Goal: Information Seeking & Learning: Learn about a topic

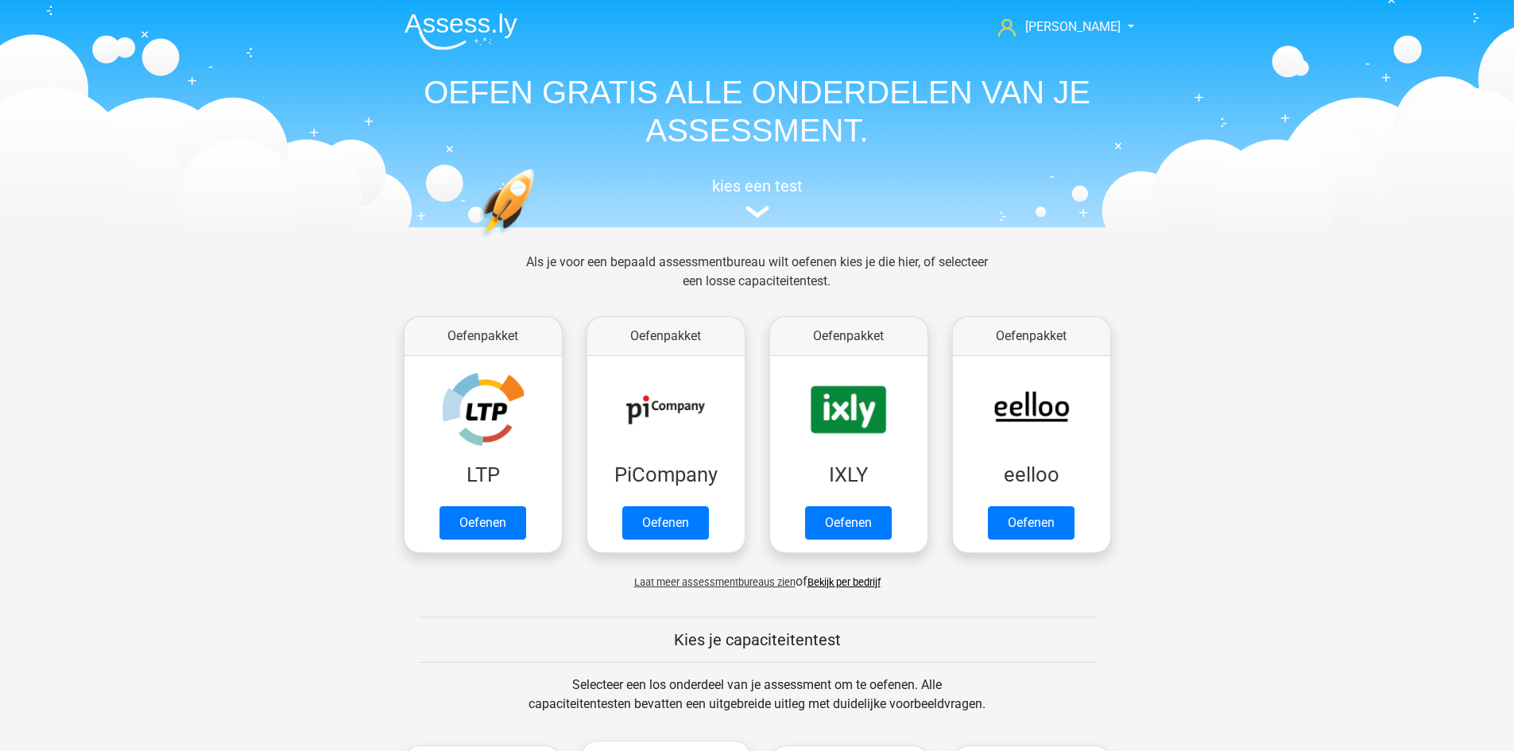
scroll to position [676, 0]
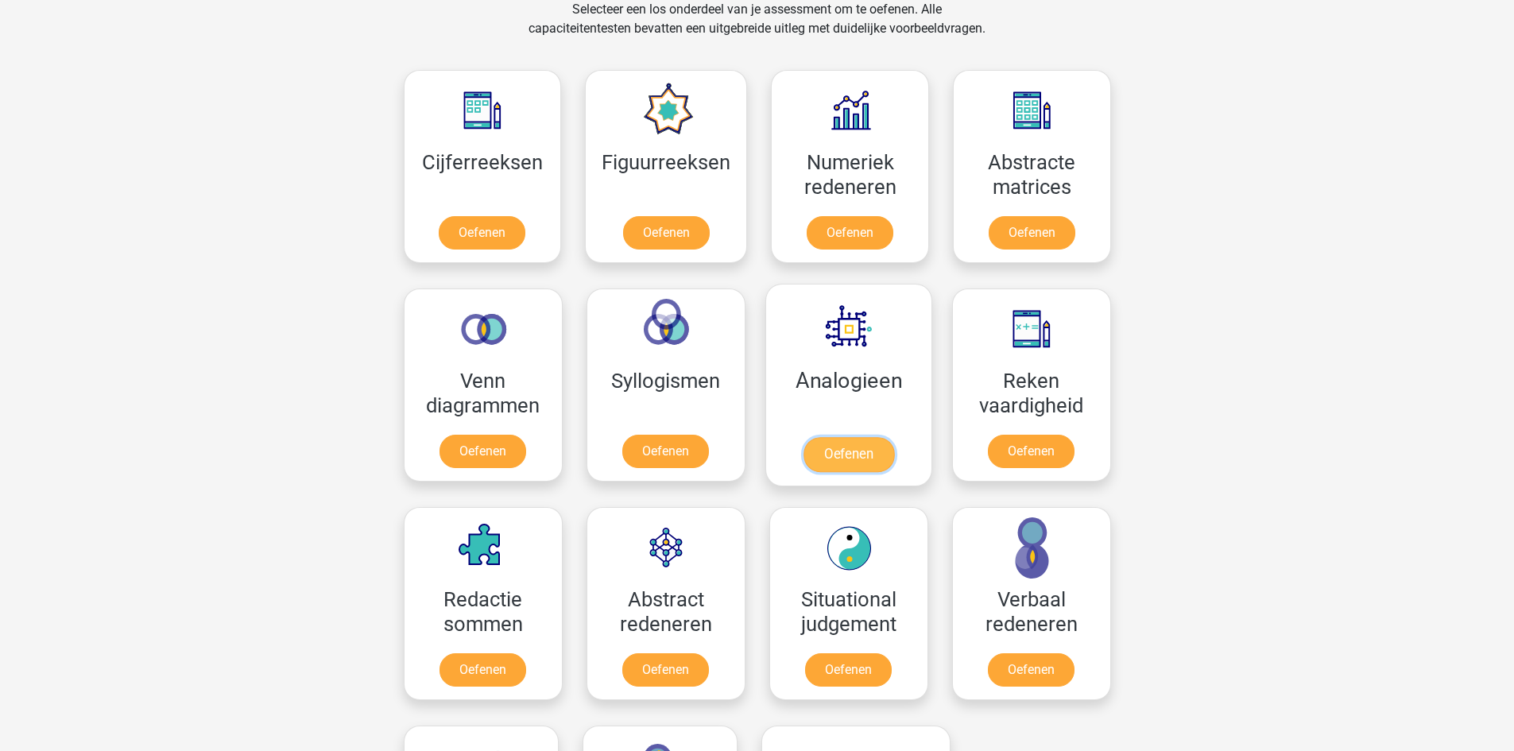
click at [838, 437] on link "Oefenen" at bounding box center [848, 454] width 91 height 35
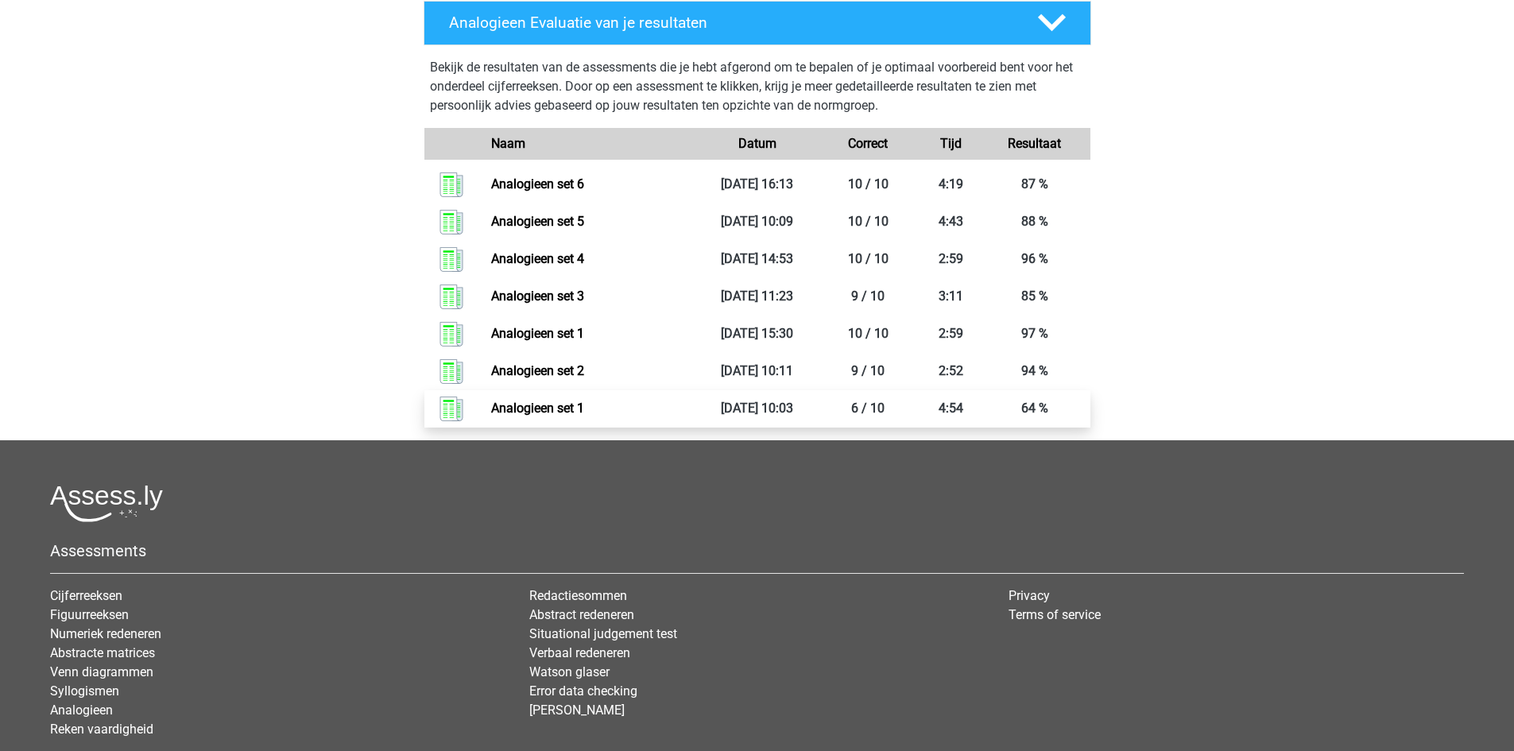
scroll to position [397, 0]
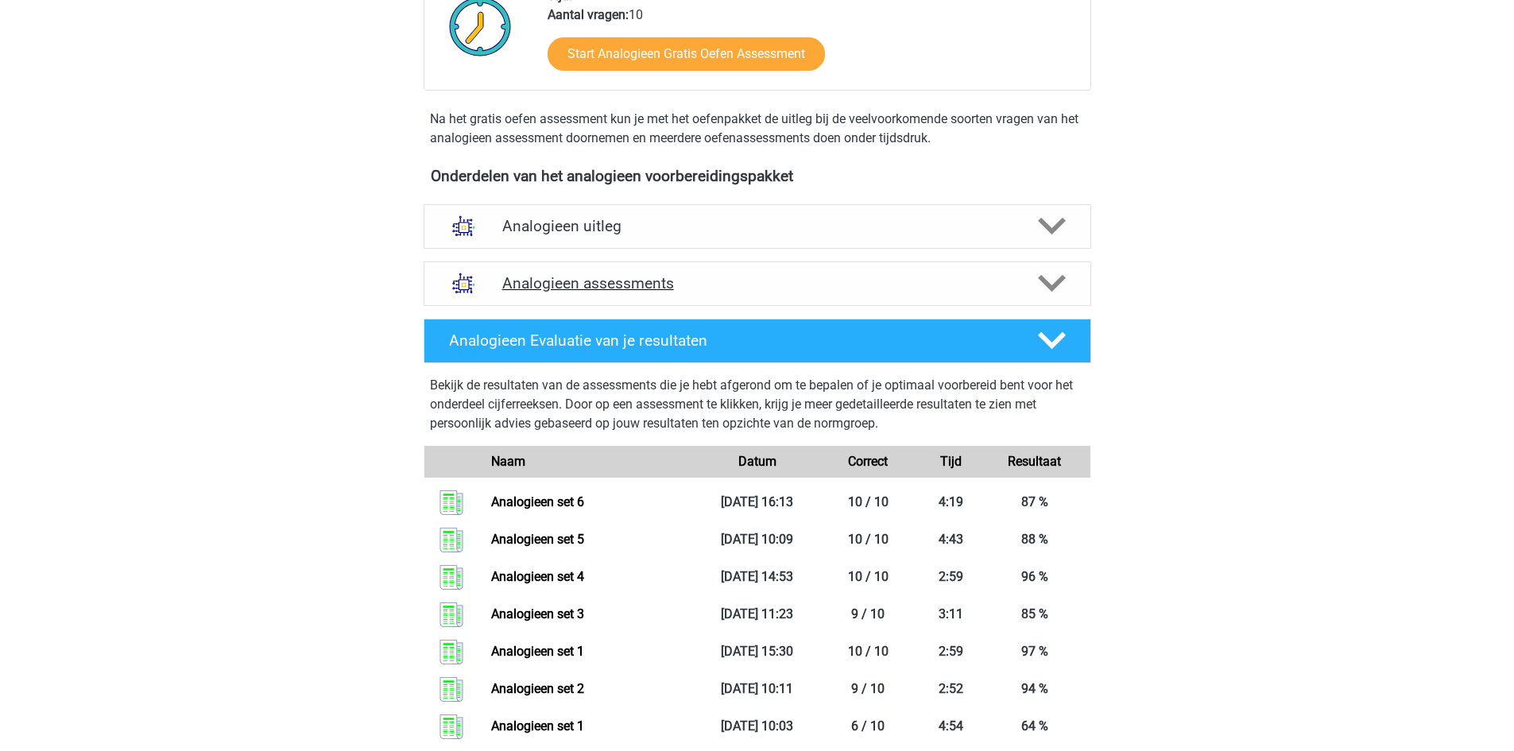
click at [611, 284] on h4 "Analogieen assessments" at bounding box center [757, 283] width 510 height 18
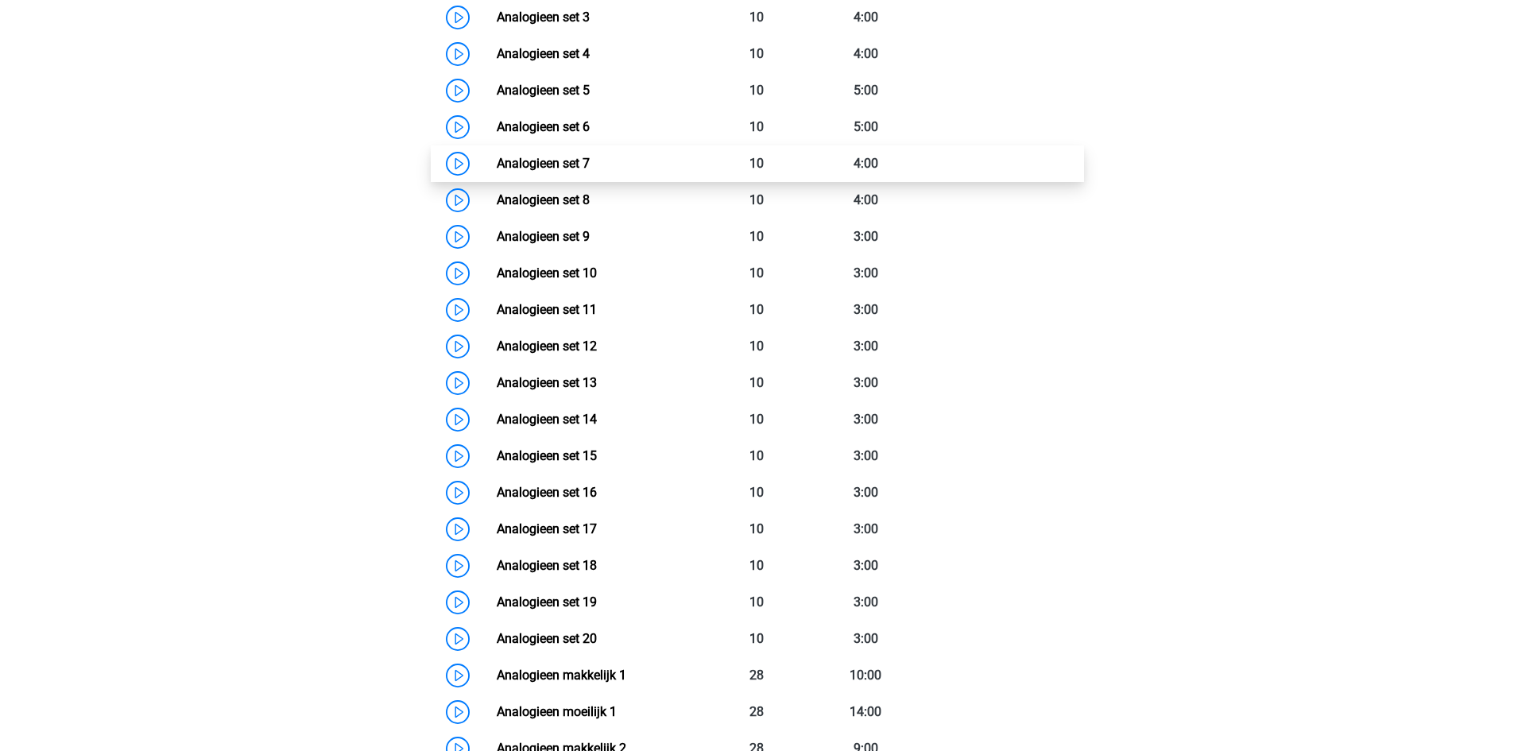
scroll to position [874, 0]
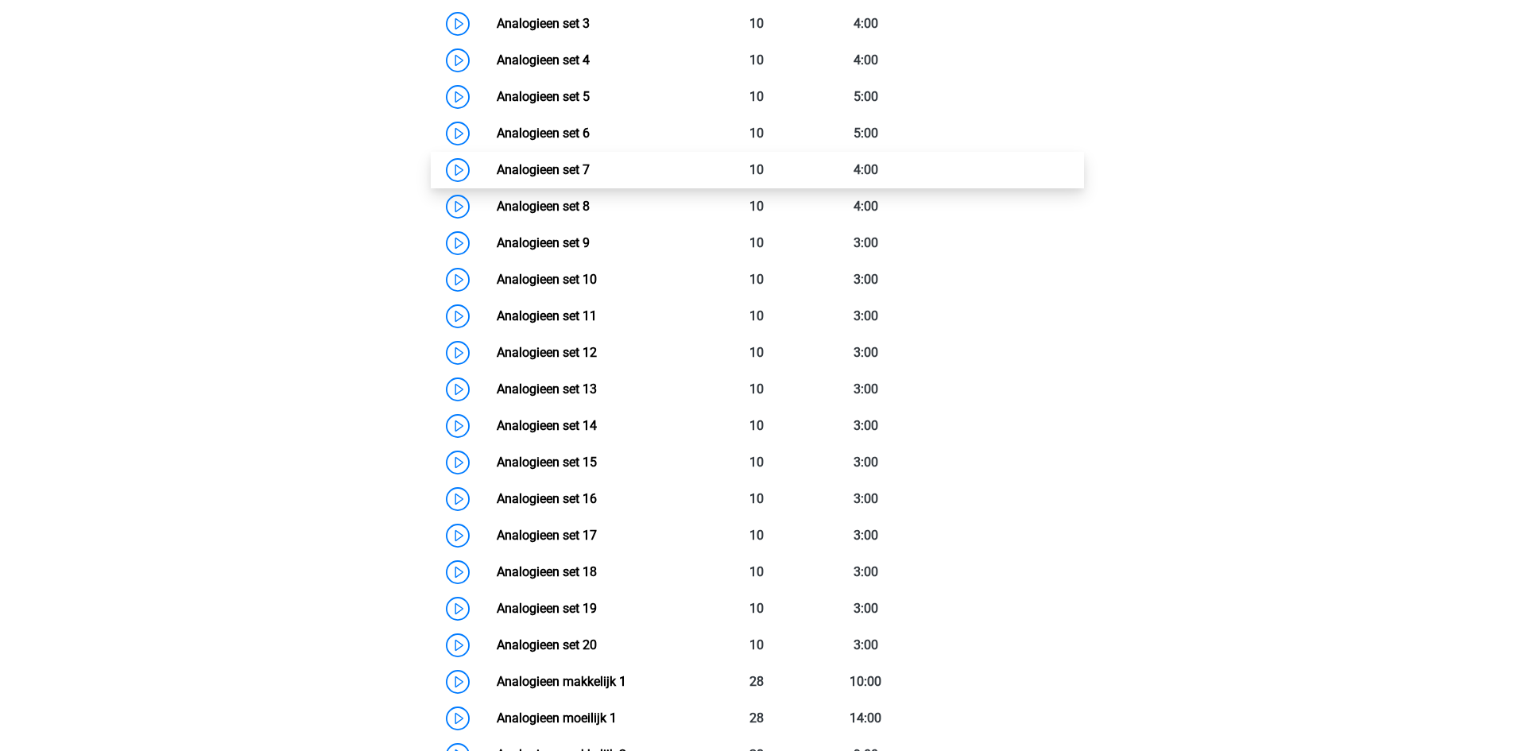
click at [564, 170] on link "Analogieen set 7" at bounding box center [543, 169] width 93 height 15
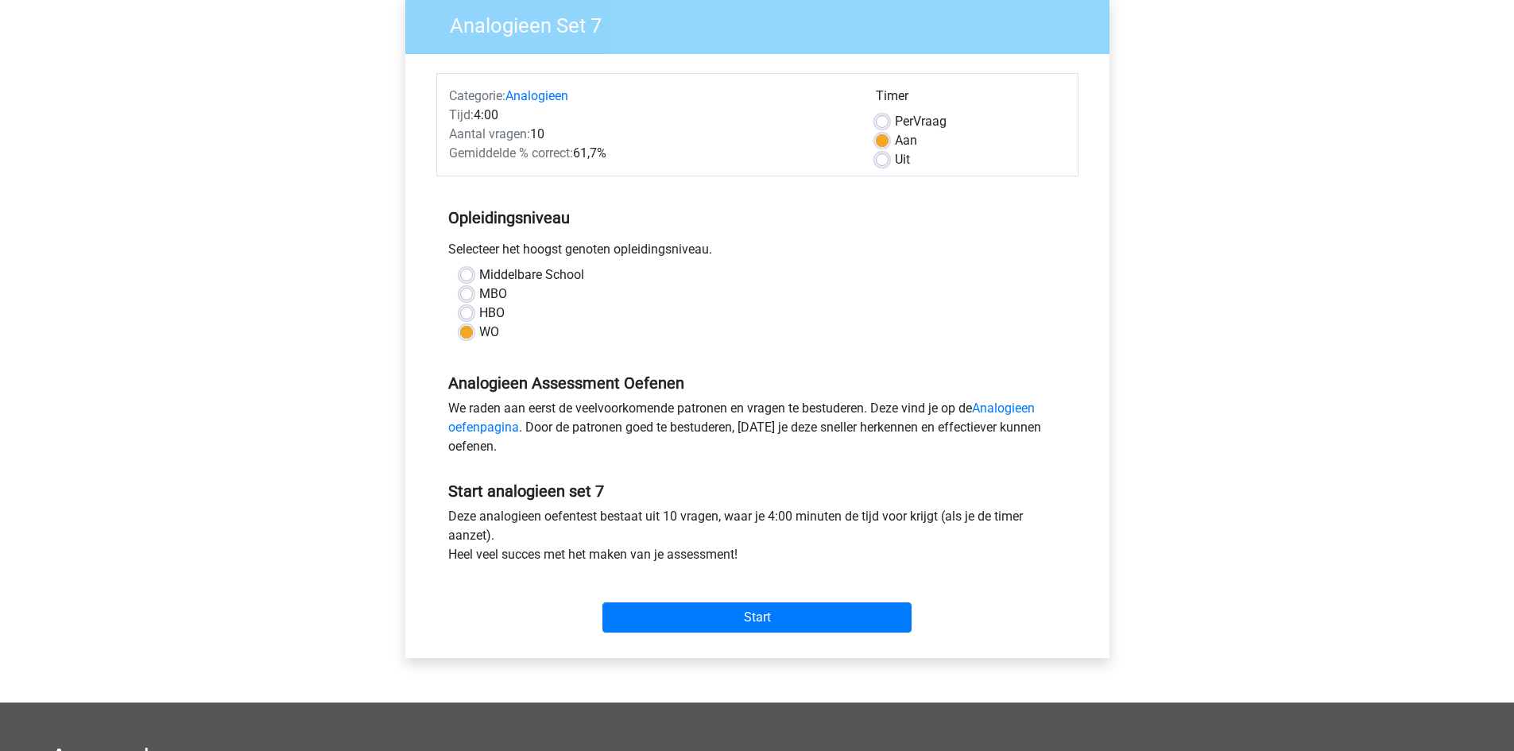
scroll to position [159, 0]
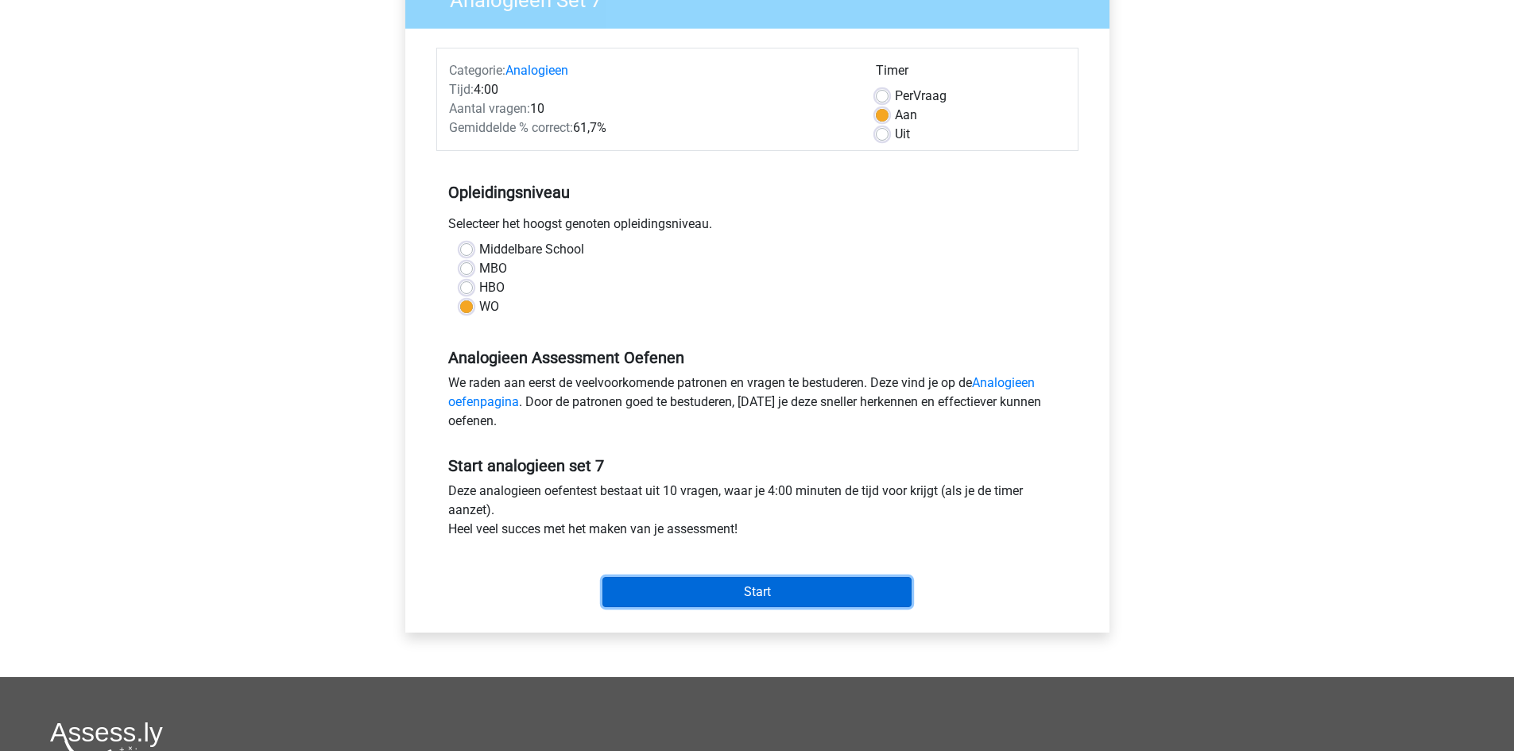
click at [742, 585] on input "Start" at bounding box center [757, 592] width 309 height 30
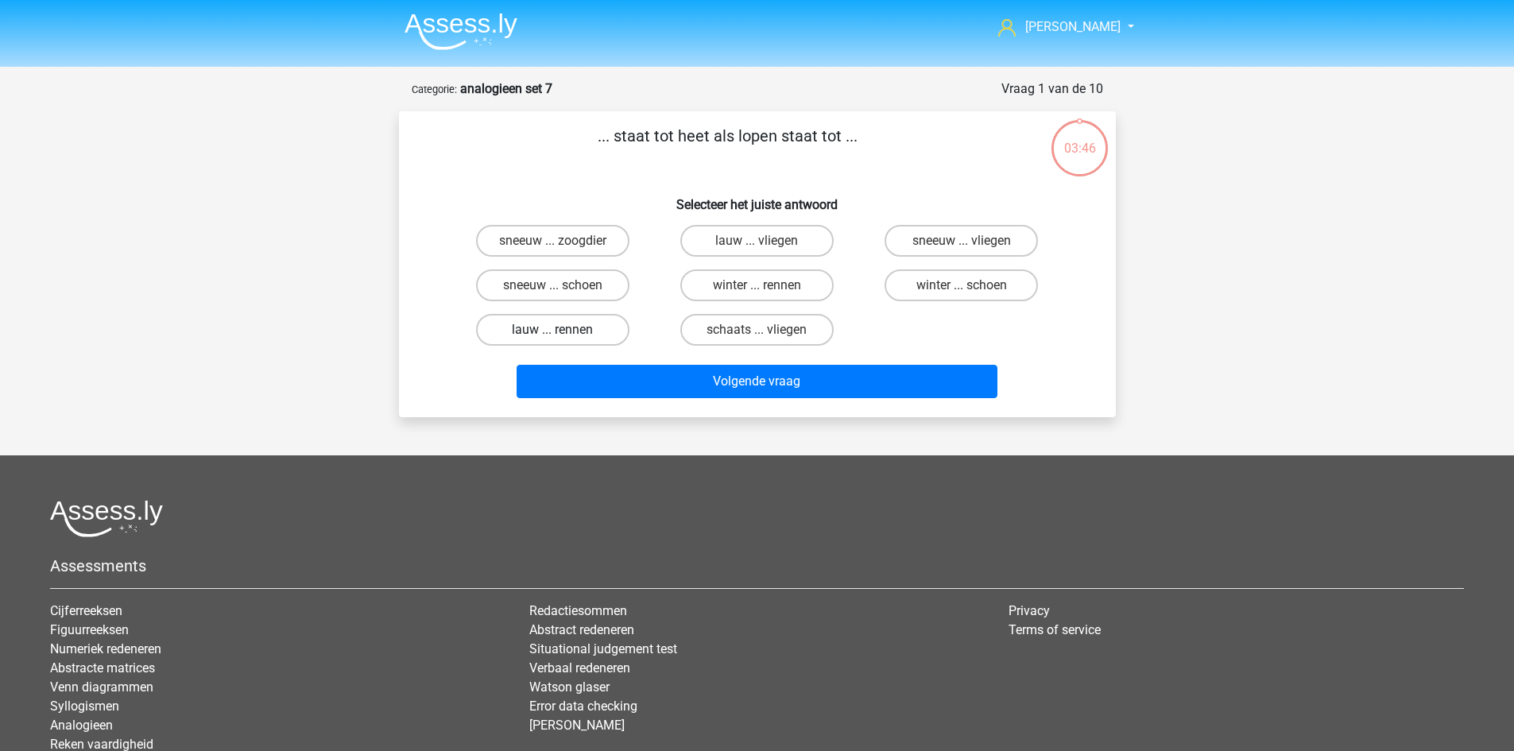
click at [564, 331] on label "lauw ... rennen" at bounding box center [552, 330] width 153 height 32
click at [563, 331] on input "lauw ... rennen" at bounding box center [557, 335] width 10 height 10
radio input "true"
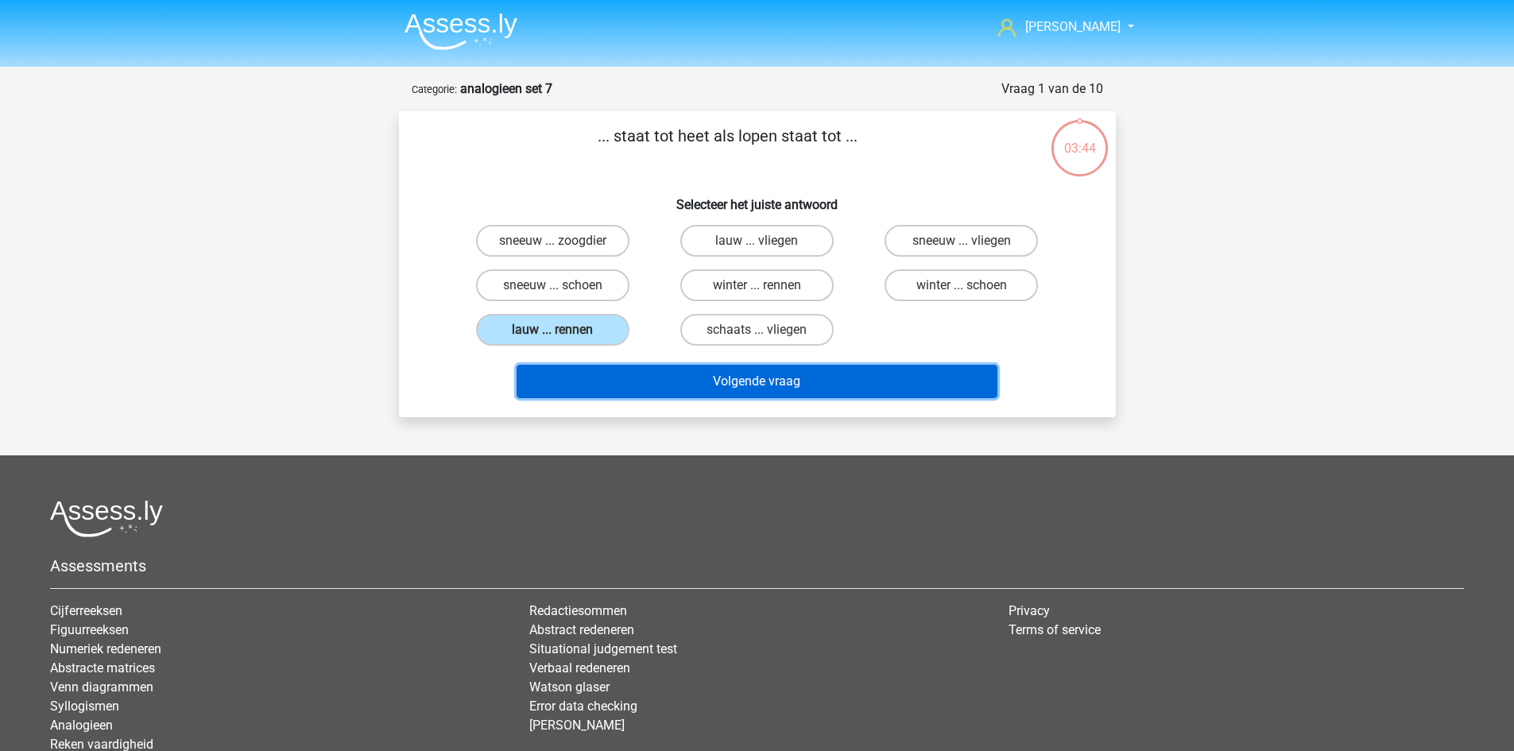
click at [843, 382] on button "Volgende vraag" at bounding box center [757, 381] width 481 height 33
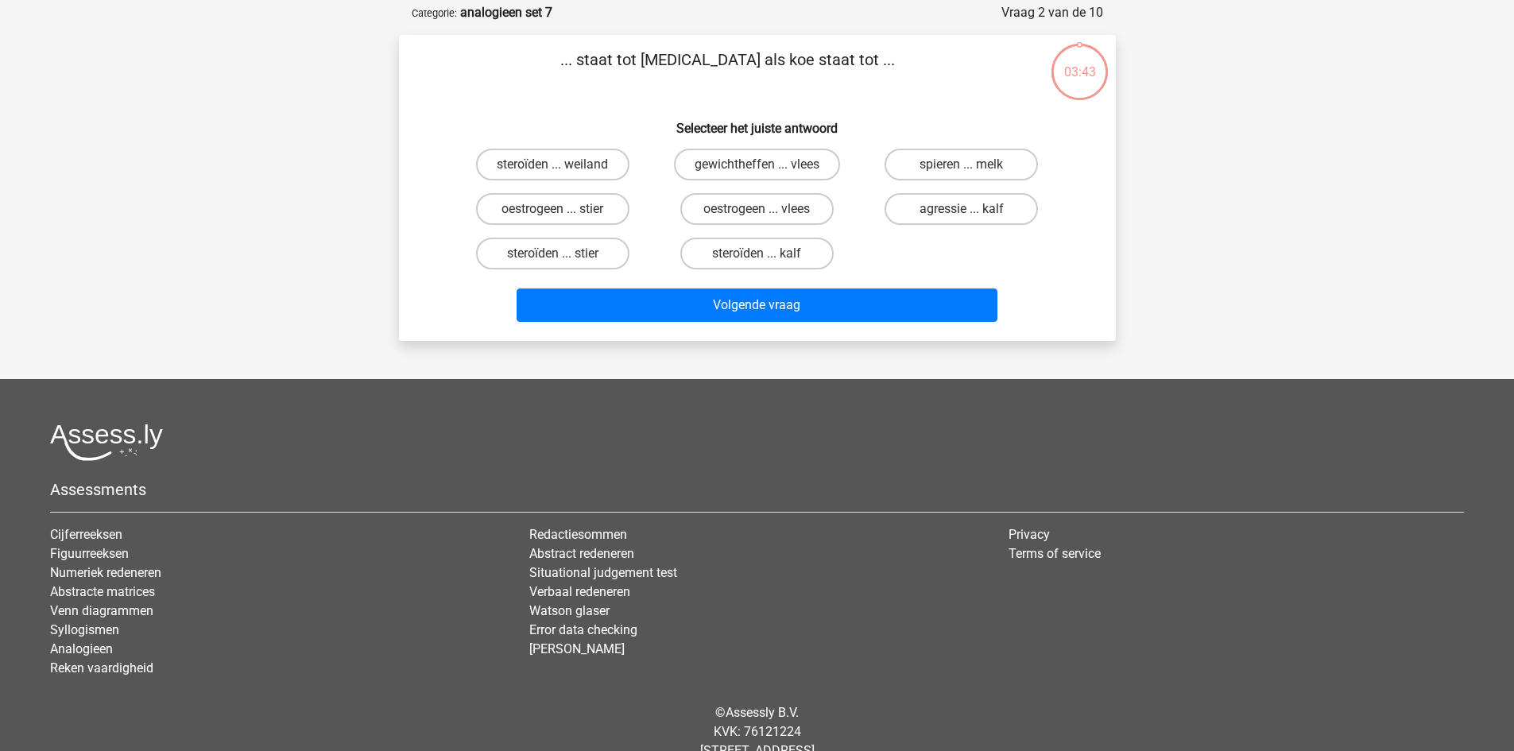
scroll to position [79, 0]
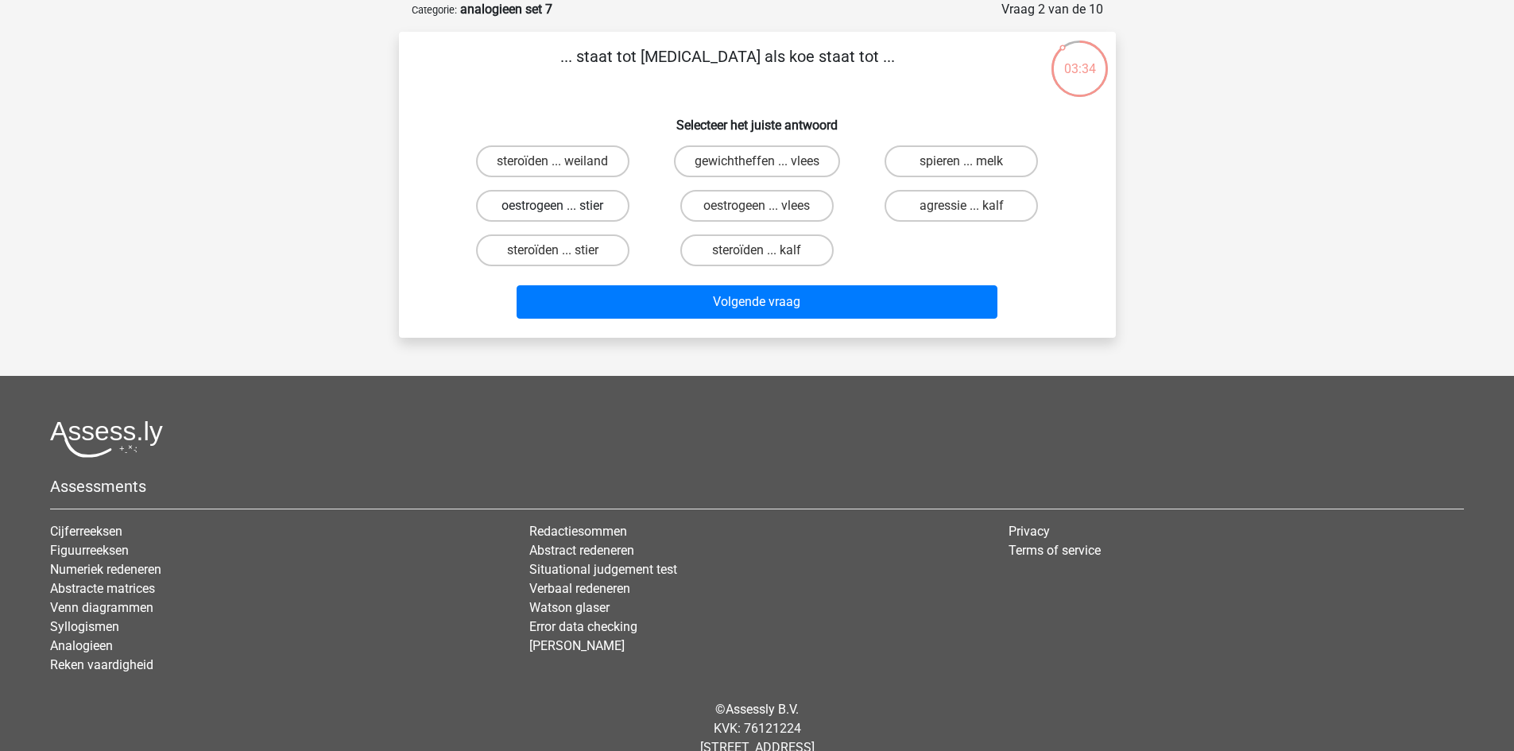
click at [585, 206] on label "oestrogeen ... stier" at bounding box center [552, 206] width 153 height 32
click at [563, 206] on input "oestrogeen ... stier" at bounding box center [557, 211] width 10 height 10
radio input "true"
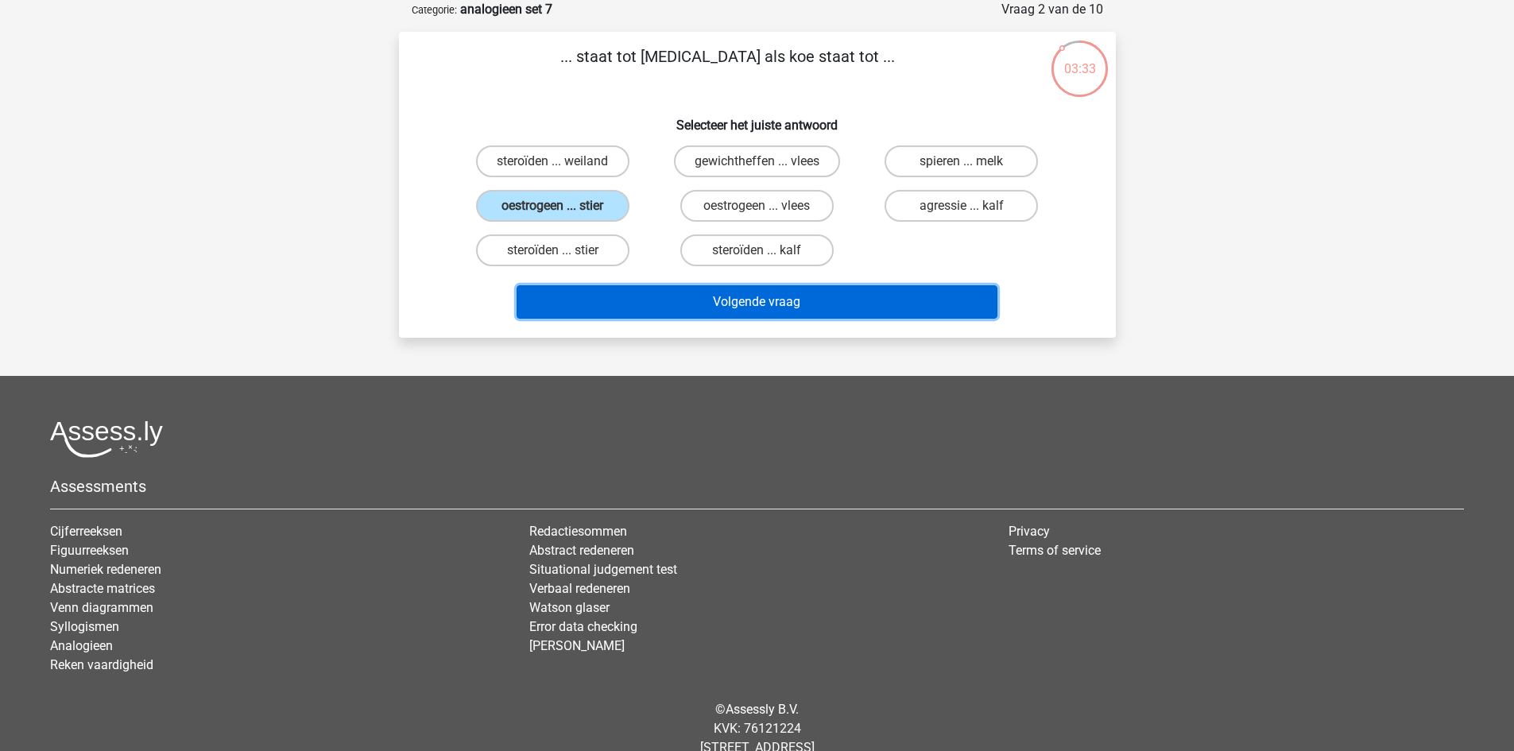
click at [765, 310] on button "Volgende vraag" at bounding box center [757, 301] width 481 height 33
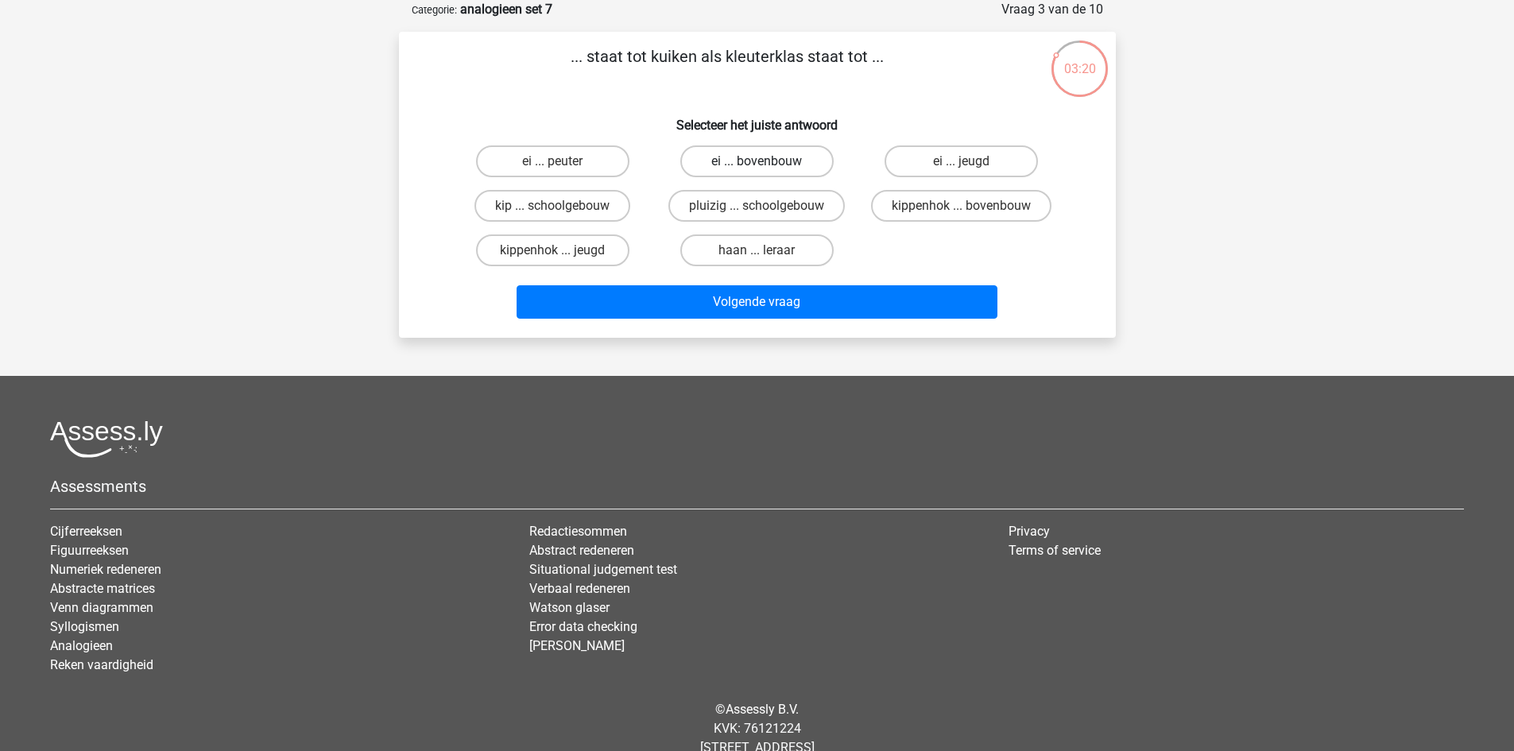
click at [750, 157] on label "ei ... bovenbouw" at bounding box center [756, 161] width 153 height 32
click at [757, 161] on input "ei ... bovenbouw" at bounding box center [762, 166] width 10 height 10
radio input "true"
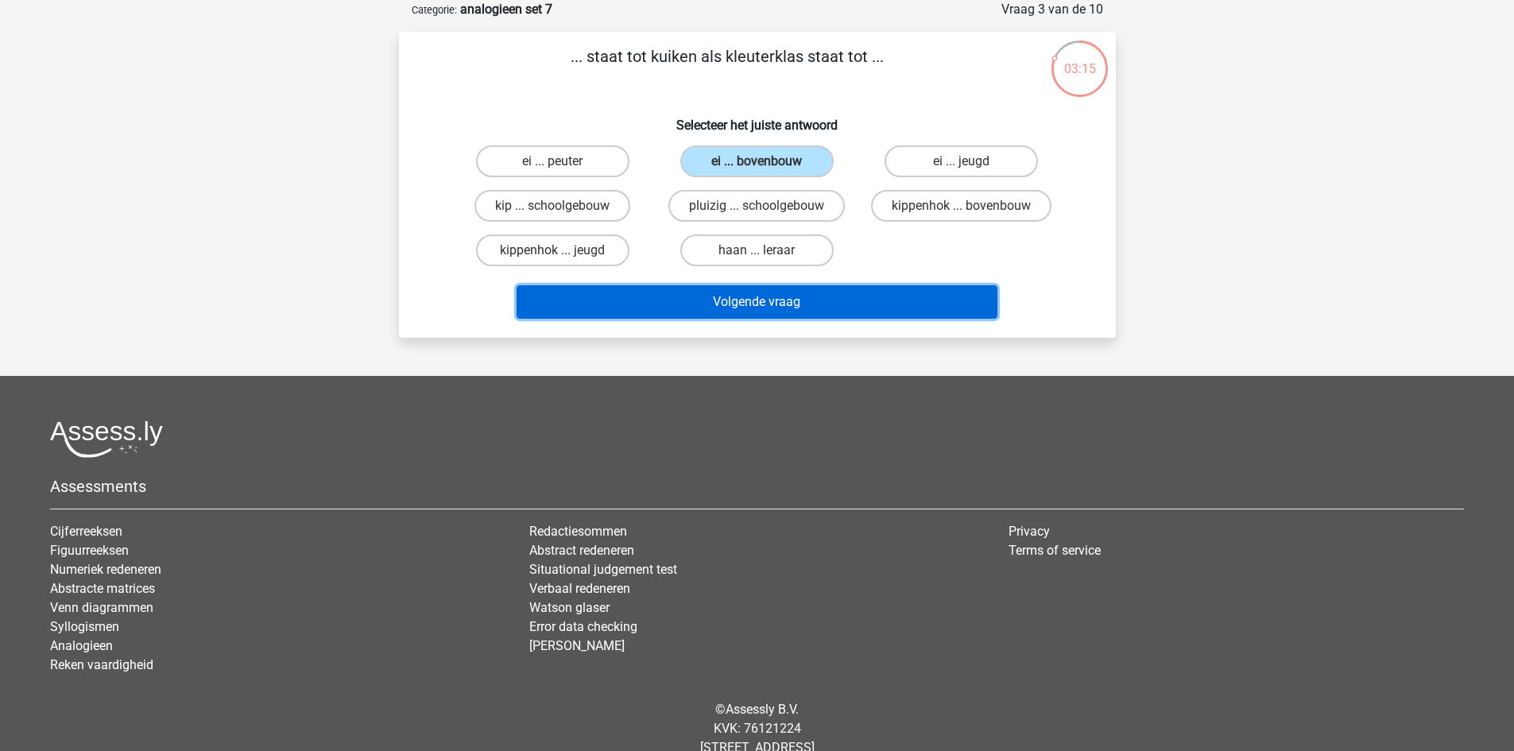
click at [843, 302] on button "Volgende vraag" at bounding box center [757, 301] width 481 height 33
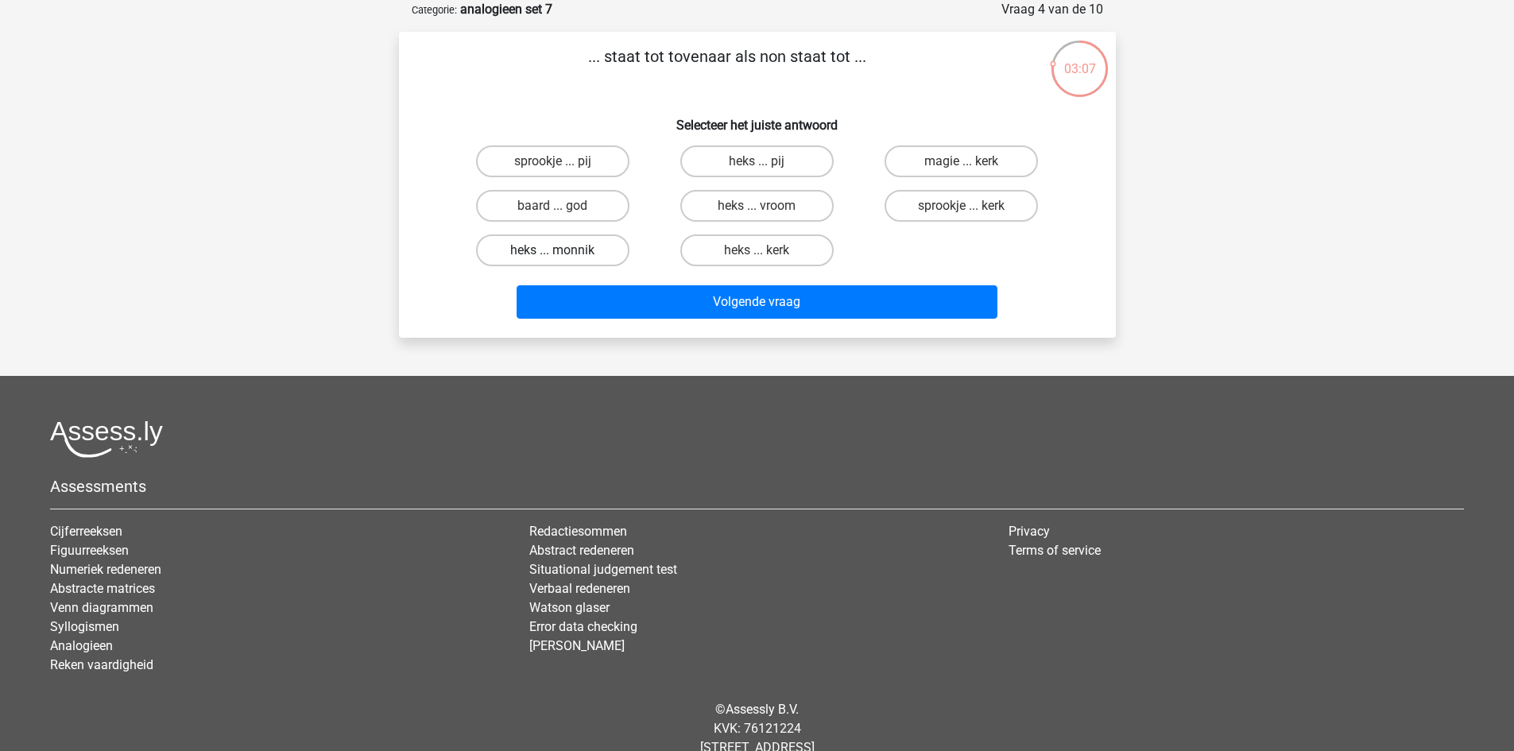
click at [588, 252] on label "heks ... monnik" at bounding box center [552, 251] width 153 height 32
click at [563, 252] on input "heks ... monnik" at bounding box center [557, 255] width 10 height 10
radio input "true"
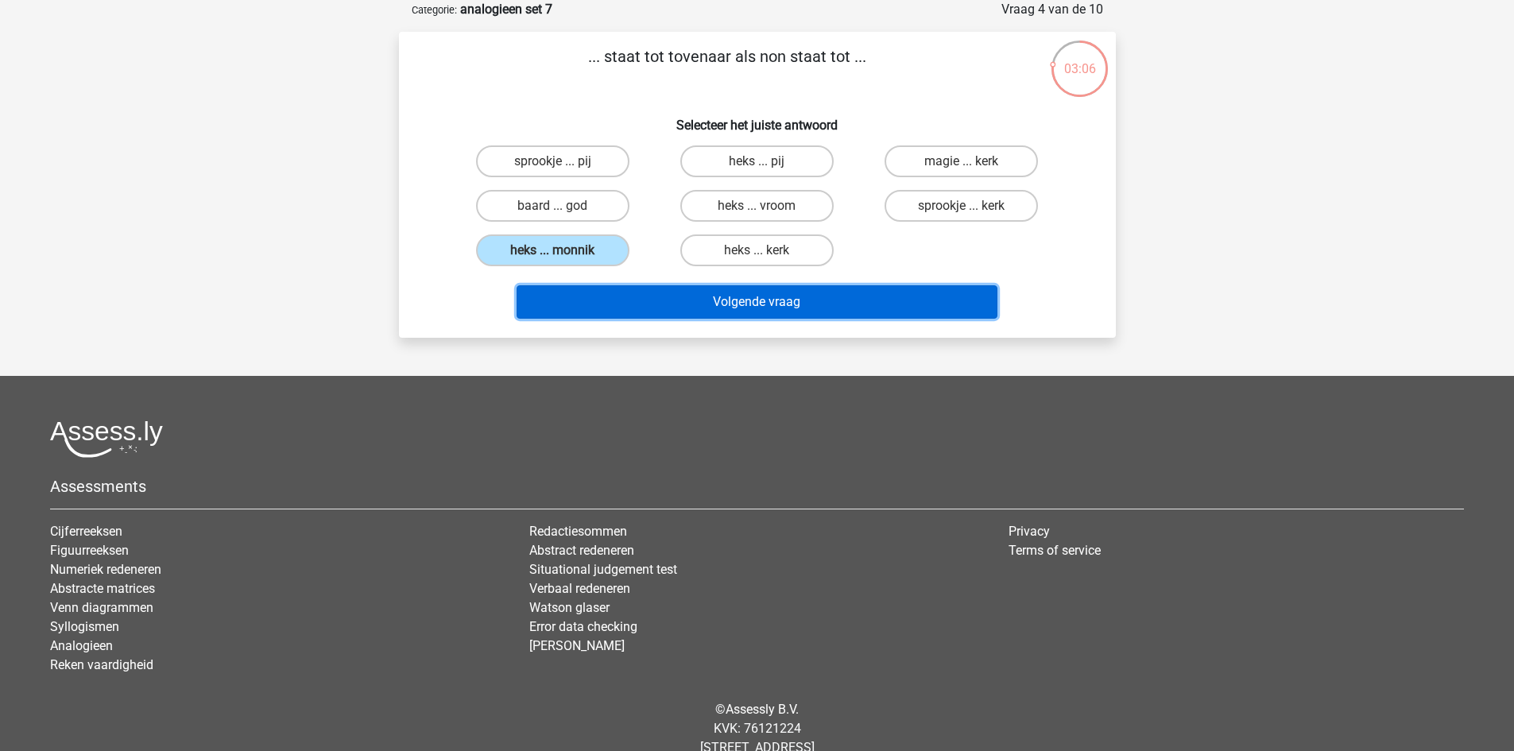
click at [750, 301] on button "Volgende vraag" at bounding box center [757, 301] width 481 height 33
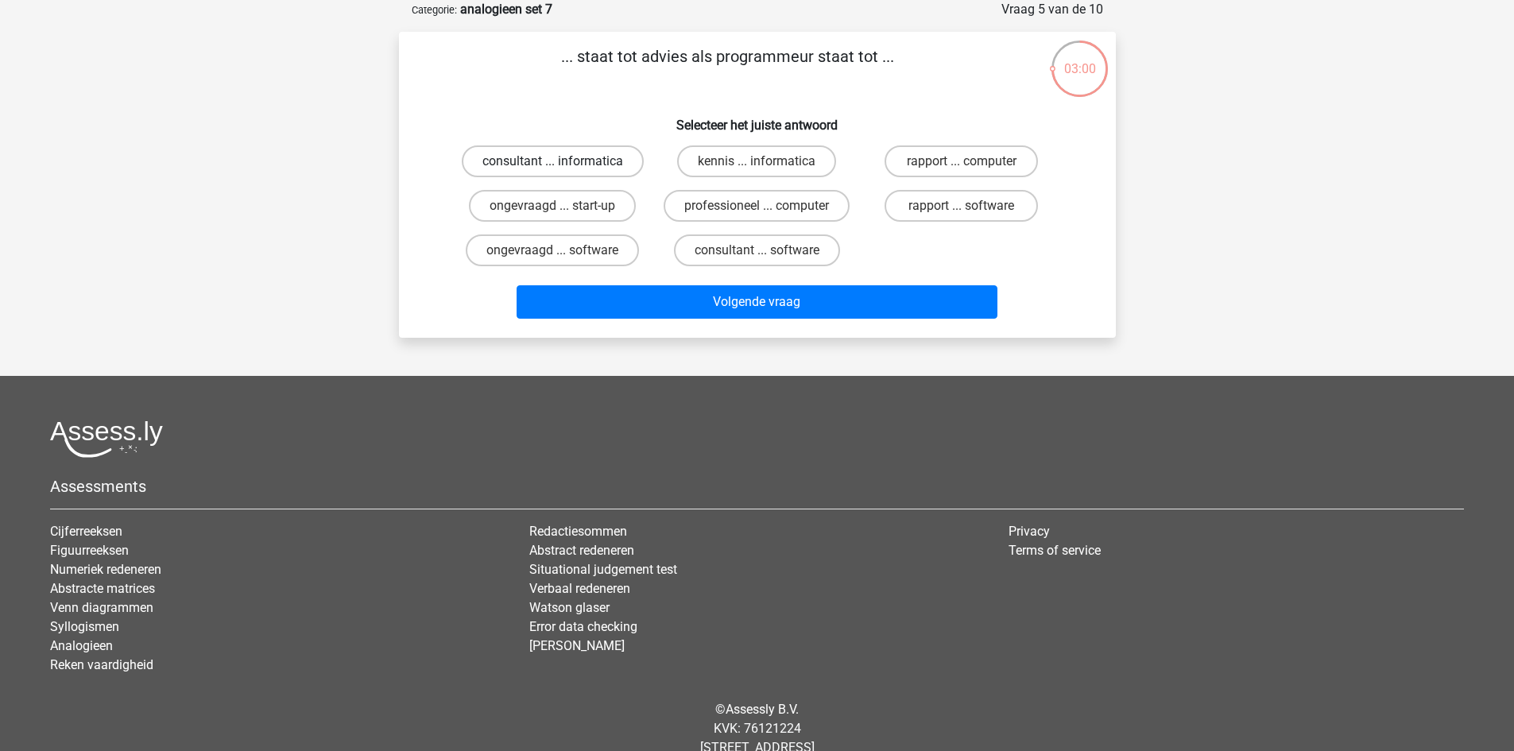
click at [597, 157] on label "consultant ... informatica" at bounding box center [553, 161] width 182 height 32
click at [563, 161] on input "consultant ... informatica" at bounding box center [557, 166] width 10 height 10
radio input "true"
click at [757, 249] on label "consultant ... software" at bounding box center [757, 251] width 166 height 32
click at [757, 250] on input "consultant ... software" at bounding box center [762, 255] width 10 height 10
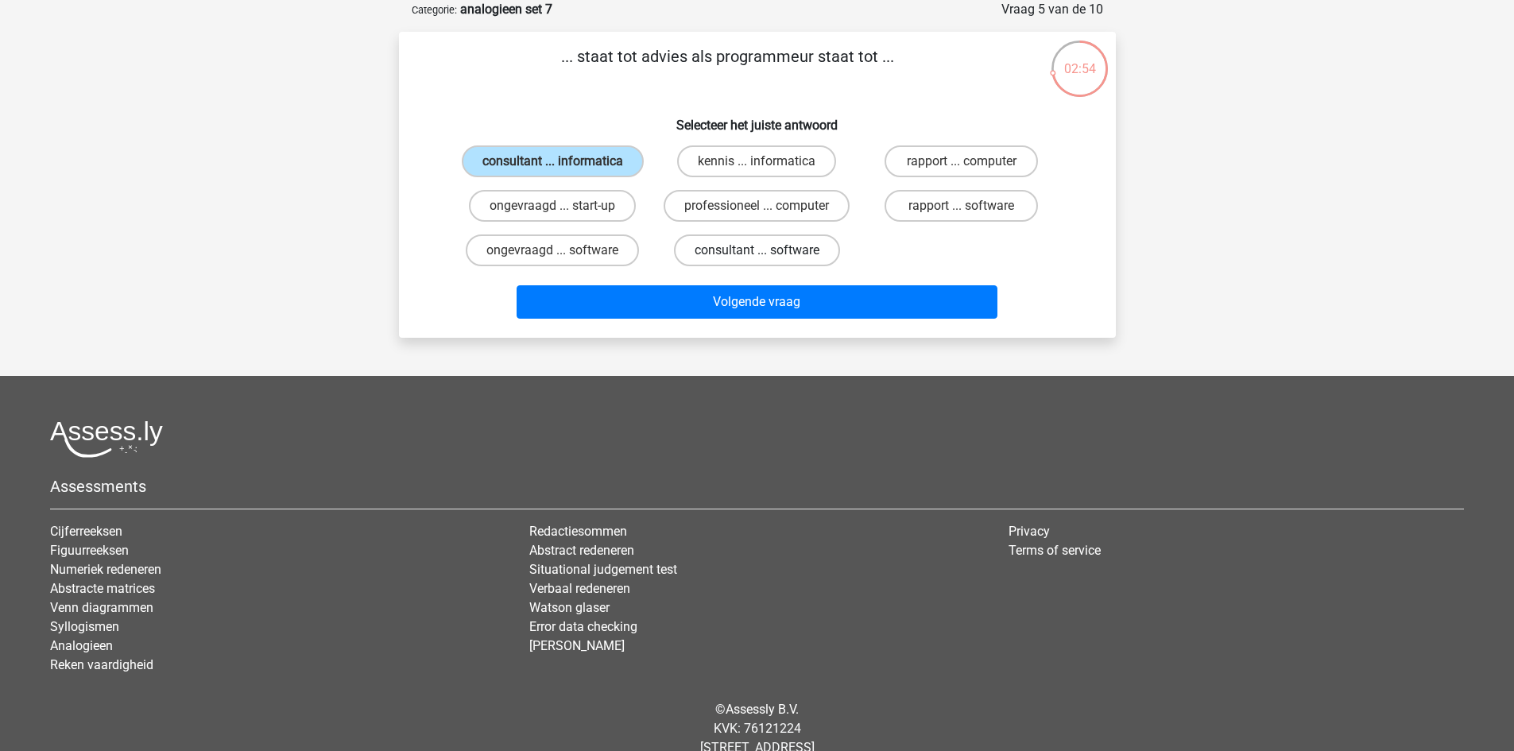
radio input "true"
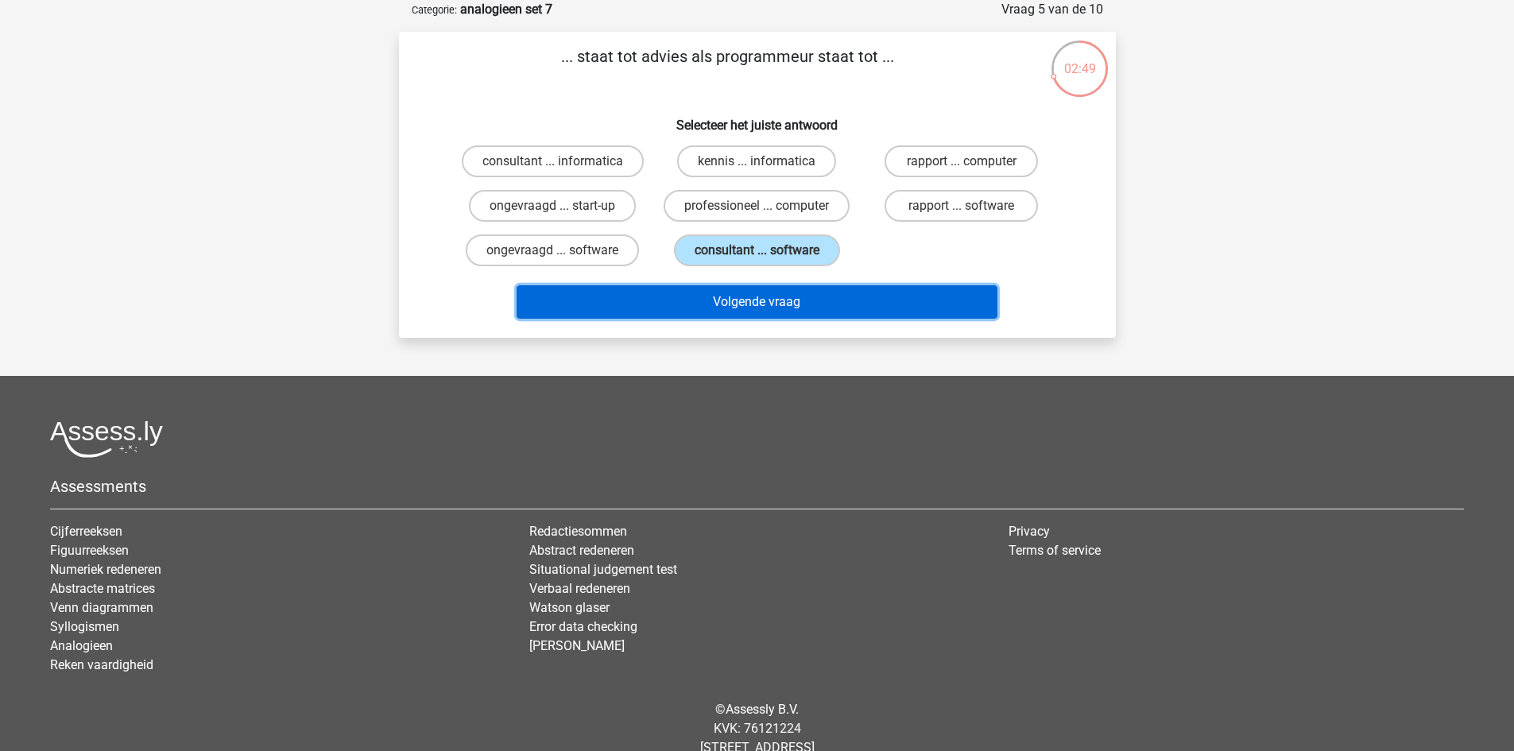
click at [776, 306] on button "Volgende vraag" at bounding box center [757, 301] width 481 height 33
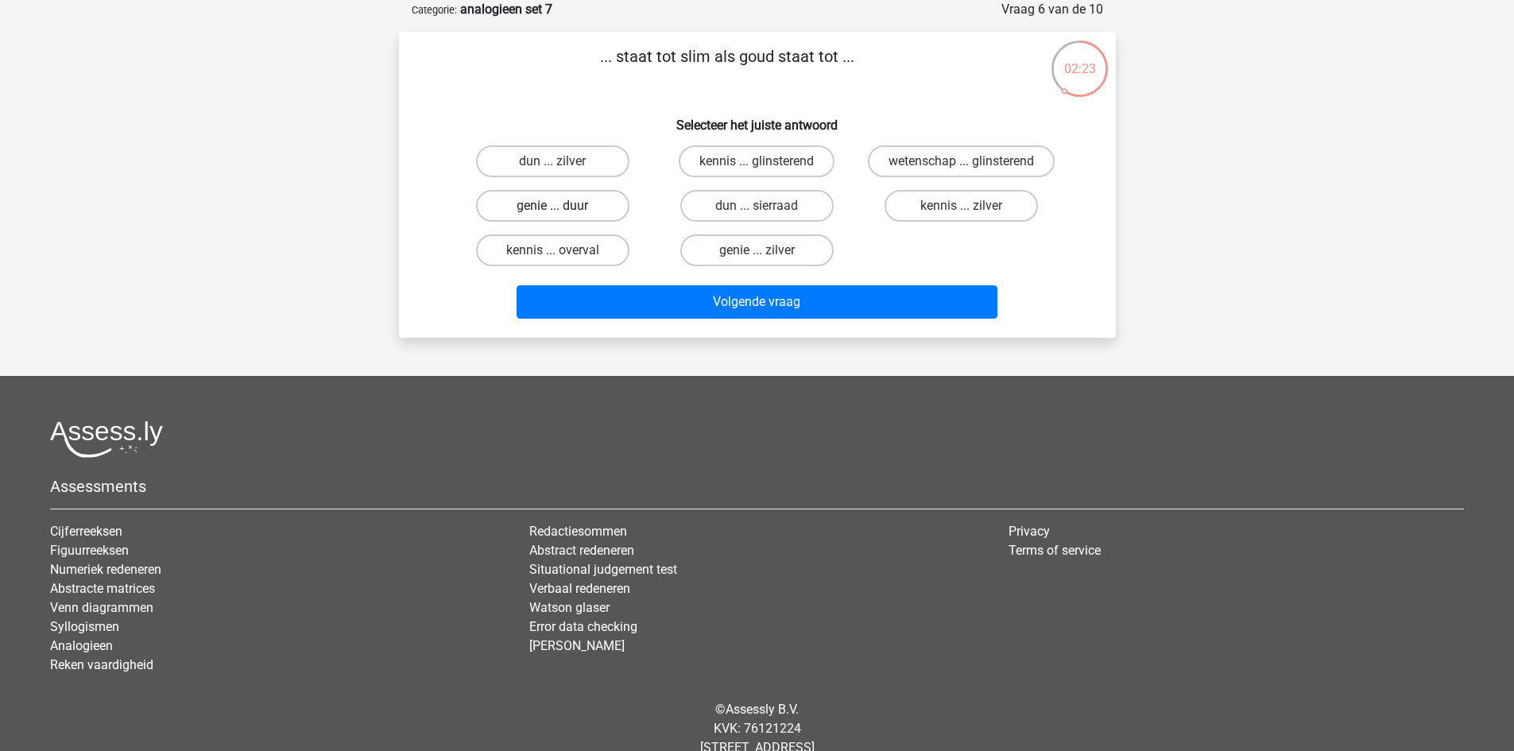
click at [583, 203] on label "genie ... duur" at bounding box center [552, 206] width 153 height 32
click at [563, 206] on input "genie ... duur" at bounding box center [557, 211] width 10 height 10
radio input "true"
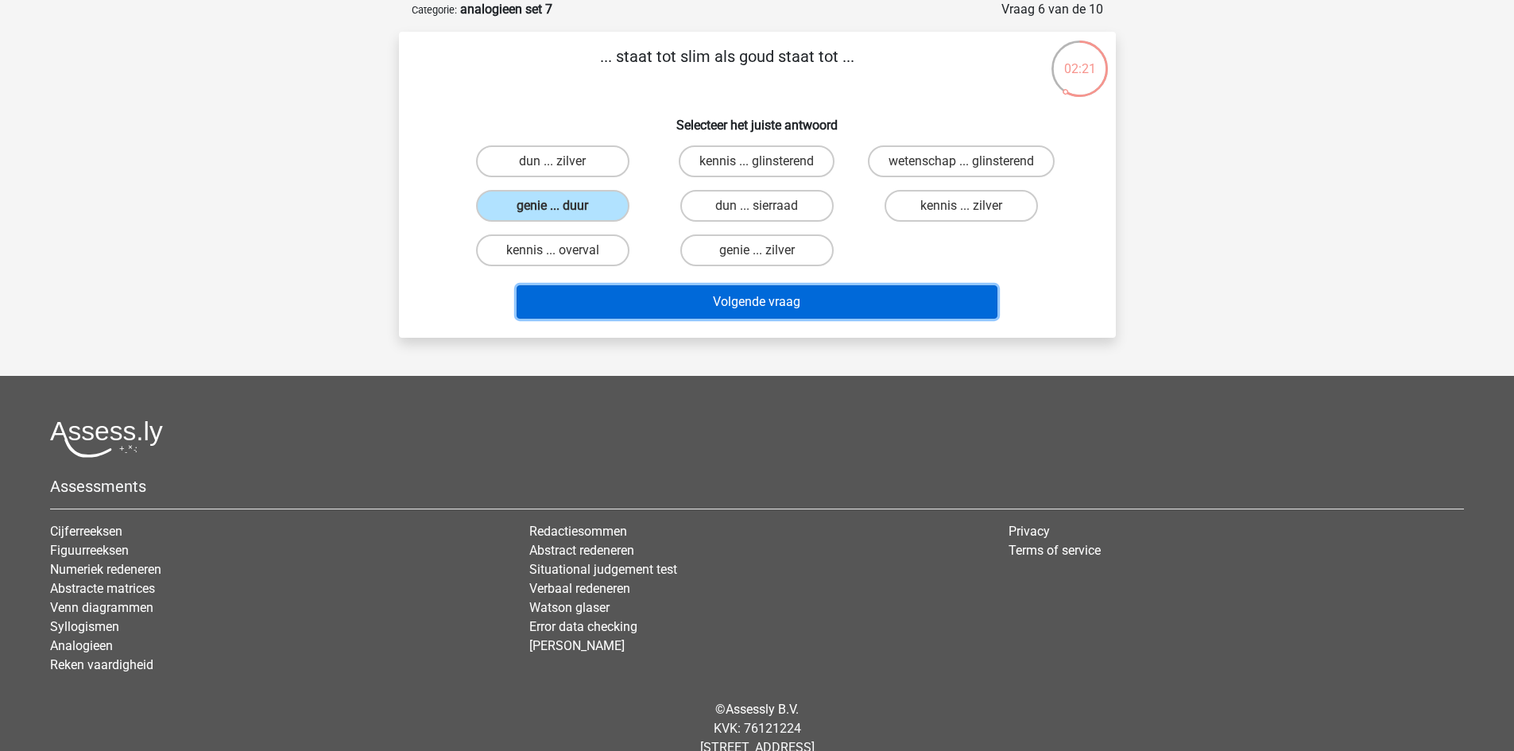
click at [758, 300] on button "Volgende vraag" at bounding box center [757, 301] width 481 height 33
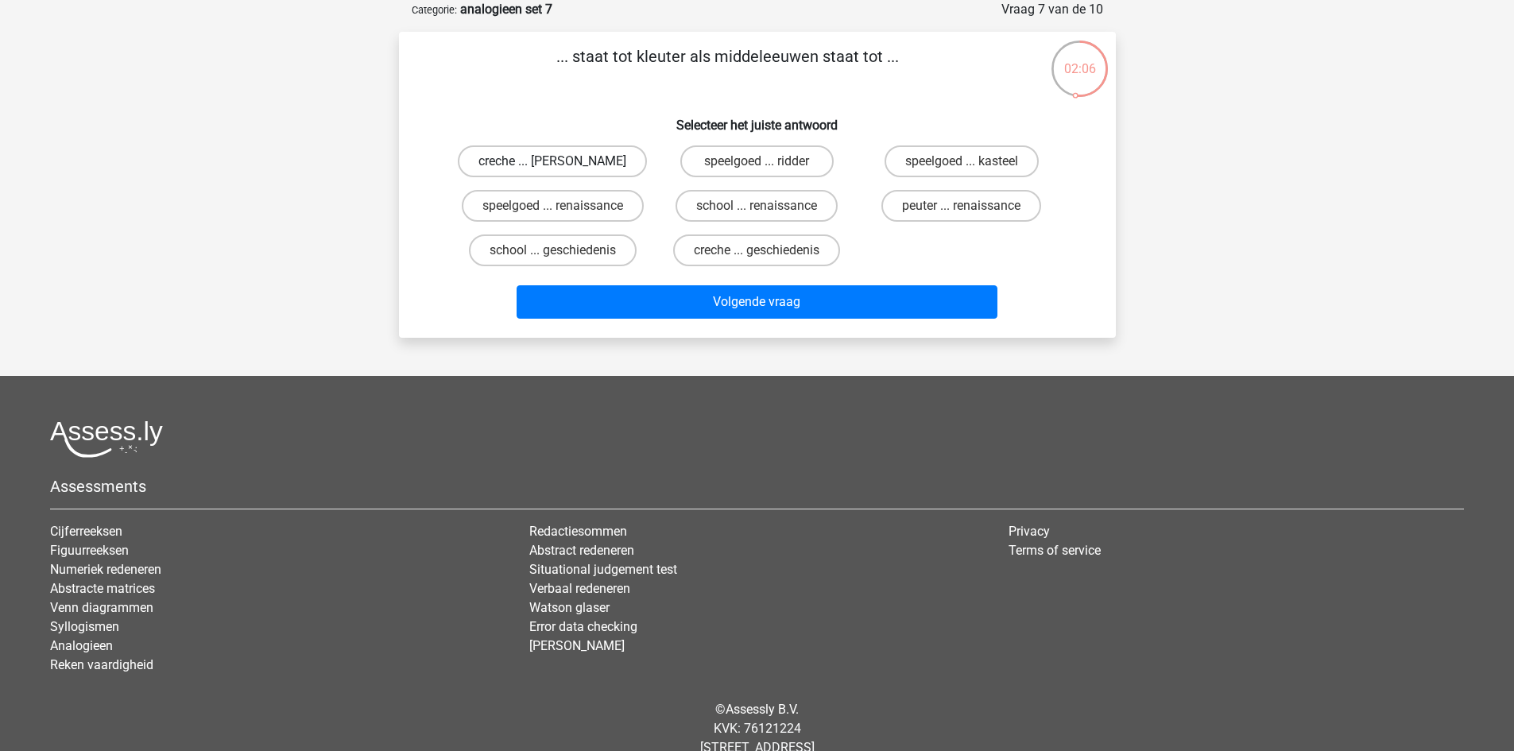
click at [591, 163] on label "creche ... romeinen" at bounding box center [552, 161] width 189 height 32
click at [563, 163] on input "creche ... romeinen" at bounding box center [557, 166] width 10 height 10
radio input "true"
click at [813, 157] on label "speelgoed ... ridder" at bounding box center [756, 161] width 153 height 32
click at [767, 161] on input "speelgoed ... ridder" at bounding box center [762, 166] width 10 height 10
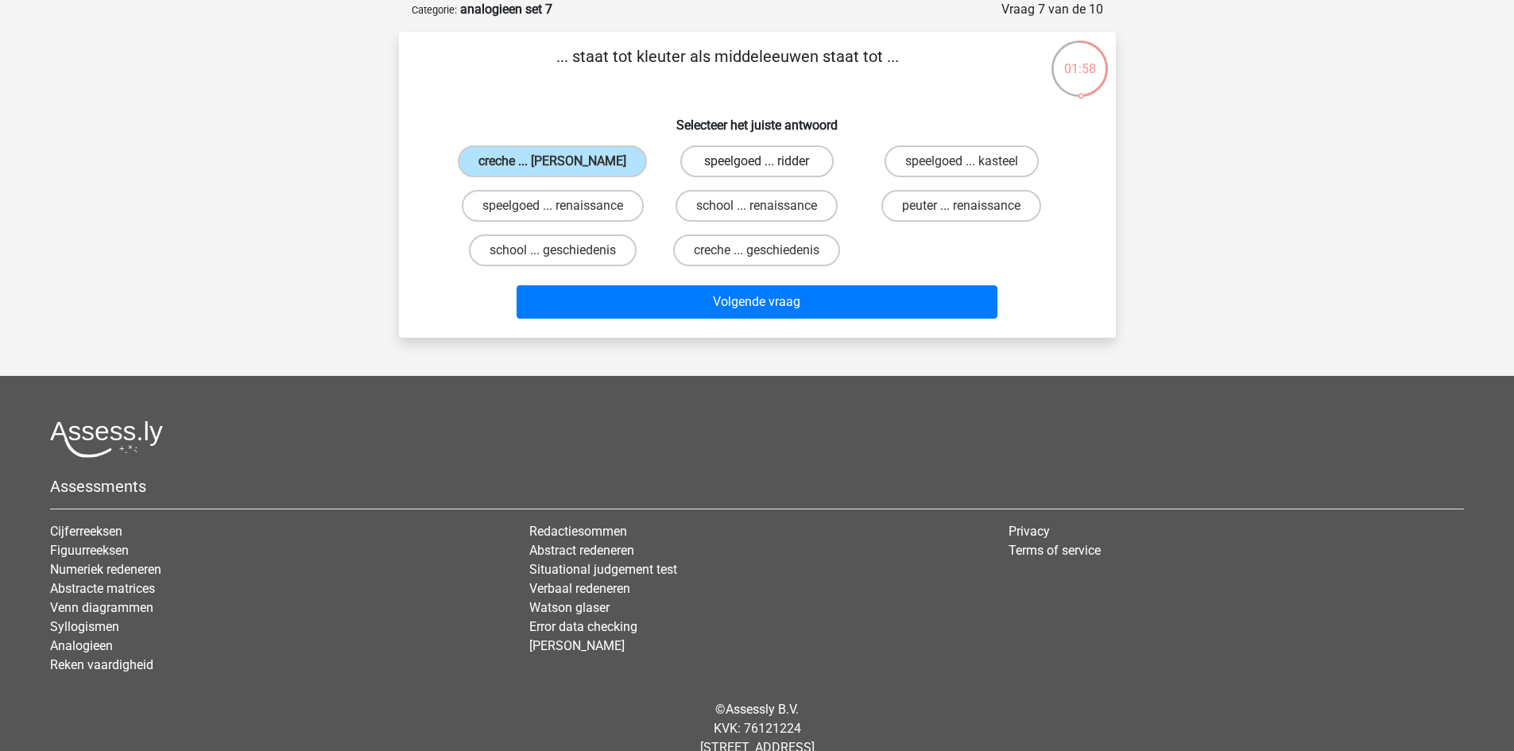
radio input "true"
click at [599, 165] on label "creche ... romeinen" at bounding box center [552, 161] width 189 height 32
click at [563, 165] on input "creche ... romeinen" at bounding box center [557, 166] width 10 height 10
radio input "true"
click at [785, 253] on label "creche ... geschiedenis" at bounding box center [756, 251] width 167 height 32
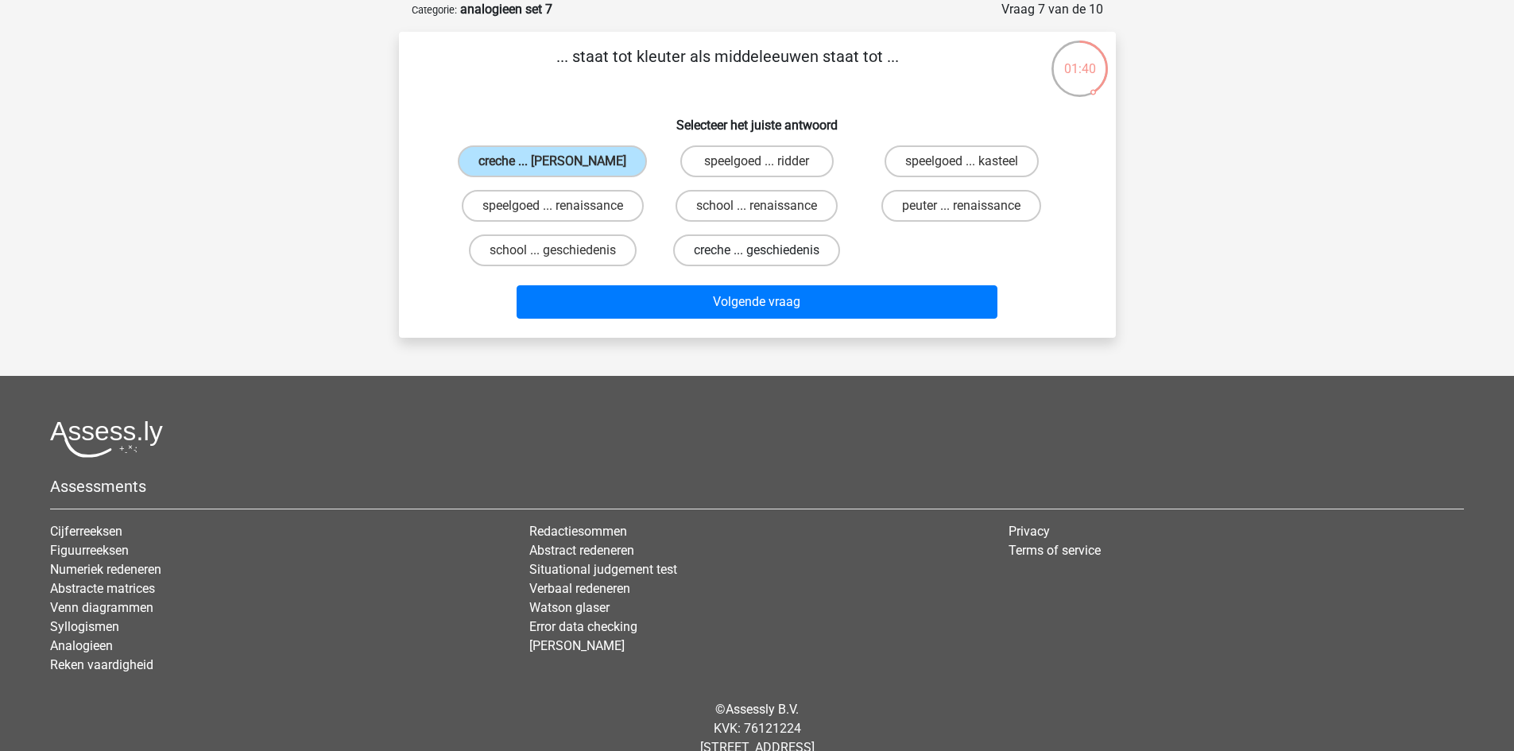
click at [767, 253] on input "creche ... geschiedenis" at bounding box center [762, 255] width 10 height 10
radio input "true"
click at [931, 211] on label "peuter ... renaissance" at bounding box center [962, 206] width 160 height 32
click at [962, 211] on input "peuter ... renaissance" at bounding box center [967, 211] width 10 height 10
radio input "true"
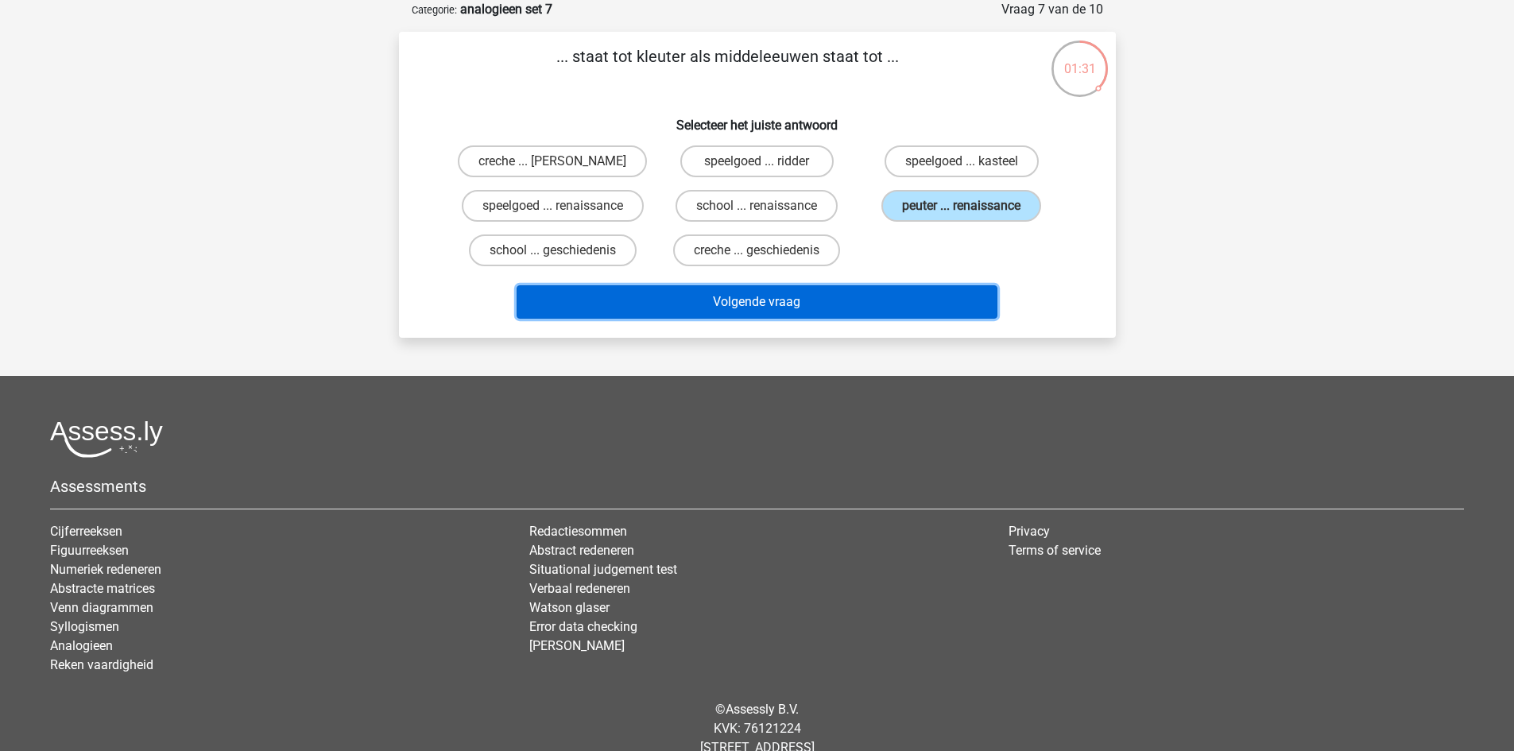
click at [847, 301] on button "Volgende vraag" at bounding box center [757, 301] width 481 height 33
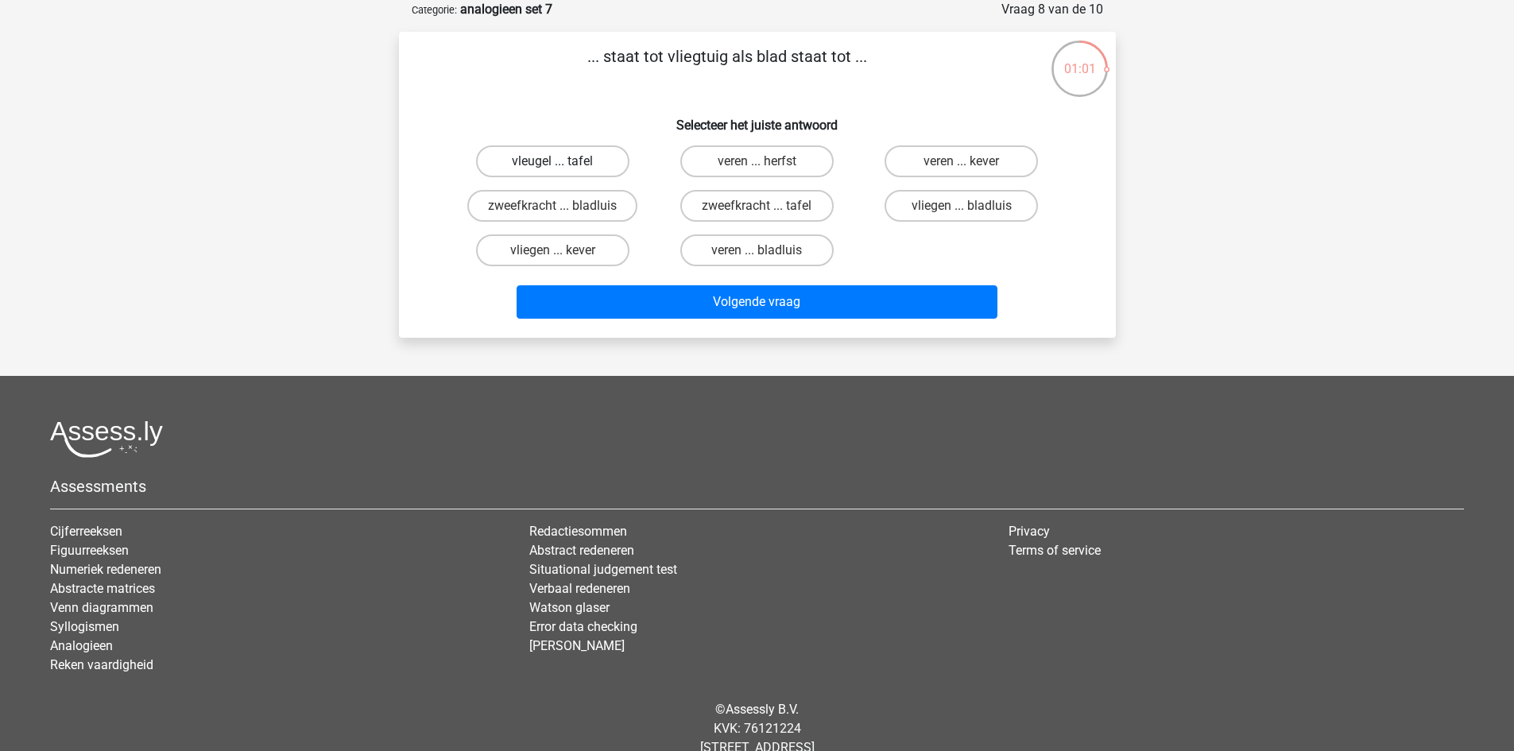
click at [572, 153] on label "vleugel ... tafel" at bounding box center [552, 161] width 153 height 32
click at [563, 161] on input "vleugel ... tafel" at bounding box center [557, 166] width 10 height 10
radio input "true"
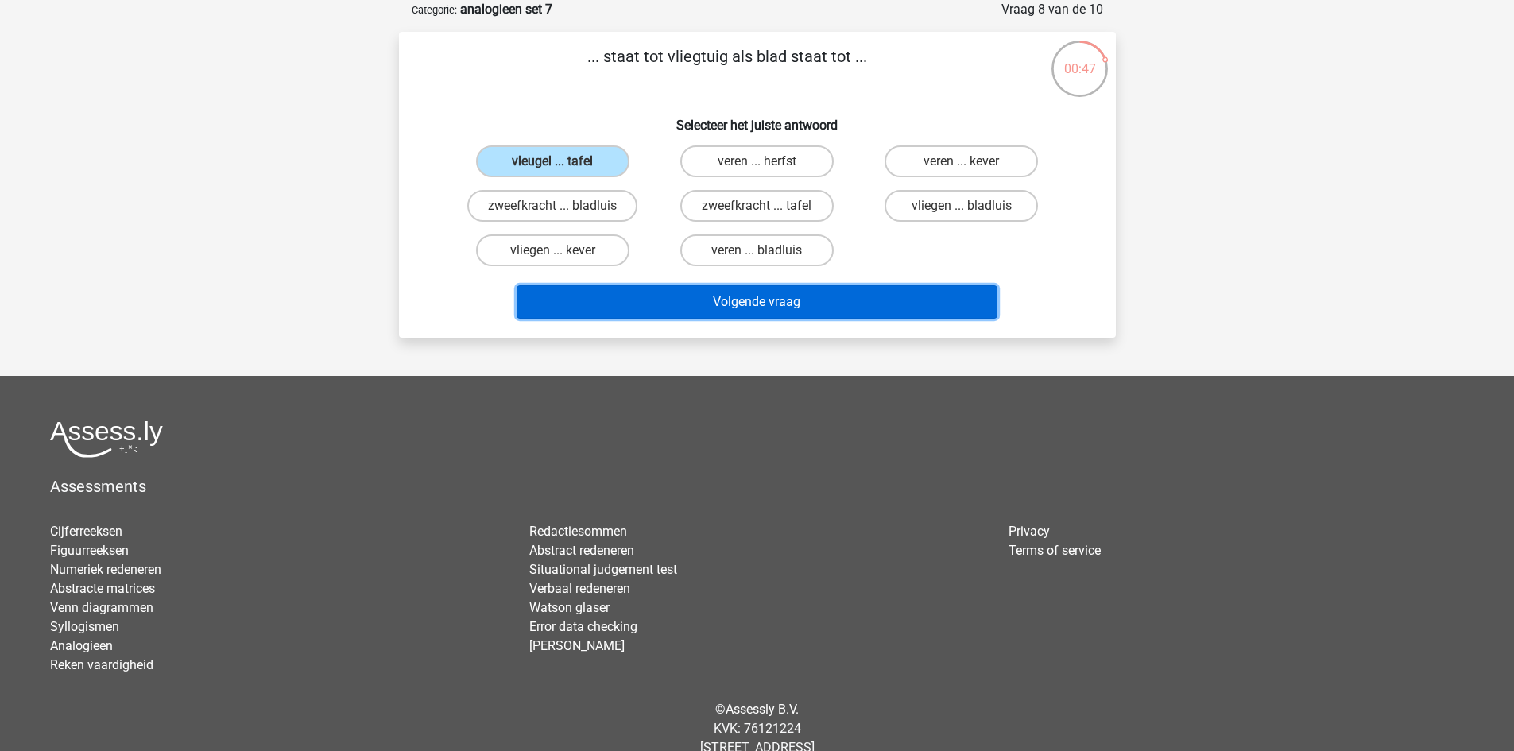
click at [748, 300] on button "Volgende vraag" at bounding box center [757, 301] width 481 height 33
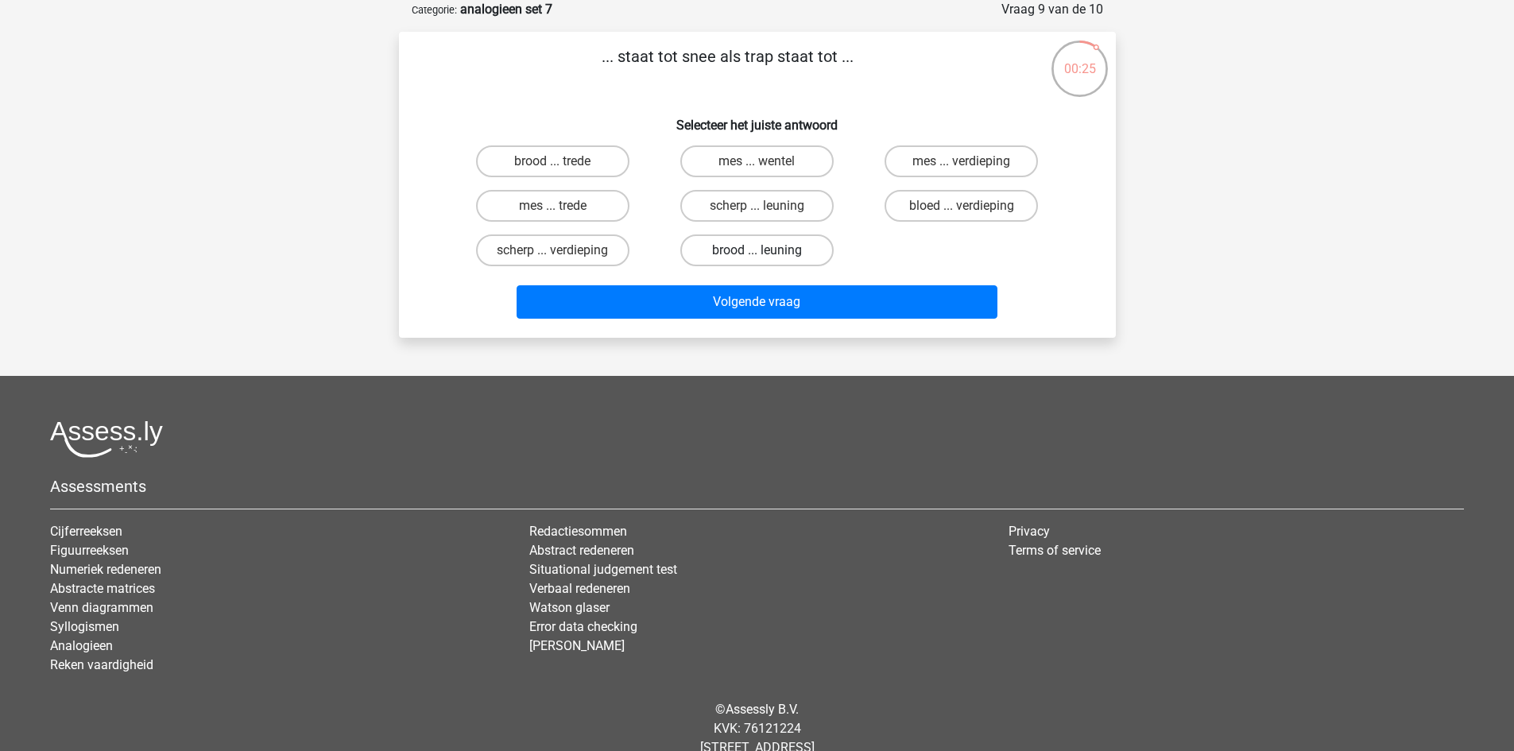
click at [763, 249] on label "brood ... leuning" at bounding box center [756, 251] width 153 height 32
click at [763, 250] on input "brood ... leuning" at bounding box center [762, 255] width 10 height 10
radio input "true"
click at [566, 202] on label "mes ... trede" at bounding box center [552, 206] width 153 height 32
click at [563, 206] on input "mes ... trede" at bounding box center [557, 211] width 10 height 10
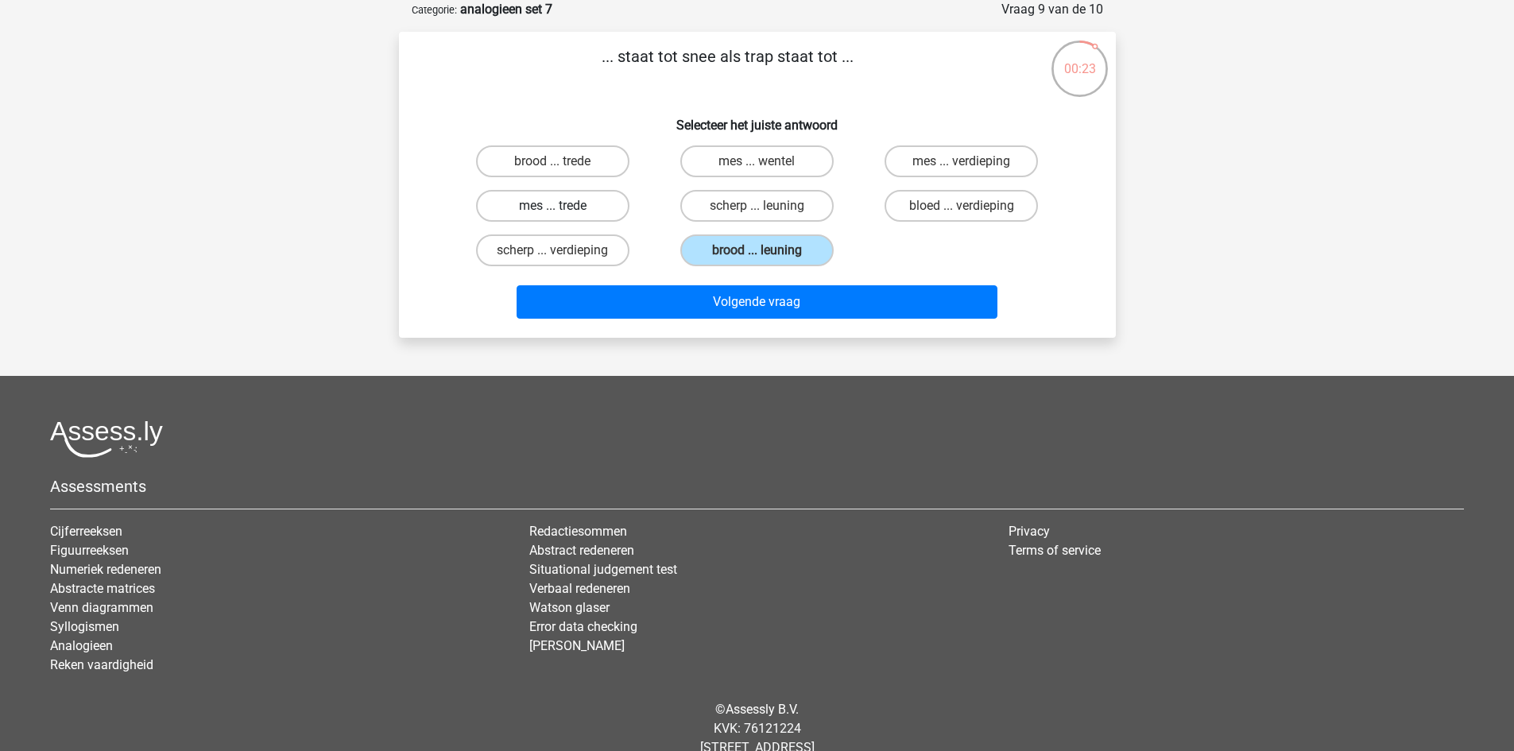
radio input "true"
click at [576, 161] on label "brood ... trede" at bounding box center [552, 161] width 153 height 32
click at [563, 161] on input "brood ... trede" at bounding box center [557, 166] width 10 height 10
radio input "true"
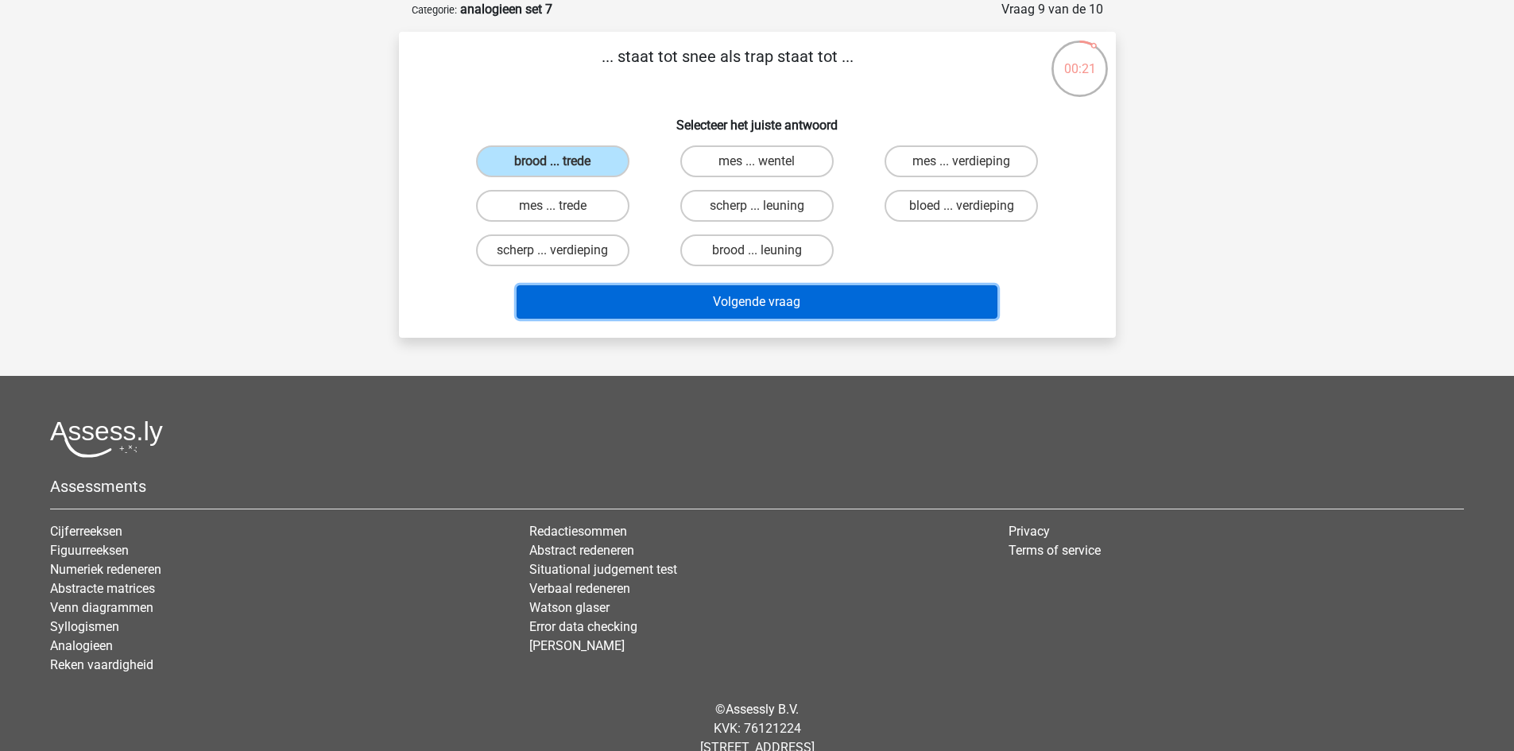
click at [741, 294] on button "Volgende vraag" at bounding box center [757, 301] width 481 height 33
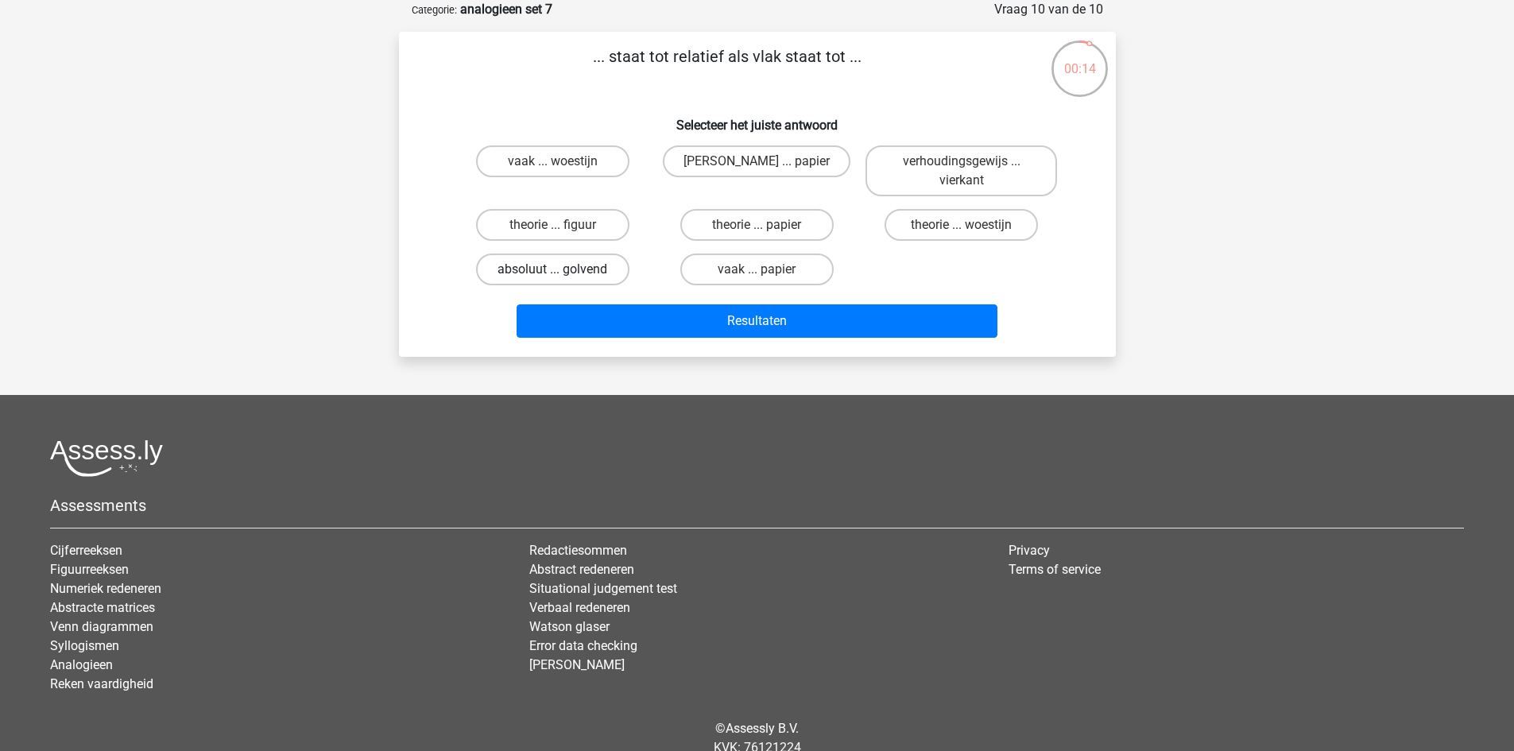
click at [537, 275] on label "absoluut ... golvend" at bounding box center [552, 270] width 153 height 32
click at [552, 275] on input "absoluut ... golvend" at bounding box center [557, 274] width 10 height 10
radio input "true"
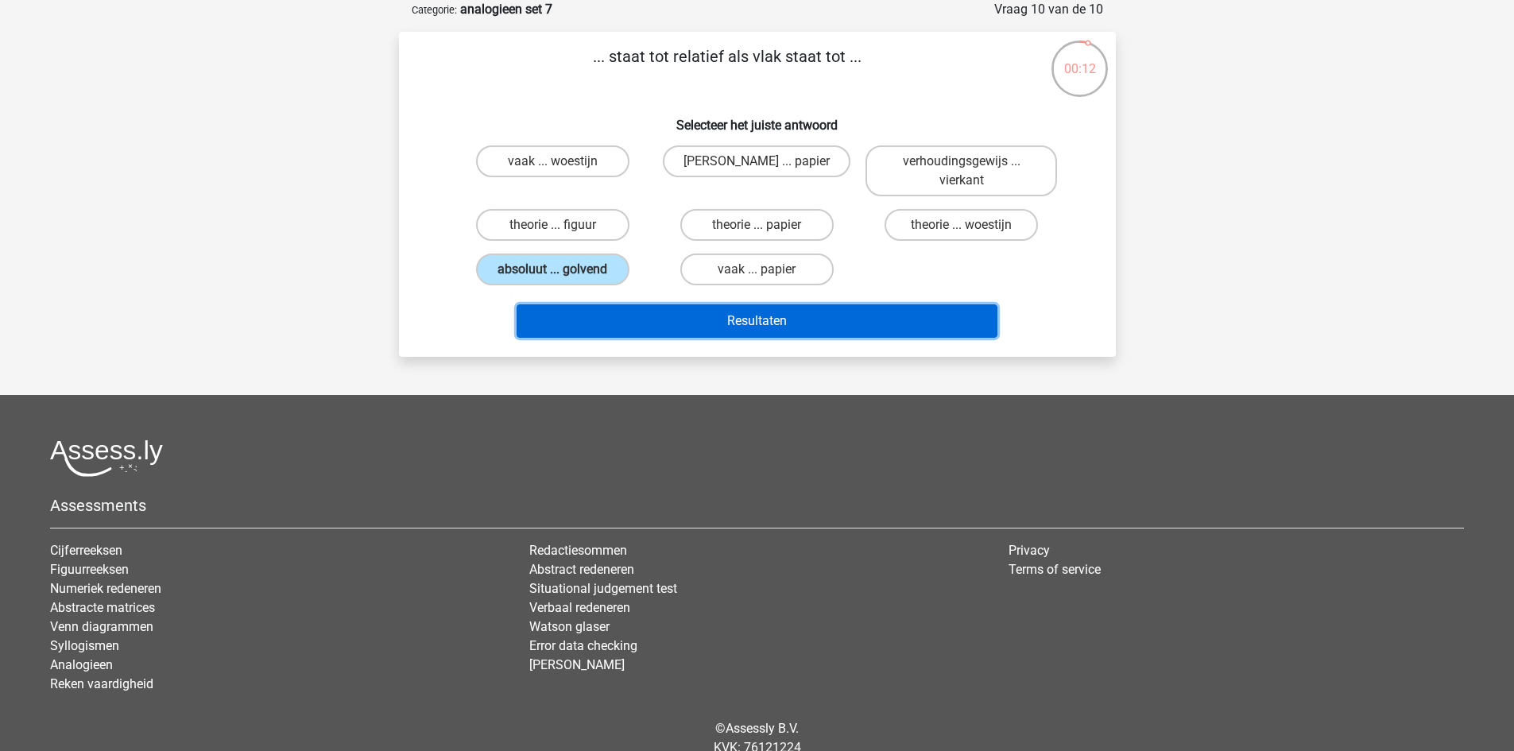
click at [750, 323] on button "Resultaten" at bounding box center [757, 320] width 481 height 33
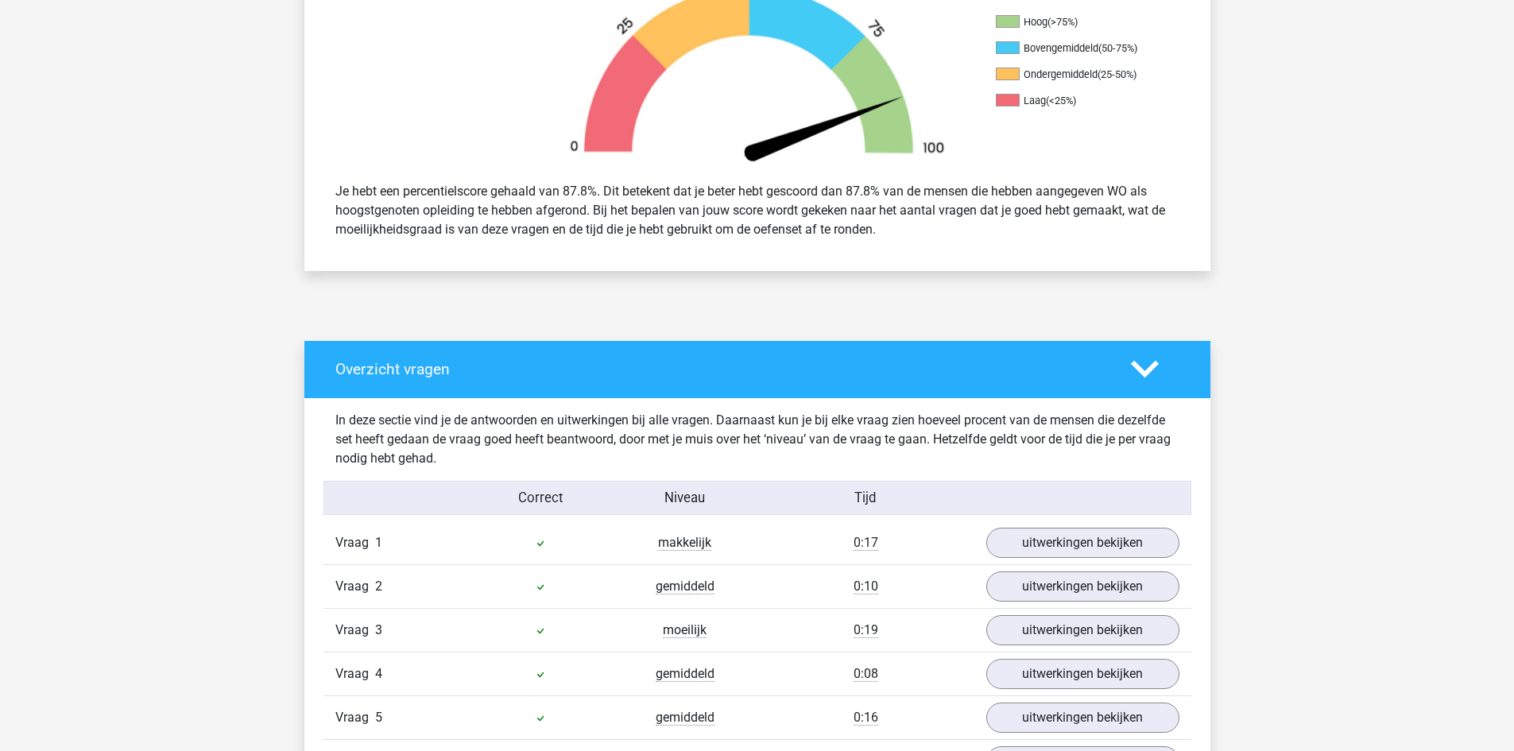
scroll to position [832, 0]
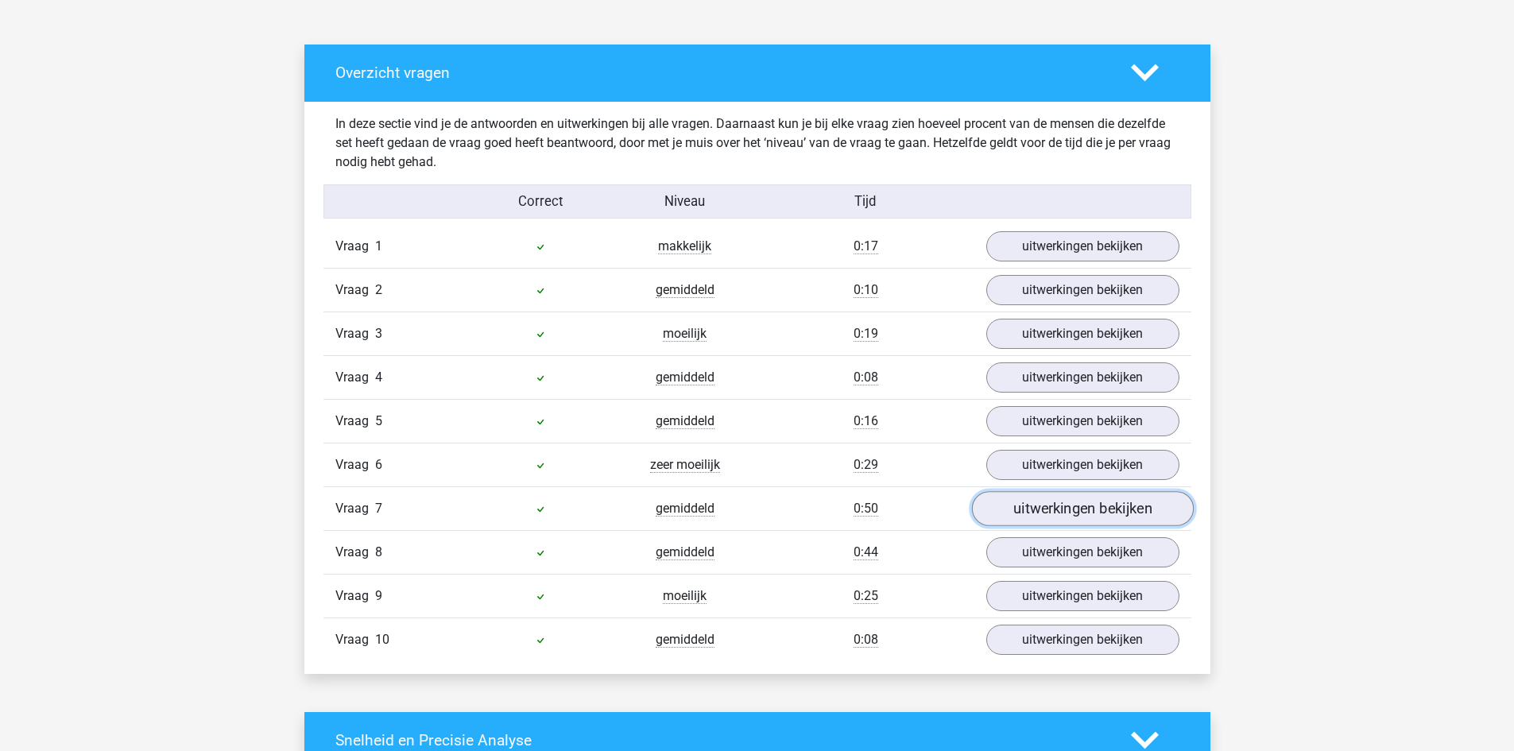
click at [1097, 496] on link "uitwerkingen bekijken" at bounding box center [1082, 508] width 222 height 35
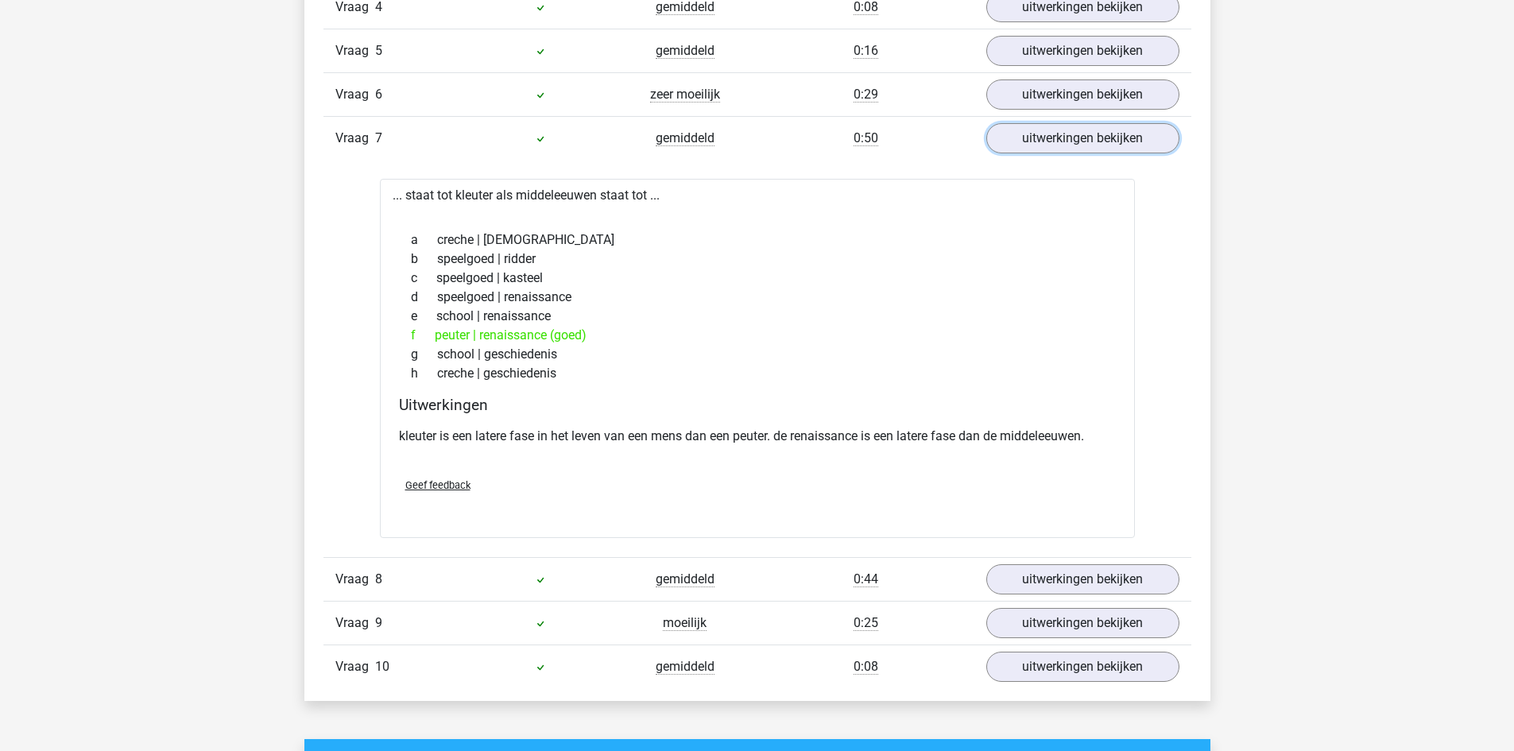
scroll to position [1230, 0]
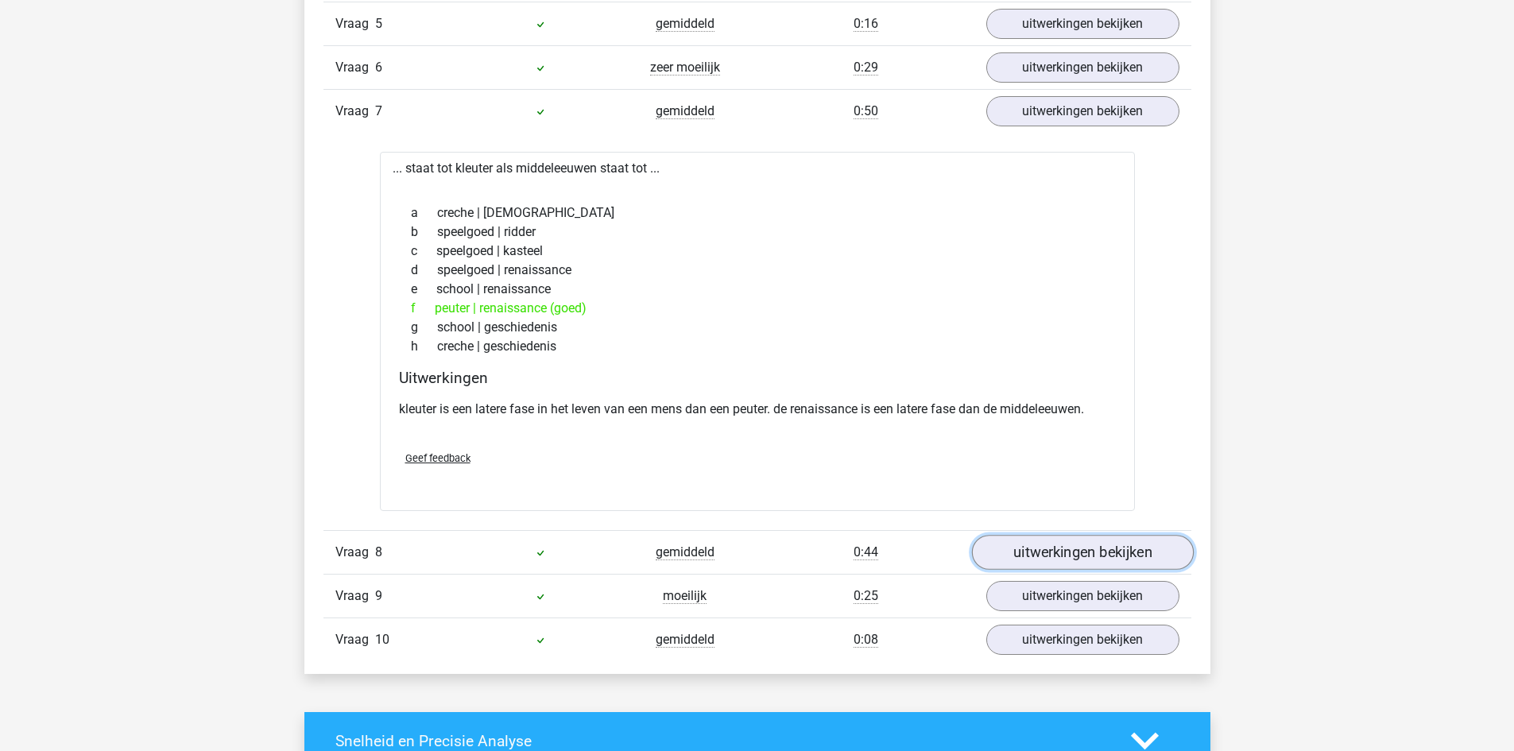
click at [1122, 544] on link "uitwerkingen bekijken" at bounding box center [1082, 552] width 222 height 35
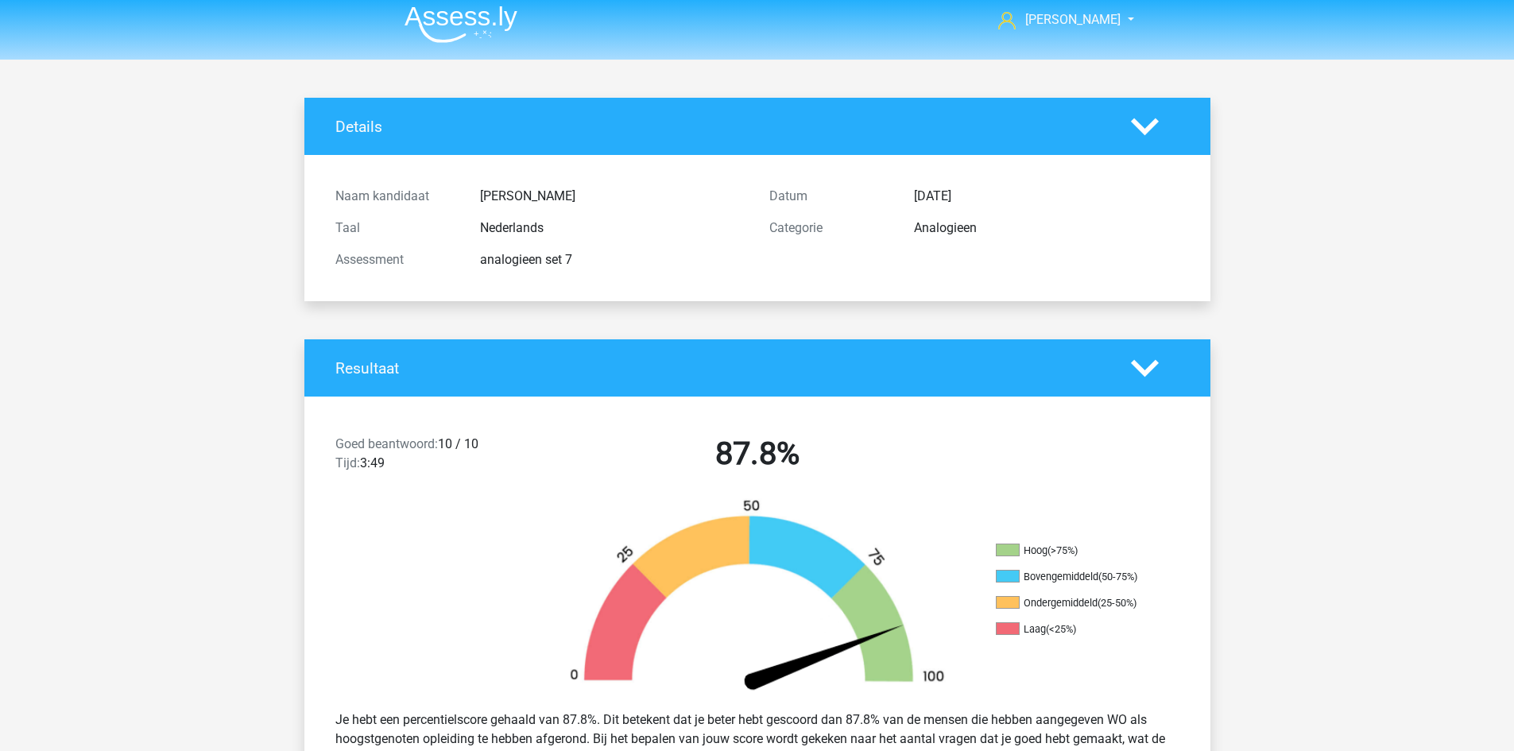
scroll to position [0, 0]
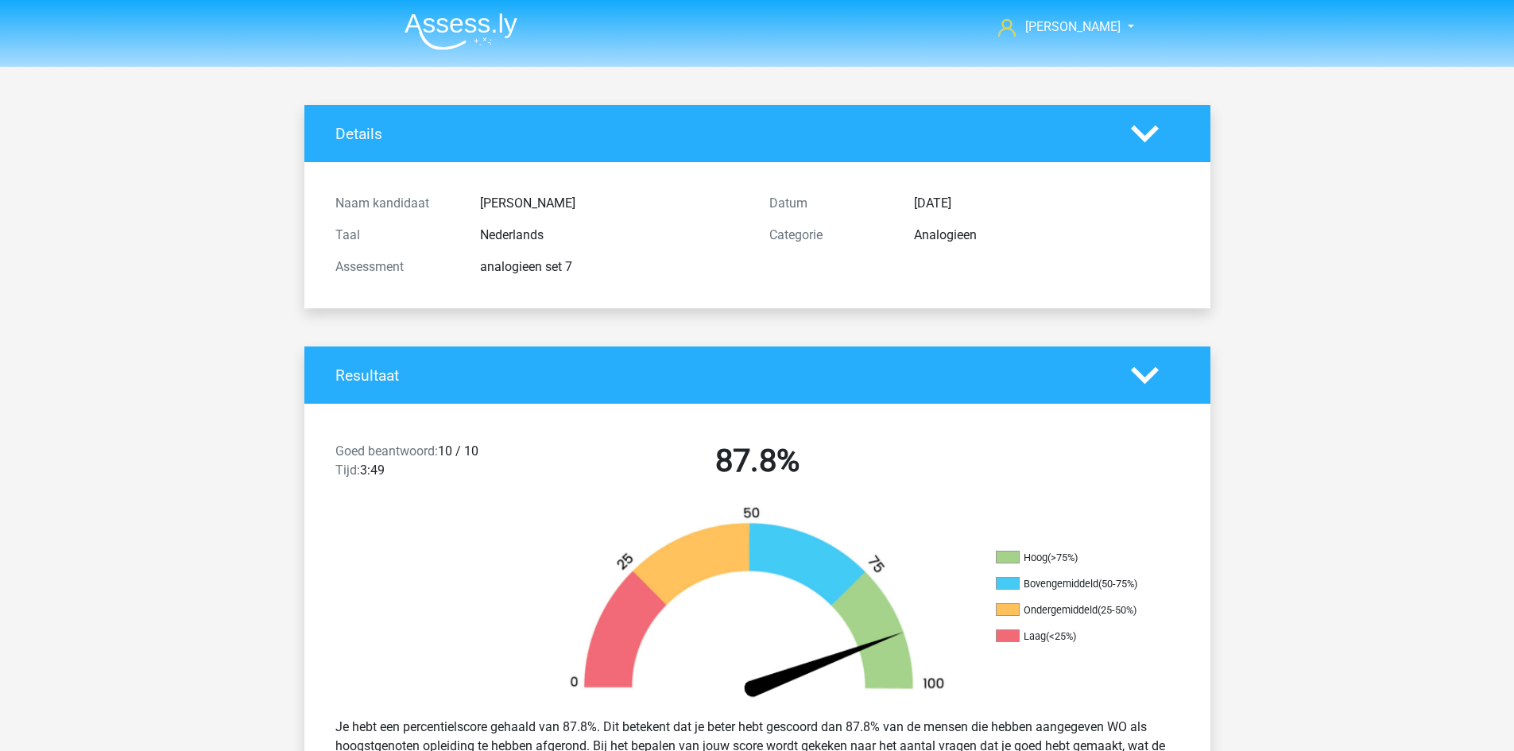
click at [449, 24] on img at bounding box center [461, 31] width 113 height 37
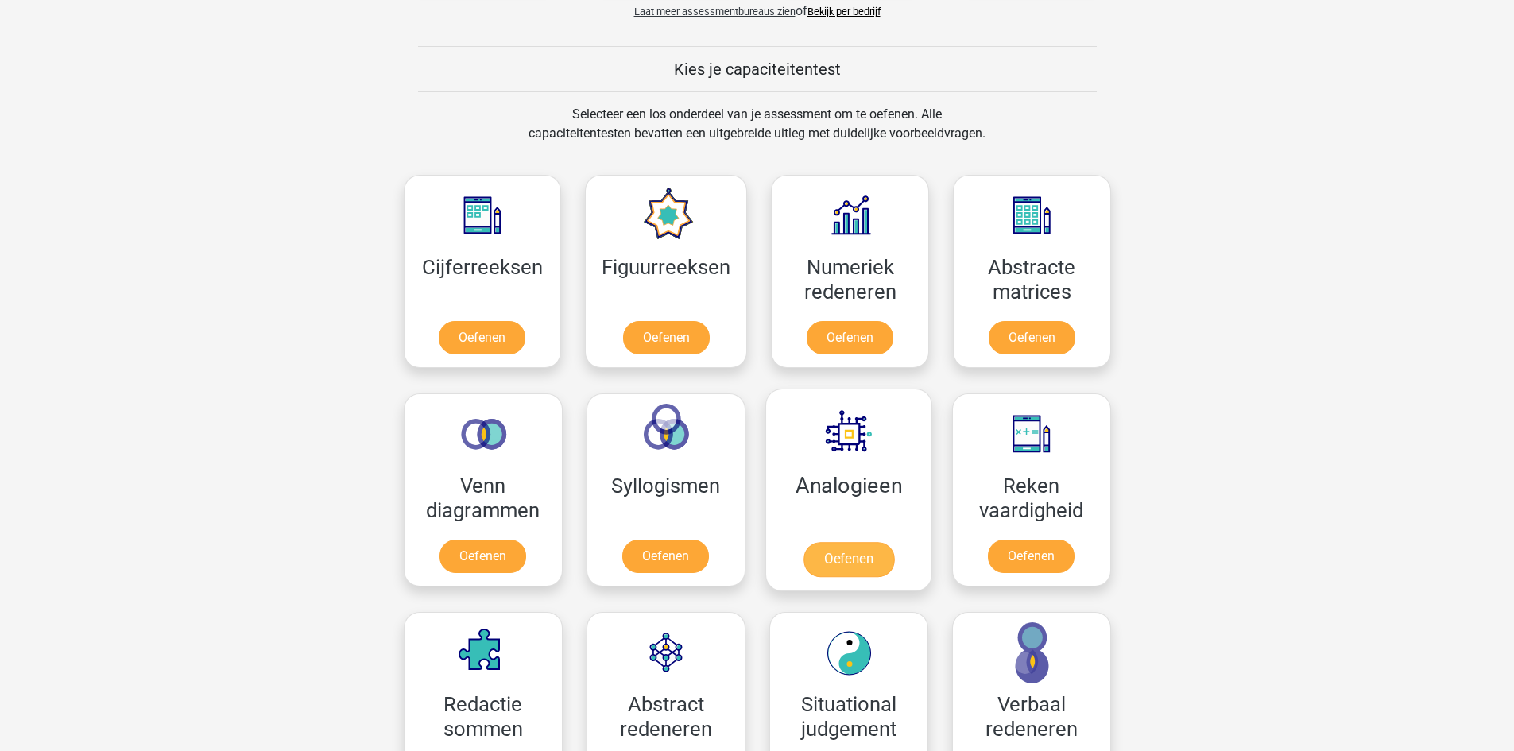
scroll to position [715, 0]
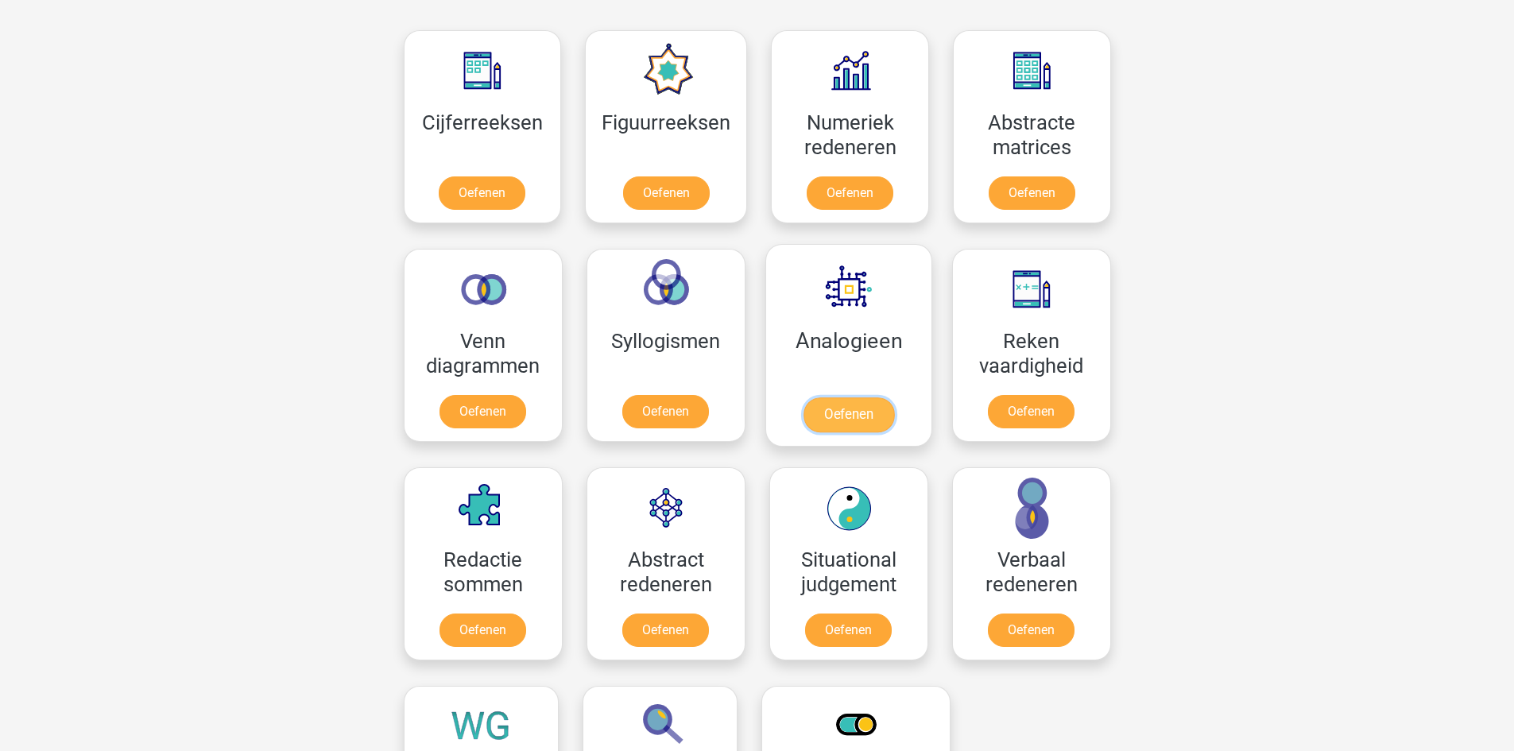
click at [826, 397] on link "Oefenen" at bounding box center [848, 414] width 91 height 35
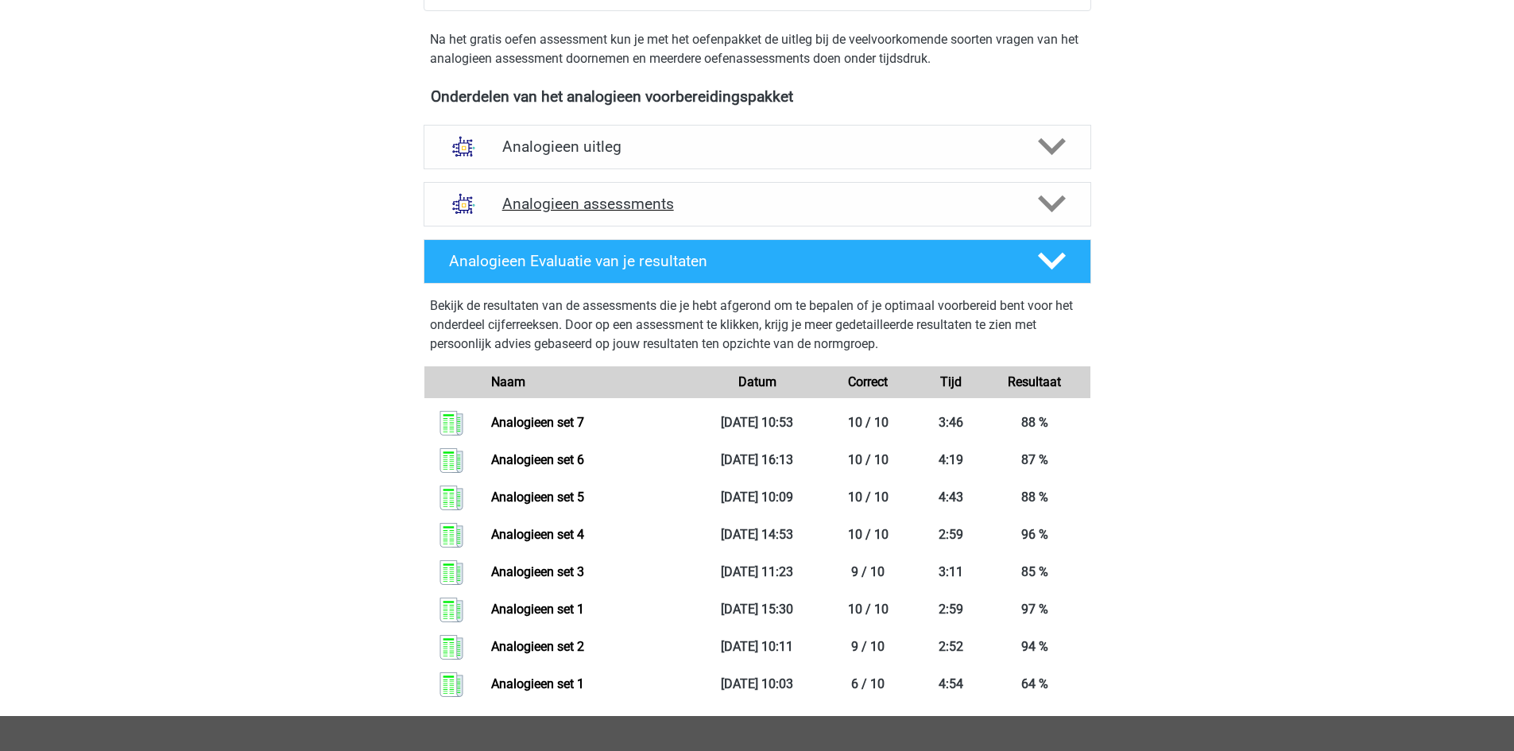
click at [644, 212] on h4 "Analogieen assessments" at bounding box center [757, 204] width 510 height 18
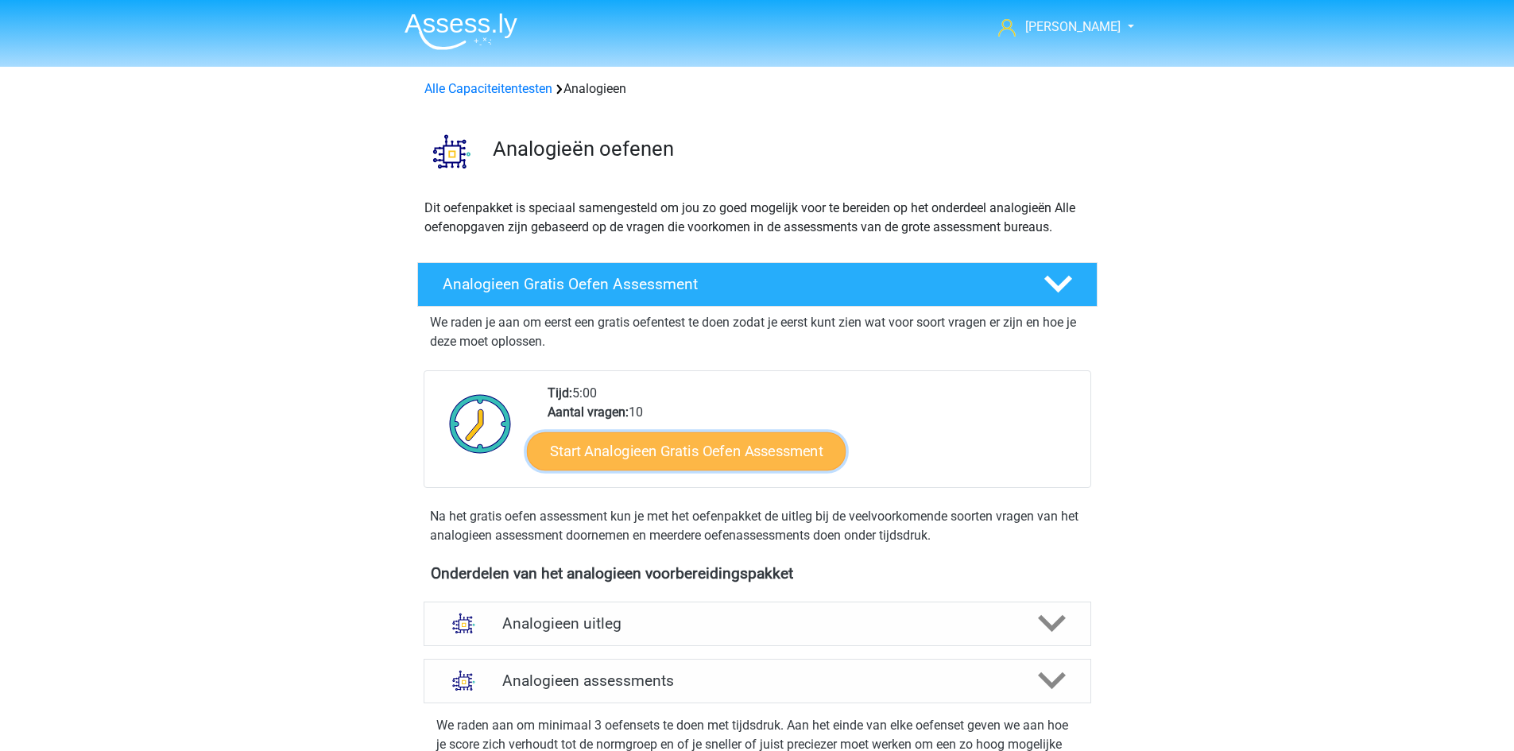
click at [686, 454] on link "Start Analogieen Gratis Oefen Assessment" at bounding box center [686, 451] width 319 height 38
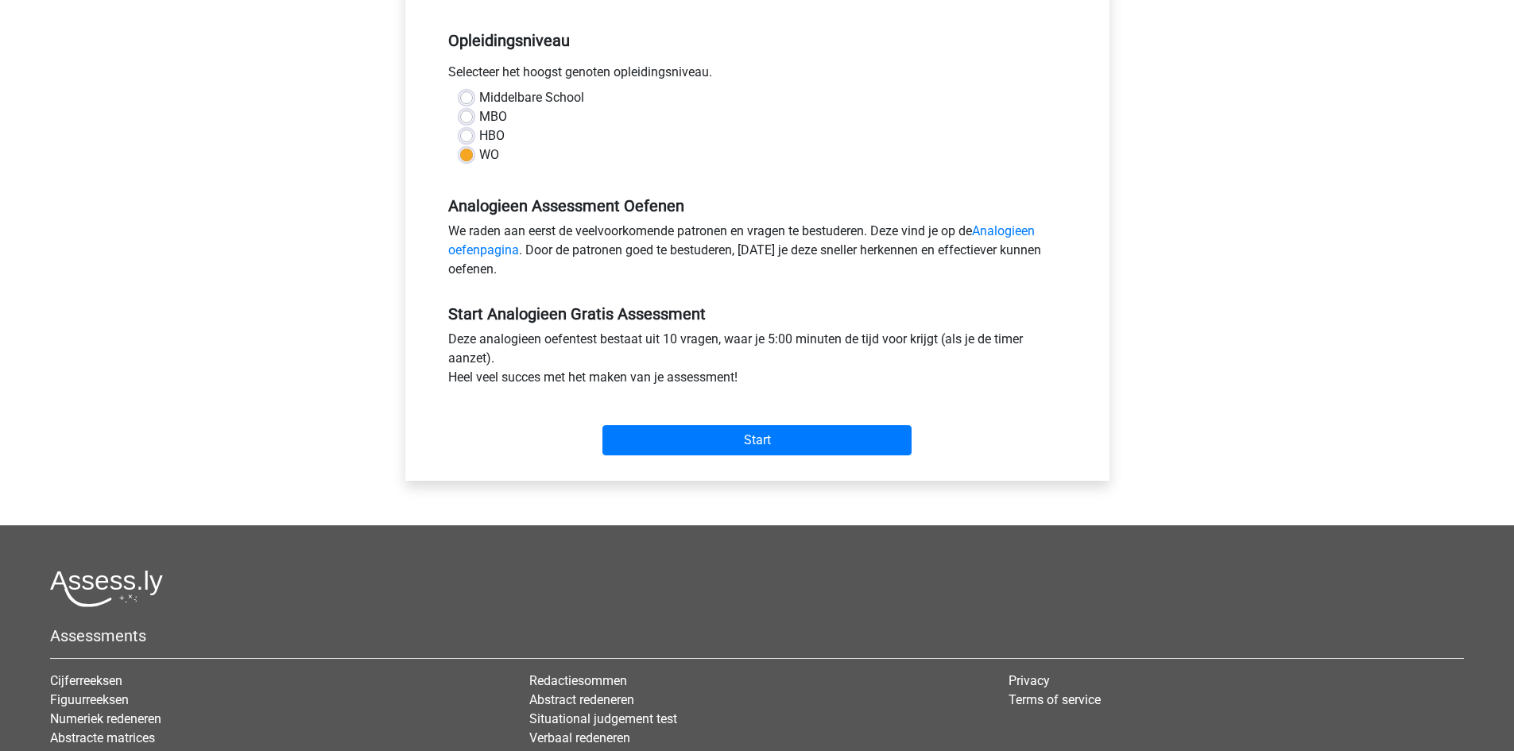
scroll to position [318, 0]
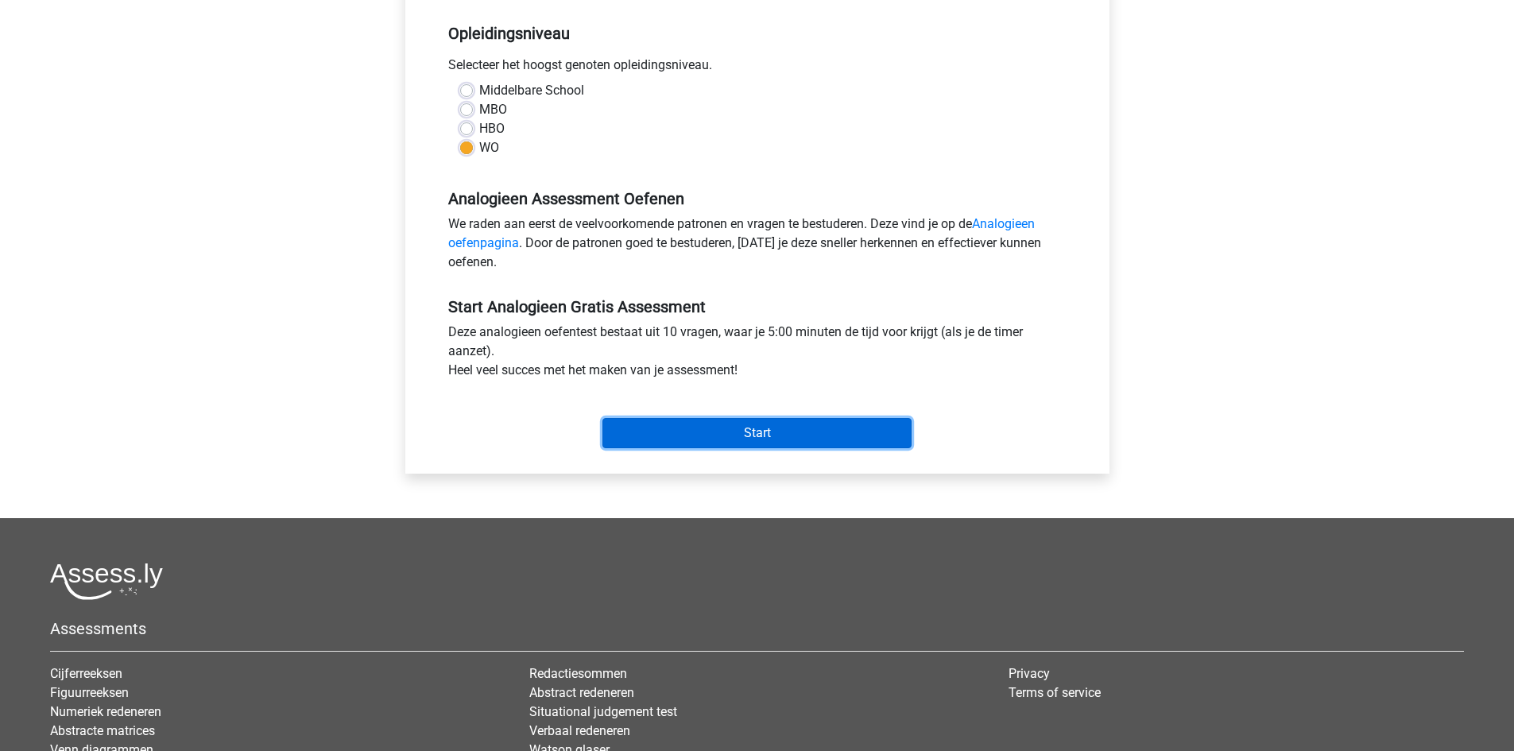
click at [735, 448] on input "Start" at bounding box center [757, 433] width 309 height 30
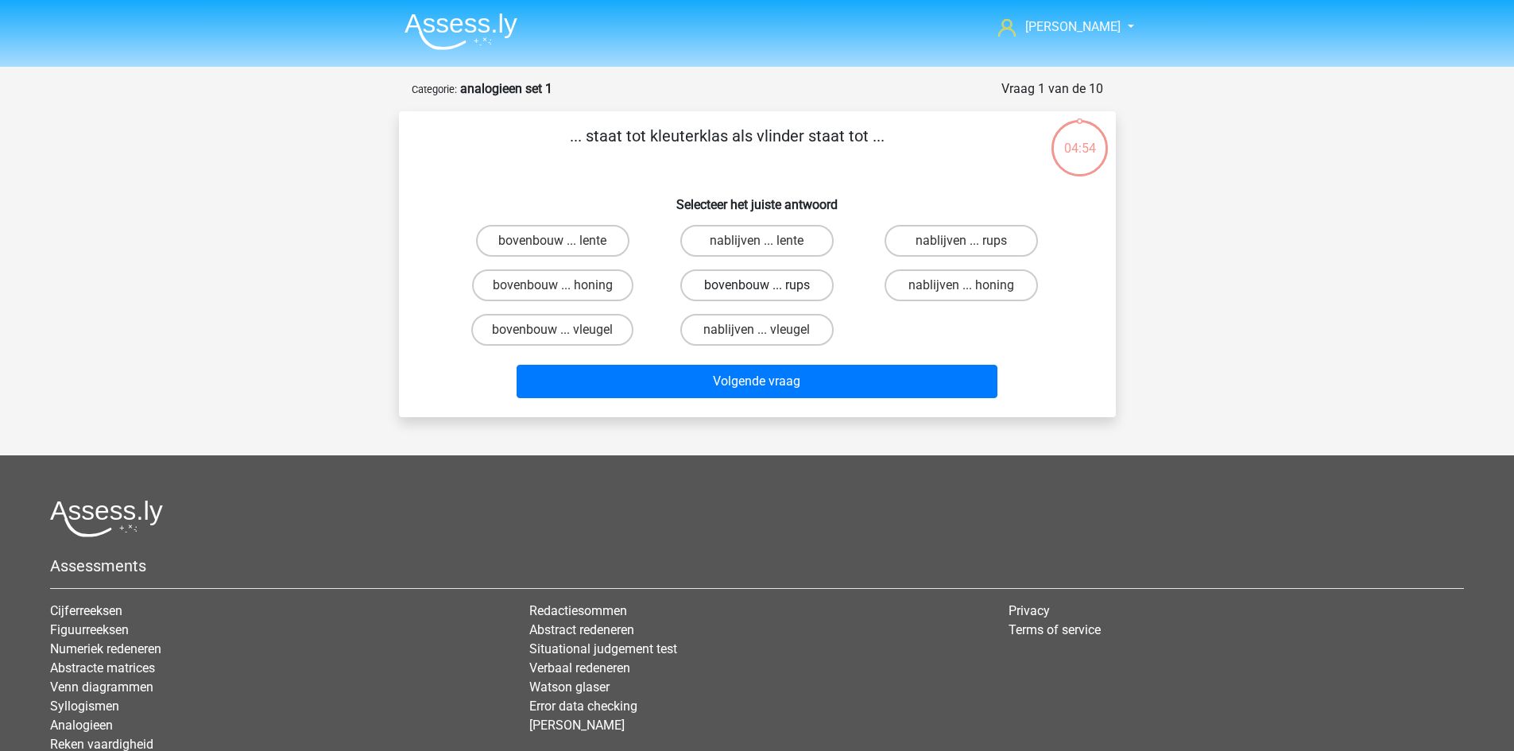
click at [778, 285] on label "bovenbouw ... rups" at bounding box center [756, 285] width 153 height 32
click at [767, 285] on input "bovenbouw ... rups" at bounding box center [762, 290] width 10 height 10
radio input "true"
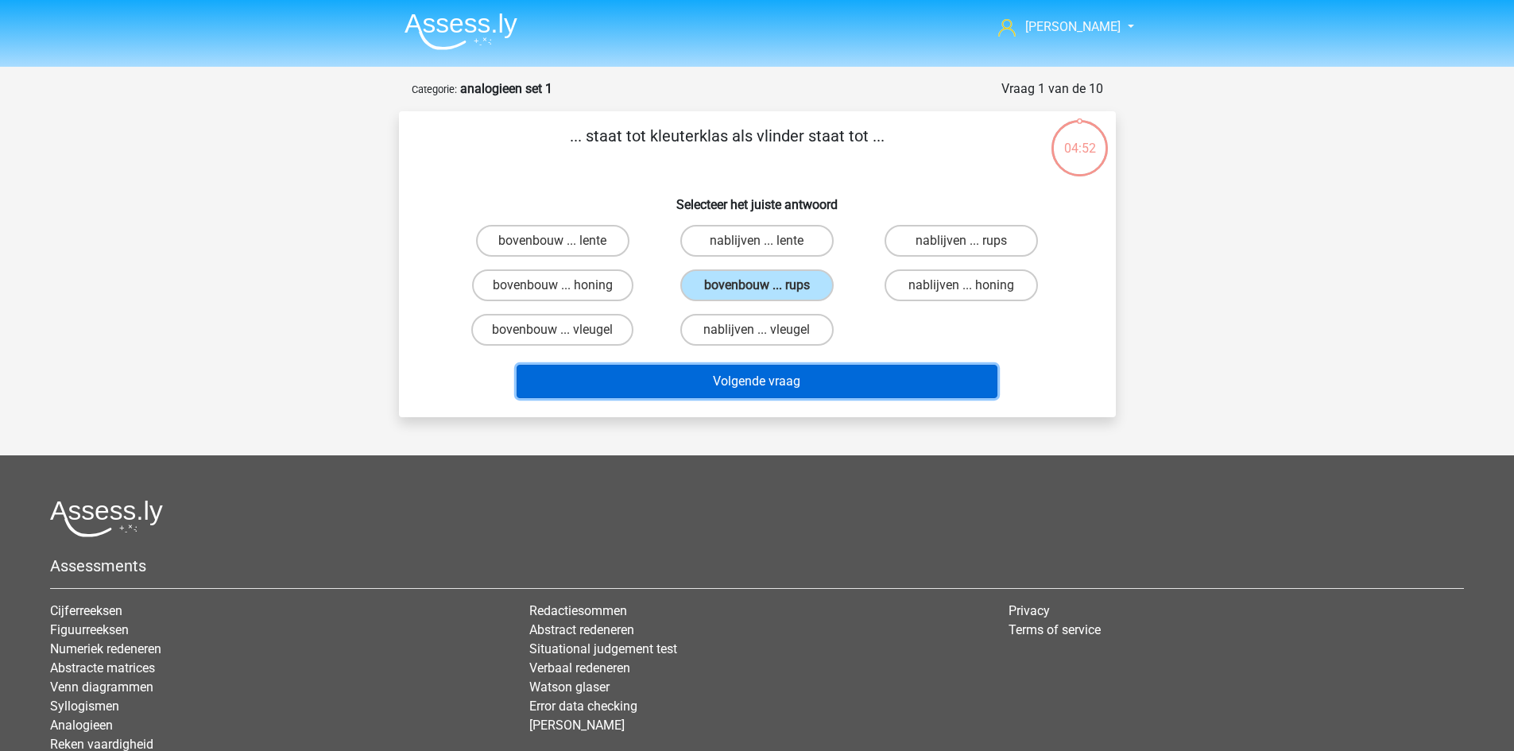
click at [858, 384] on button "Volgende vraag" at bounding box center [757, 381] width 481 height 33
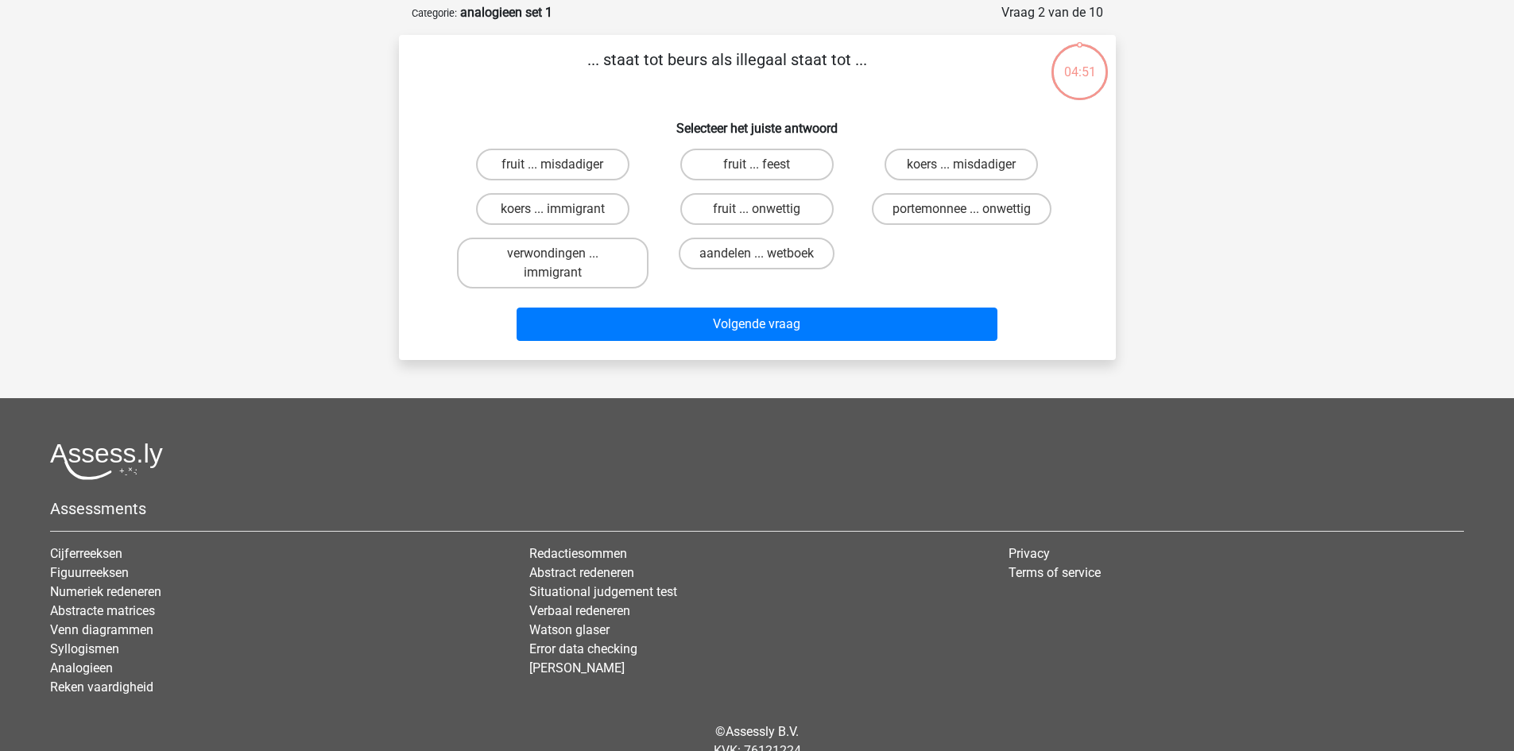
scroll to position [79, 0]
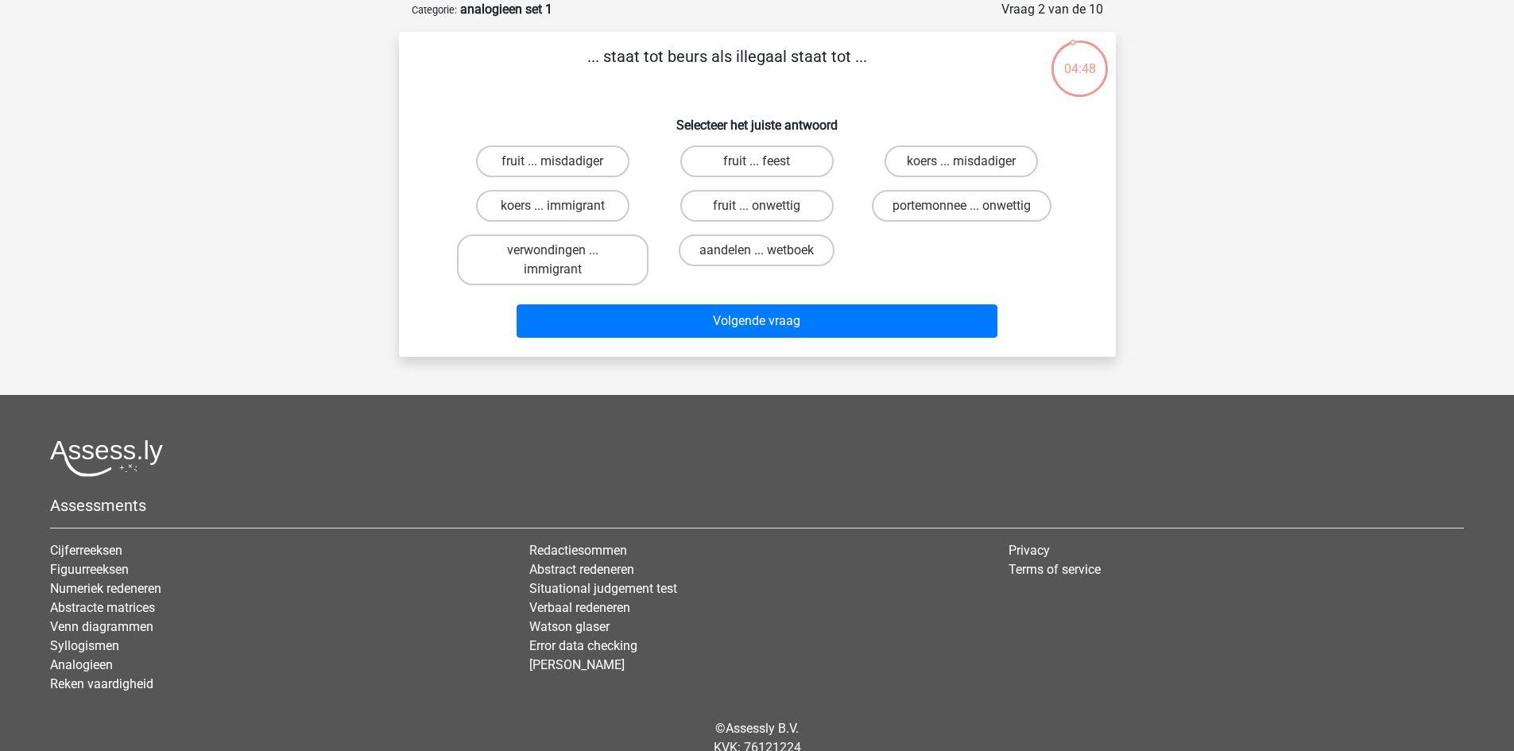
click at [965, 207] on input "portemonnee ... onwettig" at bounding box center [967, 211] width 10 height 10
radio input "true"
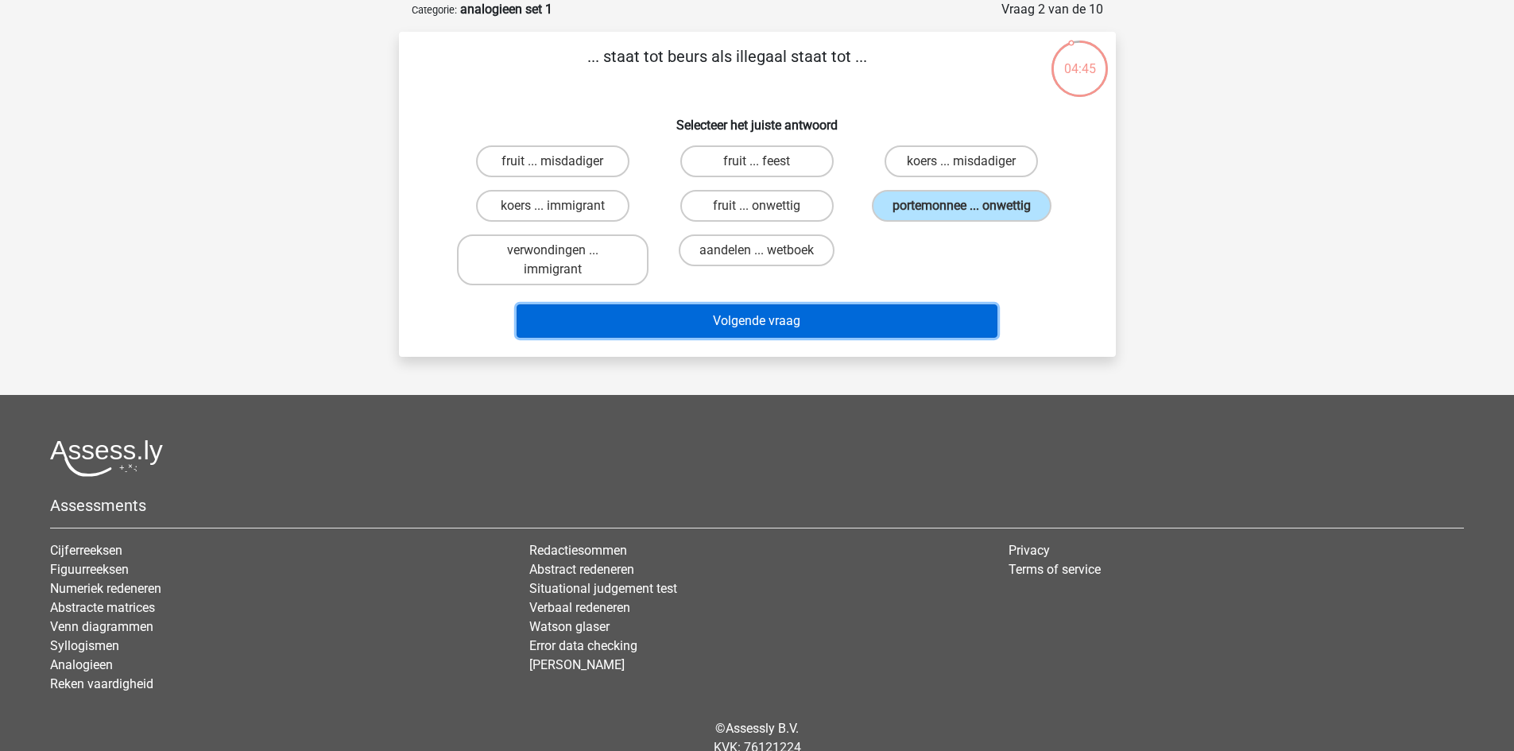
click at [856, 319] on button "Volgende vraag" at bounding box center [757, 320] width 481 height 33
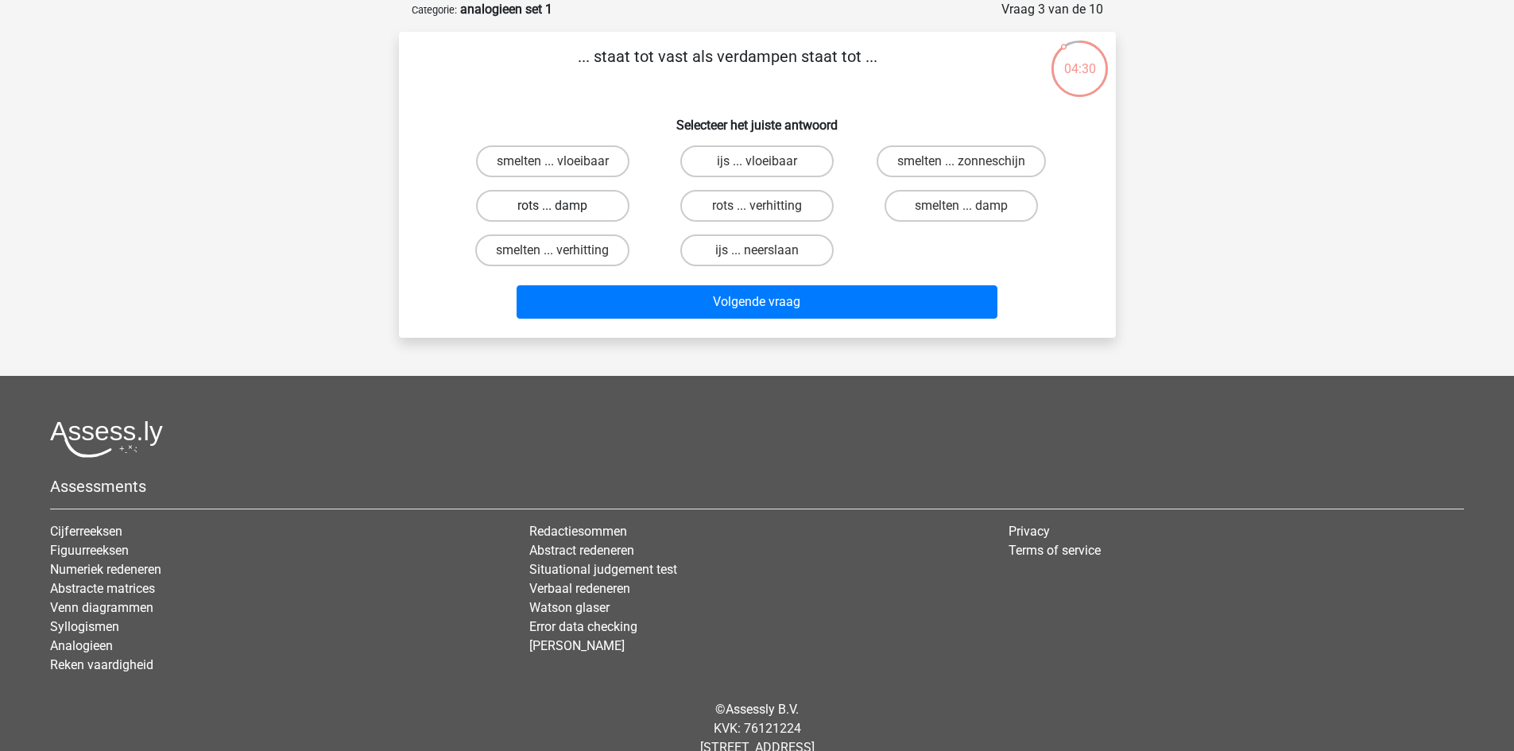
click at [572, 196] on label "rots ... damp" at bounding box center [552, 206] width 153 height 32
click at [563, 206] on input "rots ... damp" at bounding box center [557, 211] width 10 height 10
radio input "true"
click at [730, 161] on label "ijs ... vloeibaar" at bounding box center [756, 161] width 153 height 32
click at [757, 161] on input "ijs ... vloeibaar" at bounding box center [762, 166] width 10 height 10
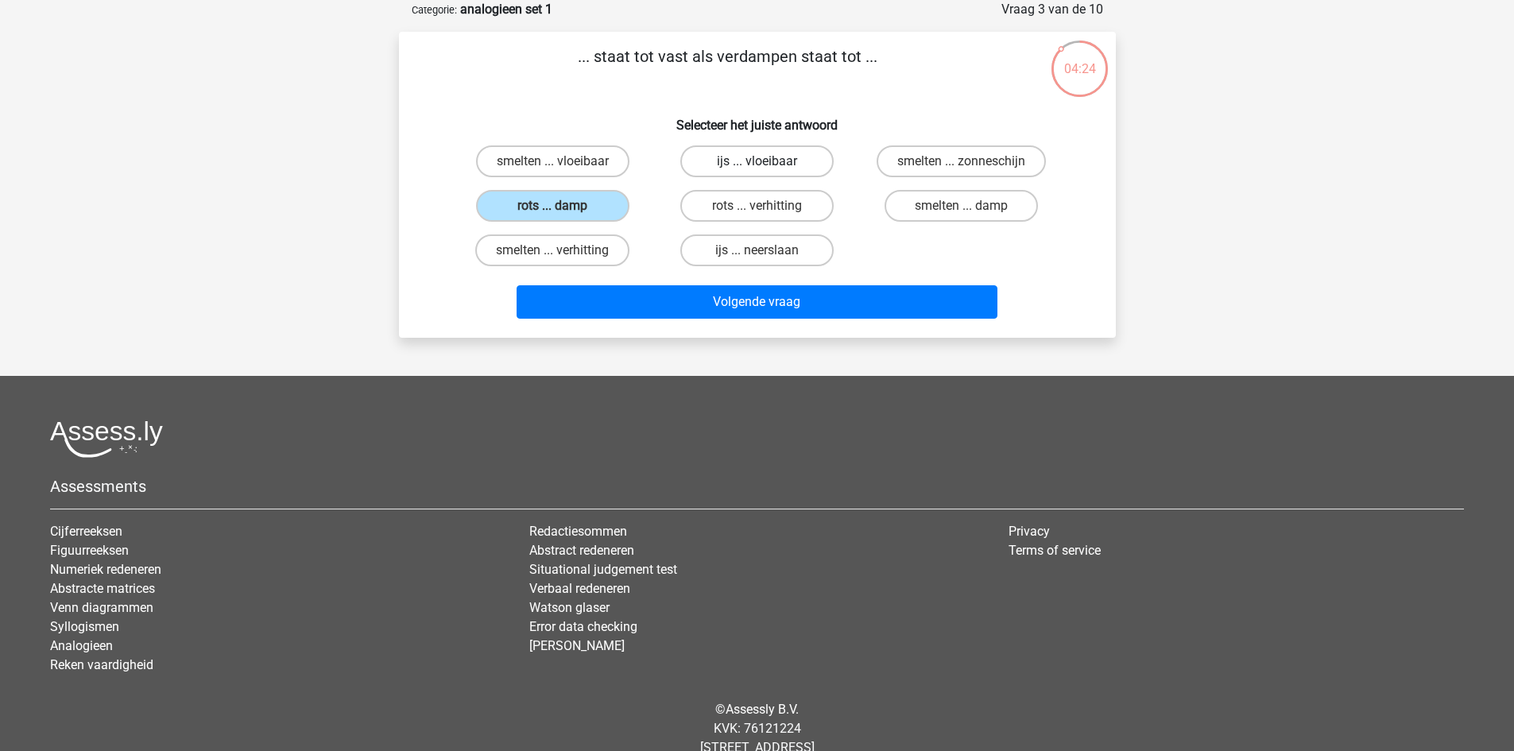
radio input "true"
click at [901, 158] on label "smelten ... zonneschijn" at bounding box center [961, 161] width 169 height 32
click at [962, 161] on input "smelten ... zonneschijn" at bounding box center [967, 166] width 10 height 10
radio input "true"
click at [923, 200] on label "smelten ... damp" at bounding box center [961, 206] width 153 height 32
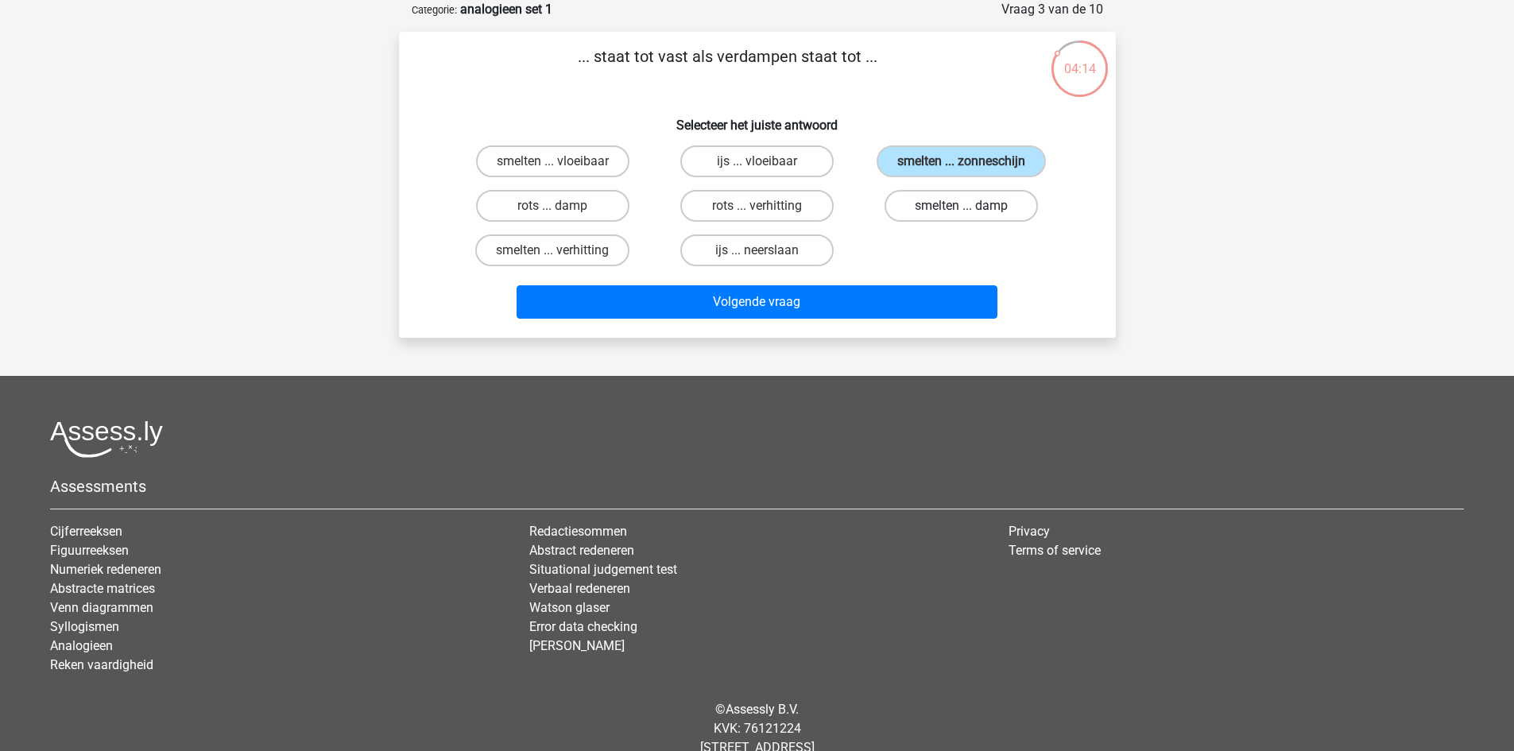
click at [962, 206] on input "smelten ... damp" at bounding box center [967, 211] width 10 height 10
radio input "true"
click at [576, 166] on label "smelten ... vloeibaar" at bounding box center [552, 161] width 153 height 32
click at [563, 166] on input "smelten ... vloeibaar" at bounding box center [557, 166] width 10 height 10
radio input "true"
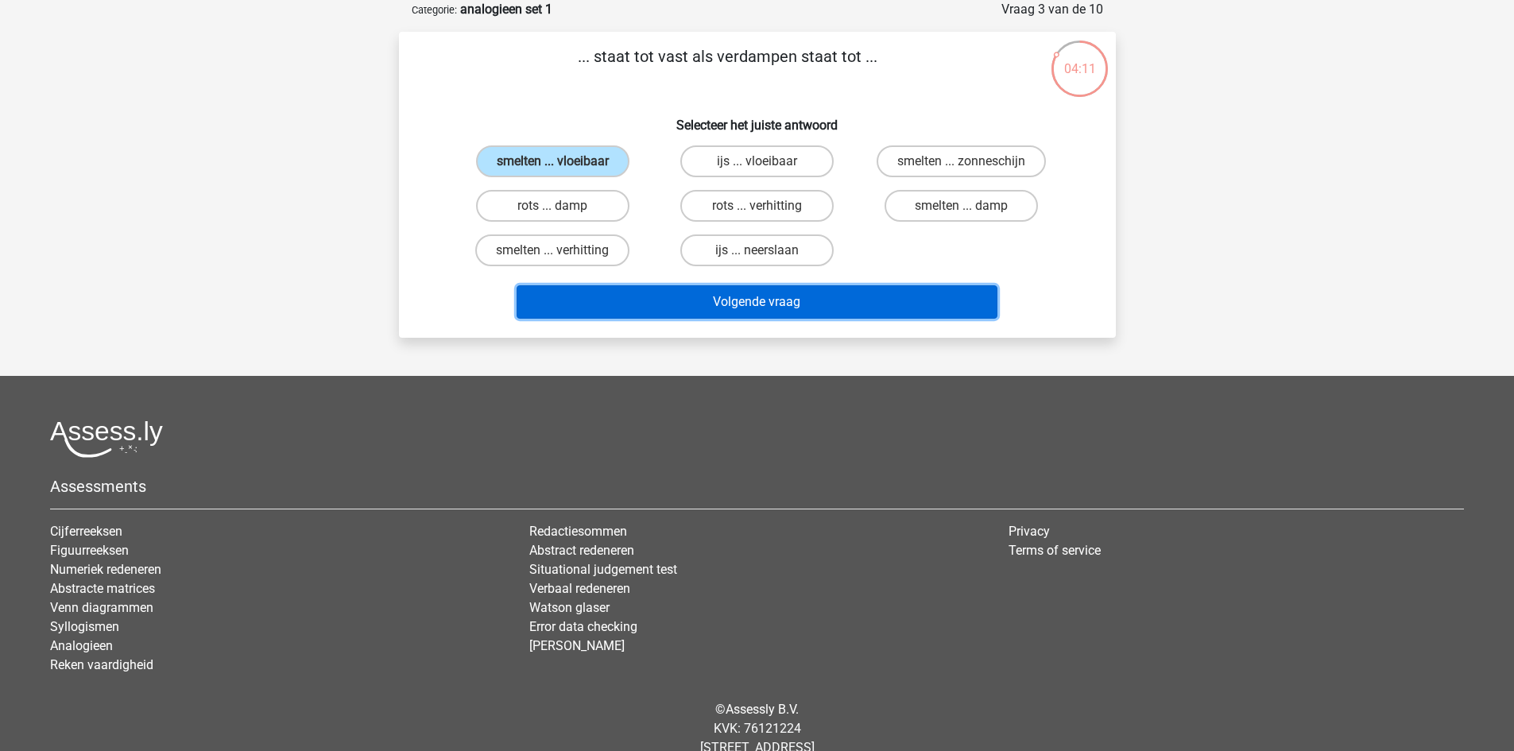
click at [785, 298] on button "Volgende vraag" at bounding box center [757, 301] width 481 height 33
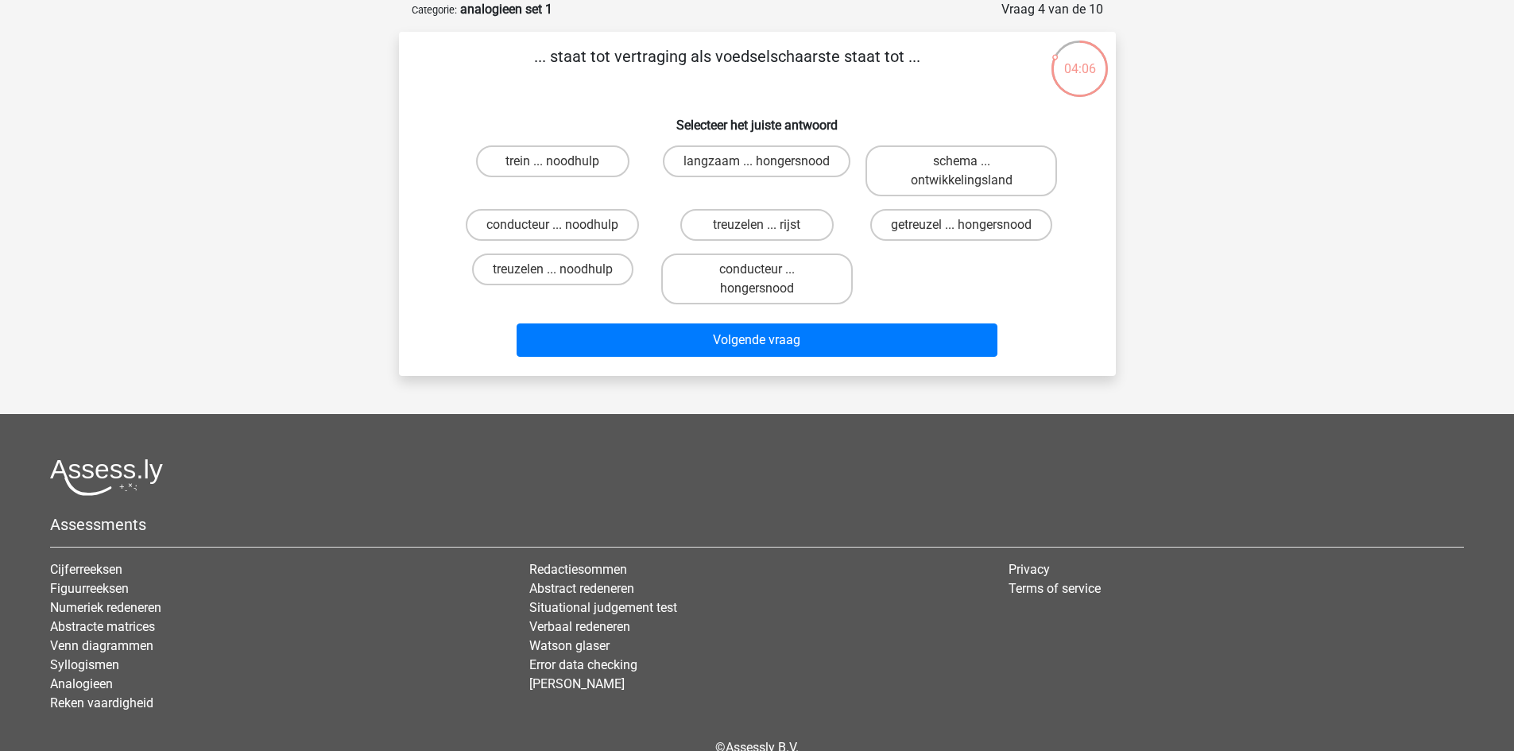
drag, startPoint x: 739, startPoint y: 206, endPoint x: 743, endPoint y: 217, distance: 11.8
click at [739, 207] on div "treuzelen ... rijst" at bounding box center [757, 225] width 204 height 45
click at [743, 218] on label "treuzelen ... rijst" at bounding box center [756, 225] width 153 height 32
click at [757, 225] on input "treuzelen ... rijst" at bounding box center [762, 230] width 10 height 10
radio input "true"
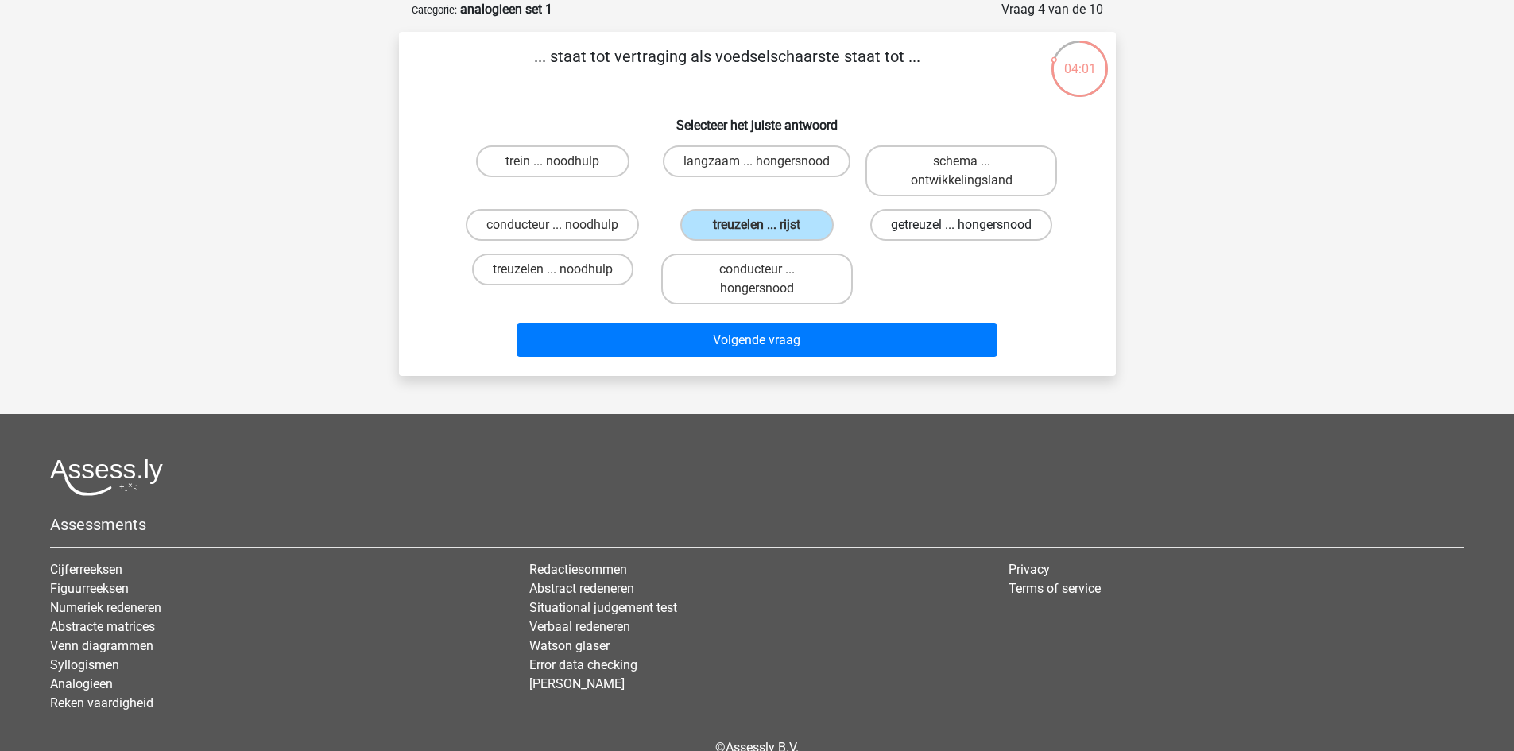
click at [959, 224] on label "getreuzel ... hongersnood" at bounding box center [961, 225] width 182 height 32
click at [962, 225] on input "getreuzel ... hongersnood" at bounding box center [967, 230] width 10 height 10
radio input "true"
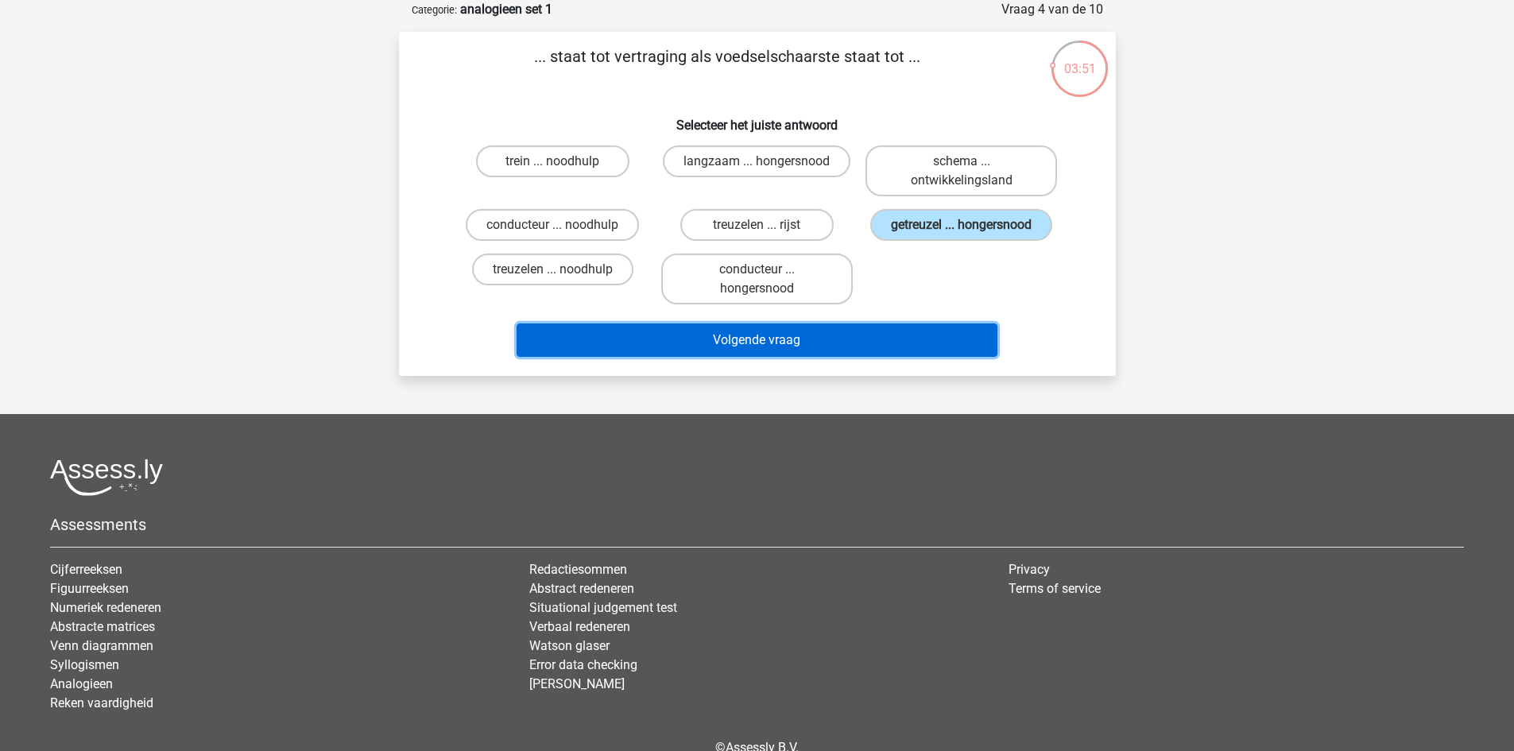
click at [751, 341] on button "Volgende vraag" at bounding box center [757, 340] width 481 height 33
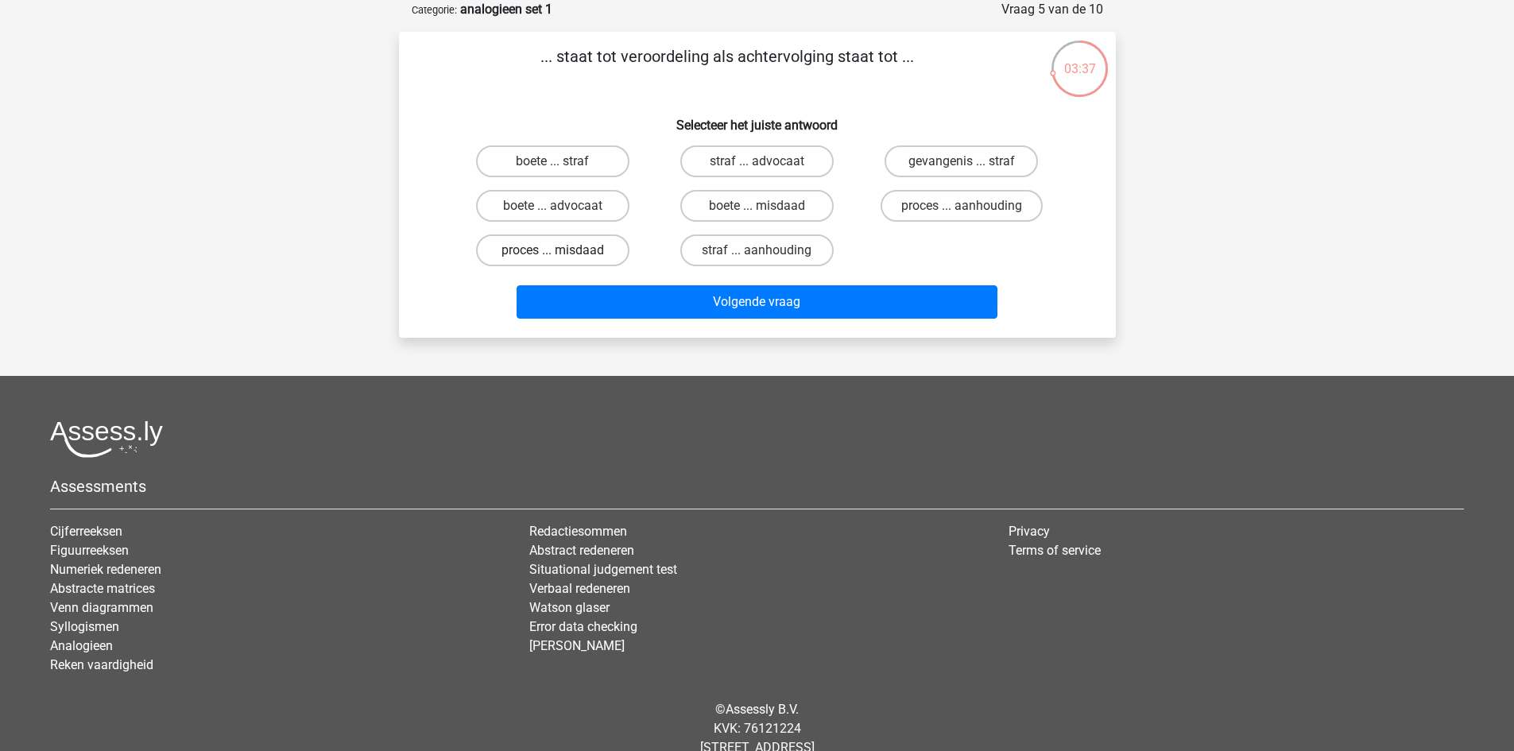
click at [569, 242] on label "proces ... misdaad" at bounding box center [552, 251] width 153 height 32
click at [563, 250] on input "proces ... misdaad" at bounding box center [557, 255] width 10 height 10
radio input "true"
click at [957, 208] on label "proces ... aanhouding" at bounding box center [962, 206] width 162 height 32
click at [962, 208] on input "proces ... aanhouding" at bounding box center [967, 211] width 10 height 10
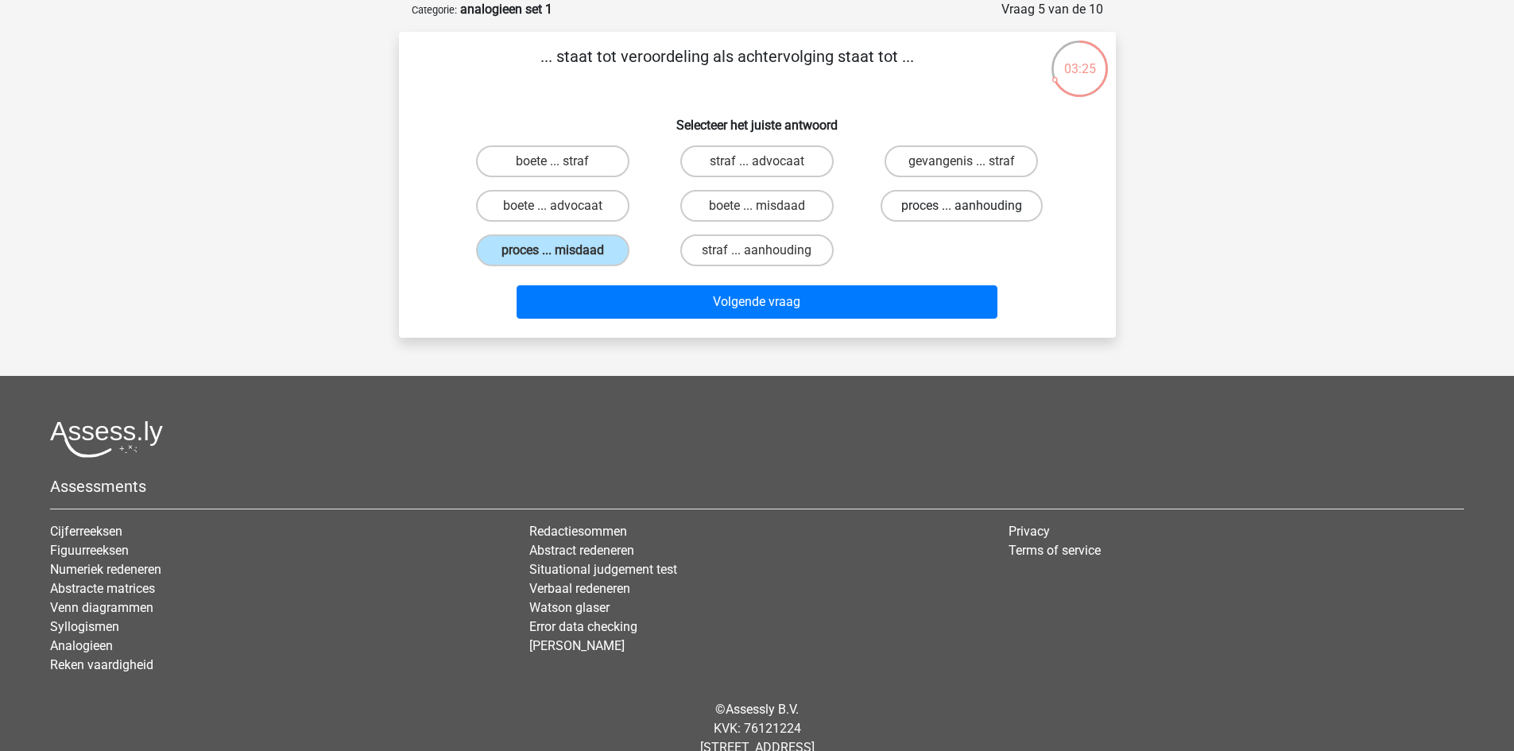
radio input "true"
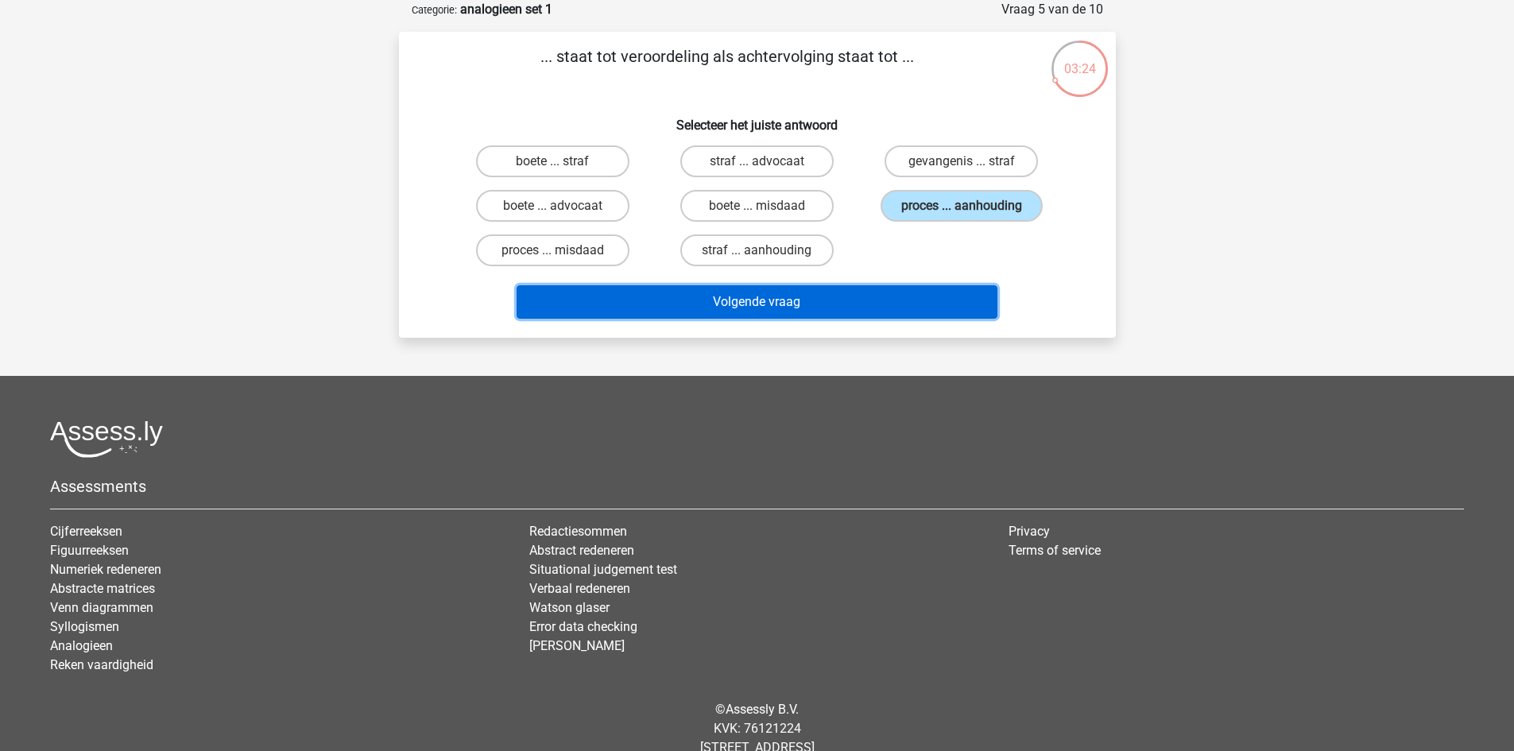
click at [868, 296] on button "Volgende vraag" at bounding box center [757, 301] width 481 height 33
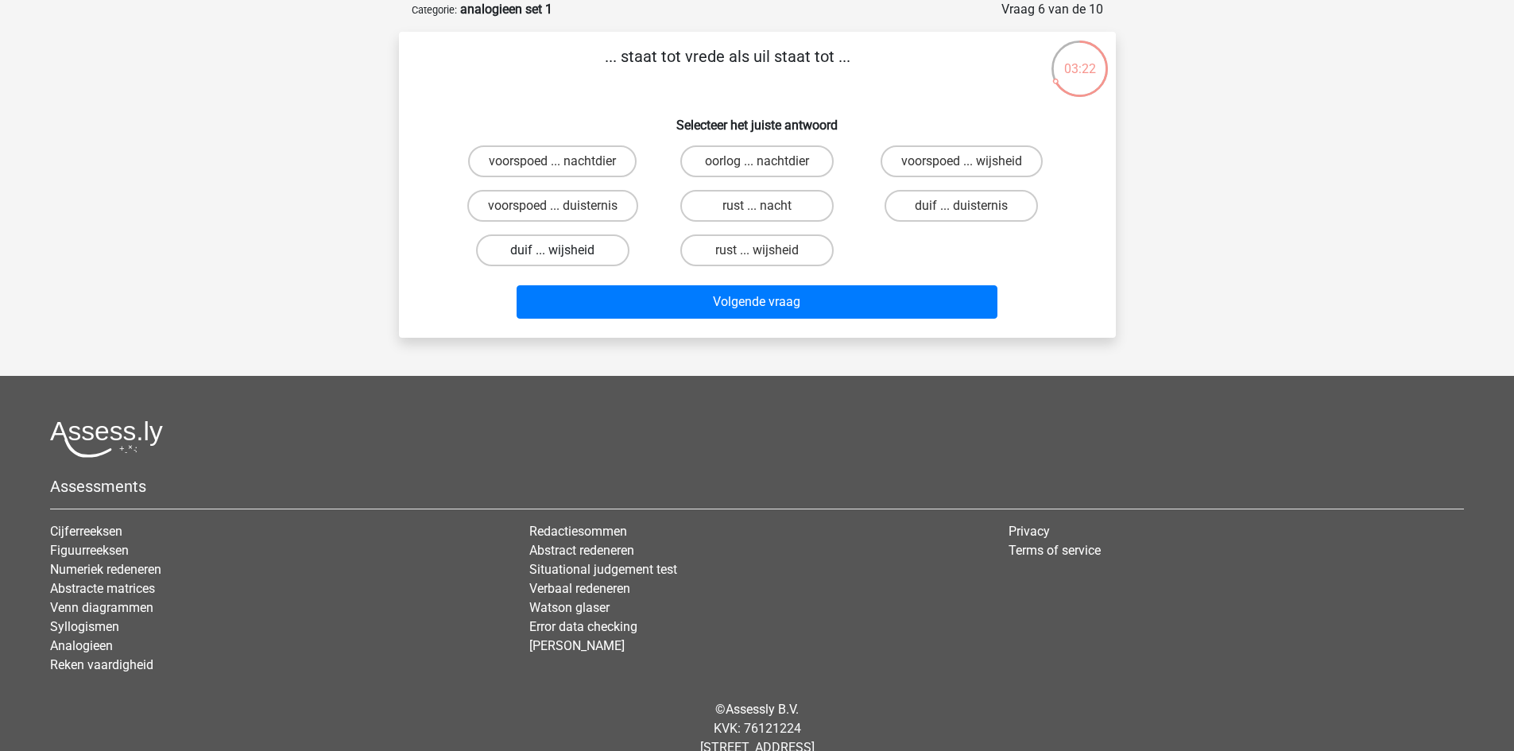
click at [589, 250] on label "duif ... wijsheid" at bounding box center [552, 251] width 153 height 32
click at [563, 250] on input "duif ... wijsheid" at bounding box center [557, 255] width 10 height 10
radio input "true"
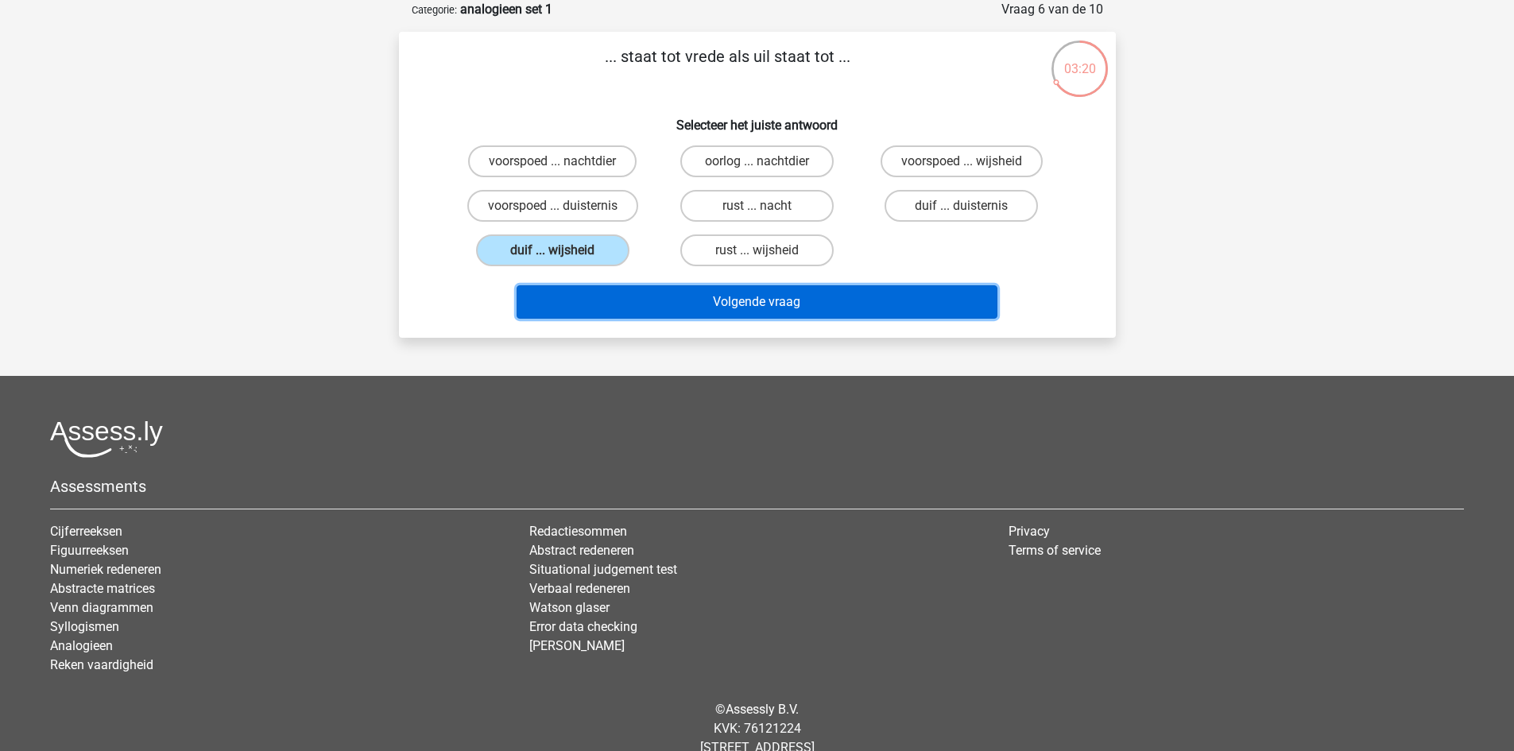
click at [677, 304] on button "Volgende vraag" at bounding box center [757, 301] width 481 height 33
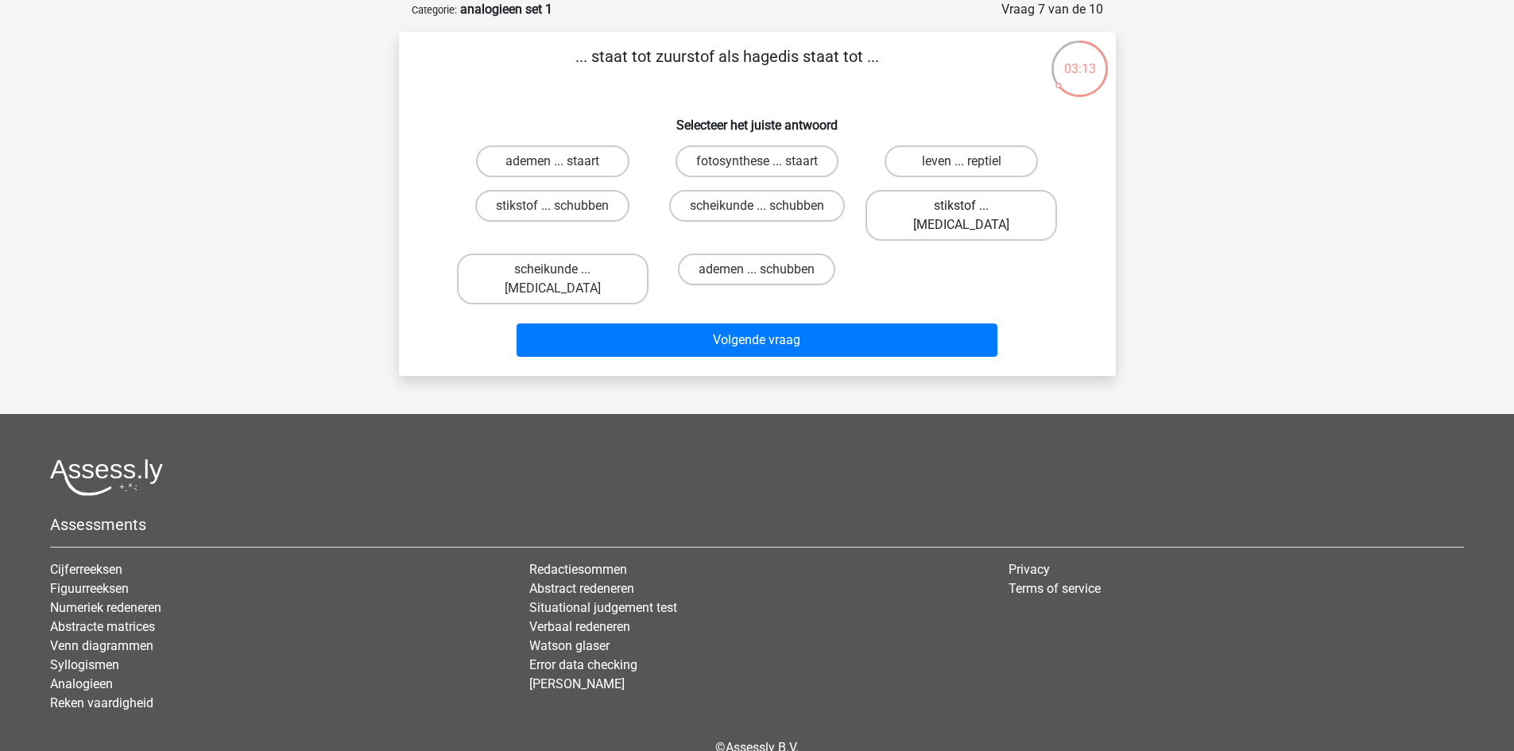
click at [944, 201] on label "stikstof ... krokodil" at bounding box center [962, 215] width 192 height 51
click at [962, 206] on input "stikstof ... krokodil" at bounding box center [967, 211] width 10 height 10
radio input "true"
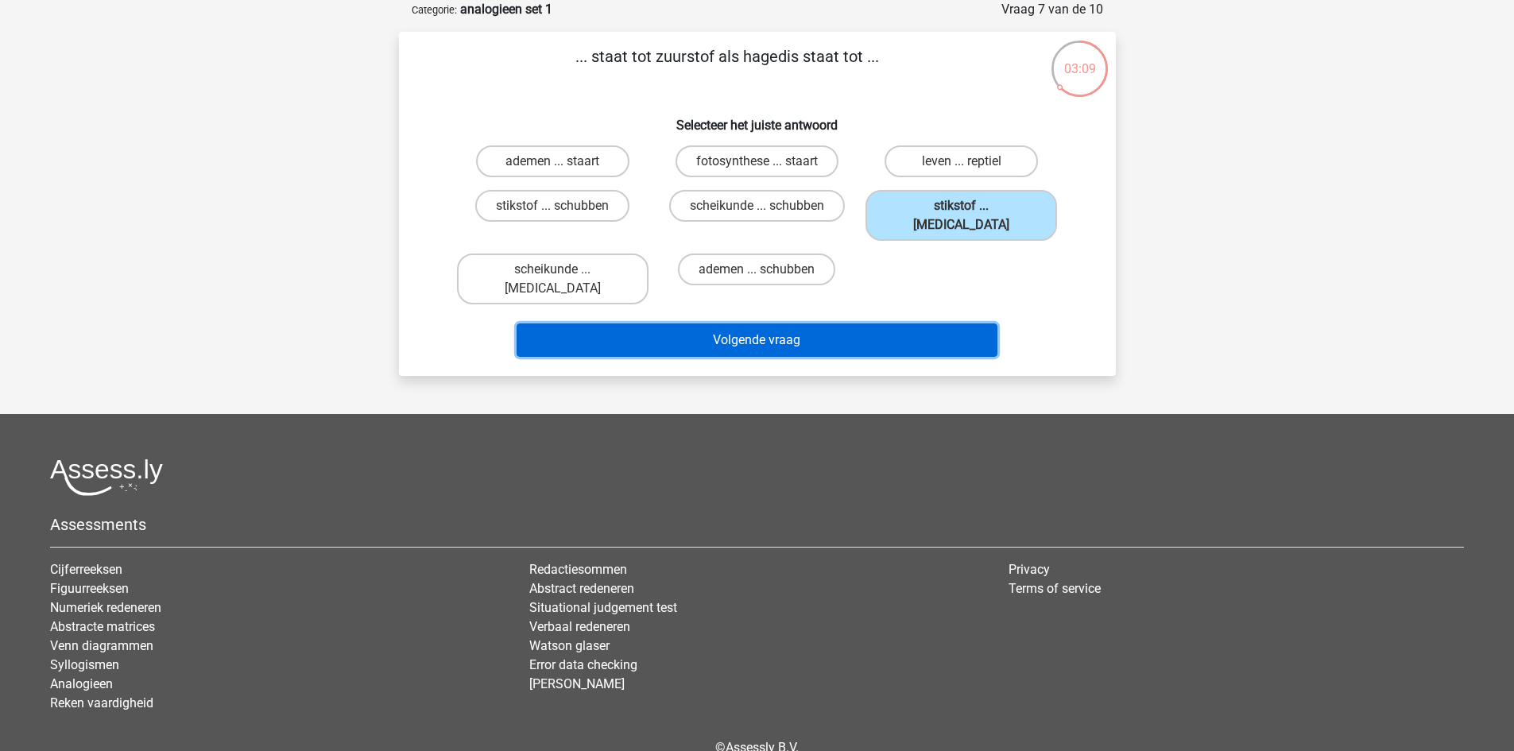
click at [825, 324] on button "Volgende vraag" at bounding box center [757, 340] width 481 height 33
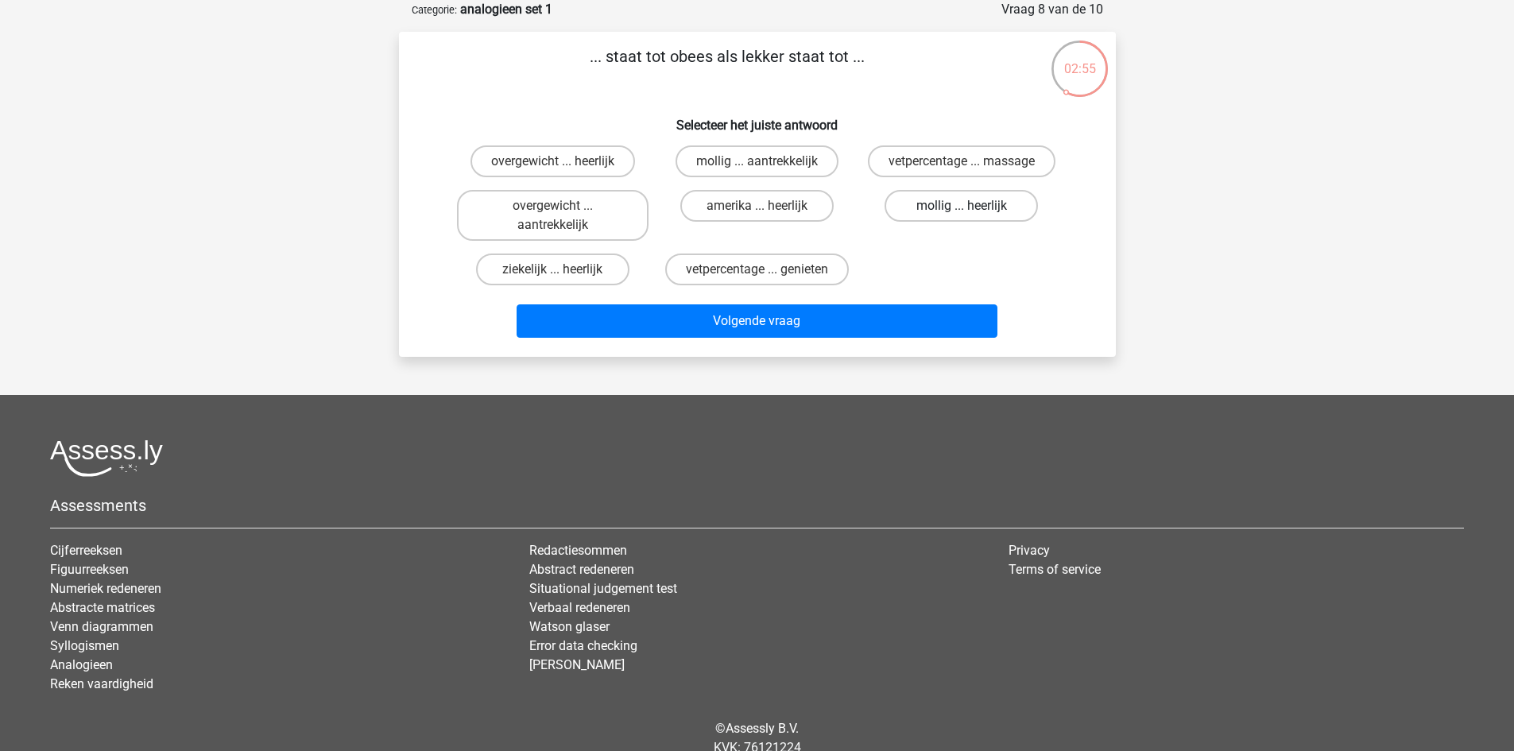
click at [944, 213] on label "mollig ... heerlijk" at bounding box center [961, 206] width 153 height 32
click at [962, 213] on input "mollig ... heerlijk" at bounding box center [967, 211] width 10 height 10
radio input "true"
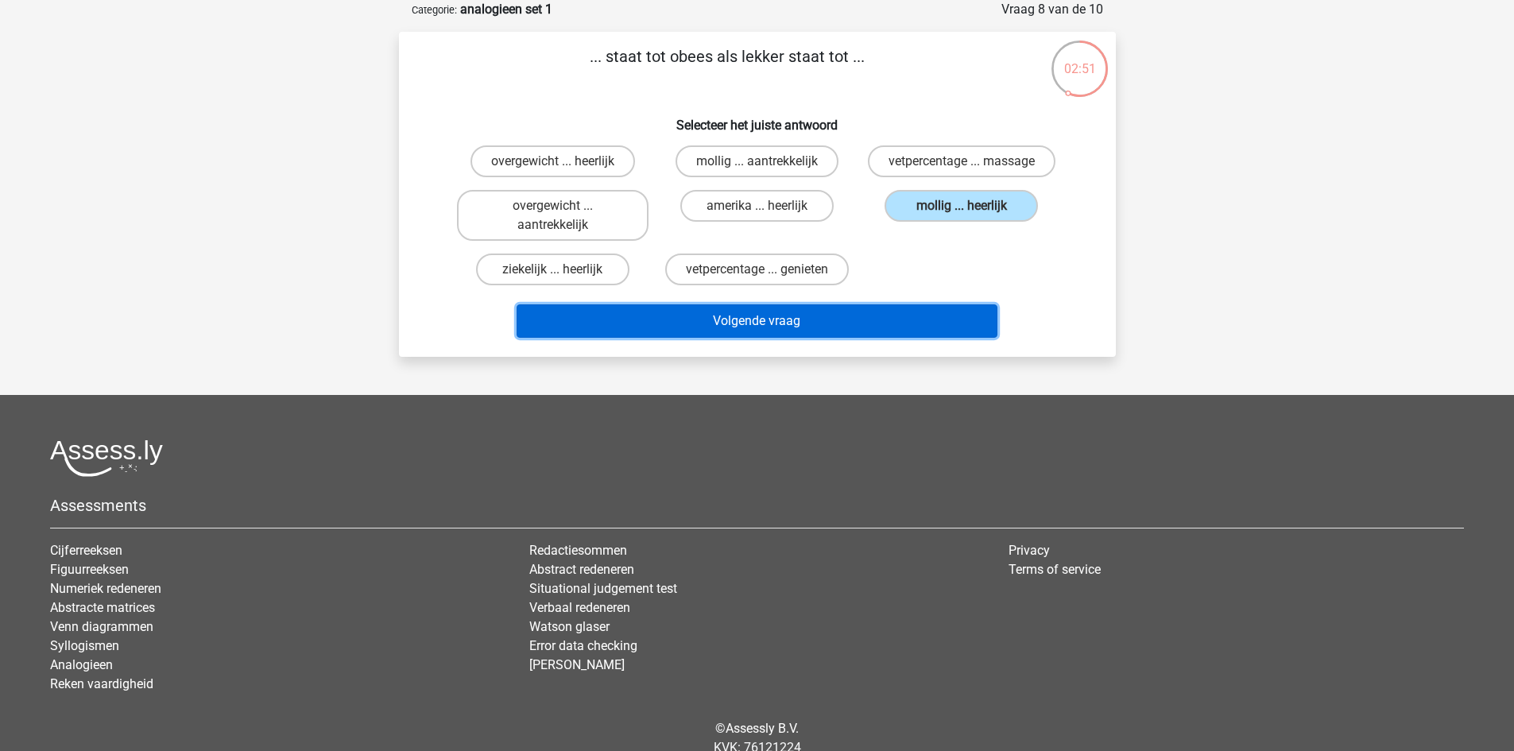
click at [894, 320] on button "Volgende vraag" at bounding box center [757, 320] width 481 height 33
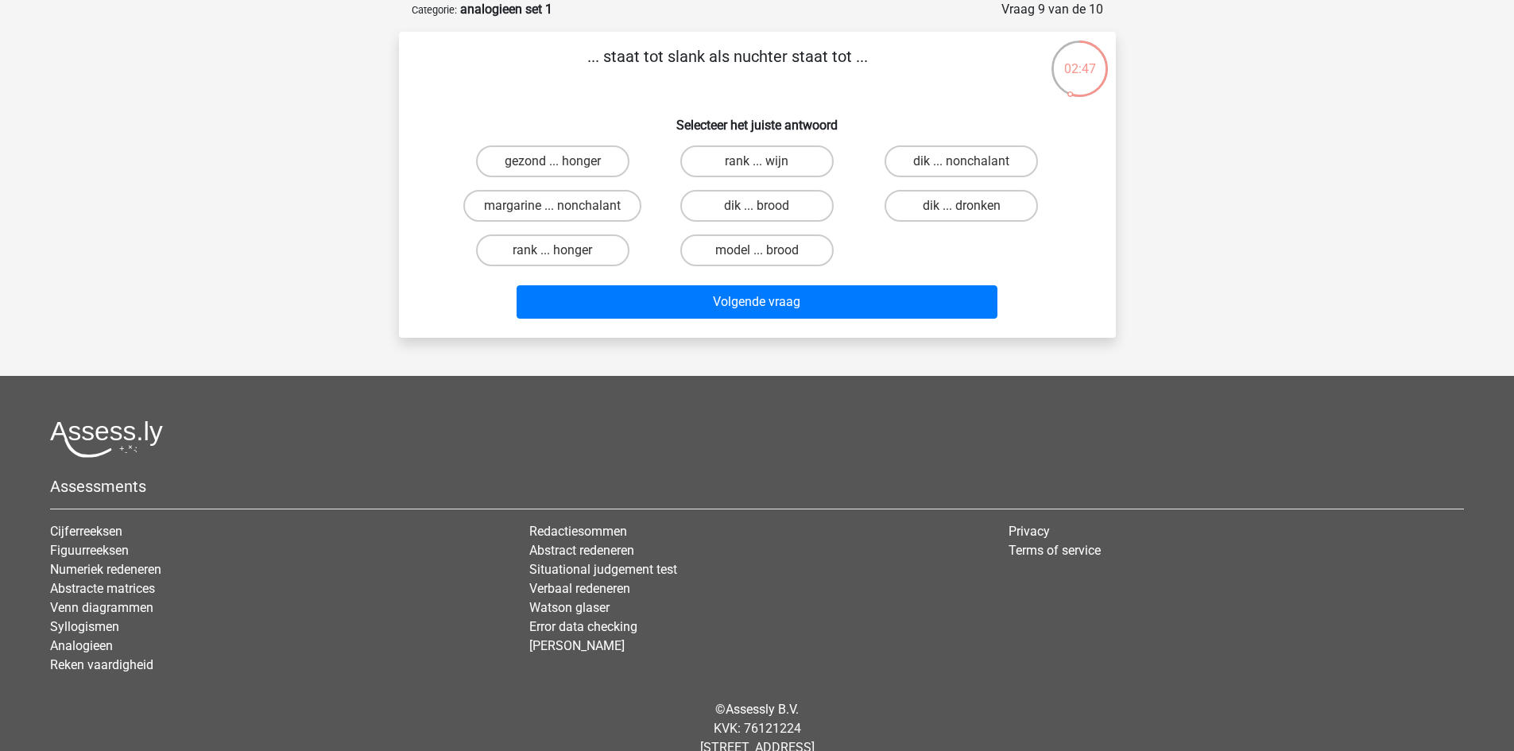
click at [965, 206] on input "dik ... dronken" at bounding box center [967, 211] width 10 height 10
radio input "true"
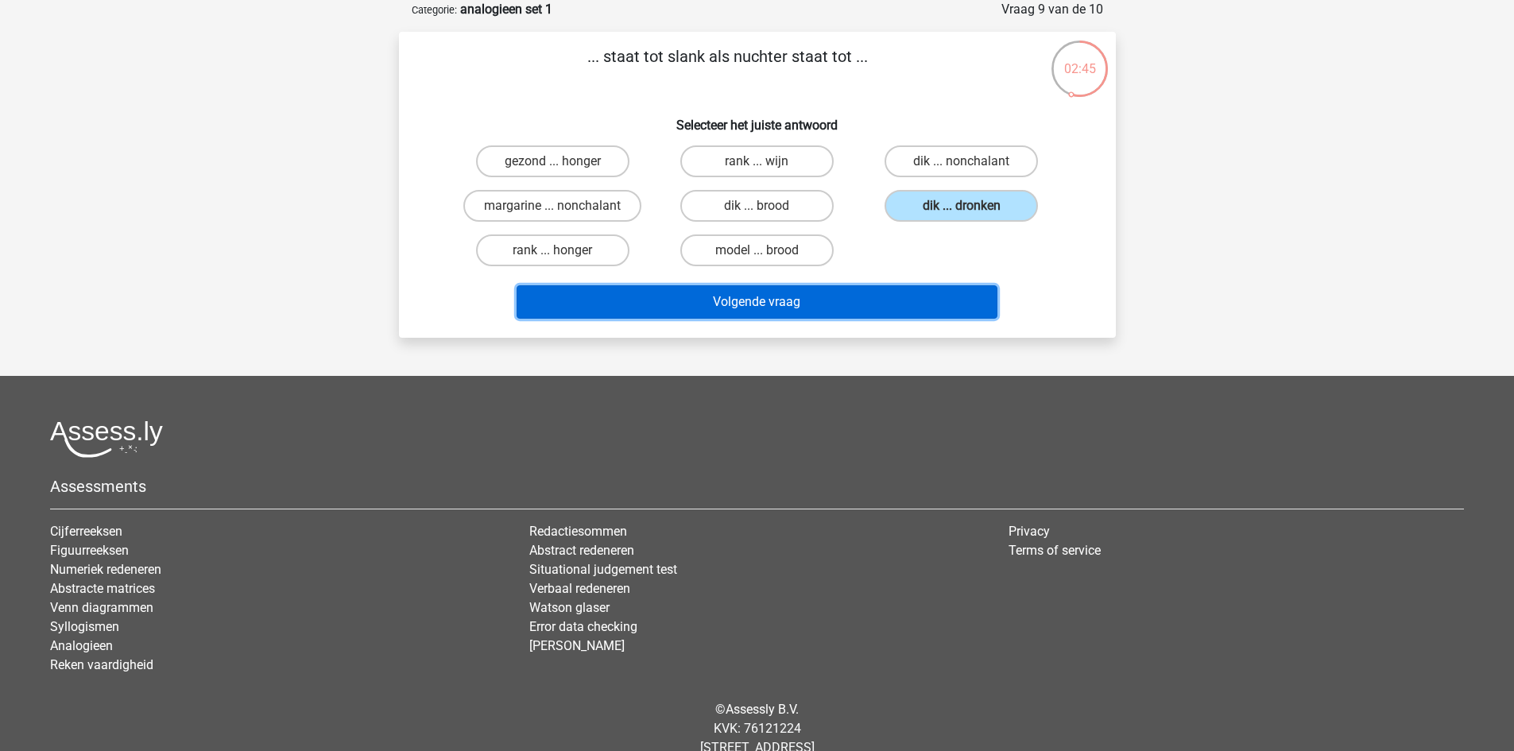
click at [882, 302] on button "Volgende vraag" at bounding box center [757, 301] width 481 height 33
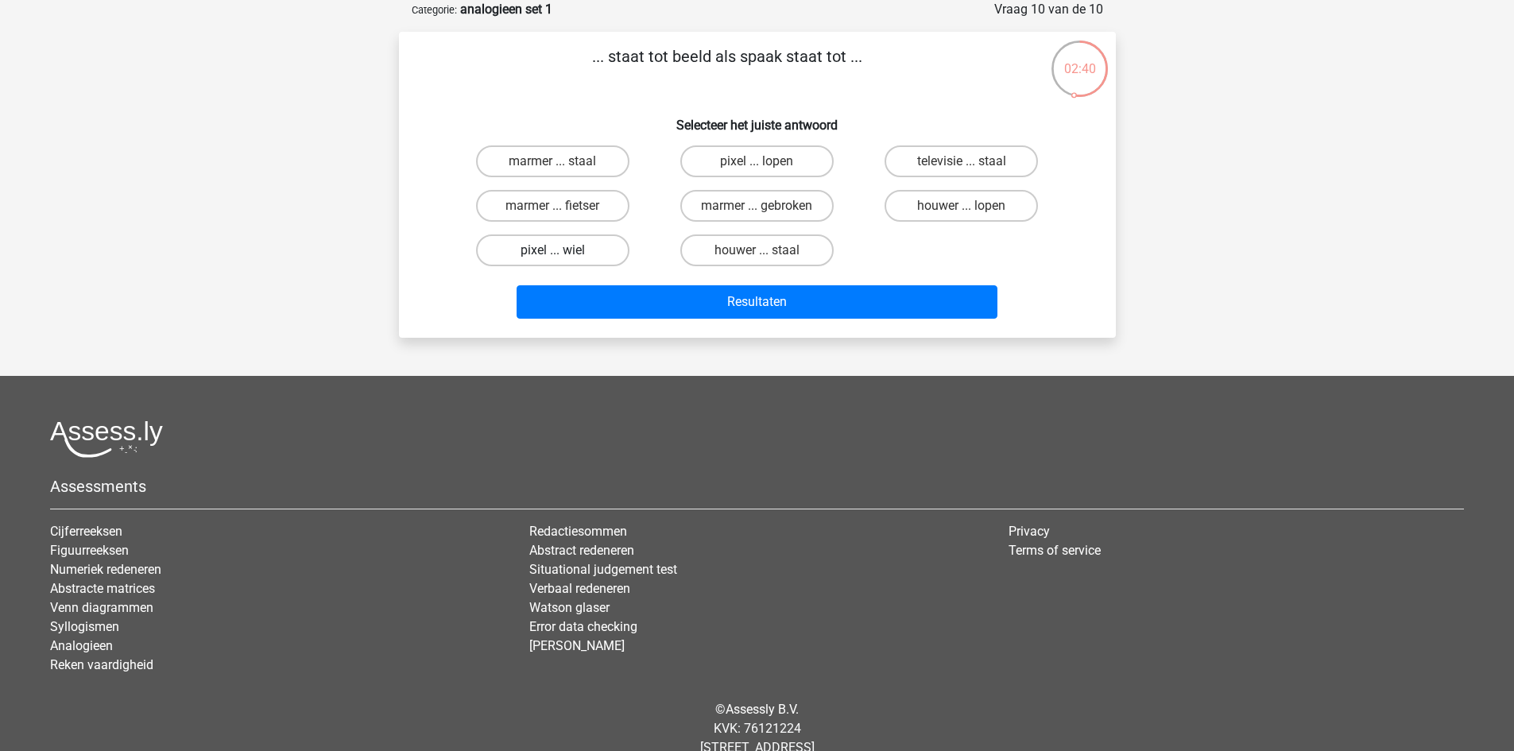
click at [576, 246] on label "pixel ... wiel" at bounding box center [552, 251] width 153 height 32
click at [563, 250] on input "pixel ... wiel" at bounding box center [557, 255] width 10 height 10
radio input "true"
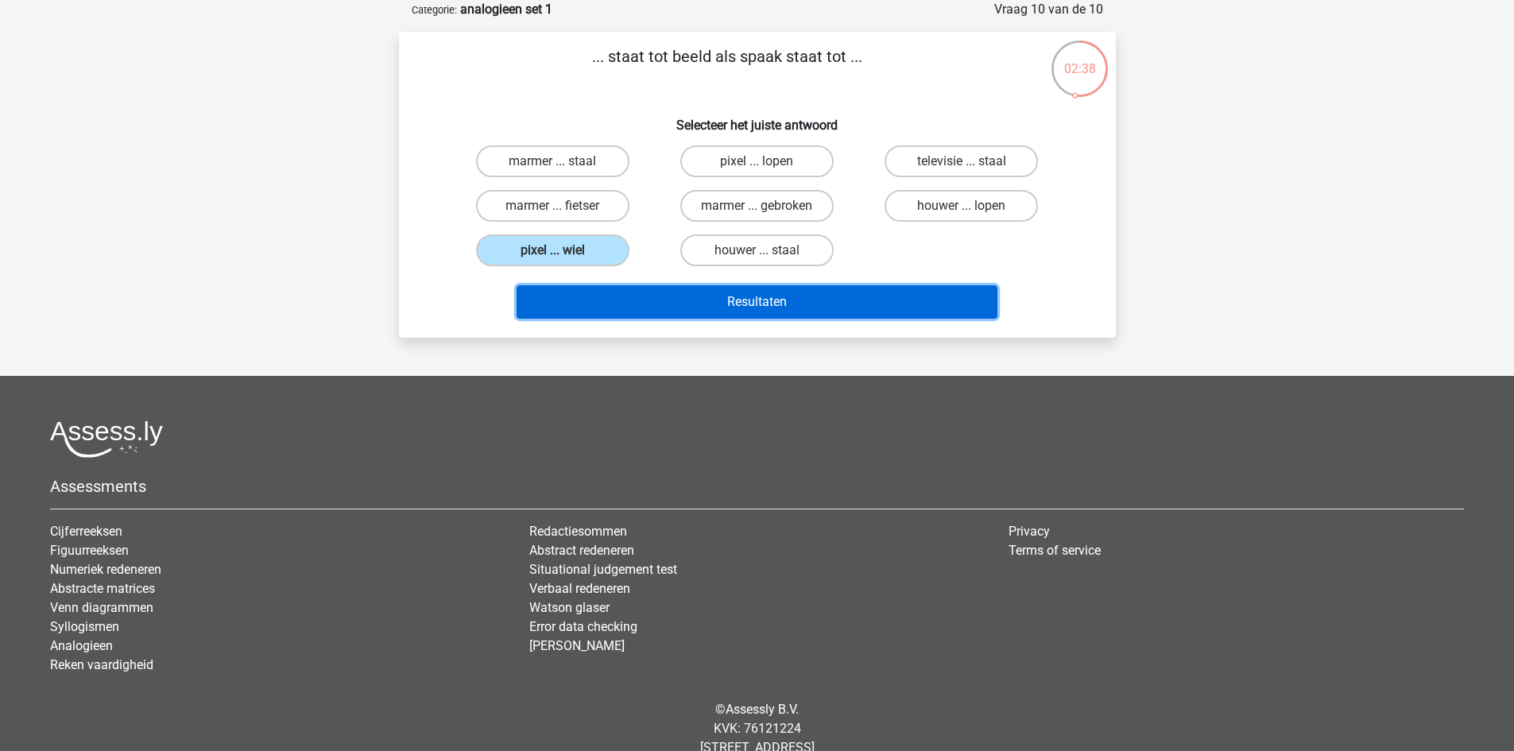
click at [639, 298] on button "Resultaten" at bounding box center [757, 301] width 481 height 33
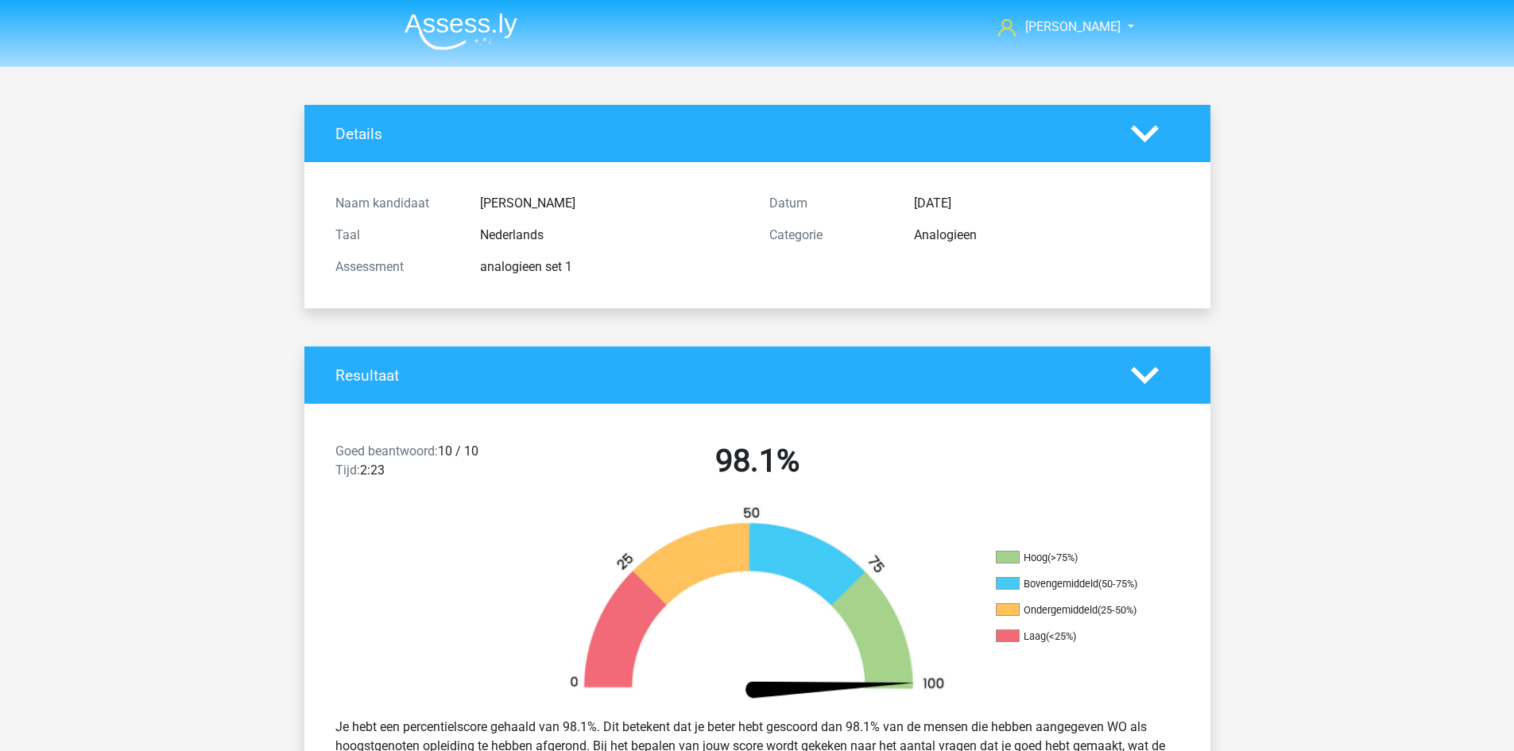
click at [456, 27] on img at bounding box center [461, 31] width 113 height 37
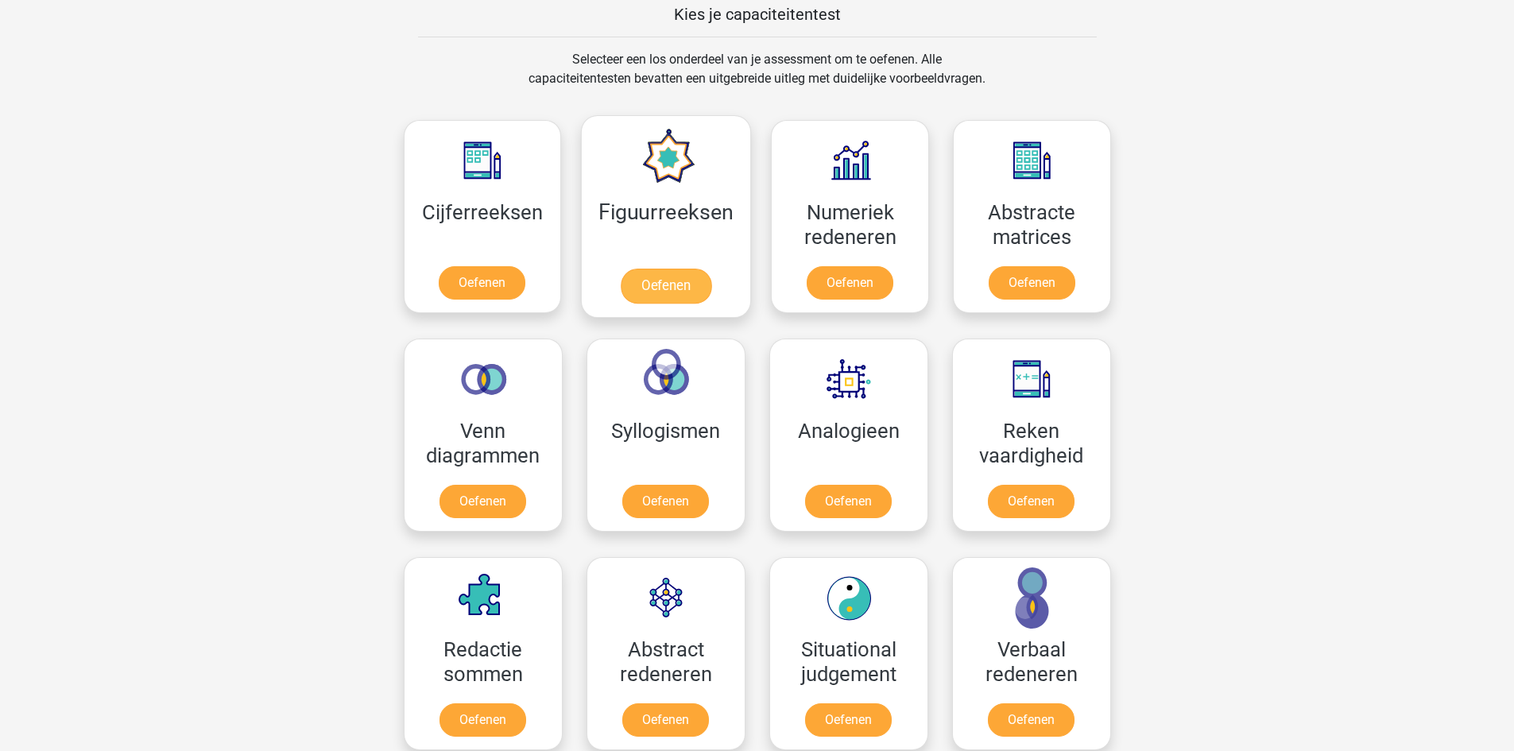
scroll to position [636, 0]
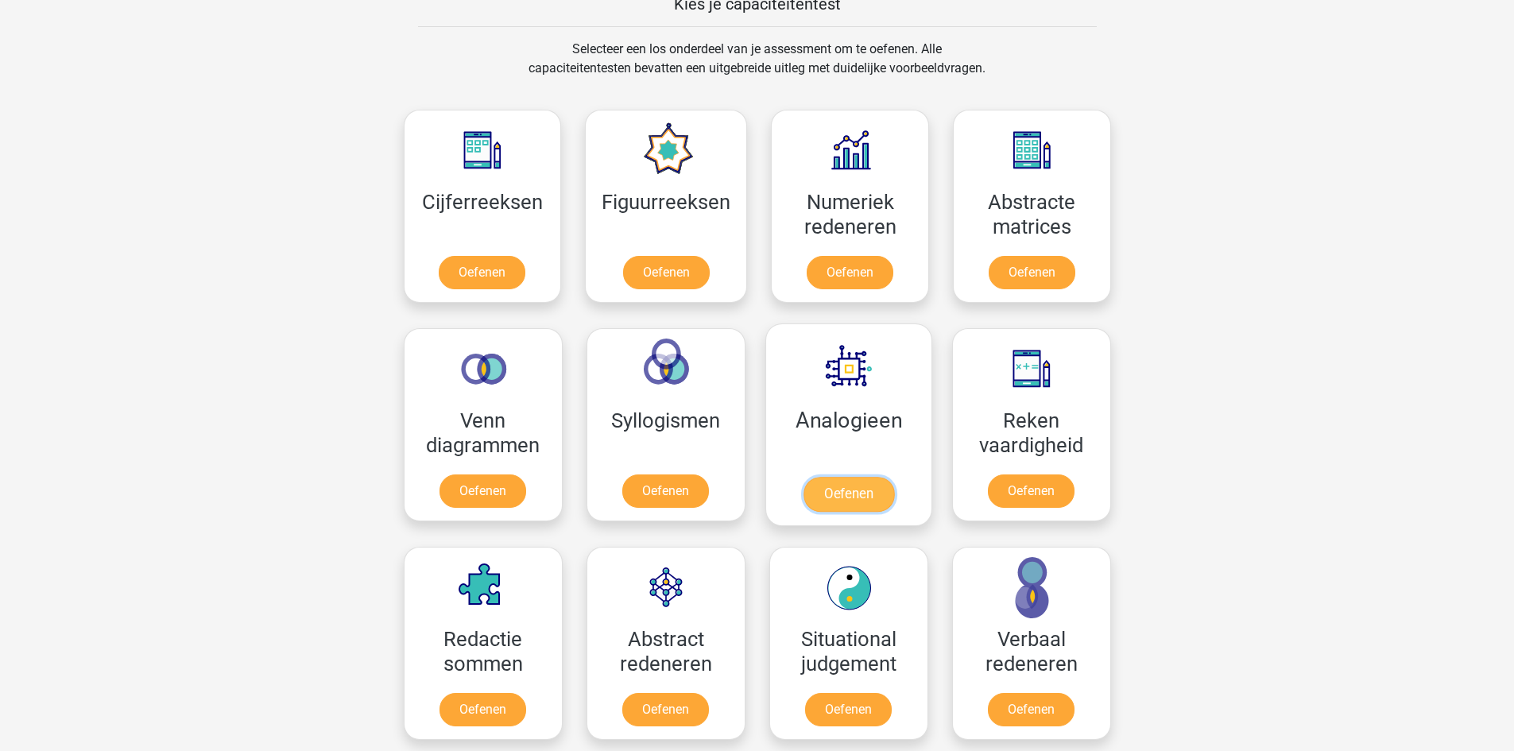
click at [818, 477] on link "Oefenen" at bounding box center [848, 494] width 91 height 35
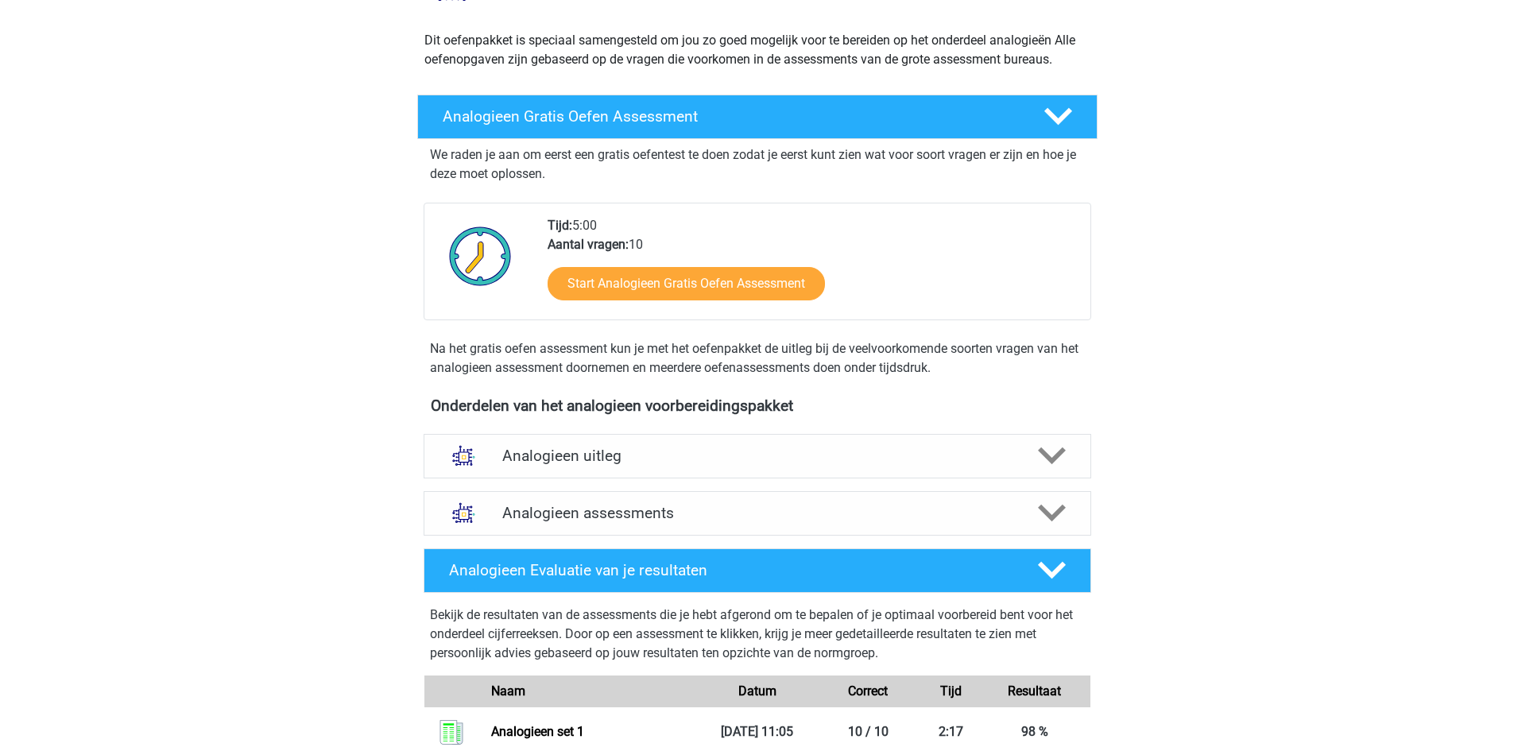
scroll to position [556, 0]
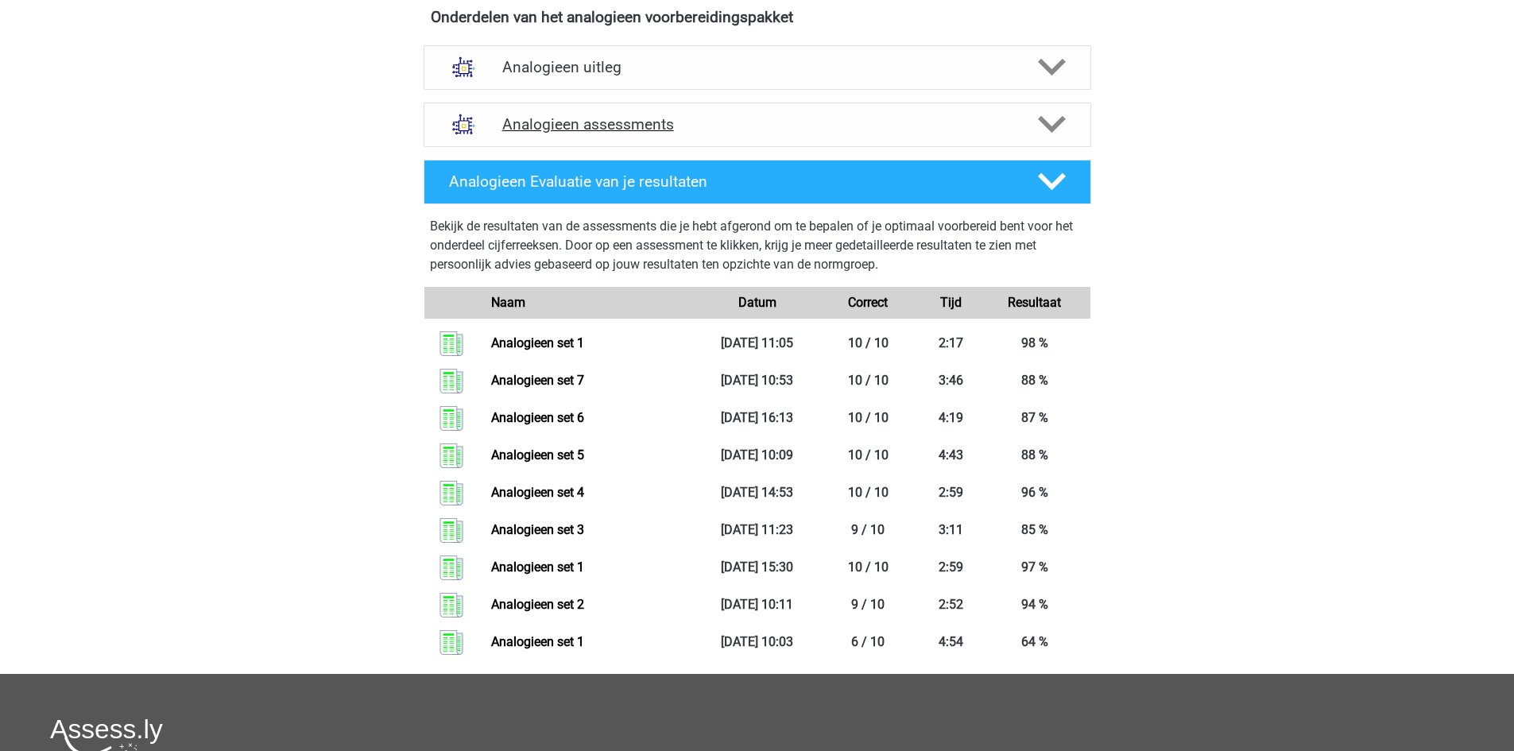
click at [580, 126] on h4 "Analogieen assessments" at bounding box center [757, 124] width 510 height 18
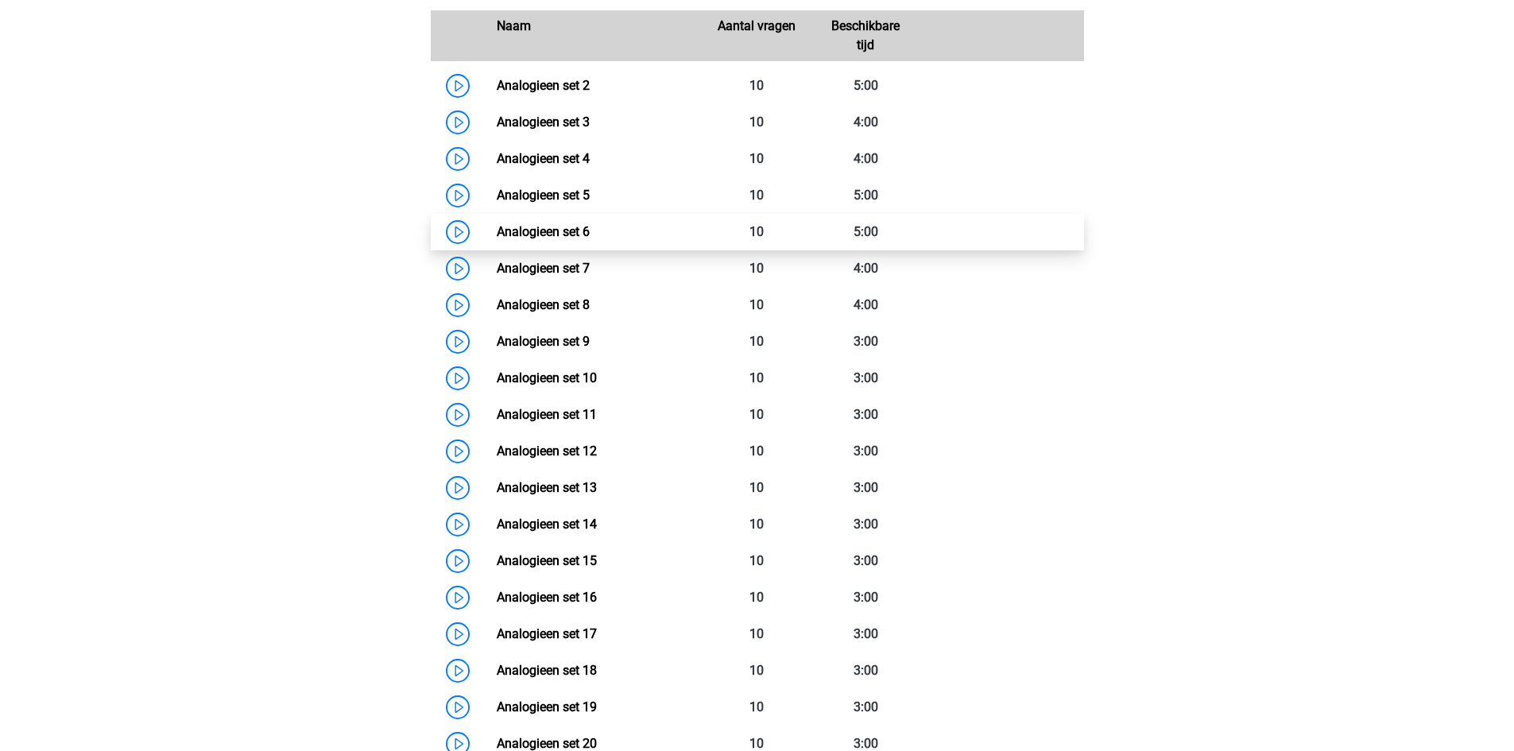
scroll to position [795, 0]
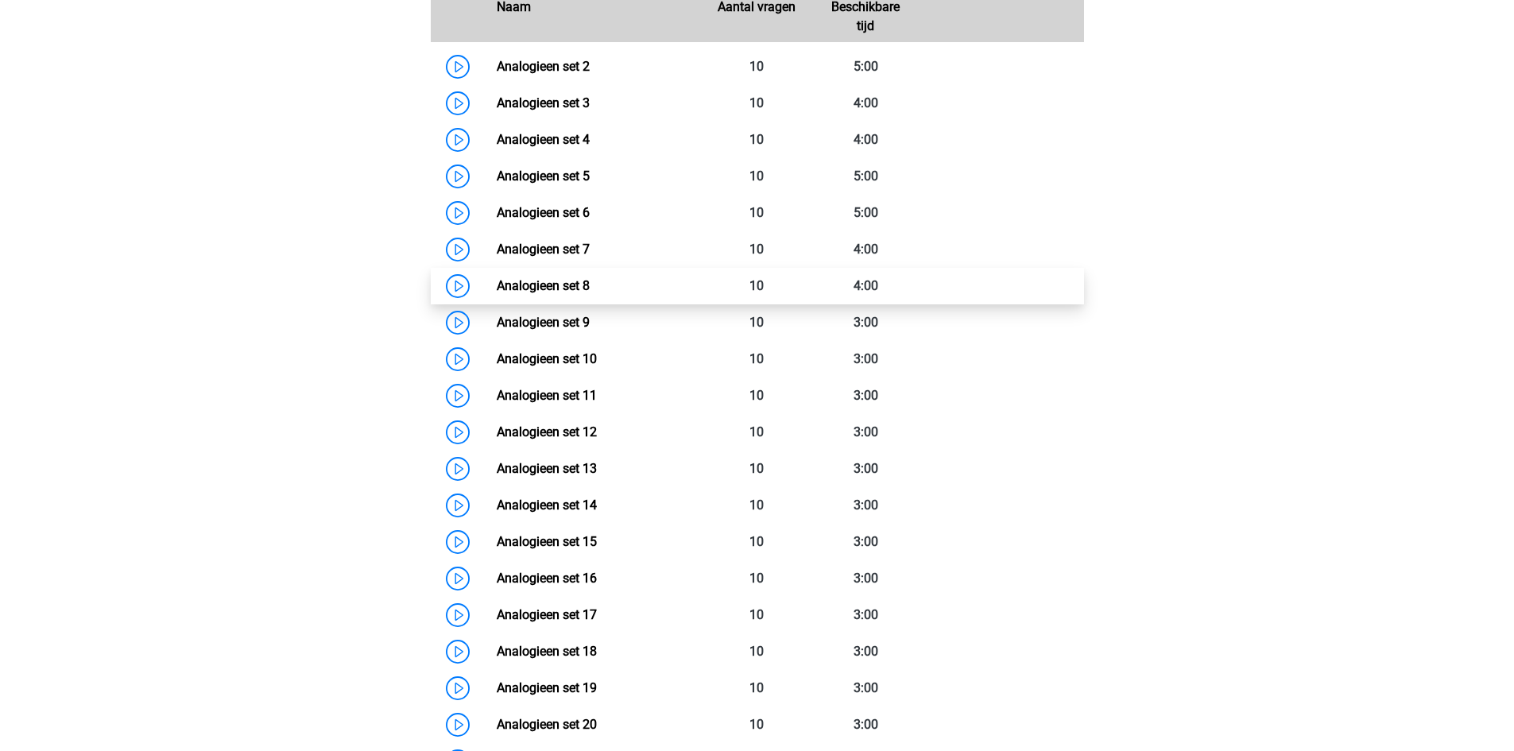
click at [574, 285] on link "Analogieen set 8" at bounding box center [543, 285] width 93 height 15
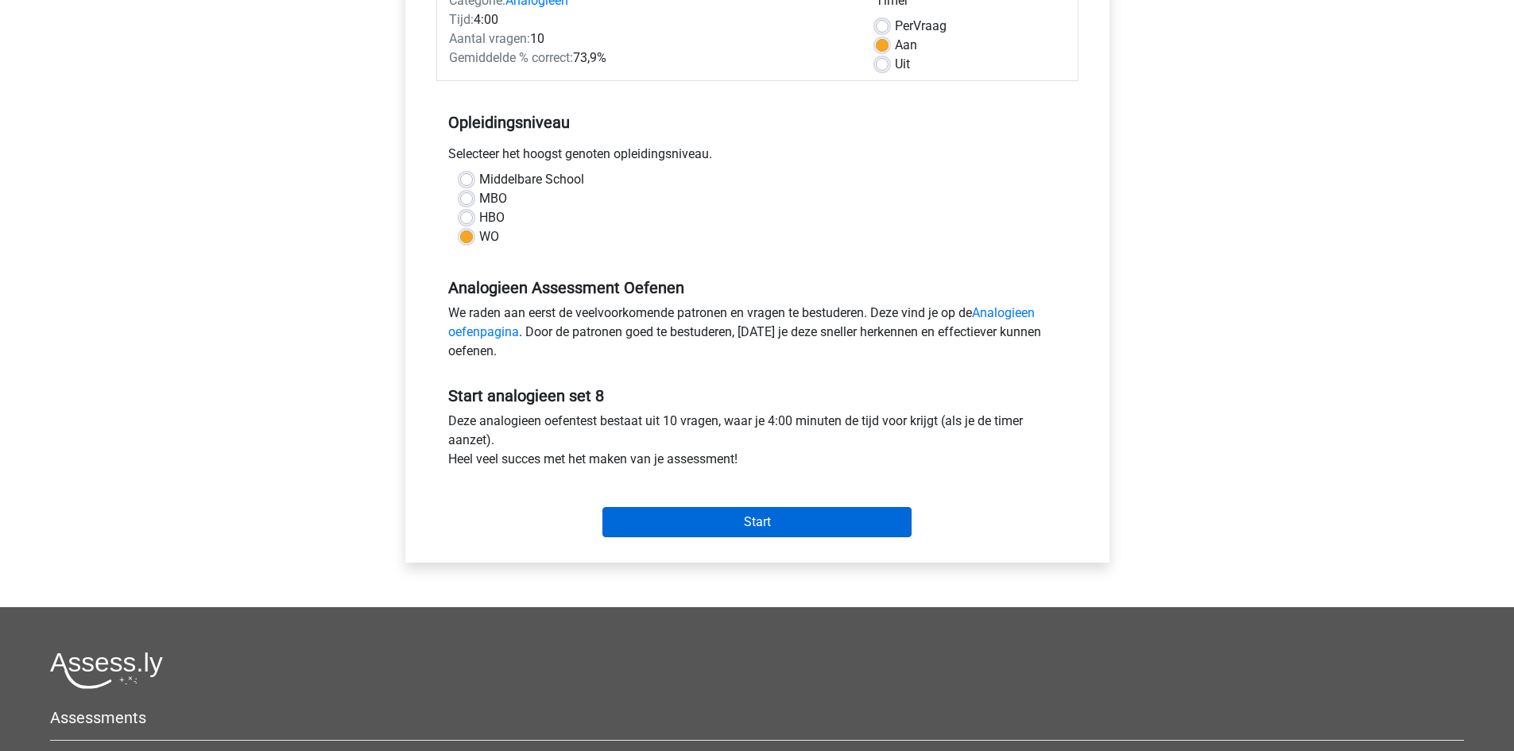
scroll to position [238, 0]
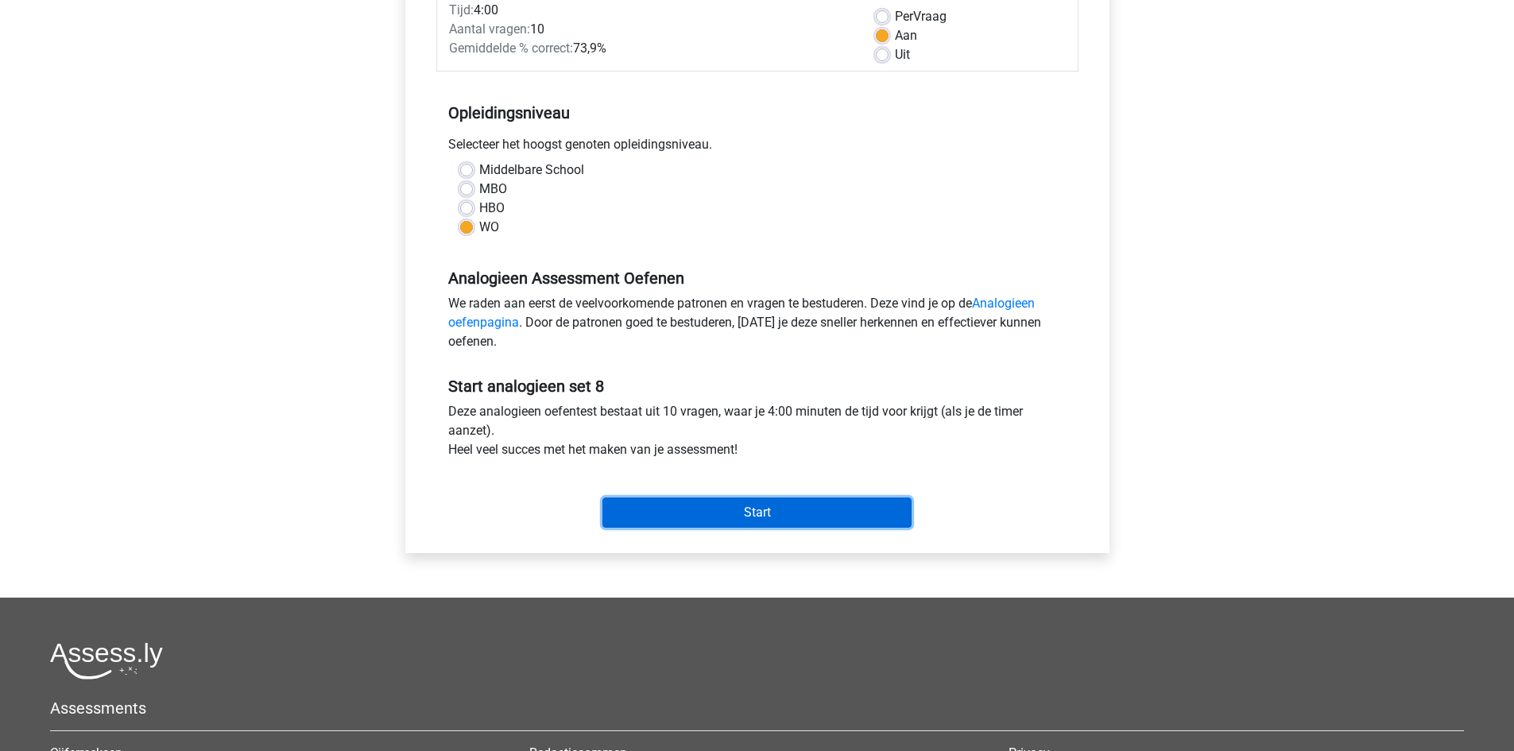
click at [742, 510] on input "Start" at bounding box center [757, 513] width 309 height 30
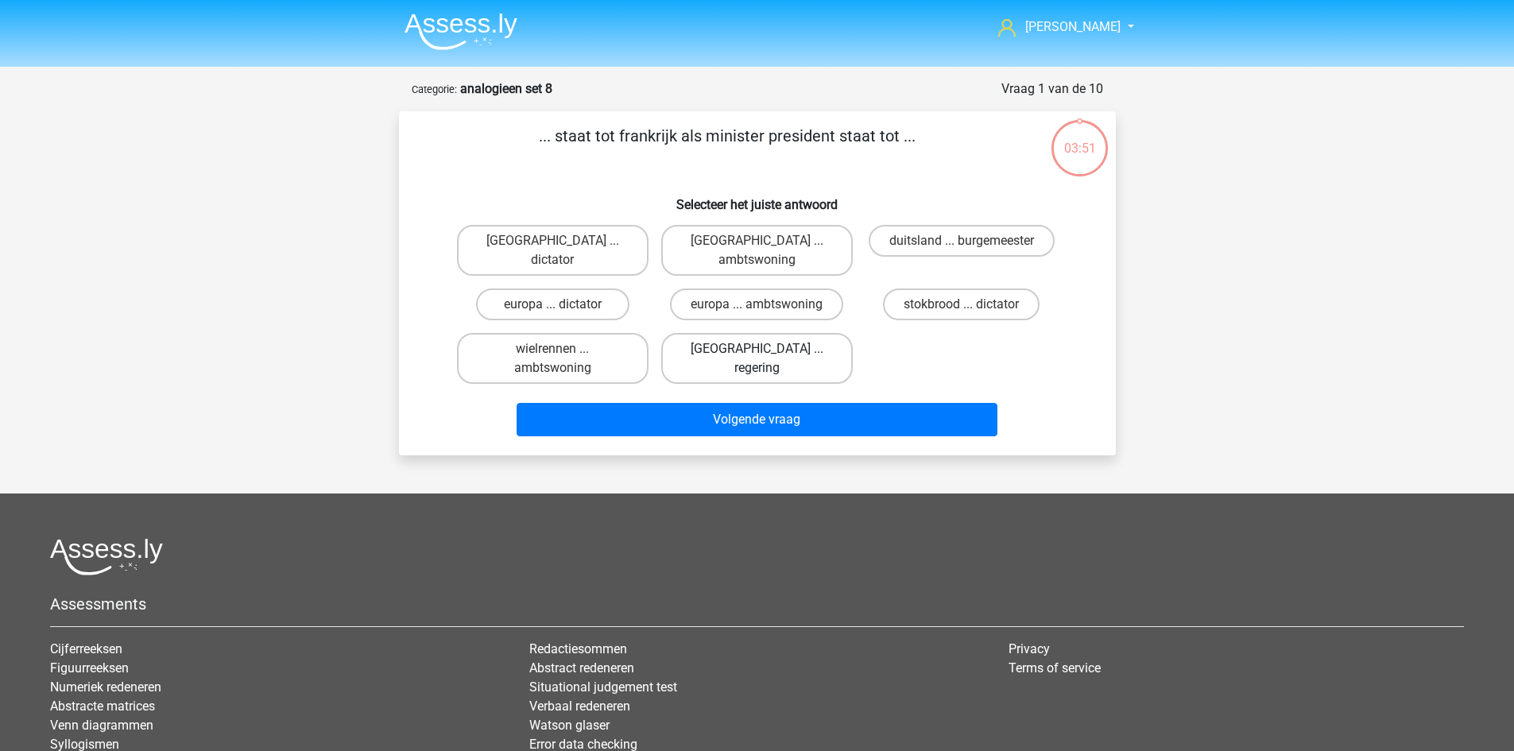
click at [741, 333] on label "[GEOGRAPHIC_DATA] ... regering" at bounding box center [757, 358] width 192 height 51
click at [757, 349] on input "[GEOGRAPHIC_DATA] ... regering" at bounding box center [762, 354] width 10 height 10
radio input "true"
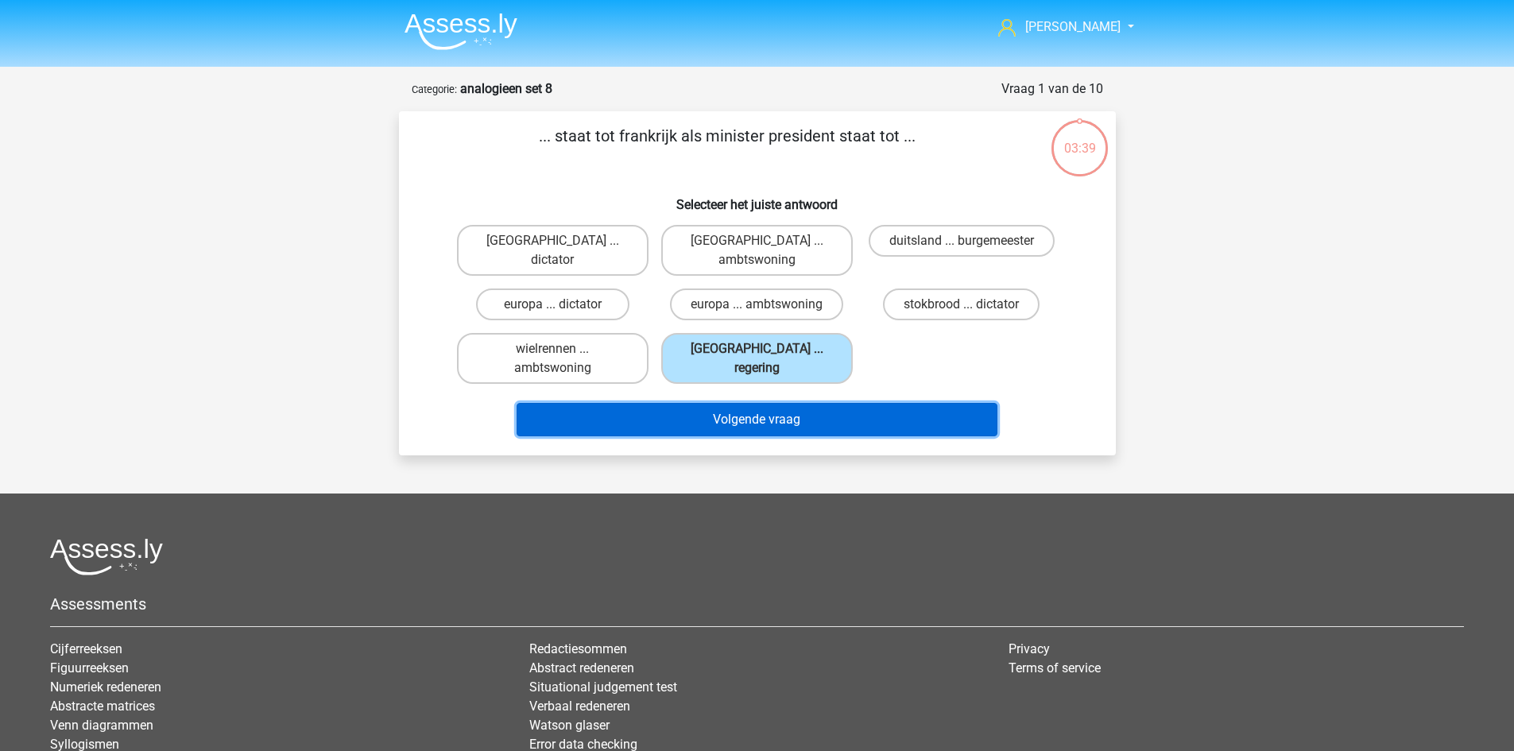
click at [780, 403] on button "Volgende vraag" at bounding box center [757, 419] width 481 height 33
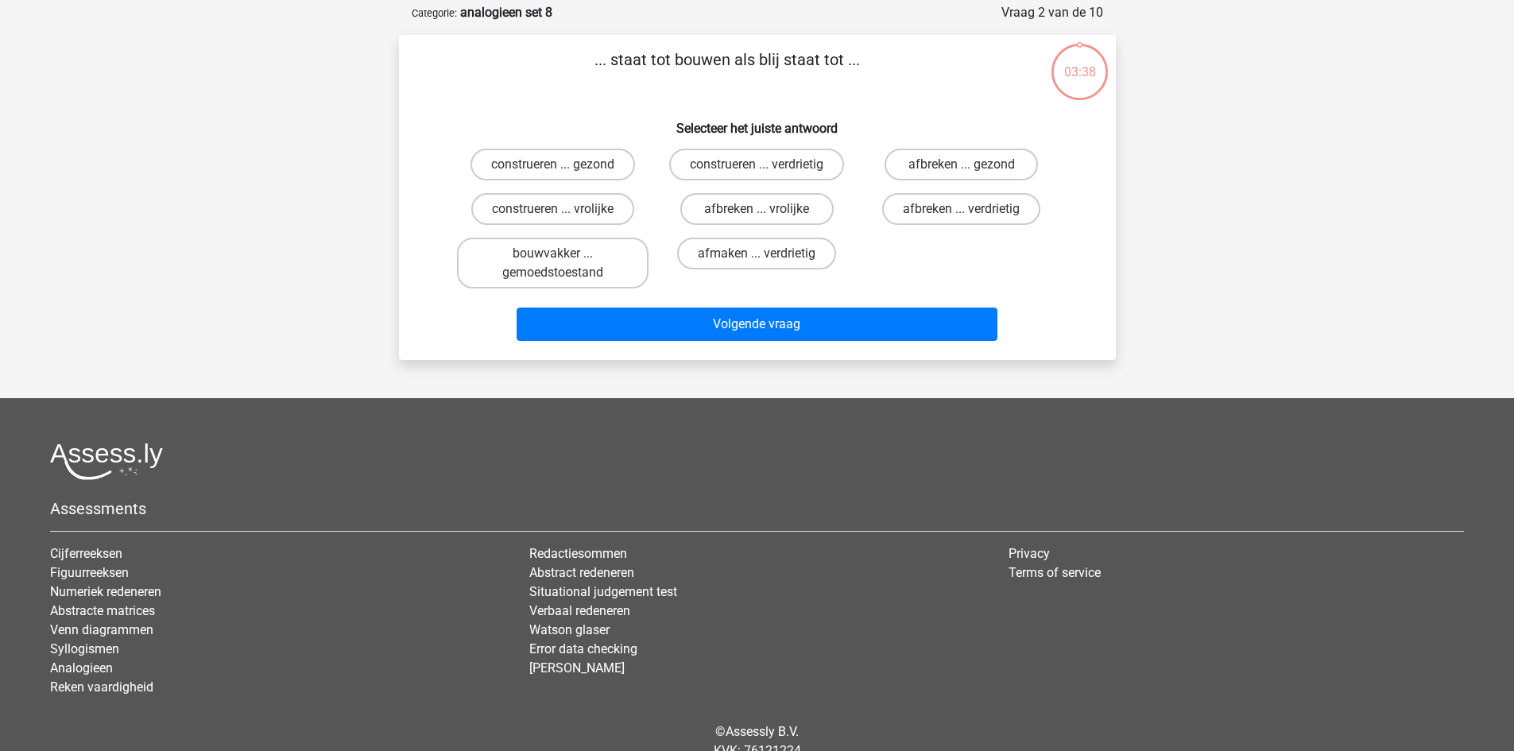
scroll to position [79, 0]
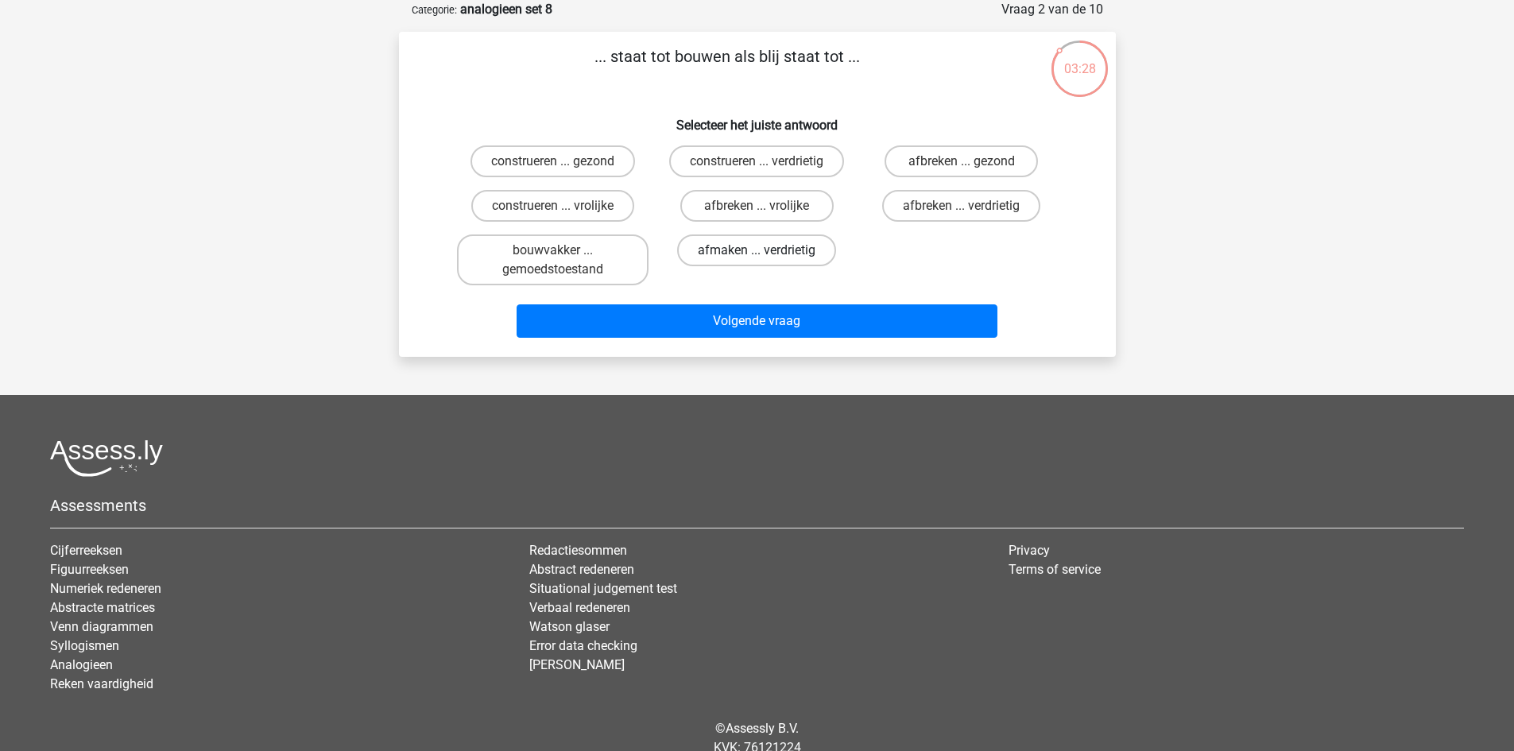
click at [771, 258] on label "afmaken ... verdrietig" at bounding box center [756, 251] width 159 height 32
click at [767, 258] on input "afmaken ... verdrietig" at bounding box center [762, 255] width 10 height 10
radio input "true"
click at [765, 204] on label "afbreken ... vrolijke" at bounding box center [756, 206] width 153 height 32
click at [765, 206] on input "afbreken ... vrolijke" at bounding box center [762, 211] width 10 height 10
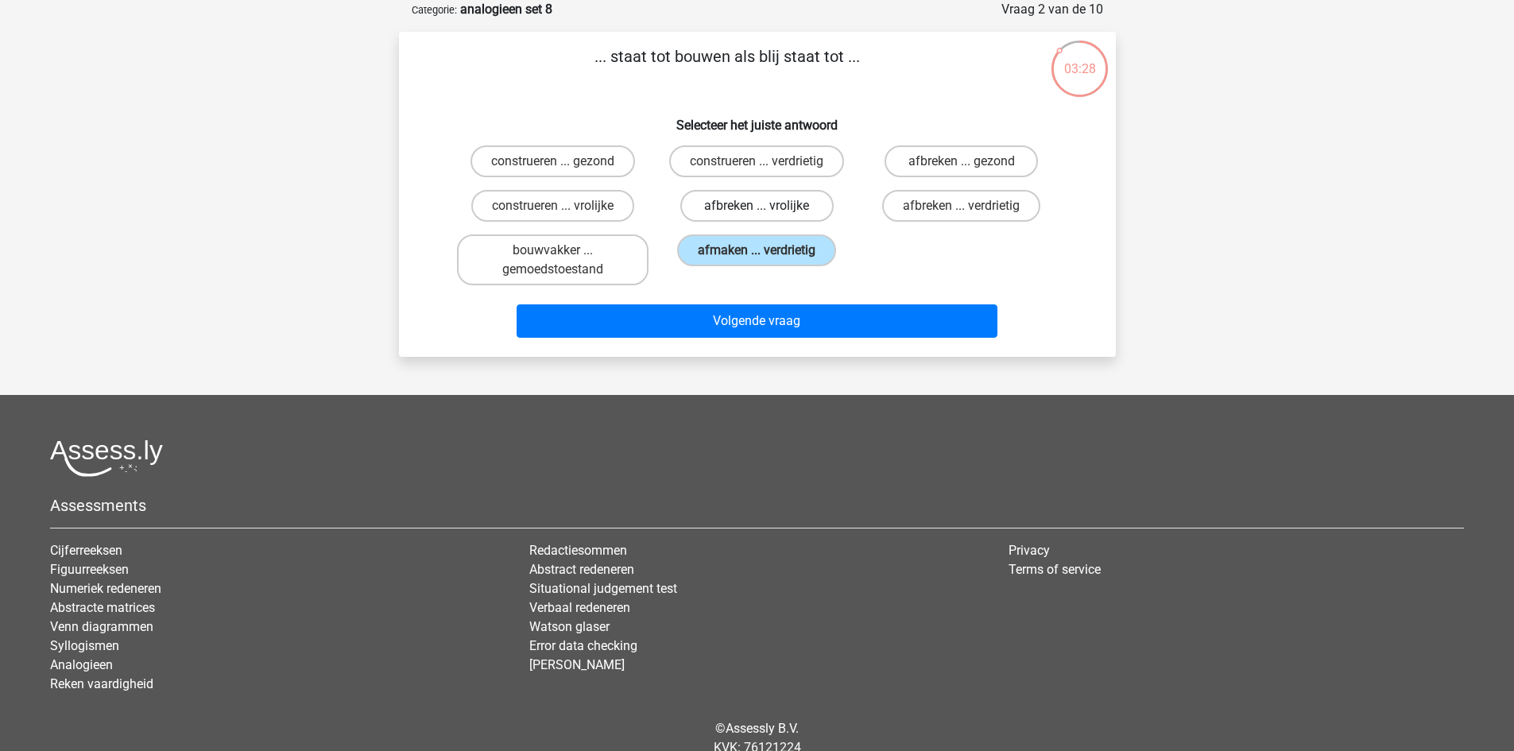
radio input "true"
click at [944, 199] on label "afbreken ... verdrietig" at bounding box center [961, 206] width 158 height 32
click at [962, 206] on input "afbreken ... verdrietig" at bounding box center [967, 211] width 10 height 10
radio input "true"
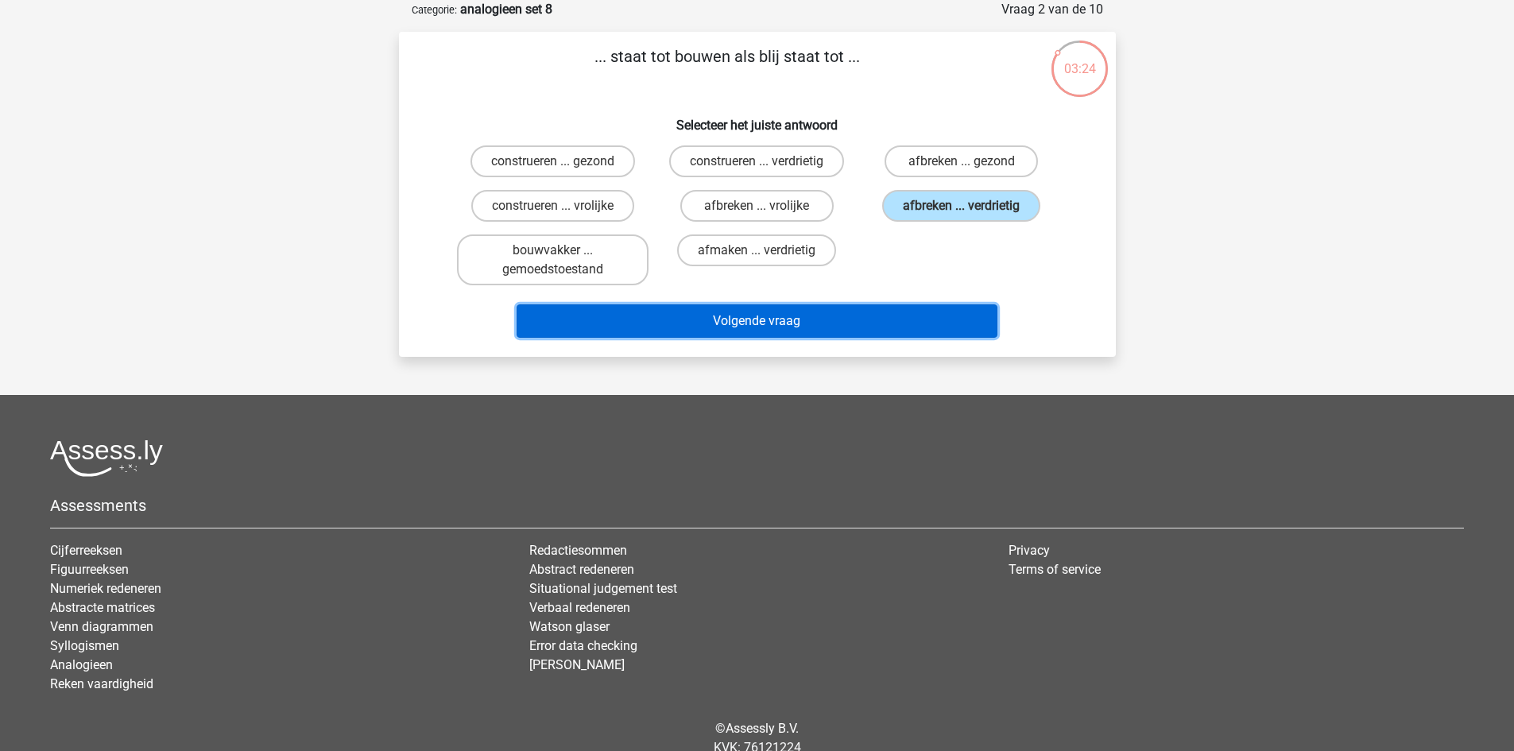
click at [864, 309] on button "Volgende vraag" at bounding box center [757, 320] width 481 height 33
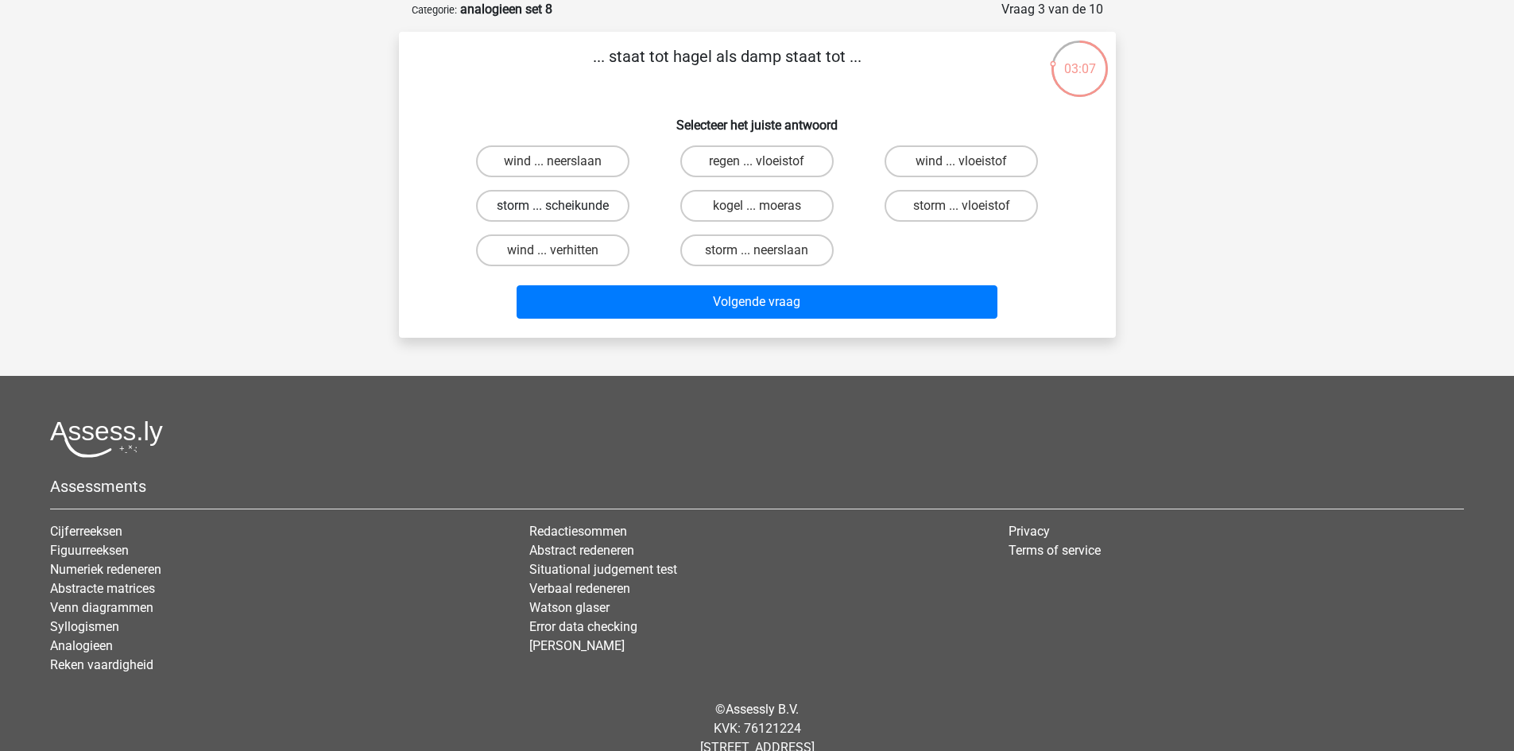
click at [567, 206] on label "storm ... scheikunde" at bounding box center [552, 206] width 153 height 32
click at [563, 206] on input "storm ... scheikunde" at bounding box center [557, 211] width 10 height 10
radio input "true"
click at [919, 202] on label "storm ... vloeistof" at bounding box center [961, 206] width 153 height 32
click at [962, 206] on input "storm ... vloeistof" at bounding box center [967, 211] width 10 height 10
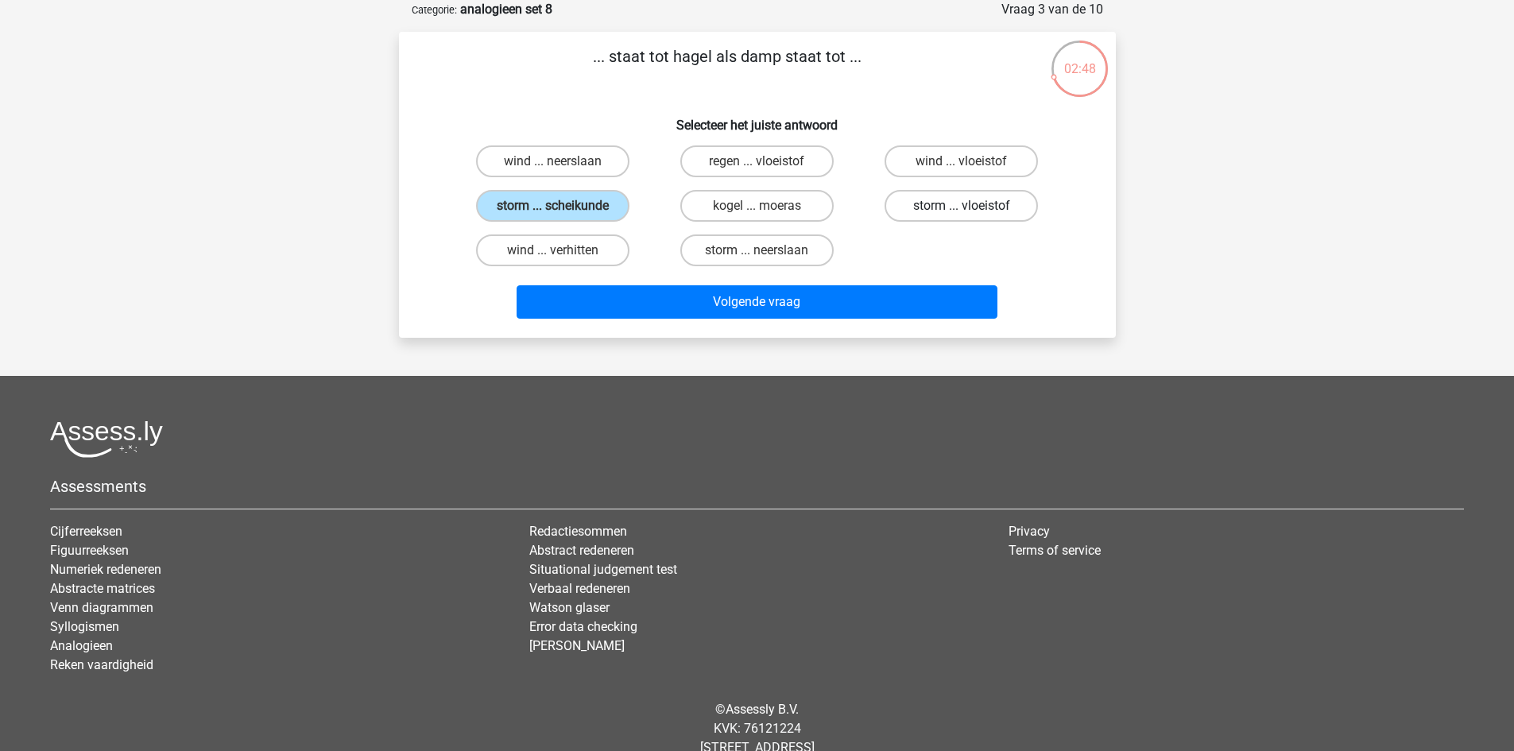
radio input "true"
click at [773, 253] on label "storm ... neerslaan" at bounding box center [756, 251] width 153 height 32
click at [767, 253] on input "storm ... neerslaan" at bounding box center [762, 255] width 10 height 10
radio input "true"
click at [932, 210] on label "storm ... vloeistof" at bounding box center [961, 206] width 153 height 32
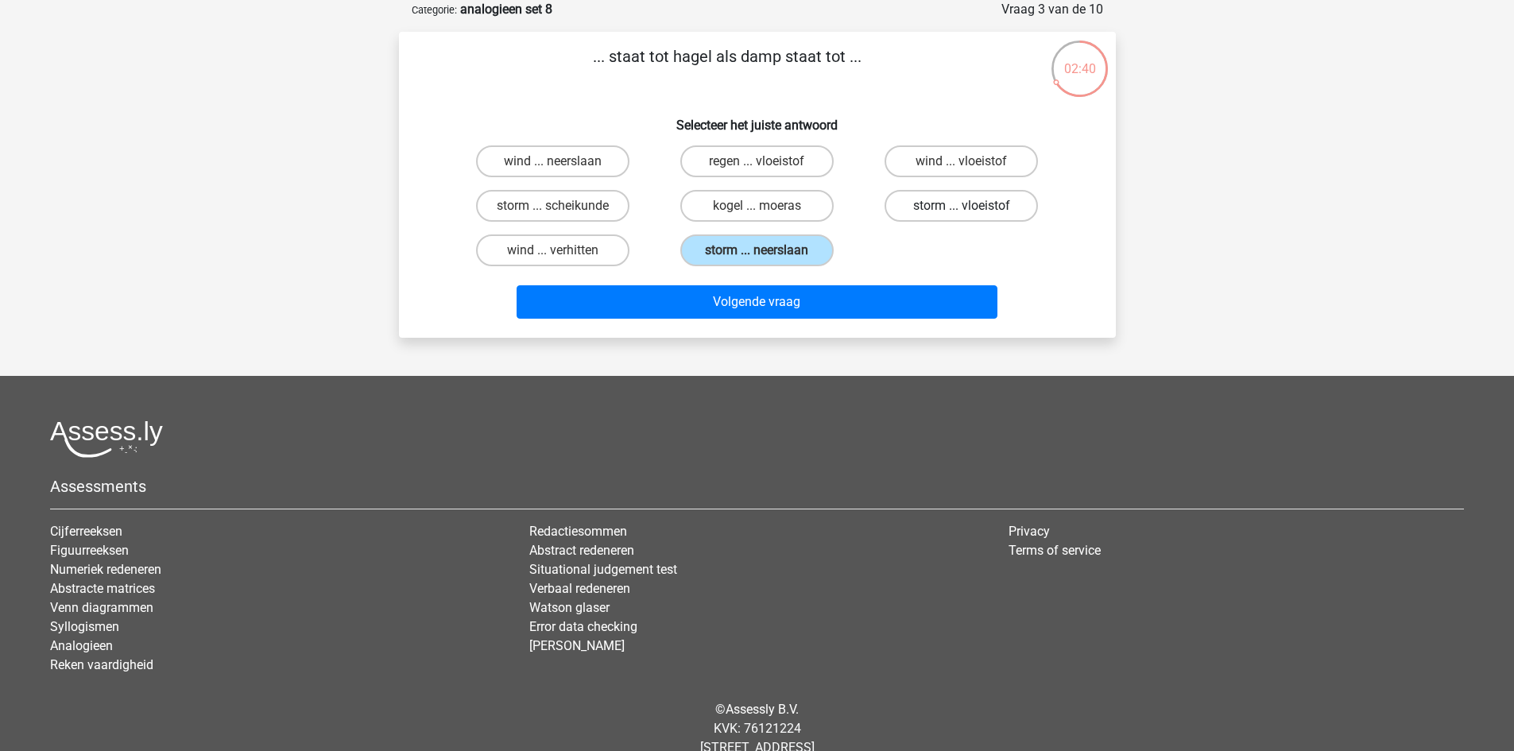
click at [962, 210] on input "storm ... vloeistof" at bounding box center [967, 211] width 10 height 10
radio input "true"
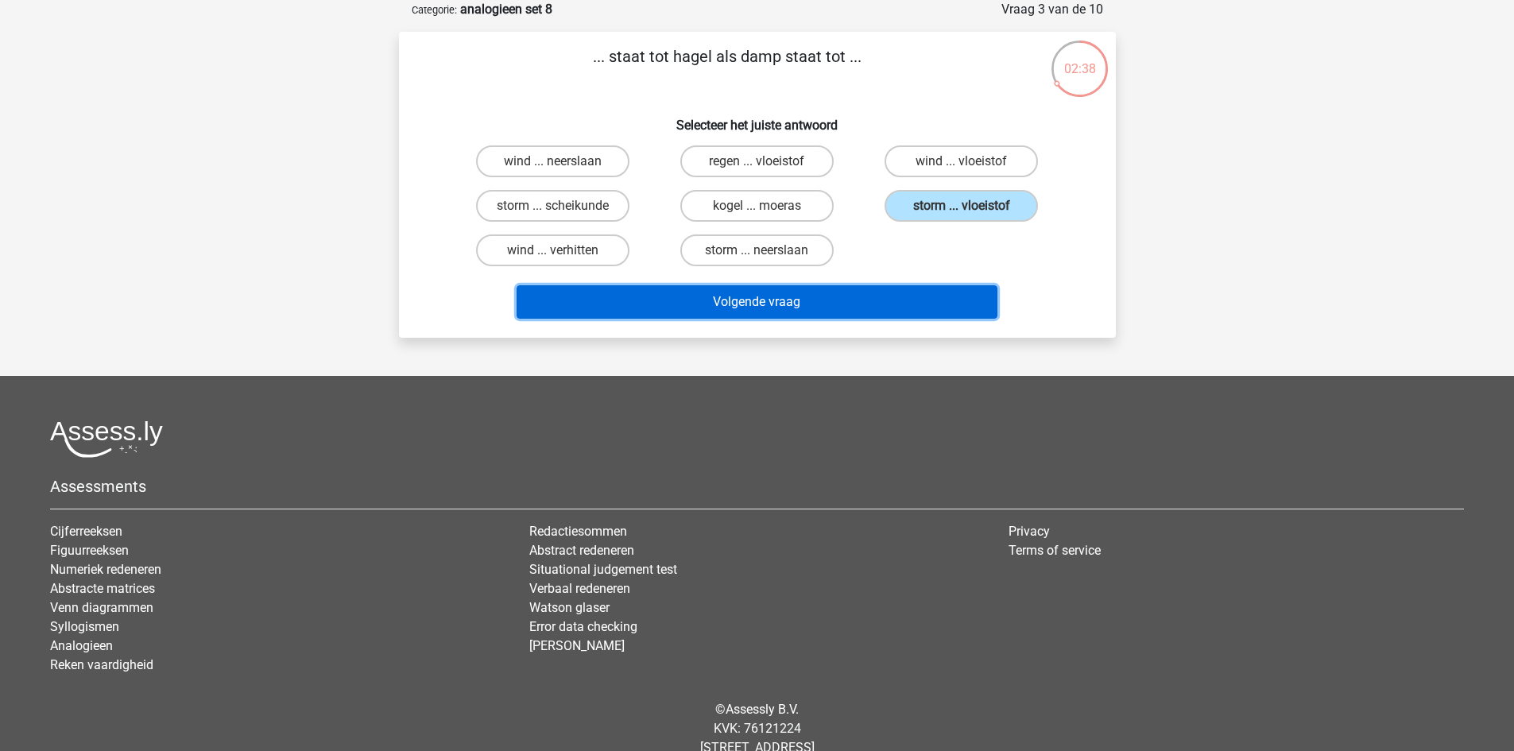
click at [880, 302] on button "Volgende vraag" at bounding box center [757, 301] width 481 height 33
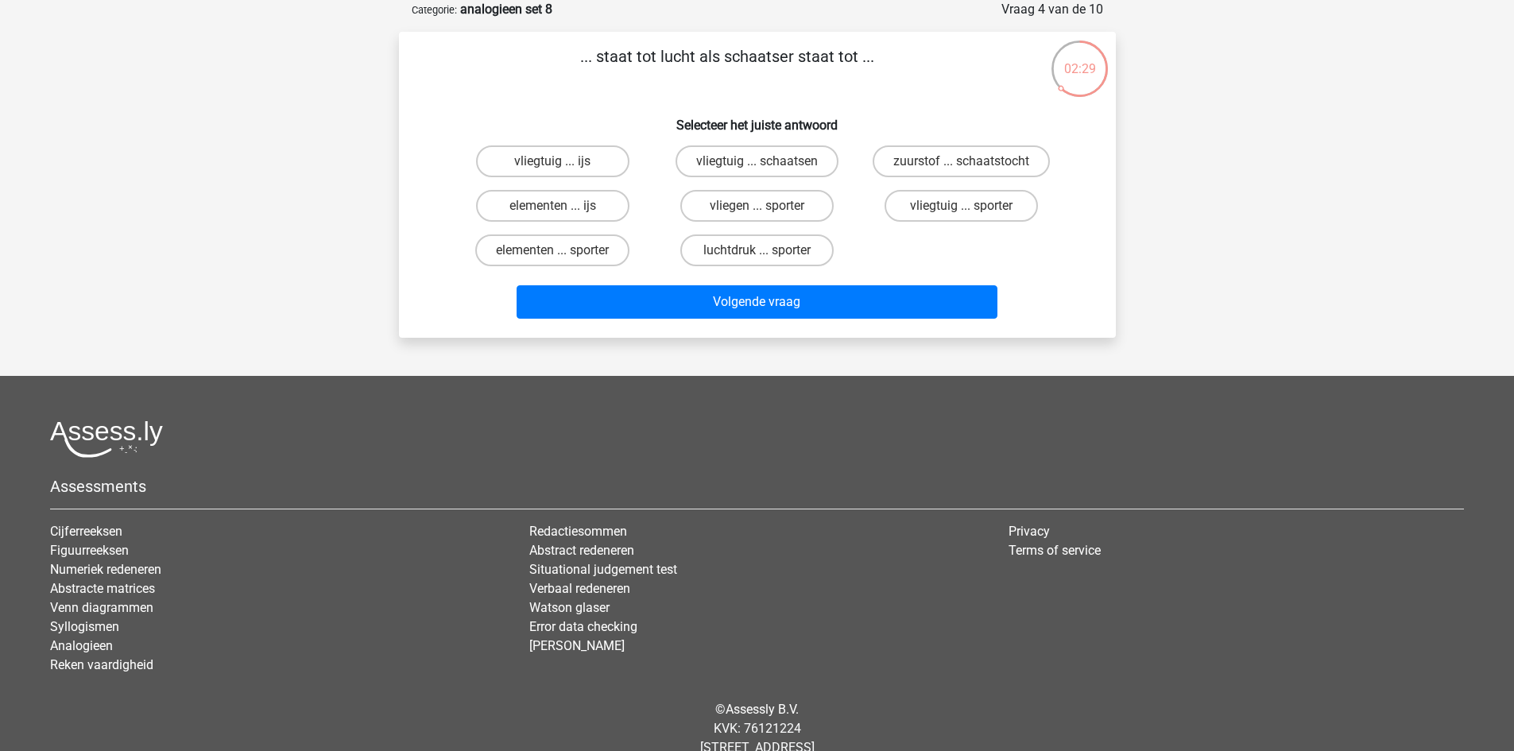
click at [561, 164] on input "vliegtuig ... ijs" at bounding box center [557, 166] width 10 height 10
radio input "true"
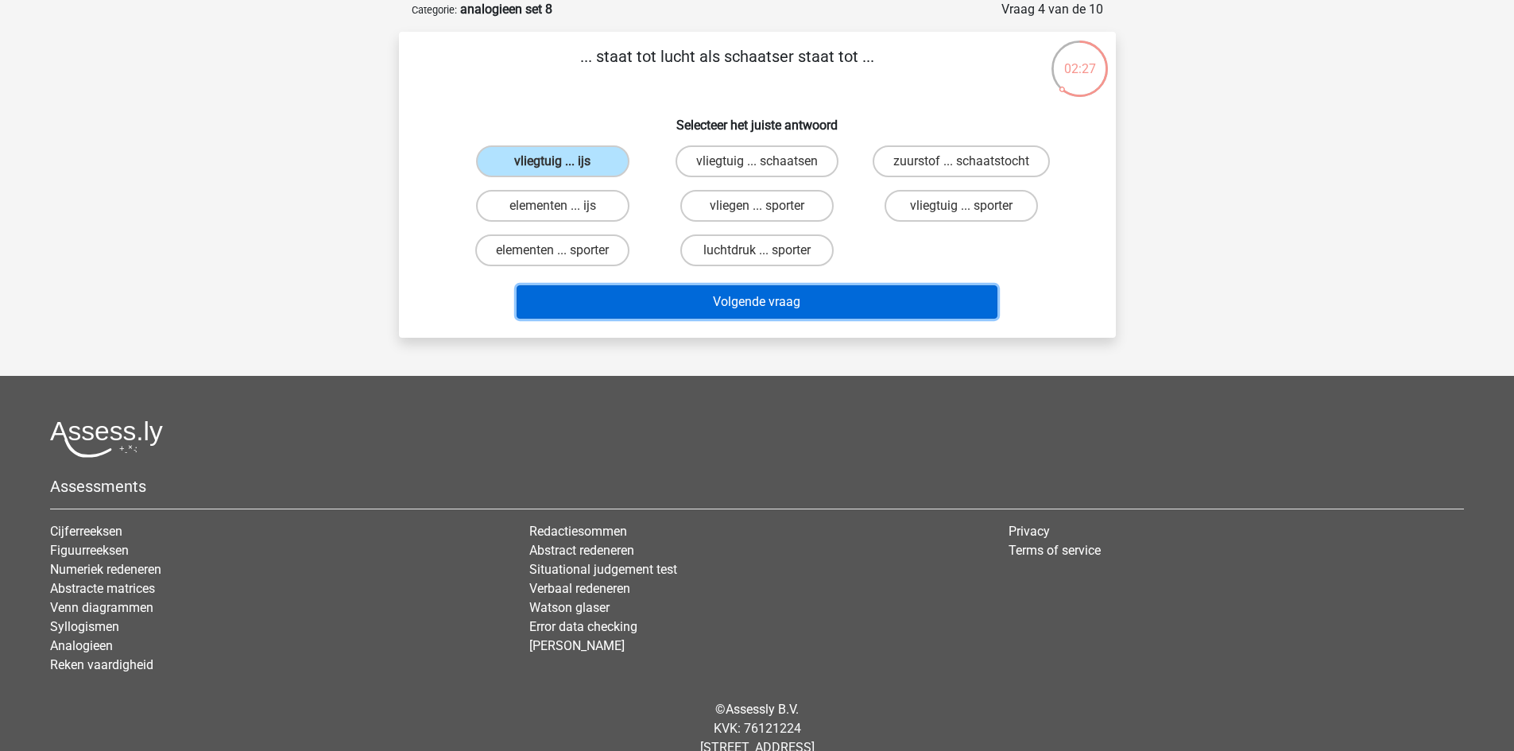
click at [758, 303] on button "Volgende vraag" at bounding box center [757, 301] width 481 height 33
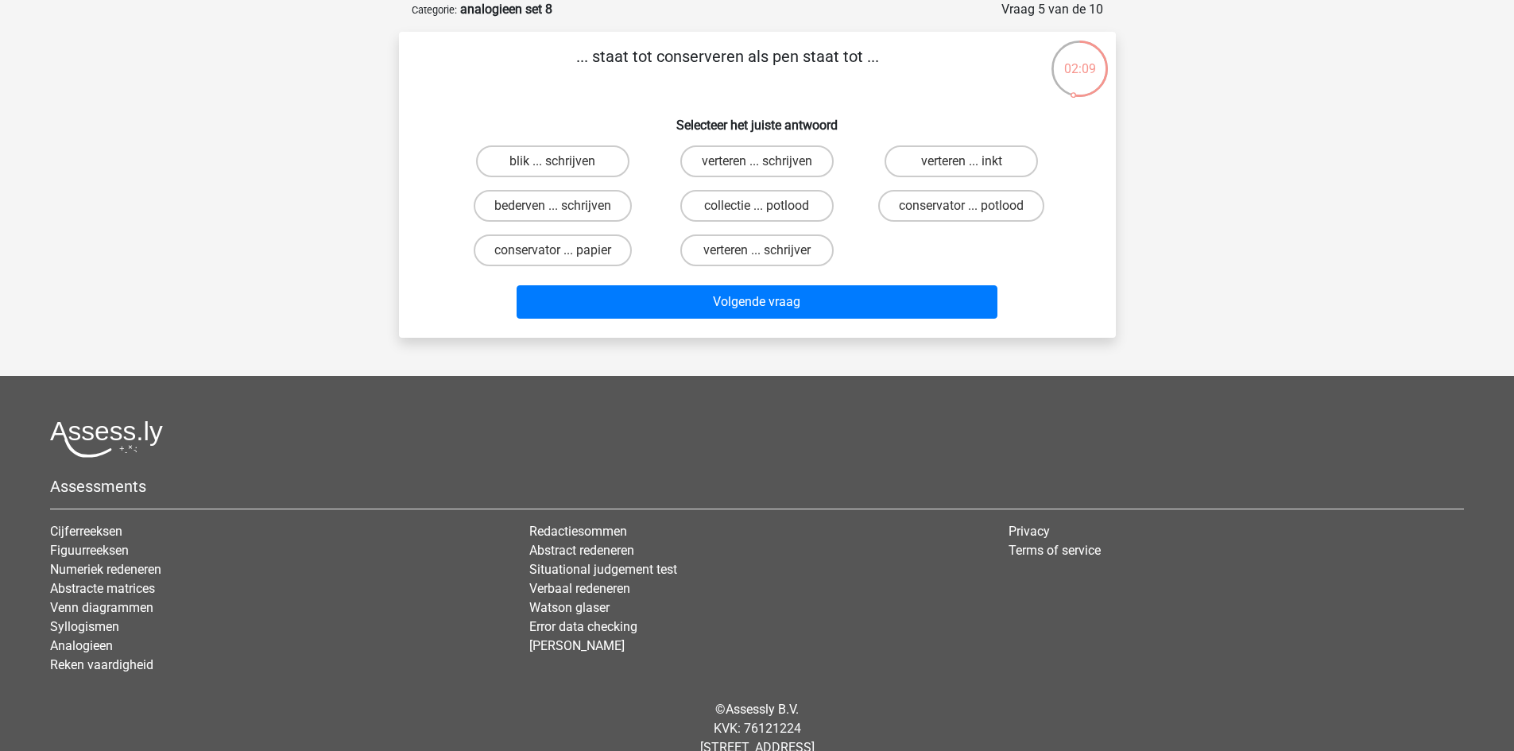
click at [558, 164] on input "blik ... schrijven" at bounding box center [557, 166] width 10 height 10
radio input "true"
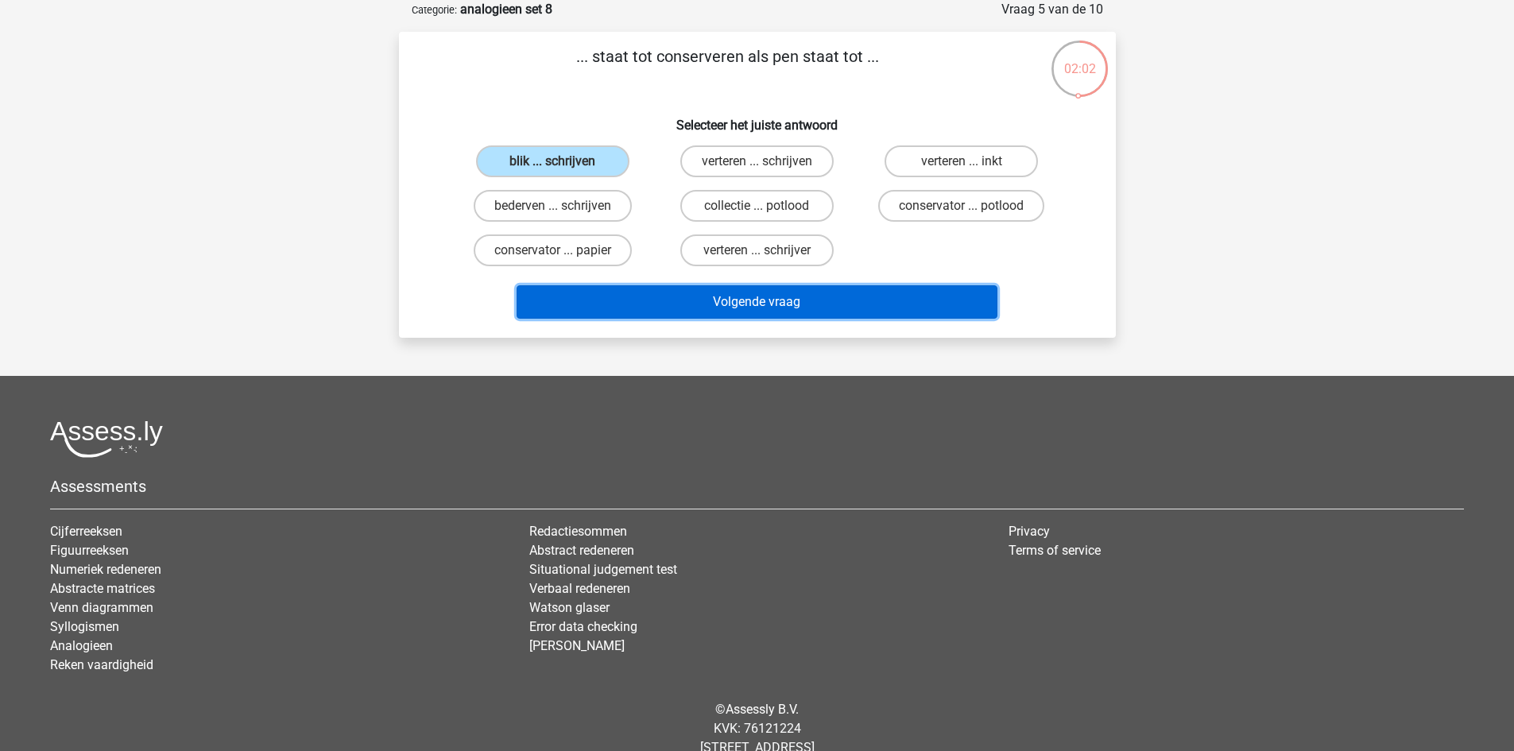
click at [780, 300] on button "Volgende vraag" at bounding box center [757, 301] width 481 height 33
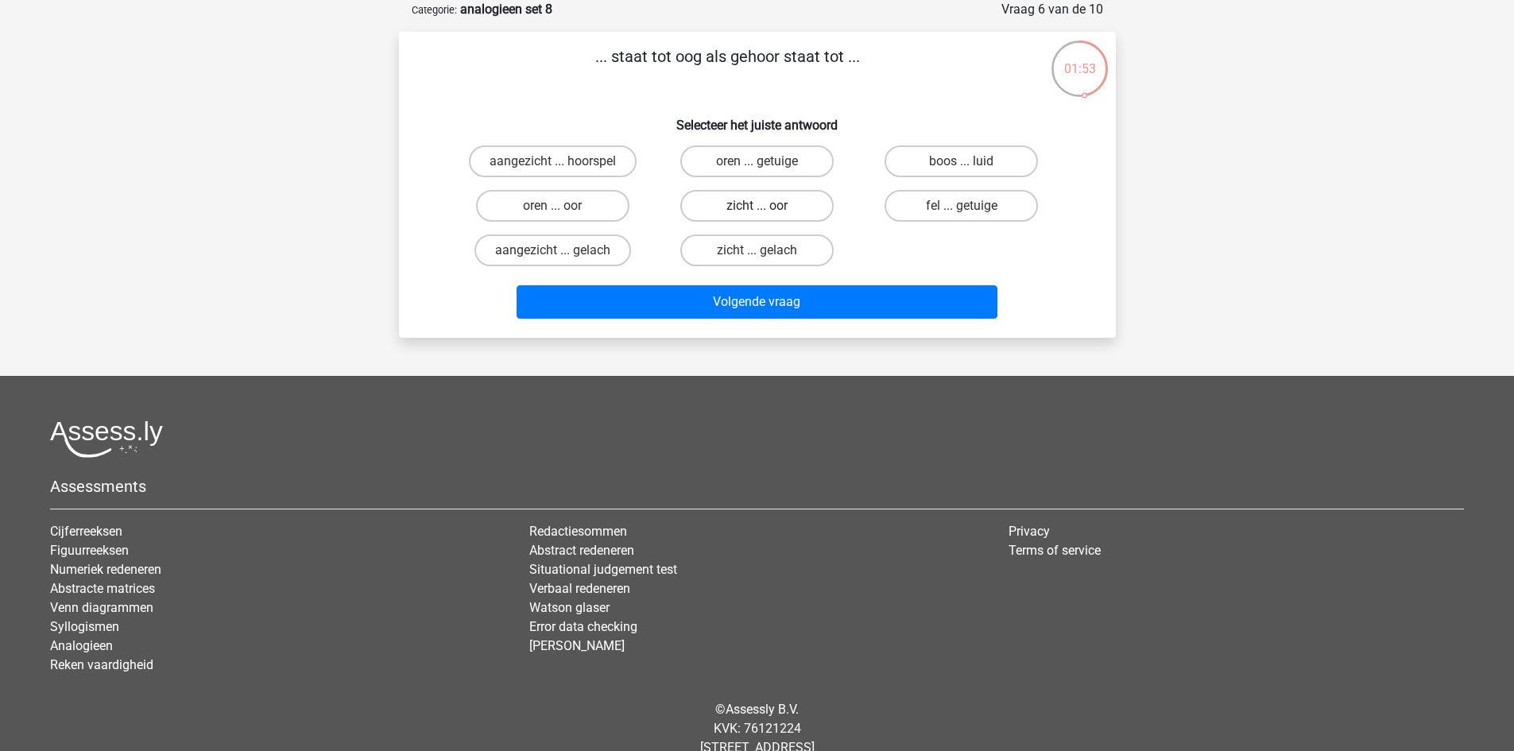
click at [754, 208] on label "zicht ... oor" at bounding box center [756, 206] width 153 height 32
click at [757, 208] on input "zicht ... oor" at bounding box center [762, 211] width 10 height 10
radio input "true"
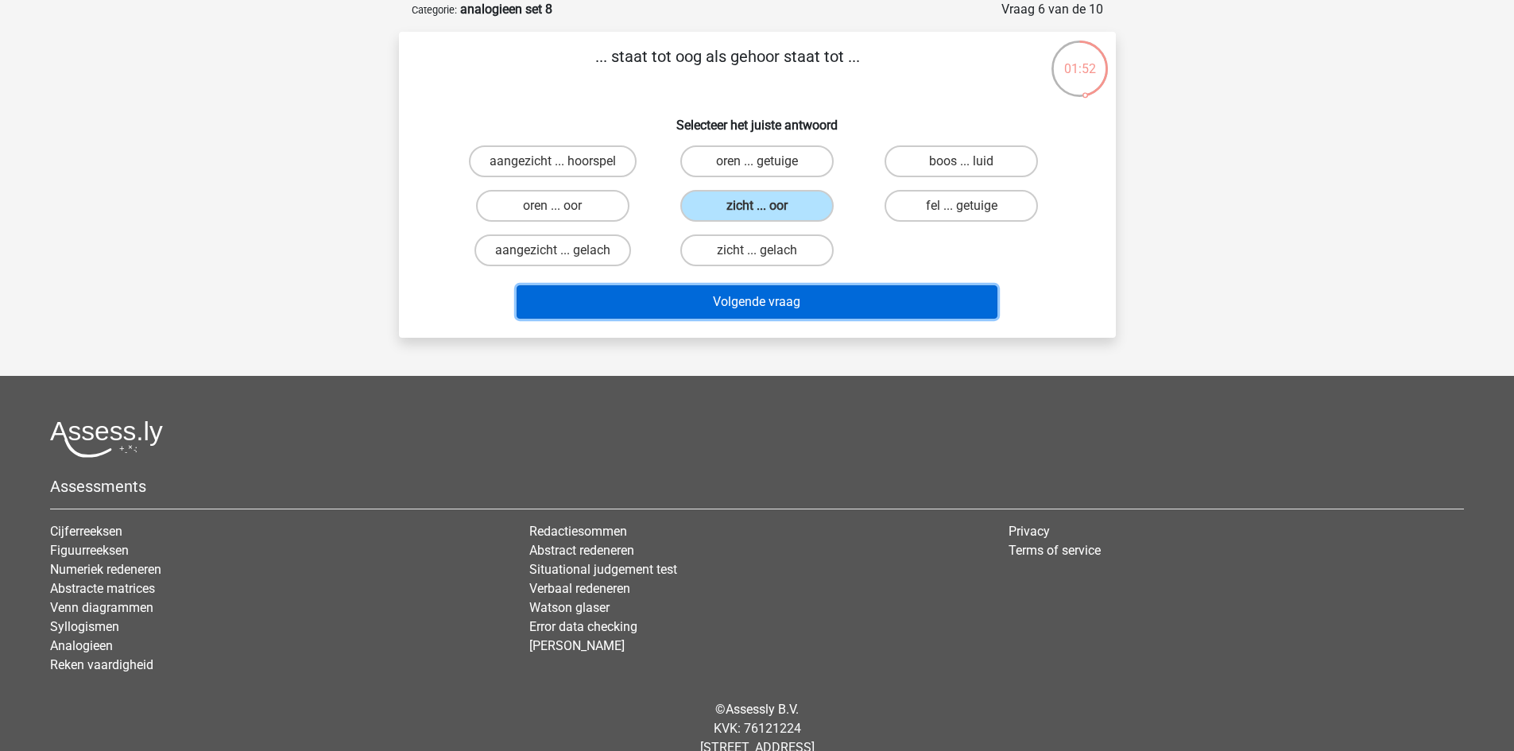
click at [808, 304] on button "Volgende vraag" at bounding box center [757, 301] width 481 height 33
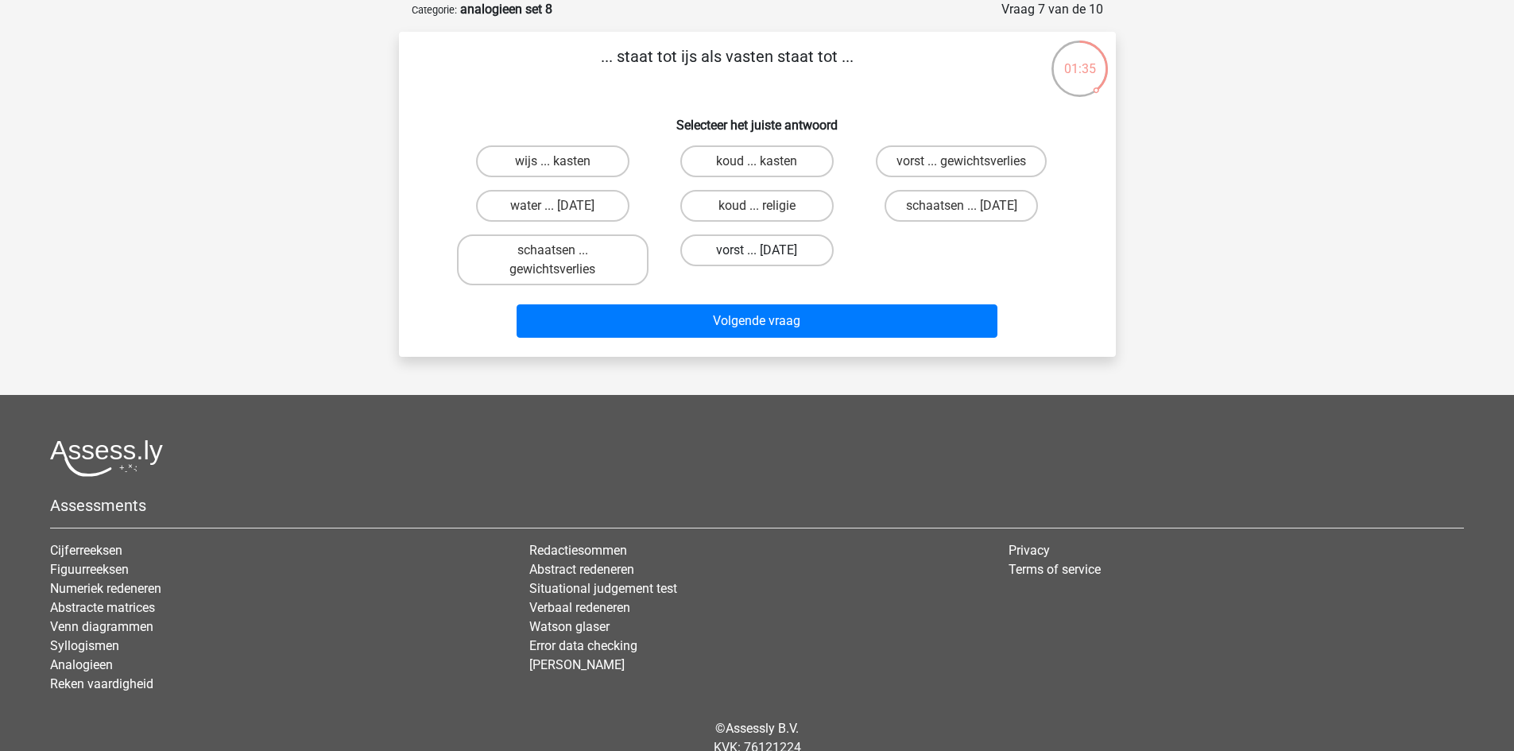
click at [722, 250] on label "vorst ... suikerfeest" at bounding box center [756, 251] width 153 height 32
click at [757, 250] on input "vorst ... suikerfeest" at bounding box center [762, 255] width 10 height 10
radio input "true"
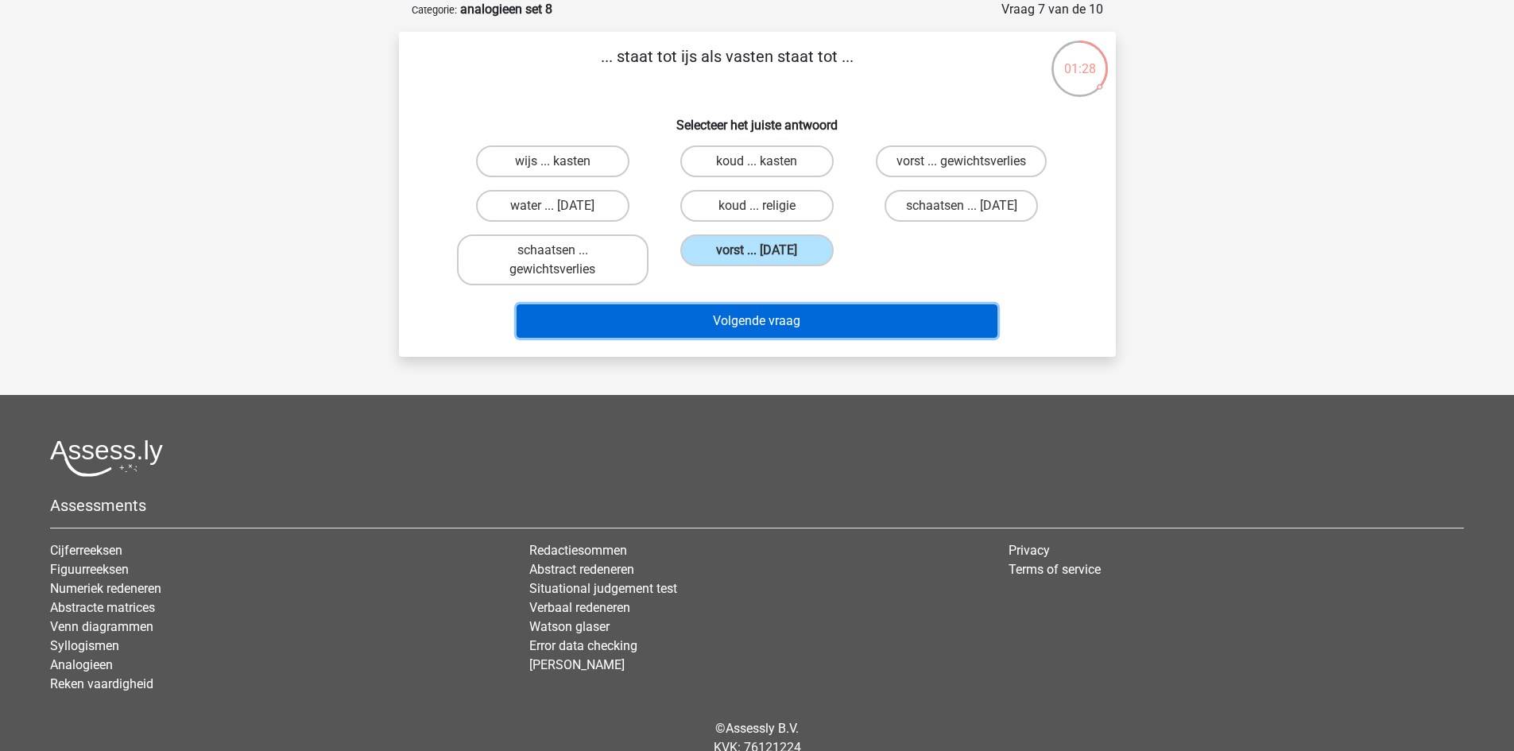
click at [731, 327] on button "Volgende vraag" at bounding box center [757, 320] width 481 height 33
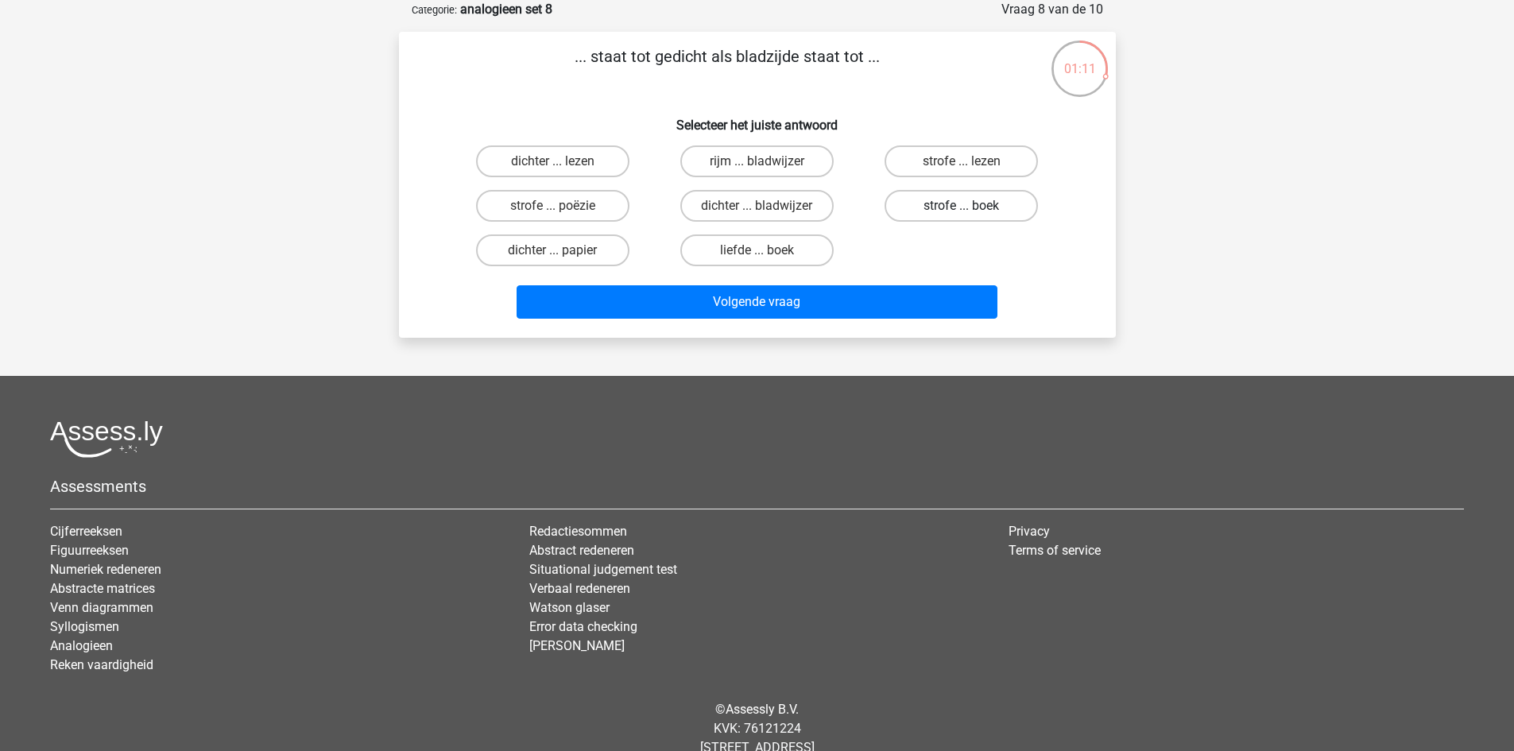
drag, startPoint x: 952, startPoint y: 209, endPoint x: 942, endPoint y: 224, distance: 18.3
click at [952, 209] on label "strofe ... boek" at bounding box center [961, 206] width 153 height 32
click at [962, 209] on input "strofe ... boek" at bounding box center [967, 211] width 10 height 10
radio input "true"
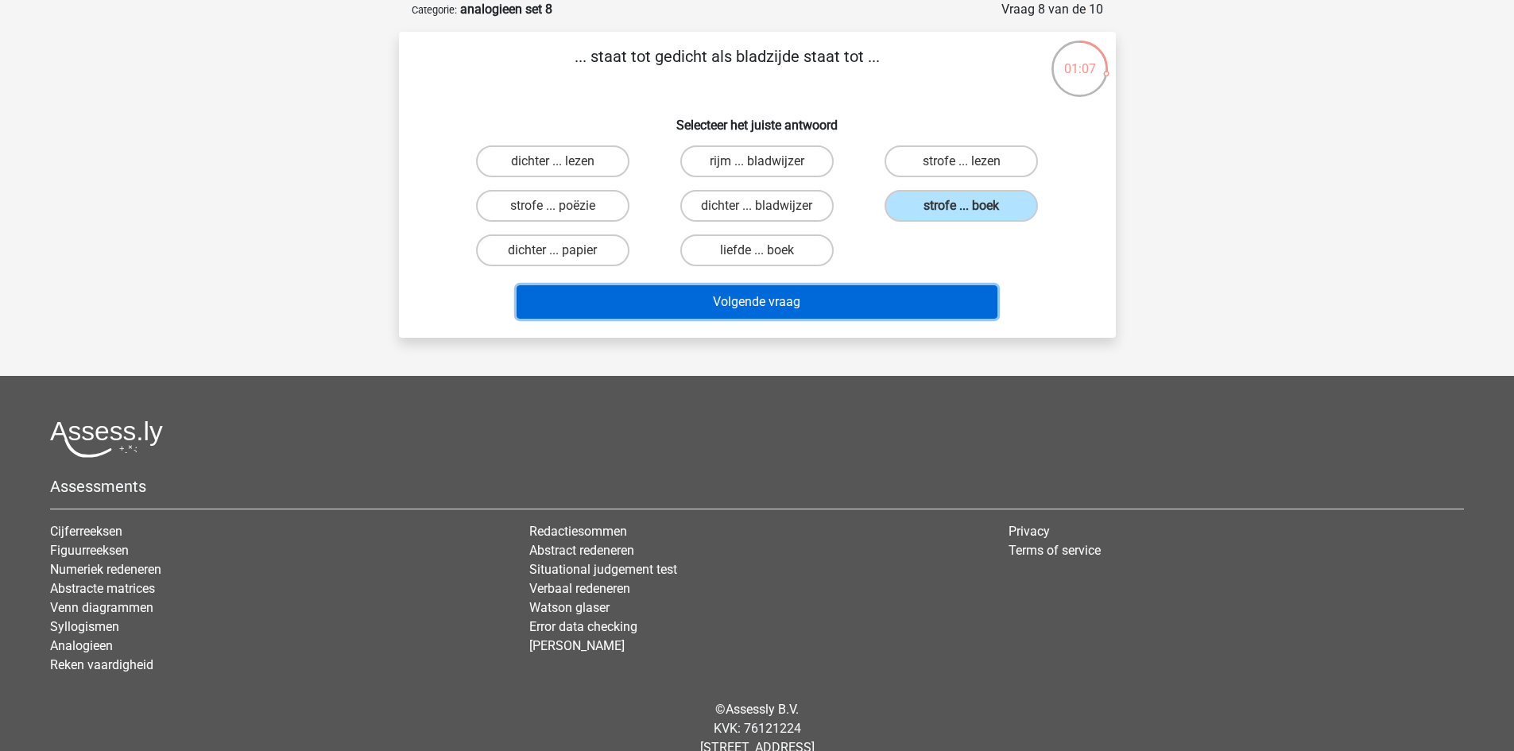
click at [733, 294] on button "Volgende vraag" at bounding box center [757, 301] width 481 height 33
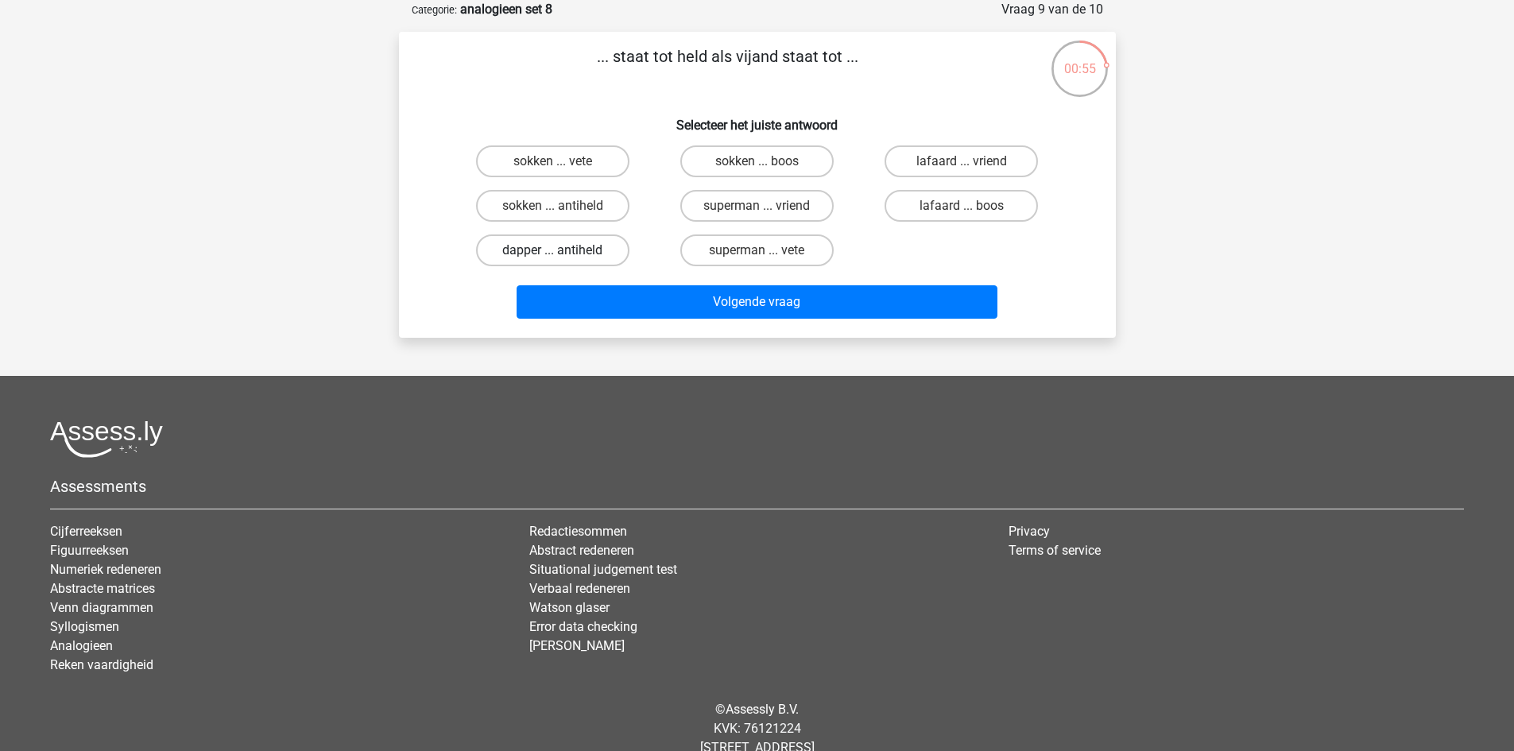
click at [545, 251] on label "dapper ... antiheld" at bounding box center [552, 251] width 153 height 32
click at [552, 251] on input "dapper ... antiheld" at bounding box center [557, 255] width 10 height 10
radio input "true"
click at [952, 158] on label "lafaard ... vriend" at bounding box center [961, 161] width 153 height 32
click at [962, 161] on input "lafaard ... vriend" at bounding box center [967, 166] width 10 height 10
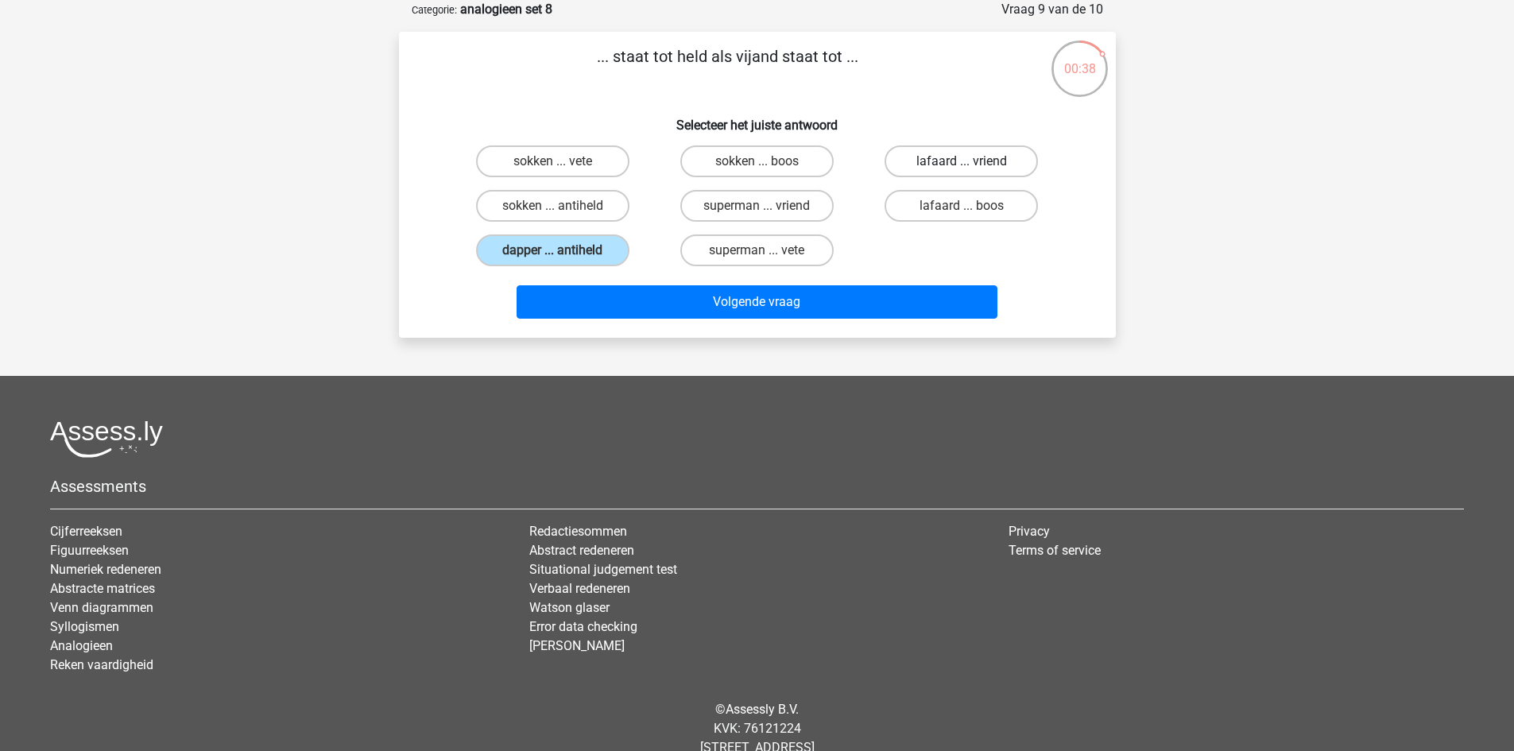
radio input "true"
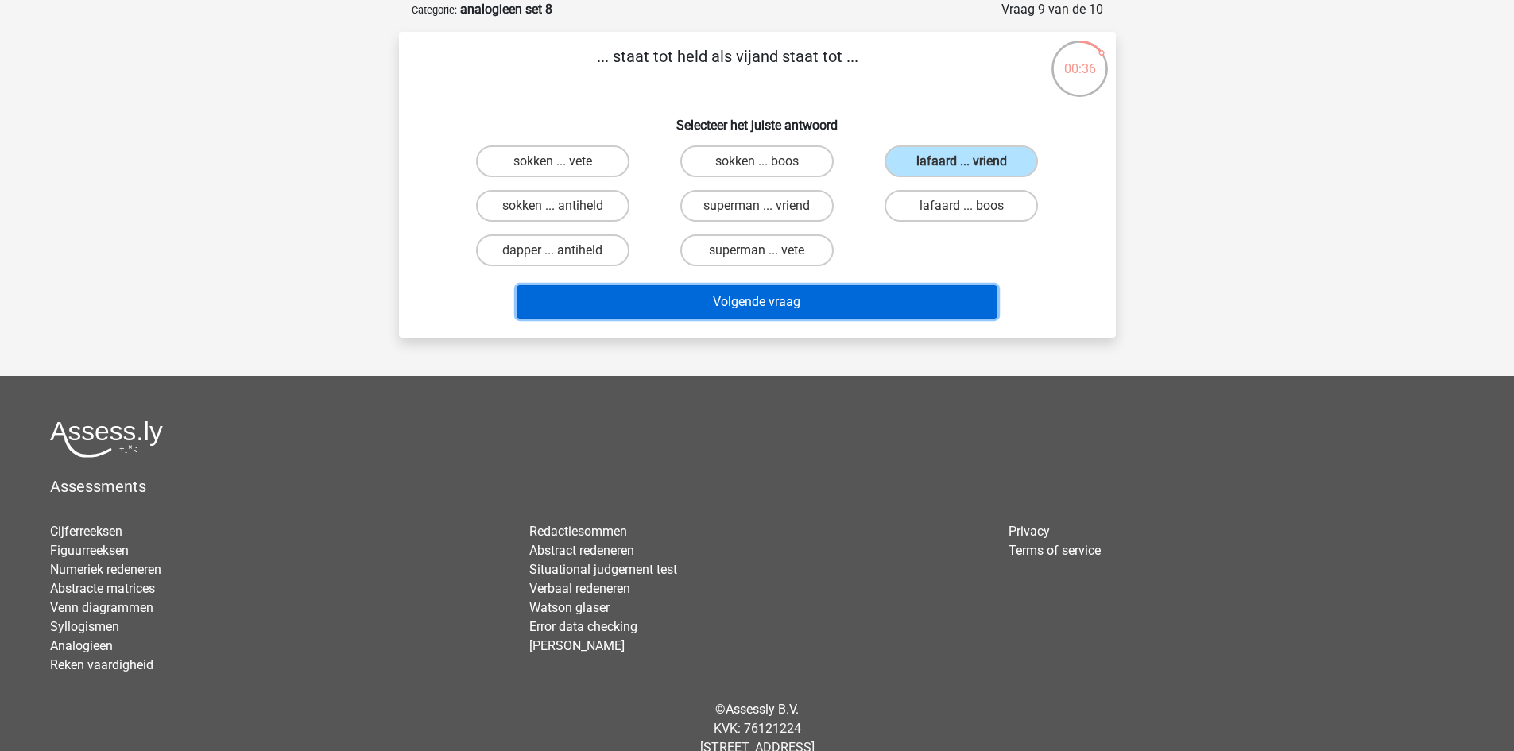
click at [853, 300] on button "Volgende vraag" at bounding box center [757, 301] width 481 height 33
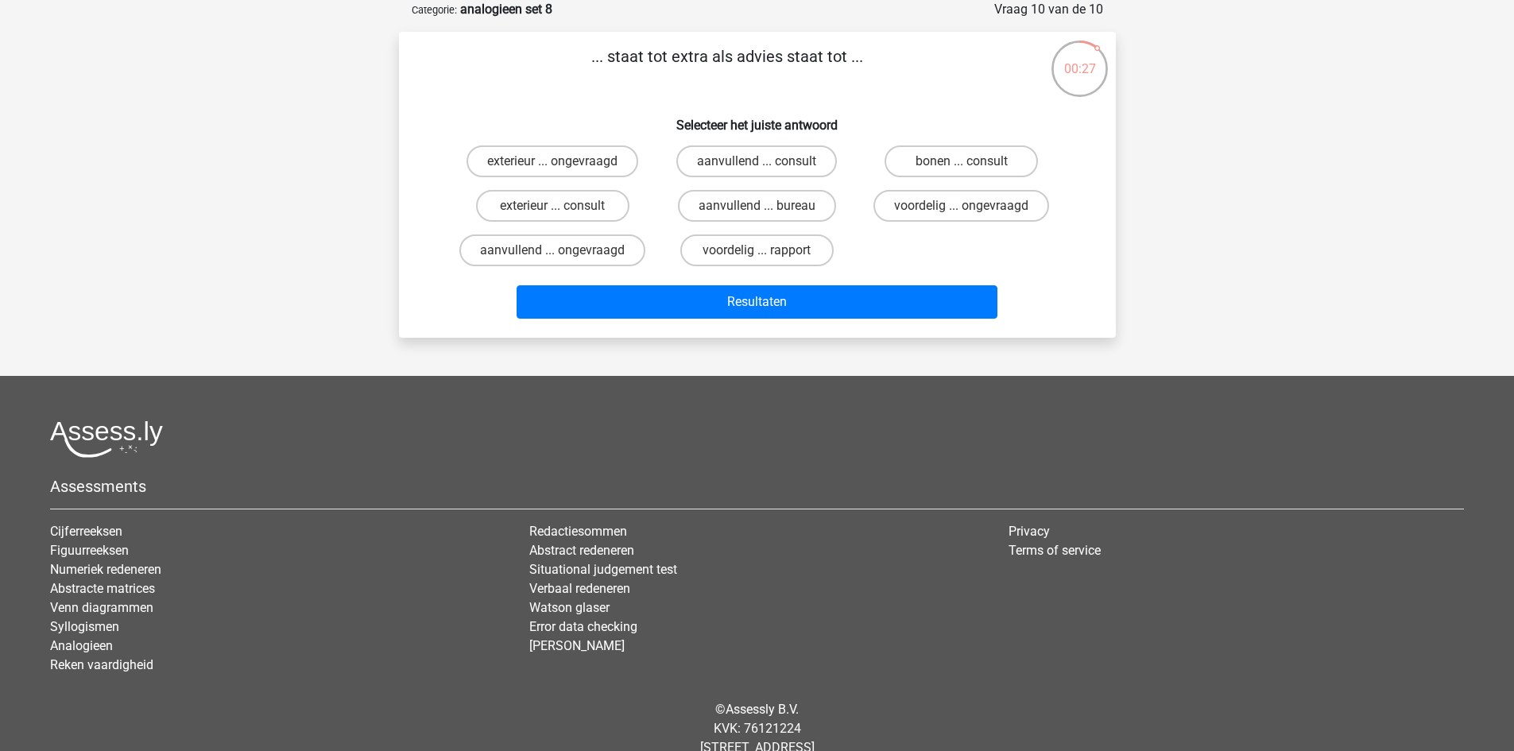
click at [762, 163] on input "aanvullend ... consult" at bounding box center [762, 166] width 10 height 10
radio input "true"
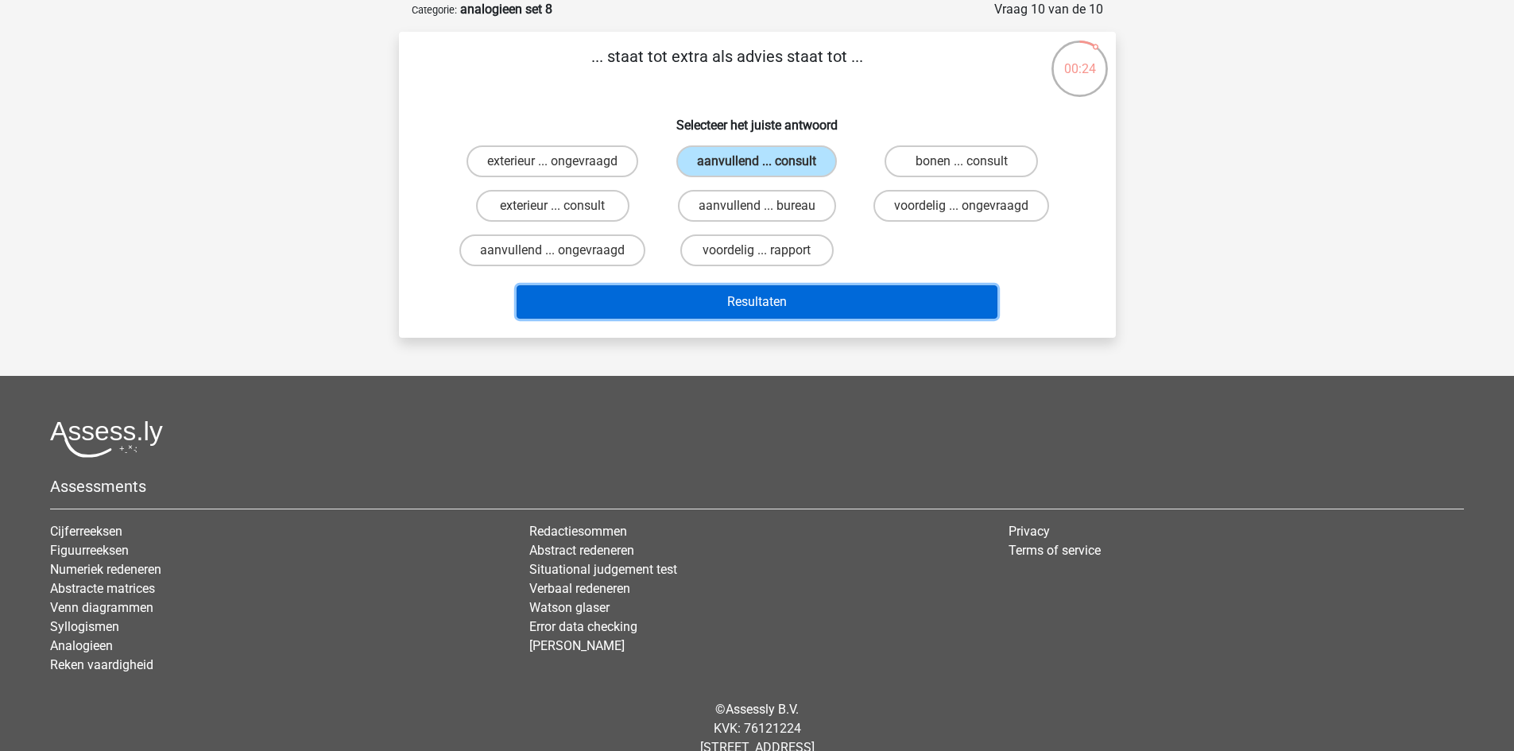
click at [773, 299] on button "Resultaten" at bounding box center [757, 301] width 481 height 33
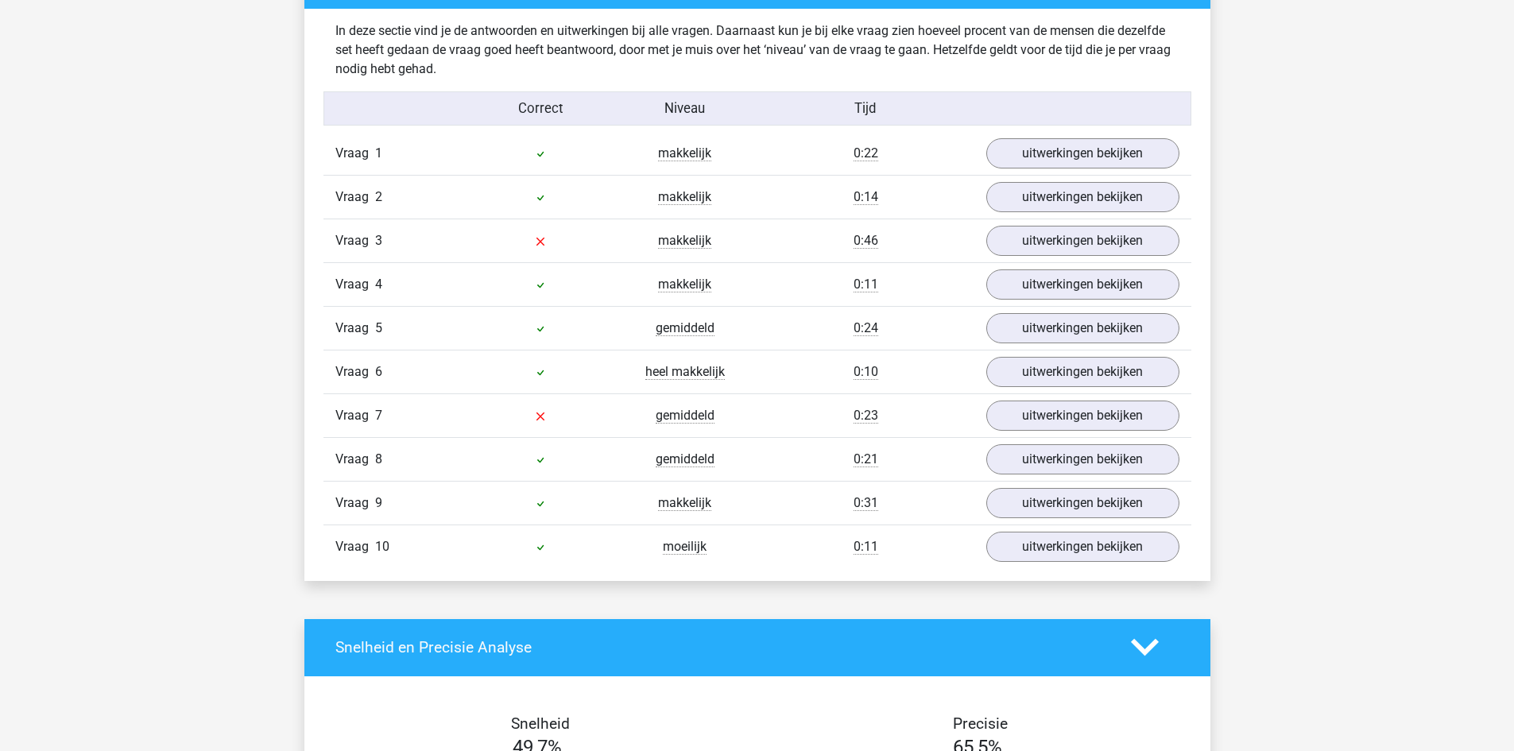
scroll to position [954, 0]
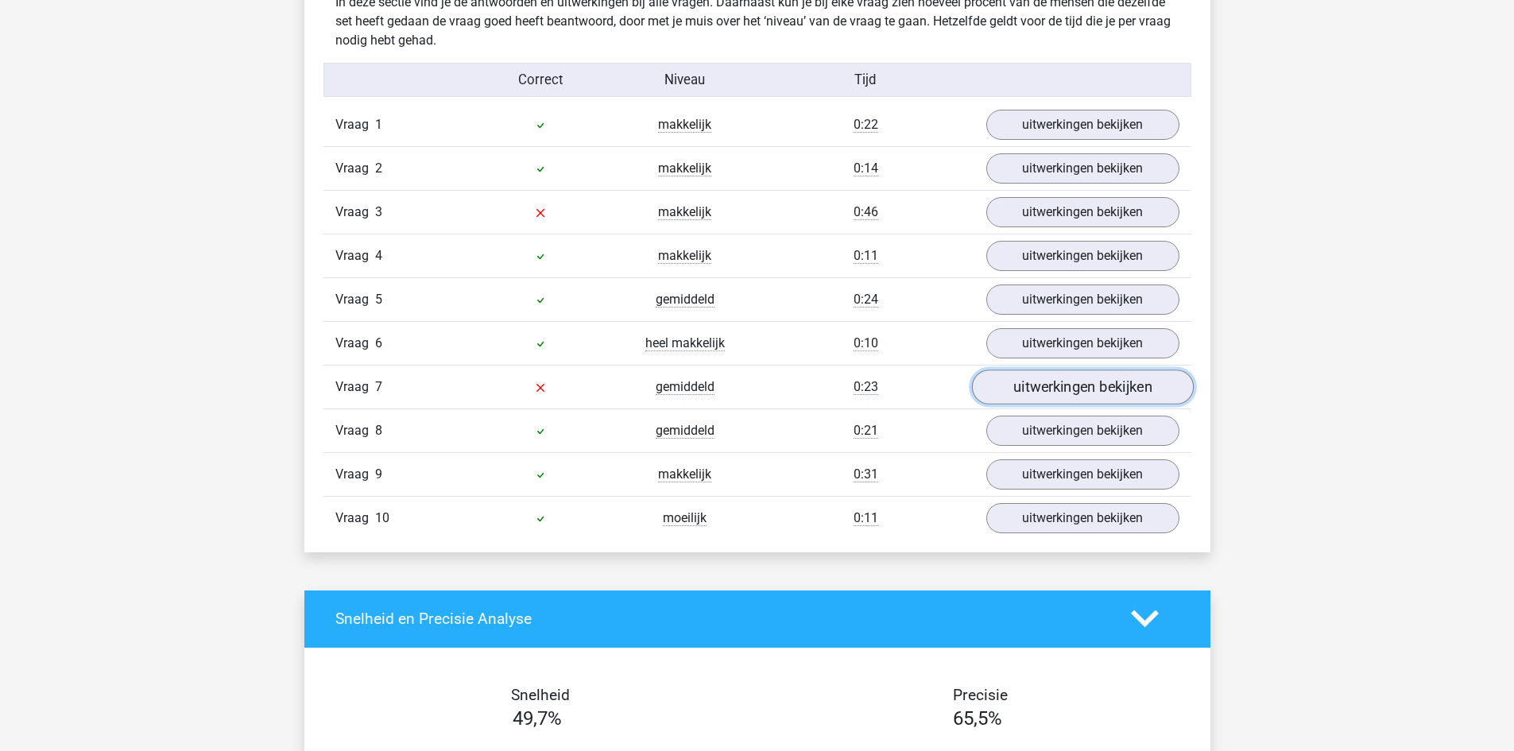
click at [1041, 397] on link "uitwerkingen bekijken" at bounding box center [1082, 387] width 222 height 35
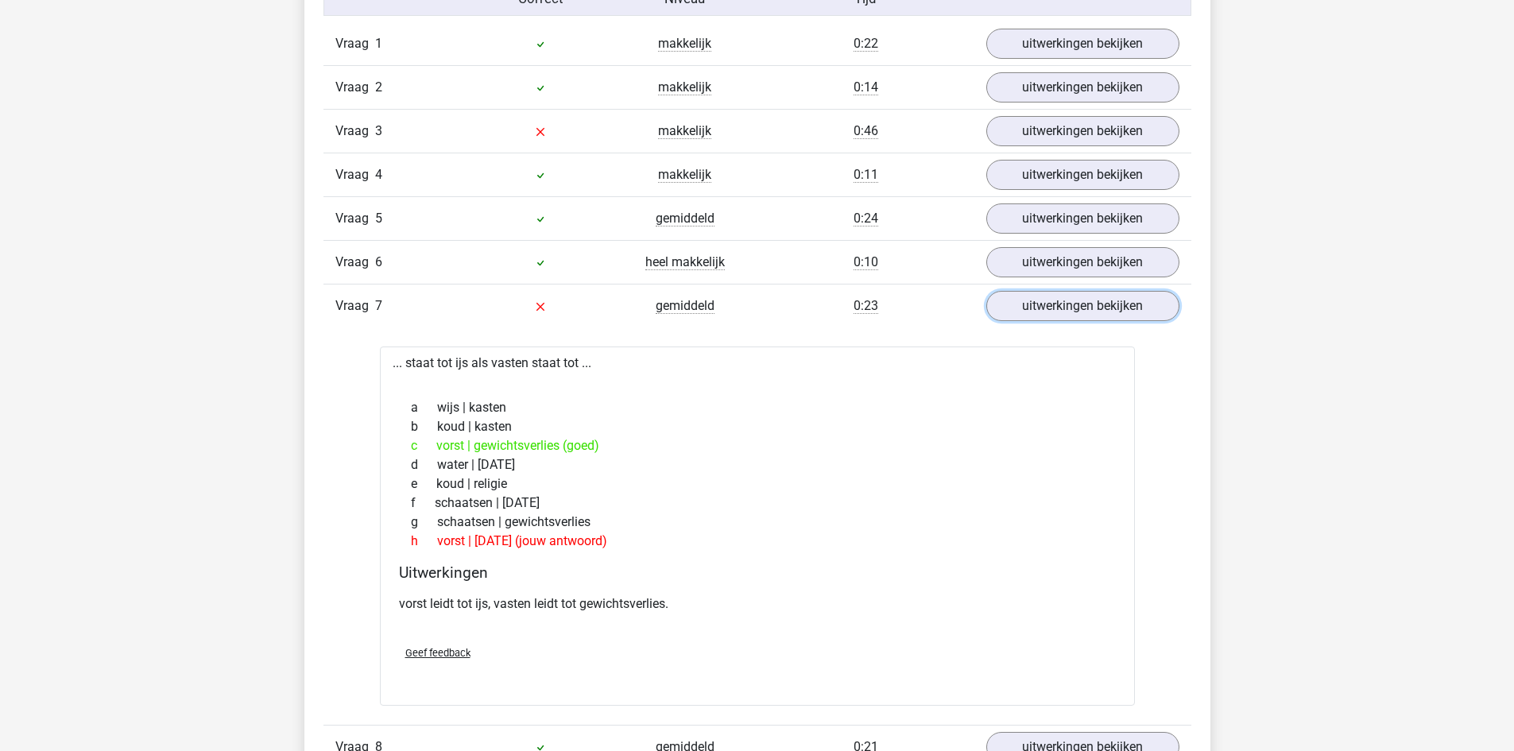
scroll to position [1033, 0]
click at [1027, 315] on link "uitwerkingen bekijken" at bounding box center [1082, 307] width 222 height 35
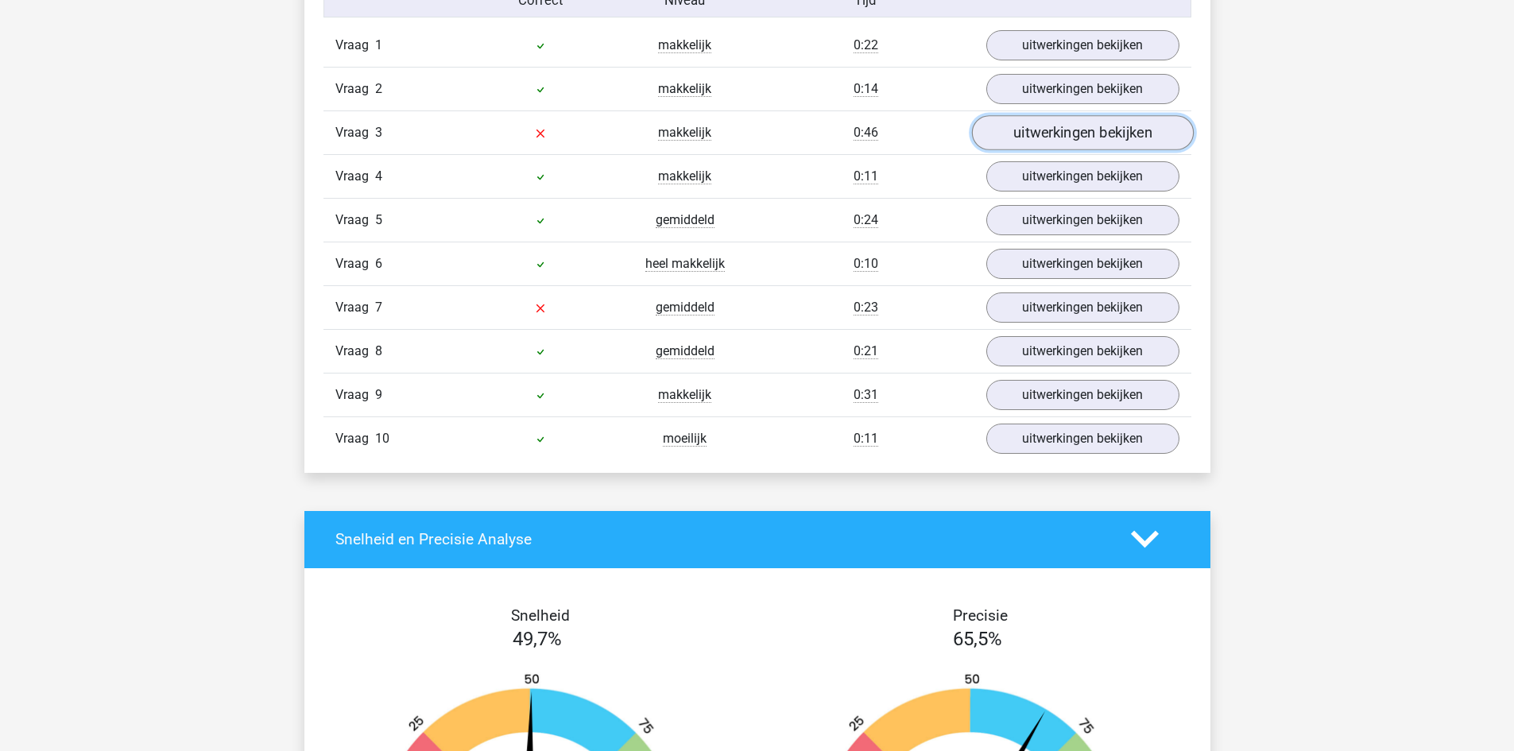
click at [1020, 144] on link "uitwerkingen bekijken" at bounding box center [1082, 132] width 222 height 35
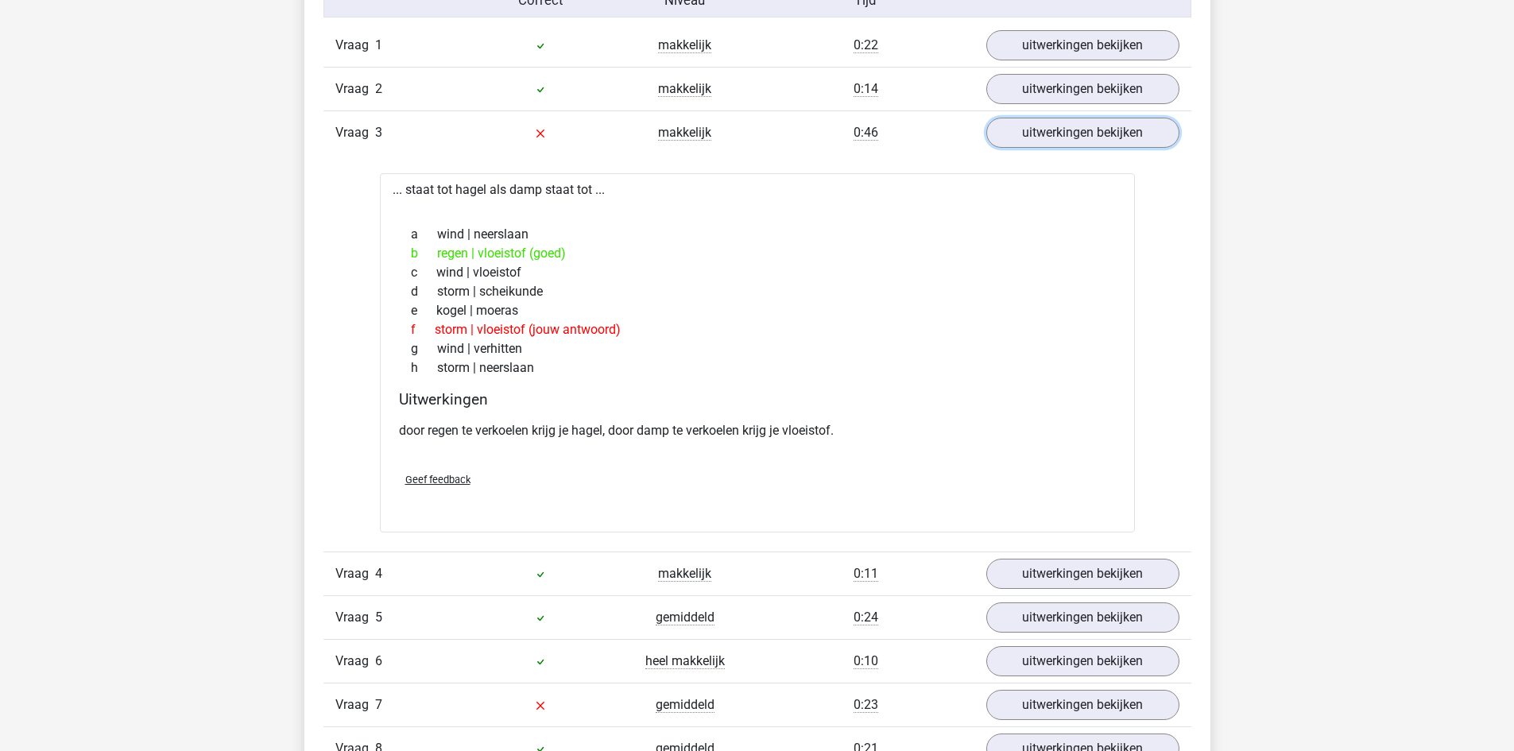
scroll to position [1113, 0]
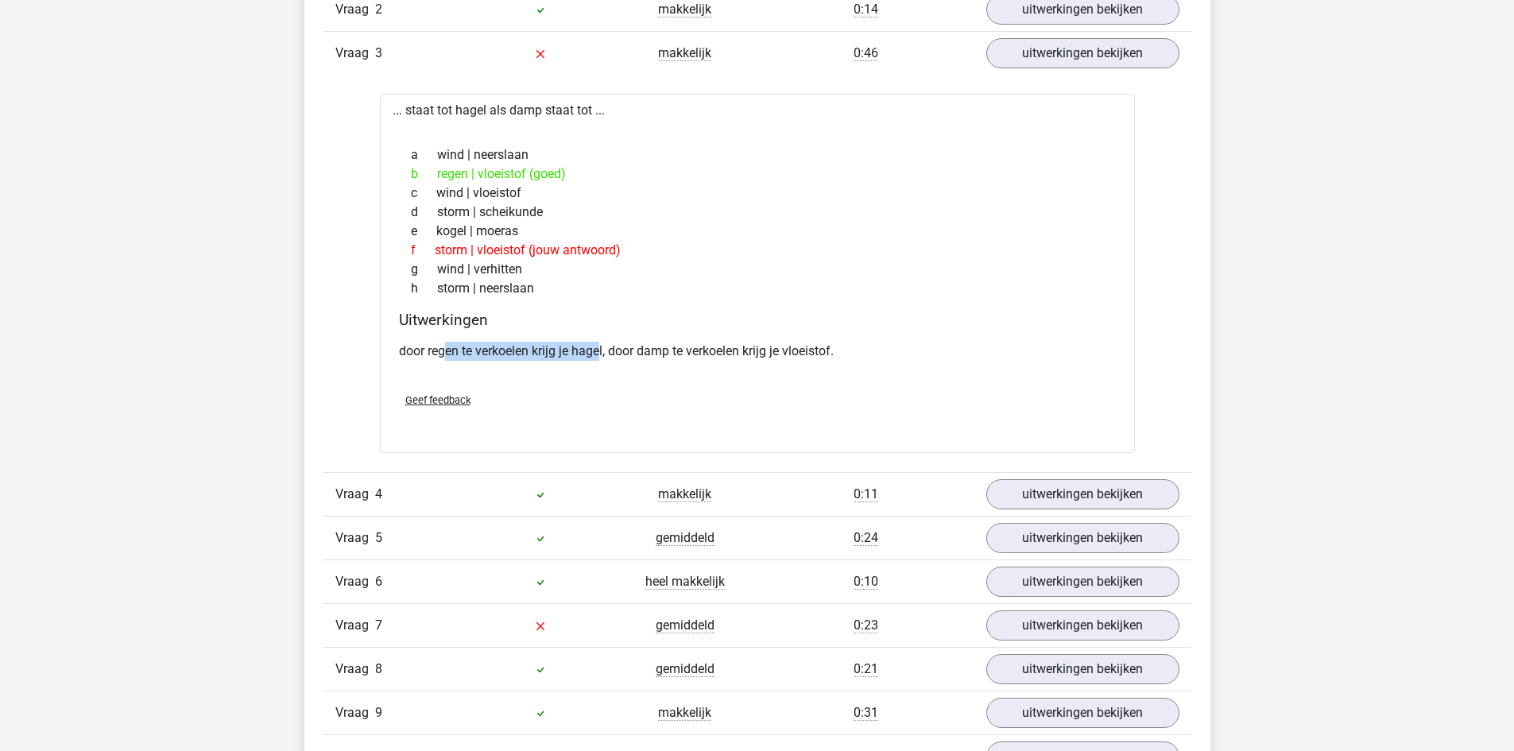
drag, startPoint x: 449, startPoint y: 349, endPoint x: 599, endPoint y: 355, distance: 150.3
click at [599, 355] on p "door regen te verkoelen krijg je hagel, door damp te verkoelen krijg je vloeist…" at bounding box center [757, 351] width 717 height 19
click at [637, 351] on p "door regen te verkoelen krijg je hagel, door damp te verkoelen krijg je vloeist…" at bounding box center [757, 351] width 717 height 19
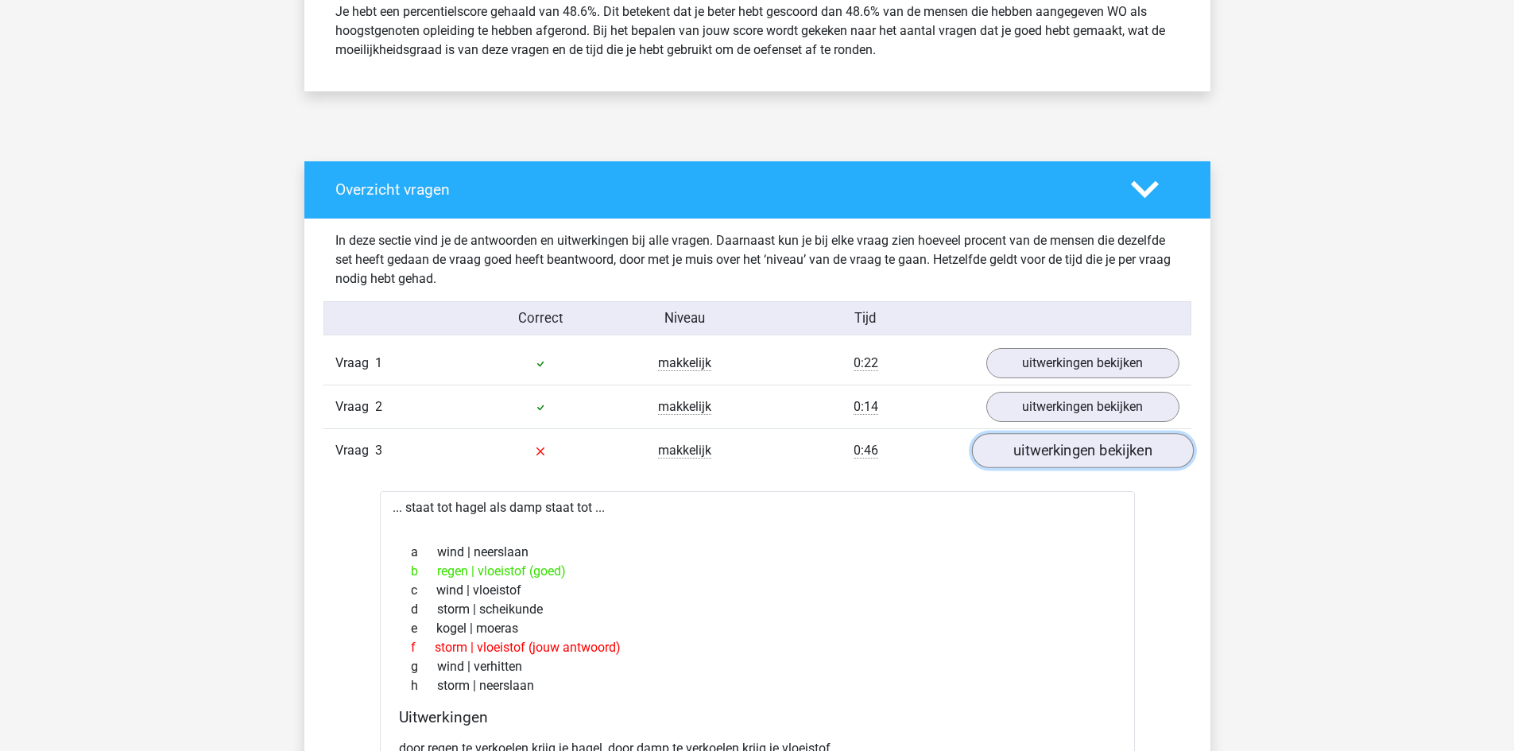
click at [1029, 457] on link "uitwerkingen bekijken" at bounding box center [1082, 450] width 222 height 35
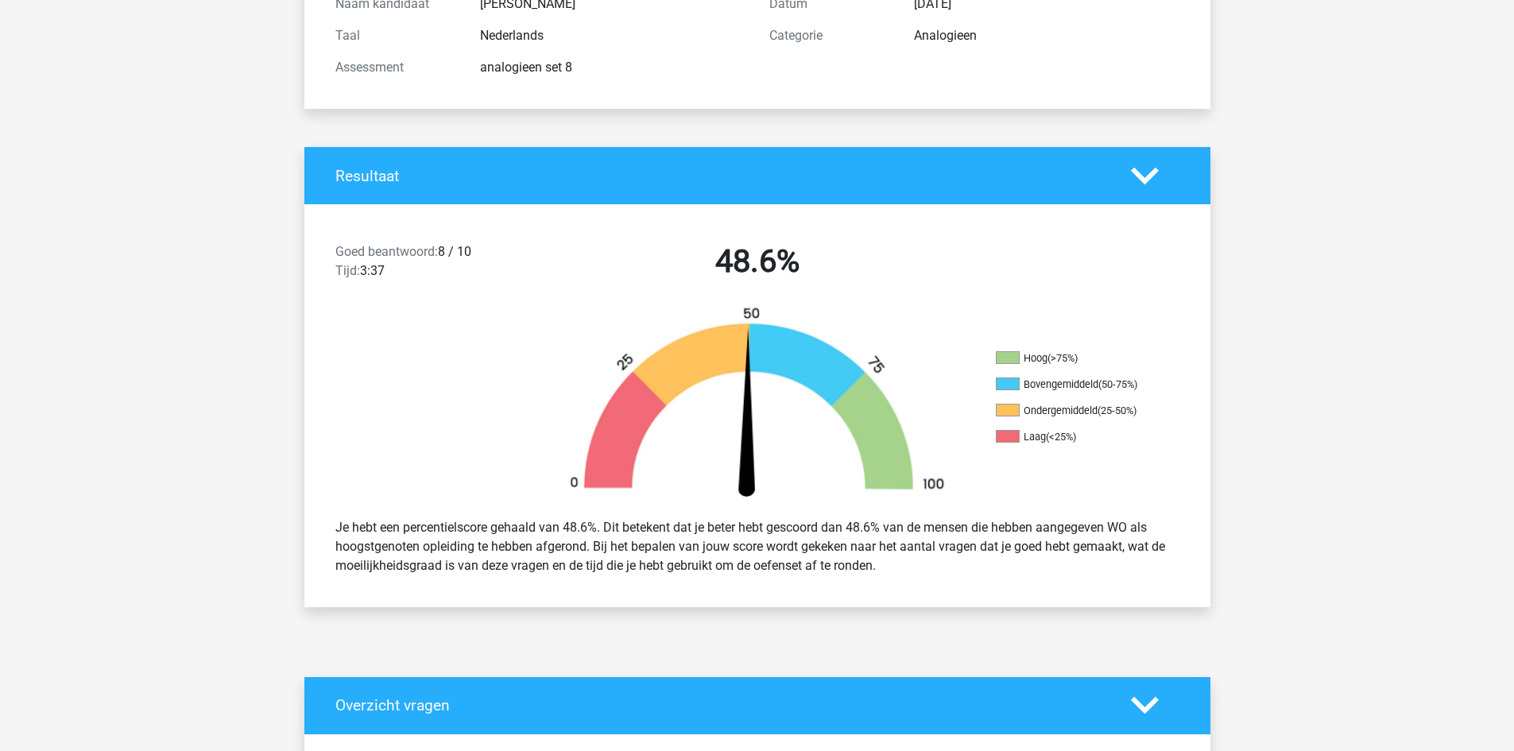
scroll to position [0, 0]
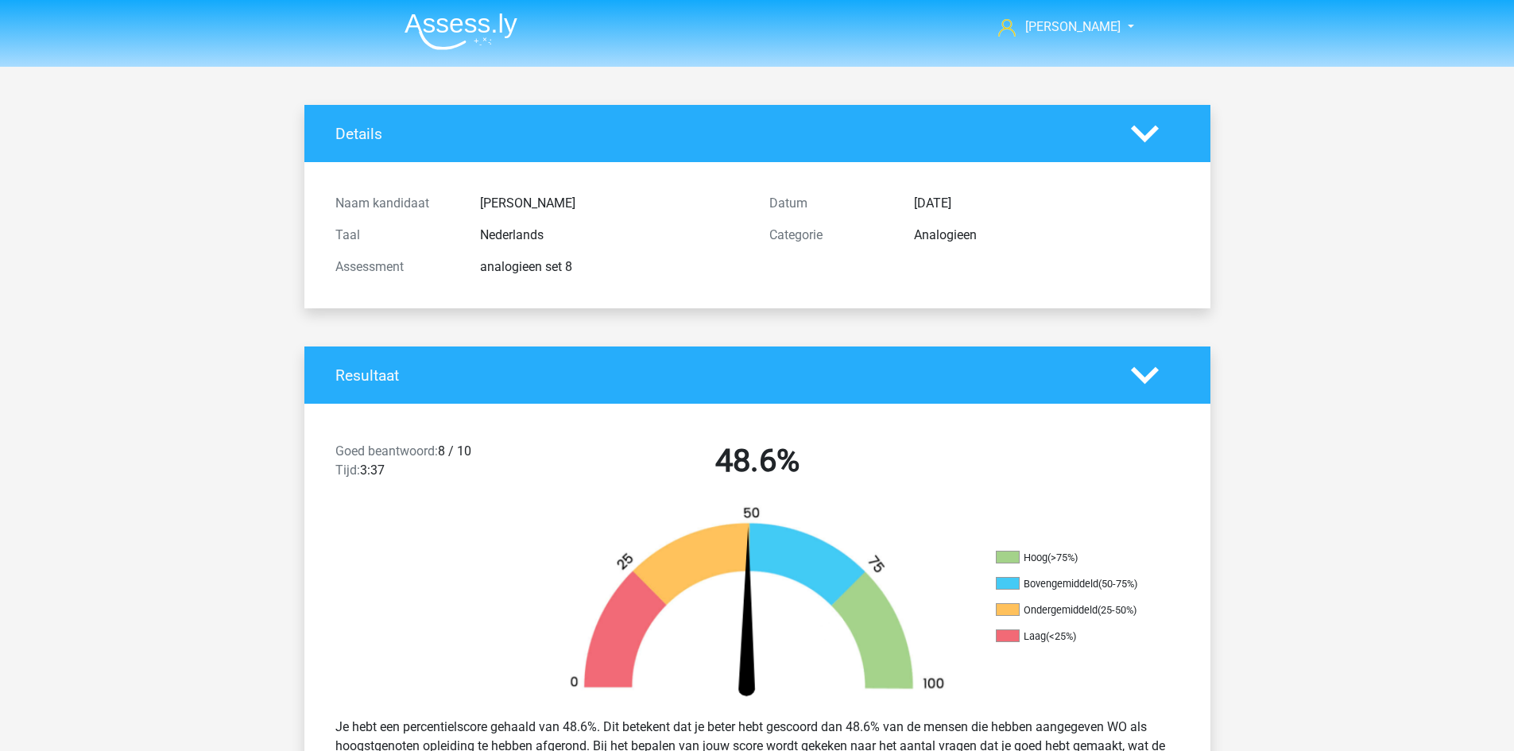
click at [463, 39] on img at bounding box center [461, 31] width 113 height 37
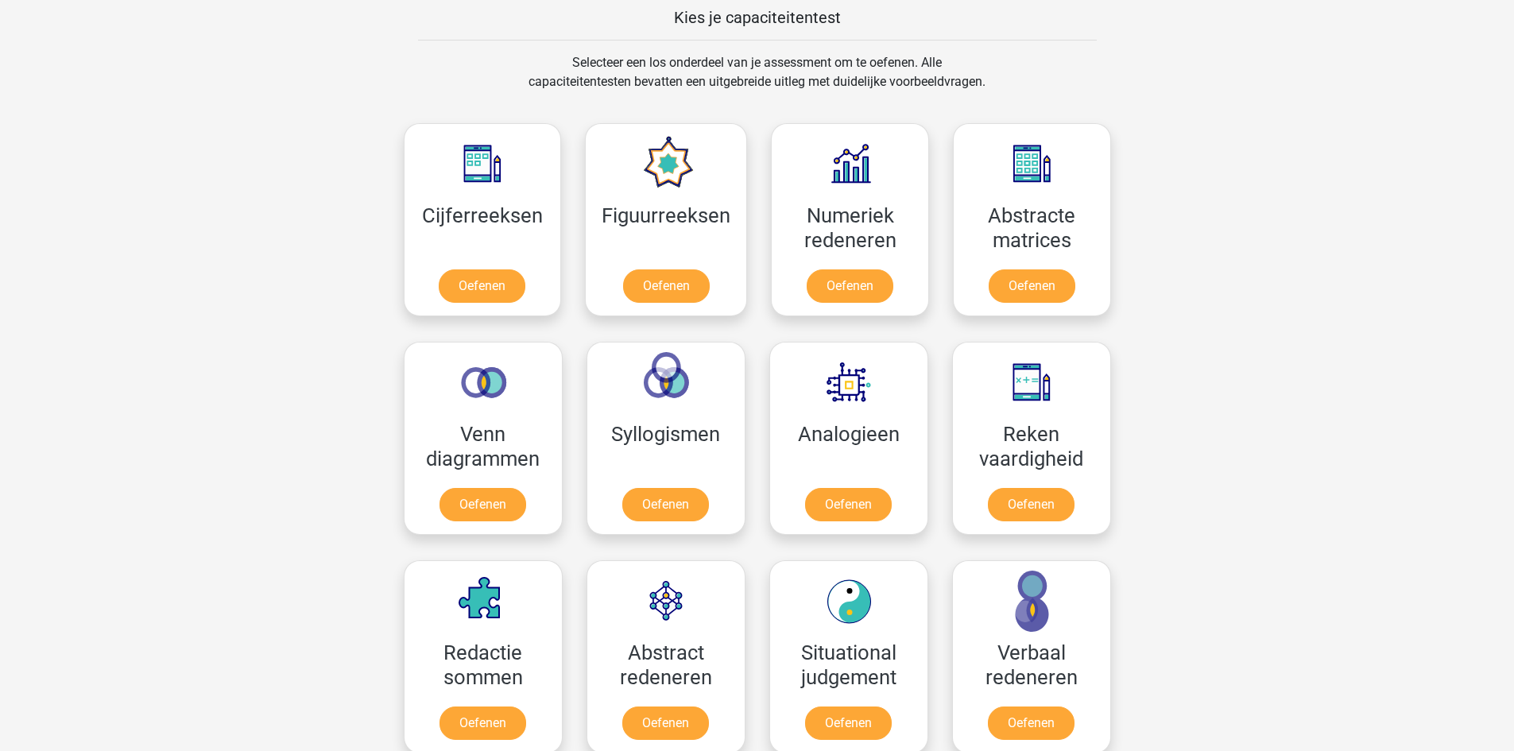
scroll to position [636, 0]
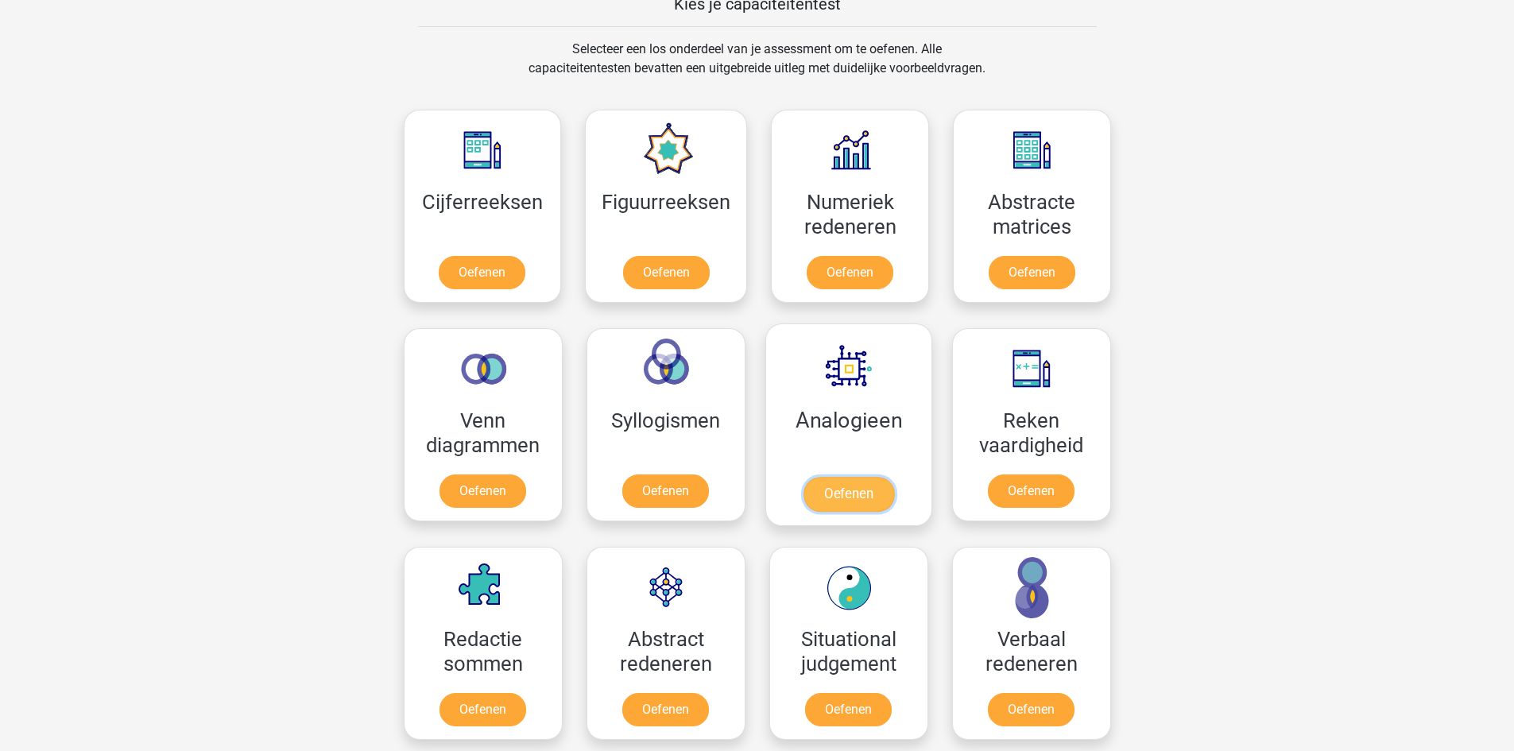
click at [849, 477] on link "Oefenen" at bounding box center [848, 494] width 91 height 35
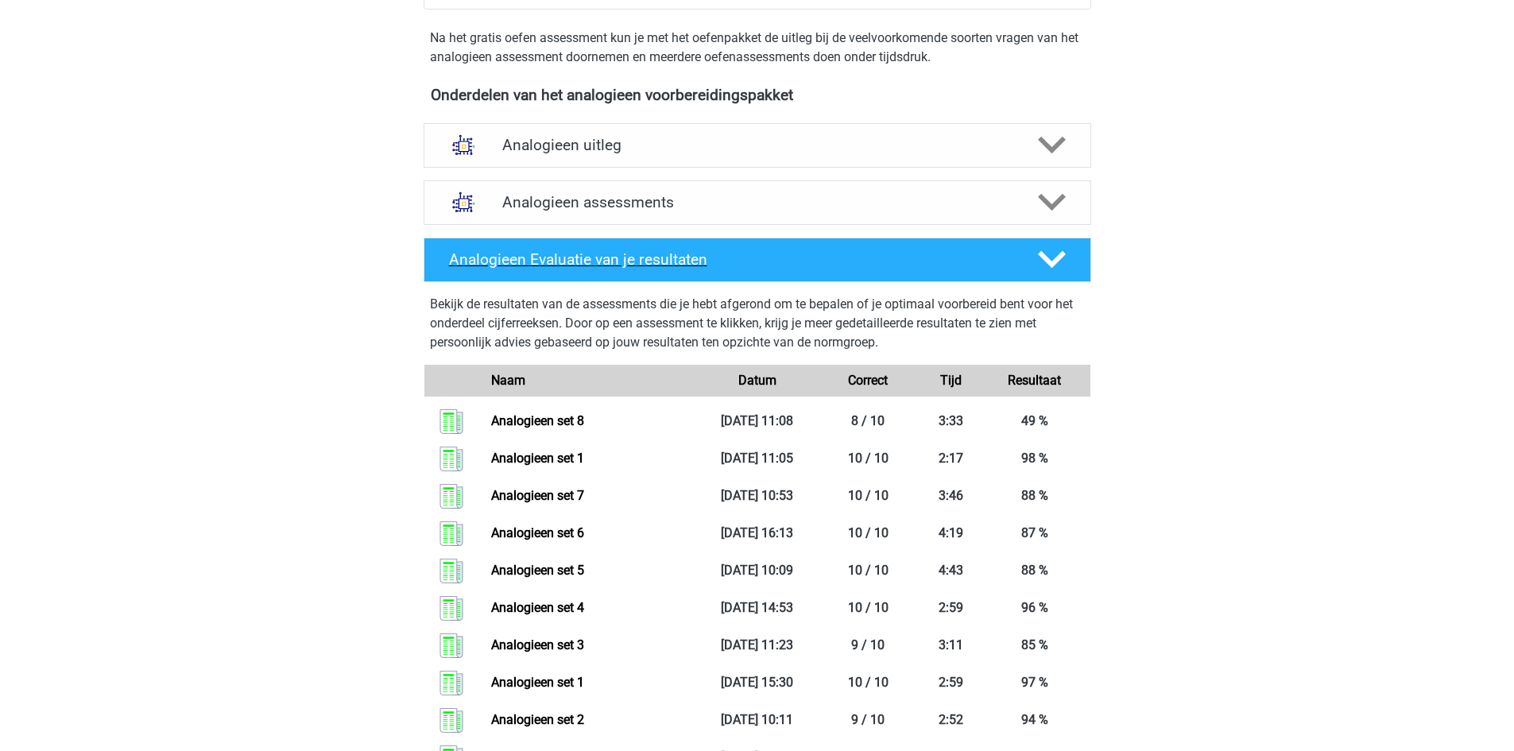
scroll to position [477, 0]
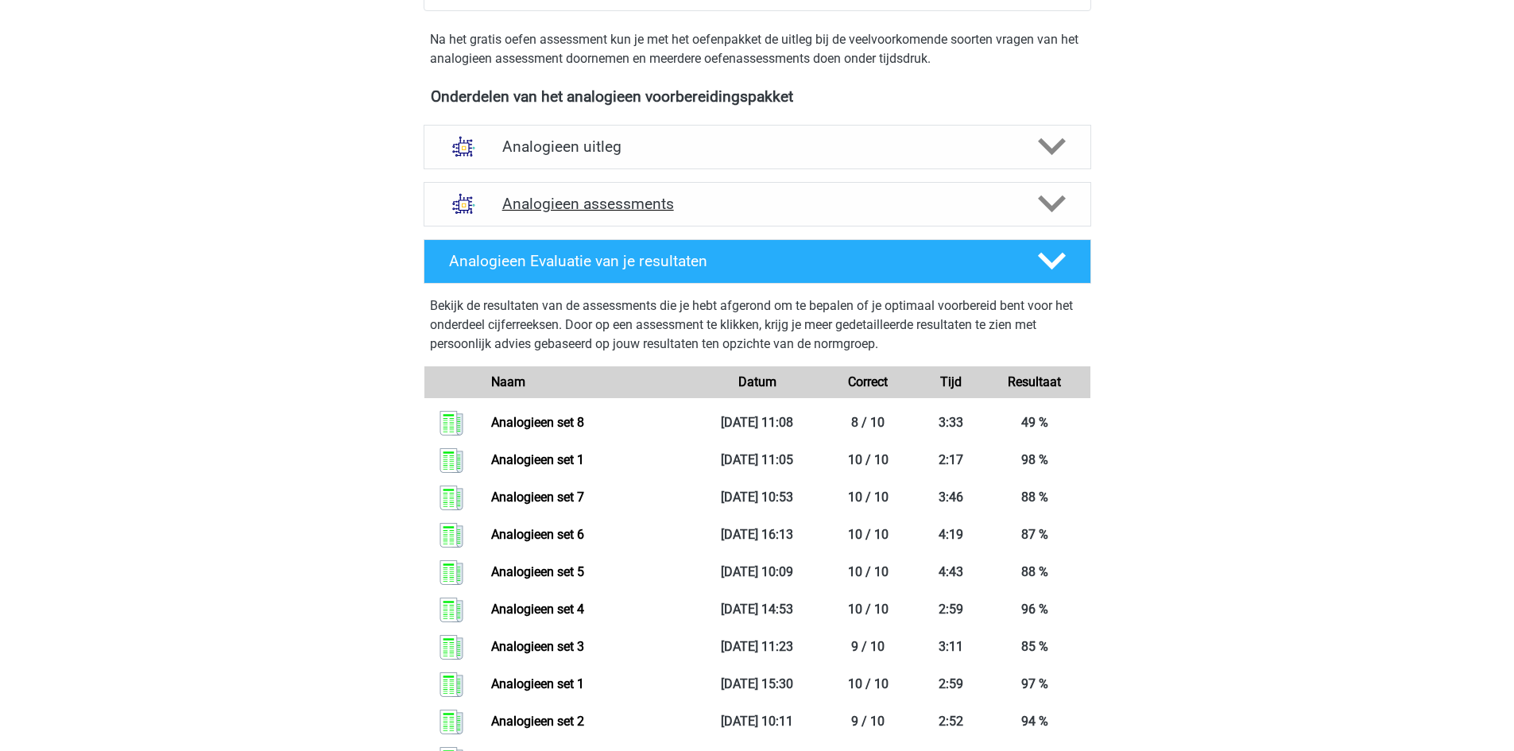
click at [592, 200] on h4 "Analogieen assessments" at bounding box center [757, 204] width 510 height 18
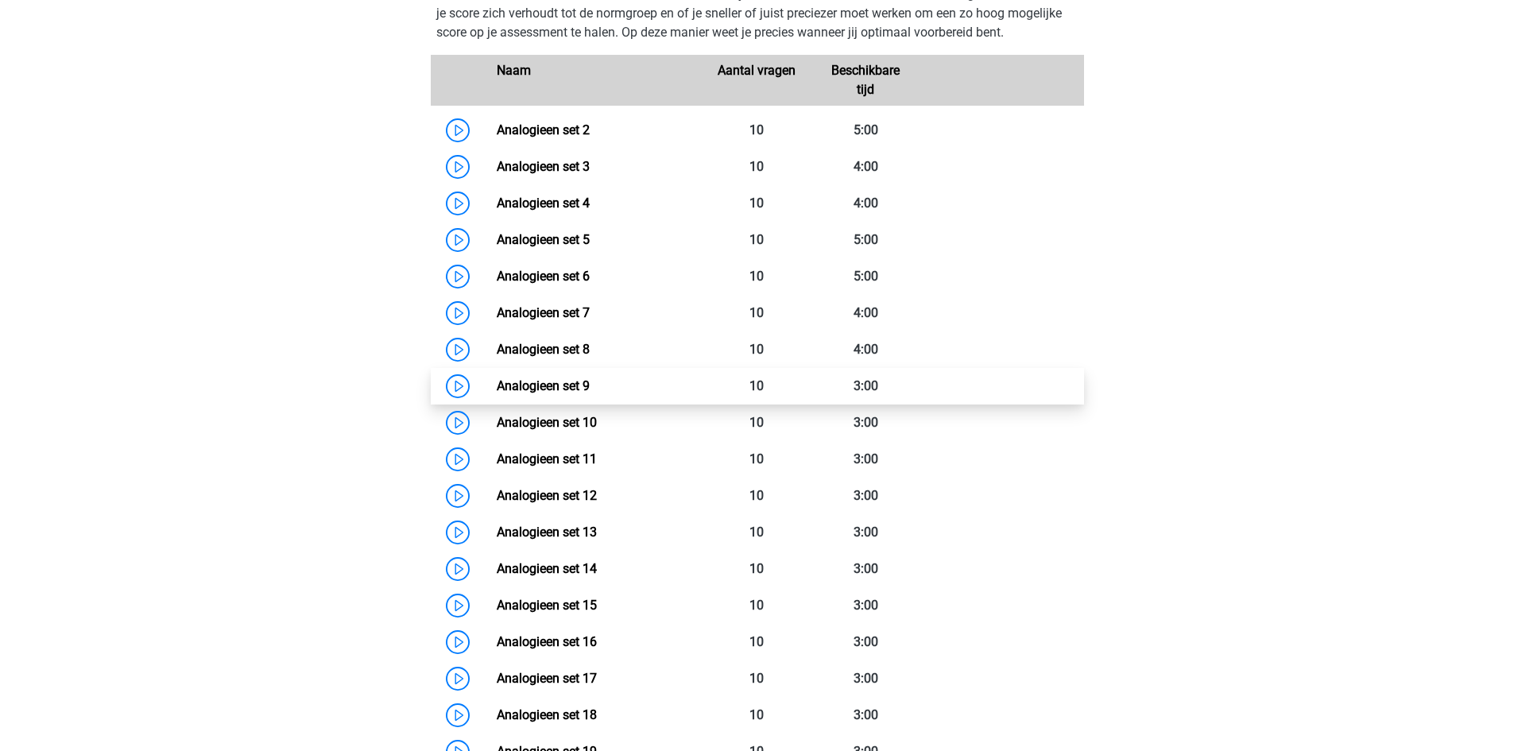
scroll to position [795, 0]
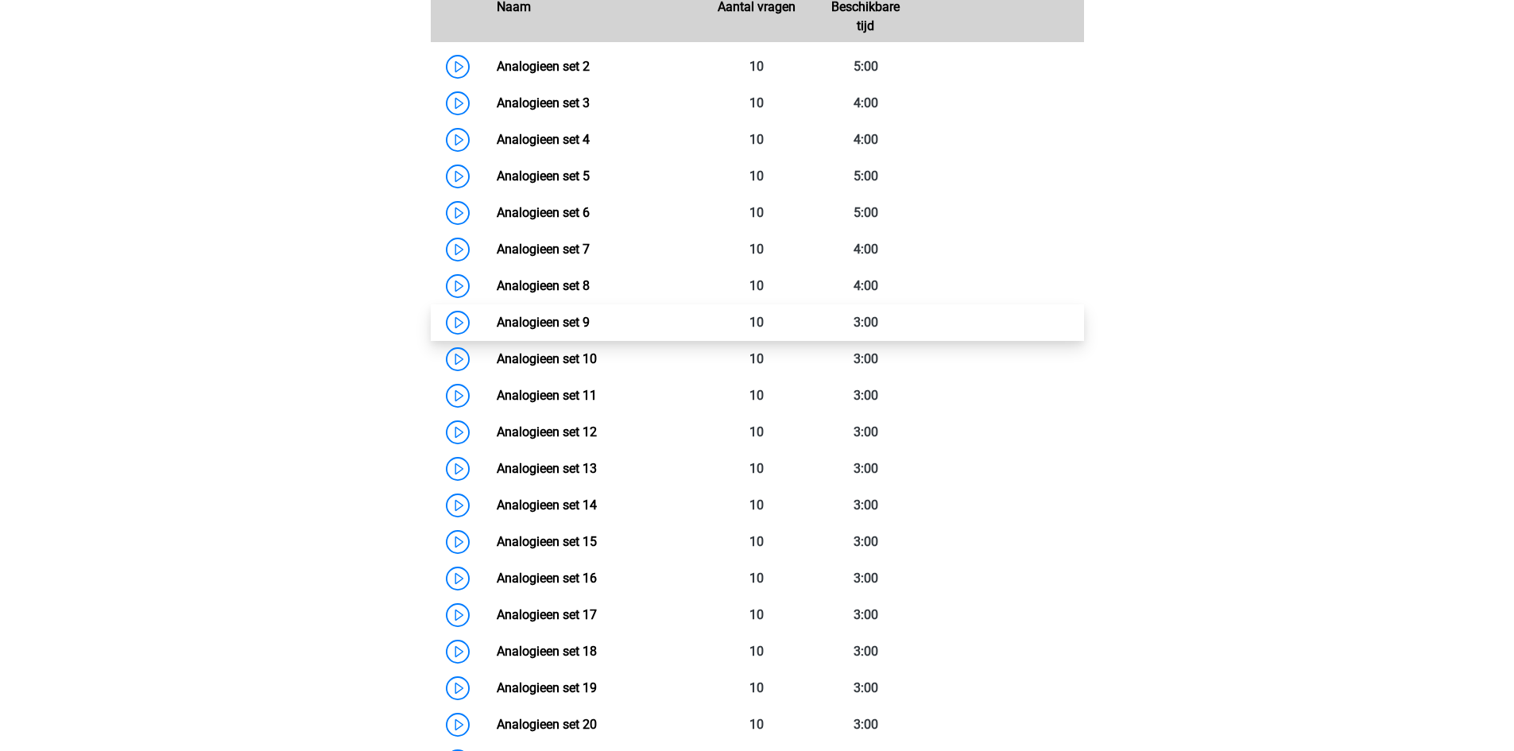
click at [573, 323] on link "Analogieen set 9" at bounding box center [543, 322] width 93 height 15
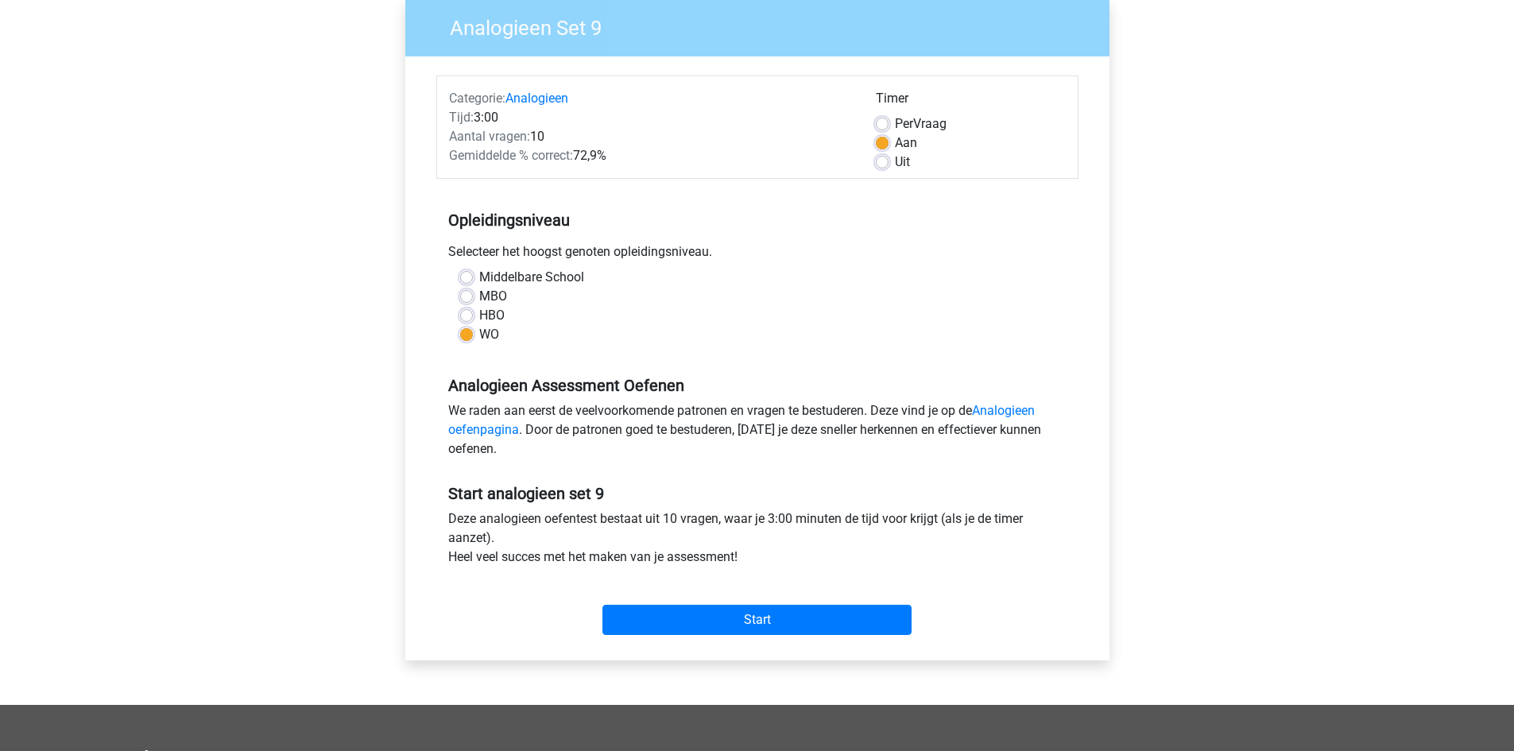
scroll to position [159, 0]
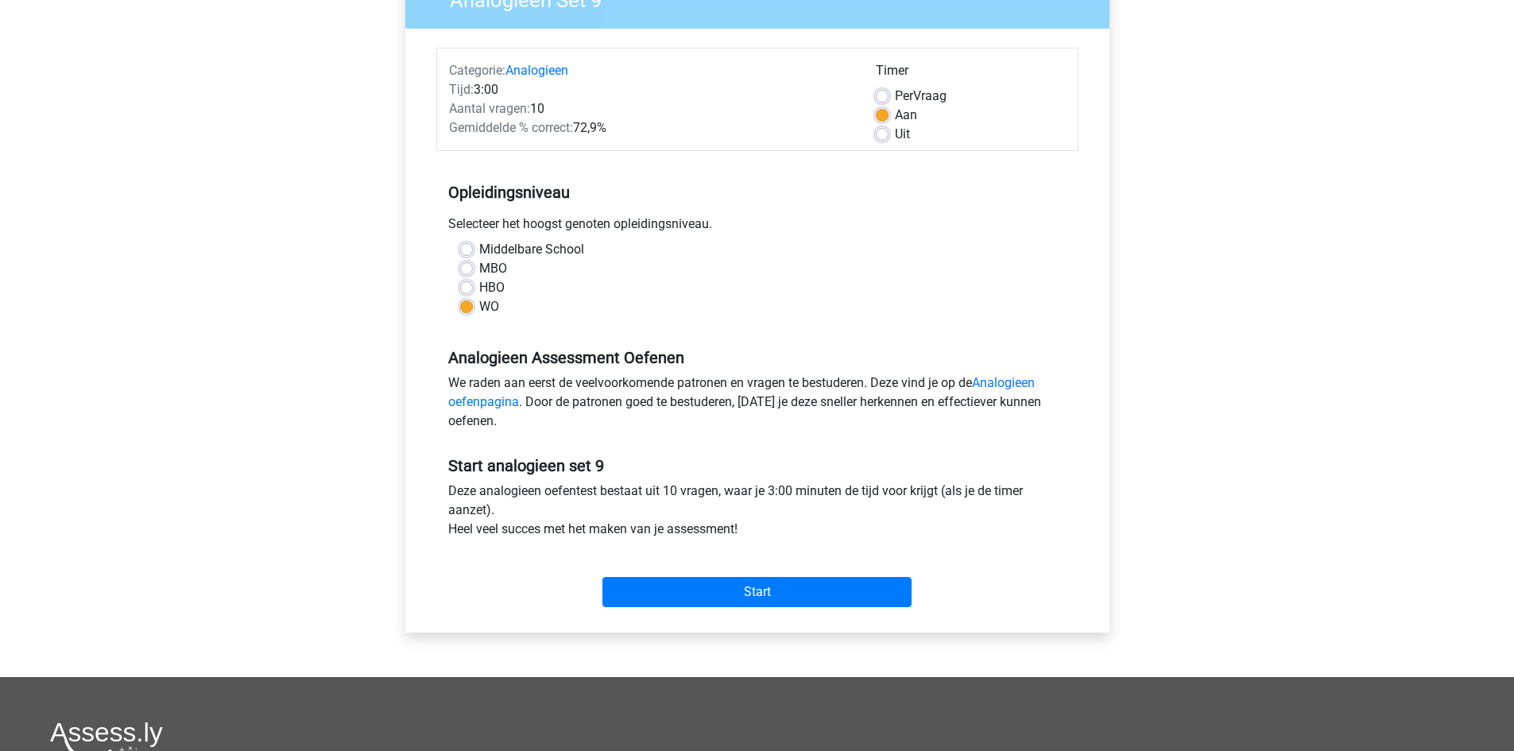
drag, startPoint x: 531, startPoint y: 618, endPoint x: 316, endPoint y: 486, distance: 252.4
click at [316, 486] on div "[PERSON_NAME] [EMAIL_ADDRESS][DOMAIN_NAME] Nederlands English" at bounding box center [757, 469] width 1514 height 1256
click at [766, 592] on input "Start" at bounding box center [757, 592] width 309 height 30
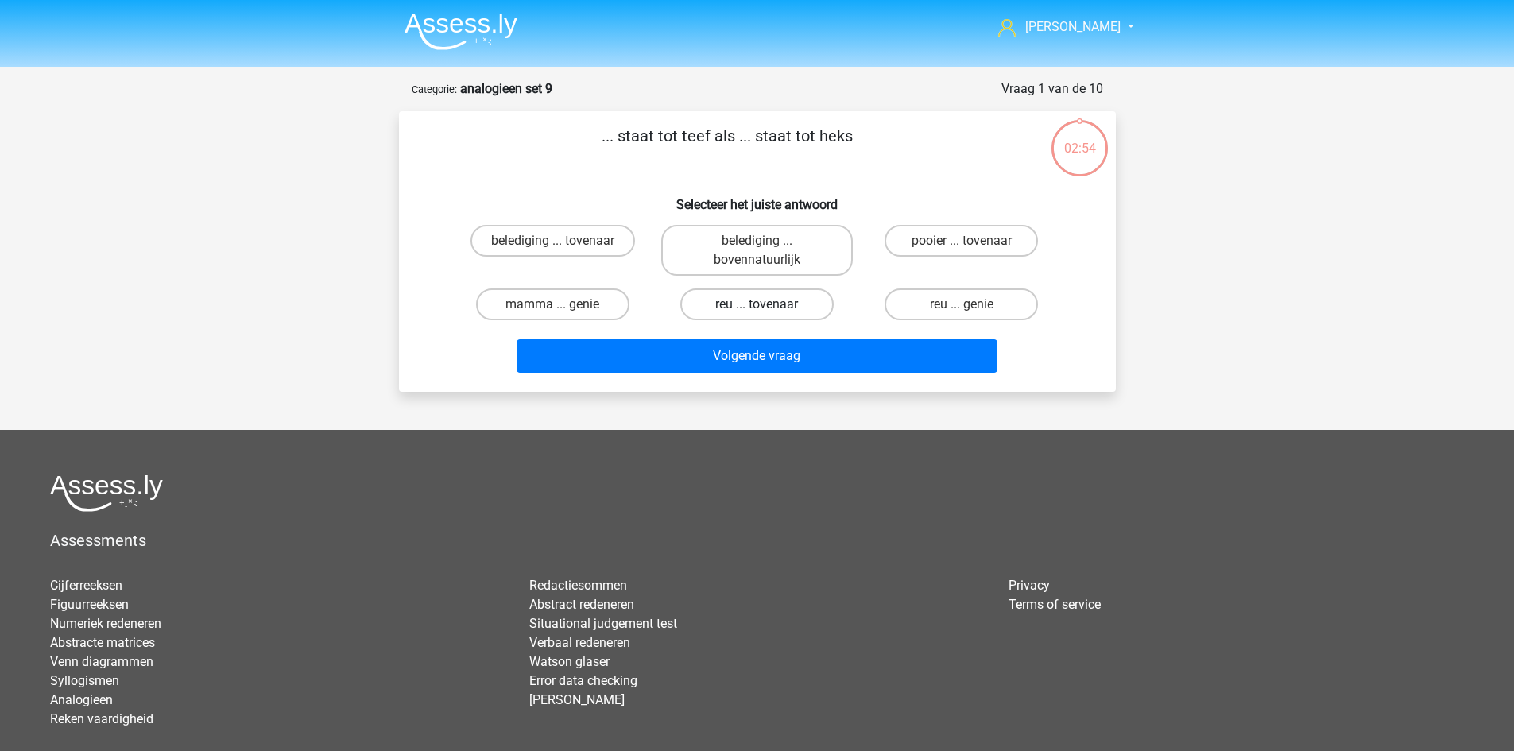
click at [784, 302] on label "reu ... tovenaar" at bounding box center [756, 305] width 153 height 32
click at [767, 304] on input "reu ... tovenaar" at bounding box center [762, 309] width 10 height 10
radio input "true"
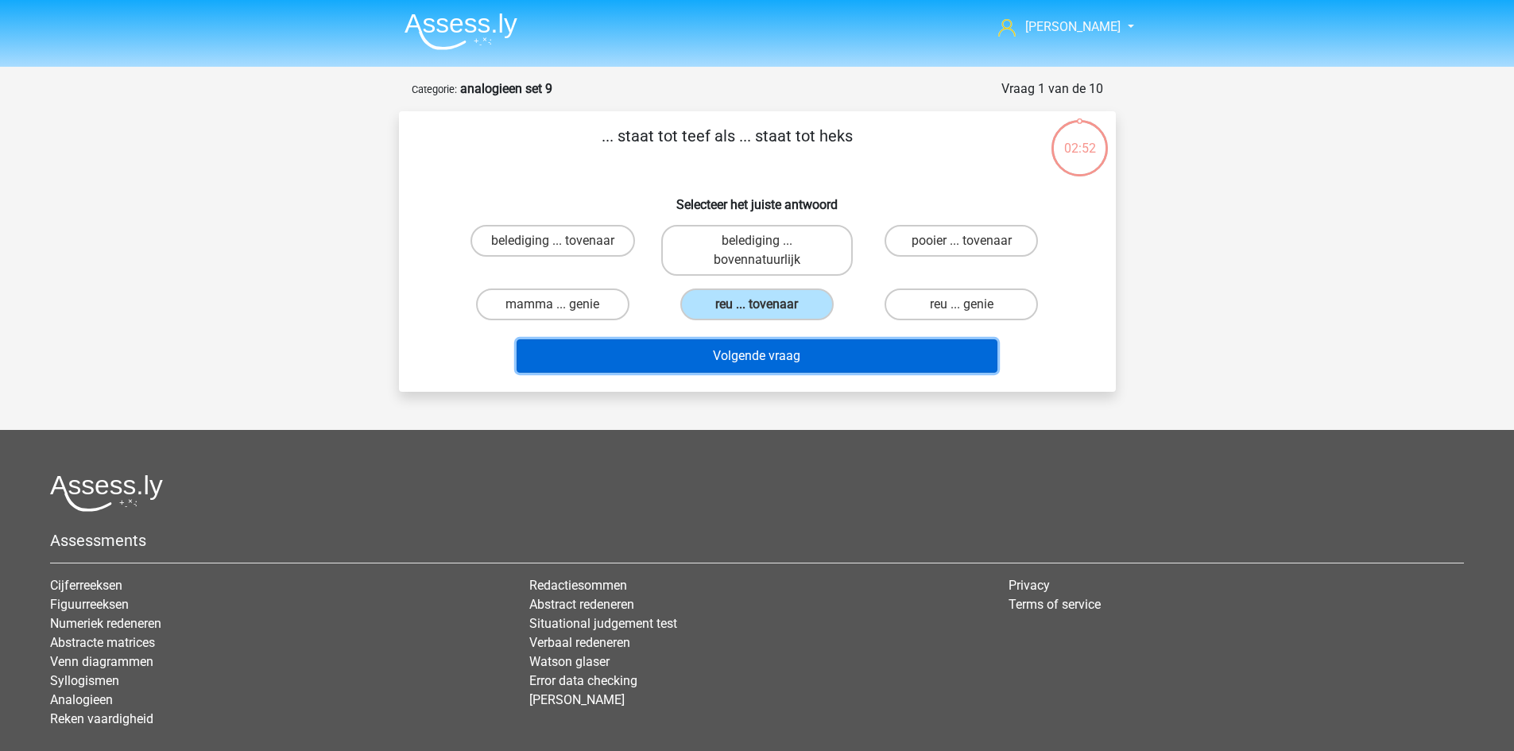
click at [813, 355] on button "Volgende vraag" at bounding box center [757, 355] width 481 height 33
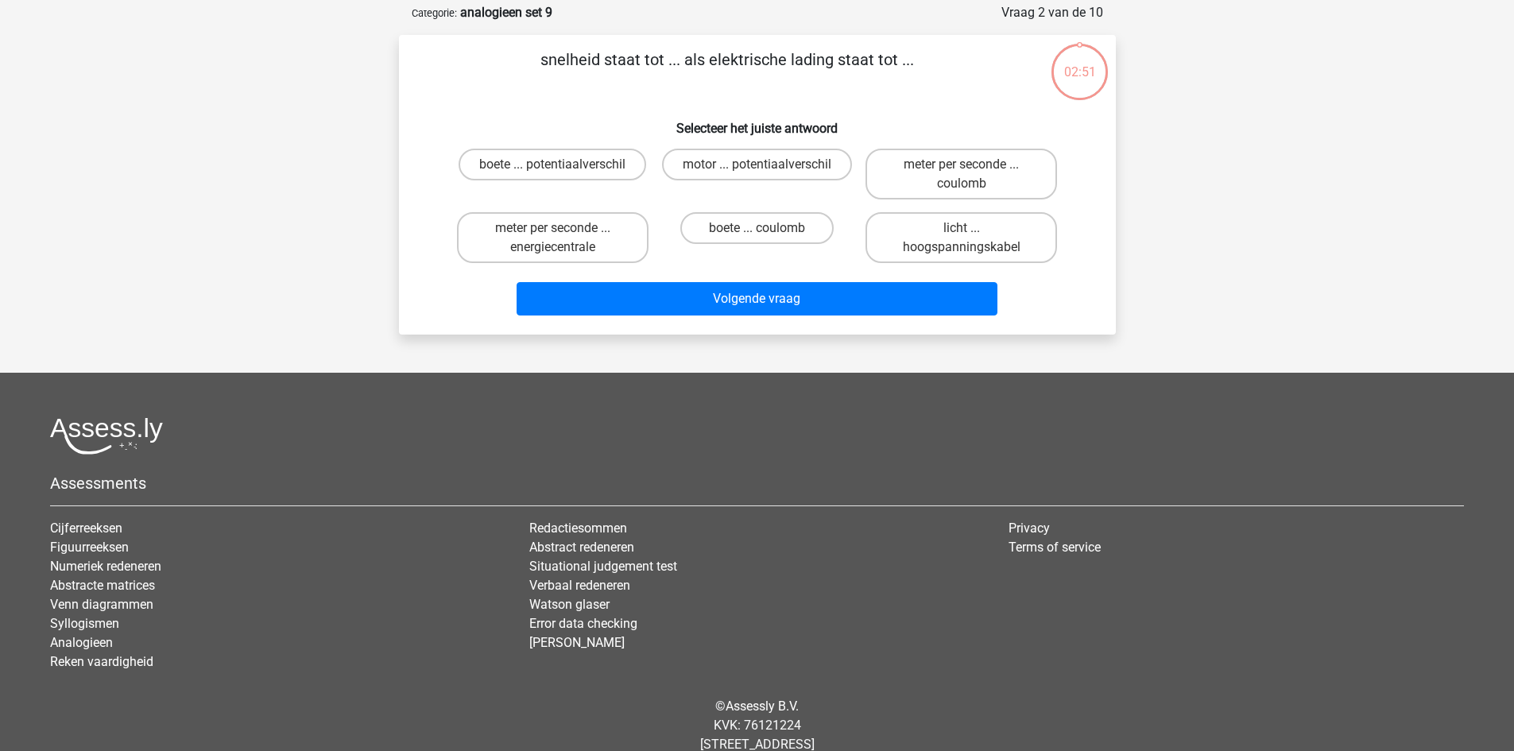
scroll to position [79, 0]
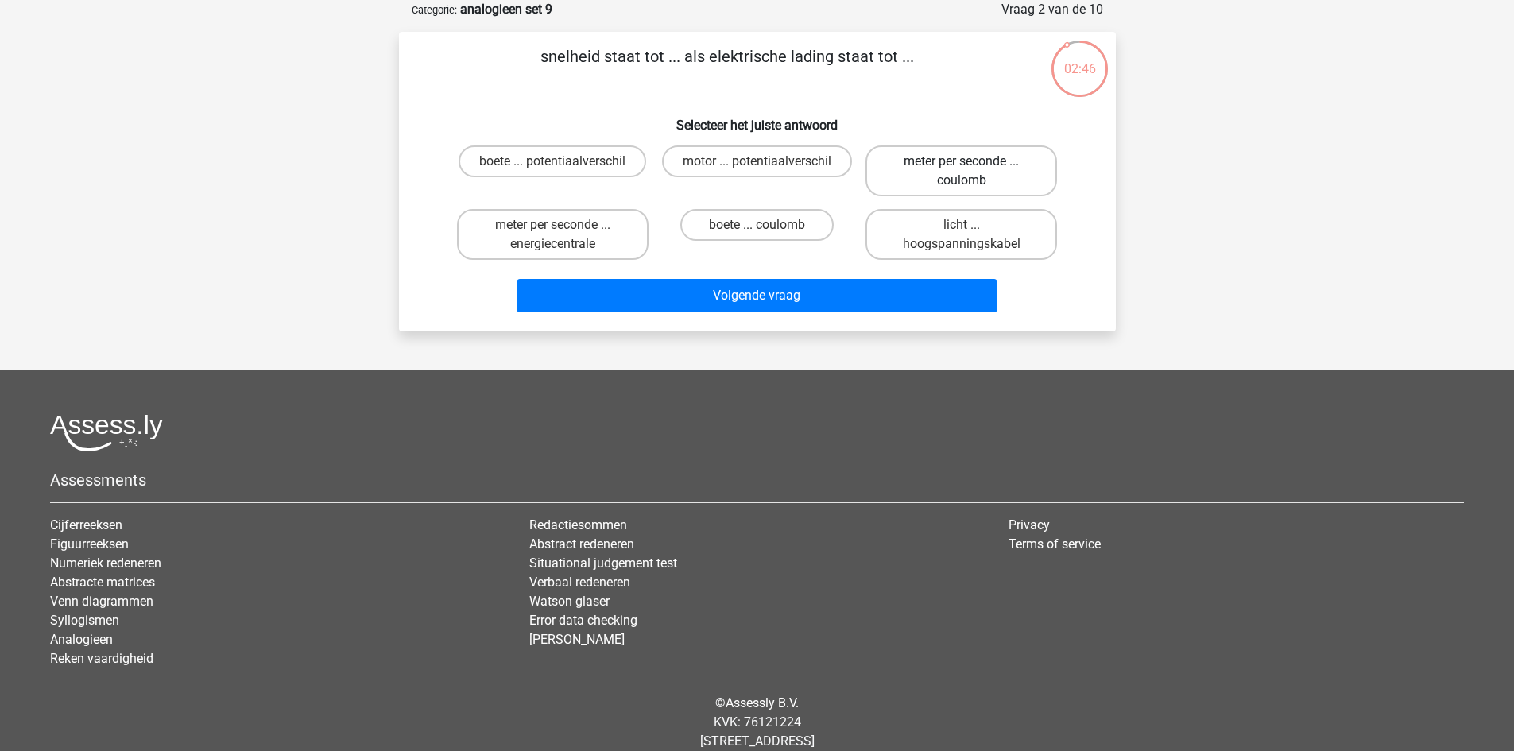
click at [932, 165] on label "meter per seconde ... coulomb" at bounding box center [962, 170] width 192 height 51
click at [962, 165] on input "meter per seconde ... coulomb" at bounding box center [967, 166] width 10 height 10
radio input "true"
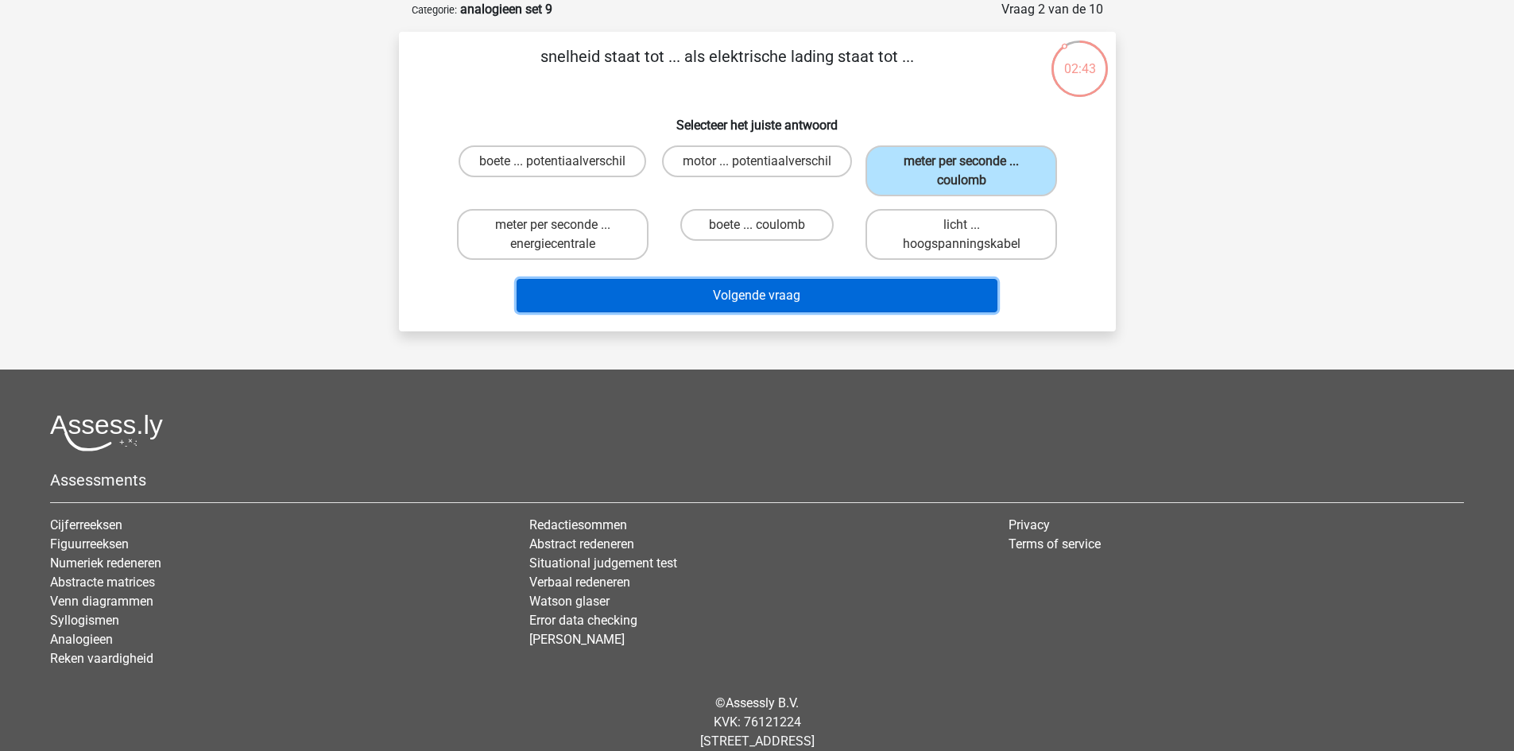
click at [822, 299] on button "Volgende vraag" at bounding box center [757, 295] width 481 height 33
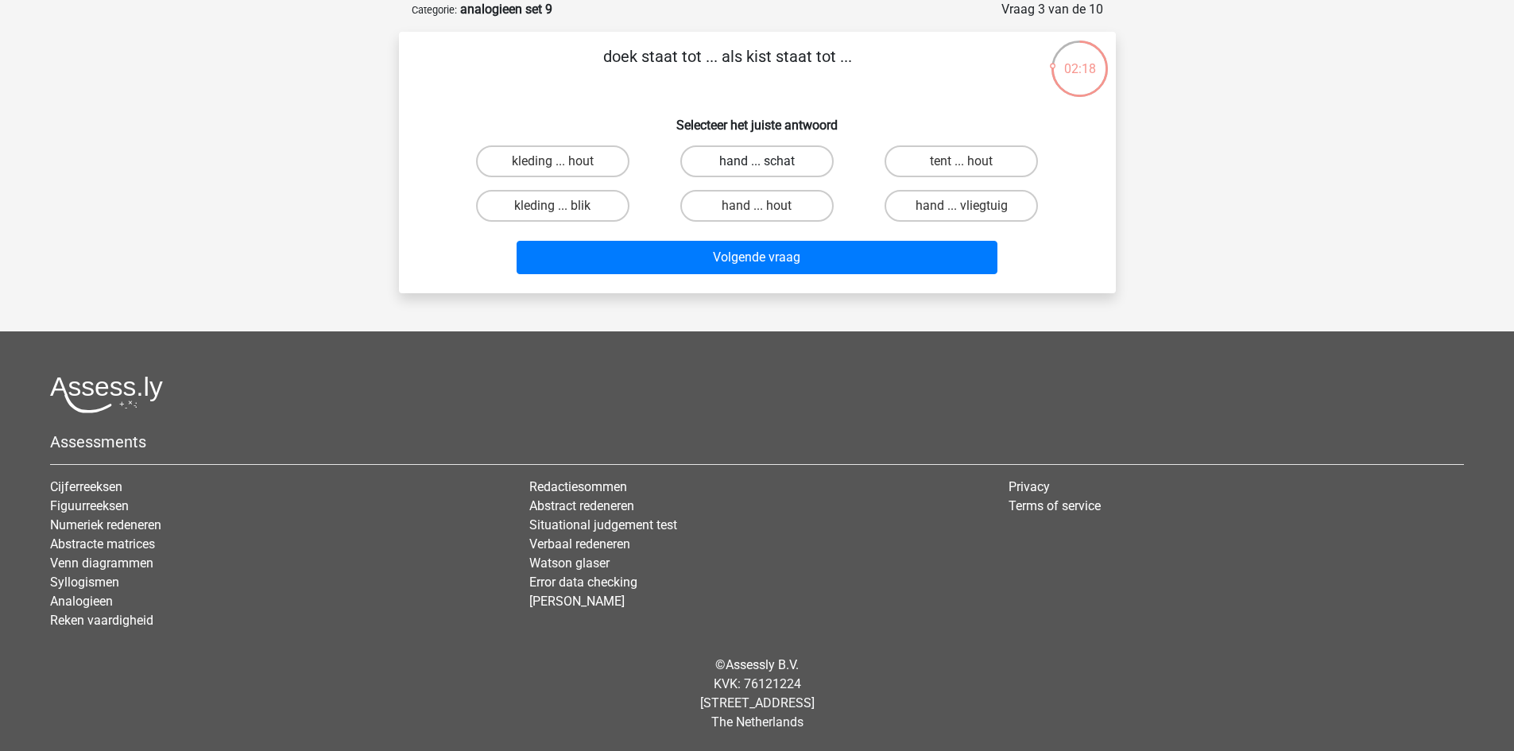
click at [791, 161] on label "hand ... schat" at bounding box center [756, 161] width 153 height 32
click at [767, 161] on input "hand ... schat" at bounding box center [762, 166] width 10 height 10
radio input "true"
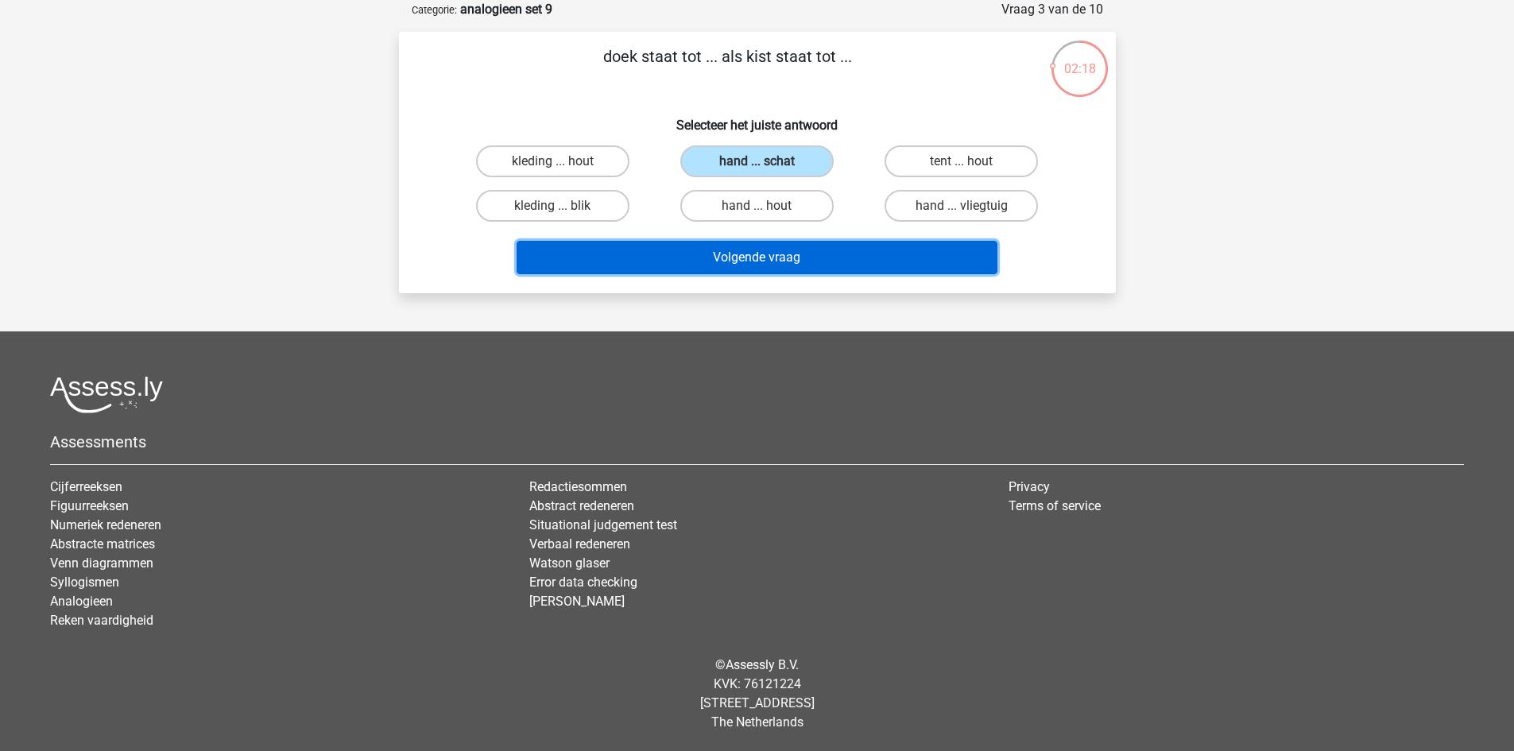
click at [827, 253] on button "Volgende vraag" at bounding box center [757, 257] width 481 height 33
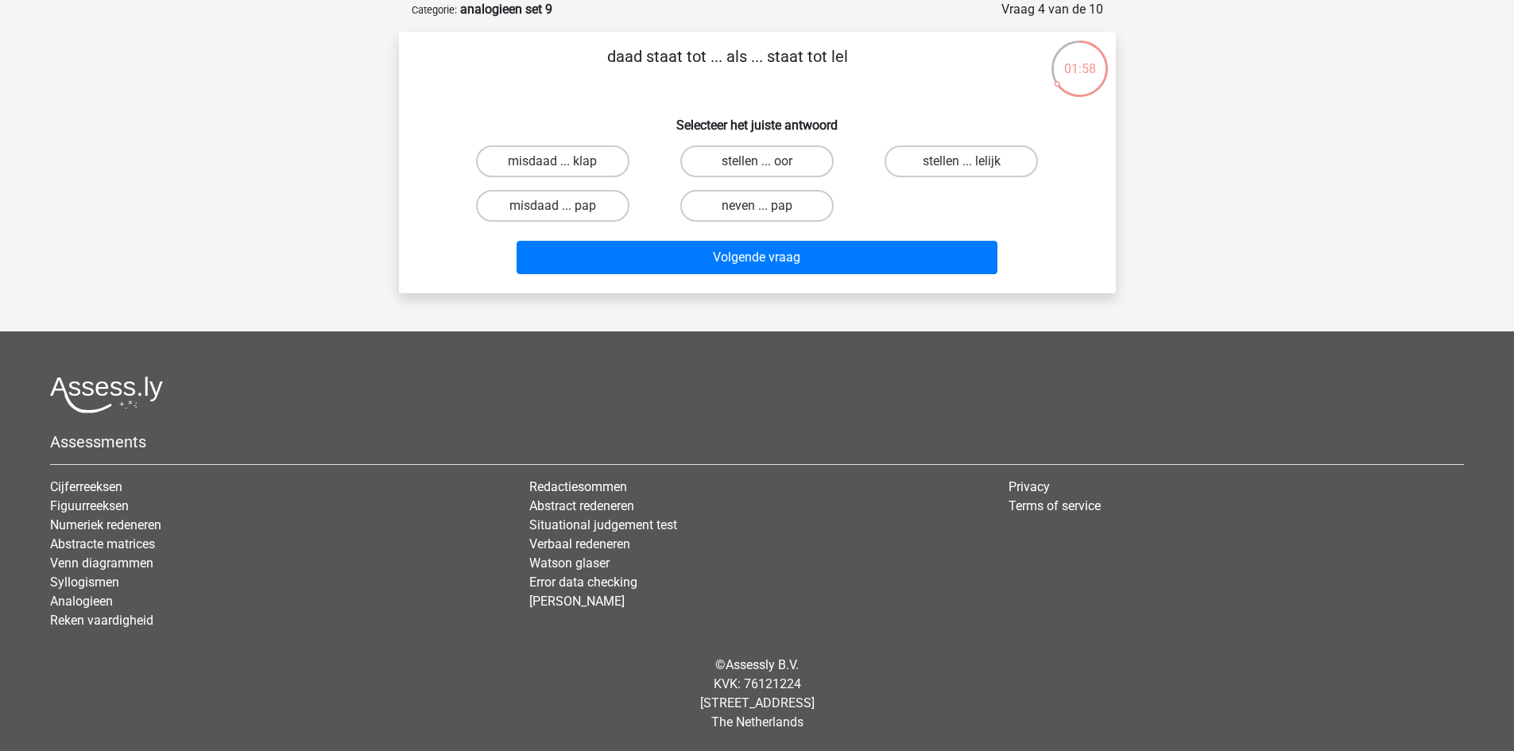
click at [761, 162] on input "stellen ... oor" at bounding box center [762, 166] width 10 height 10
radio input "true"
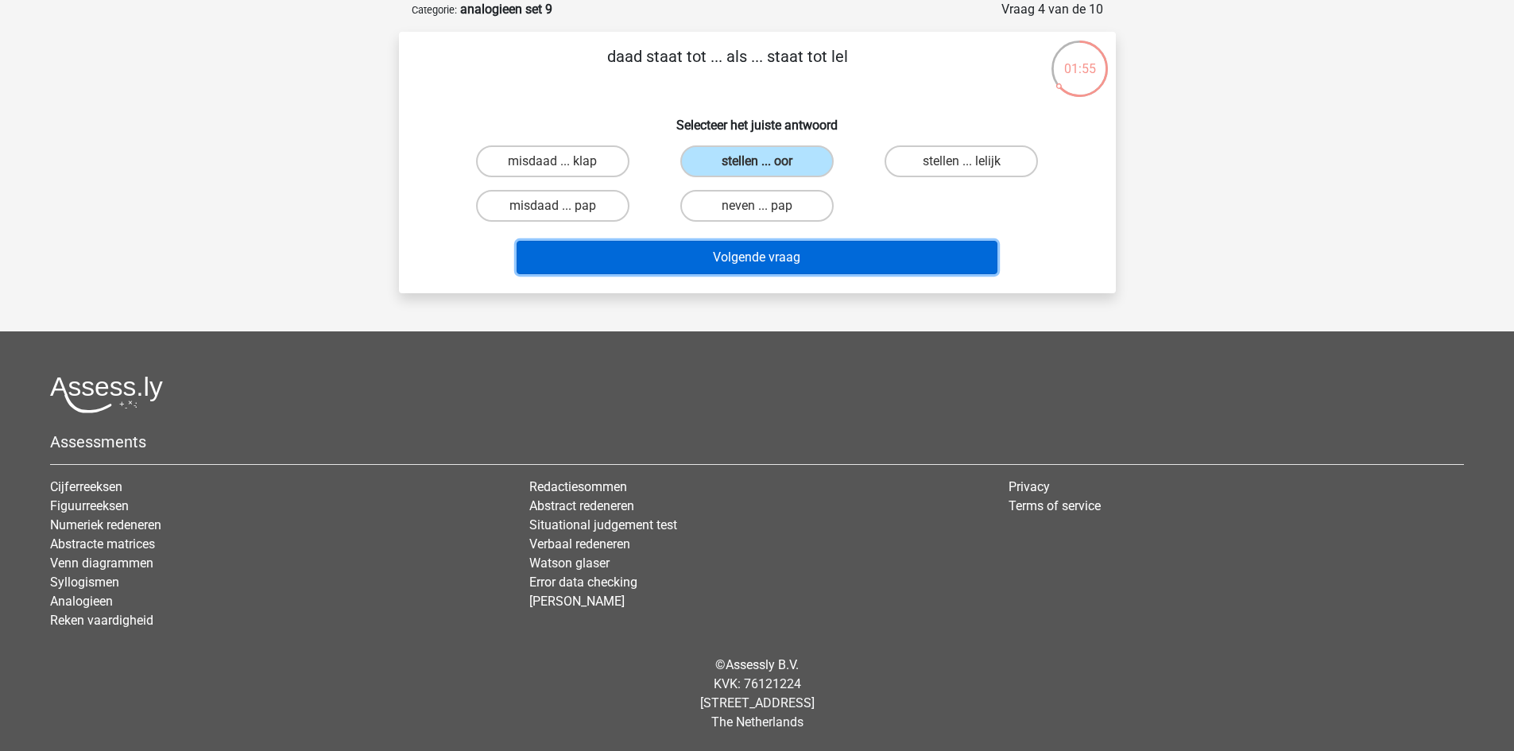
click at [792, 254] on button "Volgende vraag" at bounding box center [757, 257] width 481 height 33
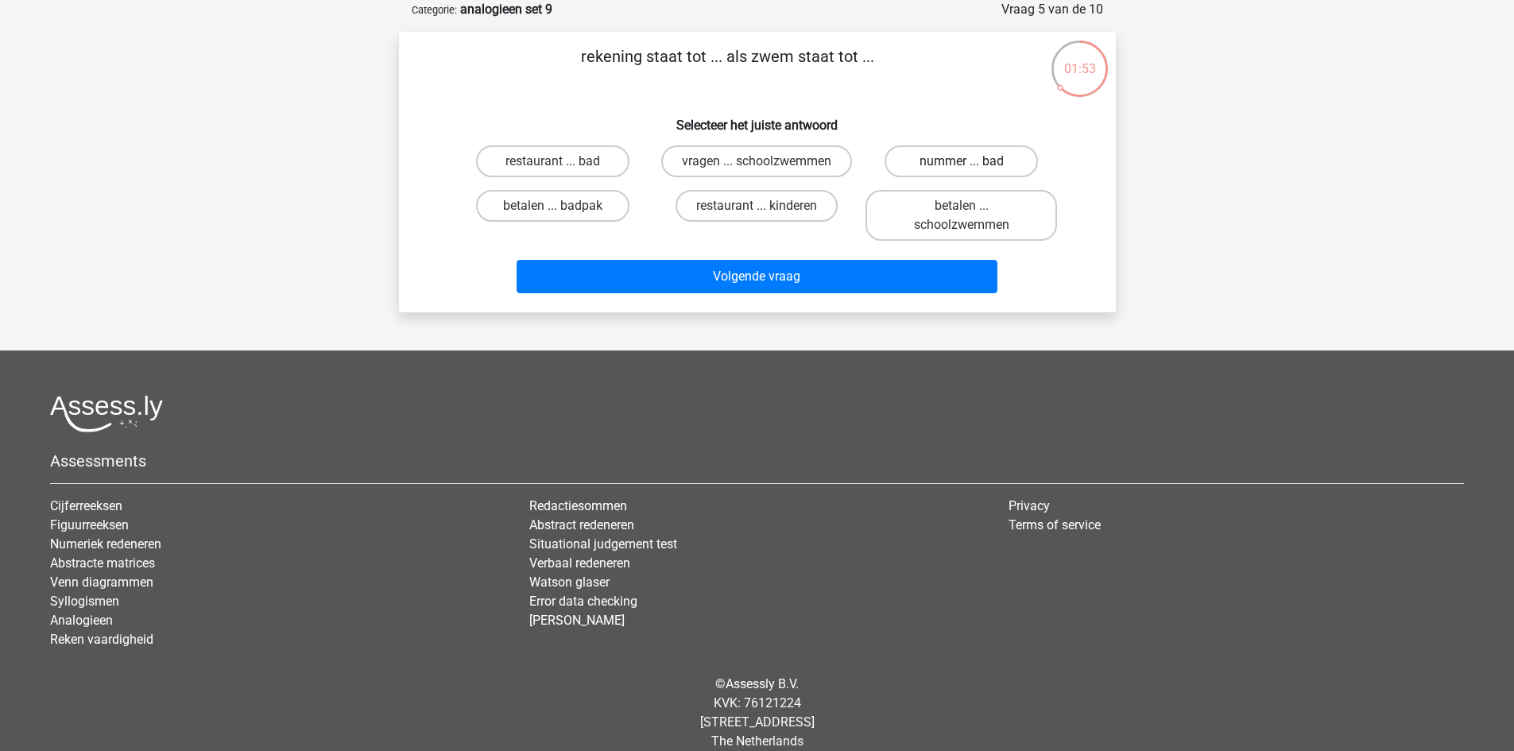
click at [937, 163] on label "nummer ... bad" at bounding box center [961, 161] width 153 height 32
click at [962, 163] on input "nummer ... bad" at bounding box center [967, 166] width 10 height 10
radio input "true"
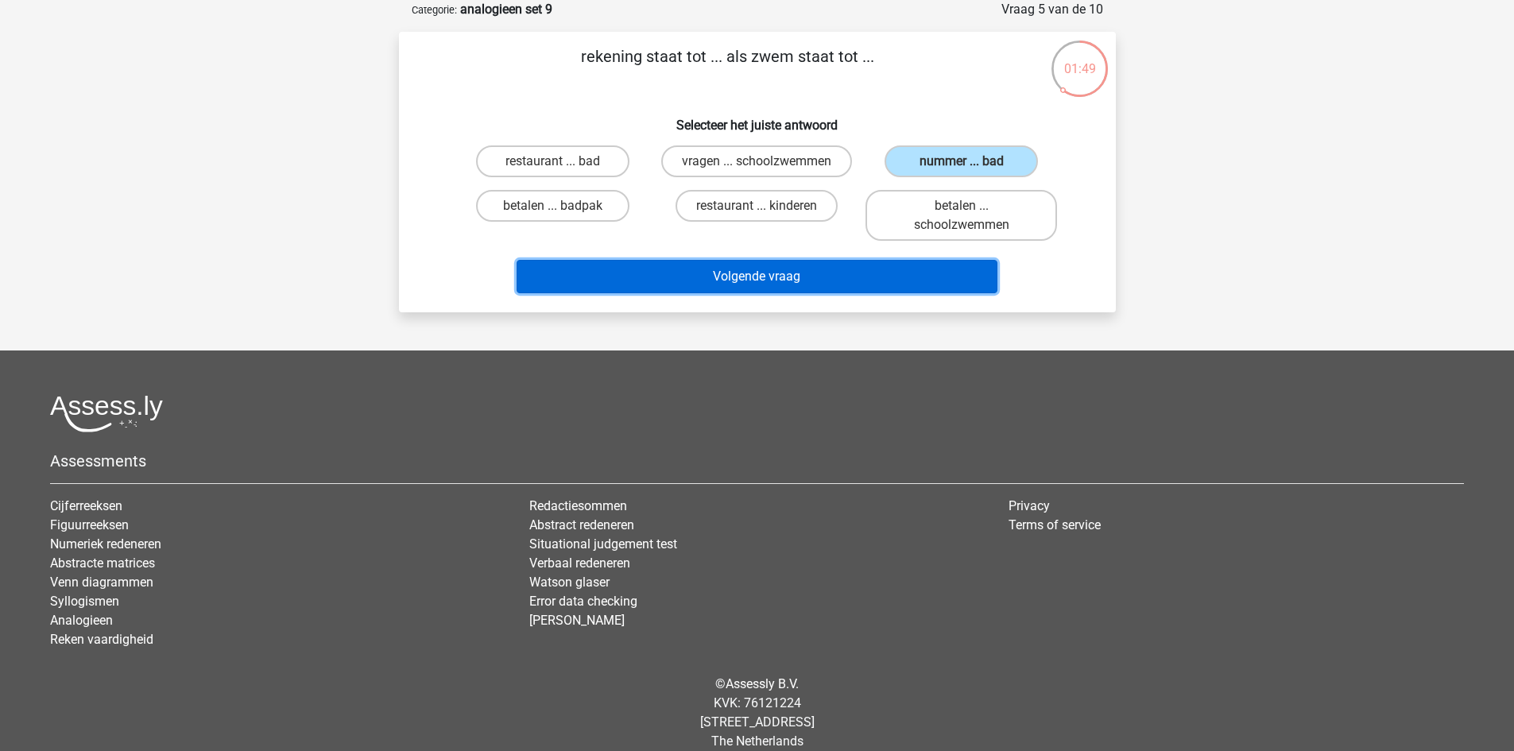
click at [789, 293] on button "Volgende vraag" at bounding box center [757, 276] width 481 height 33
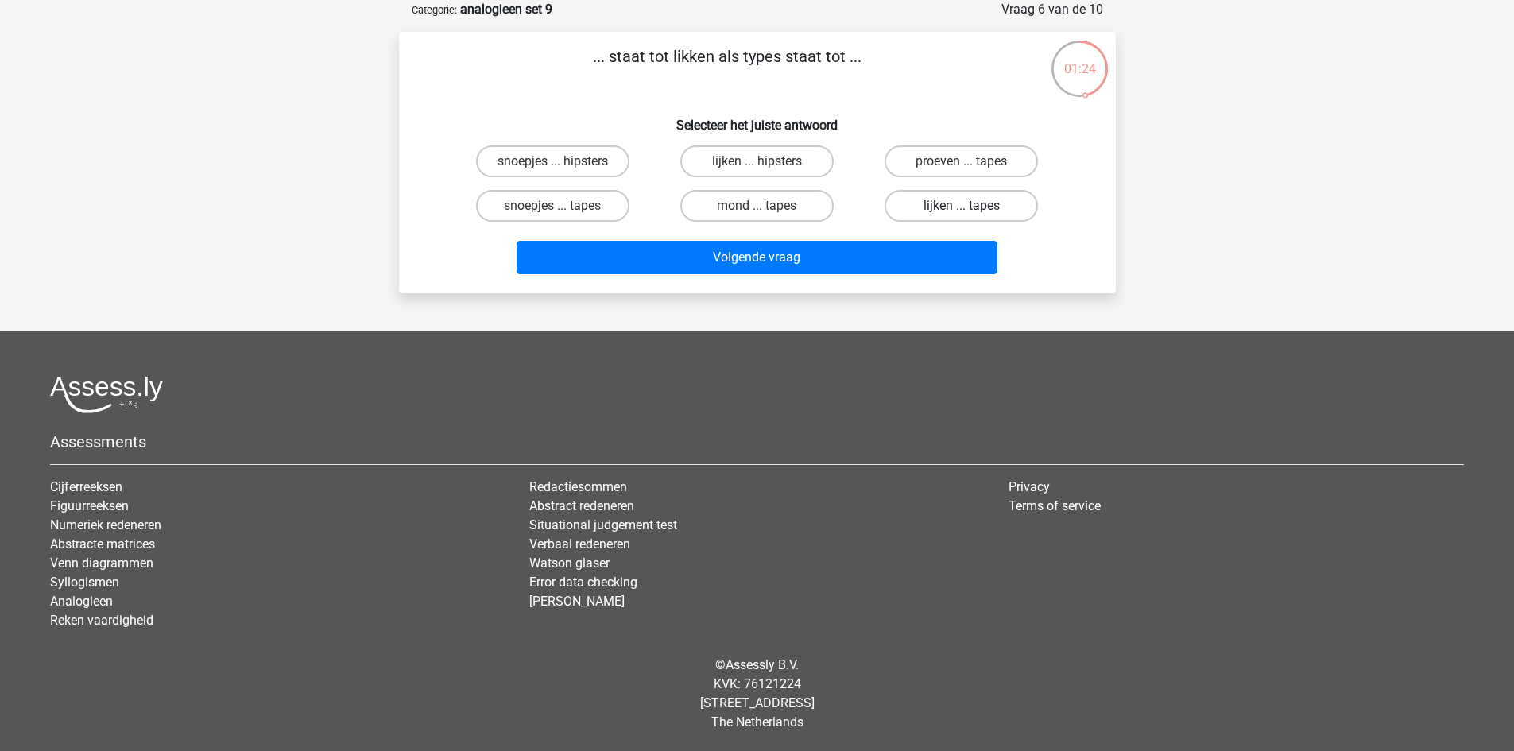
click at [979, 205] on label "lijken ... tapes" at bounding box center [961, 206] width 153 height 32
click at [972, 206] on input "lijken ... tapes" at bounding box center [967, 211] width 10 height 10
radio input "true"
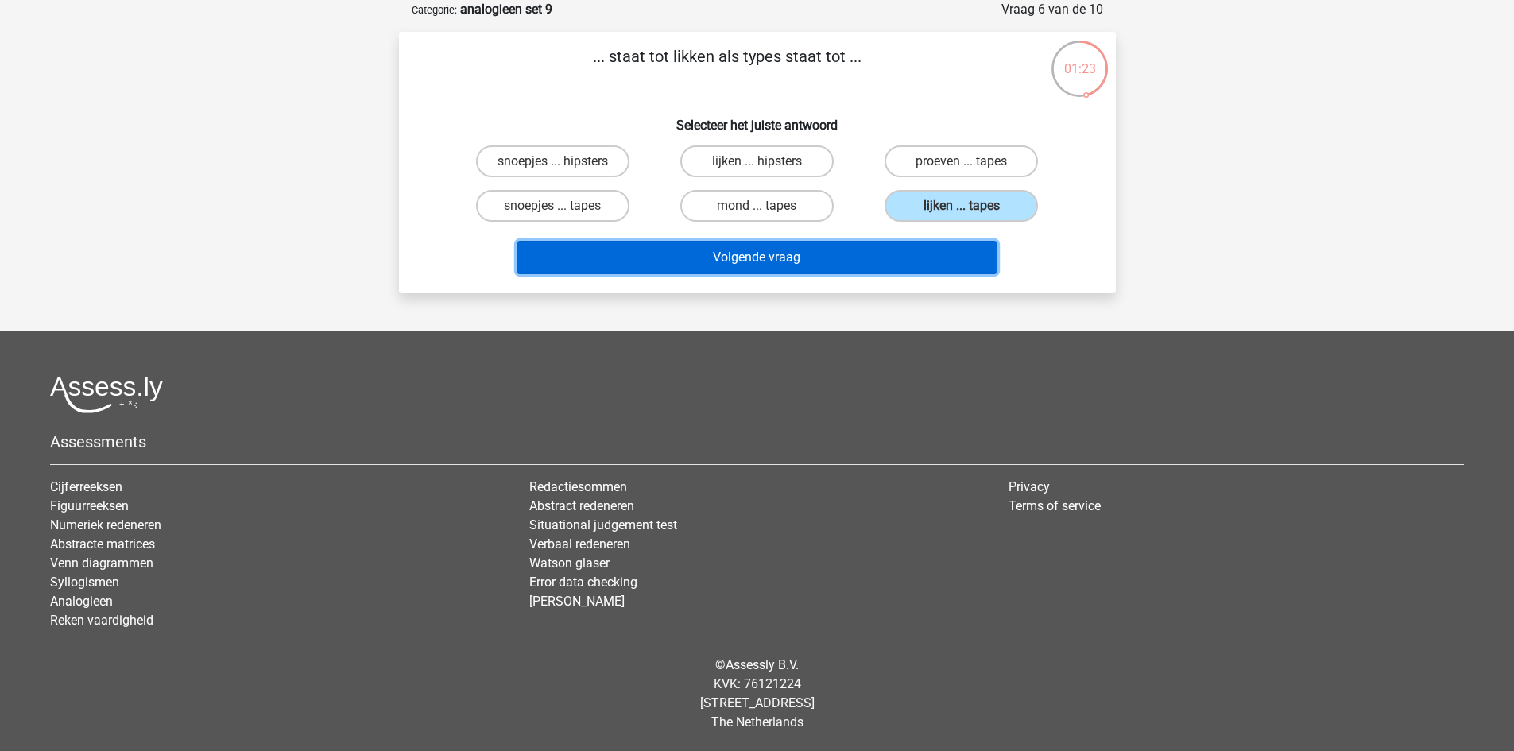
click at [902, 260] on button "Volgende vraag" at bounding box center [757, 257] width 481 height 33
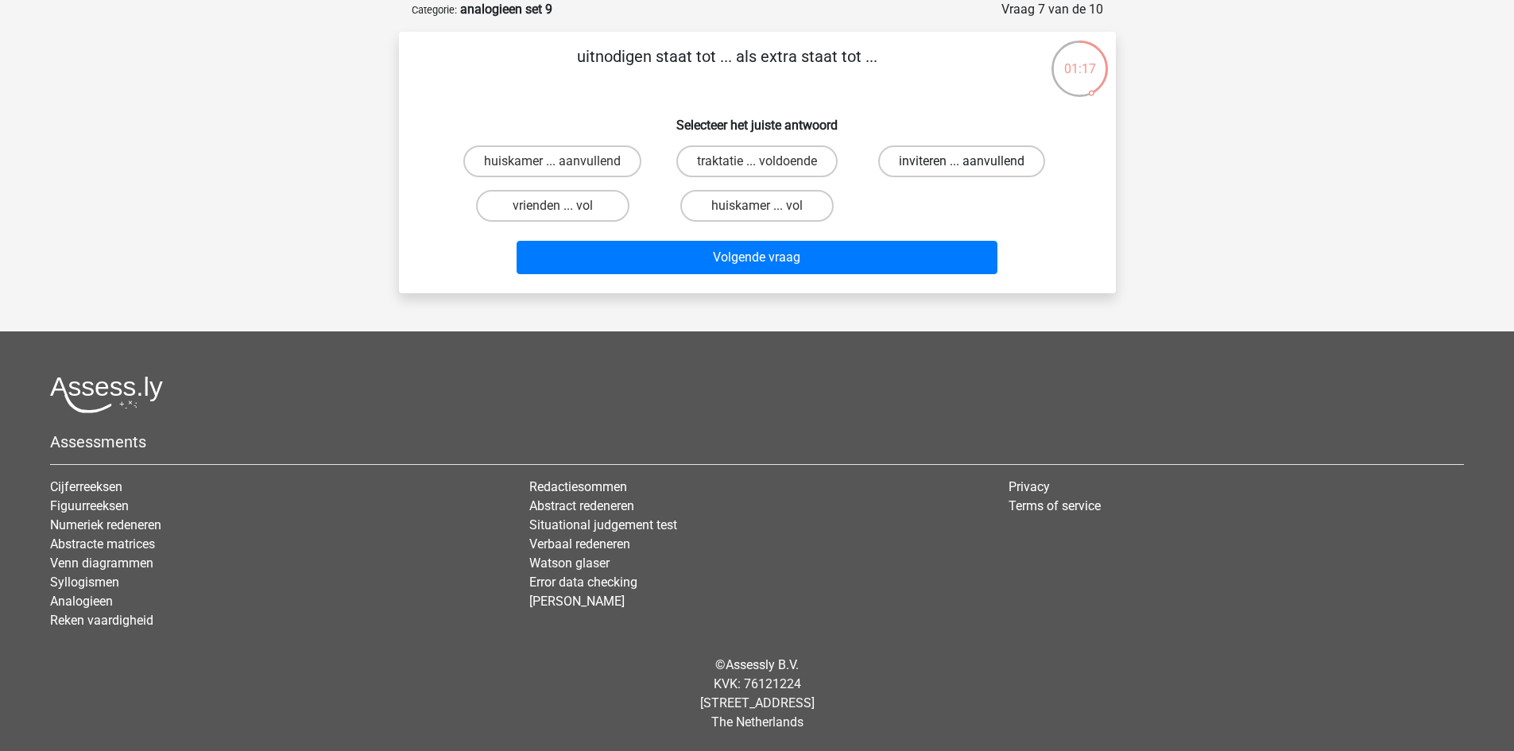
click at [932, 161] on label "inviteren ... aanvullend" at bounding box center [961, 161] width 167 height 32
click at [962, 161] on input "inviteren ... aanvullend" at bounding box center [967, 166] width 10 height 10
radio input "true"
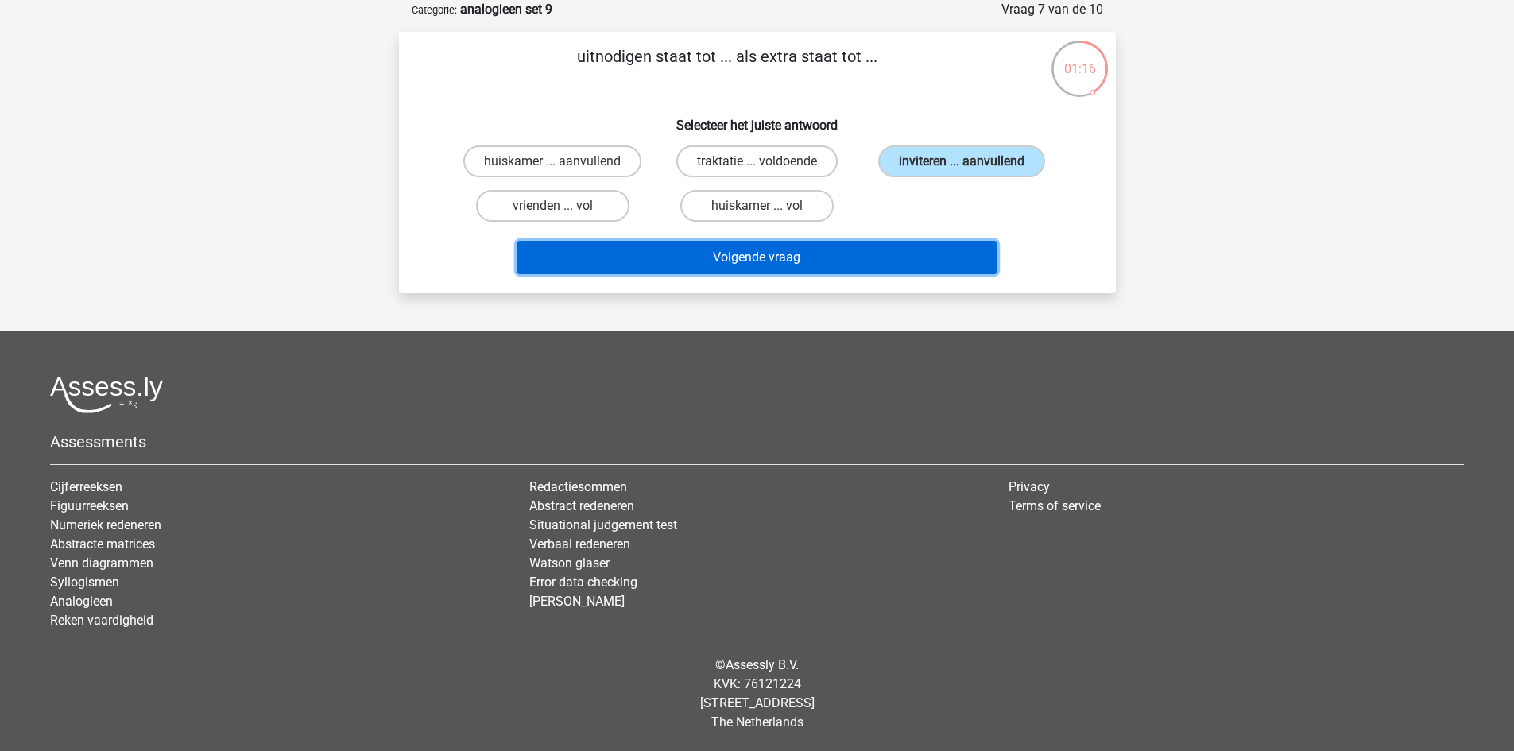
click at [887, 257] on button "Volgende vraag" at bounding box center [757, 257] width 481 height 33
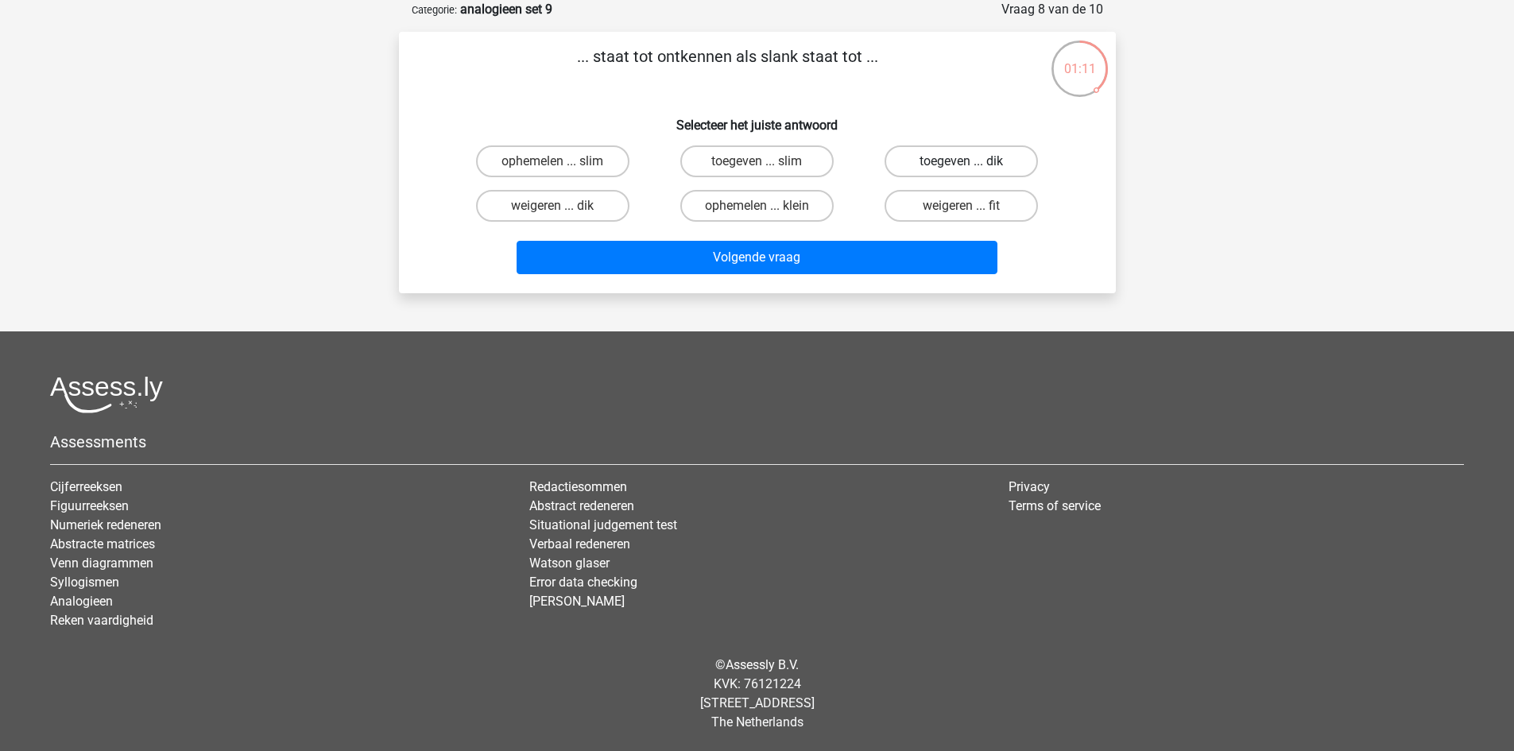
click at [943, 163] on label "toegeven ... dik" at bounding box center [961, 161] width 153 height 32
click at [962, 163] on input "toegeven ... dik" at bounding box center [967, 166] width 10 height 10
radio input "true"
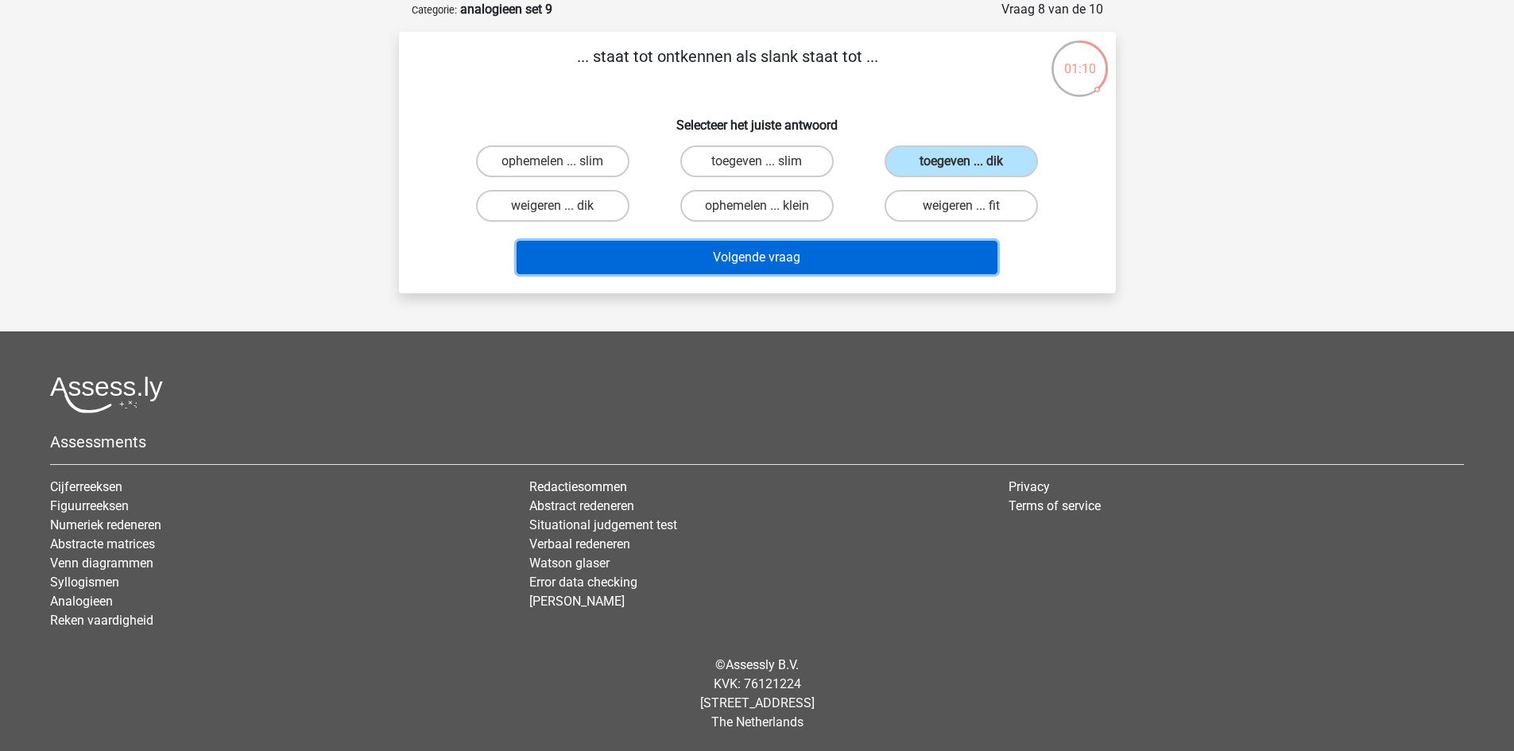
click at [855, 254] on button "Volgende vraag" at bounding box center [757, 257] width 481 height 33
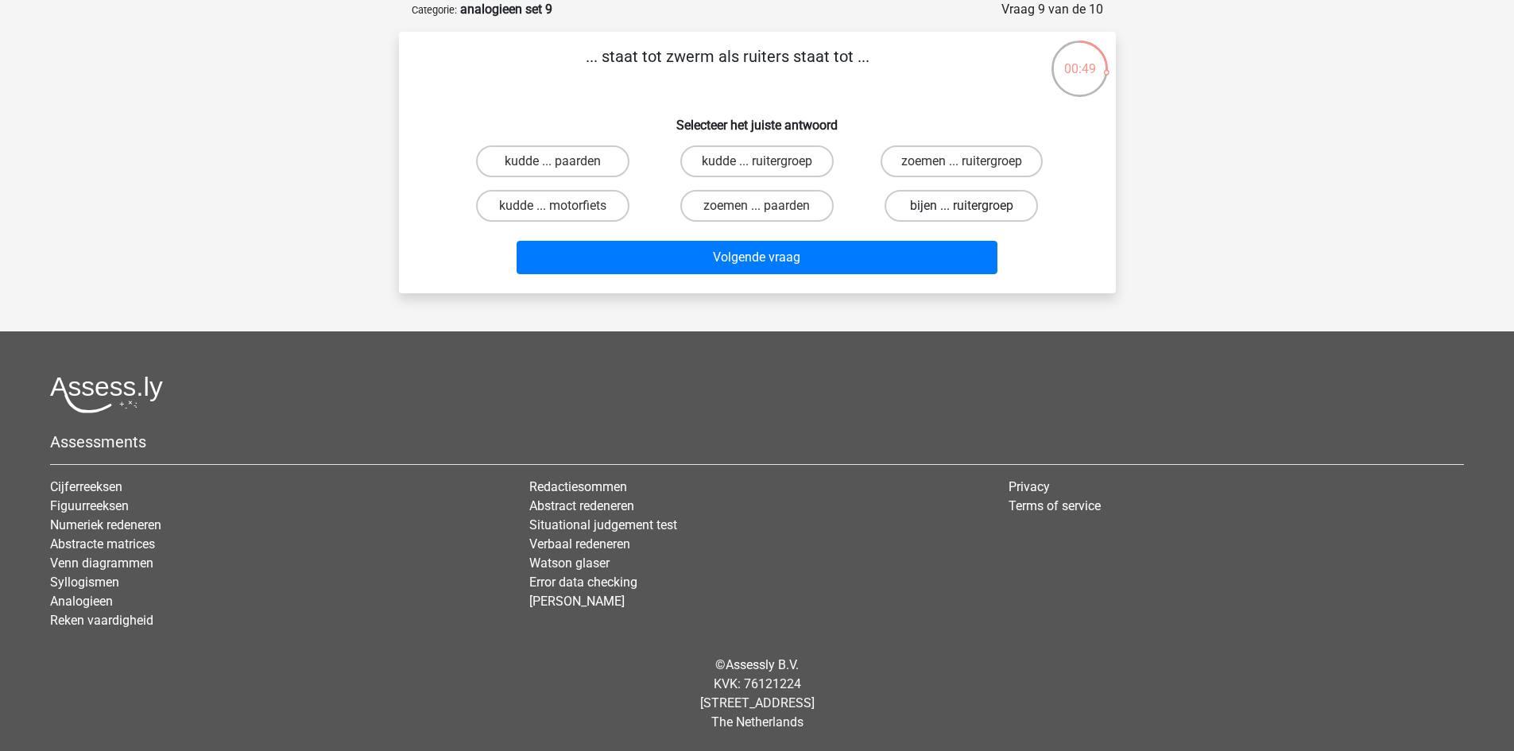
click at [933, 205] on label "bijen ... ruitergroep" at bounding box center [961, 206] width 153 height 32
click at [962, 206] on input "bijen ... ruitergroep" at bounding box center [967, 211] width 10 height 10
radio input "true"
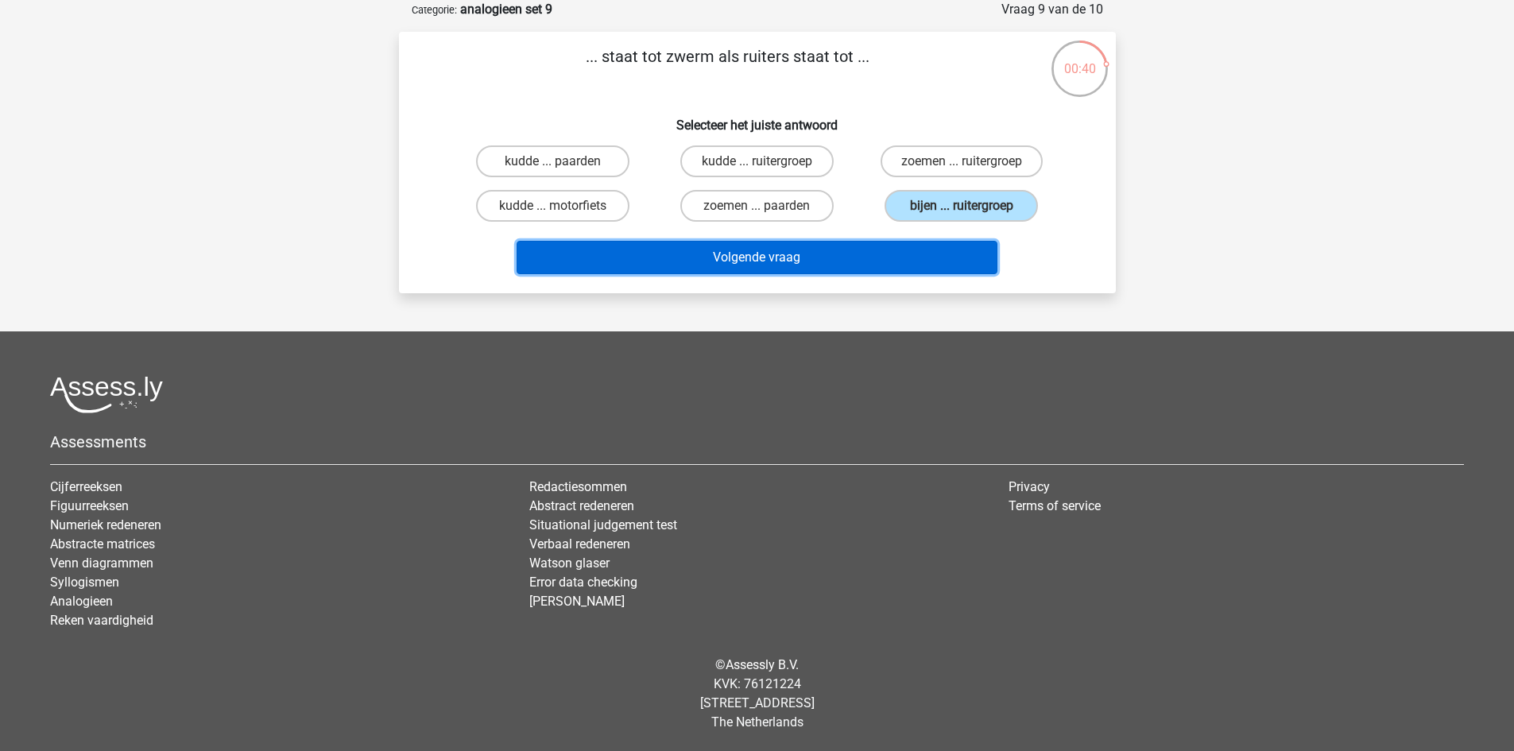
click at [820, 258] on button "Volgende vraag" at bounding box center [757, 257] width 481 height 33
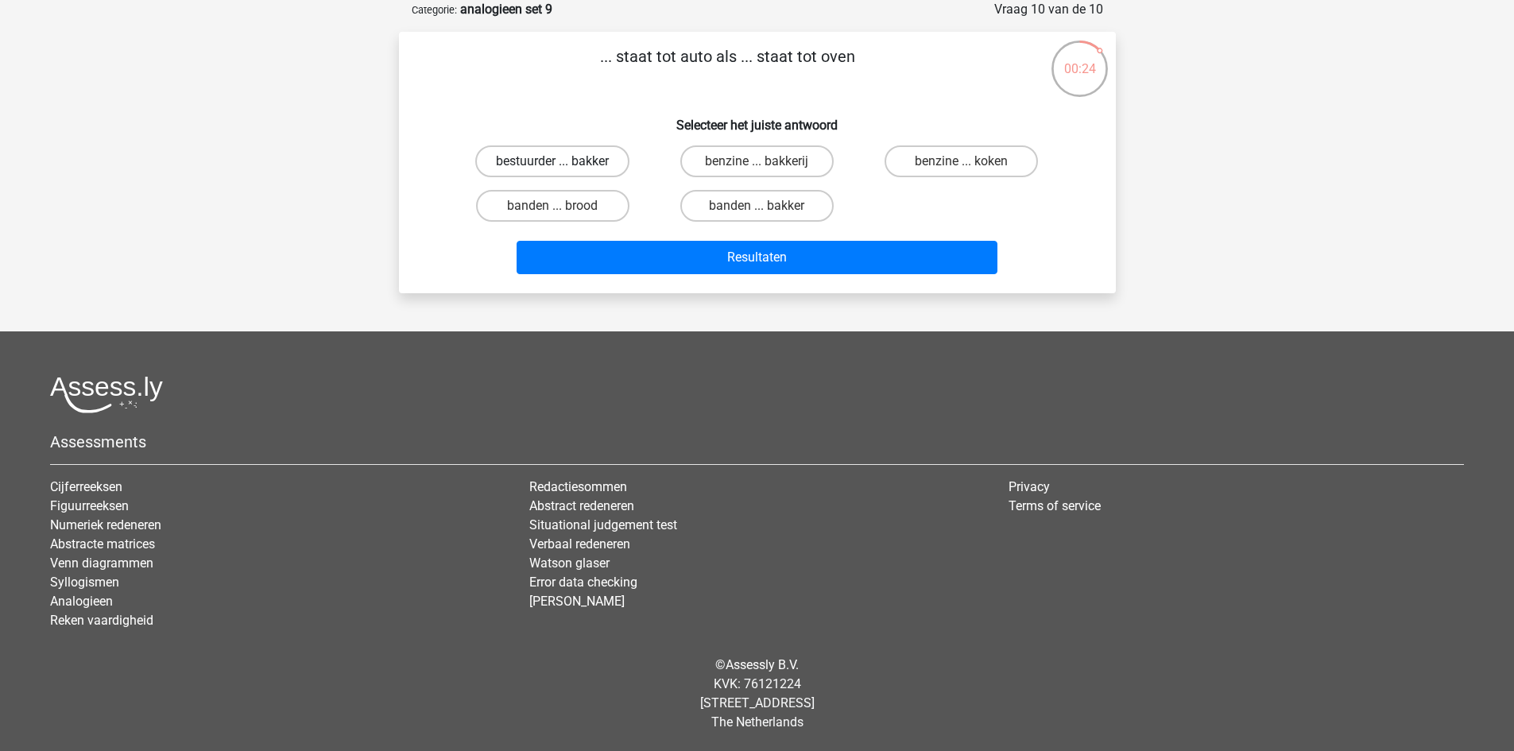
click at [587, 171] on label "bestuurder ... bakker" at bounding box center [552, 161] width 154 height 32
click at [563, 171] on input "bestuurder ... bakker" at bounding box center [557, 166] width 10 height 10
radio input "true"
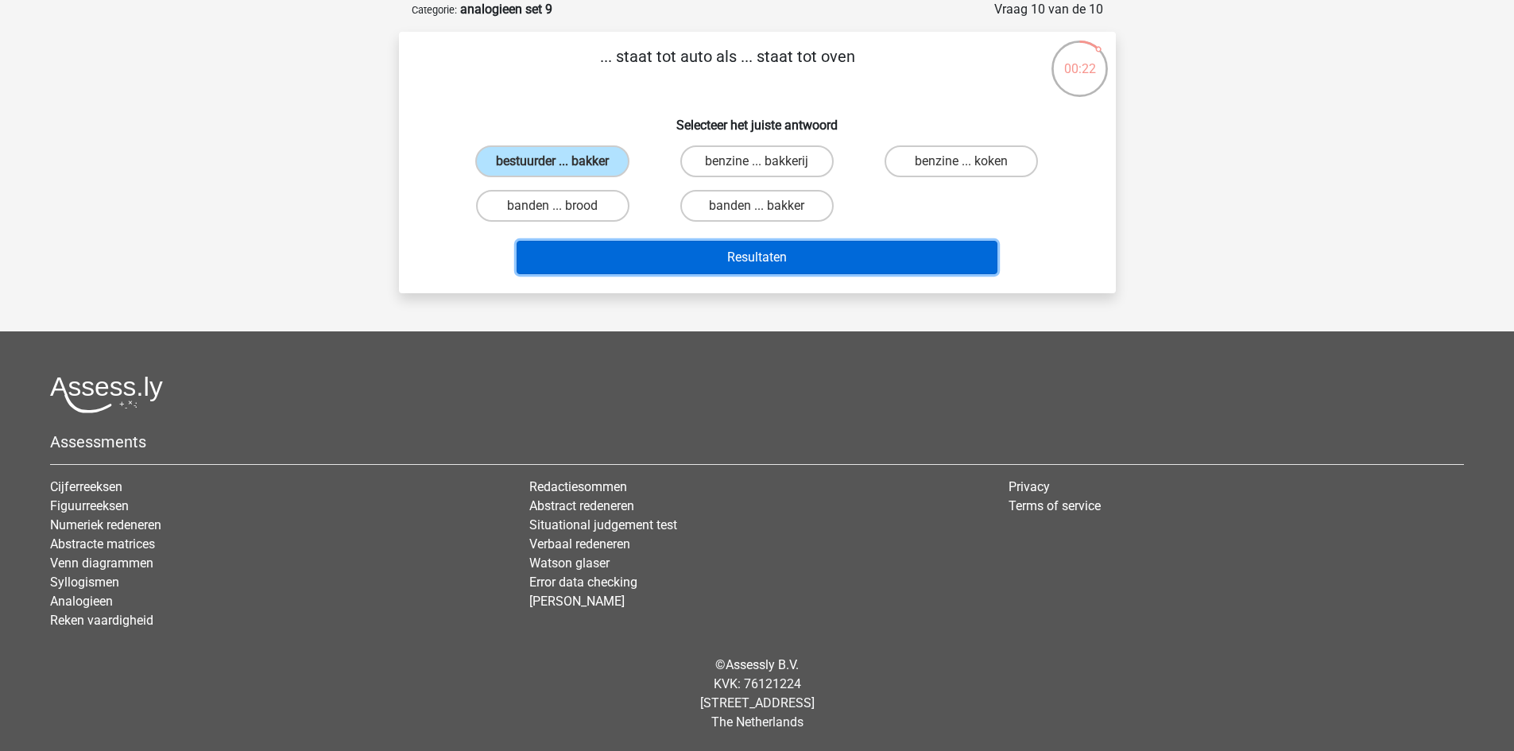
click at [739, 259] on button "Resultaten" at bounding box center [757, 257] width 481 height 33
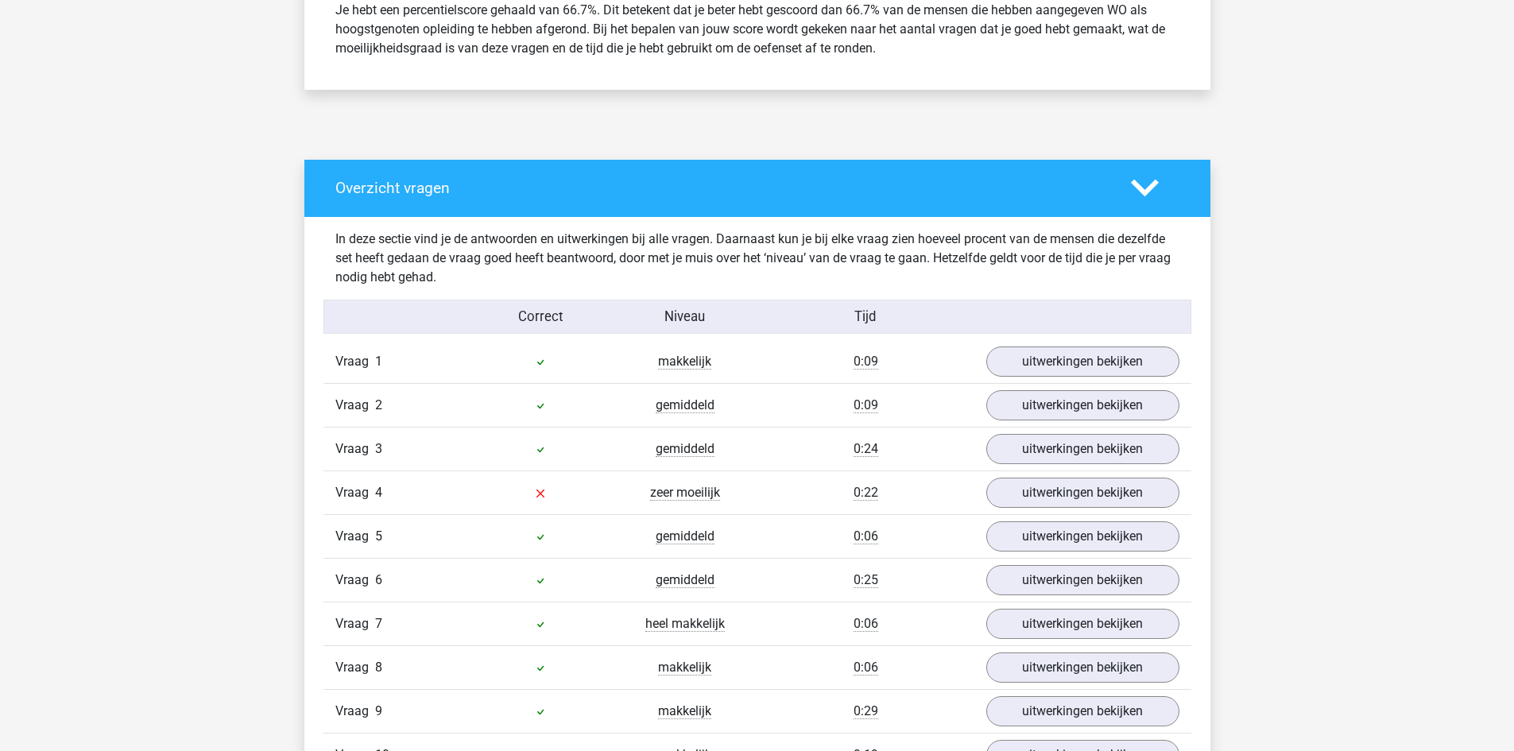
scroll to position [795, 0]
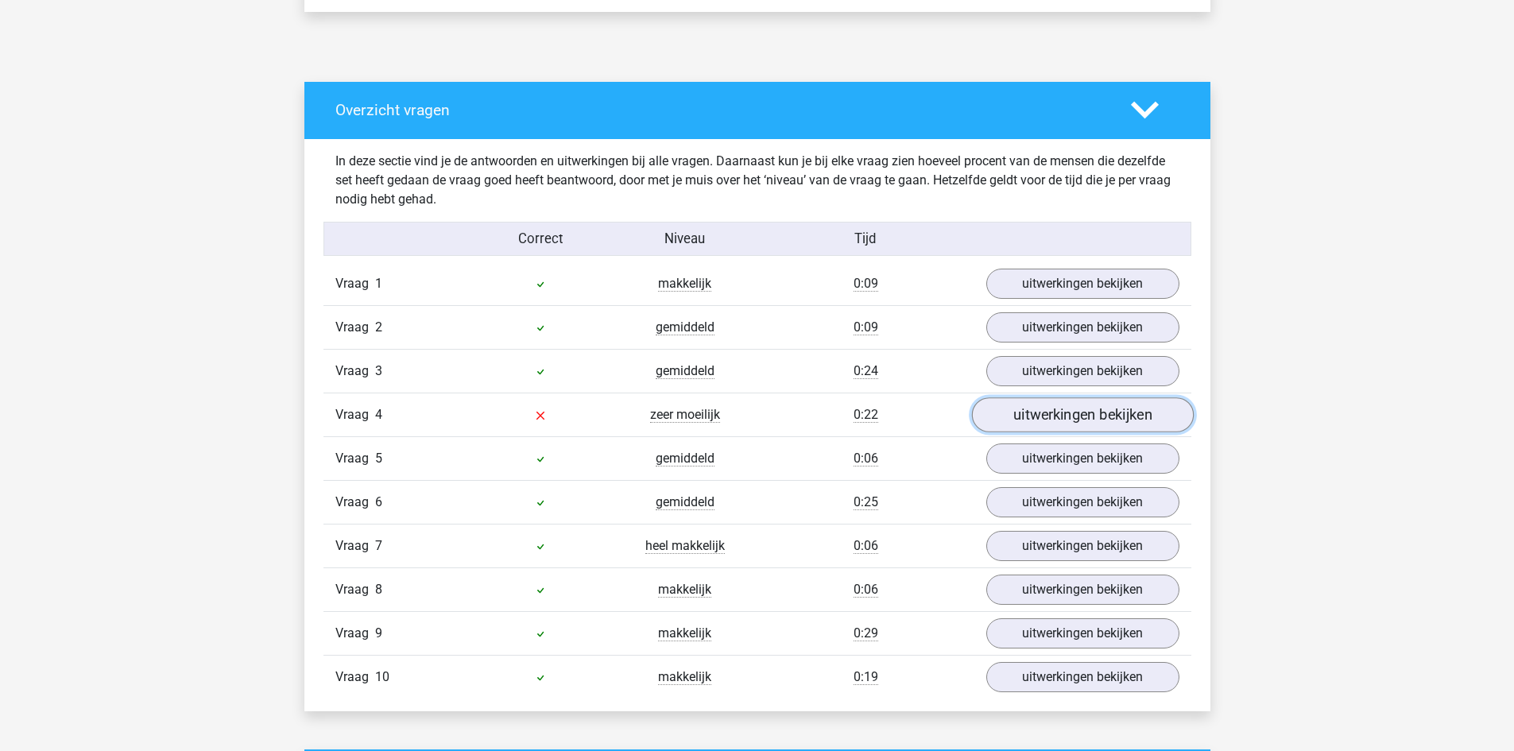
click at [1029, 421] on link "uitwerkingen bekijken" at bounding box center [1082, 414] width 222 height 35
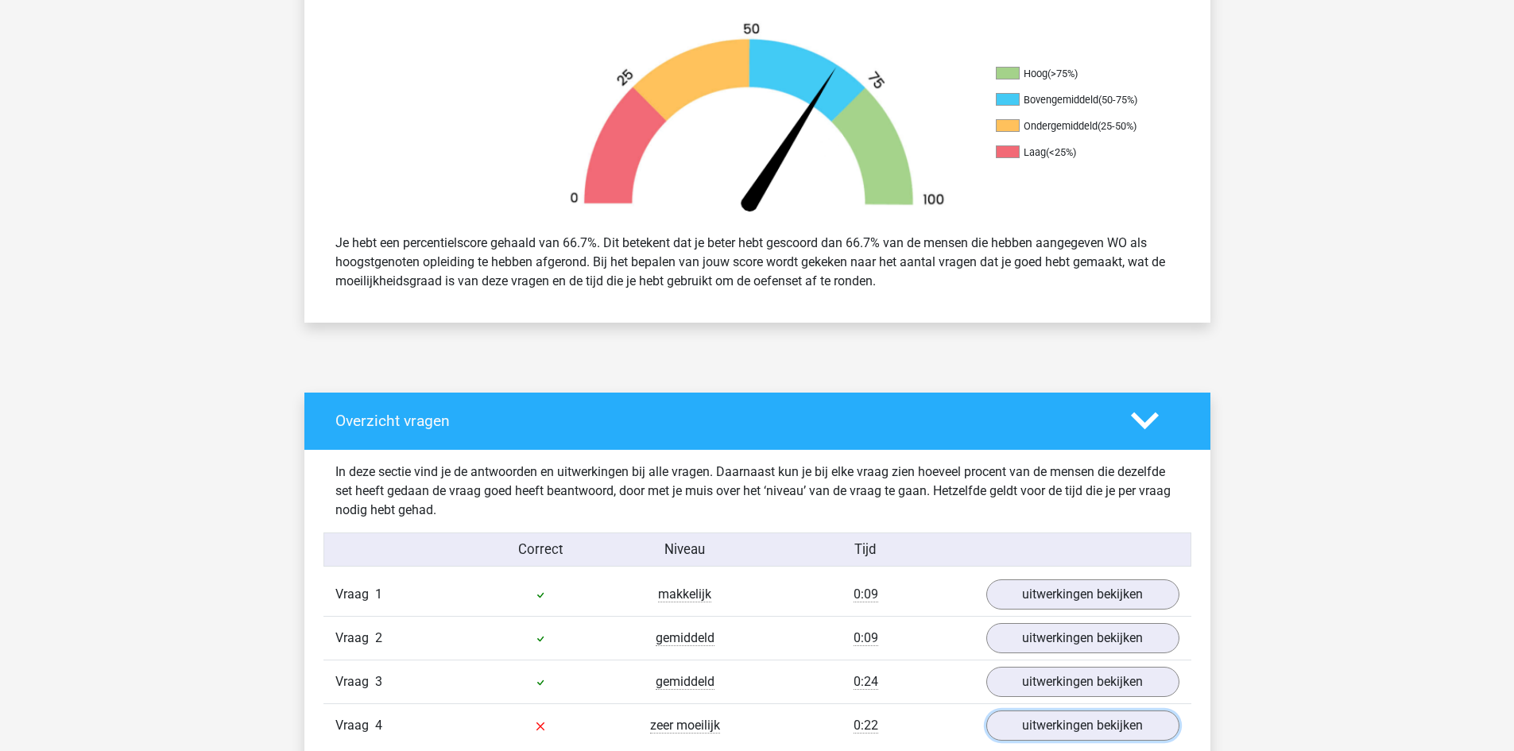
scroll to position [0, 0]
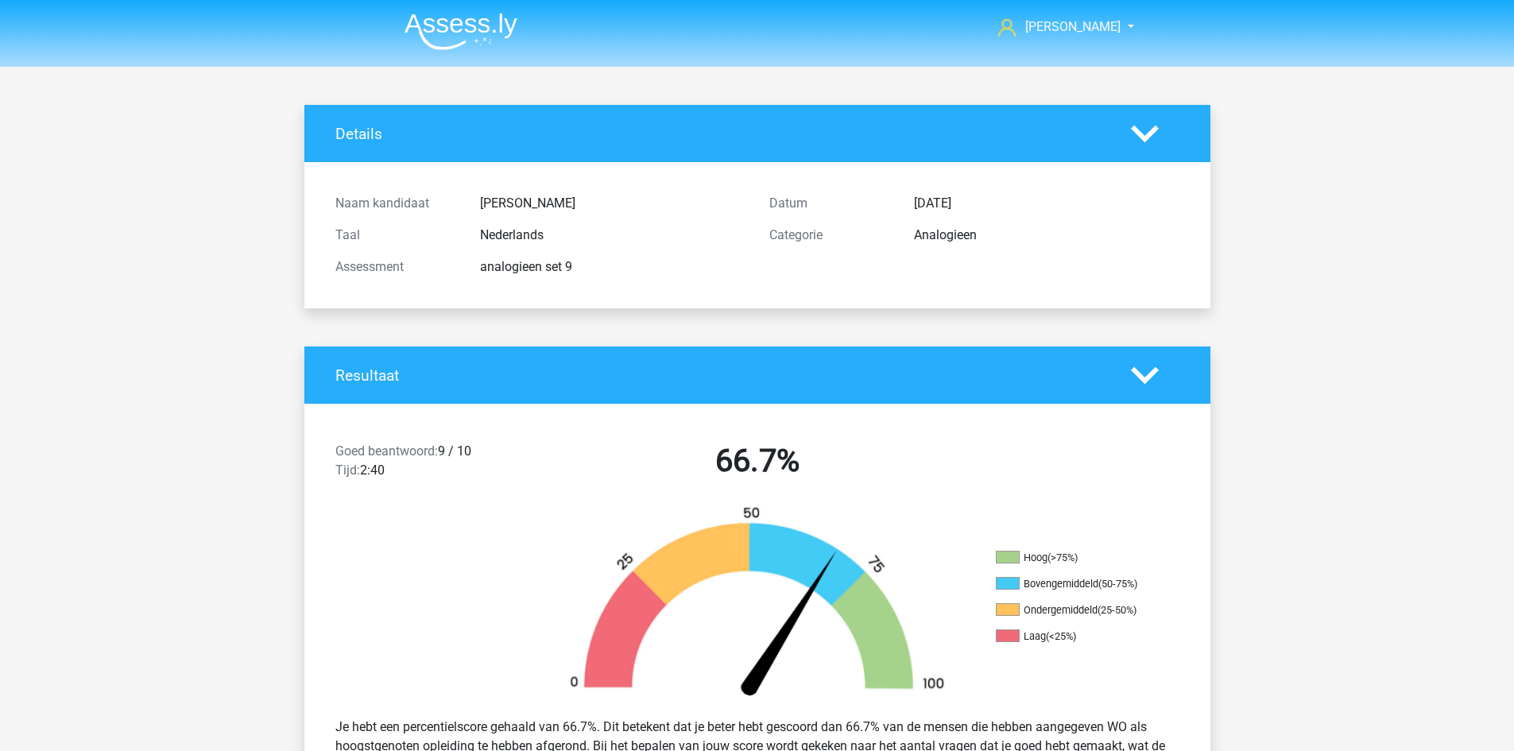
click at [472, 27] on img at bounding box center [461, 31] width 113 height 37
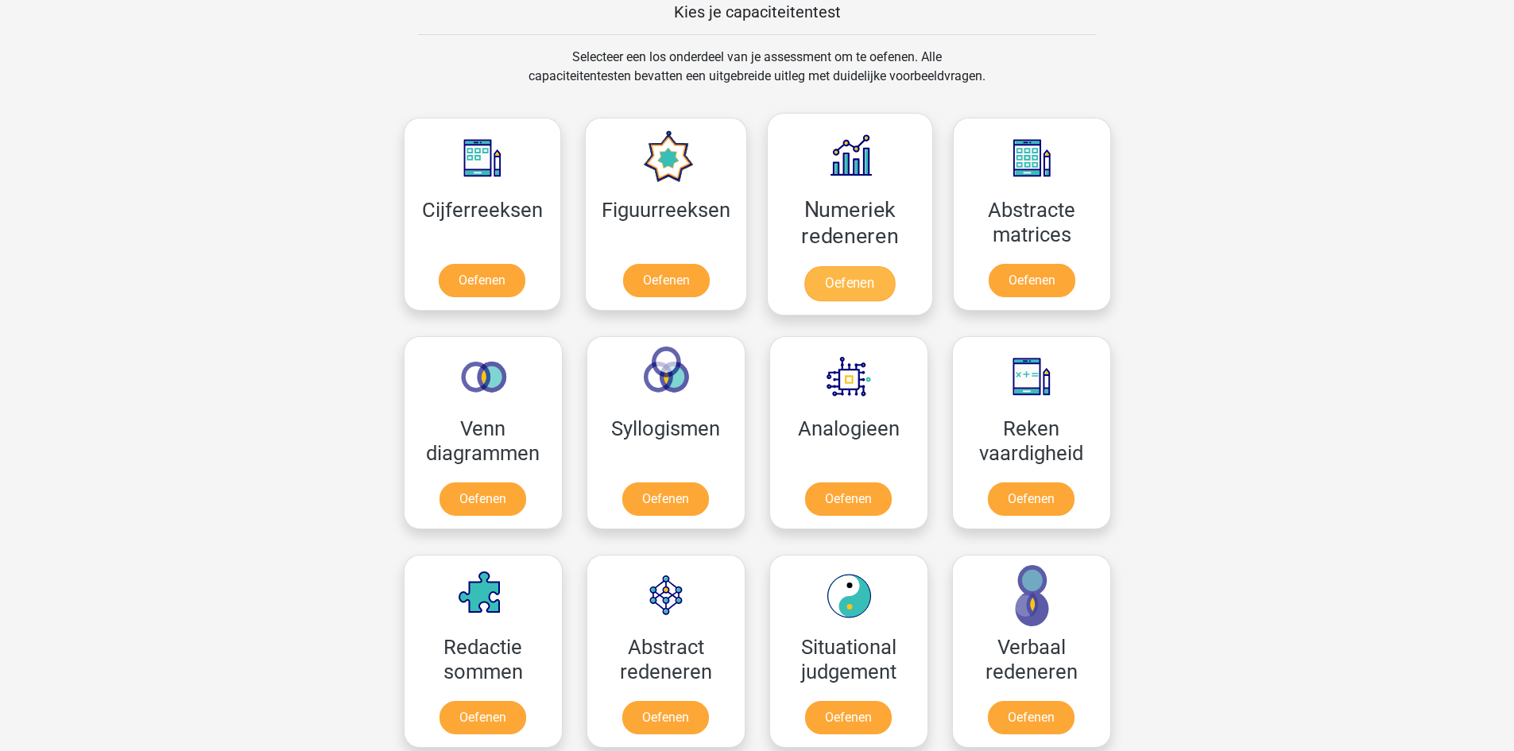
scroll to position [636, 0]
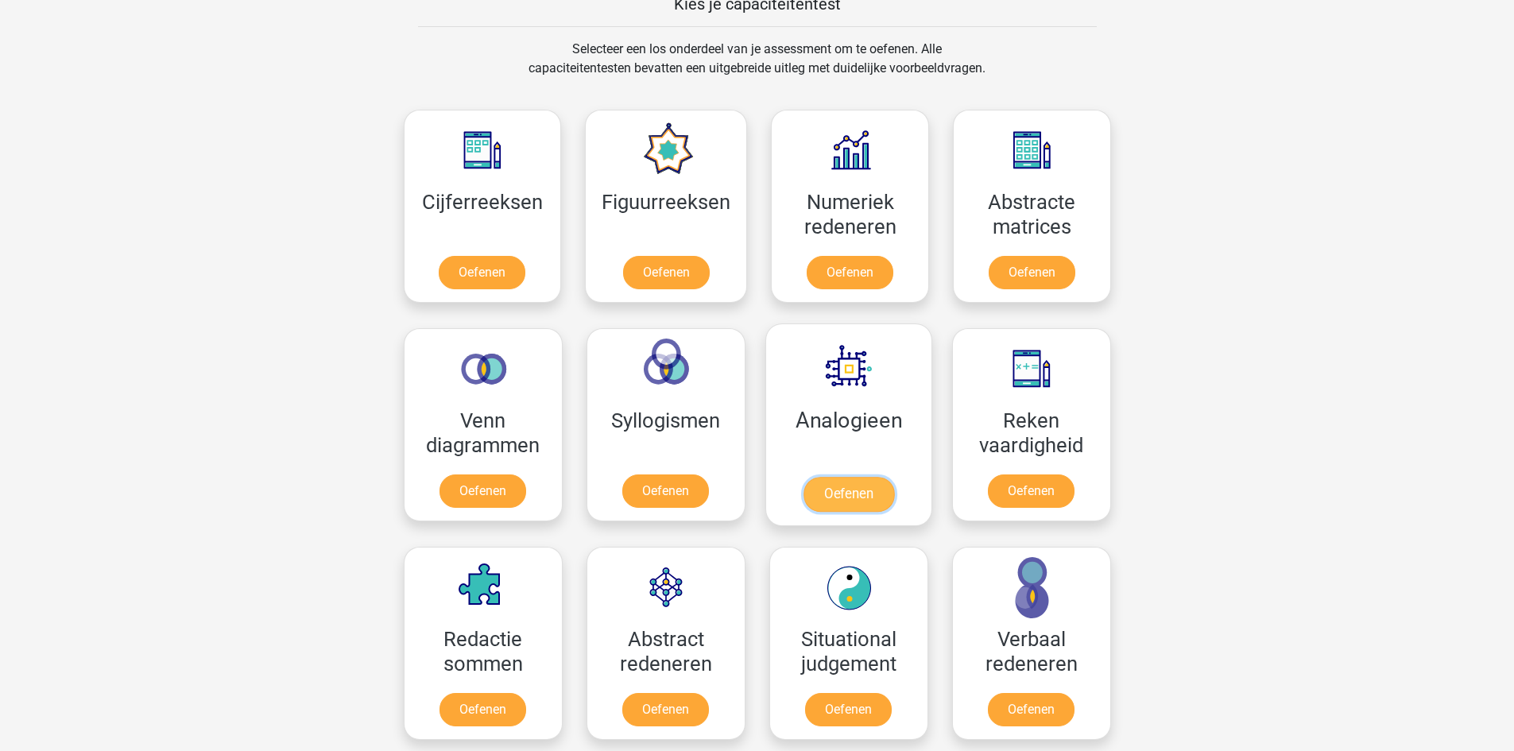
click at [870, 477] on link "Oefenen" at bounding box center [848, 494] width 91 height 35
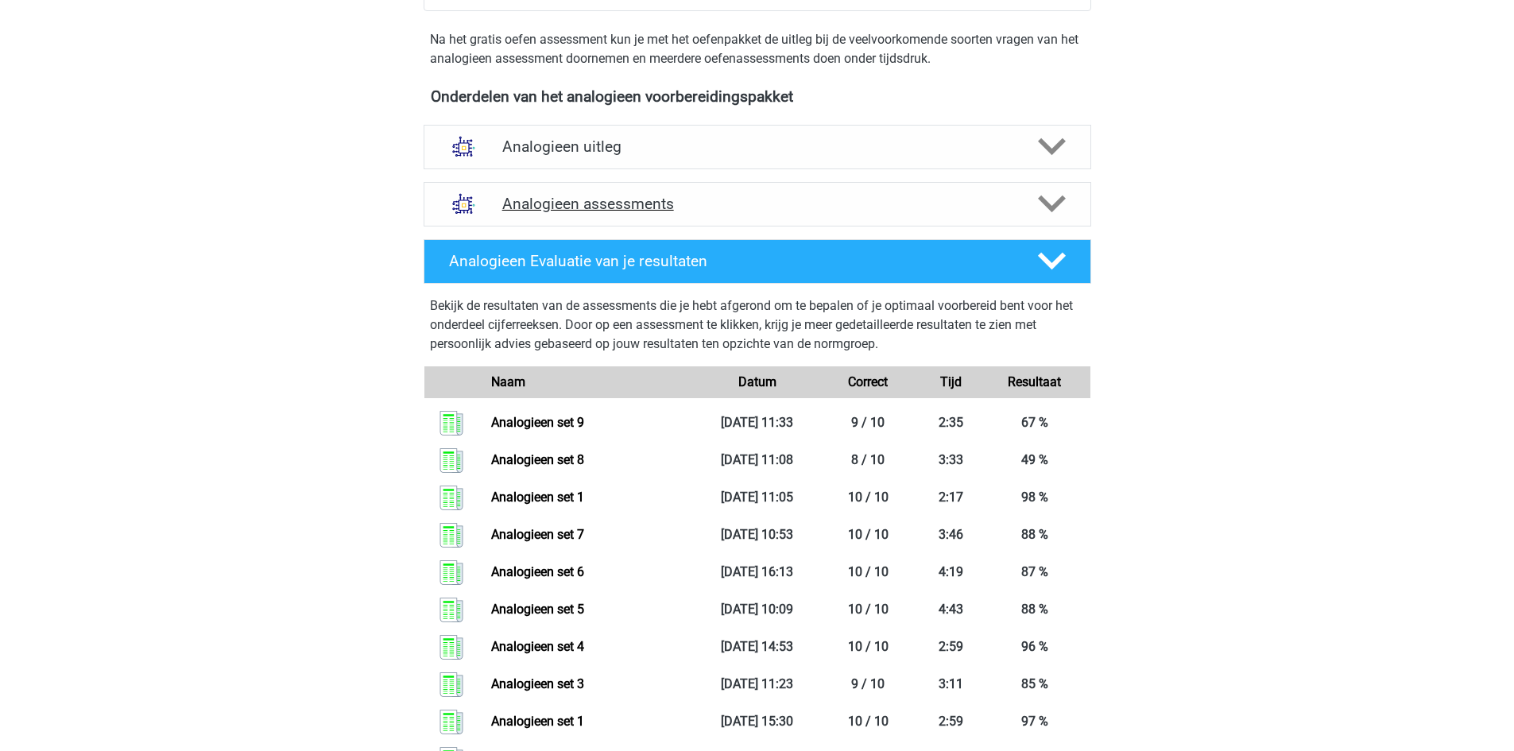
click at [583, 204] on h4 "Analogieen assessments" at bounding box center [757, 204] width 510 height 18
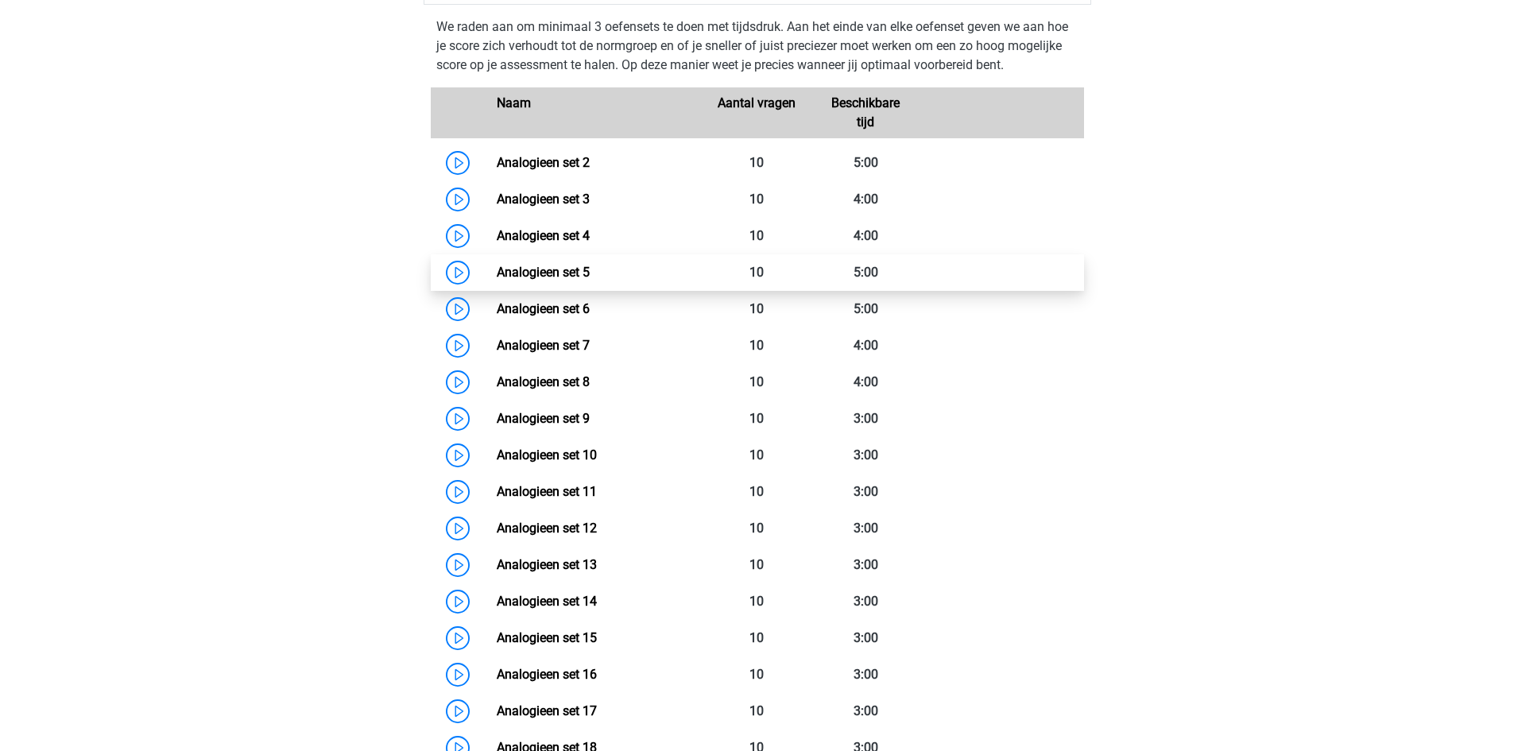
scroll to position [715, 0]
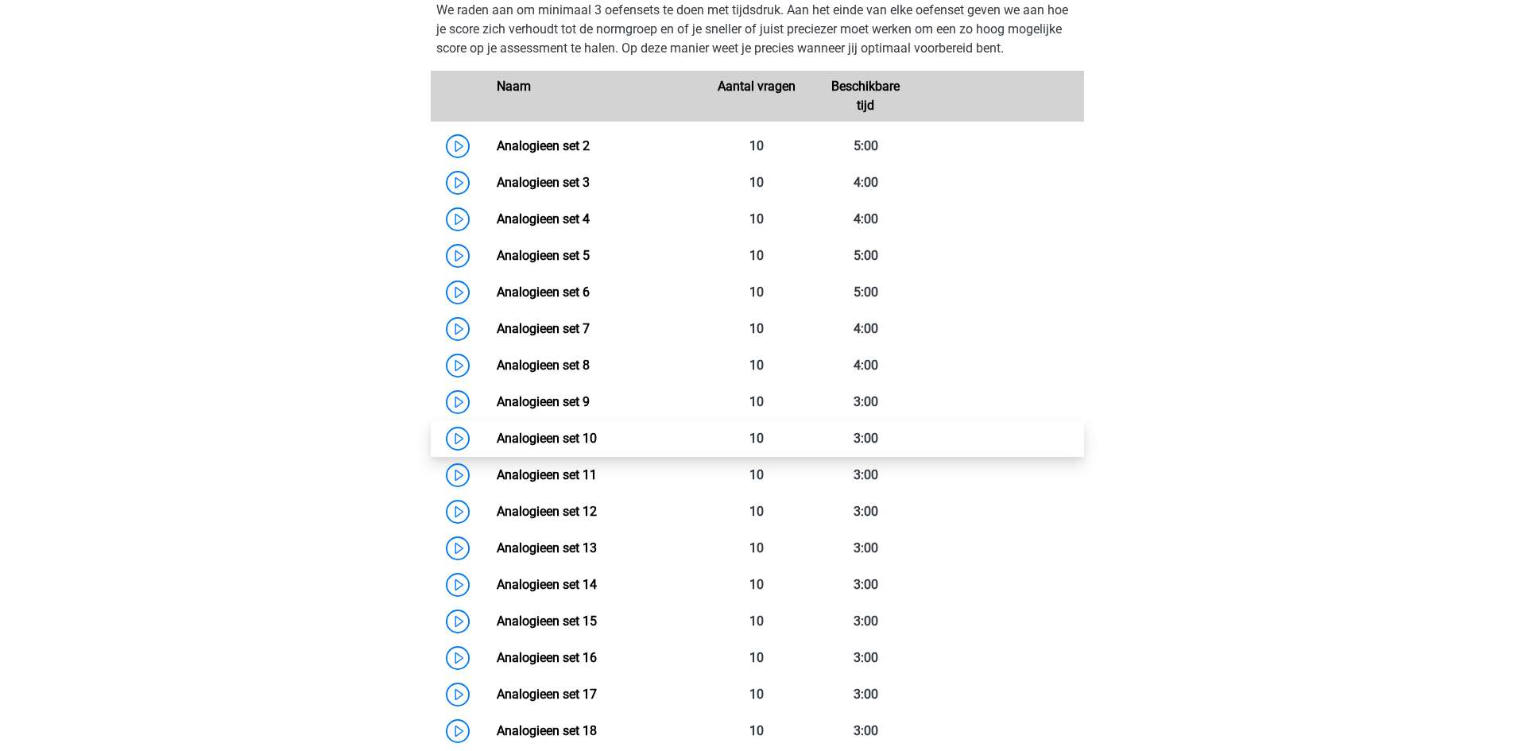
click at [576, 433] on link "Analogieen set 10" at bounding box center [547, 438] width 100 height 15
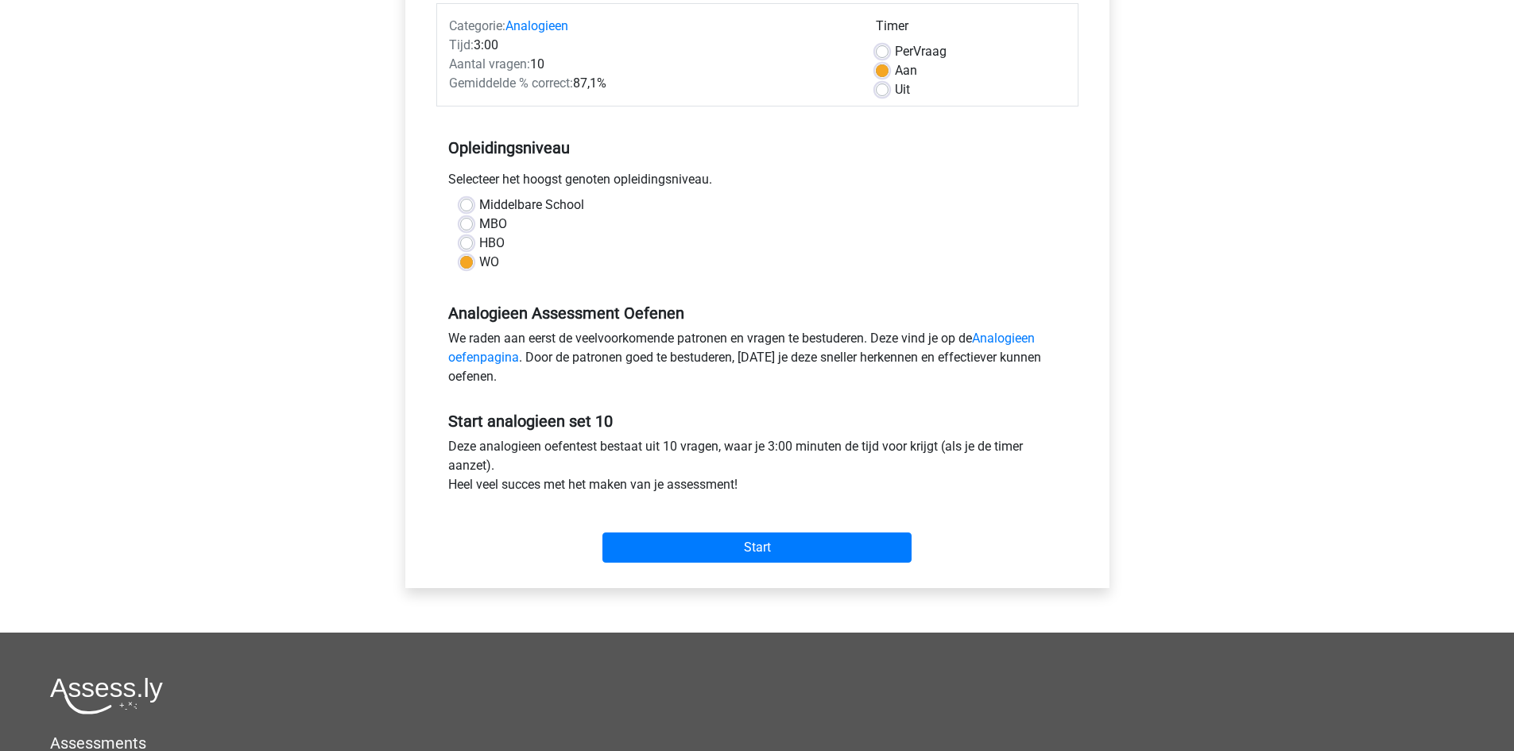
scroll to position [79, 0]
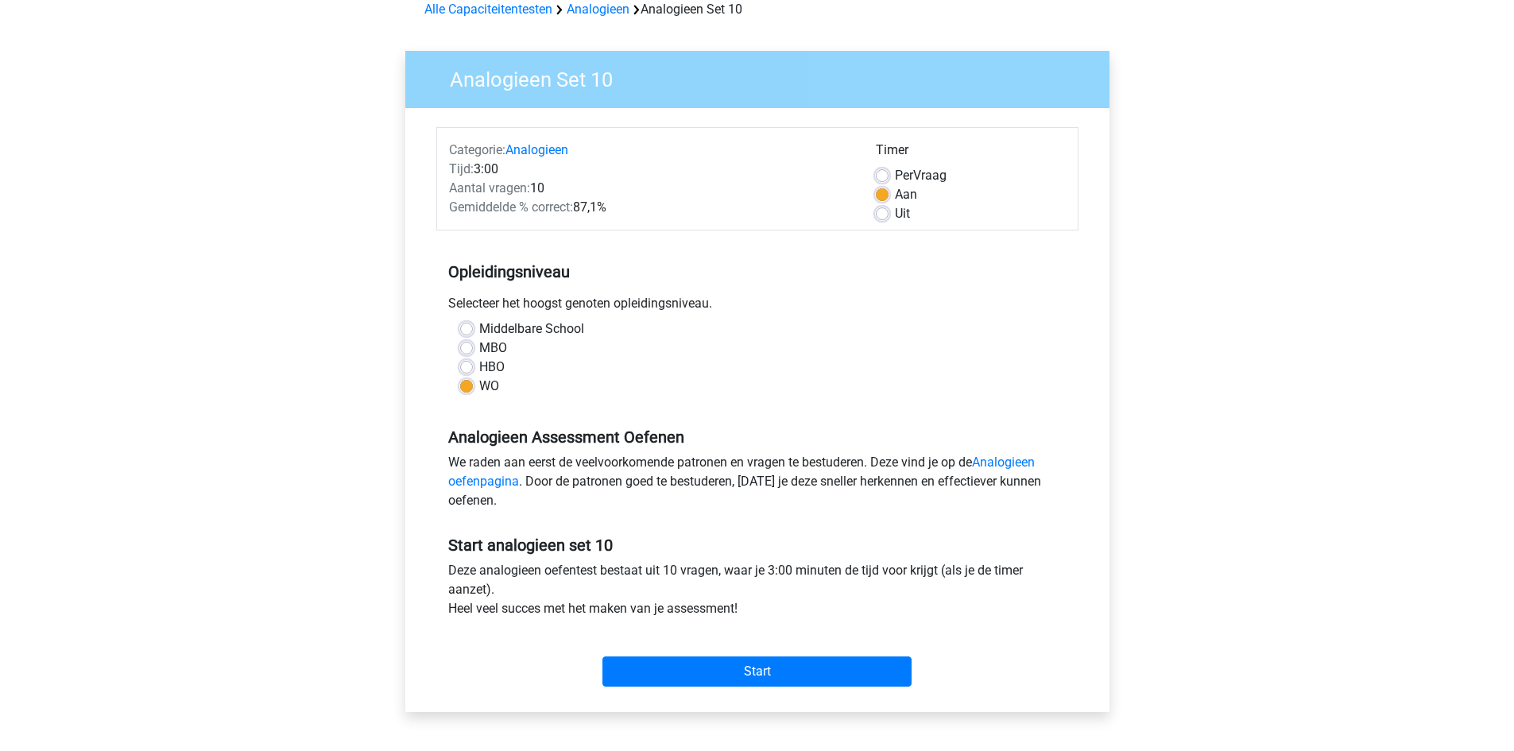
click at [791, 655] on div "Start" at bounding box center [757, 659] width 642 height 56
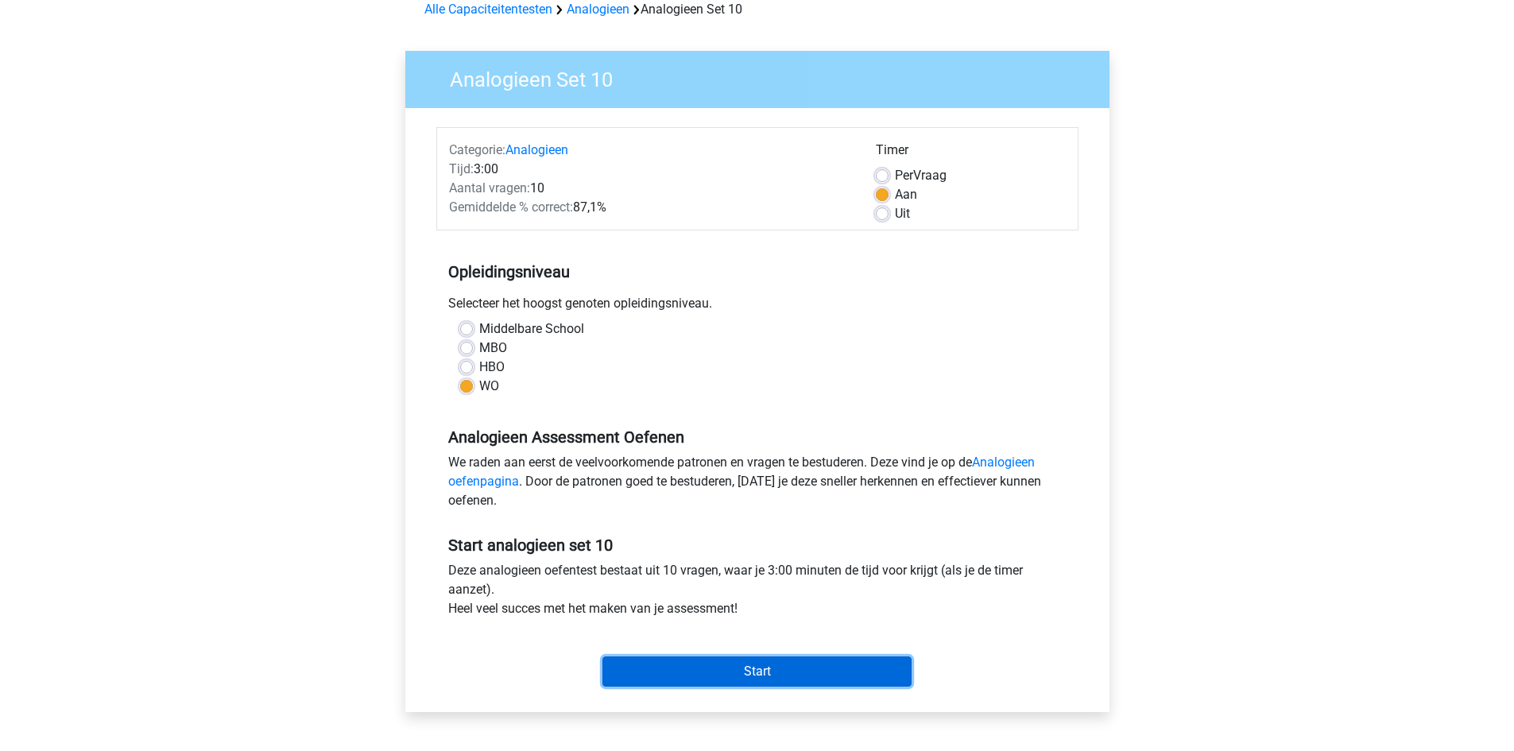
click at [791, 665] on input "Start" at bounding box center [757, 672] width 309 height 30
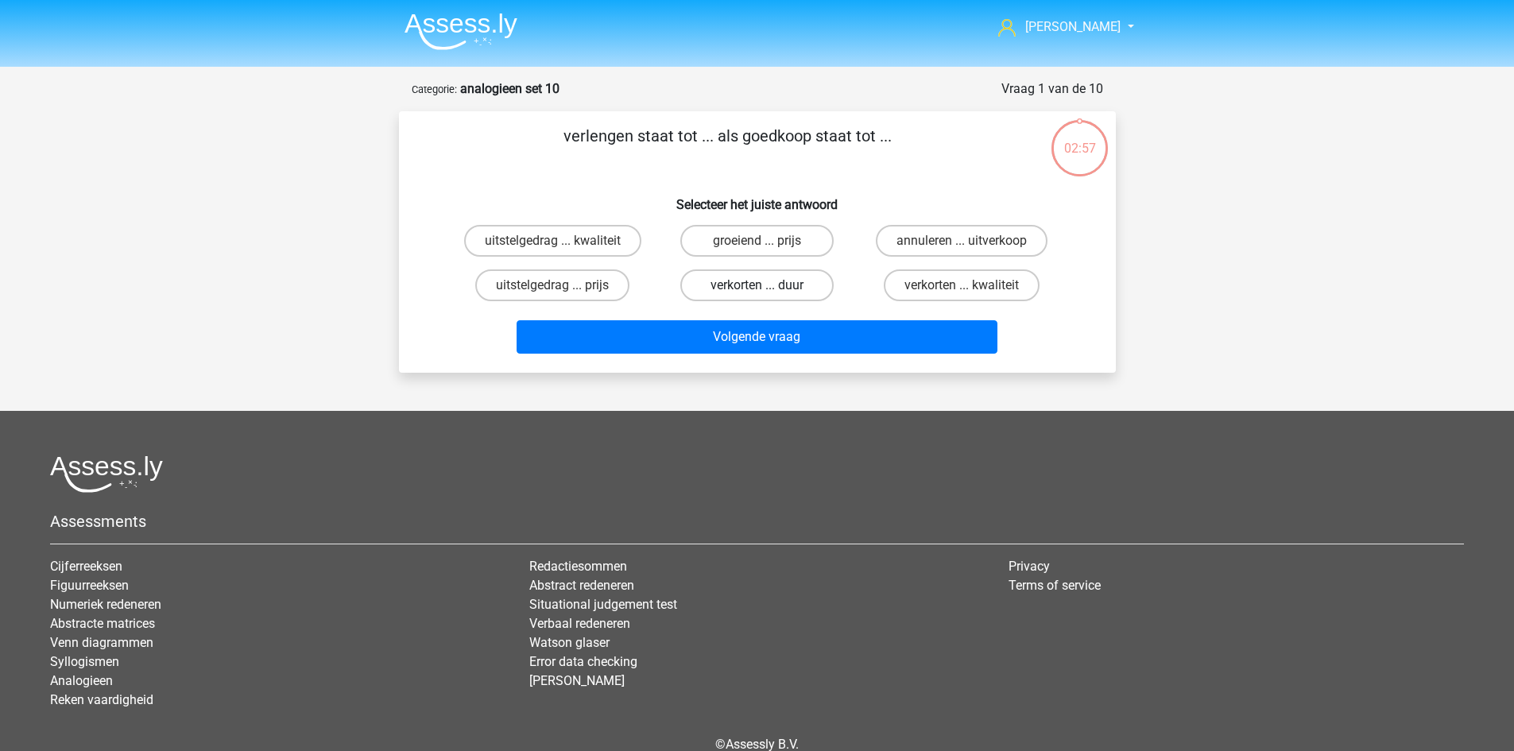
click at [770, 285] on label "verkorten ... duur" at bounding box center [756, 285] width 153 height 32
click at [767, 285] on input "verkorten ... duur" at bounding box center [762, 290] width 10 height 10
radio input "true"
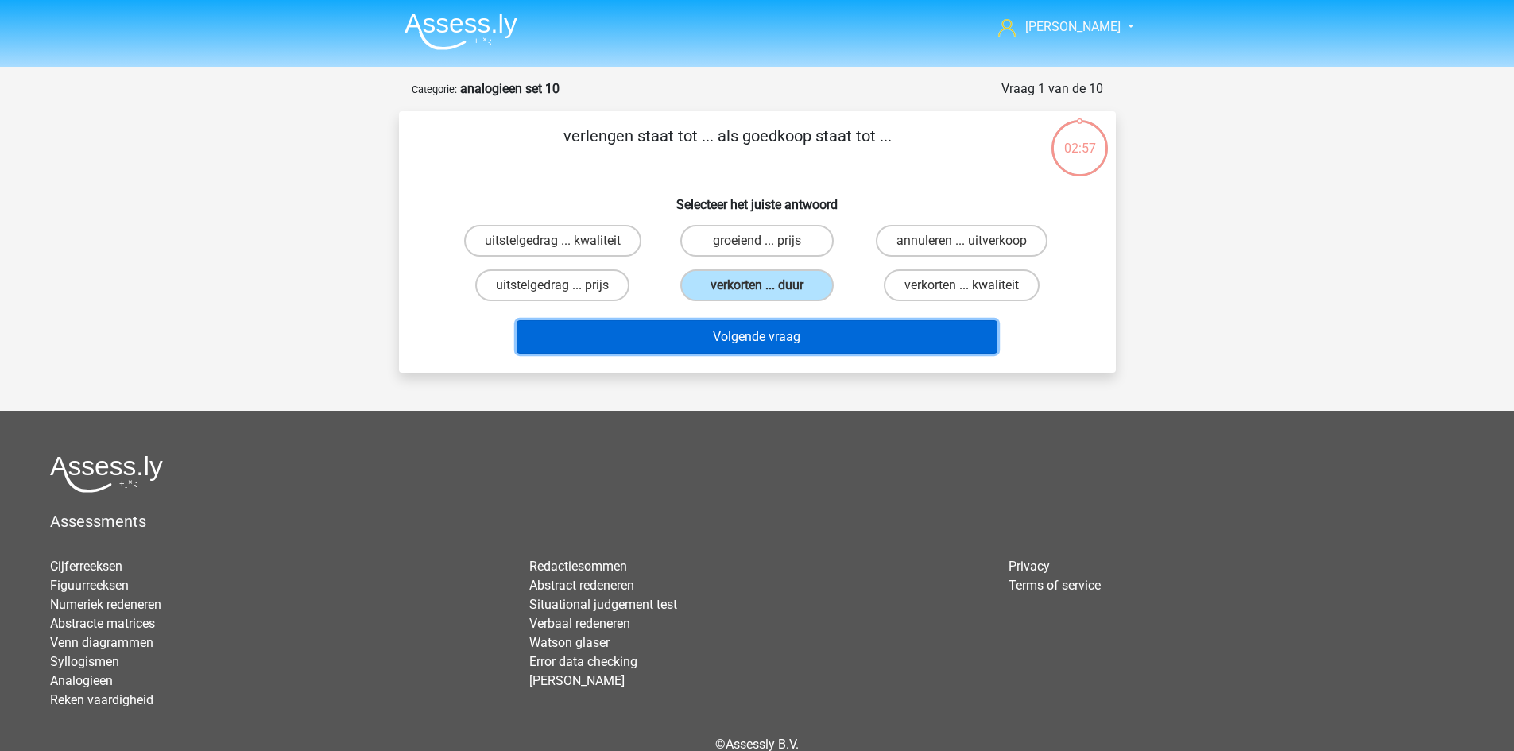
click at [804, 328] on button "Volgende vraag" at bounding box center [757, 336] width 481 height 33
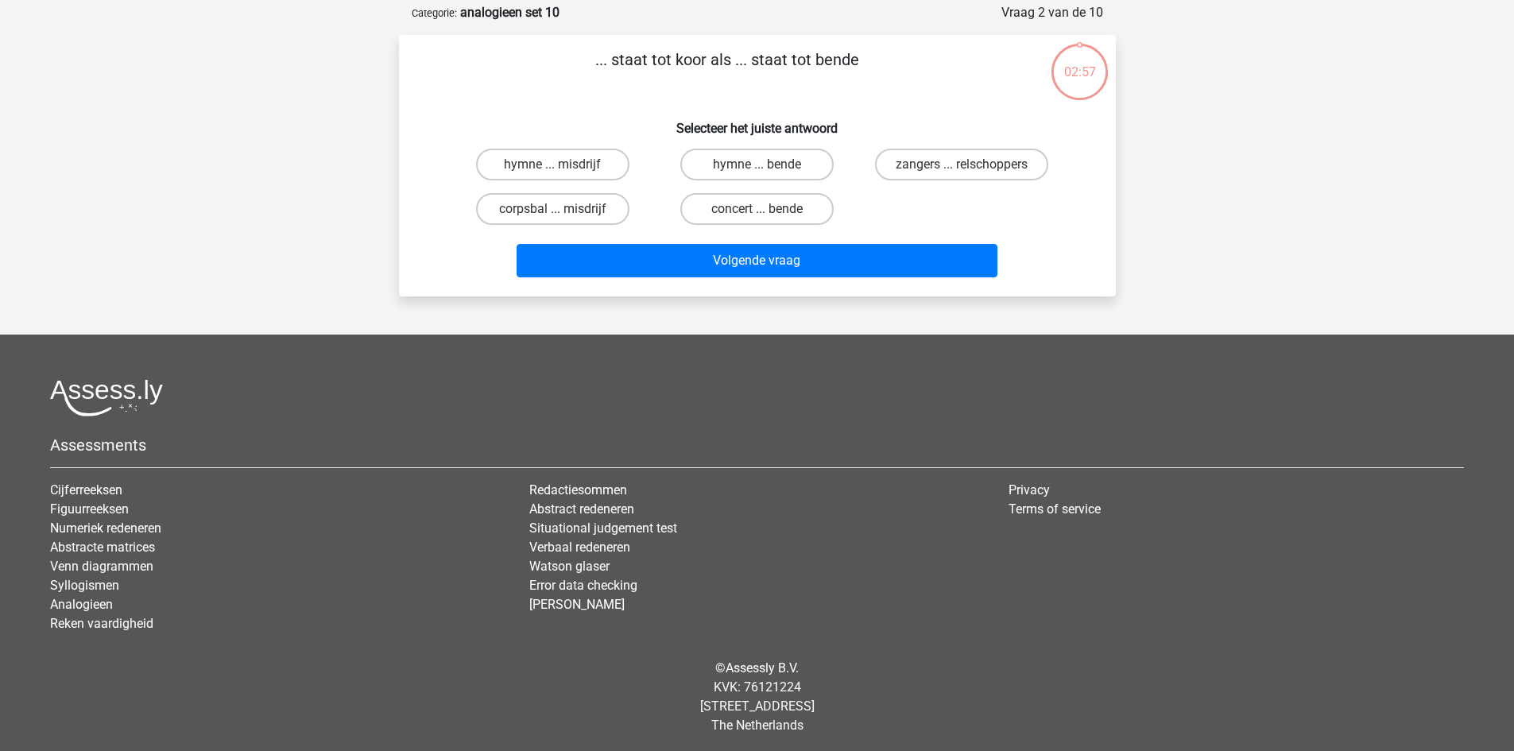
scroll to position [79, 0]
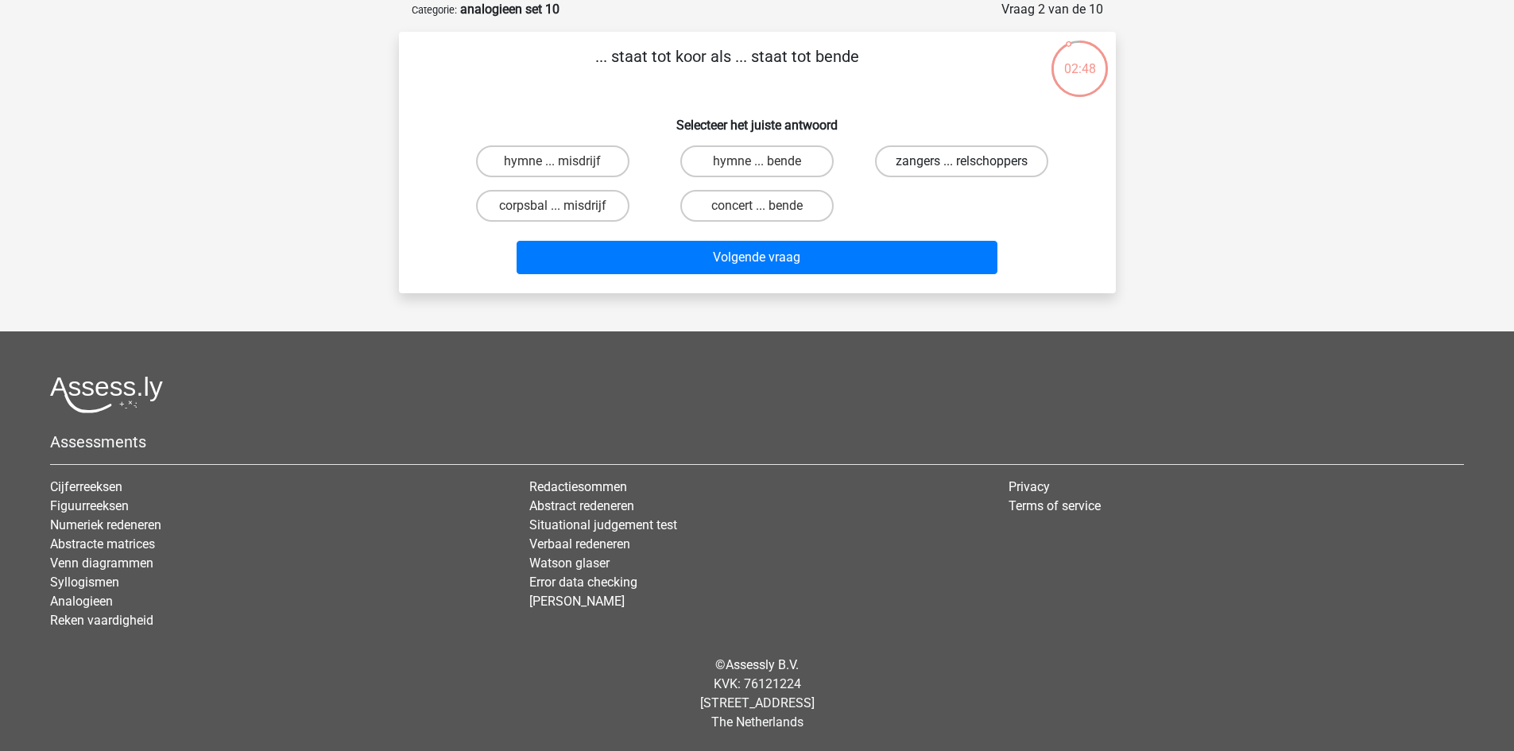
click at [928, 164] on label "zangers ... relschoppers" at bounding box center [961, 161] width 173 height 32
click at [962, 164] on input "zangers ... relschoppers" at bounding box center [967, 166] width 10 height 10
radio input "true"
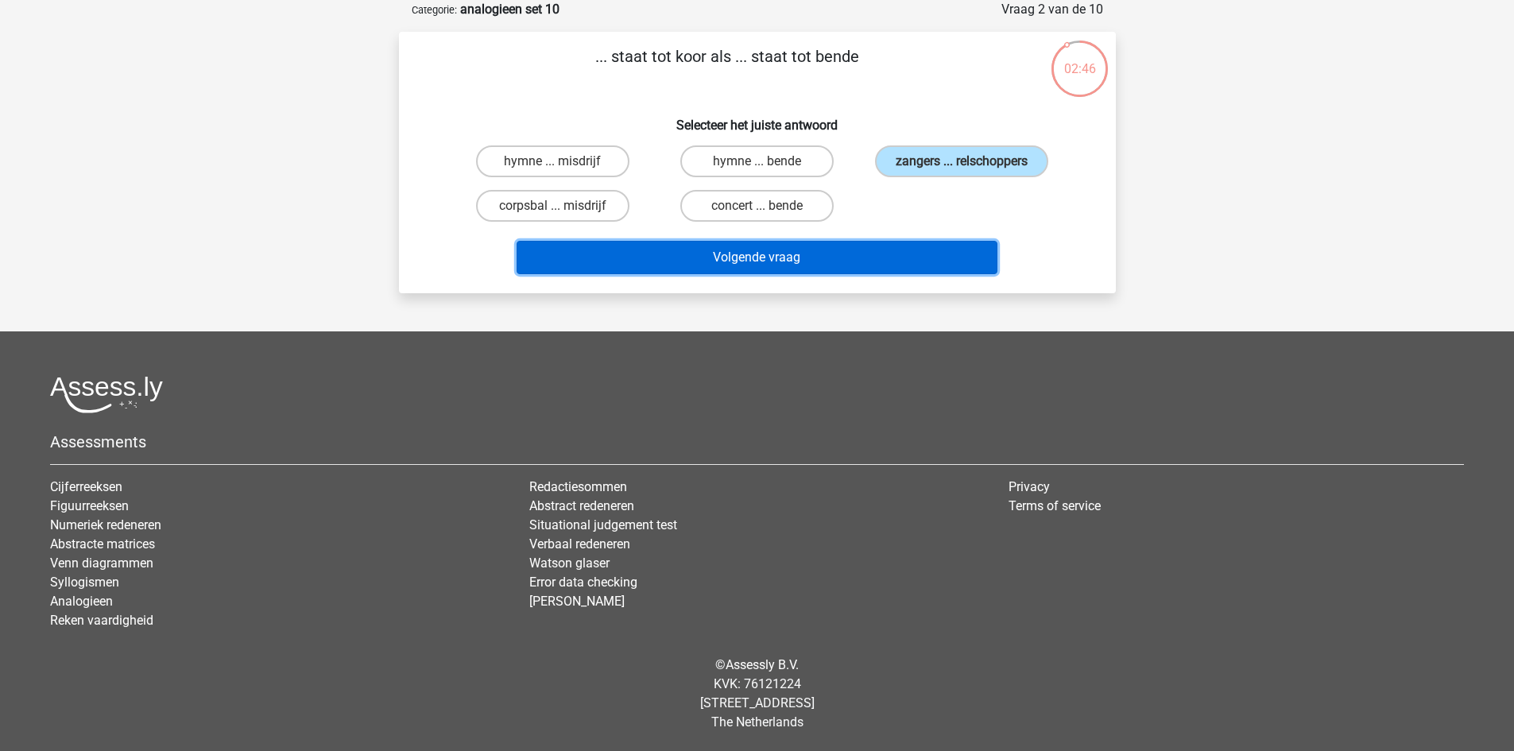
click at [770, 259] on button "Volgende vraag" at bounding box center [757, 257] width 481 height 33
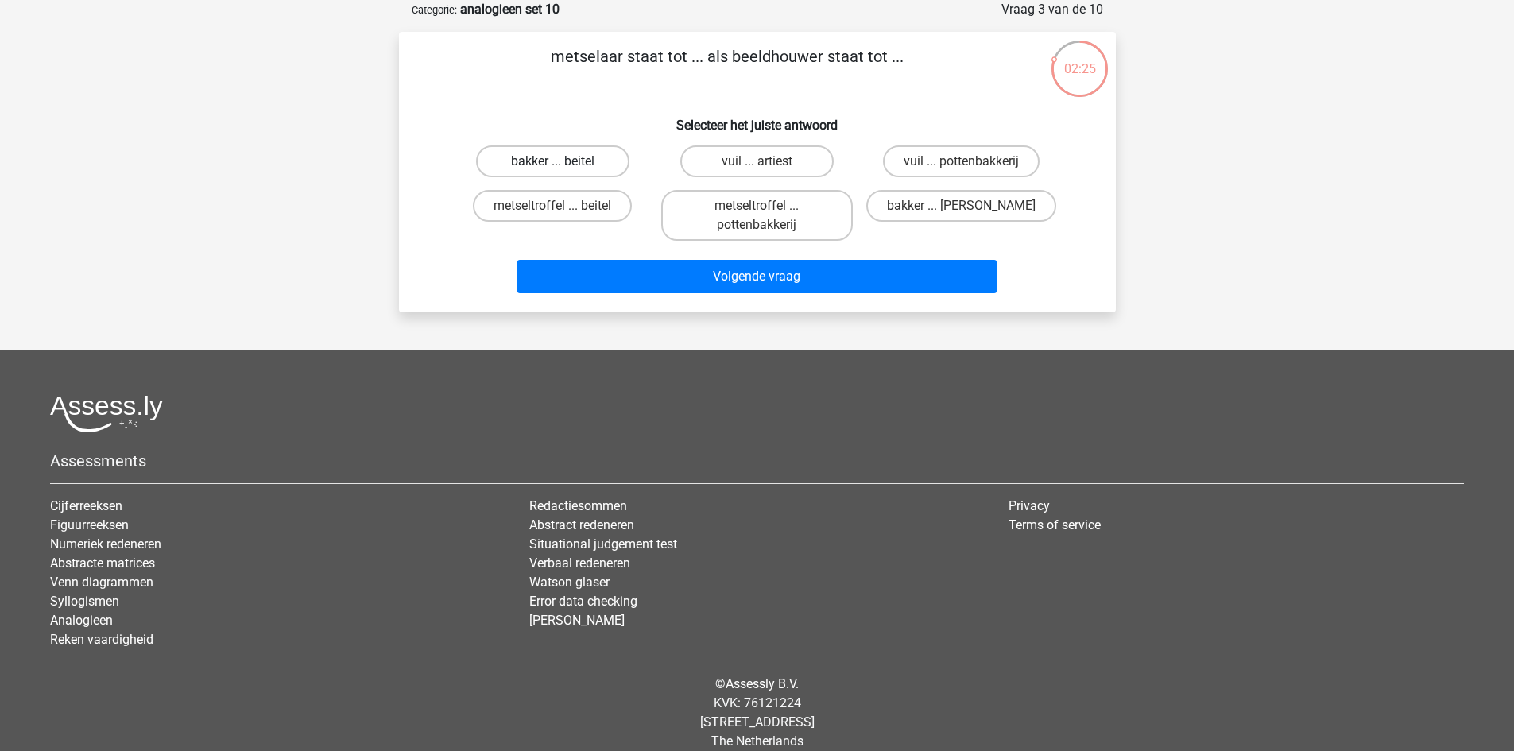
click at [567, 165] on label "bakker ... beitel" at bounding box center [552, 161] width 153 height 32
click at [563, 165] on input "bakker ... beitel" at bounding box center [557, 166] width 10 height 10
radio input "true"
click at [571, 202] on label "metseltroffel ... beitel" at bounding box center [552, 206] width 159 height 32
click at [563, 206] on input "metseltroffel ... beitel" at bounding box center [557, 211] width 10 height 10
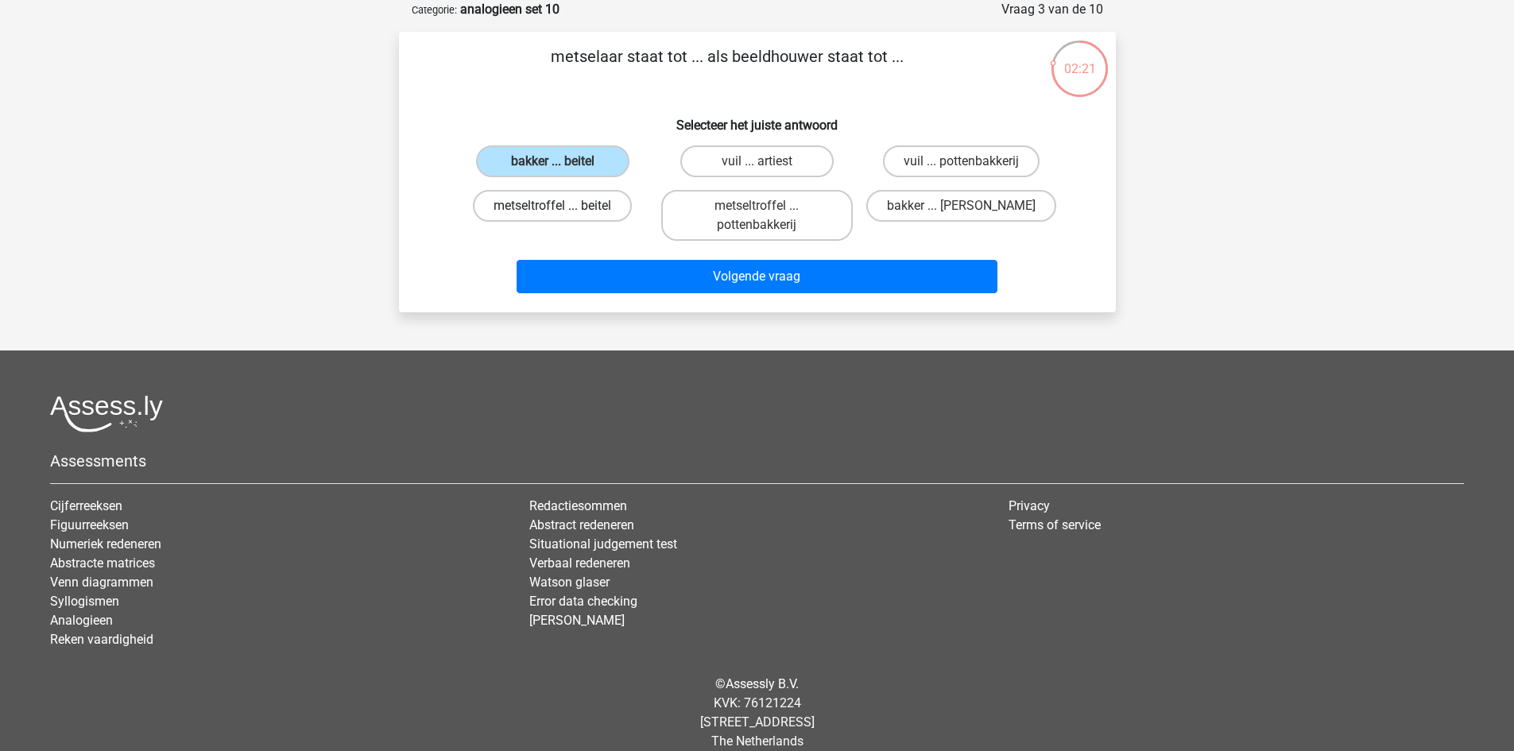
radio input "true"
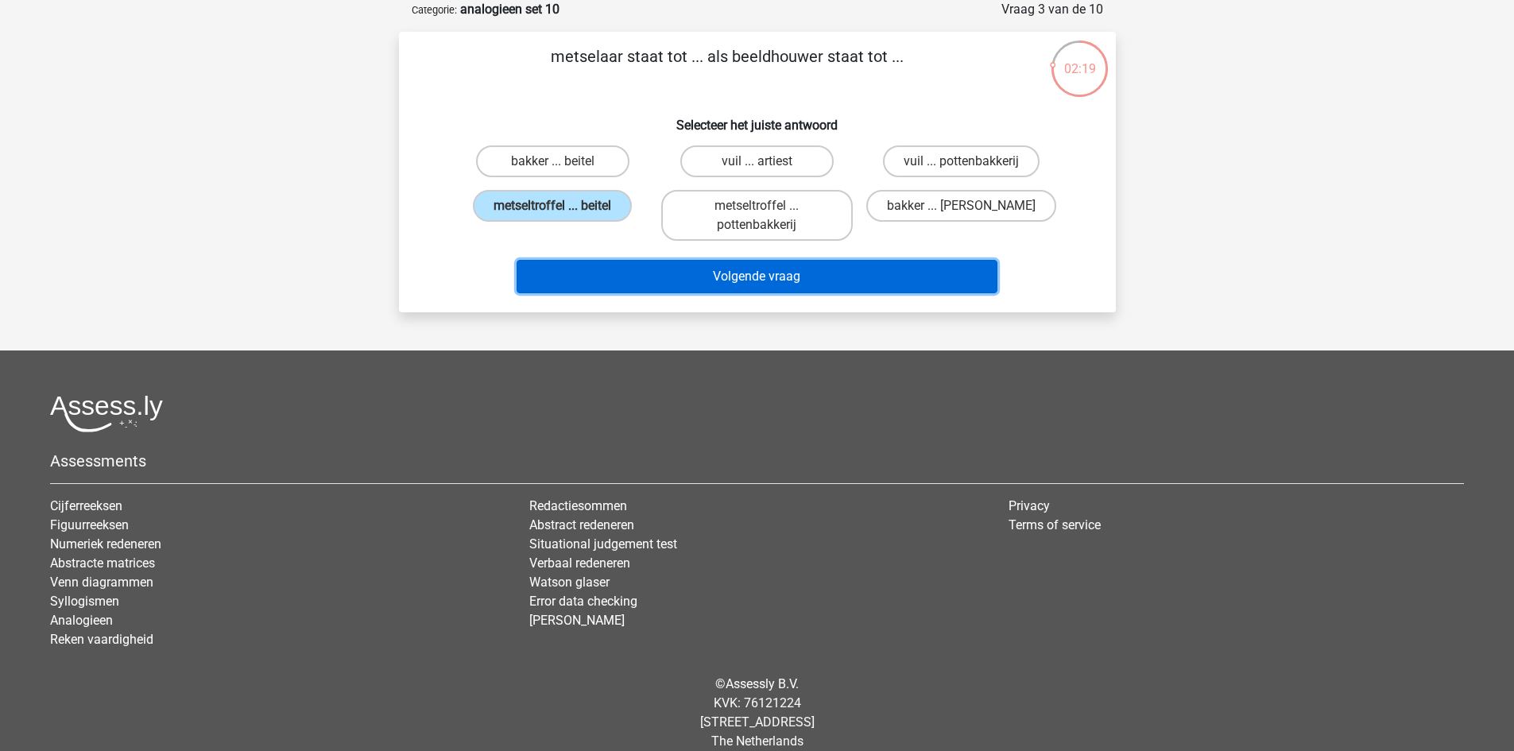
click at [727, 274] on button "Volgende vraag" at bounding box center [757, 276] width 481 height 33
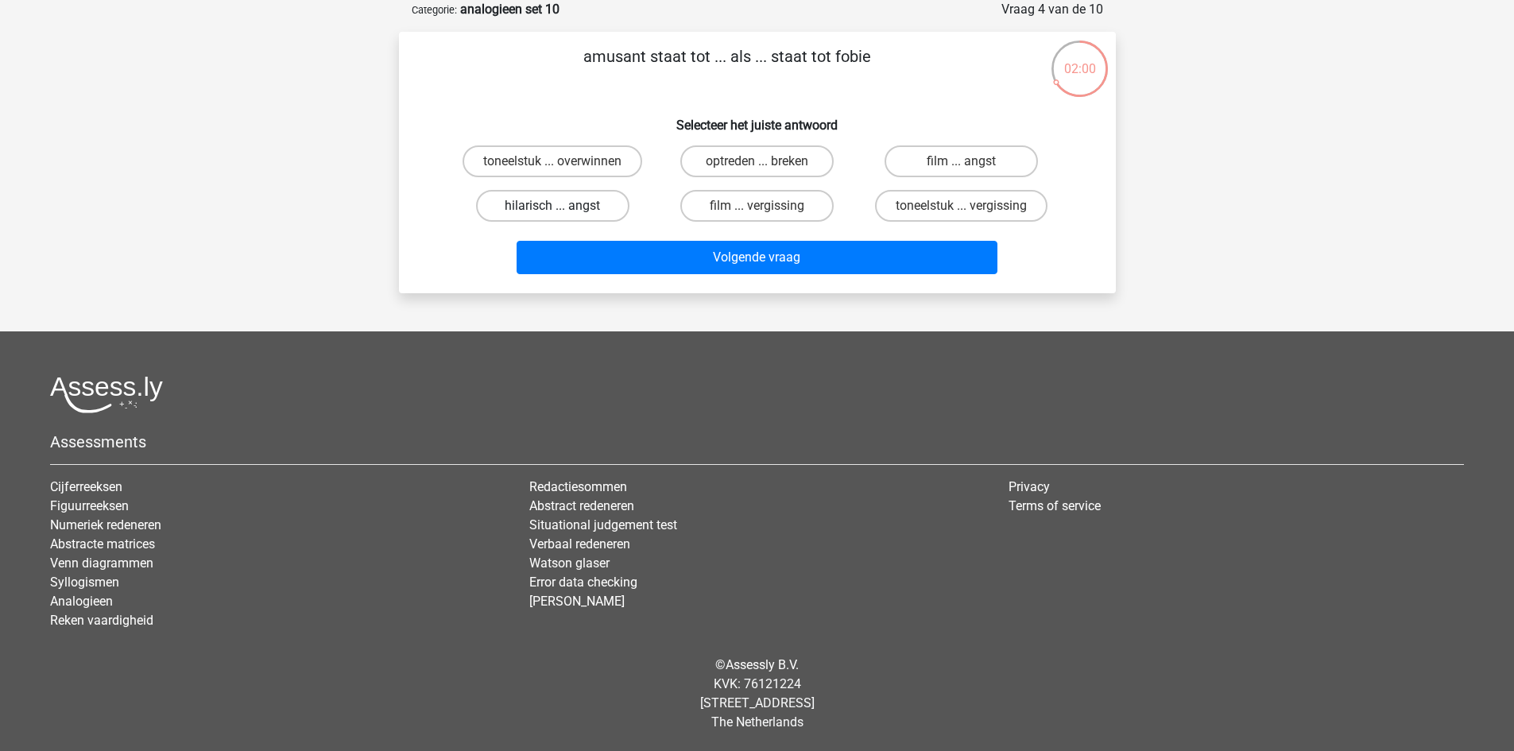
click at [582, 211] on label "hilarisch ... angst" at bounding box center [552, 206] width 153 height 32
click at [563, 211] on input "hilarisch ... angst" at bounding box center [557, 211] width 10 height 10
radio input "true"
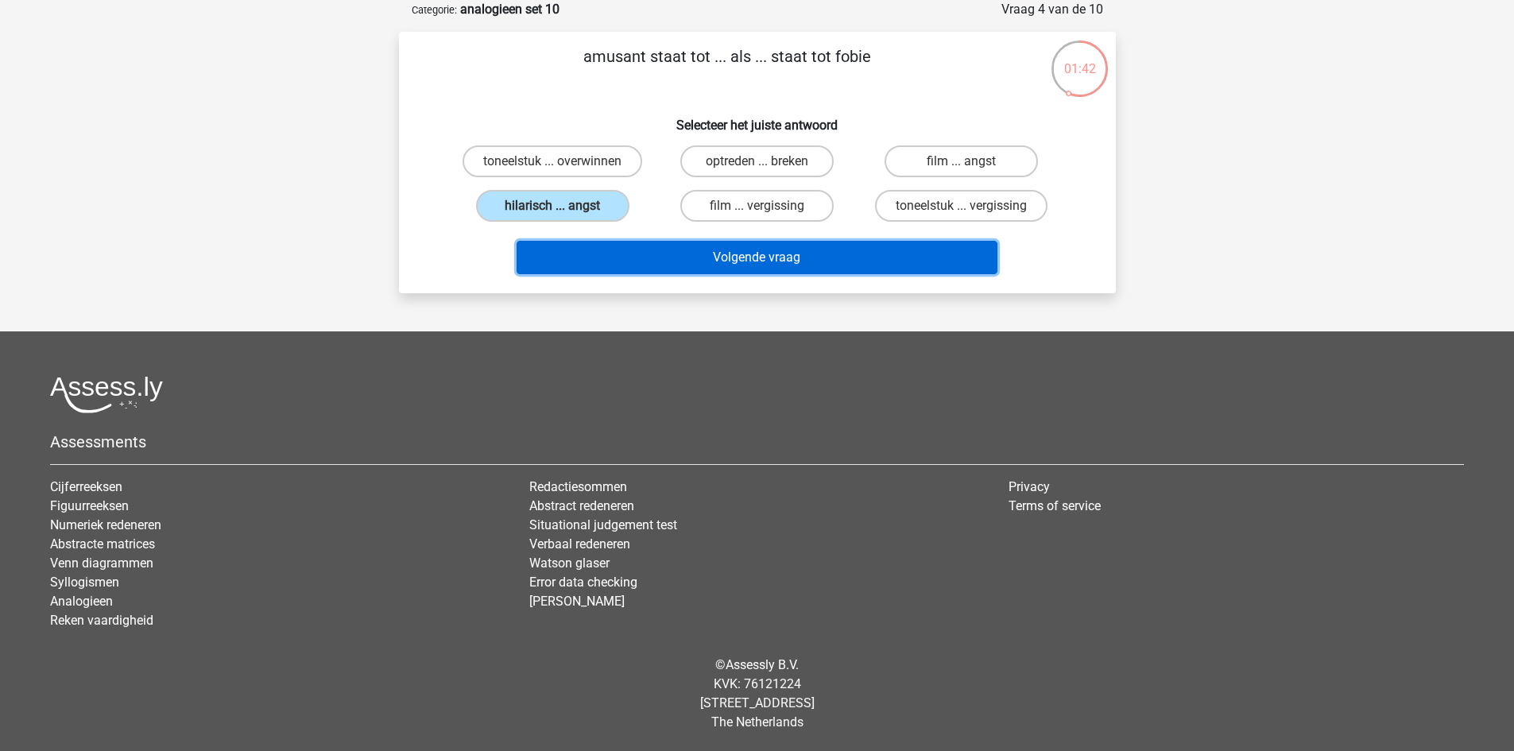
click at [806, 254] on button "Volgende vraag" at bounding box center [757, 257] width 481 height 33
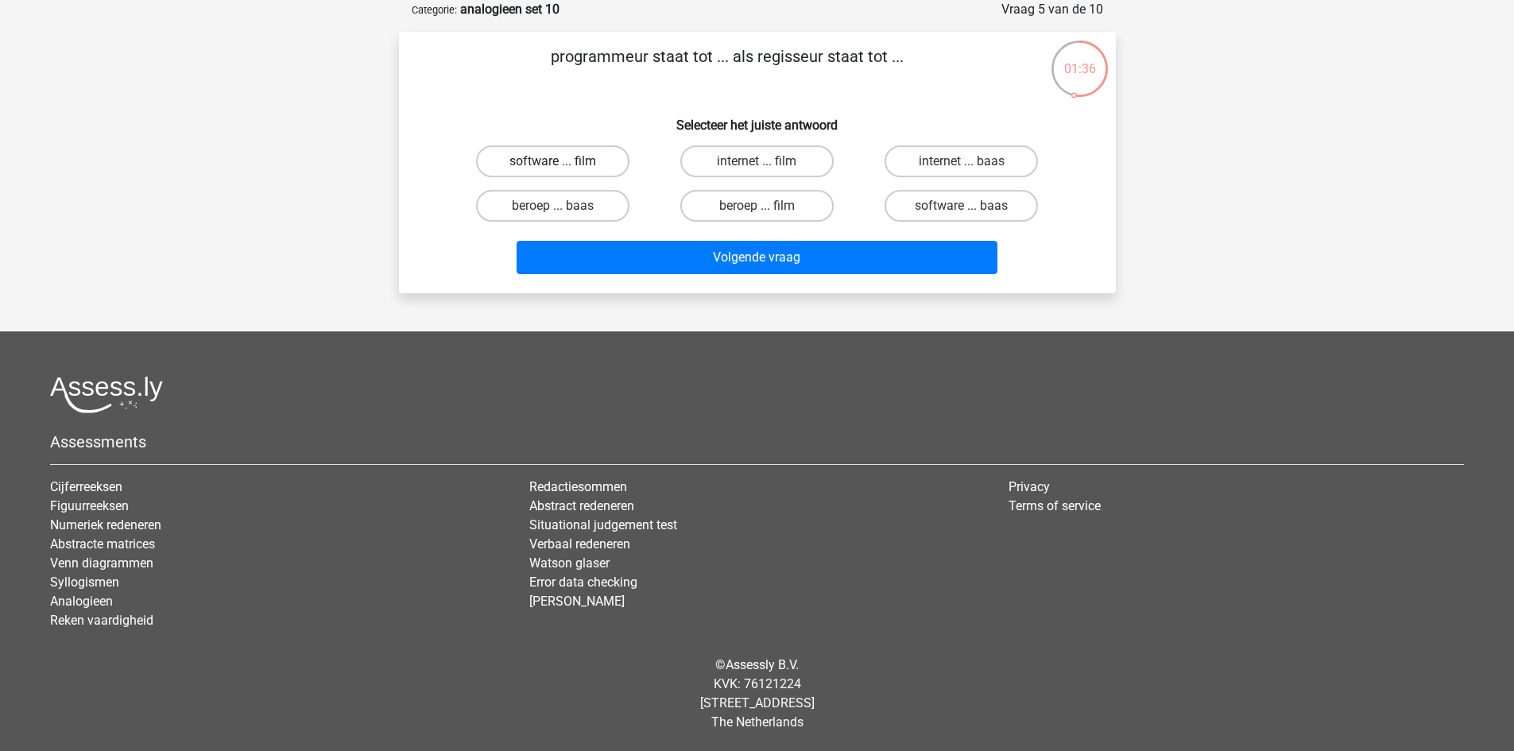
click at [552, 158] on label "software ... film" at bounding box center [552, 161] width 153 height 32
click at [552, 161] on input "software ... film" at bounding box center [557, 166] width 10 height 10
radio input "true"
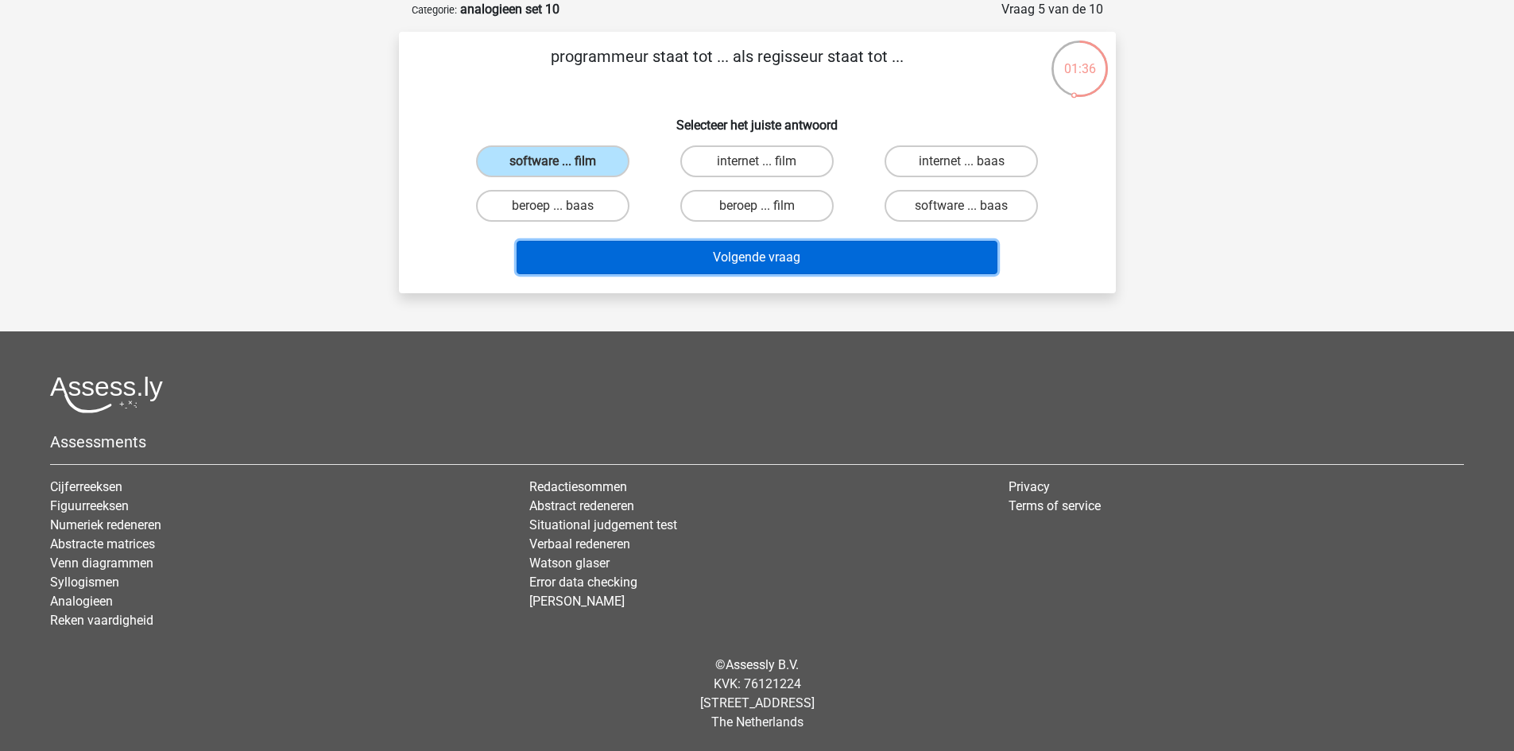
click at [720, 251] on button "Volgende vraag" at bounding box center [757, 257] width 481 height 33
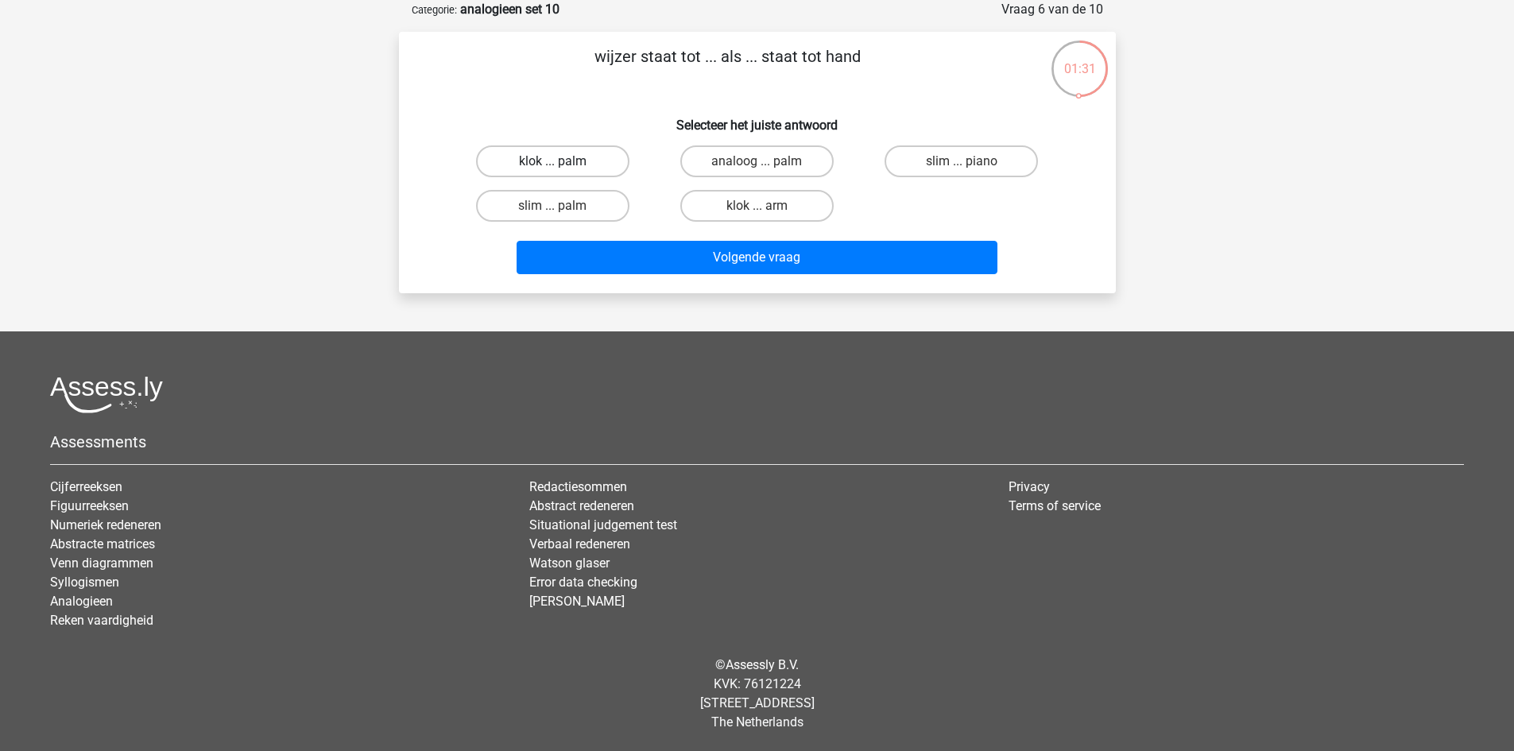
click at [565, 167] on label "klok ... palm" at bounding box center [552, 161] width 153 height 32
click at [563, 167] on input "klok ... palm" at bounding box center [557, 166] width 10 height 10
radio input "true"
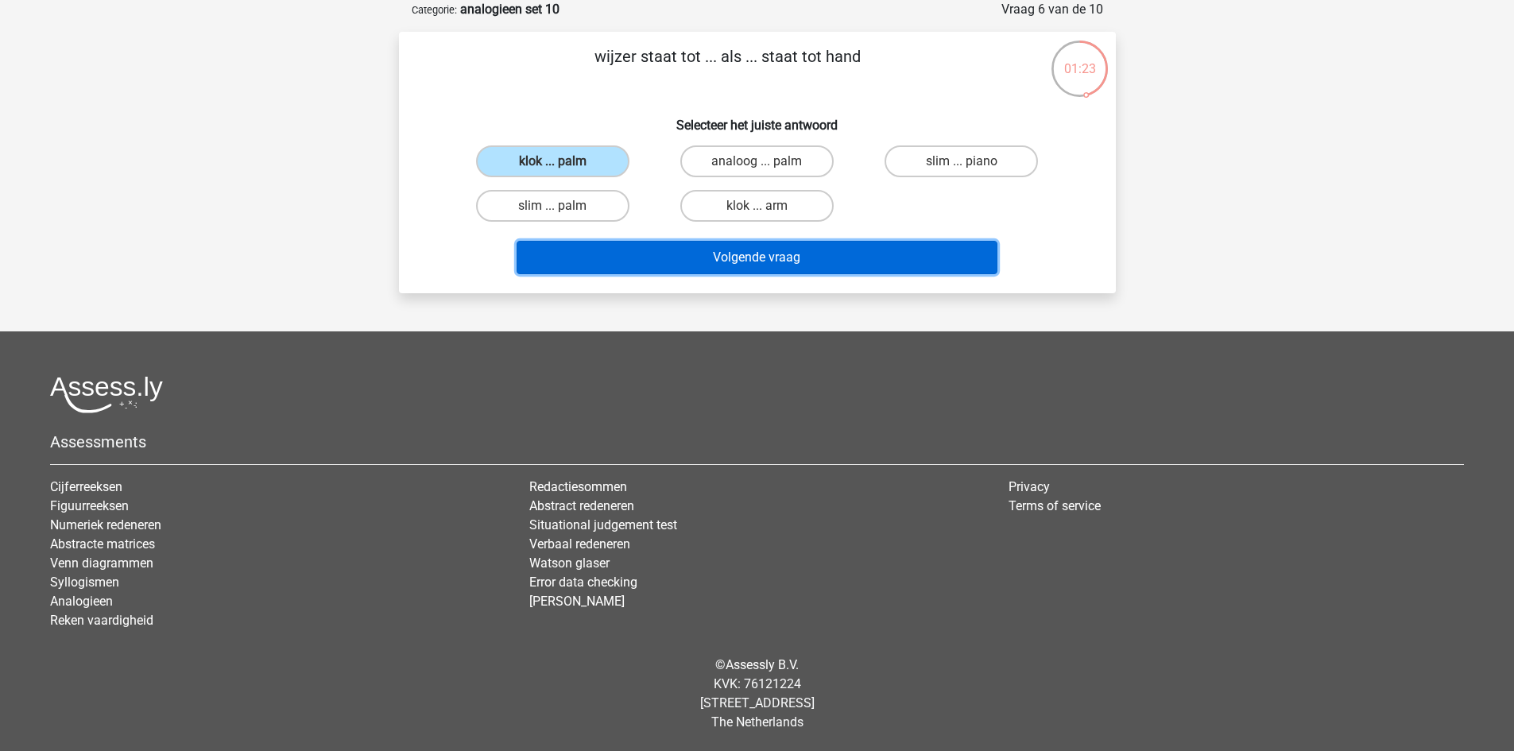
click at [801, 257] on button "Volgende vraag" at bounding box center [757, 257] width 481 height 33
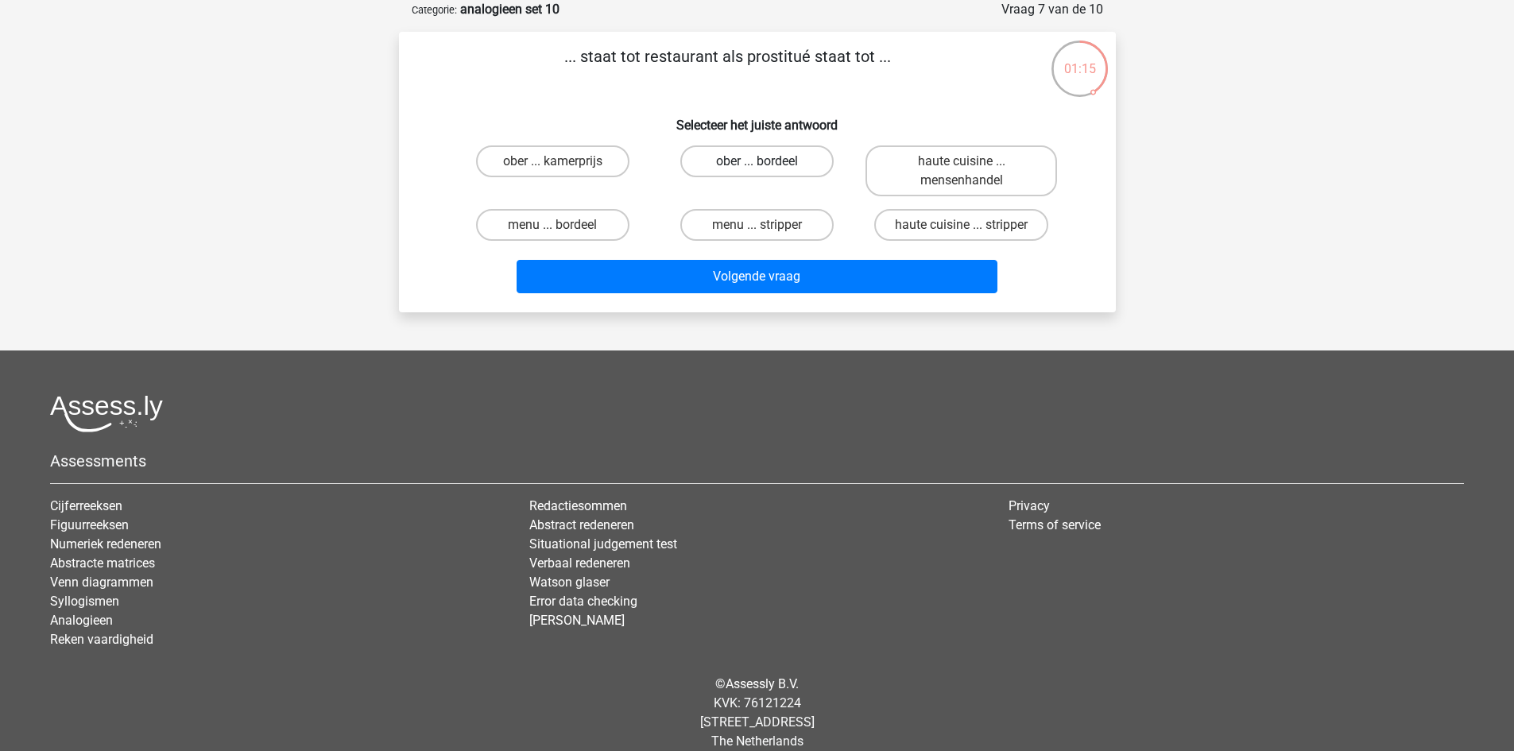
click at [742, 157] on label "ober ... bordeel" at bounding box center [756, 161] width 153 height 32
click at [757, 161] on input "ober ... bordeel" at bounding box center [762, 166] width 10 height 10
radio input "true"
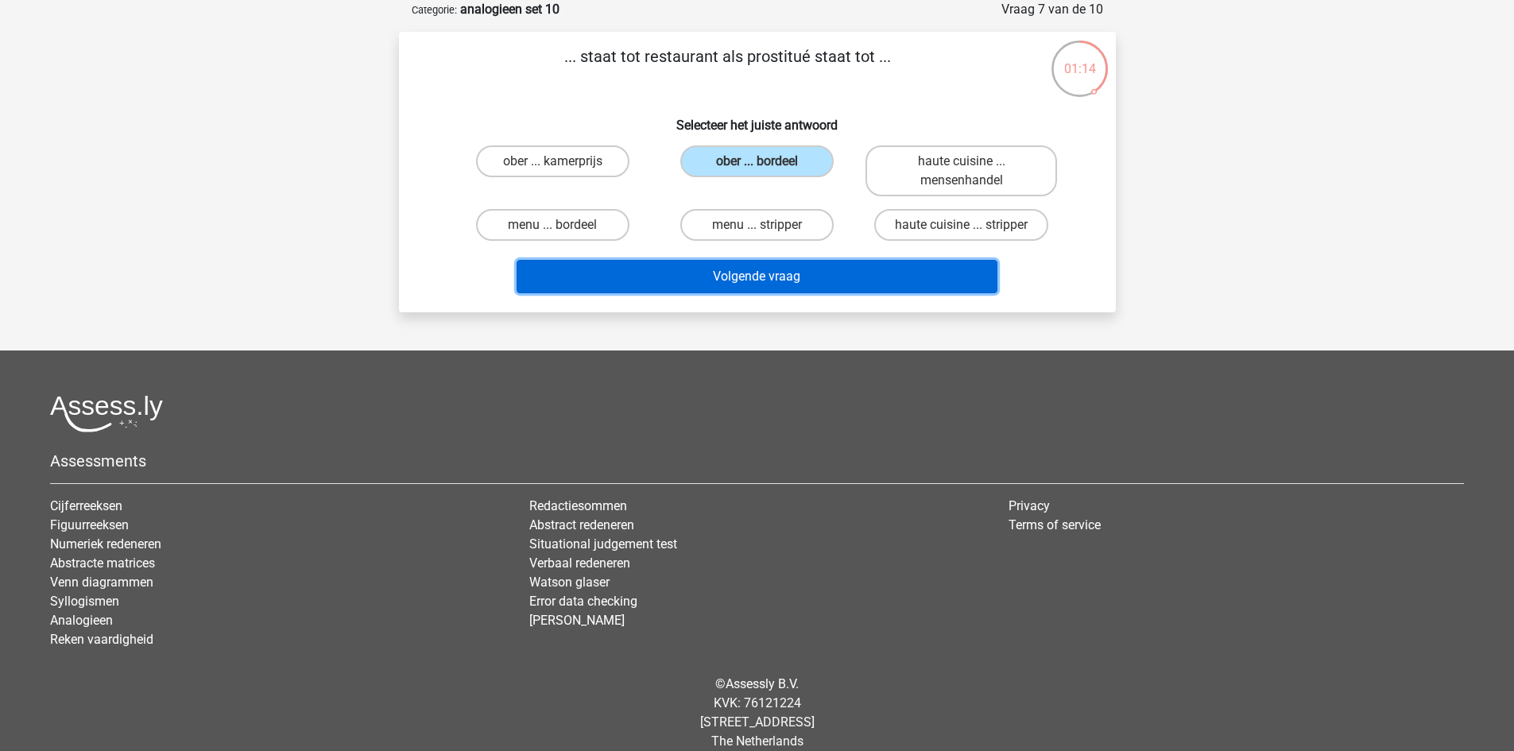
click at [843, 272] on button "Volgende vraag" at bounding box center [757, 276] width 481 height 33
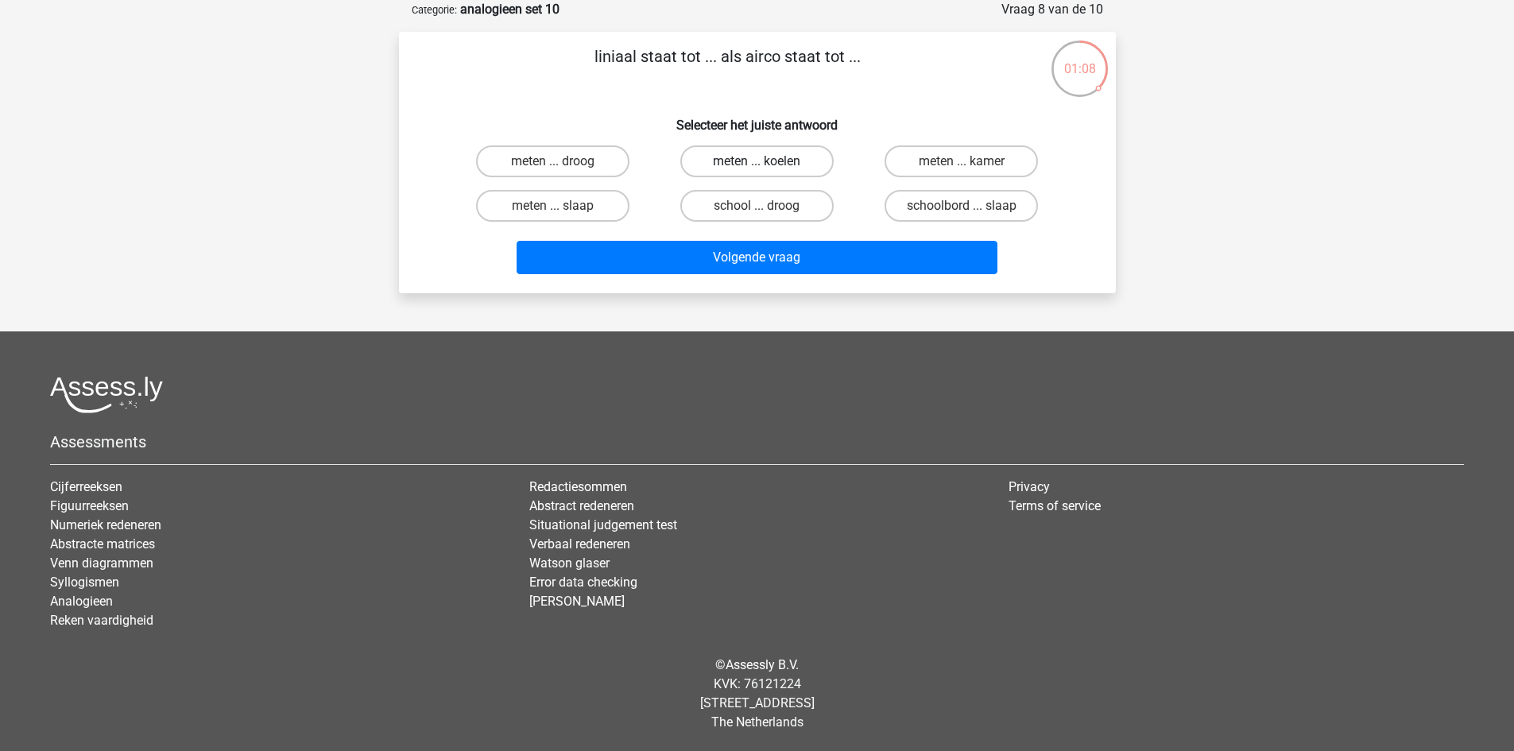
click at [777, 161] on label "meten ... koelen" at bounding box center [756, 161] width 153 height 32
click at [767, 161] on input "meten ... koelen" at bounding box center [762, 166] width 10 height 10
radio input "true"
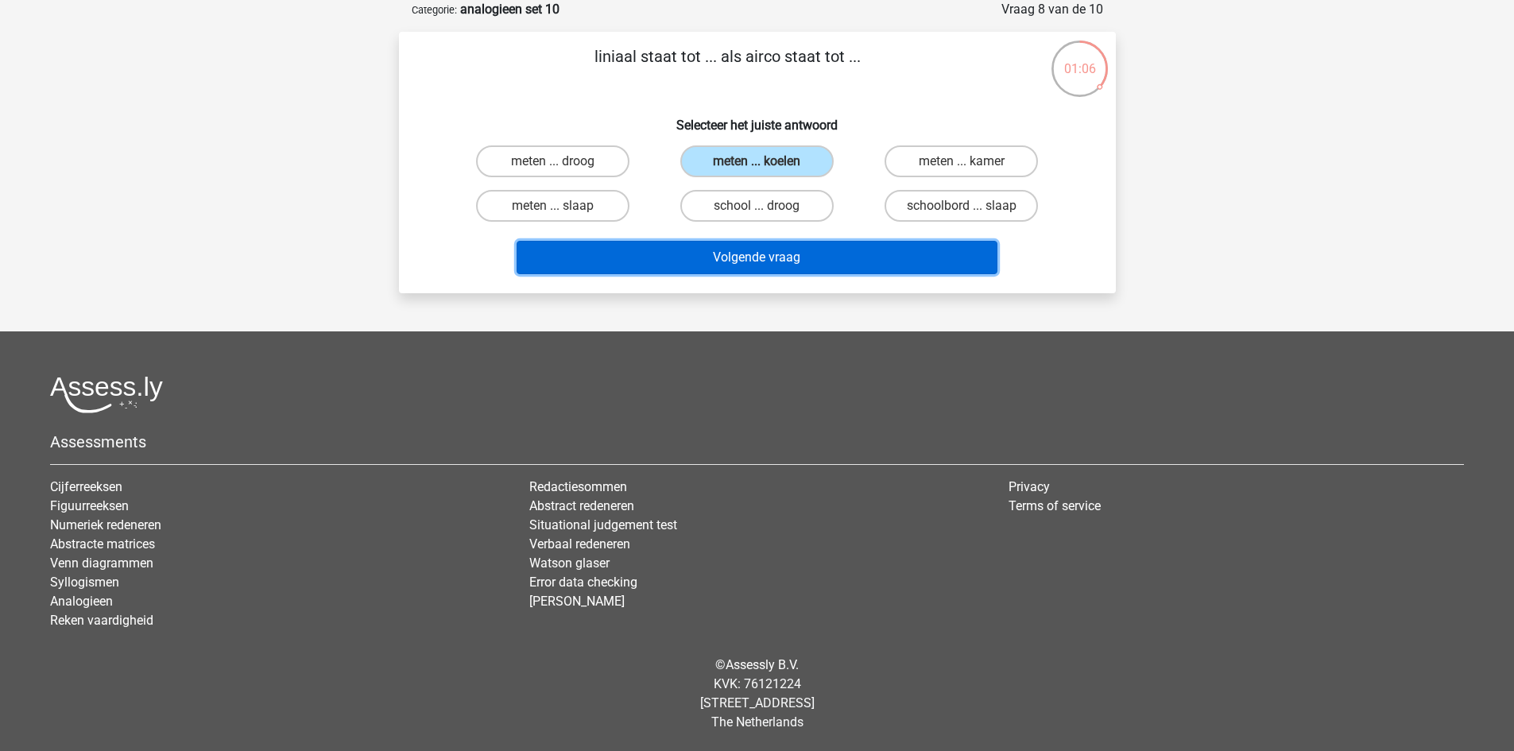
click at [840, 250] on button "Volgende vraag" at bounding box center [757, 257] width 481 height 33
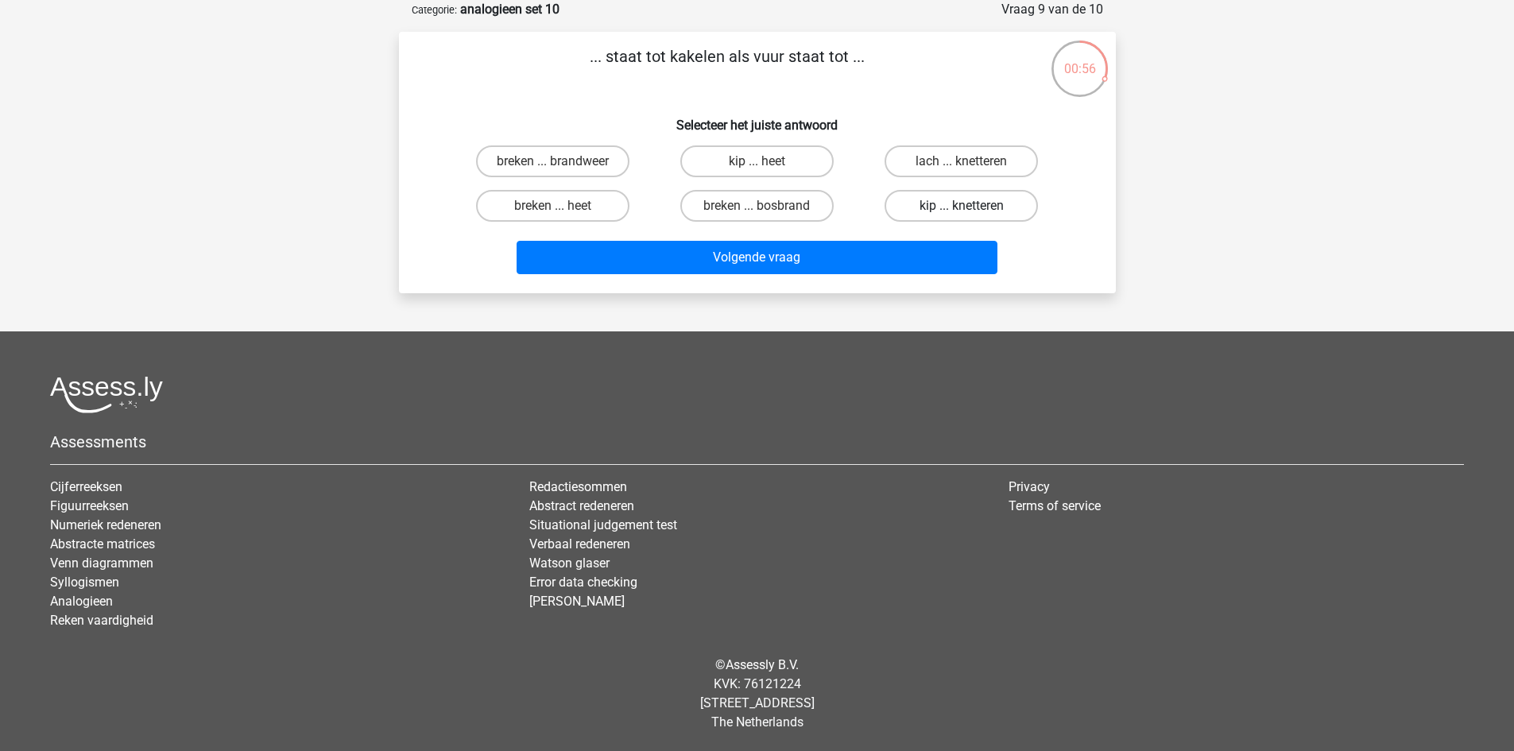
click at [934, 210] on label "kip ... knetteren" at bounding box center [961, 206] width 153 height 32
click at [962, 210] on input "kip ... knetteren" at bounding box center [967, 211] width 10 height 10
radio input "true"
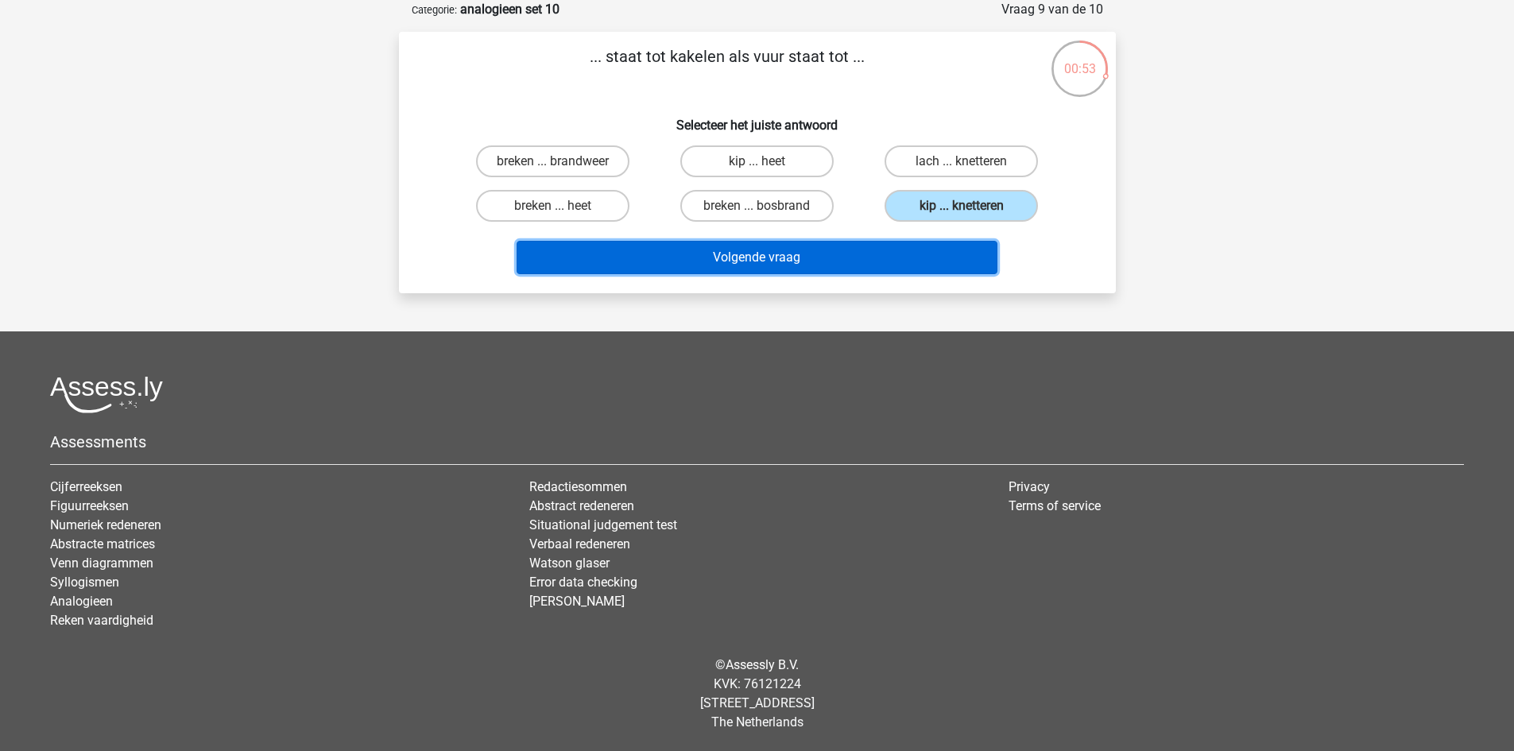
click at [744, 254] on button "Volgende vraag" at bounding box center [757, 257] width 481 height 33
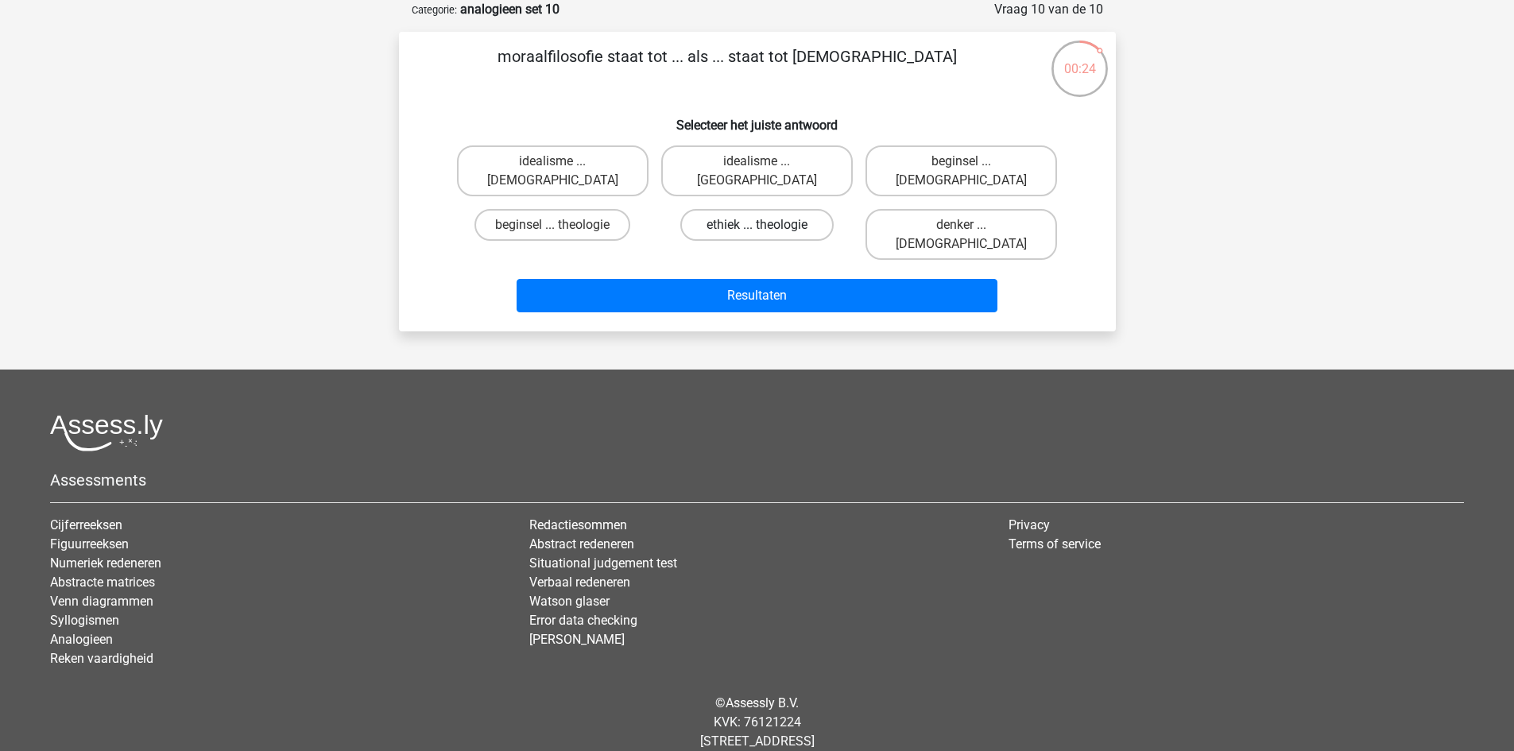
click at [744, 209] on label "ethiek ... theologie" at bounding box center [756, 225] width 153 height 32
click at [757, 225] on input "ethiek ... theologie" at bounding box center [762, 230] width 10 height 10
radio input "true"
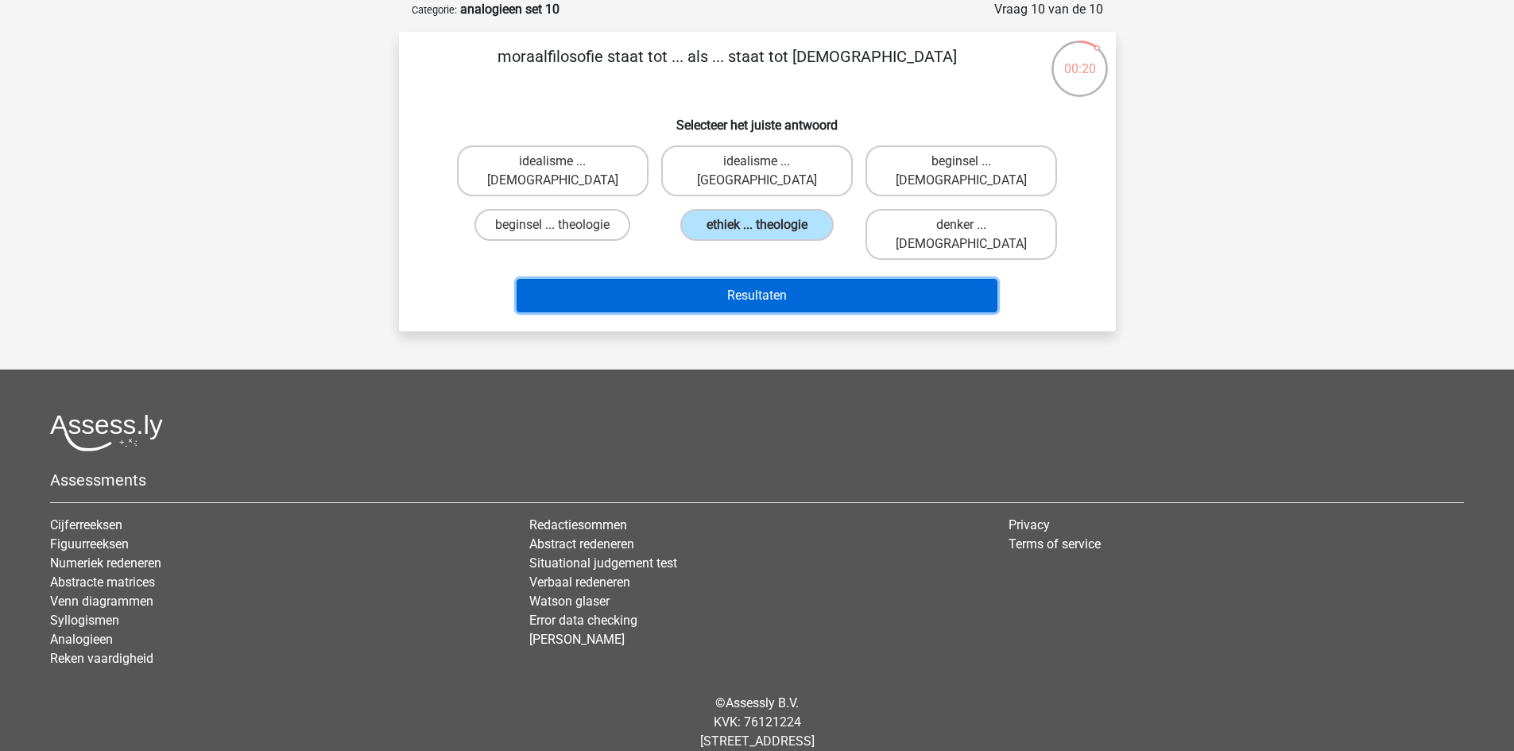
click at [758, 279] on button "Resultaten" at bounding box center [757, 295] width 481 height 33
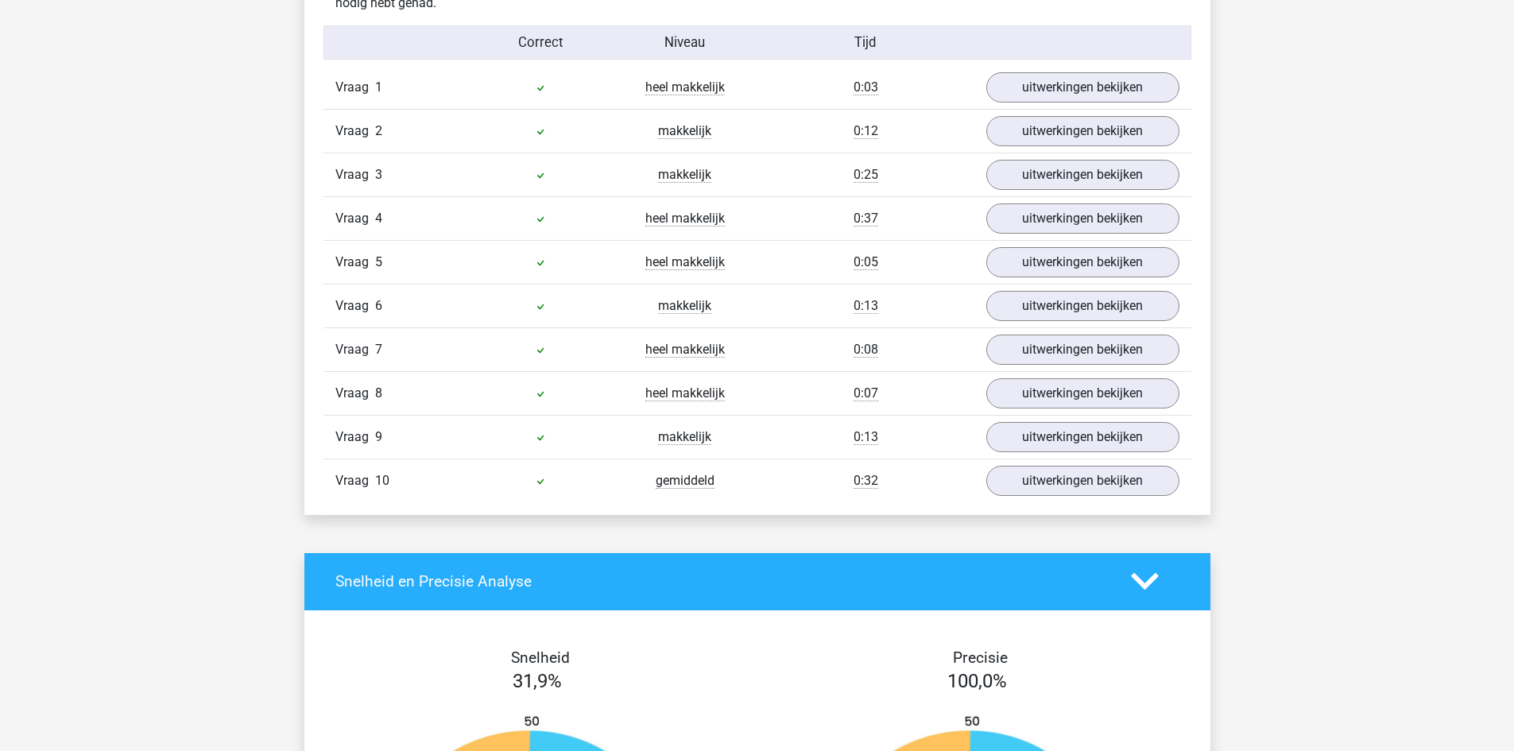
scroll to position [1033, 0]
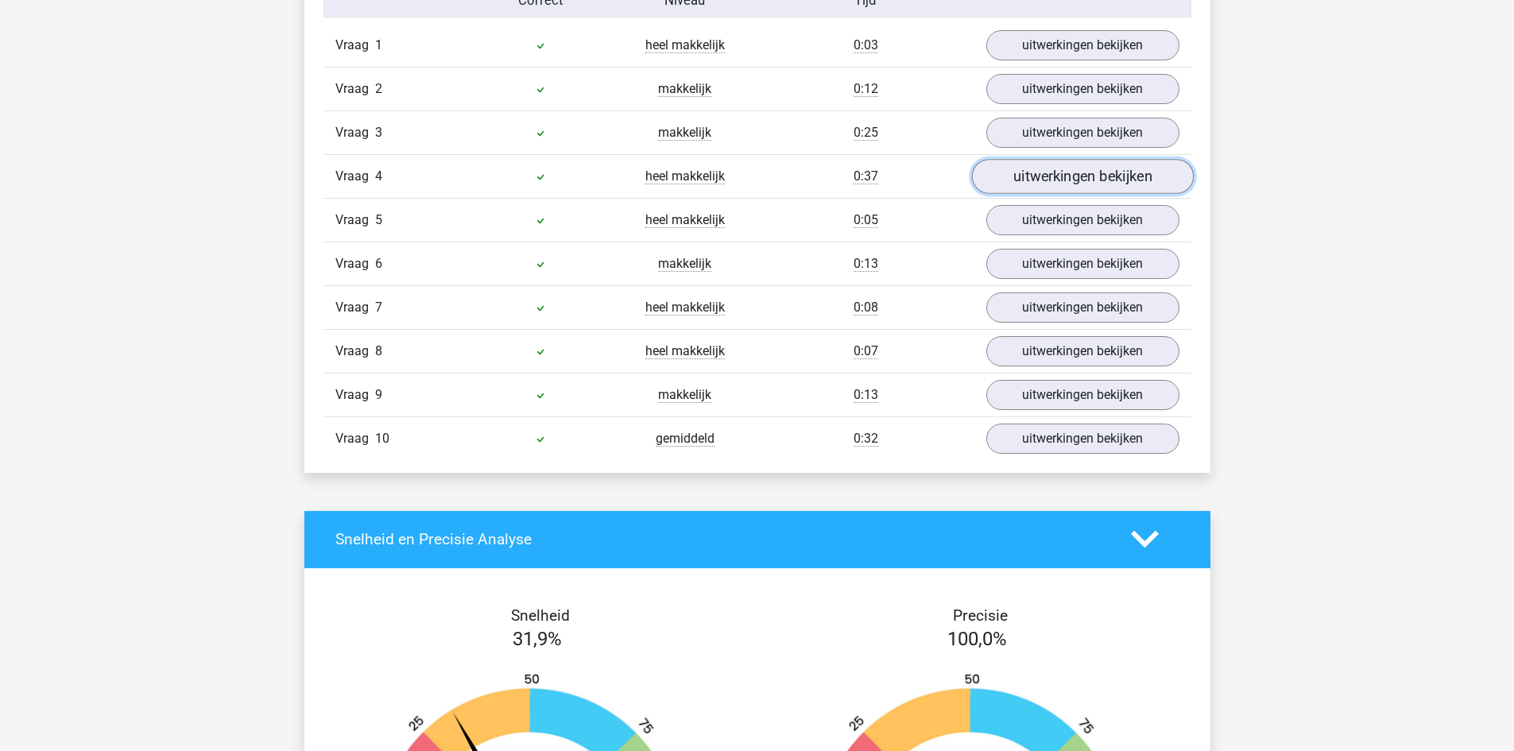
click at [1094, 174] on link "uitwerkingen bekijken" at bounding box center [1082, 176] width 222 height 35
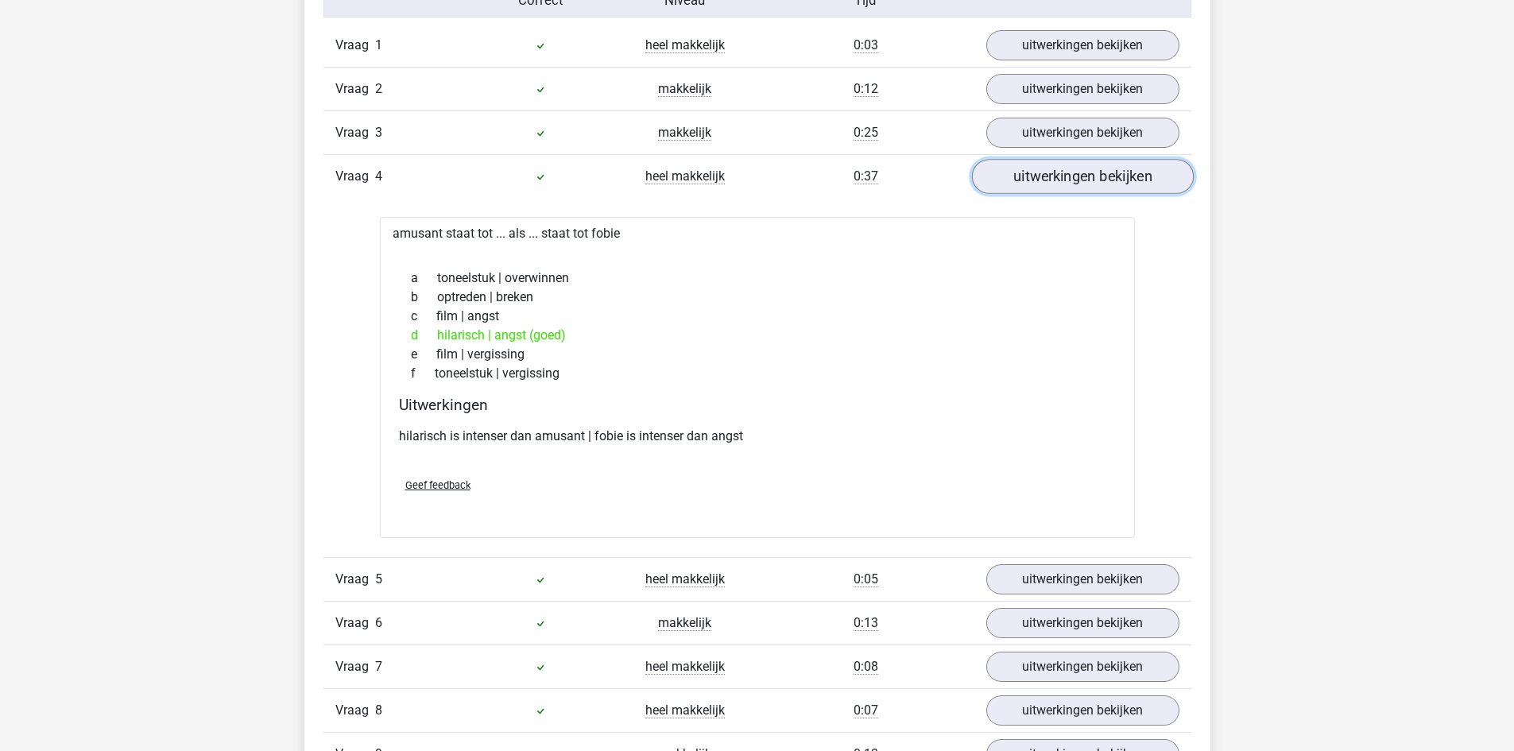
click at [1094, 174] on link "uitwerkingen bekijken" at bounding box center [1082, 176] width 222 height 35
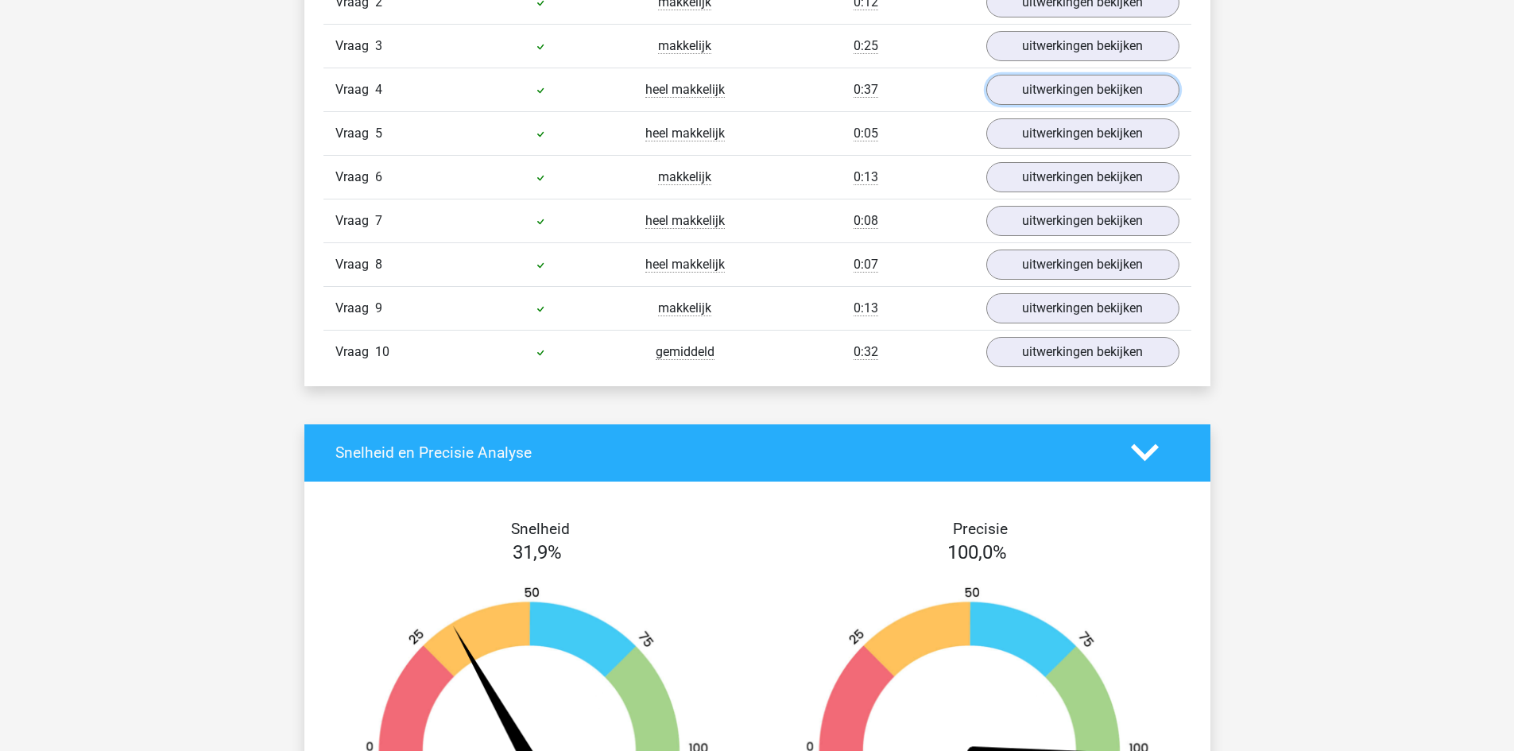
scroll to position [1351, 0]
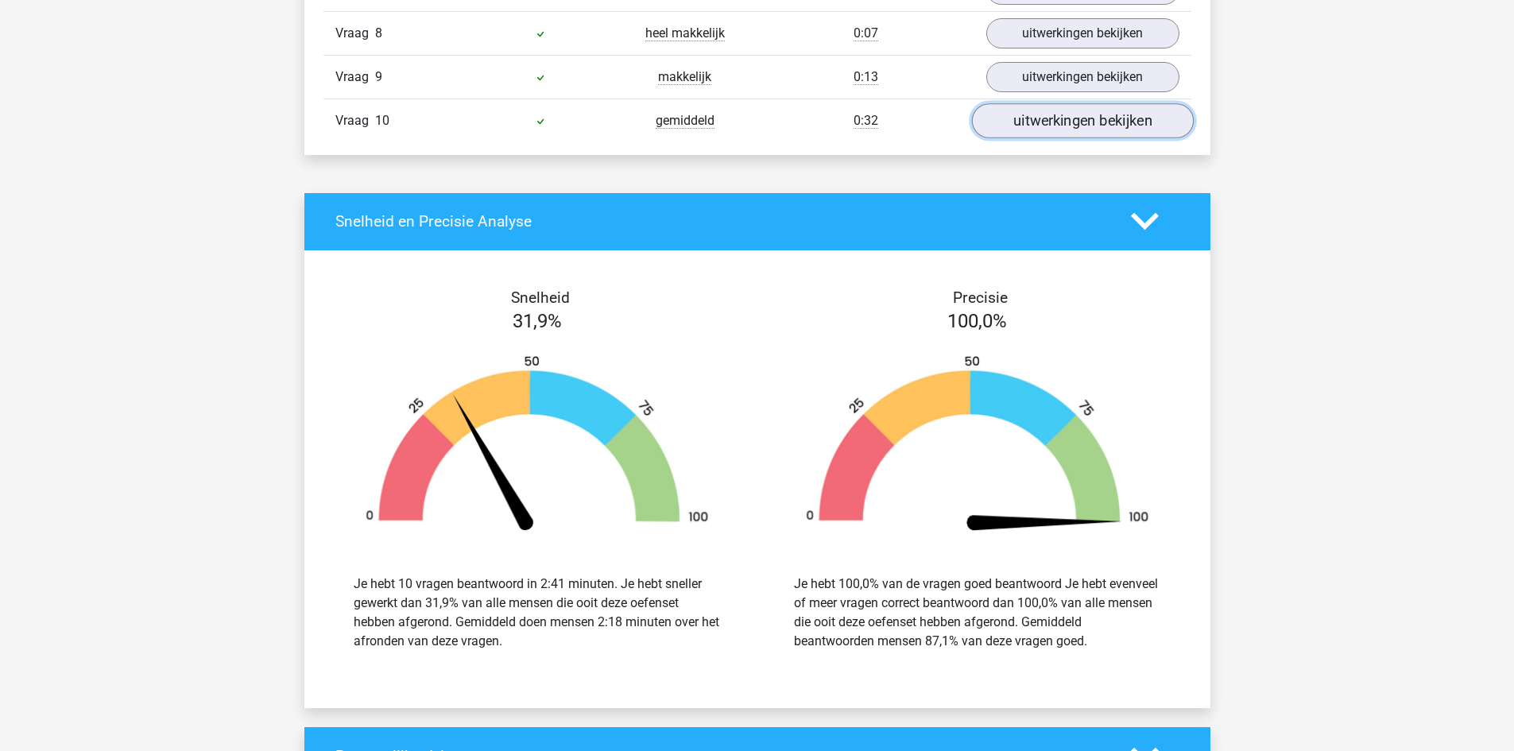
click at [1068, 112] on link "uitwerkingen bekijken" at bounding box center [1082, 120] width 222 height 35
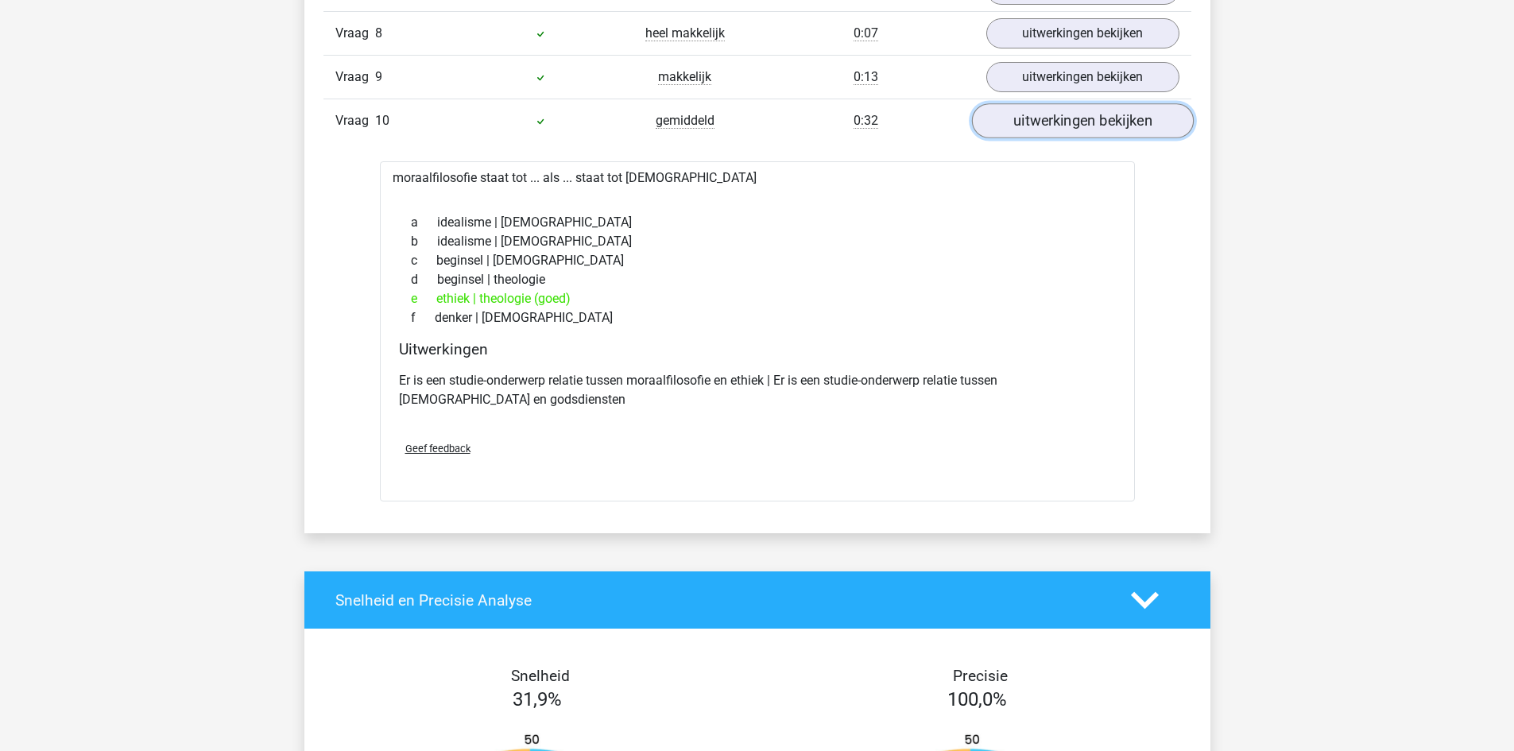
click at [1068, 113] on link "uitwerkingen bekijken" at bounding box center [1082, 120] width 222 height 35
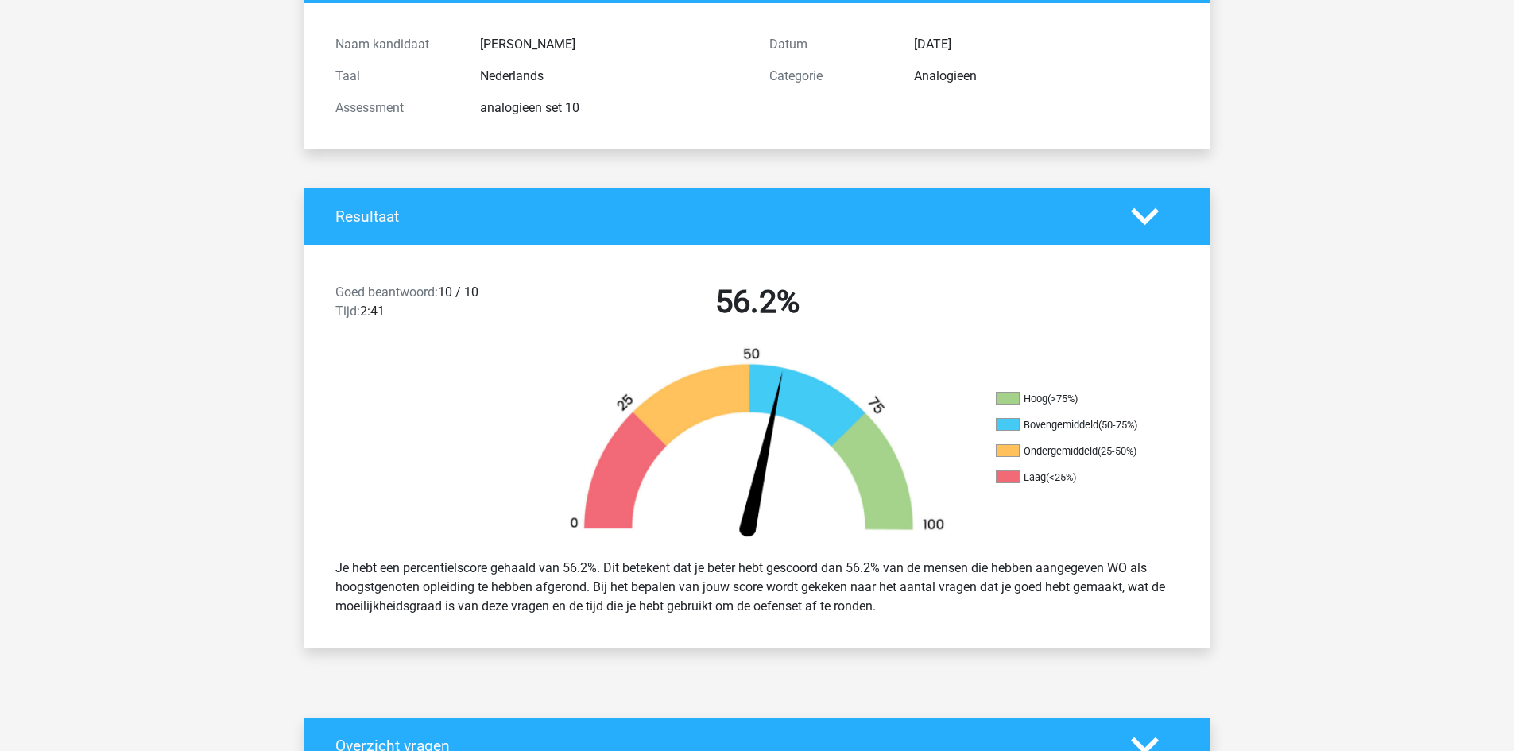
scroll to position [0, 0]
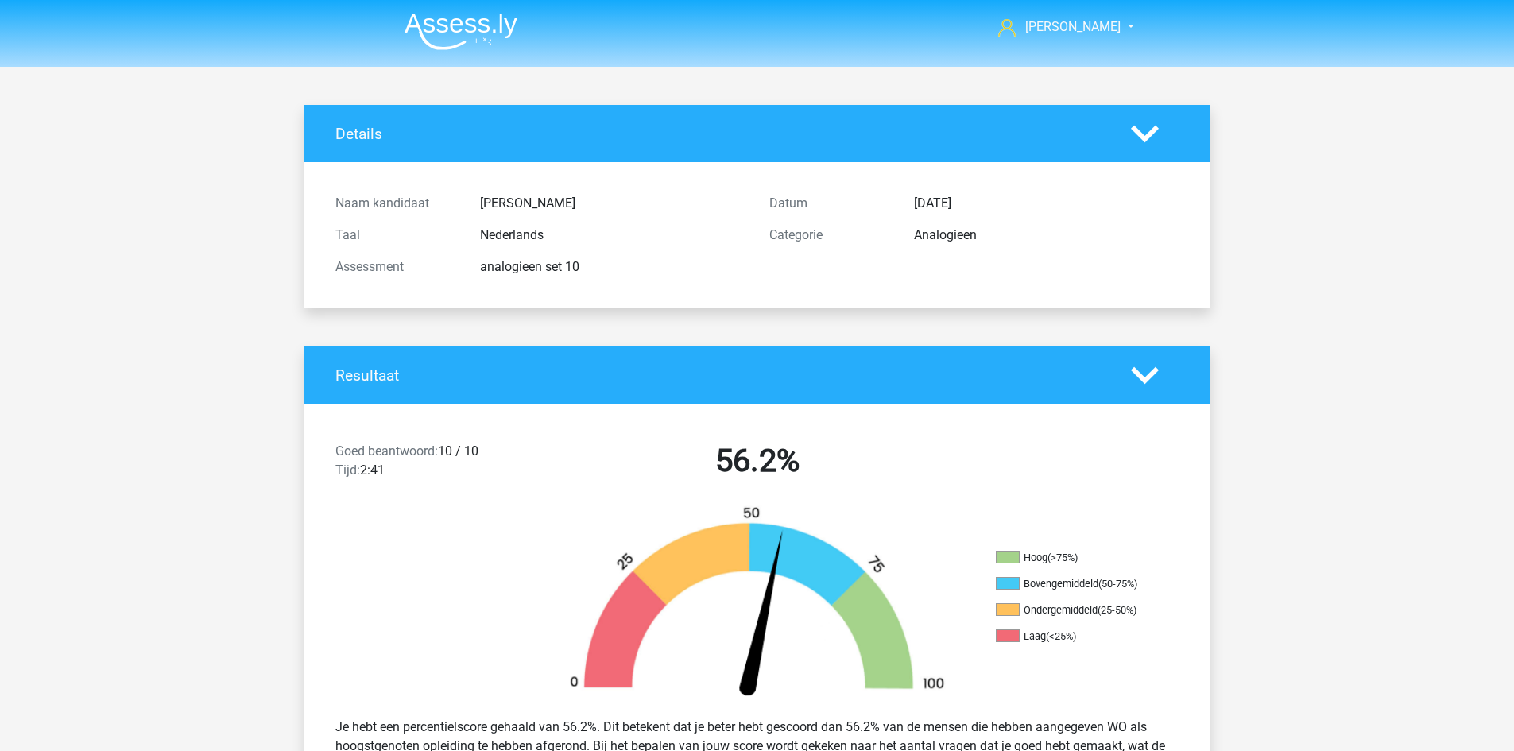
click at [474, 30] on img at bounding box center [461, 31] width 113 height 37
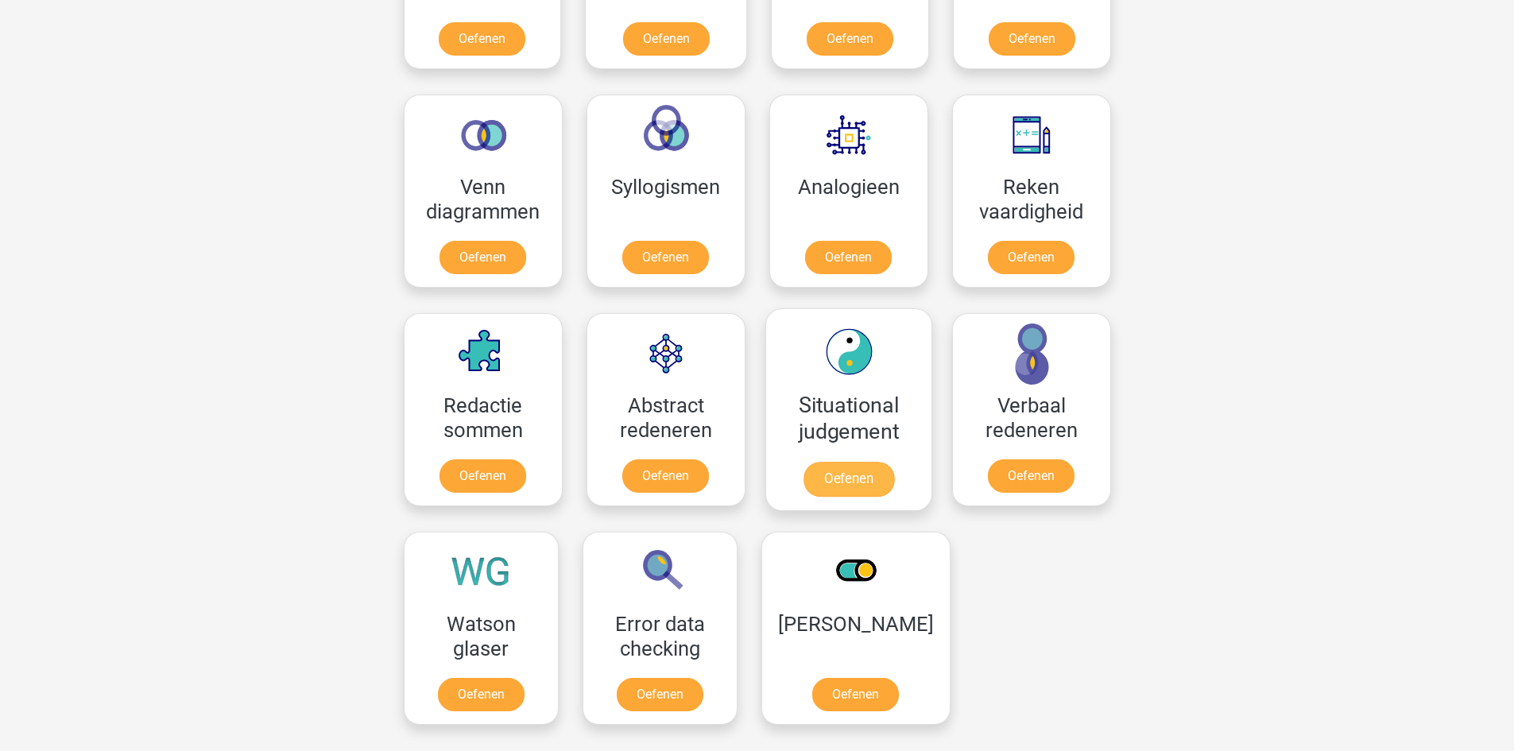
scroll to position [1033, 0]
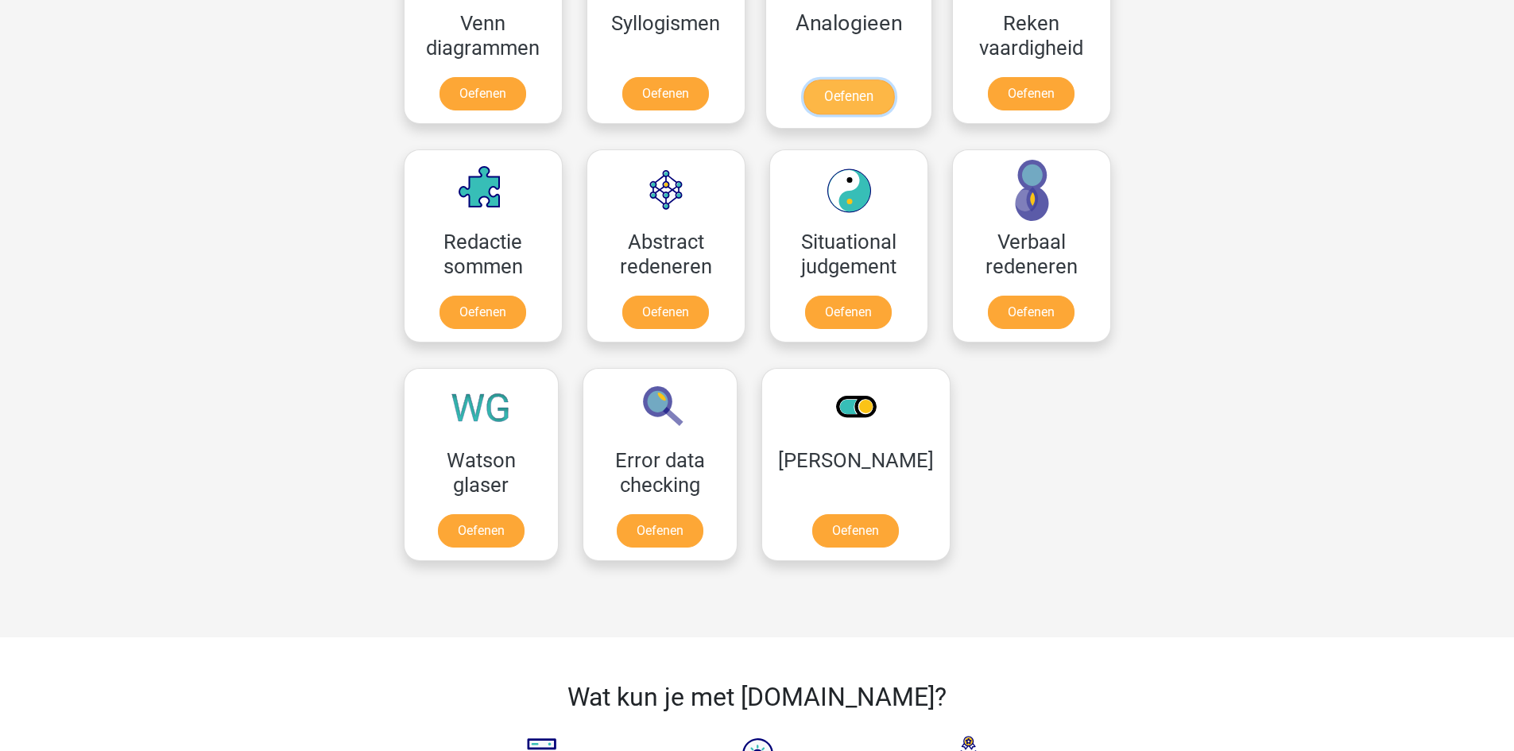
click at [868, 104] on link "Oefenen" at bounding box center [848, 96] width 91 height 35
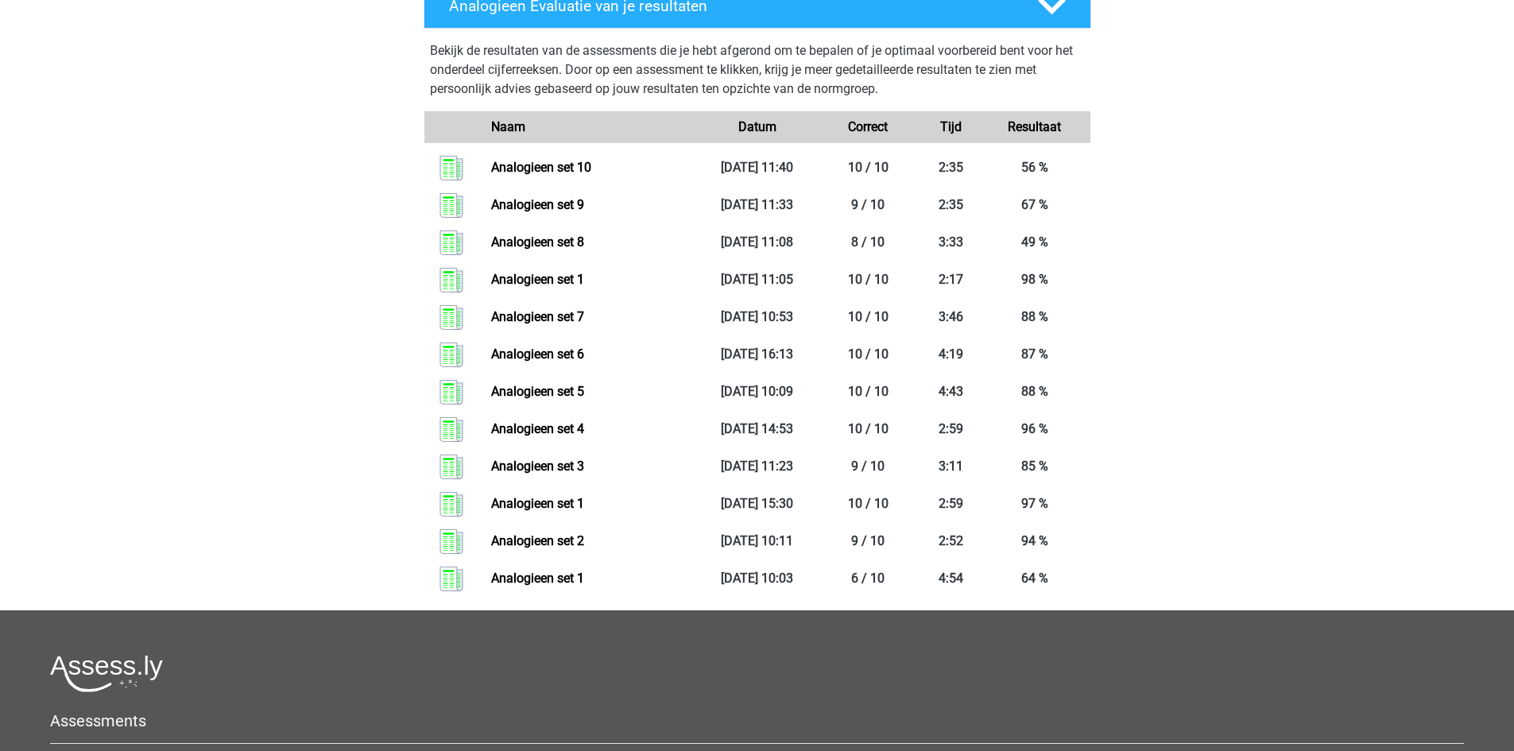
scroll to position [397, 0]
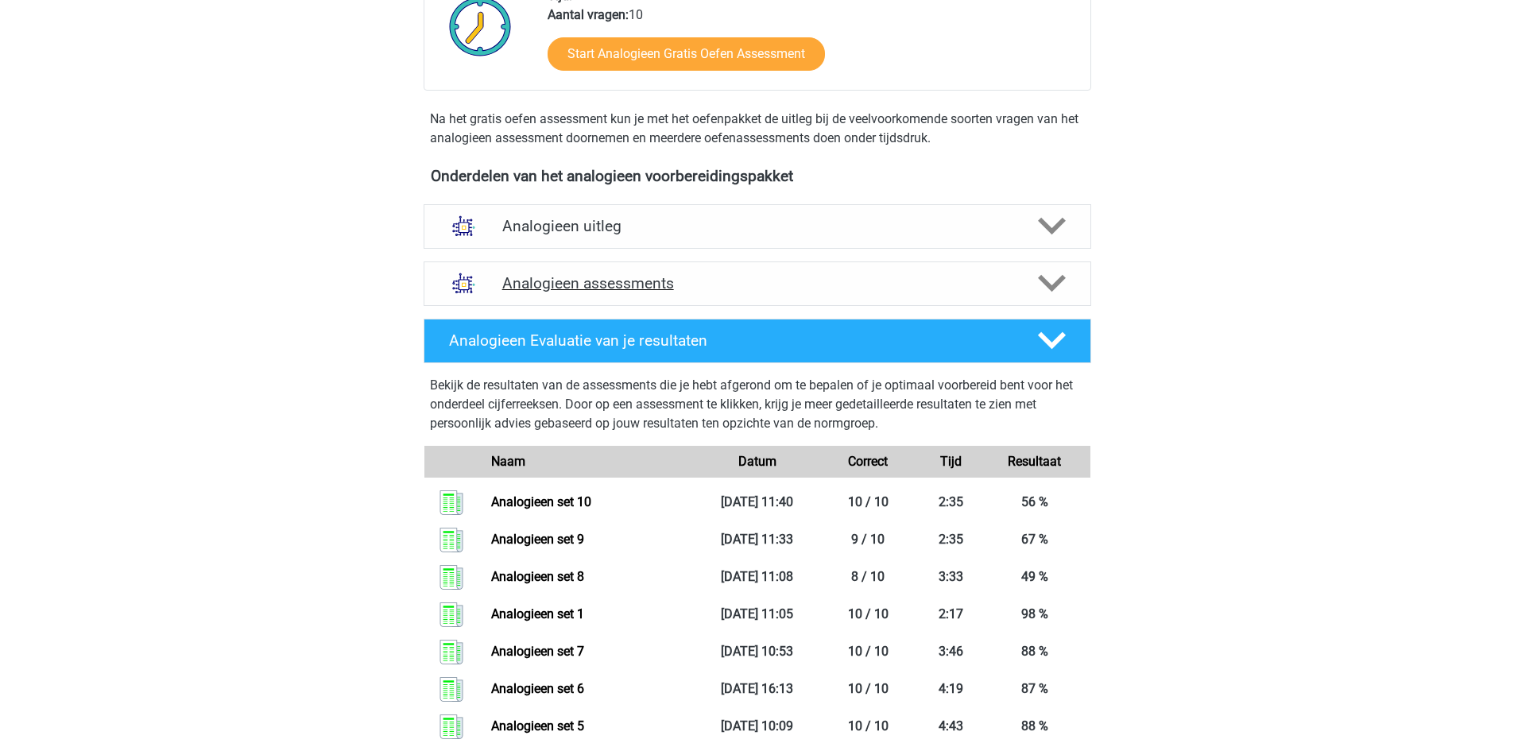
click at [612, 289] on h4 "Analogieen assessments" at bounding box center [757, 283] width 510 height 18
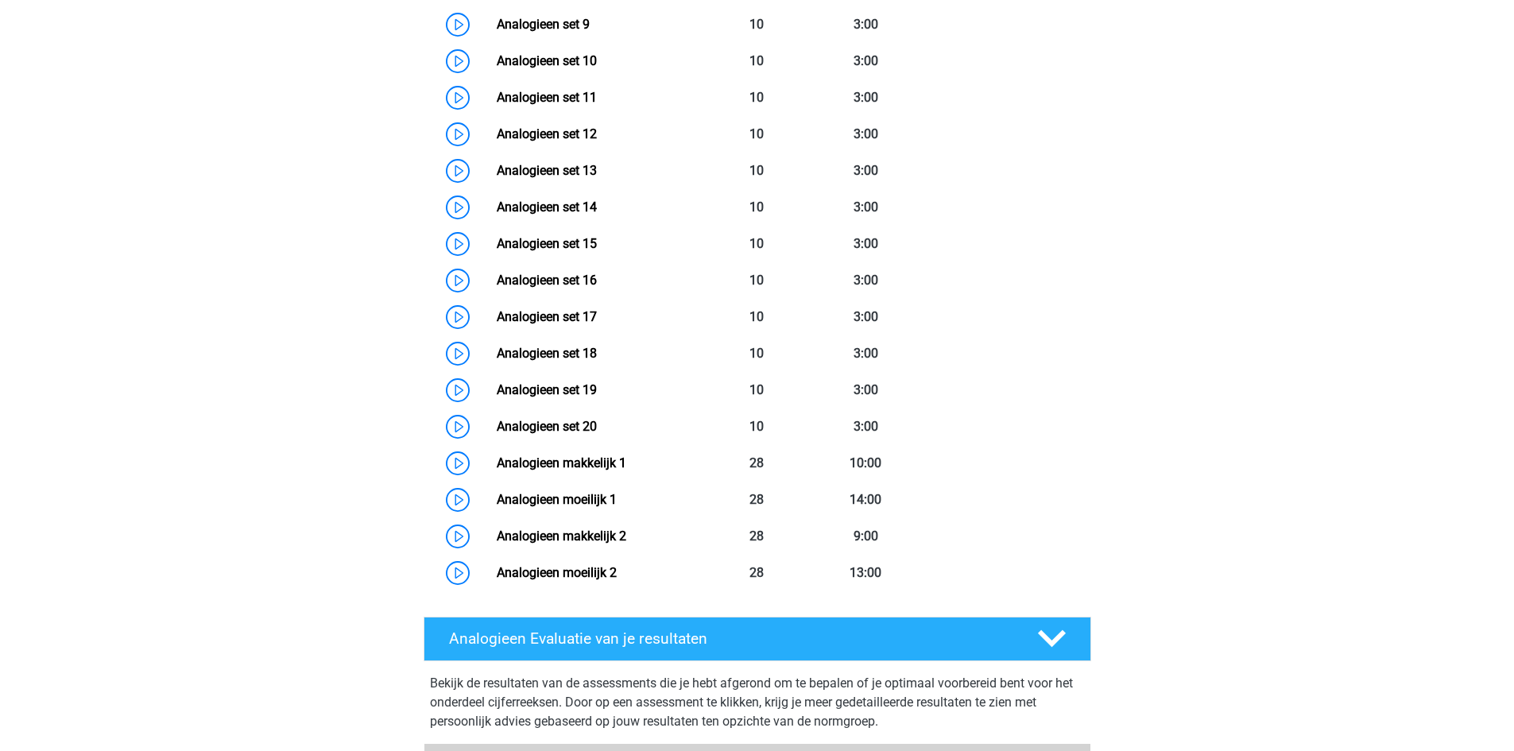
scroll to position [954, 0]
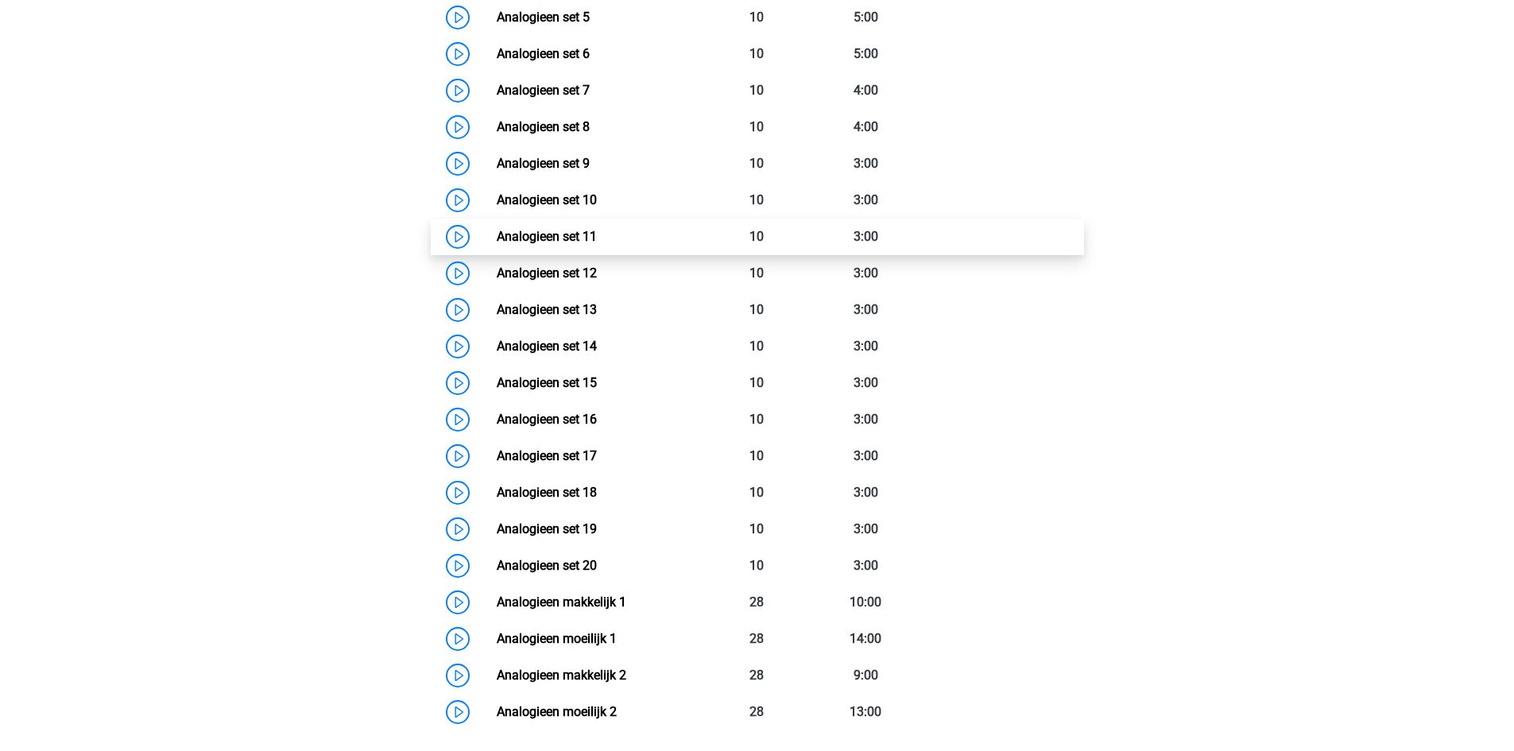
click at [597, 234] on link "Analogieen set 11" at bounding box center [547, 236] width 100 height 15
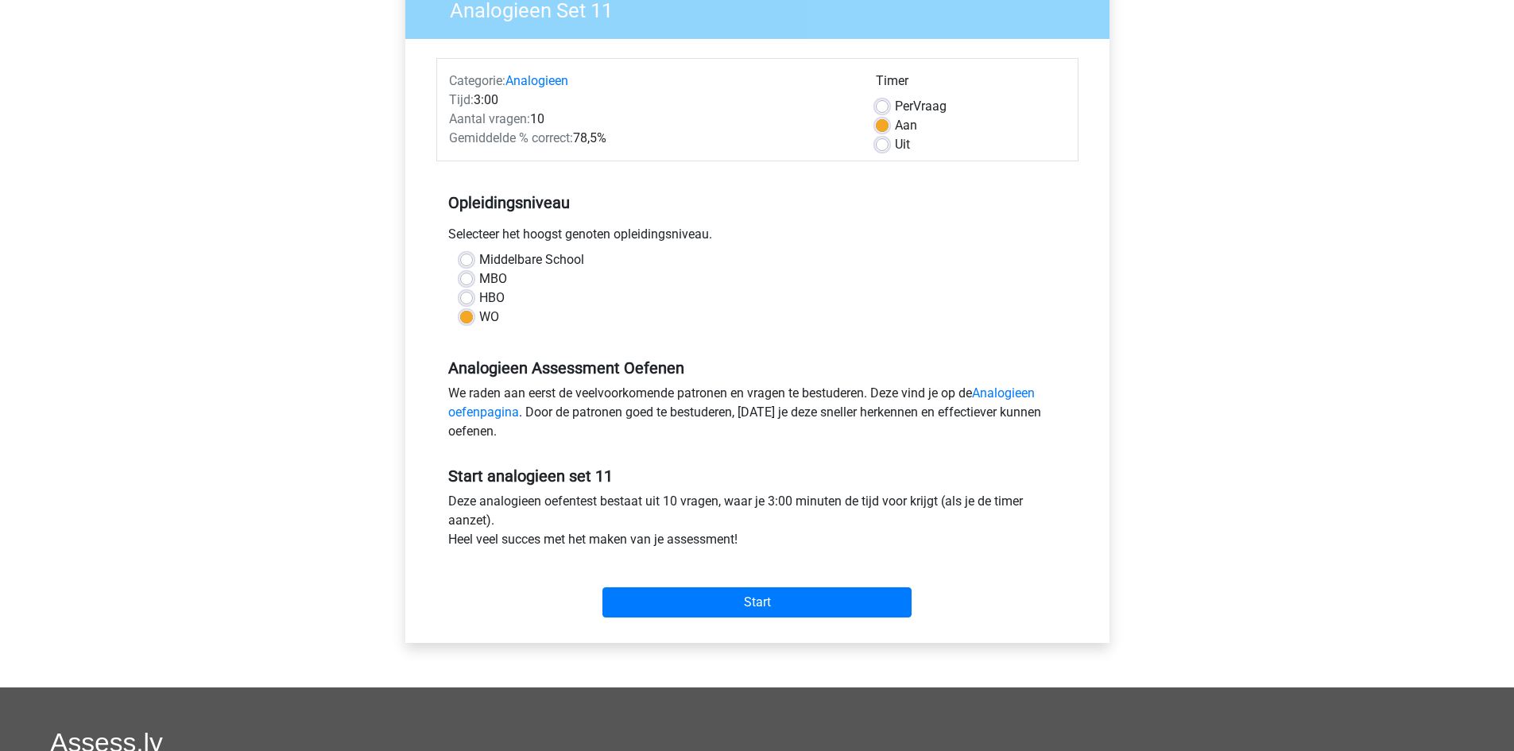
scroll to position [159, 0]
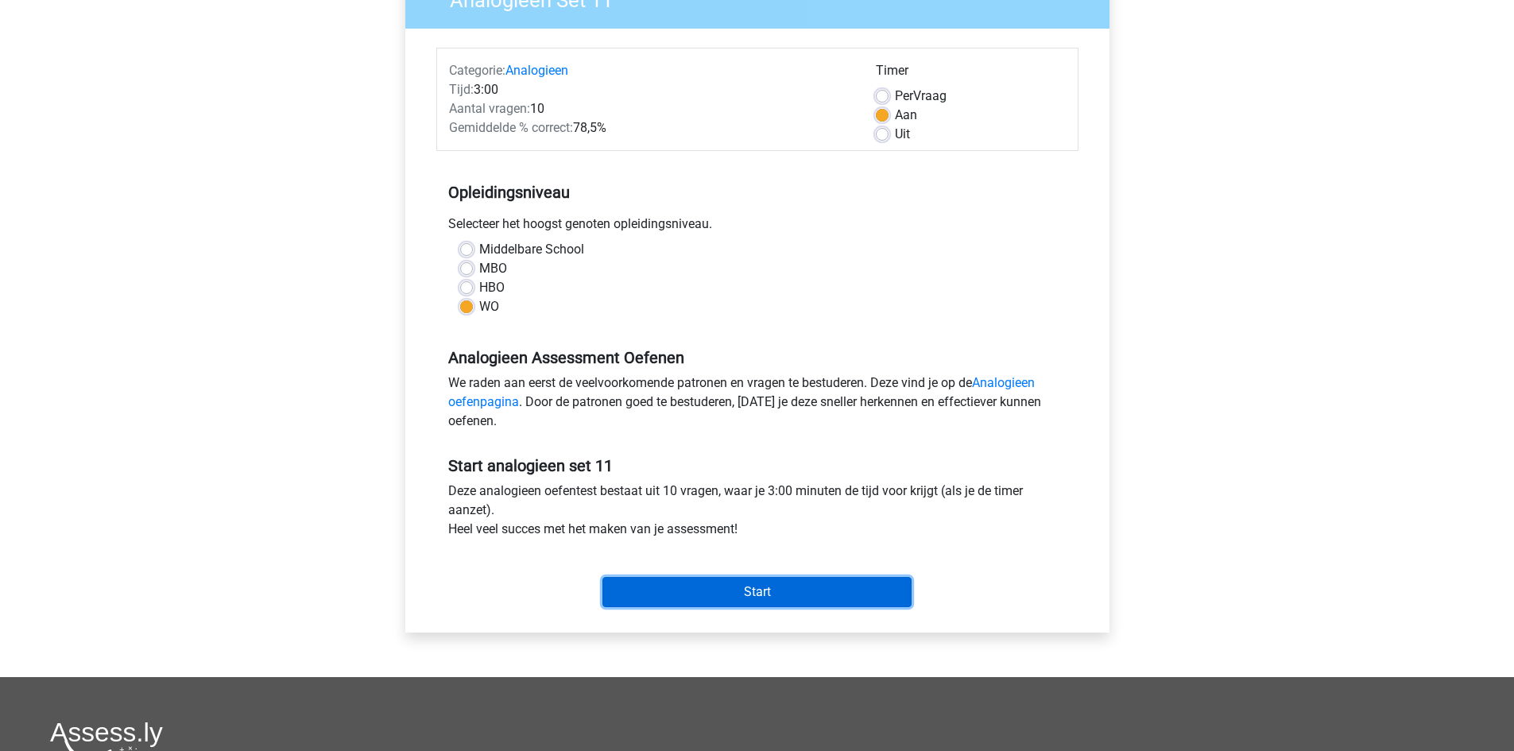
click at [756, 587] on input "Start" at bounding box center [757, 592] width 309 height 30
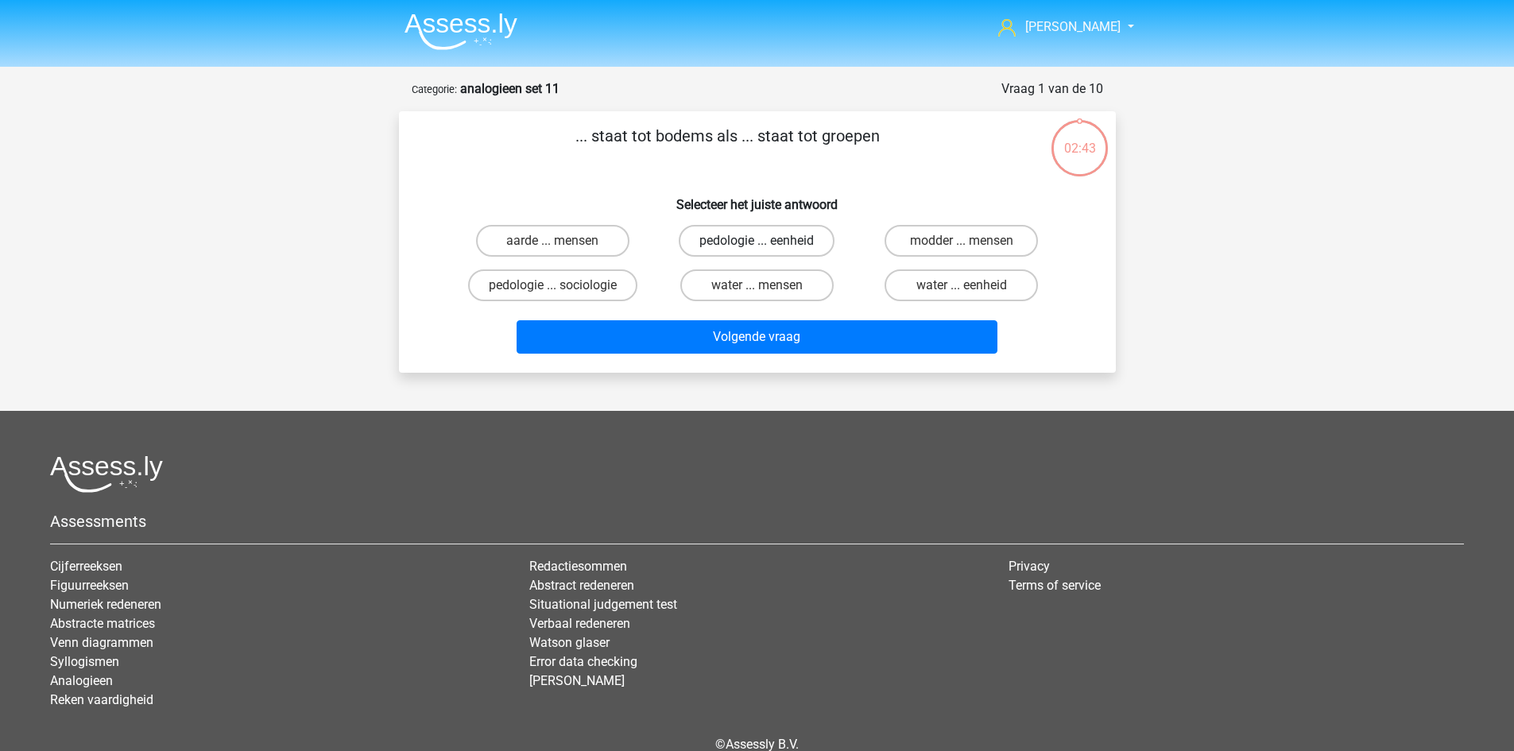
click at [762, 238] on label "pedologie ... eenheid" at bounding box center [757, 241] width 156 height 32
click at [762, 241] on input "pedologie ... eenheid" at bounding box center [762, 246] width 10 height 10
radio input "true"
click at [929, 289] on label "water ... eenheid" at bounding box center [961, 285] width 153 height 32
click at [962, 289] on input "water ... eenheid" at bounding box center [967, 290] width 10 height 10
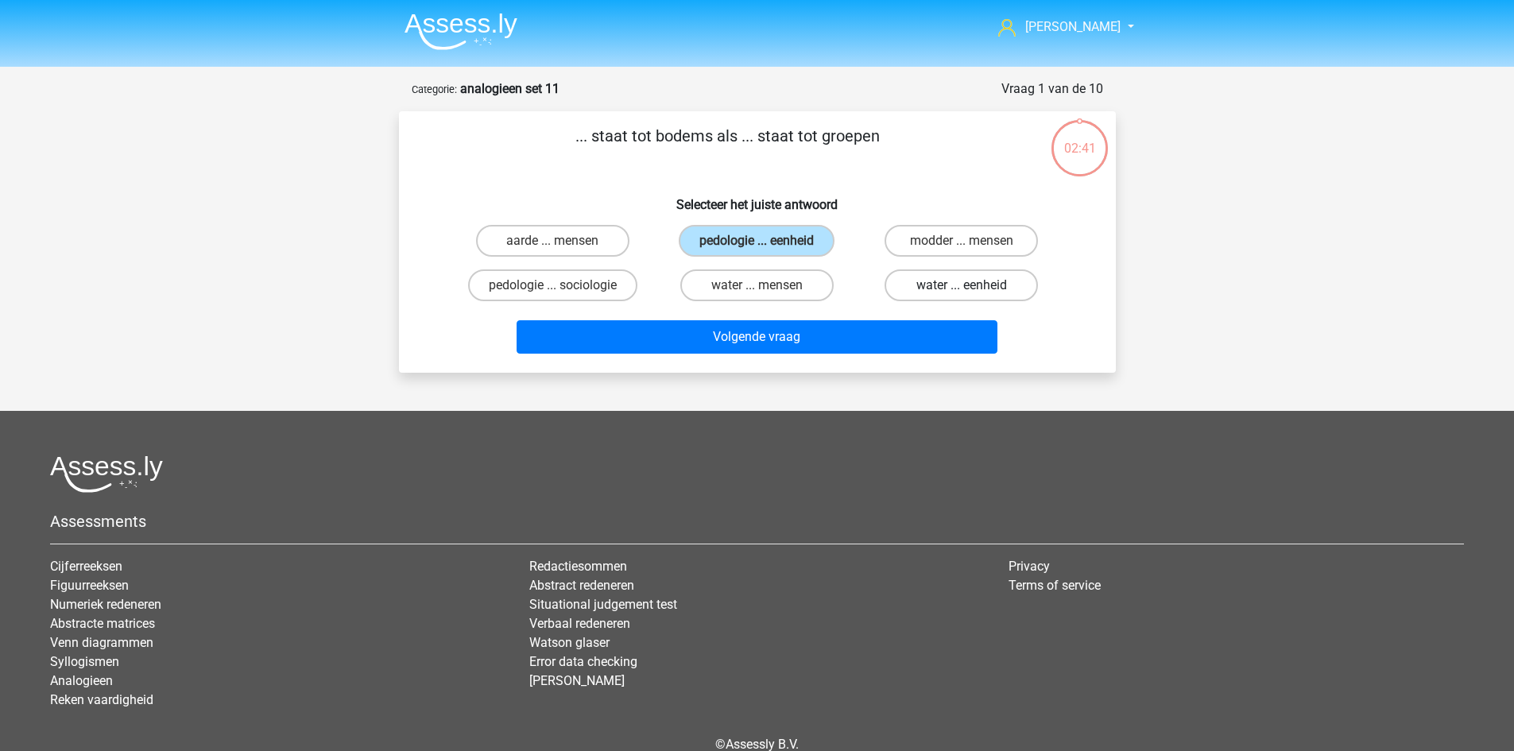
radio input "true"
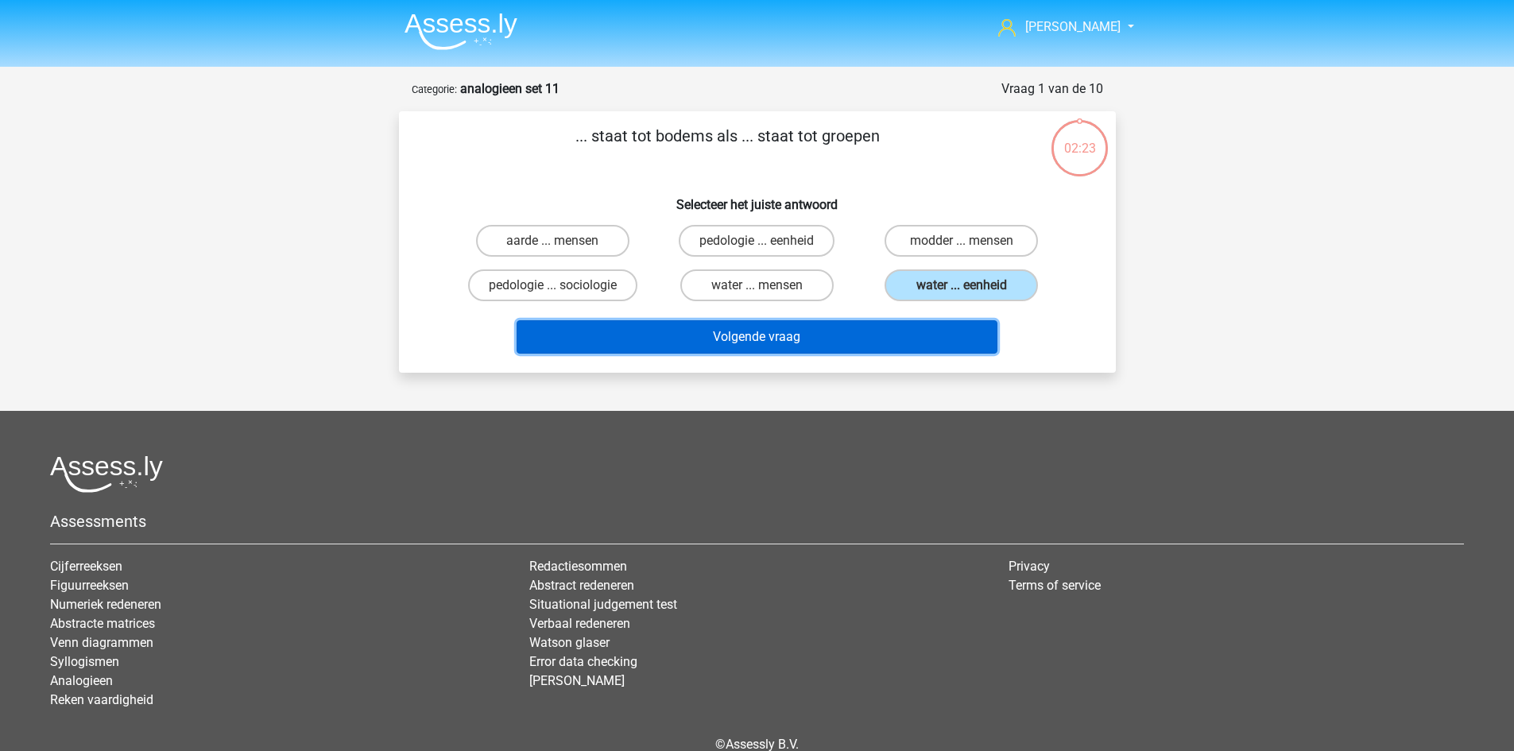
click at [753, 340] on button "Volgende vraag" at bounding box center [757, 336] width 481 height 33
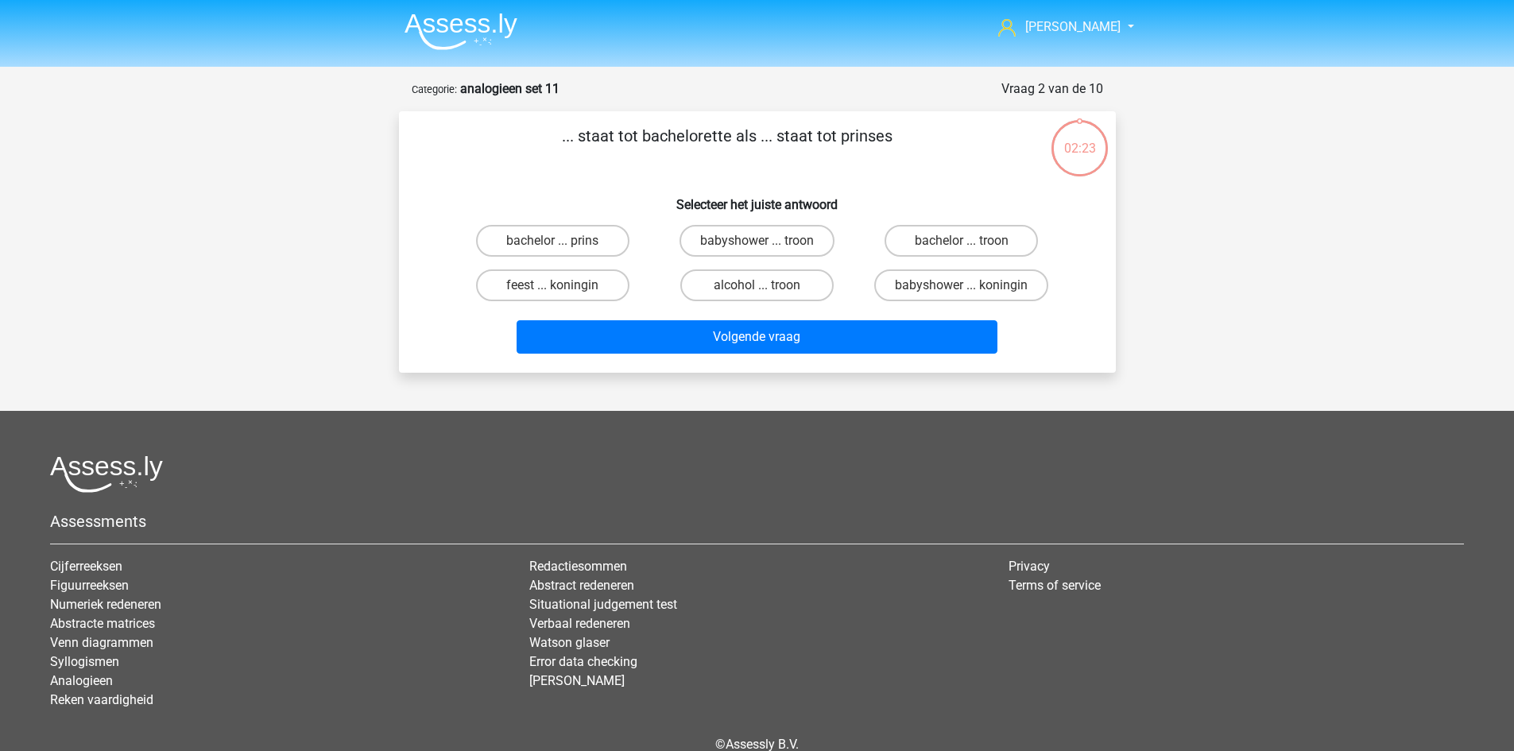
scroll to position [79, 0]
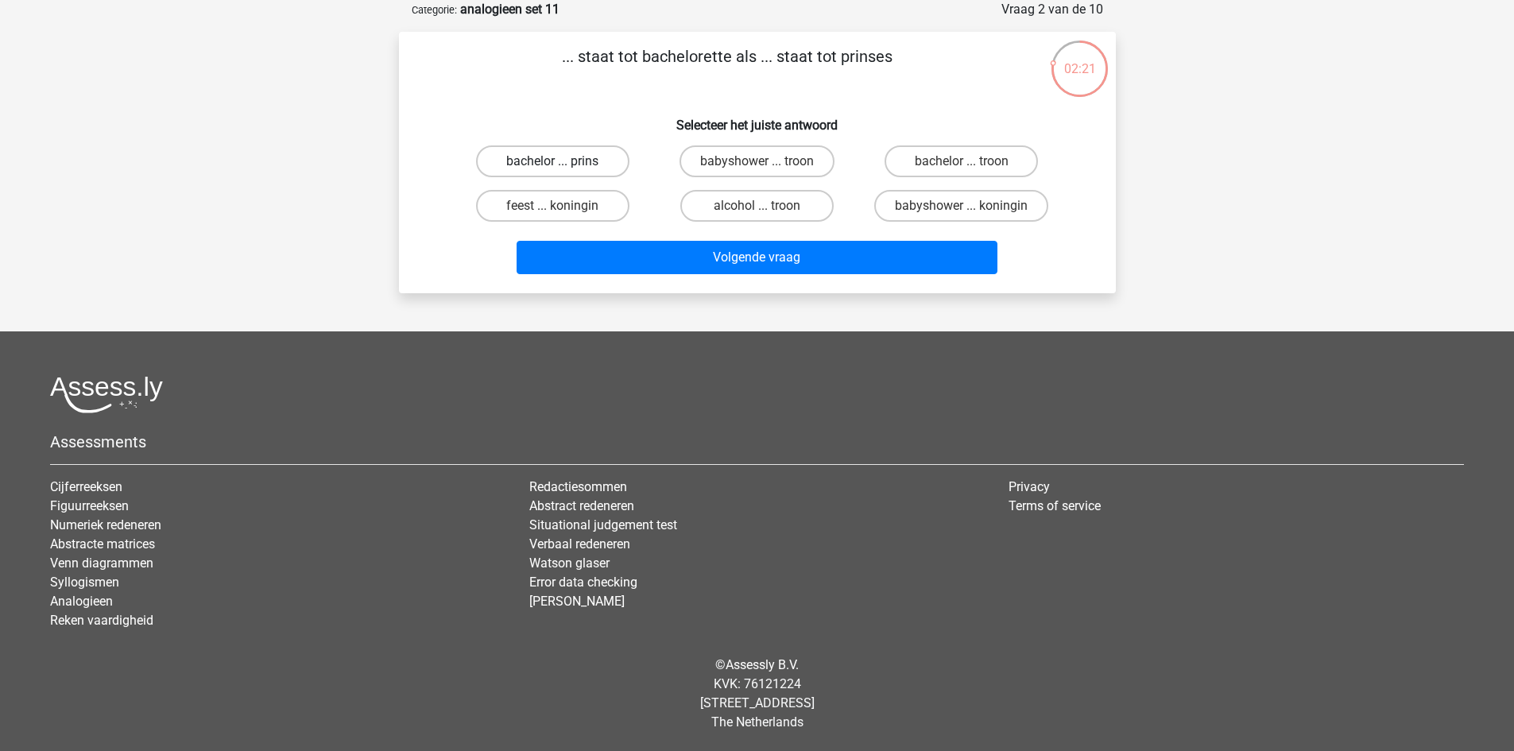
click at [575, 164] on label "bachelor ... prins" at bounding box center [552, 161] width 153 height 32
click at [563, 164] on input "bachelor ... prins" at bounding box center [557, 166] width 10 height 10
radio input "true"
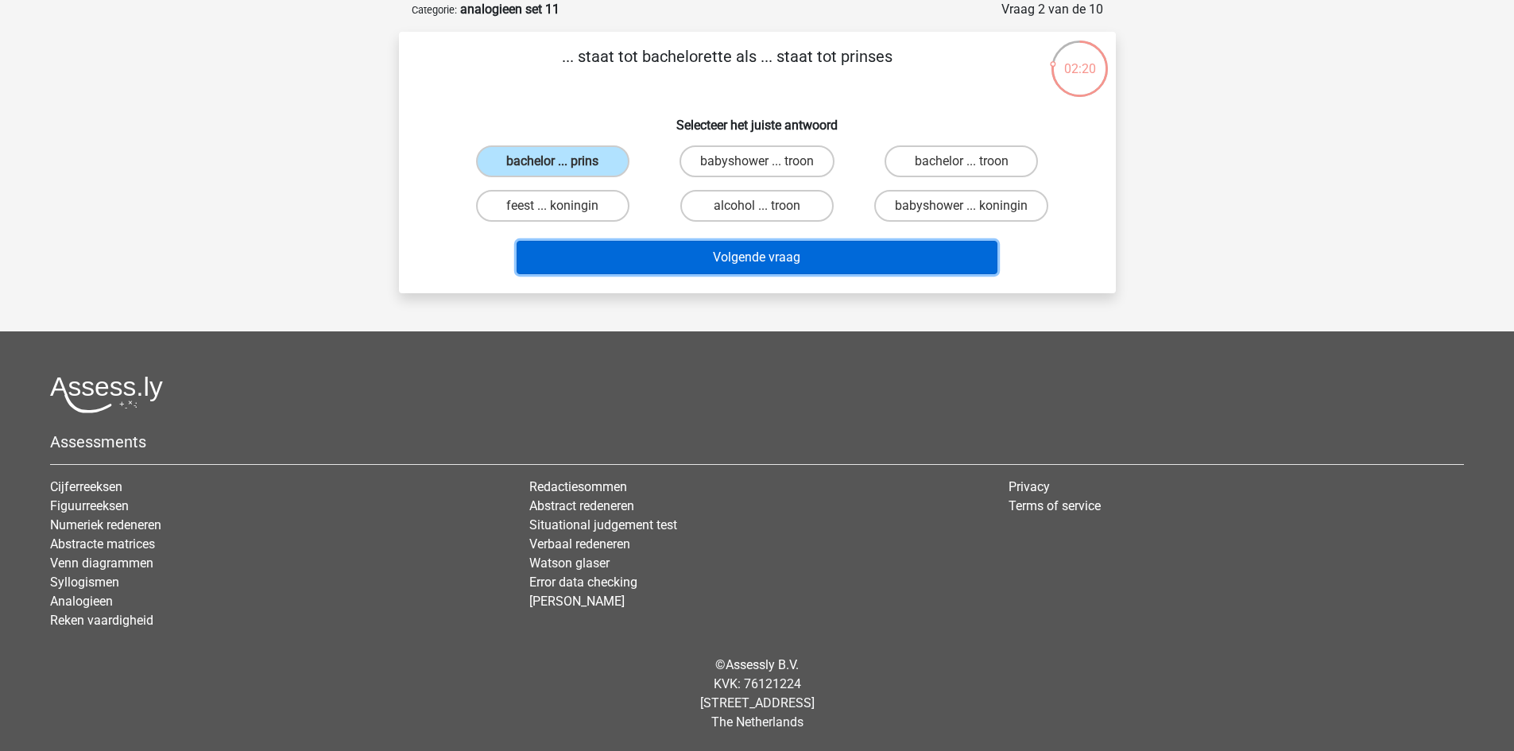
click at [792, 256] on button "Volgende vraag" at bounding box center [757, 257] width 481 height 33
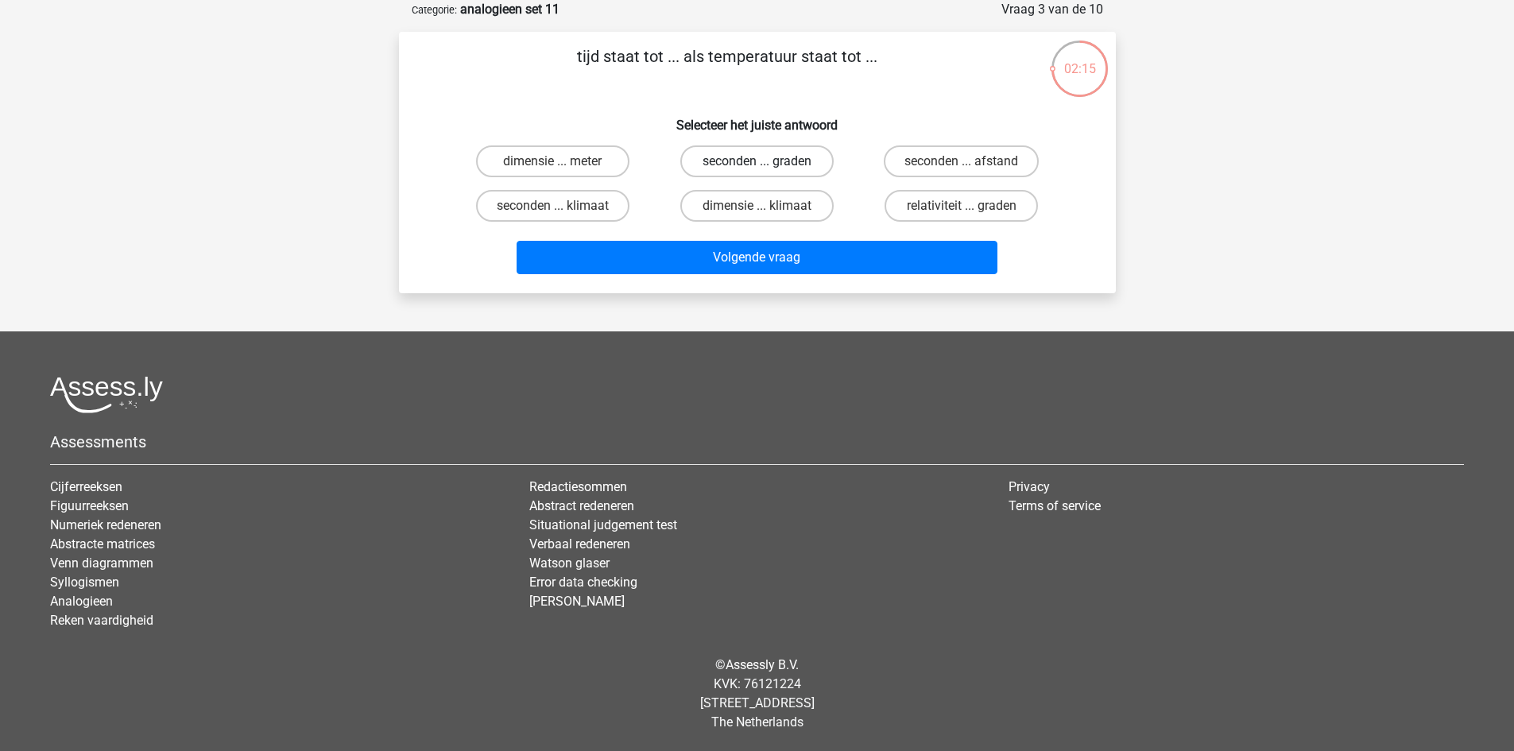
click at [793, 162] on label "seconden ... graden" at bounding box center [756, 161] width 153 height 32
click at [767, 162] on input "seconden ... graden" at bounding box center [762, 166] width 10 height 10
radio input "true"
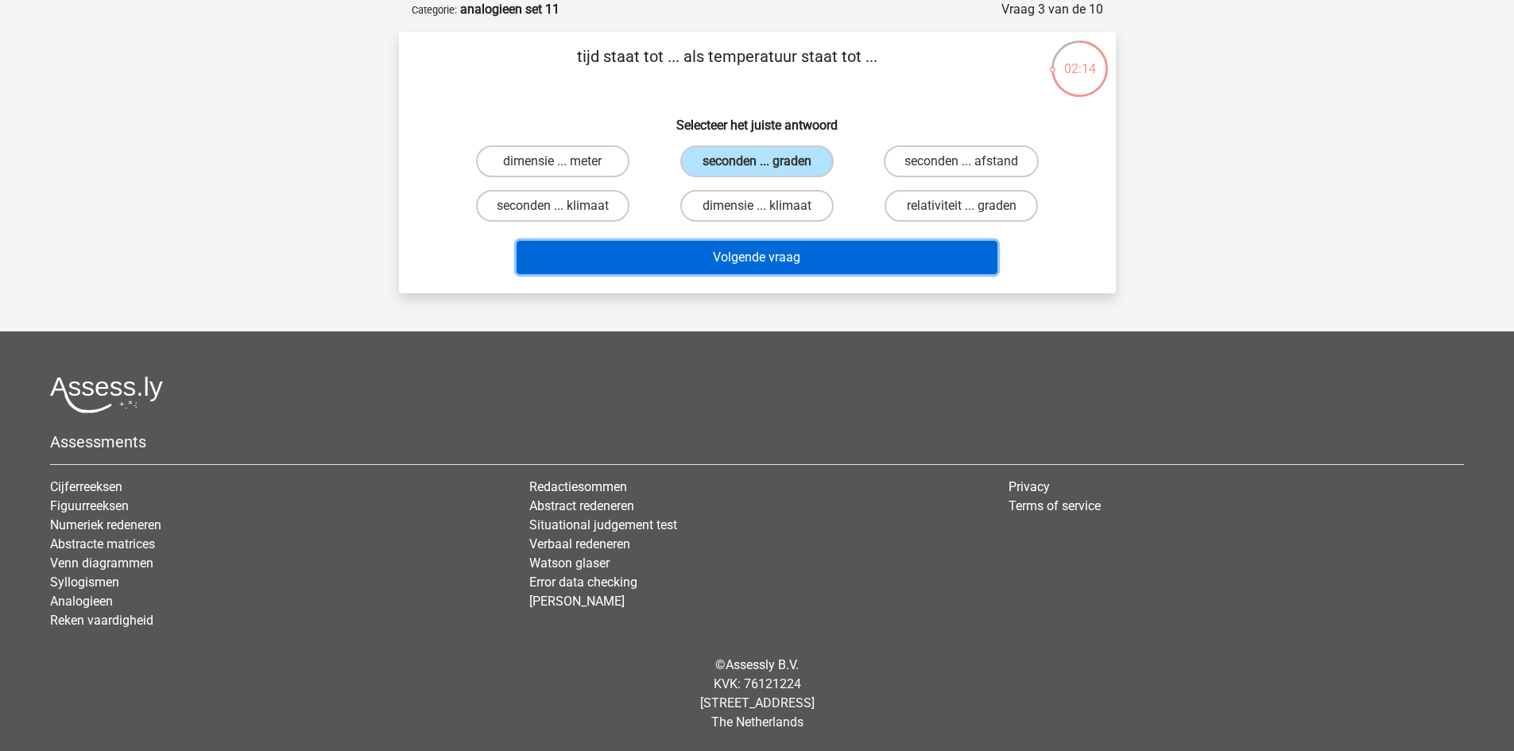
click at [808, 251] on button "Volgende vraag" at bounding box center [757, 257] width 481 height 33
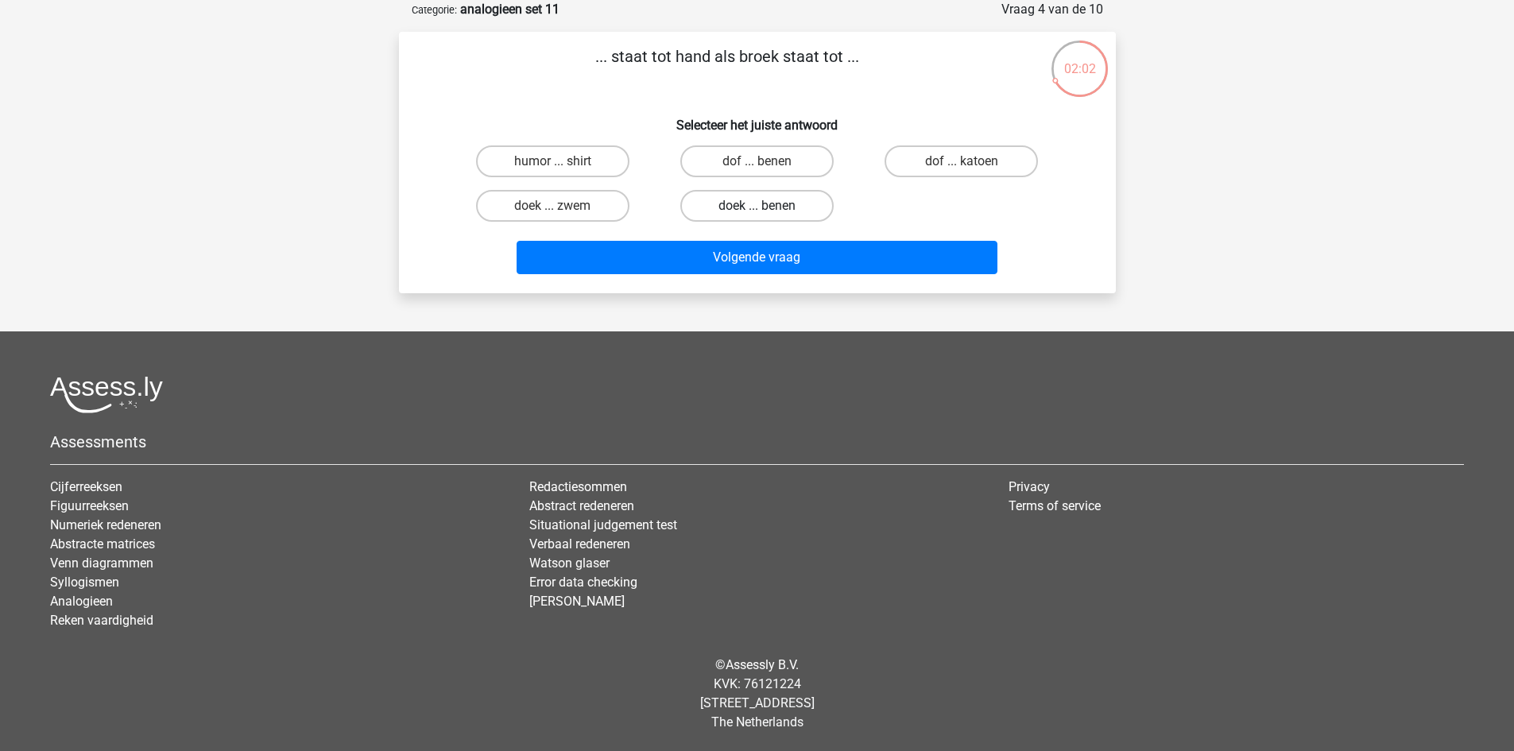
click at [752, 201] on label "doek ... benen" at bounding box center [756, 206] width 153 height 32
click at [757, 206] on input "doek ... benen" at bounding box center [762, 211] width 10 height 10
radio input "true"
click at [573, 208] on label "doek ... zwem" at bounding box center [552, 206] width 153 height 32
click at [563, 208] on input "doek ... zwem" at bounding box center [557, 211] width 10 height 10
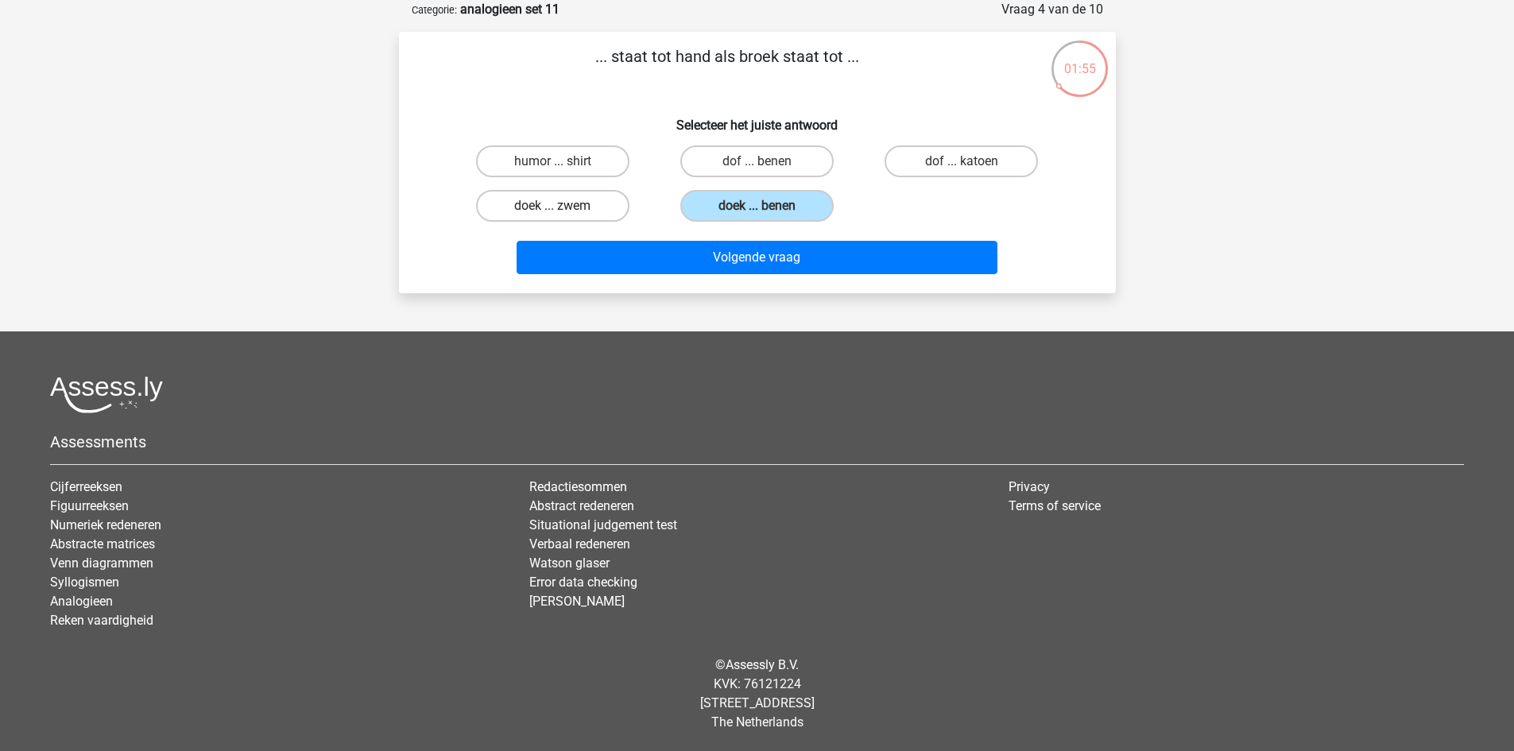
radio input "true"
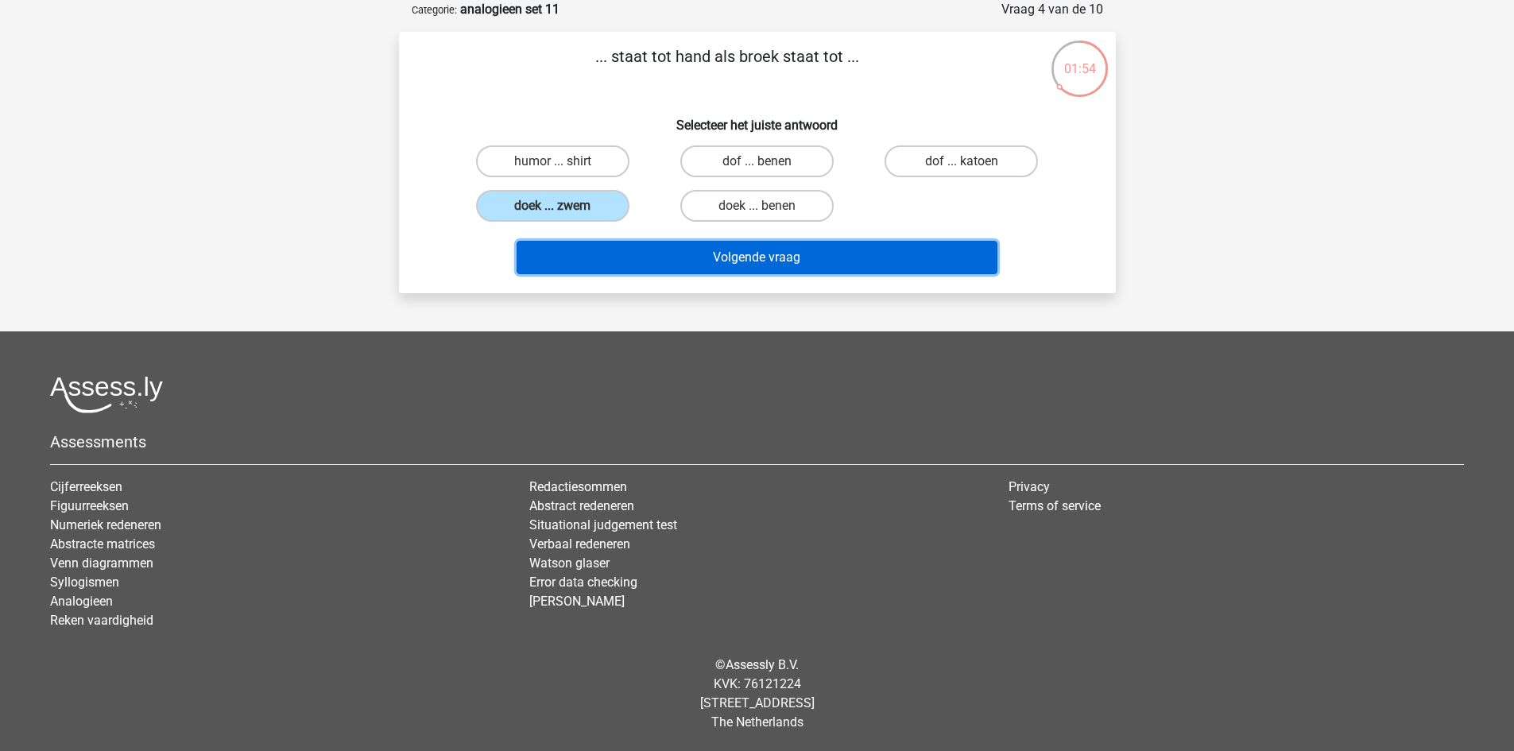
click at [711, 262] on button "Volgende vraag" at bounding box center [757, 257] width 481 height 33
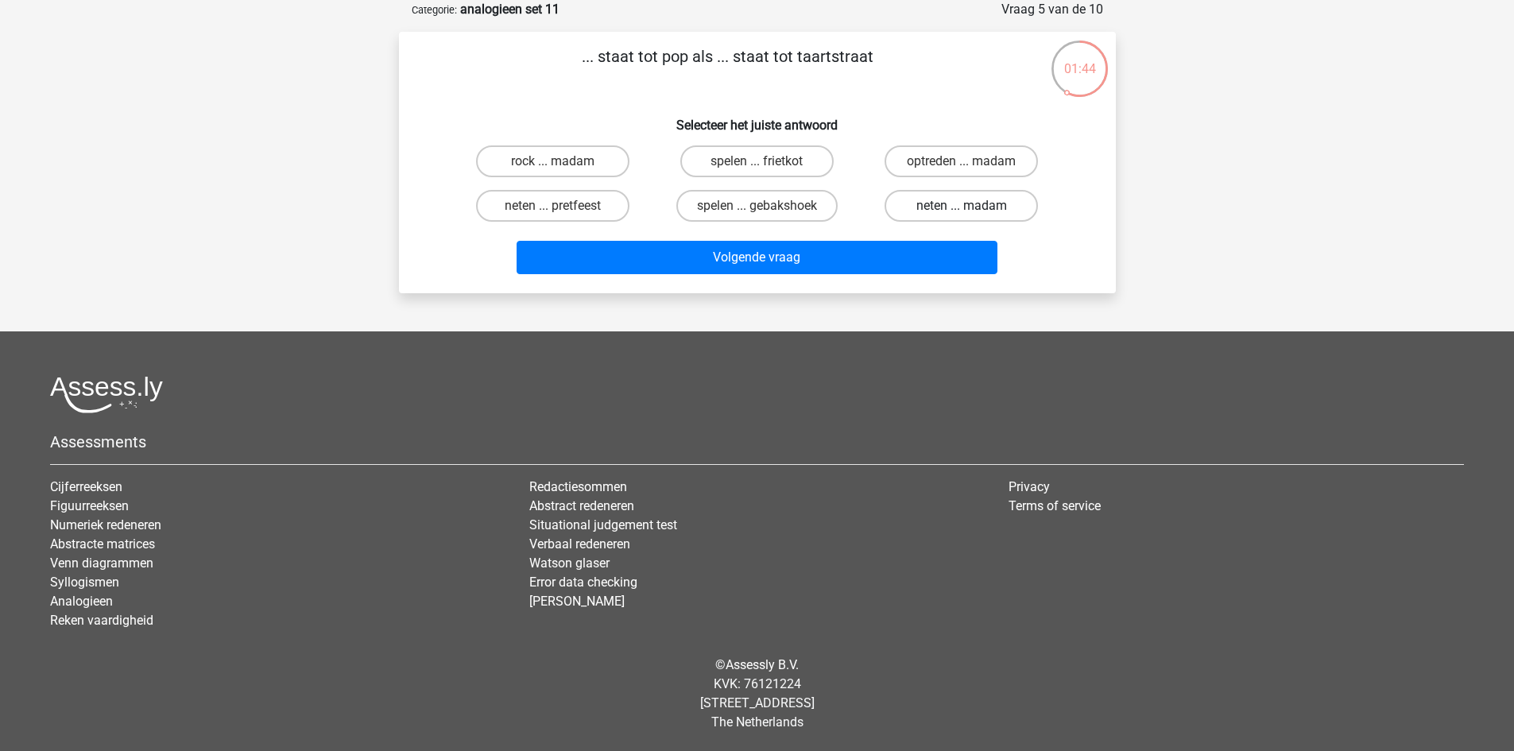
click at [945, 211] on label "neten ... madam" at bounding box center [961, 206] width 153 height 32
click at [962, 211] on input "neten ... madam" at bounding box center [967, 211] width 10 height 10
radio input "true"
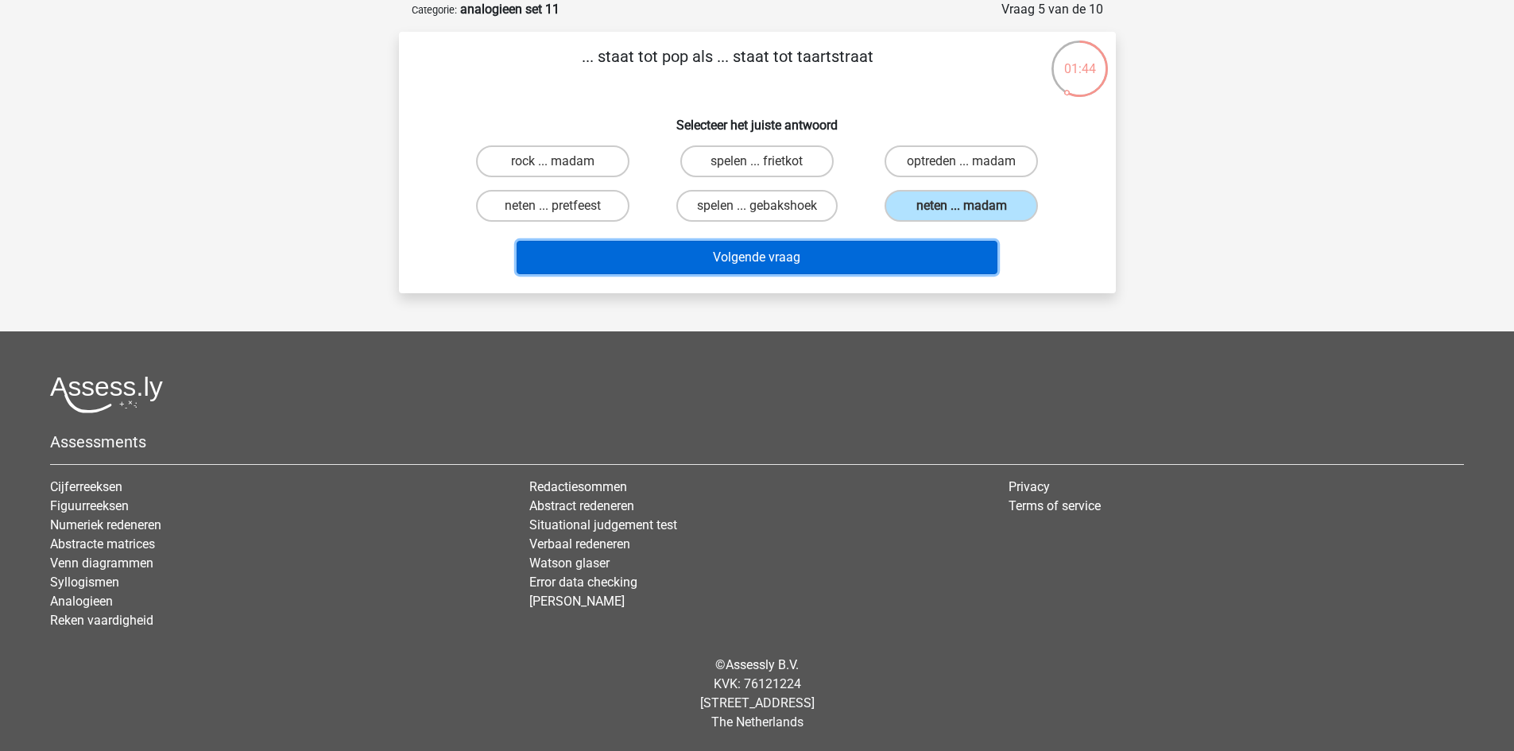
click at [914, 258] on button "Volgende vraag" at bounding box center [757, 257] width 481 height 33
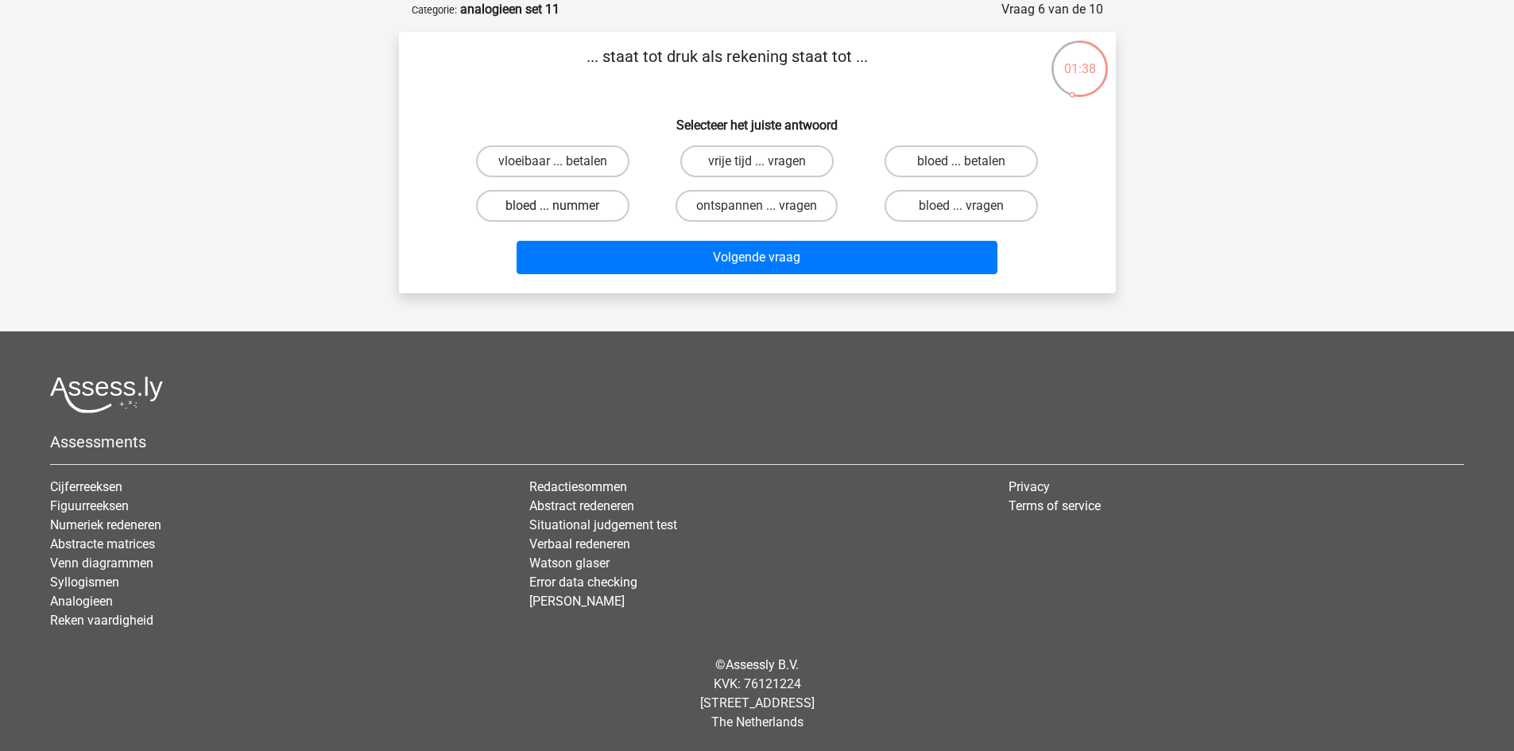
click at [592, 204] on label "bloed ... nummer" at bounding box center [552, 206] width 153 height 32
click at [563, 206] on input "bloed ... nummer" at bounding box center [557, 211] width 10 height 10
radio input "true"
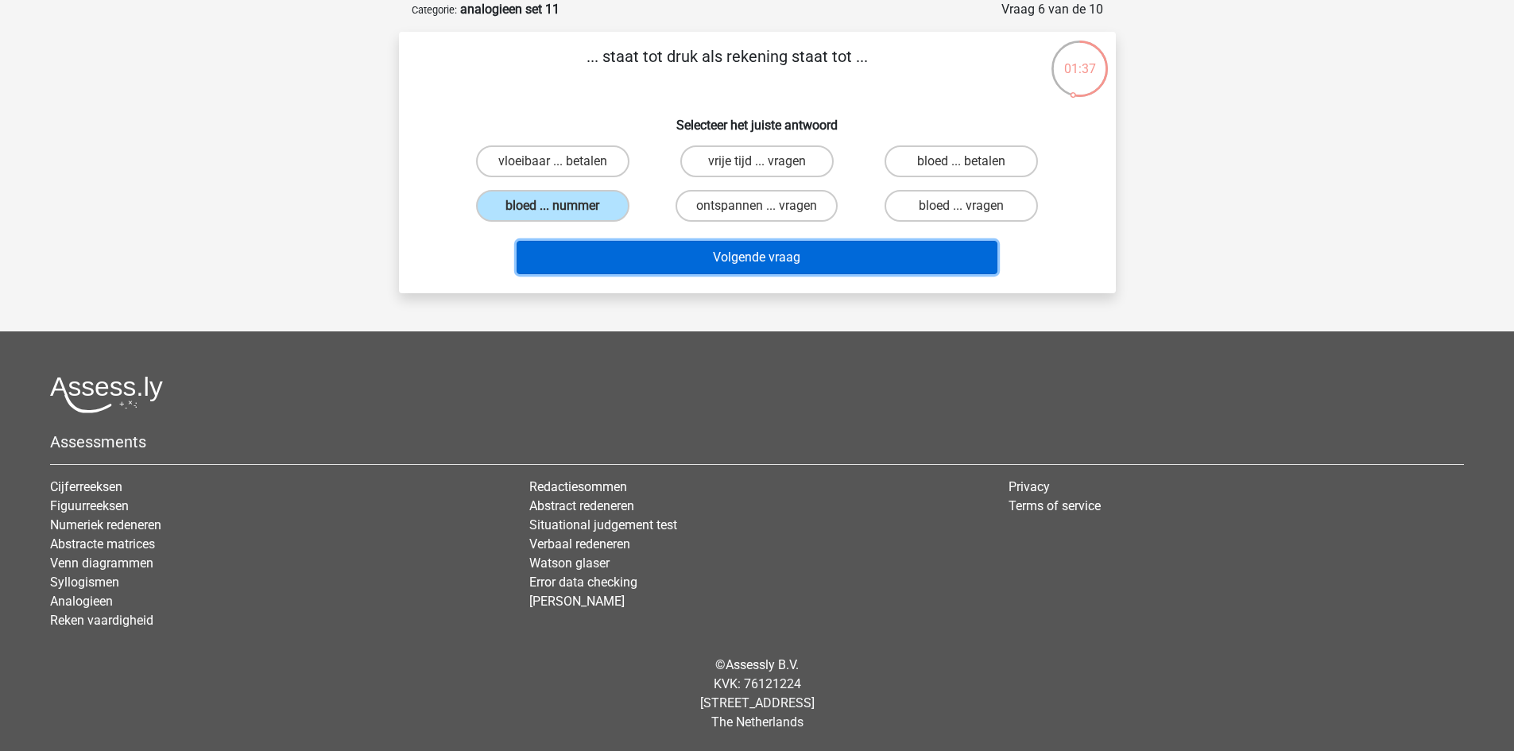
click at [694, 261] on button "Volgende vraag" at bounding box center [757, 257] width 481 height 33
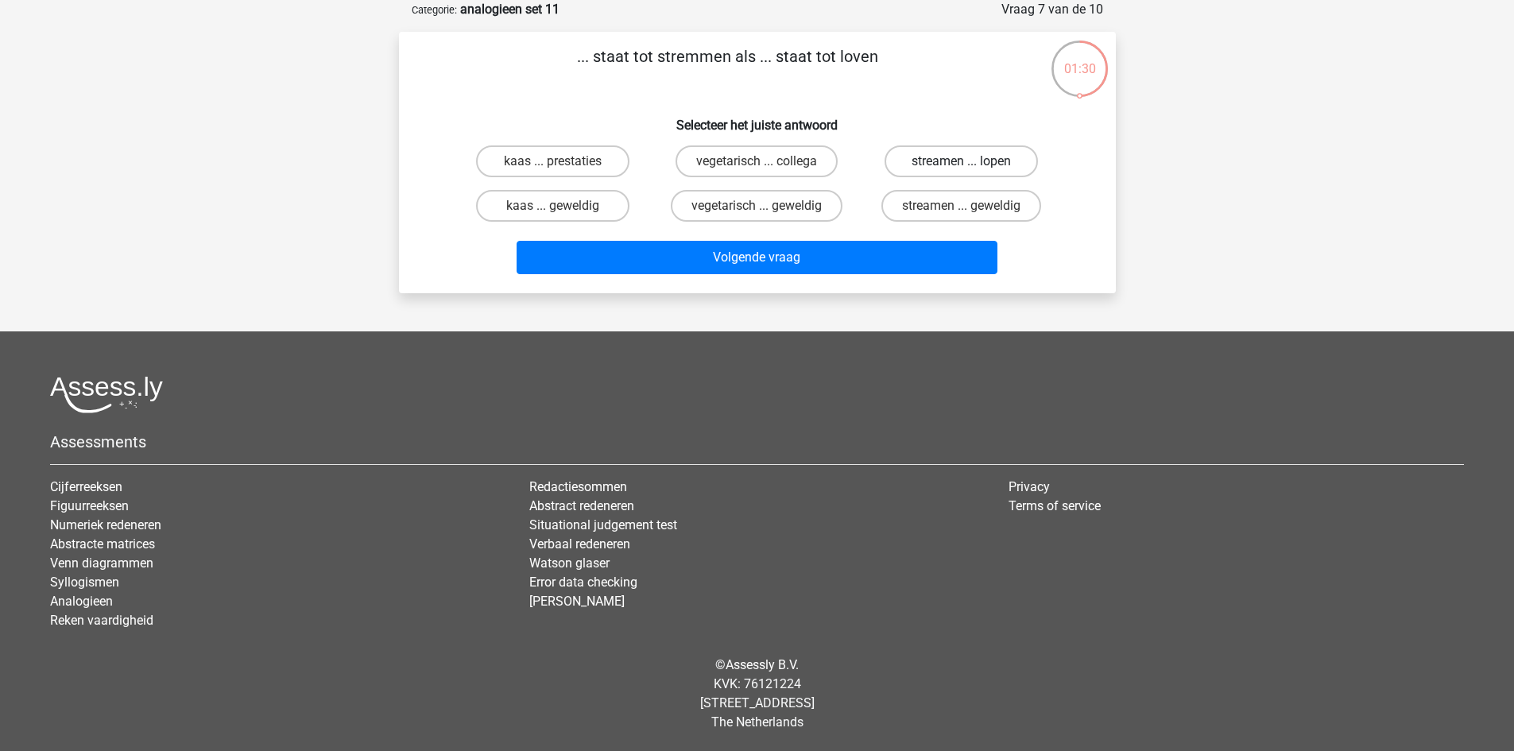
click at [942, 160] on label "streamen ... lopen" at bounding box center [961, 161] width 153 height 32
click at [962, 161] on input "streamen ... lopen" at bounding box center [967, 166] width 10 height 10
radio input "true"
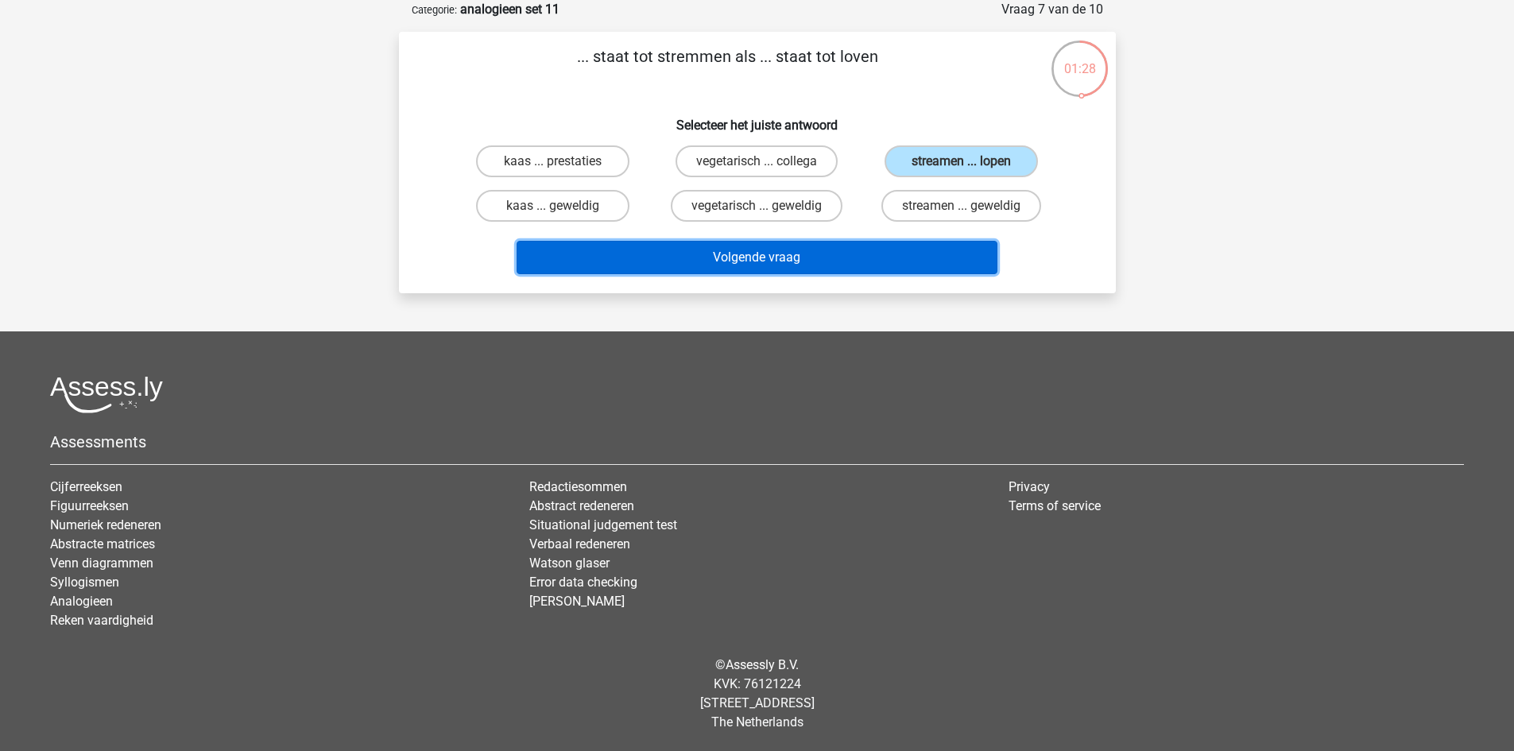
click at [886, 264] on button "Volgende vraag" at bounding box center [757, 257] width 481 height 33
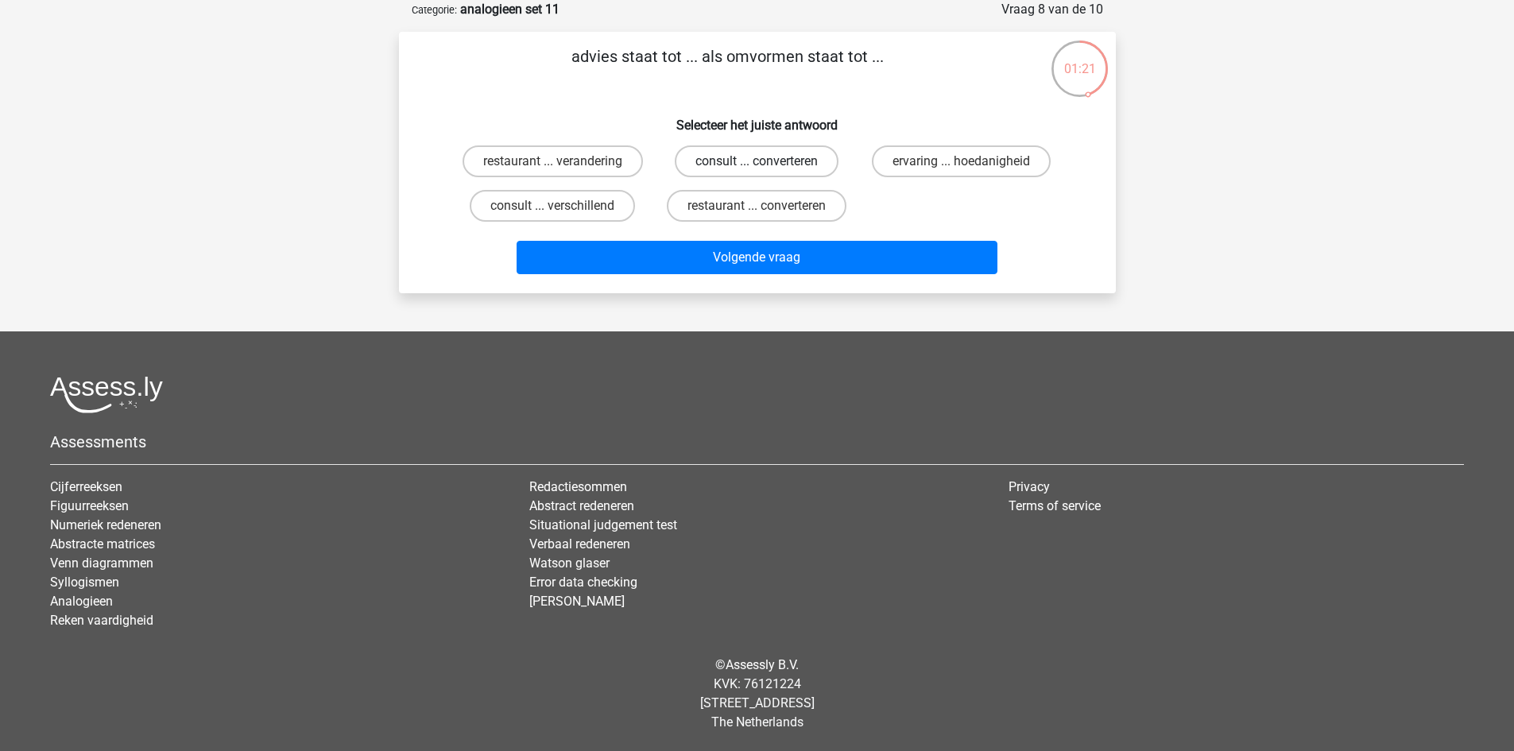
click at [715, 170] on label "consult ... converteren" at bounding box center [757, 161] width 164 height 32
click at [757, 170] on input "consult ... converteren" at bounding box center [762, 166] width 10 height 10
radio input "true"
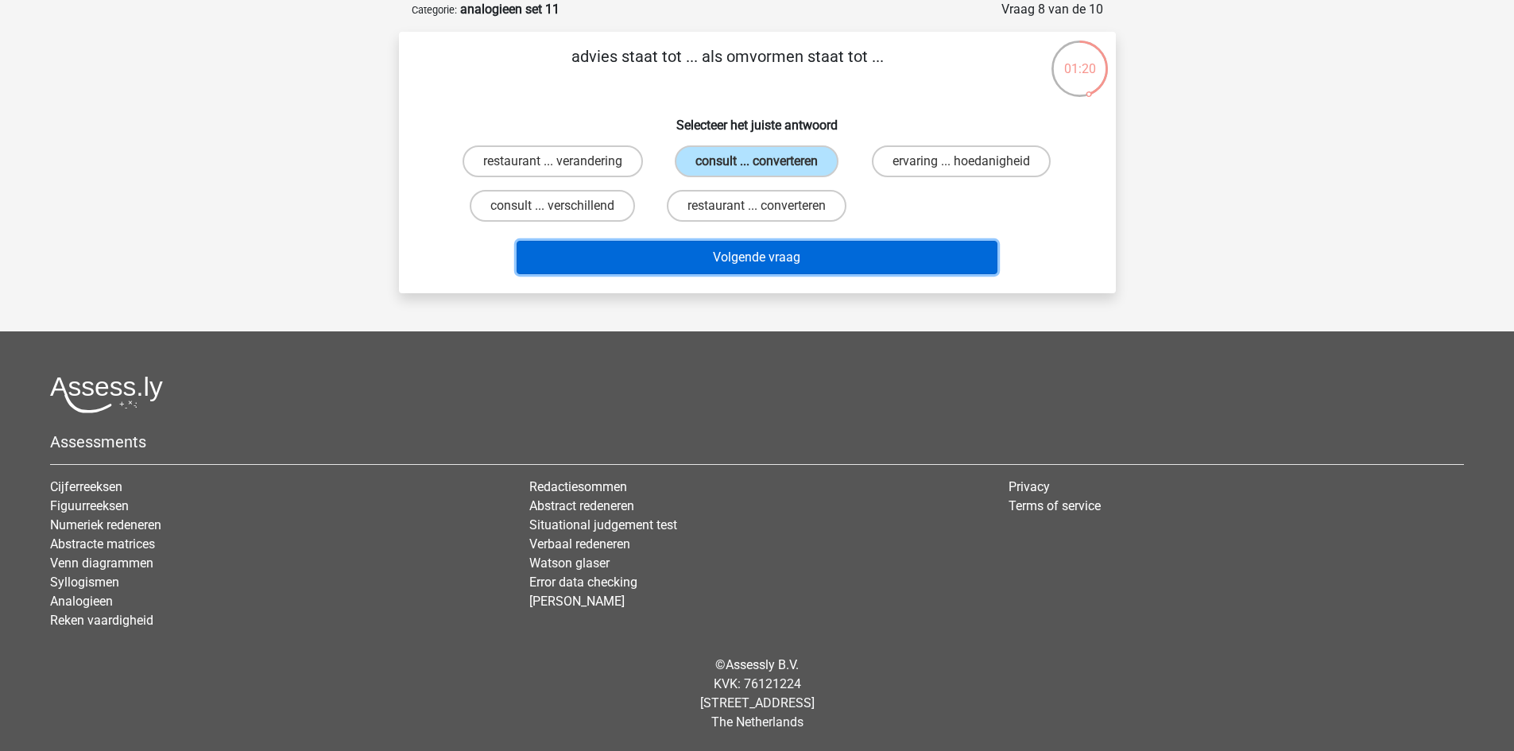
click at [739, 260] on button "Volgende vraag" at bounding box center [757, 257] width 481 height 33
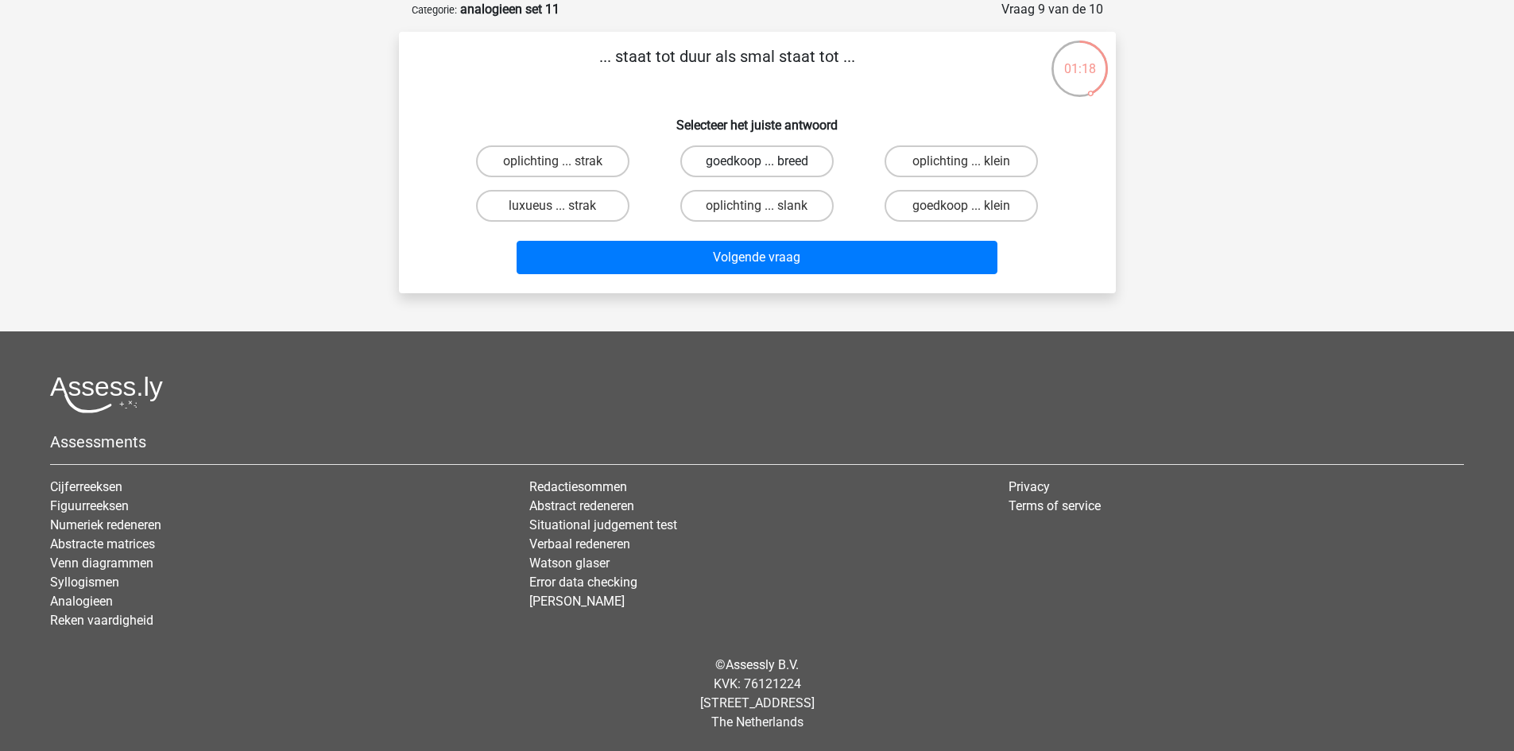
click at [747, 162] on label "goedkoop ... breed" at bounding box center [756, 161] width 153 height 32
click at [757, 162] on input "goedkoop ... breed" at bounding box center [762, 166] width 10 height 10
radio input "true"
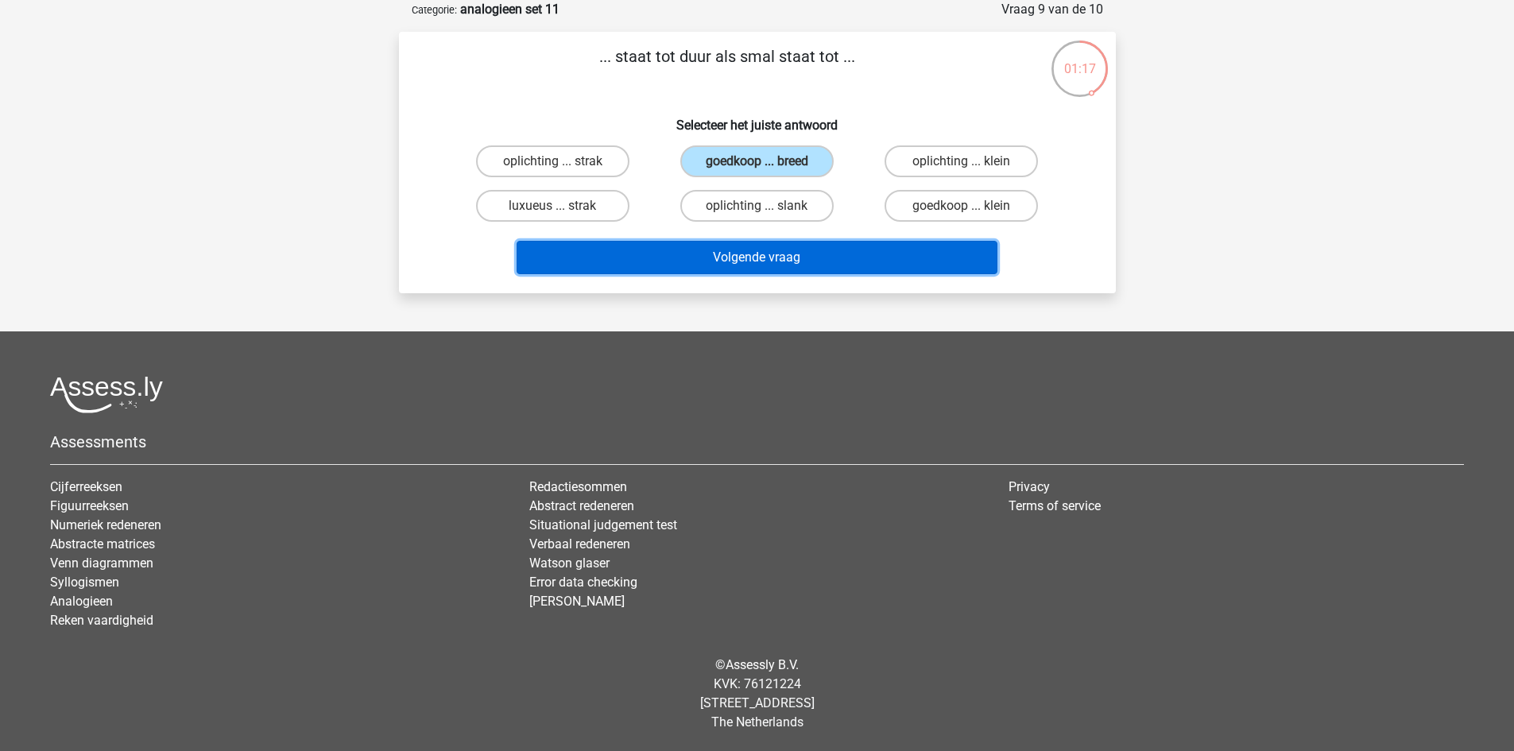
click at [785, 254] on button "Volgende vraag" at bounding box center [757, 257] width 481 height 33
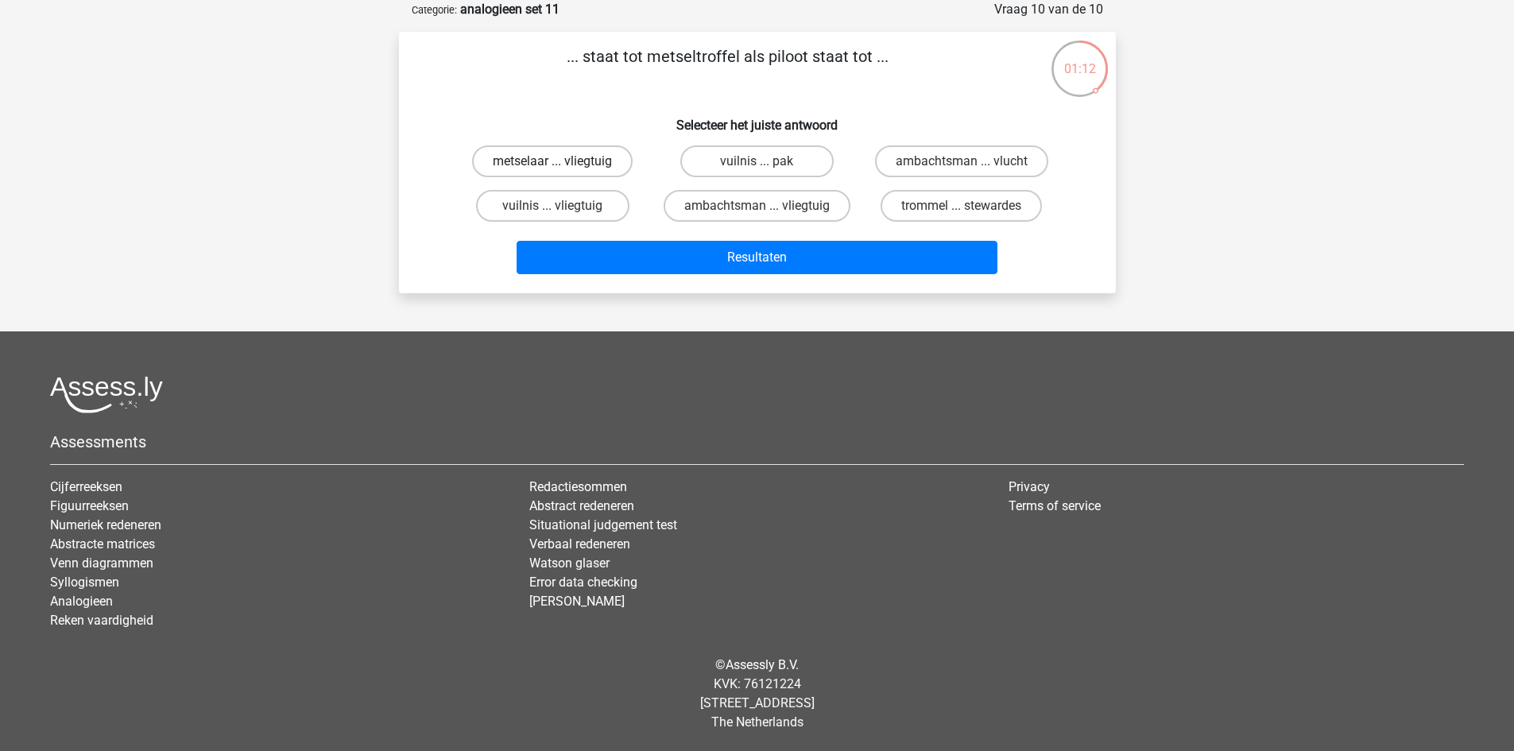
click at [583, 161] on label "metselaar ... vliegtuig" at bounding box center [552, 161] width 161 height 32
click at [563, 161] on input "metselaar ... vliegtuig" at bounding box center [557, 166] width 10 height 10
radio input "true"
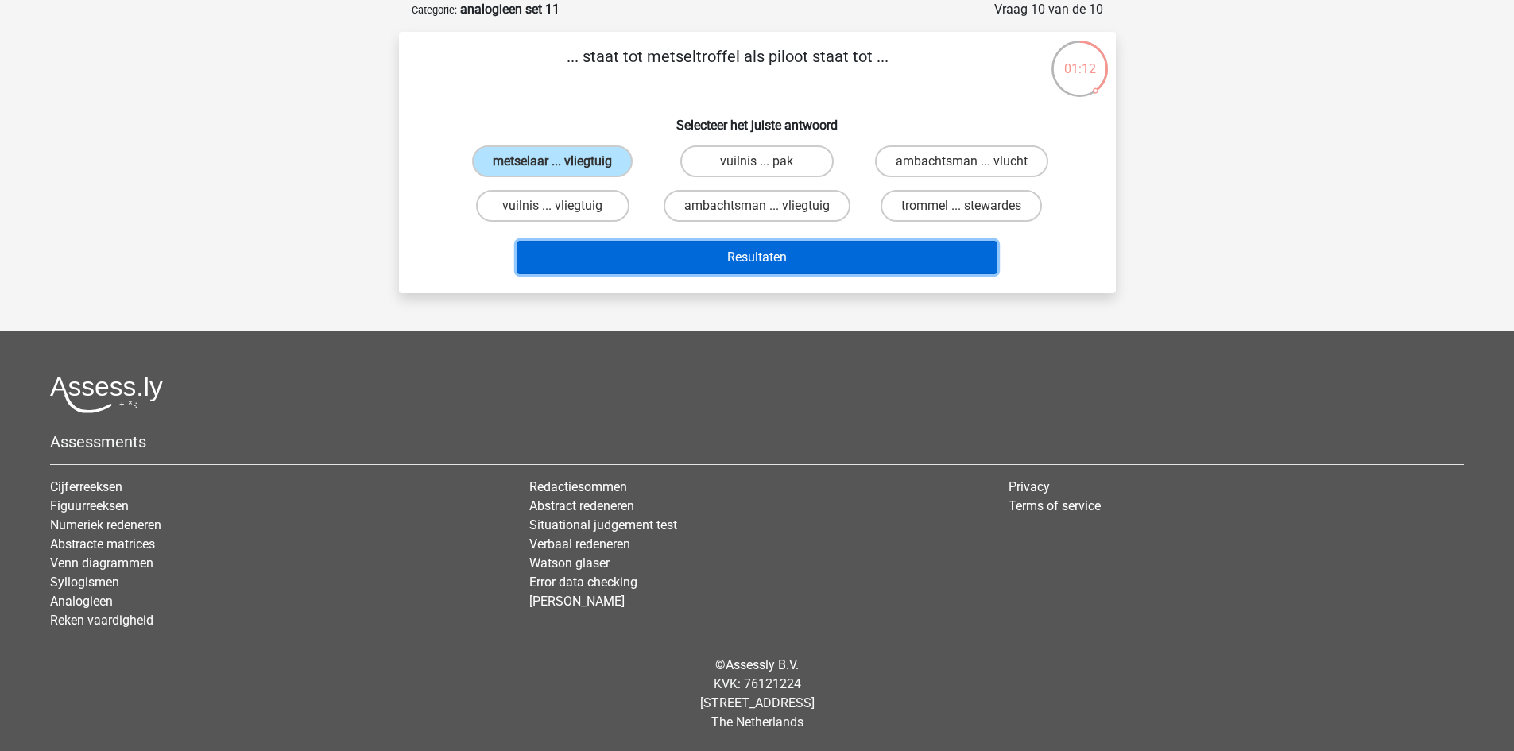
click at [692, 262] on button "Resultaten" at bounding box center [757, 257] width 481 height 33
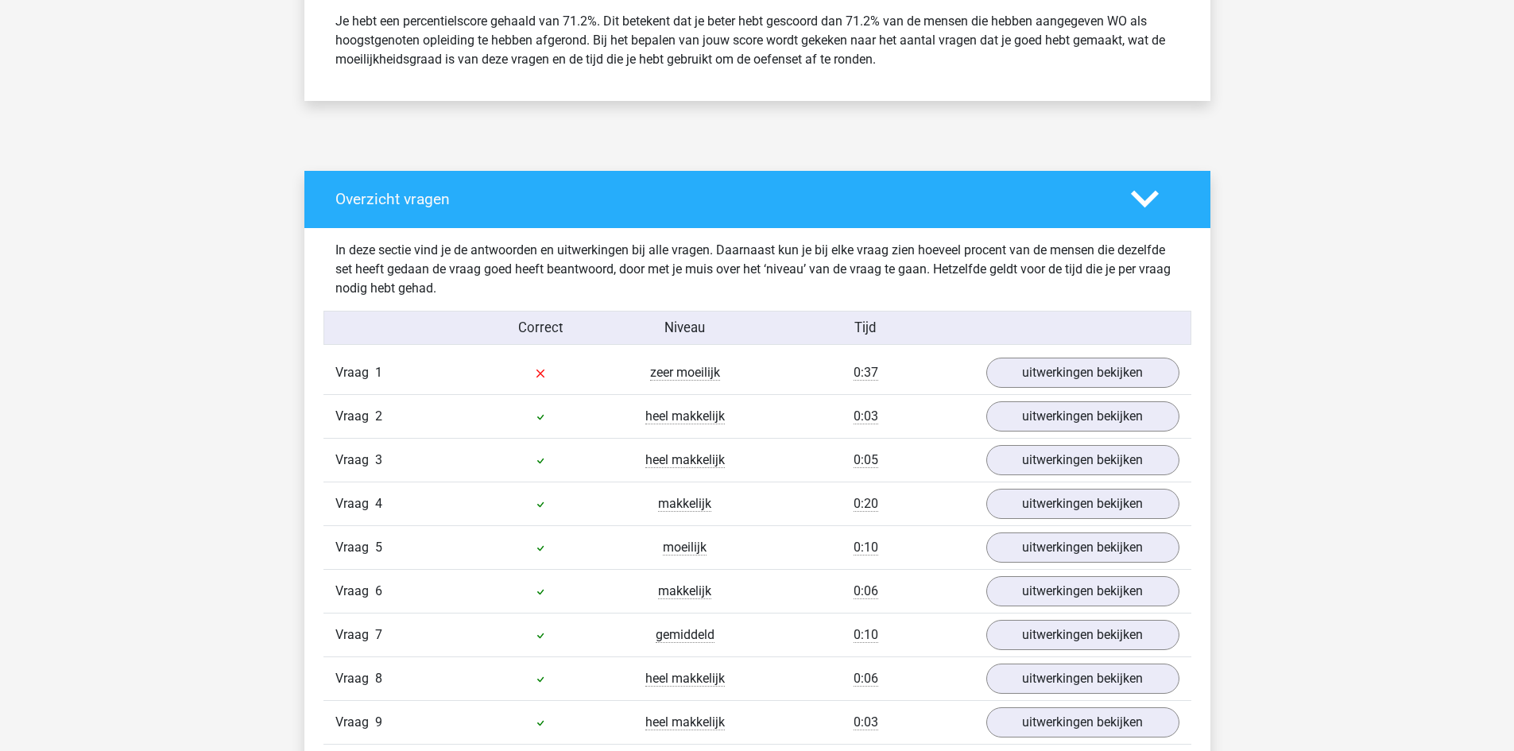
scroll to position [795, 0]
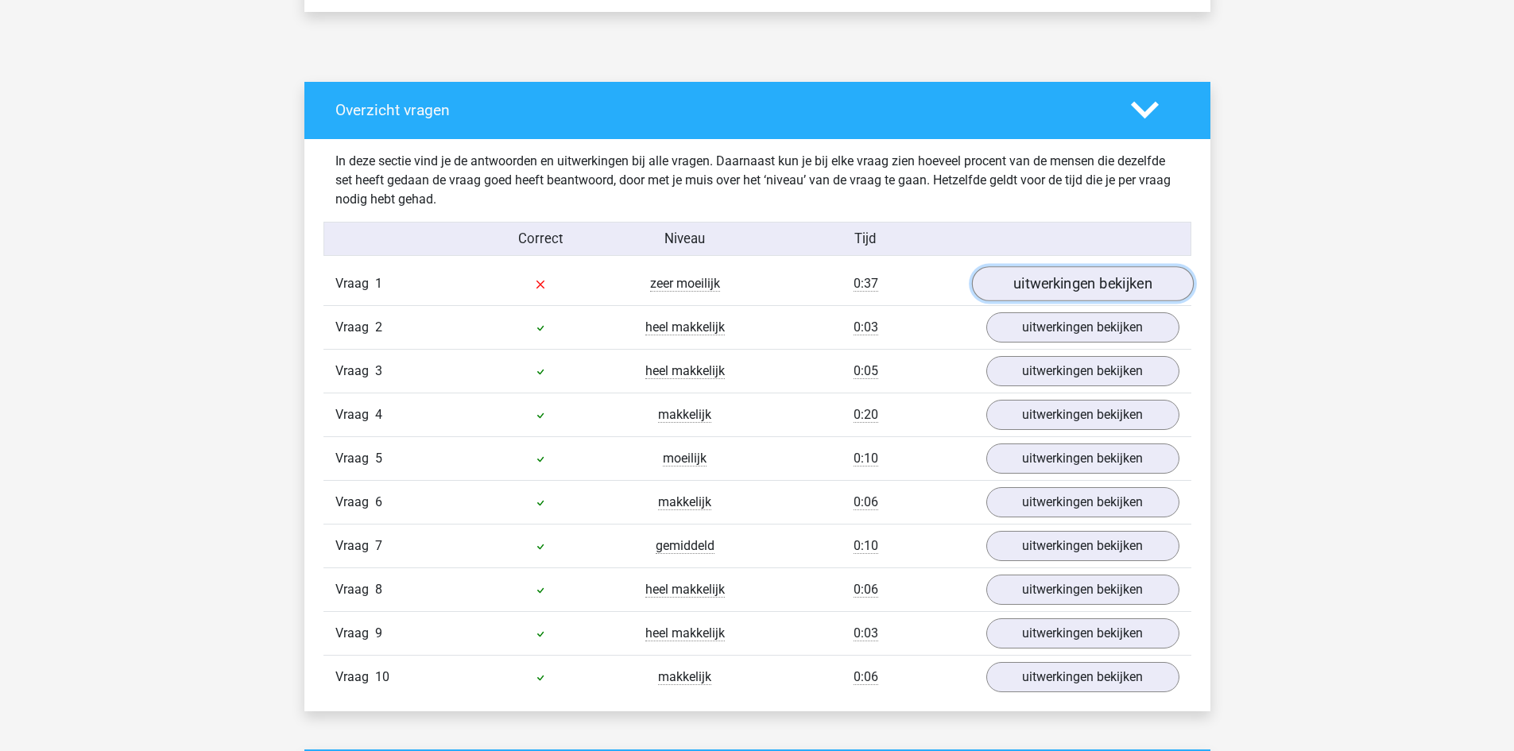
click at [1026, 281] on link "uitwerkingen bekijken" at bounding box center [1082, 283] width 222 height 35
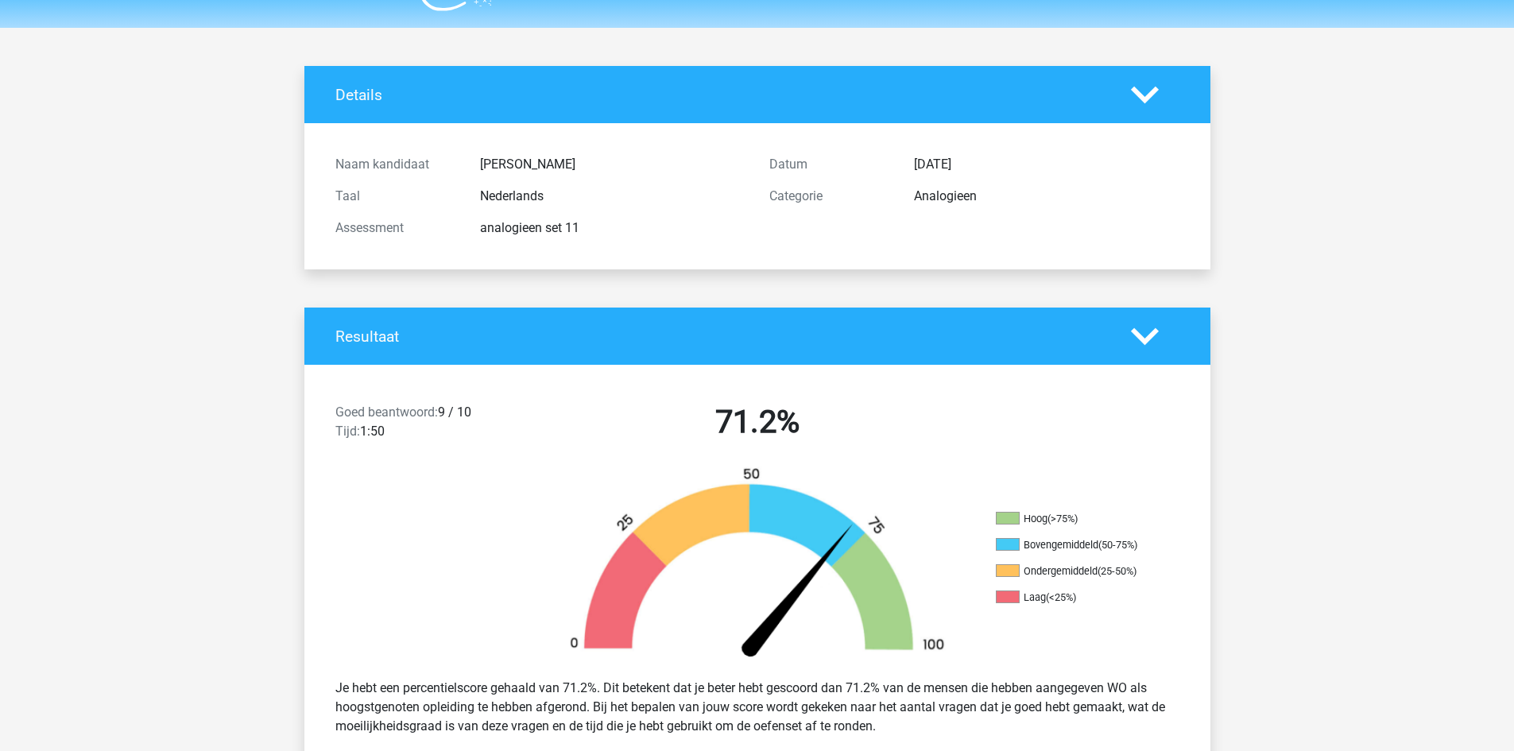
scroll to position [0, 0]
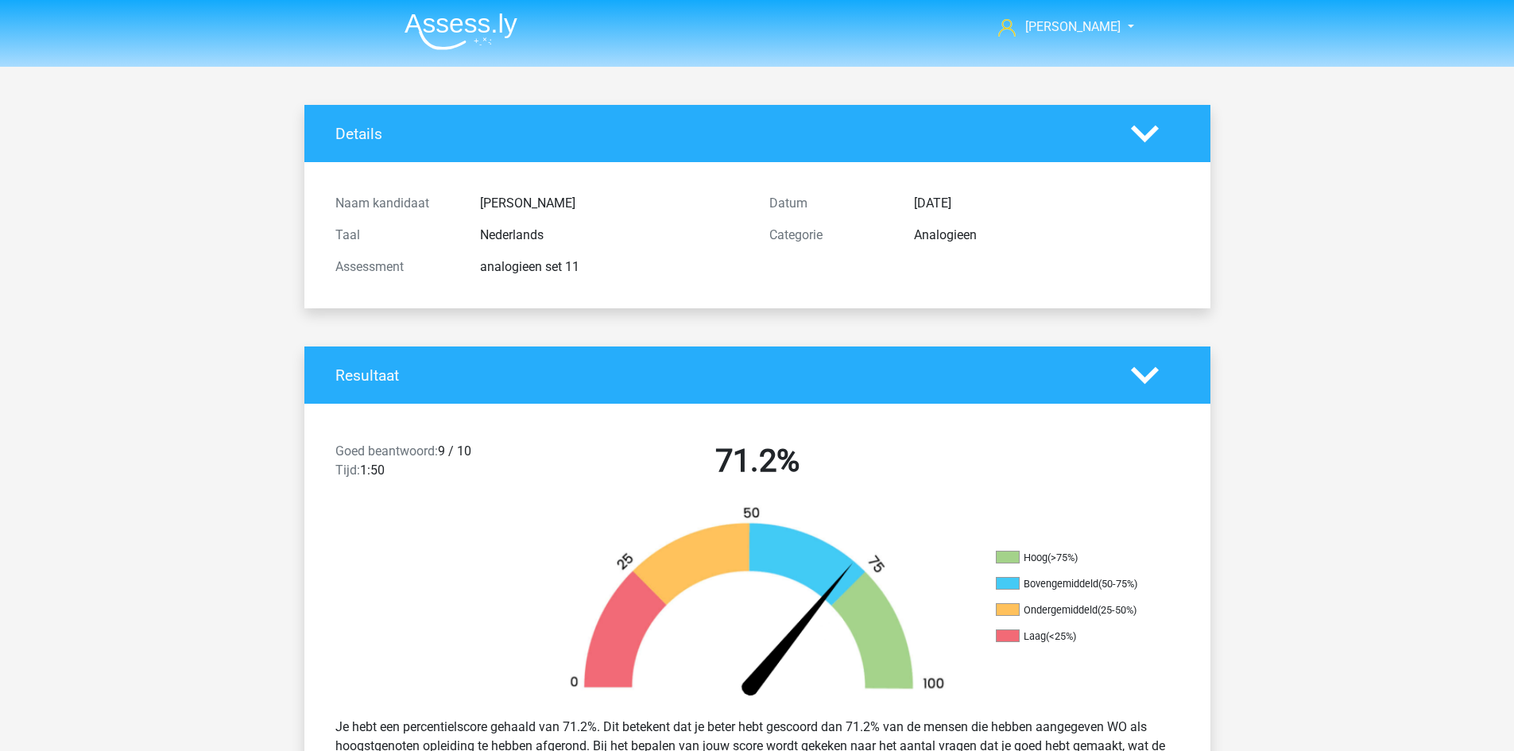
click at [460, 31] on img at bounding box center [461, 31] width 113 height 37
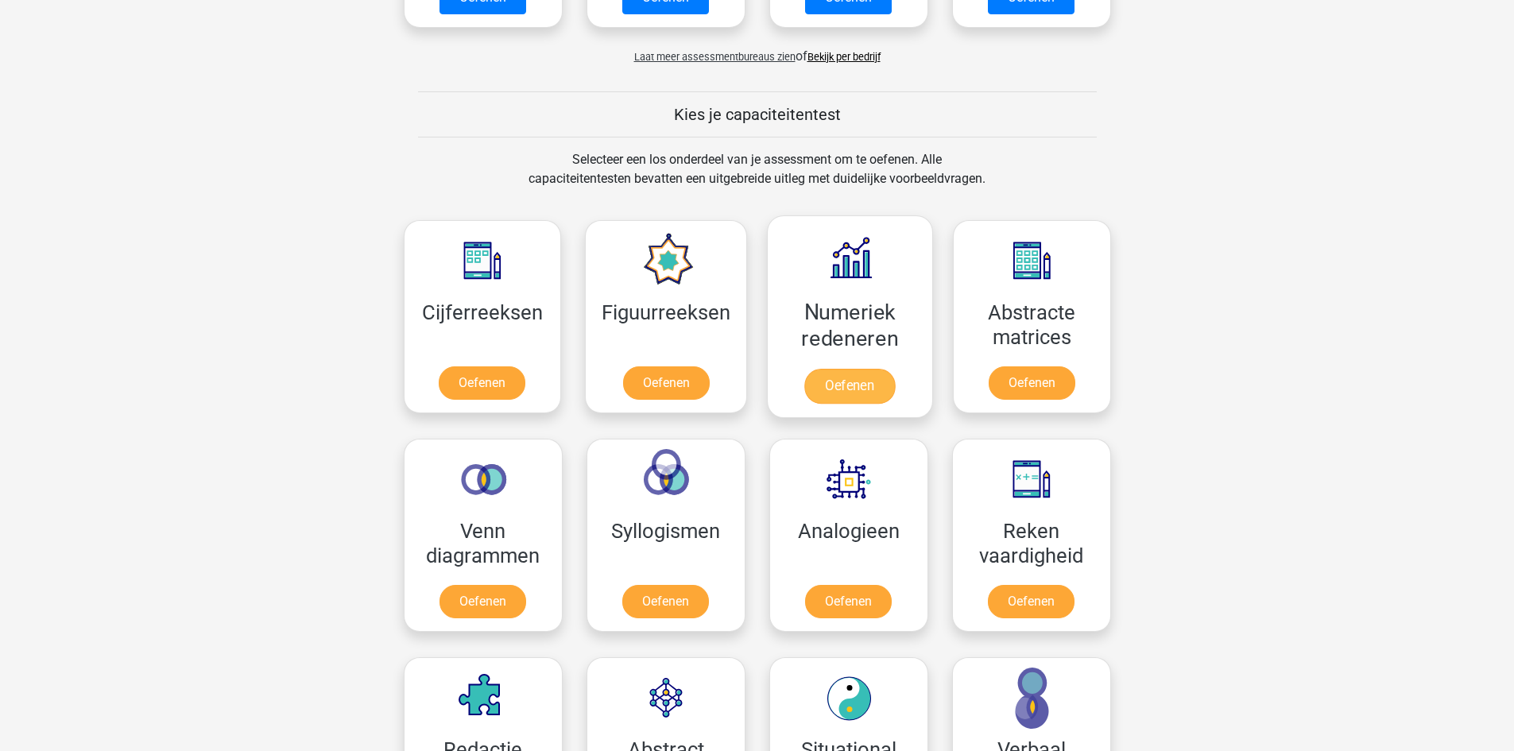
scroll to position [556, 0]
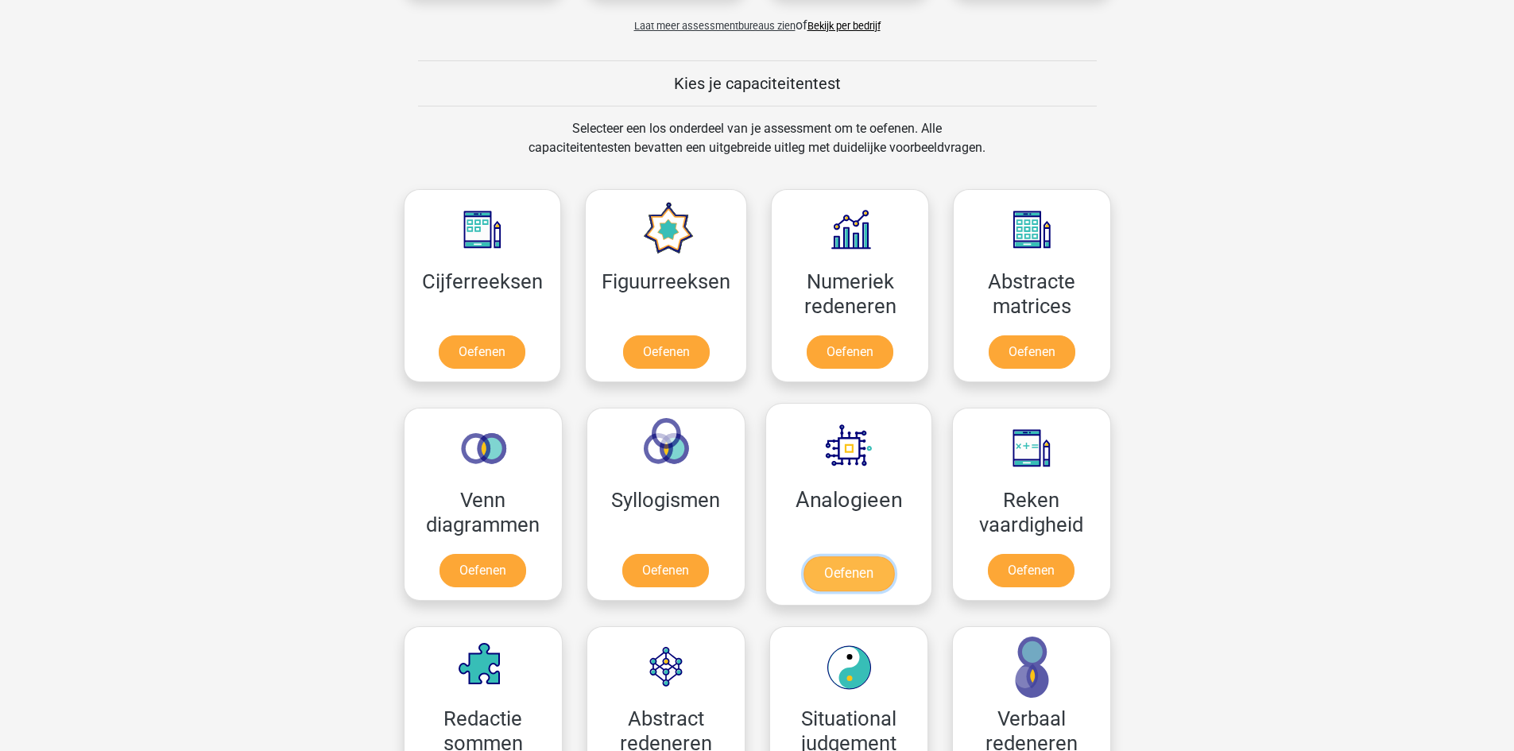
click at [879, 556] on link "Oefenen" at bounding box center [848, 573] width 91 height 35
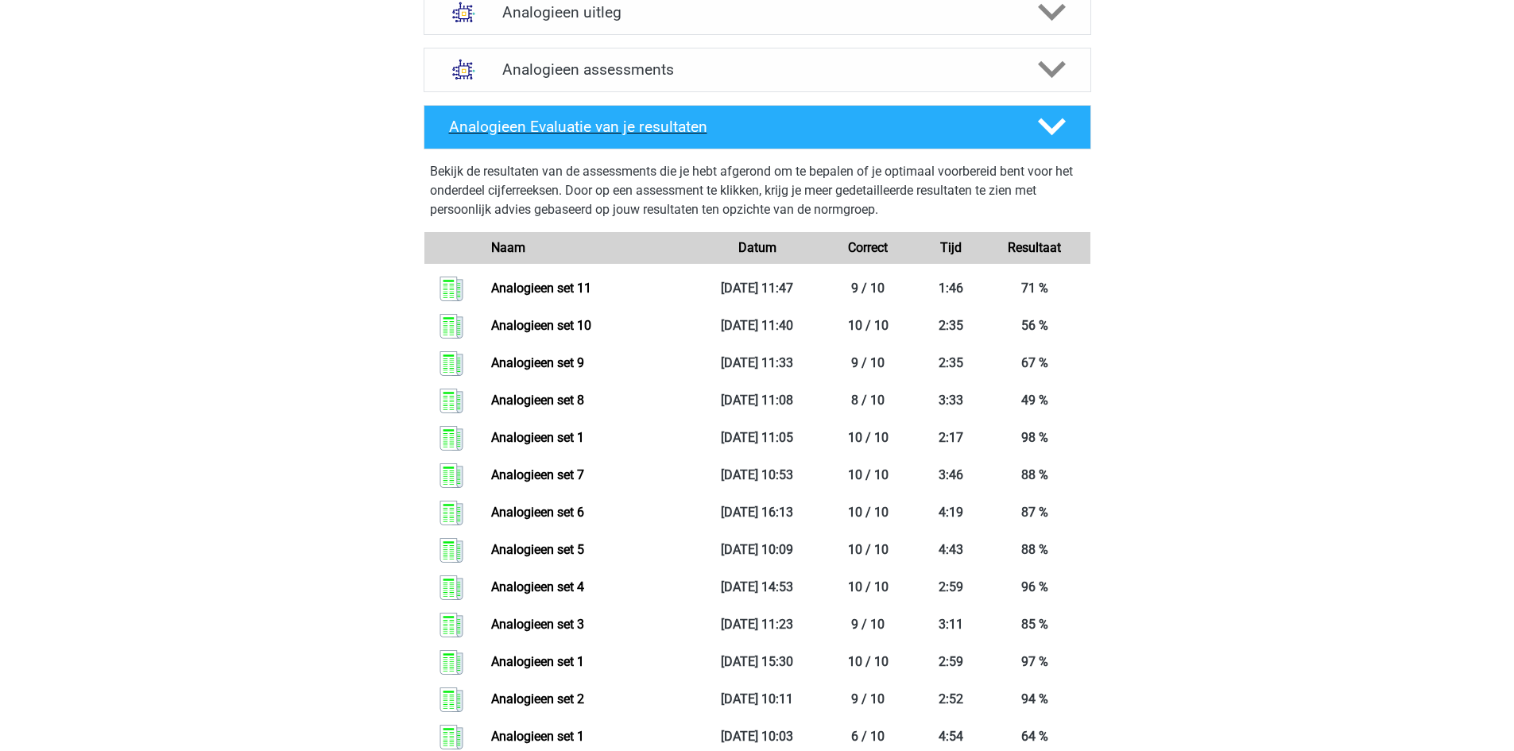
scroll to position [636, 0]
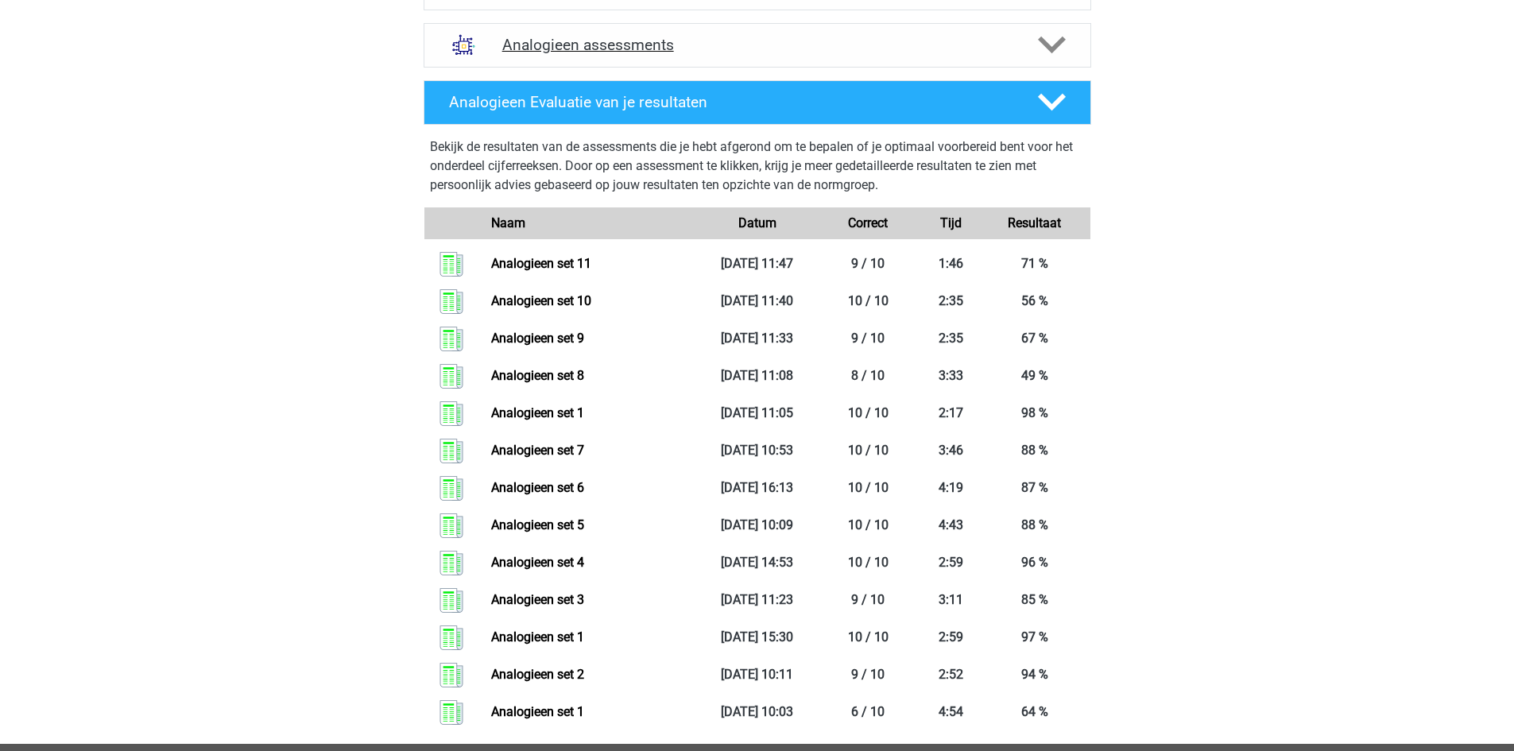
click at [595, 64] on div "Analogieen assessments" at bounding box center [758, 45] width 668 height 45
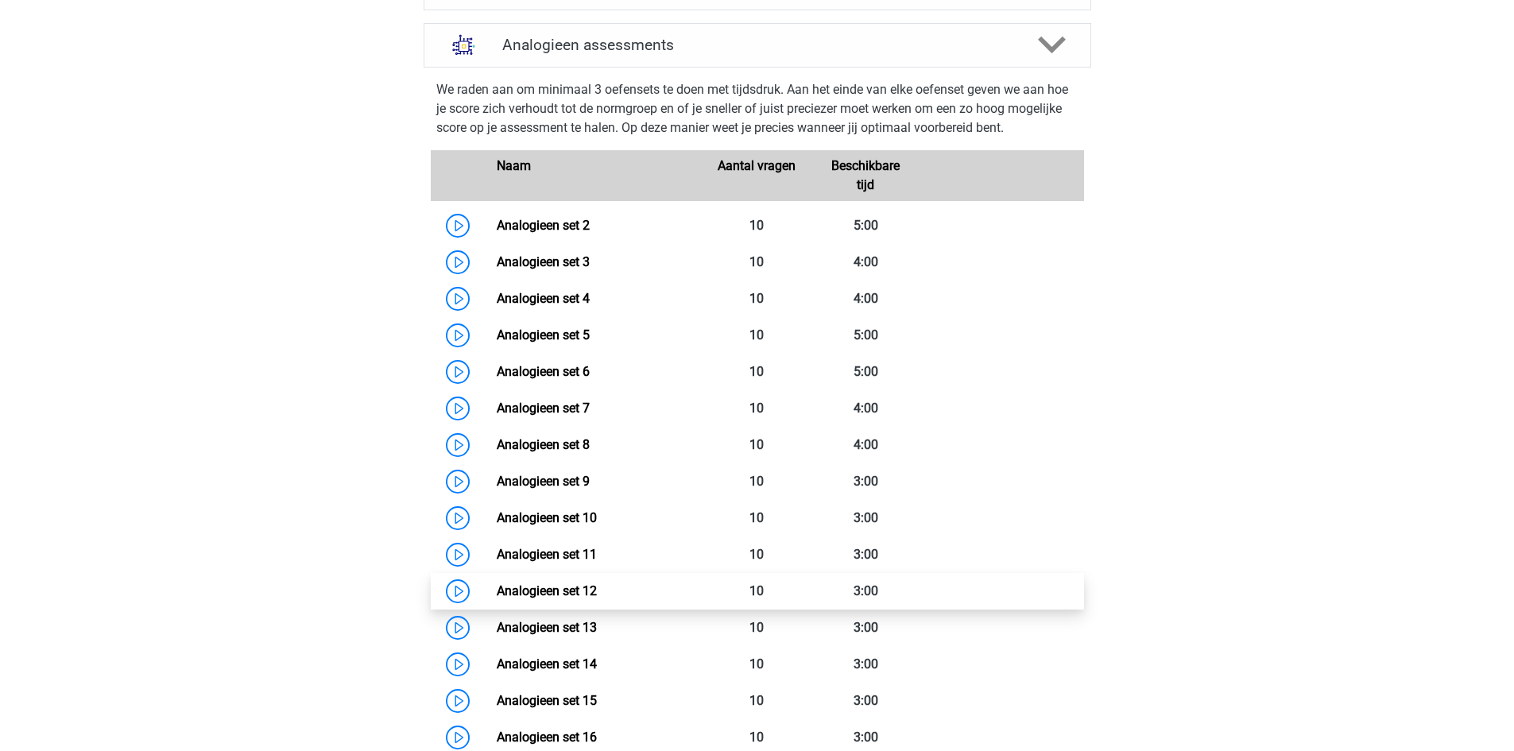
click at [564, 599] on link "Analogieen set 12" at bounding box center [547, 590] width 100 height 15
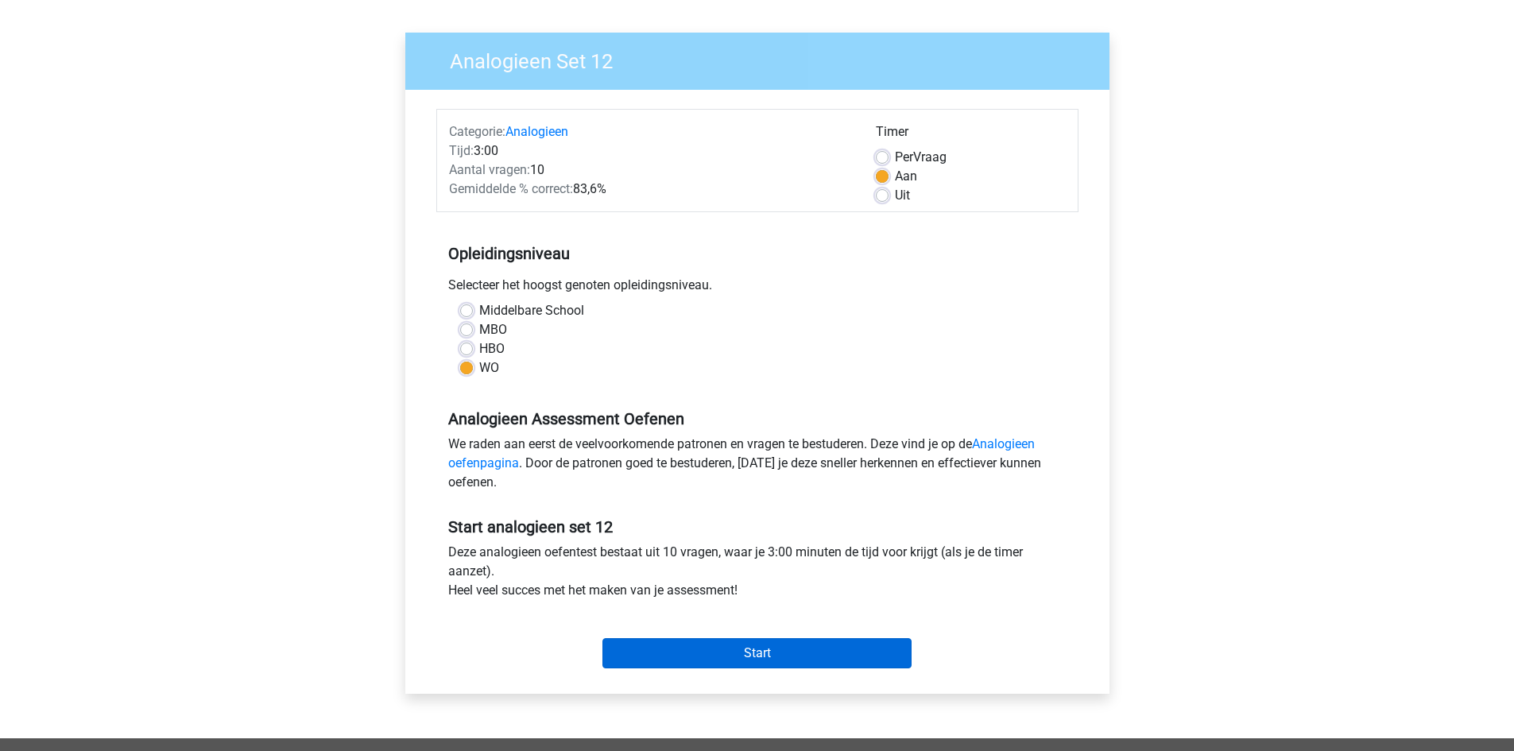
scroll to position [238, 0]
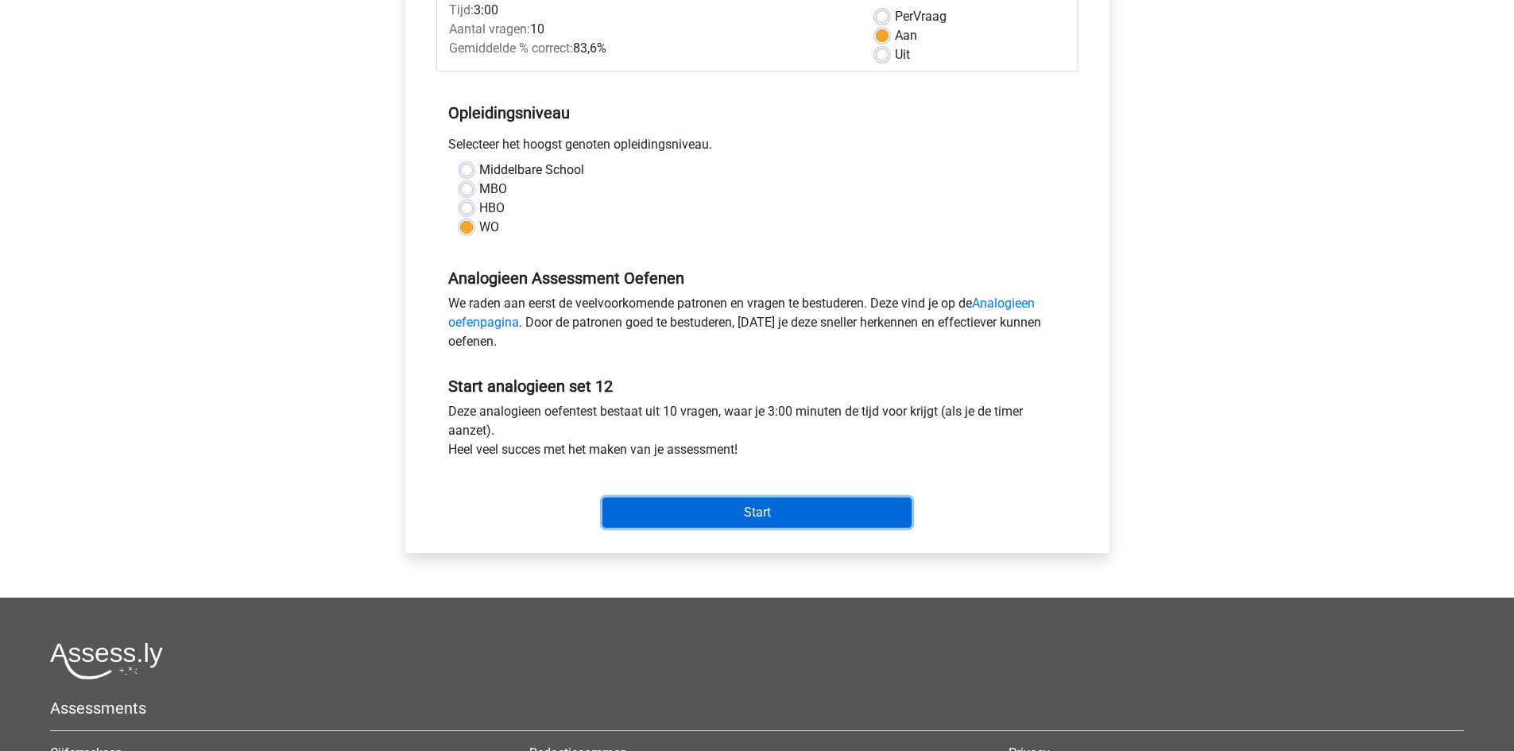
click at [750, 520] on input "Start" at bounding box center [757, 513] width 309 height 30
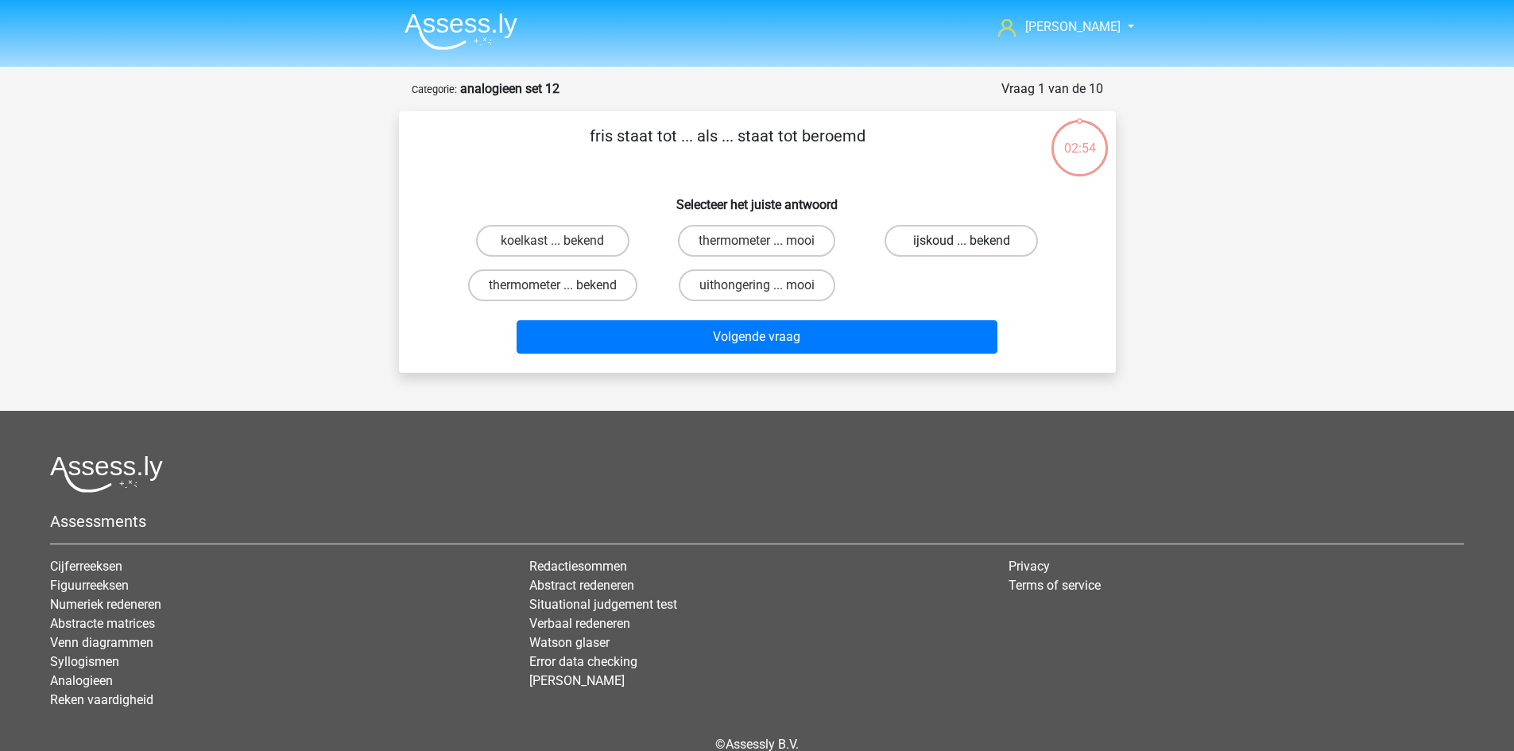
click at [940, 246] on label "ijskoud ... bekend" at bounding box center [961, 241] width 153 height 32
click at [962, 246] on input "ijskoud ... bekend" at bounding box center [967, 246] width 10 height 10
radio input "true"
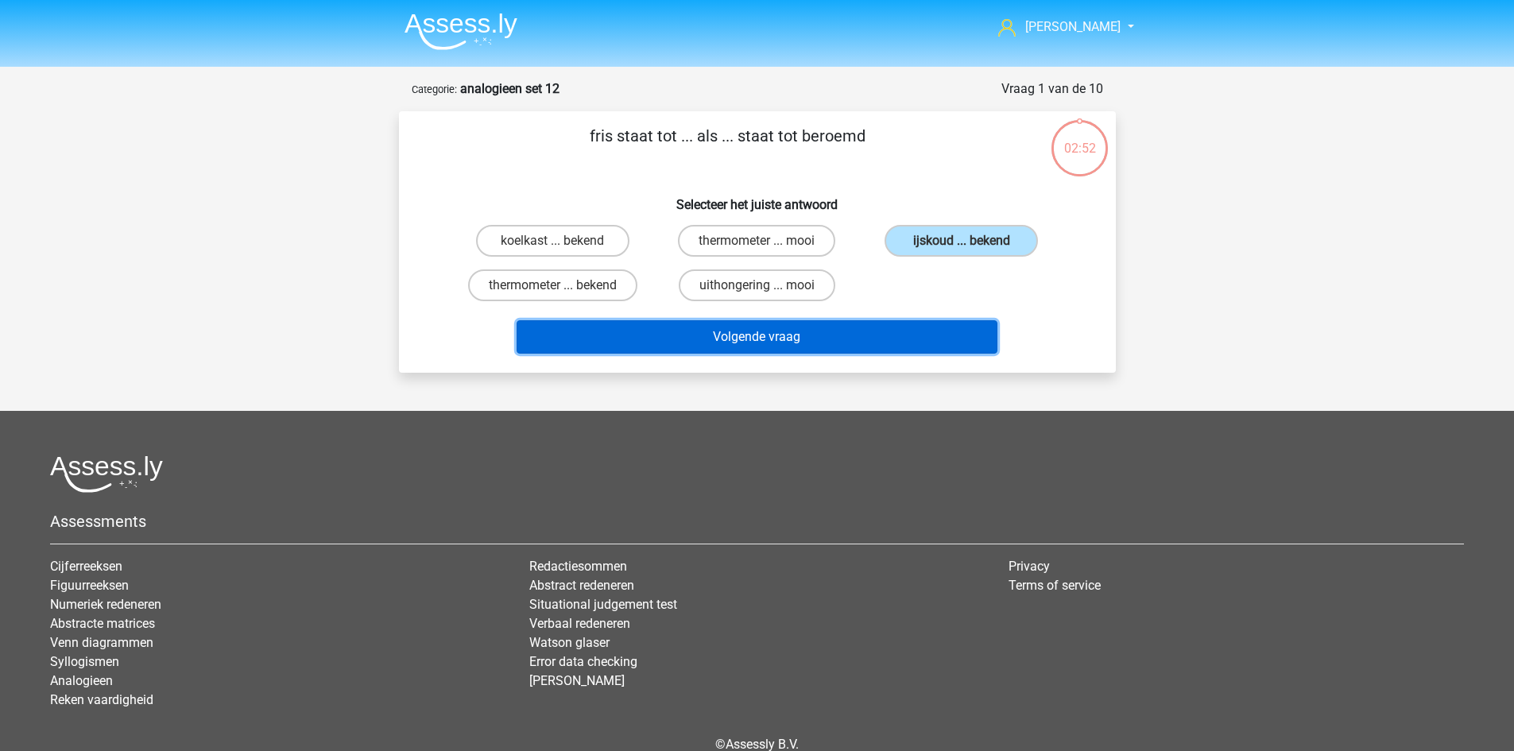
click at [887, 331] on button "Volgende vraag" at bounding box center [757, 336] width 481 height 33
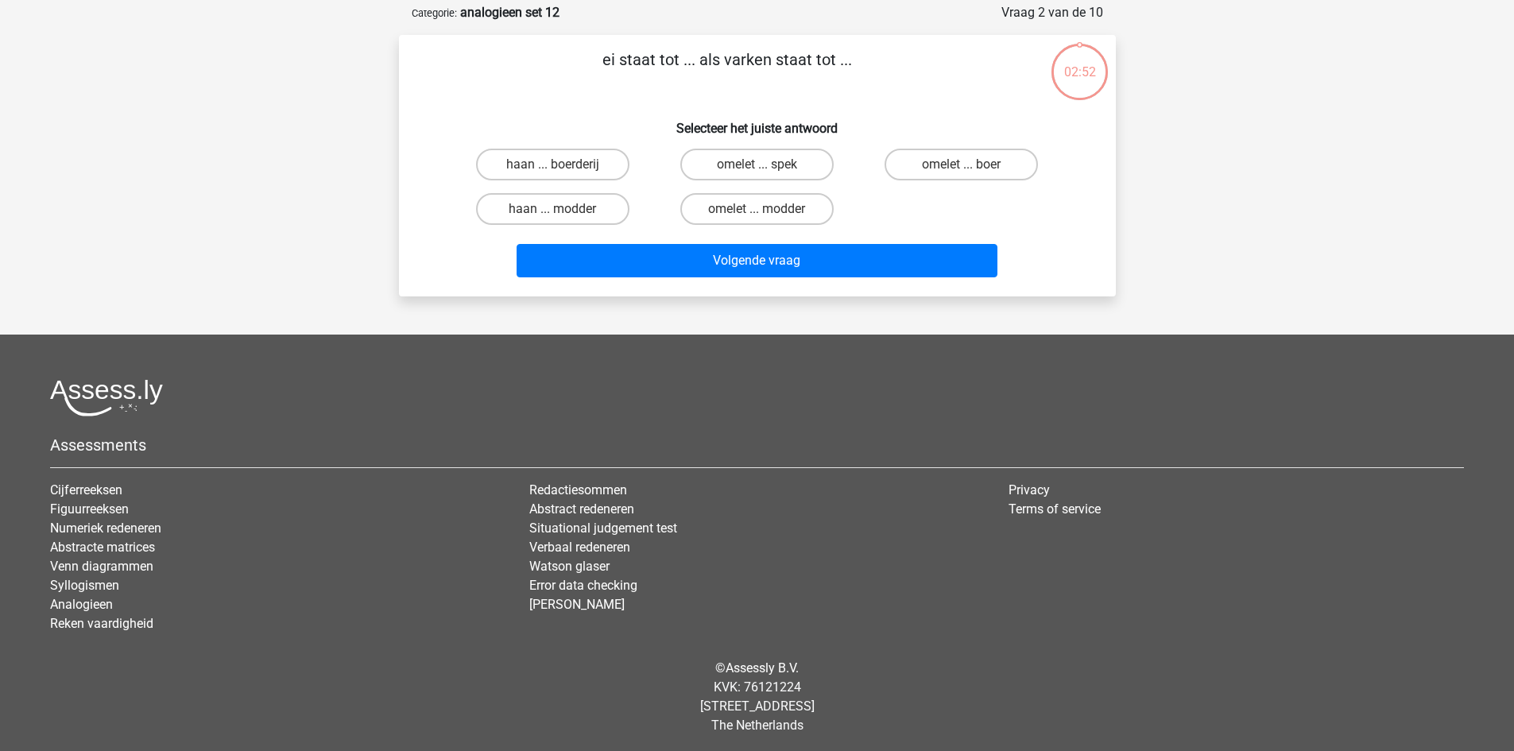
scroll to position [79, 0]
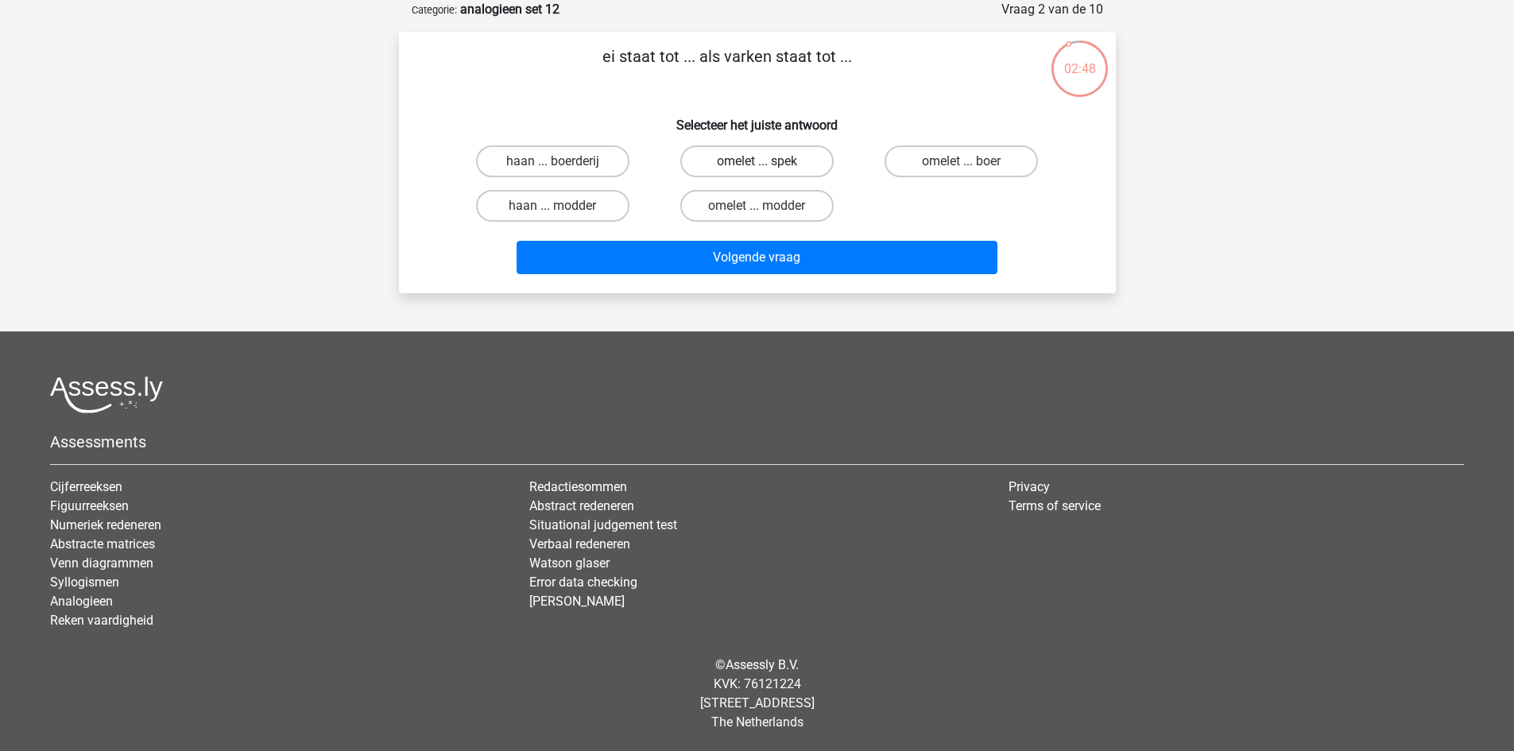
click at [742, 162] on label "omelet ... spek" at bounding box center [756, 161] width 153 height 32
click at [757, 162] on input "omelet ... spek" at bounding box center [762, 166] width 10 height 10
radio input "true"
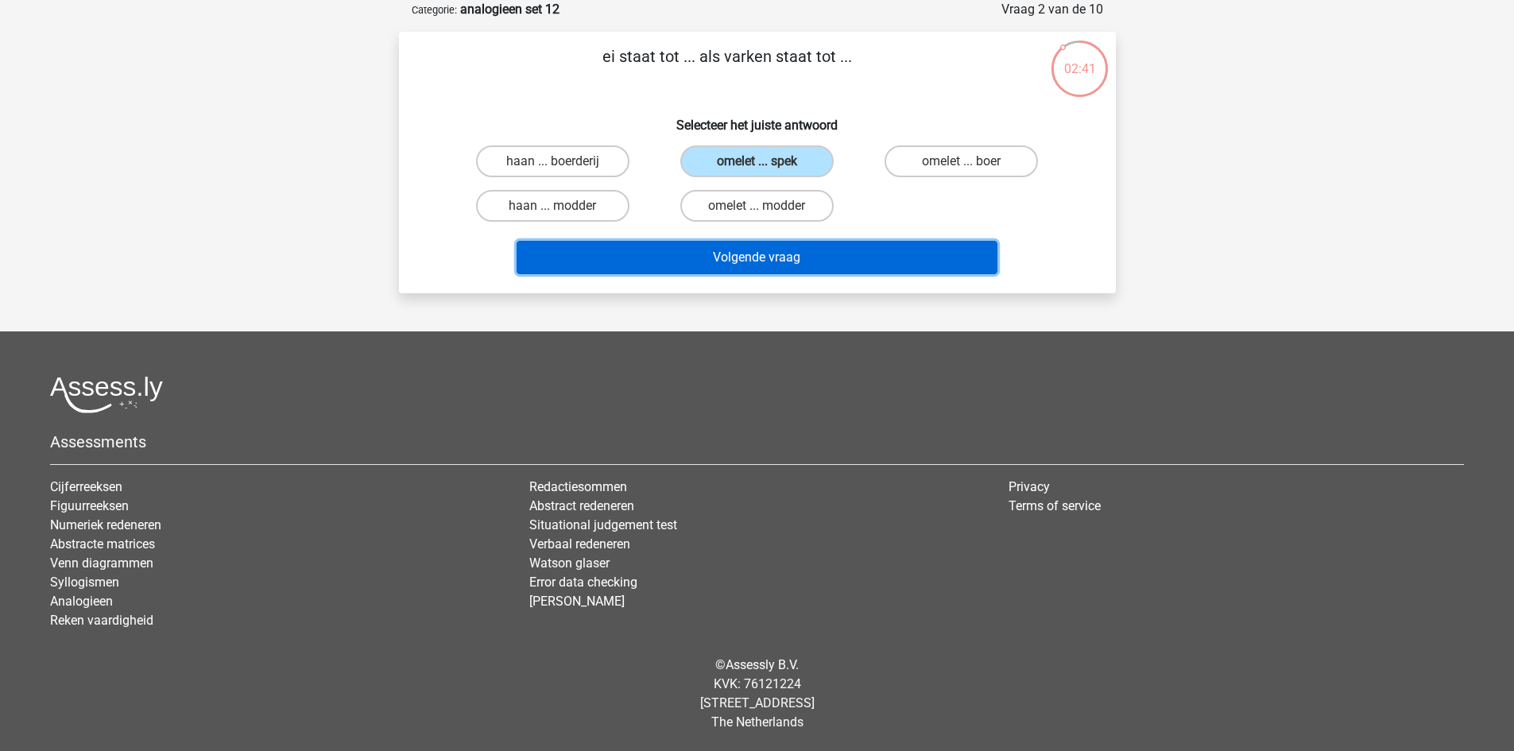
click at [692, 254] on button "Volgende vraag" at bounding box center [757, 257] width 481 height 33
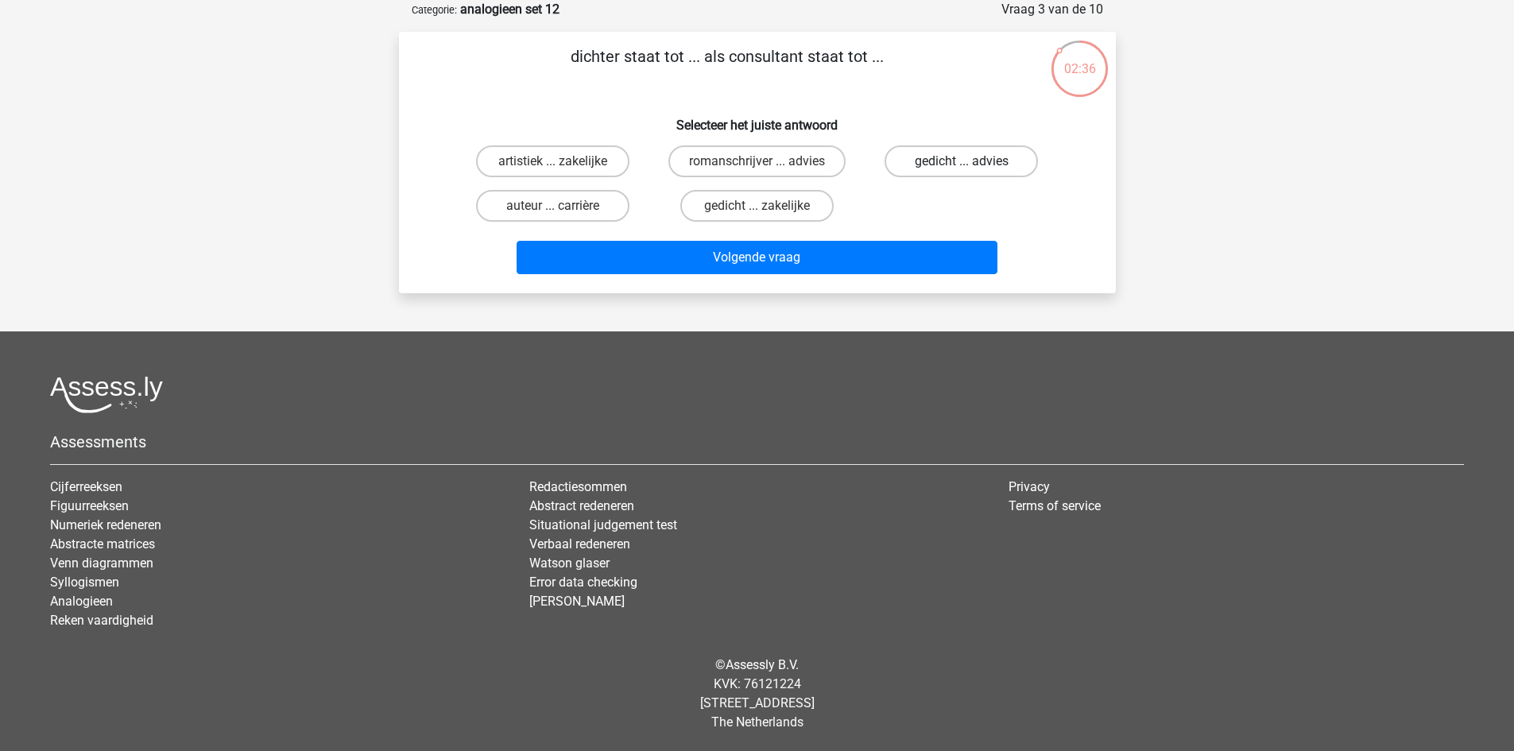
click at [915, 162] on label "gedicht ... advies" at bounding box center [961, 161] width 153 height 32
click at [962, 162] on input "gedicht ... advies" at bounding box center [967, 166] width 10 height 10
radio input "true"
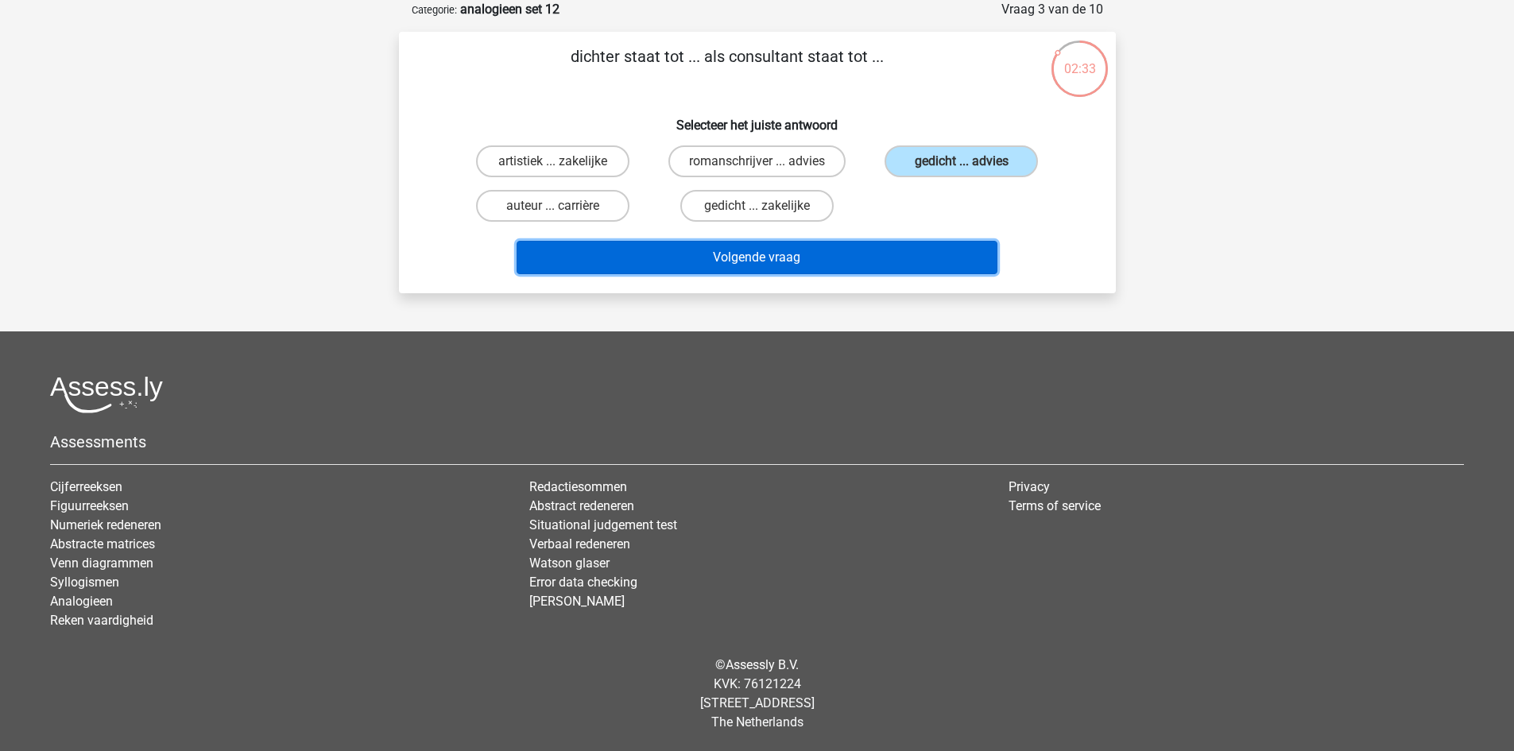
click at [847, 253] on button "Volgende vraag" at bounding box center [757, 257] width 481 height 33
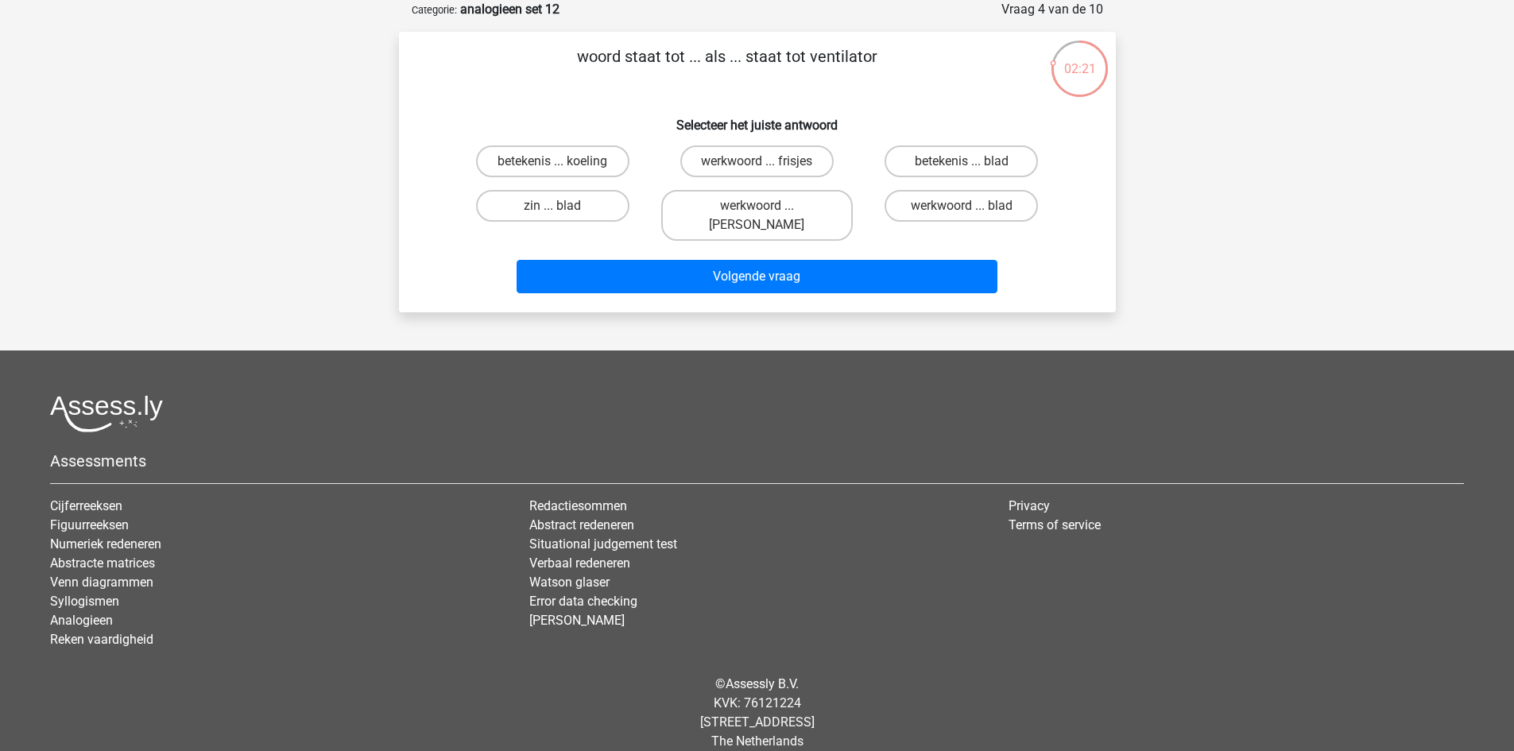
click at [590, 188] on div "zin ... blad" at bounding box center [553, 216] width 204 height 64
click at [589, 201] on label "zin ... blad" at bounding box center [552, 206] width 153 height 32
click at [563, 206] on input "zin ... blad" at bounding box center [557, 211] width 10 height 10
radio input "true"
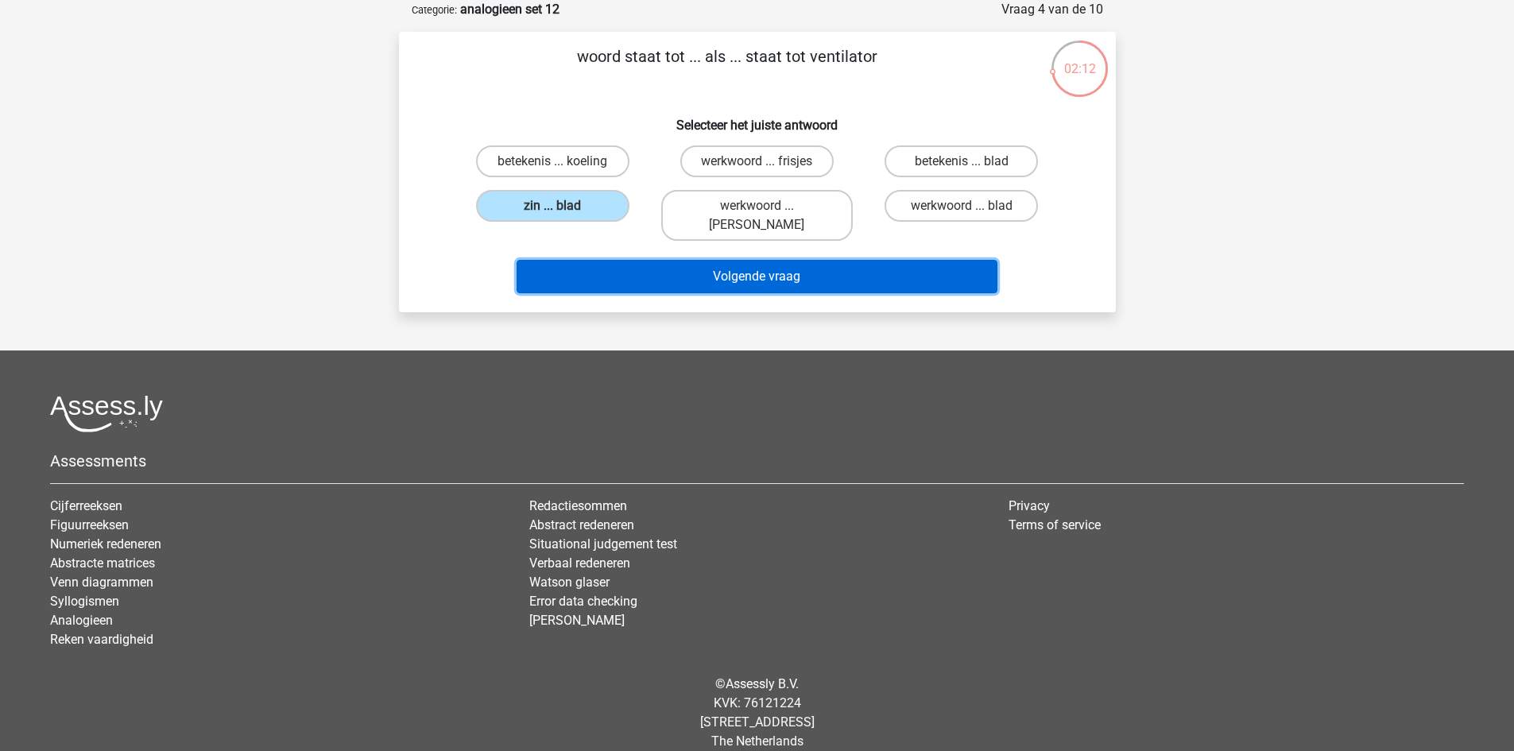
click at [790, 260] on button "Volgende vraag" at bounding box center [757, 276] width 481 height 33
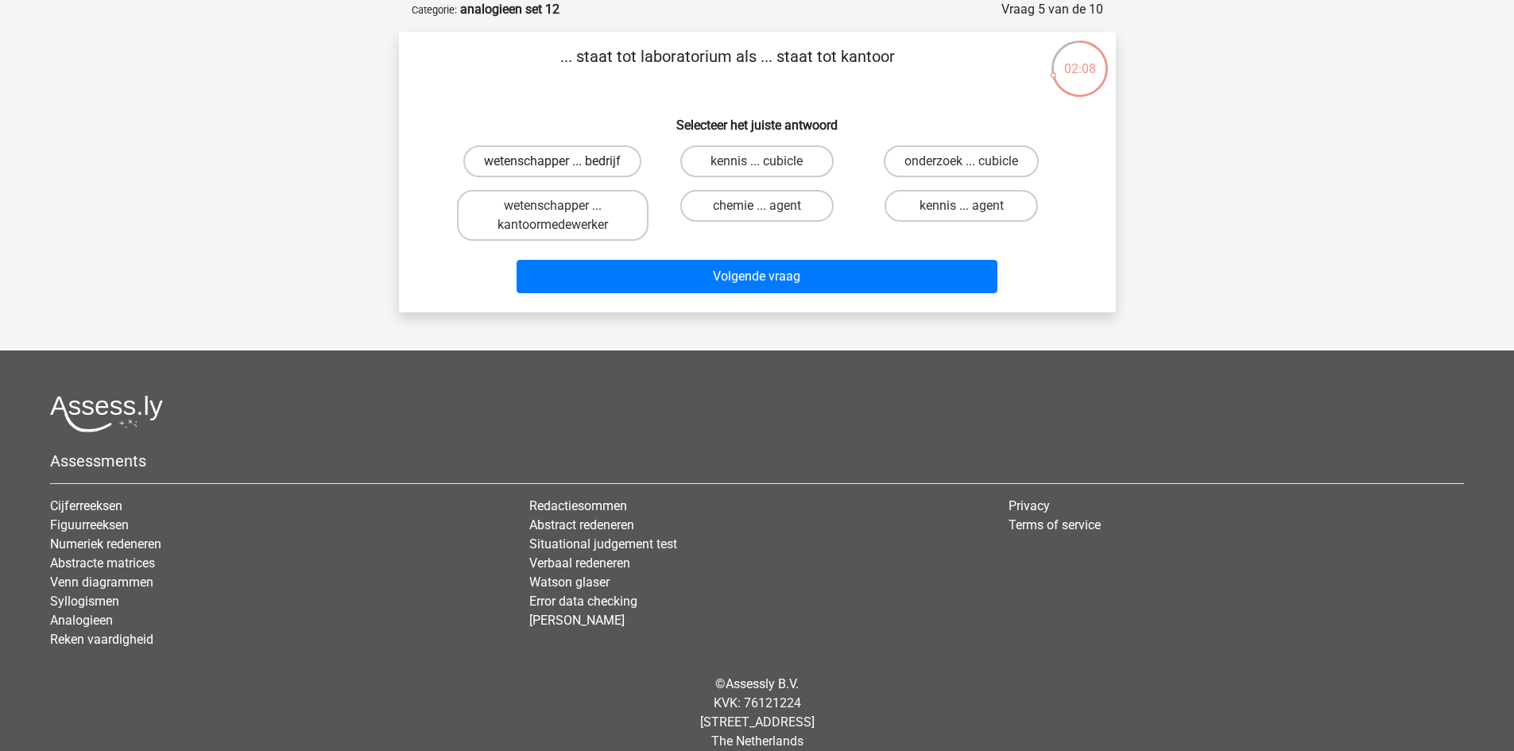
click at [608, 160] on label "wetenschapper ... bedrijf" at bounding box center [552, 161] width 178 height 32
click at [563, 161] on input "wetenschapper ... bedrijf" at bounding box center [557, 166] width 10 height 10
radio input "true"
click at [594, 214] on label "wetenschapper ... kantoormedewerker" at bounding box center [553, 215] width 192 height 51
click at [563, 214] on input "wetenschapper ... kantoormedewerker" at bounding box center [557, 211] width 10 height 10
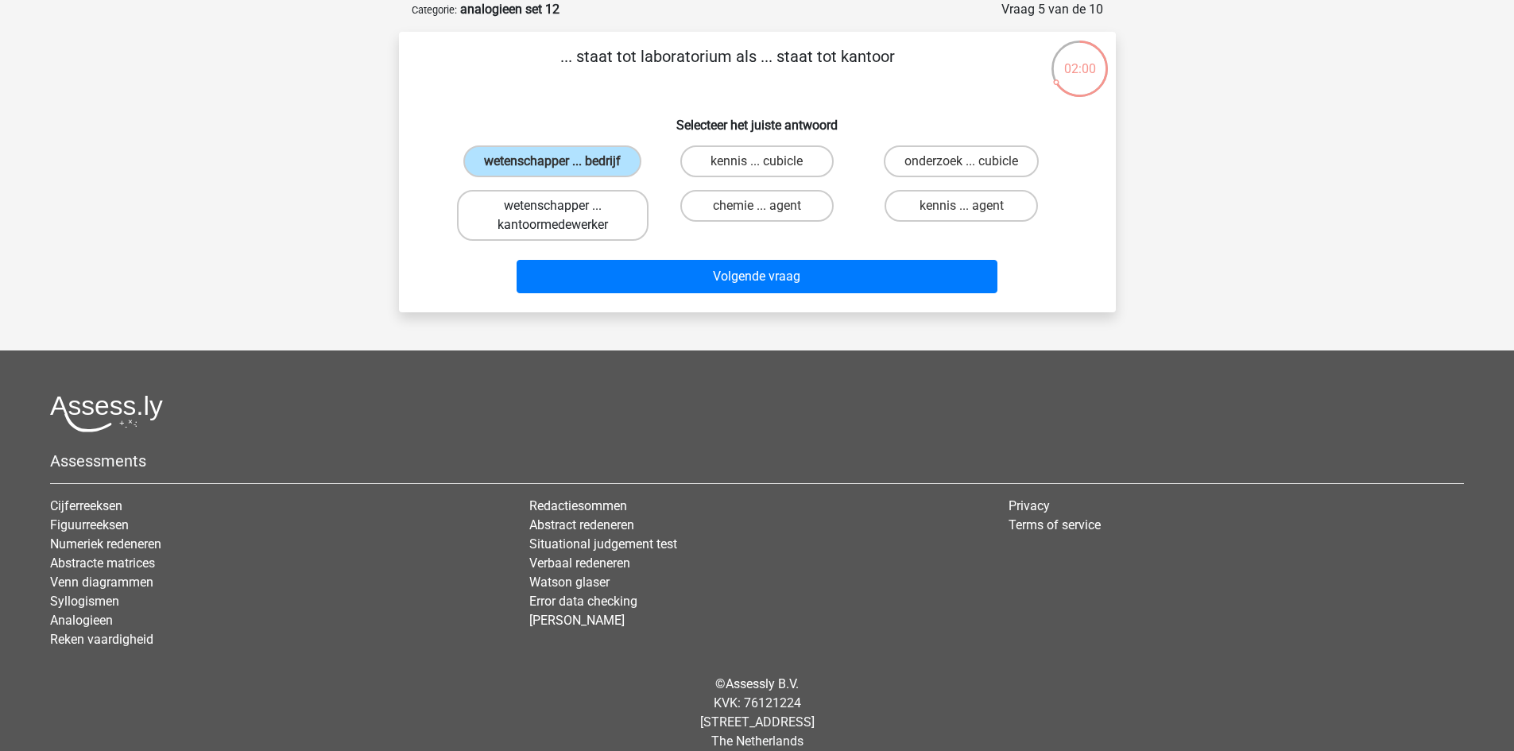
radio input "true"
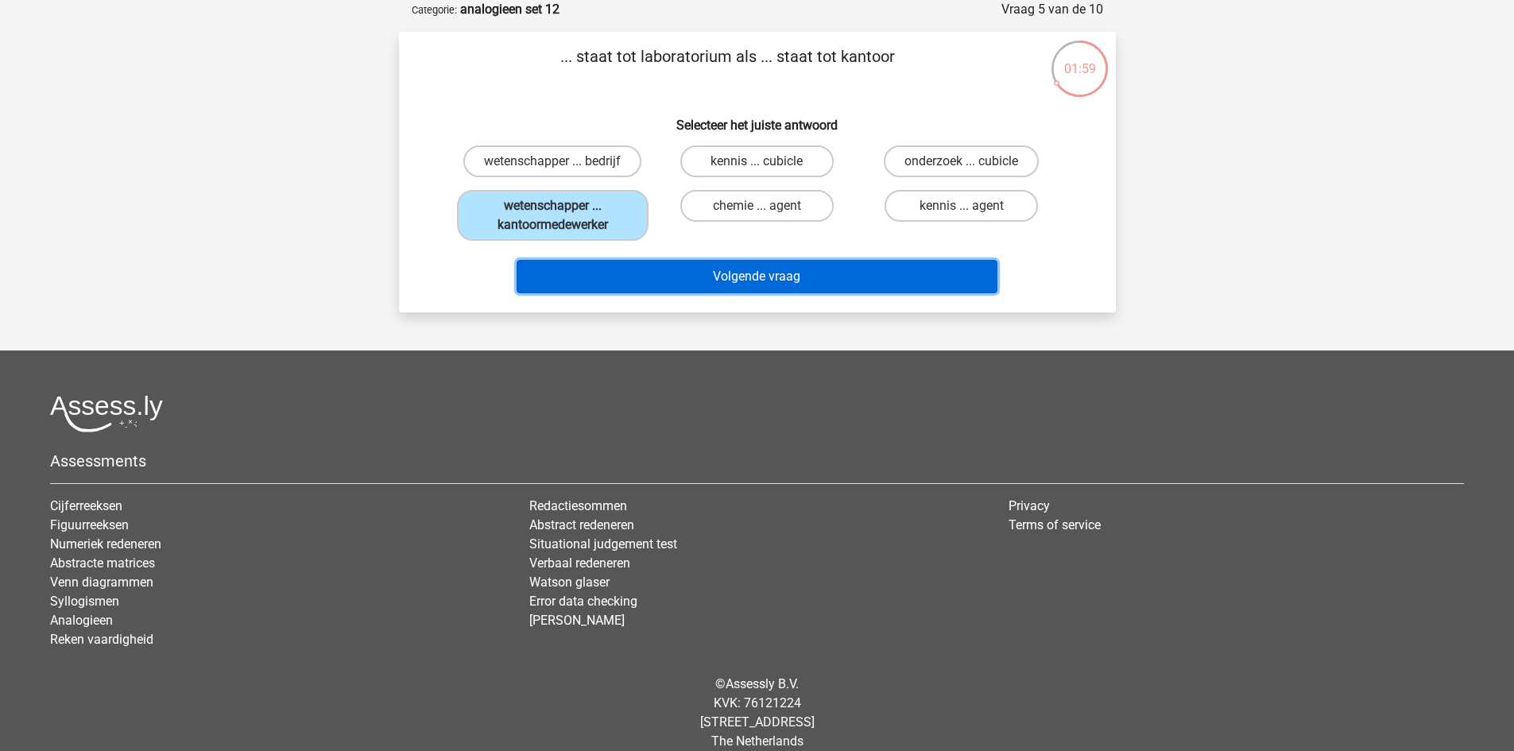
click at [713, 269] on button "Volgende vraag" at bounding box center [757, 276] width 481 height 33
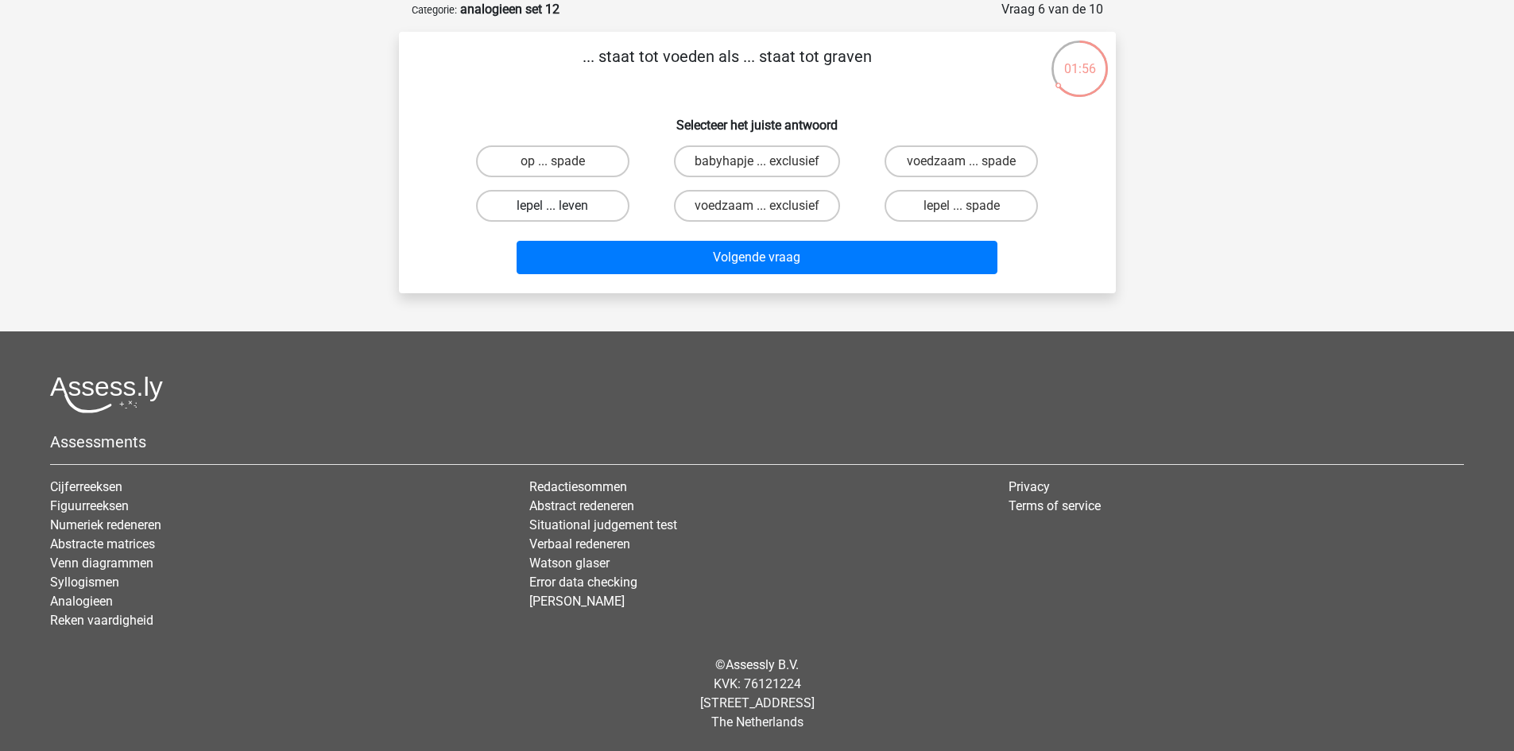
click at [568, 207] on label "lepel ... leven" at bounding box center [552, 206] width 153 height 32
click at [563, 207] on input "lepel ... leven" at bounding box center [557, 211] width 10 height 10
radio input "true"
click at [549, 162] on label "op ... spade" at bounding box center [552, 161] width 153 height 32
click at [552, 162] on input "op ... spade" at bounding box center [557, 166] width 10 height 10
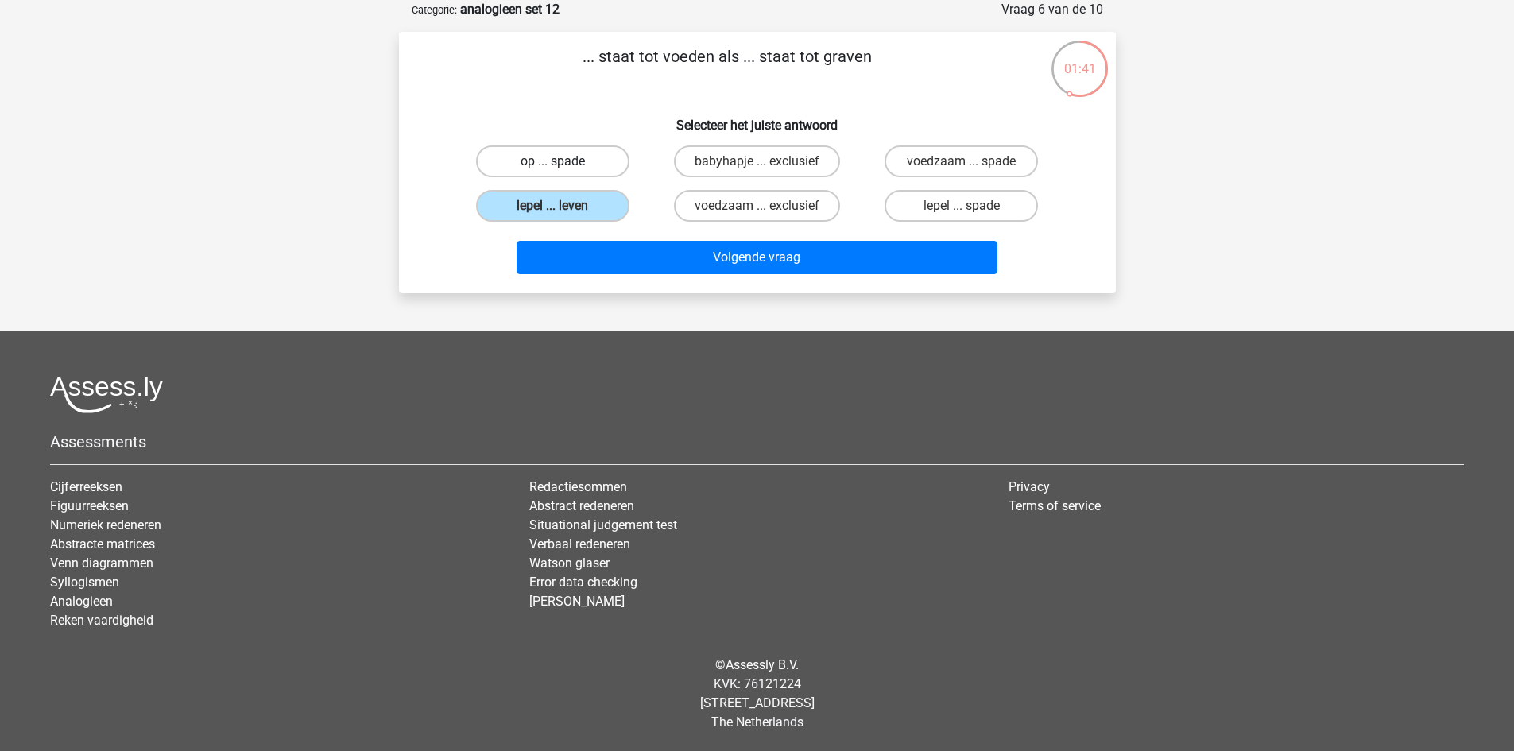
radio input "true"
click at [979, 201] on label "lepel ... spade" at bounding box center [961, 206] width 153 height 32
click at [972, 206] on input "lepel ... spade" at bounding box center [967, 211] width 10 height 10
radio input "true"
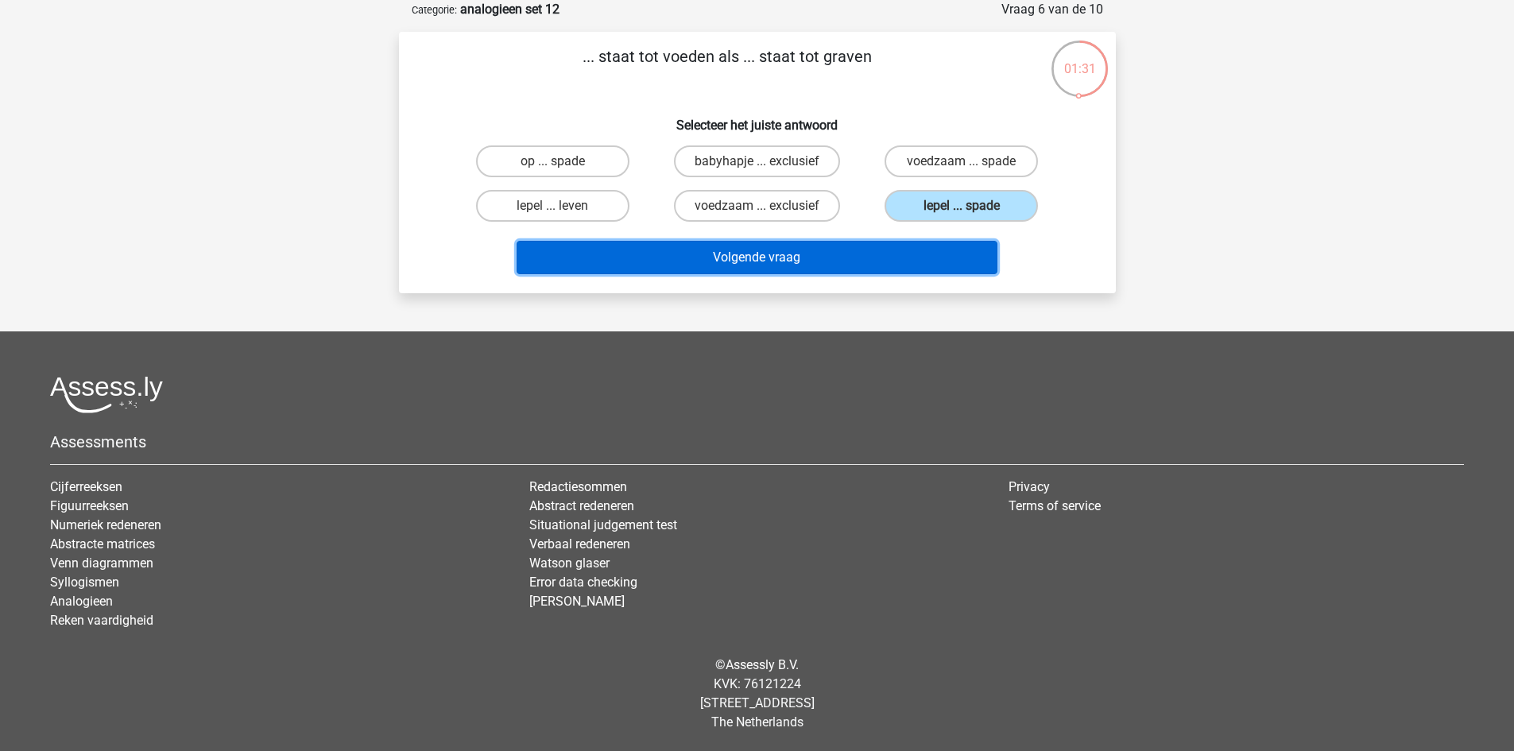
click at [874, 257] on button "Volgende vraag" at bounding box center [757, 257] width 481 height 33
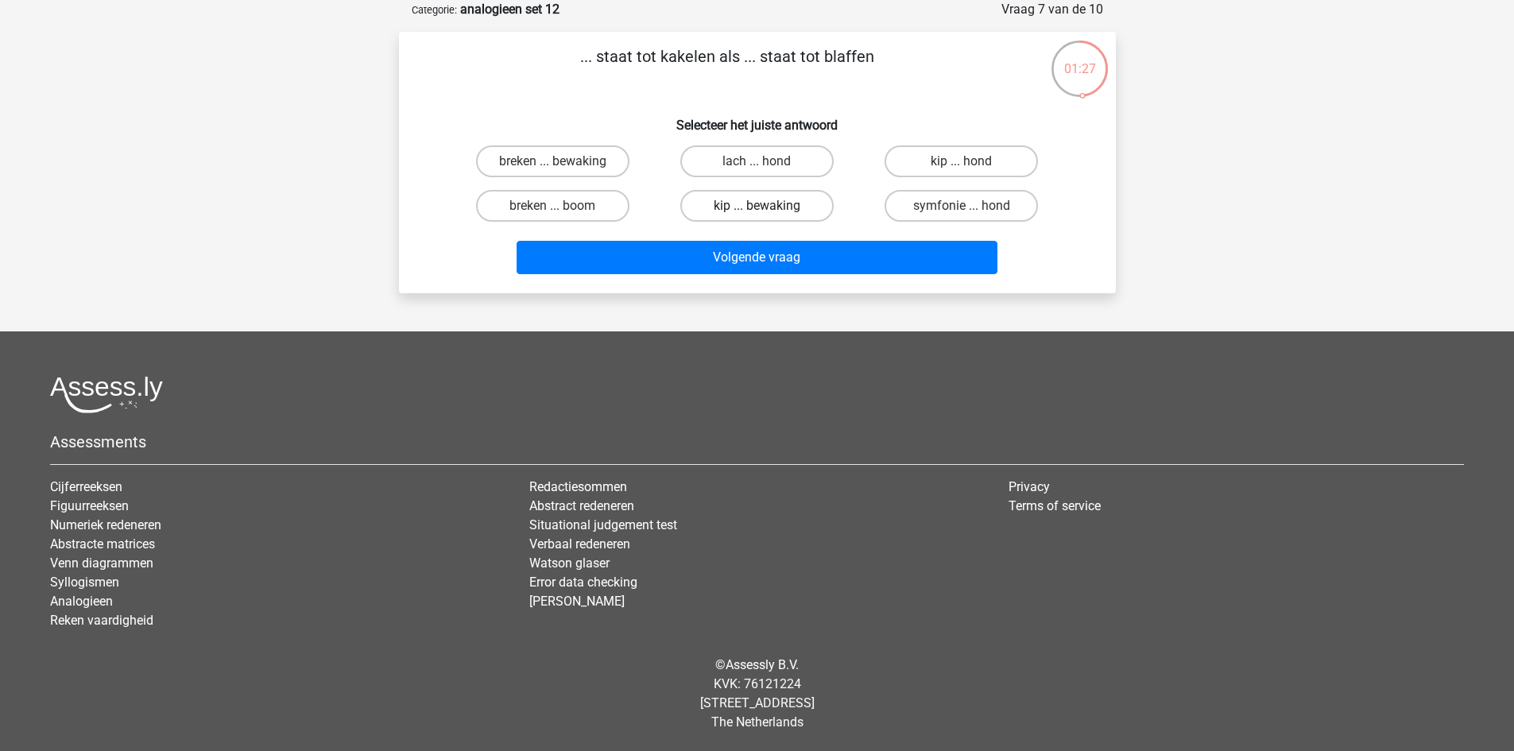
click at [754, 204] on label "kip ... bewaking" at bounding box center [756, 206] width 153 height 32
click at [757, 206] on input "kip ... bewaking" at bounding box center [762, 211] width 10 height 10
radio input "true"
click at [952, 166] on label "kip ... hond" at bounding box center [961, 161] width 153 height 32
click at [962, 166] on input "kip ... hond" at bounding box center [967, 166] width 10 height 10
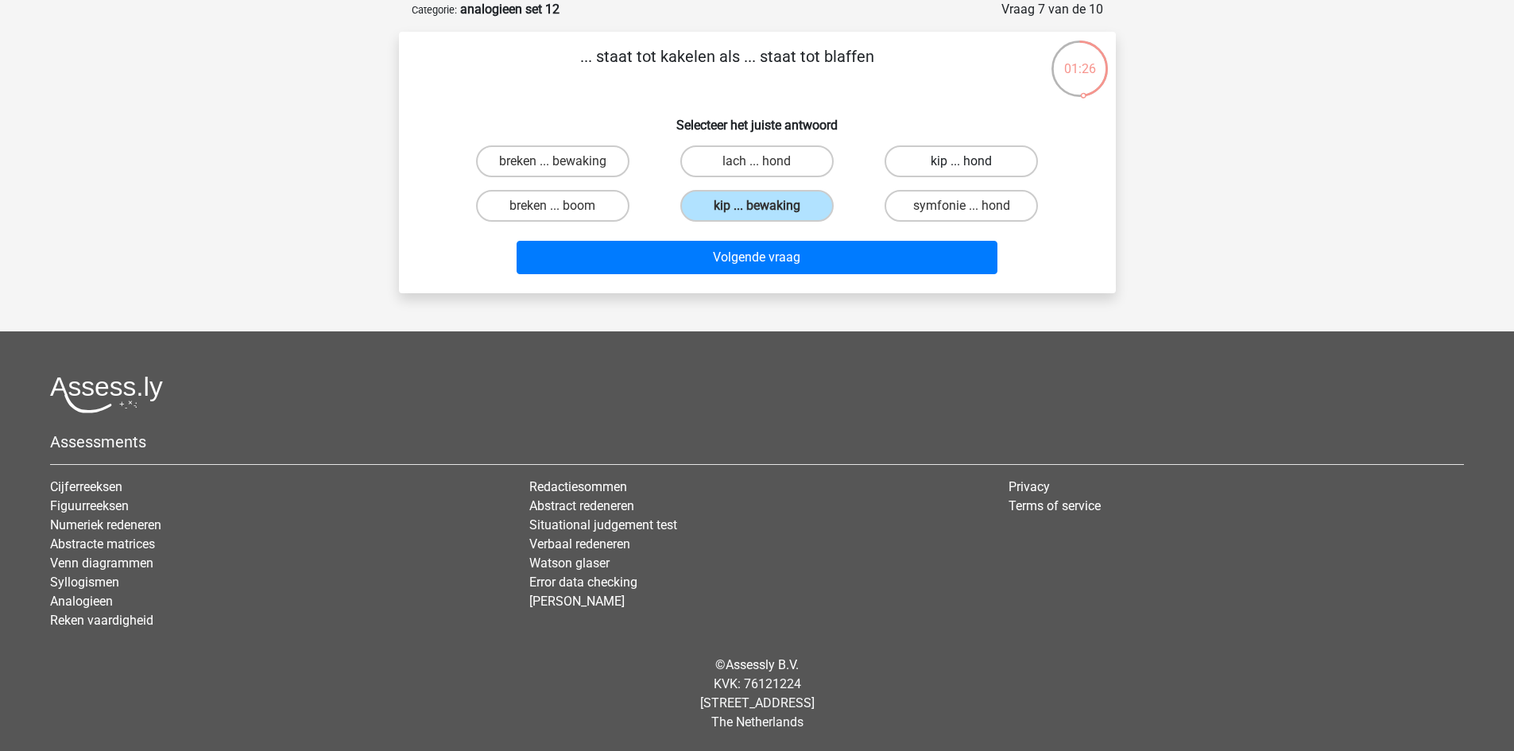
radio input "true"
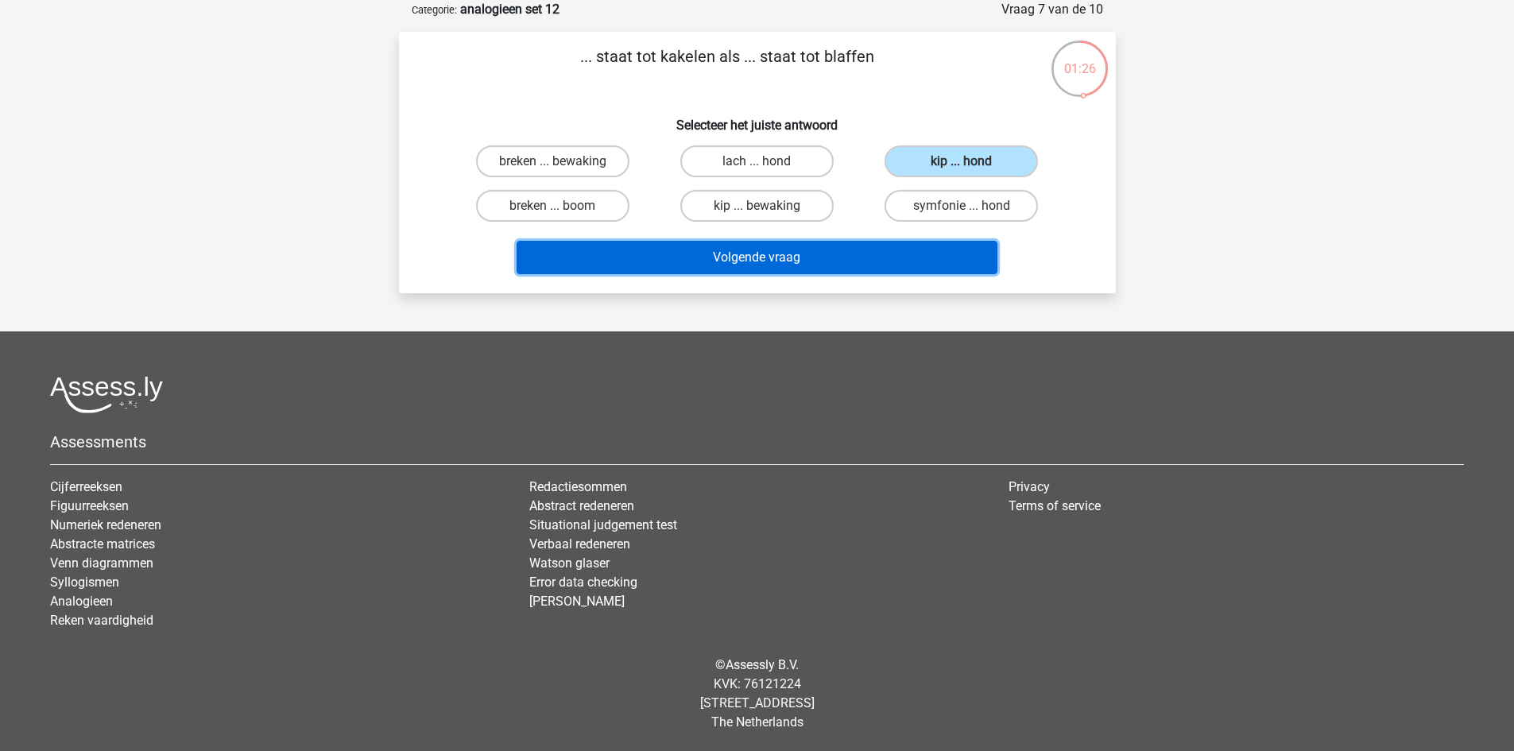
click at [847, 257] on button "Volgende vraag" at bounding box center [757, 257] width 481 height 33
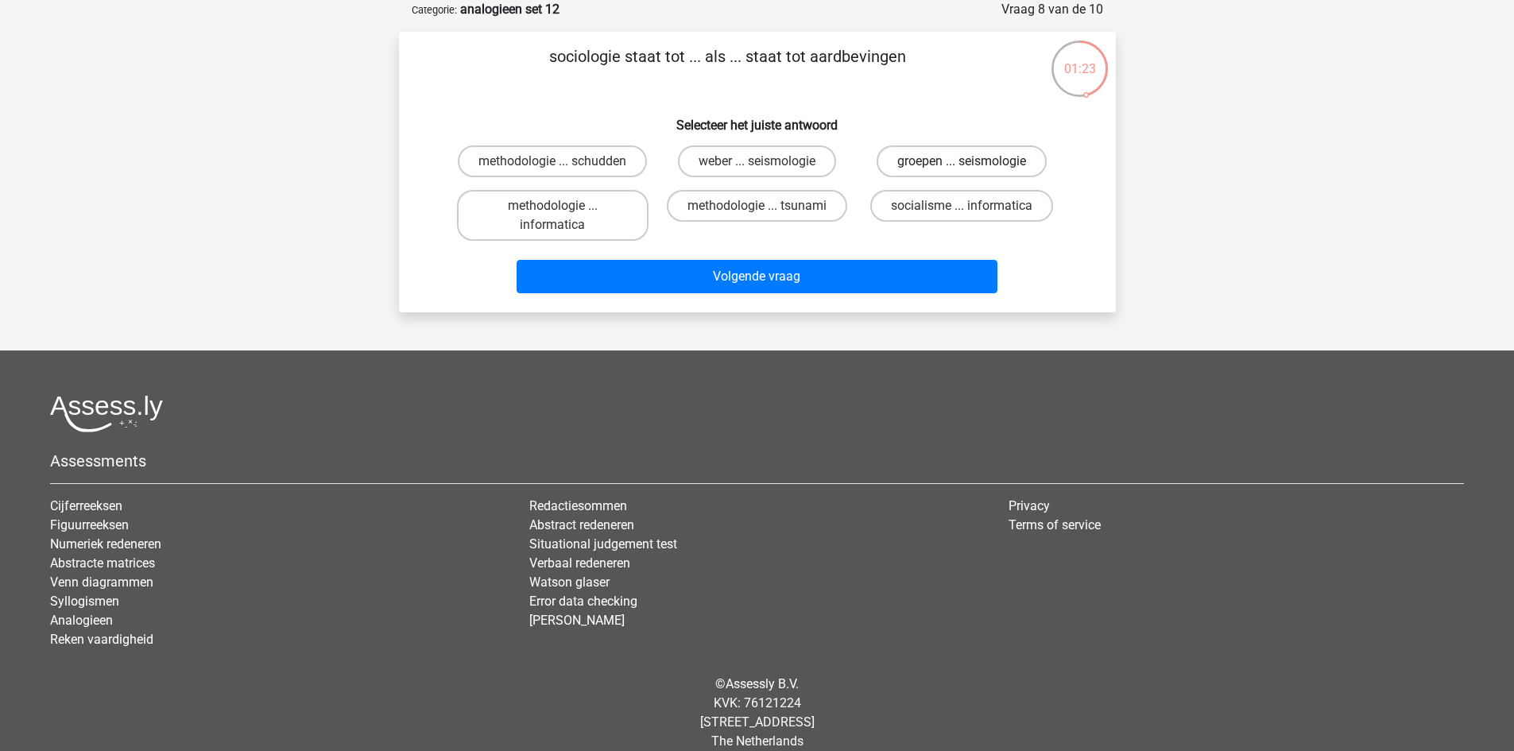
click at [949, 163] on label "groepen ... seismologie" at bounding box center [962, 161] width 170 height 32
click at [962, 163] on input "groepen ... seismologie" at bounding box center [967, 166] width 10 height 10
radio input "true"
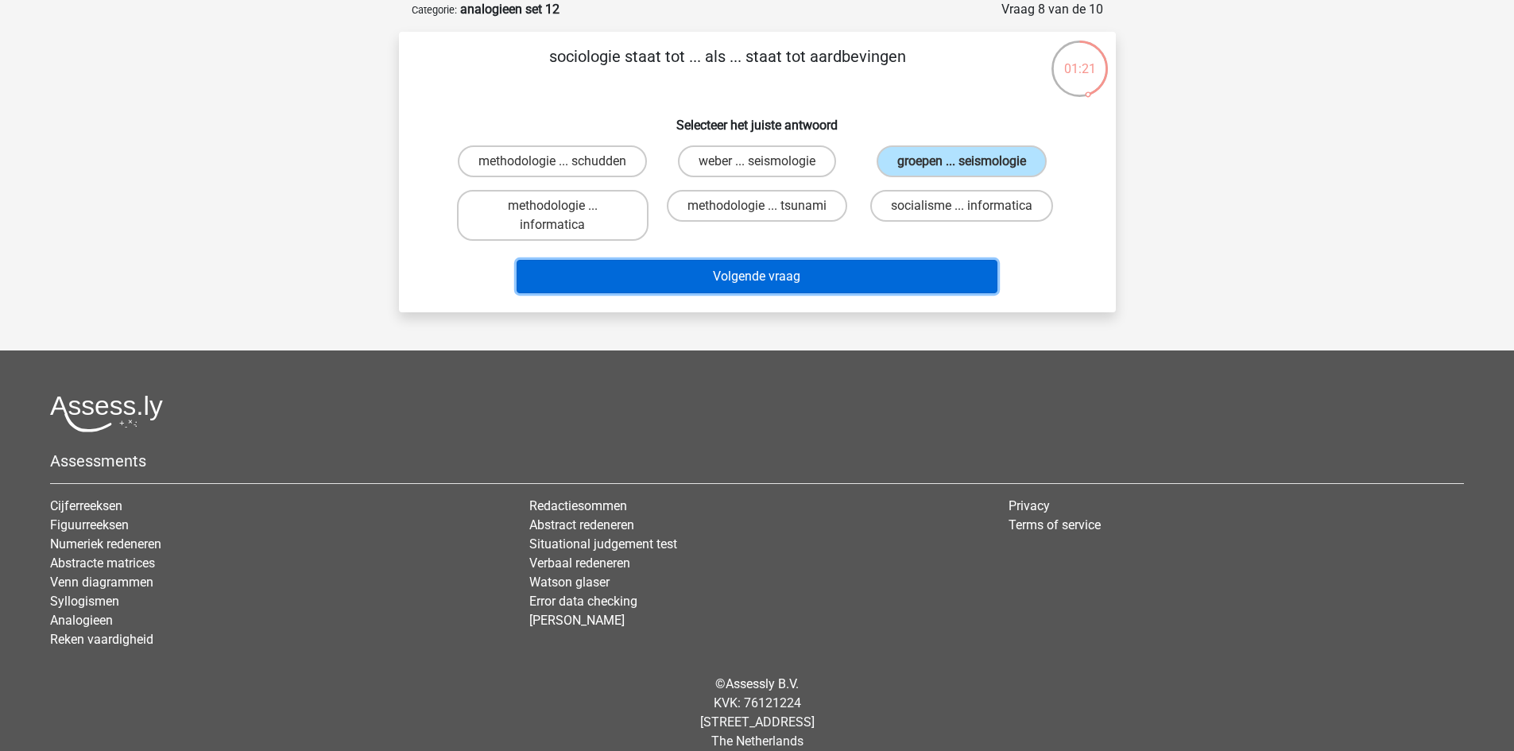
click at [829, 271] on button "Volgende vraag" at bounding box center [757, 276] width 481 height 33
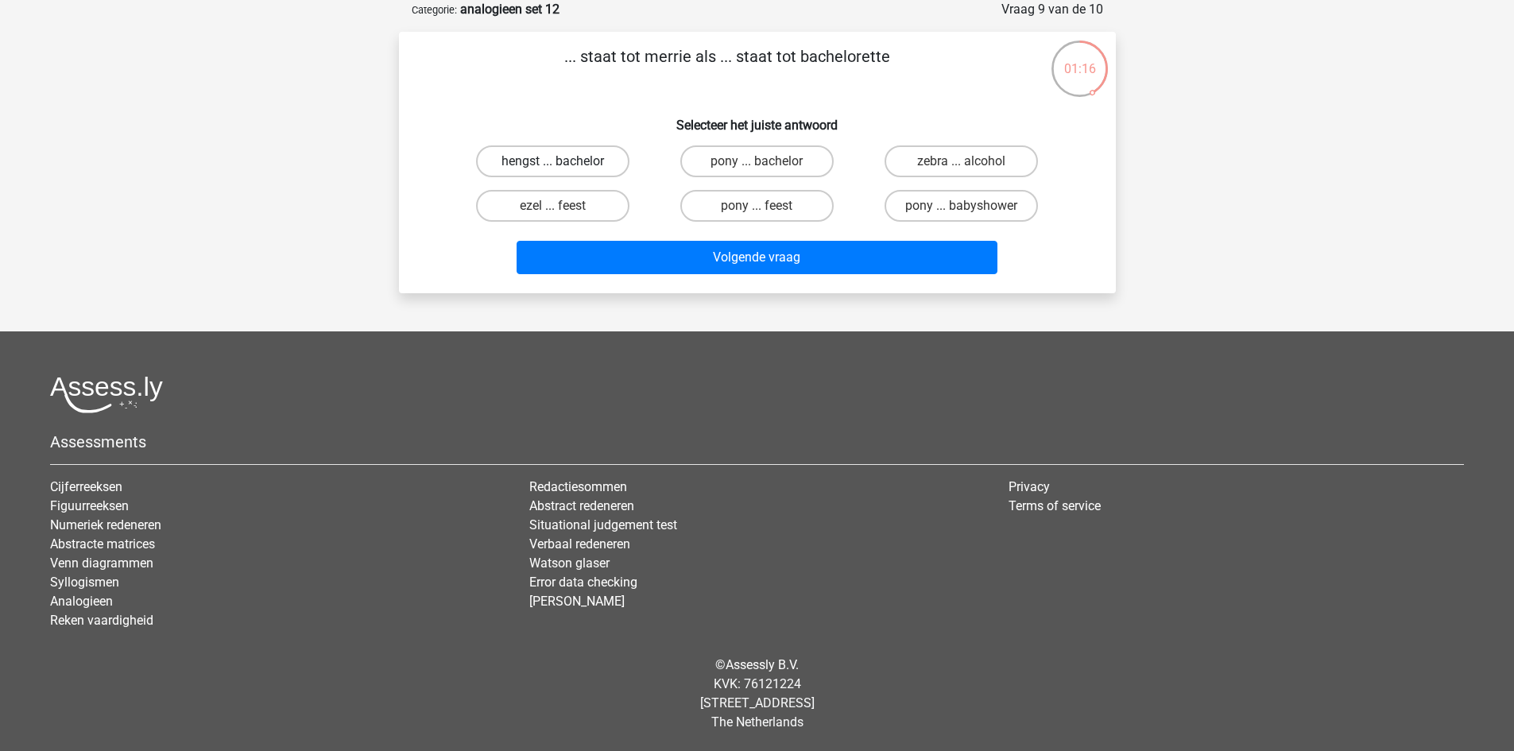
click at [611, 160] on label "hengst ... bachelor" at bounding box center [552, 161] width 153 height 32
click at [563, 161] on input "hengst ... bachelor" at bounding box center [557, 166] width 10 height 10
radio input "true"
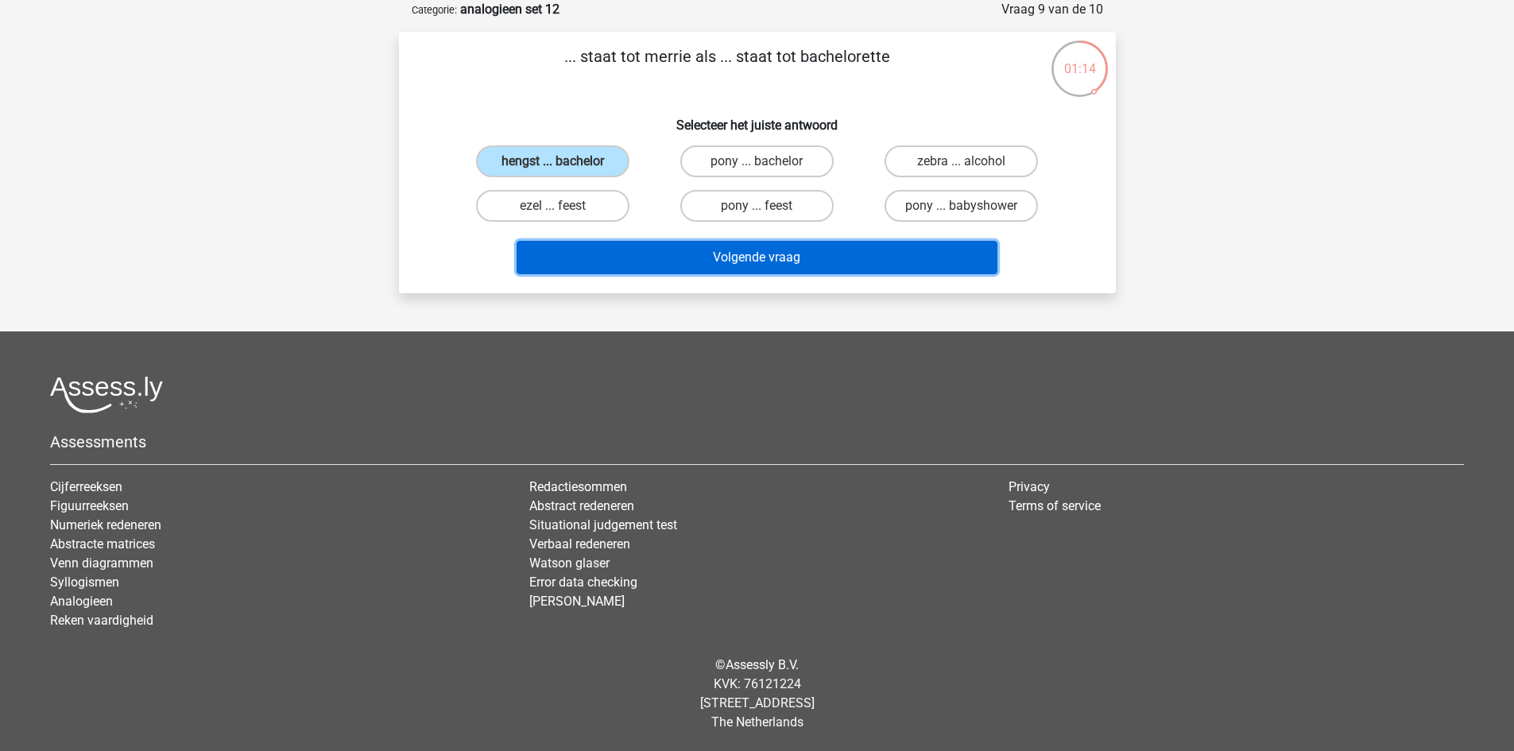
click at [801, 258] on button "Volgende vraag" at bounding box center [757, 257] width 481 height 33
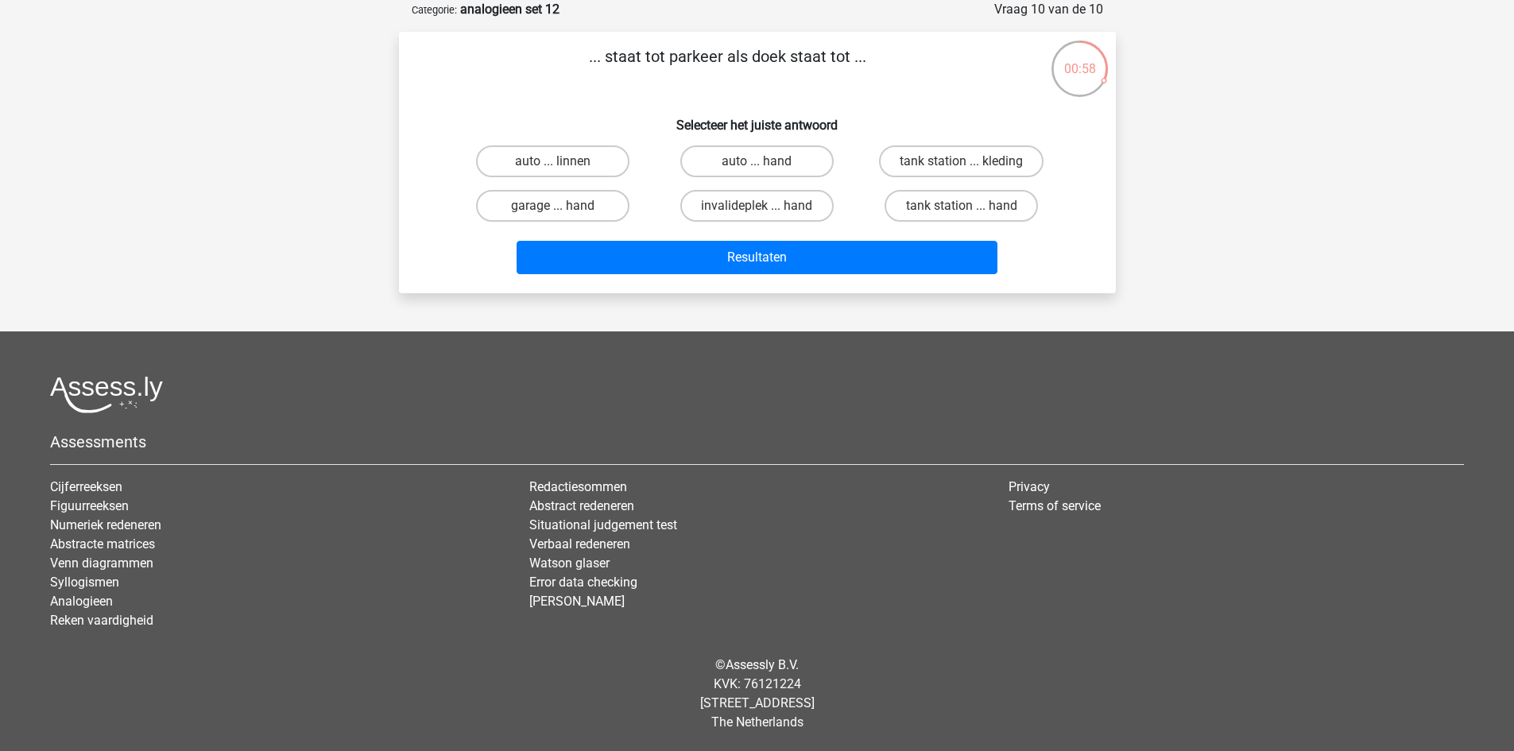
click at [560, 206] on input "garage ... hand" at bounding box center [557, 211] width 10 height 10
radio input "true"
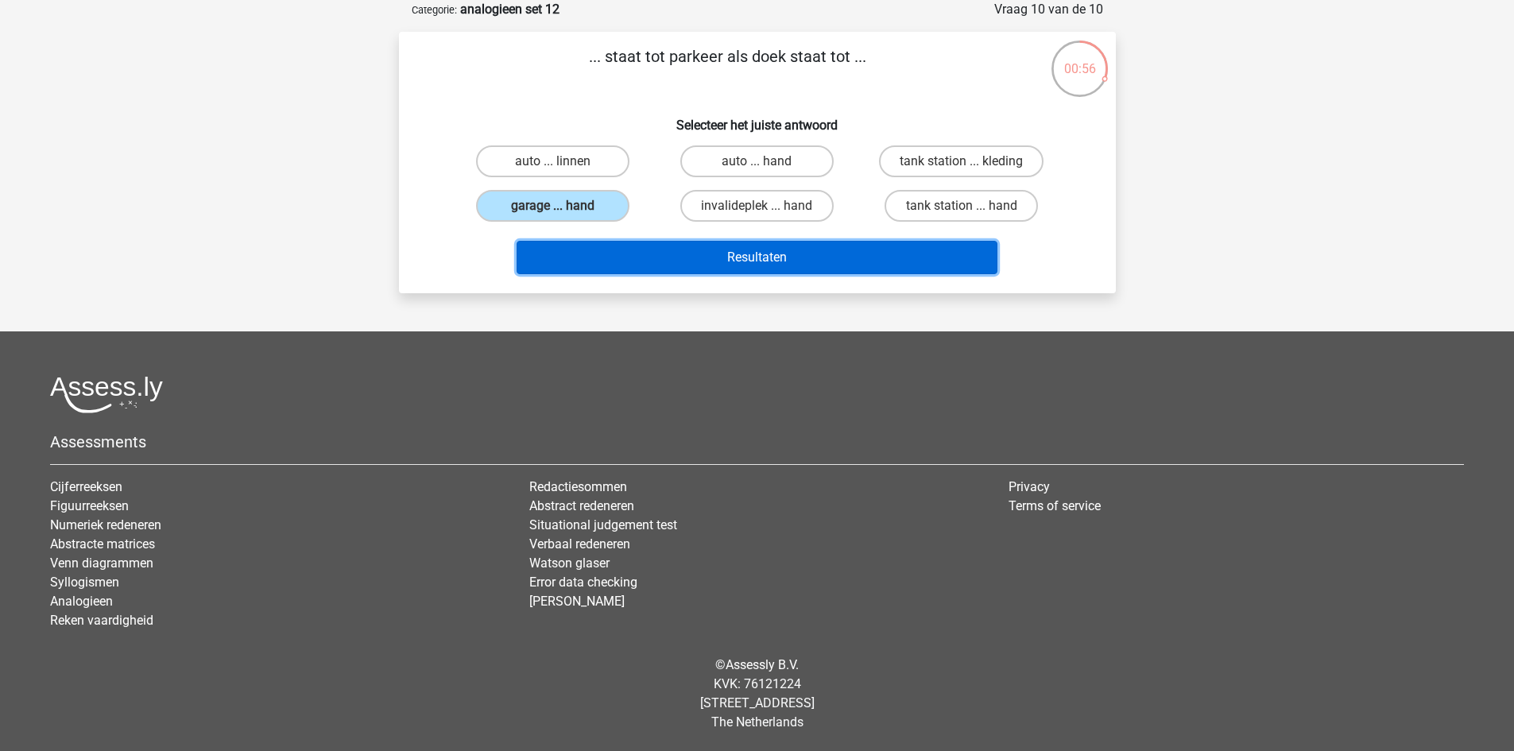
click at [720, 251] on button "Resultaten" at bounding box center [757, 257] width 481 height 33
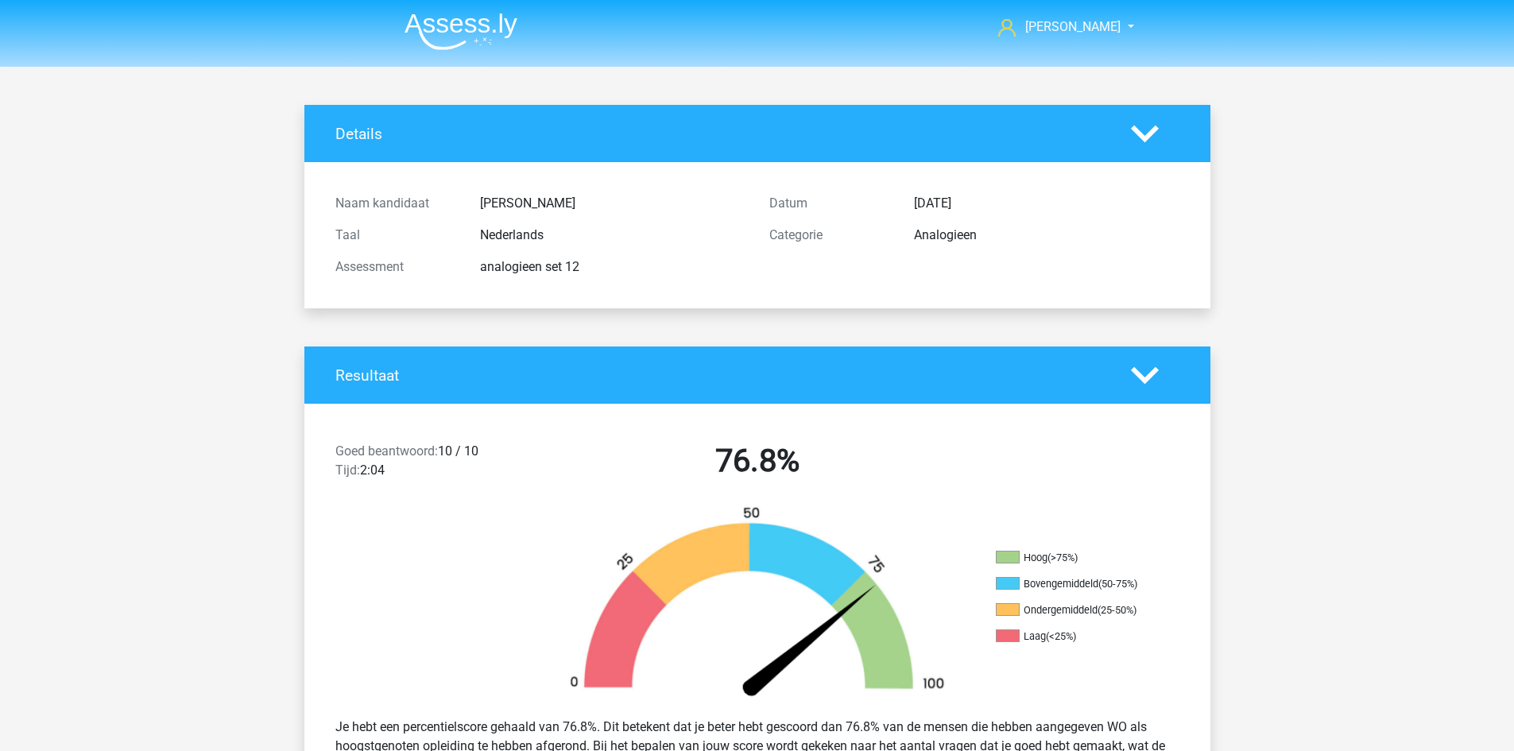
click at [475, 41] on img at bounding box center [461, 31] width 113 height 37
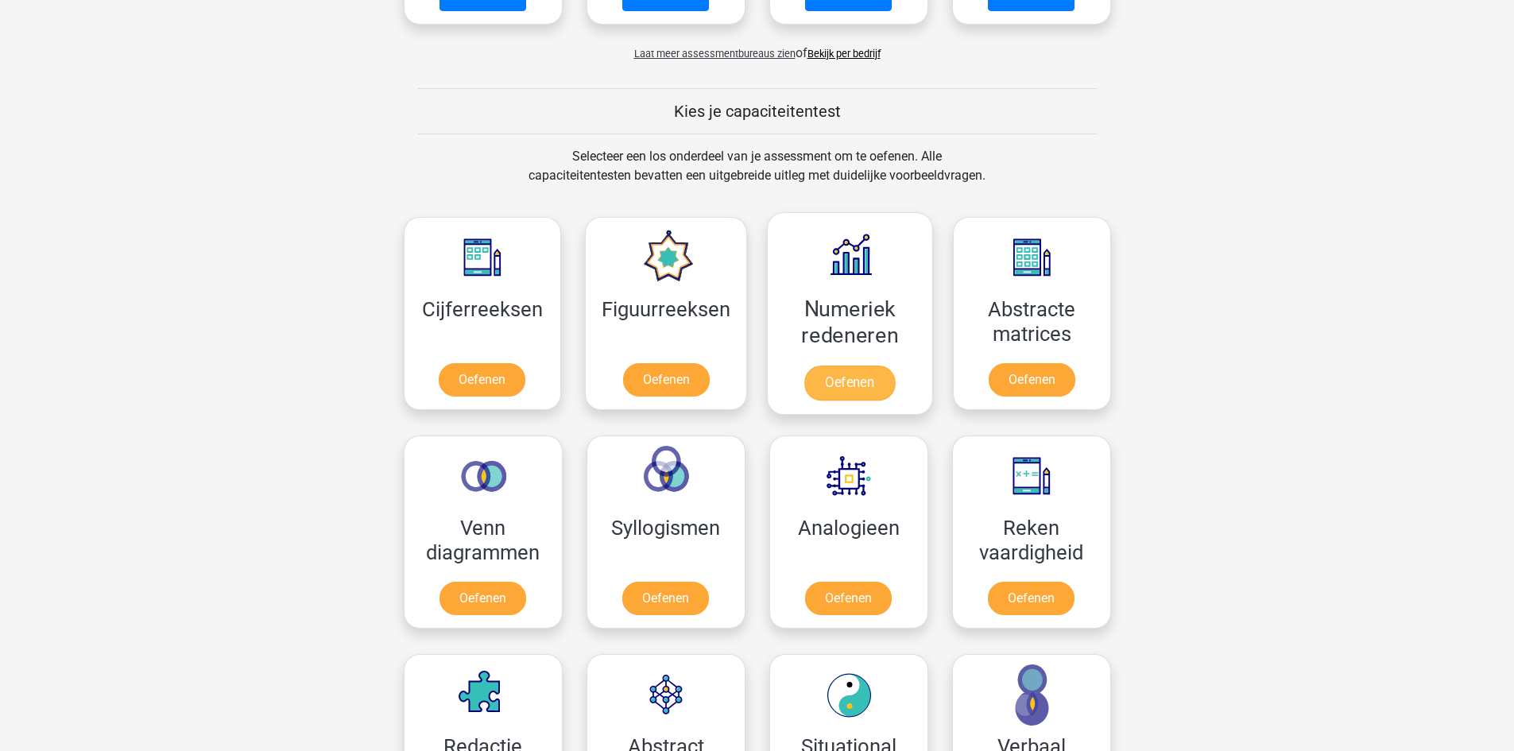
scroll to position [636, 0]
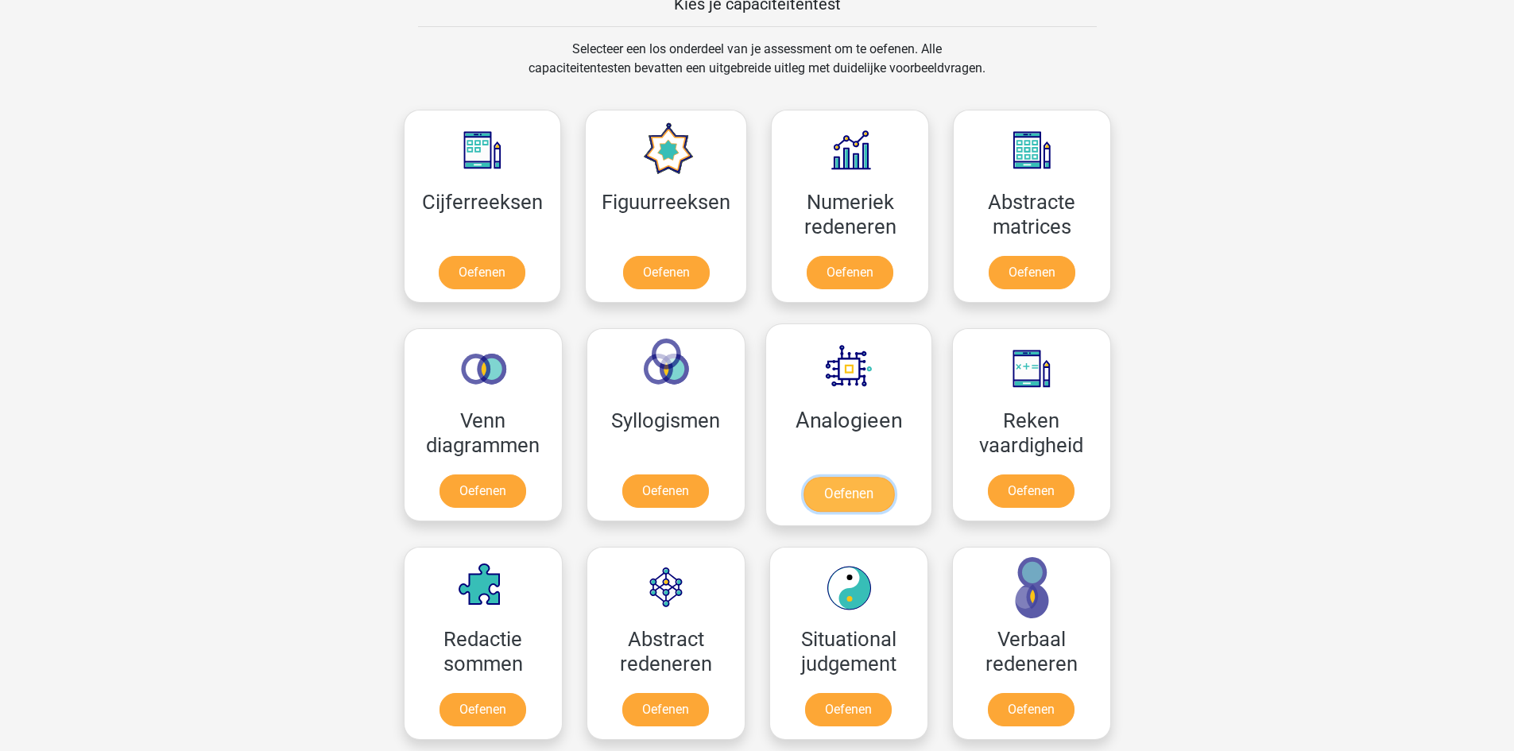
click at [878, 477] on link "Oefenen" at bounding box center [848, 494] width 91 height 35
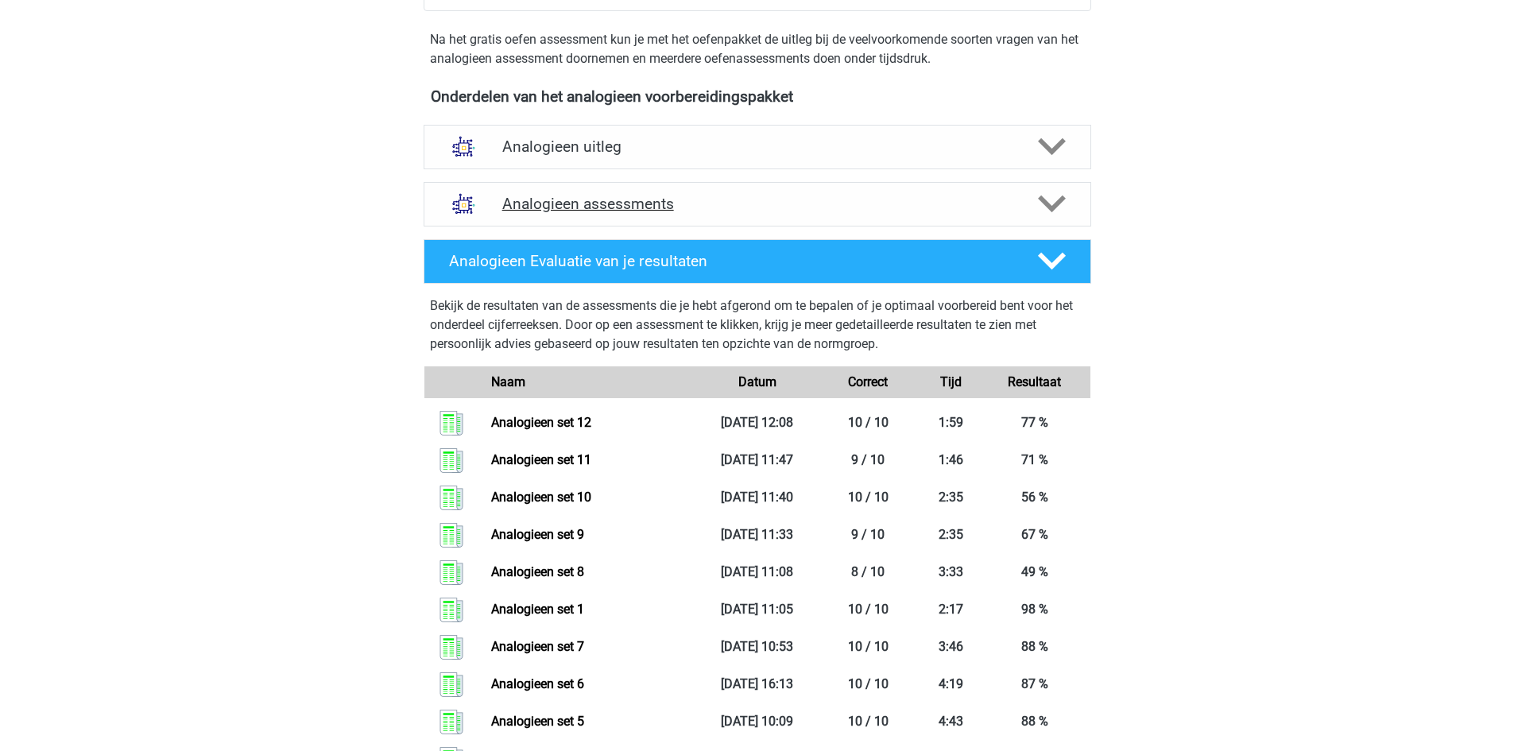
click at [619, 204] on h4 "Analogieen assessments" at bounding box center [757, 204] width 510 height 18
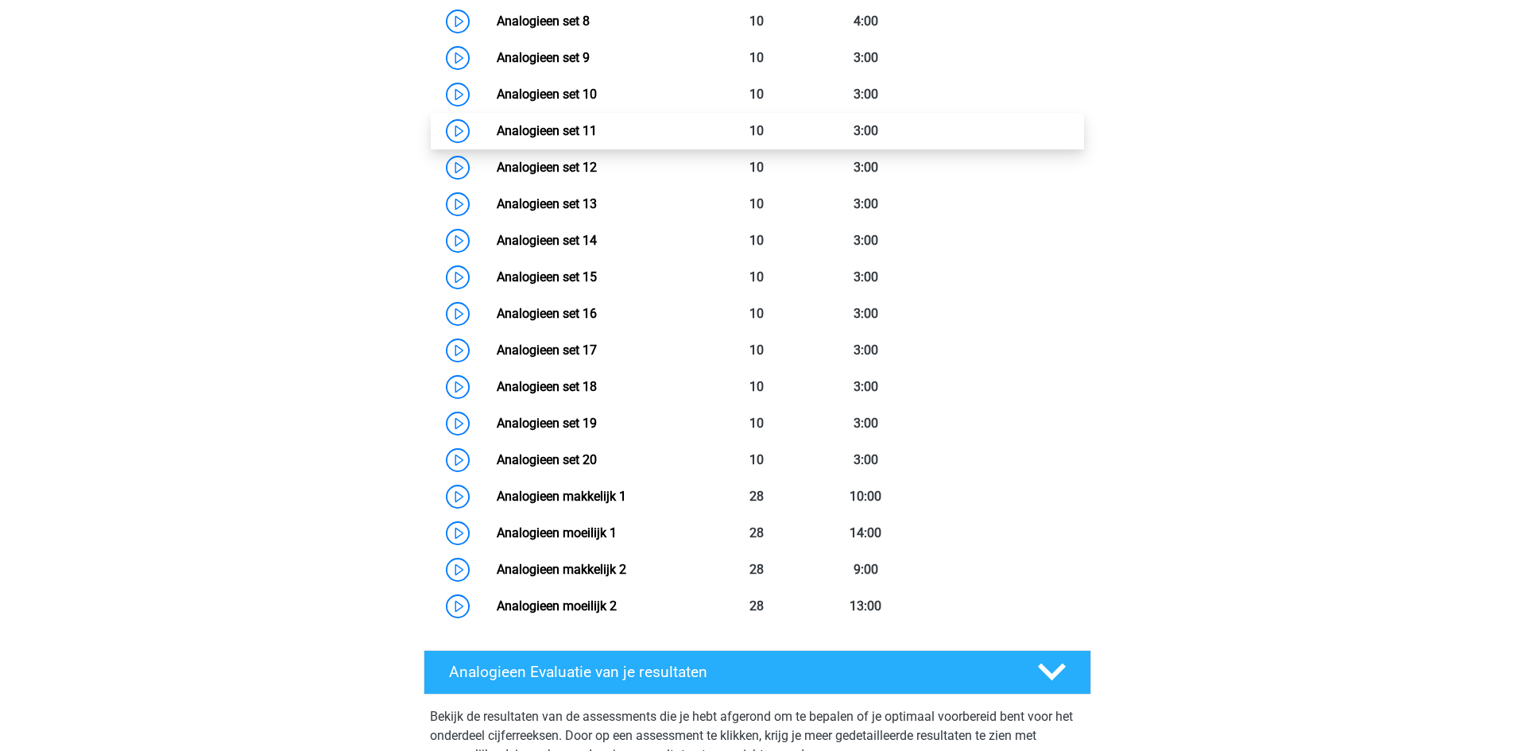
scroll to position [954, 0]
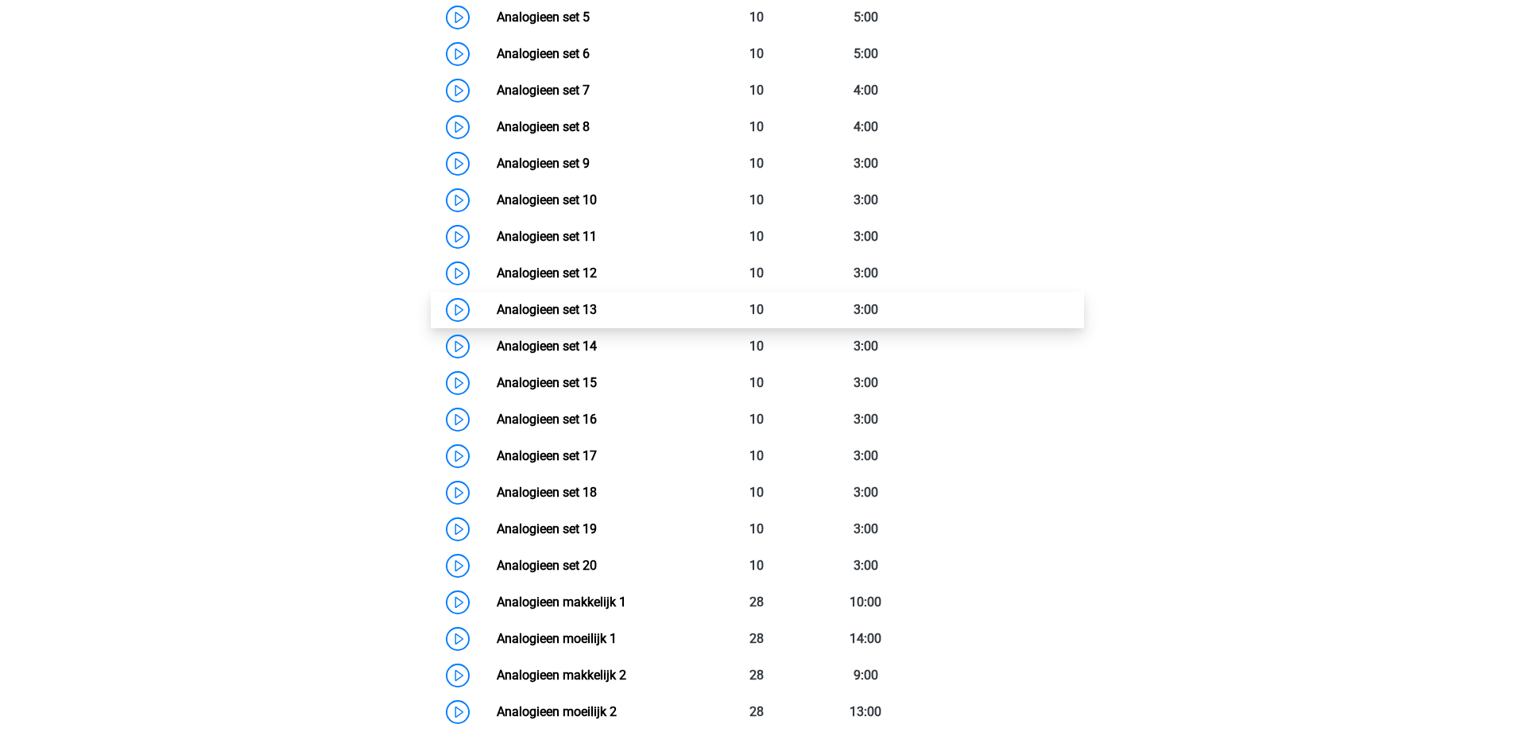
click at [591, 308] on link "Analogieen set 13" at bounding box center [547, 309] width 100 height 15
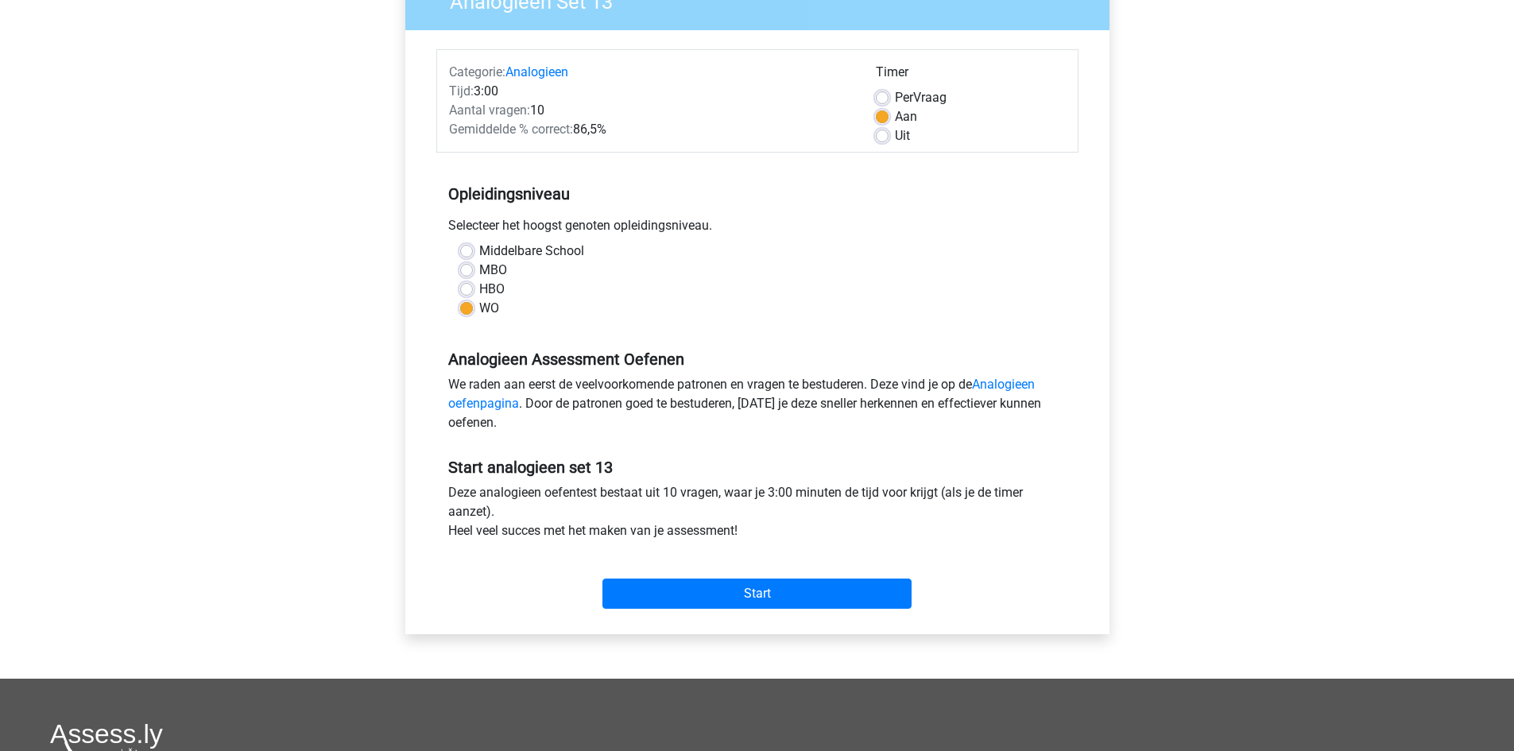
scroll to position [159, 0]
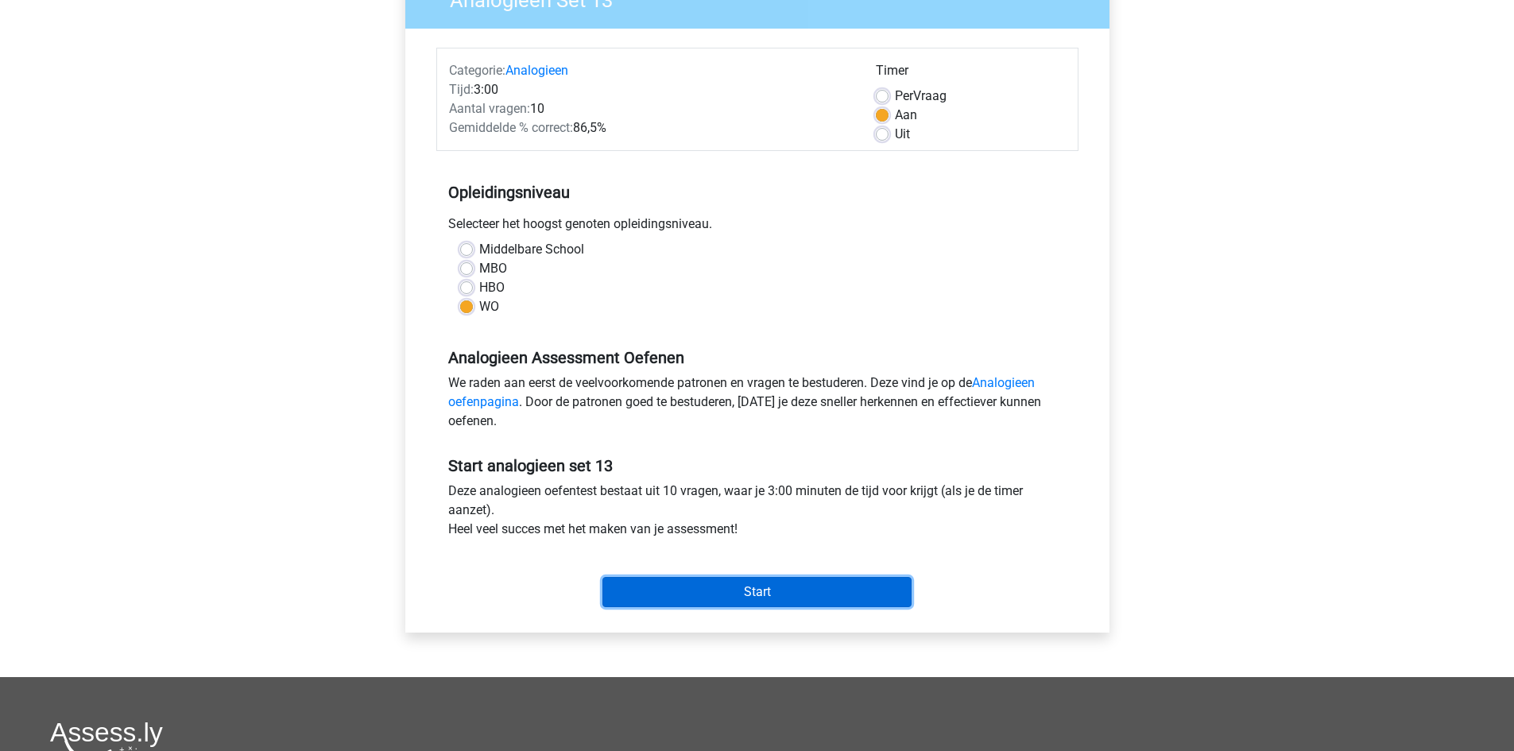
click at [778, 581] on input "Start" at bounding box center [757, 592] width 309 height 30
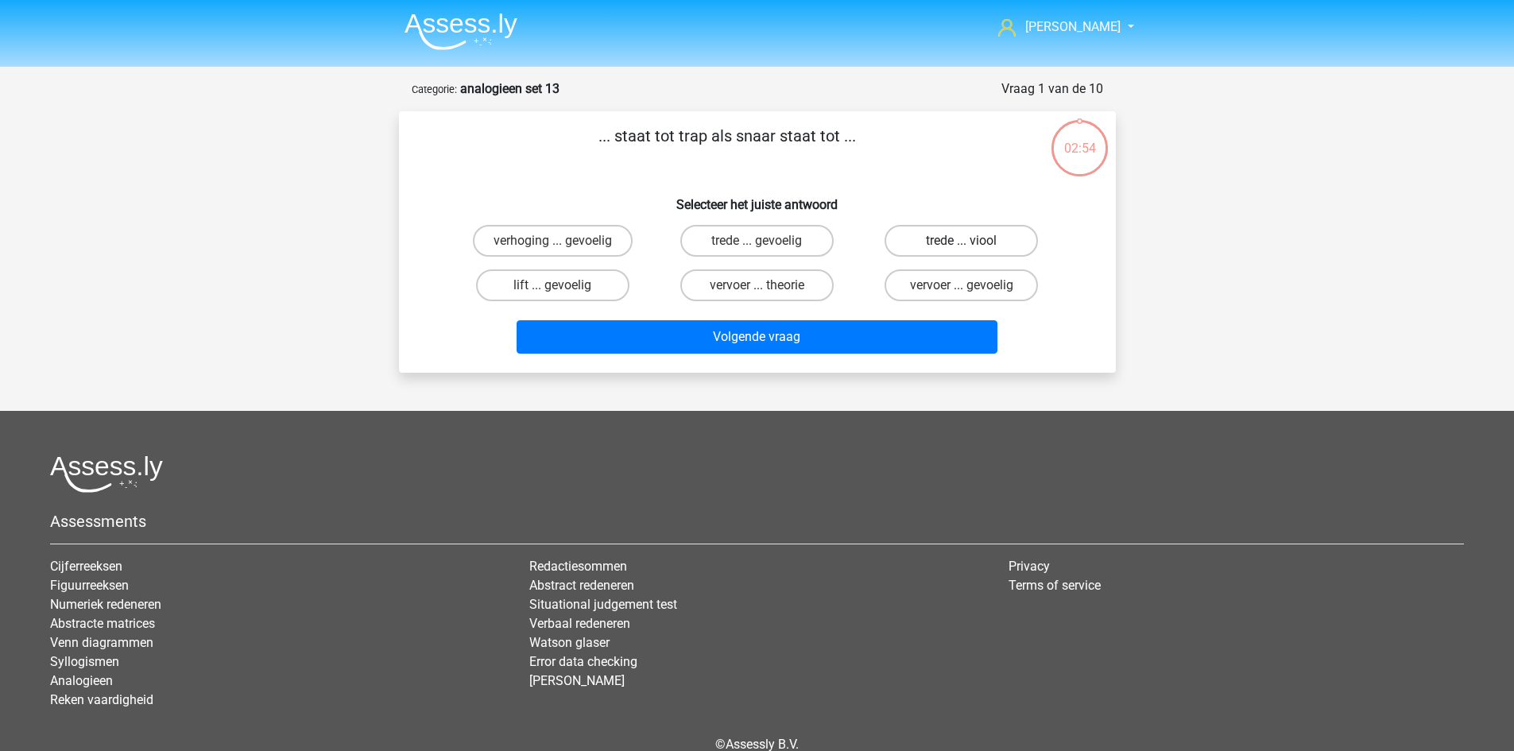
click at [966, 238] on label "trede ... viool" at bounding box center [961, 241] width 153 height 32
click at [966, 241] on input "trede ... viool" at bounding box center [967, 246] width 10 height 10
radio input "true"
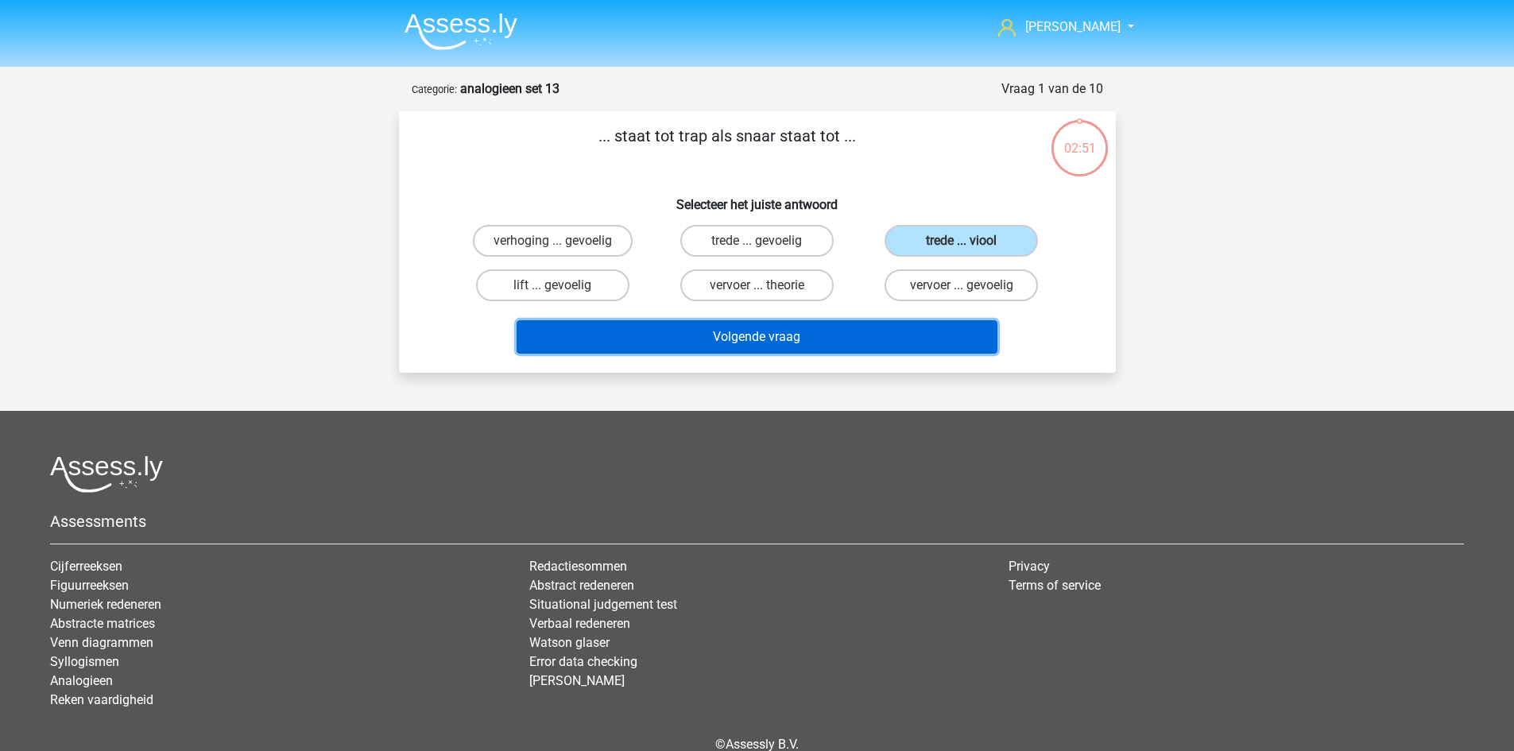
click at [839, 336] on button "Volgende vraag" at bounding box center [757, 336] width 481 height 33
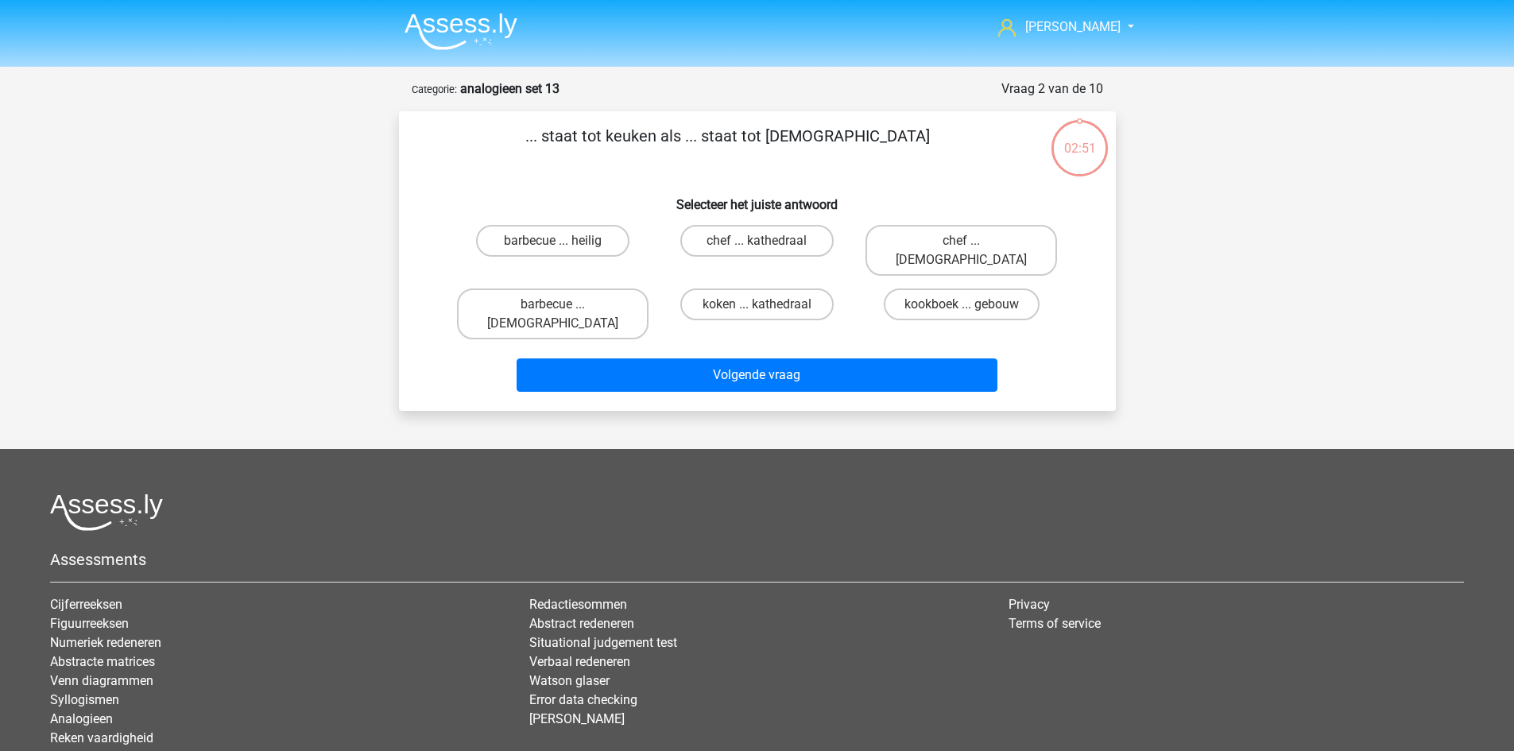
scroll to position [79, 0]
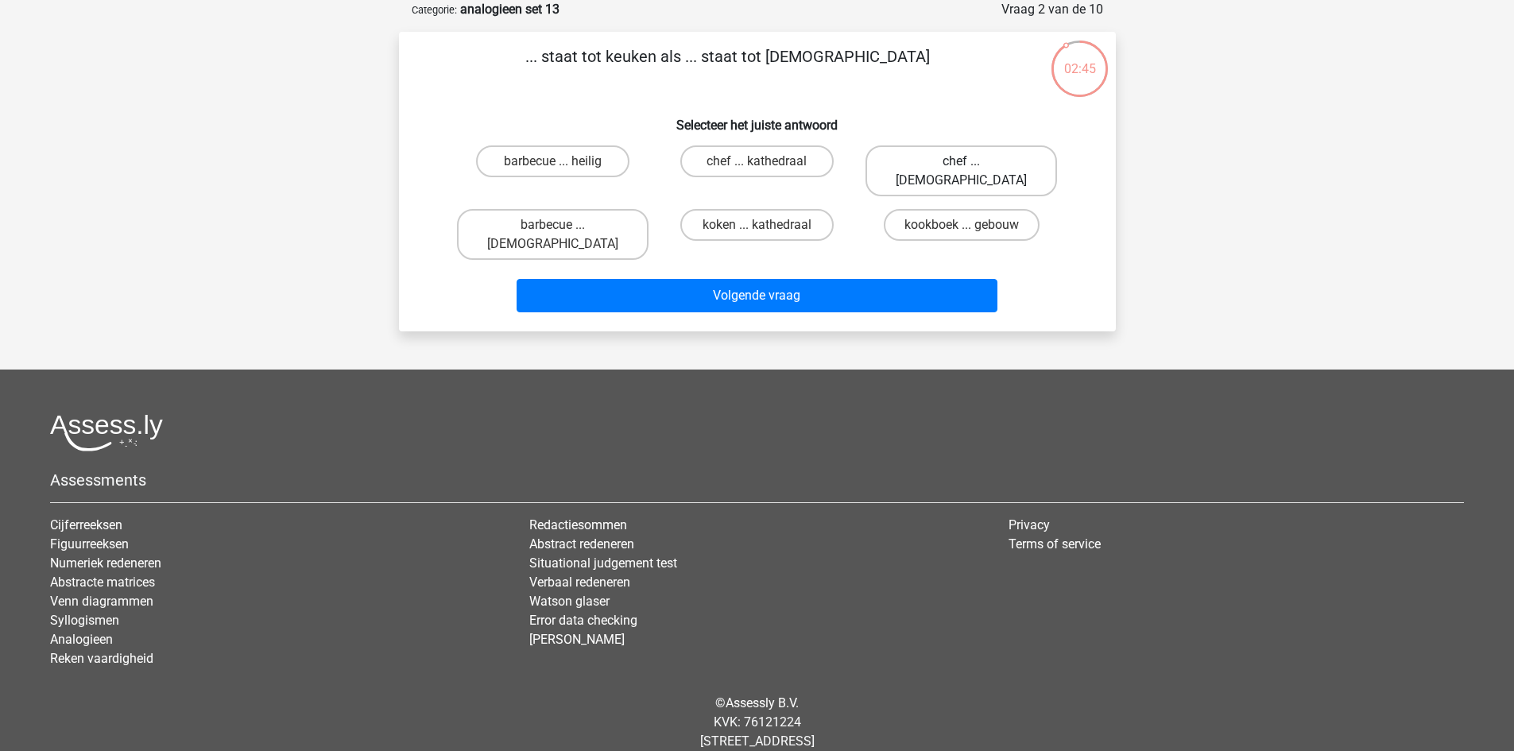
click at [958, 161] on label "chef ... priester" at bounding box center [962, 170] width 192 height 51
click at [962, 161] on input "chef ... priester" at bounding box center [967, 166] width 10 height 10
radio input "true"
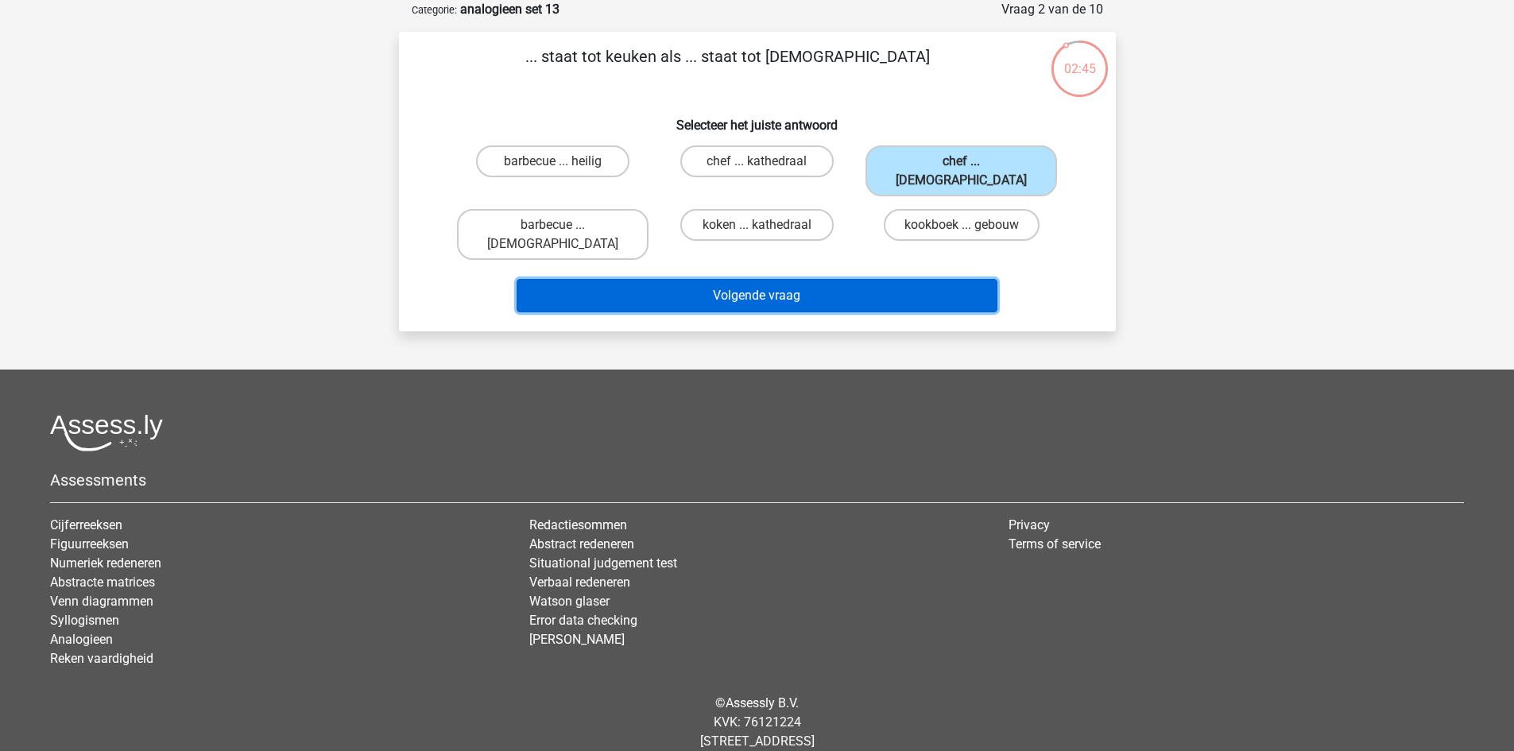
click at [879, 279] on button "Volgende vraag" at bounding box center [757, 295] width 481 height 33
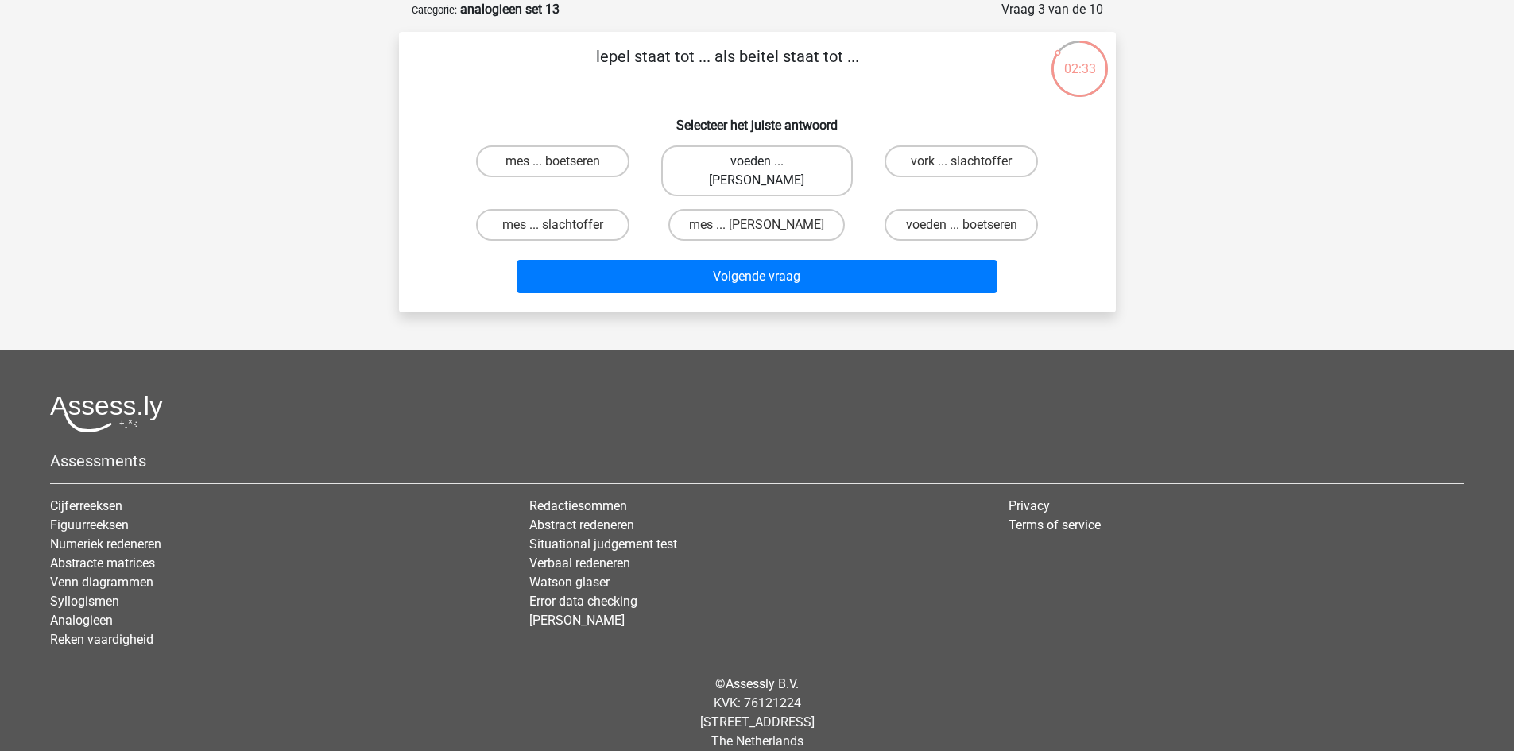
click at [789, 169] on label "voeden ... michelangelo" at bounding box center [757, 170] width 192 height 51
click at [767, 169] on input "voeden ... michelangelo" at bounding box center [762, 166] width 10 height 10
radio input "true"
click at [952, 209] on label "voeden ... boetseren" at bounding box center [961, 225] width 153 height 32
click at [962, 225] on input "voeden ... boetseren" at bounding box center [967, 230] width 10 height 10
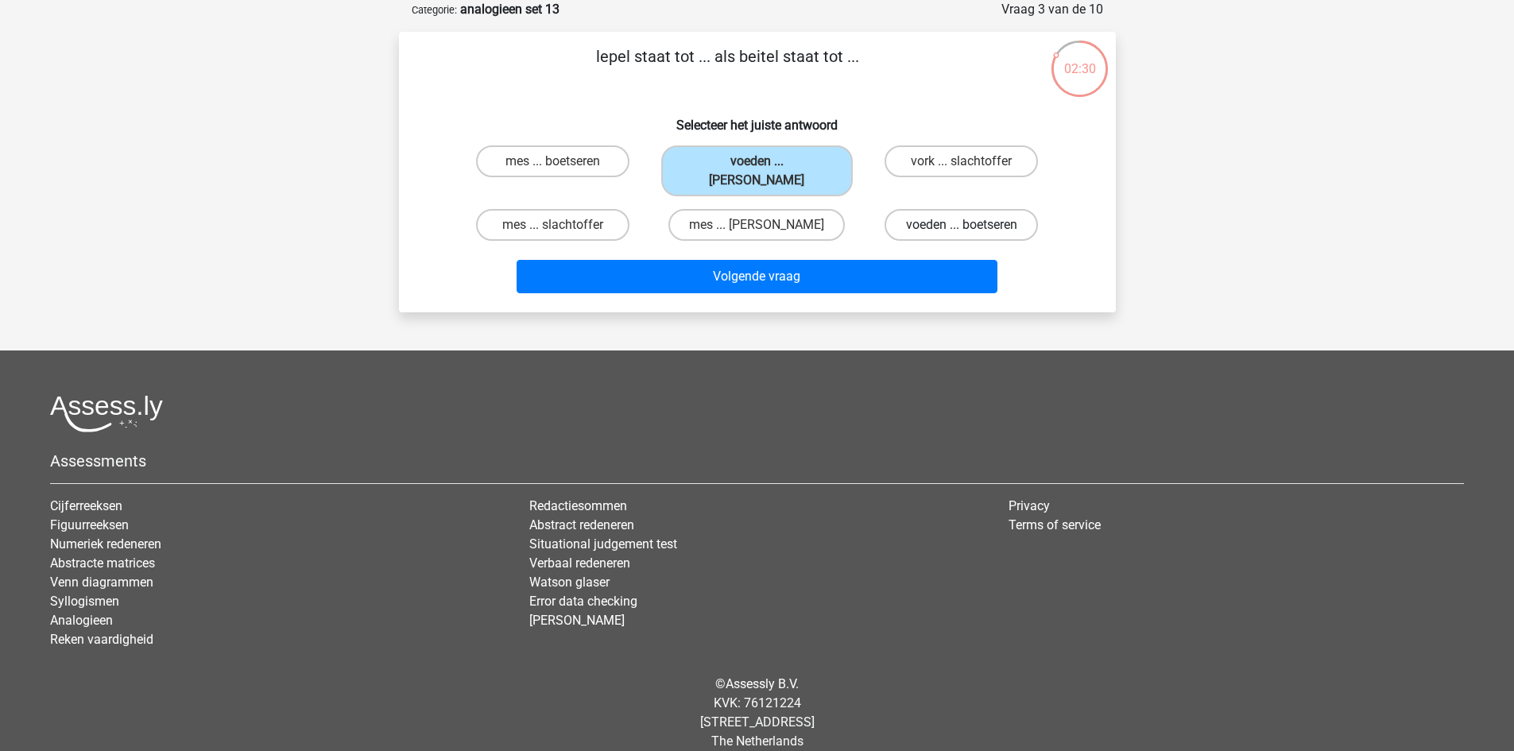
radio input "true"
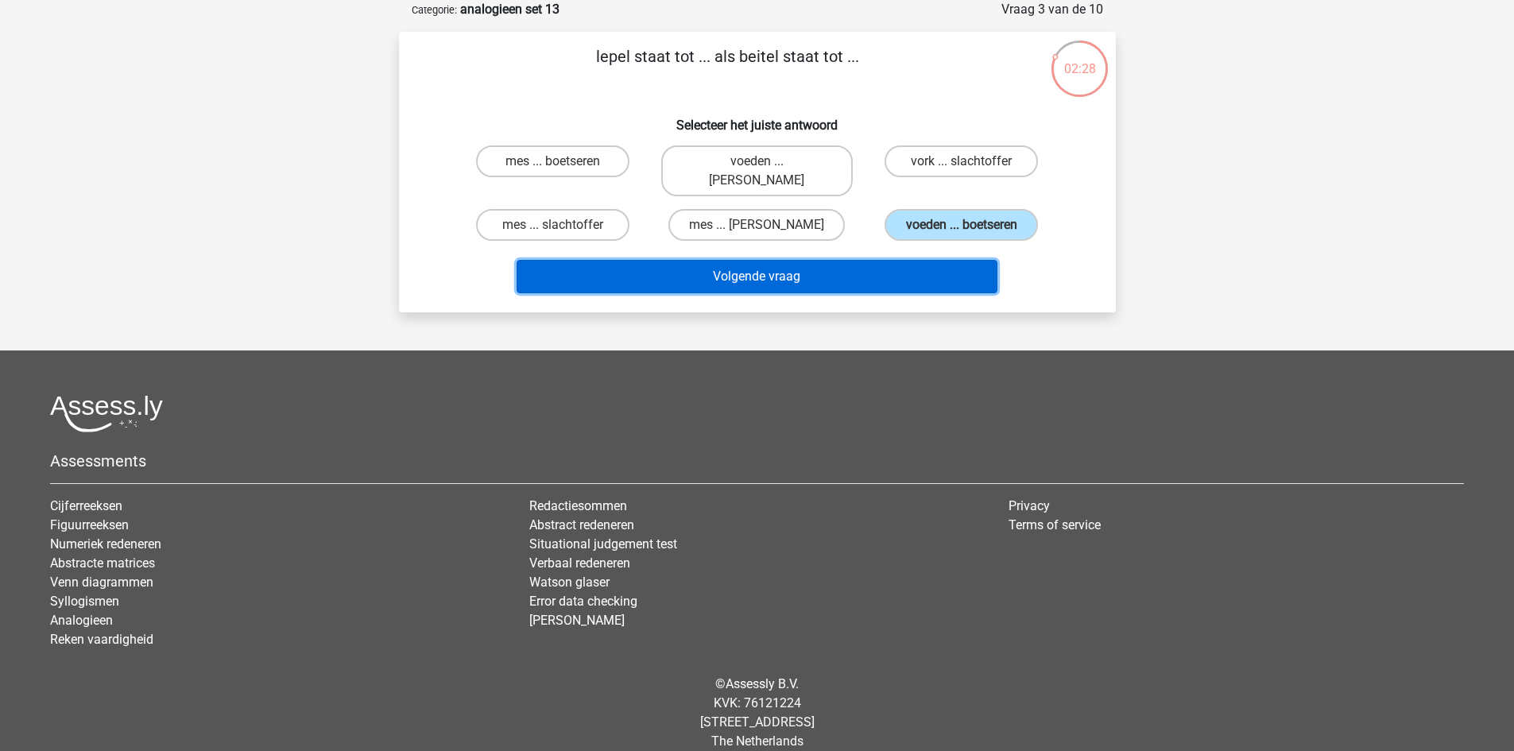
click at [850, 260] on button "Volgende vraag" at bounding box center [757, 276] width 481 height 33
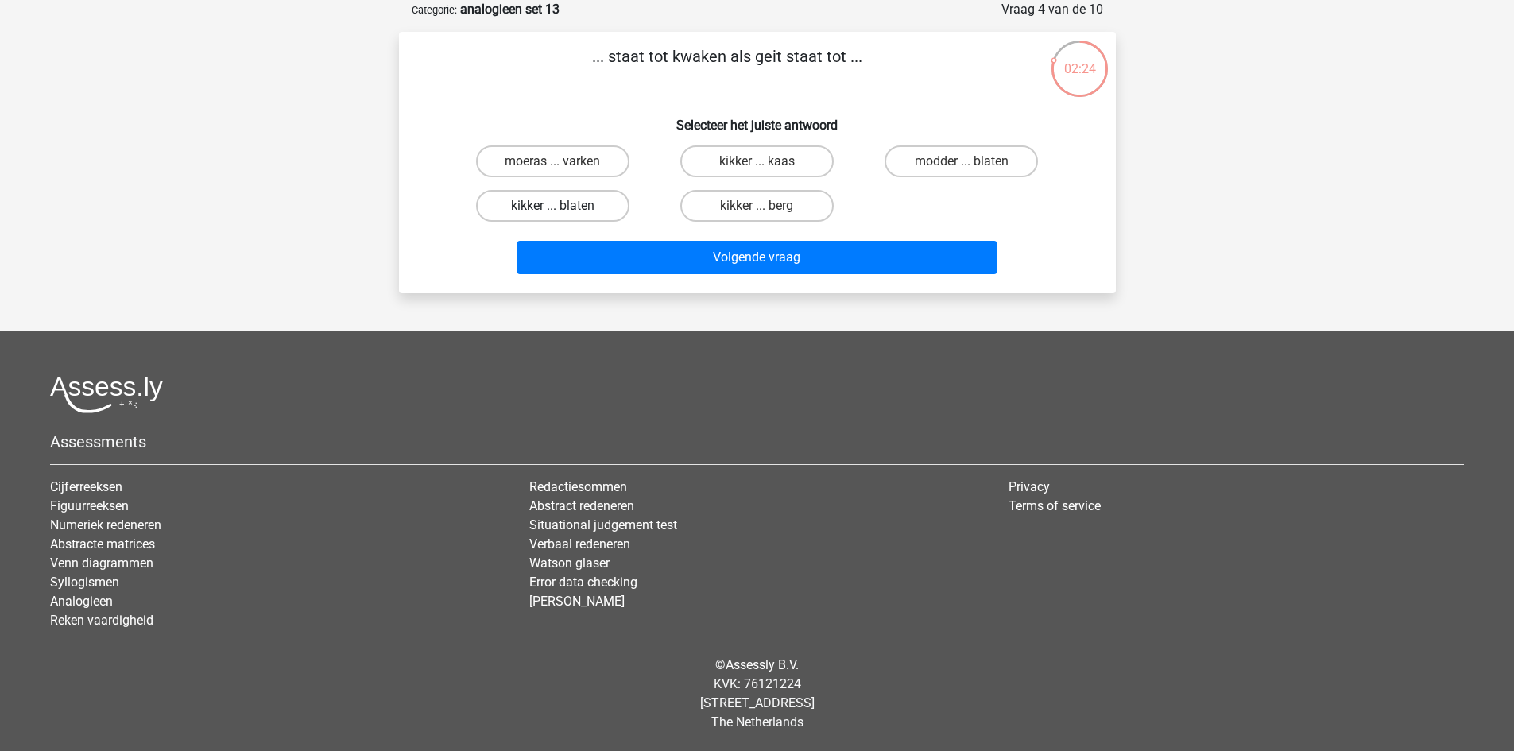
click at [572, 200] on label "kikker ... blaten" at bounding box center [552, 206] width 153 height 32
click at [563, 206] on input "kikker ... blaten" at bounding box center [557, 211] width 10 height 10
radio input "true"
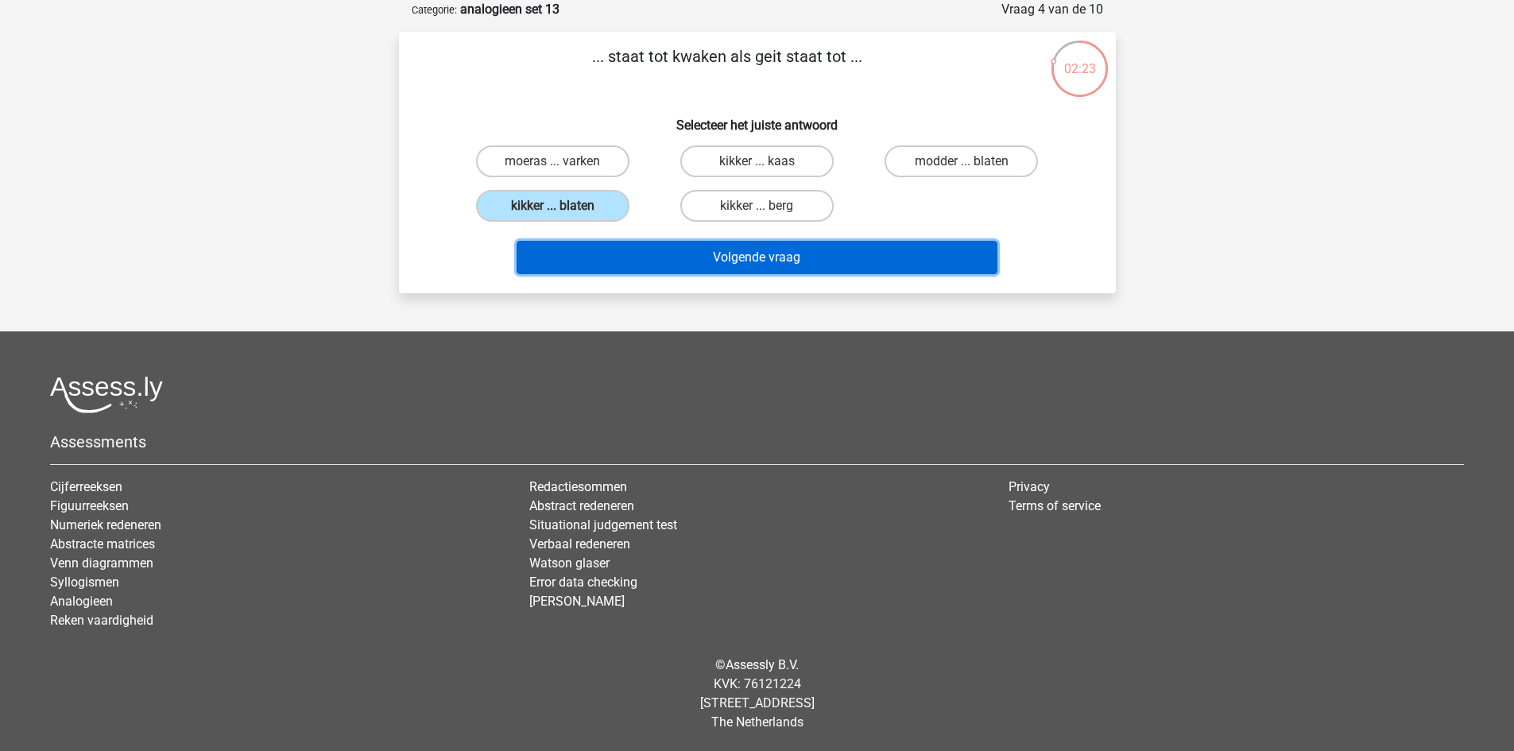
click at [843, 255] on button "Volgende vraag" at bounding box center [757, 257] width 481 height 33
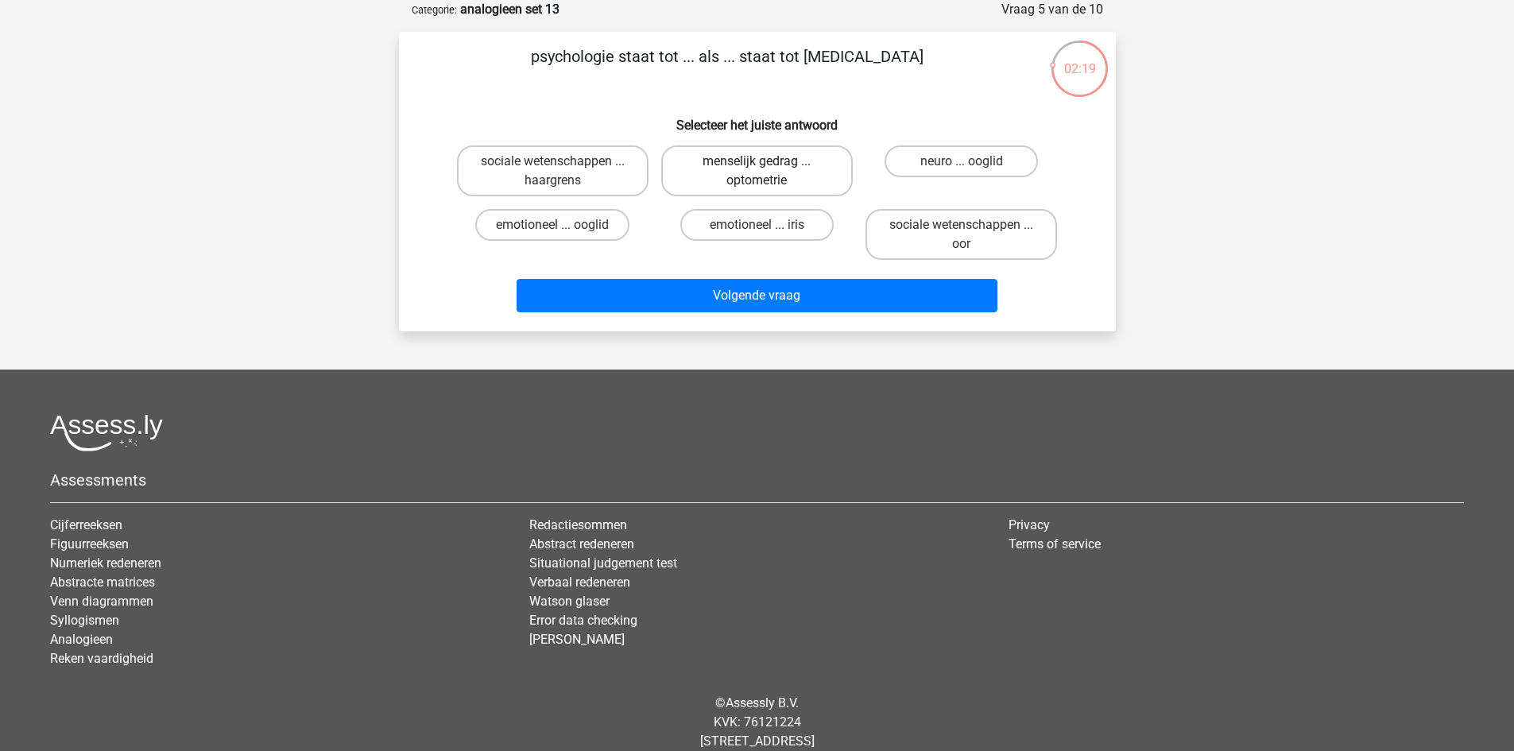
click at [732, 173] on label "menselijk gedrag ... optometrie" at bounding box center [757, 170] width 192 height 51
click at [757, 172] on input "menselijk gedrag ... optometrie" at bounding box center [762, 166] width 10 height 10
radio input "true"
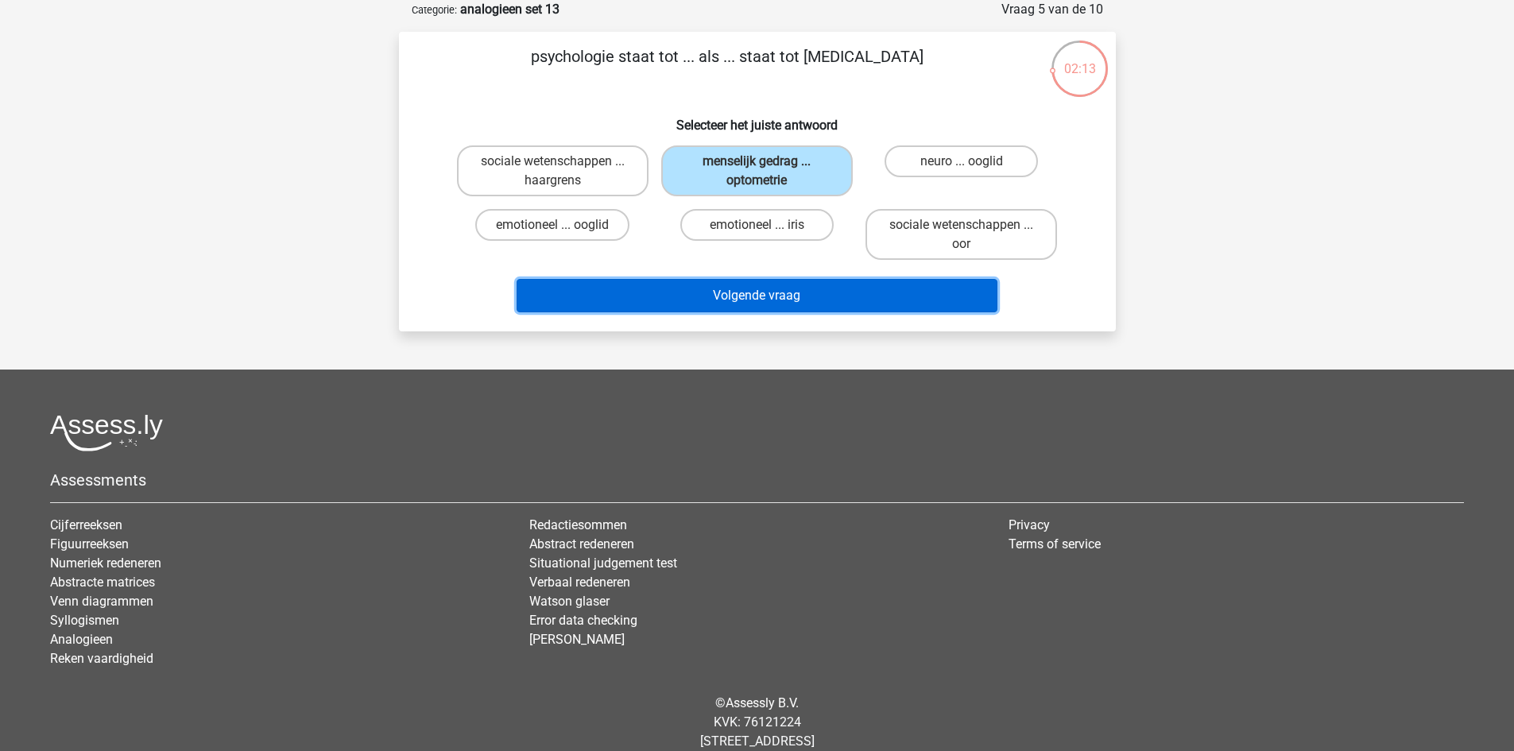
click at [787, 301] on button "Volgende vraag" at bounding box center [757, 295] width 481 height 33
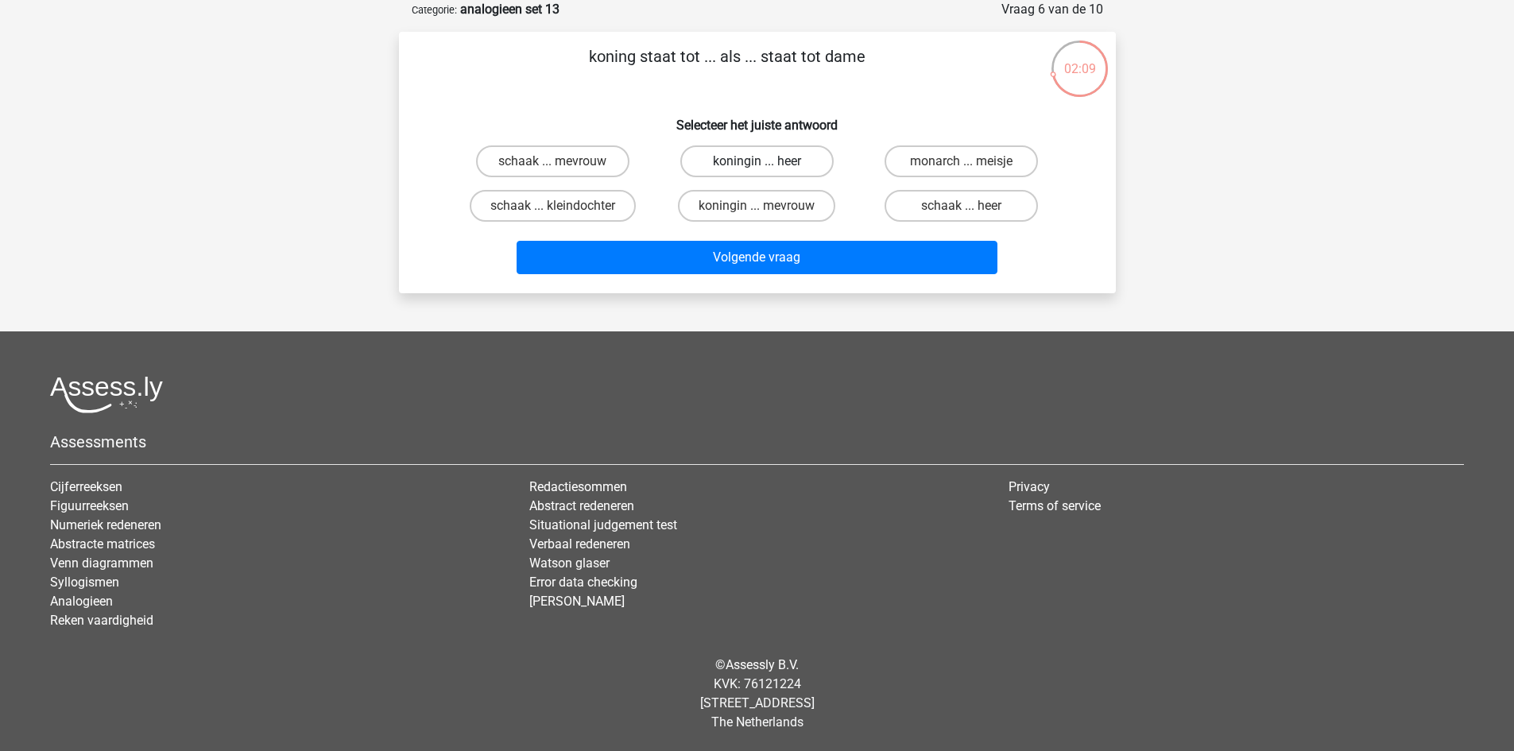
click at [776, 161] on label "koningin ... heer" at bounding box center [756, 161] width 153 height 32
click at [767, 161] on input "koningin ... heer" at bounding box center [762, 166] width 10 height 10
radio input "true"
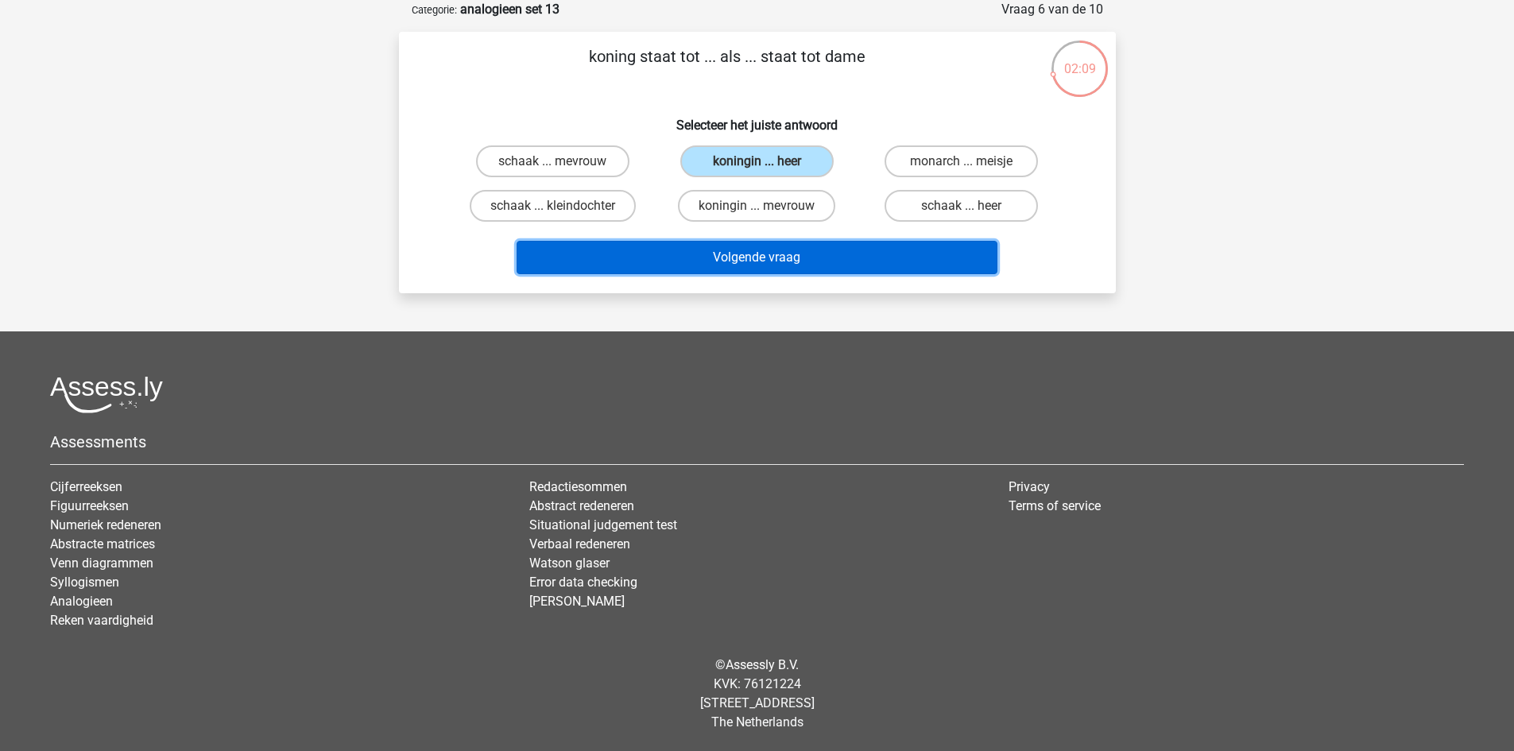
click at [878, 259] on button "Volgende vraag" at bounding box center [757, 257] width 481 height 33
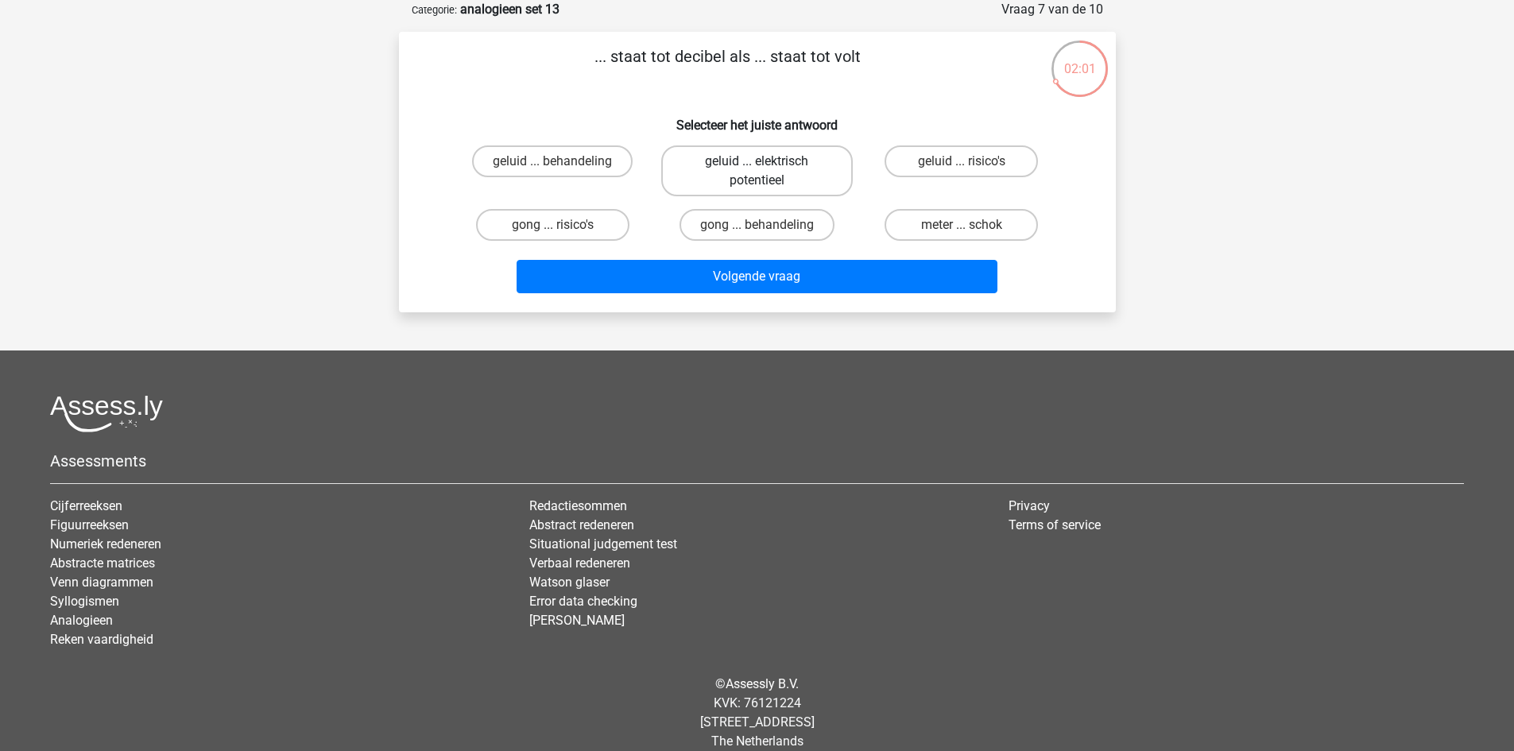
click at [778, 165] on label "geluid ... elektrisch potentieel" at bounding box center [757, 170] width 192 height 51
click at [767, 165] on input "geluid ... elektrisch potentieel" at bounding box center [762, 166] width 10 height 10
radio input "true"
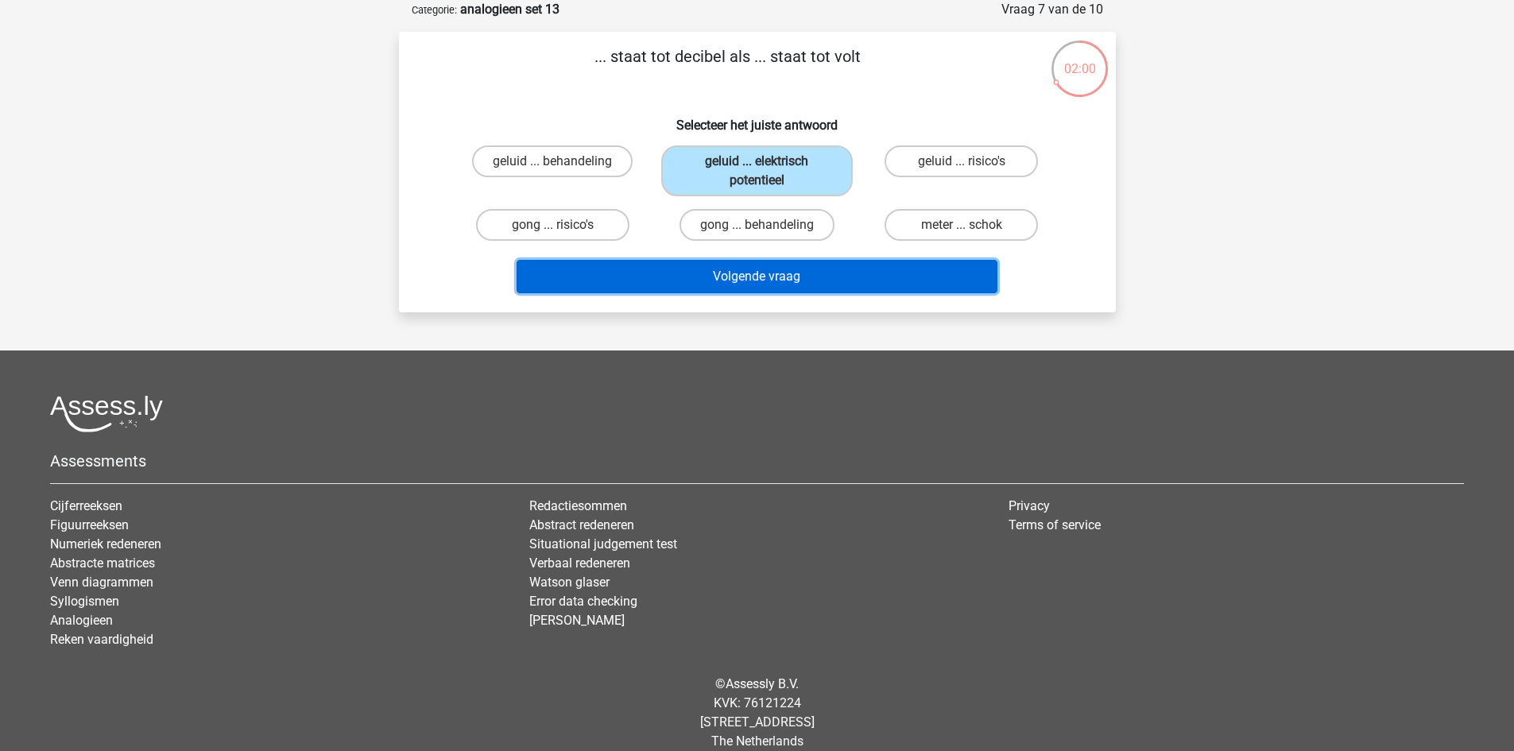
click at [849, 283] on button "Volgende vraag" at bounding box center [757, 276] width 481 height 33
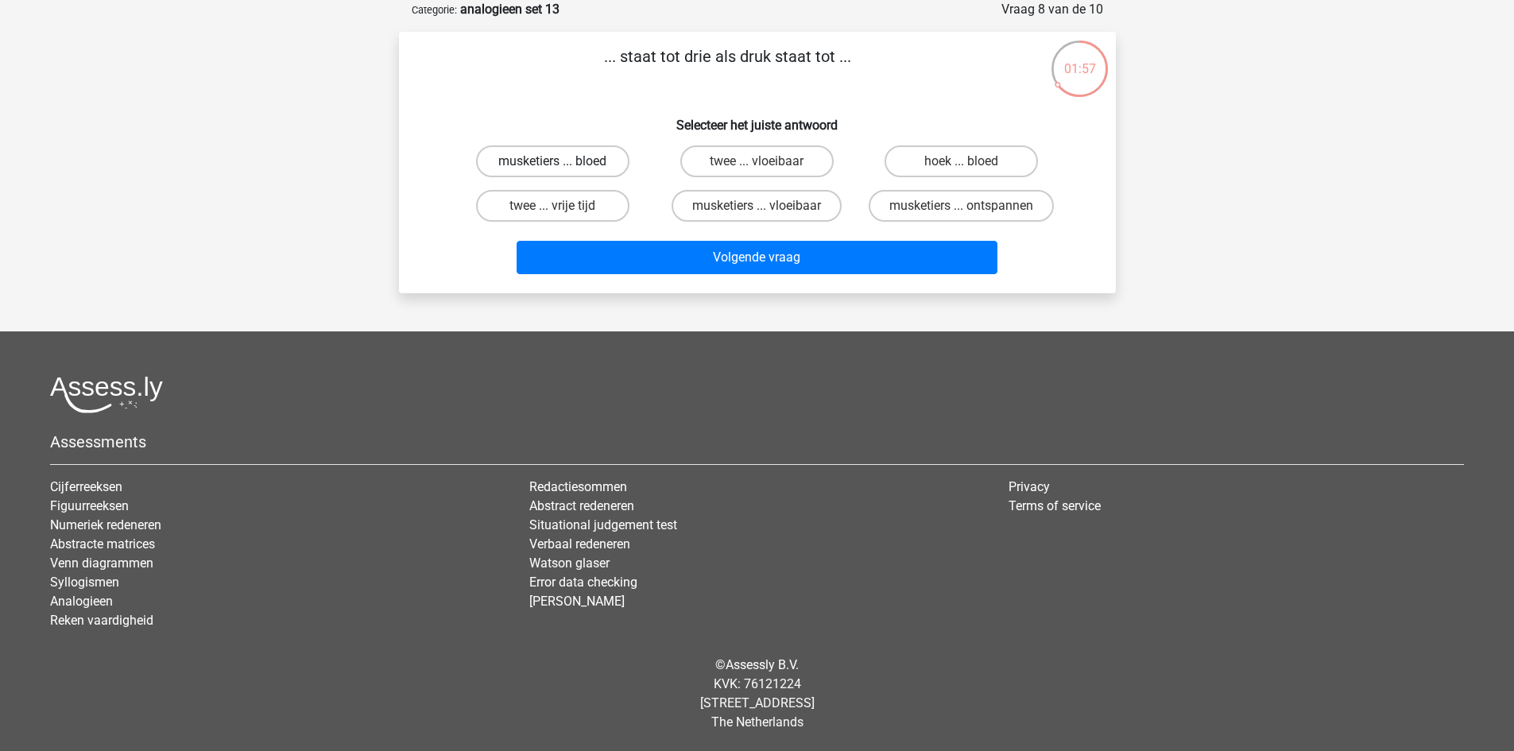
click at [577, 160] on label "musketiers ... bloed" at bounding box center [552, 161] width 153 height 32
click at [563, 161] on input "musketiers ... bloed" at bounding box center [557, 166] width 10 height 10
radio input "true"
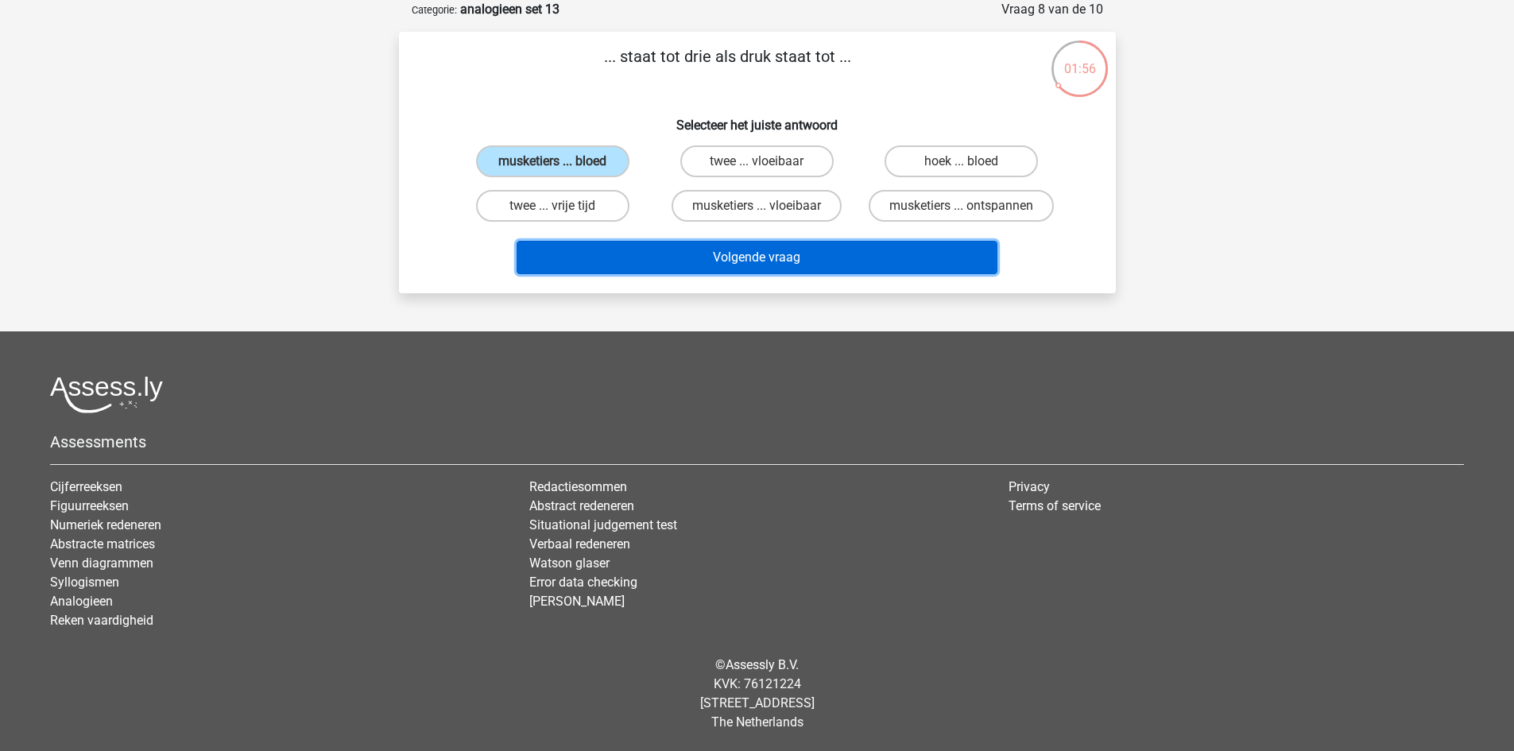
click at [780, 263] on button "Volgende vraag" at bounding box center [757, 257] width 481 height 33
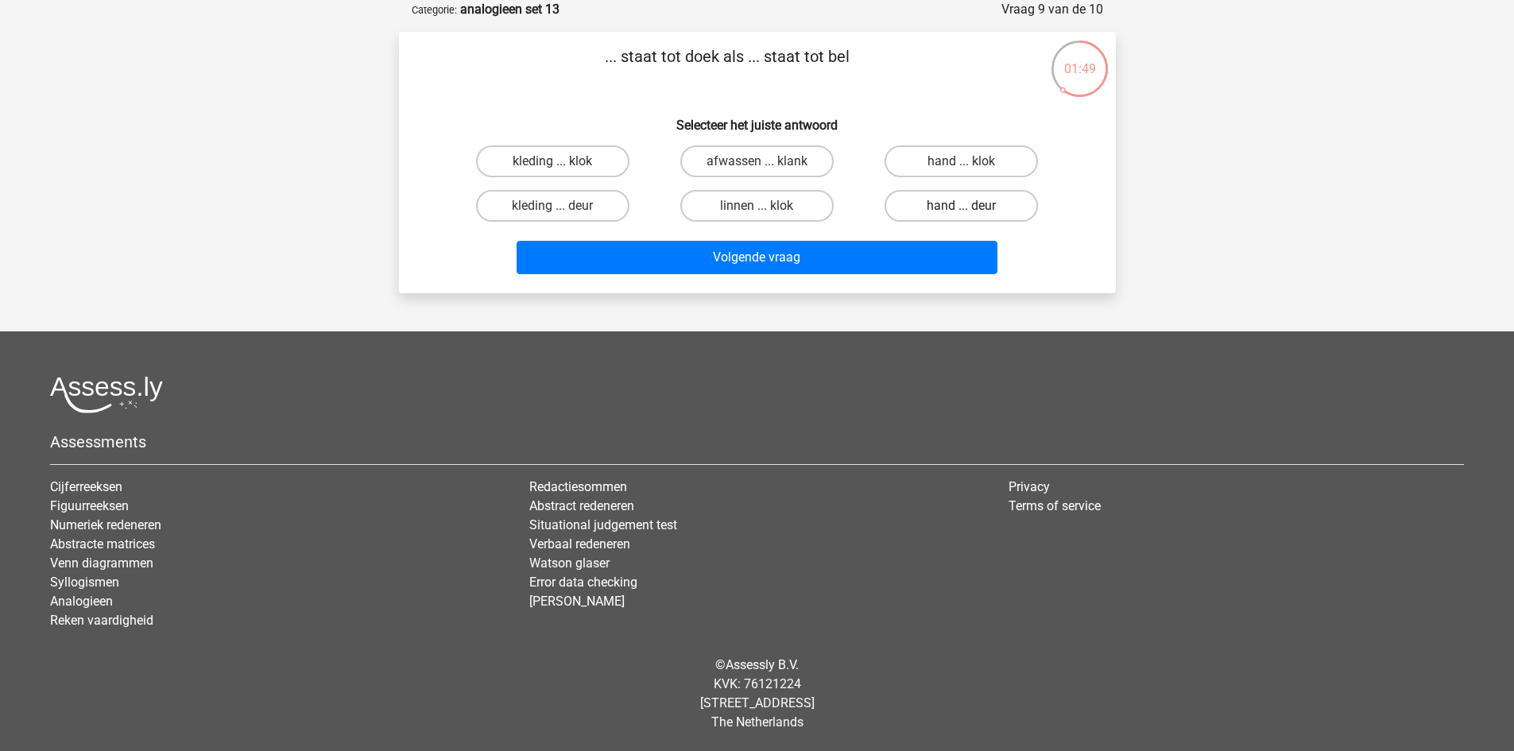
click at [966, 202] on label "hand ... deur" at bounding box center [961, 206] width 153 height 32
click at [966, 206] on input "hand ... deur" at bounding box center [967, 211] width 10 height 10
radio input "true"
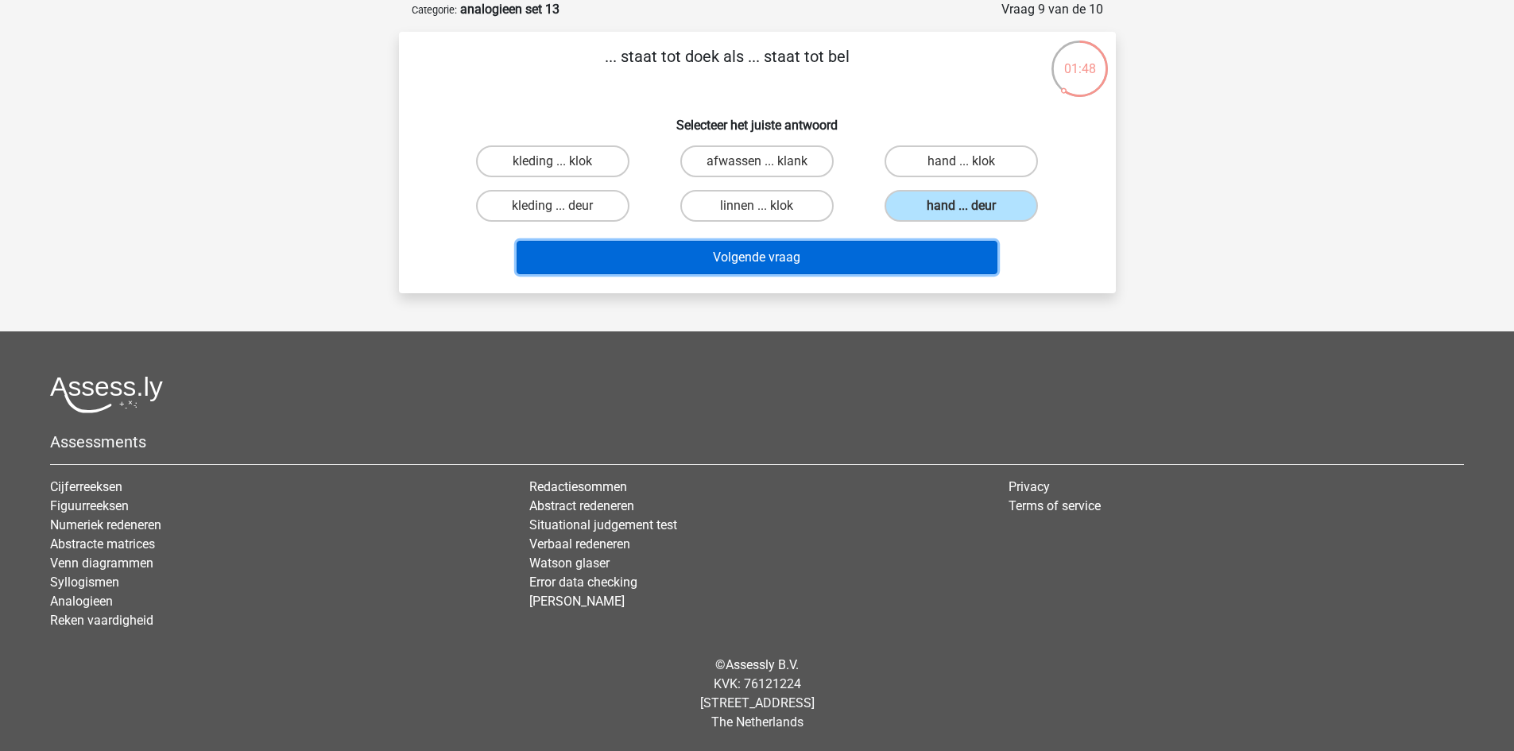
click at [934, 258] on button "Volgende vraag" at bounding box center [757, 257] width 481 height 33
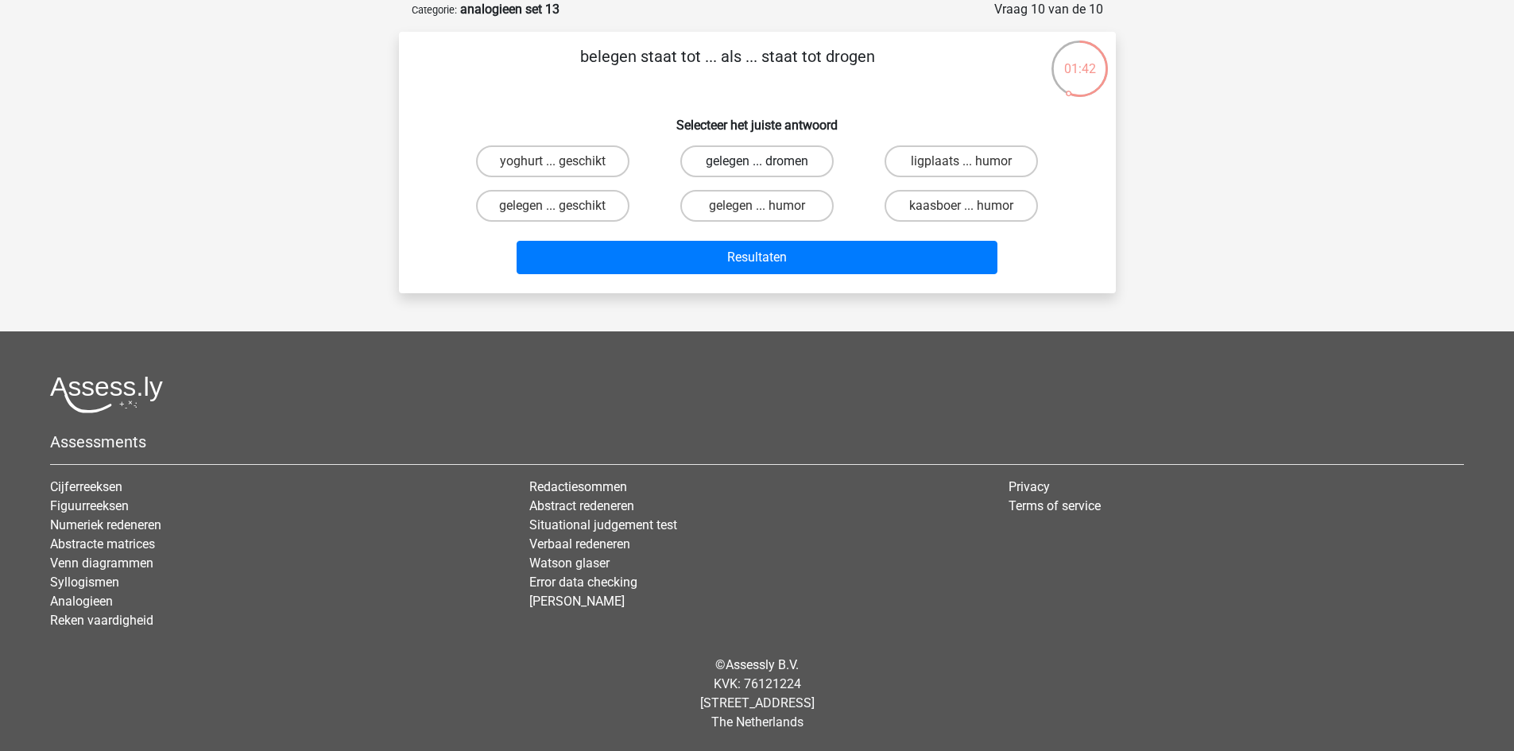
click at [752, 157] on label "gelegen ... dromen" at bounding box center [756, 161] width 153 height 32
click at [757, 161] on input "gelegen ... dromen" at bounding box center [762, 166] width 10 height 10
radio input "true"
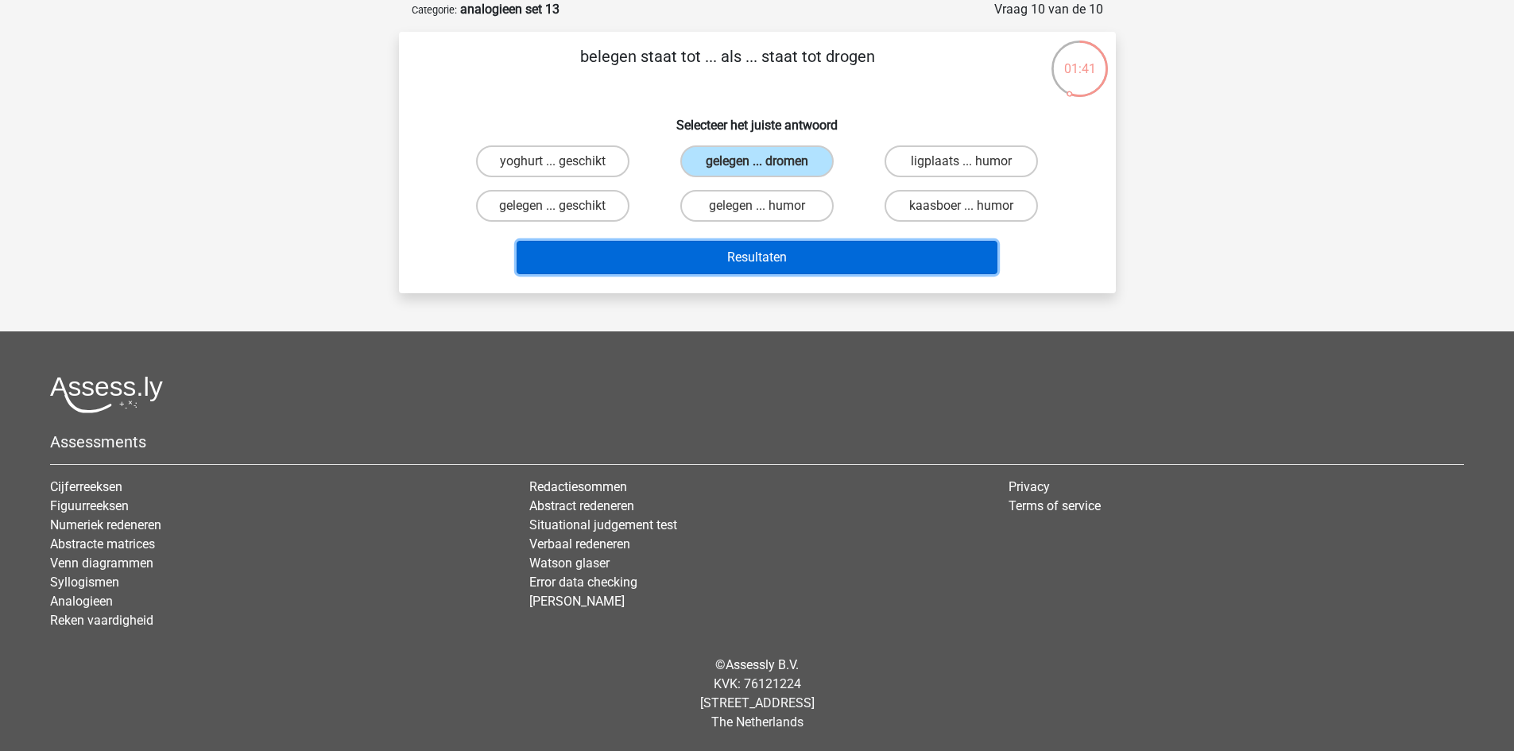
click at [784, 255] on button "Resultaten" at bounding box center [757, 257] width 481 height 33
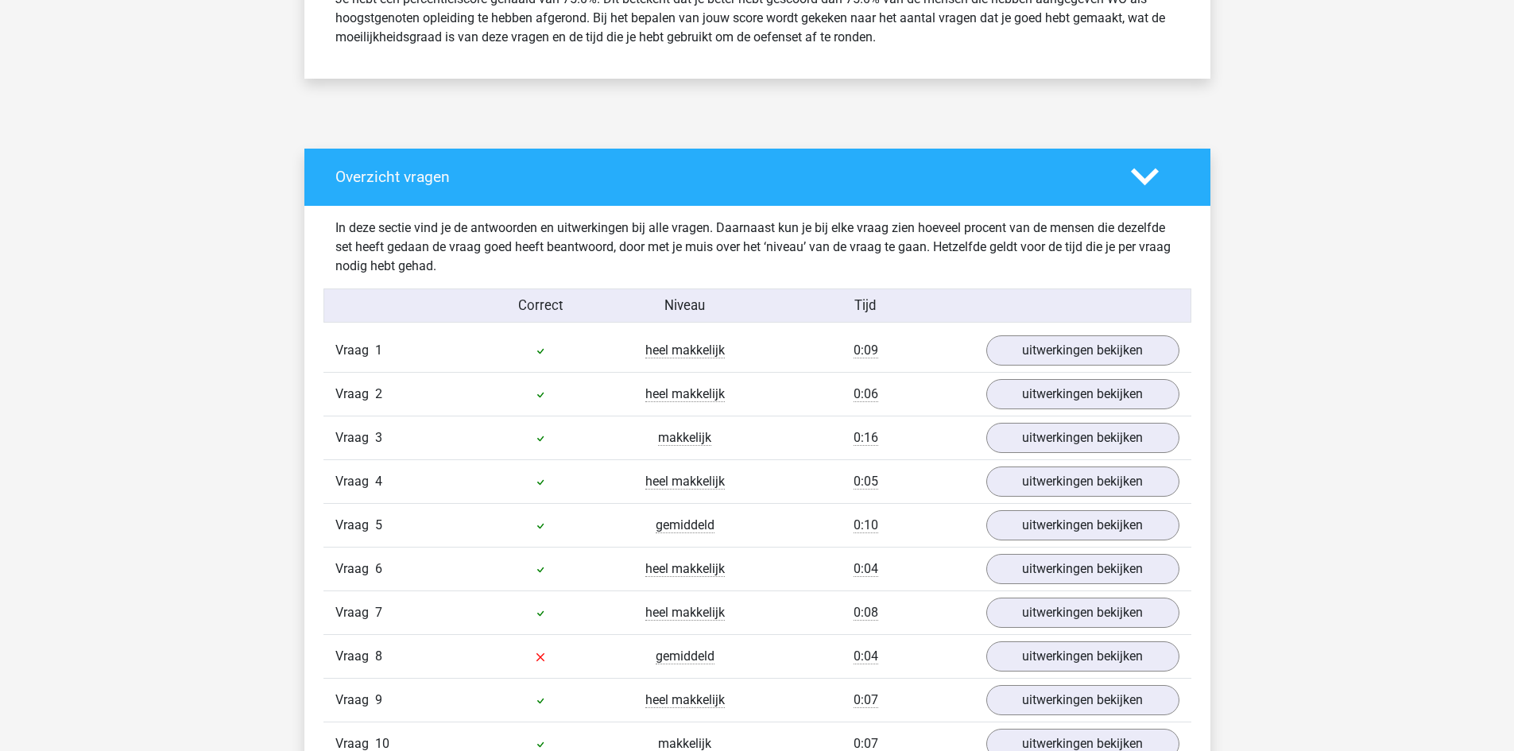
scroll to position [874, 0]
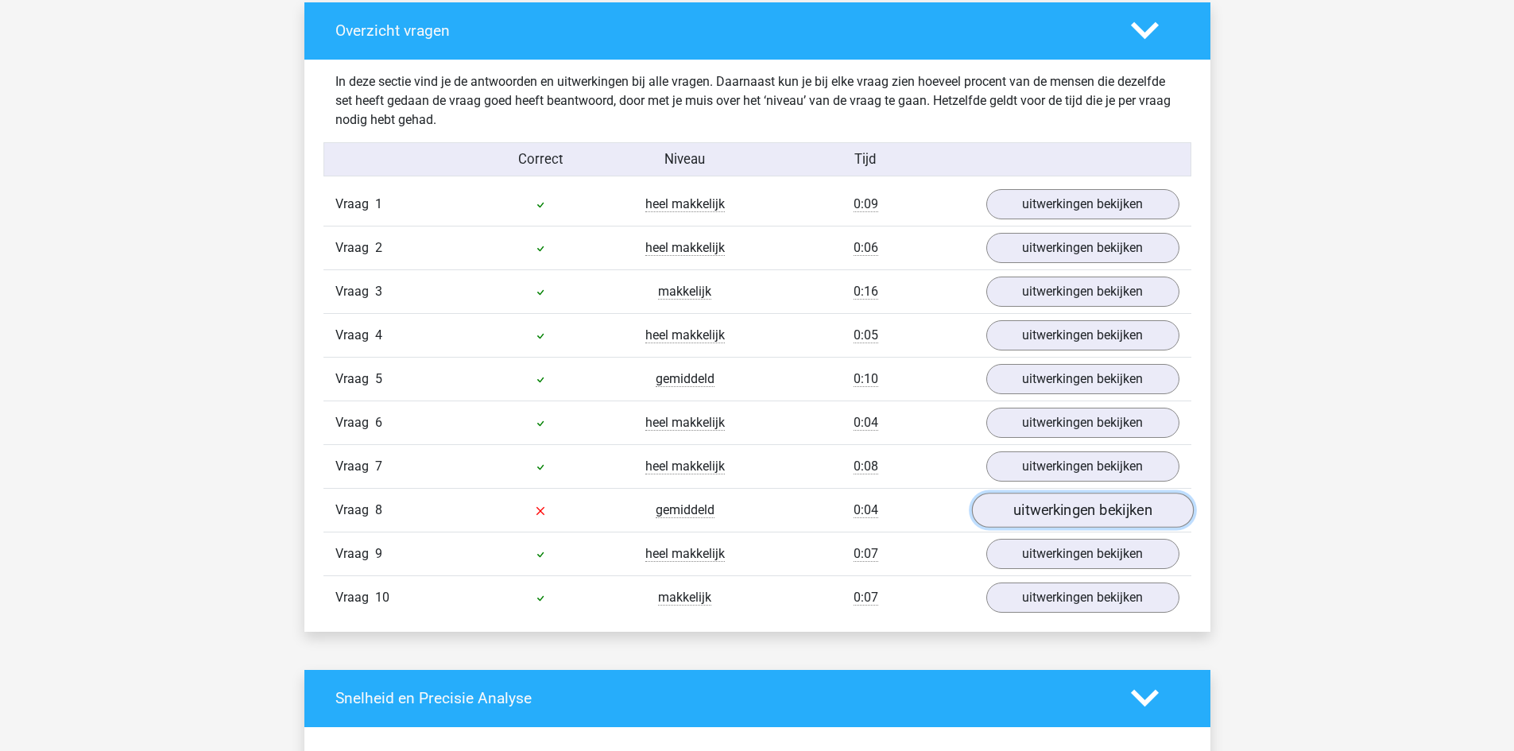
click at [1077, 509] on link "uitwerkingen bekijken" at bounding box center [1082, 510] width 222 height 35
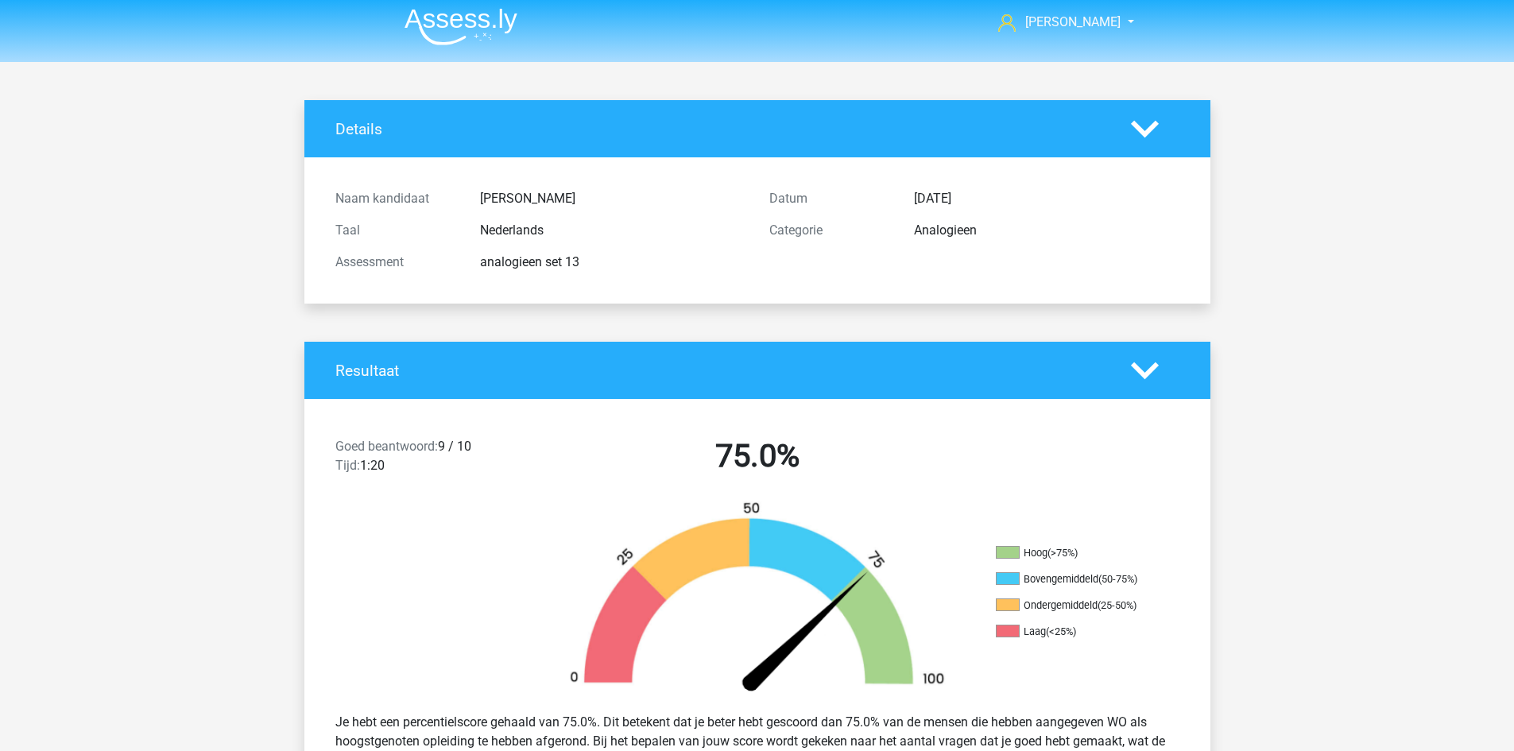
scroll to position [0, 0]
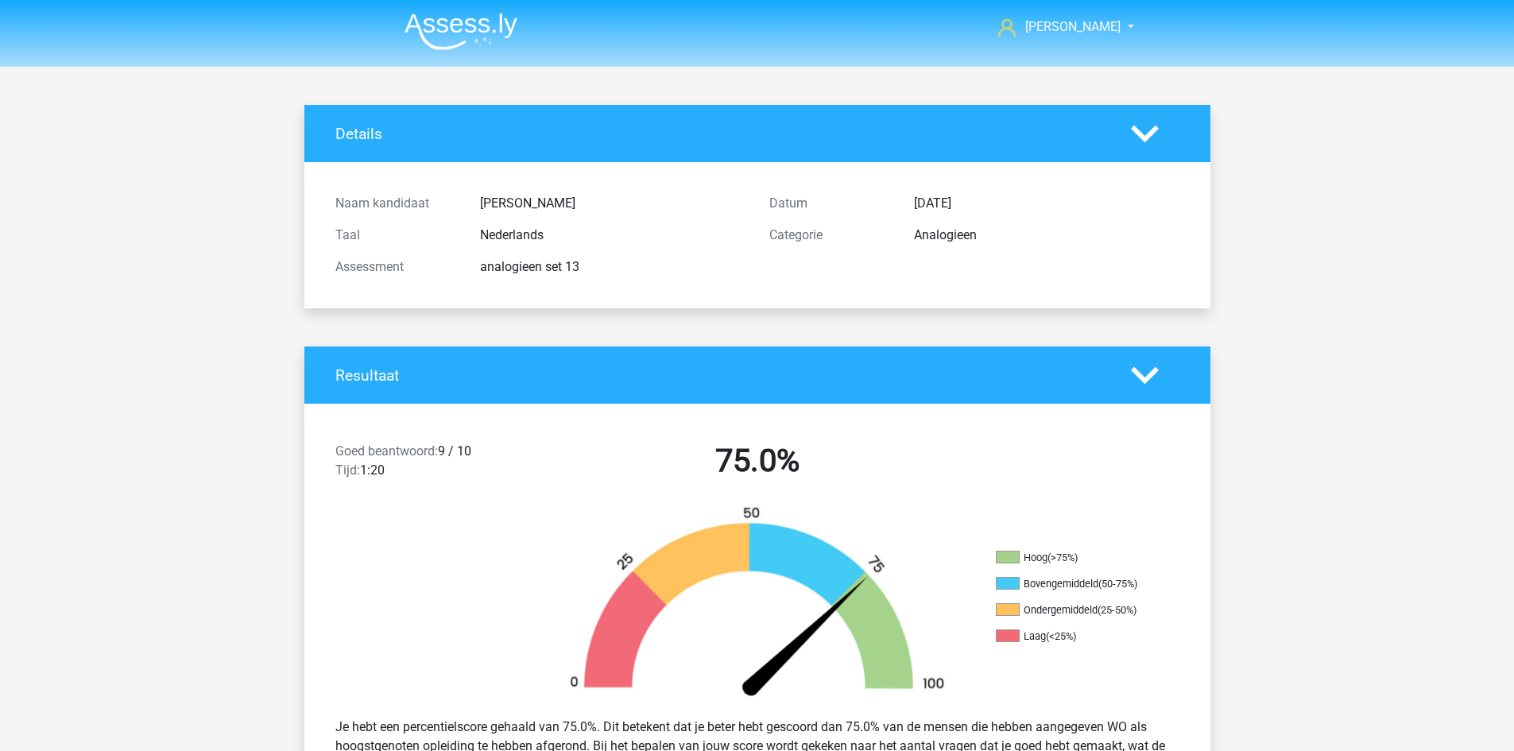
click at [467, 31] on img at bounding box center [461, 31] width 113 height 37
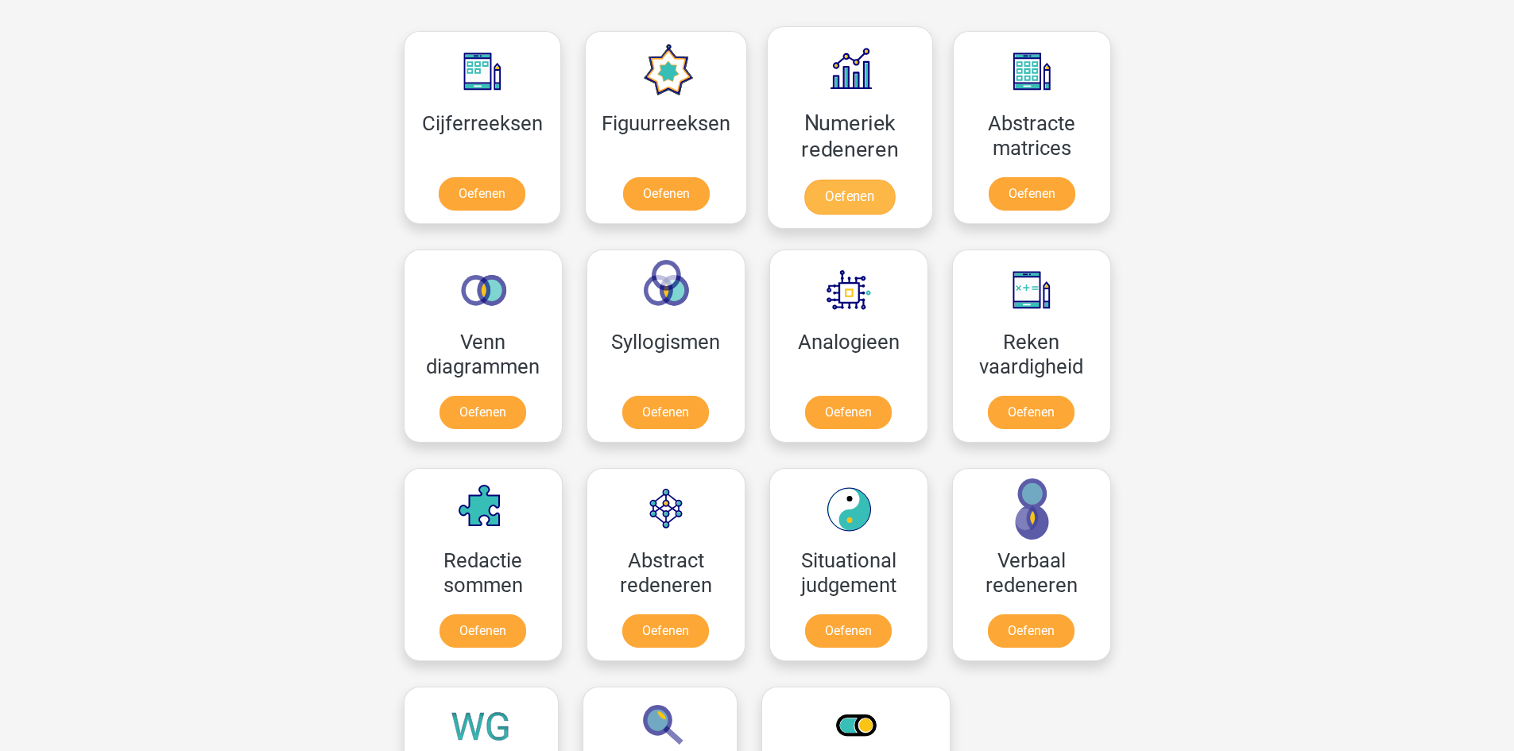
scroll to position [715, 0]
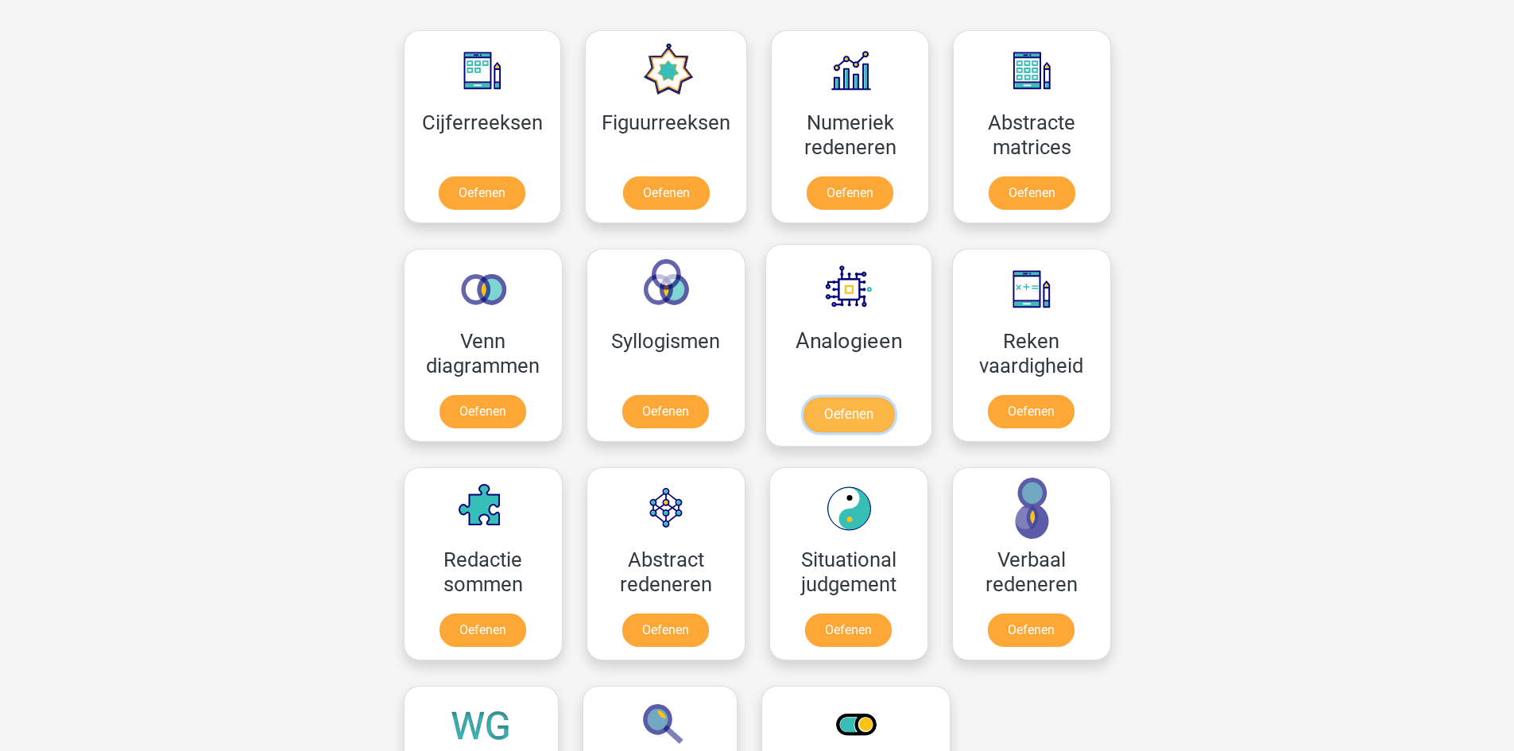
click at [835, 397] on link "Oefenen" at bounding box center [848, 414] width 91 height 35
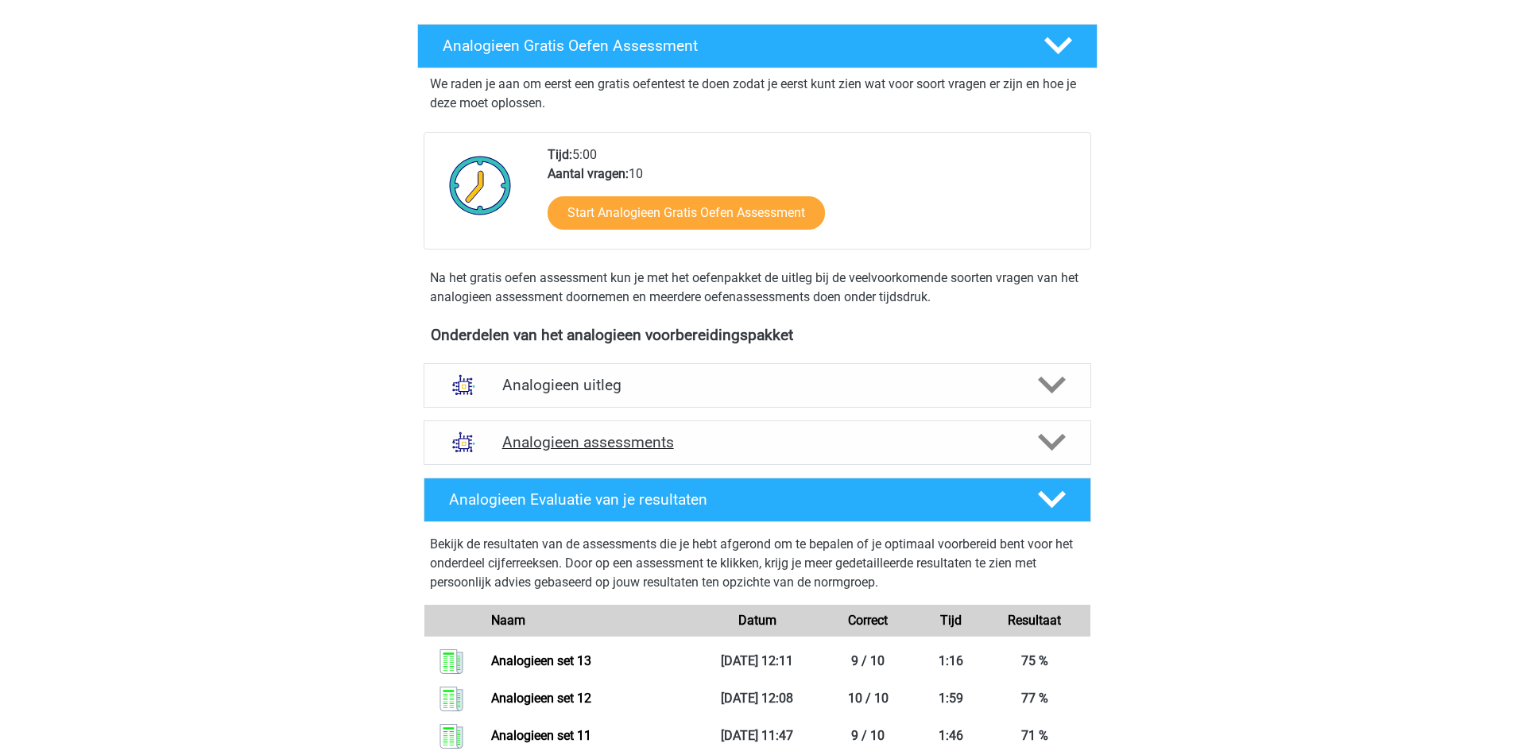
click at [638, 432] on div "Analogieen assessments" at bounding box center [758, 443] width 668 height 45
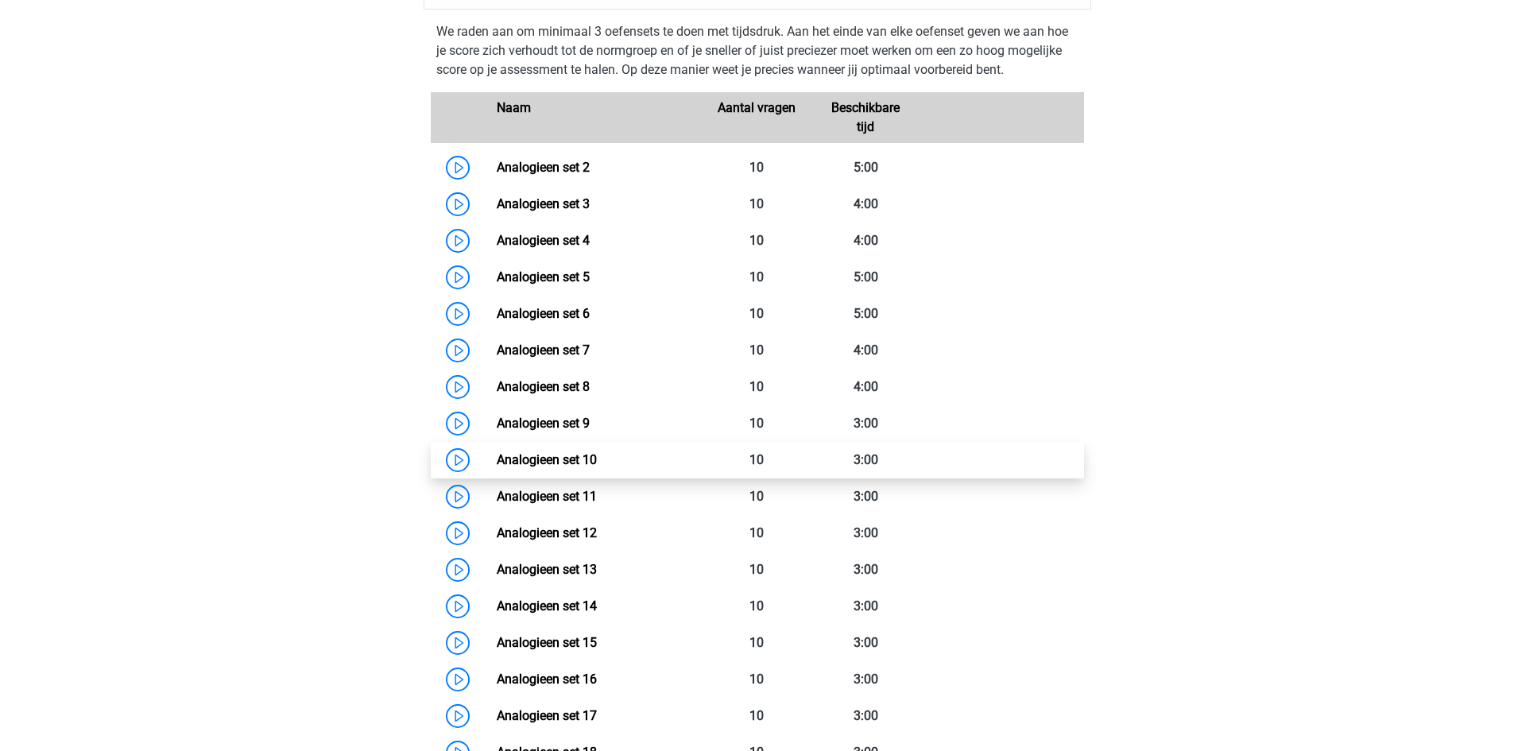
scroll to position [795, 0]
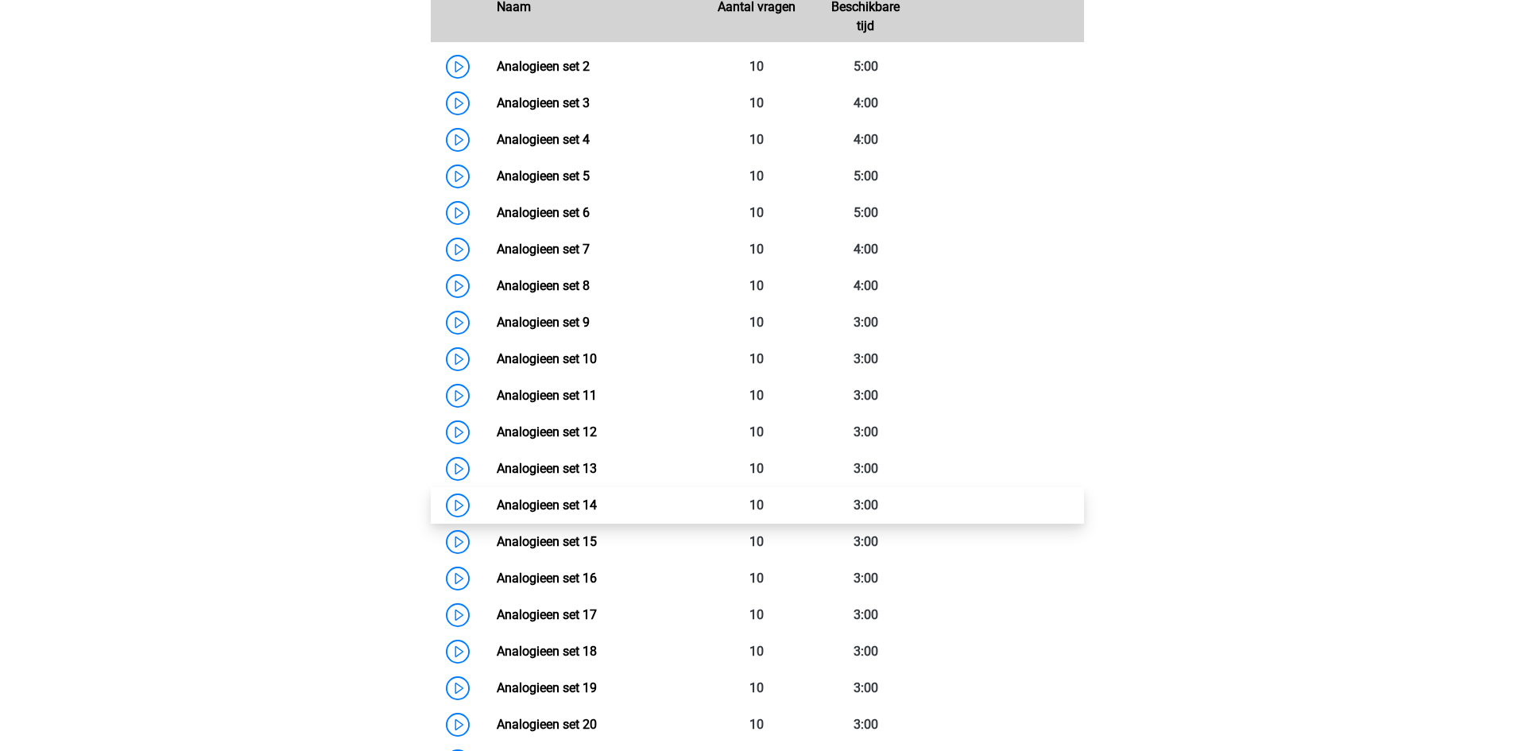
click at [596, 503] on link "Analogieen set 14" at bounding box center [547, 505] width 100 height 15
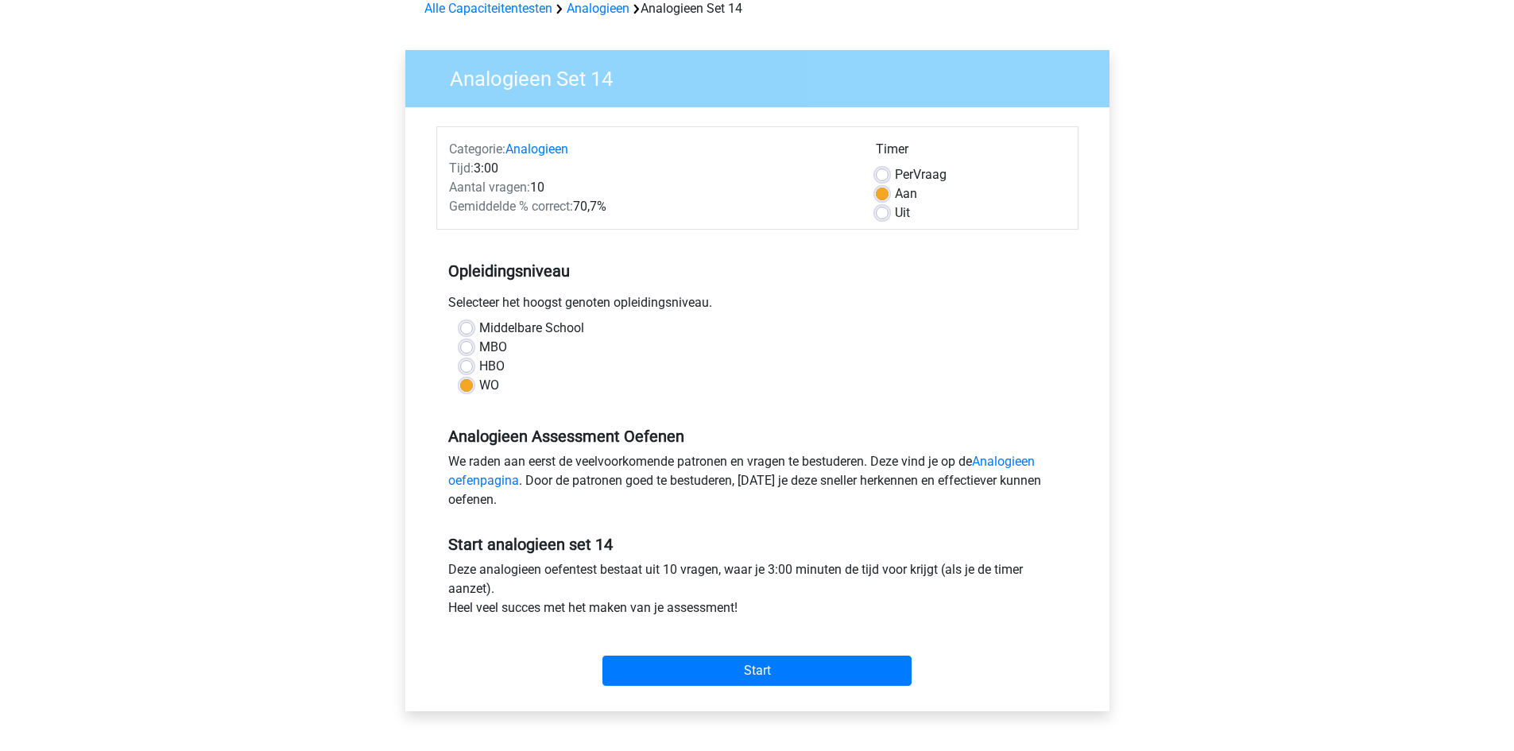
scroll to position [238, 0]
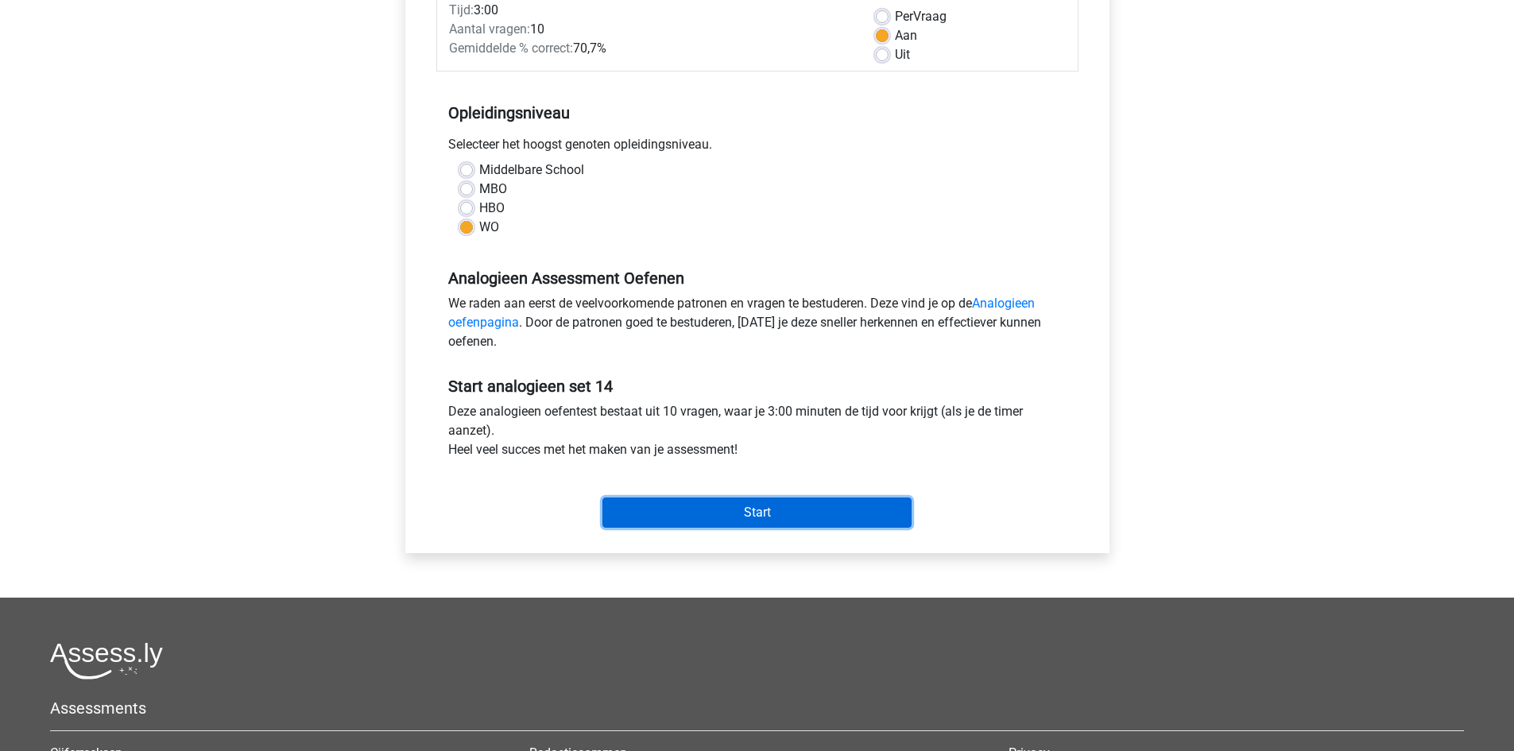
click at [773, 511] on input "Start" at bounding box center [757, 513] width 309 height 30
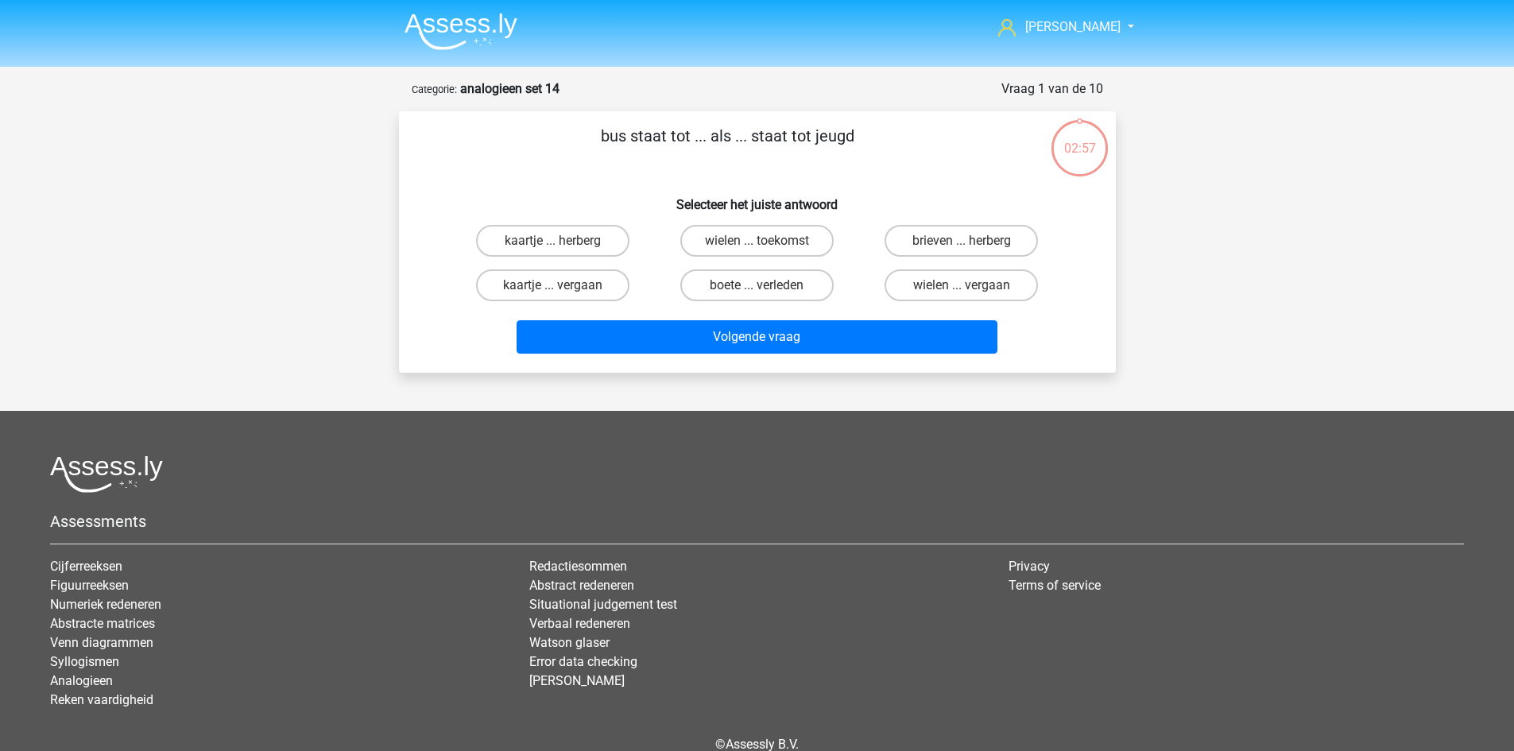
click at [766, 241] on input "wielen ... toekomst" at bounding box center [762, 246] width 10 height 10
radio input "true"
click at [922, 231] on label "brieven ... herberg" at bounding box center [961, 241] width 153 height 32
click at [962, 241] on input "brieven ... herberg" at bounding box center [967, 246] width 10 height 10
radio input "true"
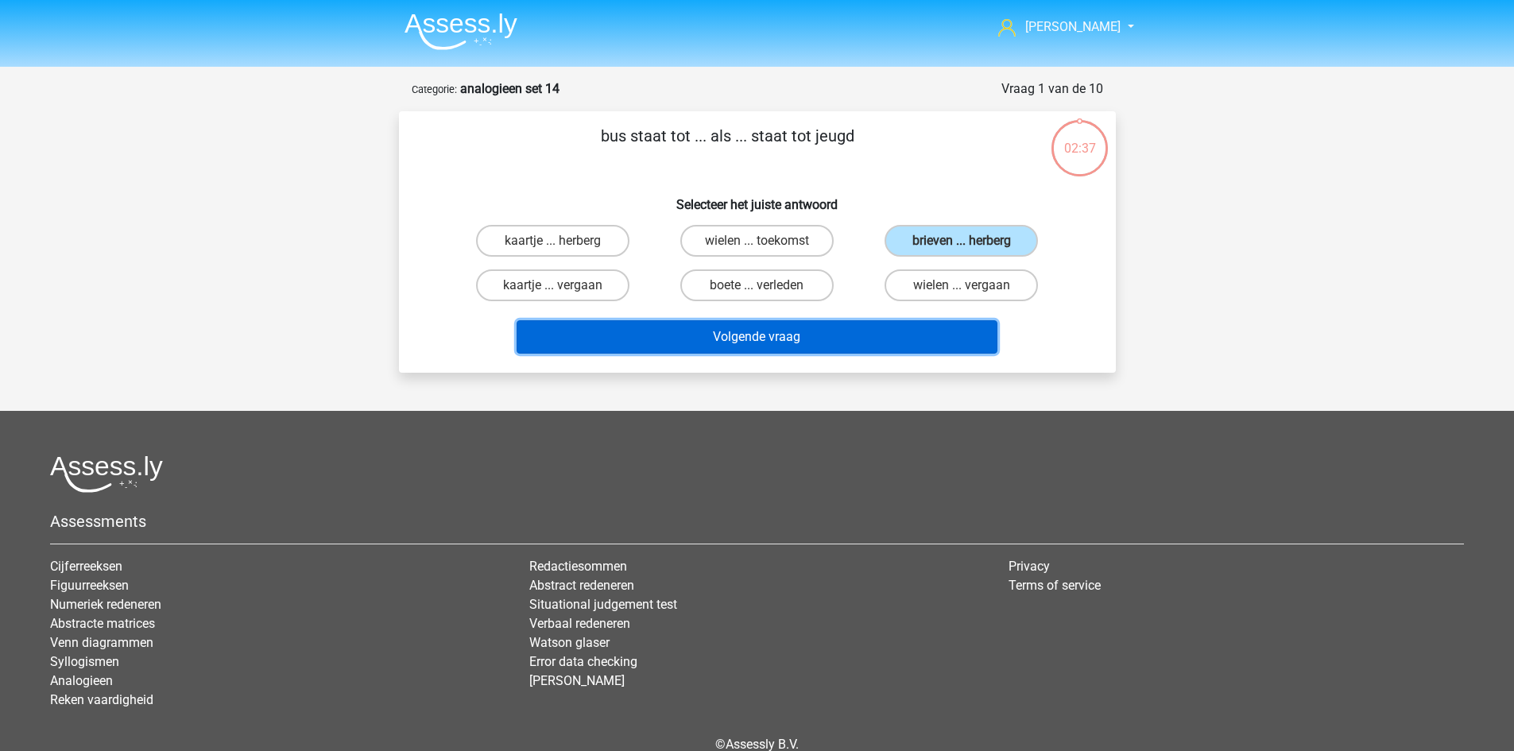
click at [858, 335] on button "Volgende vraag" at bounding box center [757, 336] width 481 height 33
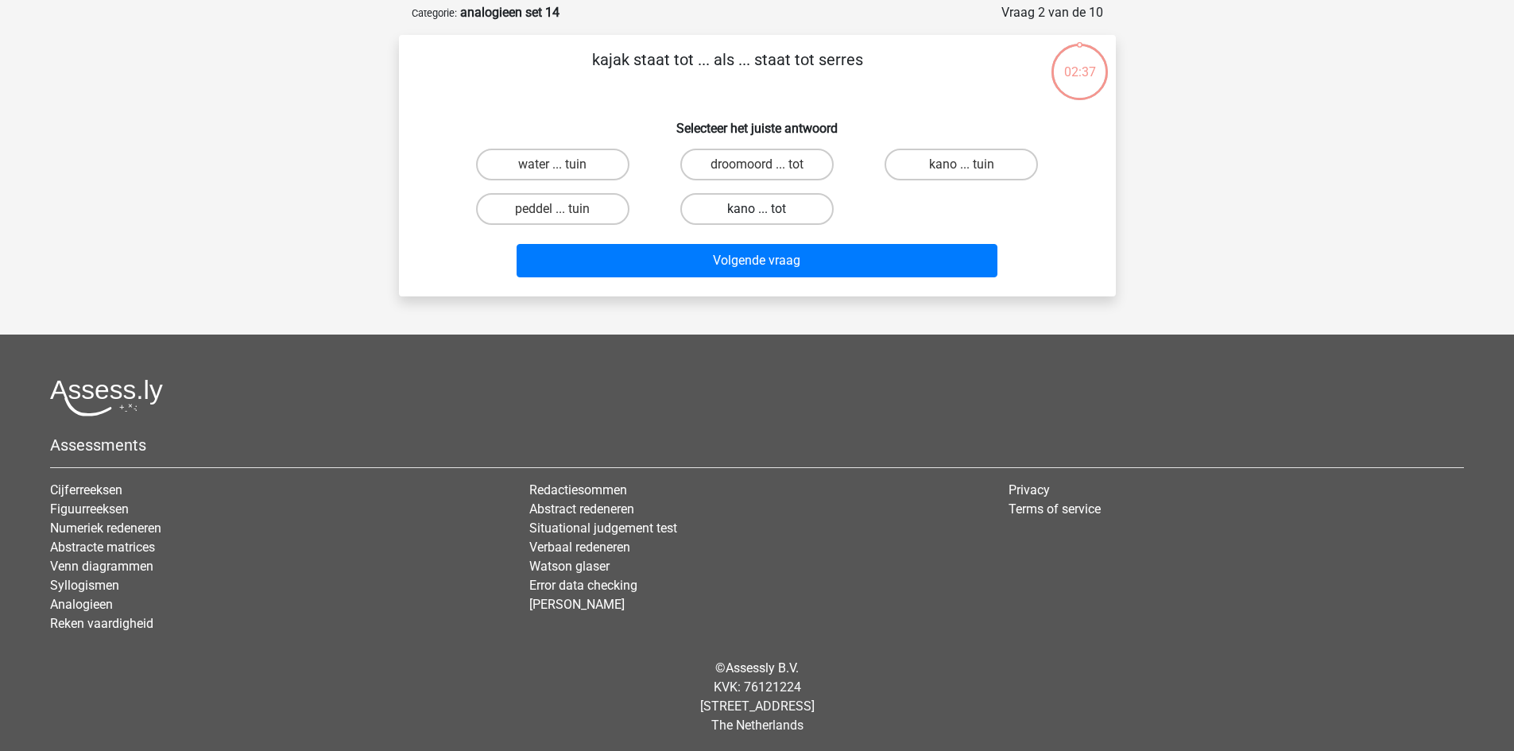
scroll to position [79, 0]
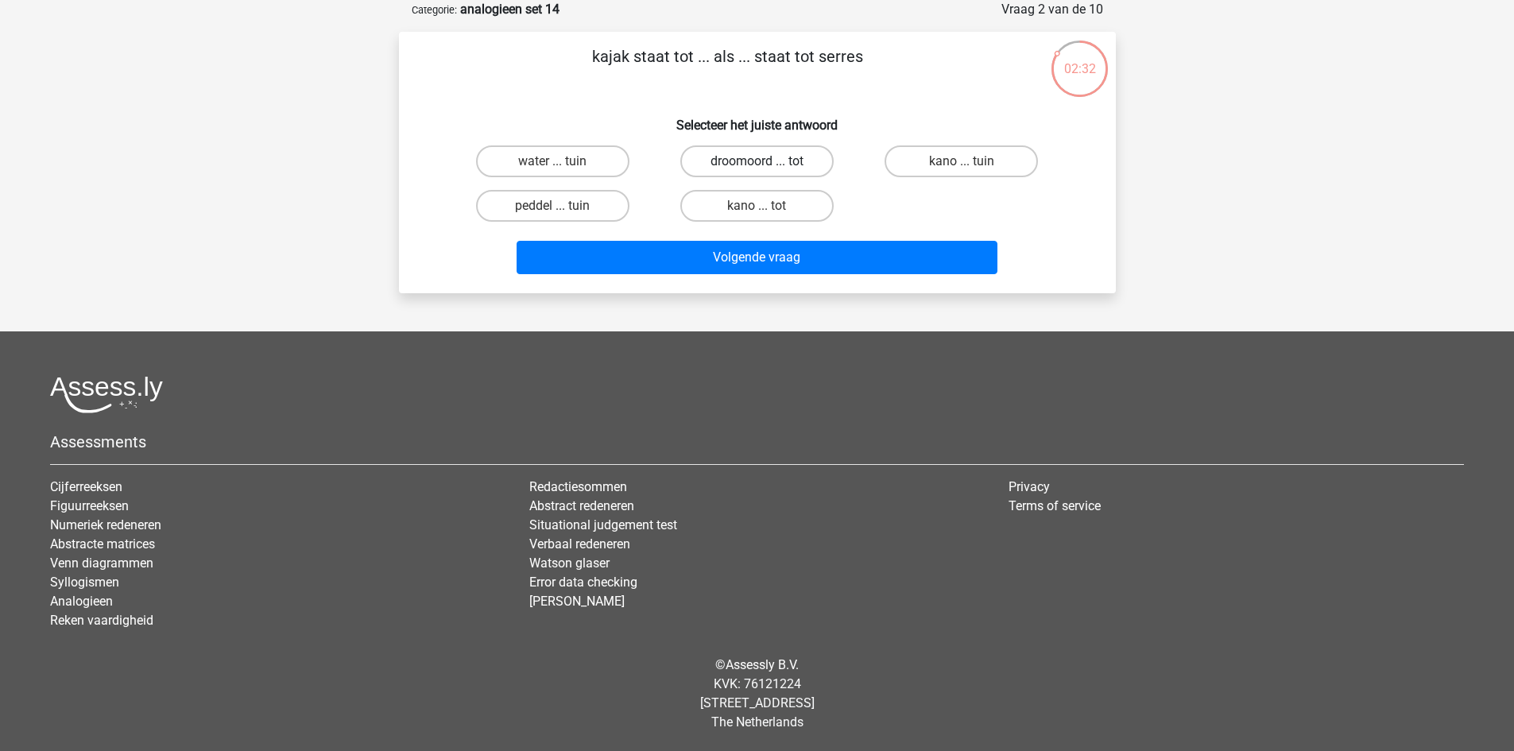
click at [783, 158] on label "droomoord ... tot" at bounding box center [756, 161] width 153 height 32
click at [767, 161] on input "droomoord ... tot" at bounding box center [762, 166] width 10 height 10
radio input "true"
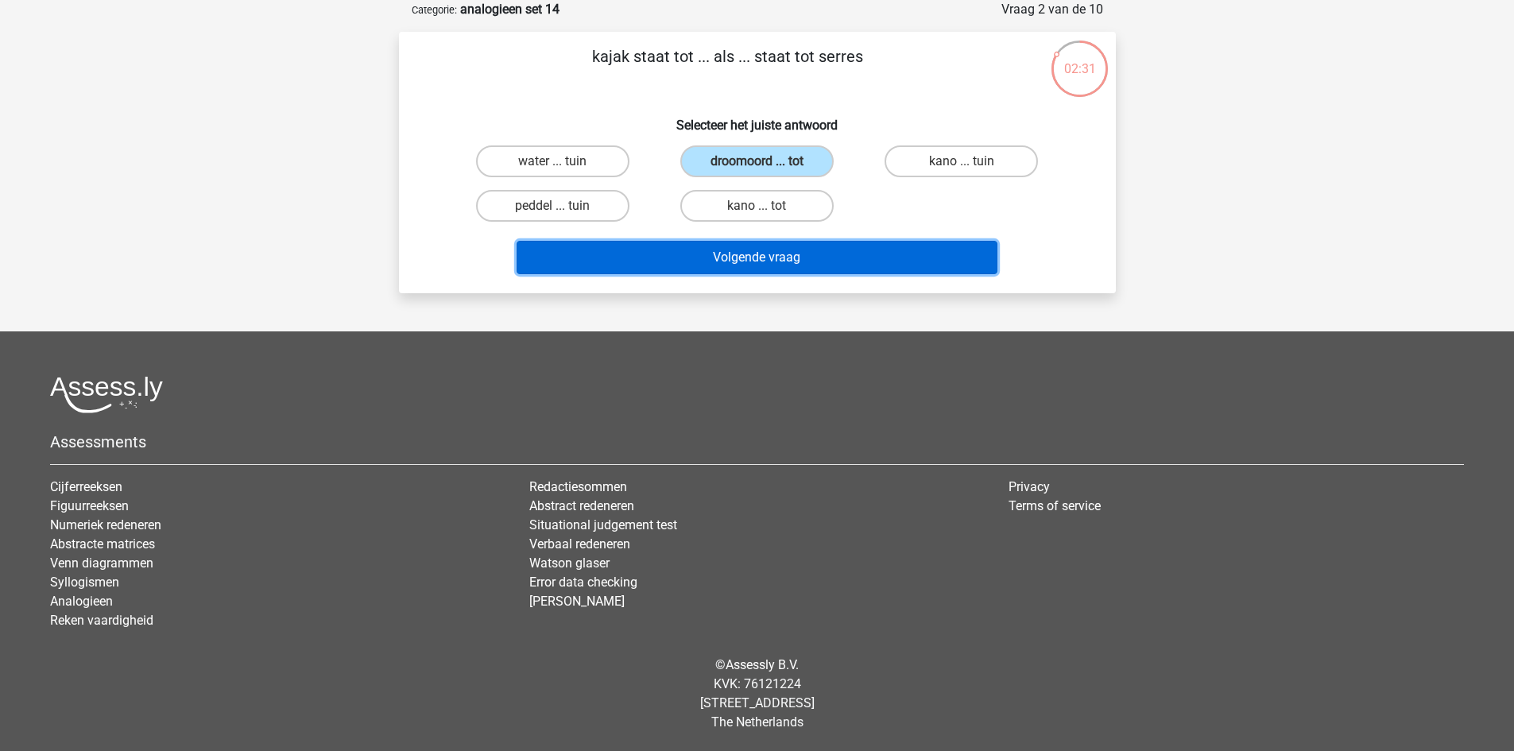
click at [810, 257] on button "Volgende vraag" at bounding box center [757, 257] width 481 height 33
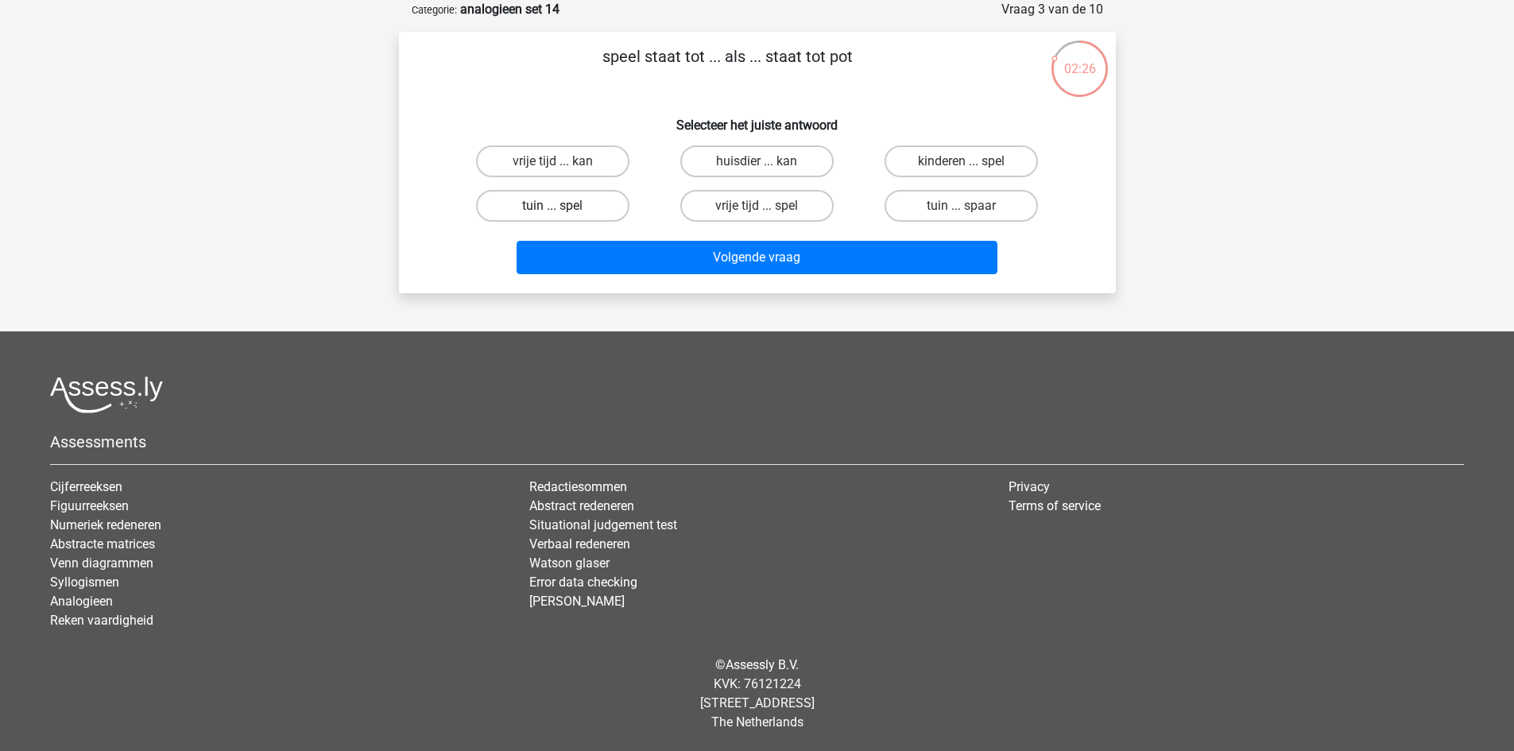
click at [552, 211] on label "tuin ... spel" at bounding box center [552, 206] width 153 height 32
click at [552, 211] on input "tuin ... spel" at bounding box center [557, 211] width 10 height 10
radio input "true"
click at [948, 207] on label "tuin ... spaar" at bounding box center [961, 206] width 153 height 32
click at [962, 207] on input "tuin ... spaar" at bounding box center [967, 211] width 10 height 10
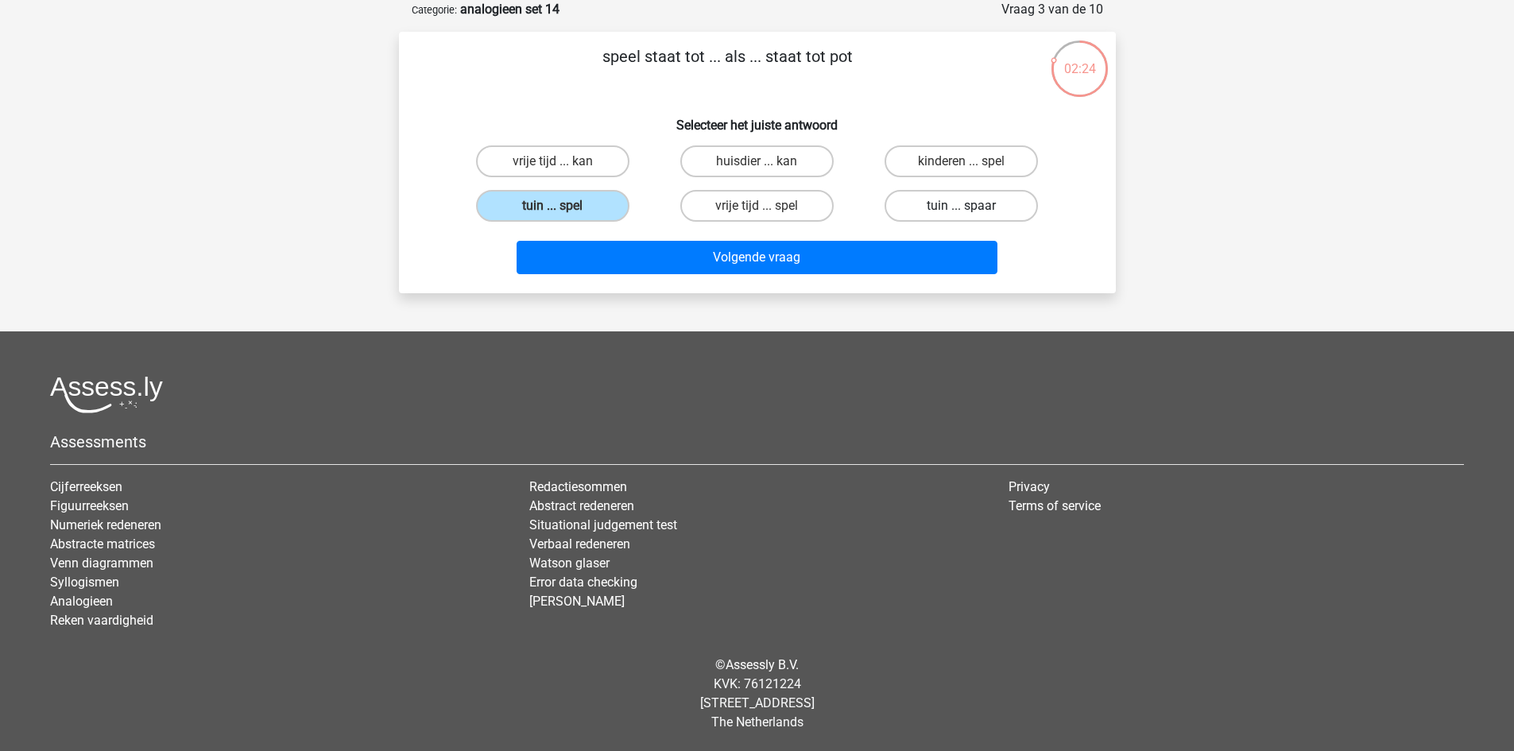
radio input "true"
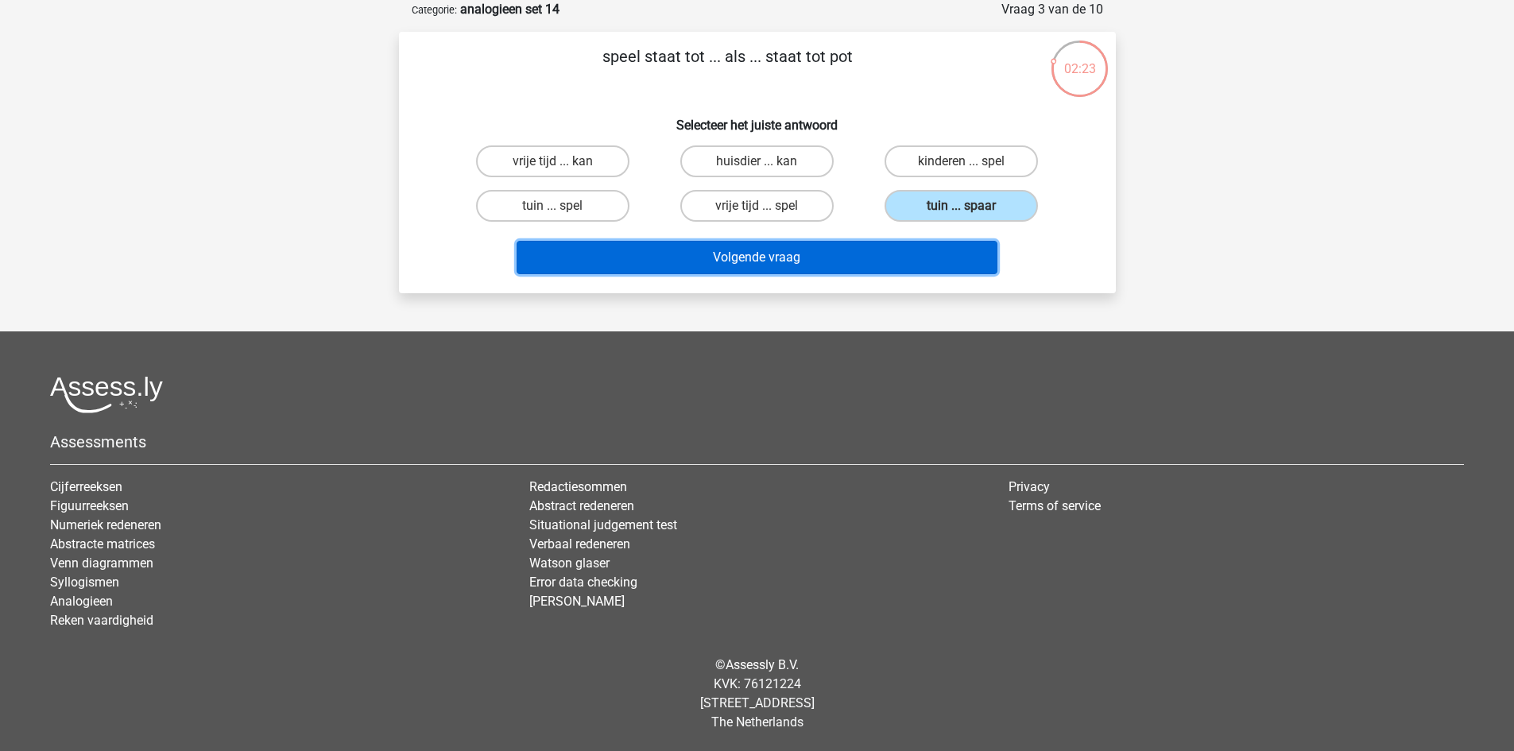
click at [930, 265] on button "Volgende vraag" at bounding box center [757, 257] width 481 height 33
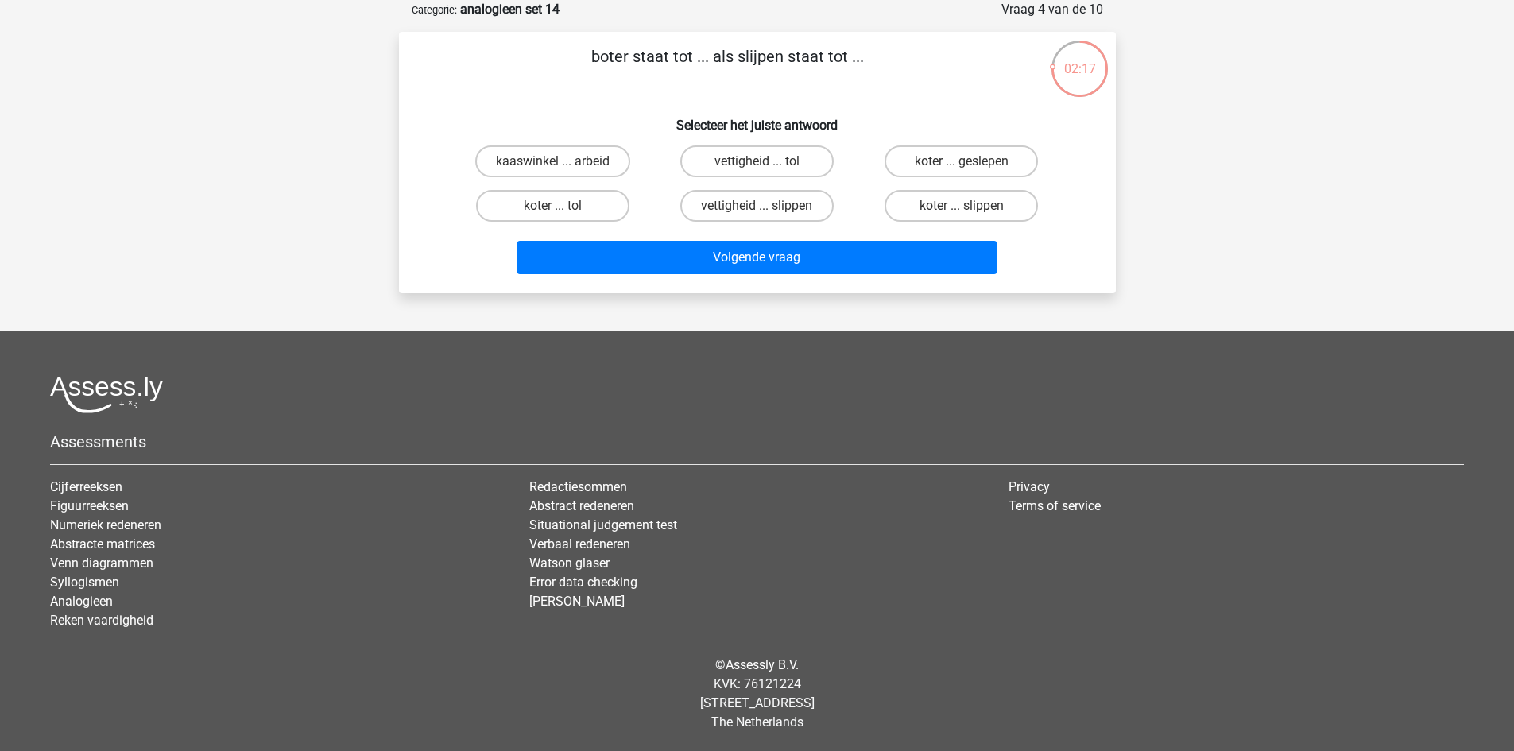
click at [963, 211] on input "koter ... slippen" at bounding box center [967, 211] width 10 height 10
radio input "true"
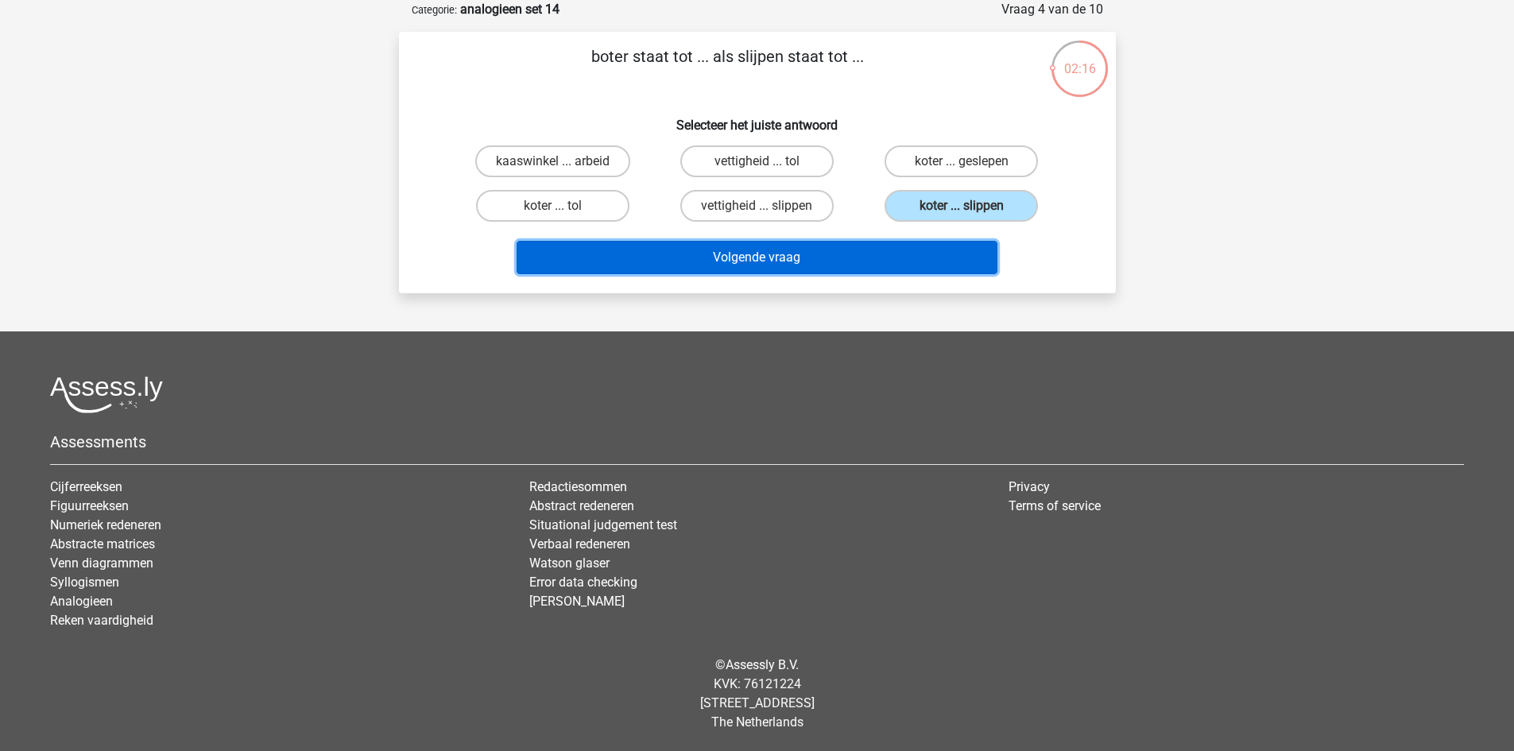
click at [900, 262] on button "Volgende vraag" at bounding box center [757, 257] width 481 height 33
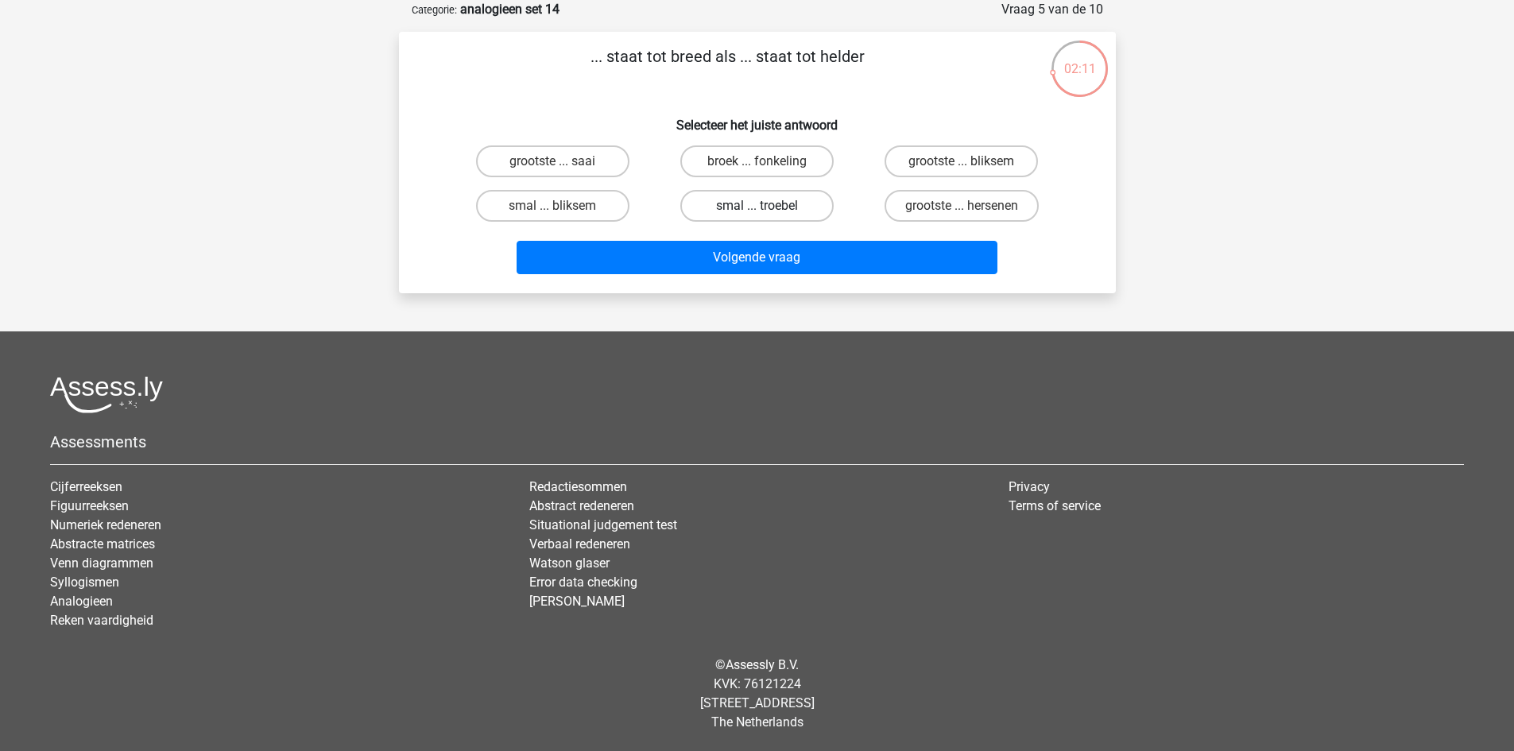
click at [732, 210] on label "smal ... troebel" at bounding box center [756, 206] width 153 height 32
click at [757, 210] on input "smal ... troebel" at bounding box center [762, 211] width 10 height 10
radio input "true"
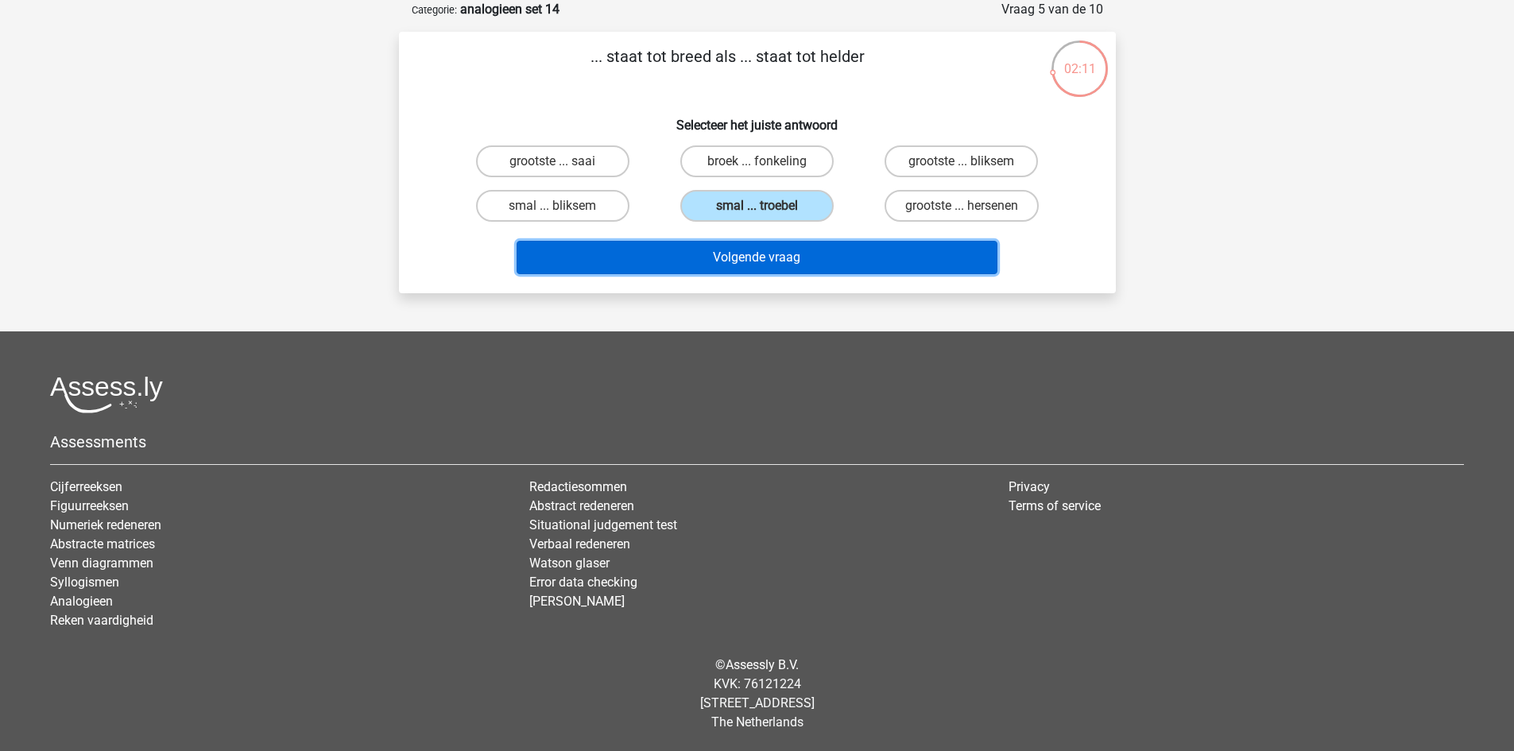
click at [776, 260] on button "Volgende vraag" at bounding box center [757, 257] width 481 height 33
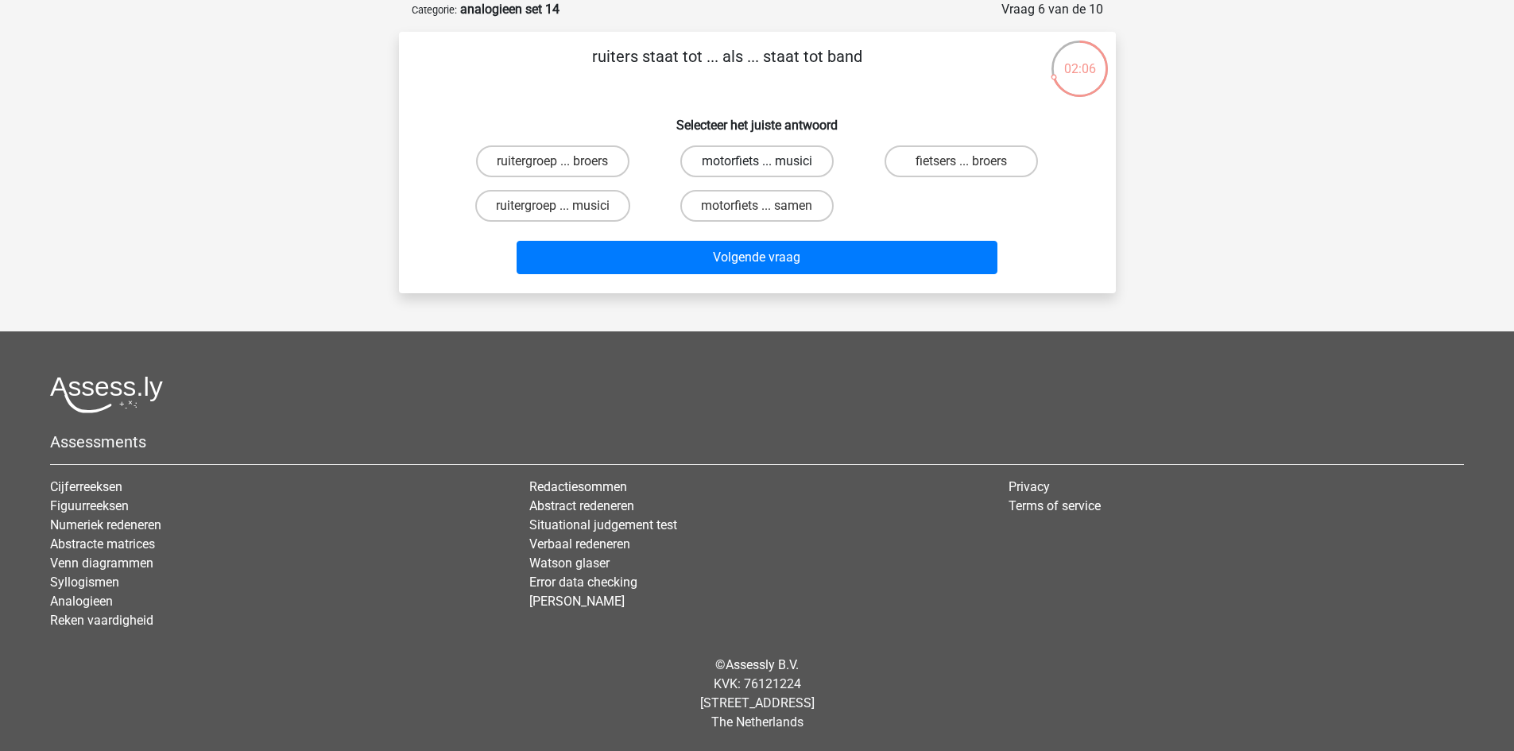
click at [781, 161] on label "motorfiets ... musici" at bounding box center [756, 161] width 153 height 32
click at [767, 161] on input "motorfiets ... musici" at bounding box center [762, 166] width 10 height 10
radio input "true"
click at [563, 159] on label "ruitergroep ... broers" at bounding box center [552, 161] width 153 height 32
click at [563, 161] on input "ruitergroep ... broers" at bounding box center [557, 166] width 10 height 10
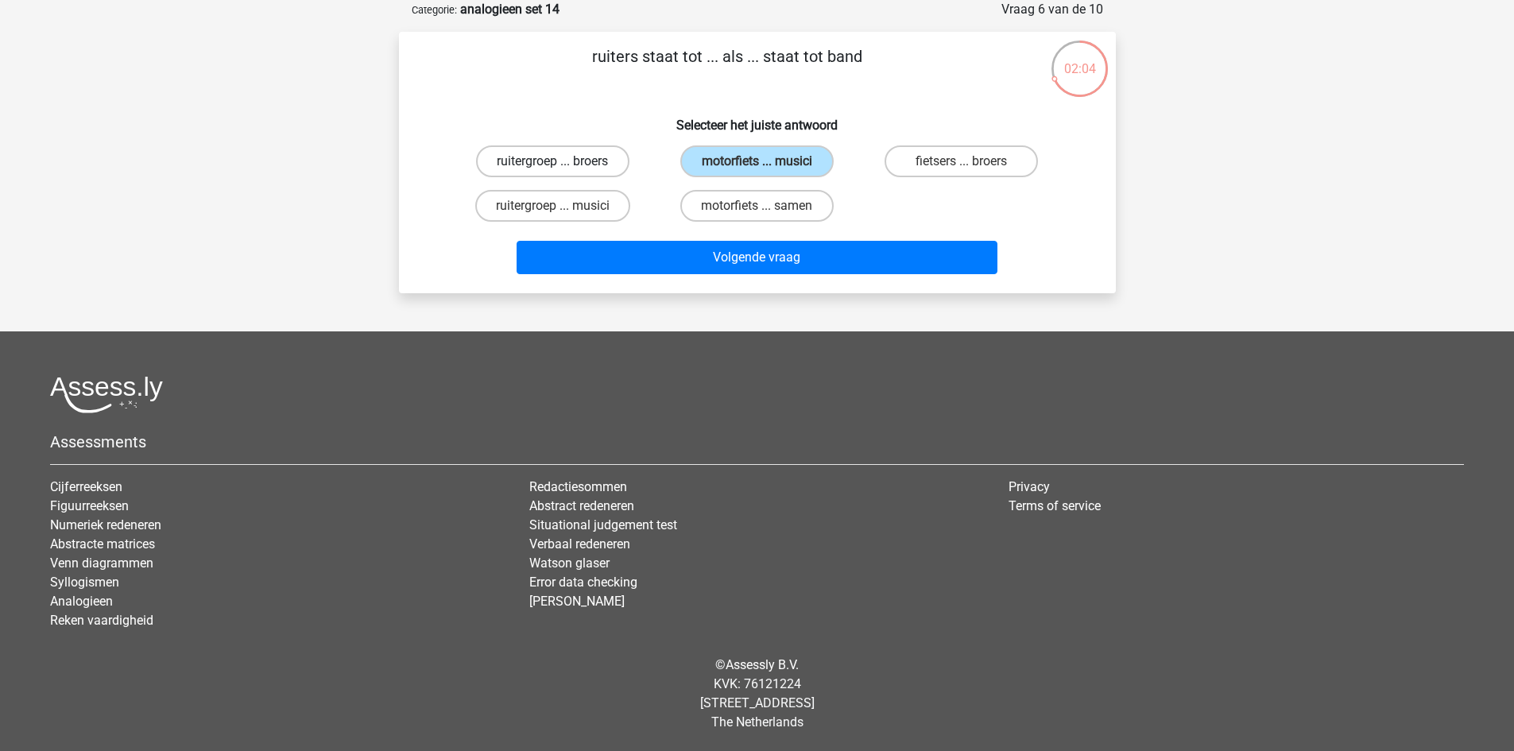
radio input "true"
click at [563, 201] on label "ruitergroep ... musici" at bounding box center [552, 206] width 155 height 32
click at [563, 206] on input "ruitergroep ... musici" at bounding box center [557, 211] width 10 height 10
radio input "true"
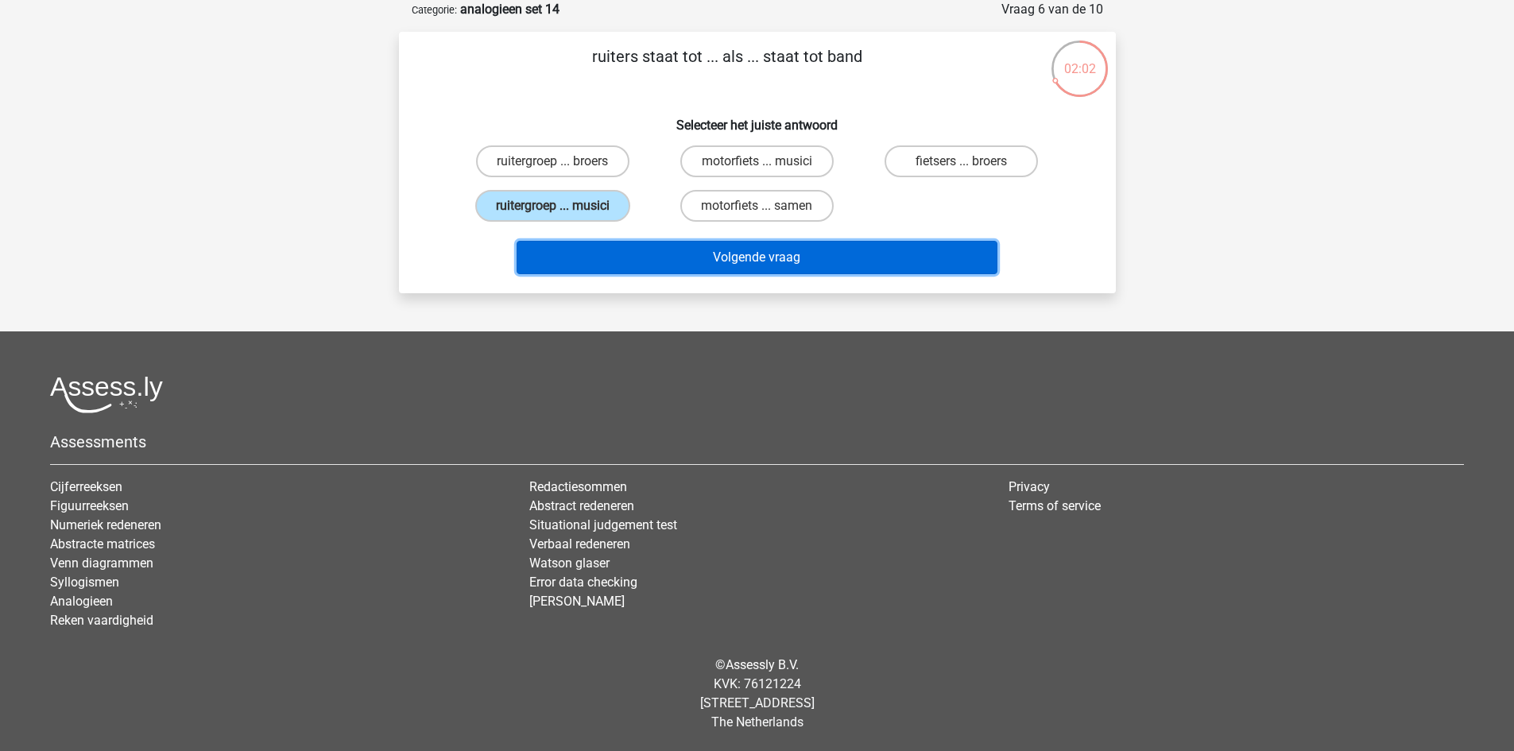
click at [743, 258] on button "Volgende vraag" at bounding box center [757, 257] width 481 height 33
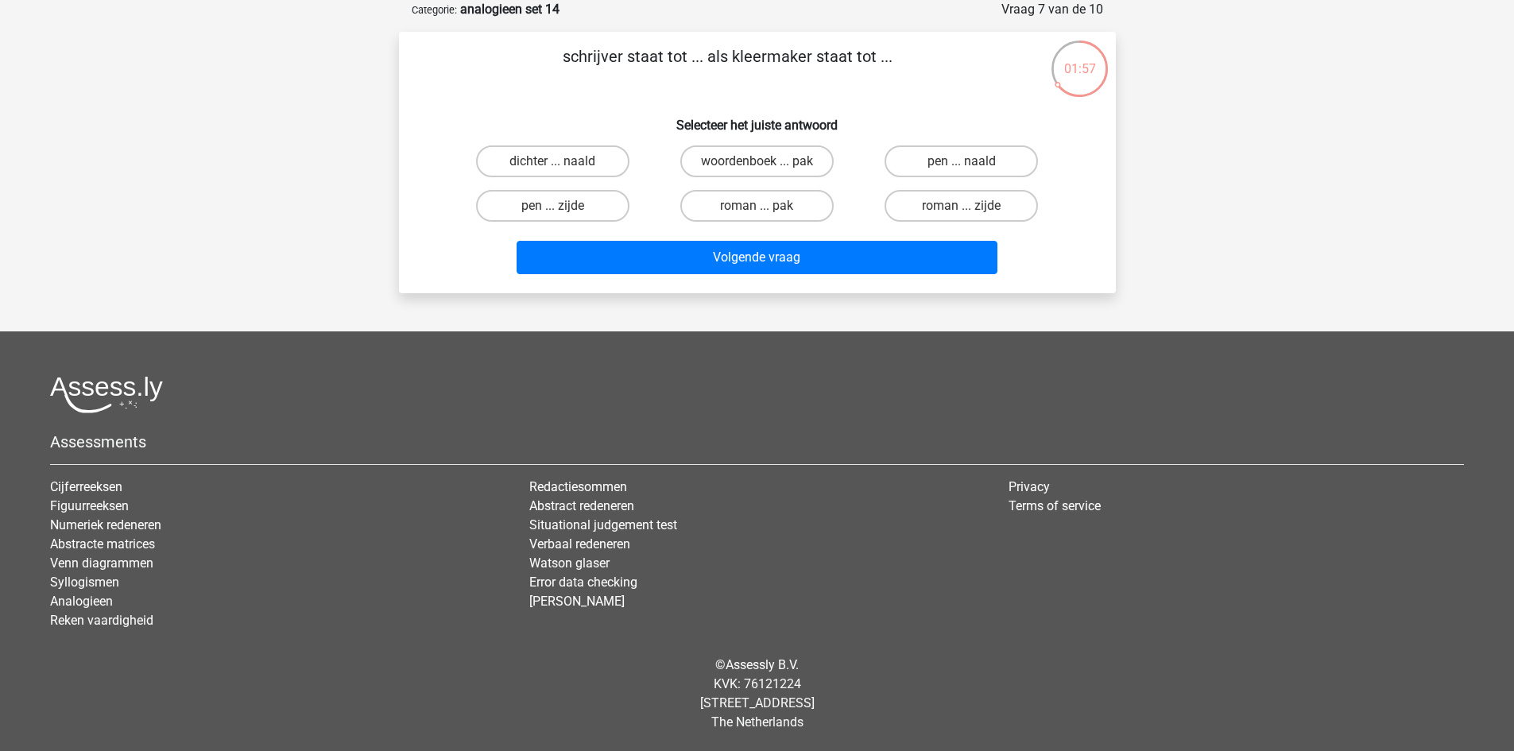
click at [971, 161] on input "pen ... naald" at bounding box center [967, 166] width 10 height 10
radio input "true"
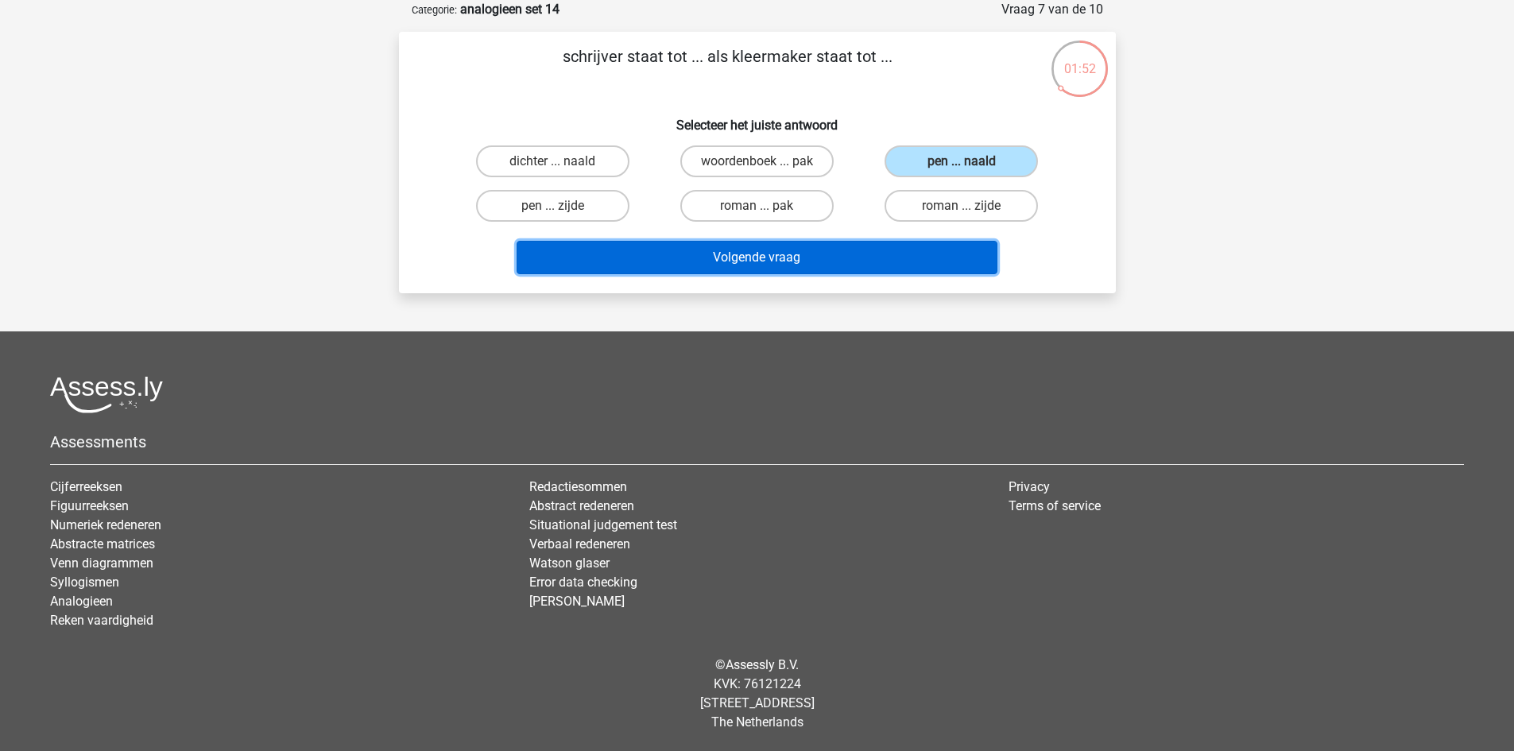
click at [791, 247] on button "Volgende vraag" at bounding box center [757, 257] width 481 height 33
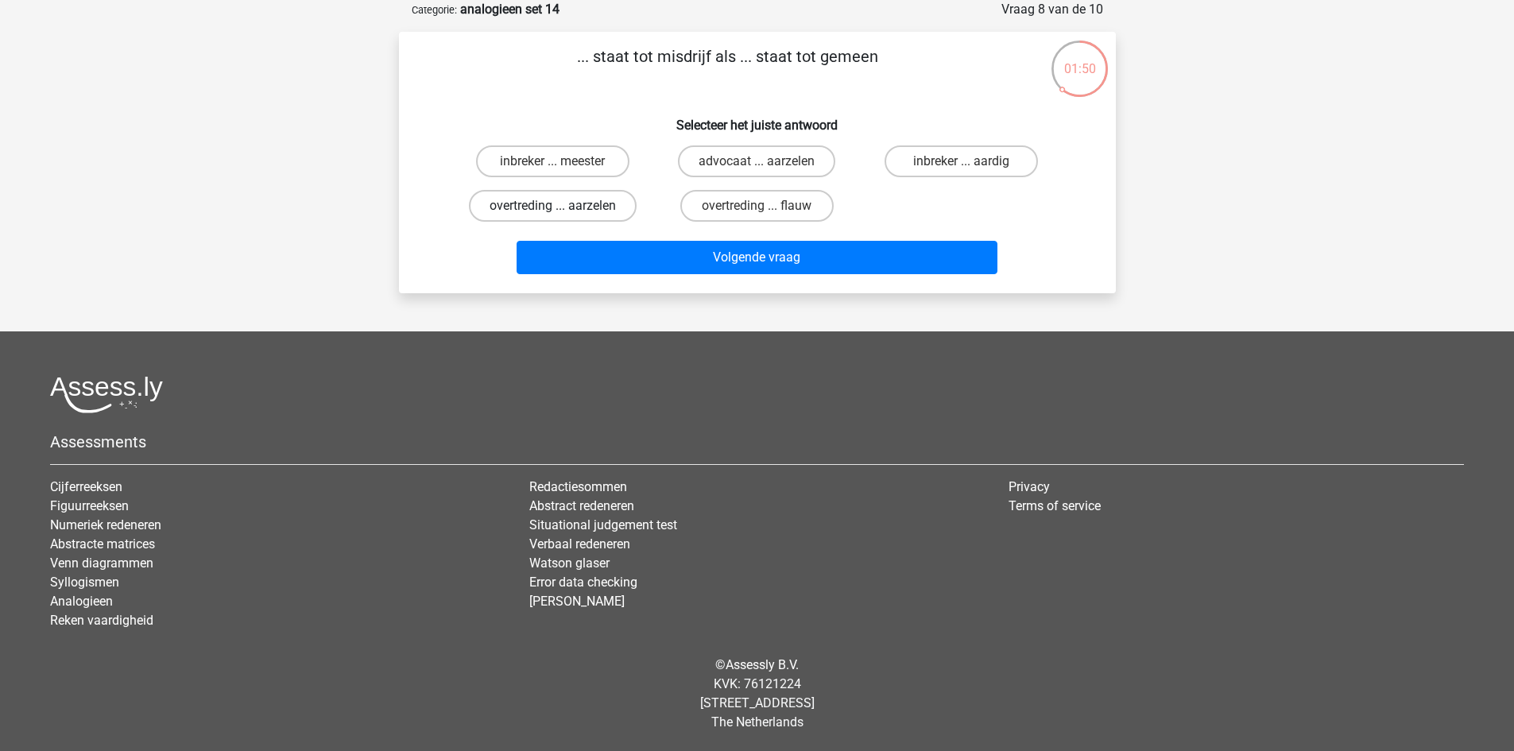
click at [574, 218] on label "overtreding ... aarzelen" at bounding box center [553, 206] width 168 height 32
click at [563, 216] on input "overtreding ... aarzelen" at bounding box center [557, 211] width 10 height 10
radio input "true"
click at [757, 210] on input "overtreding ... flauw" at bounding box center [762, 211] width 10 height 10
radio input "true"
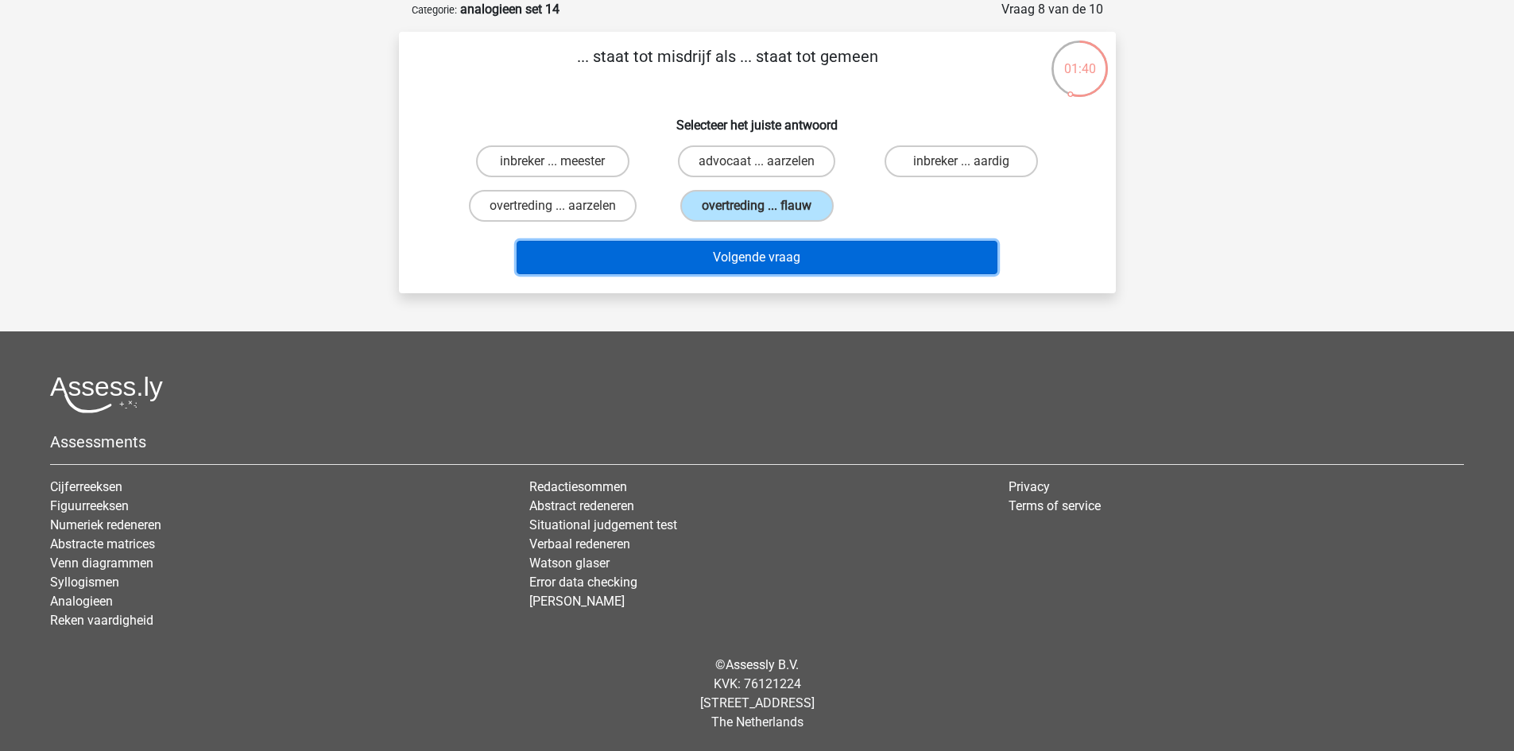
click at [761, 258] on button "Volgende vraag" at bounding box center [757, 257] width 481 height 33
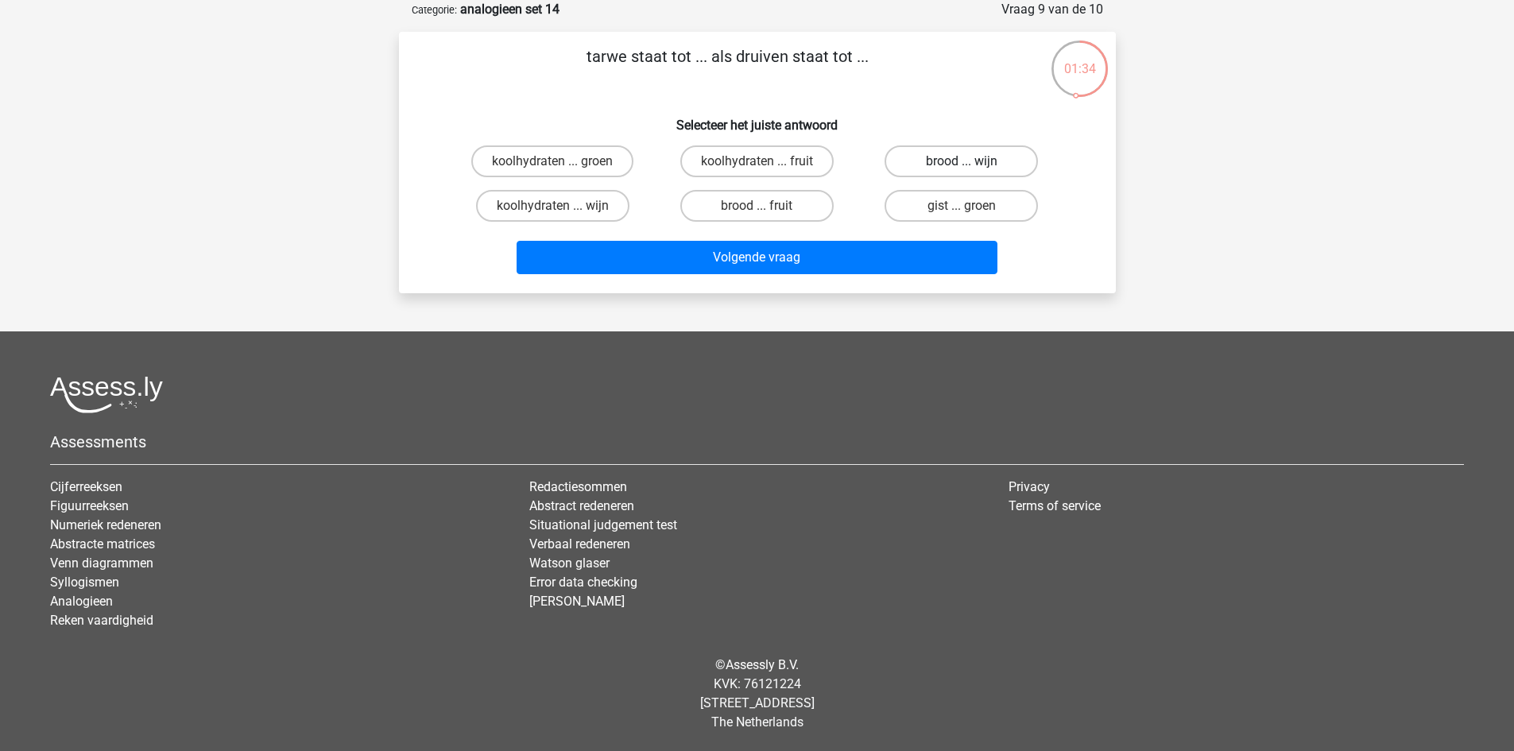
click at [948, 156] on label "brood ... wijn" at bounding box center [961, 161] width 153 height 32
click at [962, 161] on input "brood ... wijn" at bounding box center [967, 166] width 10 height 10
radio input "true"
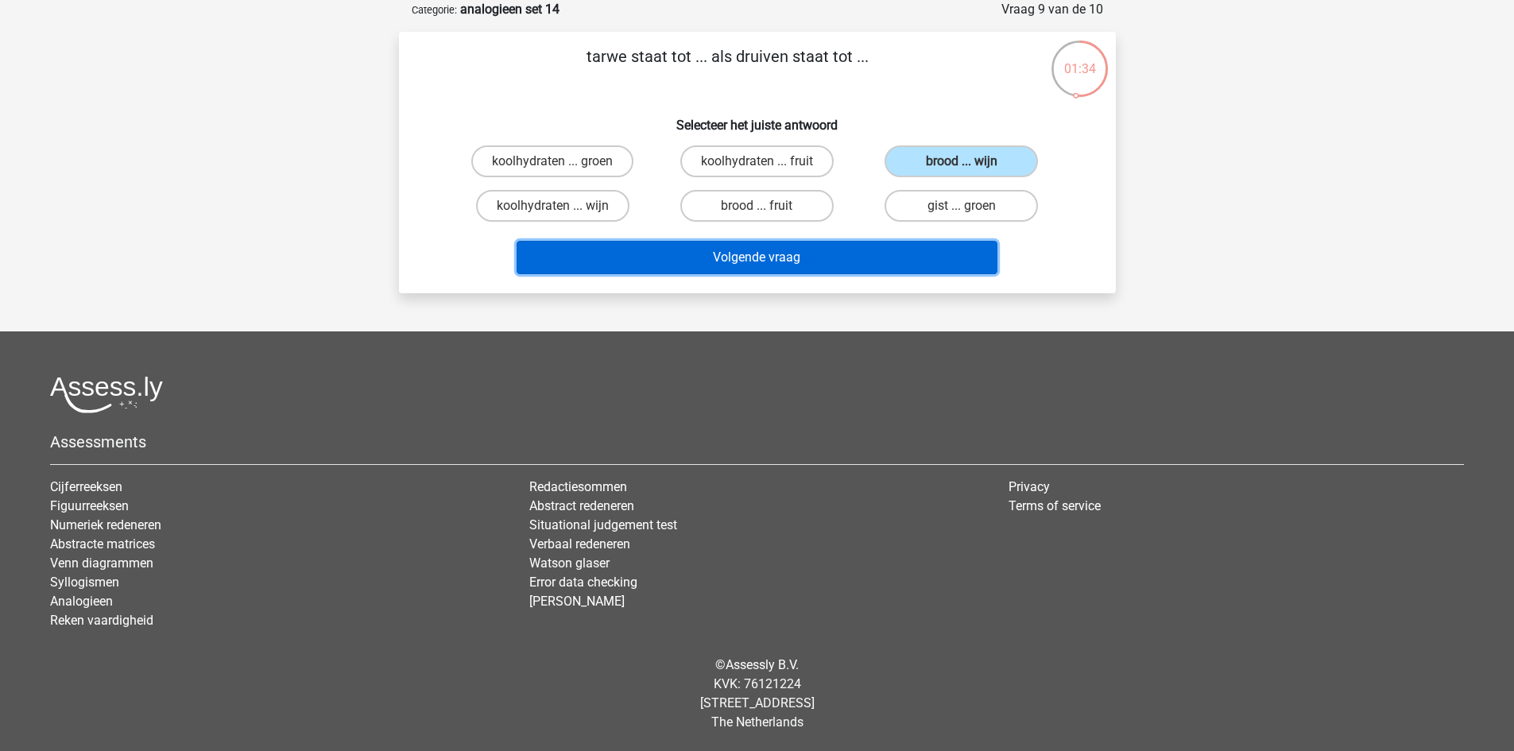
click at [920, 247] on button "Volgende vraag" at bounding box center [757, 257] width 481 height 33
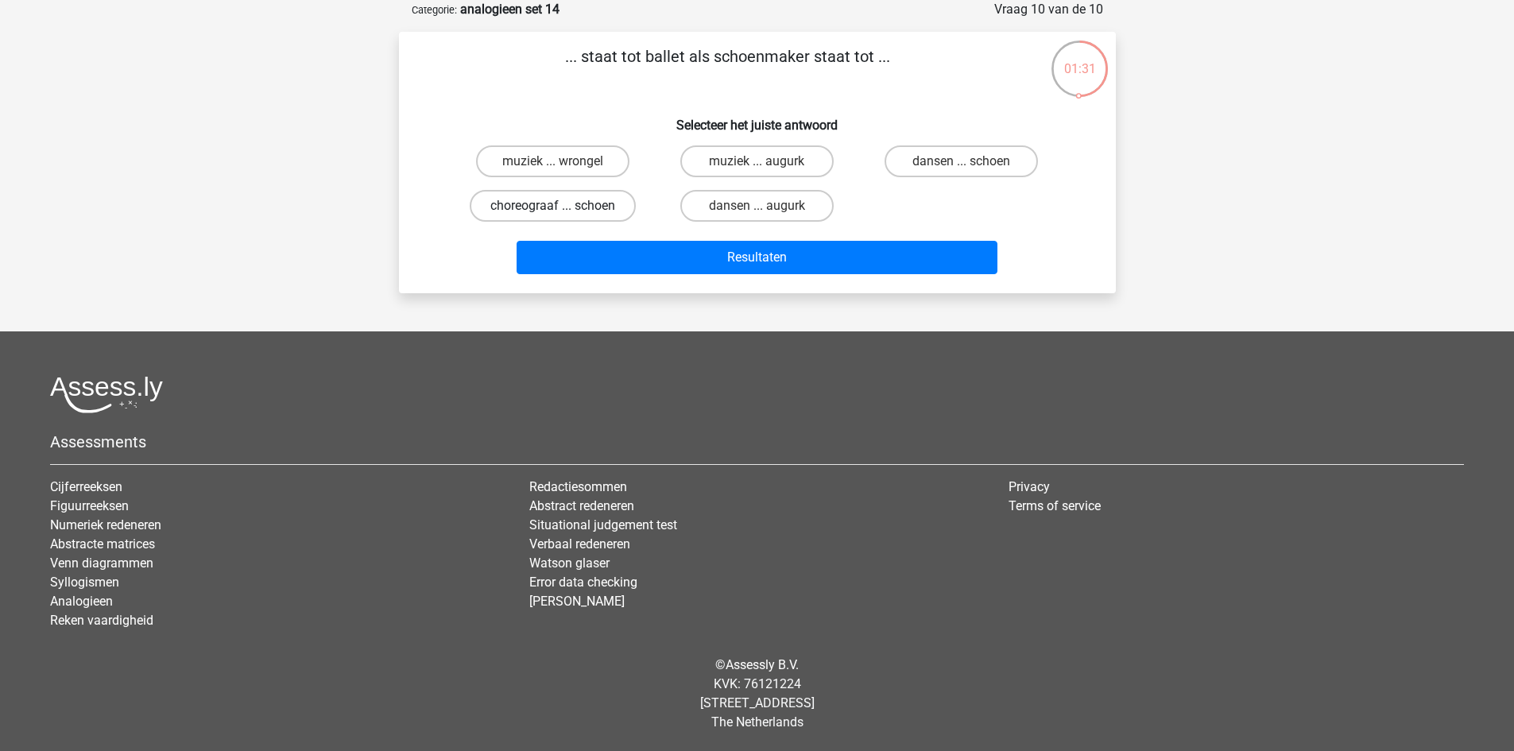
click at [595, 204] on label "choreograaf ... schoen" at bounding box center [553, 206] width 166 height 32
click at [563, 206] on input "choreograaf ... schoen" at bounding box center [557, 211] width 10 height 10
radio input "true"
click at [719, 207] on label "dansen ... augurk" at bounding box center [756, 206] width 153 height 32
click at [757, 207] on input "dansen ... augurk" at bounding box center [762, 211] width 10 height 10
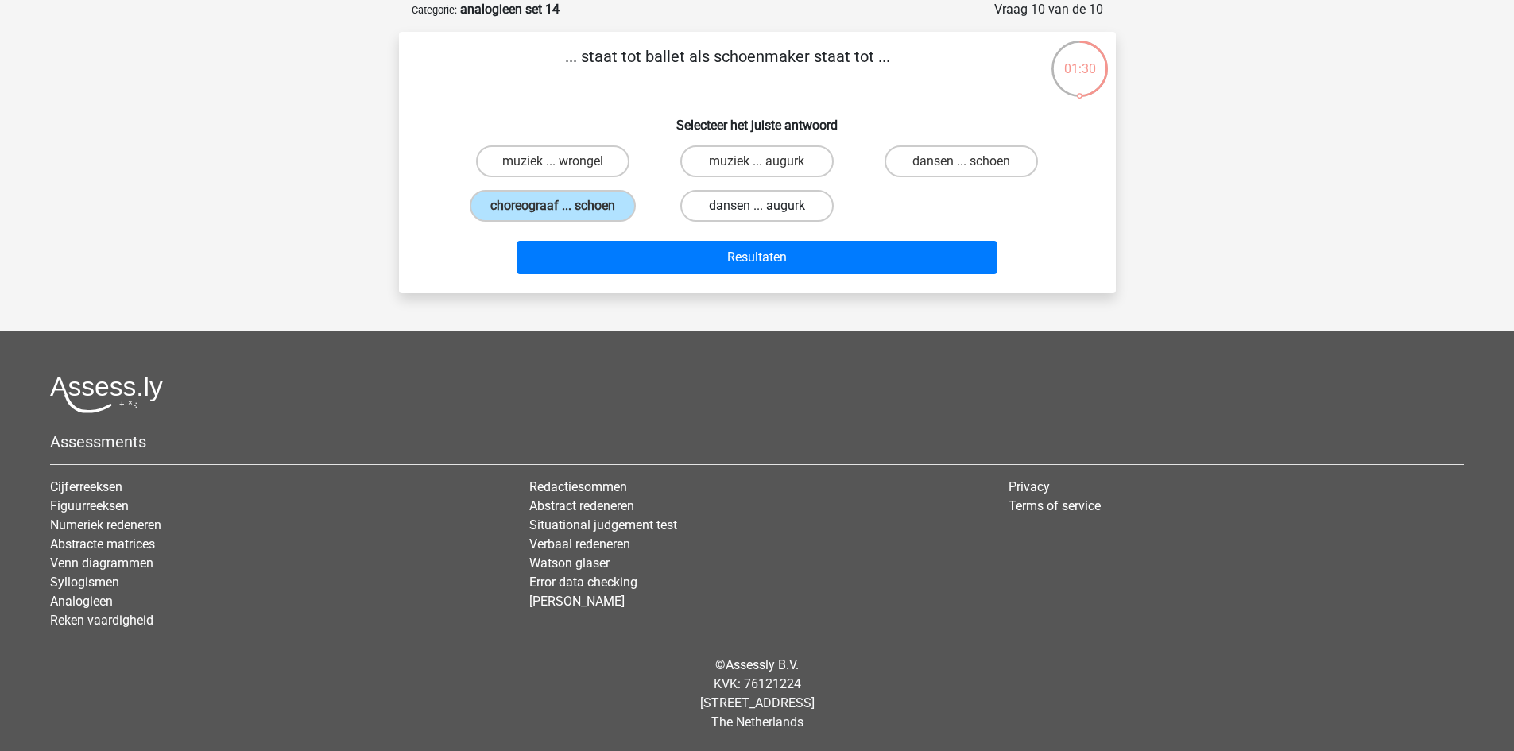
radio input "true"
click at [589, 188] on div "choreograaf ... schoen" at bounding box center [553, 206] width 204 height 45
click at [589, 197] on label "choreograaf ... schoen" at bounding box center [553, 206] width 166 height 32
click at [563, 206] on input "choreograaf ... schoen" at bounding box center [557, 211] width 10 height 10
radio input "true"
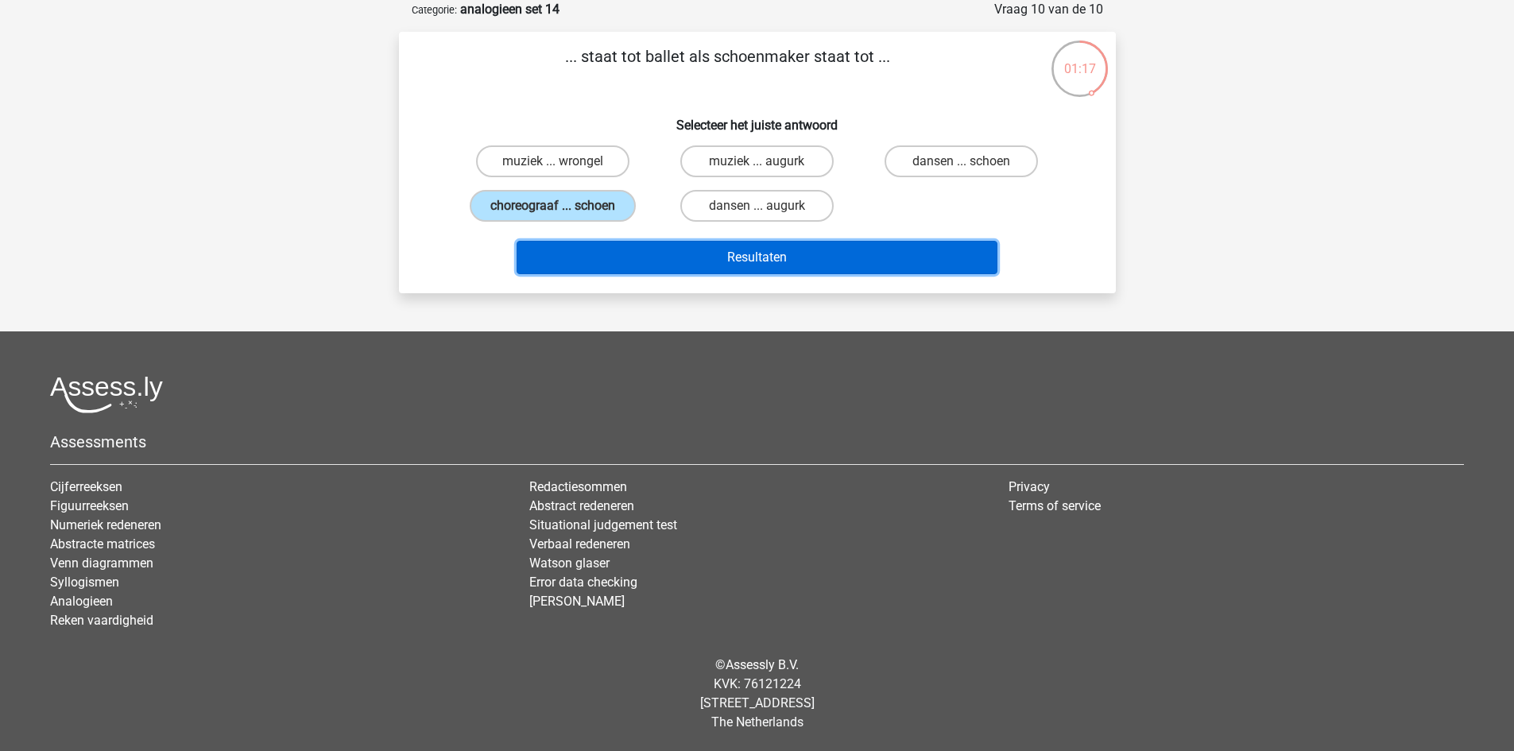
click at [751, 266] on button "Resultaten" at bounding box center [757, 257] width 481 height 33
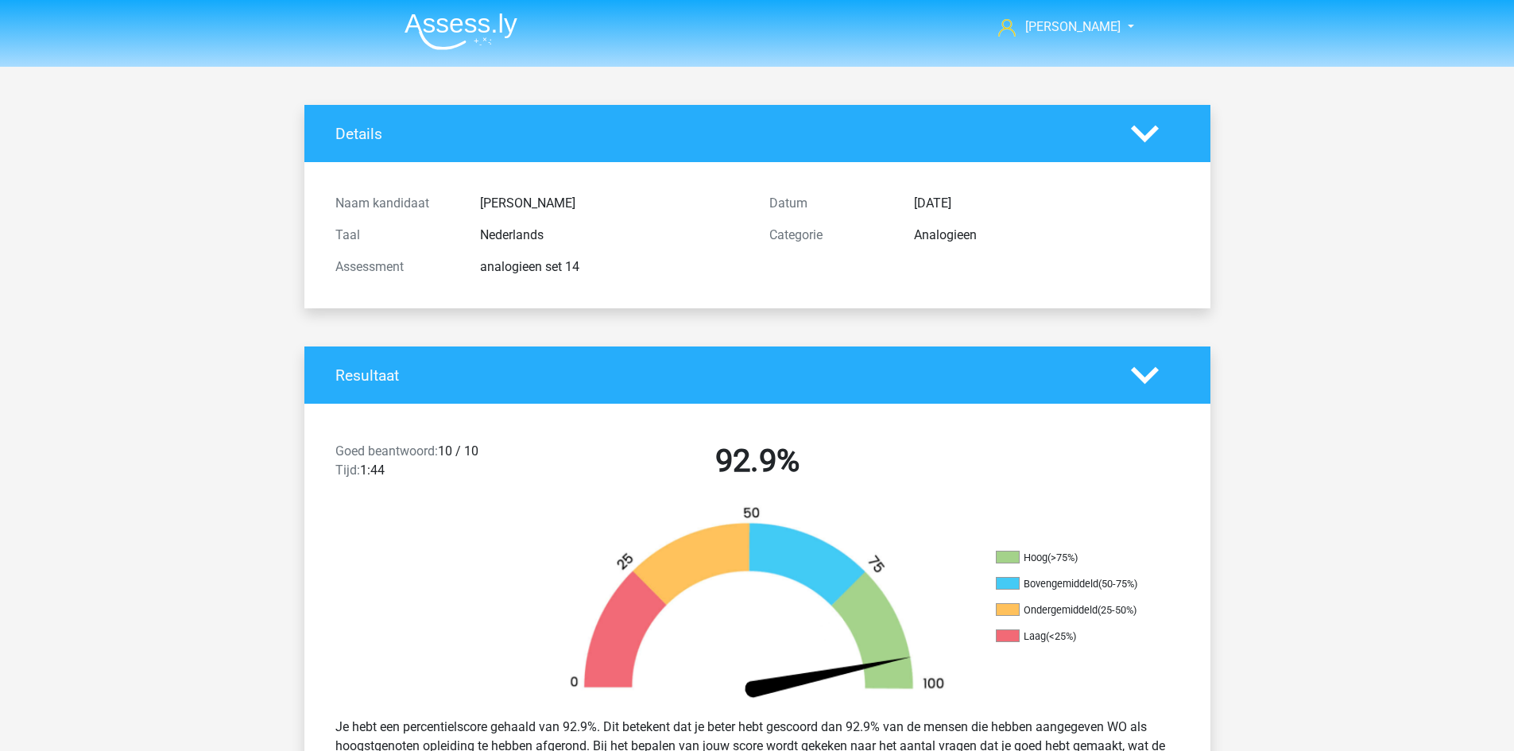
click at [470, 25] on img at bounding box center [461, 31] width 113 height 37
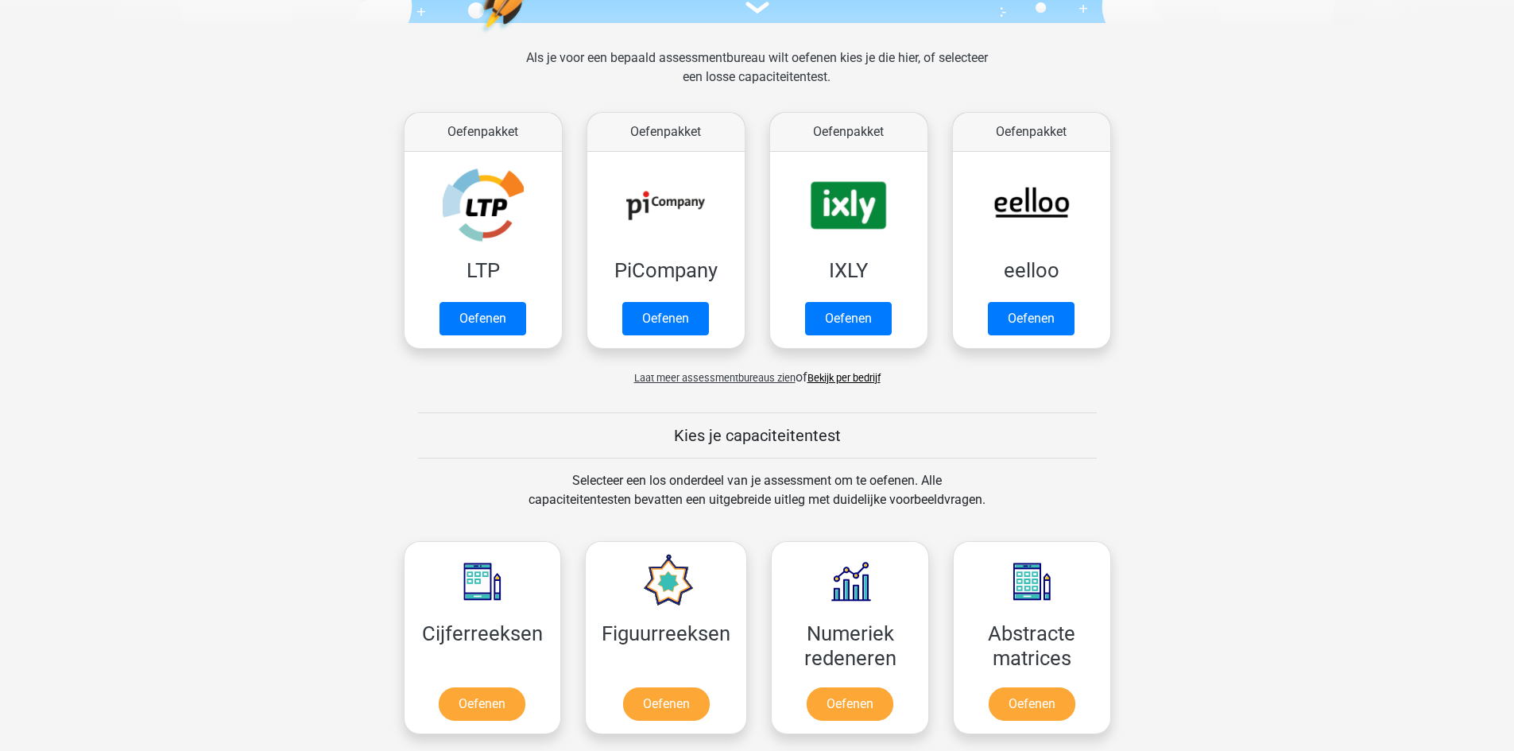
scroll to position [715, 0]
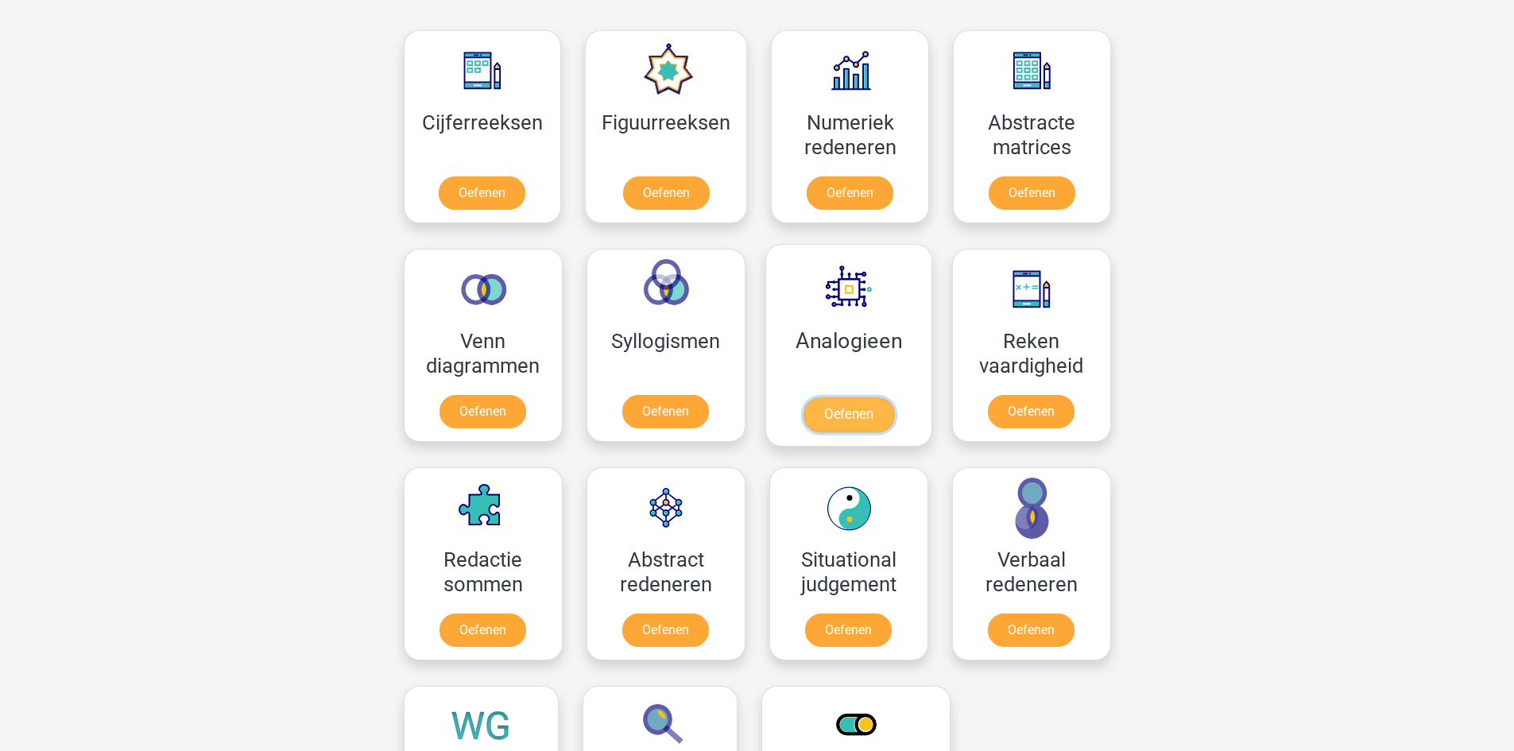
click at [837, 397] on link "Oefenen" at bounding box center [848, 414] width 91 height 35
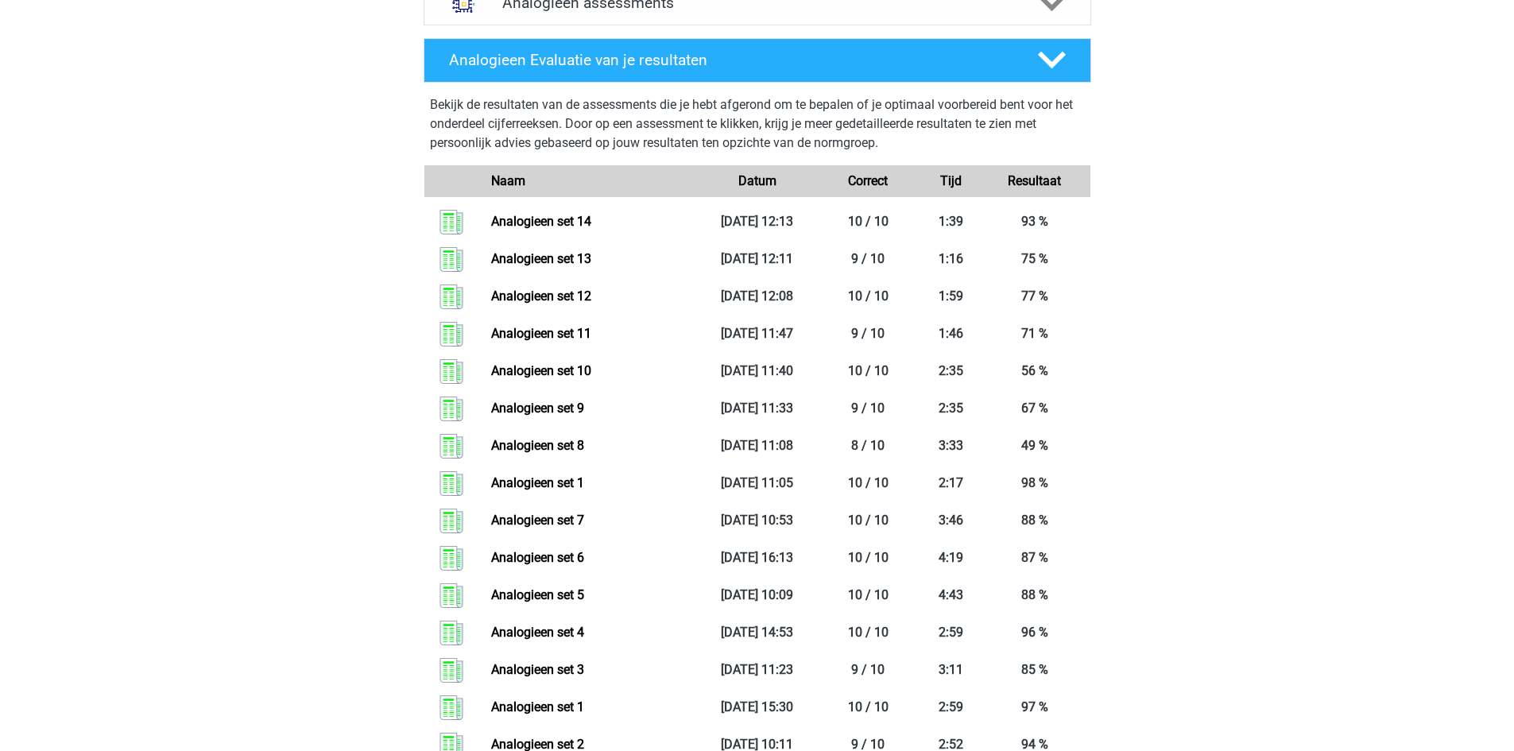
scroll to position [556, 0]
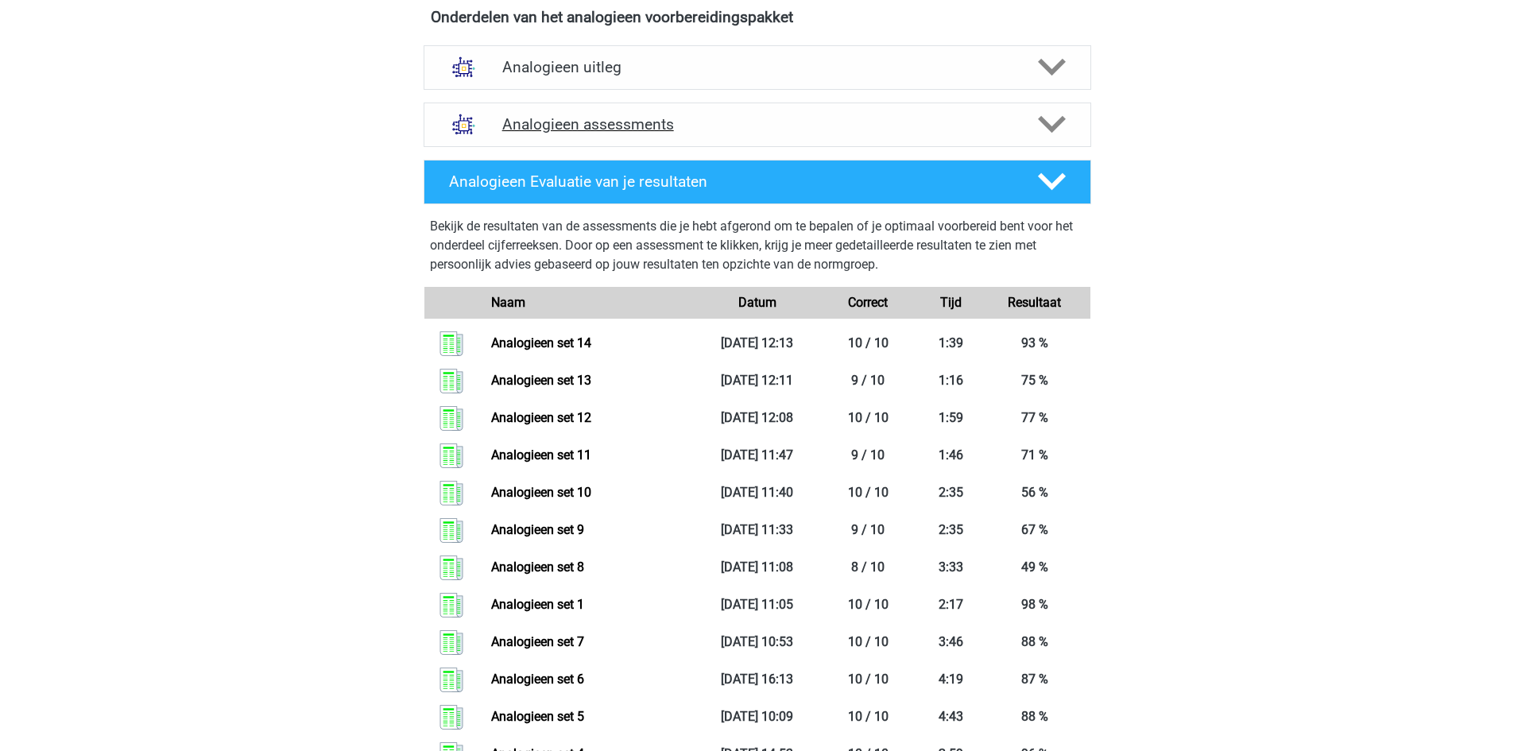
click at [565, 110] on div "Analogieen assessments" at bounding box center [758, 125] width 668 height 45
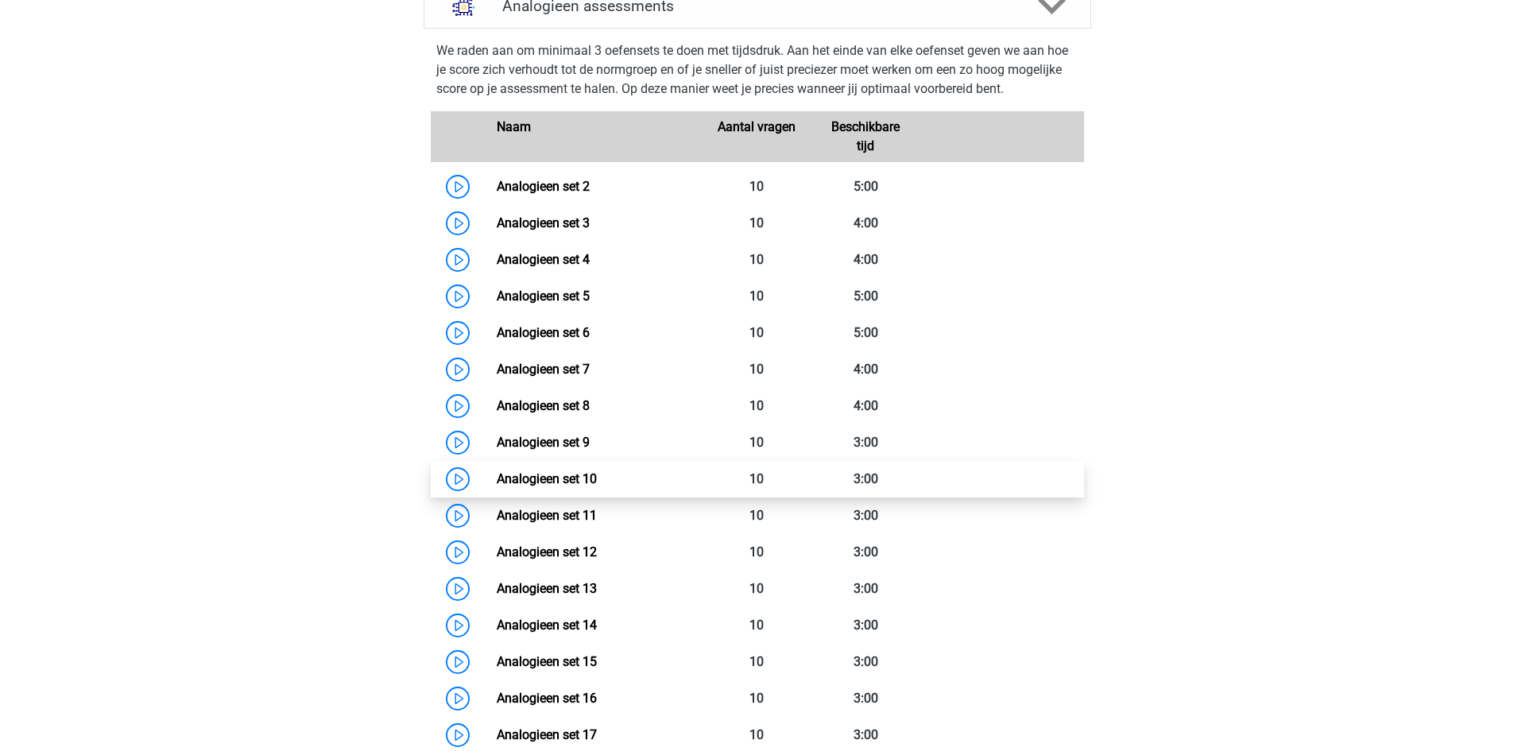
scroll to position [954, 0]
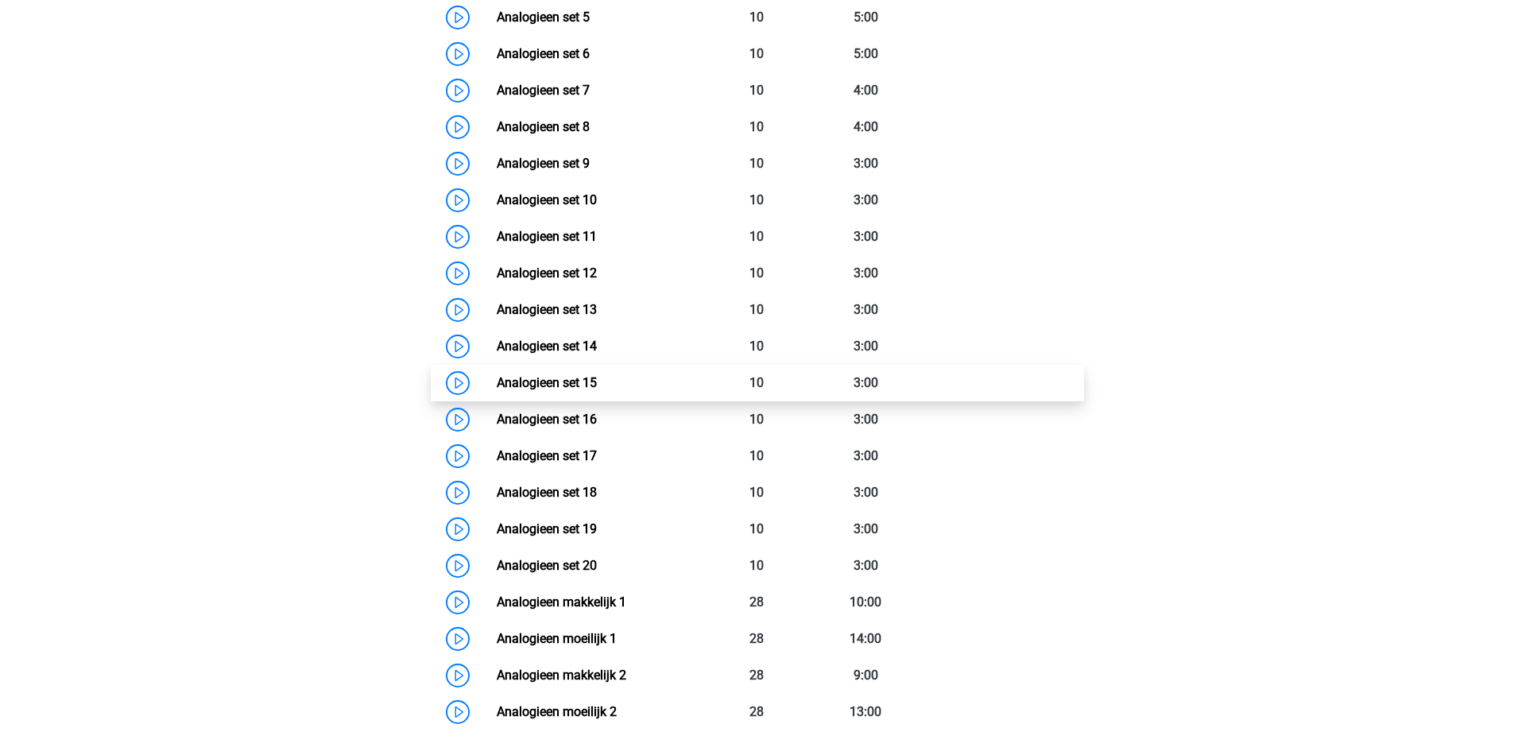
click at [597, 375] on link "Analogieen set 15" at bounding box center [547, 382] width 100 height 15
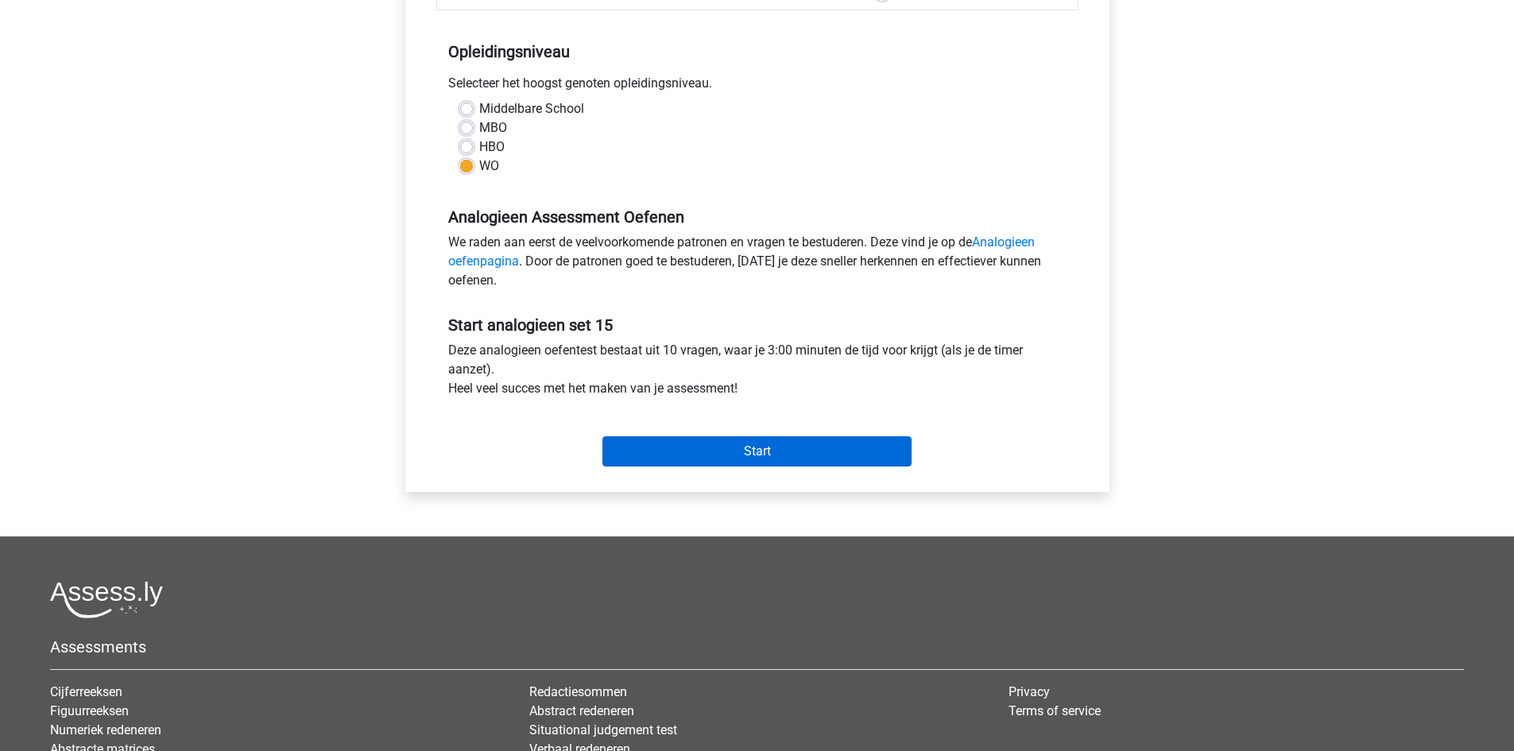
scroll to position [318, 0]
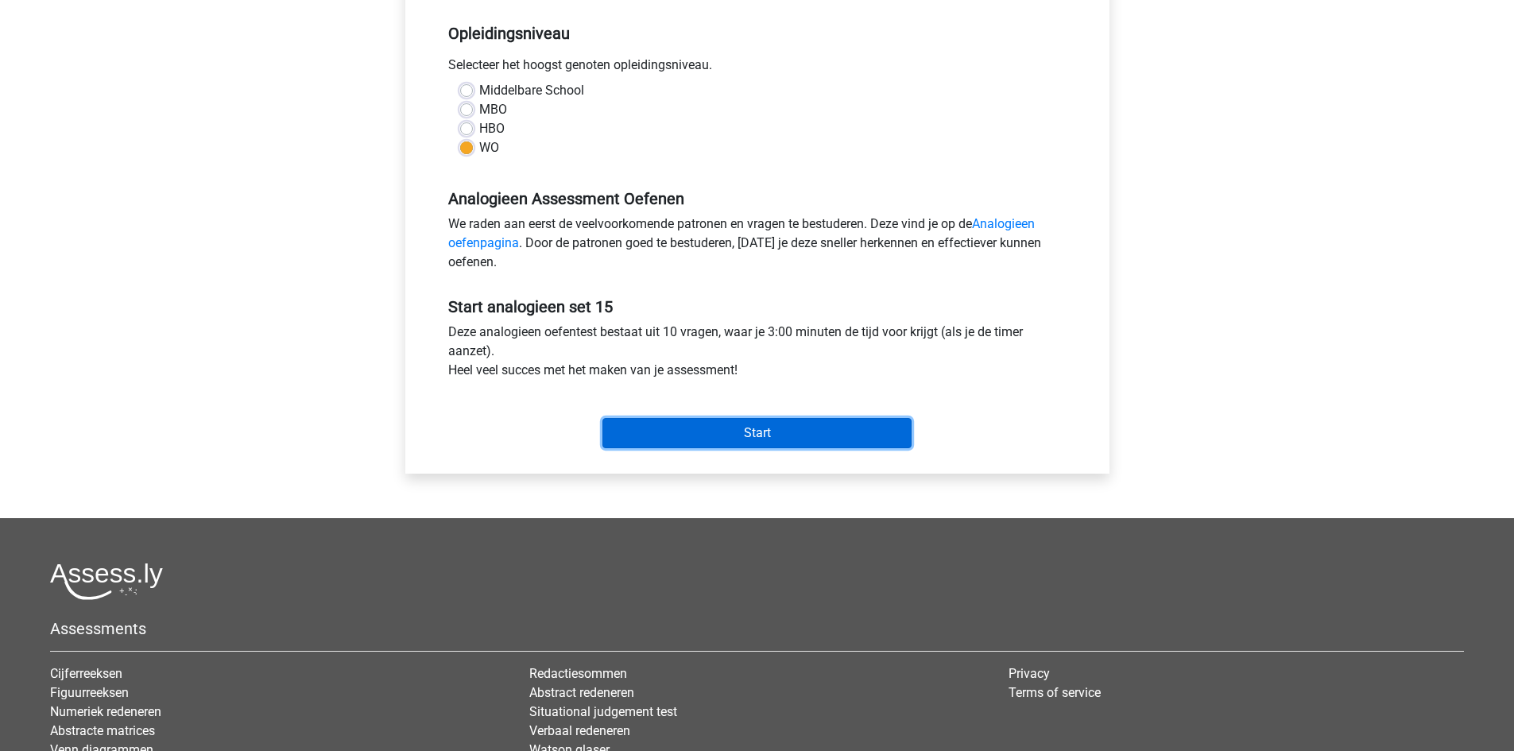
click at [722, 428] on input "Start" at bounding box center [757, 433] width 309 height 30
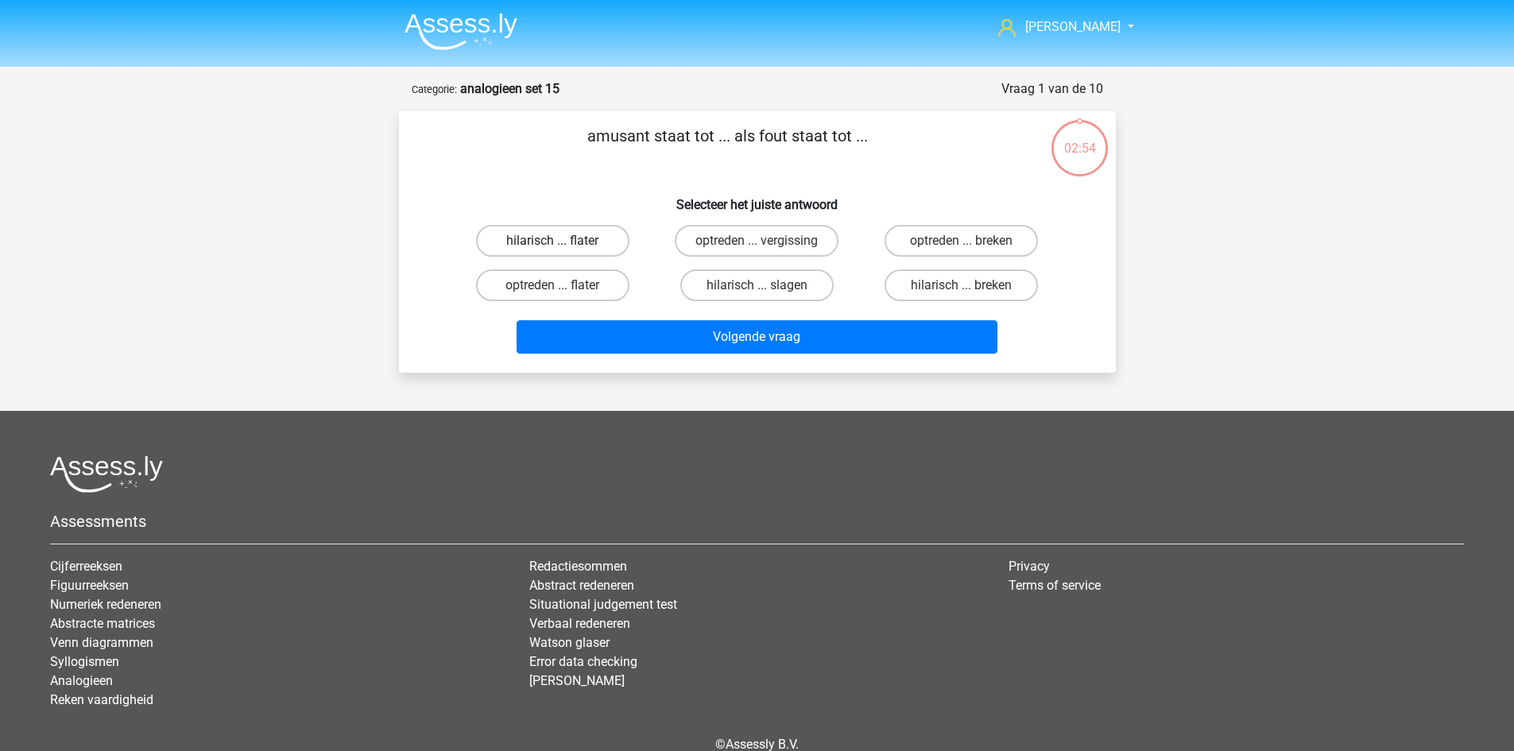
click at [588, 244] on label "hilarisch ... flater" at bounding box center [552, 241] width 153 height 32
click at [563, 244] on input "hilarisch ... flater" at bounding box center [557, 246] width 10 height 10
radio input "true"
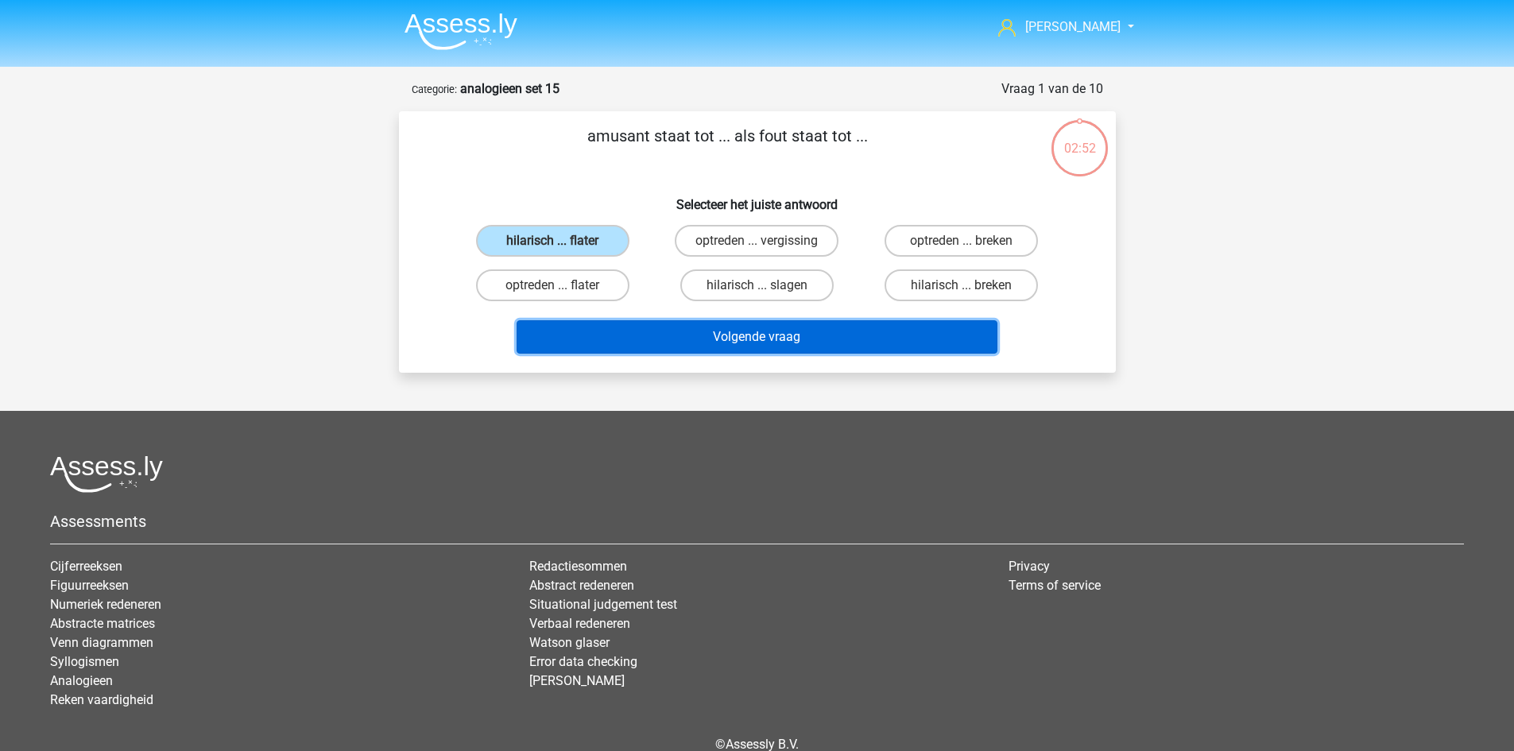
click at [769, 331] on button "Volgende vraag" at bounding box center [757, 336] width 481 height 33
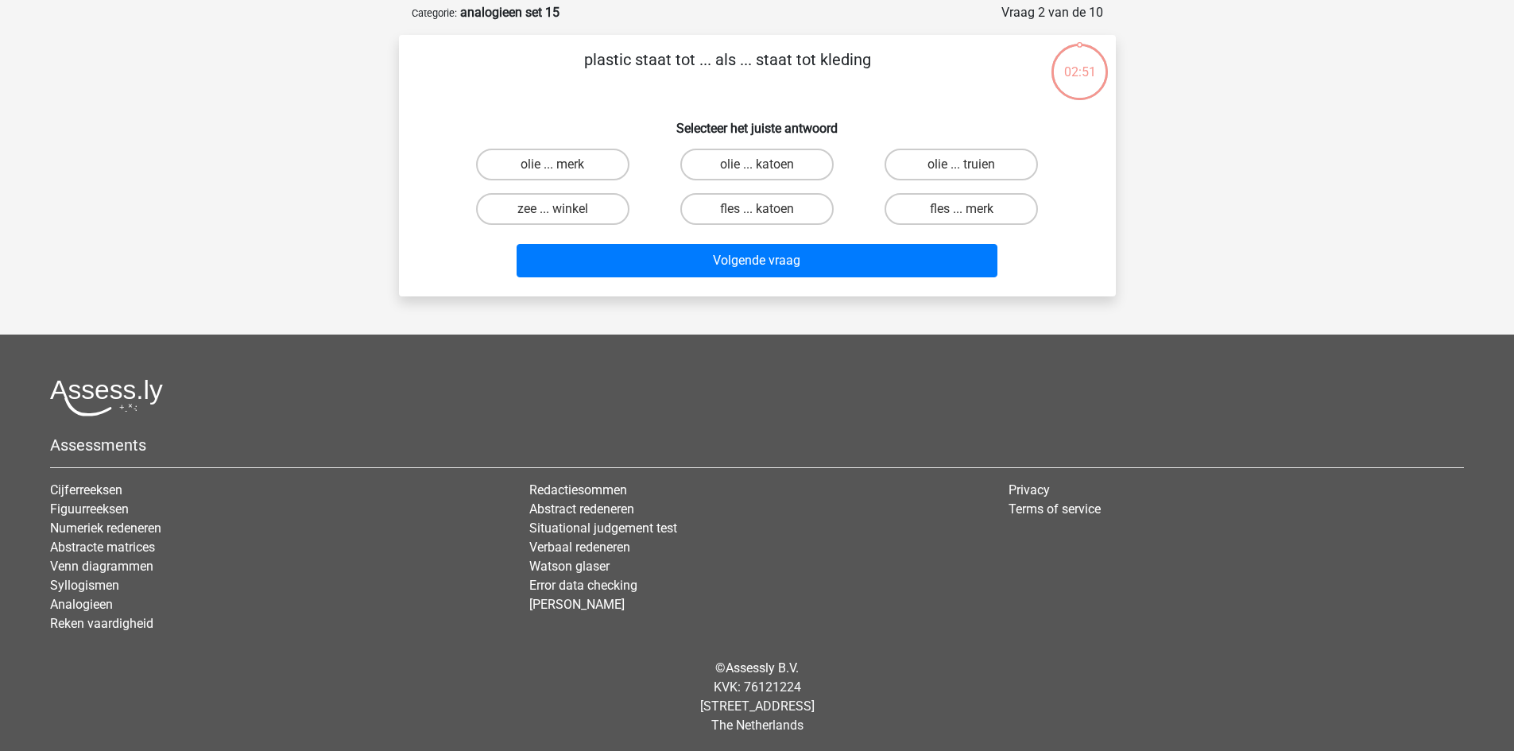
scroll to position [79, 0]
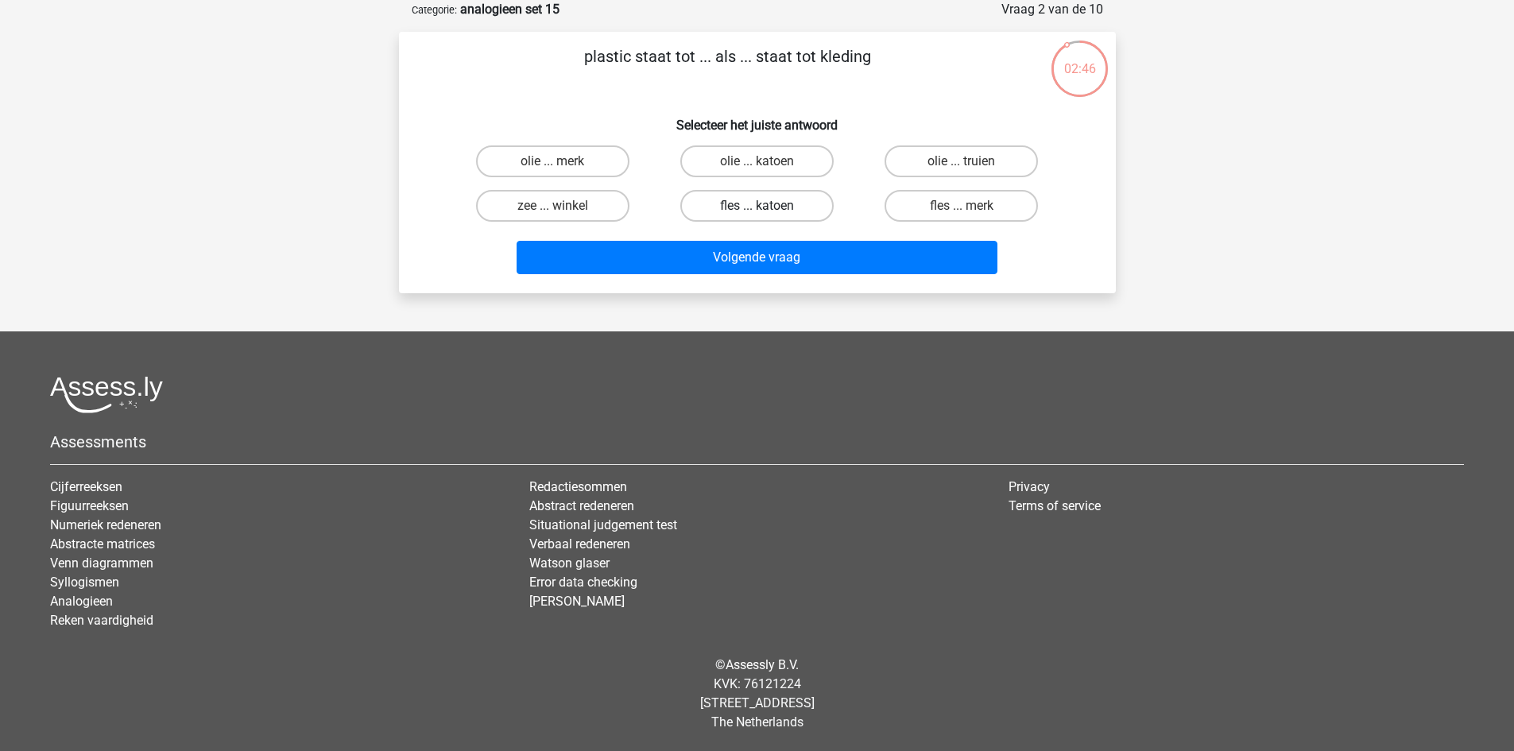
click at [750, 204] on label "fles ... katoen" at bounding box center [756, 206] width 153 height 32
click at [757, 206] on input "fles ... katoen" at bounding box center [762, 211] width 10 height 10
radio input "true"
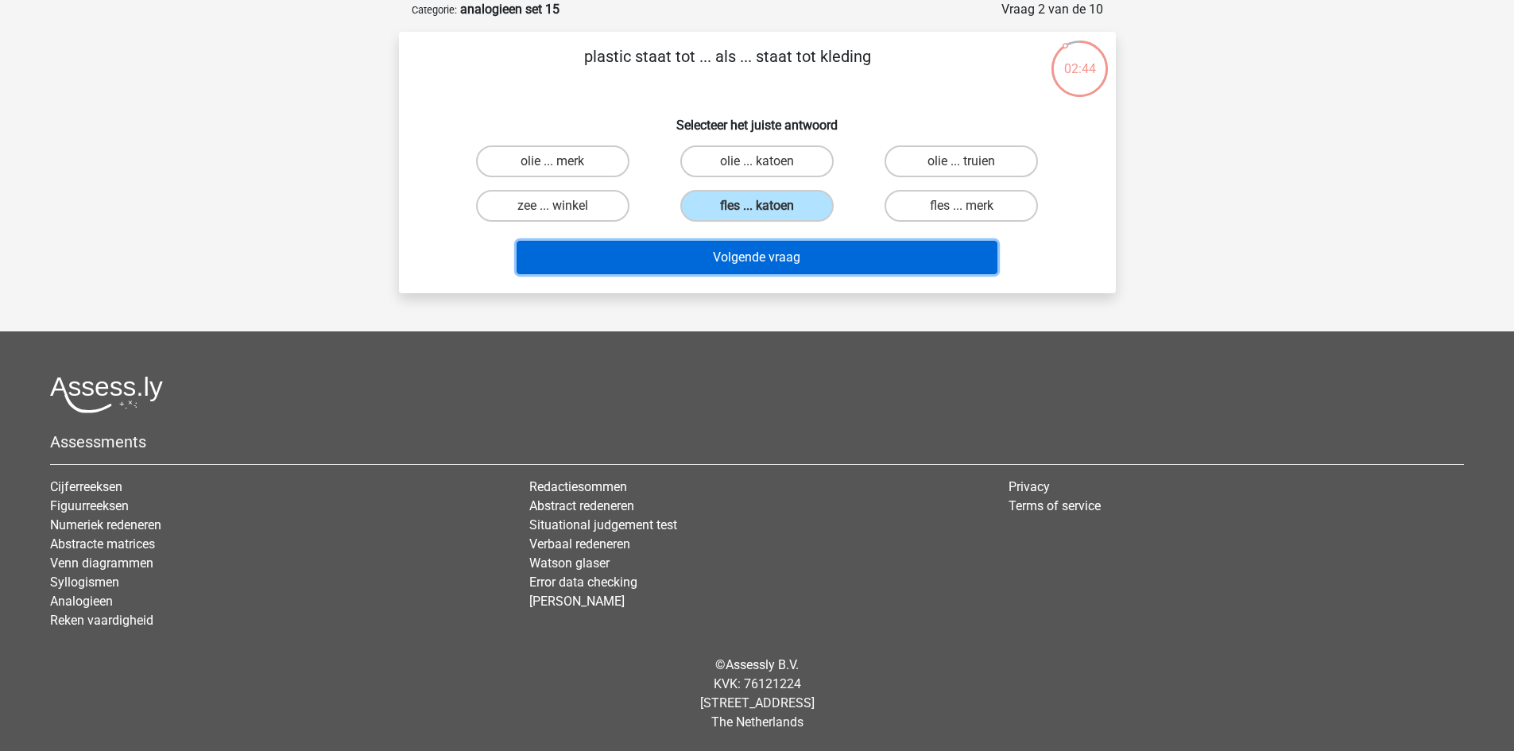
click at [802, 252] on button "Volgende vraag" at bounding box center [757, 257] width 481 height 33
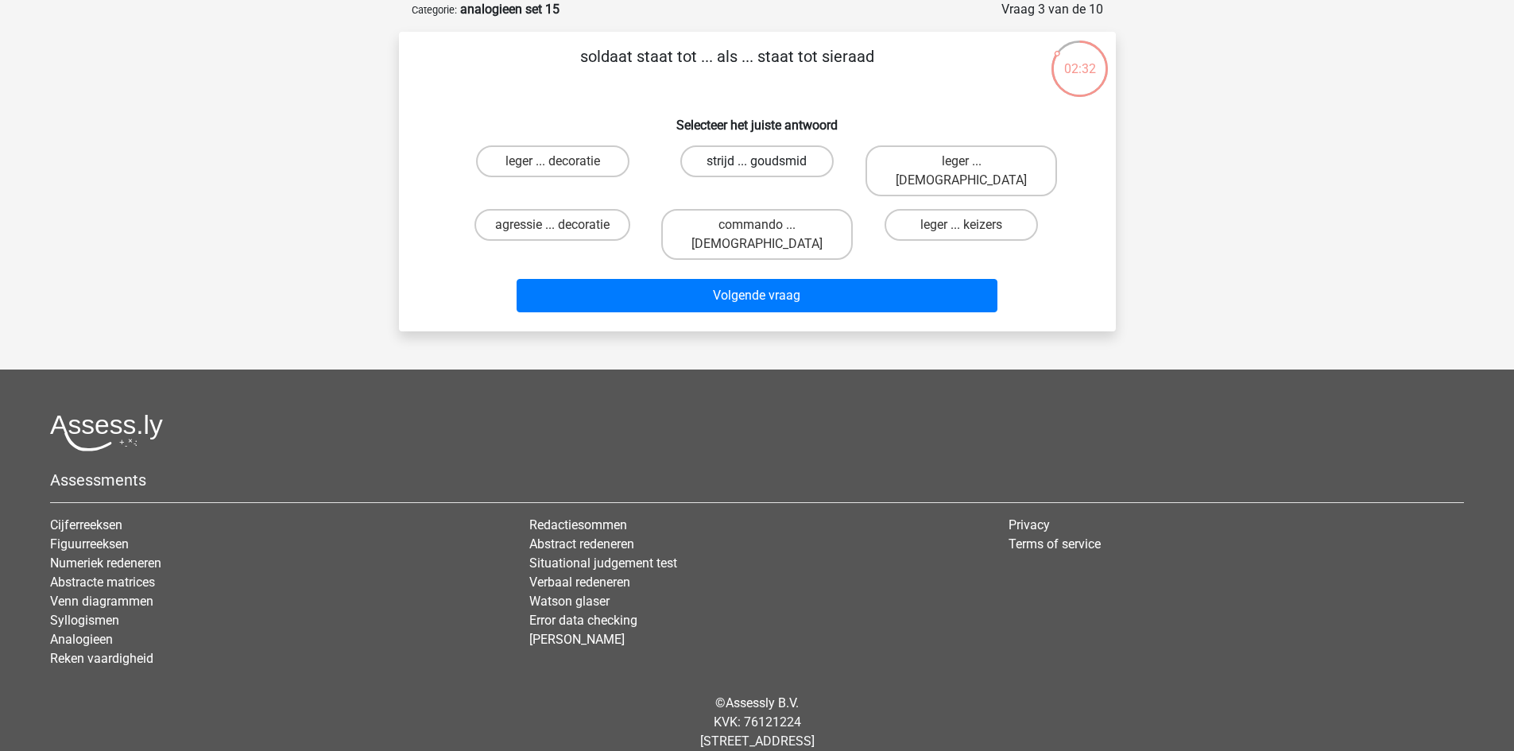
click at [714, 156] on label "strijd ... goudsmid" at bounding box center [756, 161] width 153 height 32
click at [757, 161] on input "strijd ... goudsmid" at bounding box center [762, 166] width 10 height 10
radio input "true"
click at [578, 210] on label "agressie ... decoratie" at bounding box center [553, 225] width 156 height 32
click at [563, 225] on input "agressie ... decoratie" at bounding box center [557, 230] width 10 height 10
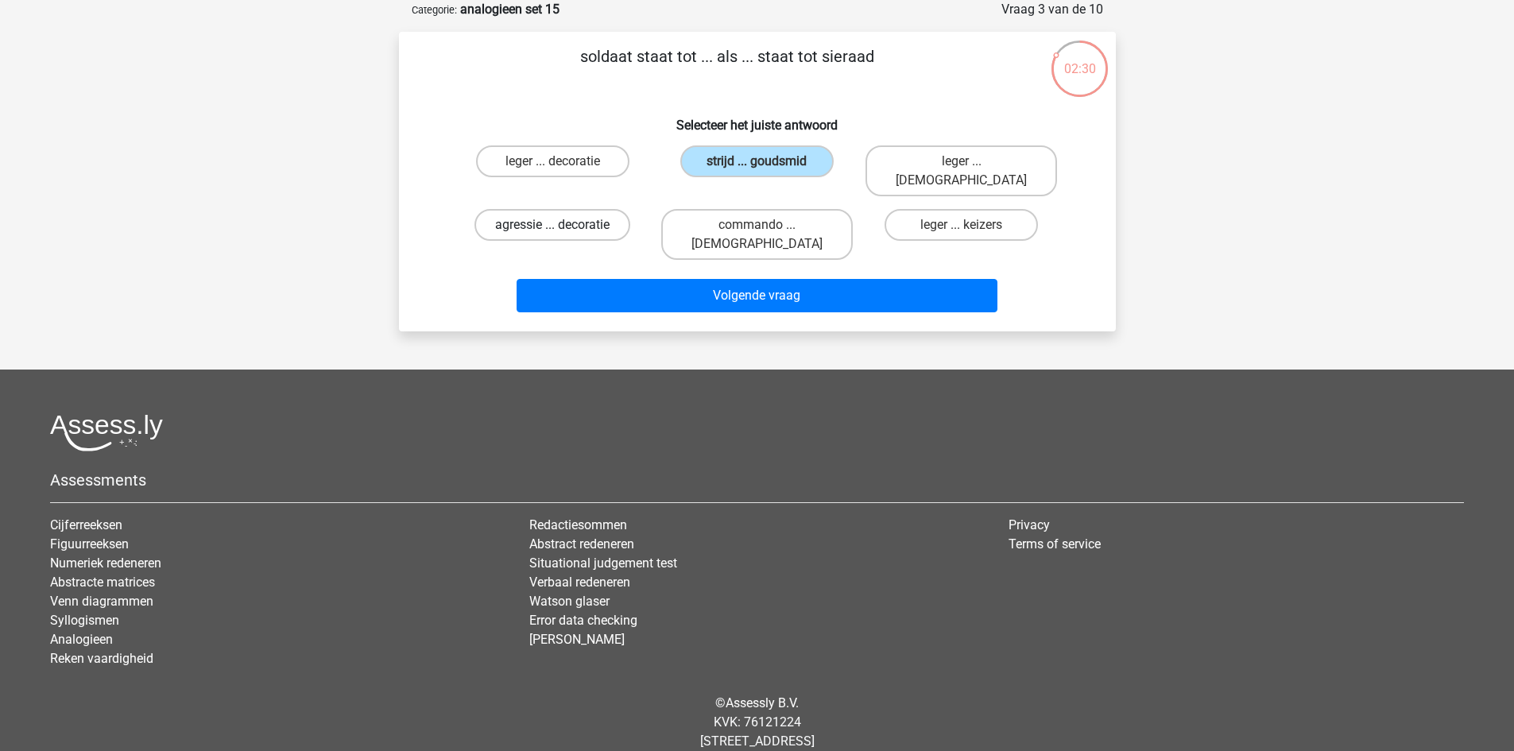
radio input "true"
click at [574, 160] on label "leger ... decoratie" at bounding box center [552, 161] width 153 height 32
click at [563, 161] on input "leger ... decoratie" at bounding box center [557, 166] width 10 height 10
radio input "true"
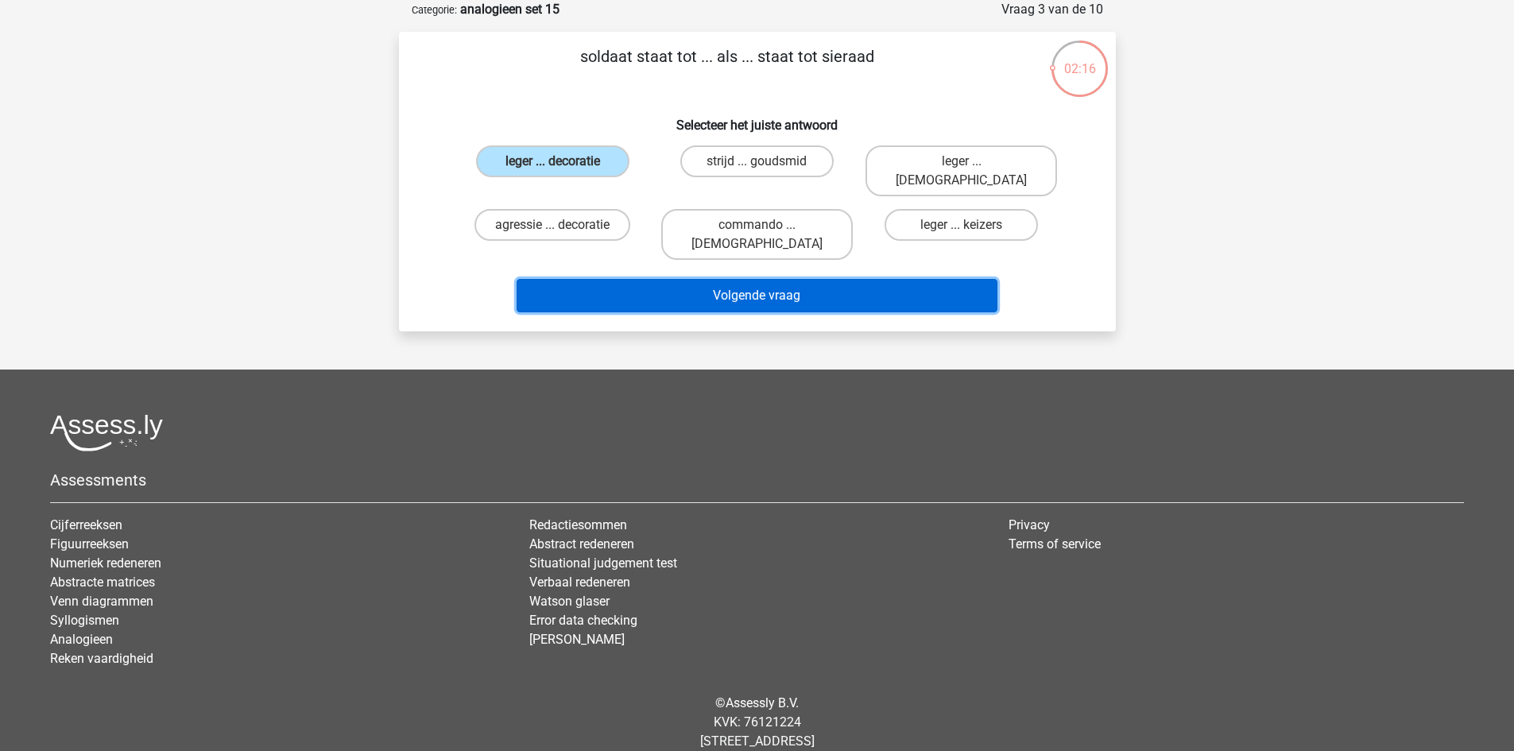
click at [731, 279] on button "Volgende vraag" at bounding box center [757, 295] width 481 height 33
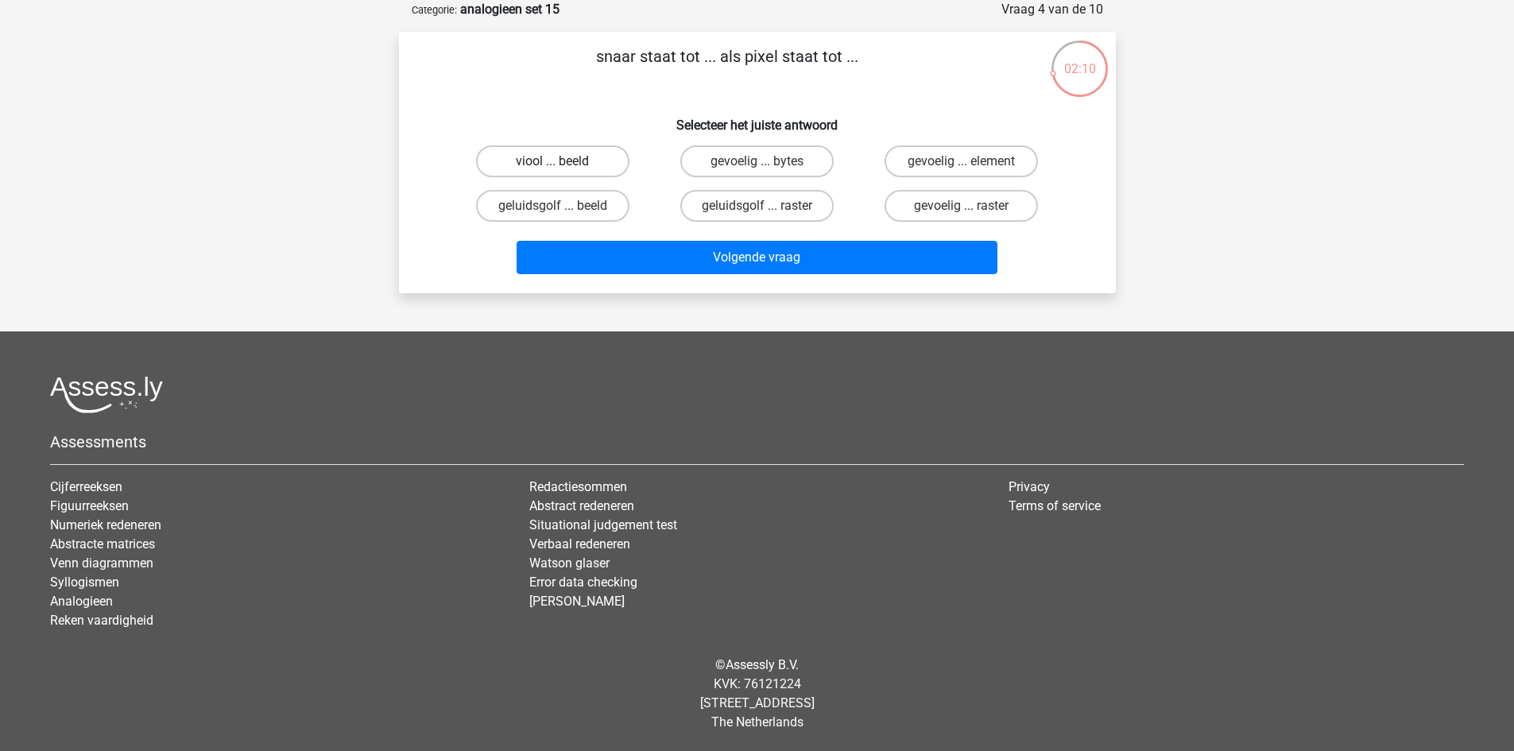
click at [585, 168] on label "viool ... beeld" at bounding box center [552, 161] width 153 height 32
click at [563, 168] on input "viool ... beeld" at bounding box center [557, 166] width 10 height 10
radio input "true"
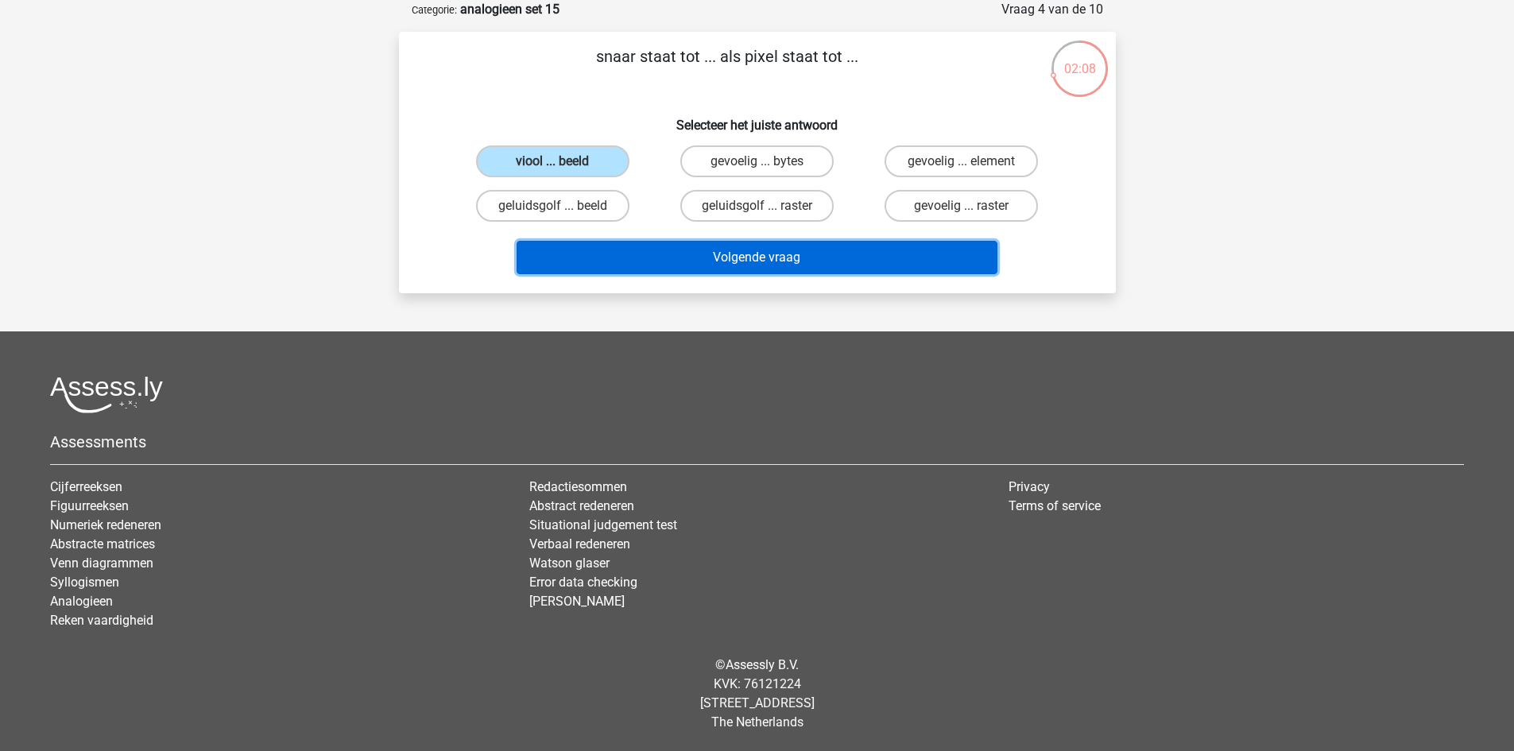
click at [717, 254] on button "Volgende vraag" at bounding box center [757, 257] width 481 height 33
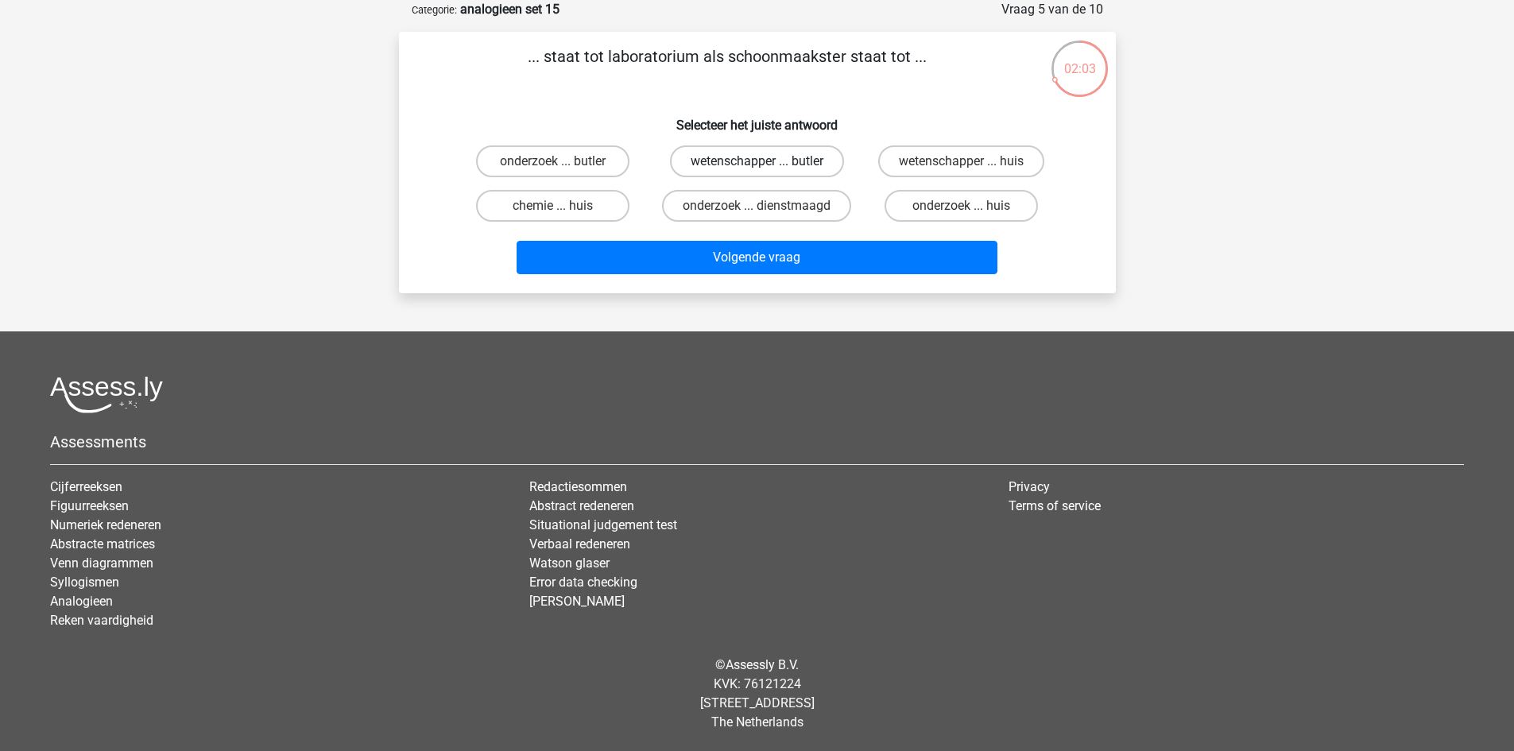
click at [762, 157] on label "wetenschapper ... butler" at bounding box center [757, 161] width 174 height 32
click at [762, 161] on input "wetenschapper ... butler" at bounding box center [762, 166] width 10 height 10
radio input "true"
click at [960, 167] on label "wetenschapper ... huis" at bounding box center [961, 161] width 166 height 32
click at [962, 167] on input "wetenschapper ... huis" at bounding box center [967, 166] width 10 height 10
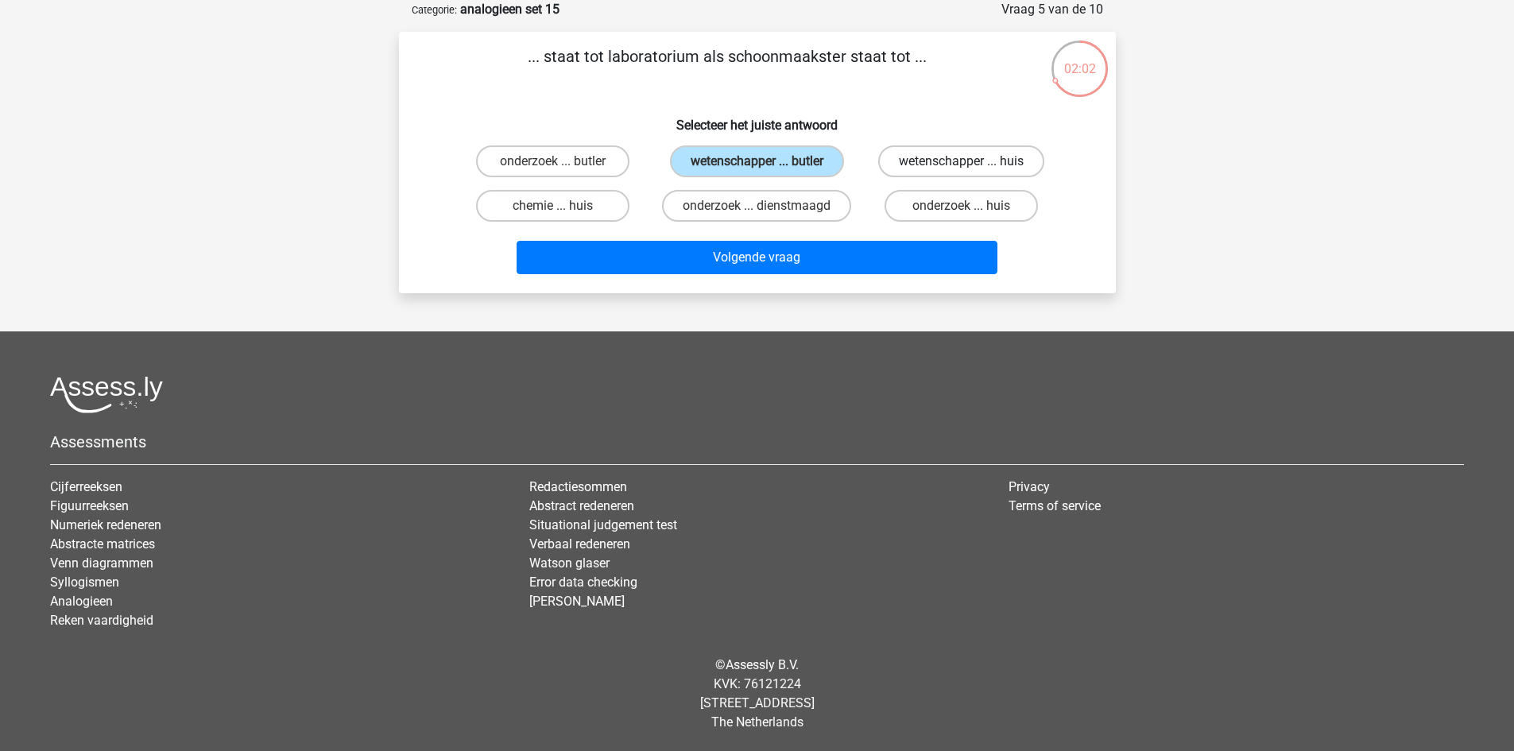
radio input "true"
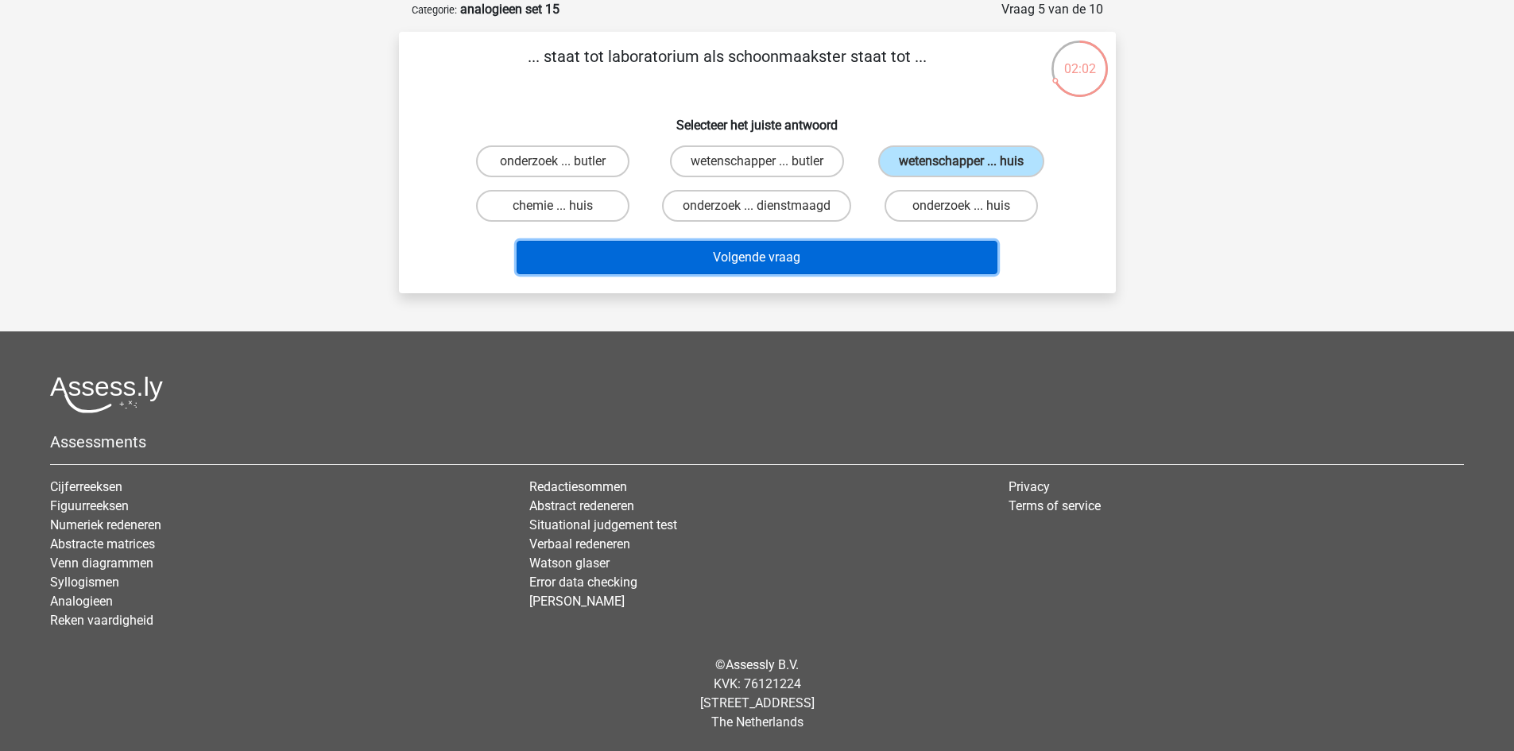
click at [840, 251] on button "Volgende vraag" at bounding box center [757, 257] width 481 height 33
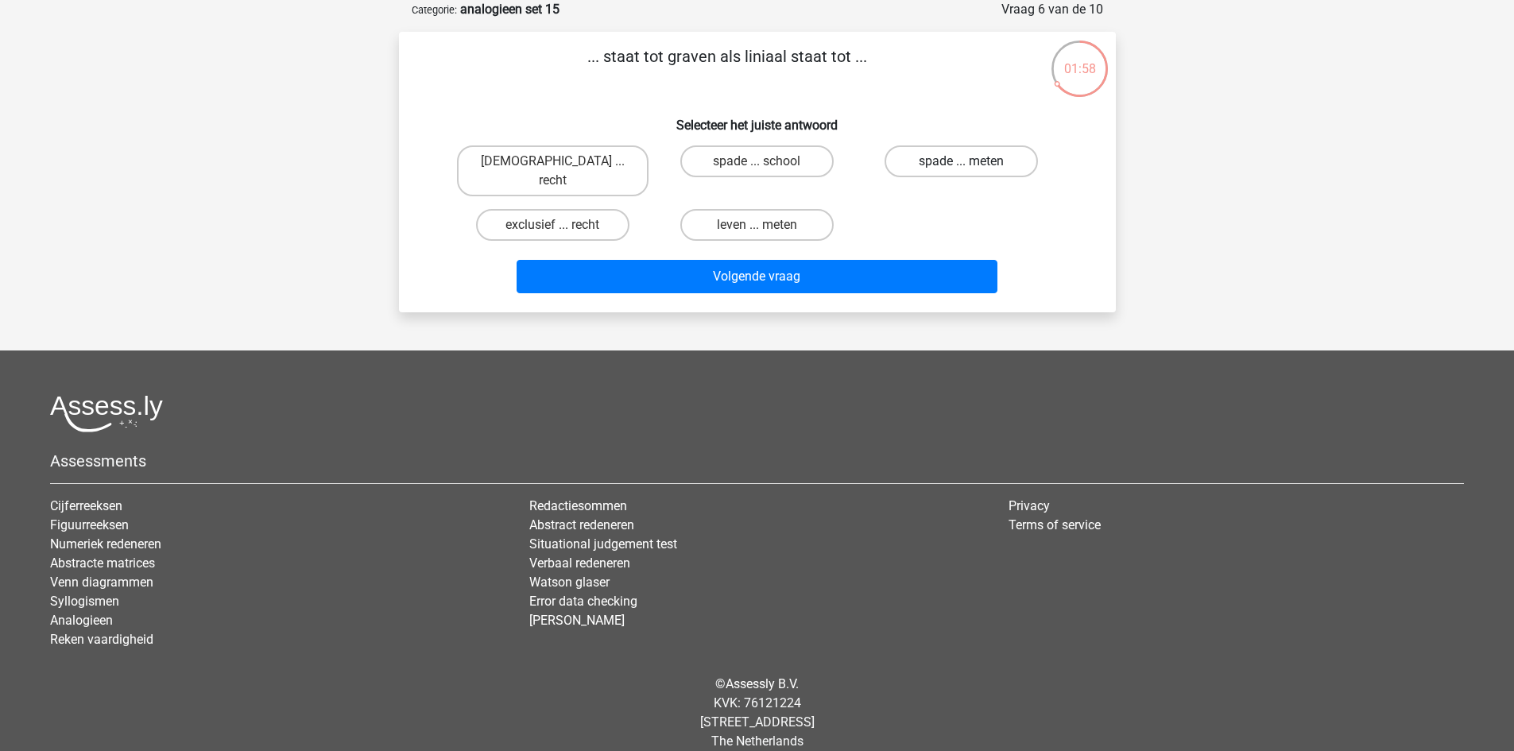
click at [948, 167] on label "spade ... meten" at bounding box center [961, 161] width 153 height 32
click at [962, 167] on input "spade ... meten" at bounding box center [967, 166] width 10 height 10
radio input "true"
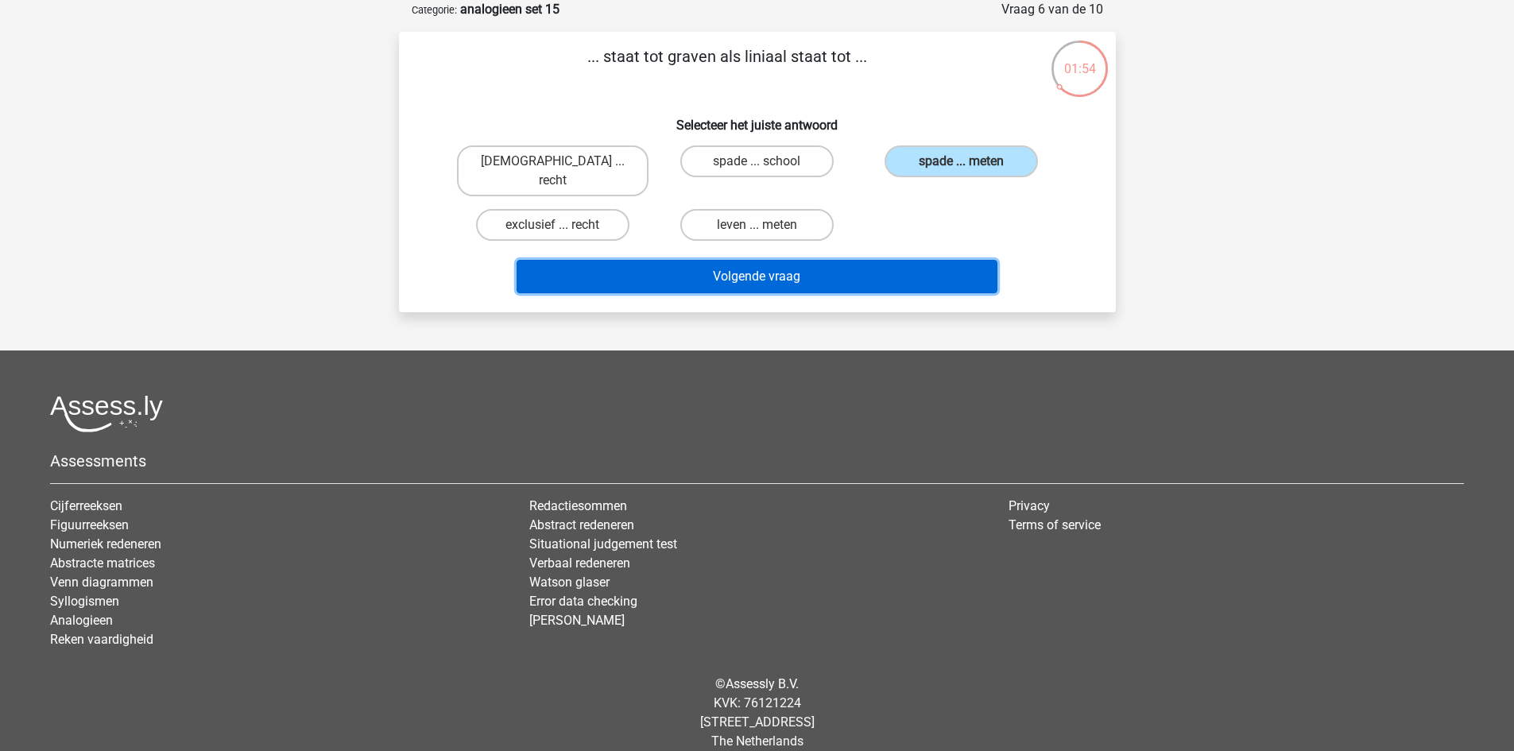
click at [790, 260] on button "Volgende vraag" at bounding box center [757, 276] width 481 height 33
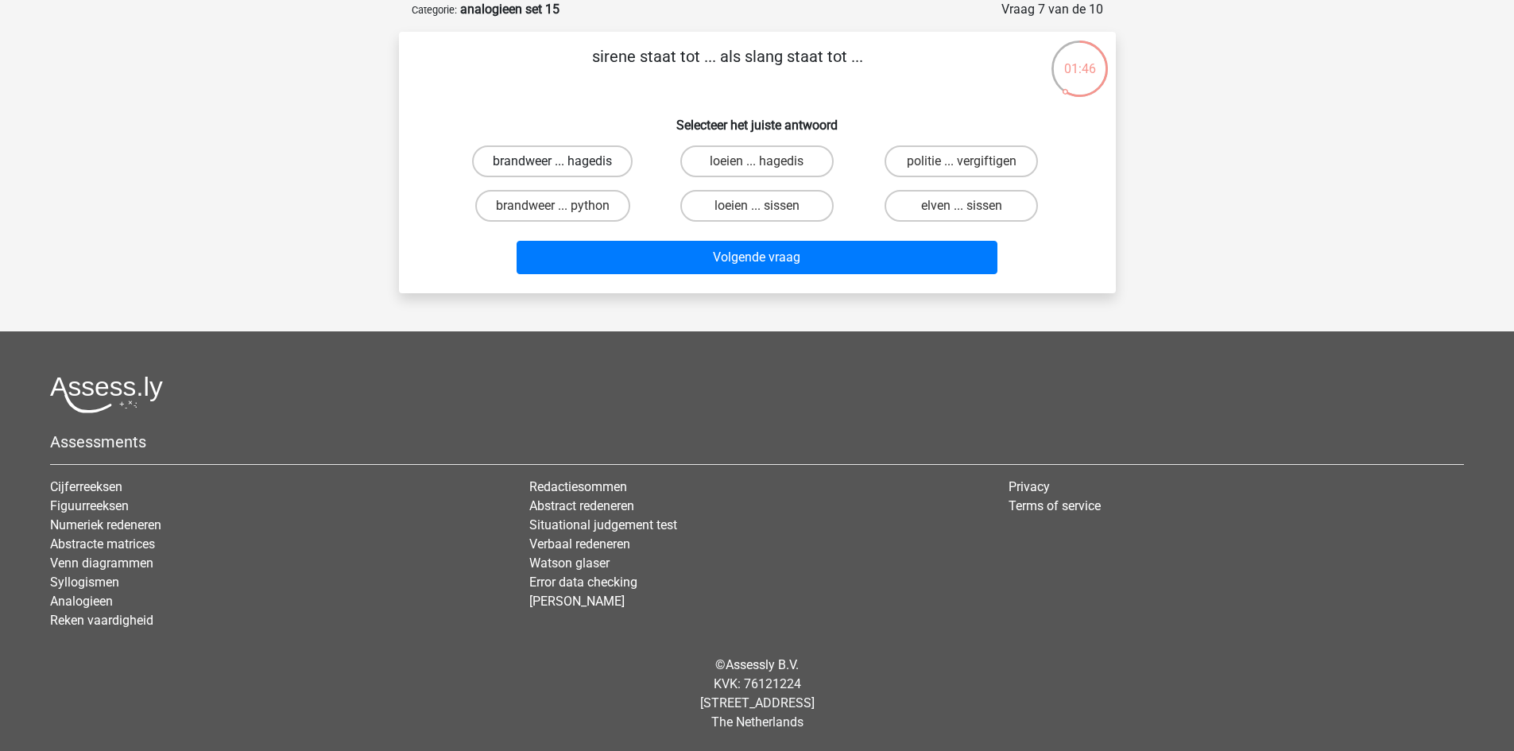
click at [576, 158] on label "brandweer ... hagedis" at bounding box center [552, 161] width 161 height 32
click at [563, 161] on input "brandweer ... hagedis" at bounding box center [557, 166] width 10 height 10
radio input "true"
click at [747, 202] on label "loeien ... sissen" at bounding box center [756, 206] width 153 height 32
click at [757, 206] on input "loeien ... sissen" at bounding box center [762, 211] width 10 height 10
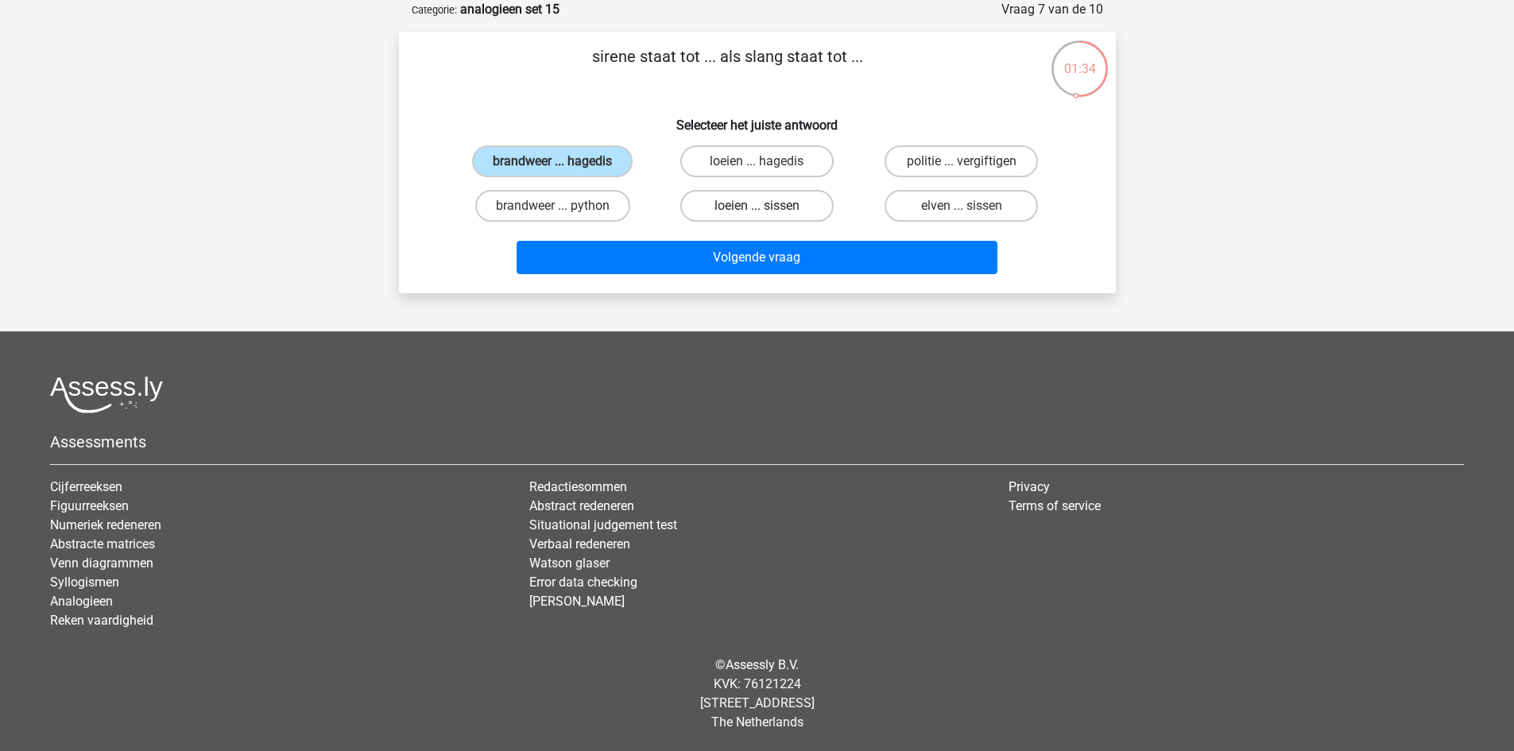
radio input "true"
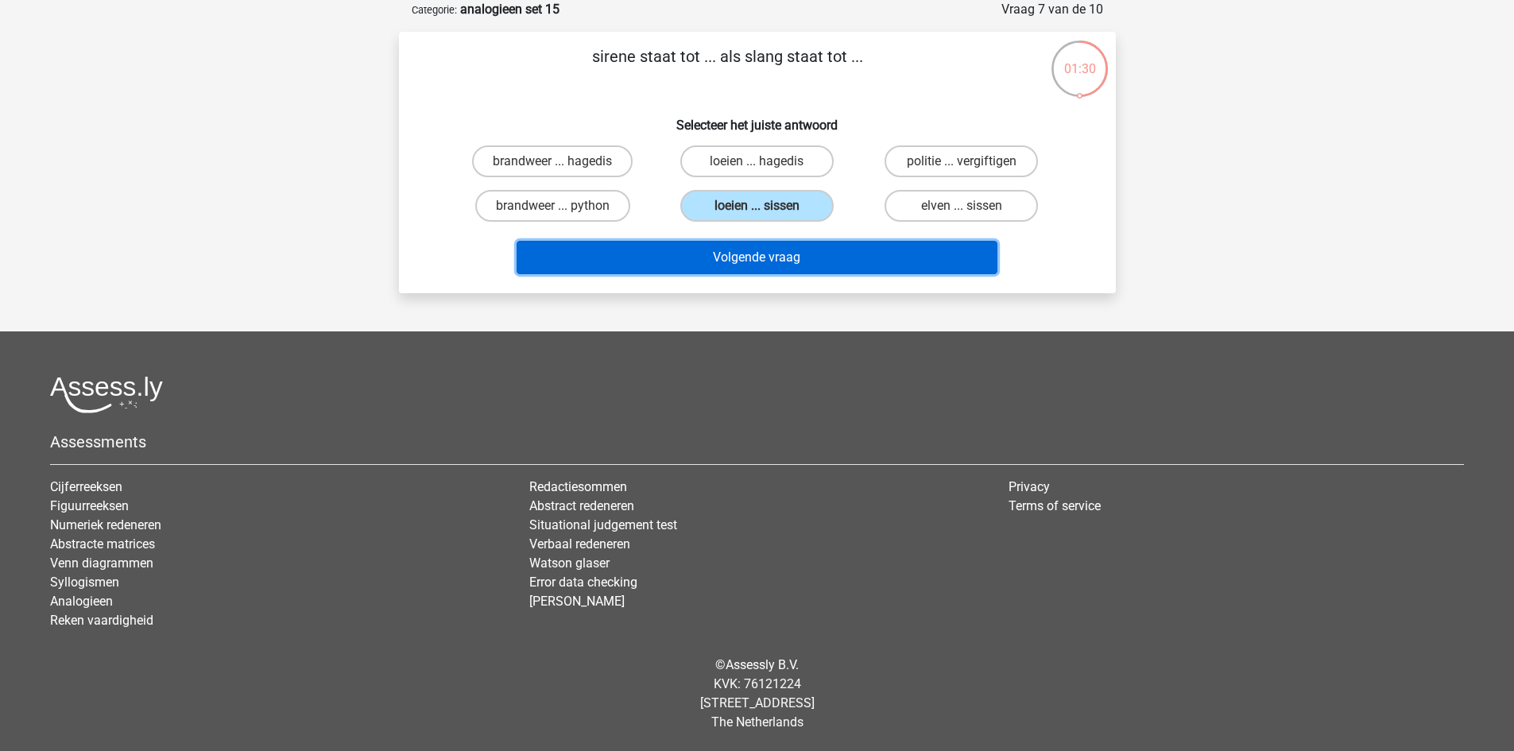
click at [773, 262] on button "Volgende vraag" at bounding box center [757, 257] width 481 height 33
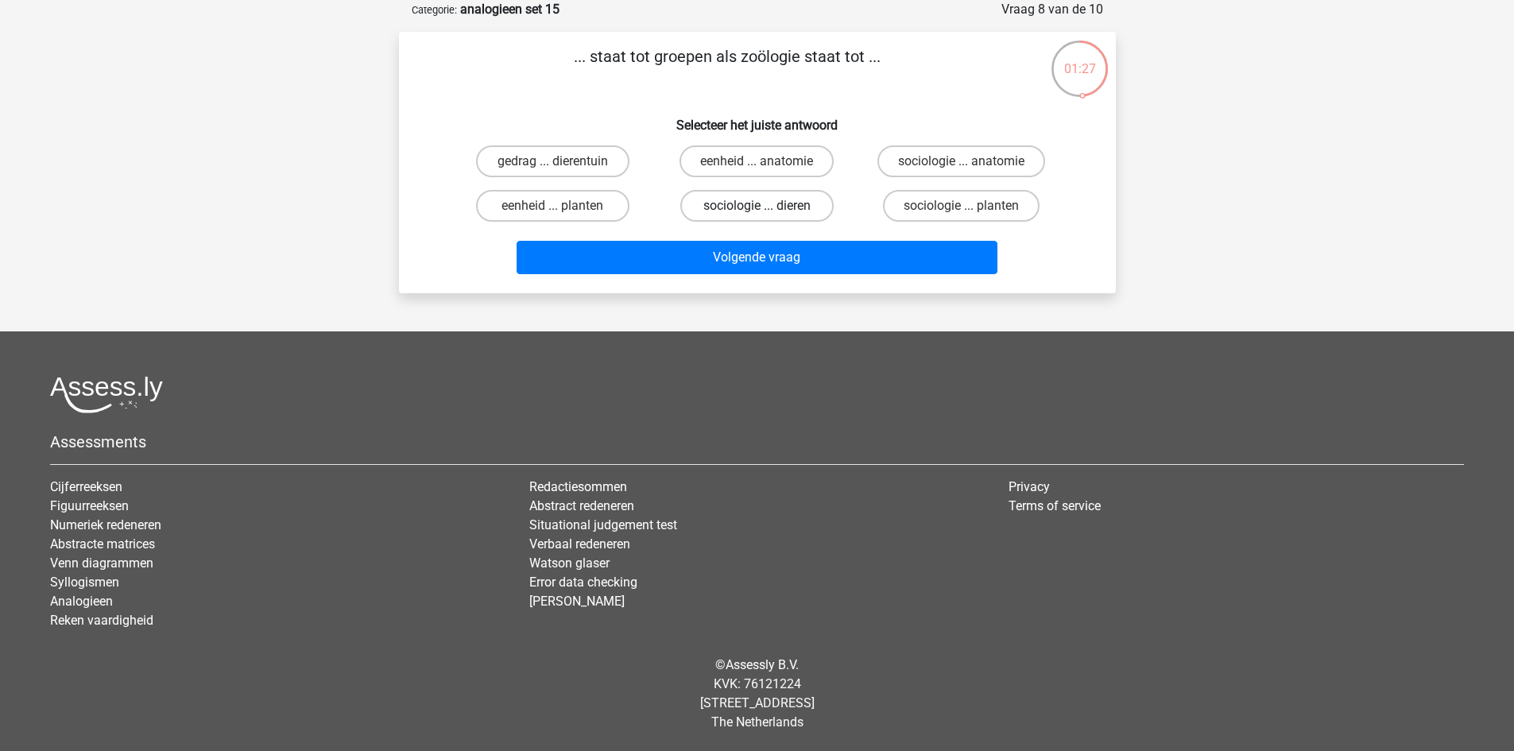
click at [746, 206] on label "sociologie ... dieren" at bounding box center [756, 206] width 153 height 32
click at [757, 206] on input "sociologie ... dieren" at bounding box center [762, 211] width 10 height 10
radio input "true"
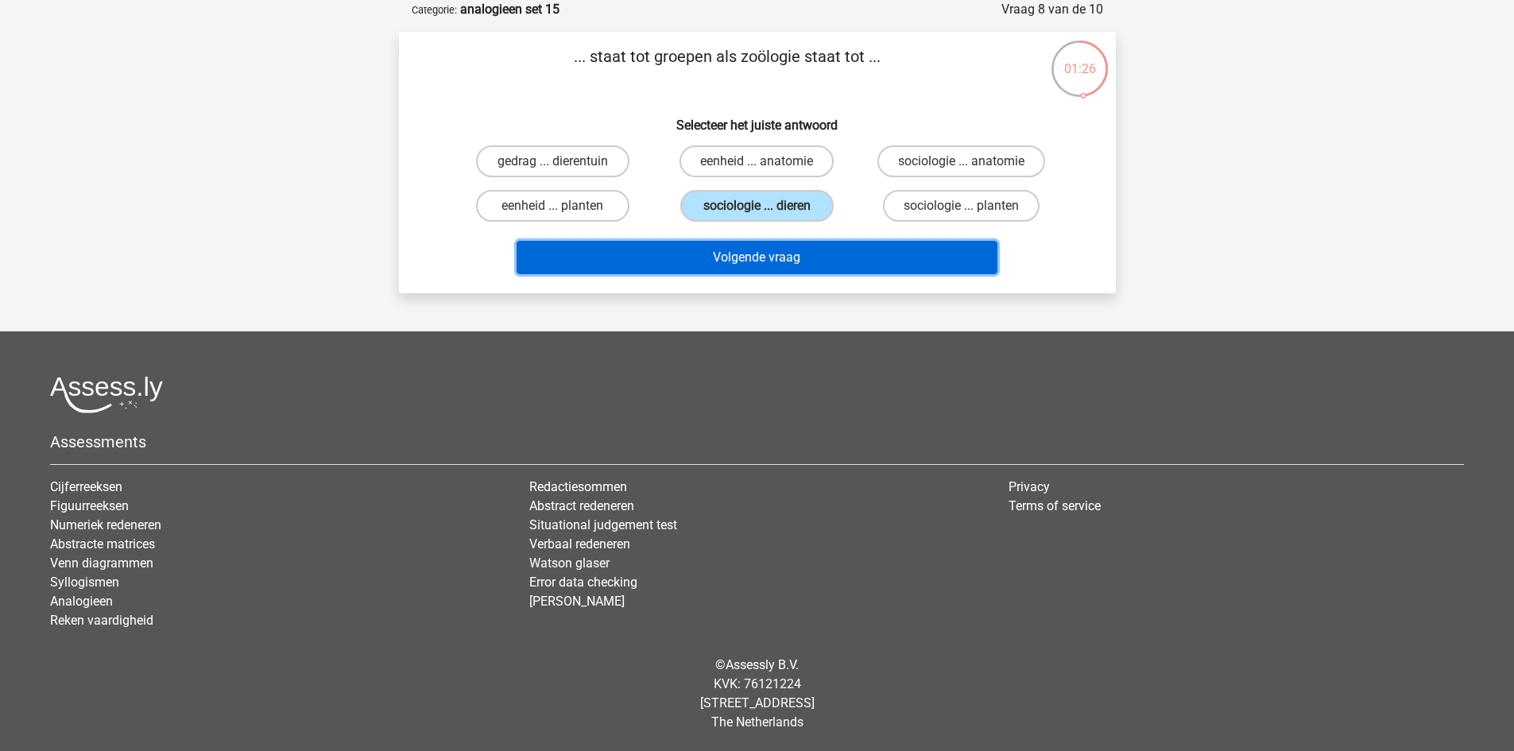
click at [744, 262] on button "Volgende vraag" at bounding box center [757, 257] width 481 height 33
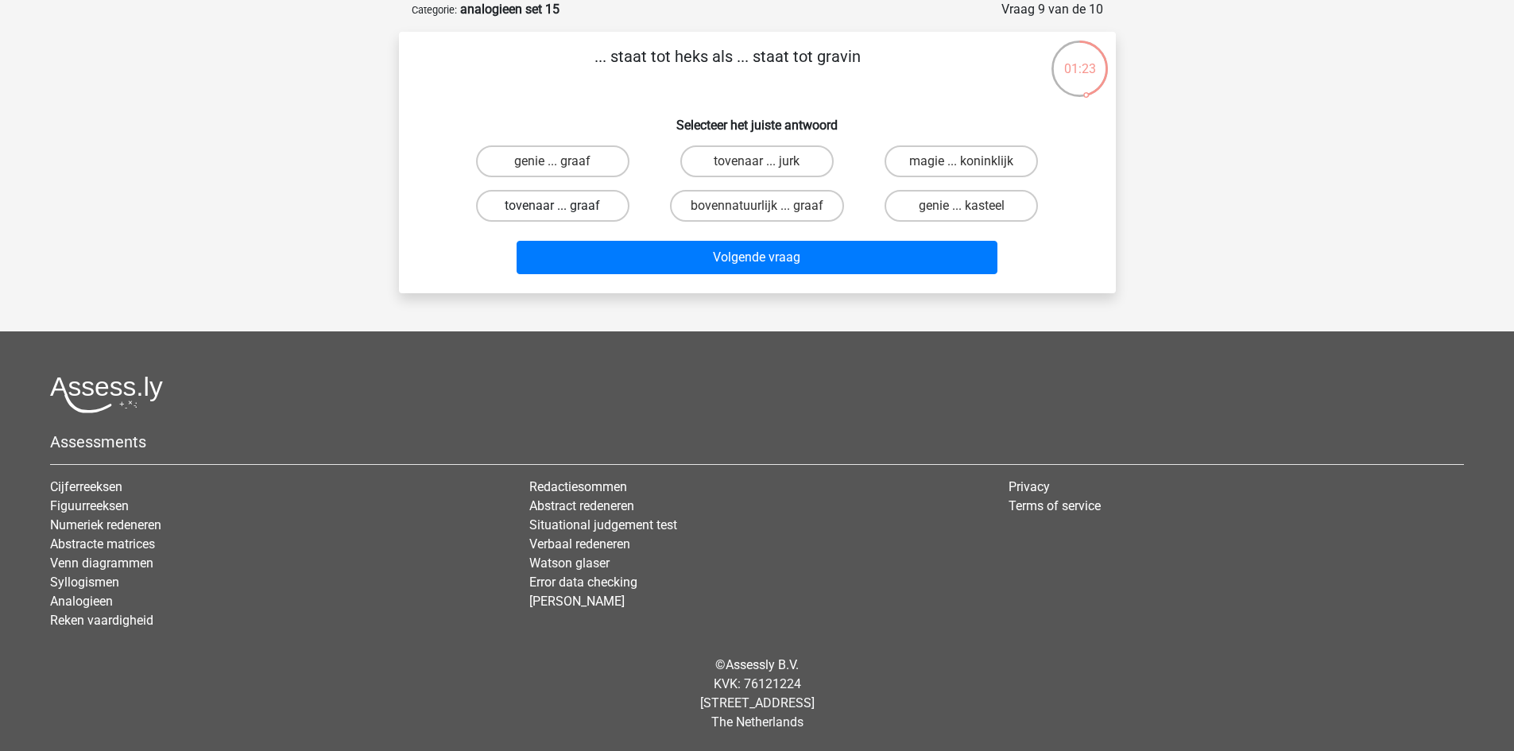
click at [578, 205] on label "tovenaar ... graaf" at bounding box center [552, 206] width 153 height 32
click at [563, 206] on input "tovenaar ... graaf" at bounding box center [557, 211] width 10 height 10
radio input "true"
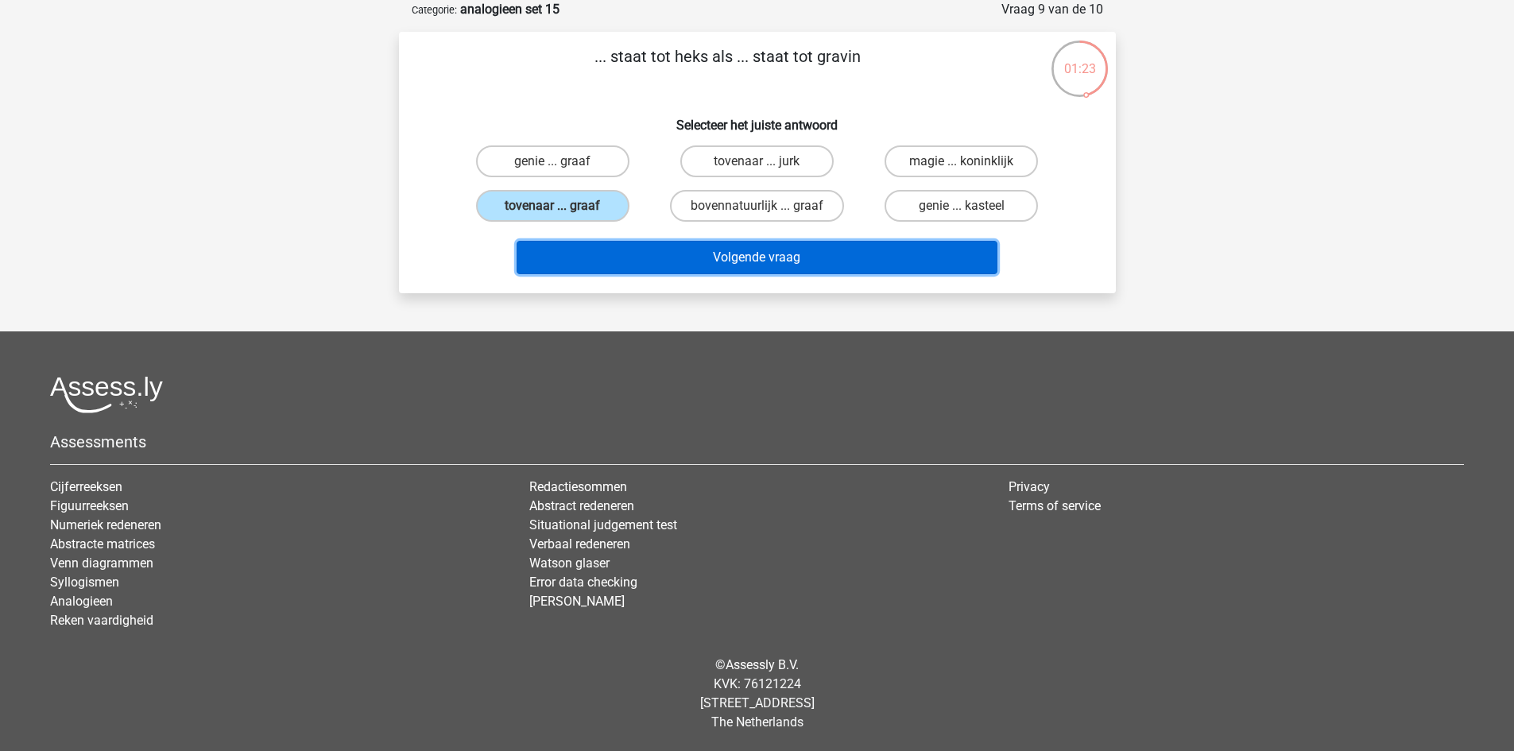
click at [753, 266] on button "Volgende vraag" at bounding box center [757, 257] width 481 height 33
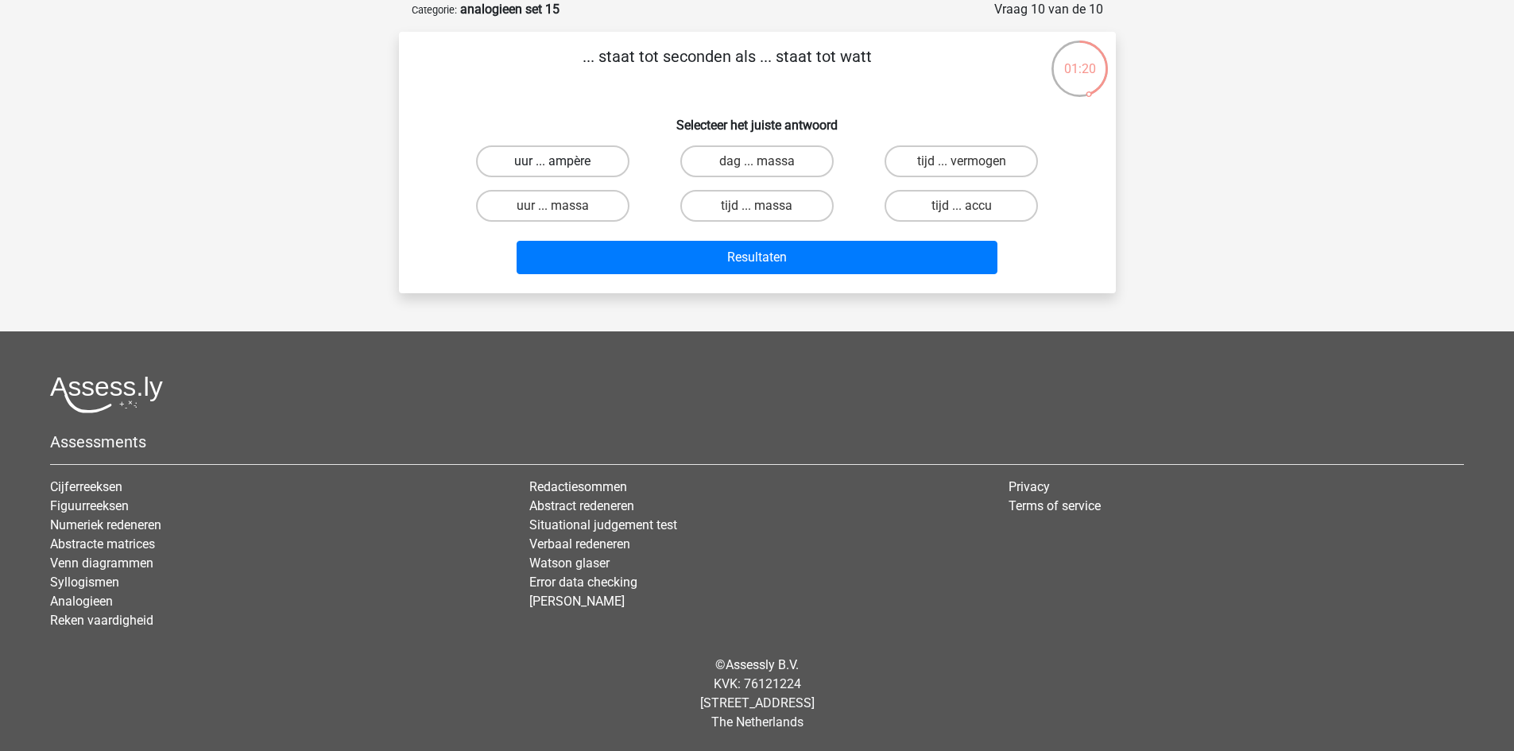
click at [560, 161] on label "uur ... ampère" at bounding box center [552, 161] width 153 height 32
click at [560, 161] on input "uur ... ampère" at bounding box center [557, 166] width 10 height 10
radio input "true"
click at [921, 162] on label "tijd ... vermogen" at bounding box center [961, 161] width 153 height 32
click at [962, 162] on input "tijd ... vermogen" at bounding box center [967, 166] width 10 height 10
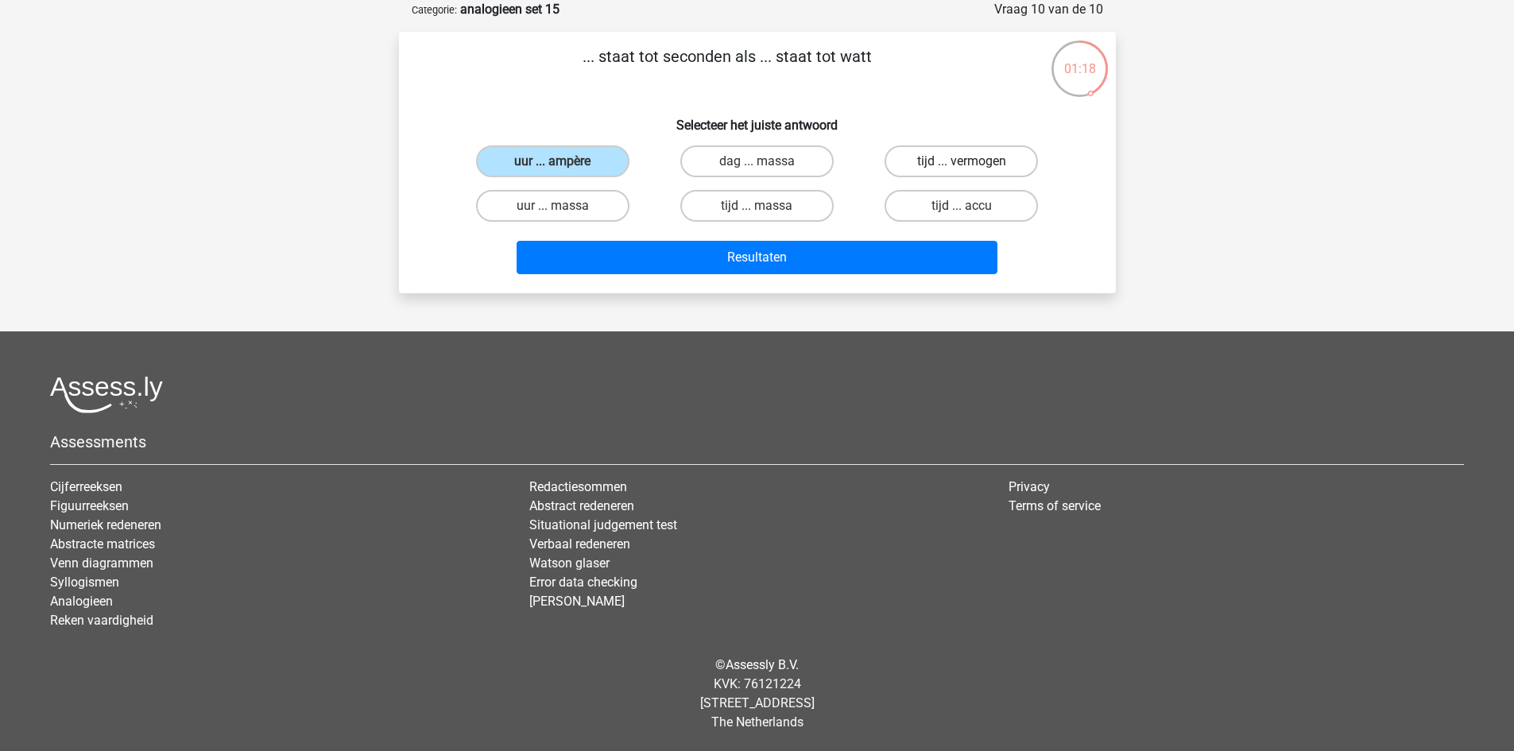
radio input "true"
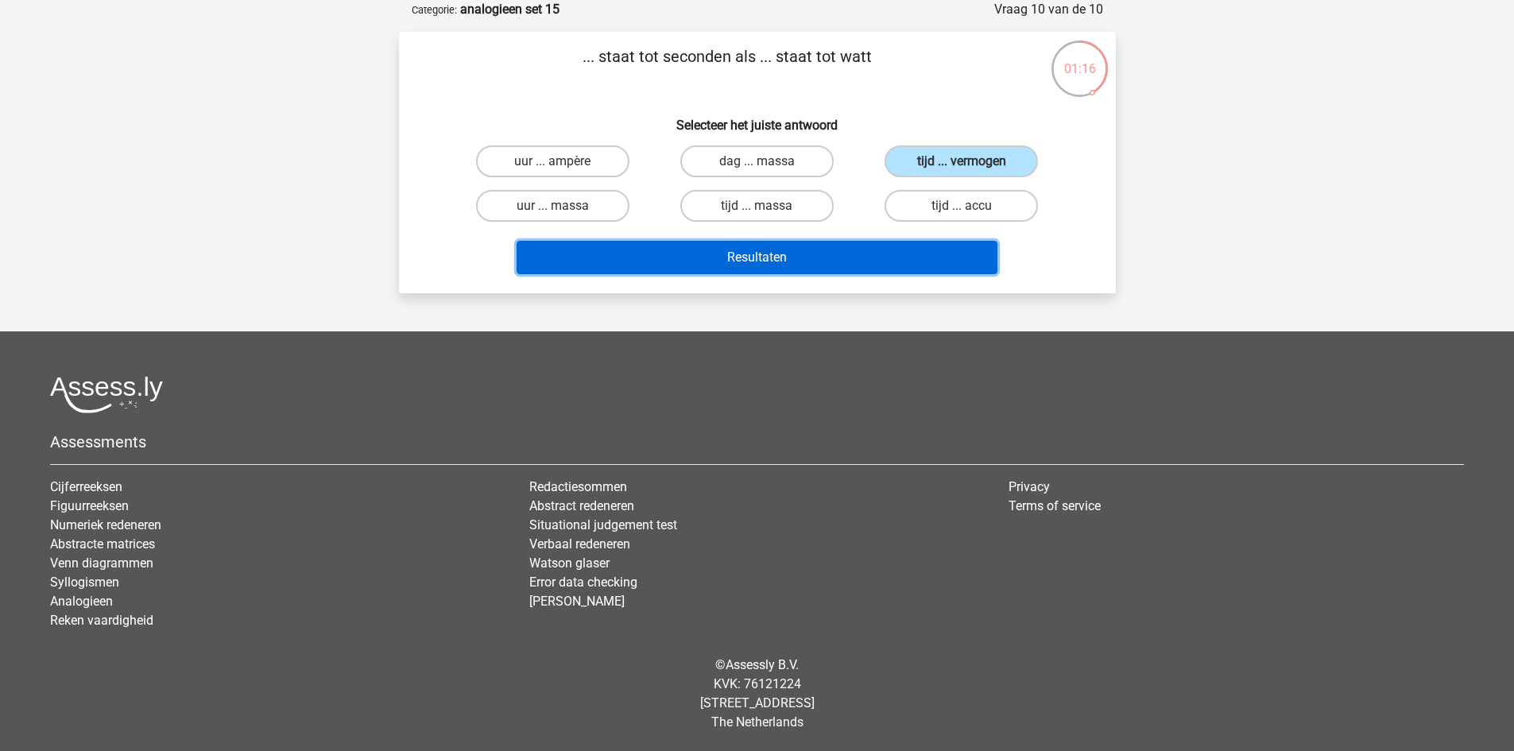
click at [828, 261] on button "Resultaten" at bounding box center [757, 257] width 481 height 33
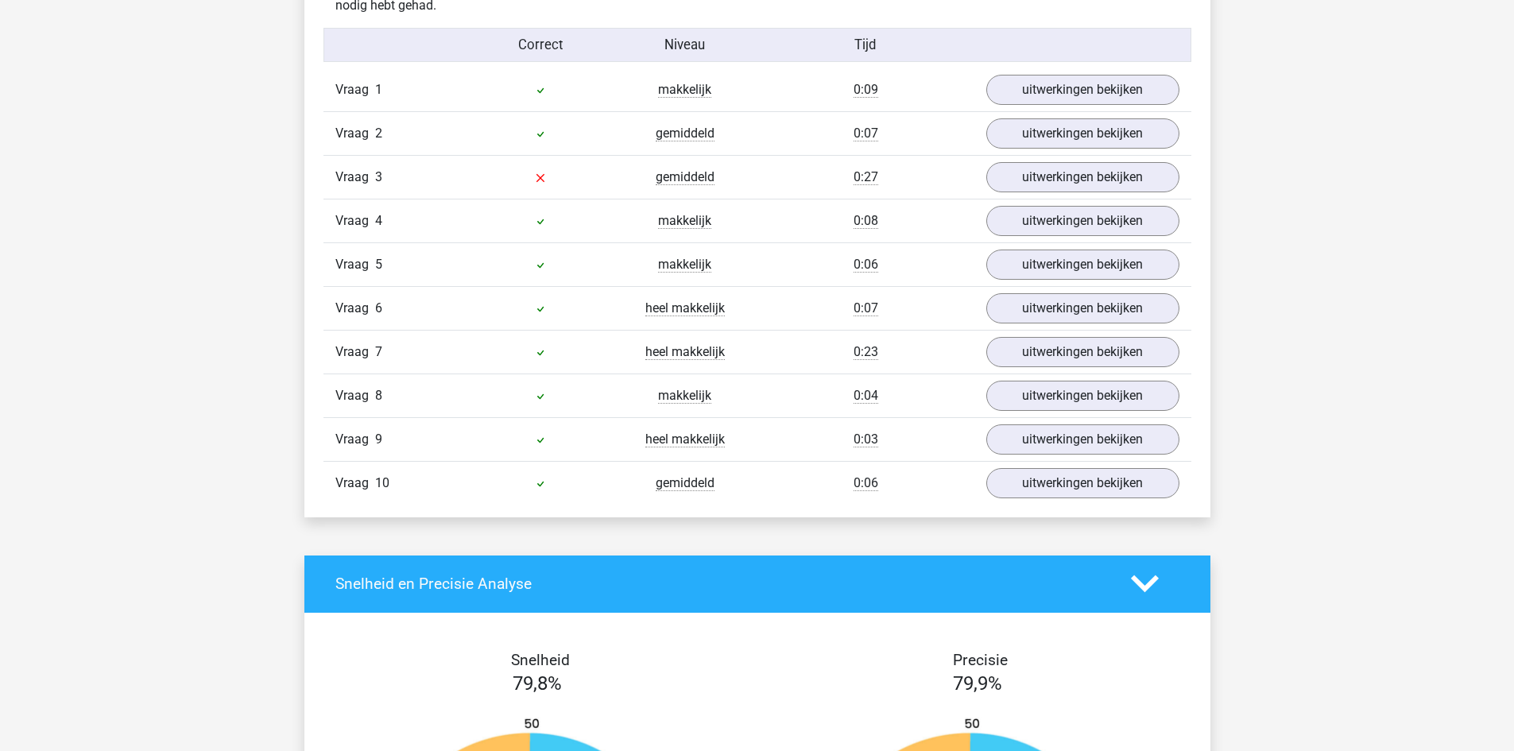
scroll to position [1033, 0]
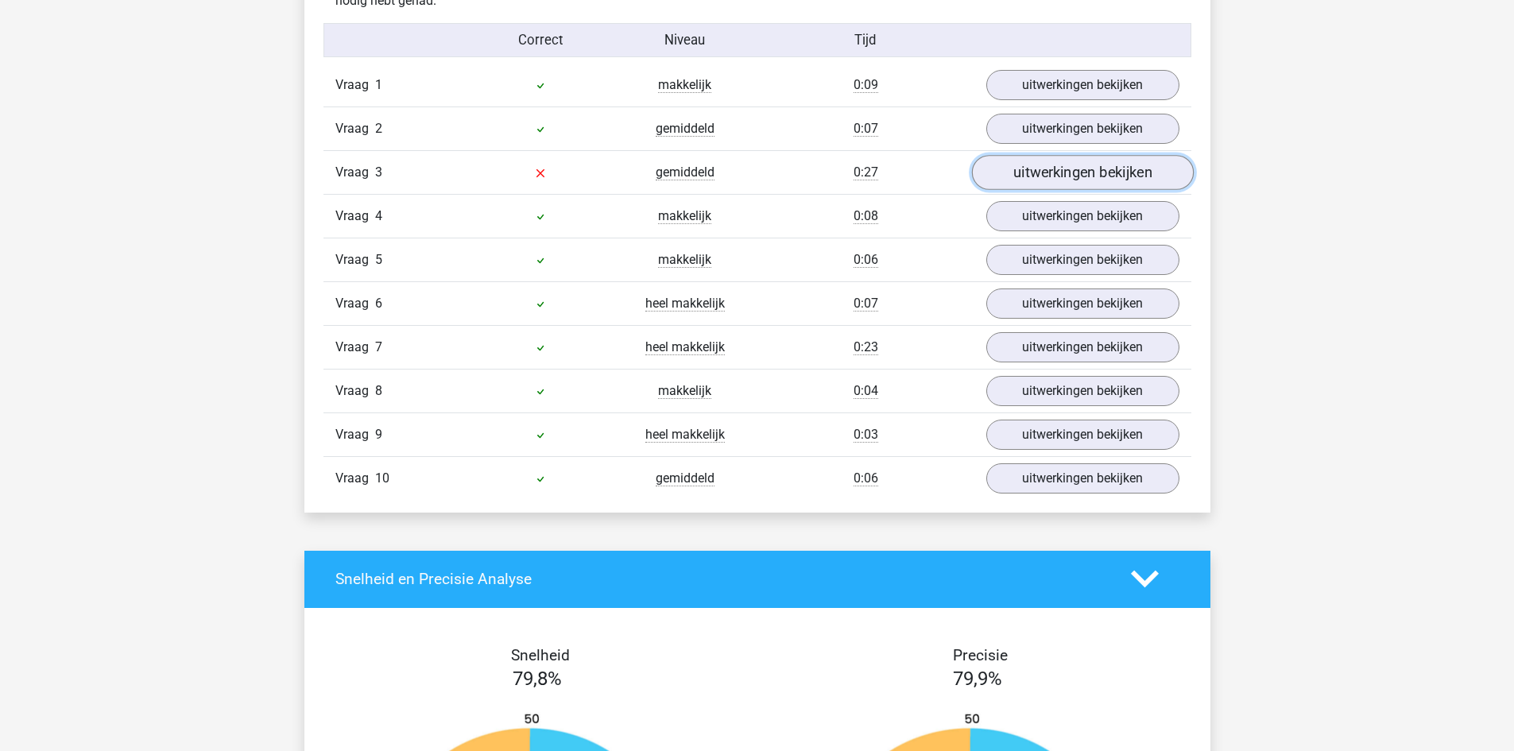
click at [1048, 165] on link "uitwerkingen bekijken" at bounding box center [1082, 172] width 222 height 35
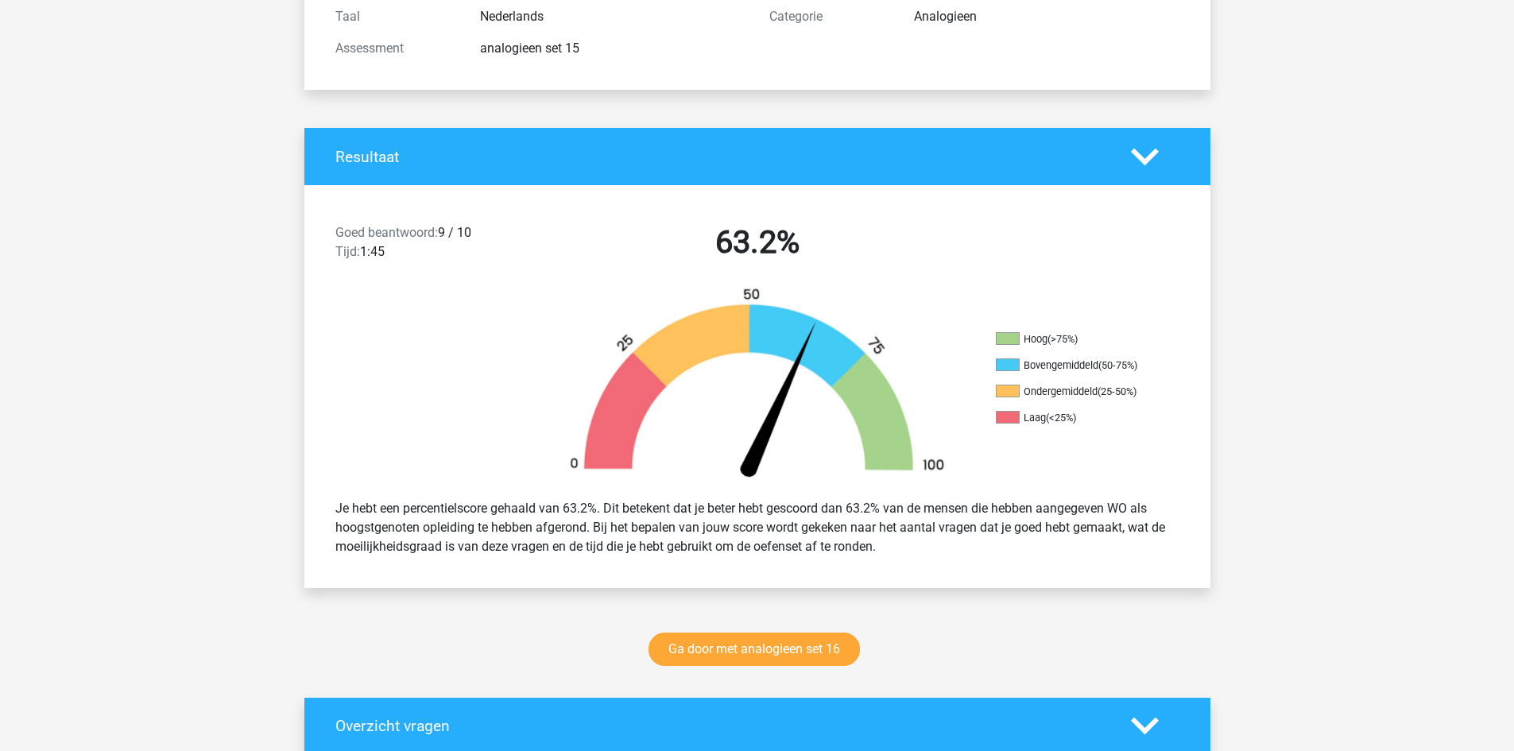
scroll to position [0, 0]
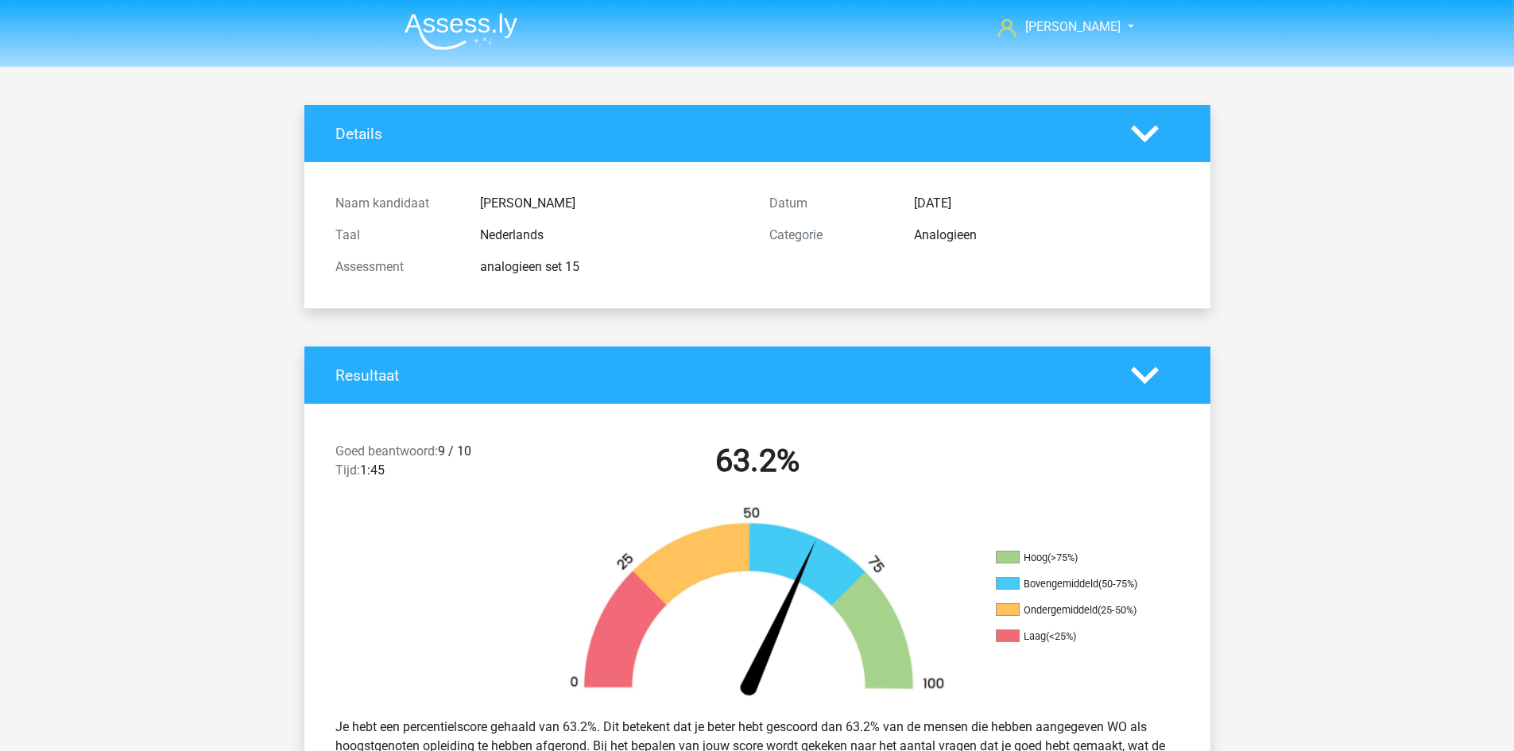
click at [461, 38] on img at bounding box center [461, 31] width 113 height 37
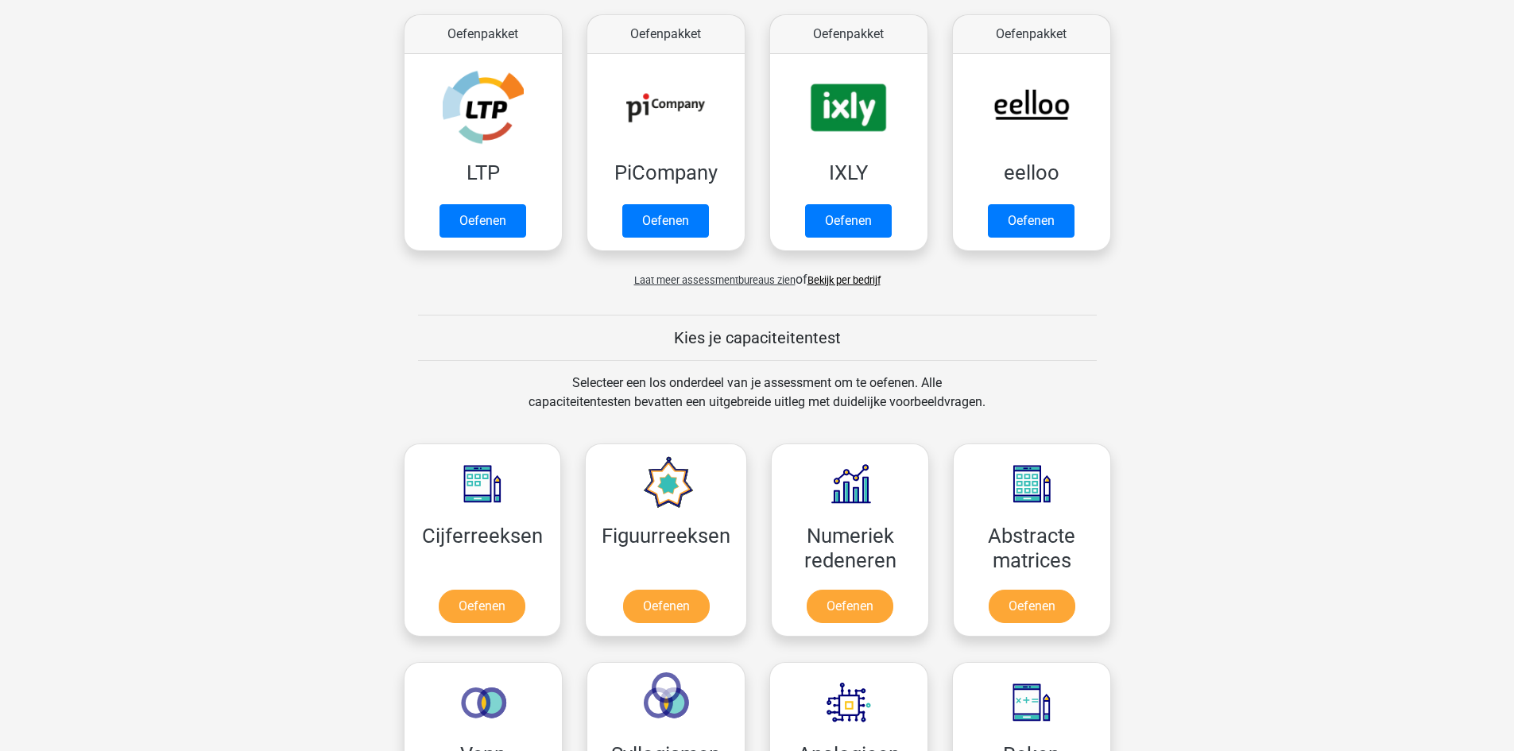
scroll to position [636, 0]
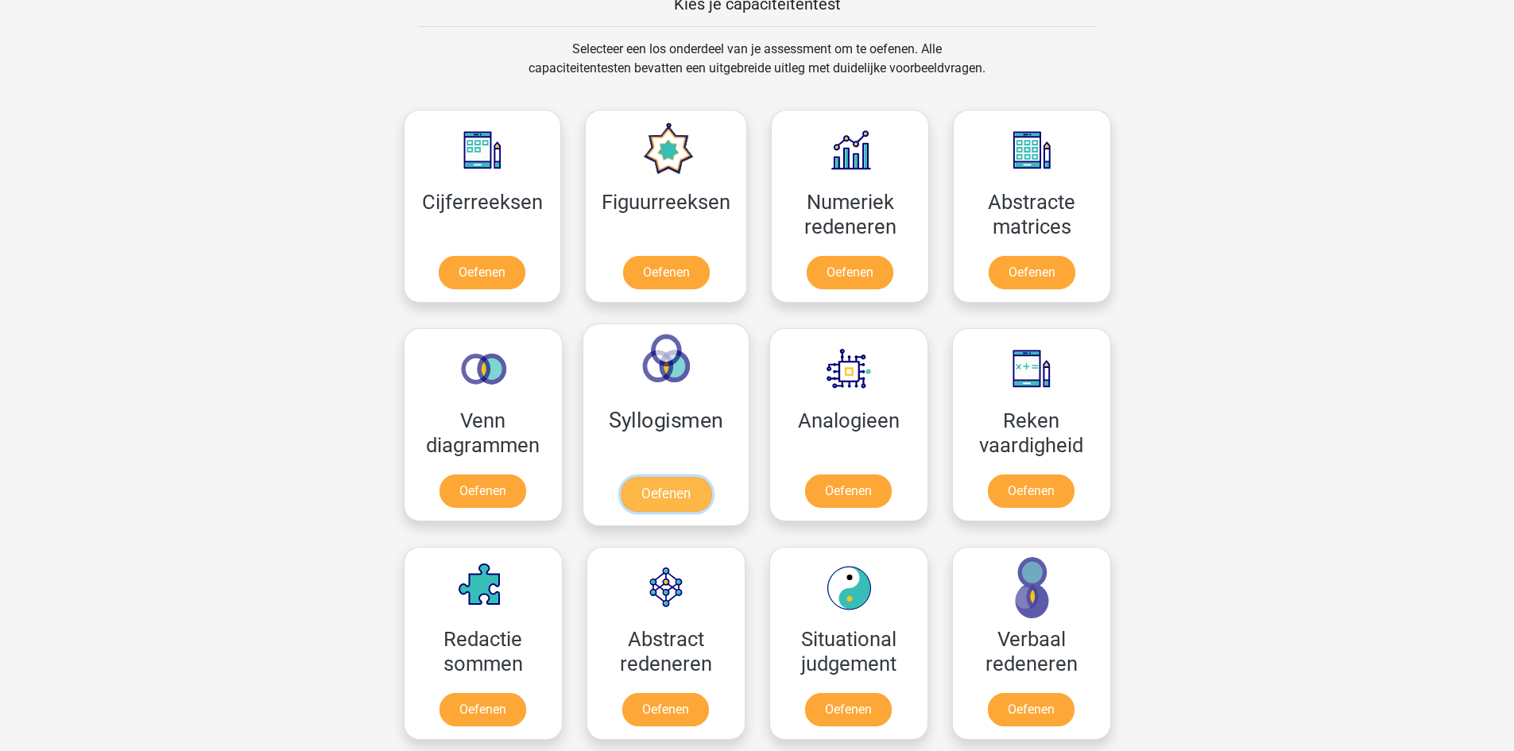
click at [711, 477] on link "Oefenen" at bounding box center [665, 494] width 91 height 35
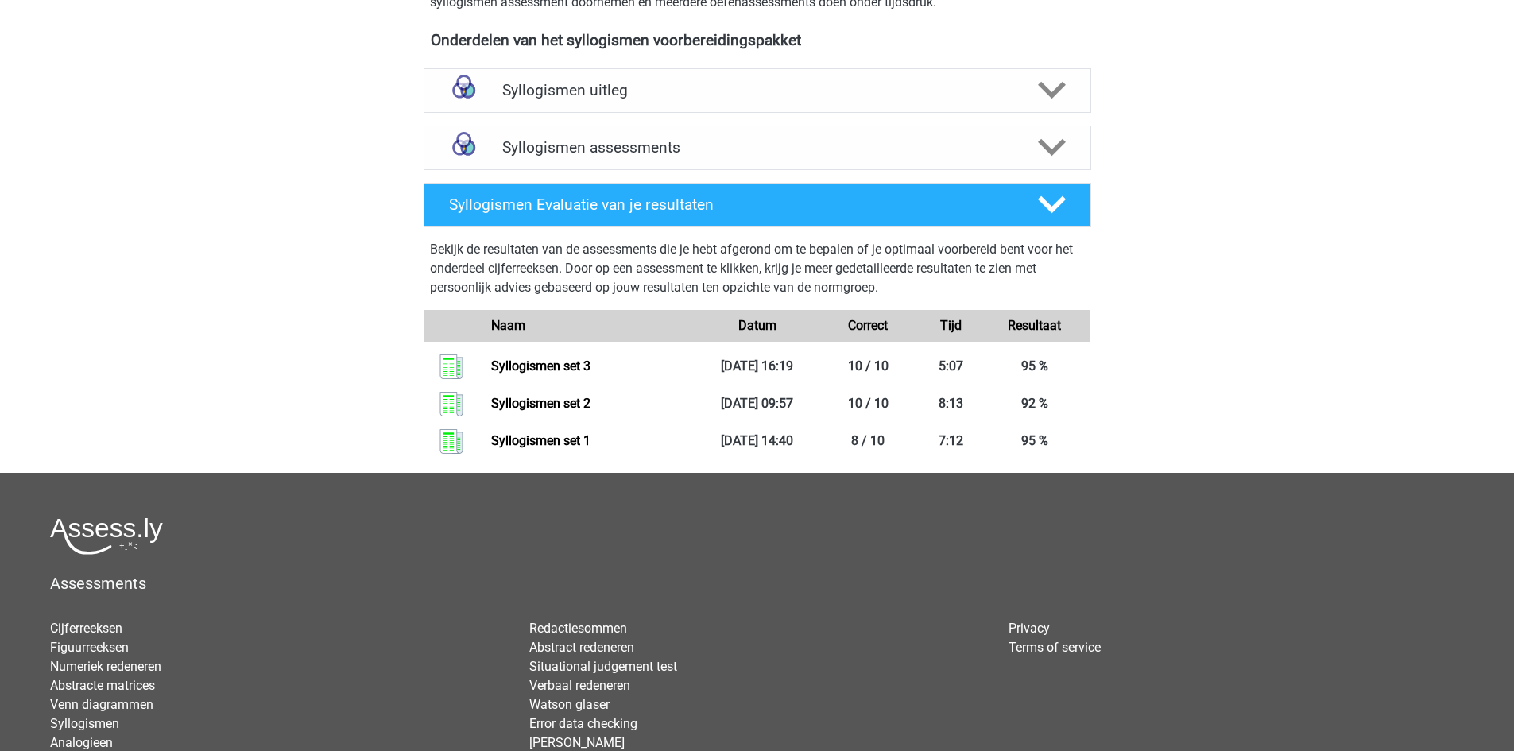
scroll to position [556, 0]
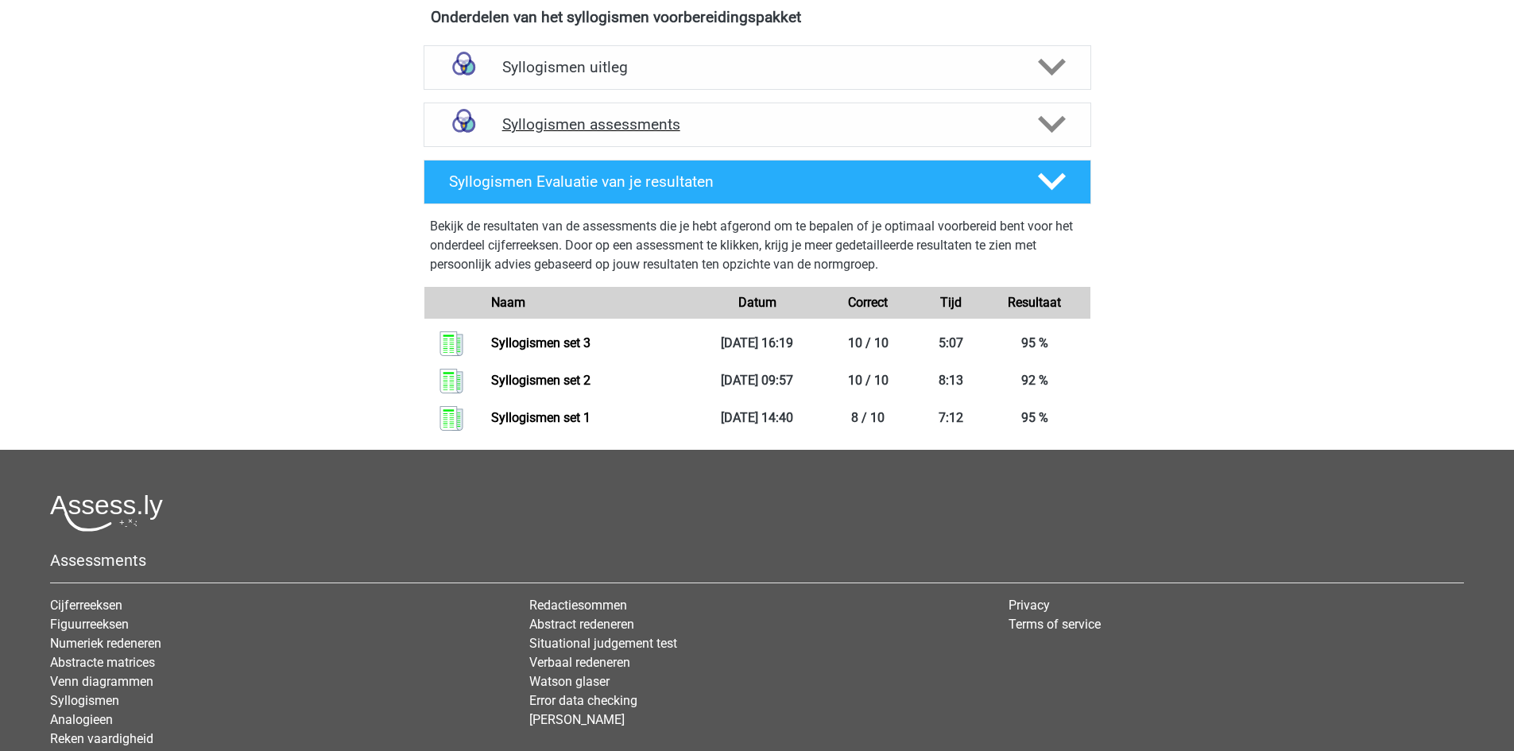
click at [583, 122] on h4 "Syllogismen assessments" at bounding box center [757, 124] width 510 height 18
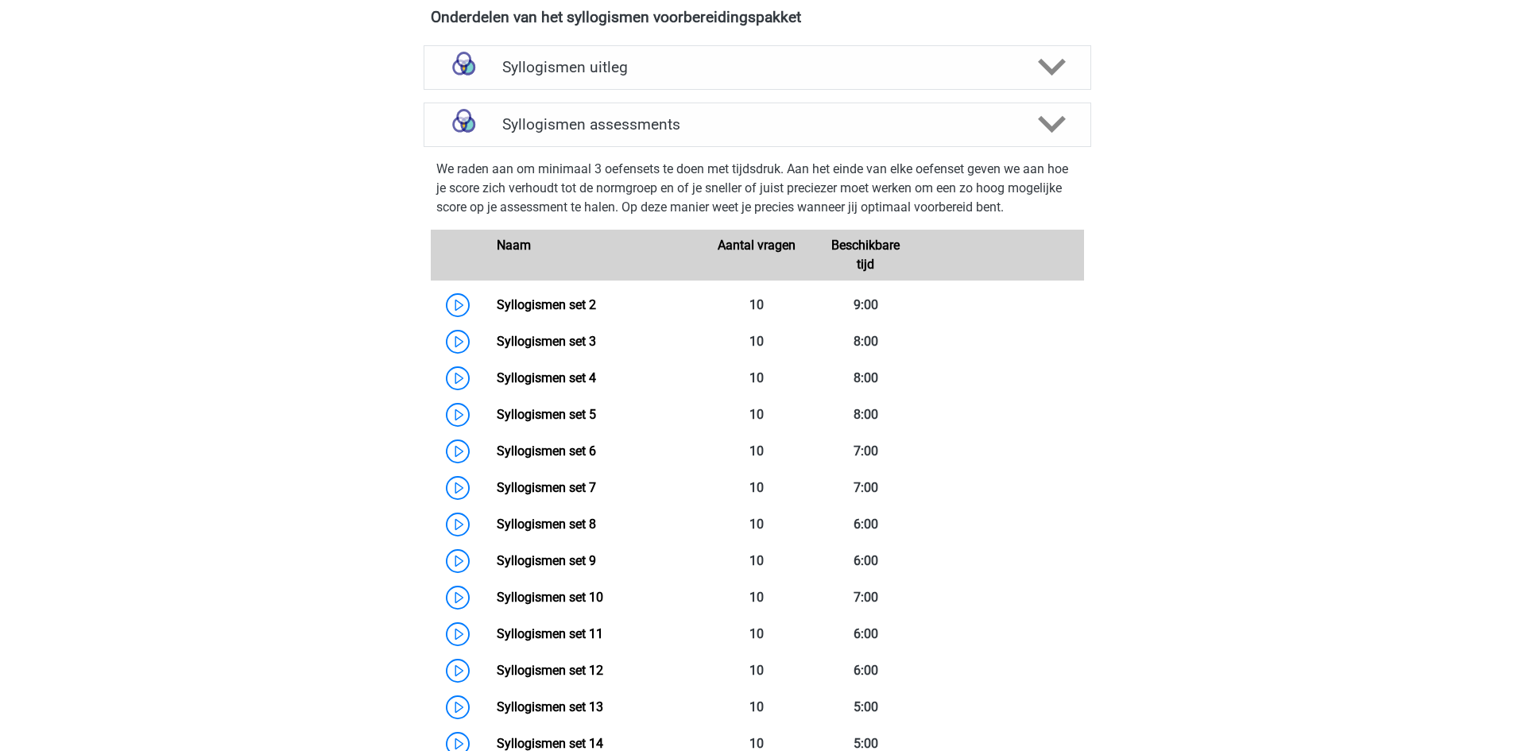
scroll to position [636, 0]
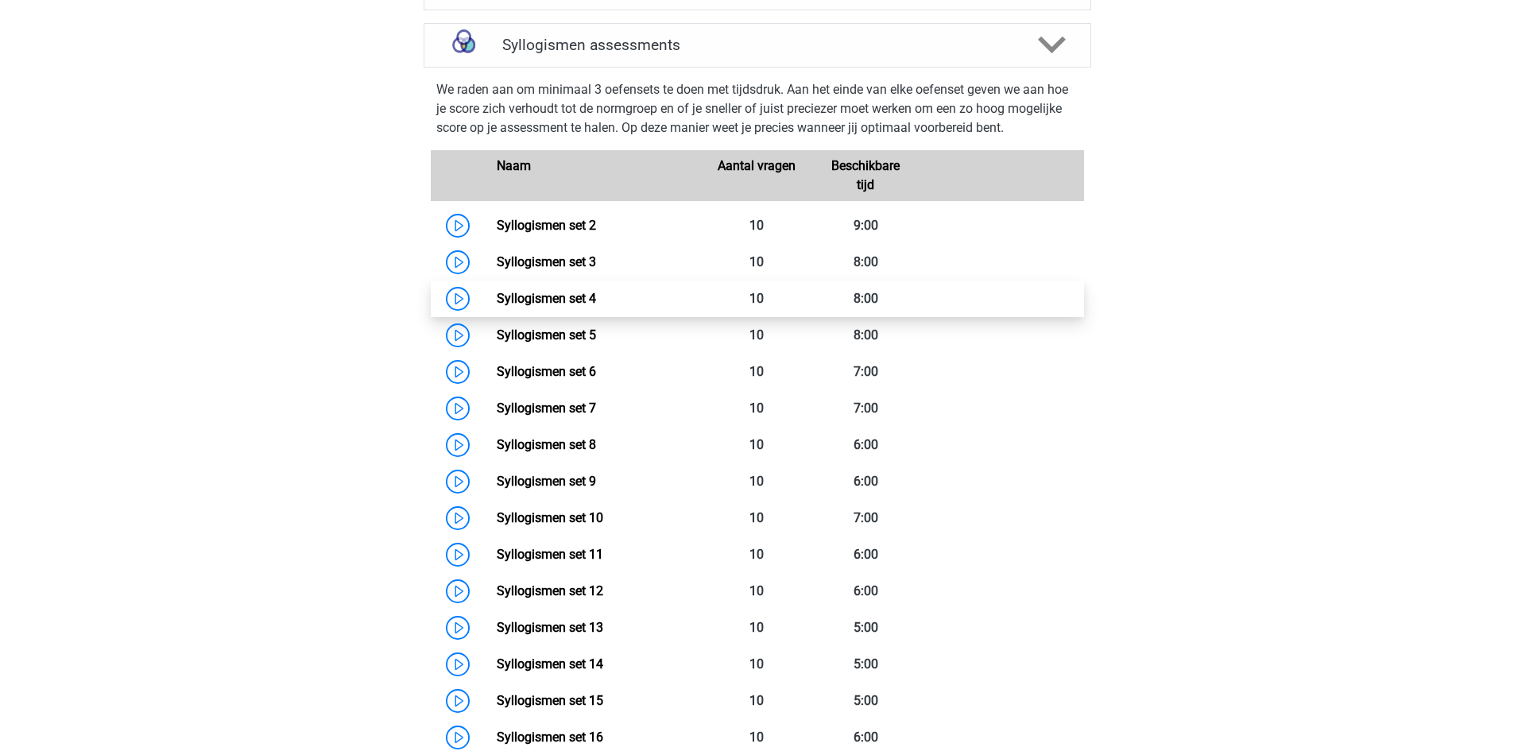
click at [580, 294] on link "Syllogismen set 4" at bounding box center [546, 298] width 99 height 15
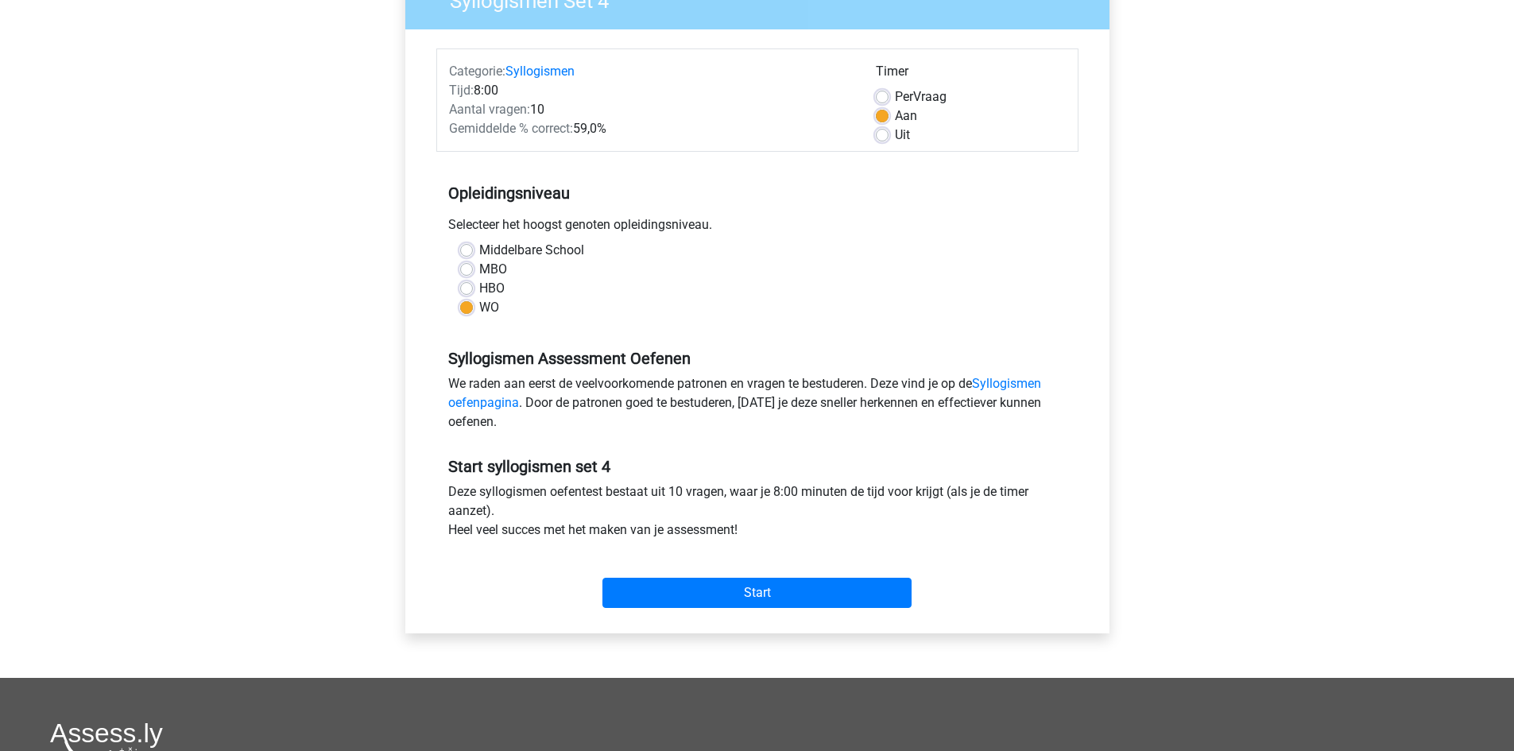
scroll to position [159, 0]
click at [804, 593] on input "Start" at bounding box center [757, 592] width 309 height 30
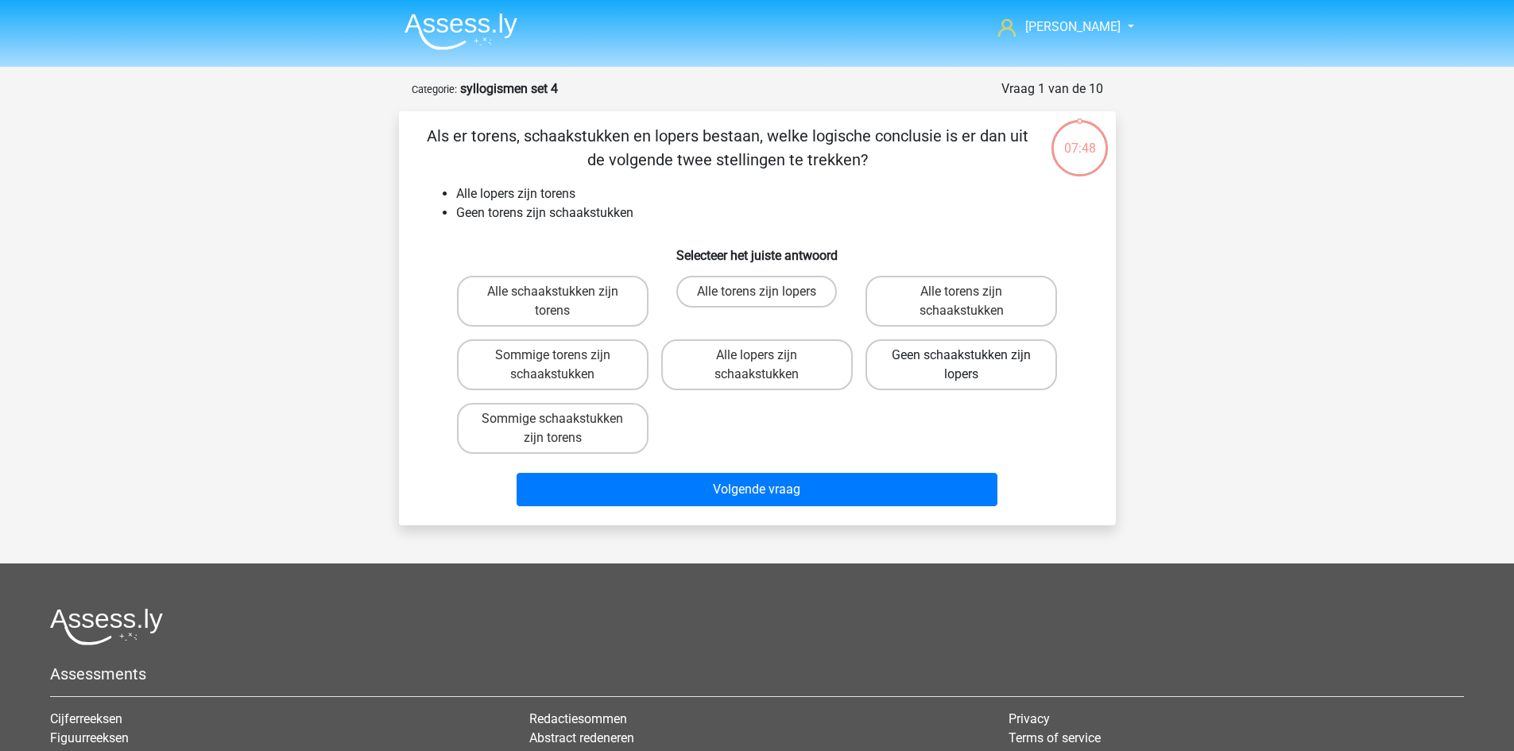
click at [940, 366] on label "Geen schaakstukken zijn lopers" at bounding box center [962, 364] width 192 height 51
click at [962, 366] on input "Geen schaakstukken zijn lopers" at bounding box center [967, 360] width 10 height 10
radio input "true"
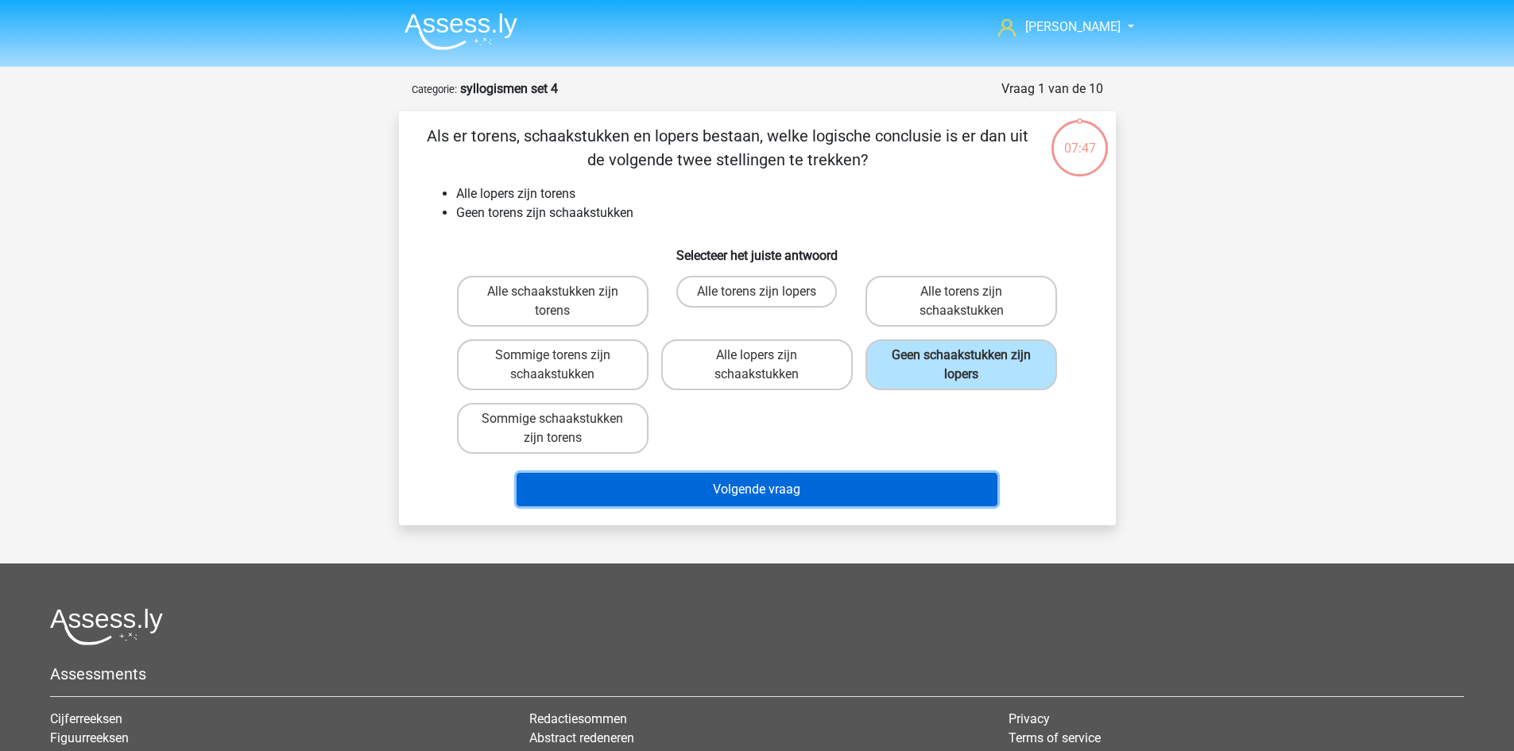
click at [885, 491] on button "Volgende vraag" at bounding box center [757, 489] width 481 height 33
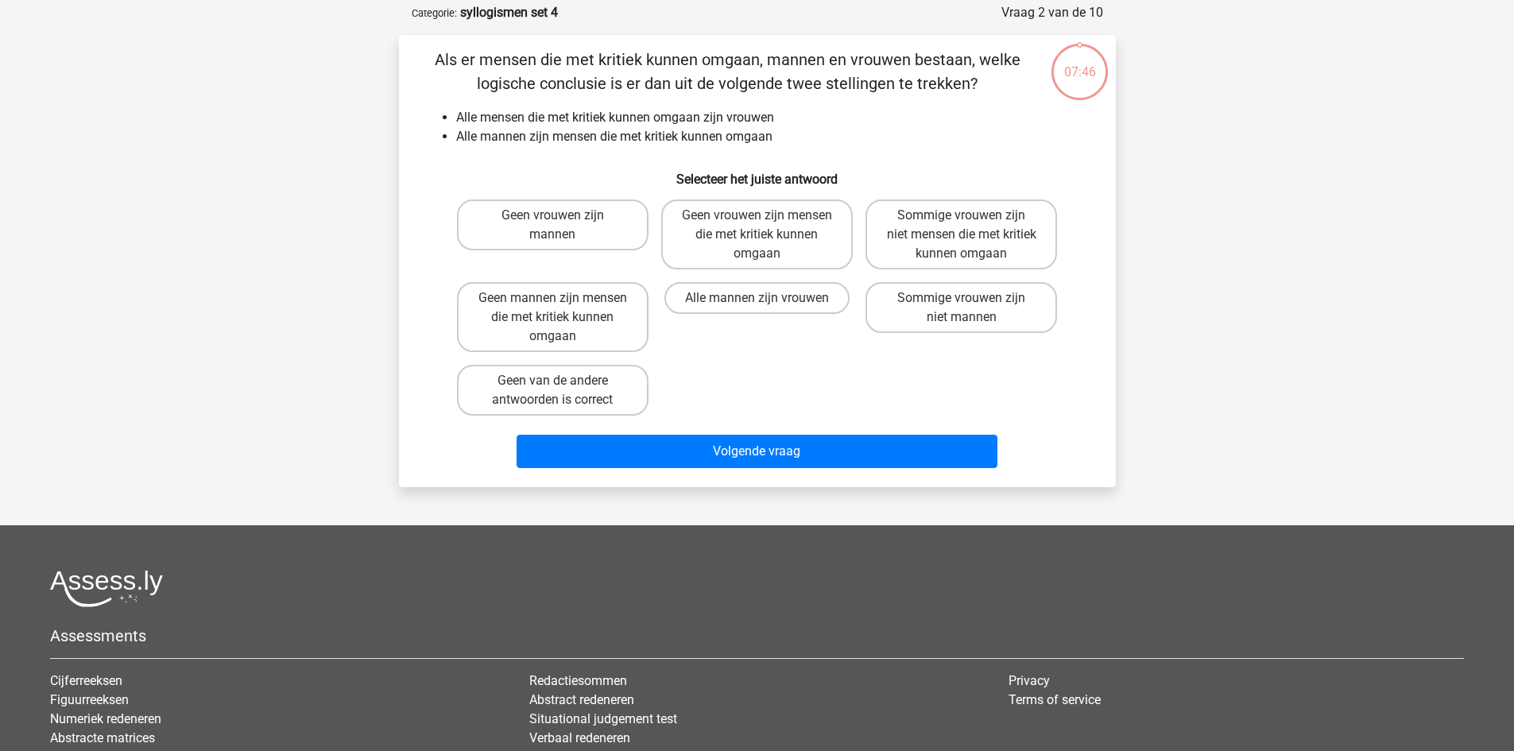
scroll to position [79, 0]
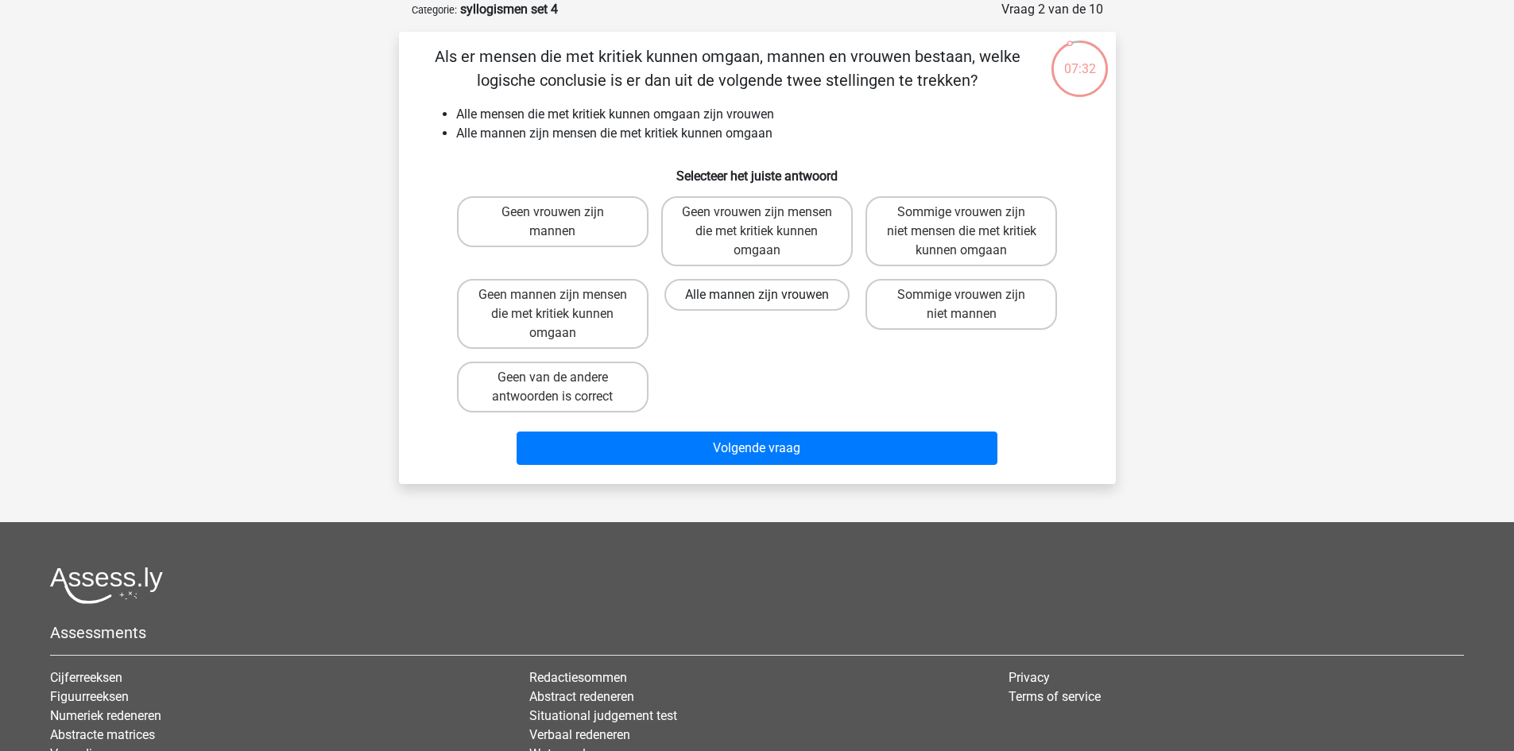
click at [804, 297] on label "Alle mannen zijn vrouwen" at bounding box center [757, 295] width 185 height 32
click at [767, 297] on input "Alle mannen zijn vrouwen" at bounding box center [762, 300] width 10 height 10
radio input "true"
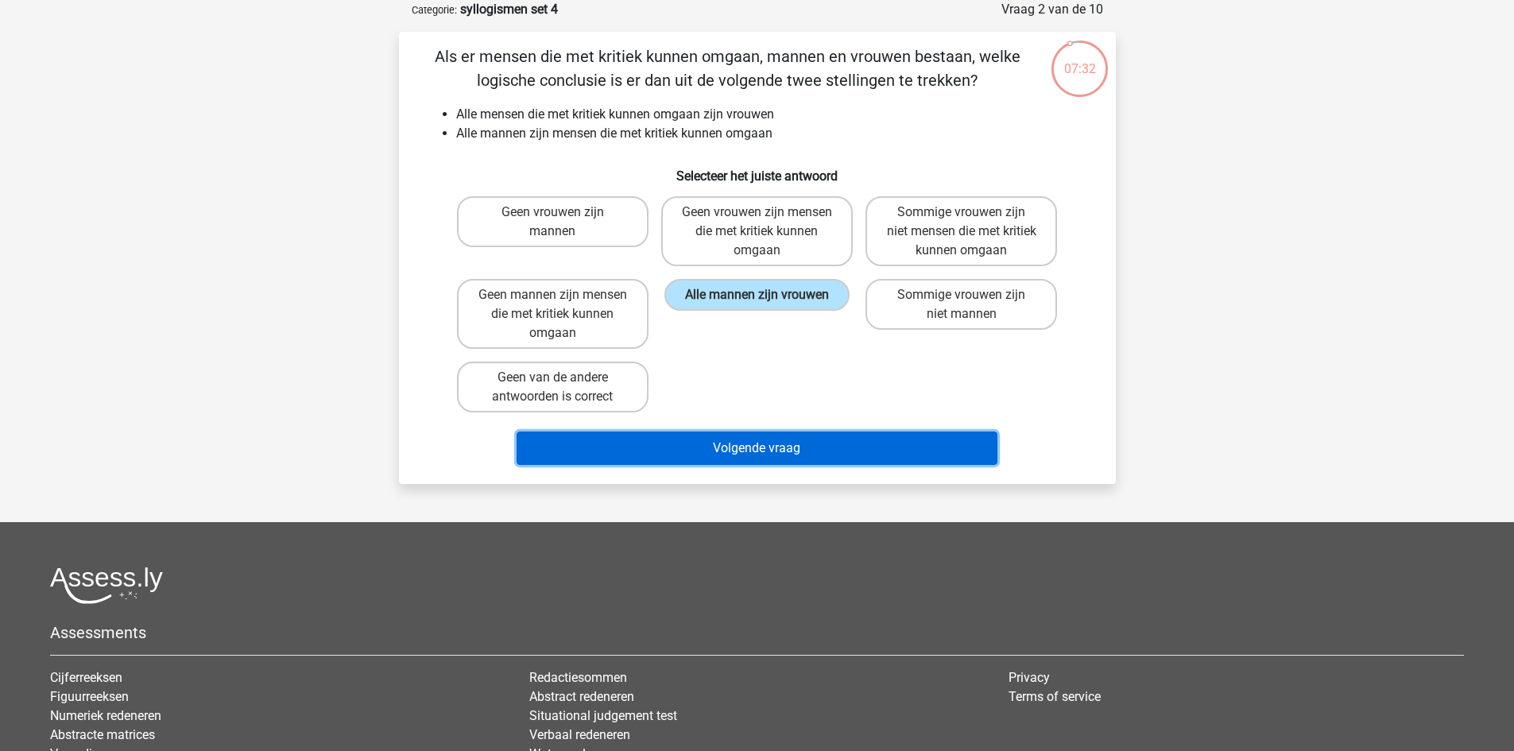
click at [815, 442] on button "Volgende vraag" at bounding box center [757, 448] width 481 height 33
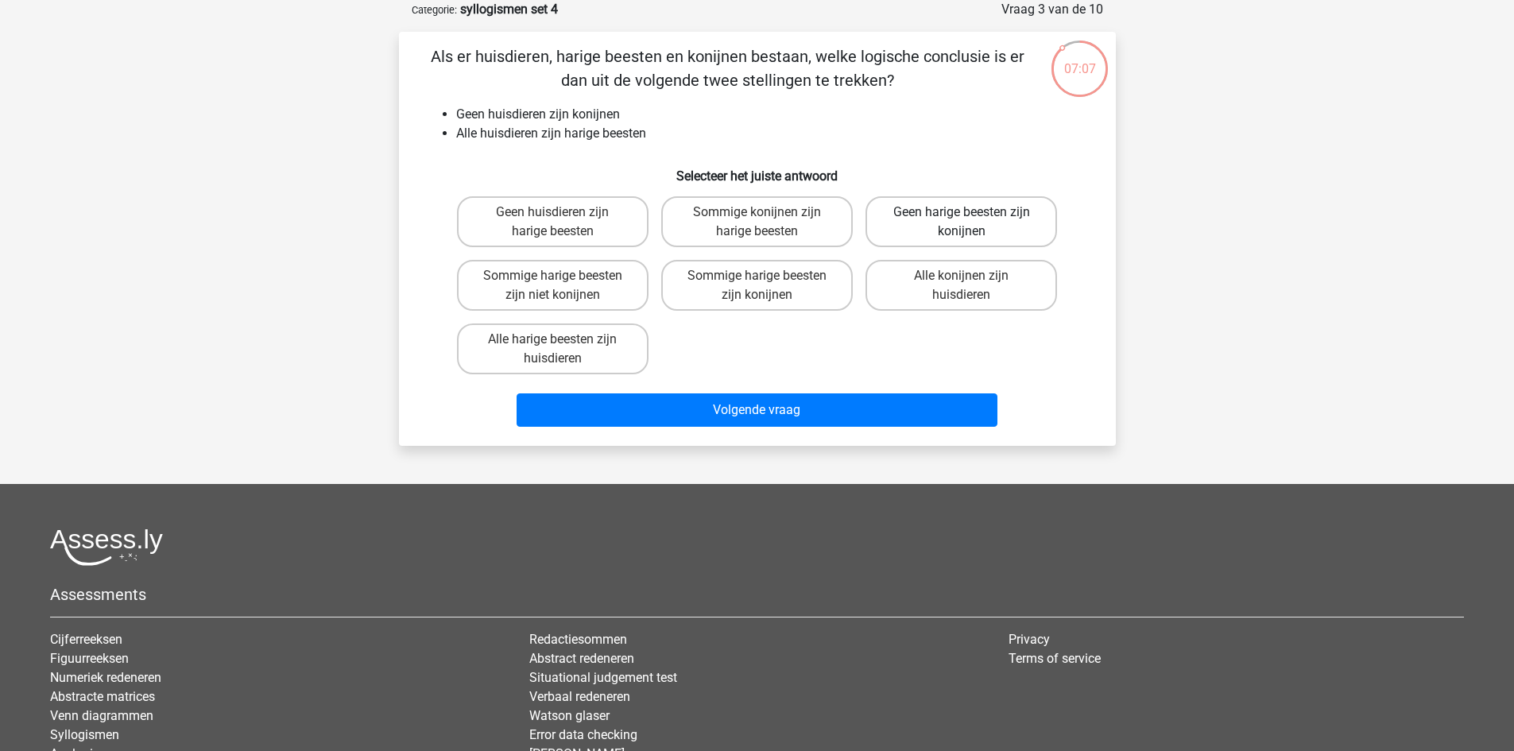
click at [995, 230] on label "Geen harige beesten zijn konijnen" at bounding box center [962, 221] width 192 height 51
click at [972, 223] on input "Geen harige beesten zijn konijnen" at bounding box center [967, 217] width 10 height 10
radio input "true"
click at [582, 288] on label "Sommige harige beesten zijn niet konijnen" at bounding box center [553, 285] width 192 height 51
click at [563, 286] on input "Sommige harige beesten zijn niet konijnen" at bounding box center [557, 281] width 10 height 10
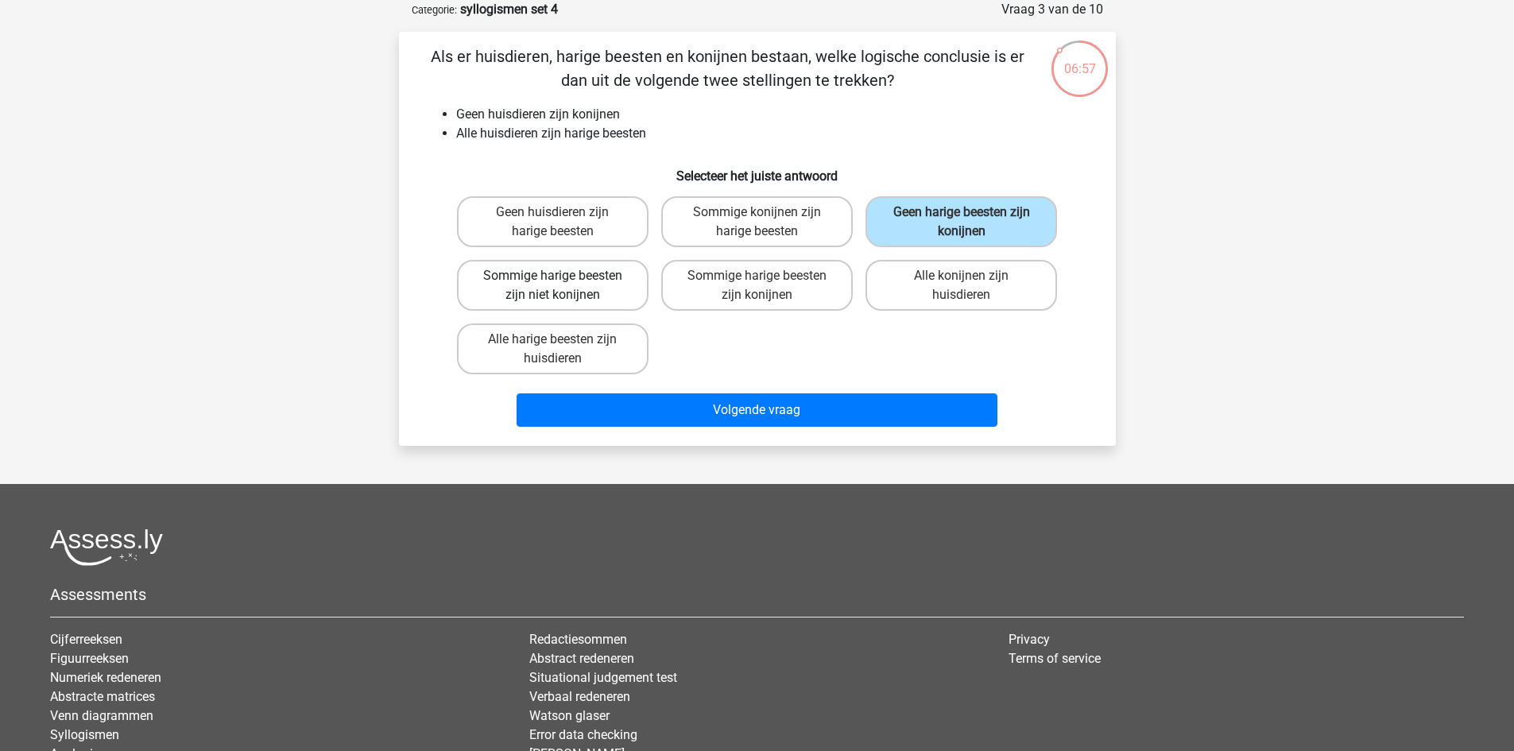
radio input "true"
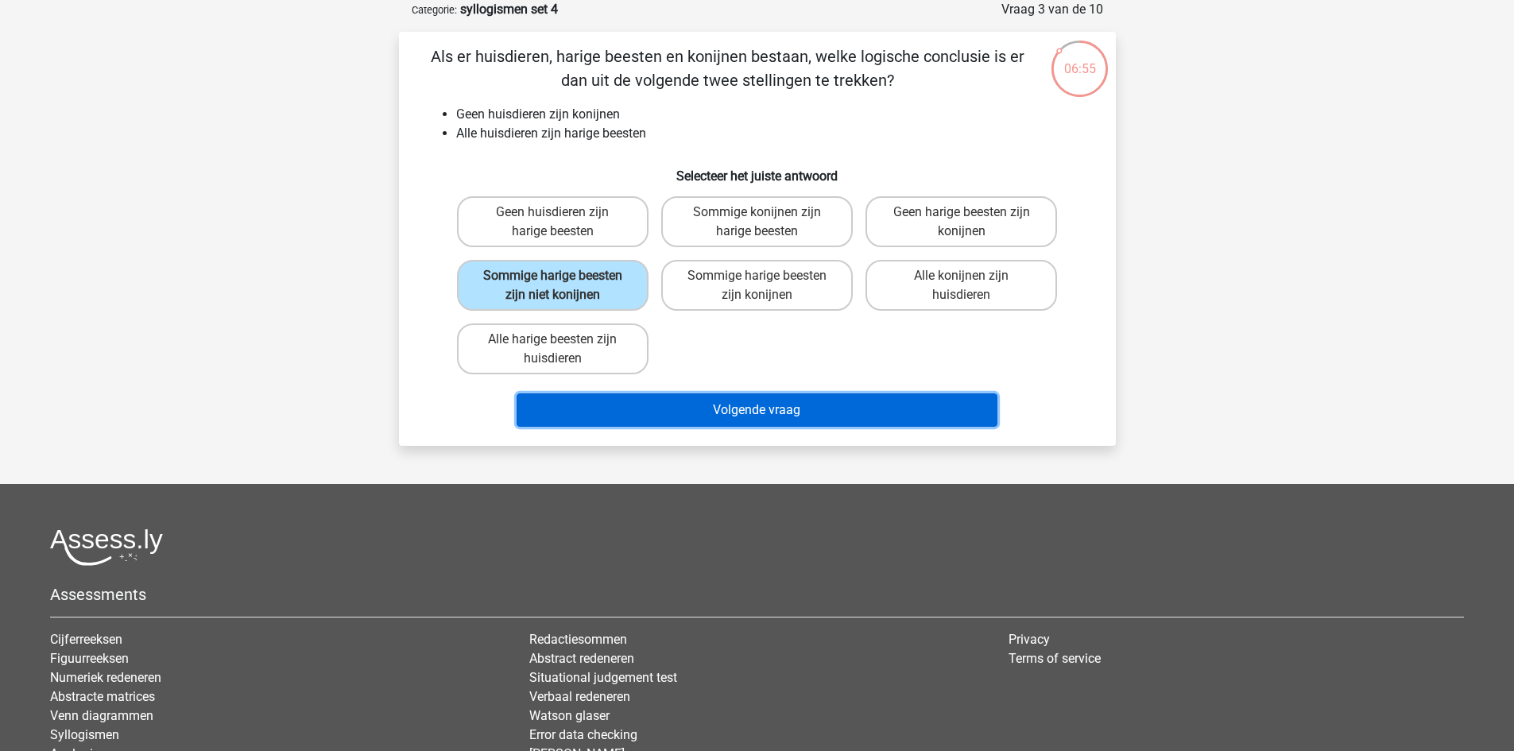
click at [769, 410] on button "Volgende vraag" at bounding box center [757, 410] width 481 height 33
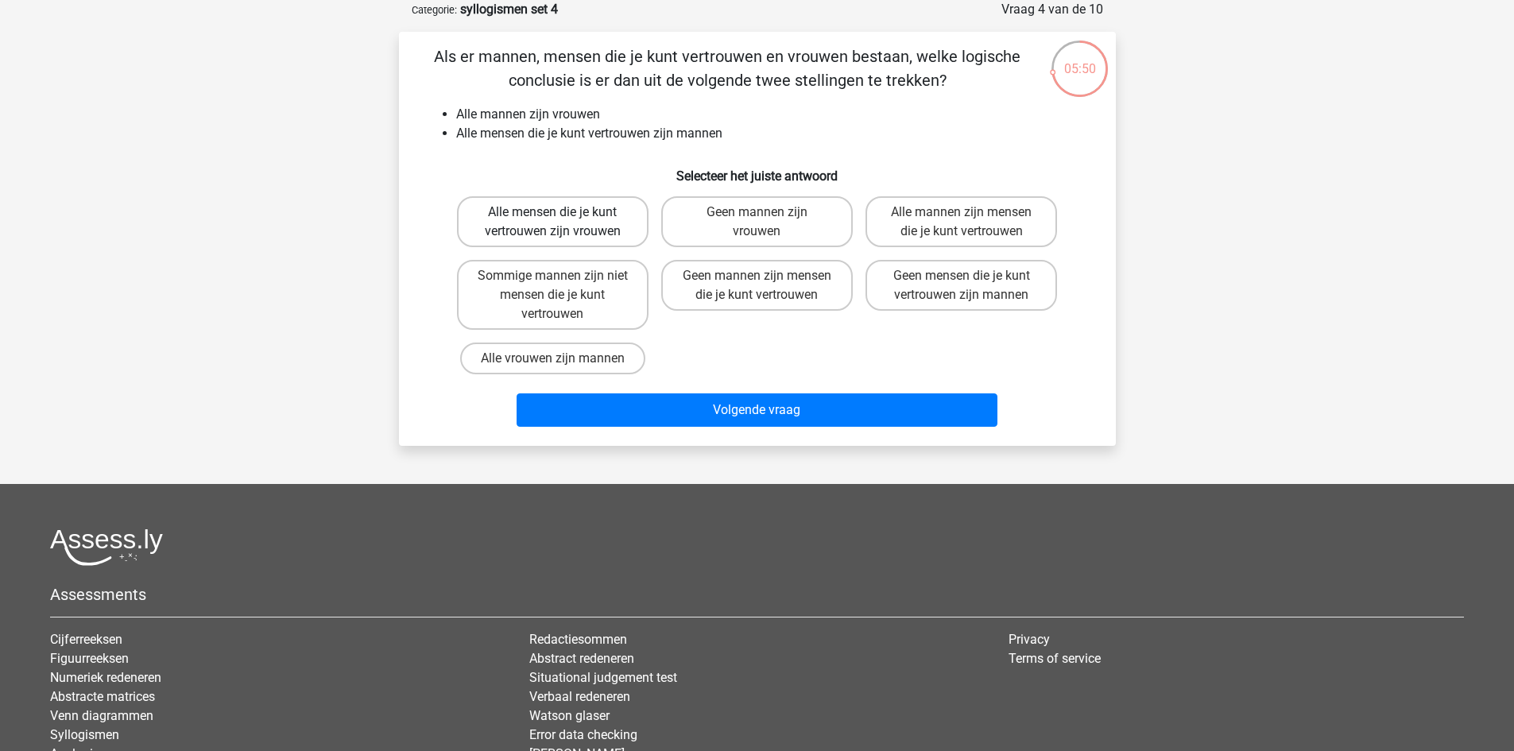
click at [595, 217] on label "Alle mensen die je kunt vertrouwen zijn vrouwen" at bounding box center [553, 221] width 192 height 51
click at [563, 217] on input "Alle mensen die je kunt vertrouwen zijn vrouwen" at bounding box center [557, 217] width 10 height 10
radio input "true"
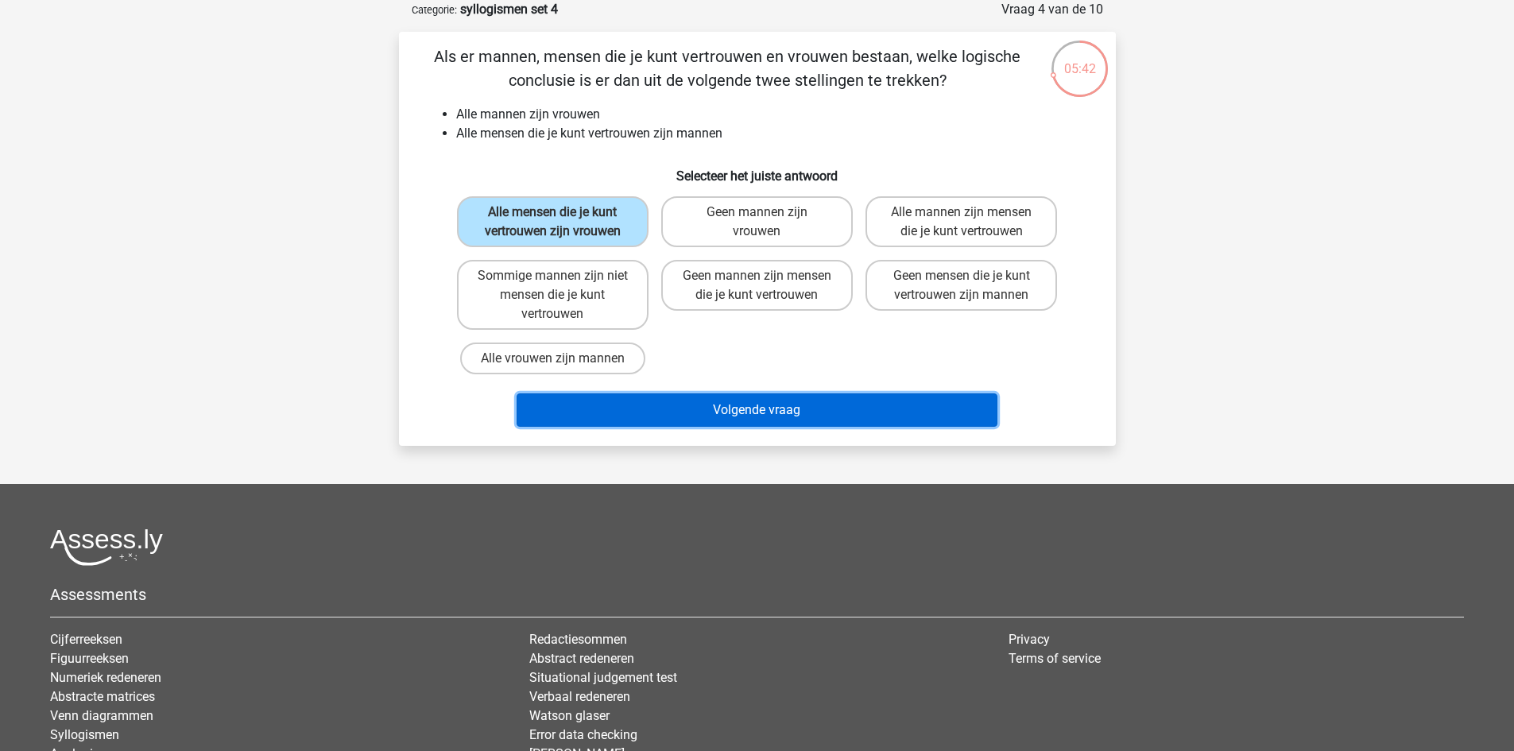
click at [752, 409] on button "Volgende vraag" at bounding box center [757, 410] width 481 height 33
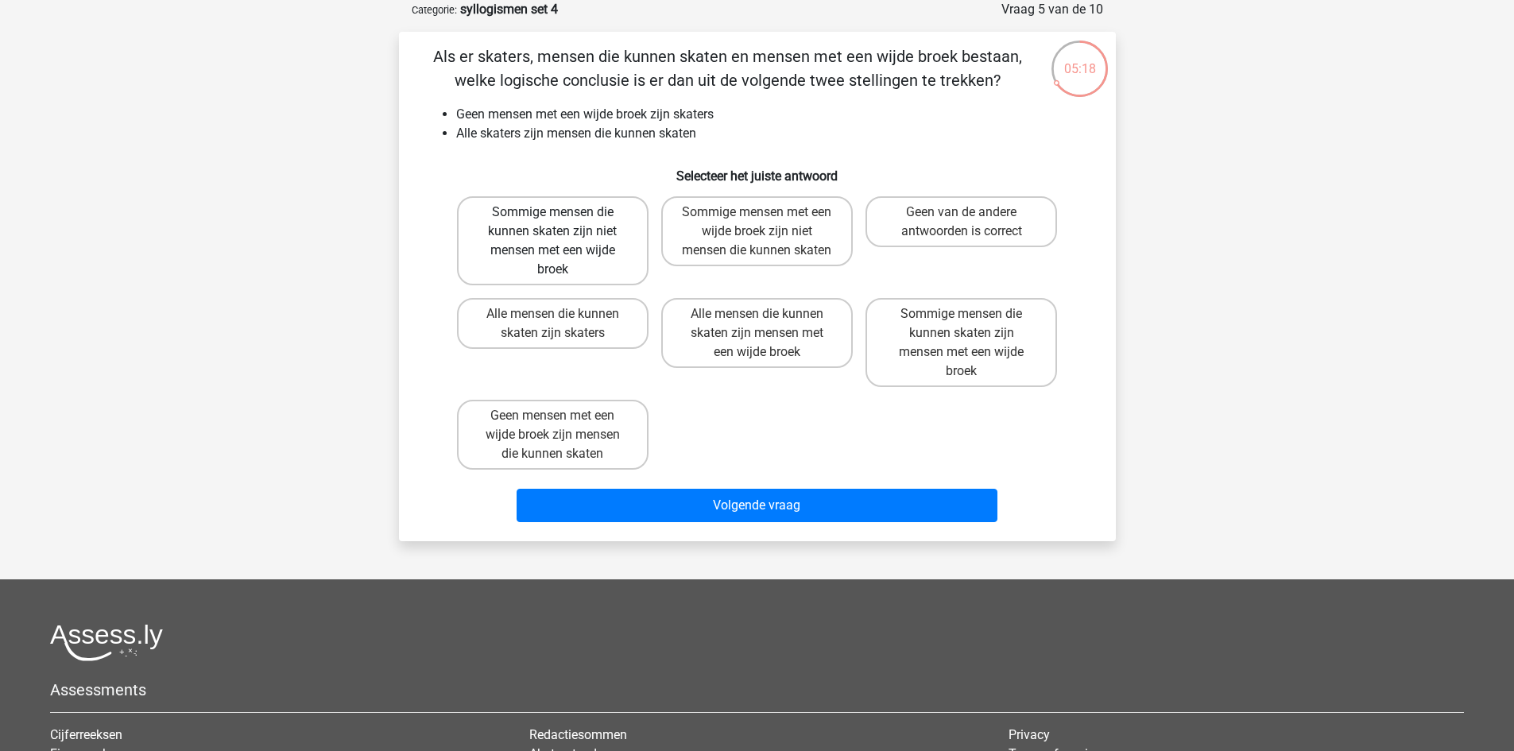
click at [614, 253] on label "Sommige mensen die kunnen skaten zijn niet mensen met een wijde broek" at bounding box center [553, 240] width 192 height 89
click at [563, 223] on input "Sommige mensen die kunnen skaten zijn niet mensen met een wijde broek" at bounding box center [557, 217] width 10 height 10
radio input "true"
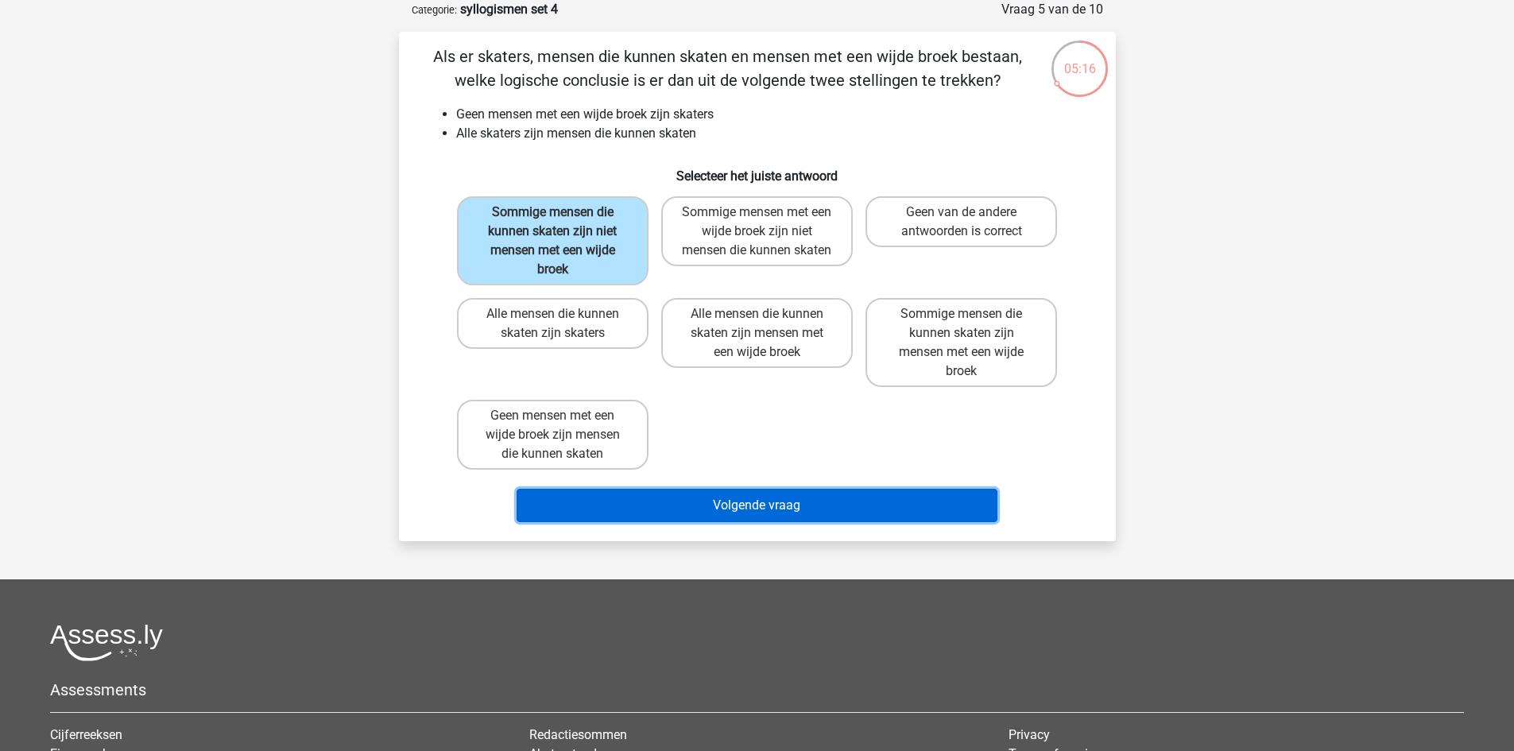
click at [770, 508] on button "Volgende vraag" at bounding box center [757, 505] width 481 height 33
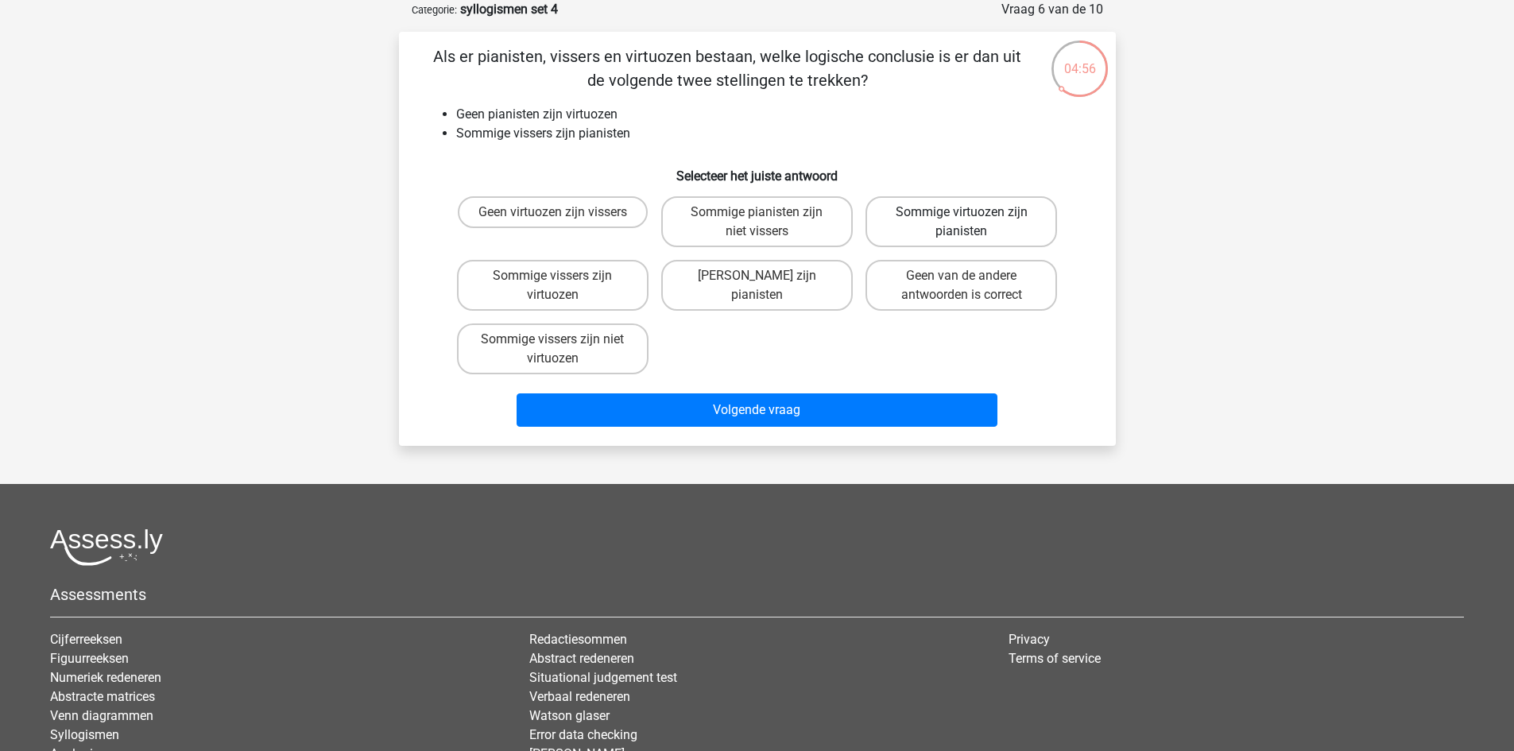
click at [941, 230] on label "Sommige virtuozen zijn pianisten" at bounding box center [962, 221] width 192 height 51
click at [962, 223] on input "Sommige virtuozen zijn pianisten" at bounding box center [967, 217] width 10 height 10
radio input "true"
click at [586, 333] on label "Sommige vissers zijn niet virtuozen" at bounding box center [553, 349] width 192 height 51
click at [563, 339] on input "Sommige vissers zijn niet virtuozen" at bounding box center [557, 344] width 10 height 10
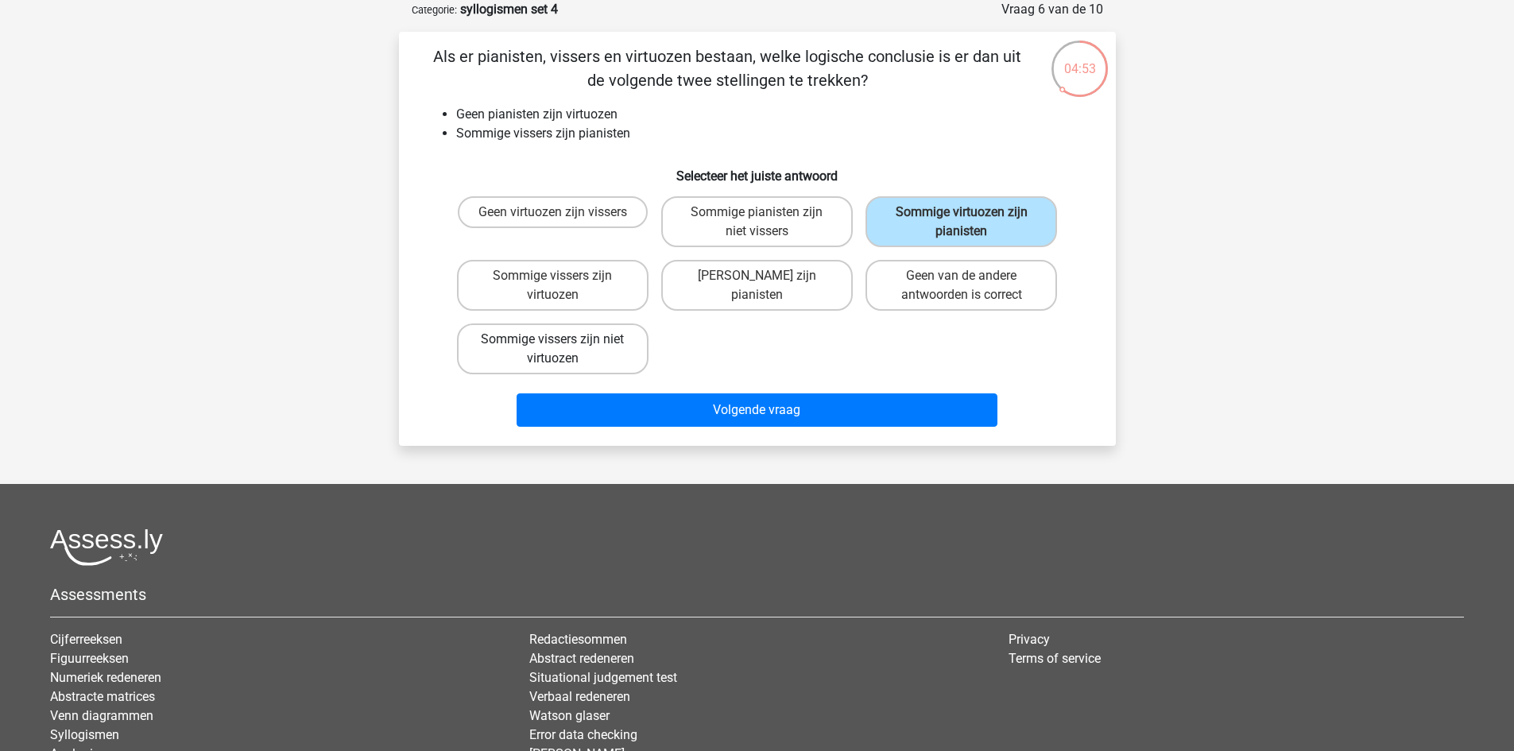
radio input "true"
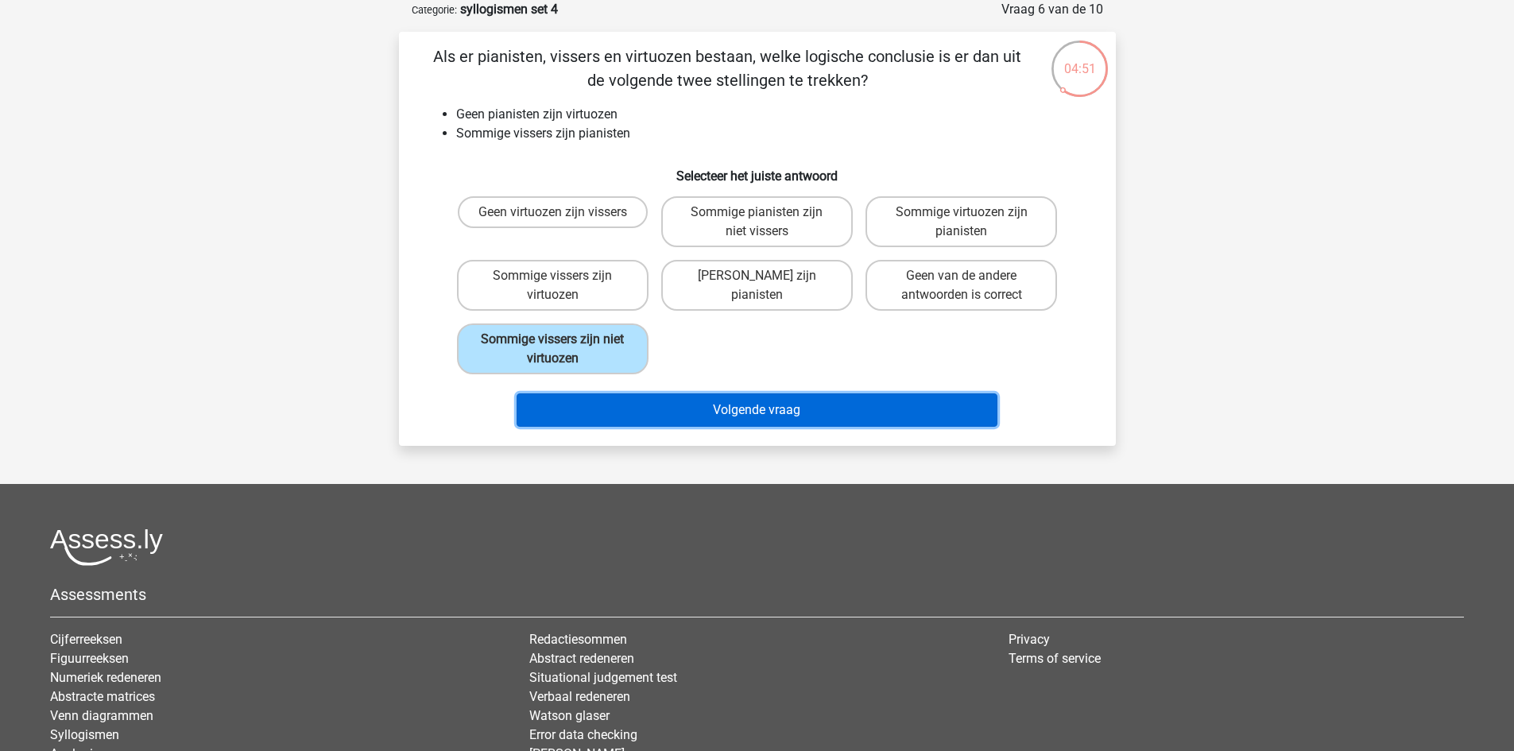
click at [674, 406] on button "Volgende vraag" at bounding box center [757, 410] width 481 height 33
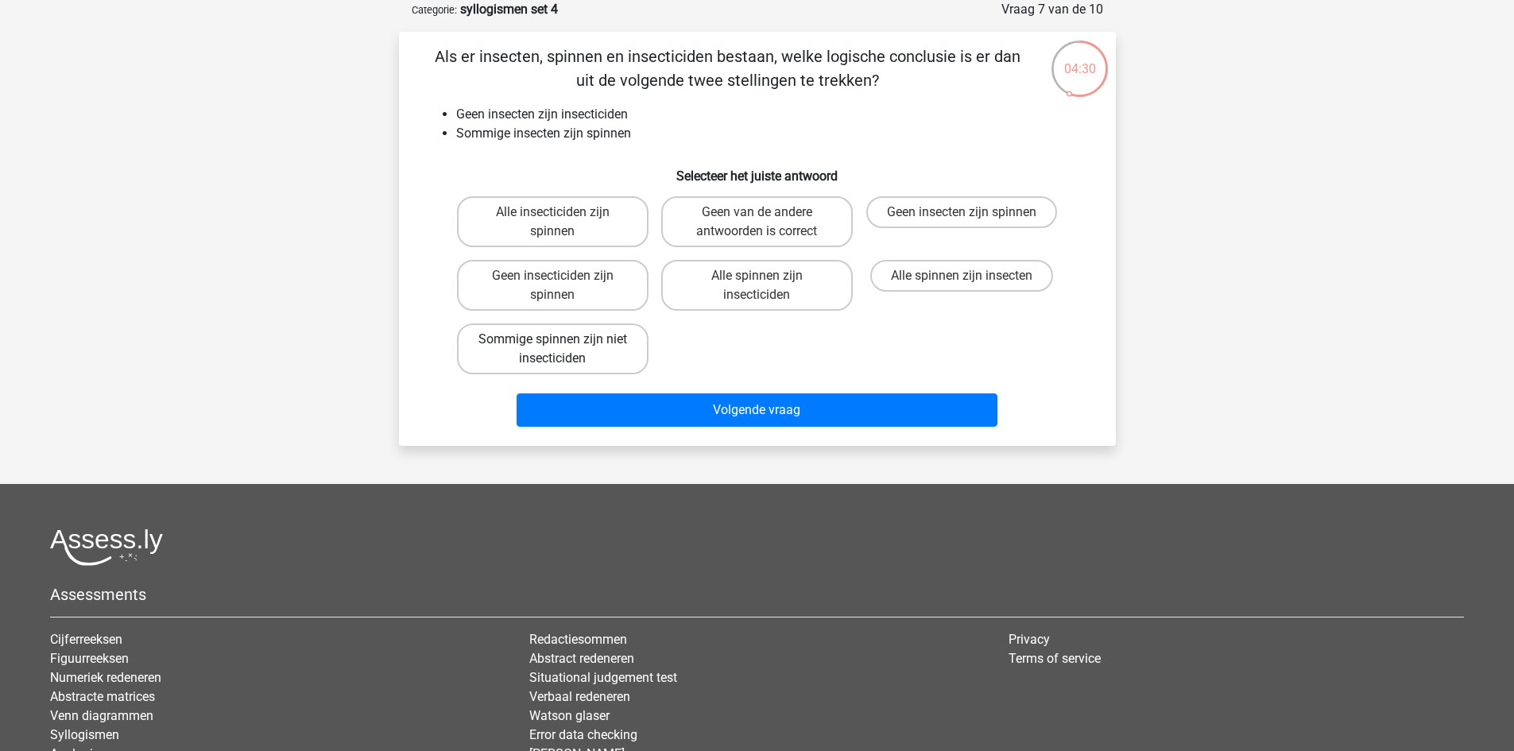
click at [594, 355] on label "Sommige spinnen zijn niet insecticiden" at bounding box center [553, 349] width 192 height 51
click at [563, 350] on input "Sommige spinnen zijn niet insecticiden" at bounding box center [557, 344] width 10 height 10
radio input "true"
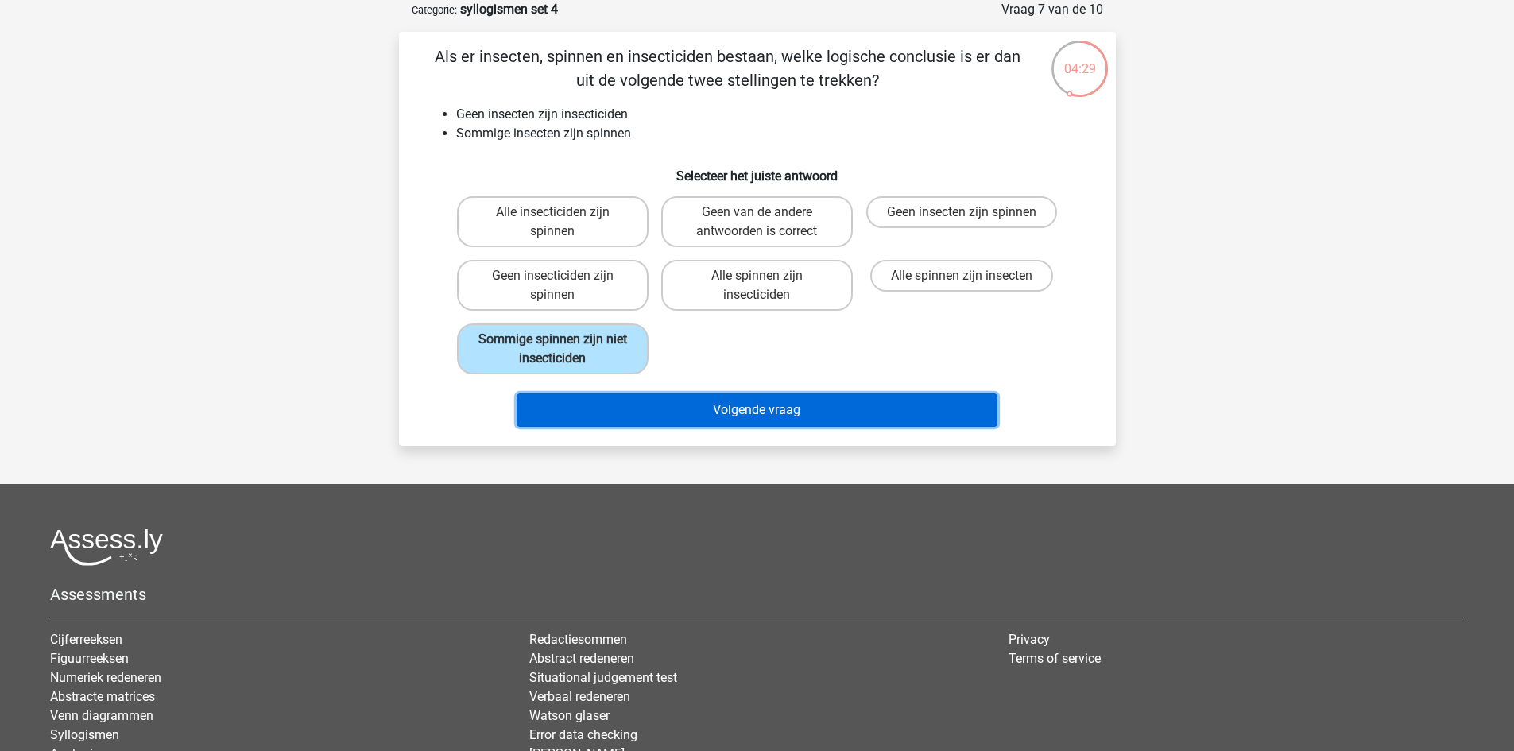
click at [788, 418] on button "Volgende vraag" at bounding box center [757, 410] width 481 height 33
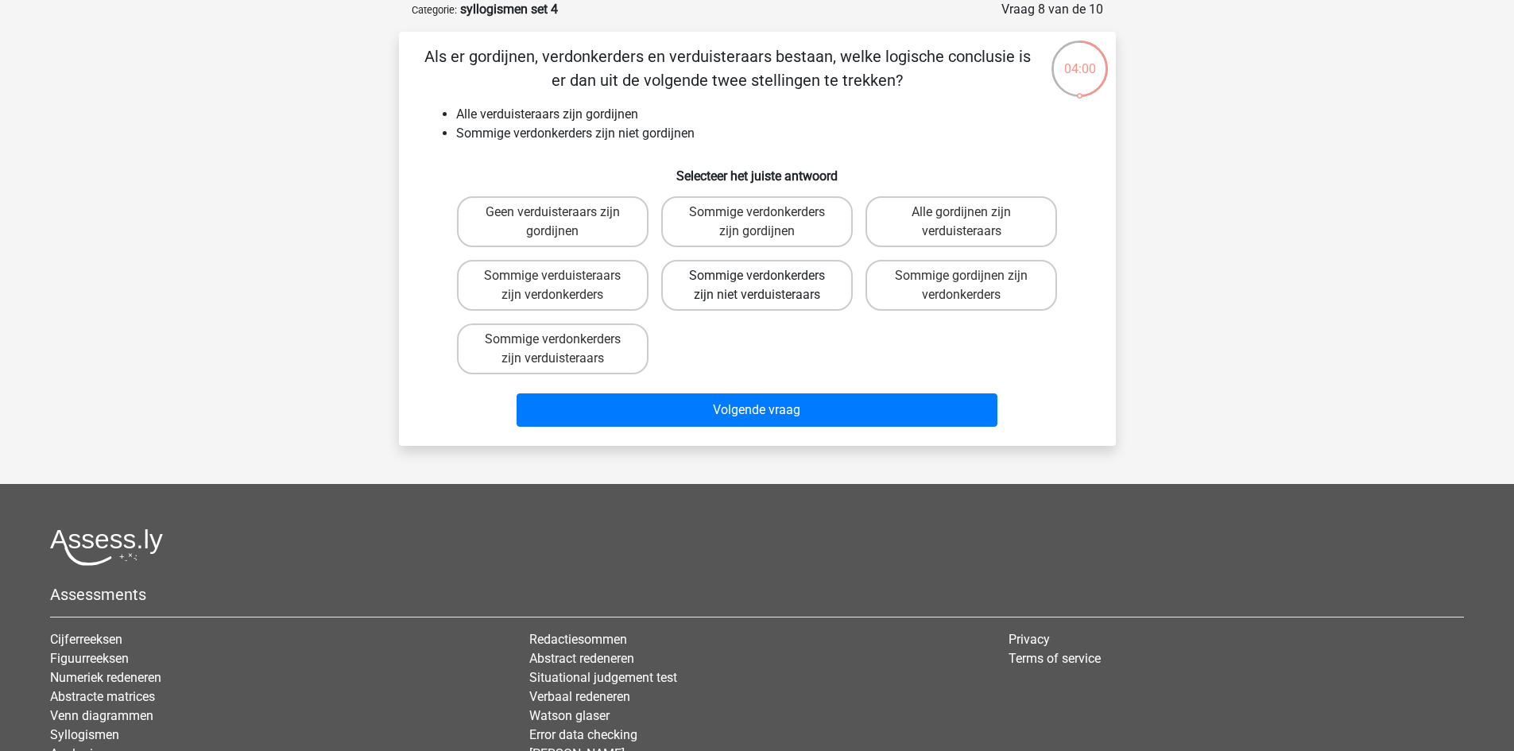
click at [809, 289] on label "Sommige verdonkerders zijn niet verduisteraars" at bounding box center [757, 285] width 192 height 51
click at [767, 286] on input "Sommige verdonkerders zijn niet verduisteraars" at bounding box center [762, 281] width 10 height 10
radio input "true"
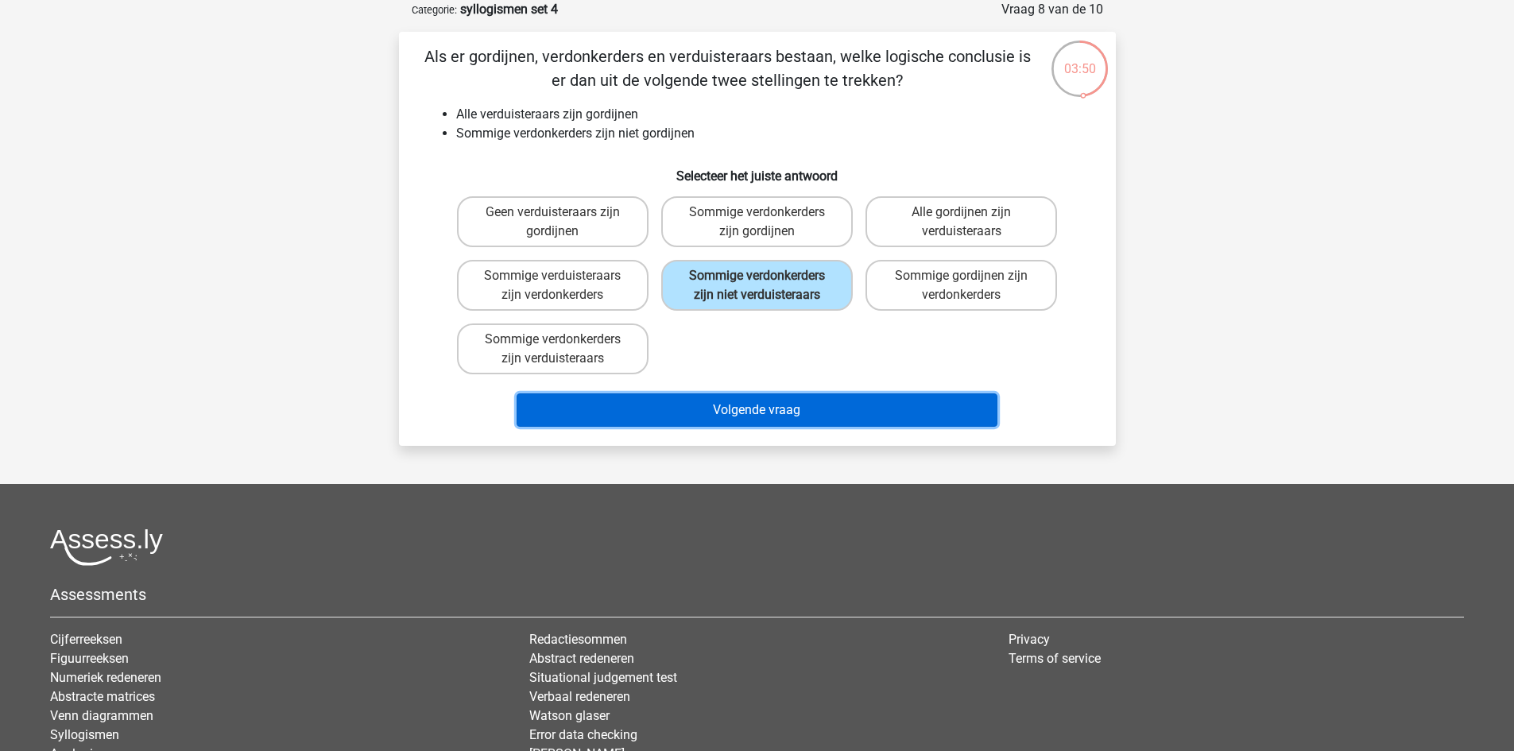
click at [811, 409] on button "Volgende vraag" at bounding box center [757, 410] width 481 height 33
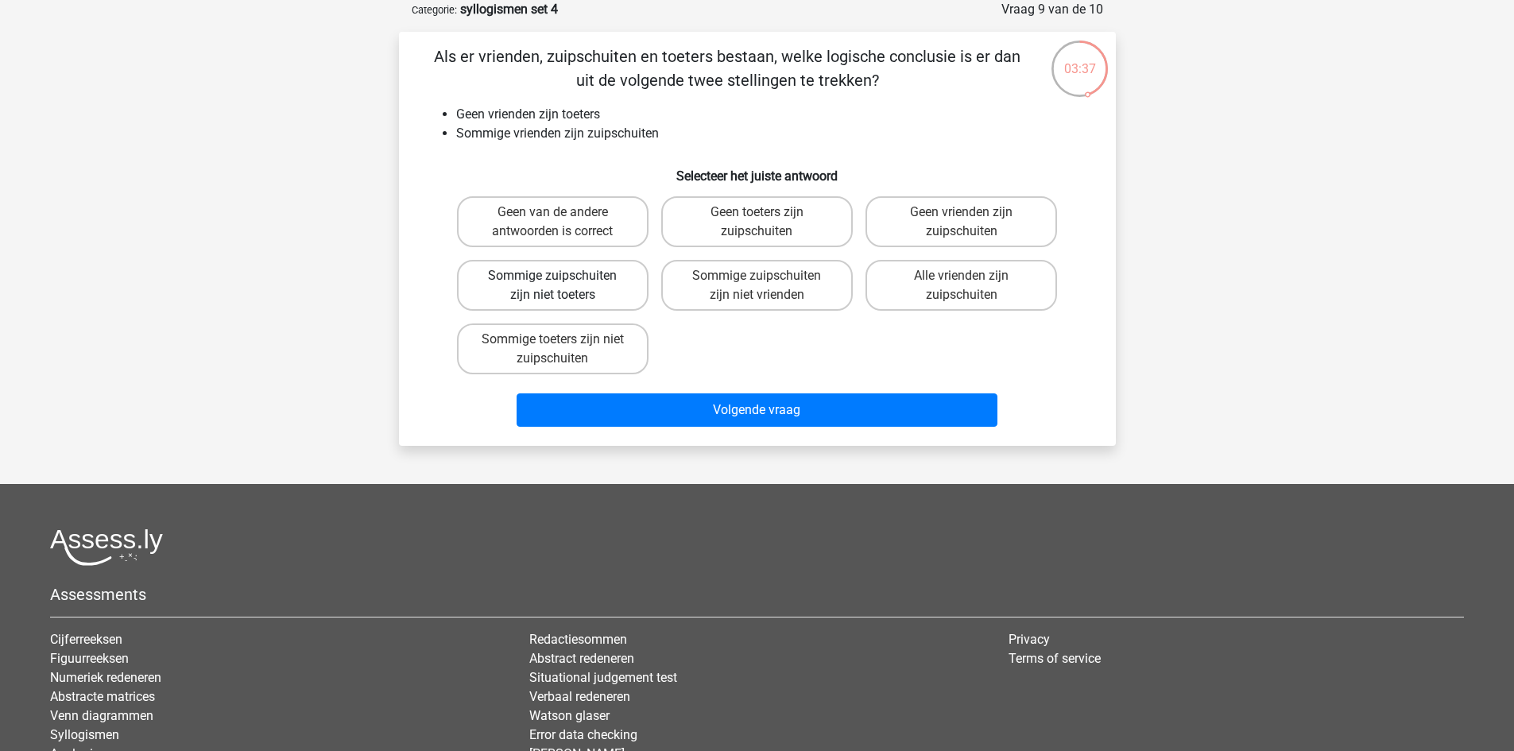
click at [556, 289] on label "Sommige zuipschuiten zijn niet toeters" at bounding box center [553, 285] width 192 height 51
click at [556, 286] on input "Sommige zuipschuiten zijn niet toeters" at bounding box center [557, 281] width 10 height 10
radio input "true"
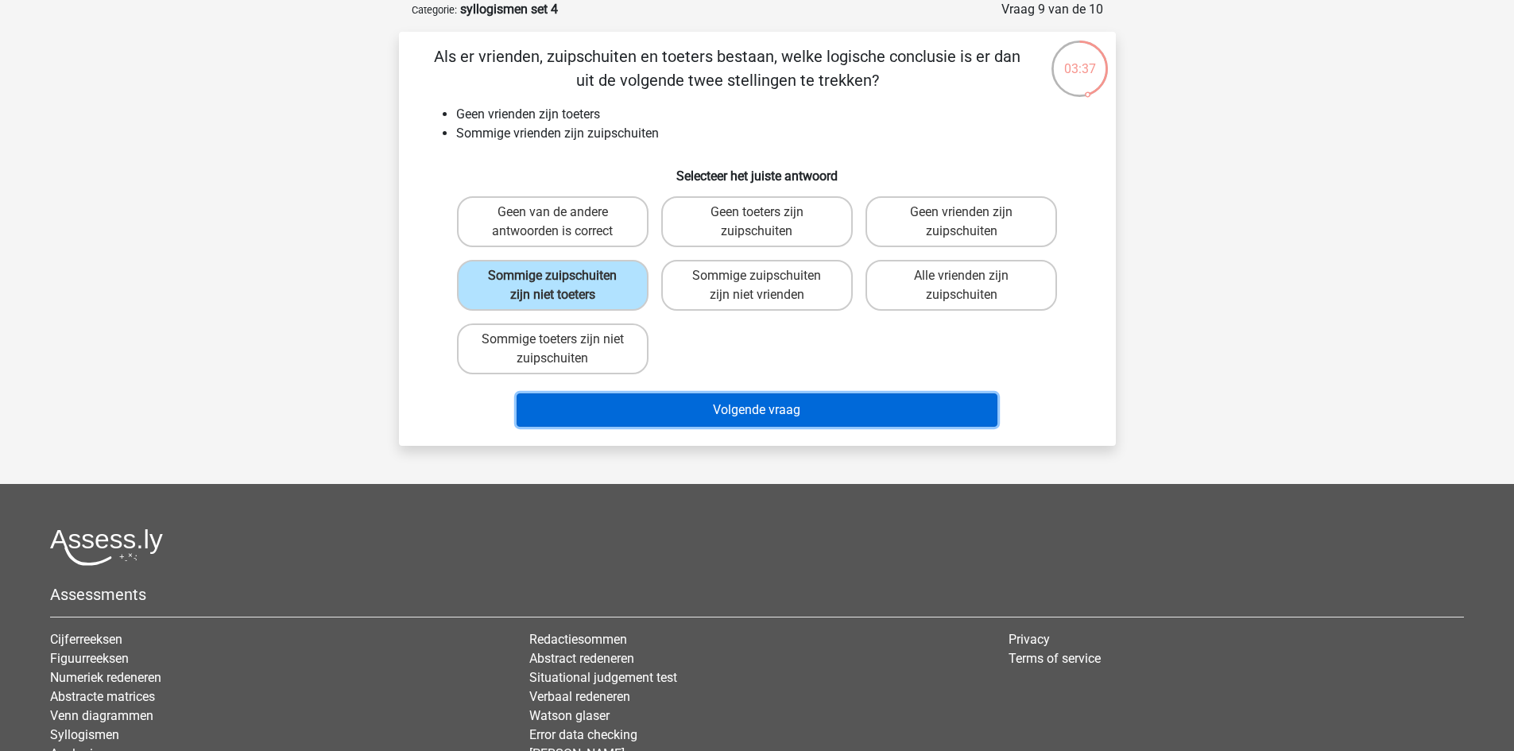
click at [728, 406] on button "Volgende vraag" at bounding box center [757, 410] width 481 height 33
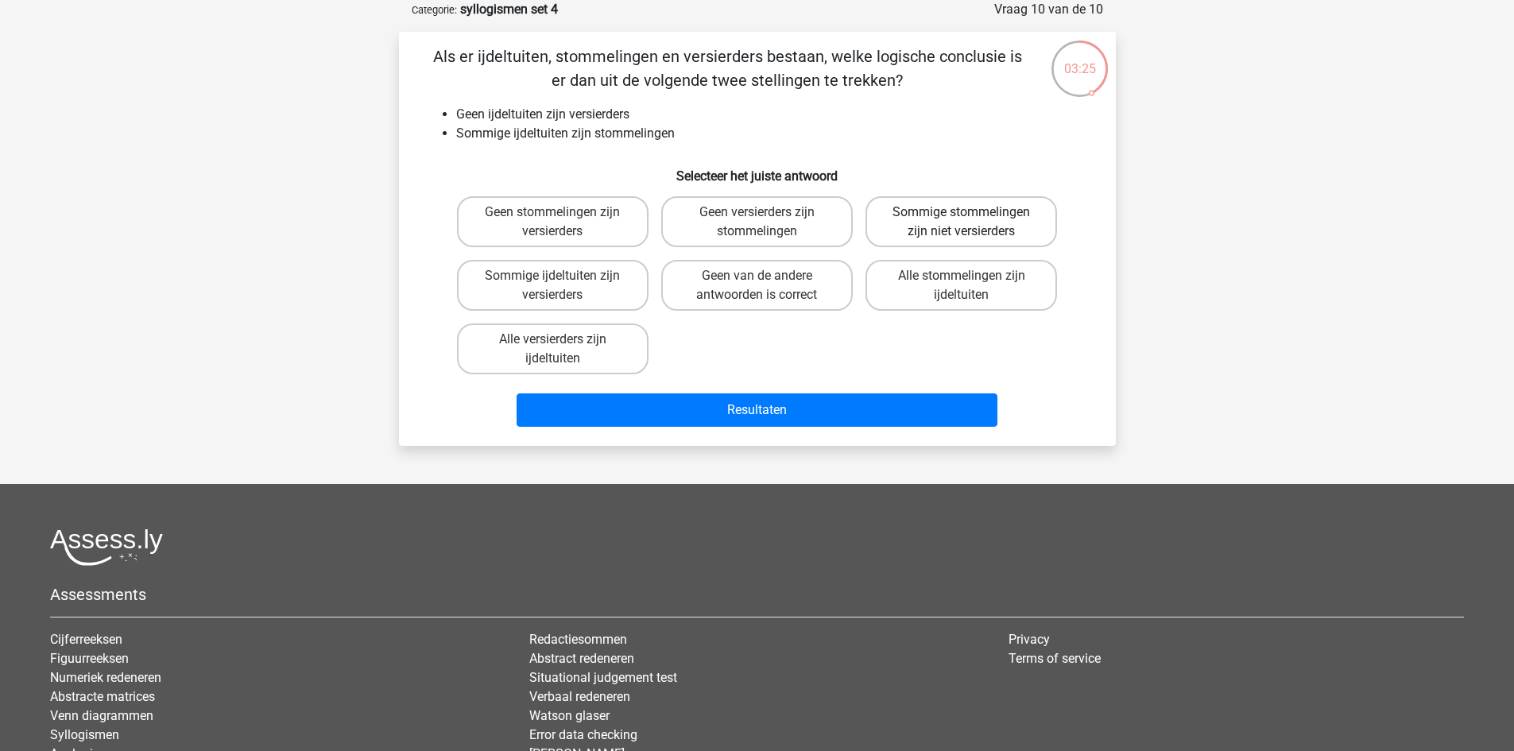
click at [926, 227] on label "Sommige stommelingen zijn niet versierders" at bounding box center [962, 221] width 192 height 51
click at [962, 223] on input "Sommige stommelingen zijn niet versierders" at bounding box center [967, 217] width 10 height 10
radio input "true"
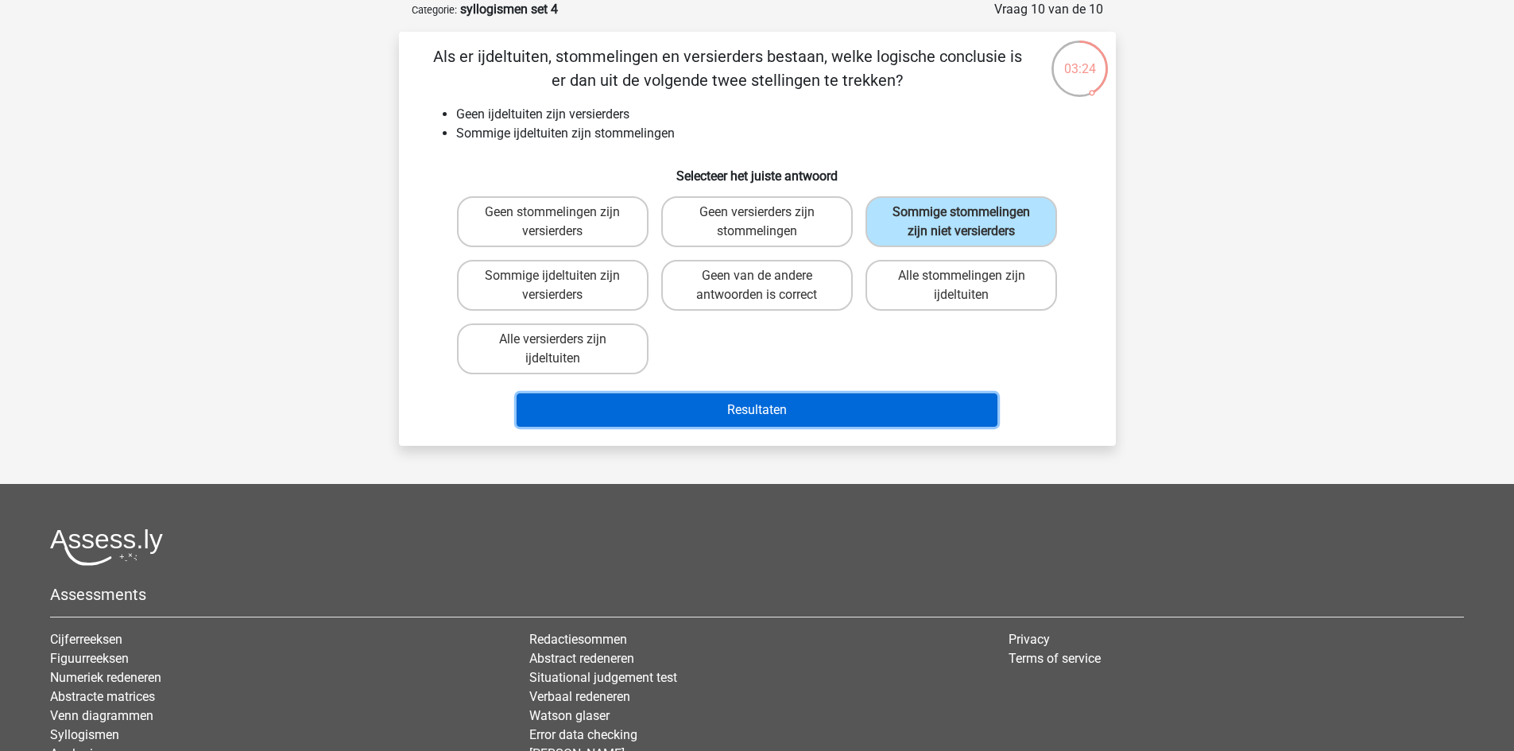
click at [883, 405] on button "Resultaten" at bounding box center [757, 410] width 481 height 33
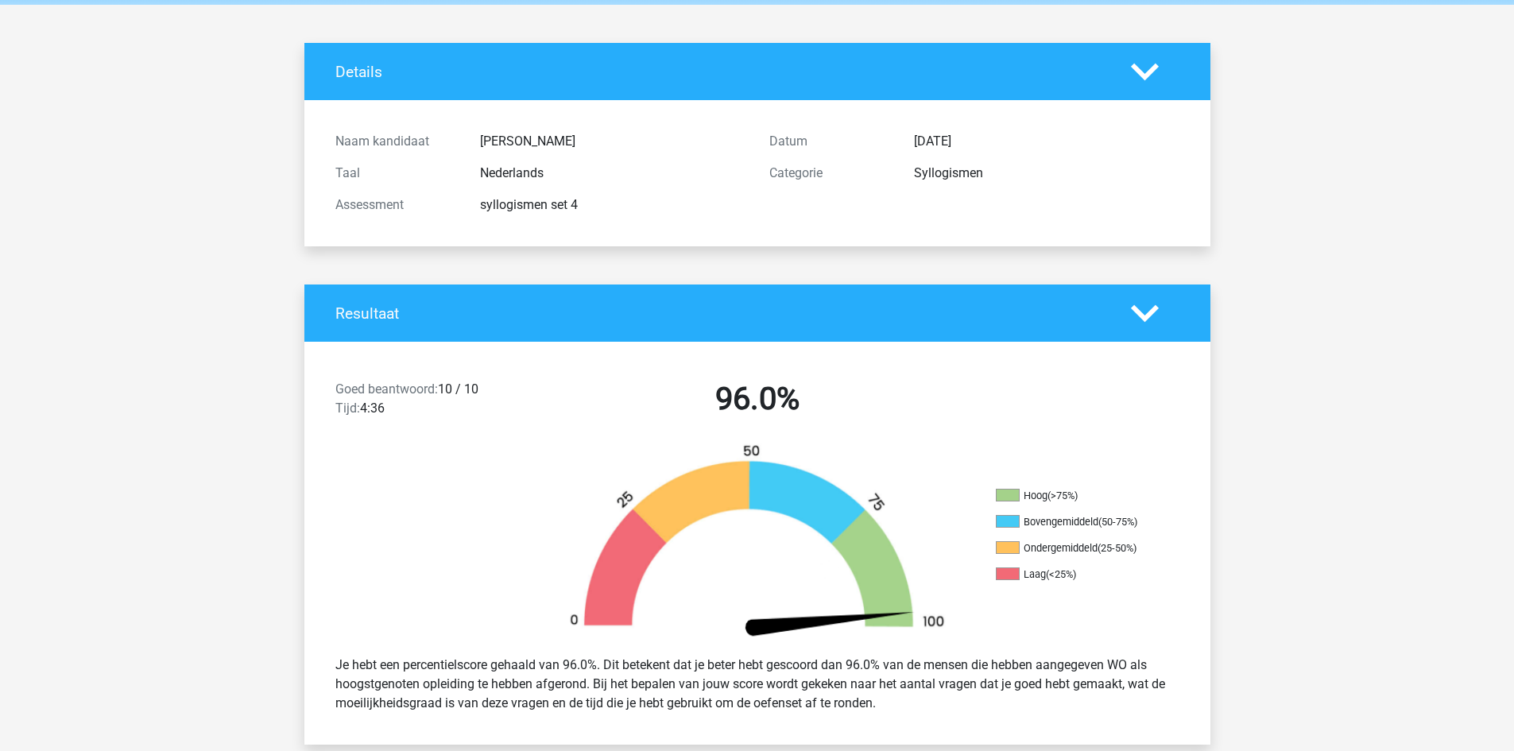
scroll to position [238, 0]
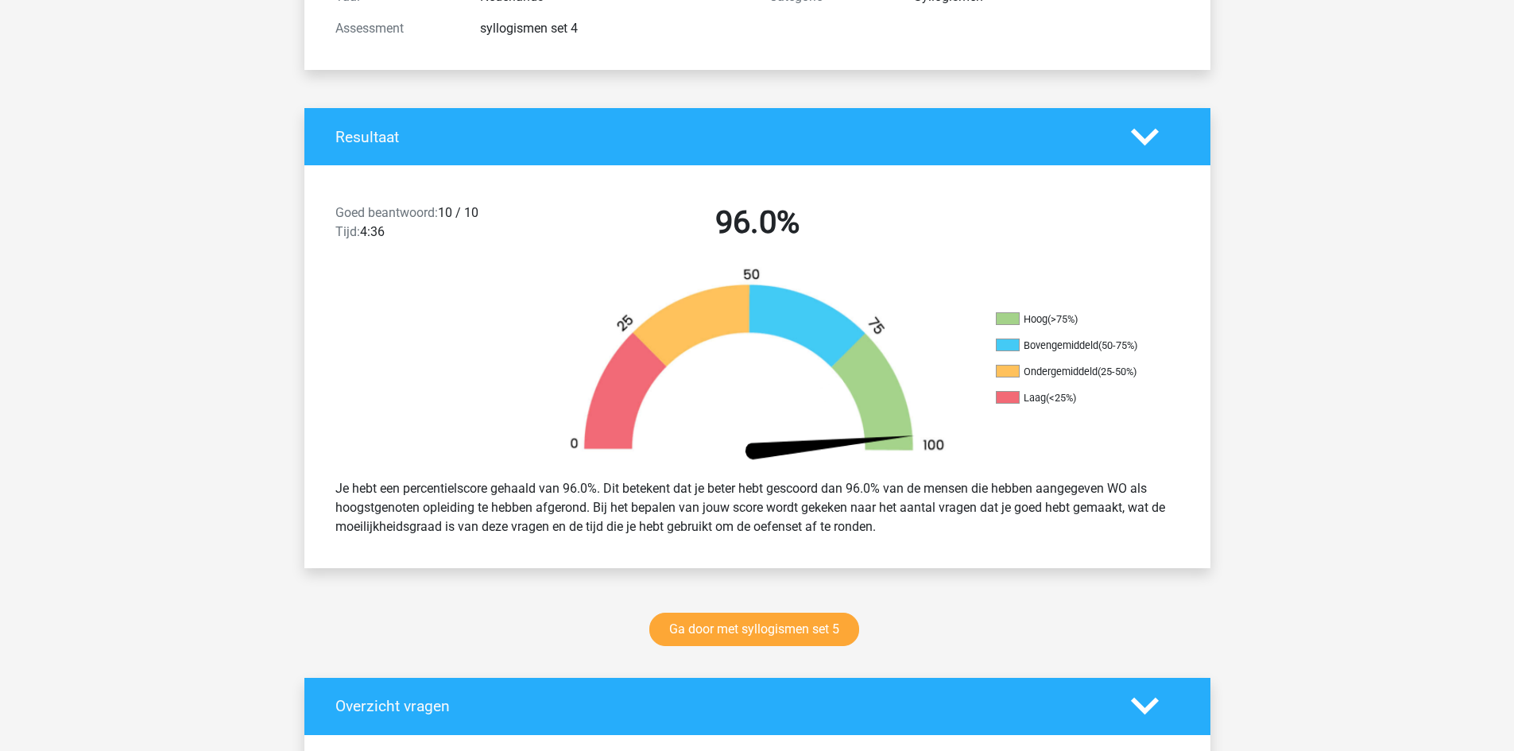
drag, startPoint x: 200, startPoint y: 175, endPoint x: 216, endPoint y: 182, distance: 18.2
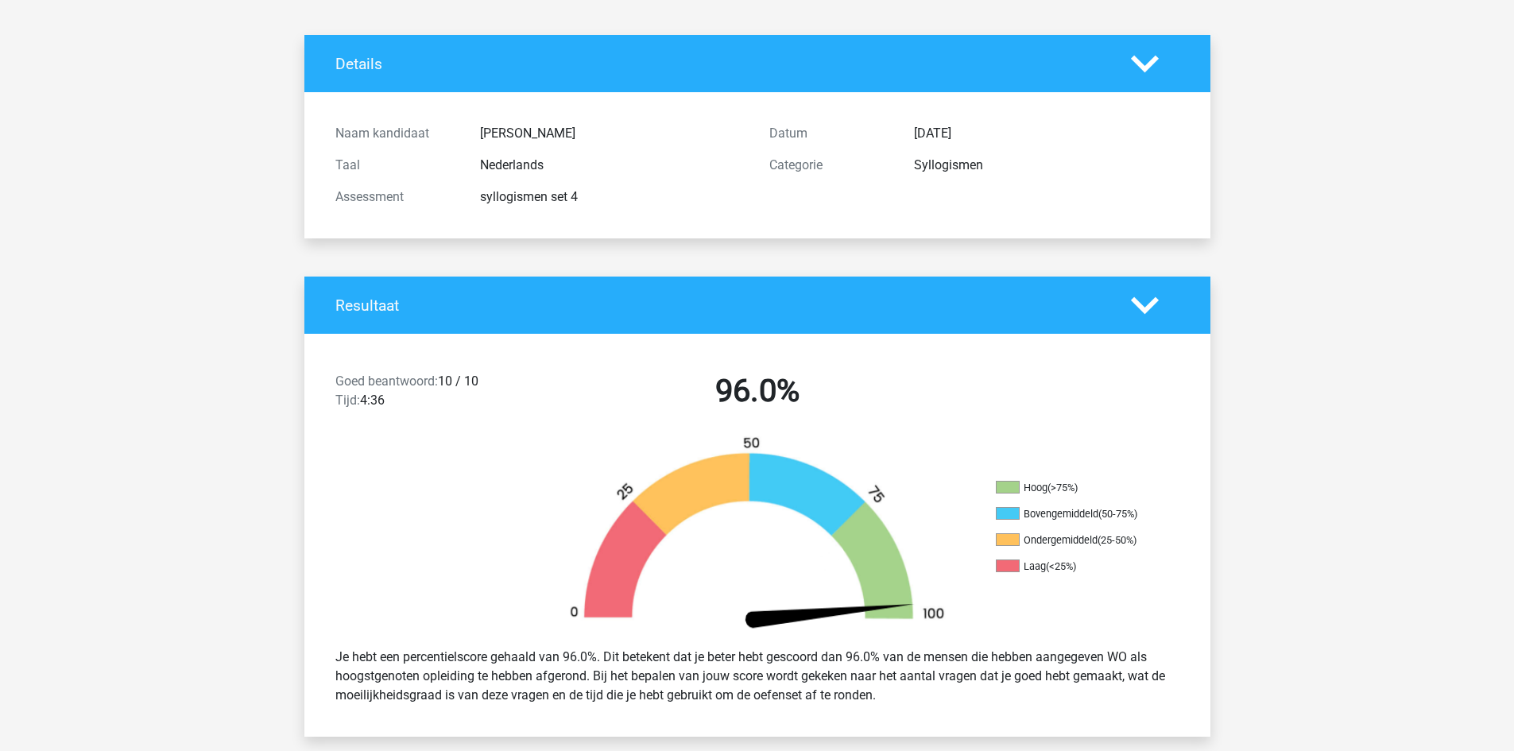
scroll to position [0, 0]
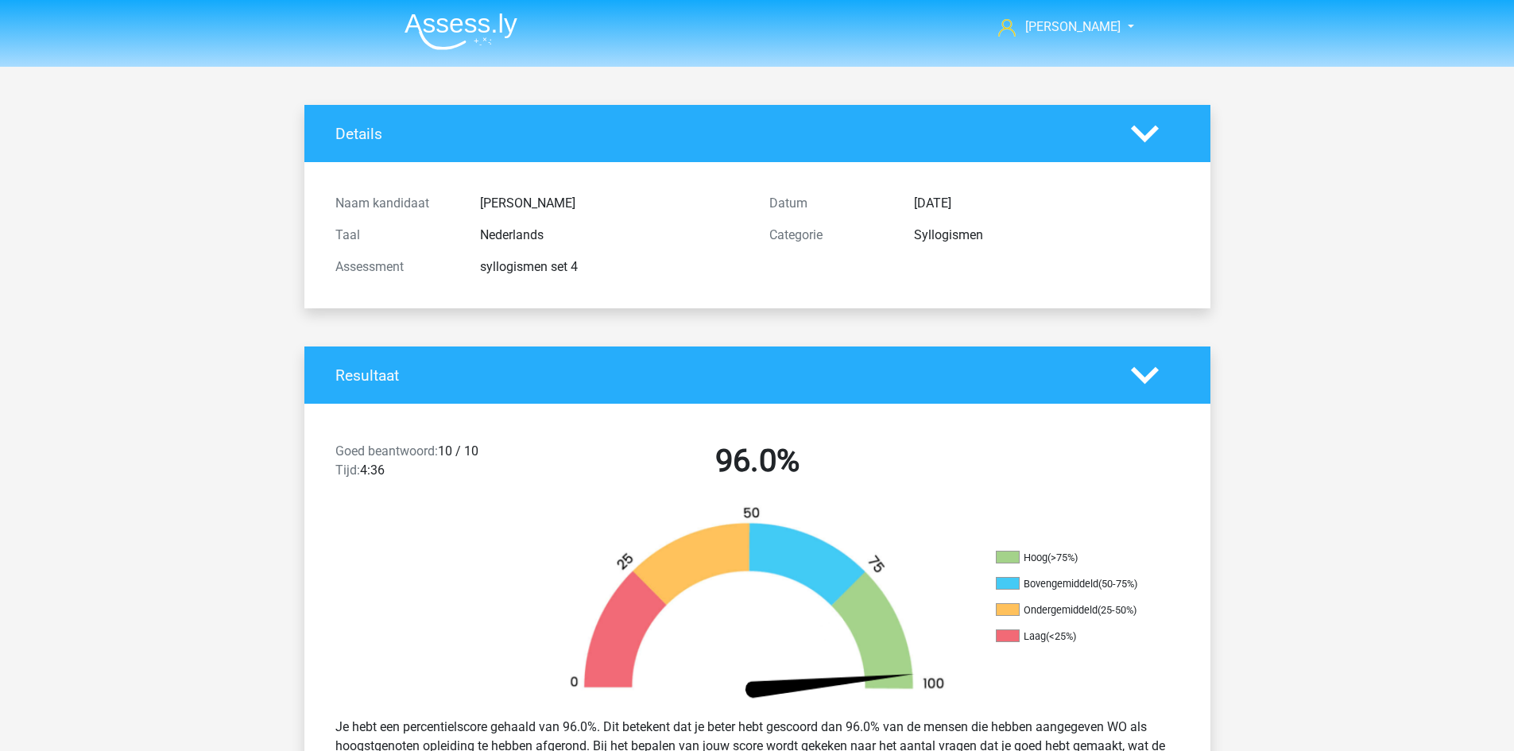
click at [452, 25] on img at bounding box center [461, 31] width 113 height 37
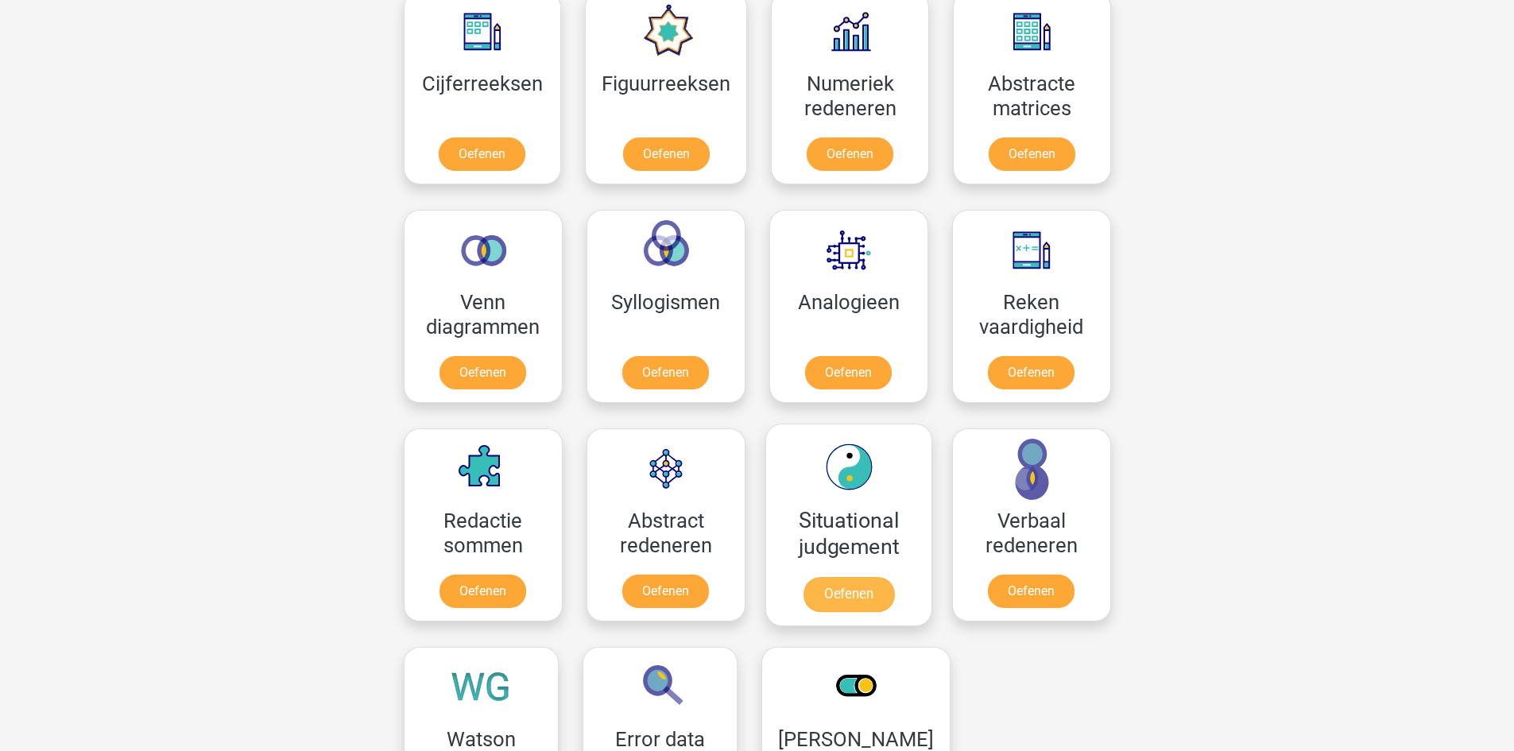
scroll to position [874, 0]
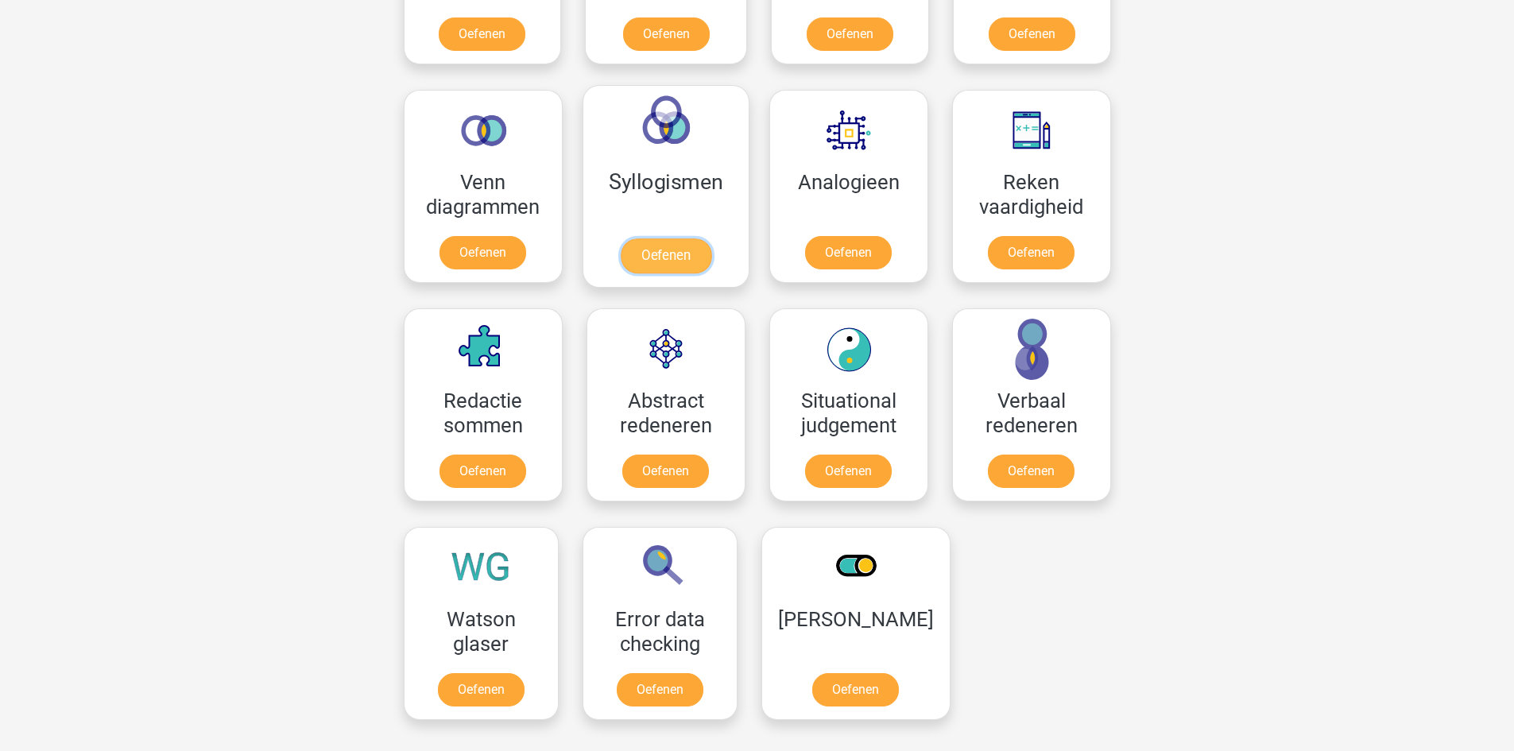
click at [662, 238] on link "Oefenen" at bounding box center [665, 255] width 91 height 35
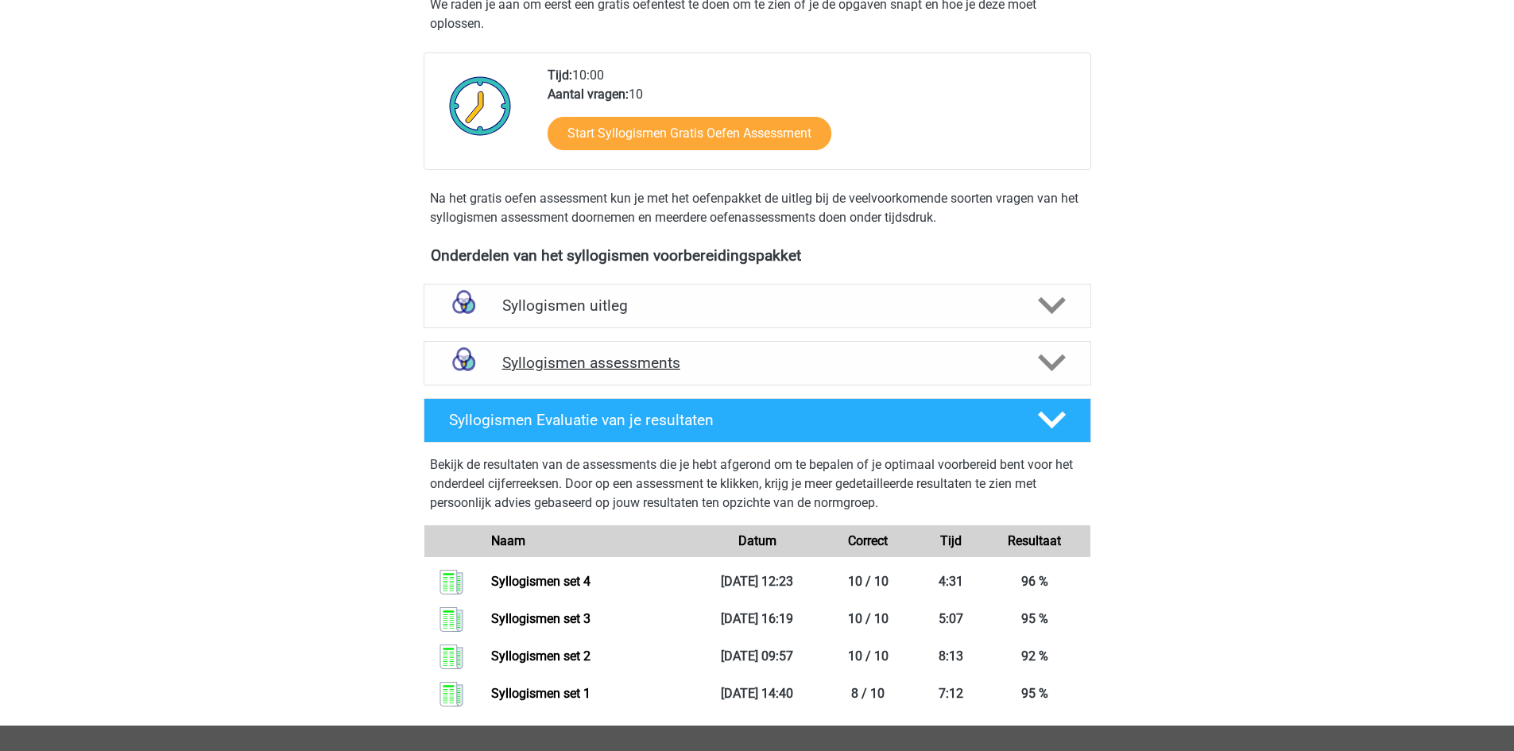
click at [614, 352] on div "Syllogismen assessments" at bounding box center [758, 363] width 668 height 45
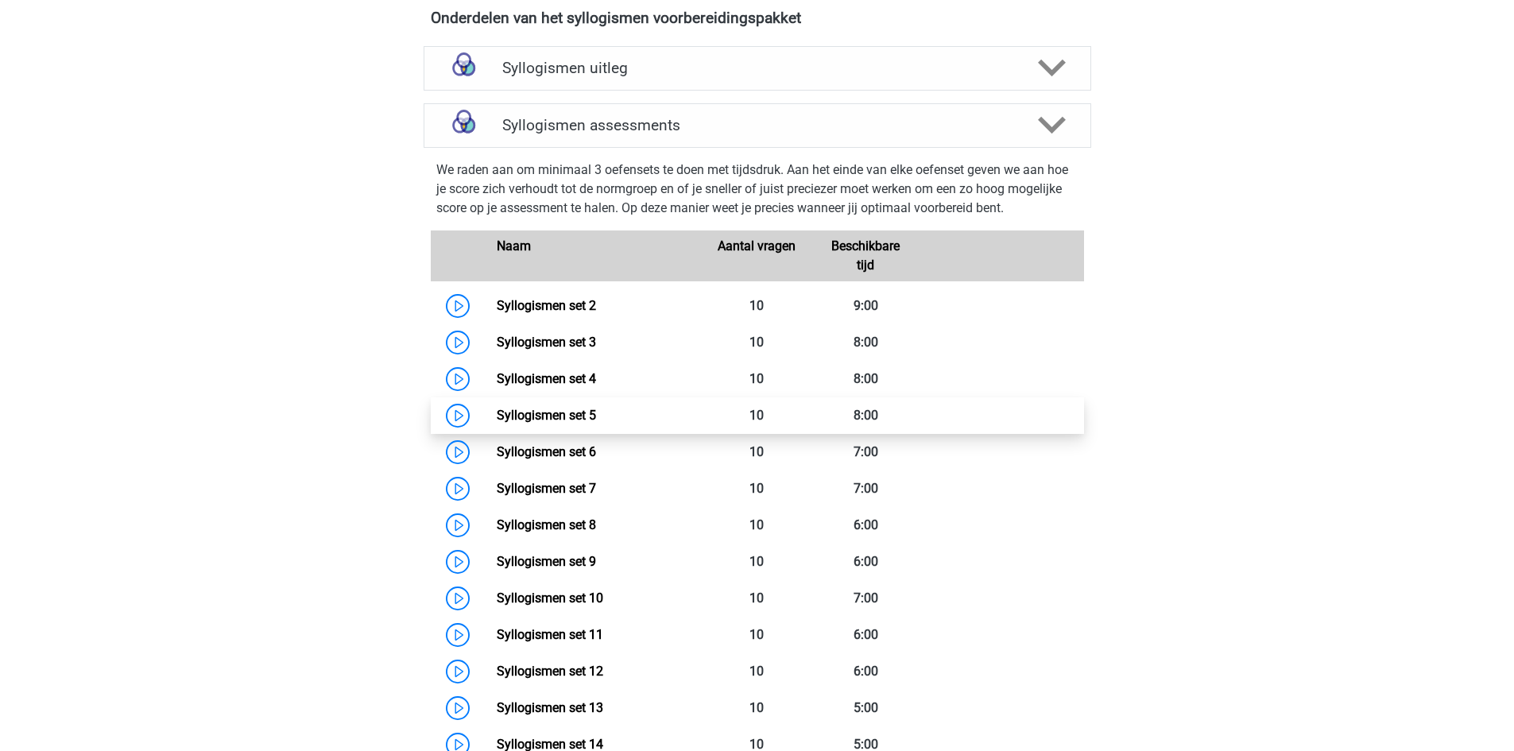
scroll to position [636, 0]
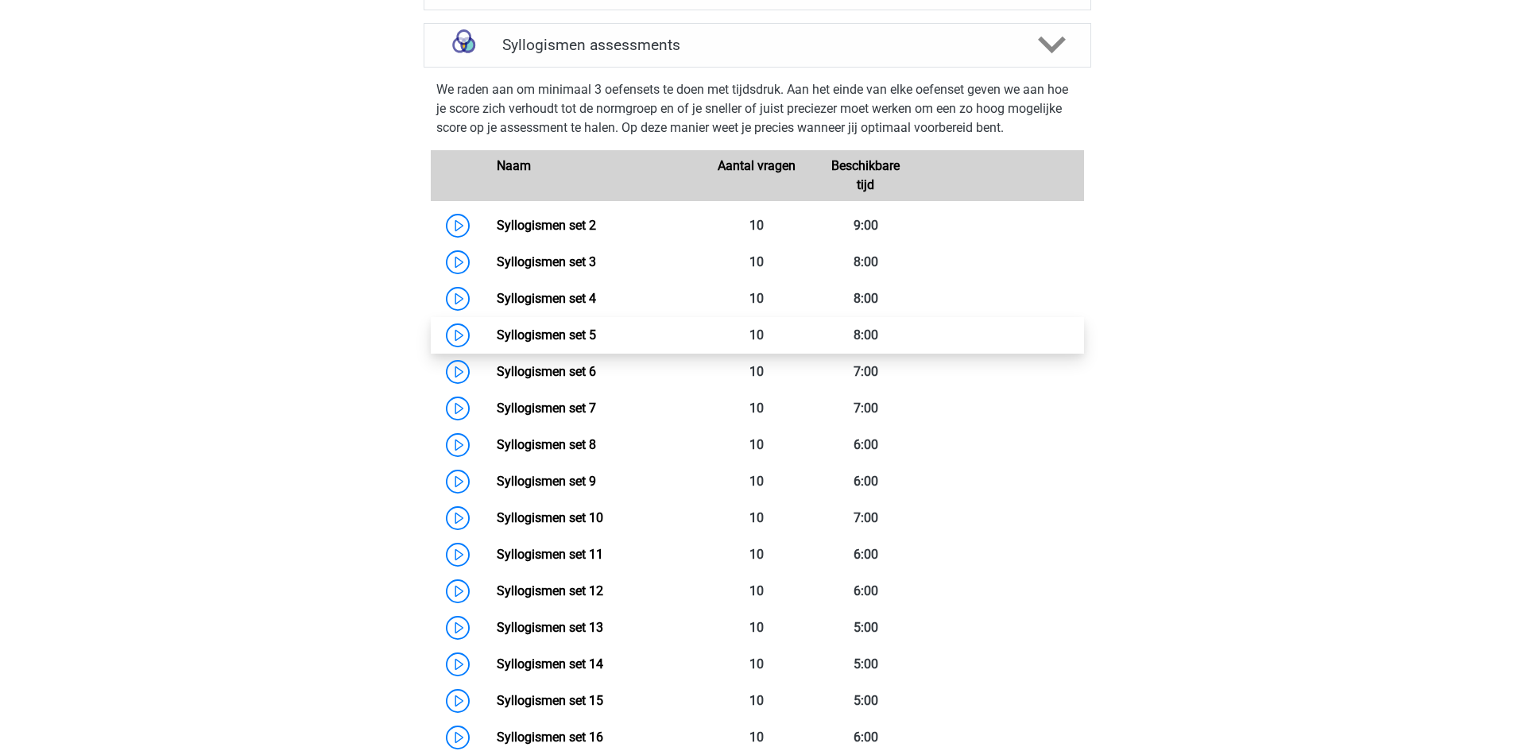
click at [560, 333] on link "Syllogismen set 5" at bounding box center [546, 335] width 99 height 15
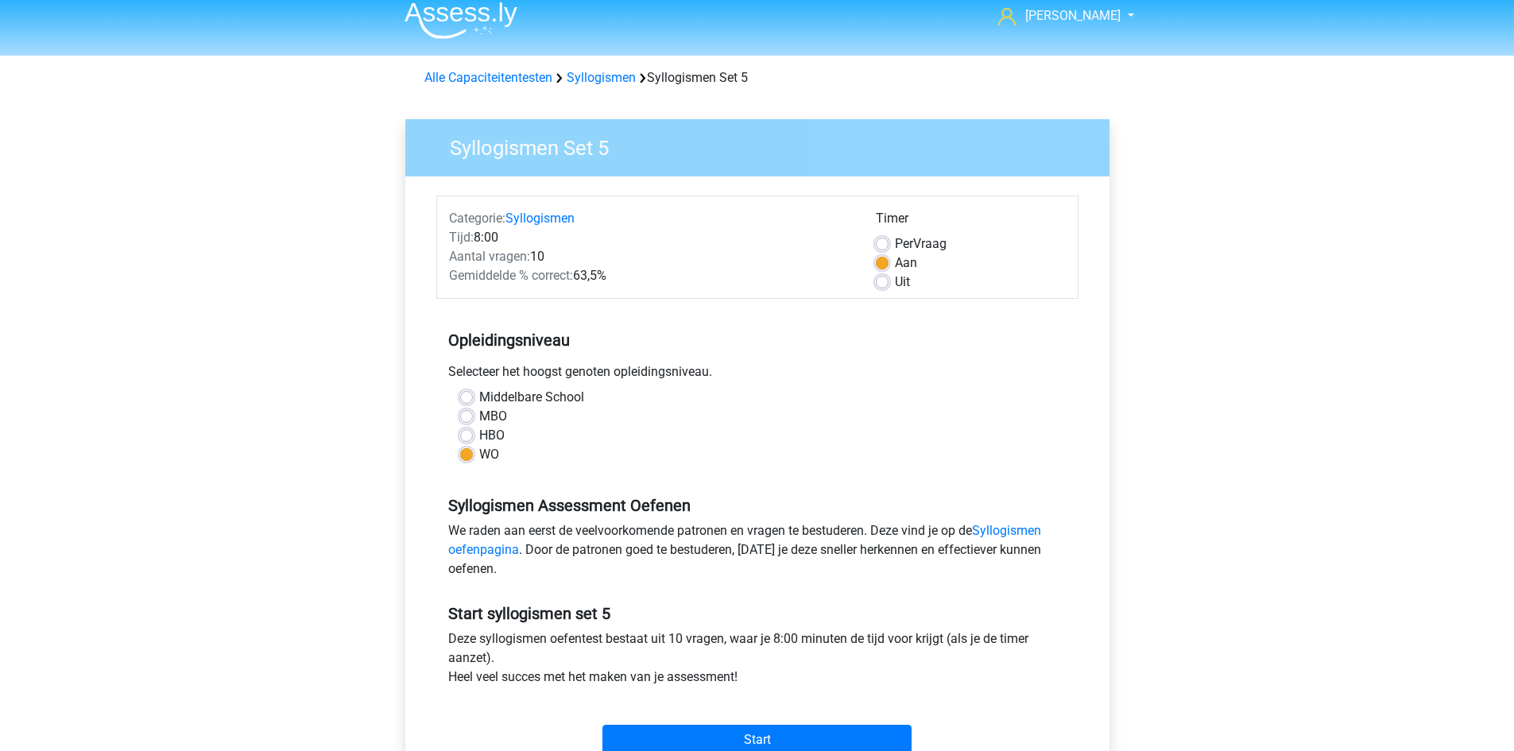
scroll to position [159, 0]
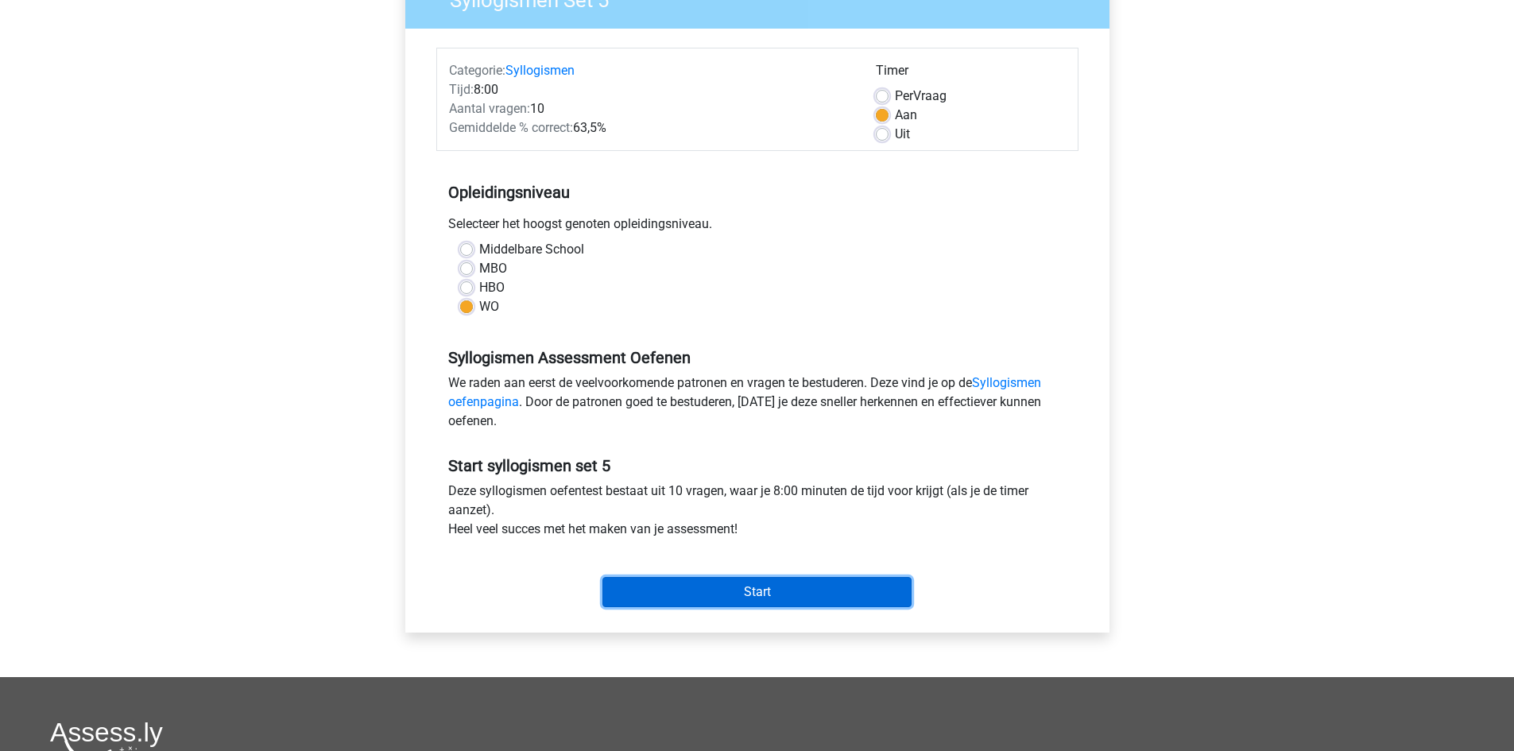
click at [758, 591] on input "Start" at bounding box center [757, 592] width 309 height 30
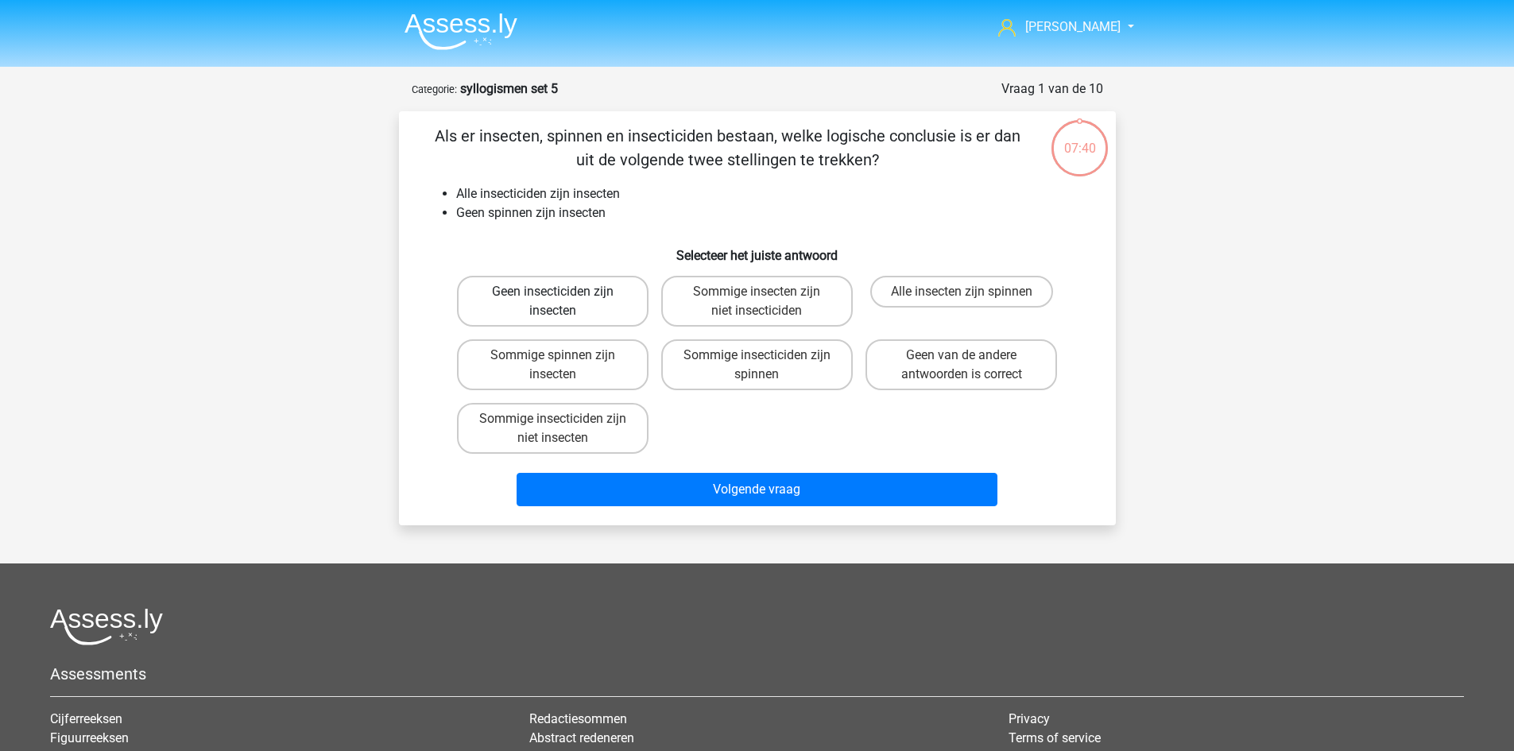
drag, startPoint x: 556, startPoint y: 299, endPoint x: 560, endPoint y: 309, distance: 11.1
click at [556, 298] on input "Geen insecticiden zijn insecten" at bounding box center [557, 297] width 10 height 10
radio input "true"
click at [945, 376] on label "Geen van de andere antwoorden is correct" at bounding box center [962, 364] width 192 height 51
click at [962, 366] on input "Geen van de andere antwoorden is correct" at bounding box center [967, 360] width 10 height 10
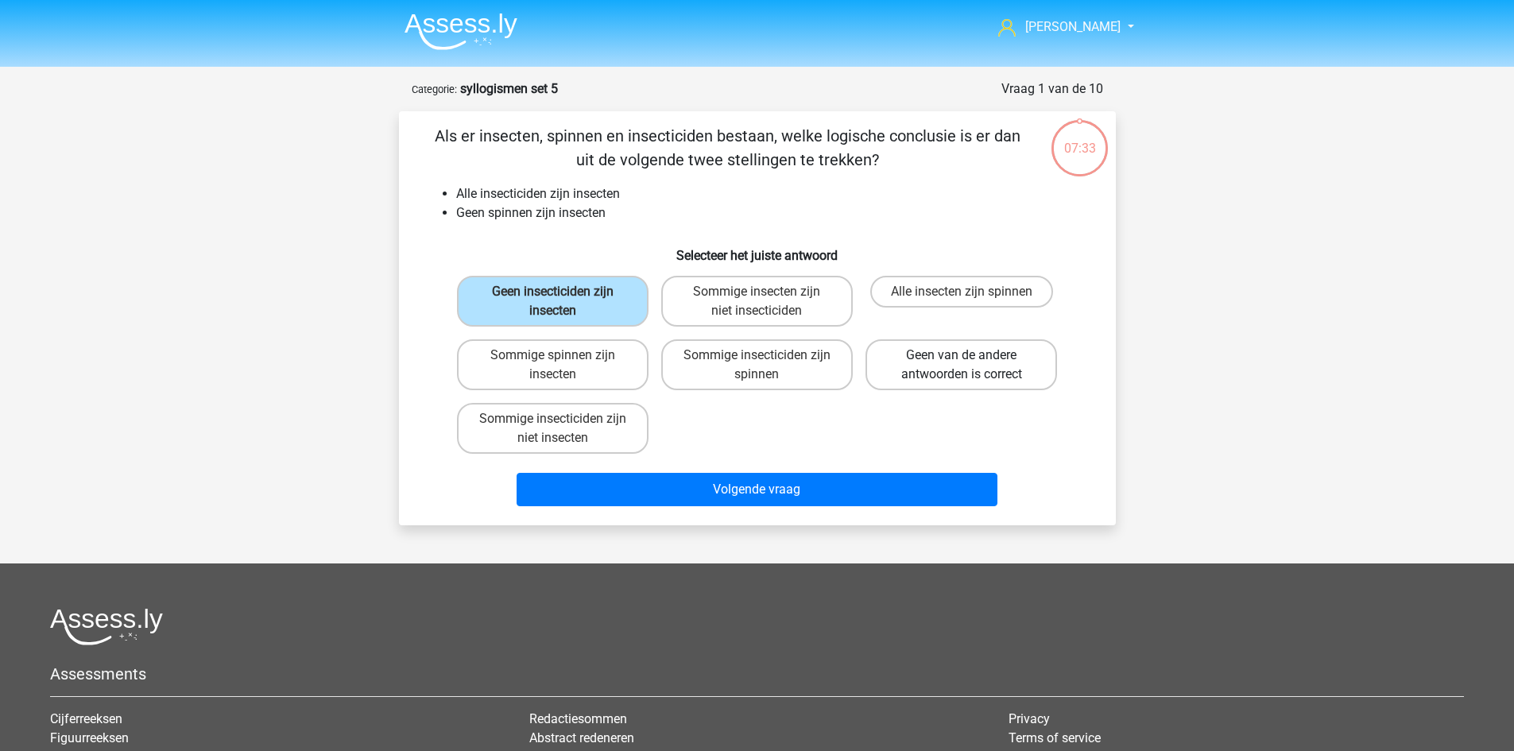
radio input "true"
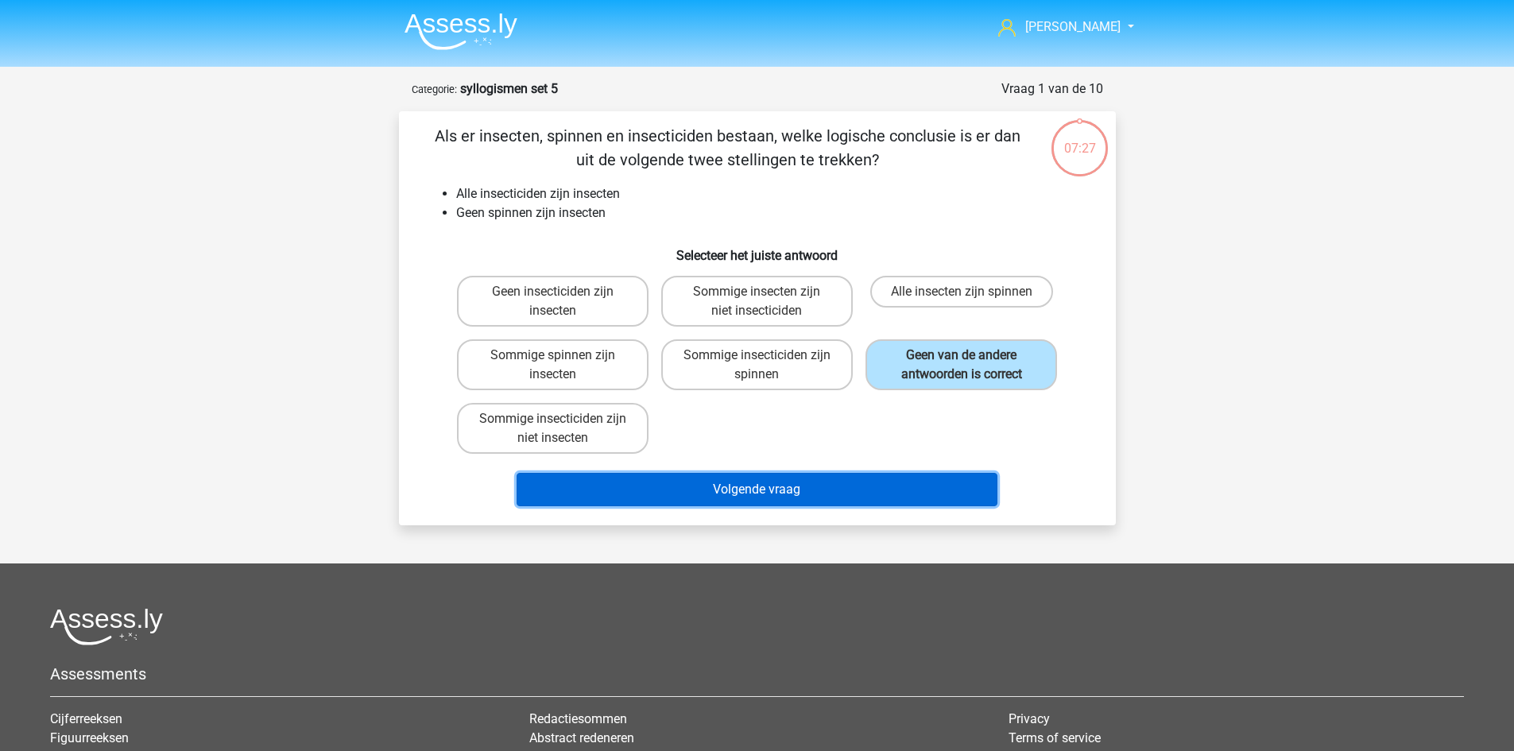
click at [808, 488] on button "Volgende vraag" at bounding box center [757, 489] width 481 height 33
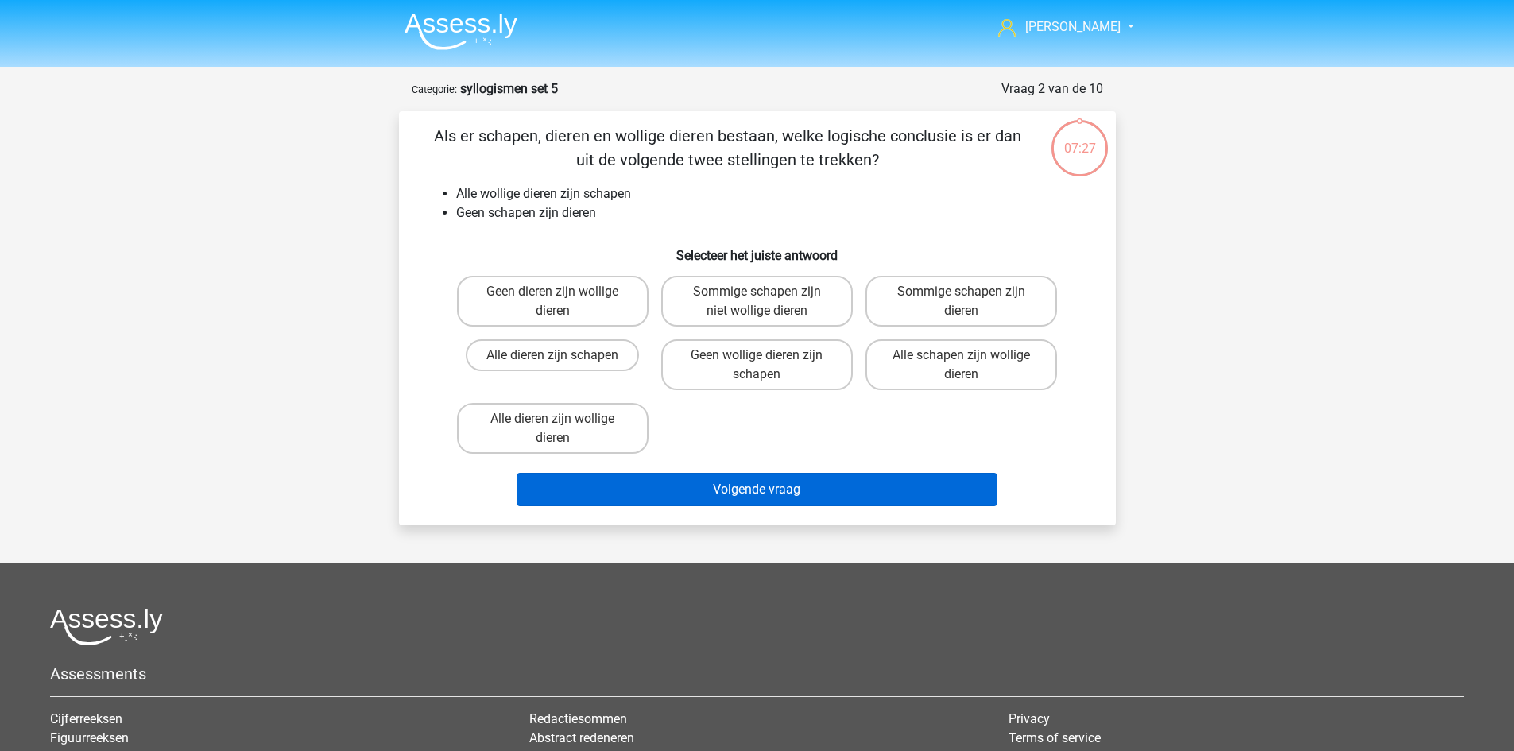
scroll to position [79, 0]
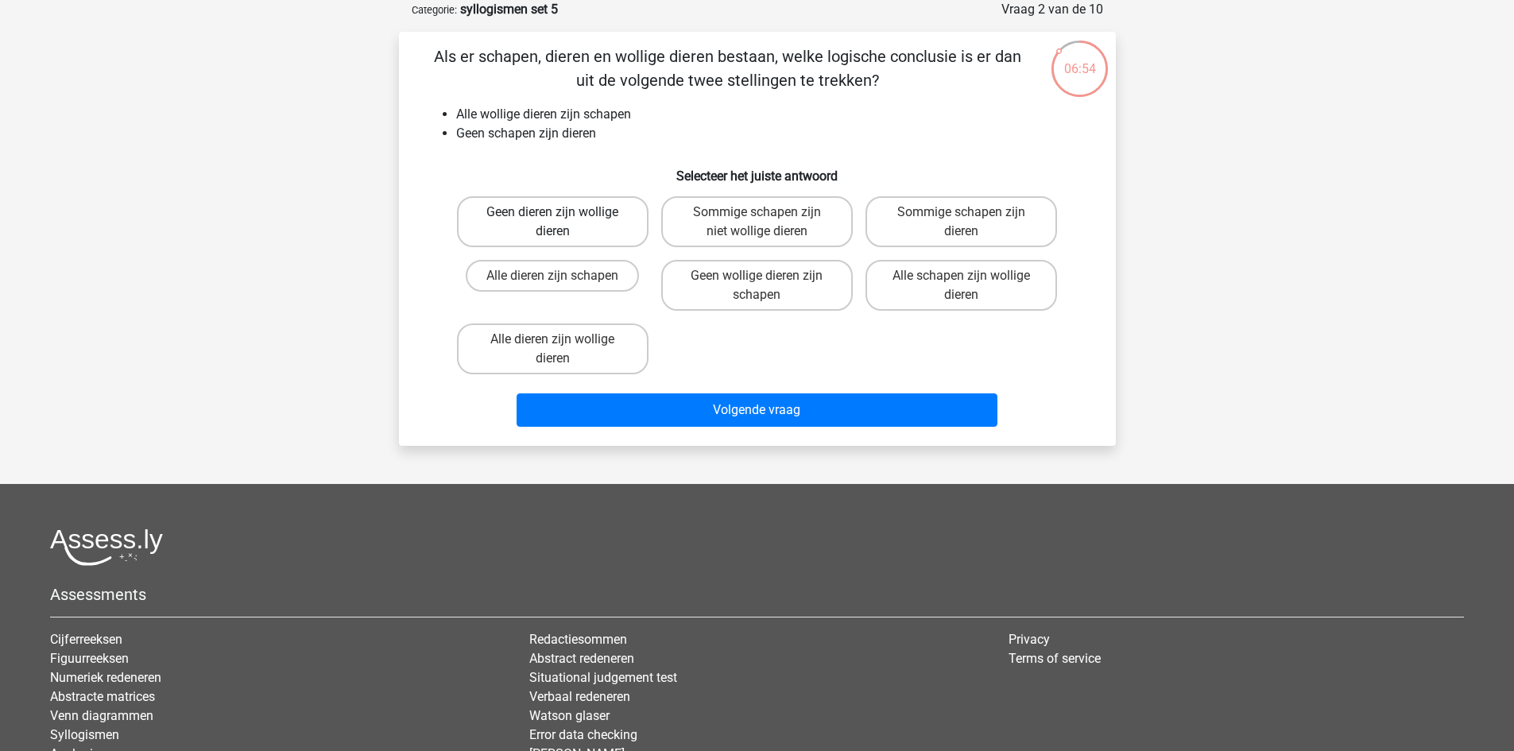
click at [580, 223] on label "Geen dieren zijn wollige dieren" at bounding box center [553, 221] width 192 height 51
click at [563, 223] on input "Geen dieren zijn wollige dieren" at bounding box center [557, 217] width 10 height 10
radio input "true"
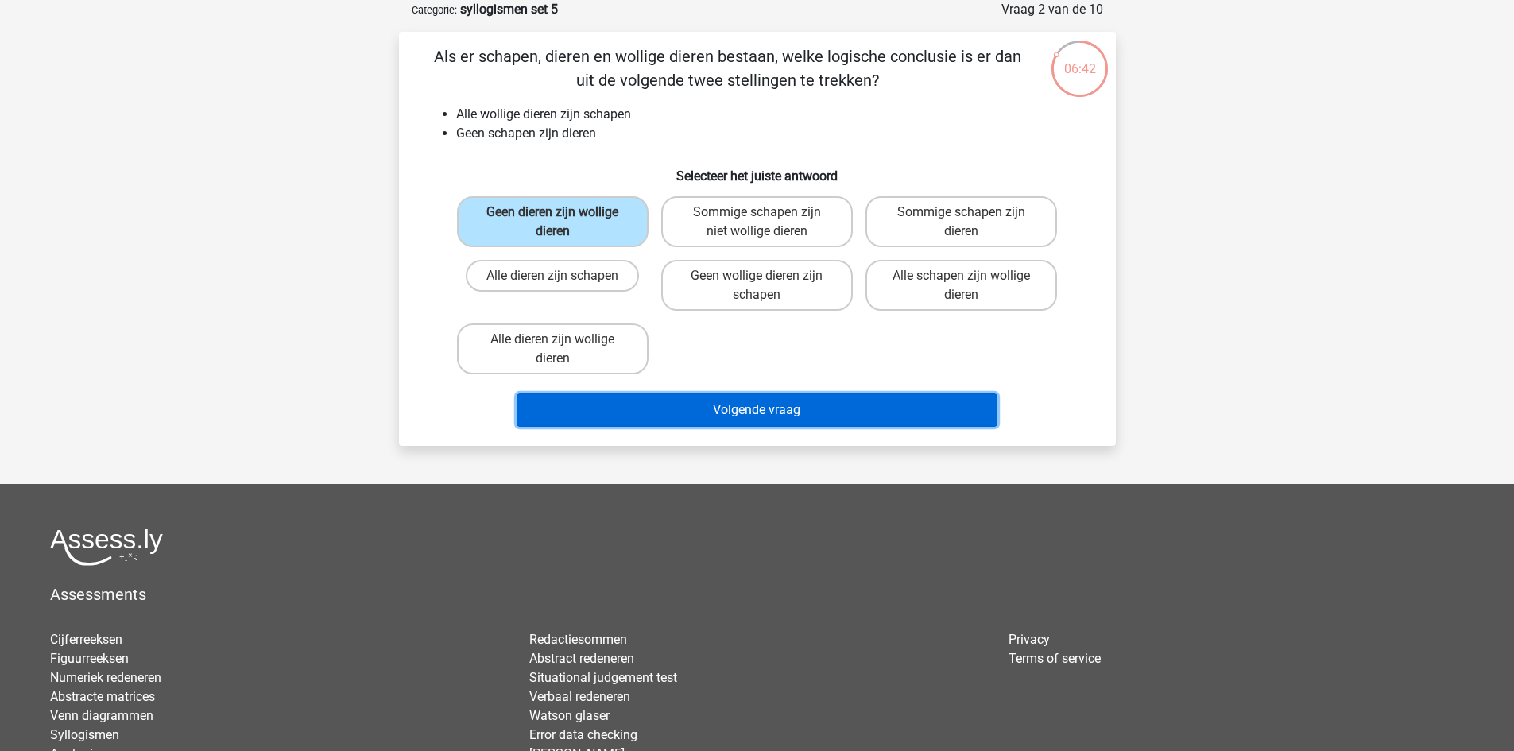
click at [758, 409] on button "Volgende vraag" at bounding box center [757, 410] width 481 height 33
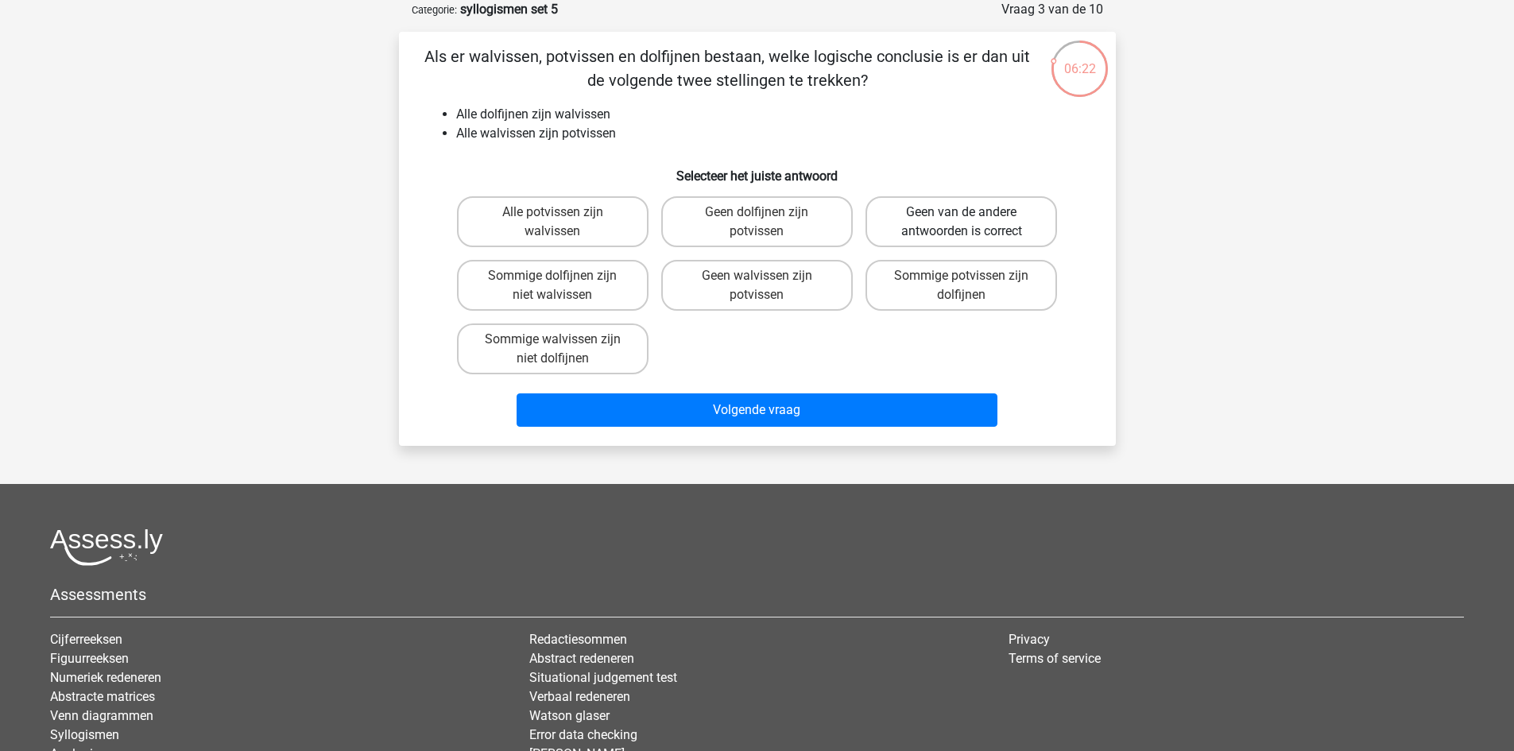
click at [945, 230] on label "Geen van de andere antwoorden is correct" at bounding box center [962, 221] width 192 height 51
click at [962, 223] on input "Geen van de andere antwoorden is correct" at bounding box center [967, 217] width 10 height 10
radio input "true"
click at [973, 297] on label "Sommige potvissen zijn dolfijnen" at bounding box center [962, 285] width 192 height 51
click at [972, 286] on input "Sommige potvissen zijn dolfijnen" at bounding box center [967, 281] width 10 height 10
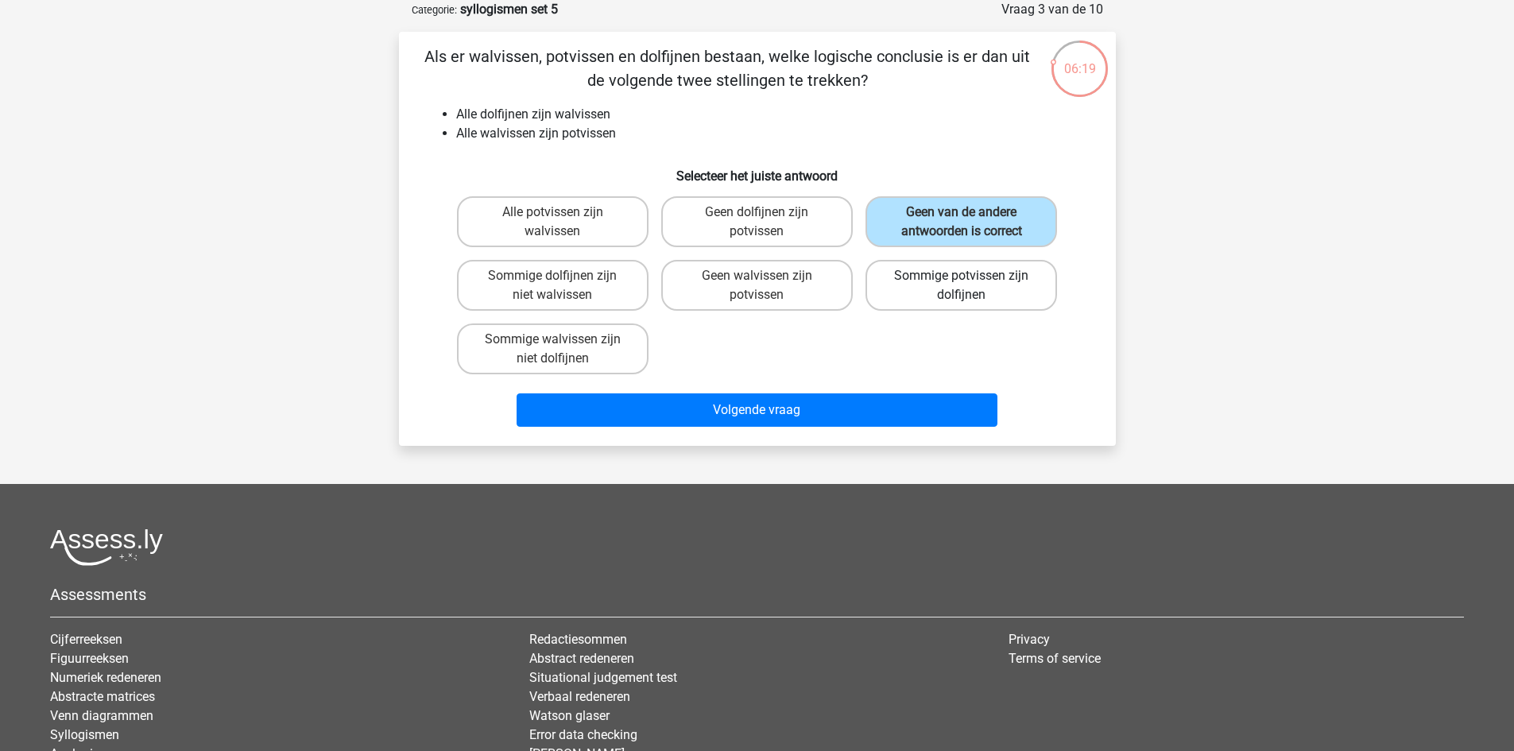
radio input "true"
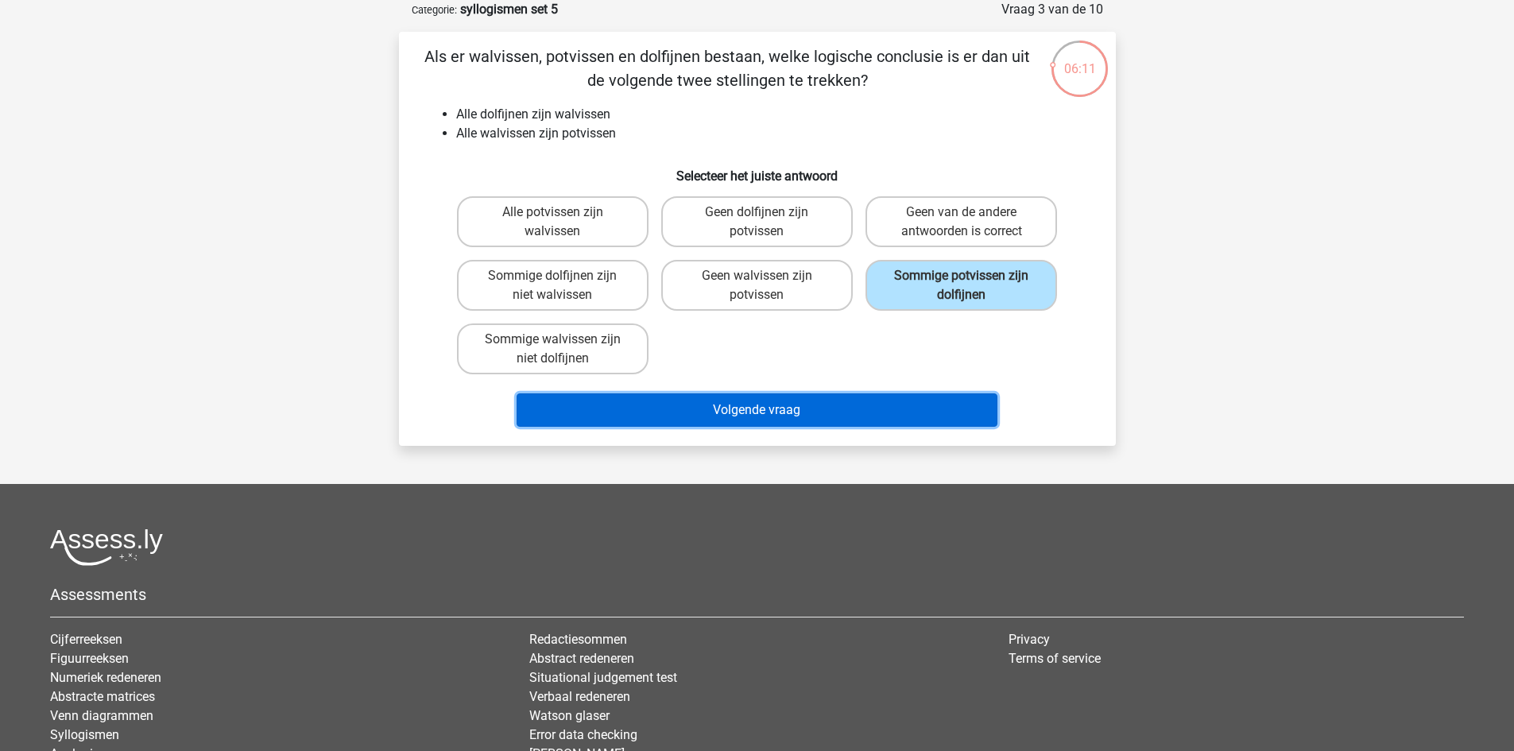
click at [905, 408] on button "Volgende vraag" at bounding box center [757, 410] width 481 height 33
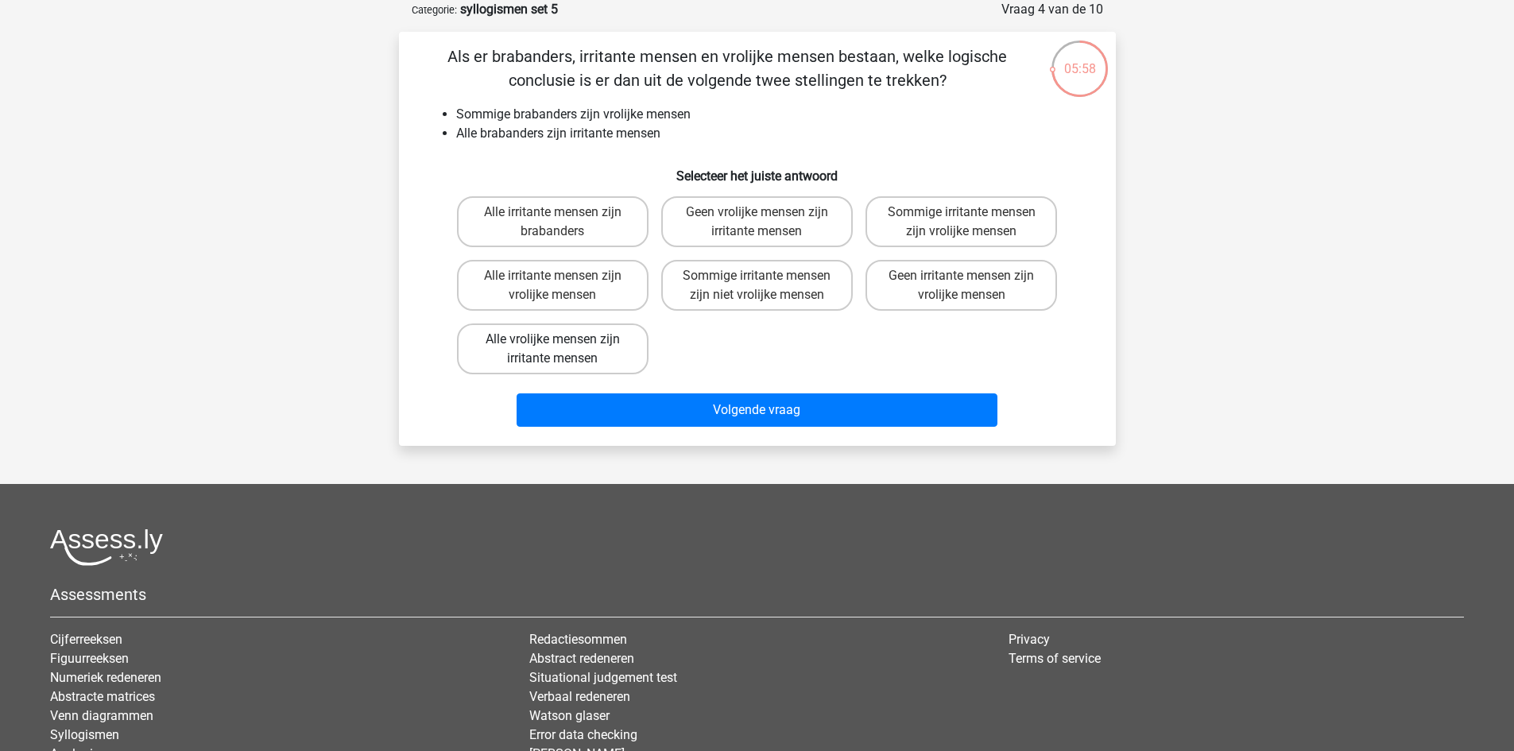
click at [621, 351] on label "Alle vrolijke mensen zijn irritante mensen" at bounding box center [553, 349] width 192 height 51
click at [563, 350] on input "Alle vrolijke mensen zijn irritante mensen" at bounding box center [557, 344] width 10 height 10
radio input "true"
click at [934, 231] on label "Sommige irritante mensen zijn vrolijke mensen" at bounding box center [962, 221] width 192 height 51
click at [962, 223] on input "Sommige irritante mensen zijn vrolijke mensen" at bounding box center [967, 217] width 10 height 10
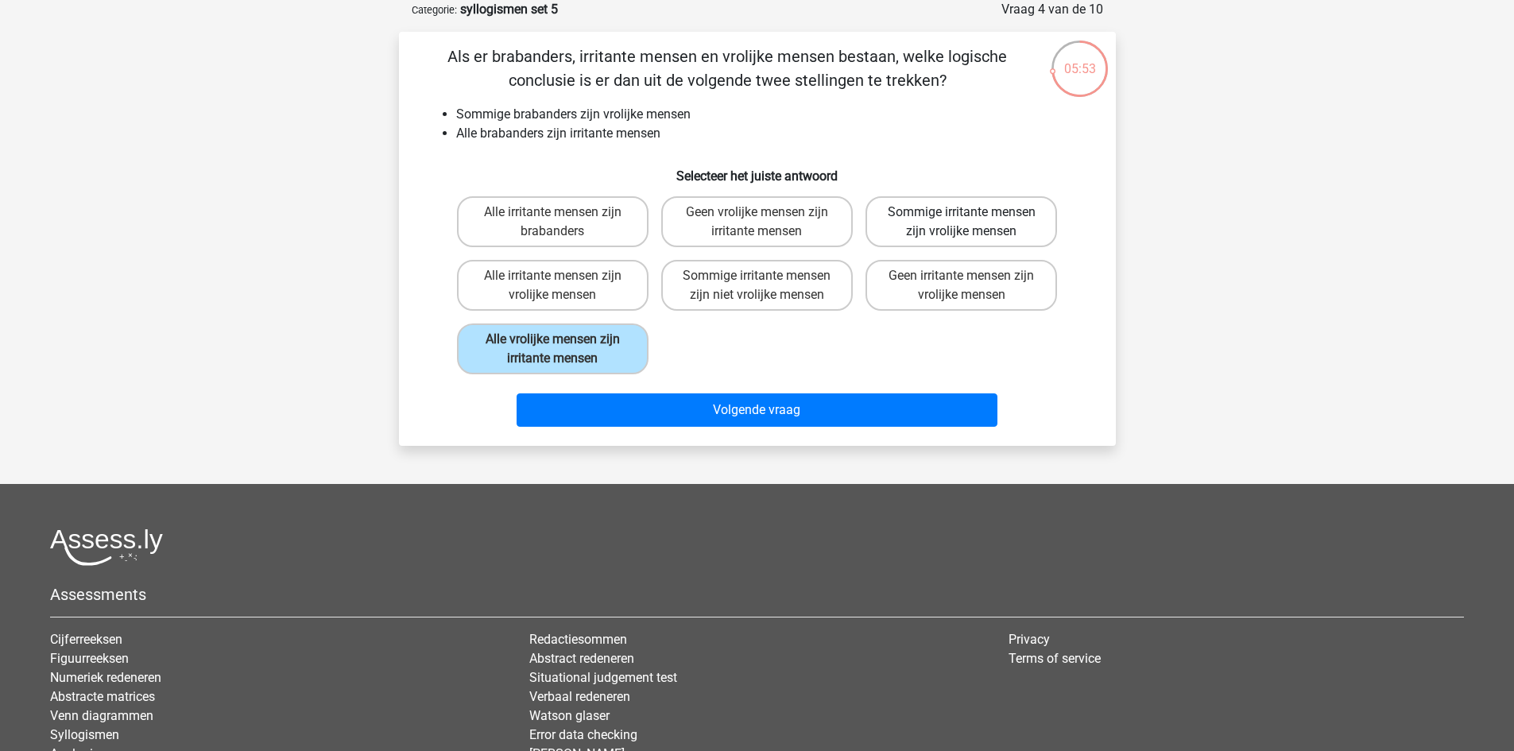
radio input "true"
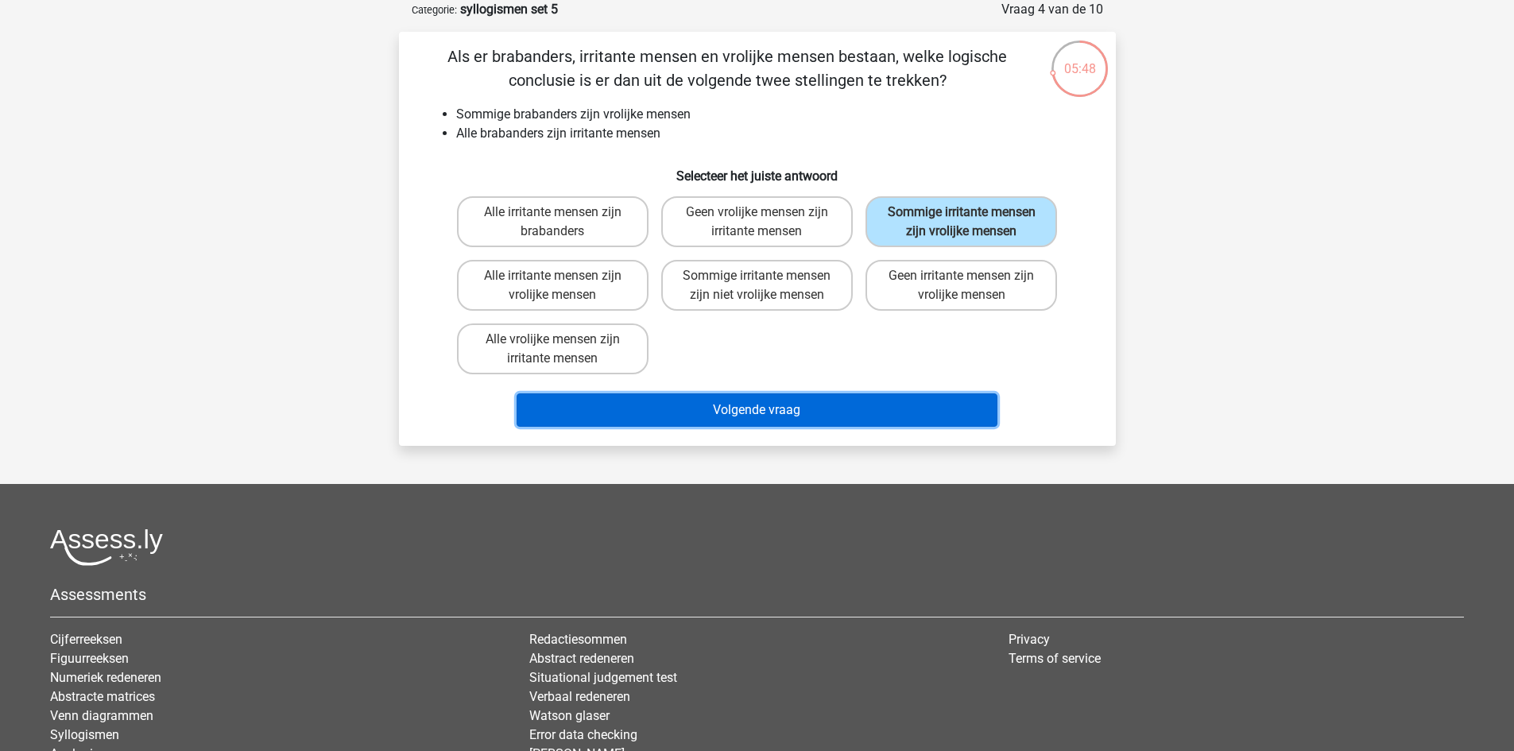
click at [877, 413] on button "Volgende vraag" at bounding box center [757, 410] width 481 height 33
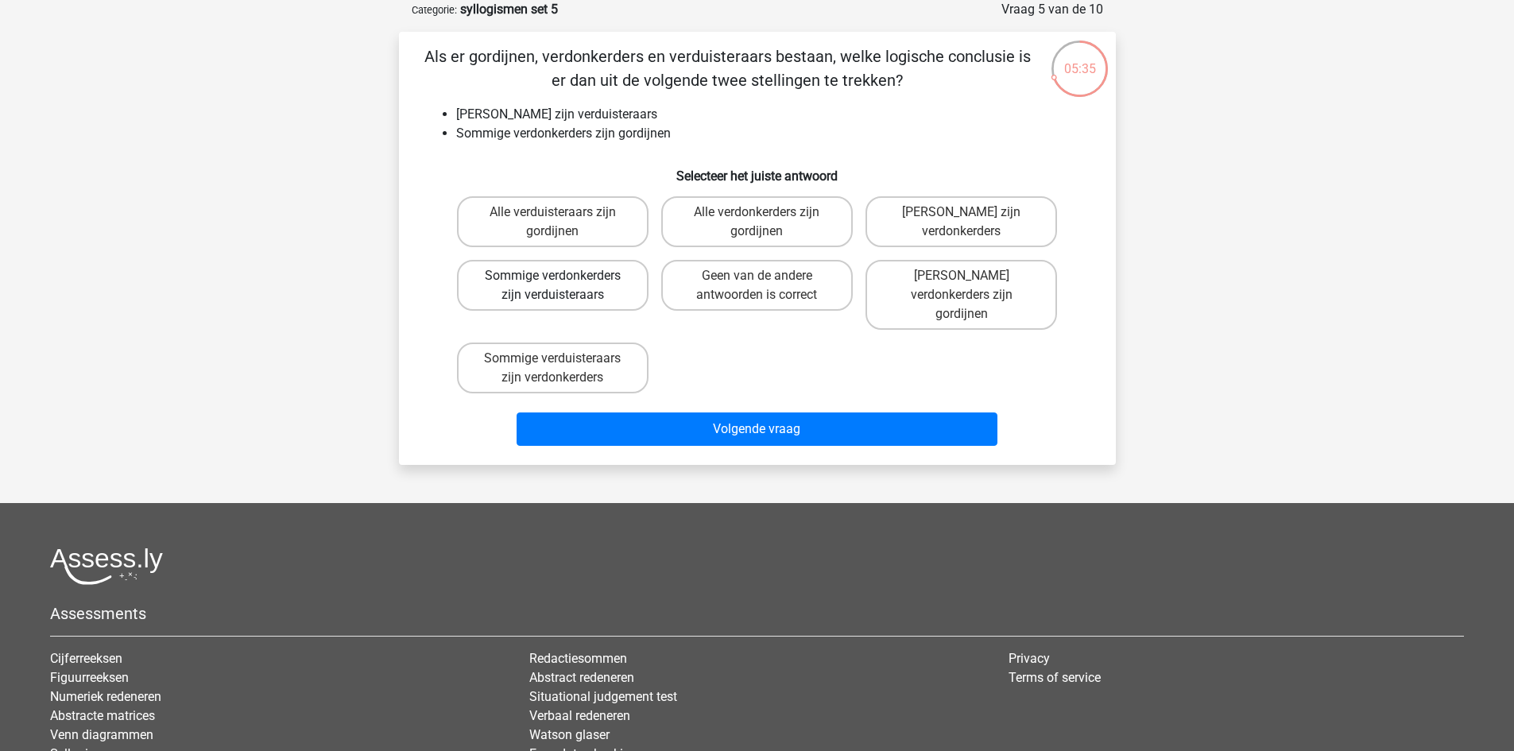
click at [595, 272] on label "Sommige verdonkerders zijn verduisteraars" at bounding box center [553, 285] width 192 height 51
click at [563, 276] on input "Sommige verdonkerders zijn verduisteraars" at bounding box center [557, 281] width 10 height 10
radio input "true"
click at [603, 343] on label "Sommige verduisteraars zijn verdonkerders" at bounding box center [553, 368] width 192 height 51
click at [563, 359] on input "Sommige verduisteraars zijn verdonkerders" at bounding box center [557, 364] width 10 height 10
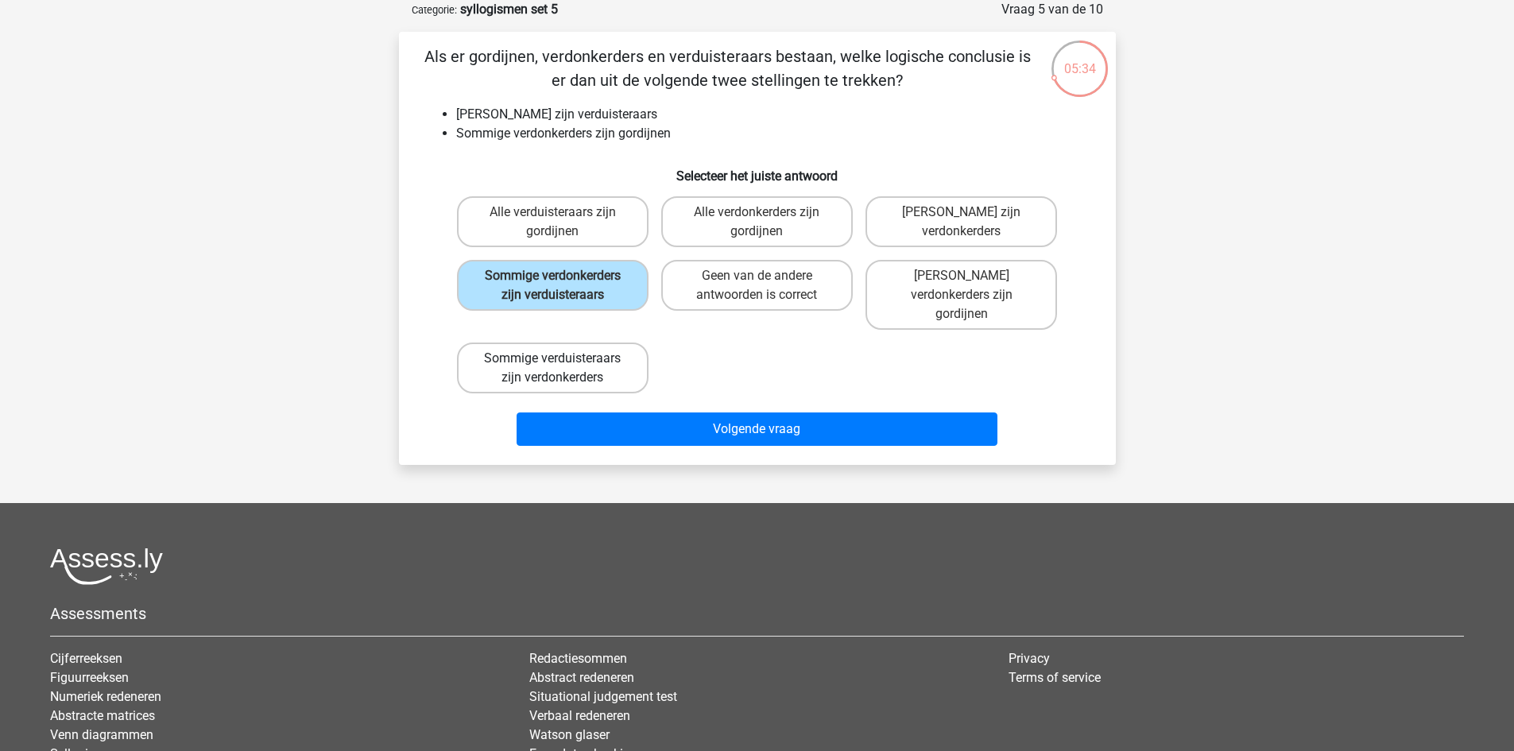
radio input "true"
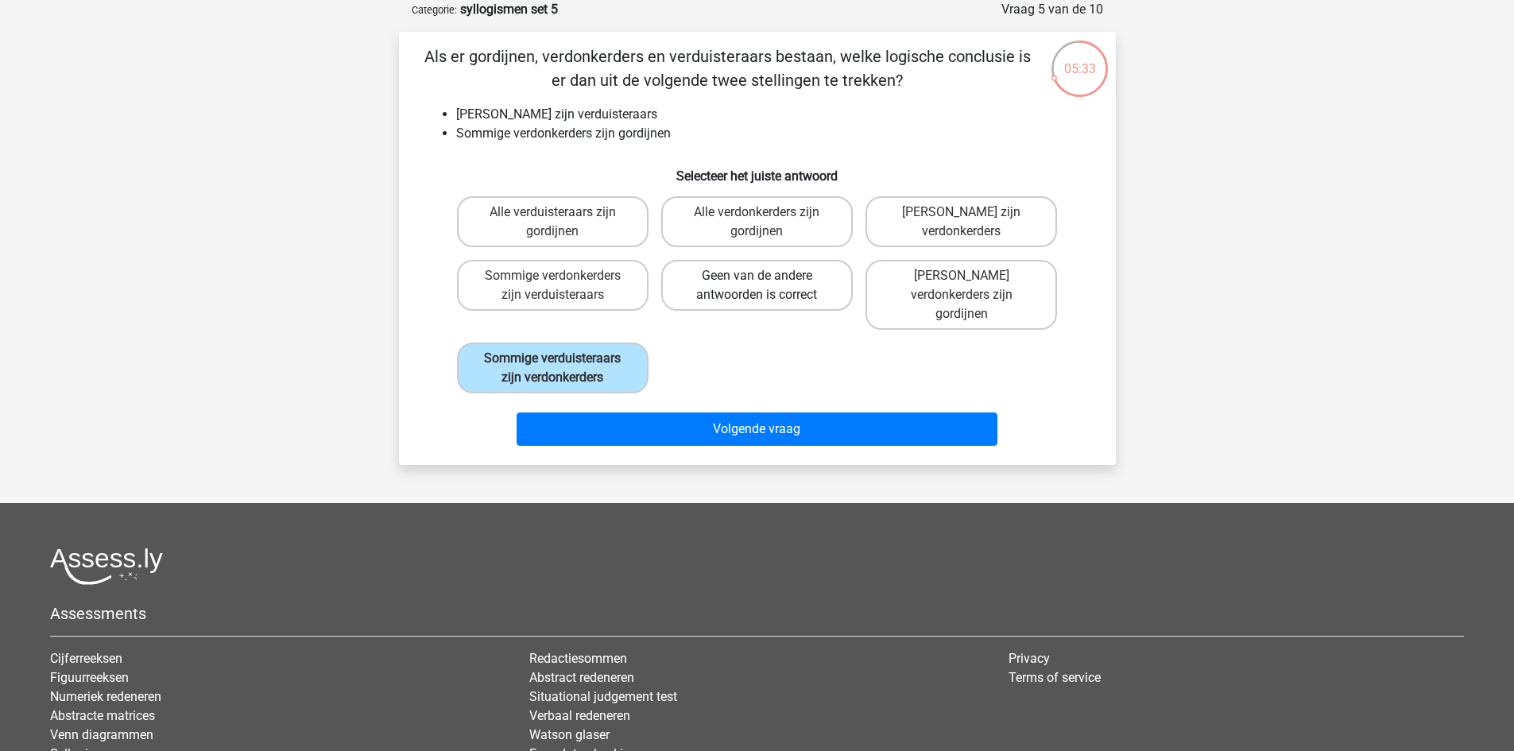
click at [812, 271] on label "Geen van de andere antwoorden is correct" at bounding box center [757, 285] width 192 height 51
click at [767, 276] on input "Geen van de andere antwoorden is correct" at bounding box center [762, 281] width 10 height 10
radio input "true"
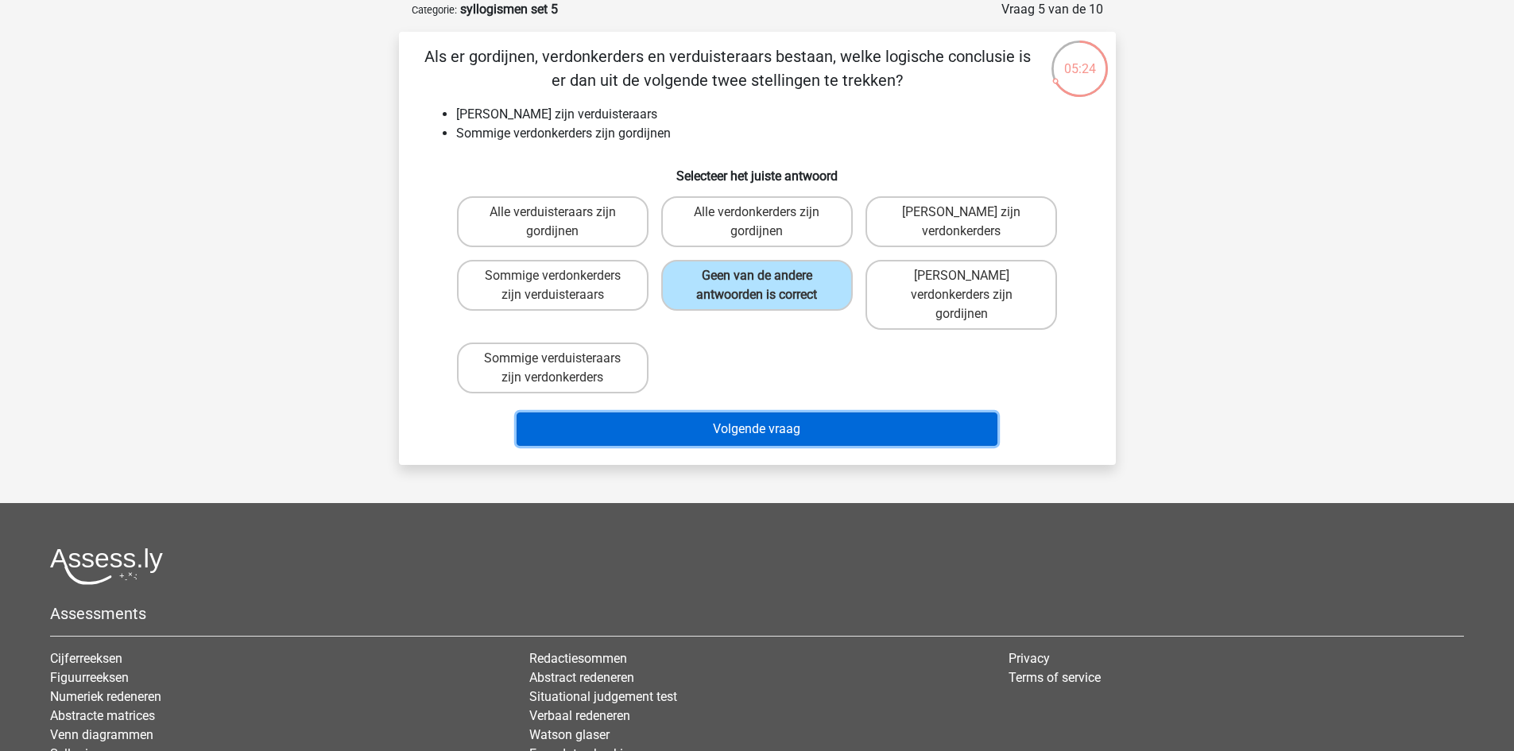
click at [827, 414] on button "Volgende vraag" at bounding box center [757, 429] width 481 height 33
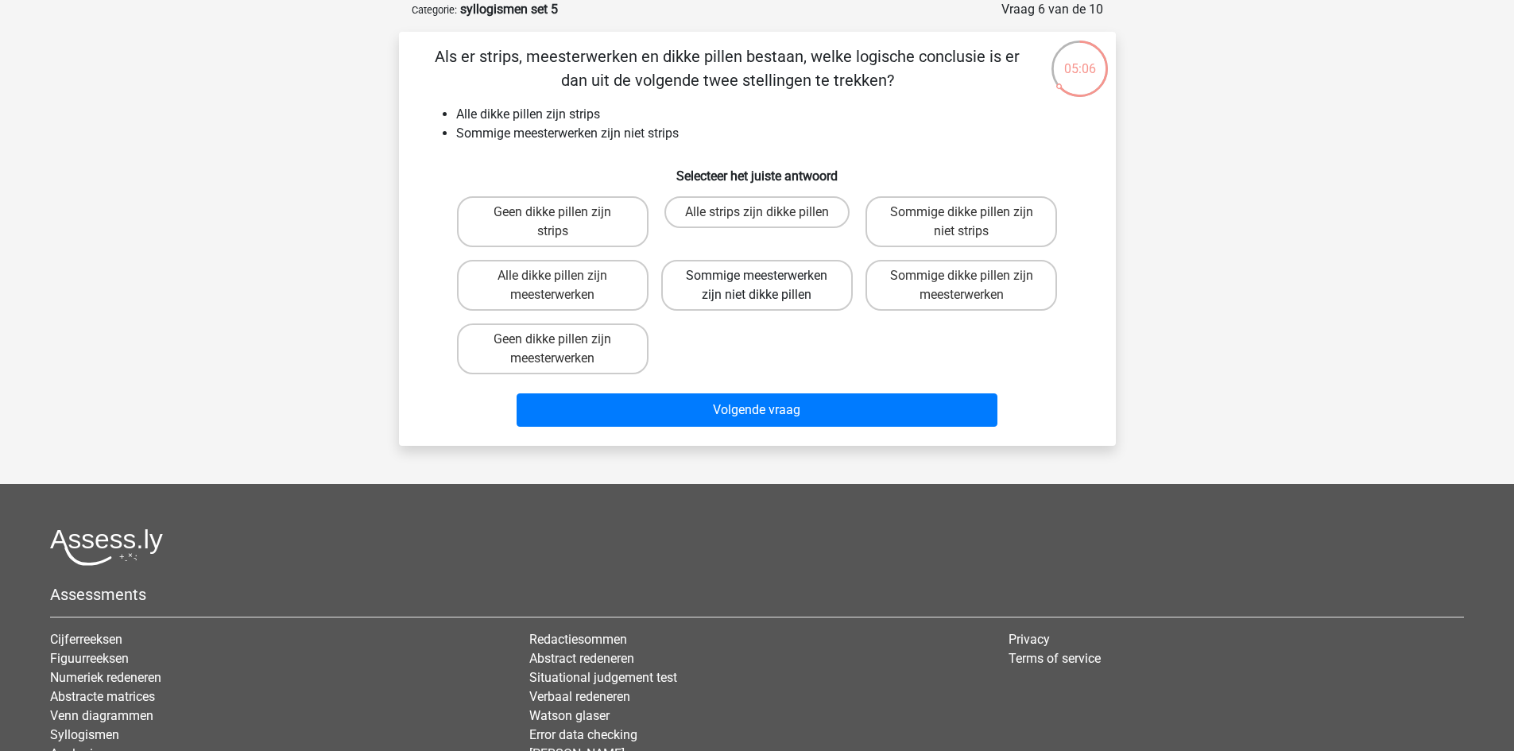
click at [789, 296] on label "Sommige meesterwerken zijn niet dikke pillen" at bounding box center [757, 285] width 192 height 51
click at [767, 286] on input "Sommige meesterwerken zijn niet dikke pillen" at bounding box center [762, 281] width 10 height 10
radio input "true"
click at [618, 353] on label "Geen dikke pillen zijn meesterwerken" at bounding box center [553, 349] width 192 height 51
click at [563, 350] on input "Geen dikke pillen zijn meesterwerken" at bounding box center [557, 344] width 10 height 10
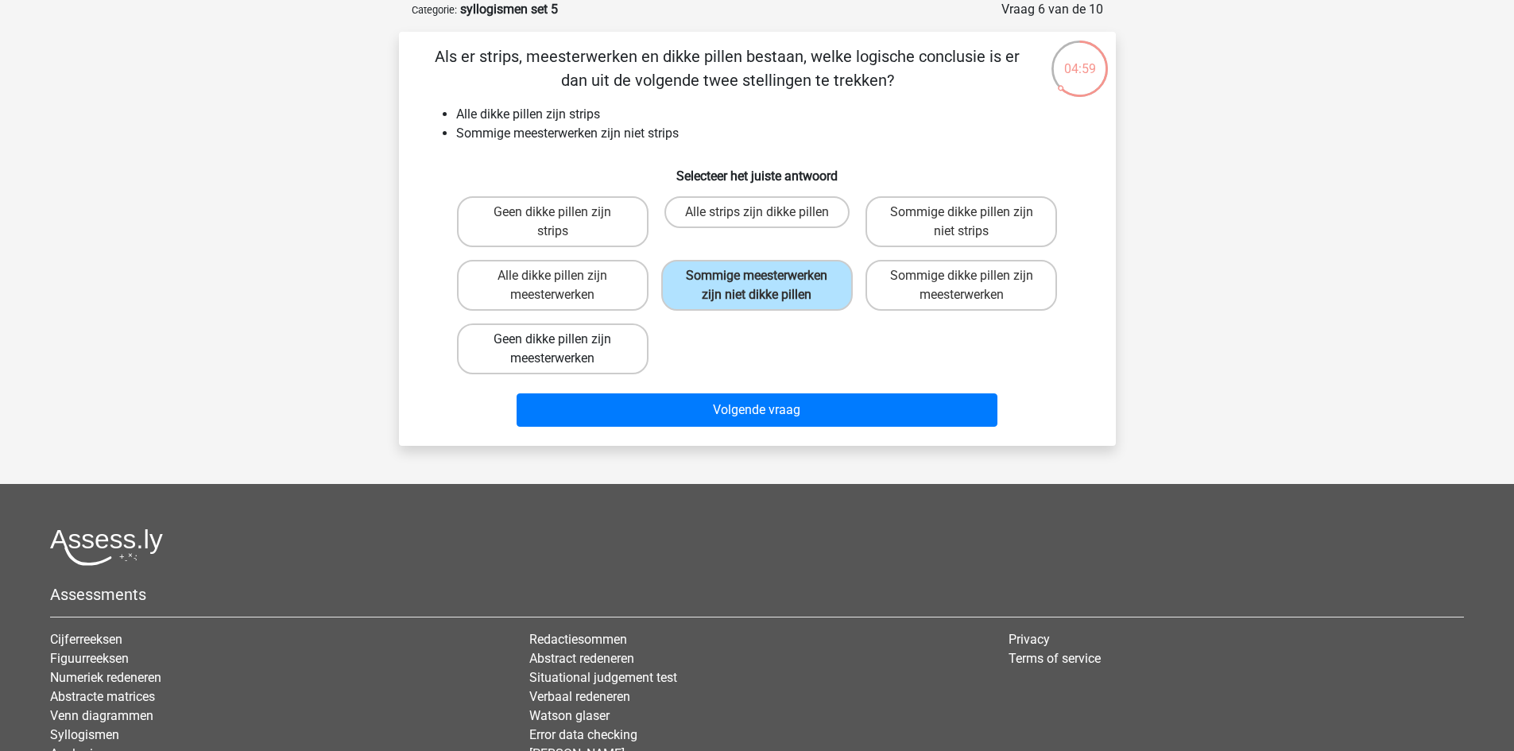
radio input "true"
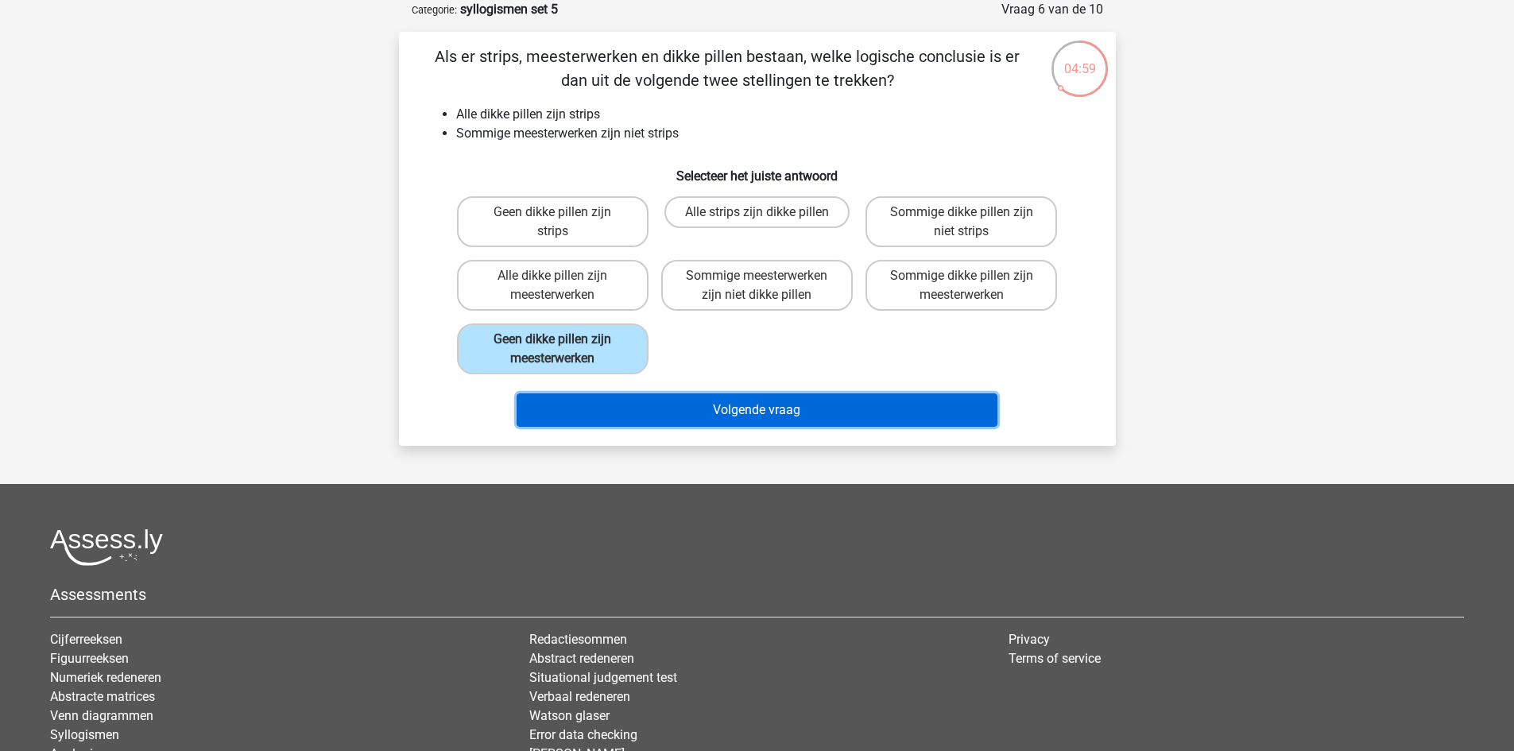
click at [685, 415] on button "Volgende vraag" at bounding box center [757, 410] width 481 height 33
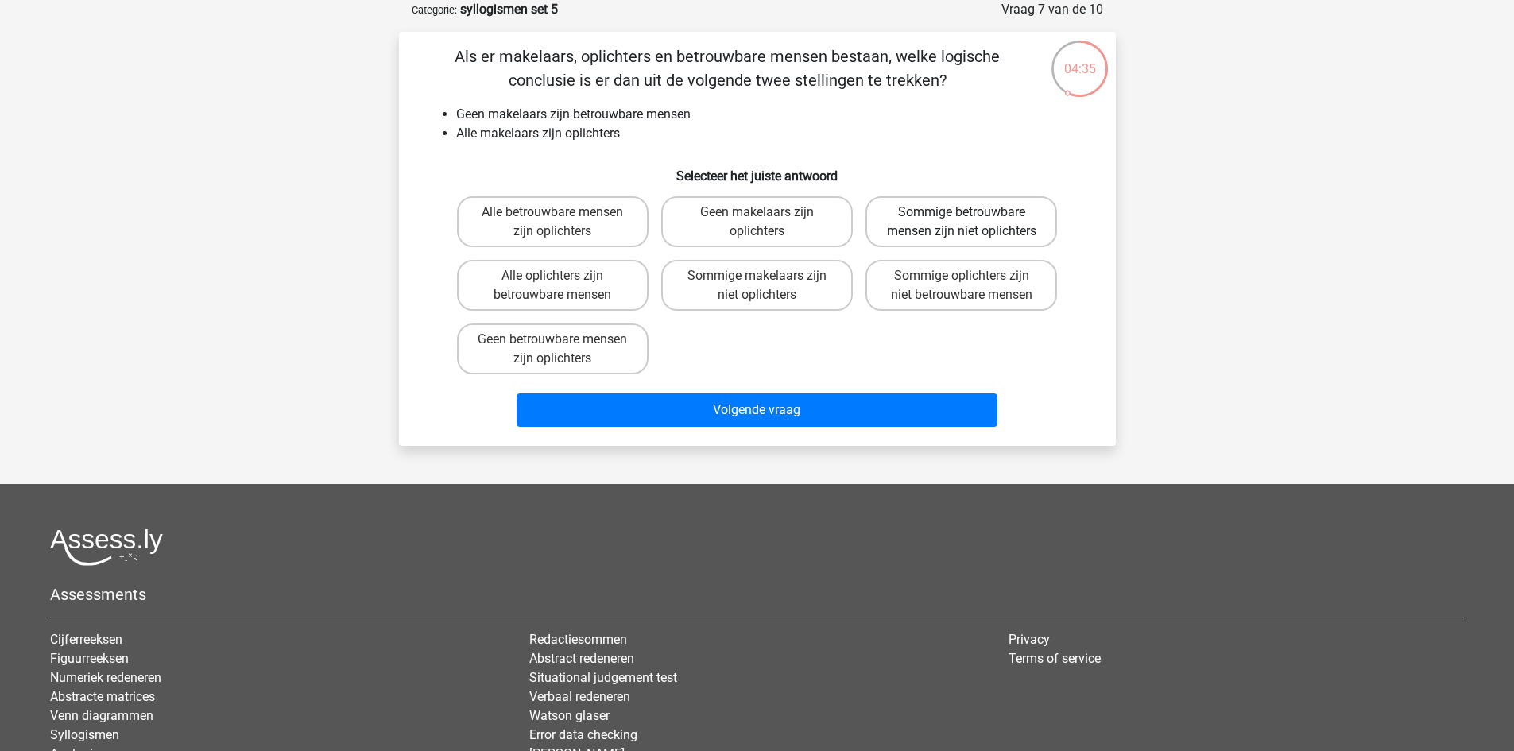
click at [930, 231] on label "Sommige betrouwbare mensen zijn niet oplichters" at bounding box center [962, 221] width 192 height 51
click at [962, 223] on input "Sommige betrouwbare mensen zijn niet oplichters" at bounding box center [967, 217] width 10 height 10
radio input "true"
click at [936, 304] on label "Sommige oplichters zijn niet betrouwbare mensen" at bounding box center [962, 285] width 192 height 51
click at [962, 286] on input "Sommige oplichters zijn niet betrouwbare mensen" at bounding box center [967, 281] width 10 height 10
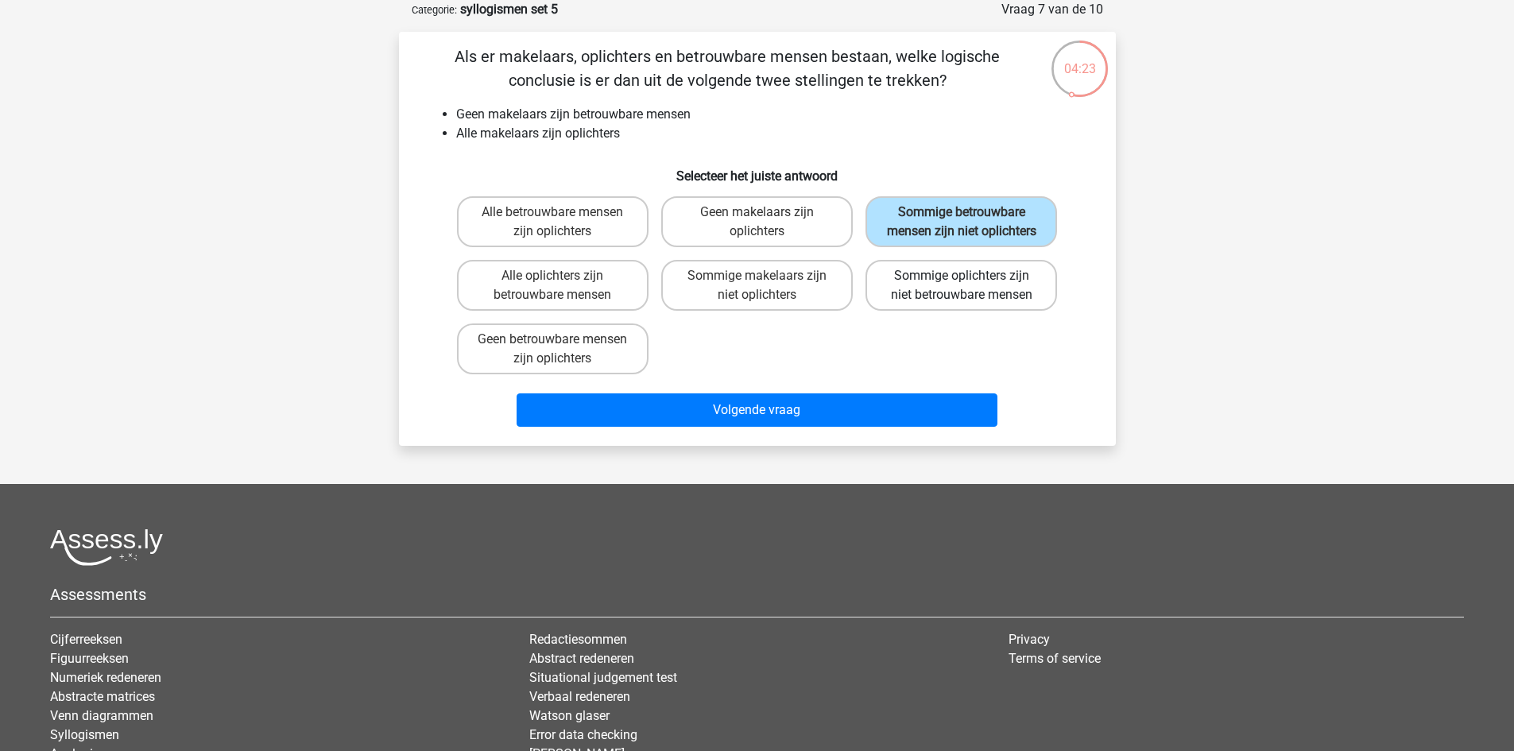
radio input "true"
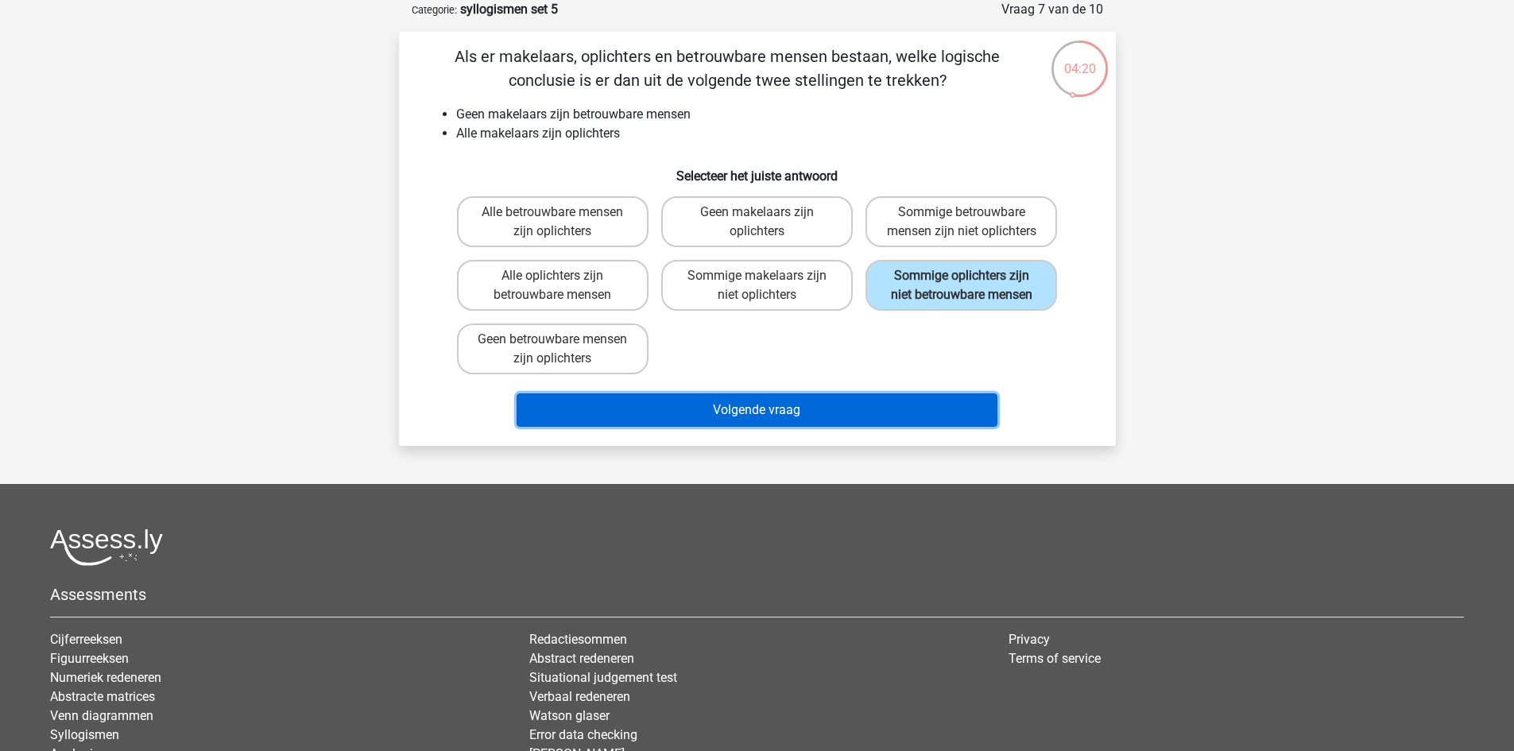
click at [796, 427] on button "Volgende vraag" at bounding box center [757, 410] width 481 height 33
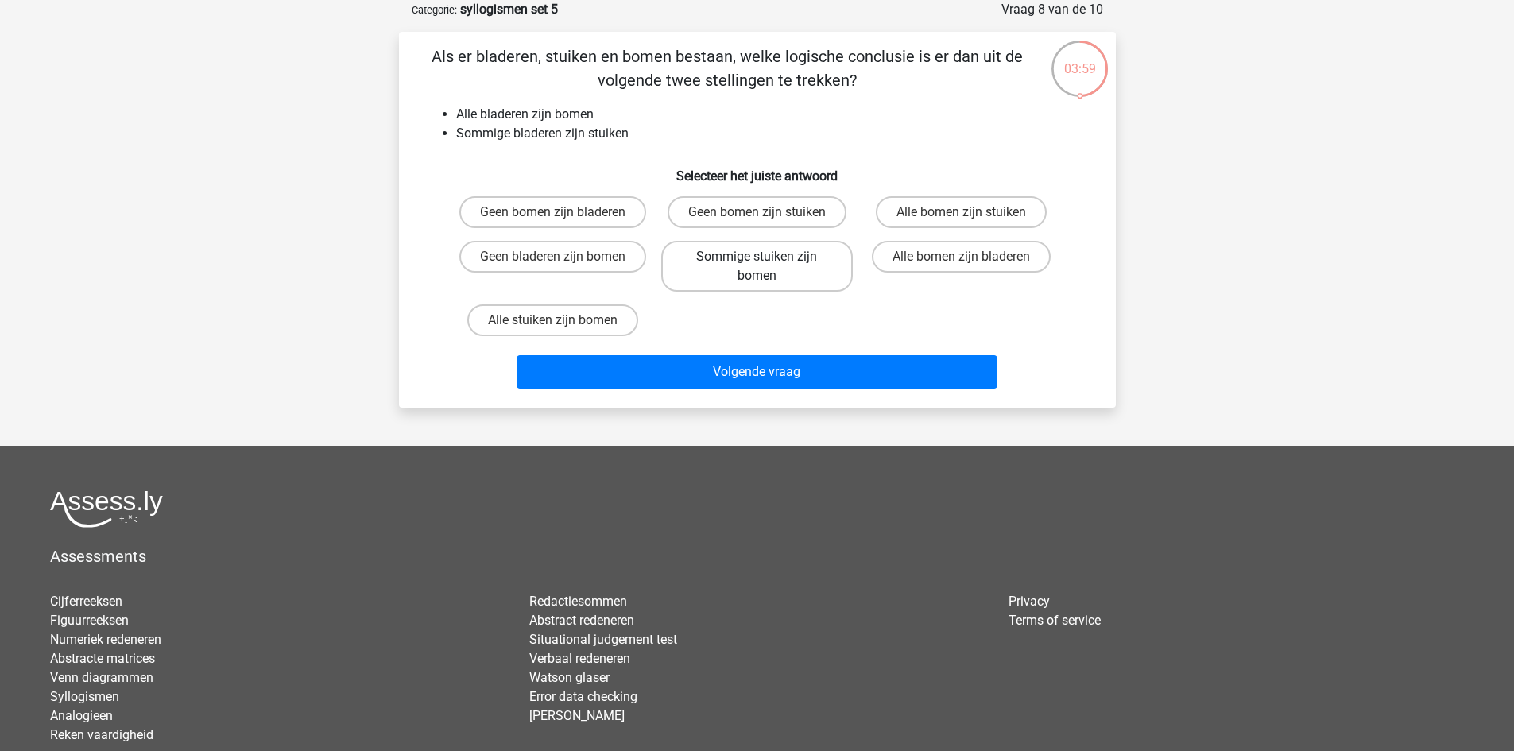
click at [775, 247] on label "Sommige stuiken zijn bomen" at bounding box center [757, 266] width 192 height 51
click at [767, 257] on input "Sommige stuiken zijn bomen" at bounding box center [762, 262] width 10 height 10
radio input "true"
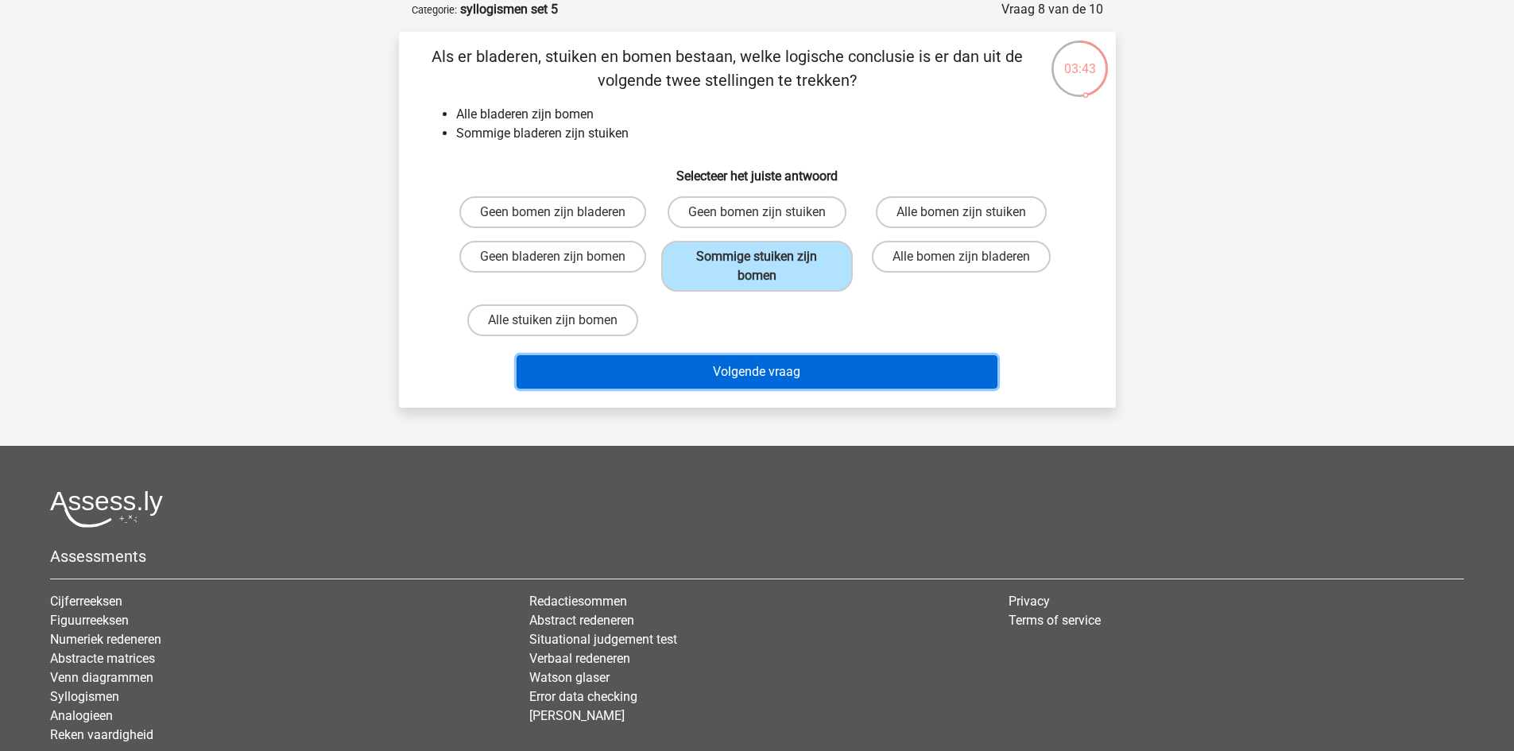
click at [731, 379] on button "Volgende vraag" at bounding box center [757, 371] width 481 height 33
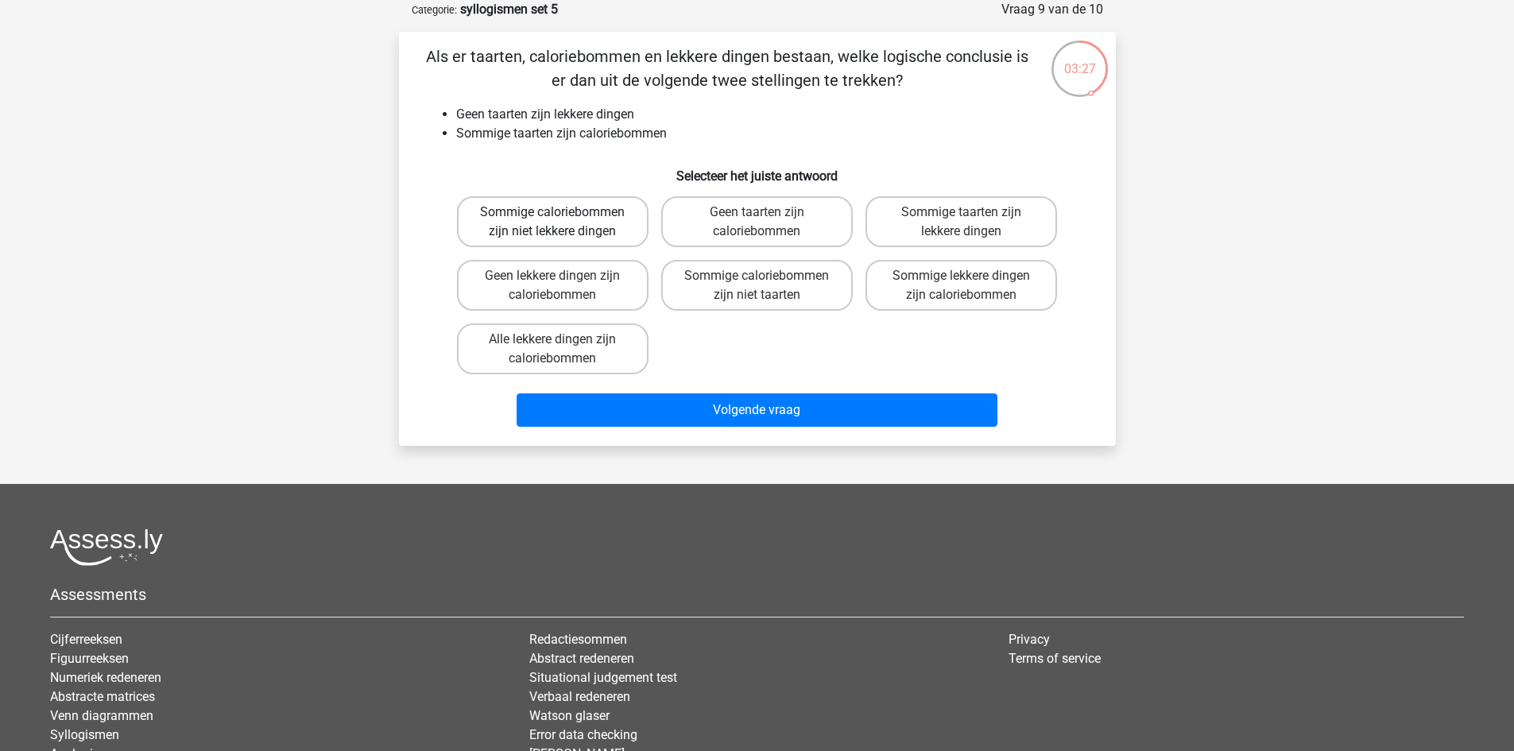
click at [530, 227] on label "Sommige caloriebommen zijn niet lekkere dingen" at bounding box center [553, 221] width 192 height 51
click at [552, 223] on input "Sommige caloriebommen zijn niet lekkere dingen" at bounding box center [557, 217] width 10 height 10
radio input "true"
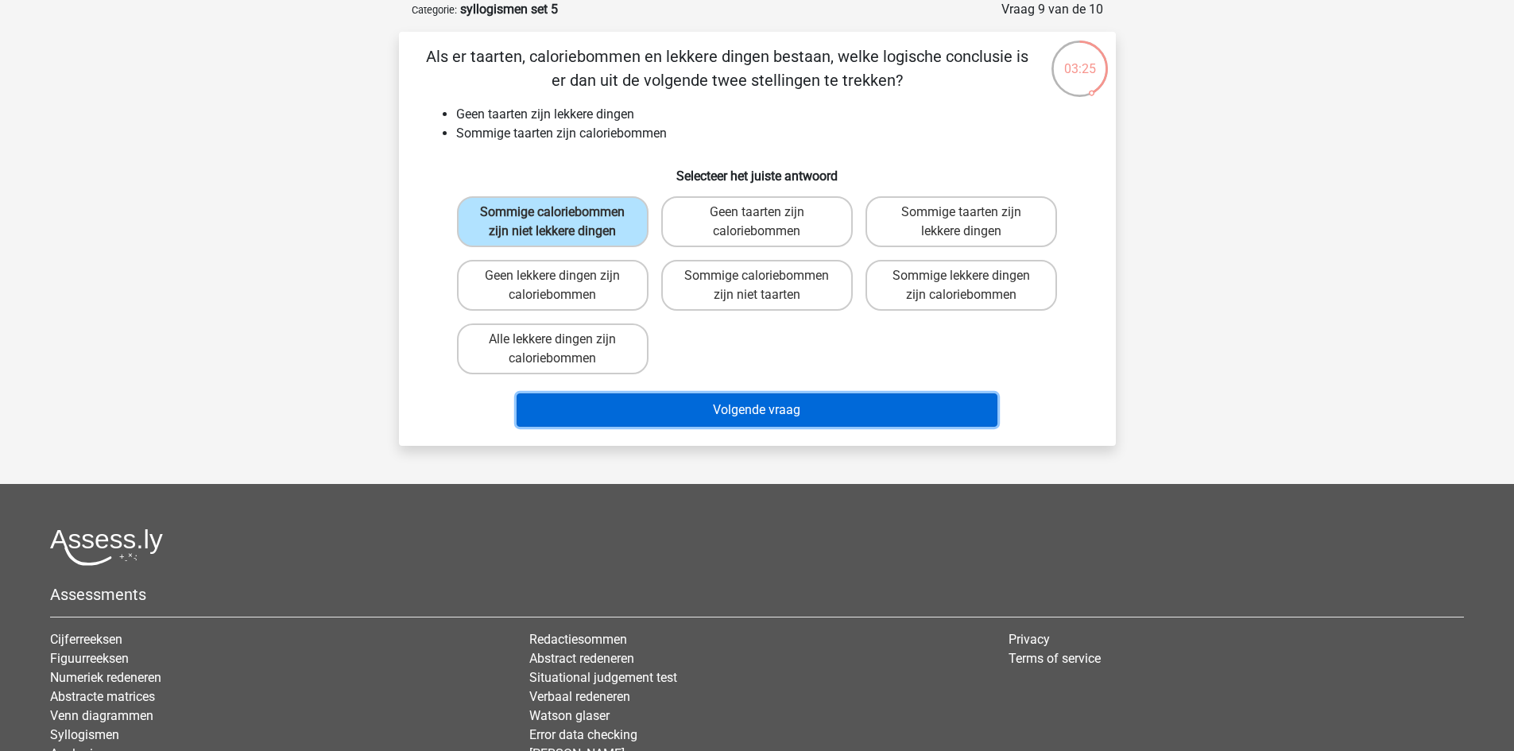
click at [739, 409] on button "Volgende vraag" at bounding box center [757, 410] width 481 height 33
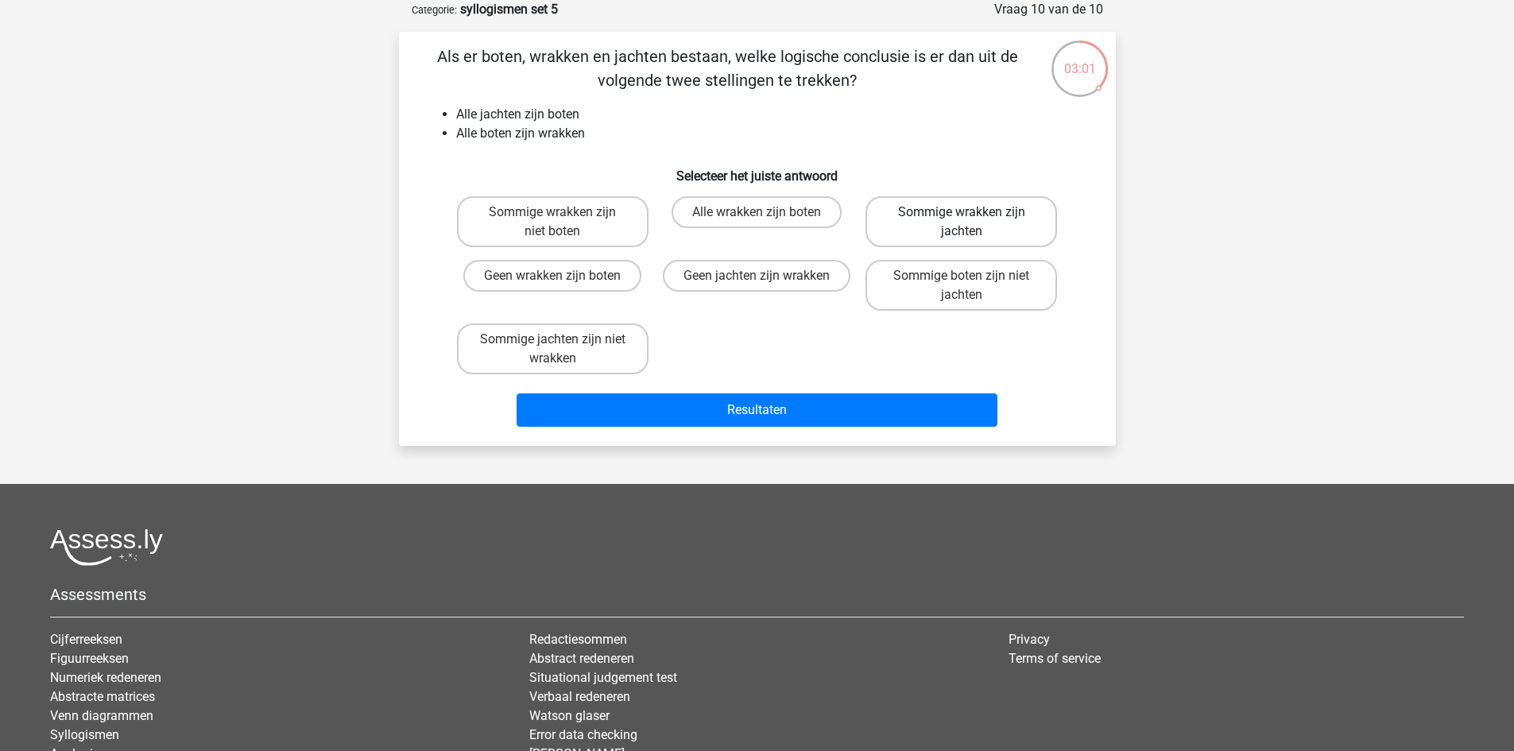
click at [944, 225] on label "Sommige wrakken zijn jachten" at bounding box center [962, 221] width 192 height 51
click at [962, 223] on input "Sommige wrakken zijn jachten" at bounding box center [967, 217] width 10 height 10
radio input "true"
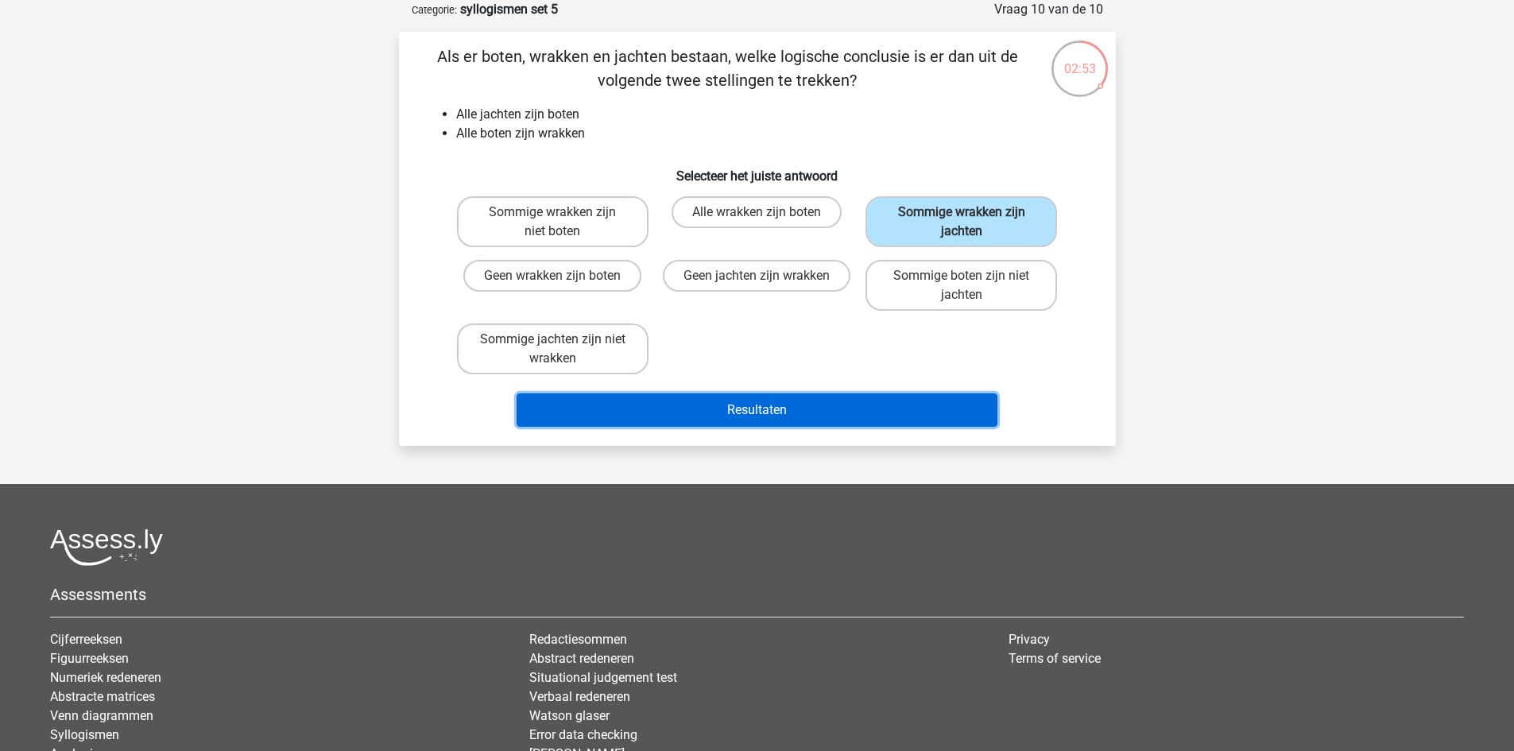
click at [740, 417] on button "Resultaten" at bounding box center [757, 410] width 481 height 33
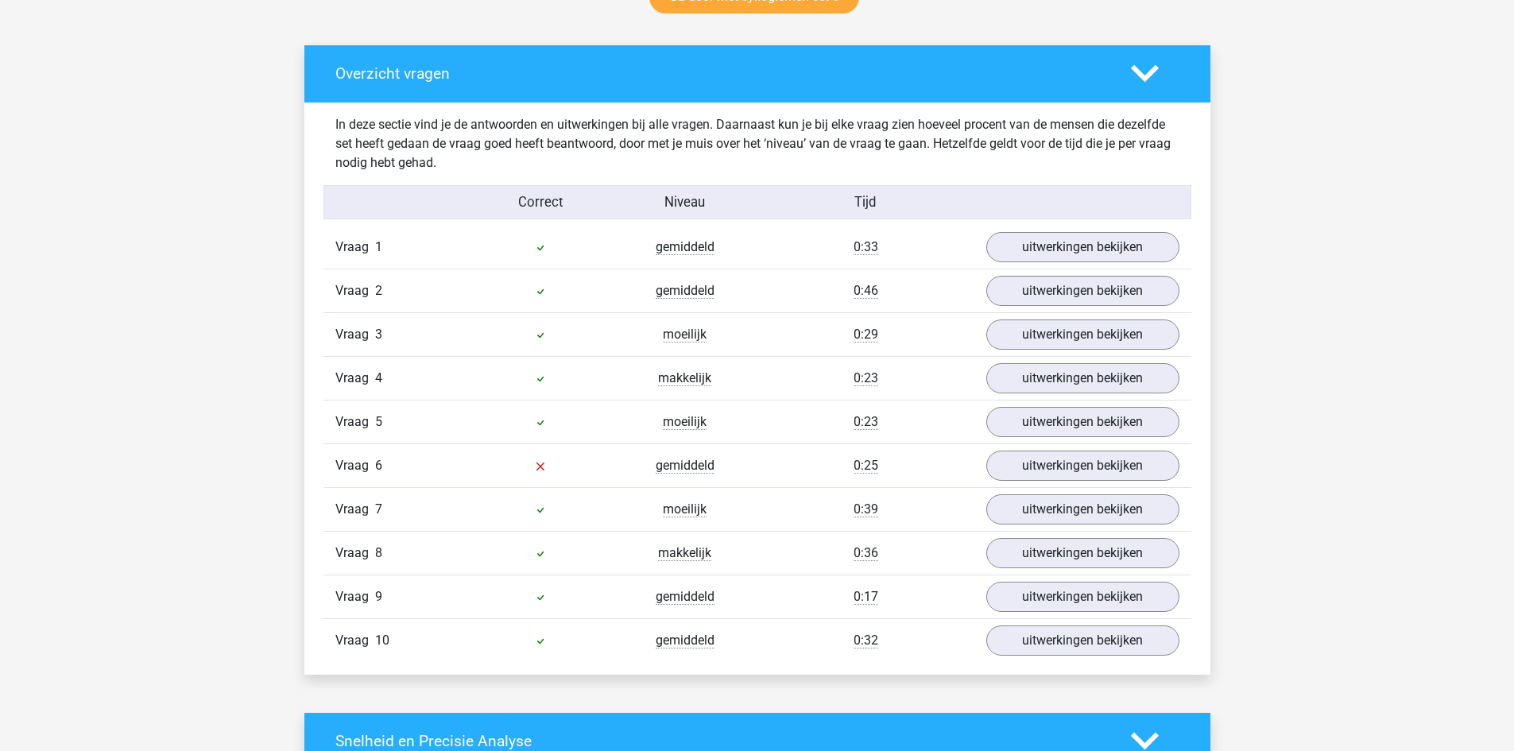
scroll to position [874, 0]
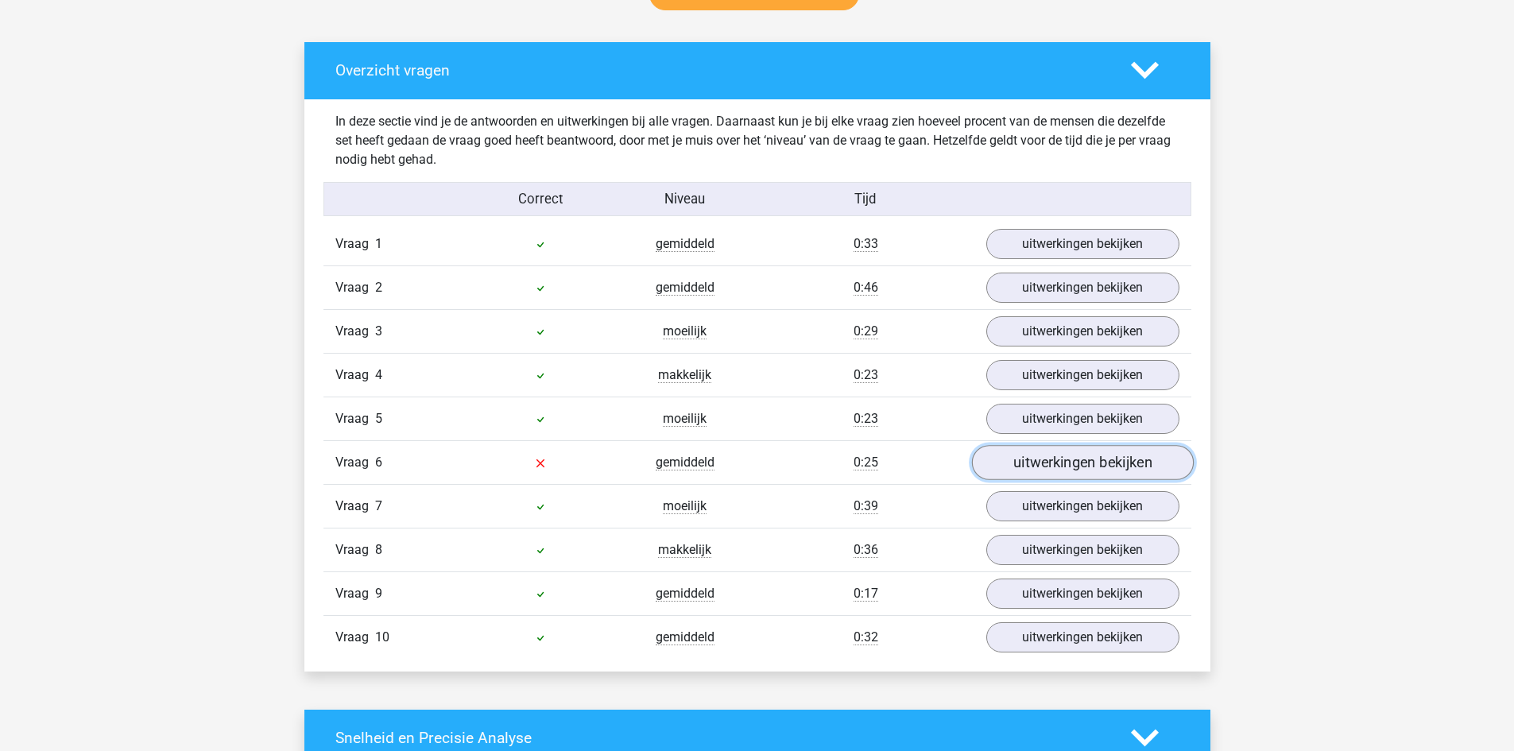
click at [1044, 477] on link "uitwerkingen bekijken" at bounding box center [1082, 462] width 222 height 35
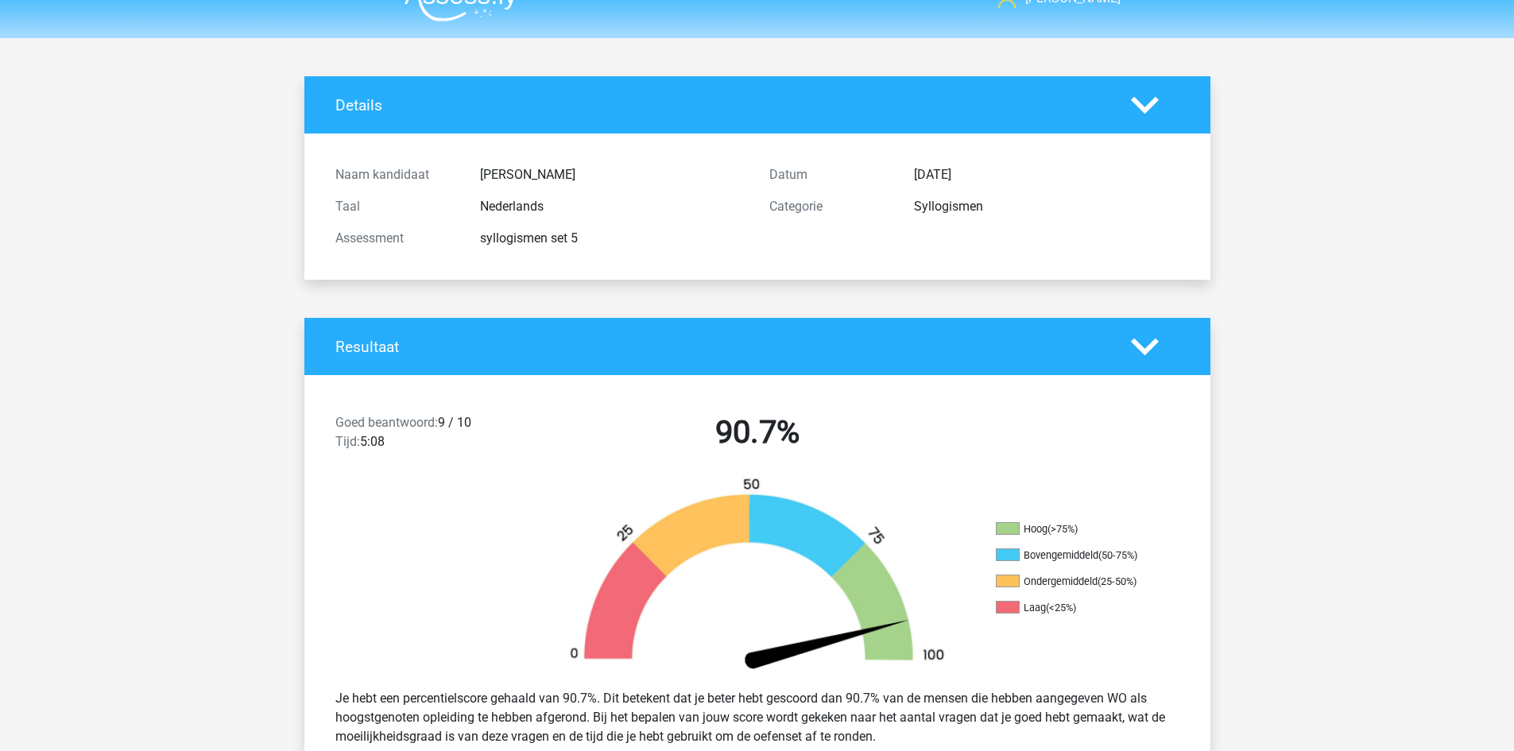
scroll to position [0, 0]
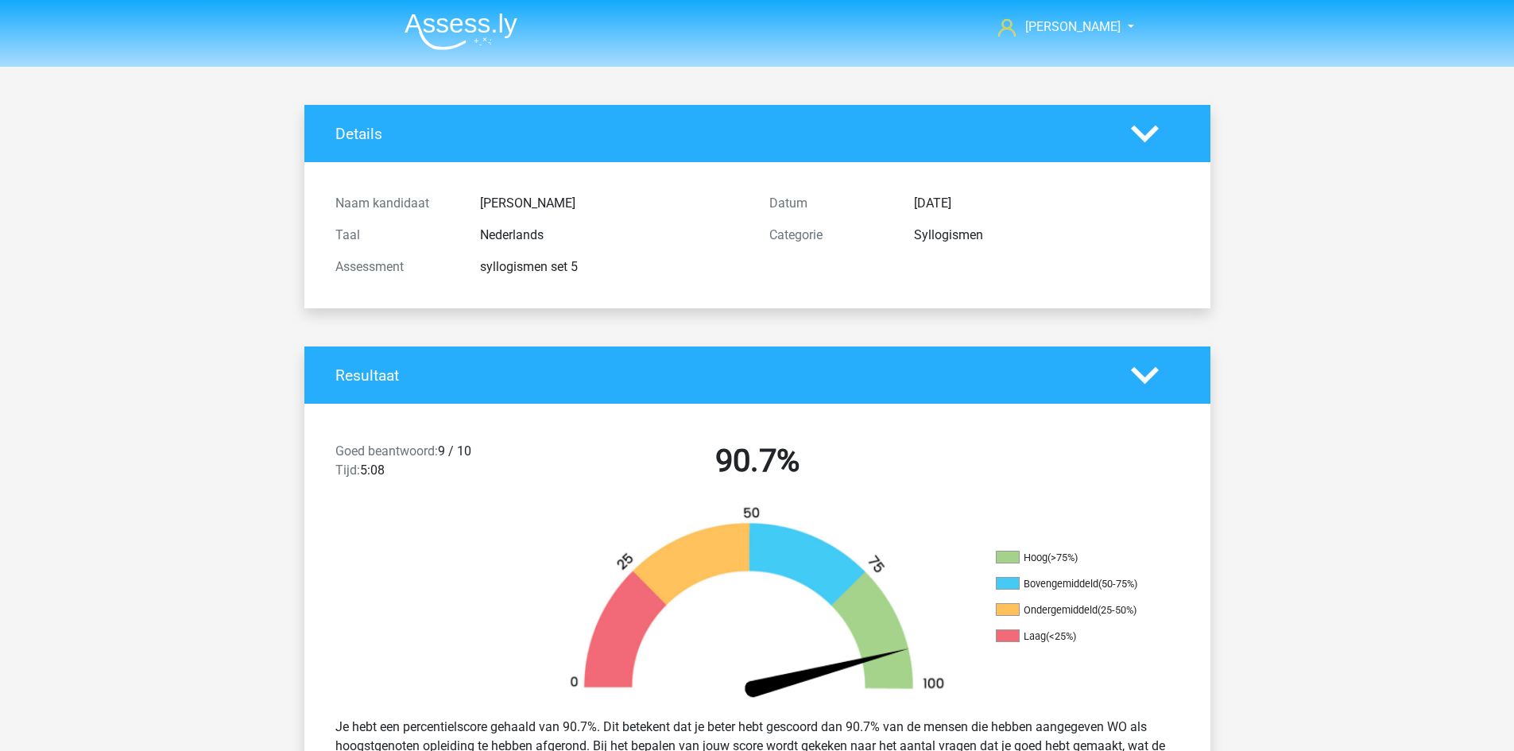
click at [494, 41] on img at bounding box center [461, 31] width 113 height 37
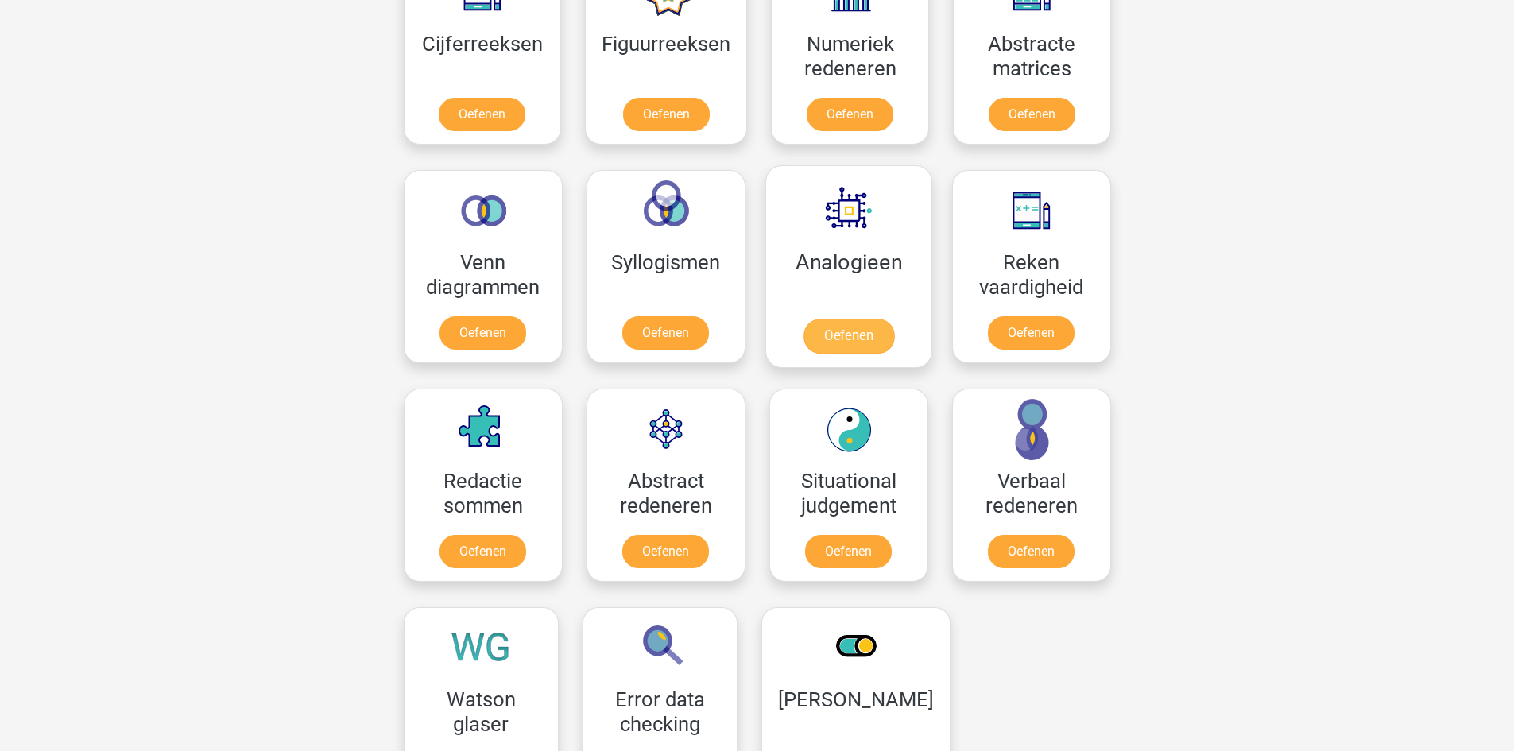
scroll to position [795, 0]
click at [673, 318] on link "Oefenen" at bounding box center [665, 335] width 91 height 35
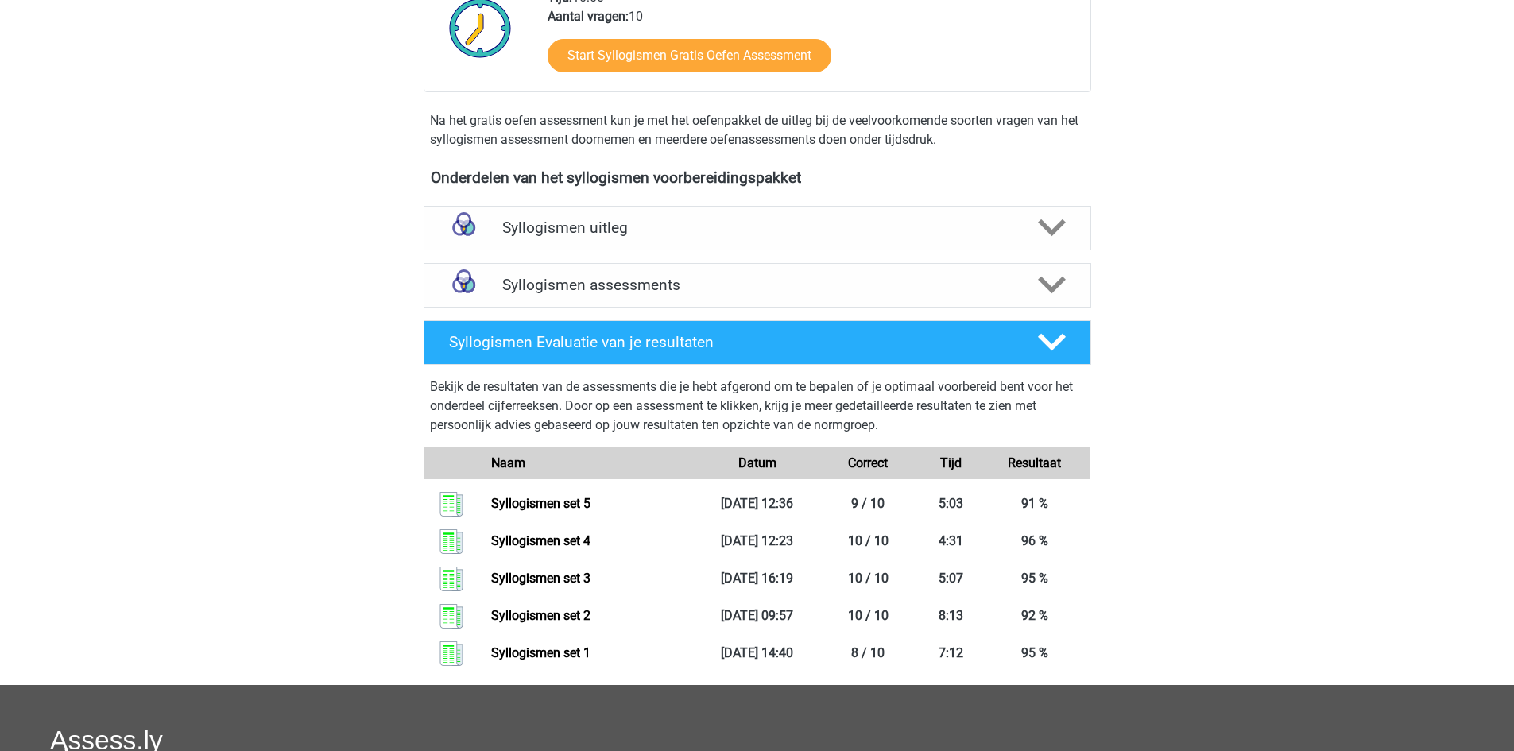
scroll to position [397, 0]
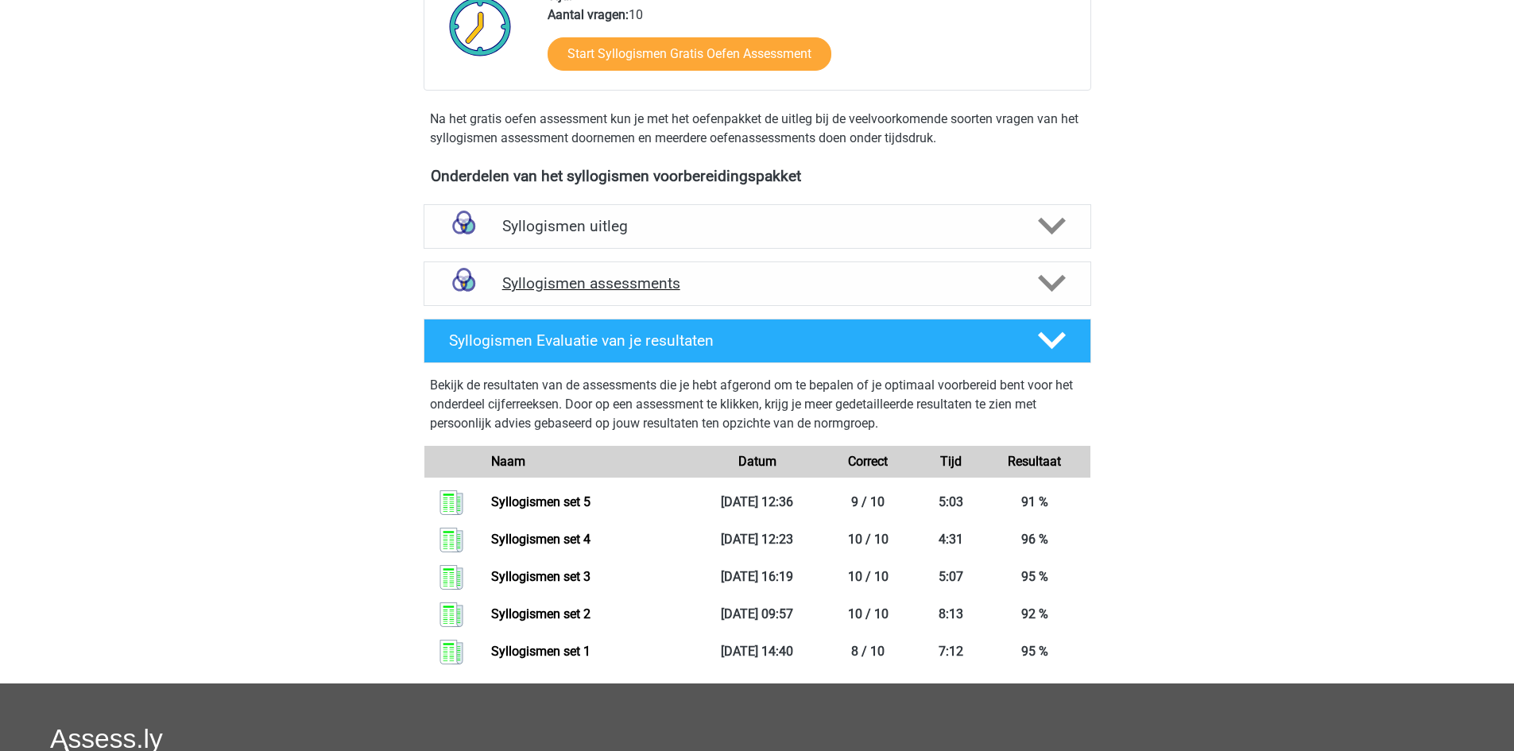
click at [639, 274] on h4 "Syllogismen assessments" at bounding box center [757, 283] width 510 height 18
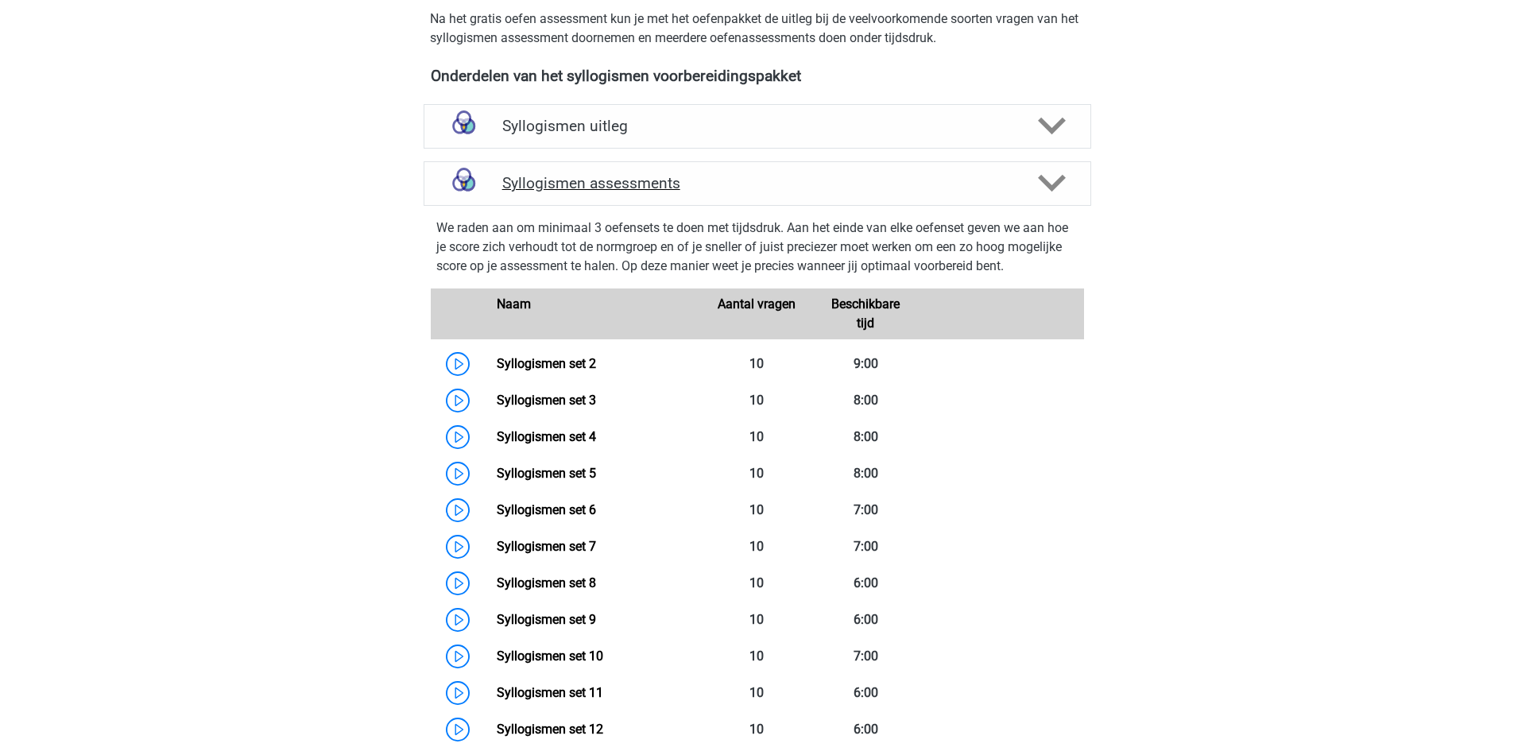
scroll to position [715, 0]
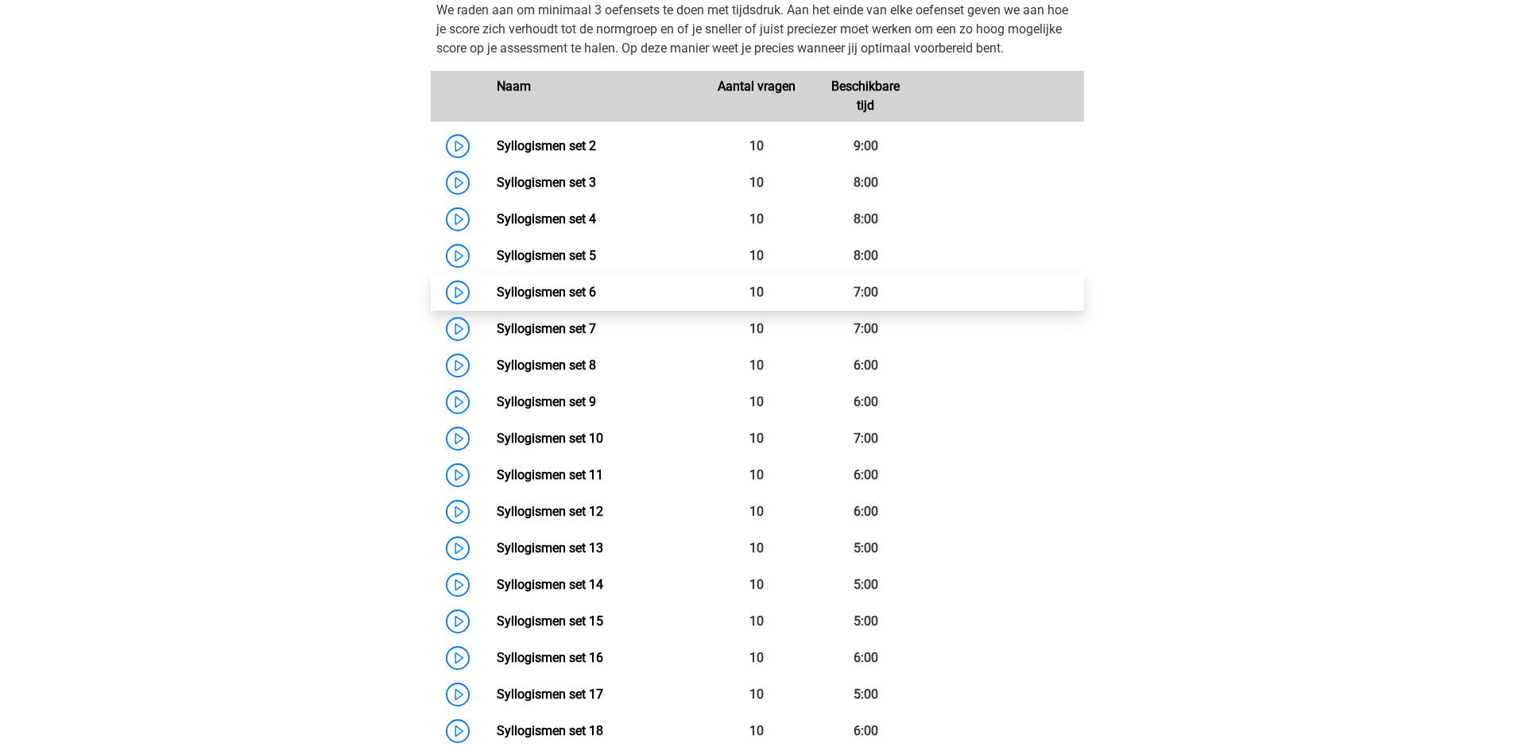
click at [574, 286] on link "Syllogismen set 6" at bounding box center [546, 292] width 99 height 15
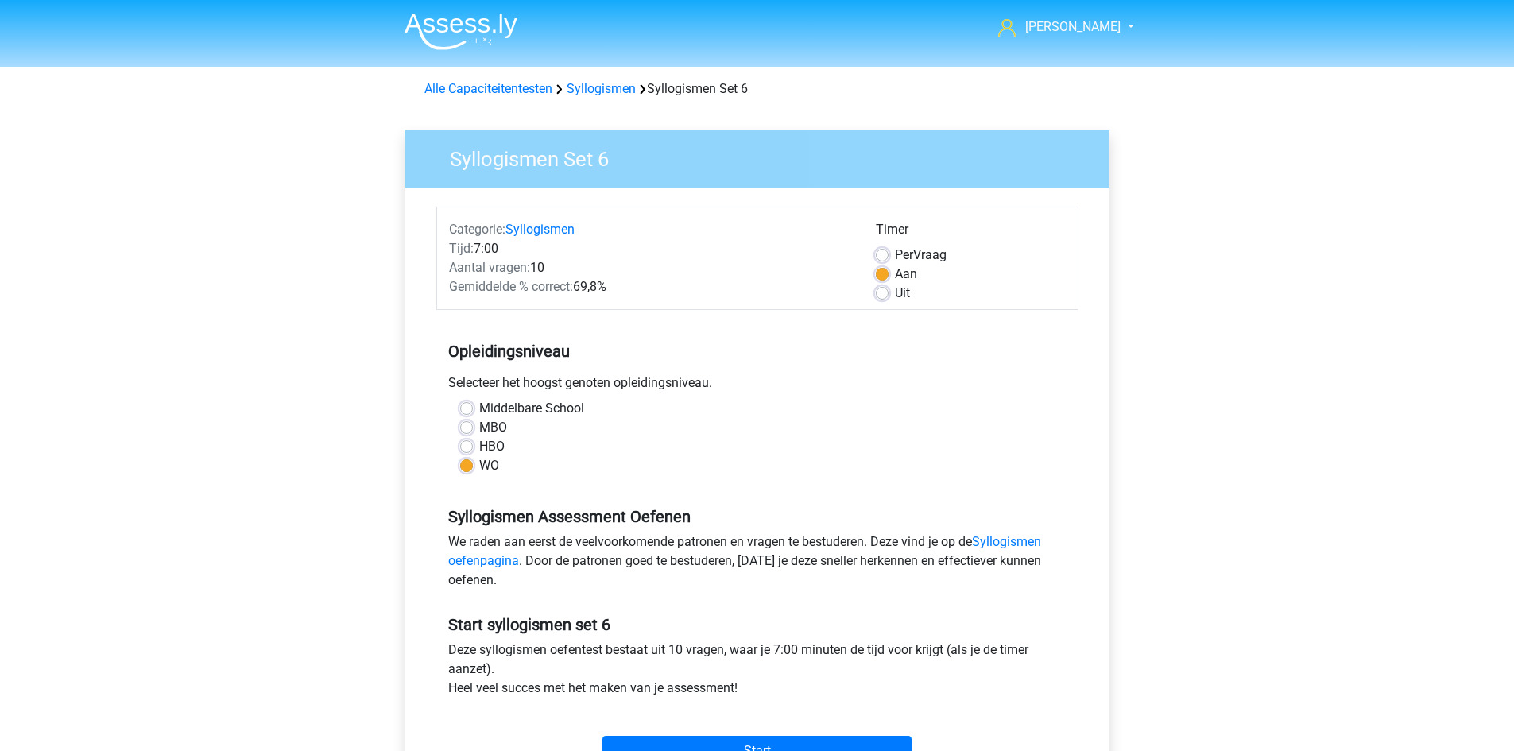
scroll to position [397, 0]
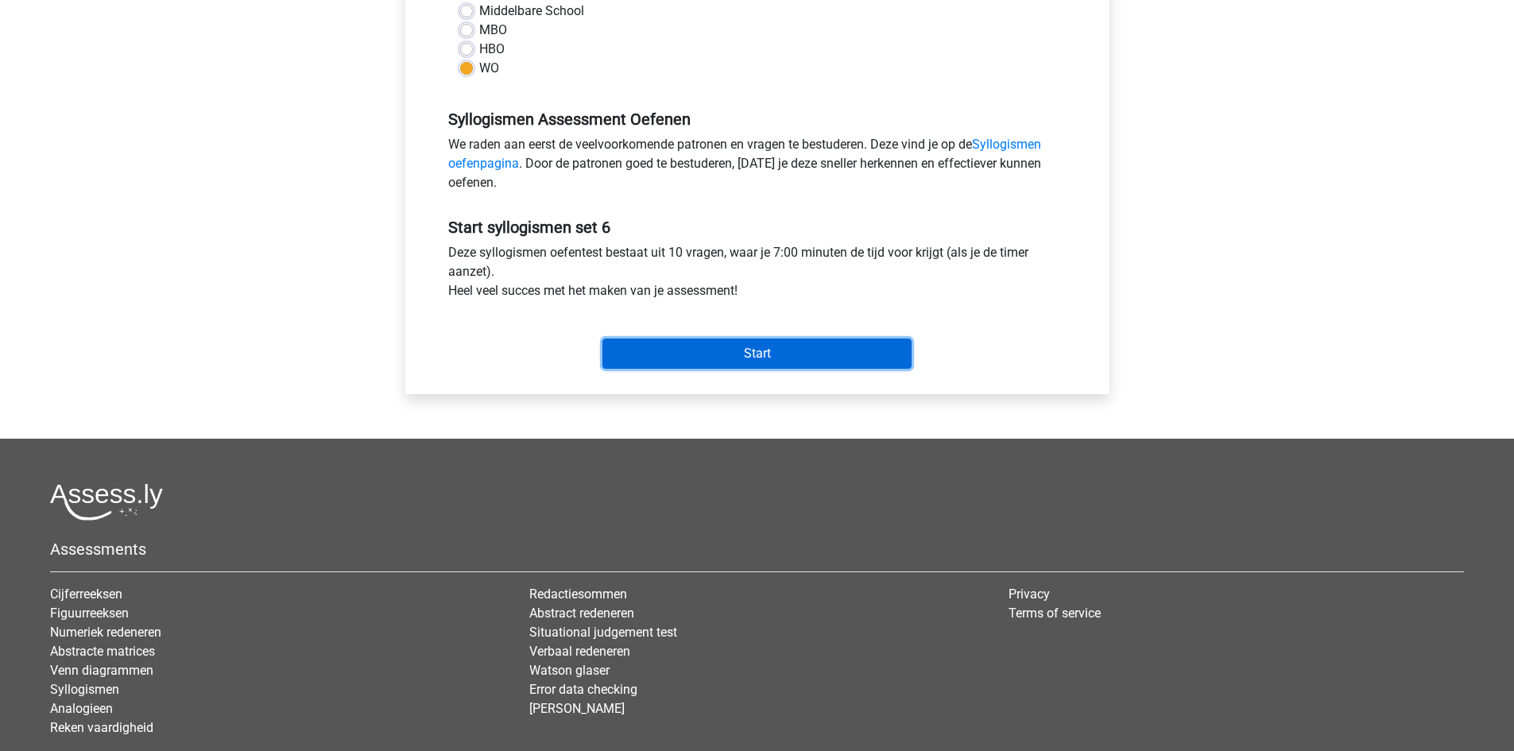
click at [706, 350] on input "Start" at bounding box center [757, 354] width 309 height 30
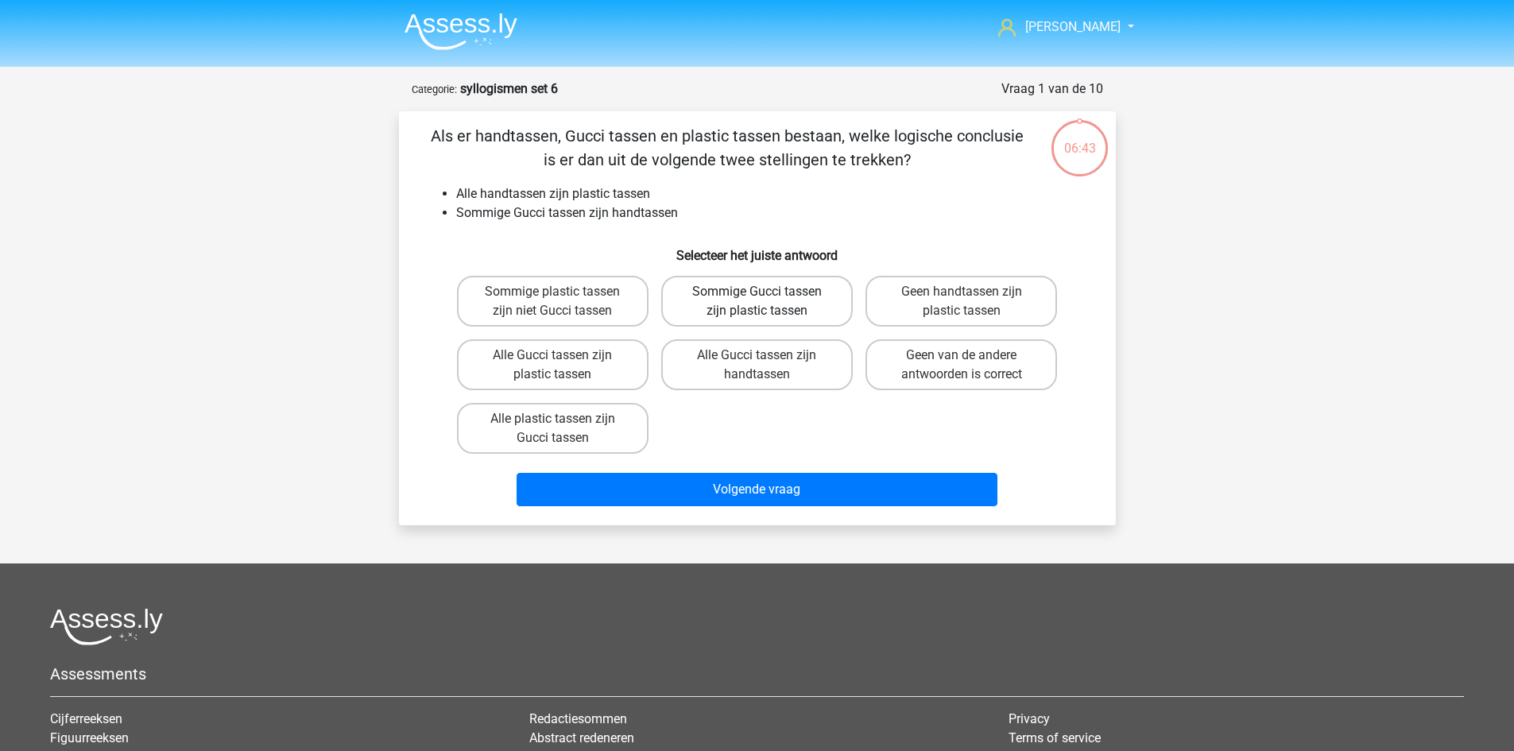
click at [806, 305] on label "Sommige Gucci tassen zijn plastic tassen" at bounding box center [757, 301] width 192 height 51
click at [767, 302] on input "Sommige Gucci tassen zijn plastic tassen" at bounding box center [762, 297] width 10 height 10
radio input "true"
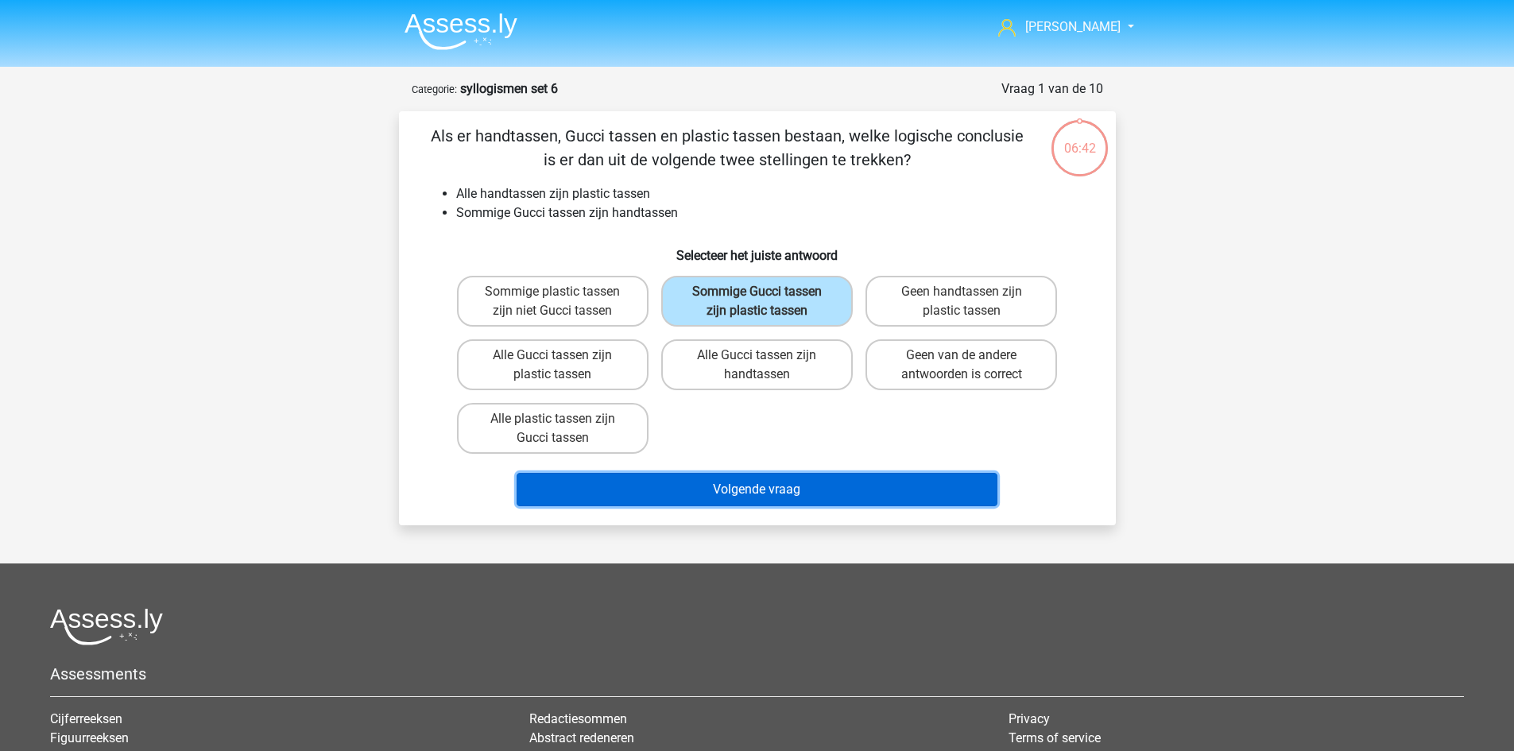
click at [828, 488] on button "Volgende vraag" at bounding box center [757, 489] width 481 height 33
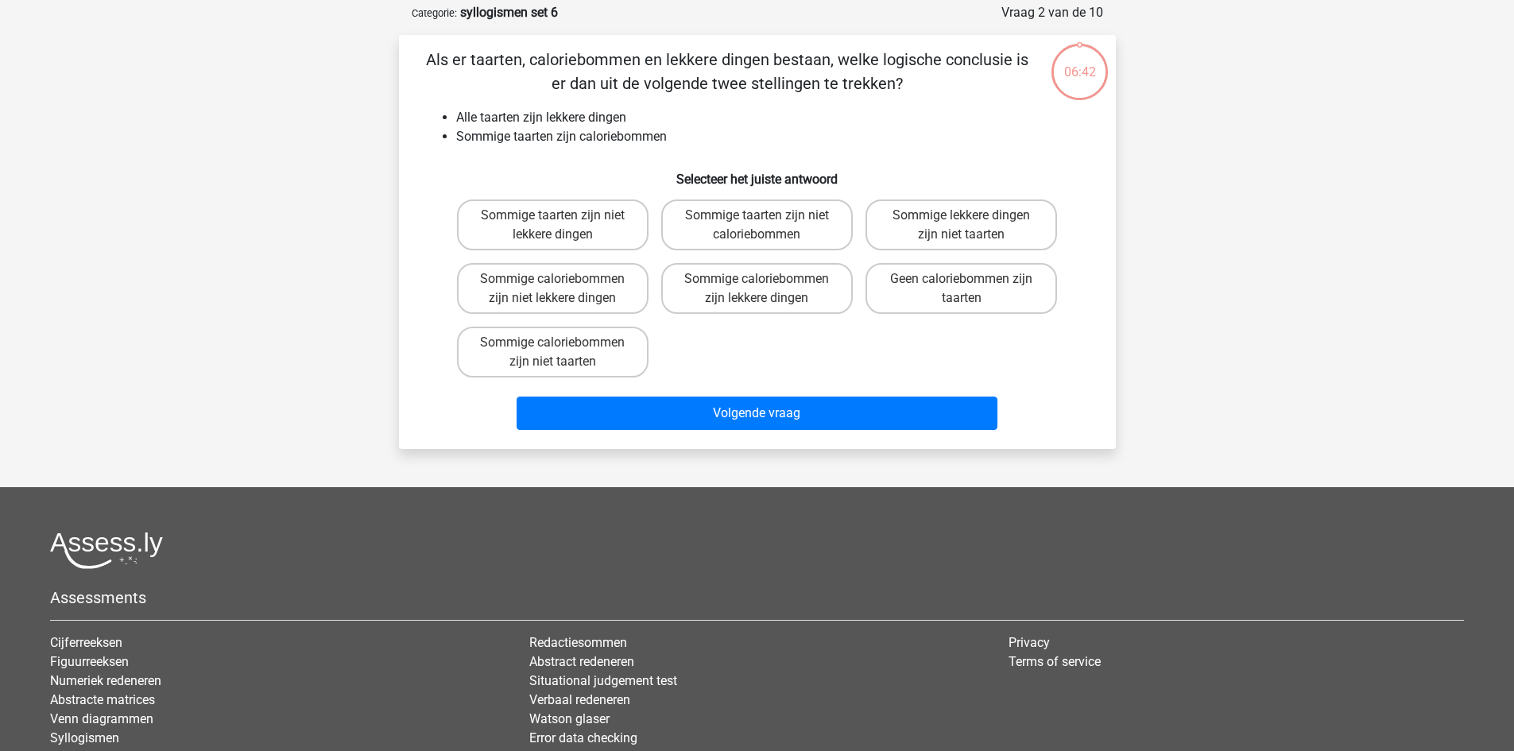
scroll to position [79, 0]
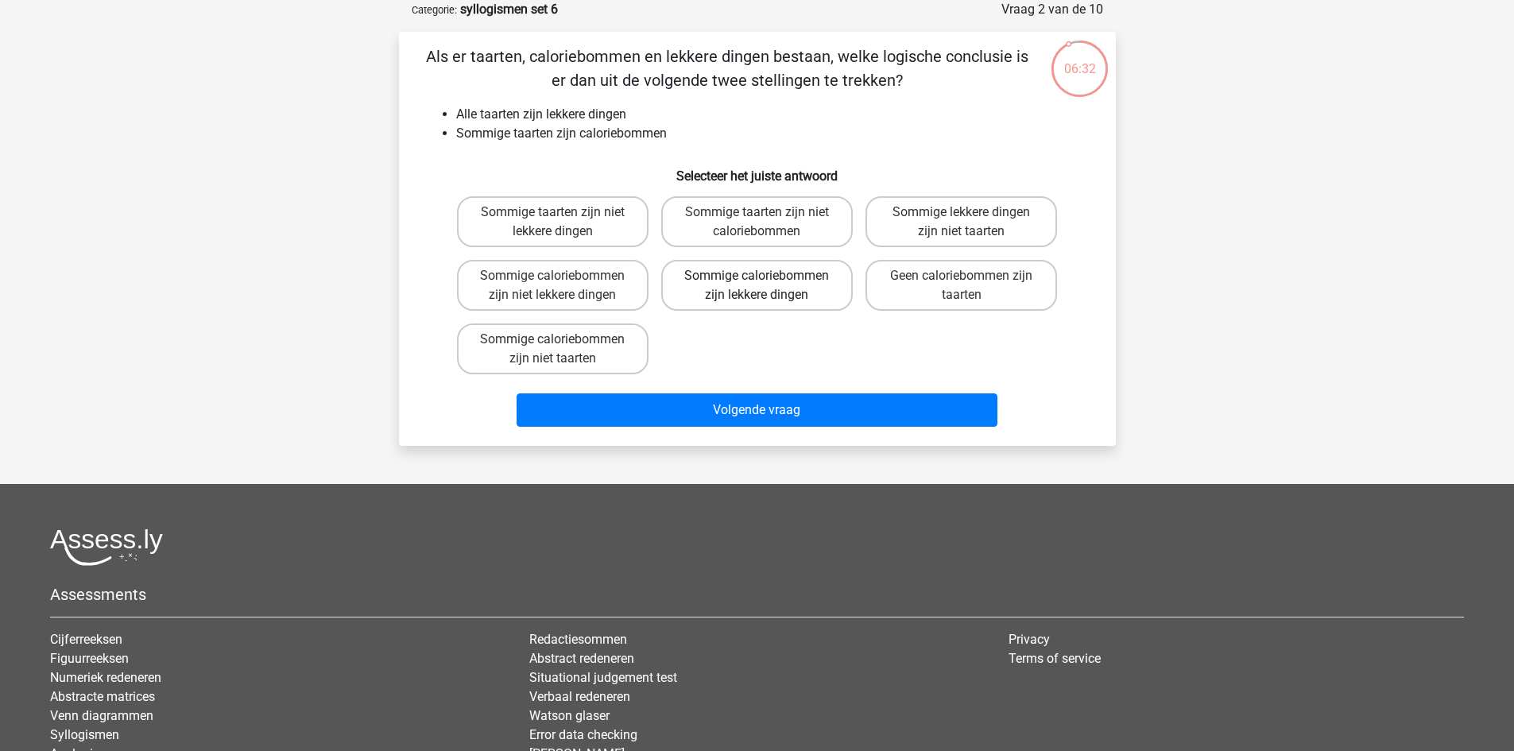
click at [821, 292] on label "Sommige caloriebommen zijn lekkere dingen" at bounding box center [757, 285] width 192 height 51
click at [767, 286] on input "Sommige caloriebommen zijn lekkere dingen" at bounding box center [762, 281] width 10 height 10
radio input "true"
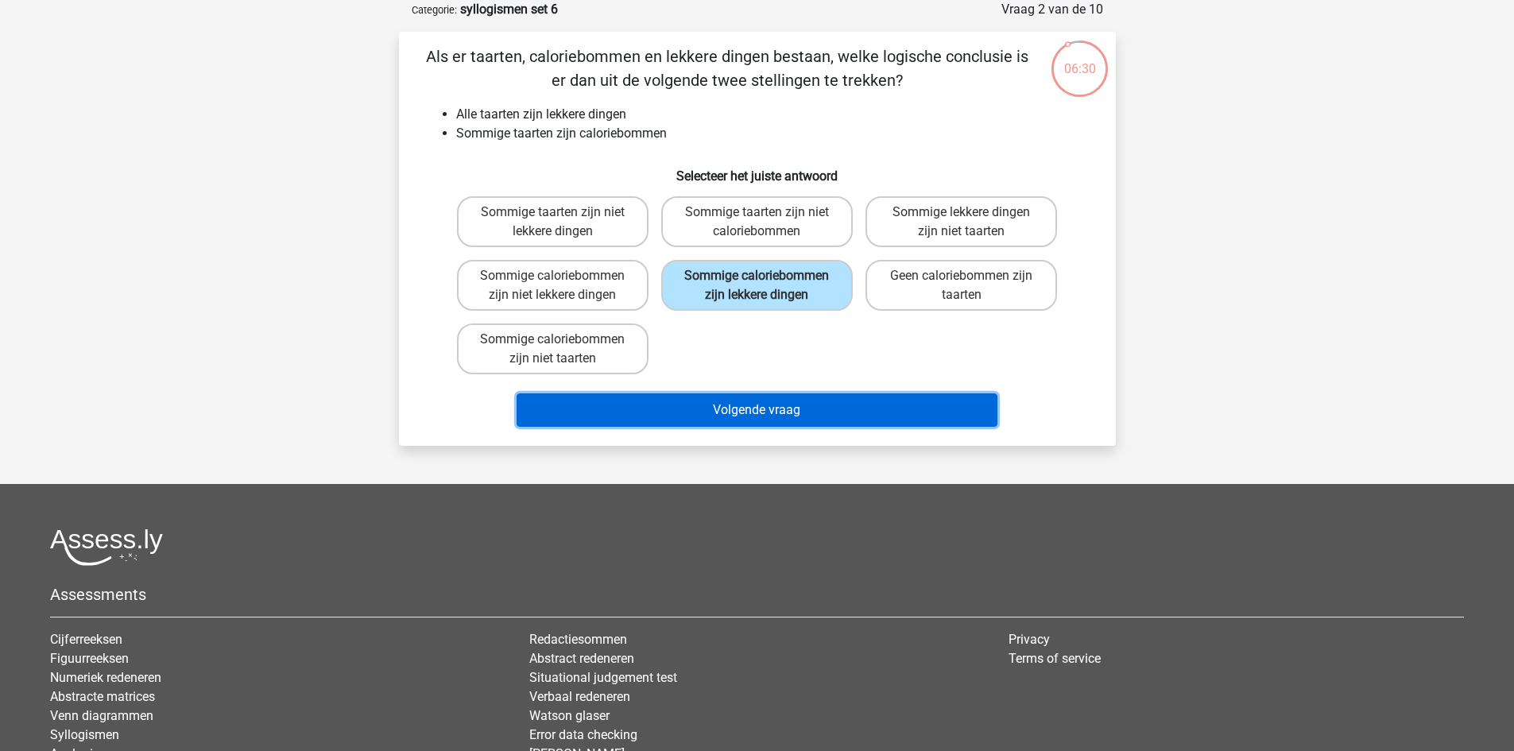
click at [866, 413] on button "Volgende vraag" at bounding box center [757, 410] width 481 height 33
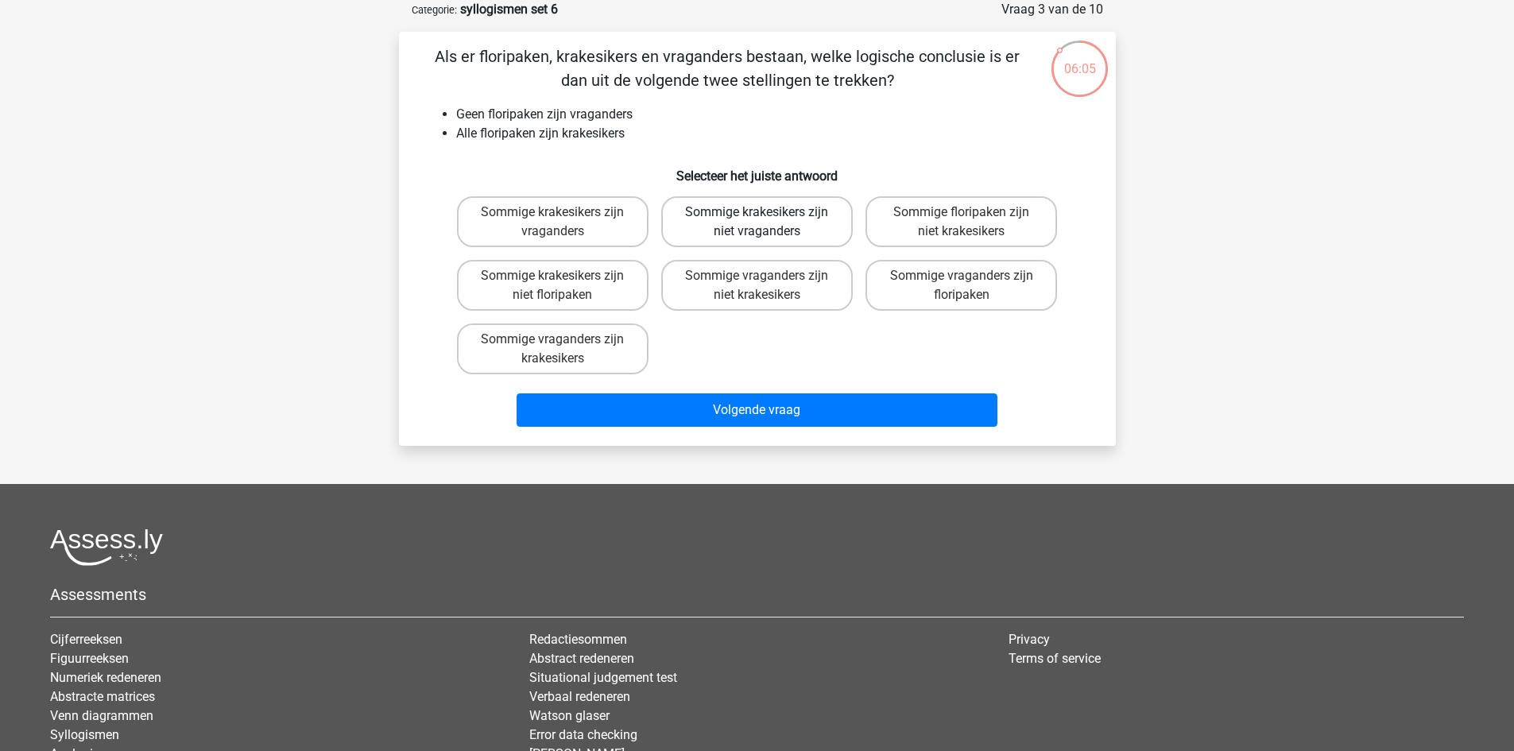
click at [746, 227] on label "Sommige krakesikers zijn niet vraganders" at bounding box center [757, 221] width 192 height 51
click at [757, 223] on input "Sommige krakesikers zijn niet vraganders" at bounding box center [762, 217] width 10 height 10
radio input "true"
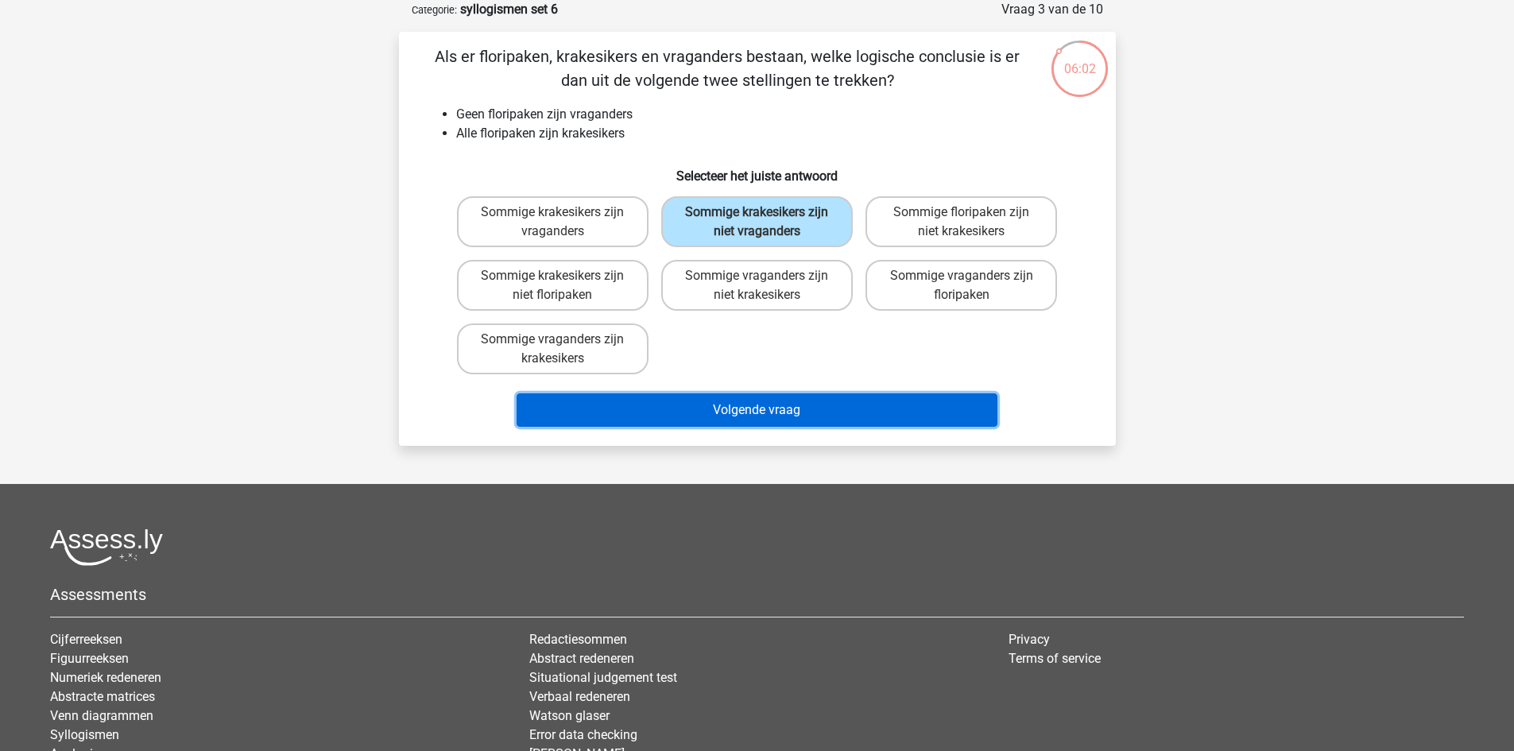
click at [783, 410] on button "Volgende vraag" at bounding box center [757, 410] width 481 height 33
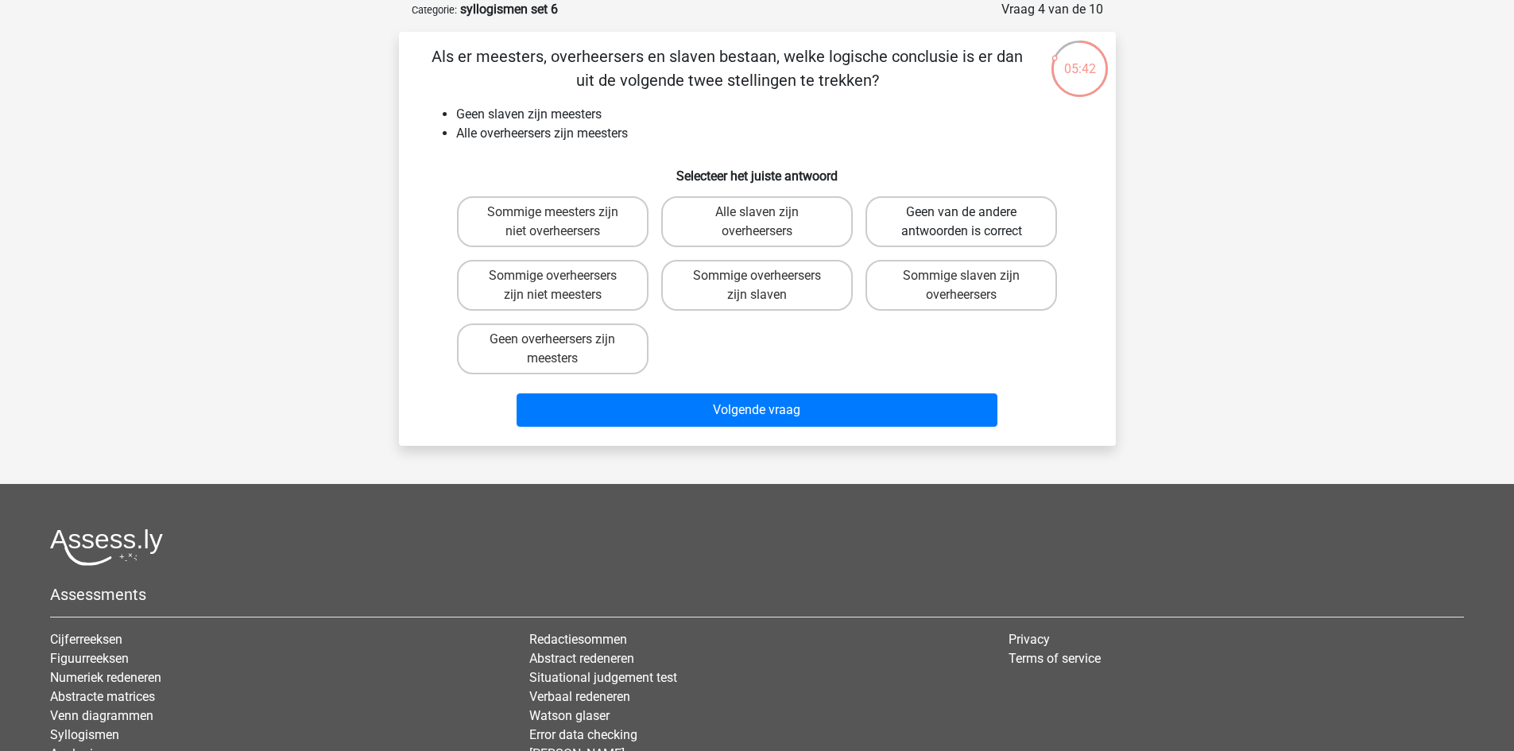
click at [930, 212] on label "Geen van de andere antwoorden is correct" at bounding box center [962, 221] width 192 height 51
click at [962, 212] on input "Geen van de andere antwoorden is correct" at bounding box center [967, 217] width 10 height 10
radio input "true"
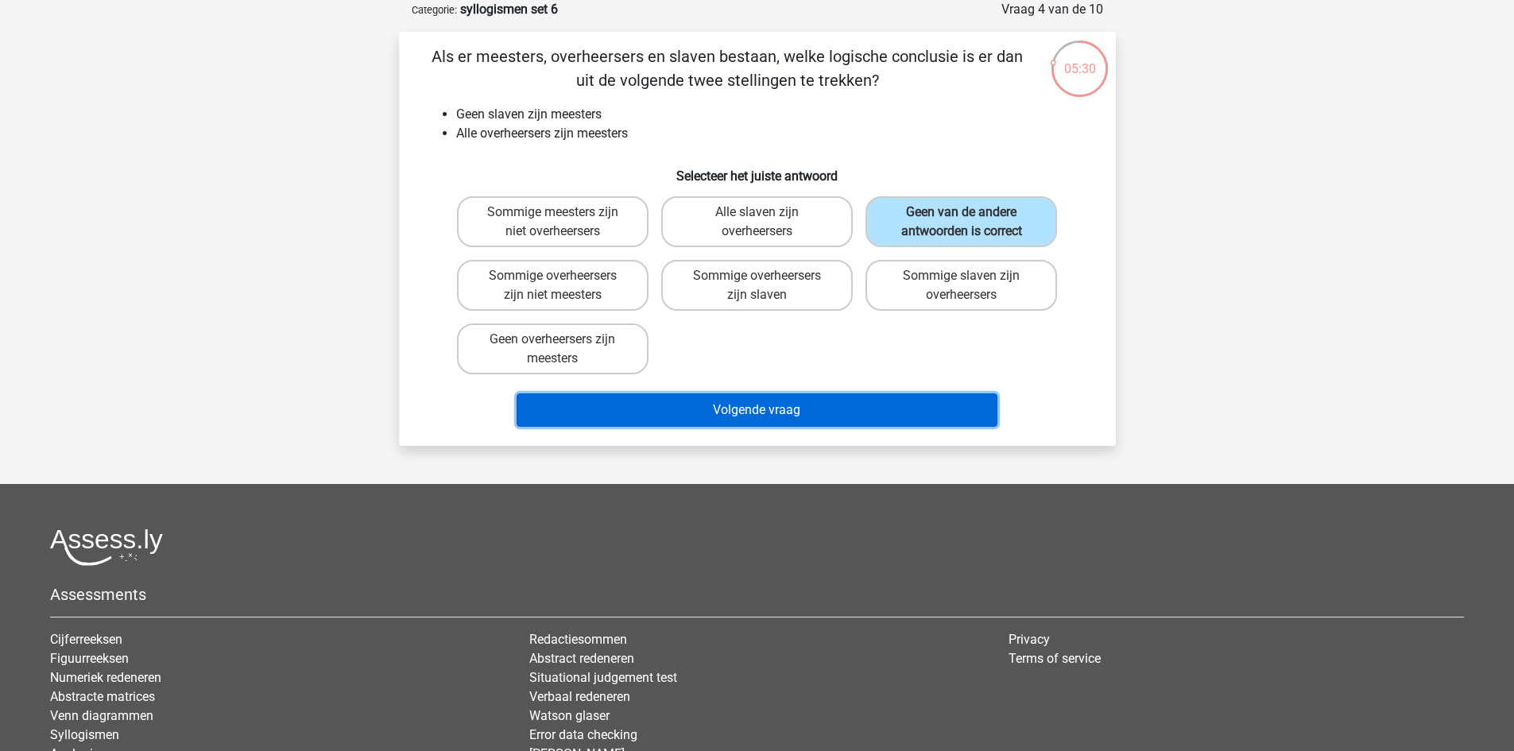
click at [812, 413] on button "Volgende vraag" at bounding box center [757, 410] width 481 height 33
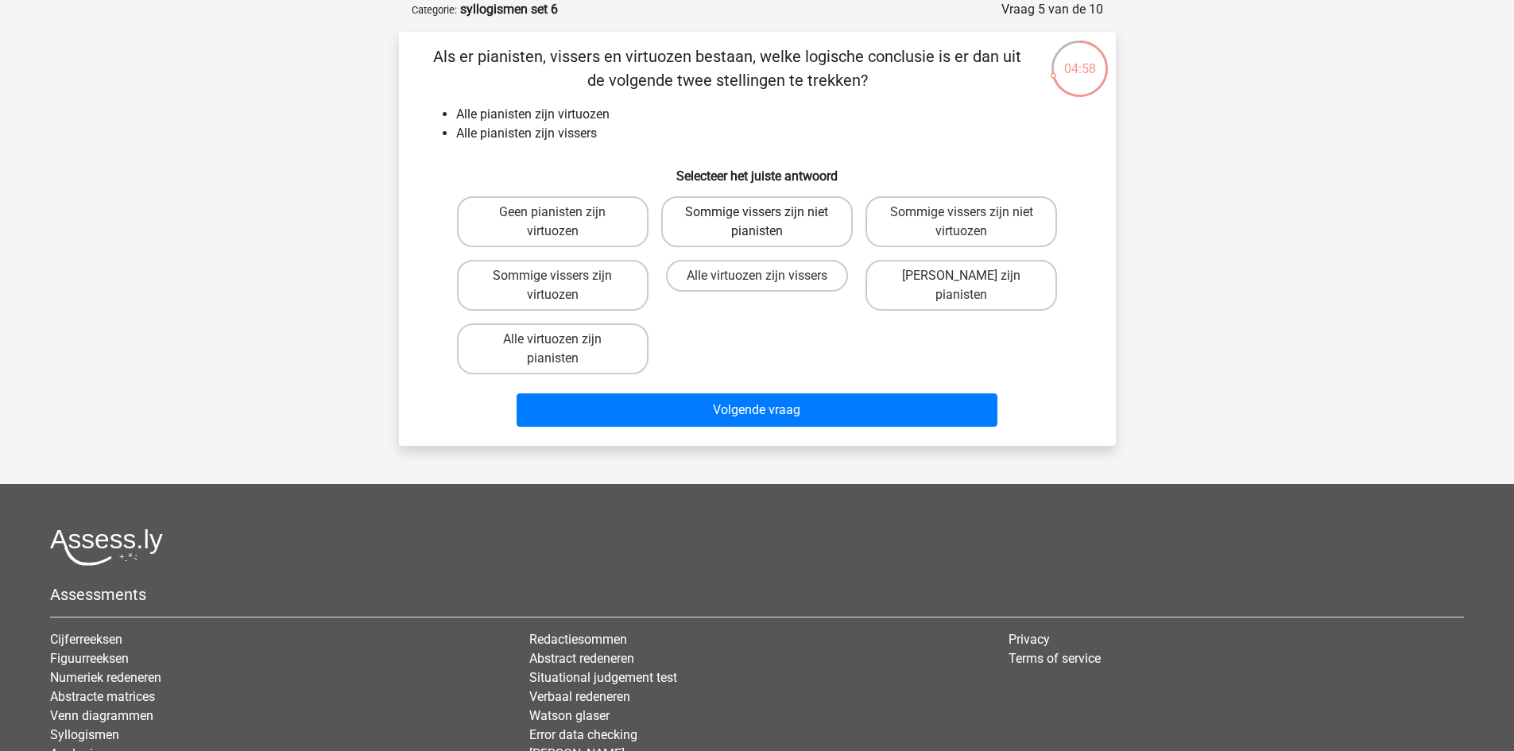
click at [806, 230] on label "Sommige vissers zijn niet pianisten" at bounding box center [757, 221] width 192 height 51
click at [767, 223] on input "Sommige vissers zijn niet pianisten" at bounding box center [762, 217] width 10 height 10
radio input "true"
click at [627, 281] on label "Sommige vissers zijn virtuozen" at bounding box center [553, 285] width 192 height 51
click at [563, 281] on input "Sommige vissers zijn virtuozen" at bounding box center [557, 281] width 10 height 10
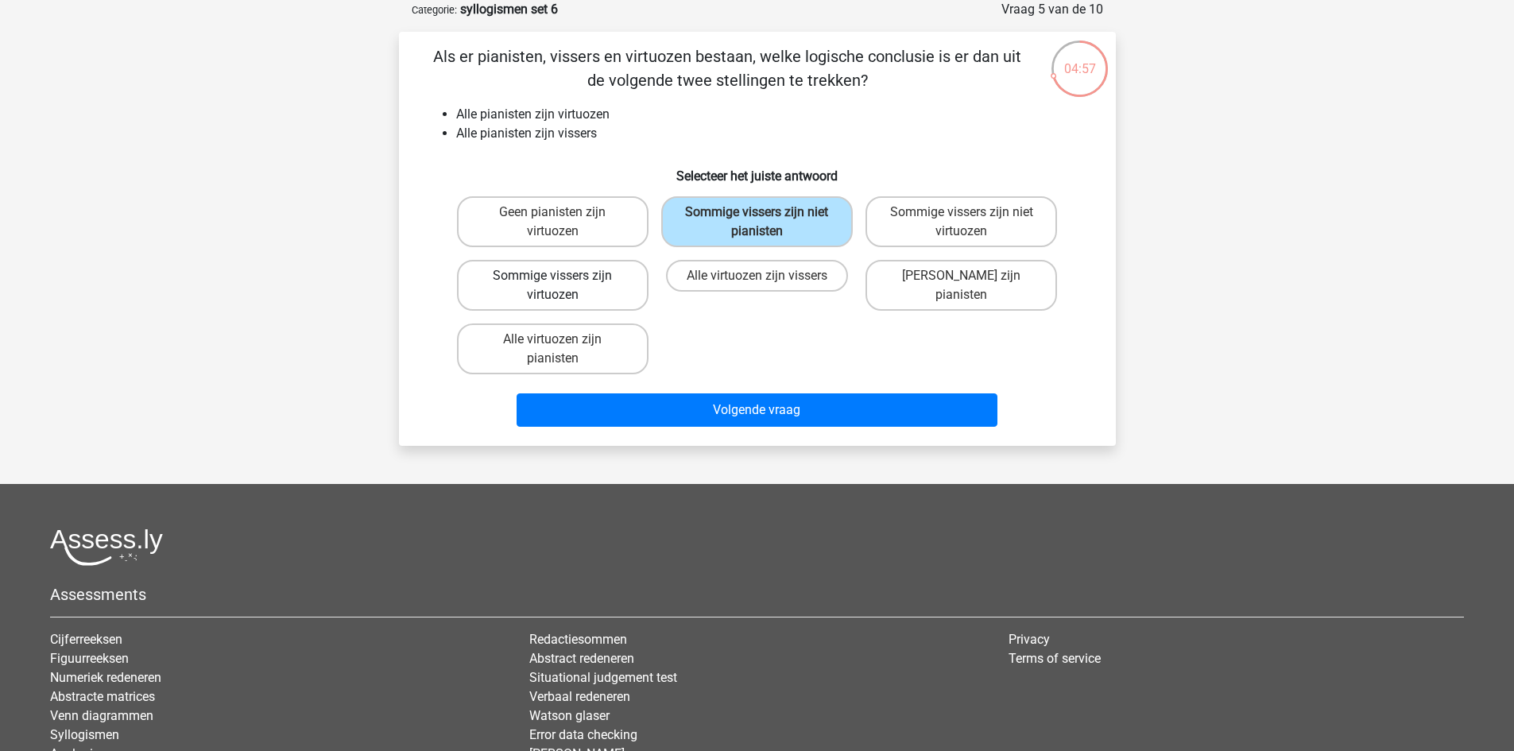
radio input "true"
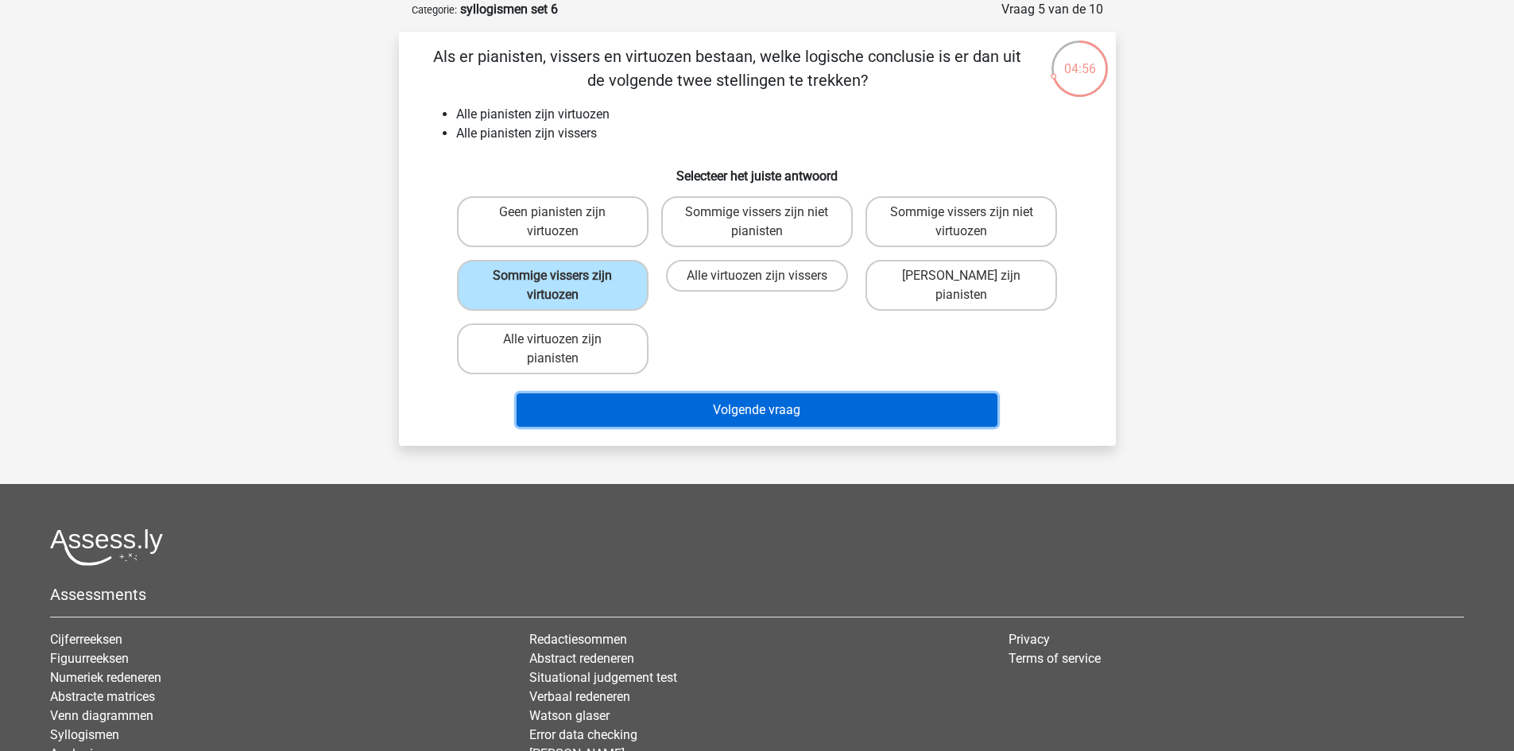
click at [723, 403] on button "Volgende vraag" at bounding box center [757, 410] width 481 height 33
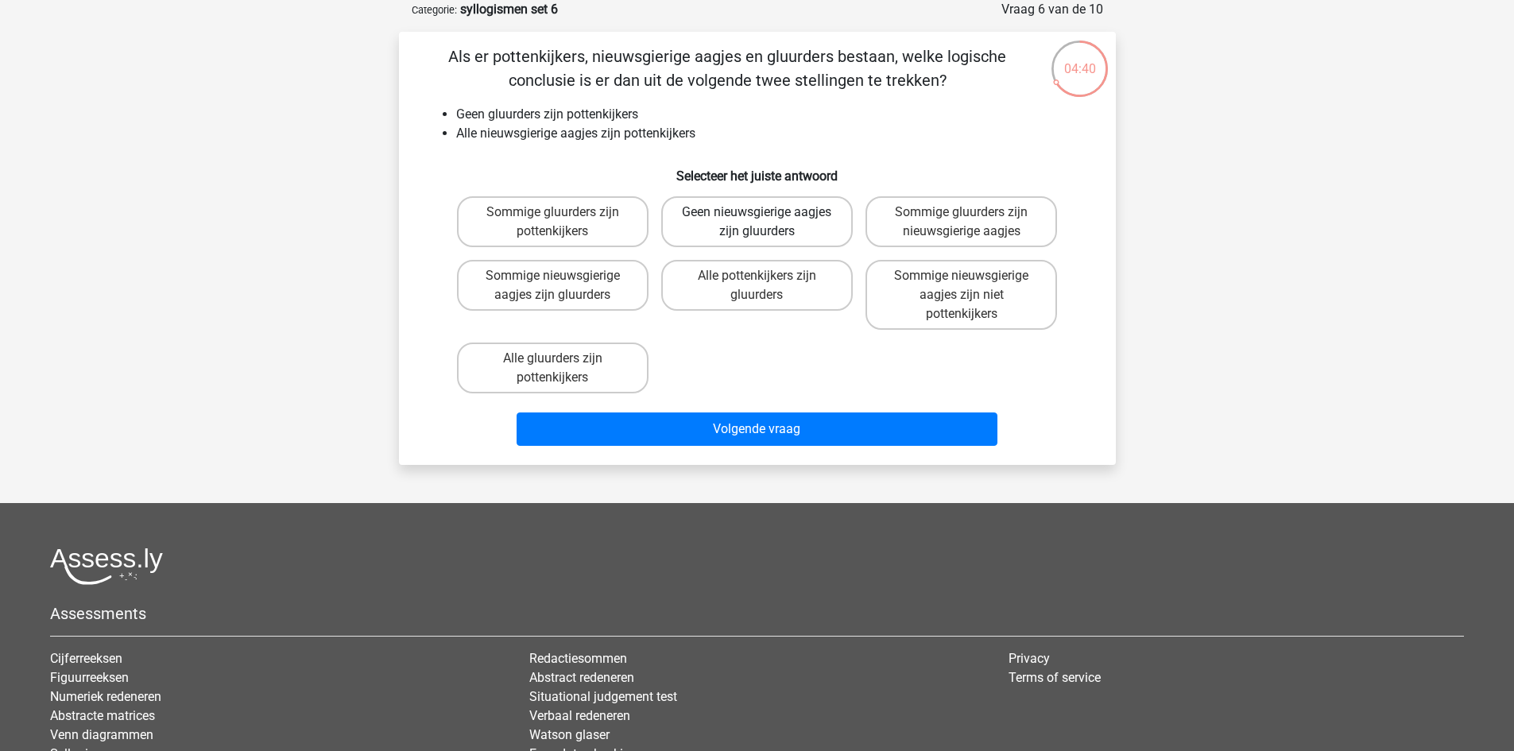
click at [789, 223] on label "Geen nieuwsgierige aagjes zijn gluurders" at bounding box center [757, 221] width 192 height 51
click at [767, 223] on input "Geen nieuwsgierige aagjes zijn gluurders" at bounding box center [762, 217] width 10 height 10
radio input "true"
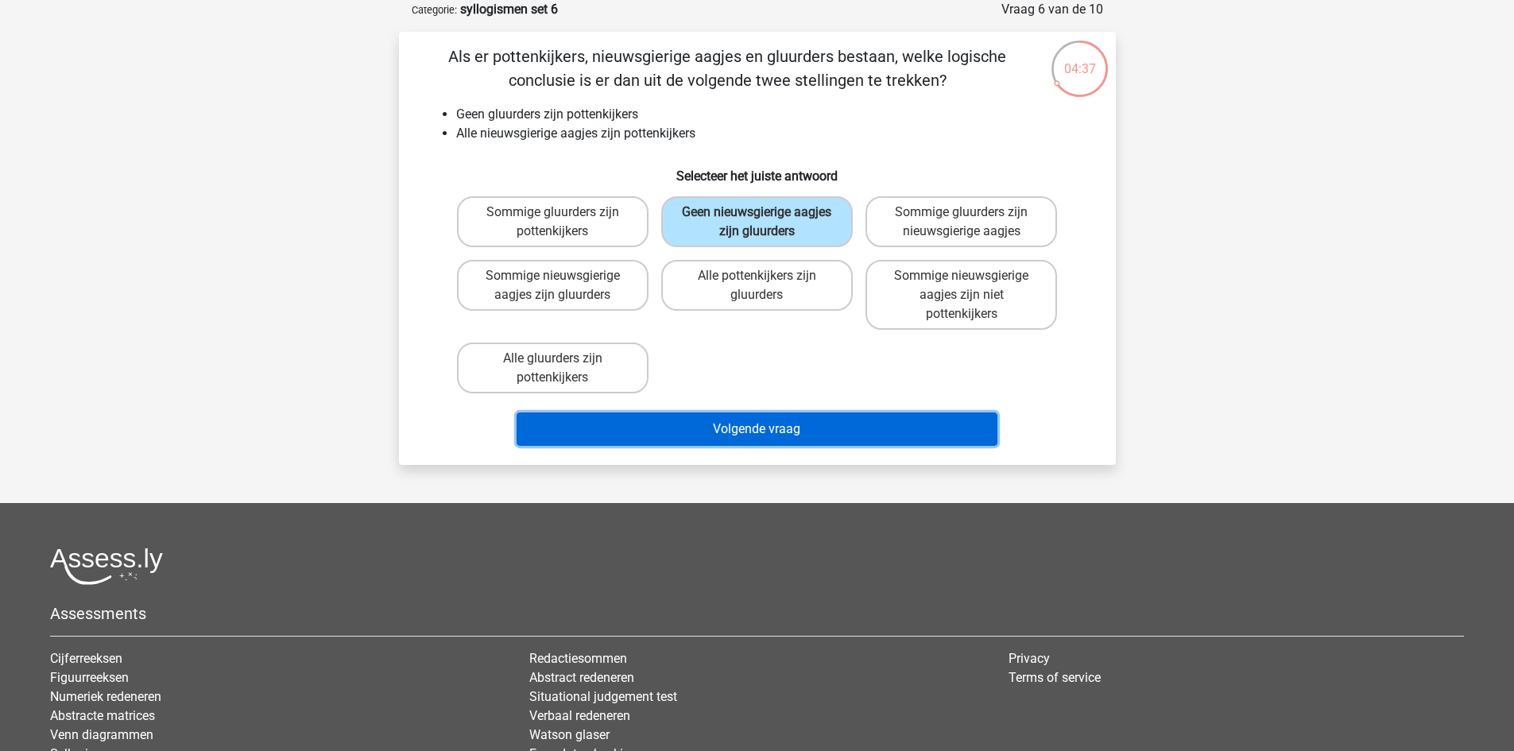
click at [844, 431] on button "Volgende vraag" at bounding box center [757, 429] width 481 height 33
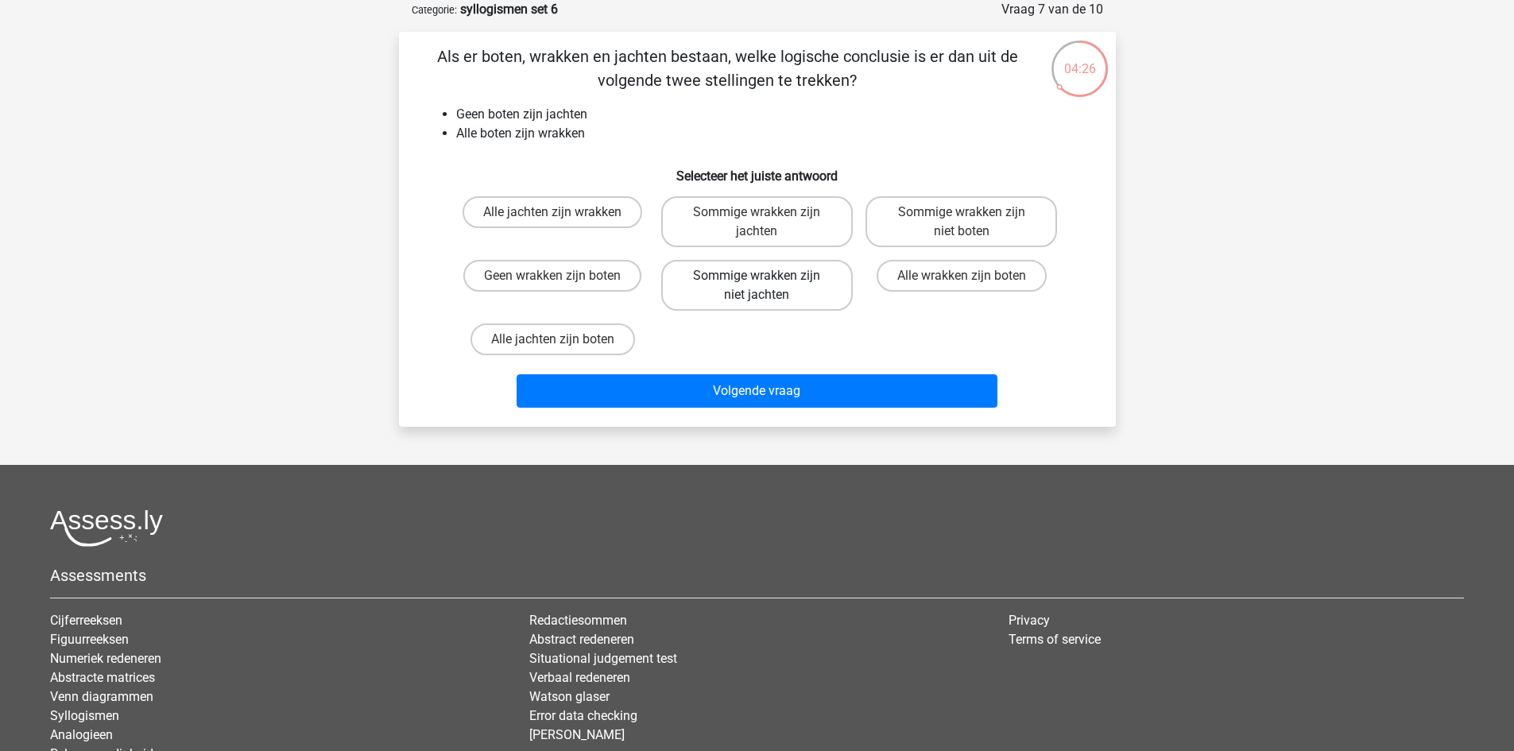
click at [782, 289] on label "Sommige wrakken zijn niet jachten" at bounding box center [757, 285] width 192 height 51
click at [767, 286] on input "Sommige wrakken zijn niet jachten" at bounding box center [762, 281] width 10 height 10
radio input "true"
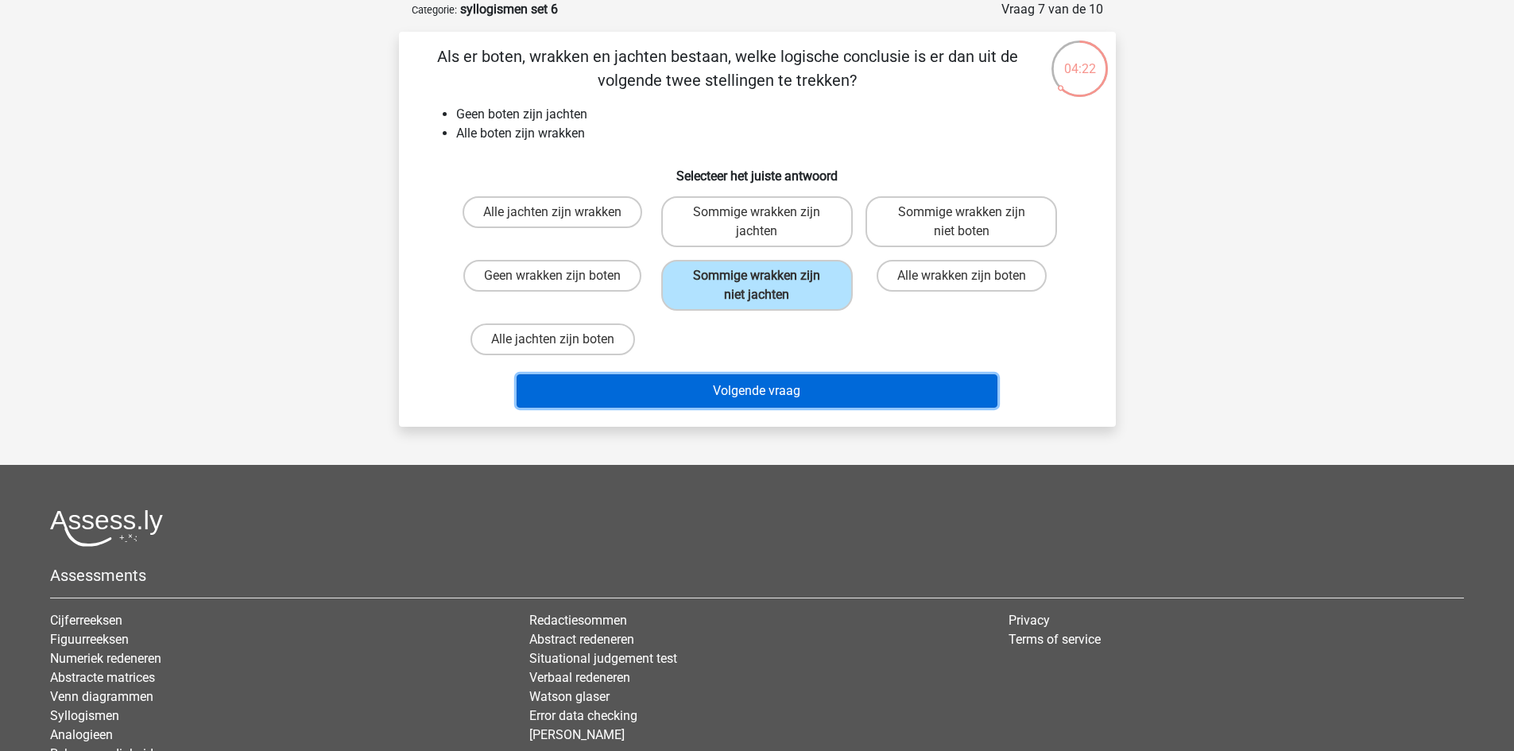
click at [820, 399] on button "Volgende vraag" at bounding box center [757, 390] width 481 height 33
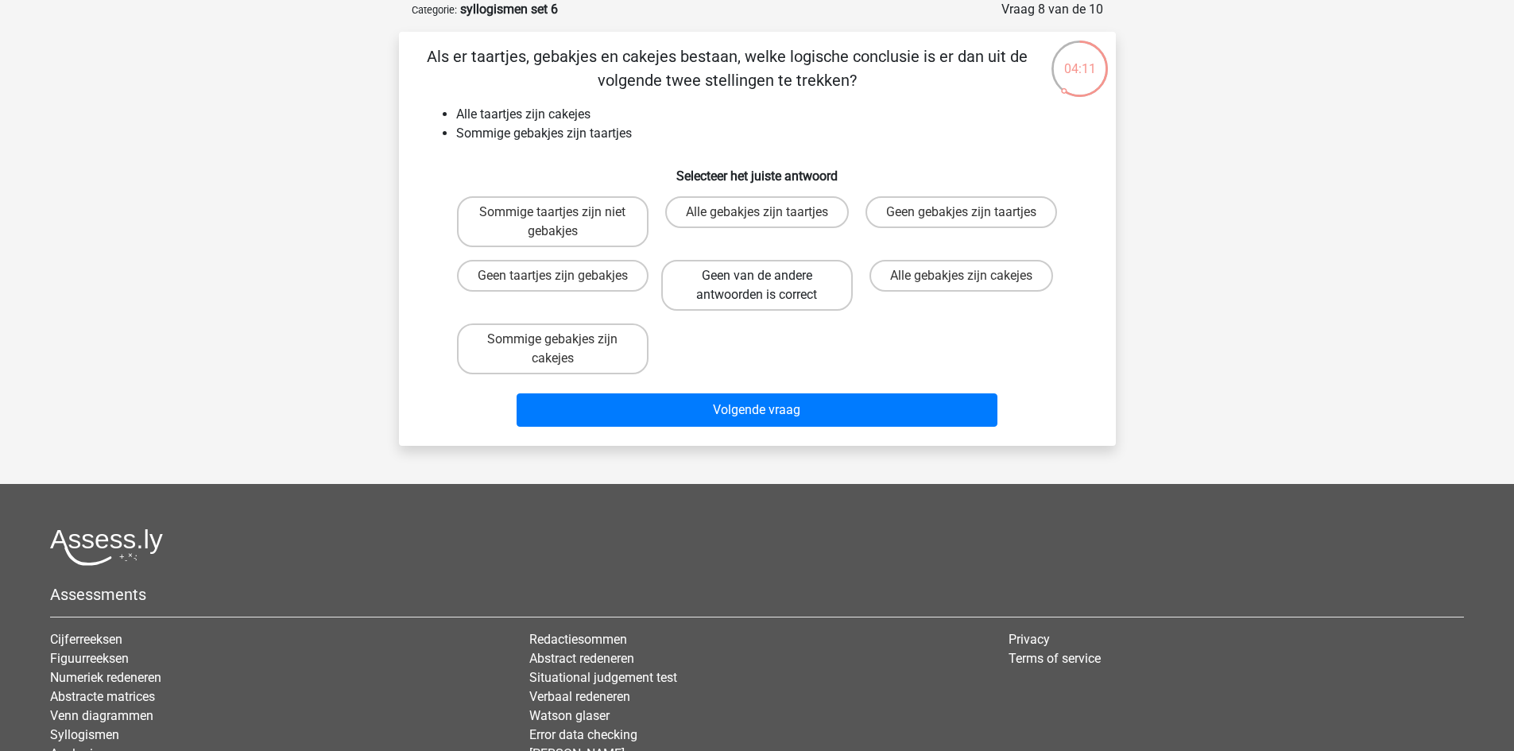
click at [717, 285] on label "Geen van de andere antwoorden is correct" at bounding box center [757, 285] width 192 height 51
click at [757, 285] on input "Geen van de andere antwoorden is correct" at bounding box center [762, 281] width 10 height 10
radio input "true"
click at [603, 352] on label "Sommige gebakjes zijn cakejes" at bounding box center [553, 349] width 192 height 51
click at [563, 350] on input "Sommige gebakjes zijn cakejes" at bounding box center [557, 344] width 10 height 10
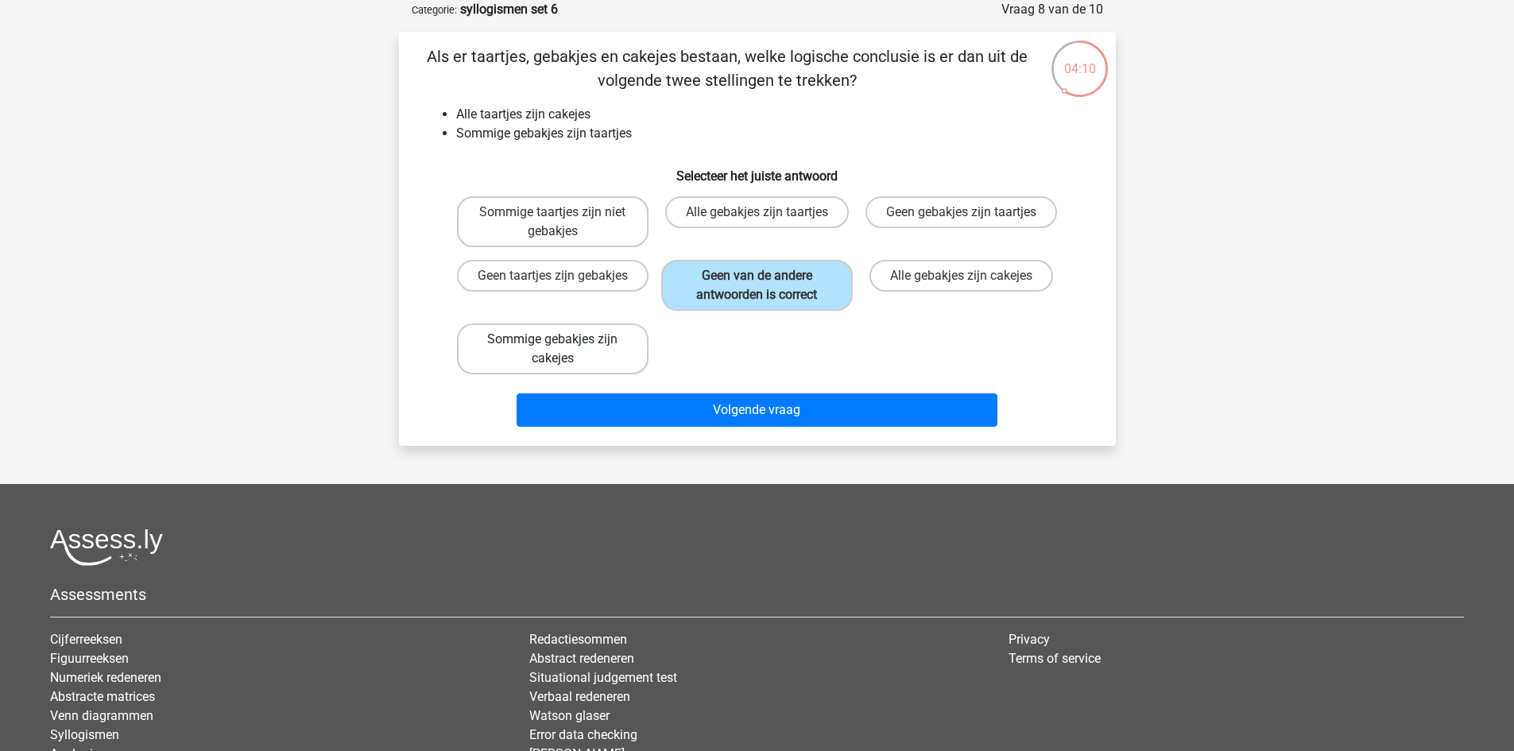
radio input "true"
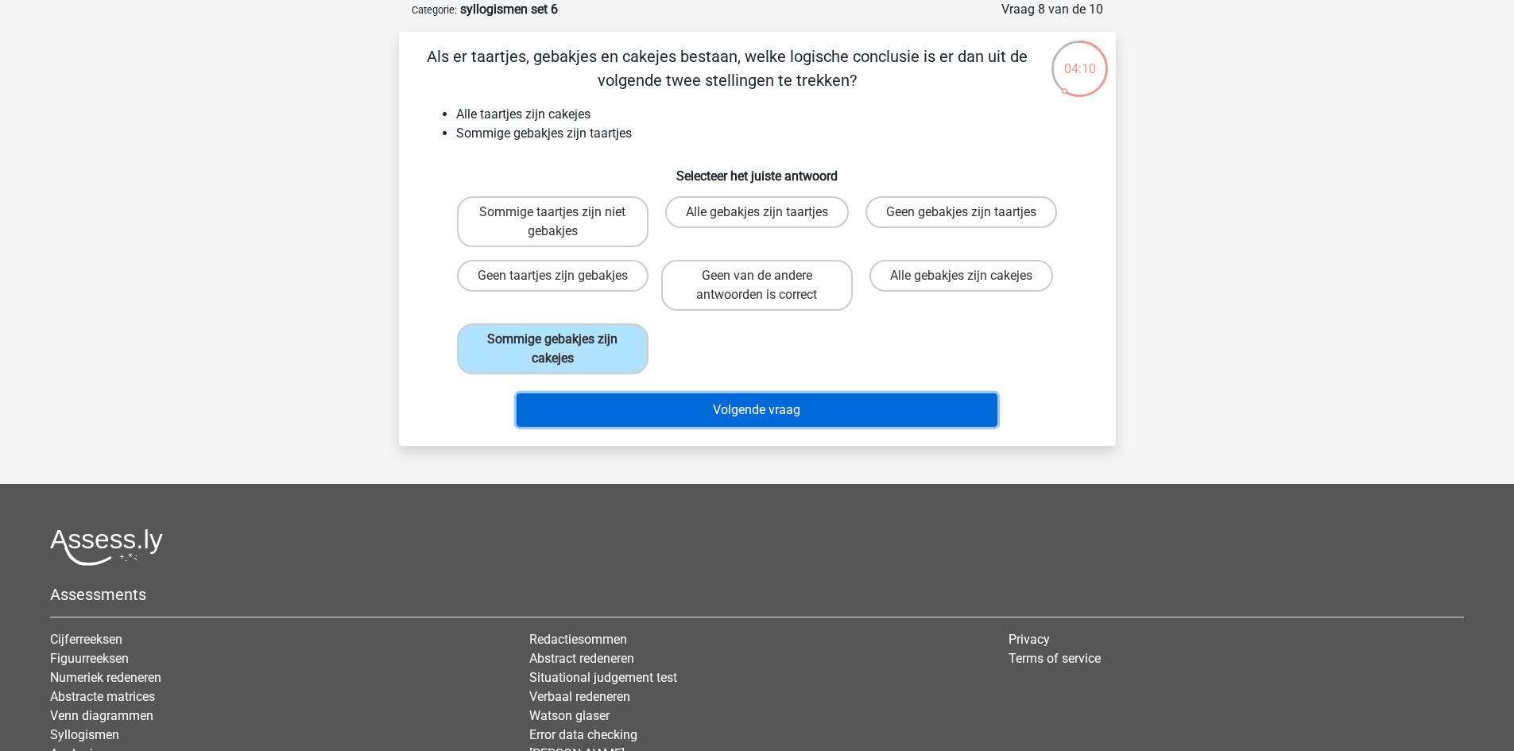
click at [682, 397] on button "Volgende vraag" at bounding box center [757, 410] width 481 height 33
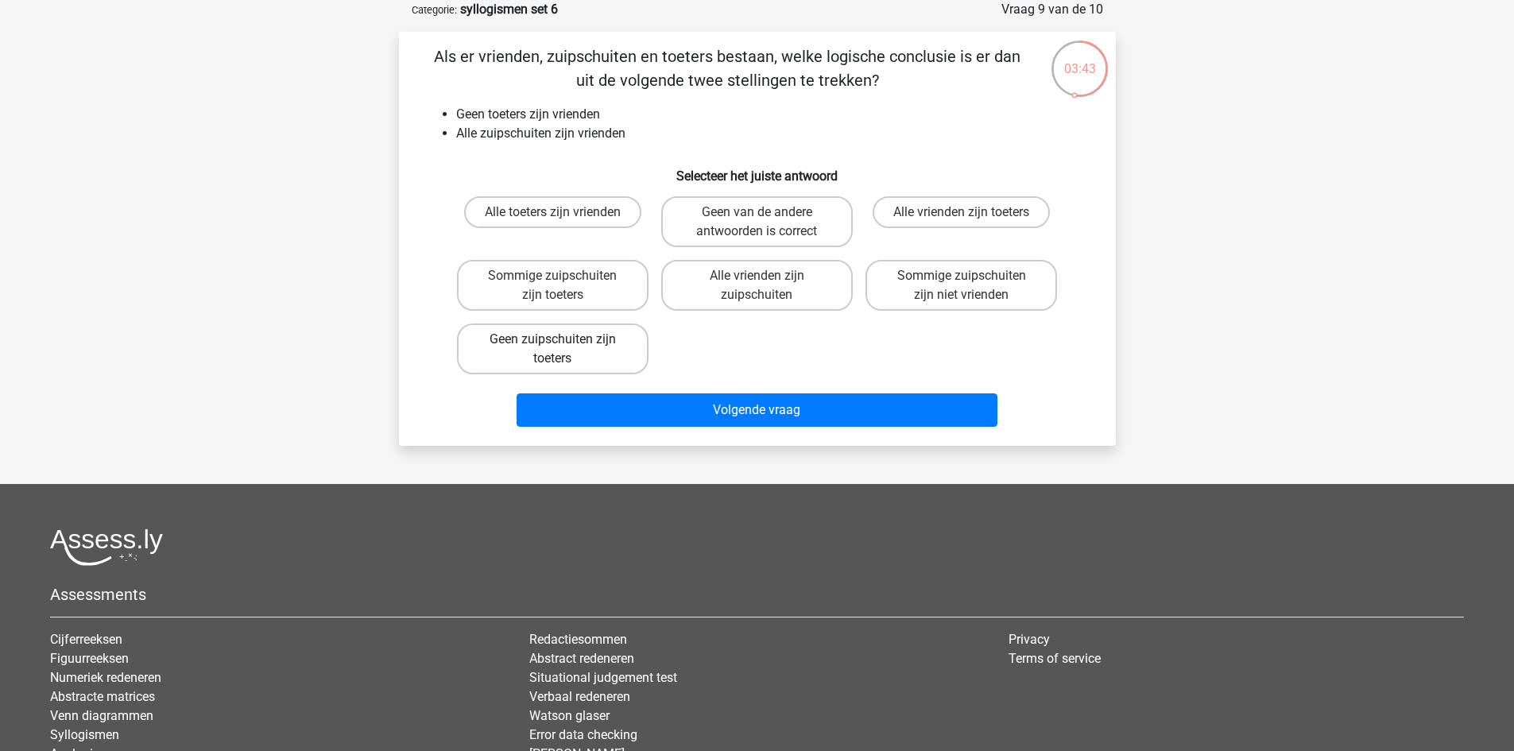
click at [609, 350] on label "Geen zuipschuiten zijn toeters" at bounding box center [553, 349] width 192 height 51
click at [563, 350] on input "Geen zuipschuiten zijn toeters" at bounding box center [557, 344] width 10 height 10
radio input "true"
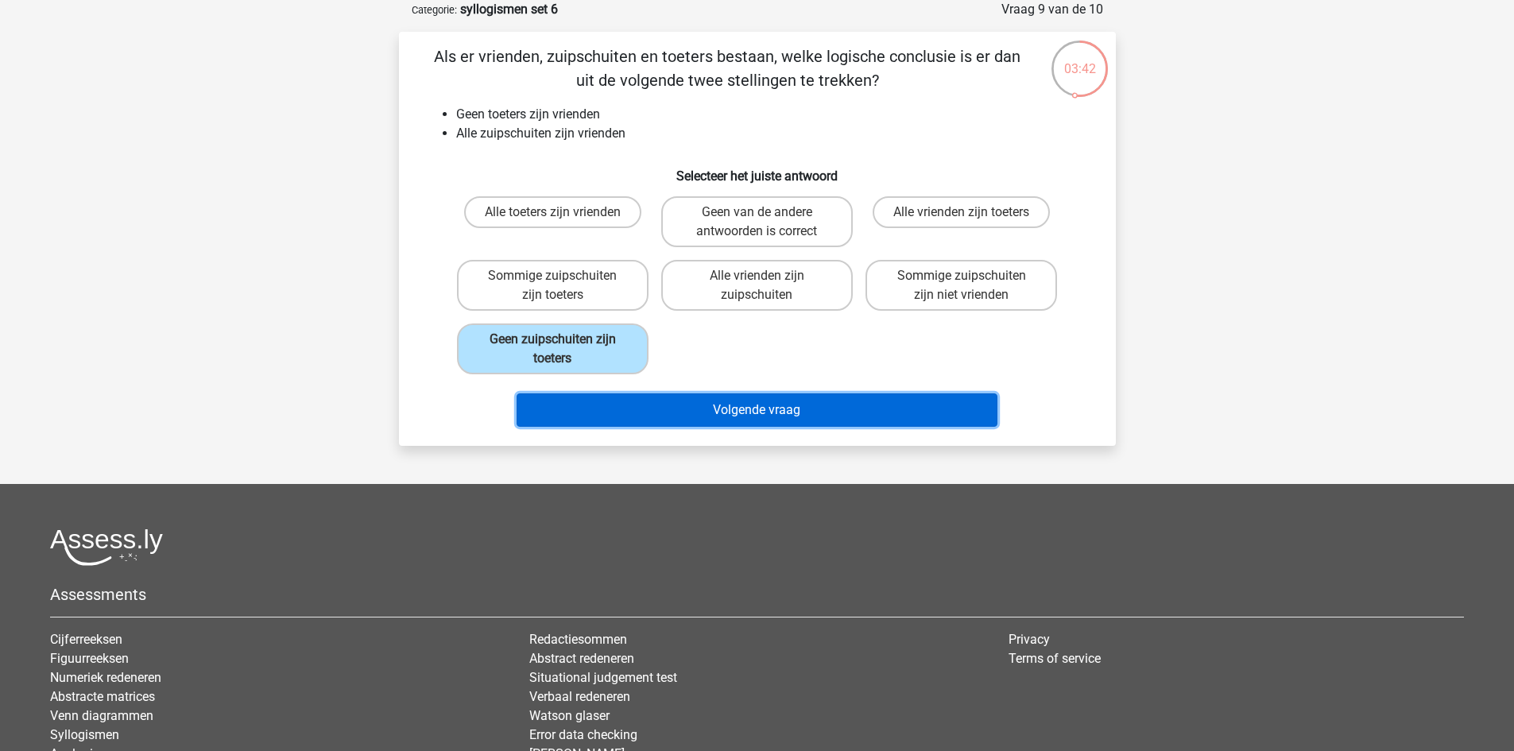
click at [749, 412] on button "Volgende vraag" at bounding box center [757, 410] width 481 height 33
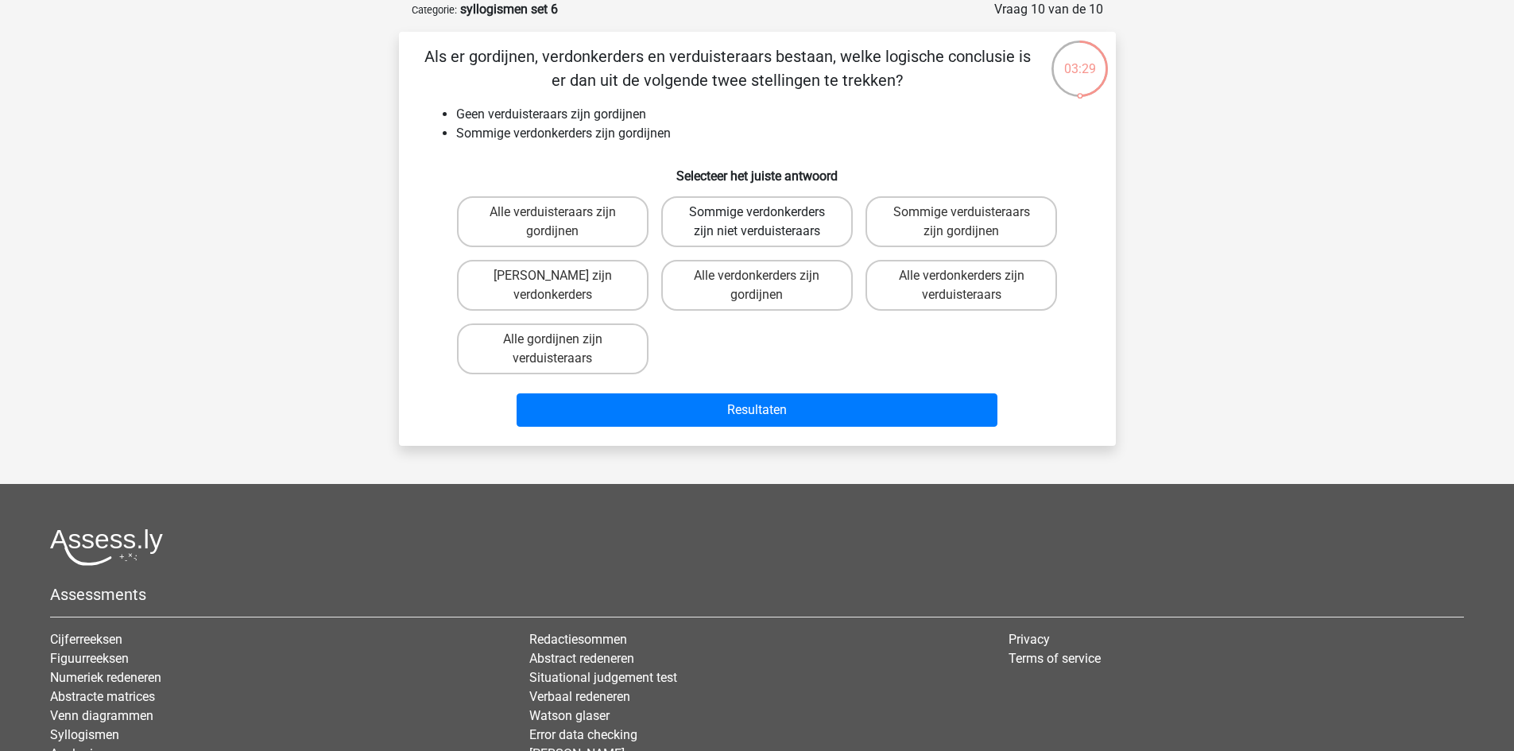
click at [756, 224] on label "Sommige verdonkerders zijn niet verduisteraars" at bounding box center [757, 221] width 192 height 51
click at [757, 223] on input "Sommige verdonkerders zijn niet verduisteraars" at bounding box center [762, 217] width 10 height 10
radio input "true"
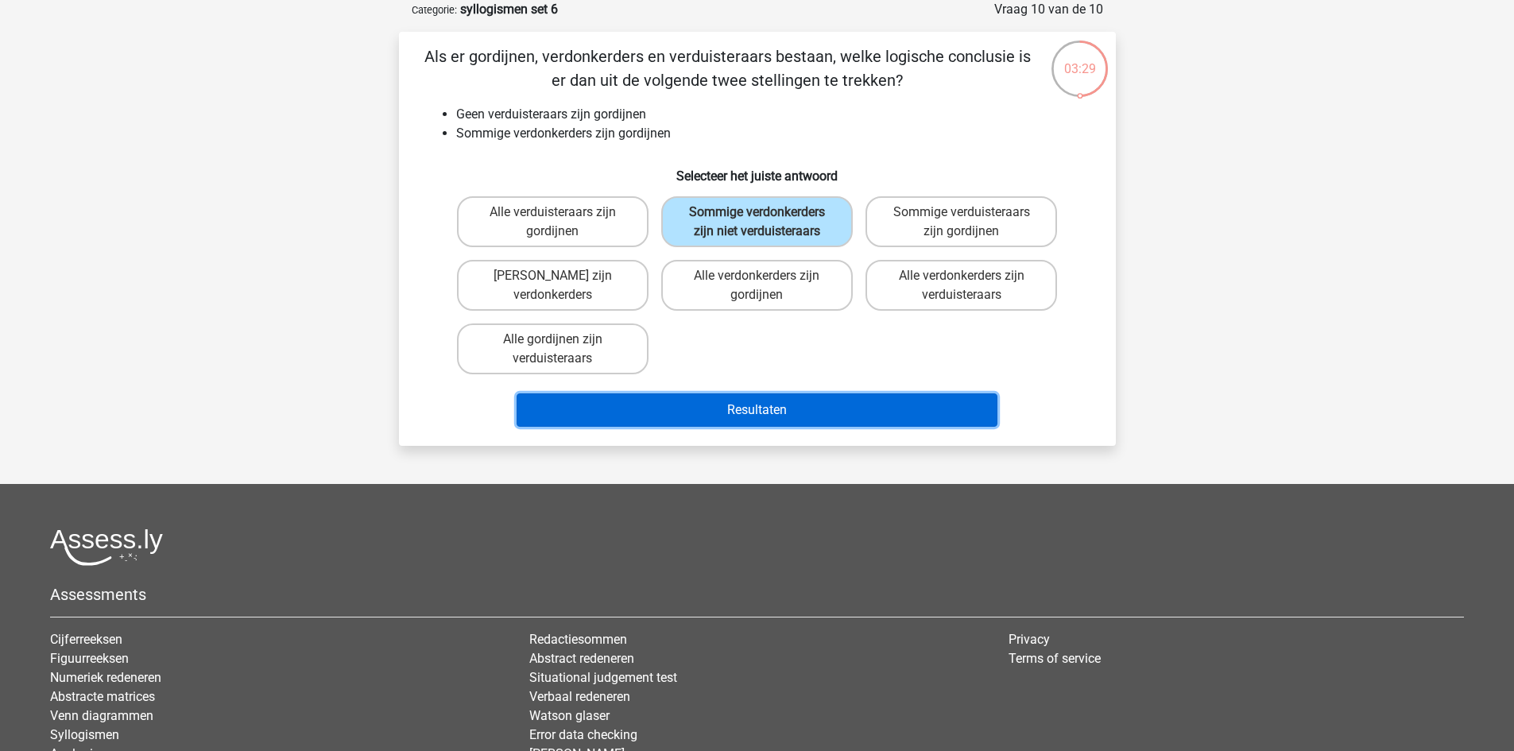
click at [763, 407] on button "Resultaten" at bounding box center [757, 410] width 481 height 33
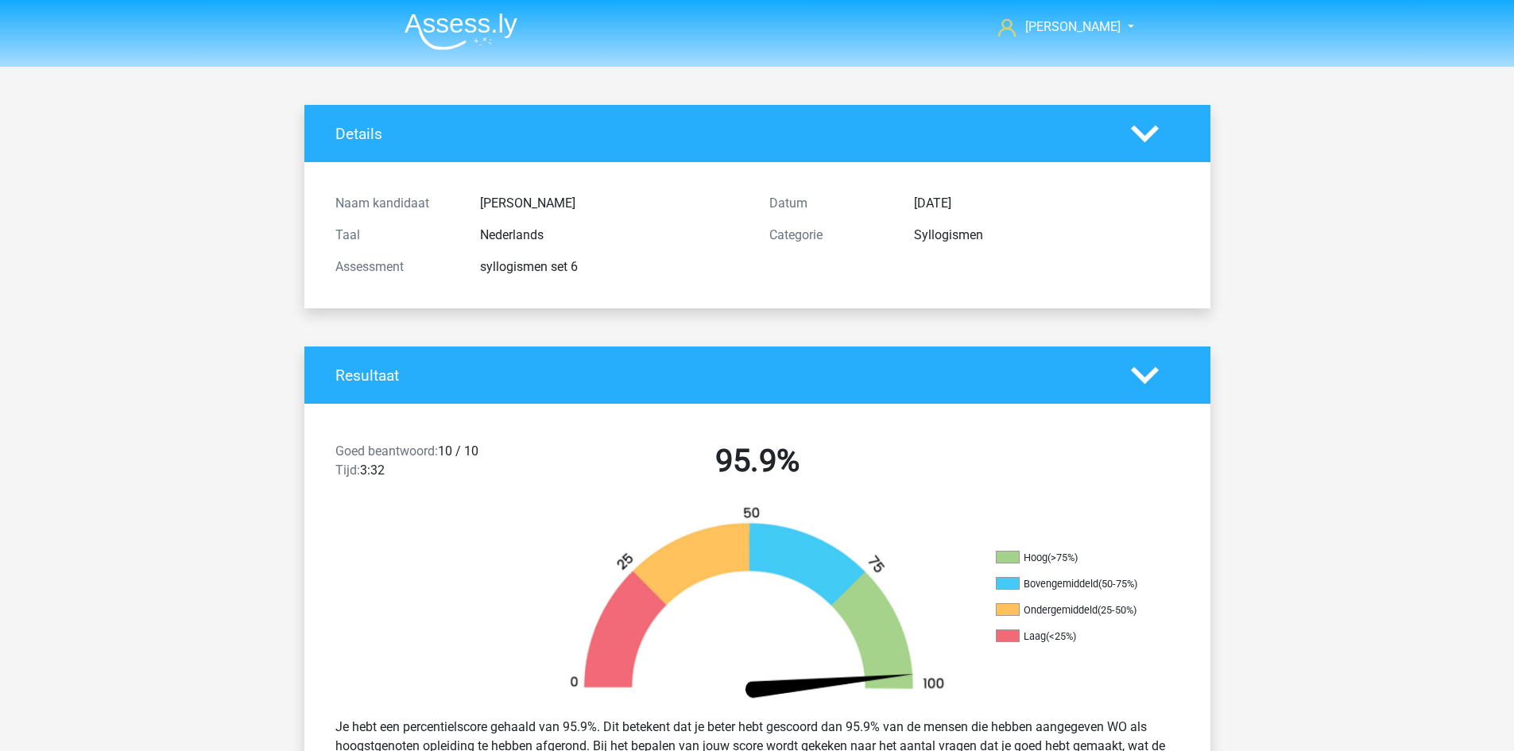
click at [447, 17] on img at bounding box center [461, 31] width 113 height 37
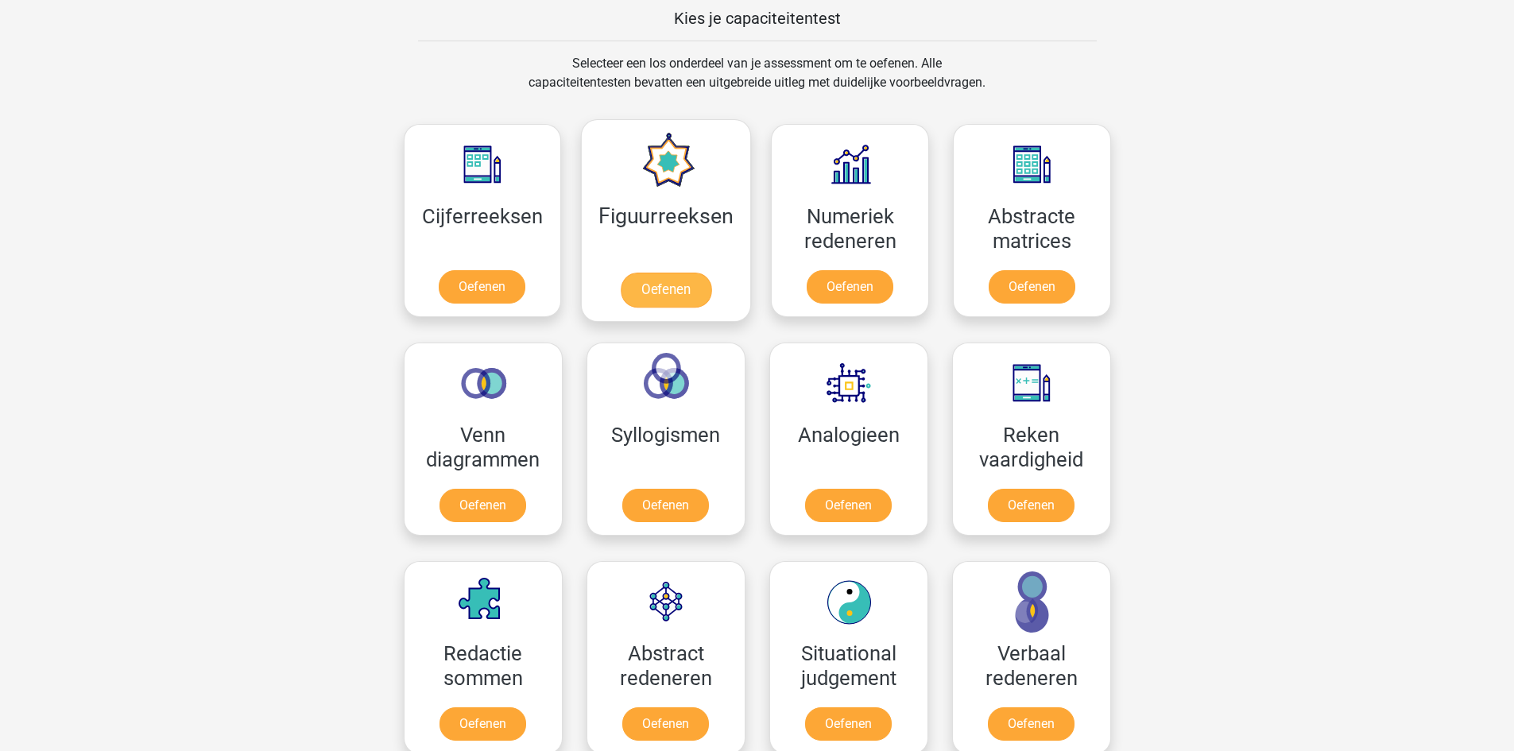
scroll to position [636, 0]
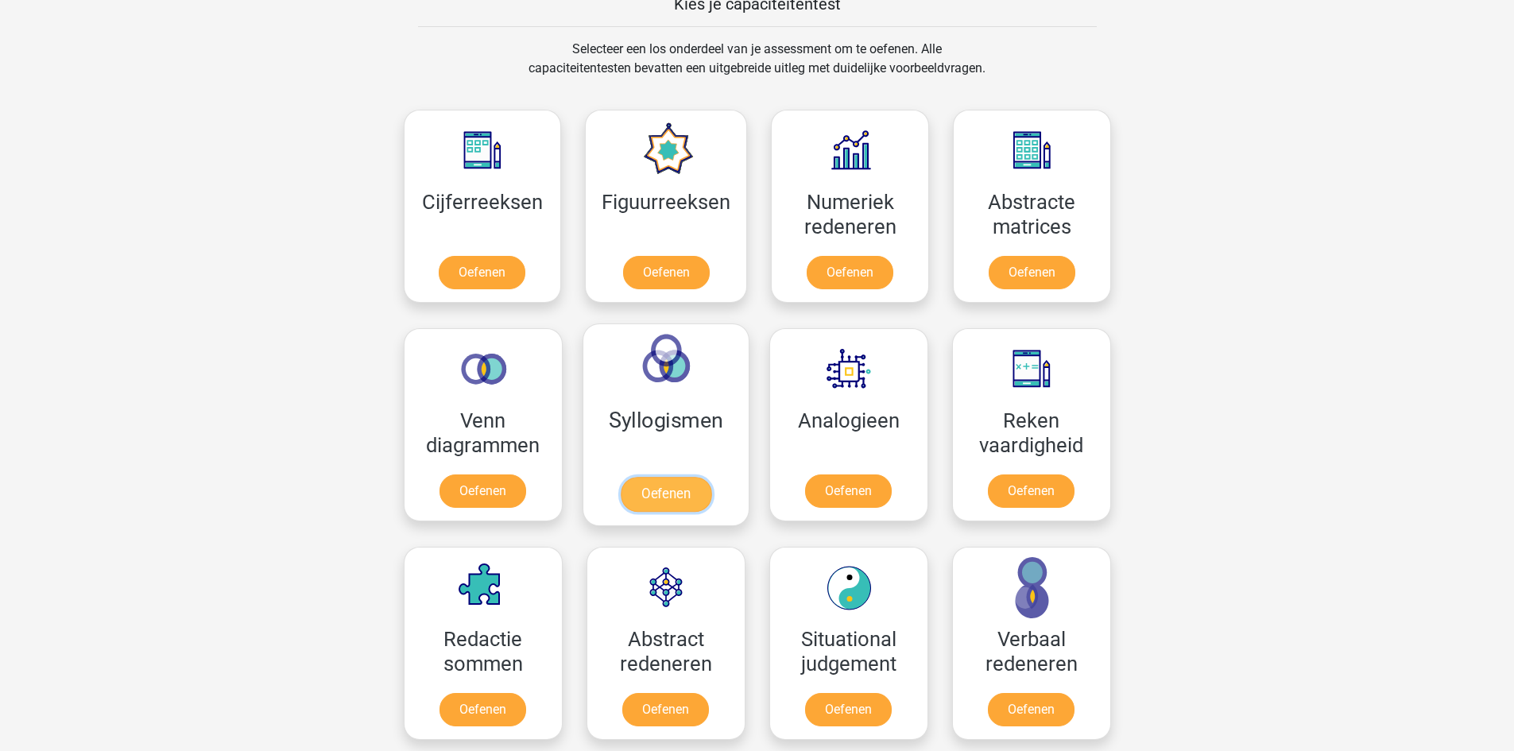
click at [696, 477] on link "Oefenen" at bounding box center [665, 494] width 91 height 35
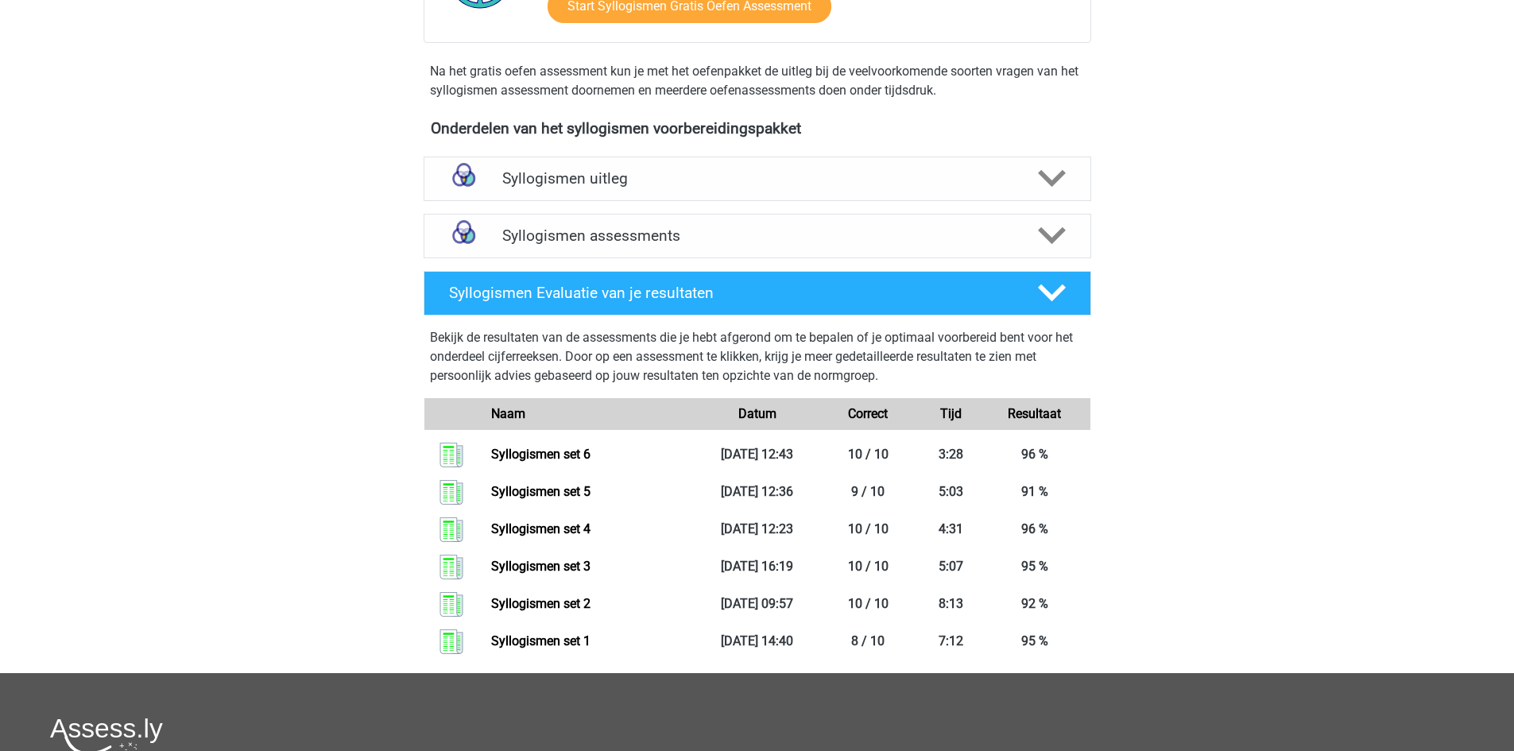
scroll to position [477, 0]
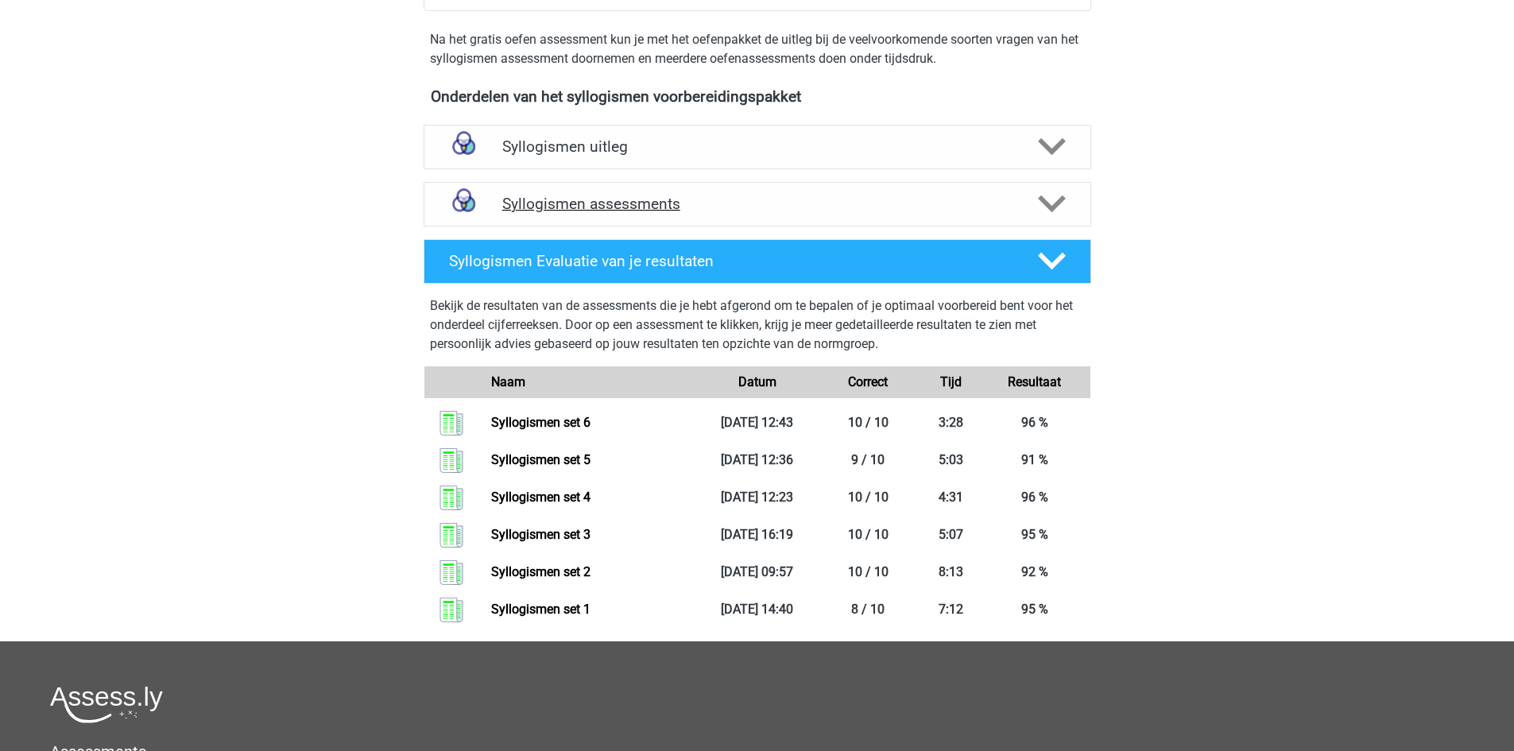
click at [583, 200] on h4 "Syllogismen assessments" at bounding box center [757, 204] width 510 height 18
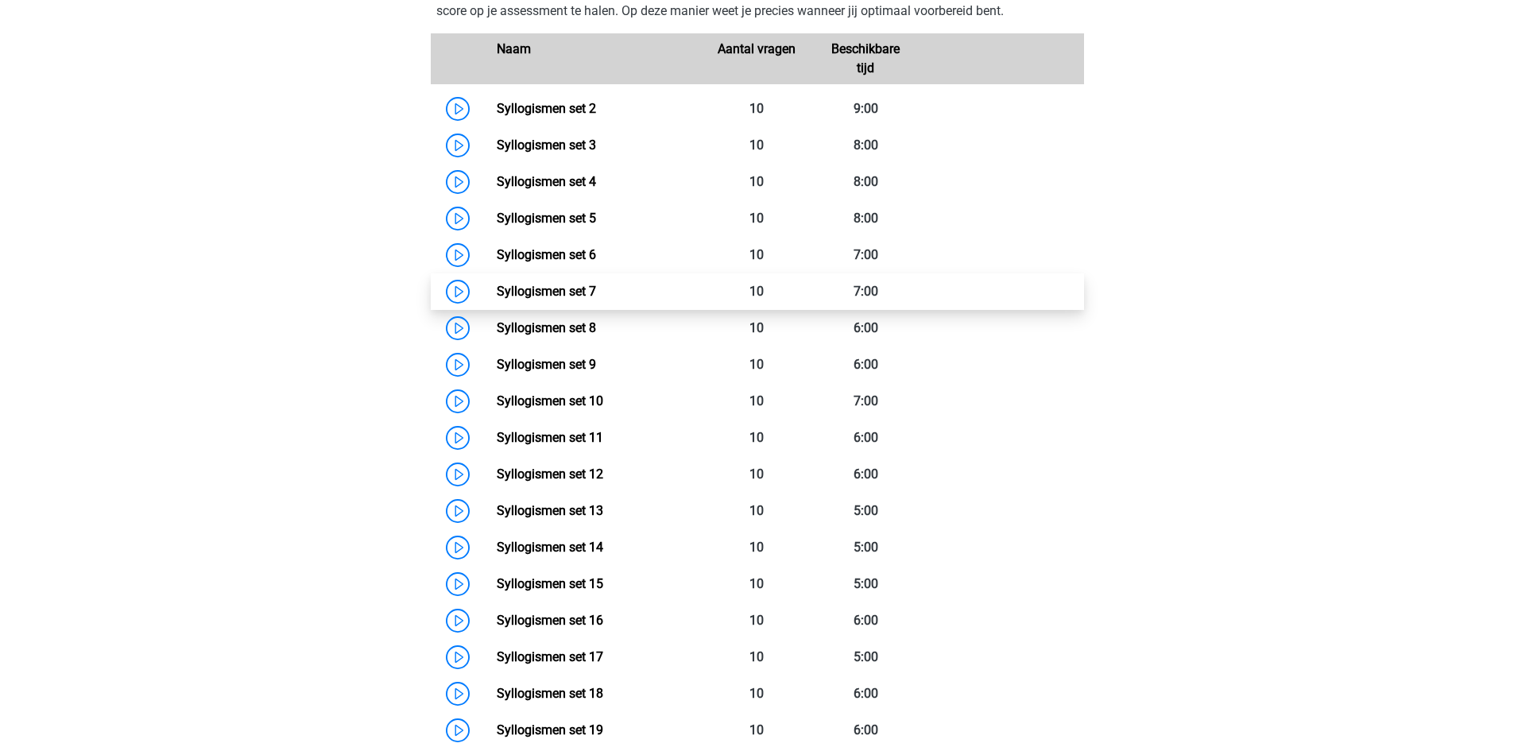
scroll to position [795, 0]
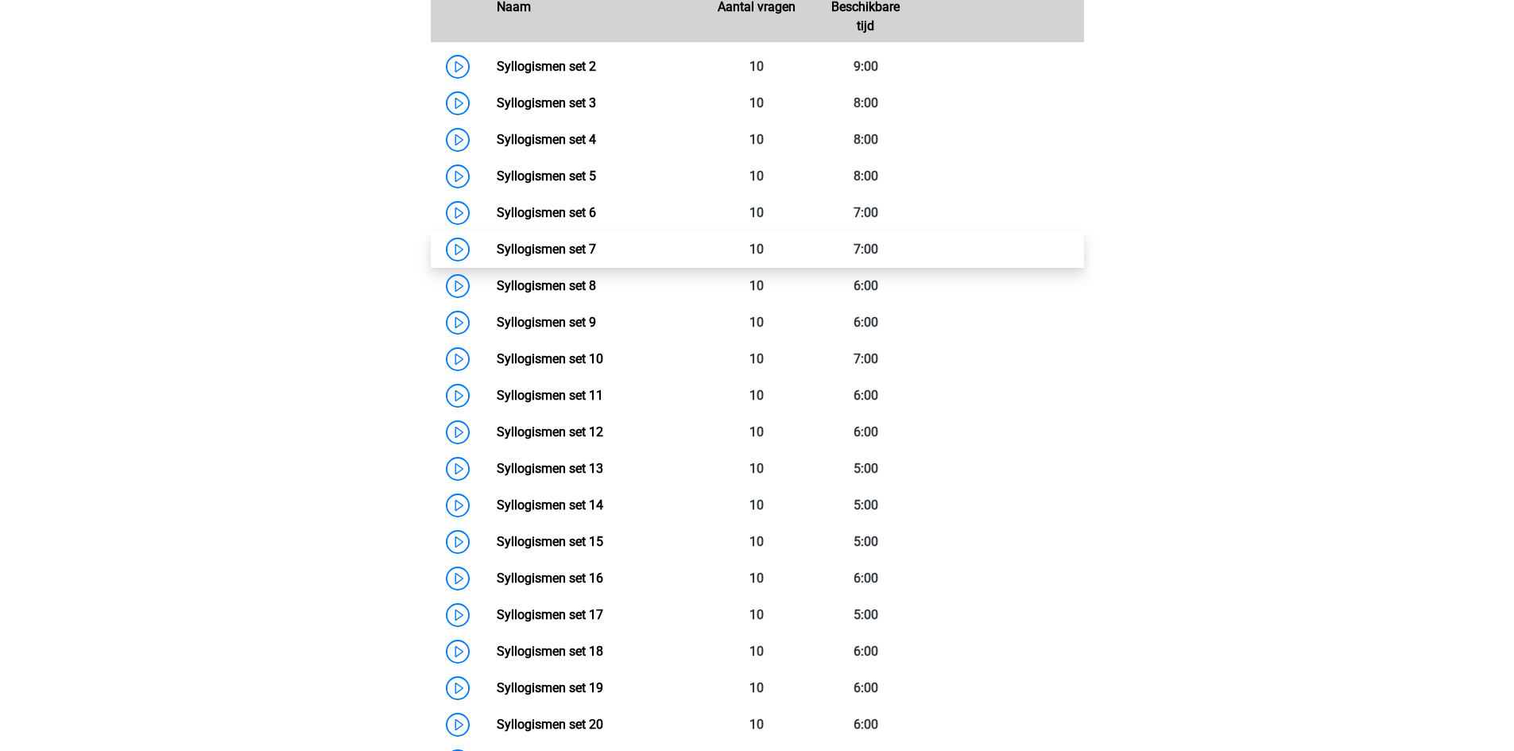
click at [578, 244] on link "Syllogismen set 7" at bounding box center [546, 249] width 99 height 15
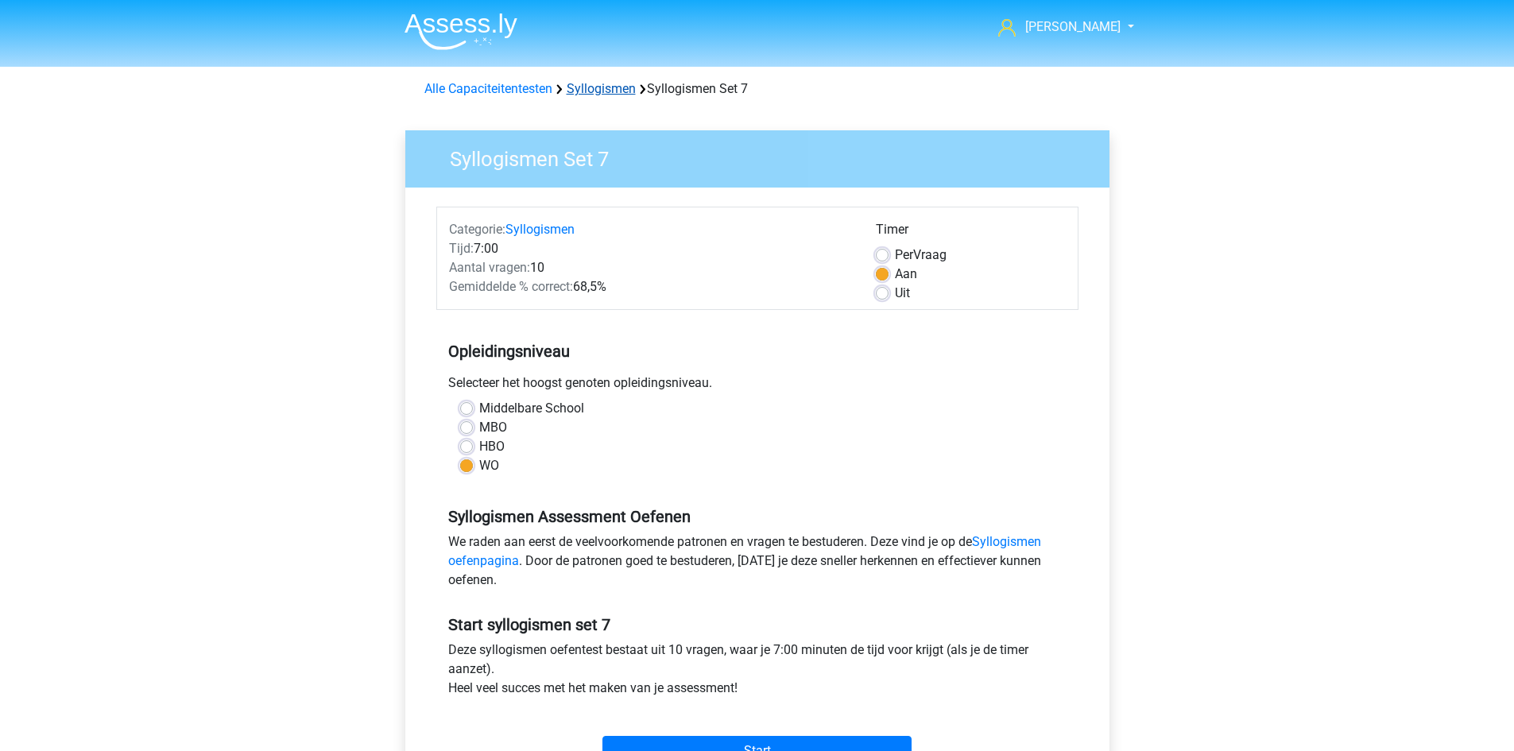
click at [590, 87] on link "Syllogismen" at bounding box center [601, 88] width 69 height 15
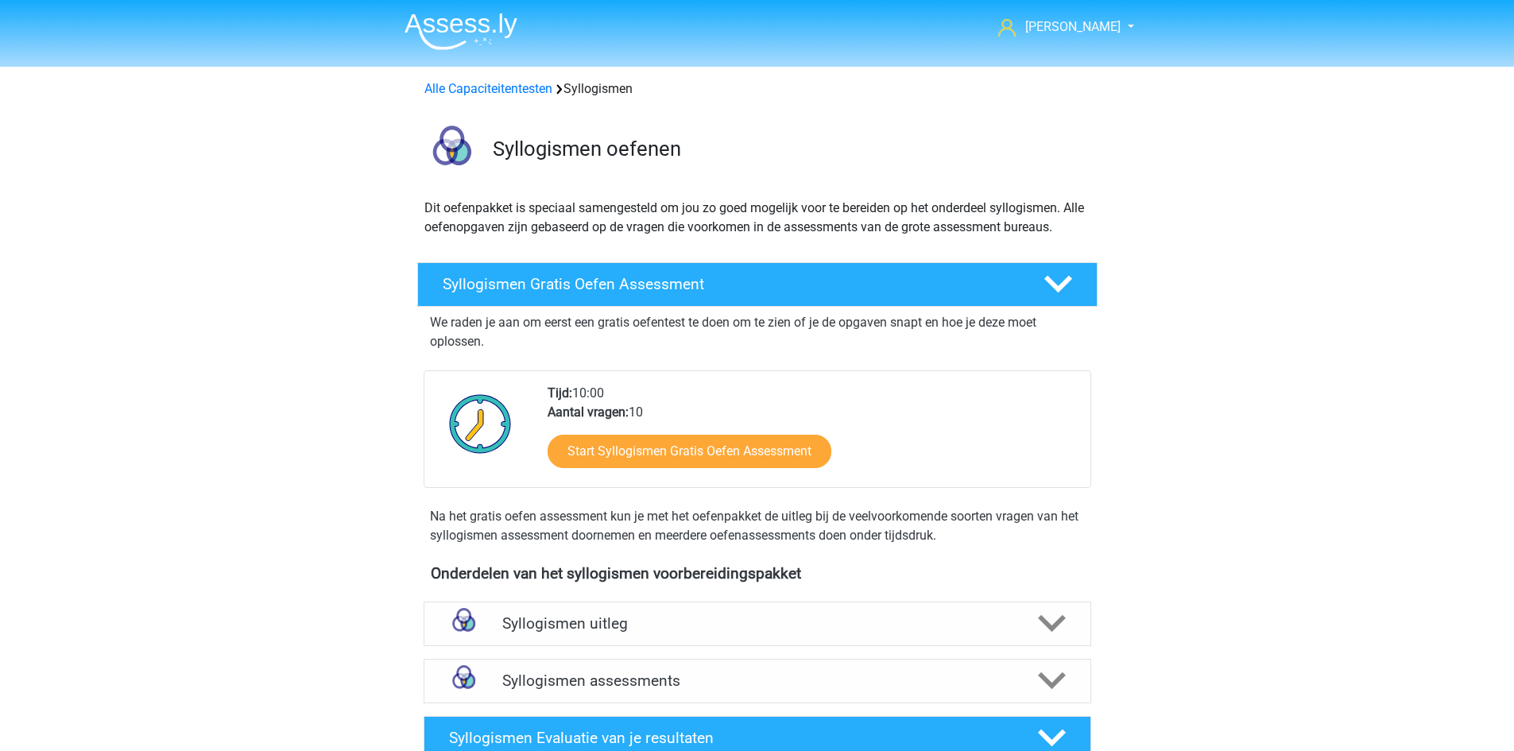
click at [493, 76] on div "Alle Capaciteitentesten Syllogismen" at bounding box center [757, 85] width 755 height 25
click at [491, 83] on link "Alle Capaciteitentesten" at bounding box center [489, 88] width 128 height 15
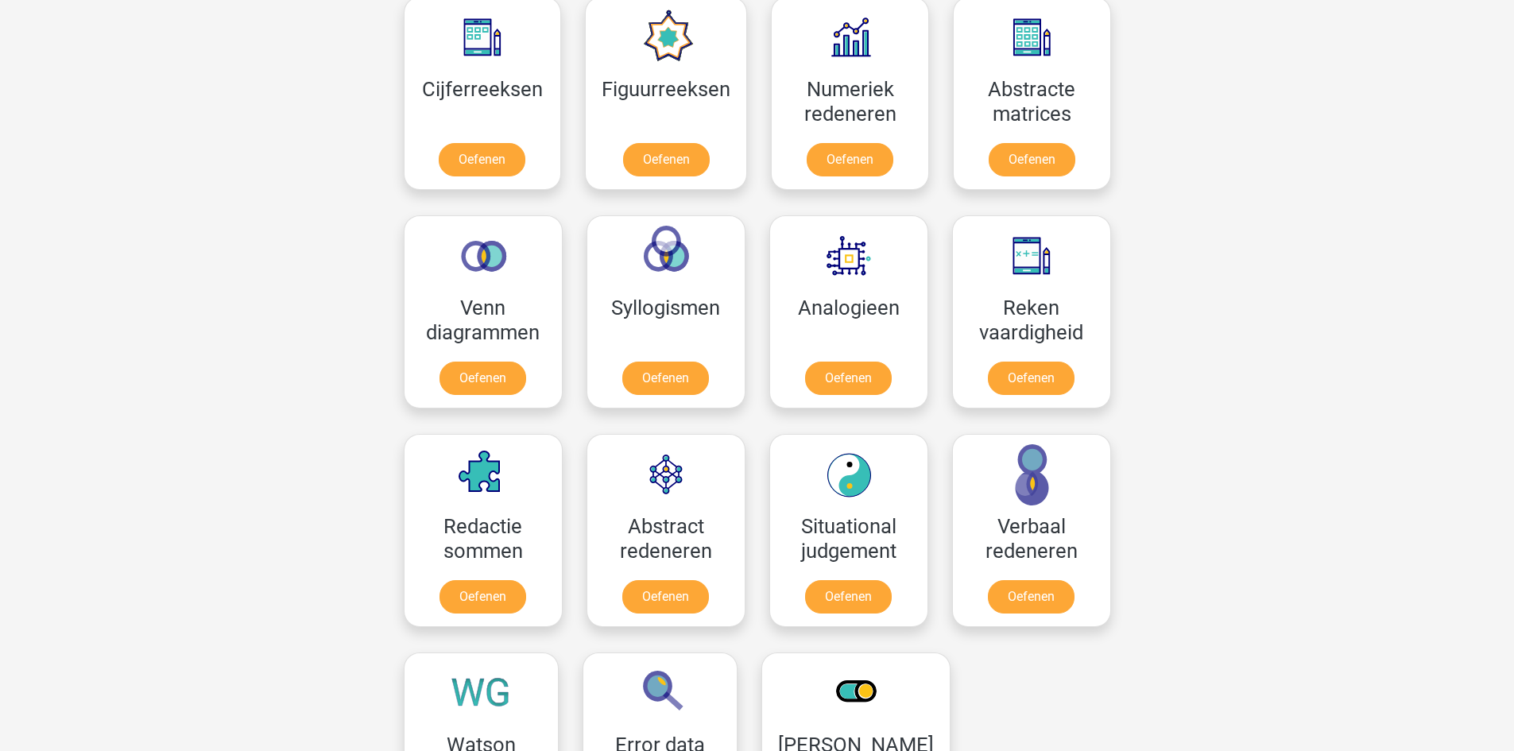
scroll to position [994, 0]
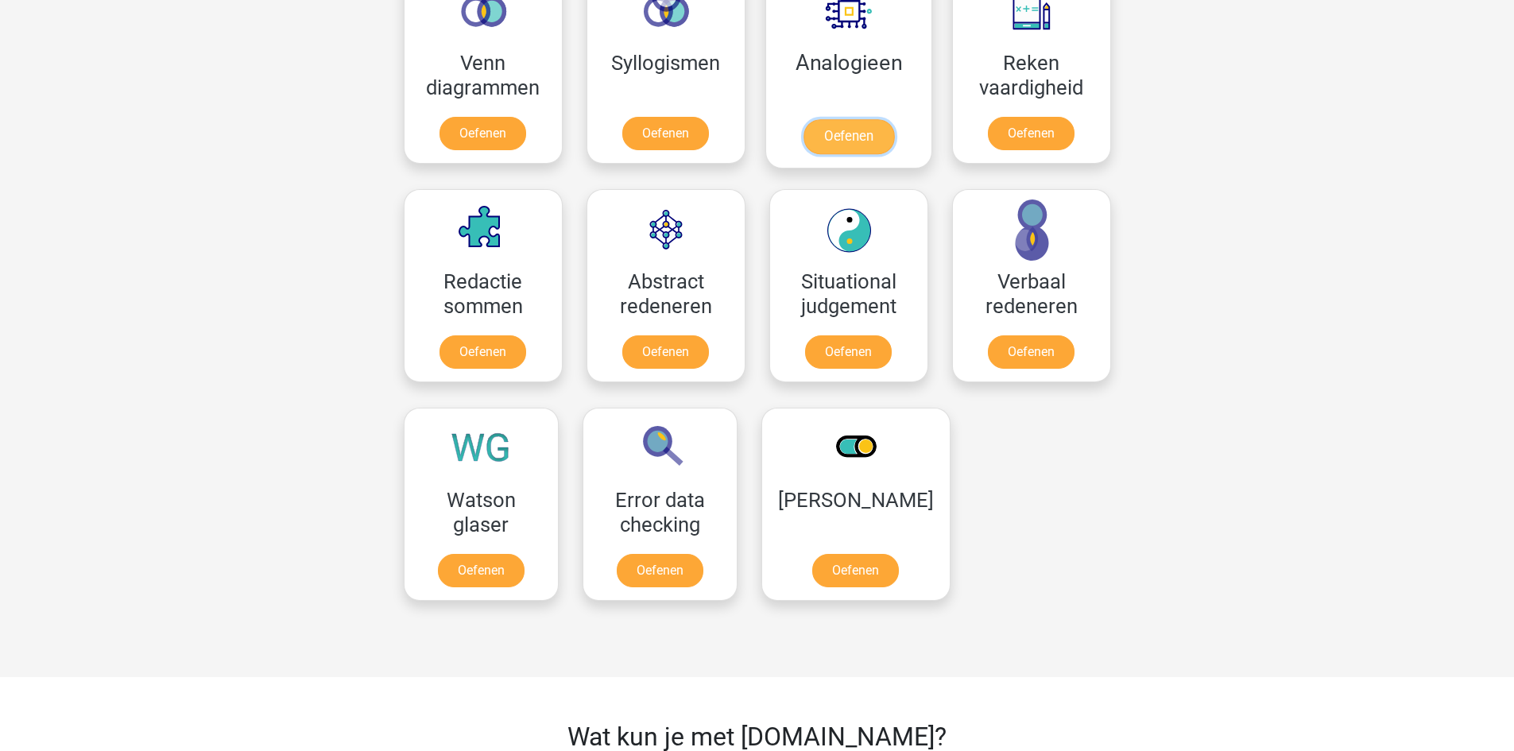
click at [816, 119] on link "Oefenen" at bounding box center [848, 136] width 91 height 35
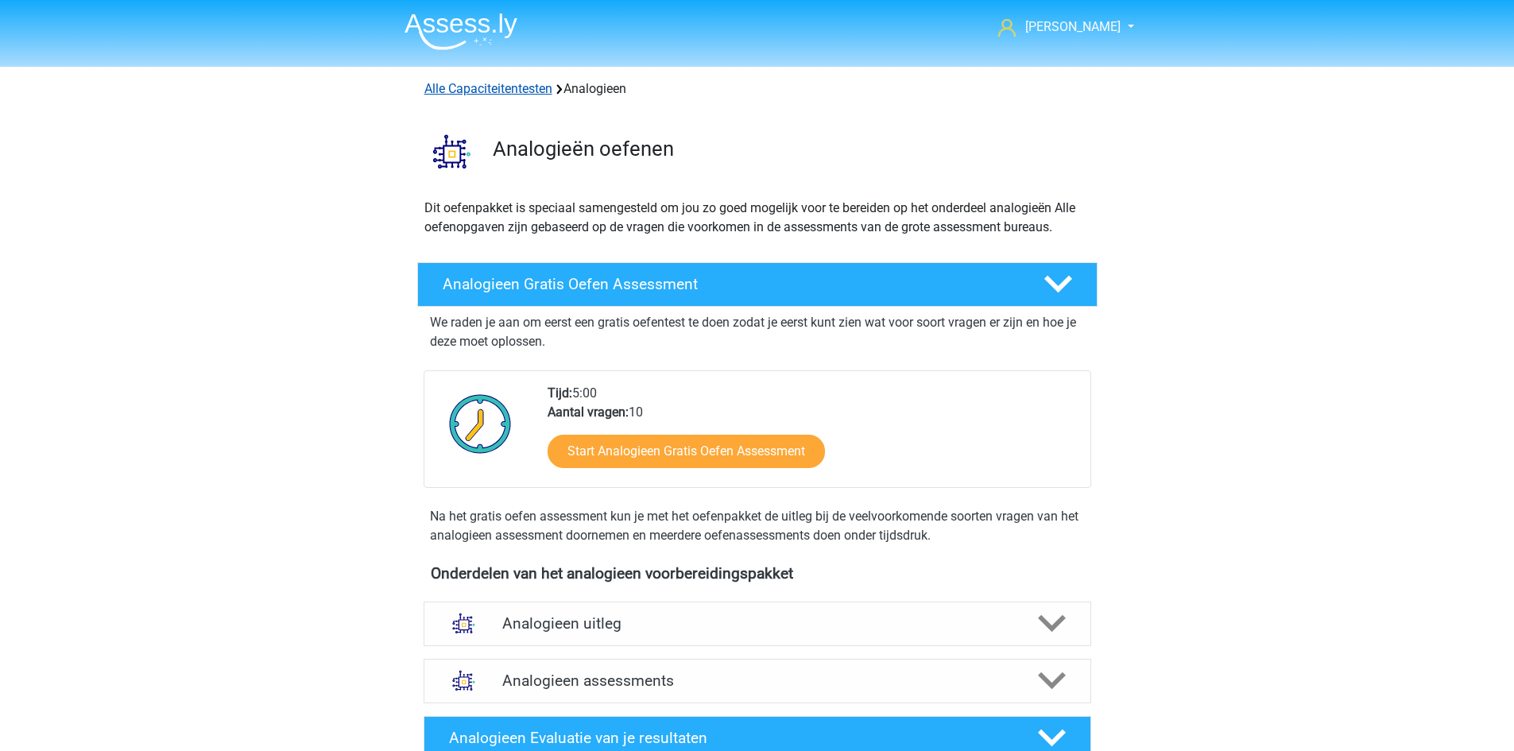
click at [534, 84] on link "Alle Capaciteitentesten" at bounding box center [489, 88] width 128 height 15
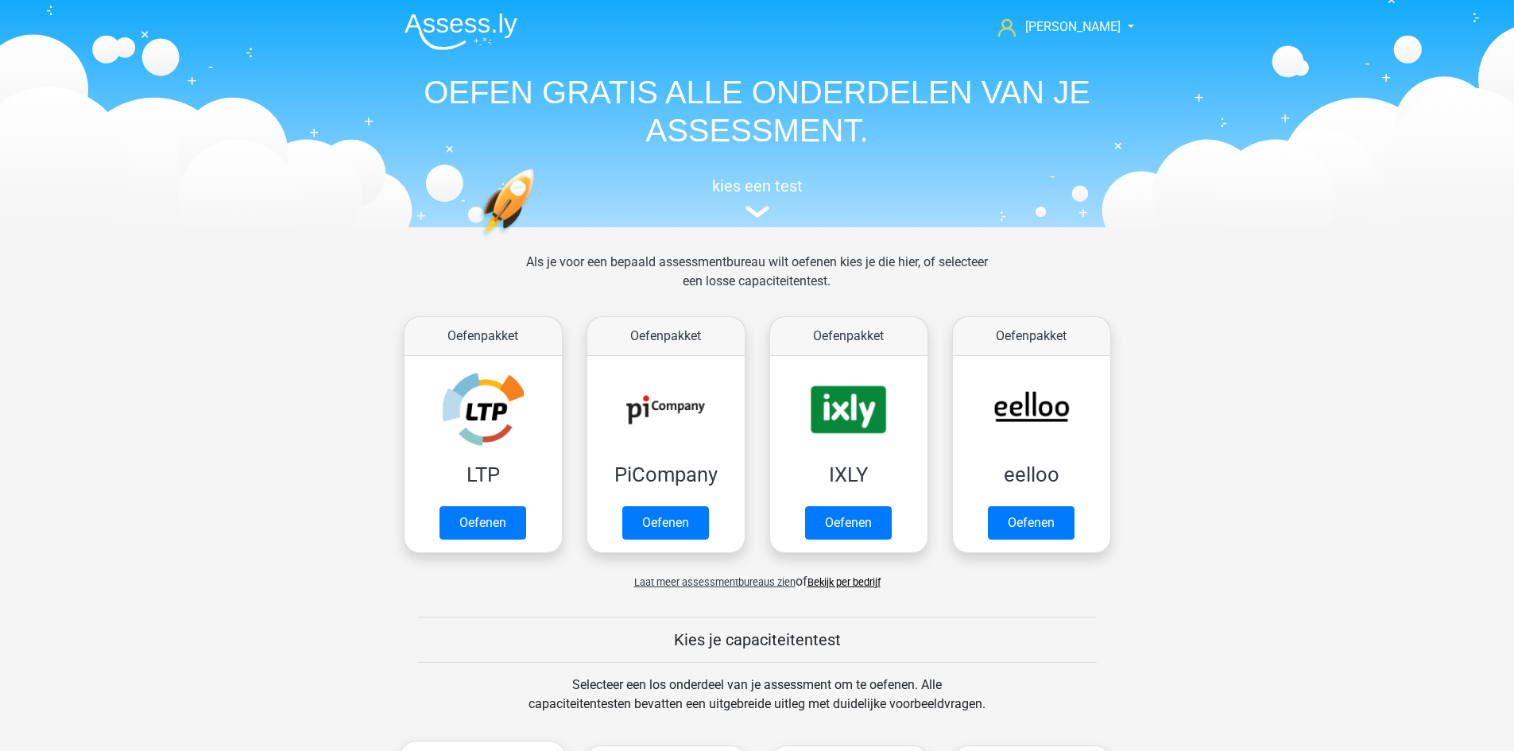
scroll to position [676, 0]
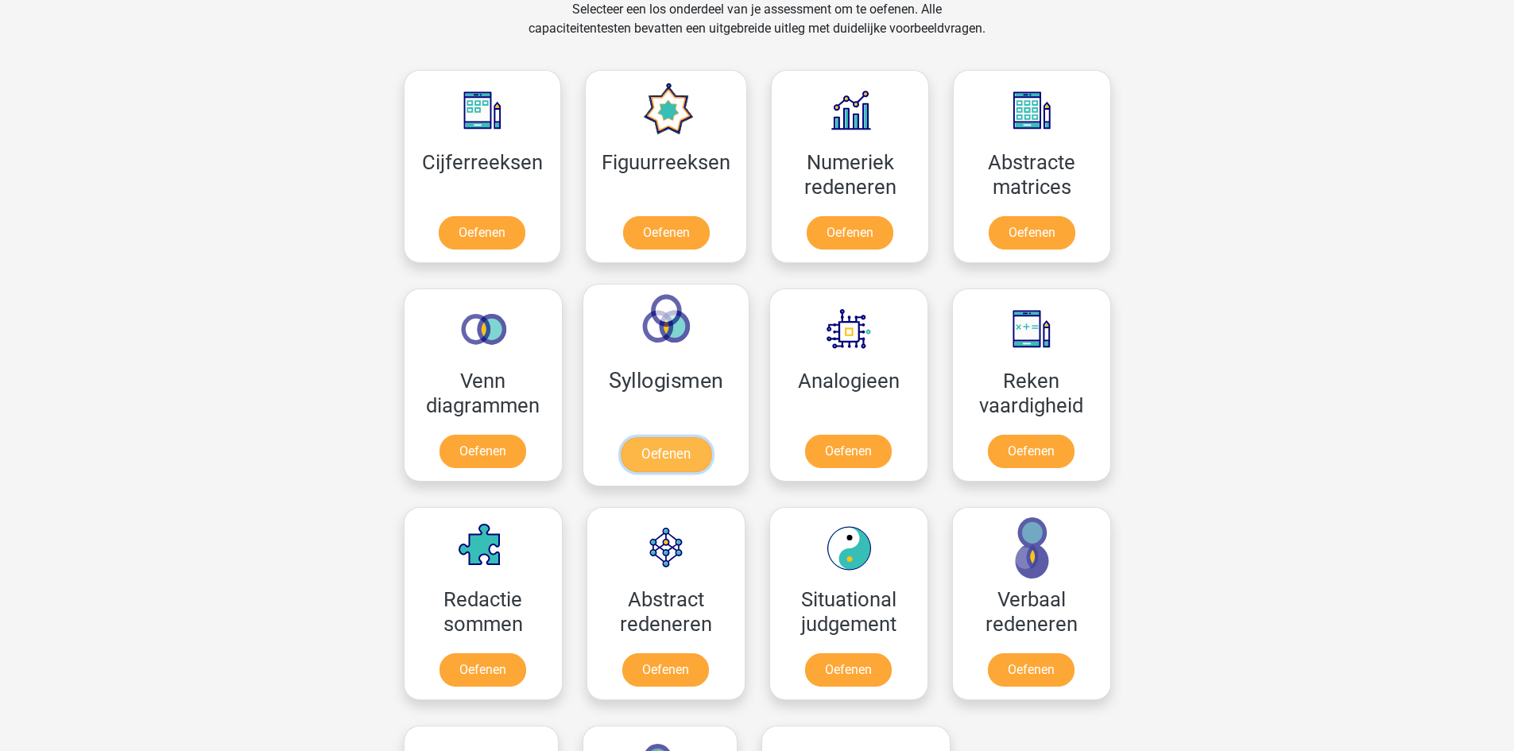
click at [667, 437] on link "Oefenen" at bounding box center [665, 454] width 91 height 35
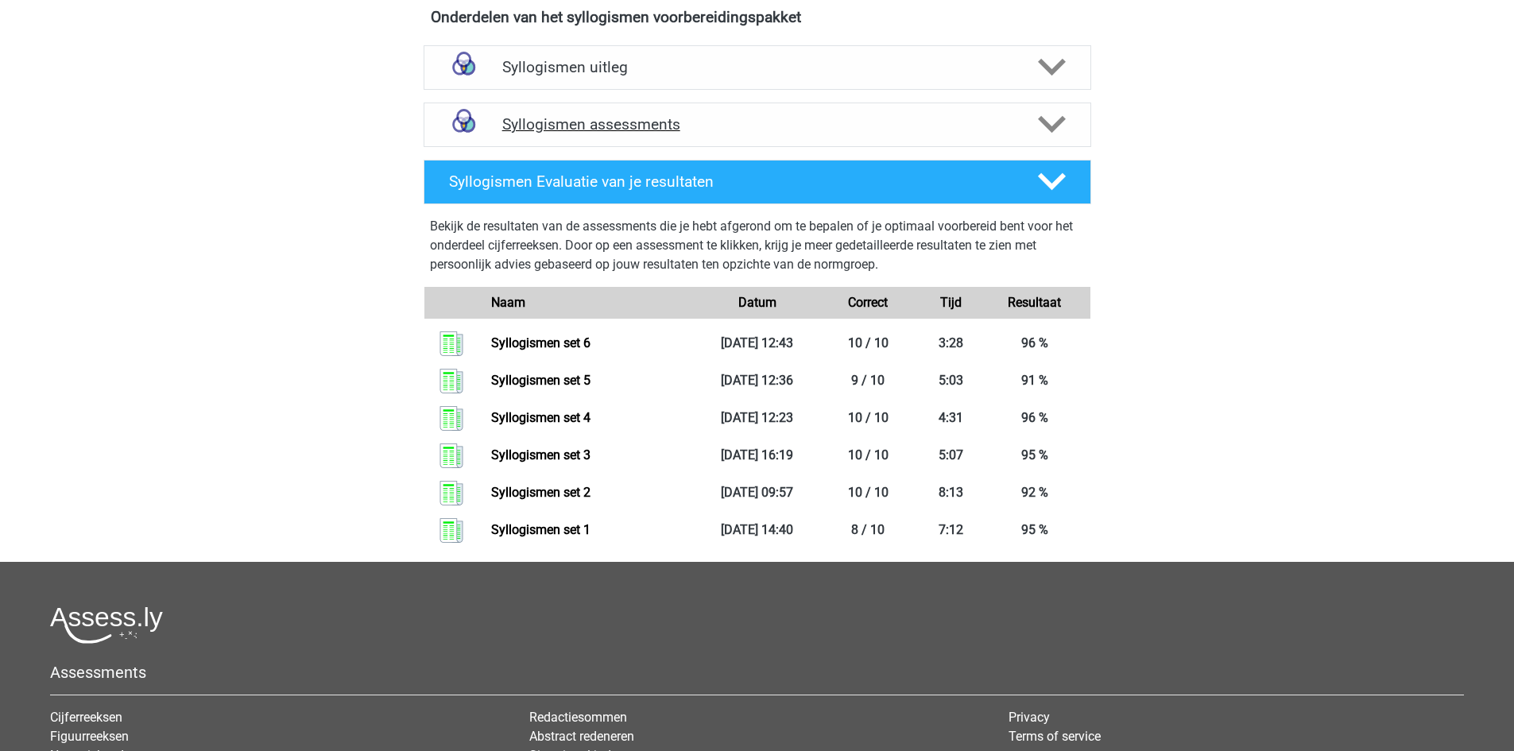
scroll to position [397, 0]
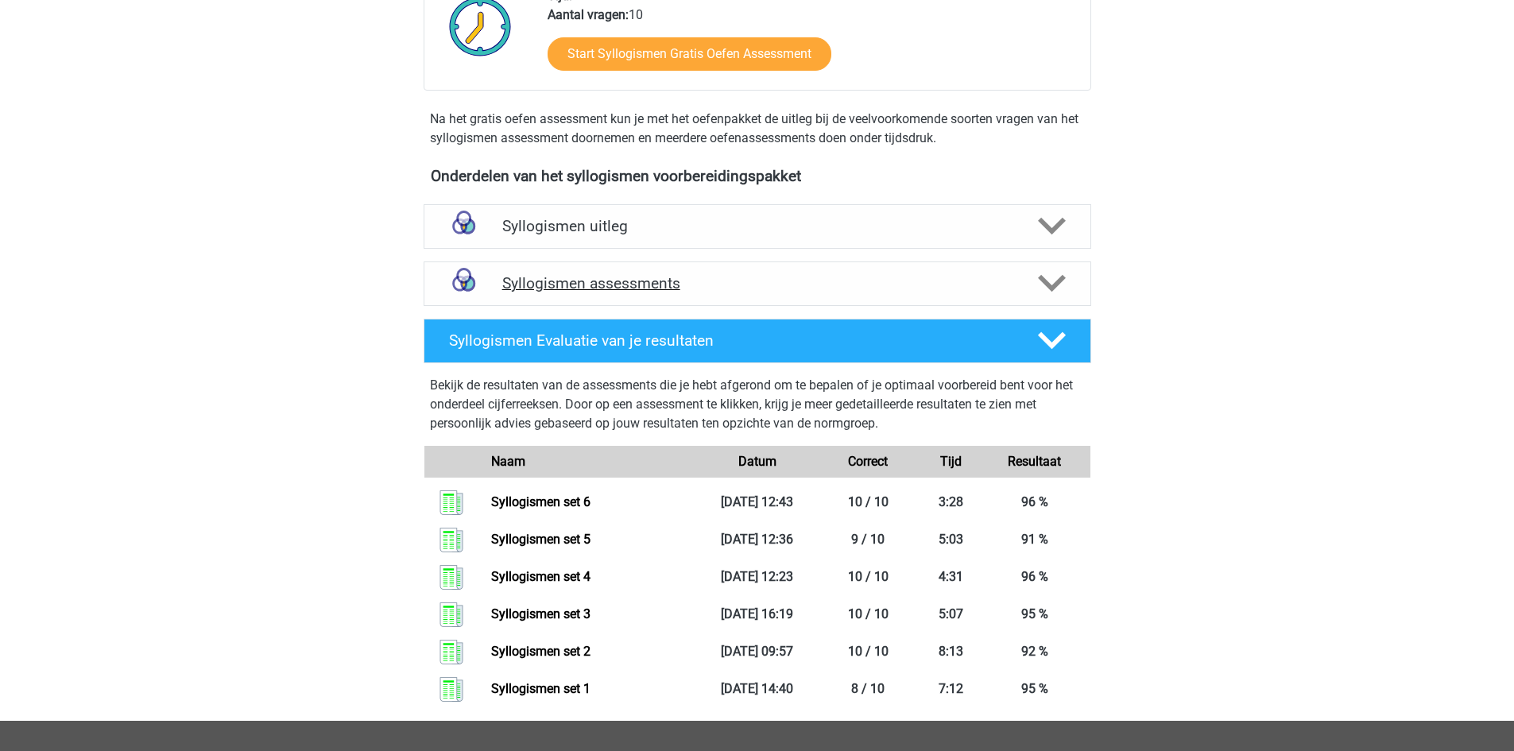
click at [593, 277] on h4 "Syllogismen assessments" at bounding box center [757, 283] width 510 height 18
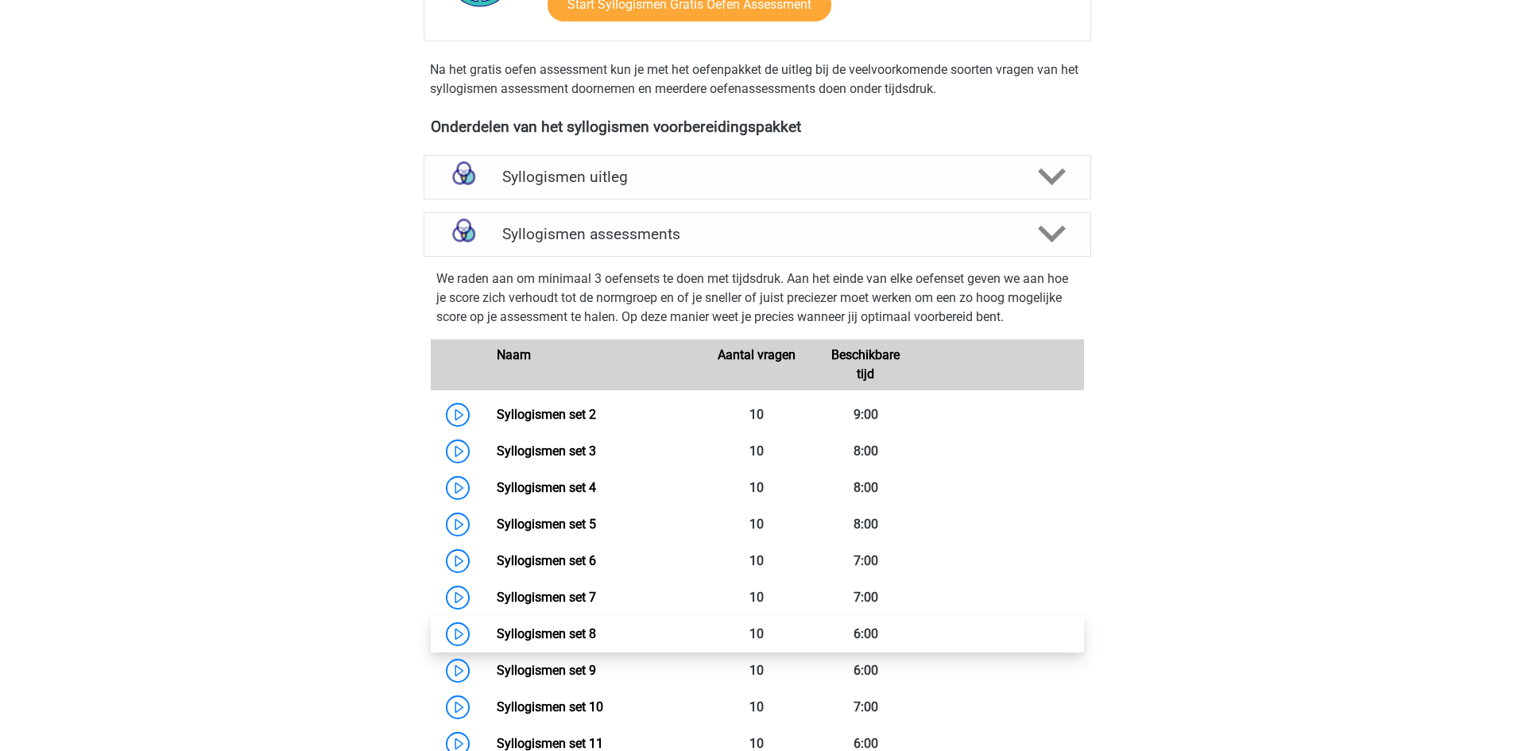
scroll to position [636, 0]
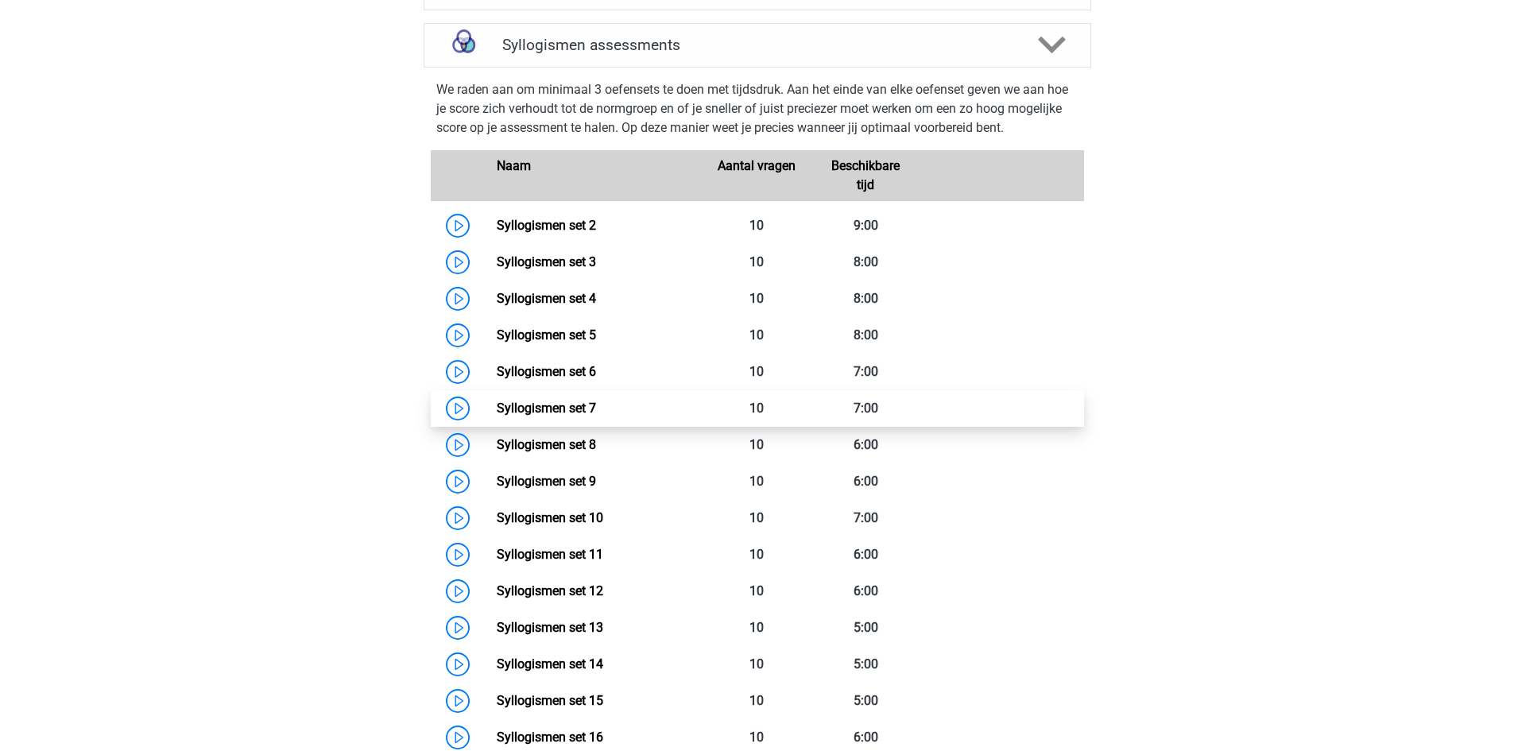
click at [580, 407] on link "Syllogismen set 7" at bounding box center [546, 408] width 99 height 15
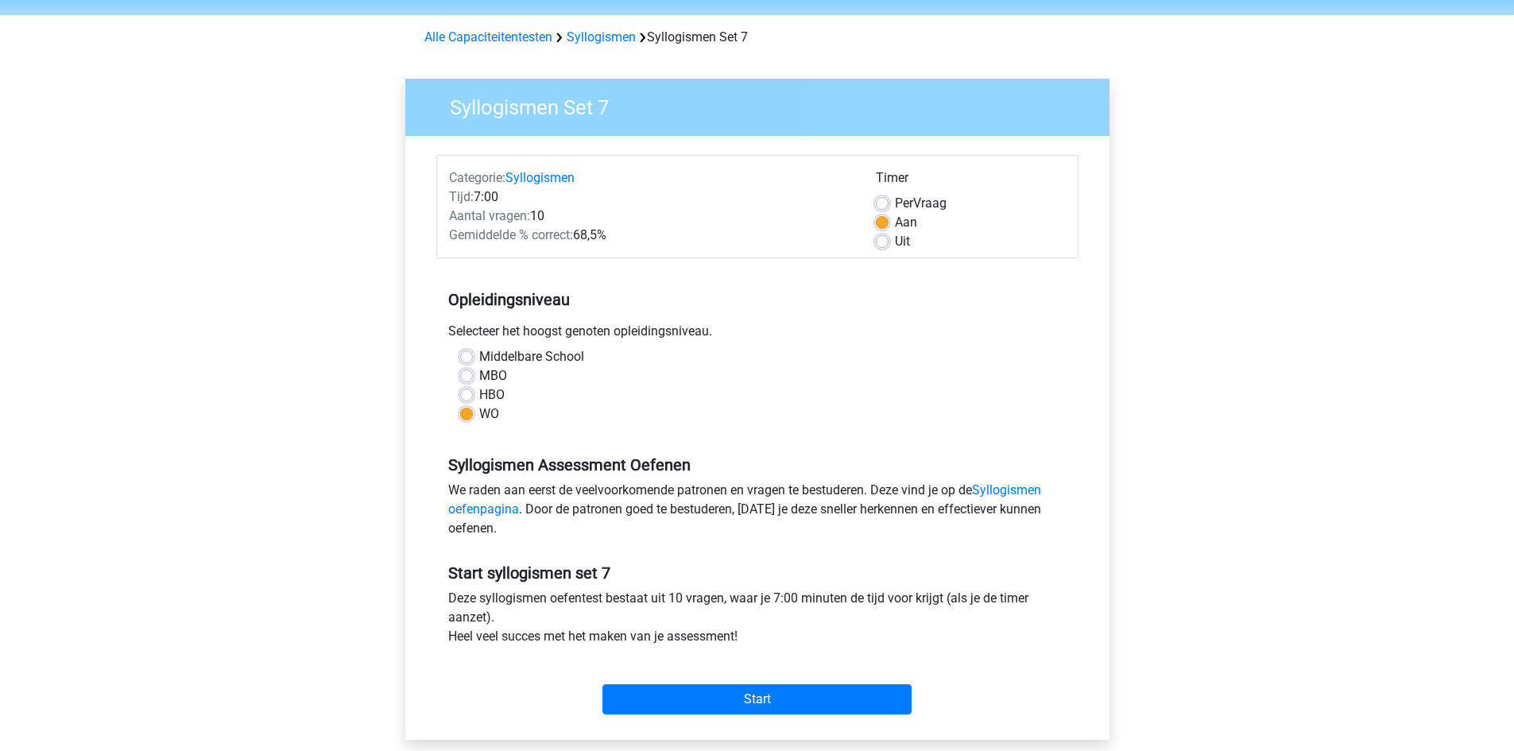
scroll to position [79, 0]
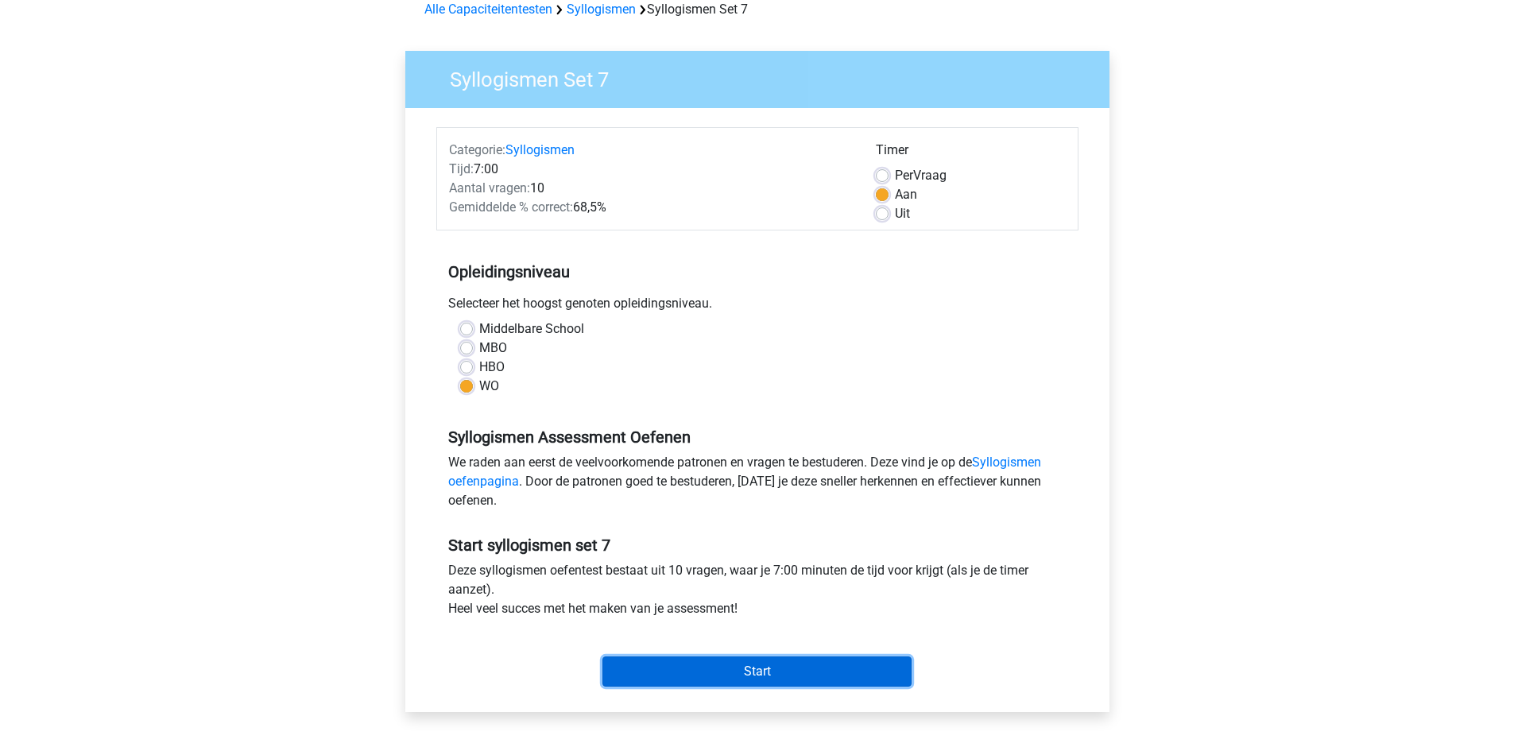
click at [740, 669] on input "Start" at bounding box center [757, 672] width 309 height 30
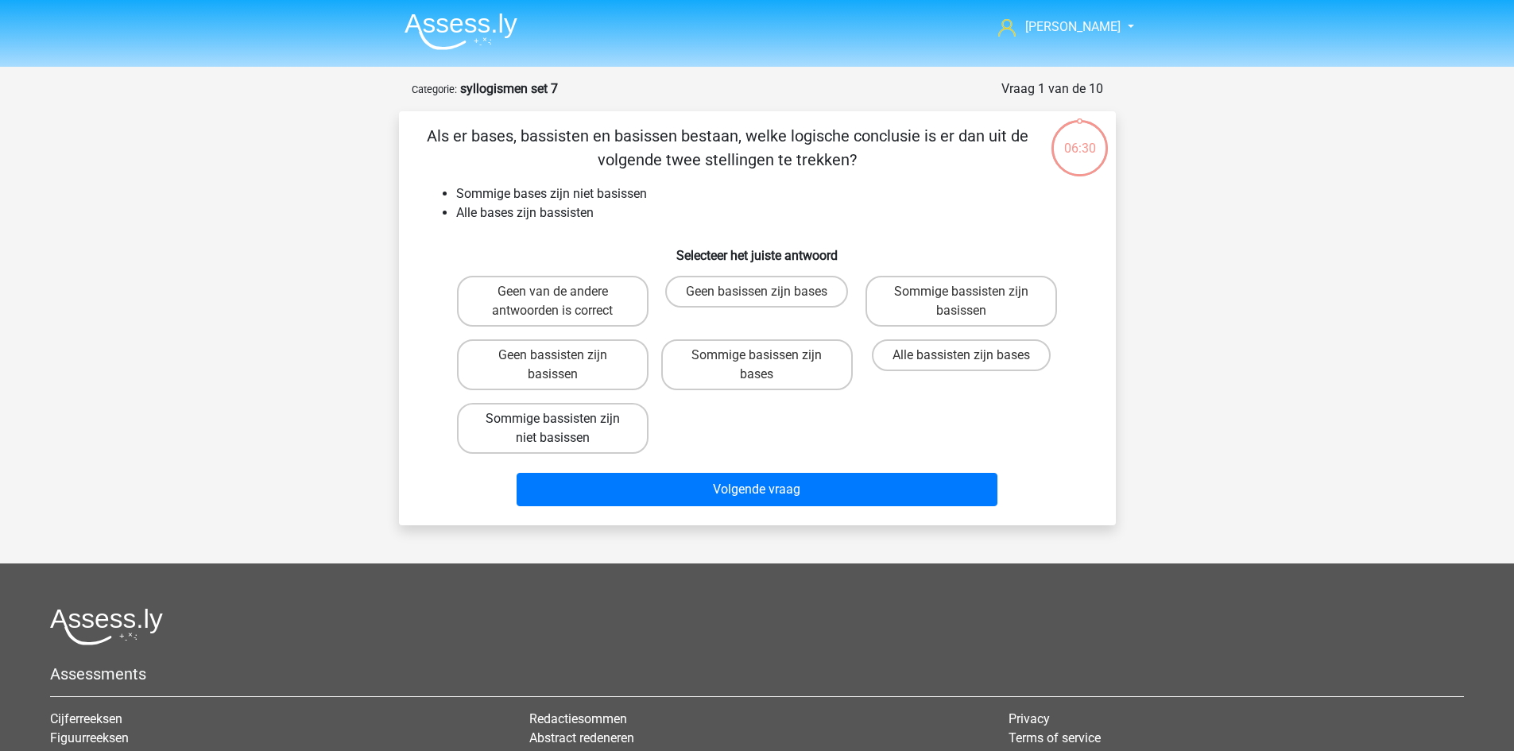
click at [580, 423] on label "Sommige bassisten zijn niet basissen" at bounding box center [553, 428] width 192 height 51
click at [563, 423] on input "Sommige bassisten zijn niet basissen" at bounding box center [557, 424] width 10 height 10
radio input "true"
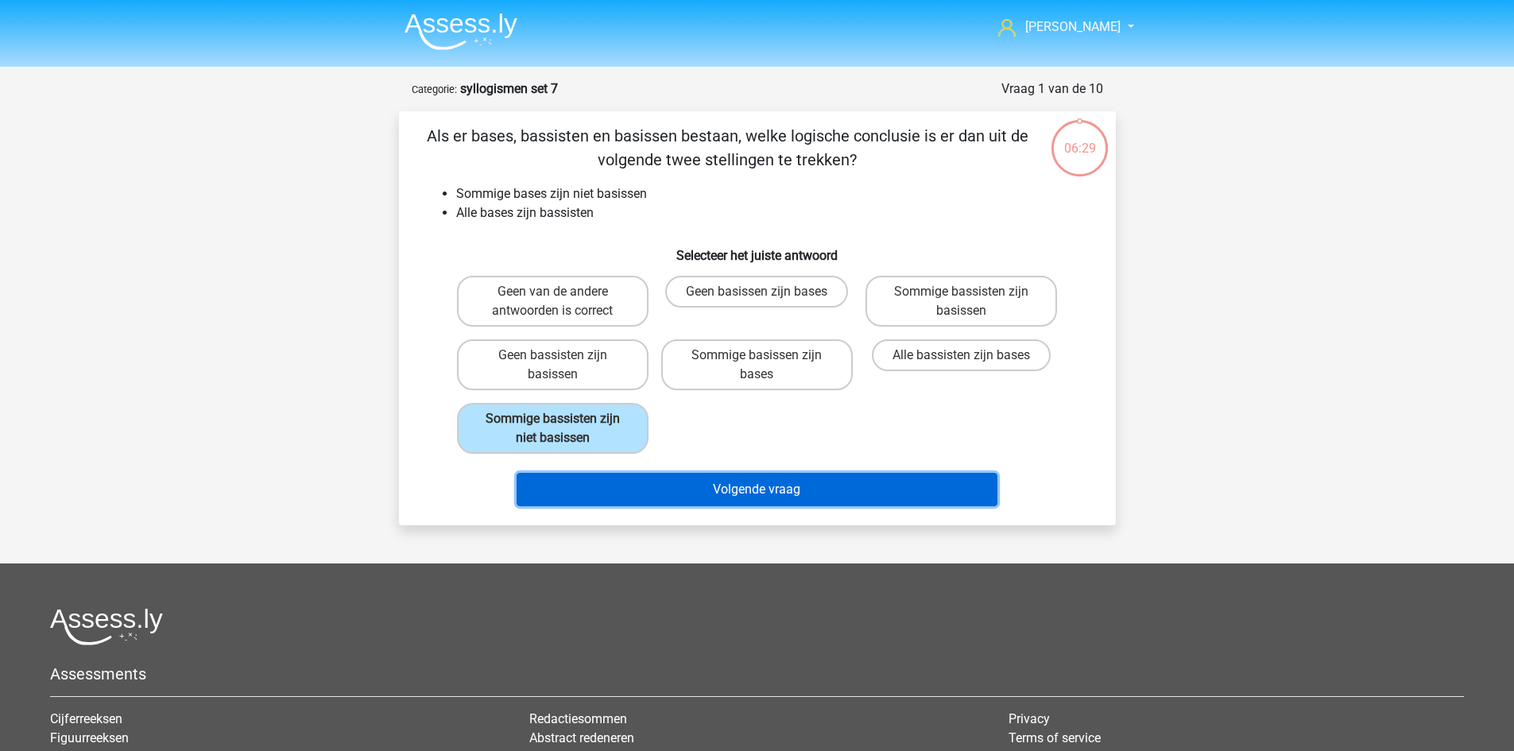
click at [689, 496] on button "Volgende vraag" at bounding box center [757, 489] width 481 height 33
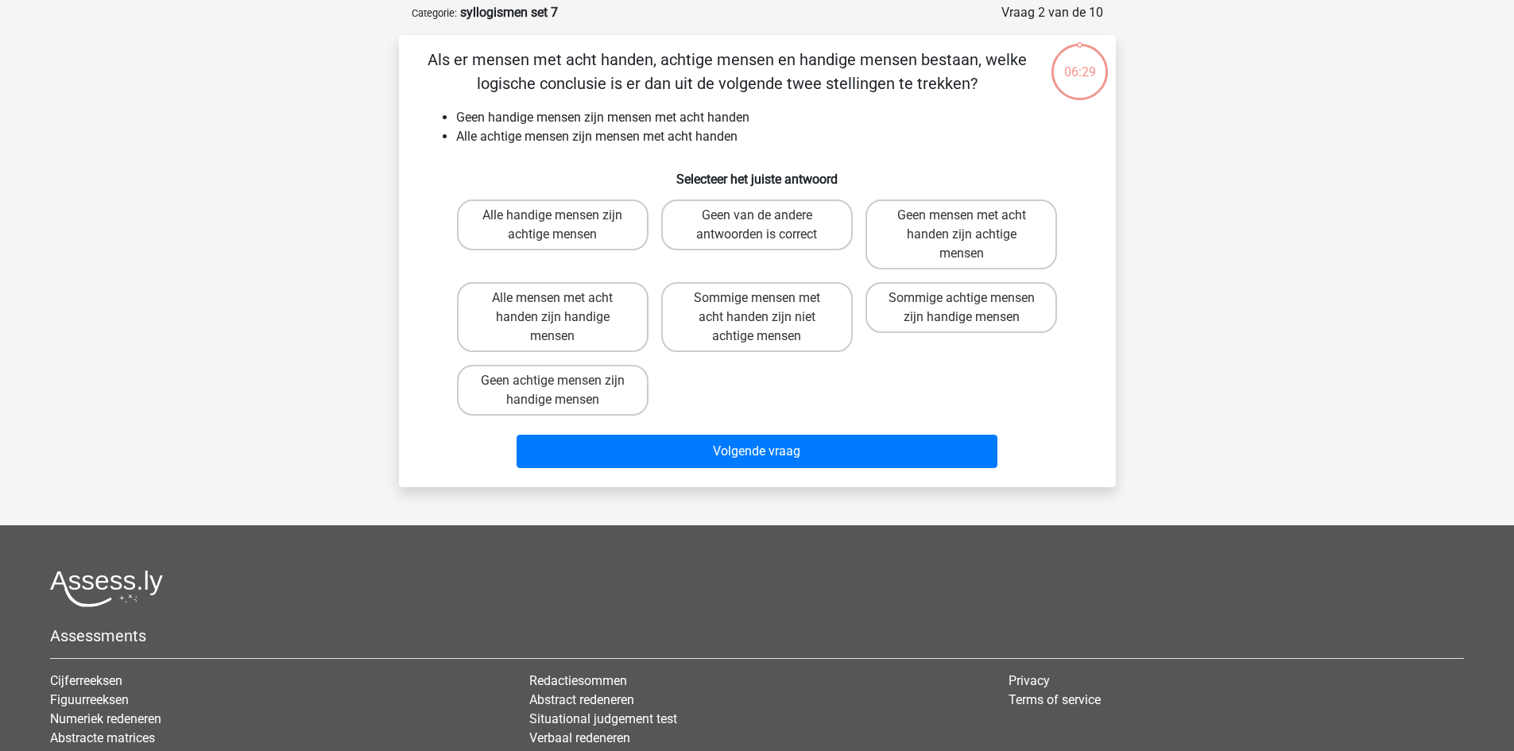
scroll to position [79, 0]
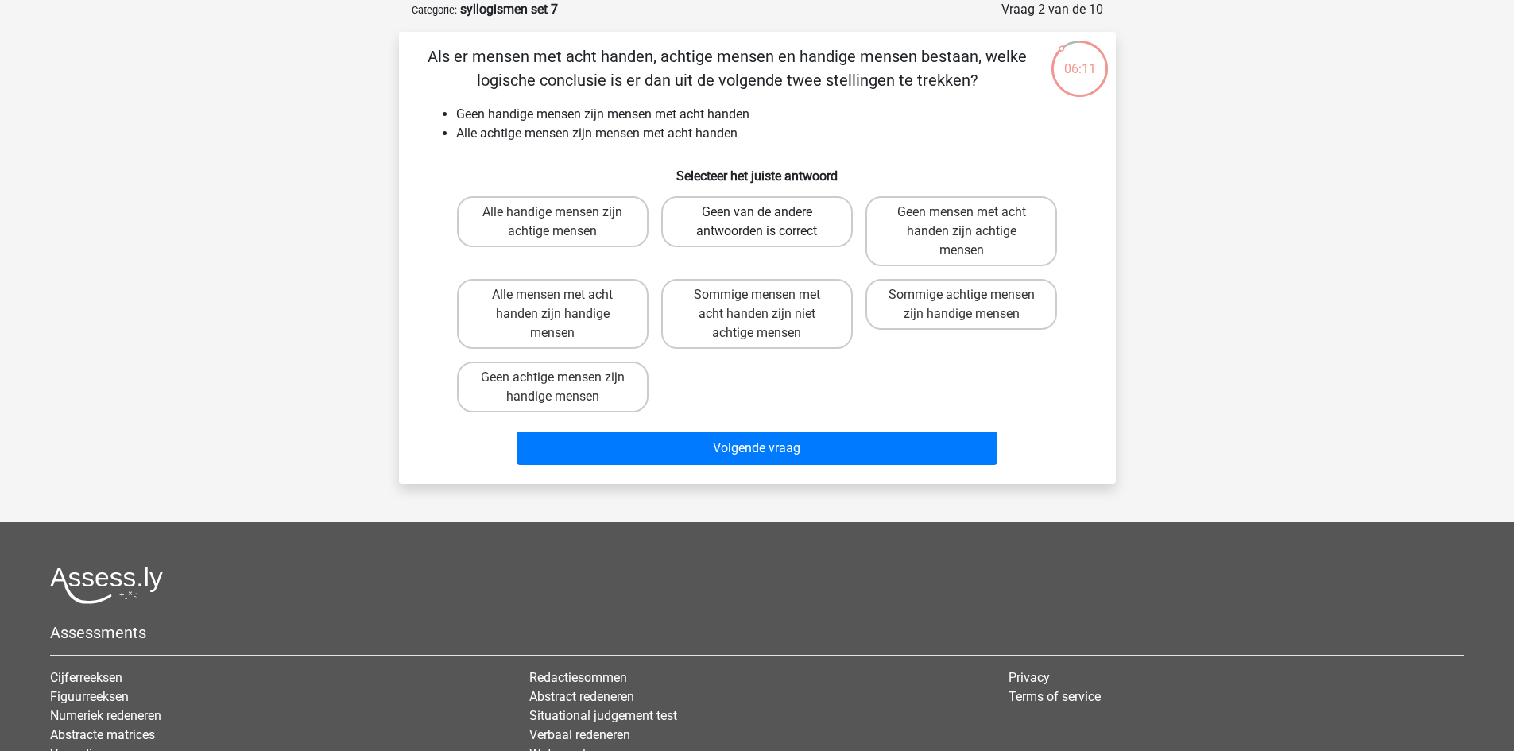
click at [730, 213] on label "Geen van de andere antwoorden is correct" at bounding box center [757, 221] width 192 height 51
click at [757, 213] on input "Geen van de andere antwoorden is correct" at bounding box center [762, 217] width 10 height 10
radio input "true"
click at [558, 403] on label "Geen achtige mensen zijn handige mensen" at bounding box center [553, 387] width 192 height 51
click at [558, 388] on input "Geen achtige mensen zijn handige mensen" at bounding box center [557, 383] width 10 height 10
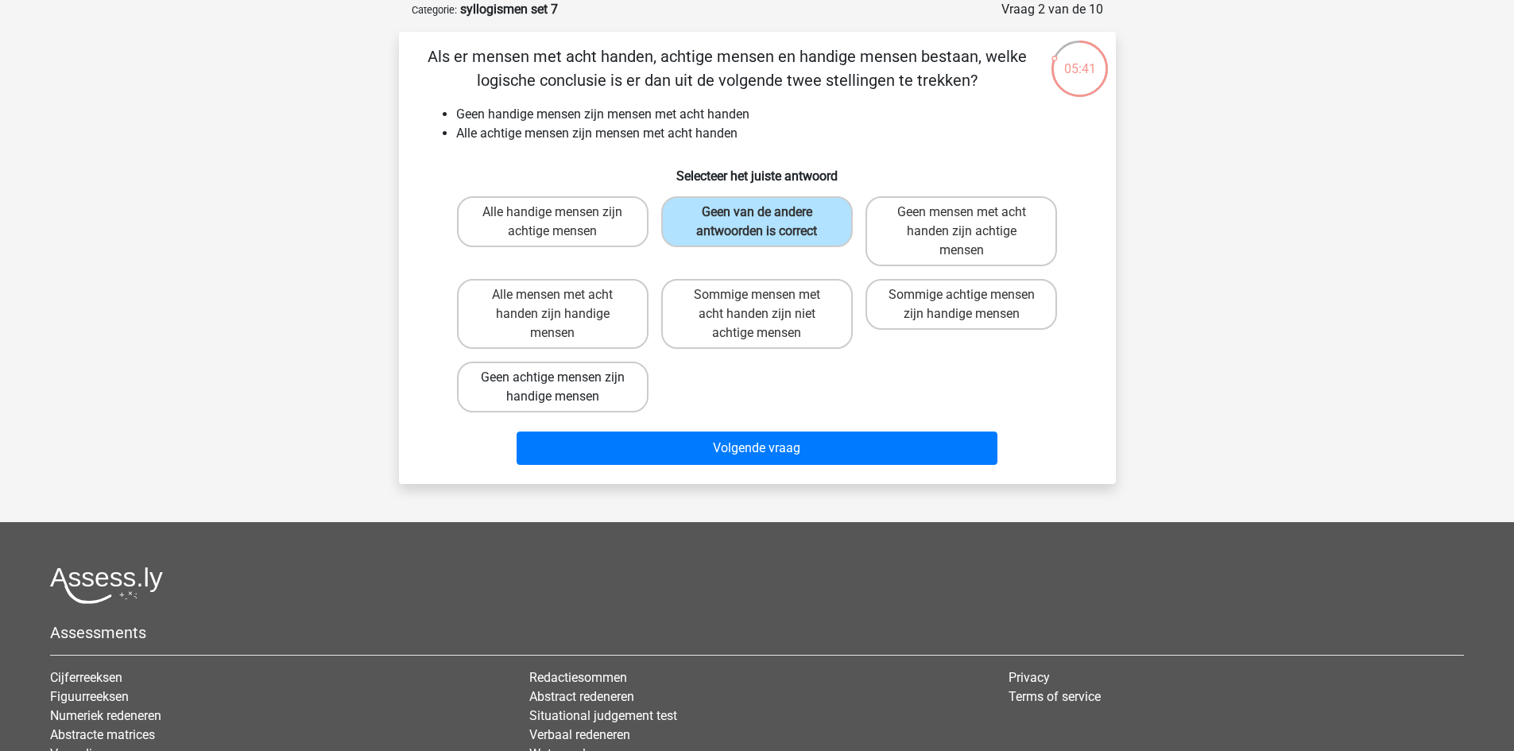
radio input "true"
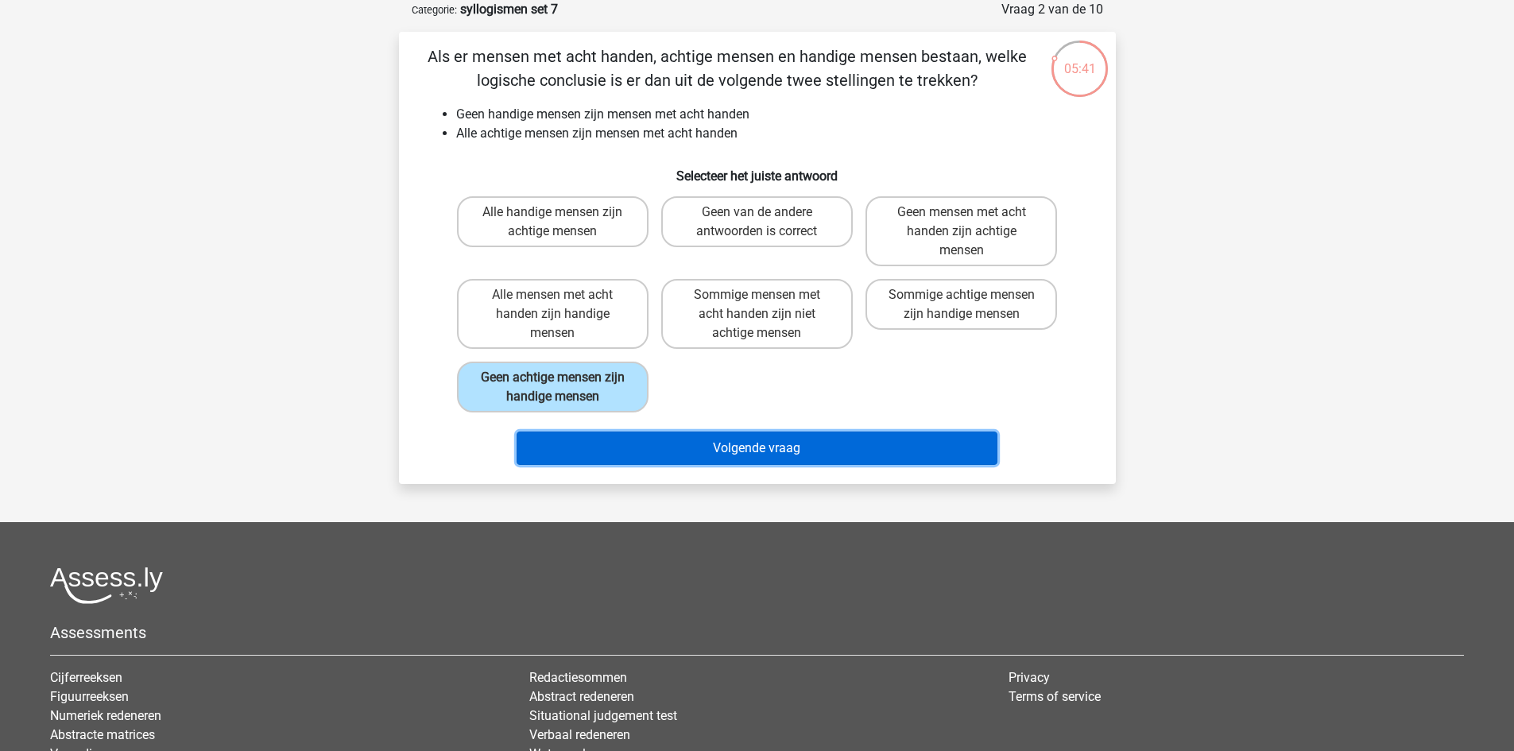
click at [645, 456] on button "Volgende vraag" at bounding box center [757, 448] width 481 height 33
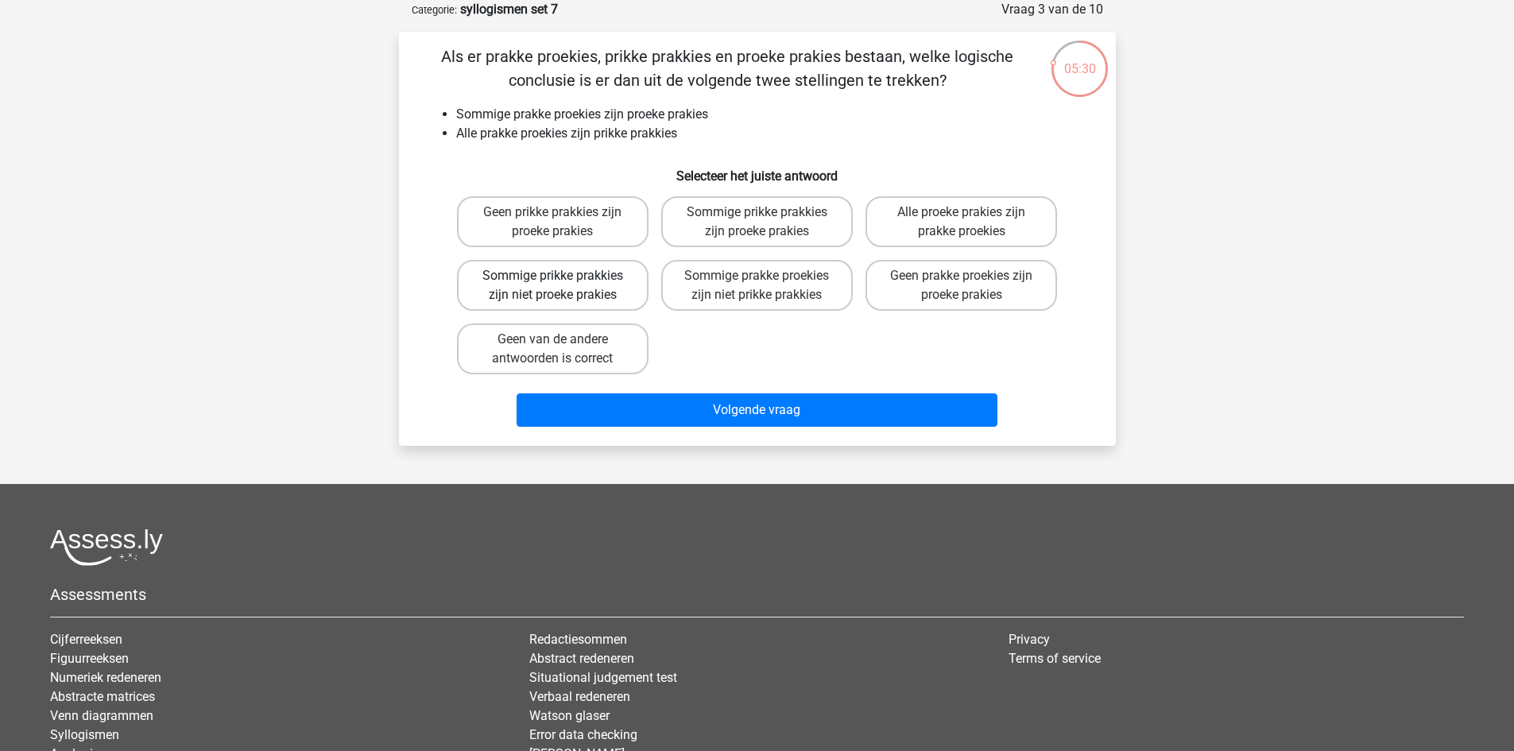
click at [568, 297] on label "Sommige prikke prakkies zijn niet proeke prakies" at bounding box center [553, 285] width 192 height 51
click at [563, 286] on input "Sommige prikke prakkies zijn niet proeke prakies" at bounding box center [557, 281] width 10 height 10
radio input "true"
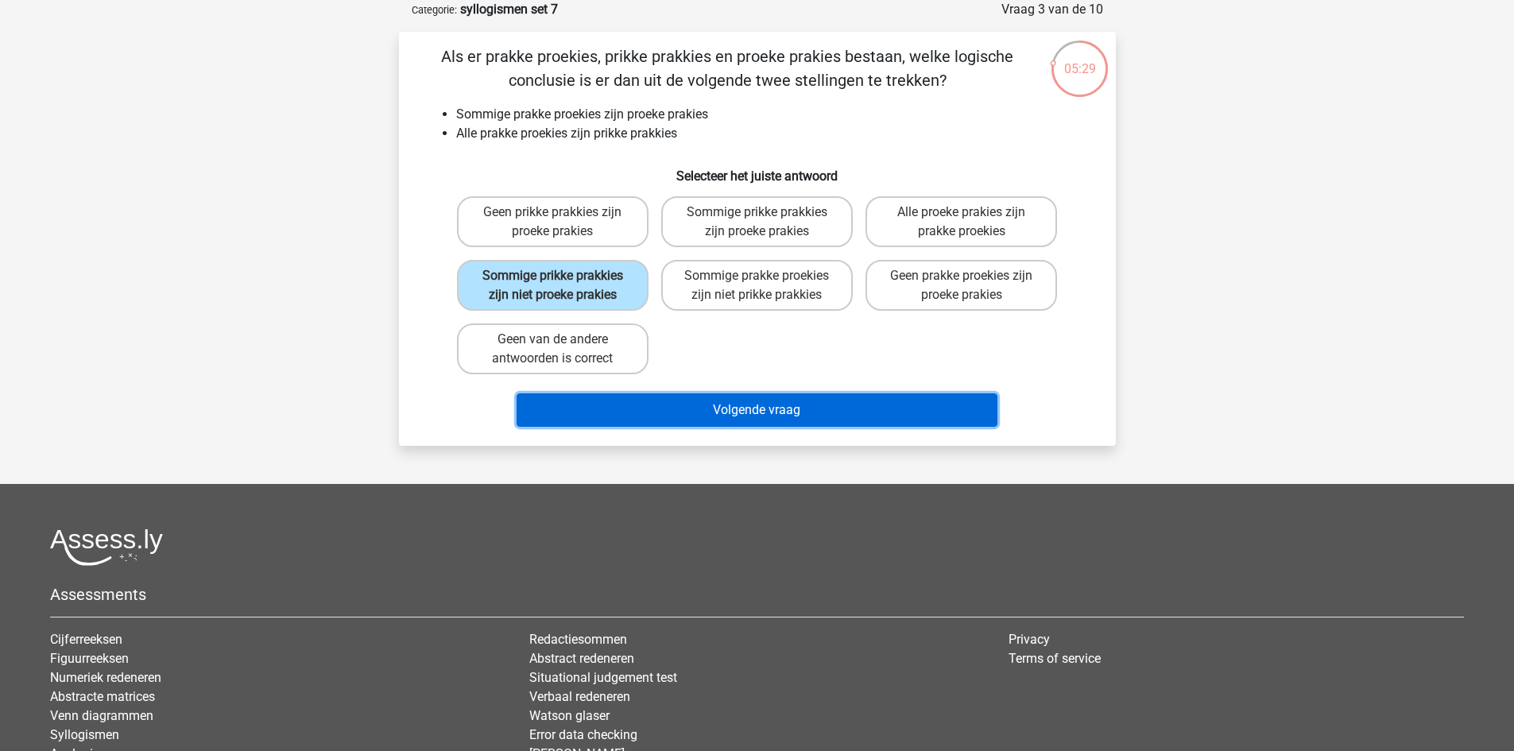
click at [775, 405] on button "Volgende vraag" at bounding box center [757, 410] width 481 height 33
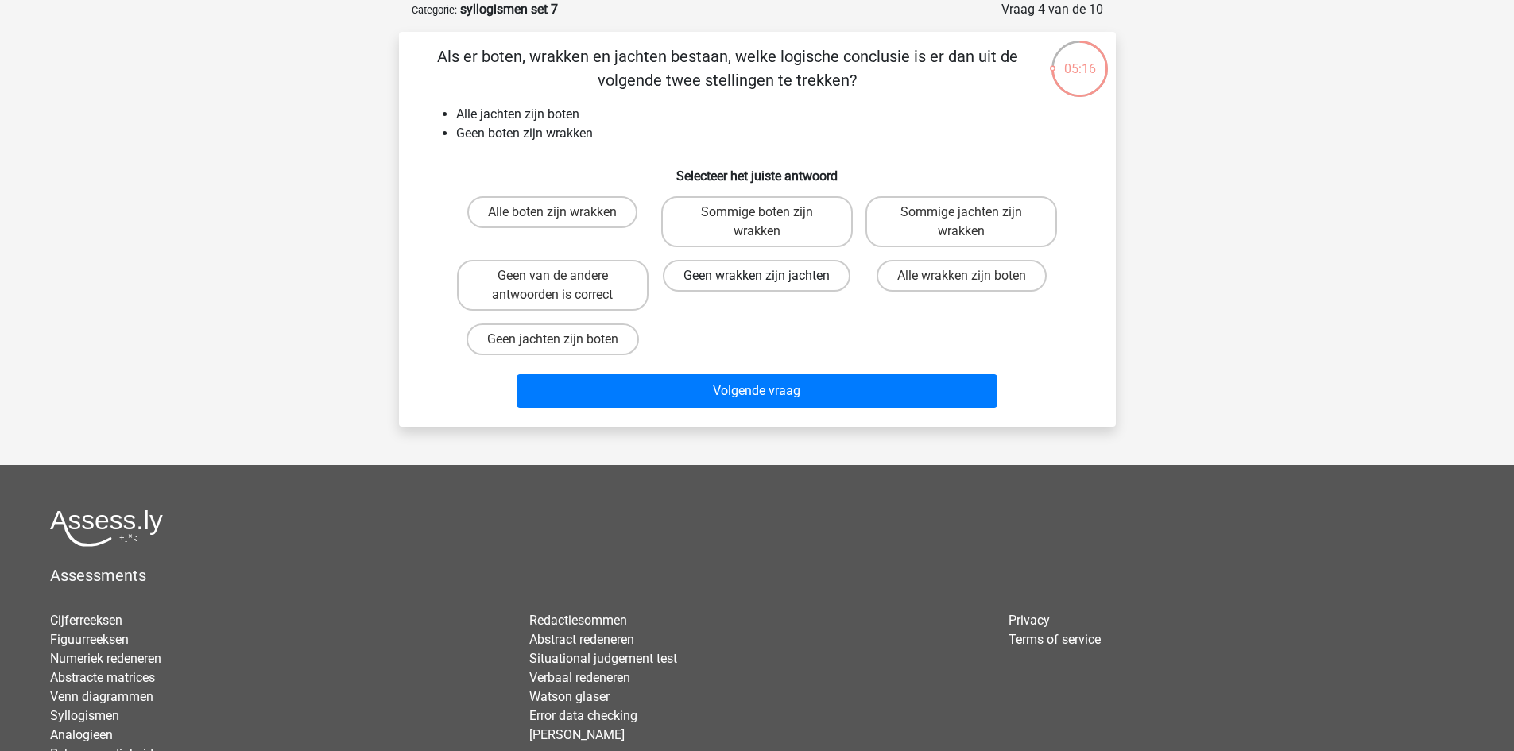
click at [800, 286] on label "Geen wrakken zijn jachten" at bounding box center [757, 276] width 188 height 32
click at [767, 286] on input "Geen wrakken zijn jachten" at bounding box center [762, 281] width 10 height 10
radio input "true"
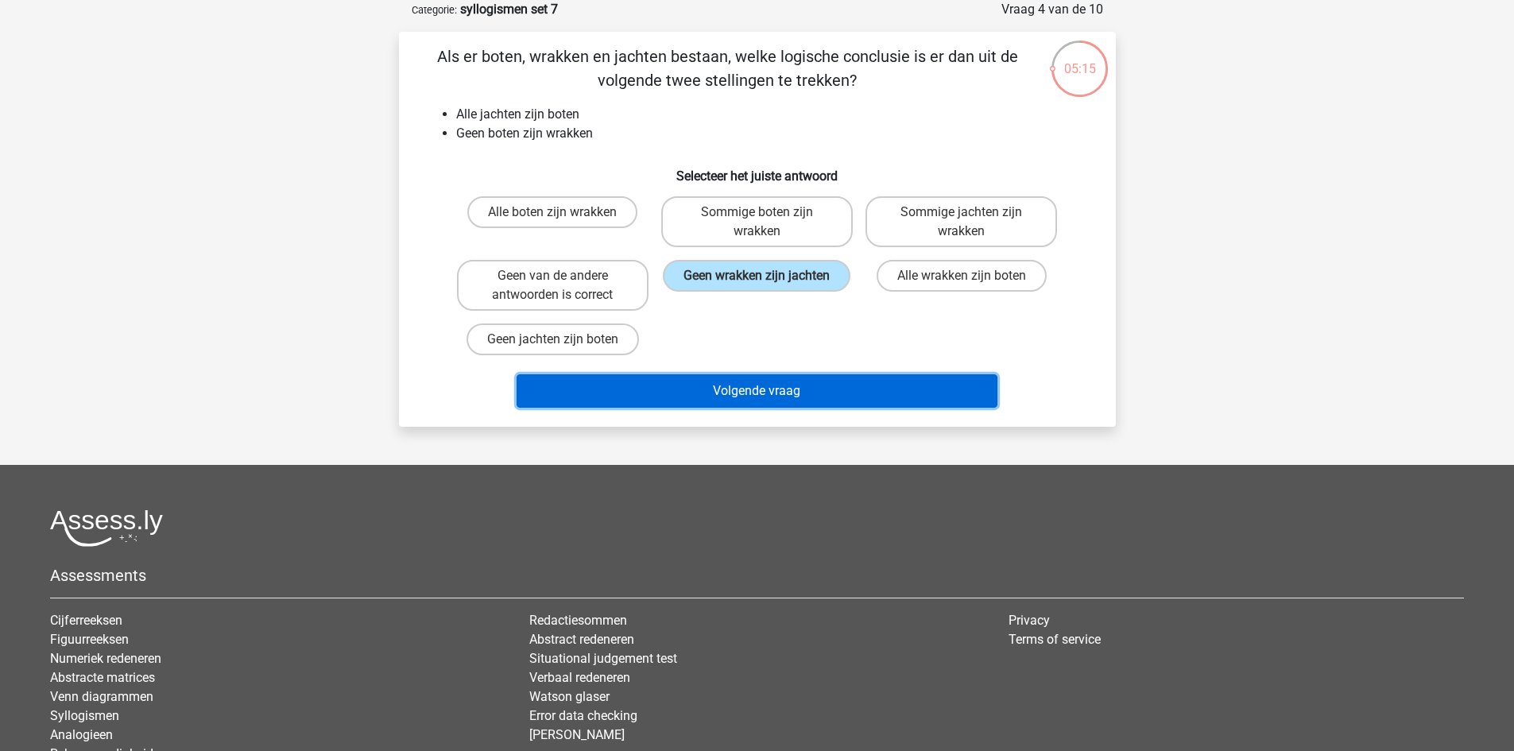
click at [792, 391] on button "Volgende vraag" at bounding box center [757, 390] width 481 height 33
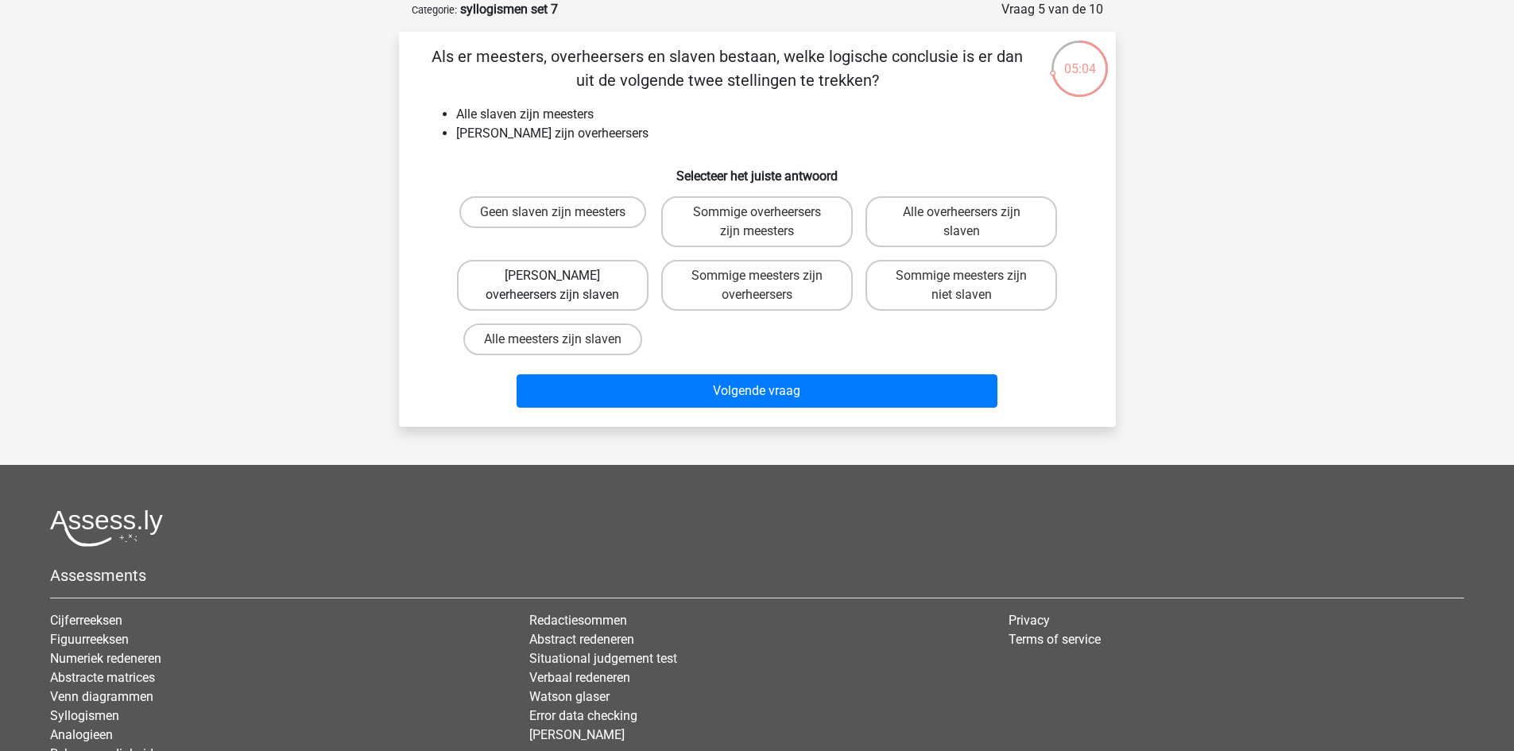
click at [536, 292] on label "Geen overheersers zijn slaven" at bounding box center [553, 285] width 192 height 51
click at [552, 286] on input "Geen overheersers zijn slaven" at bounding box center [557, 281] width 10 height 10
radio input "true"
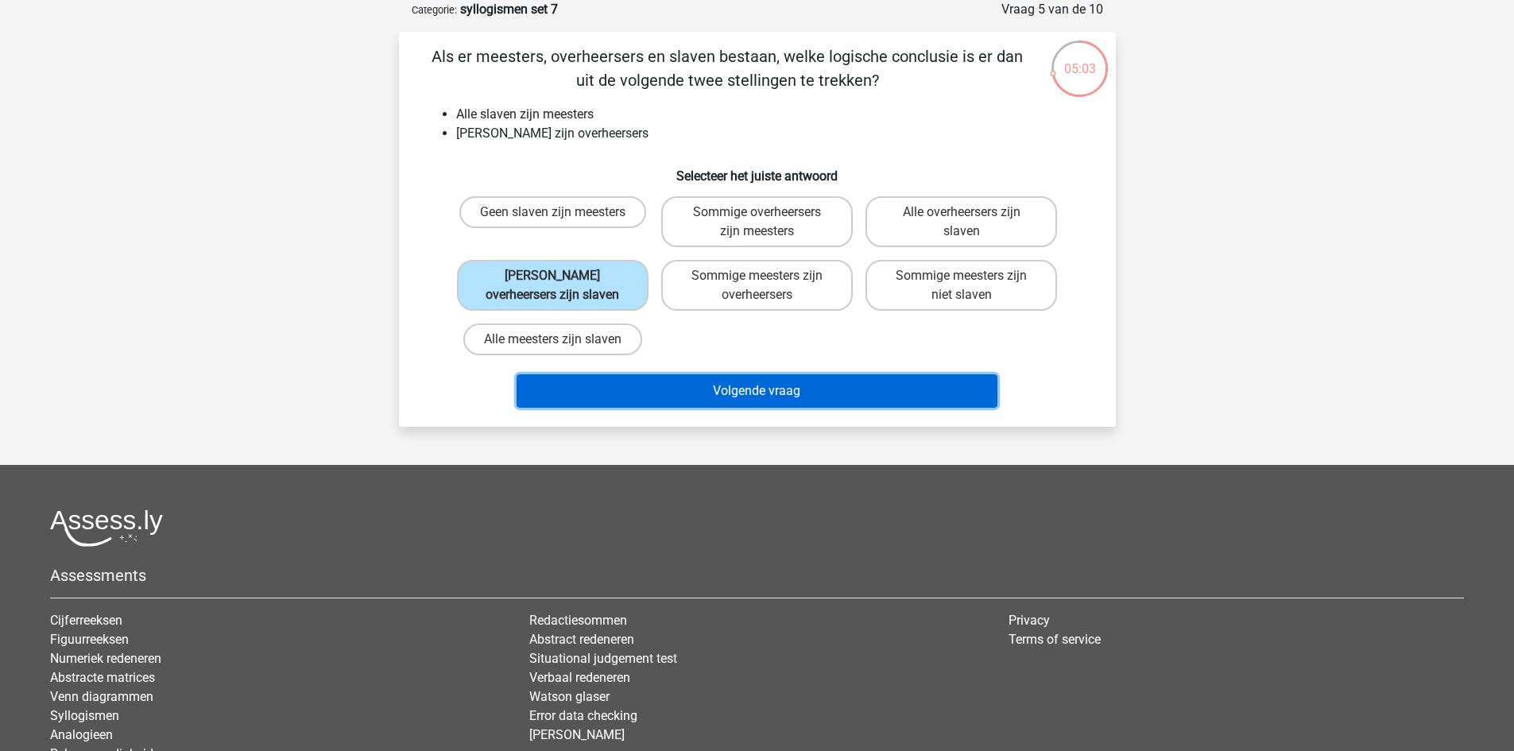
click at [716, 378] on button "Volgende vraag" at bounding box center [757, 390] width 481 height 33
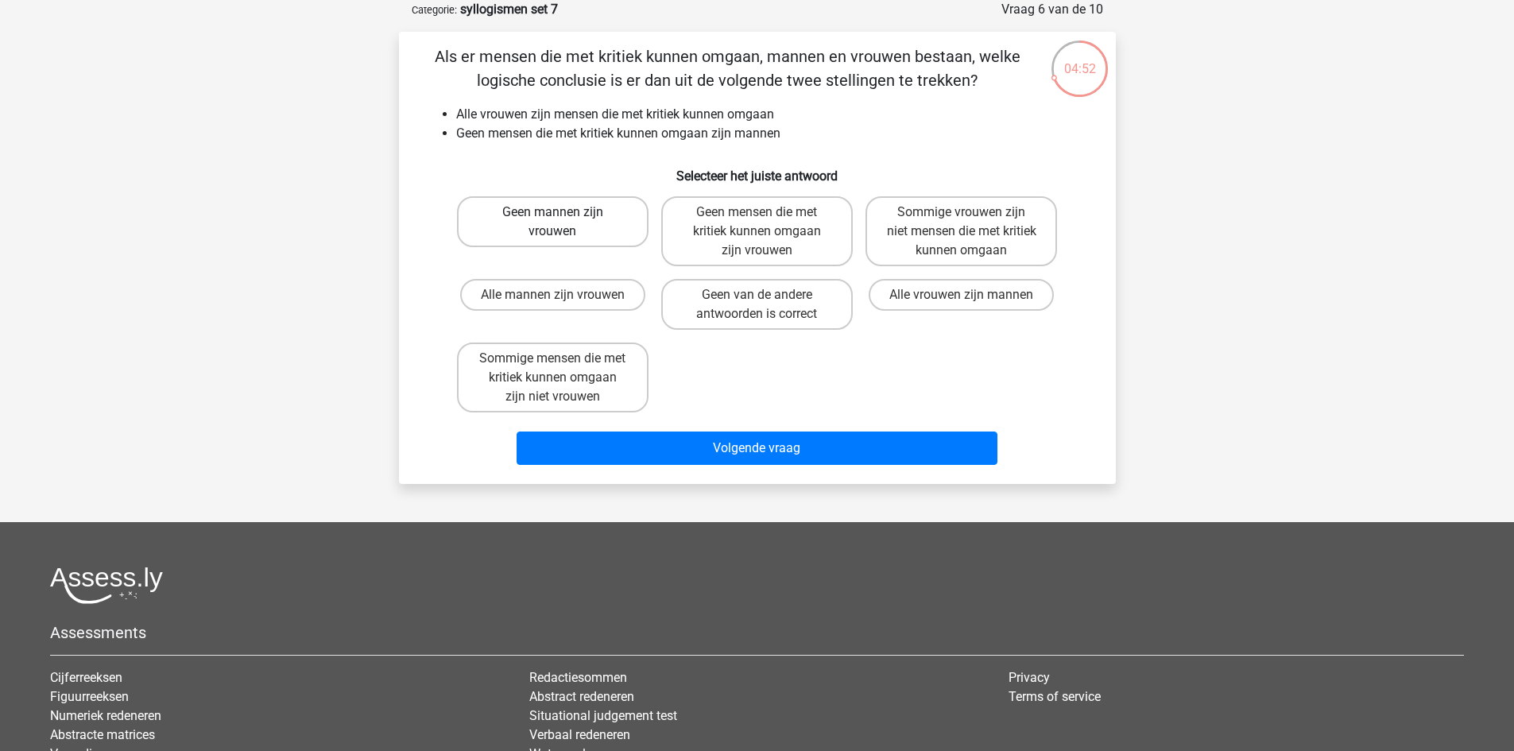
click at [530, 218] on label "Geen mannen zijn vrouwen" at bounding box center [553, 221] width 192 height 51
click at [552, 218] on input "Geen mannen zijn vrouwen" at bounding box center [557, 217] width 10 height 10
radio input "true"
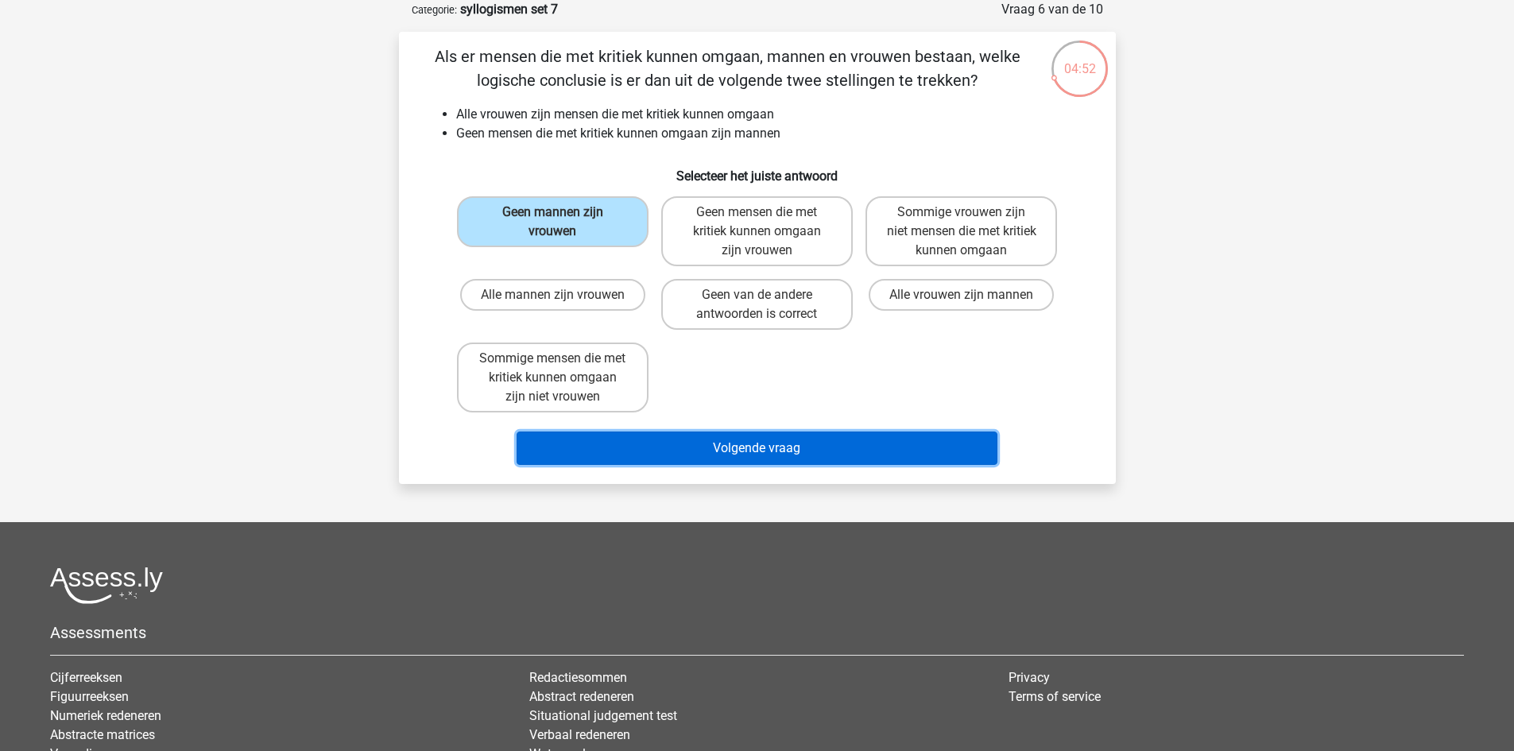
click at [731, 452] on button "Volgende vraag" at bounding box center [757, 448] width 481 height 33
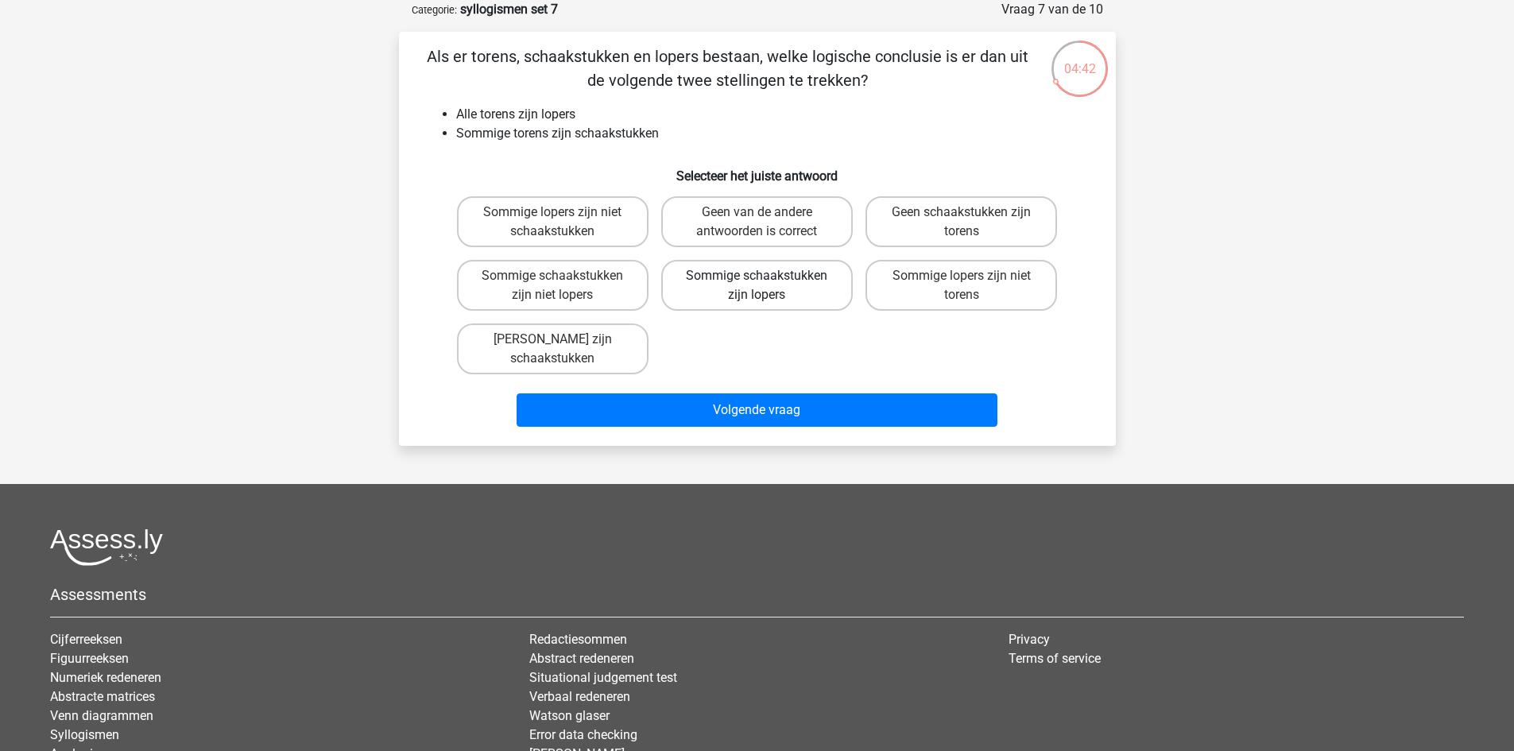
click at [688, 285] on label "Sommige schaakstukken zijn lopers" at bounding box center [757, 285] width 192 height 51
click at [757, 285] on input "Sommige schaakstukken zijn lopers" at bounding box center [762, 281] width 10 height 10
radio input "true"
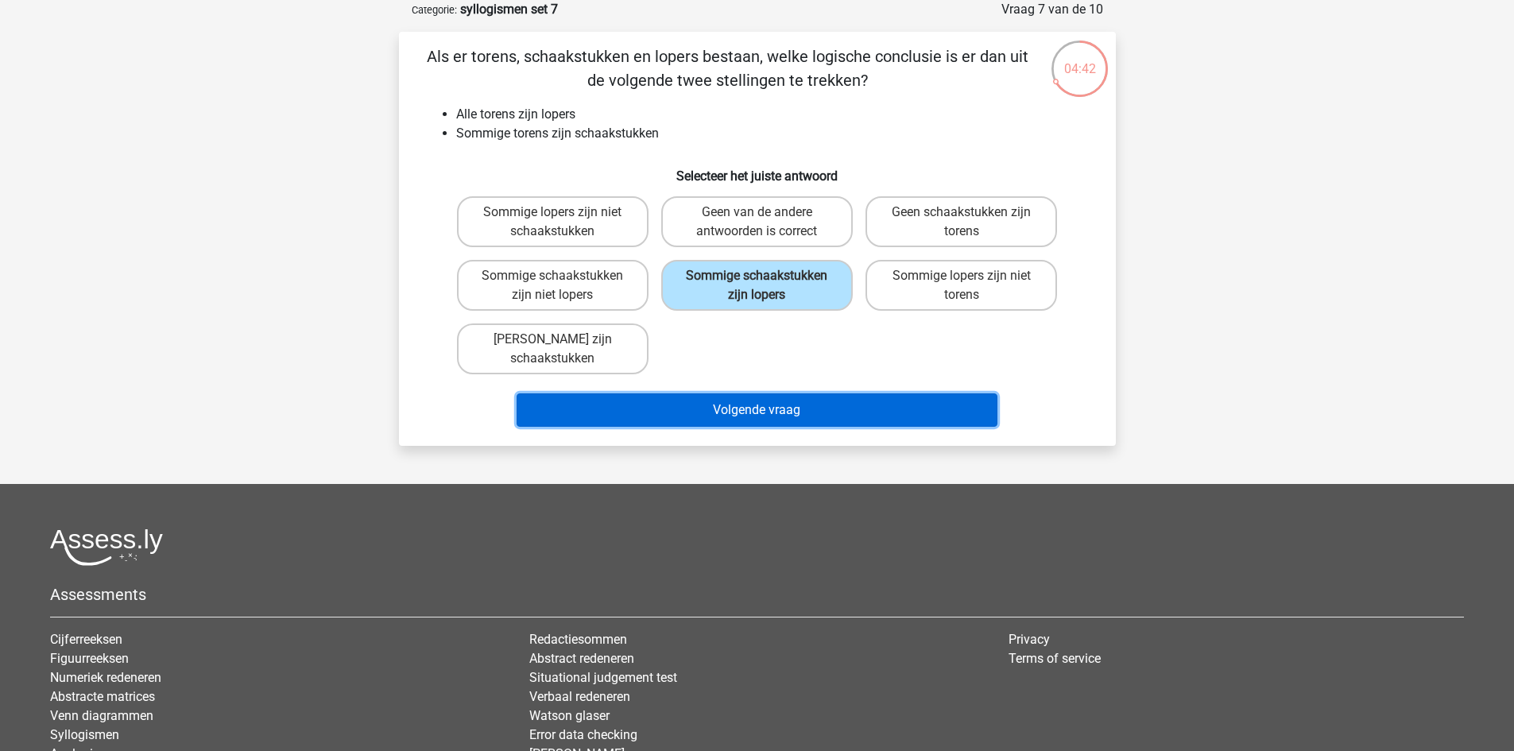
click at [766, 411] on button "Volgende vraag" at bounding box center [757, 410] width 481 height 33
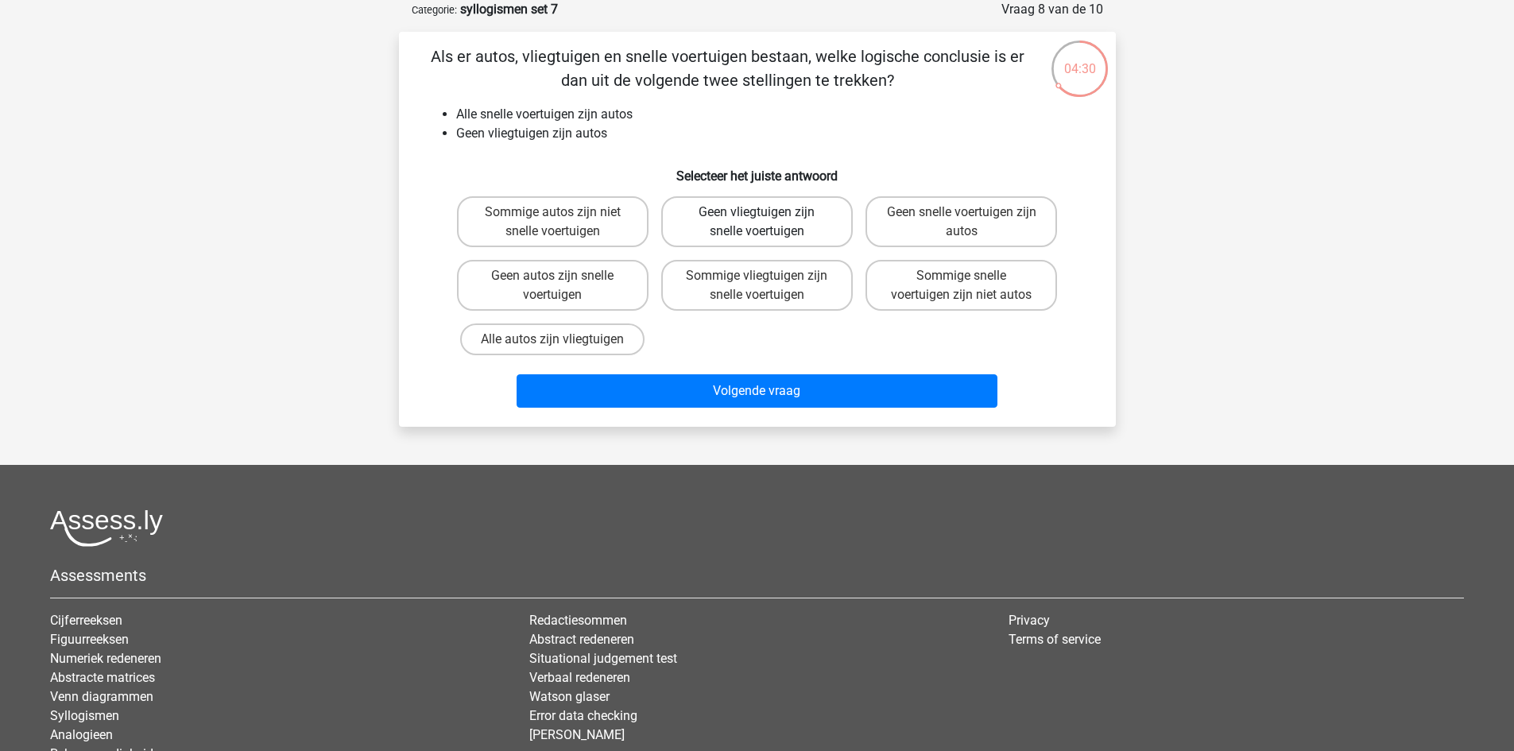
click at [761, 225] on label "Geen vliegtuigen zijn snelle voertuigen" at bounding box center [757, 221] width 192 height 51
click at [761, 223] on input "Geen vliegtuigen zijn snelle voertuigen" at bounding box center [762, 217] width 10 height 10
radio input "true"
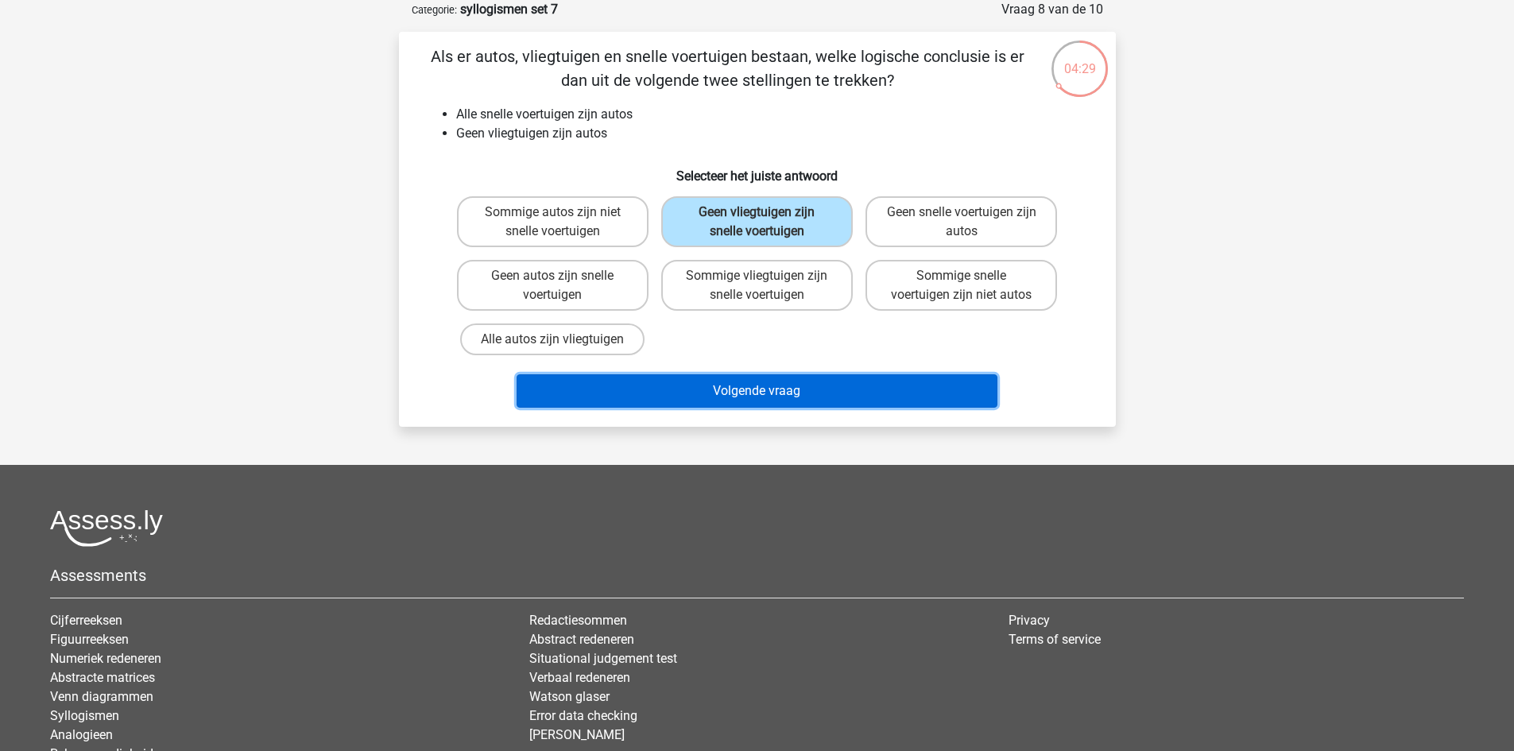
click at [806, 389] on button "Volgende vraag" at bounding box center [757, 390] width 481 height 33
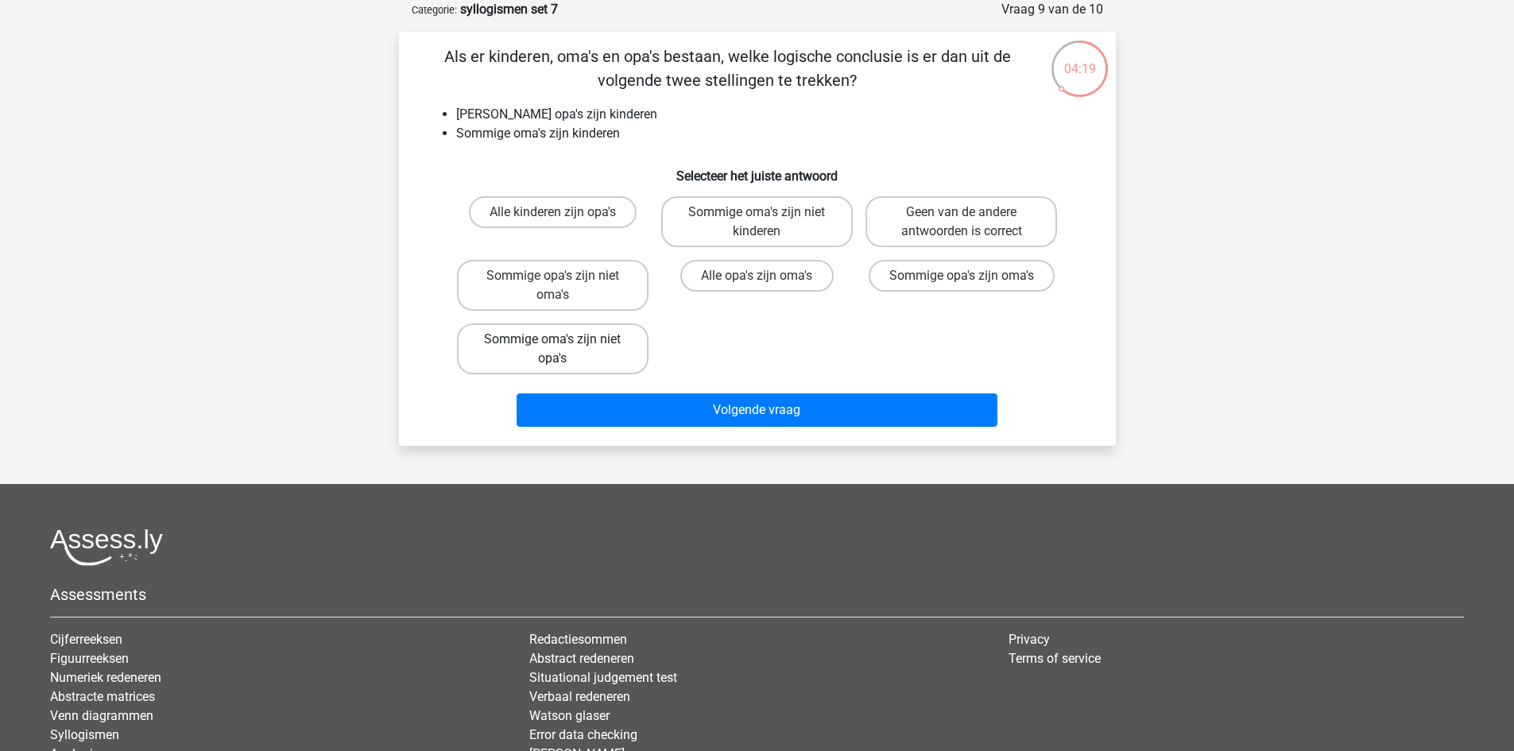
click at [618, 347] on label "Sommige oma's zijn niet opa's" at bounding box center [553, 349] width 192 height 51
click at [563, 347] on input "Sommige oma's zijn niet opa's" at bounding box center [557, 344] width 10 height 10
radio input "true"
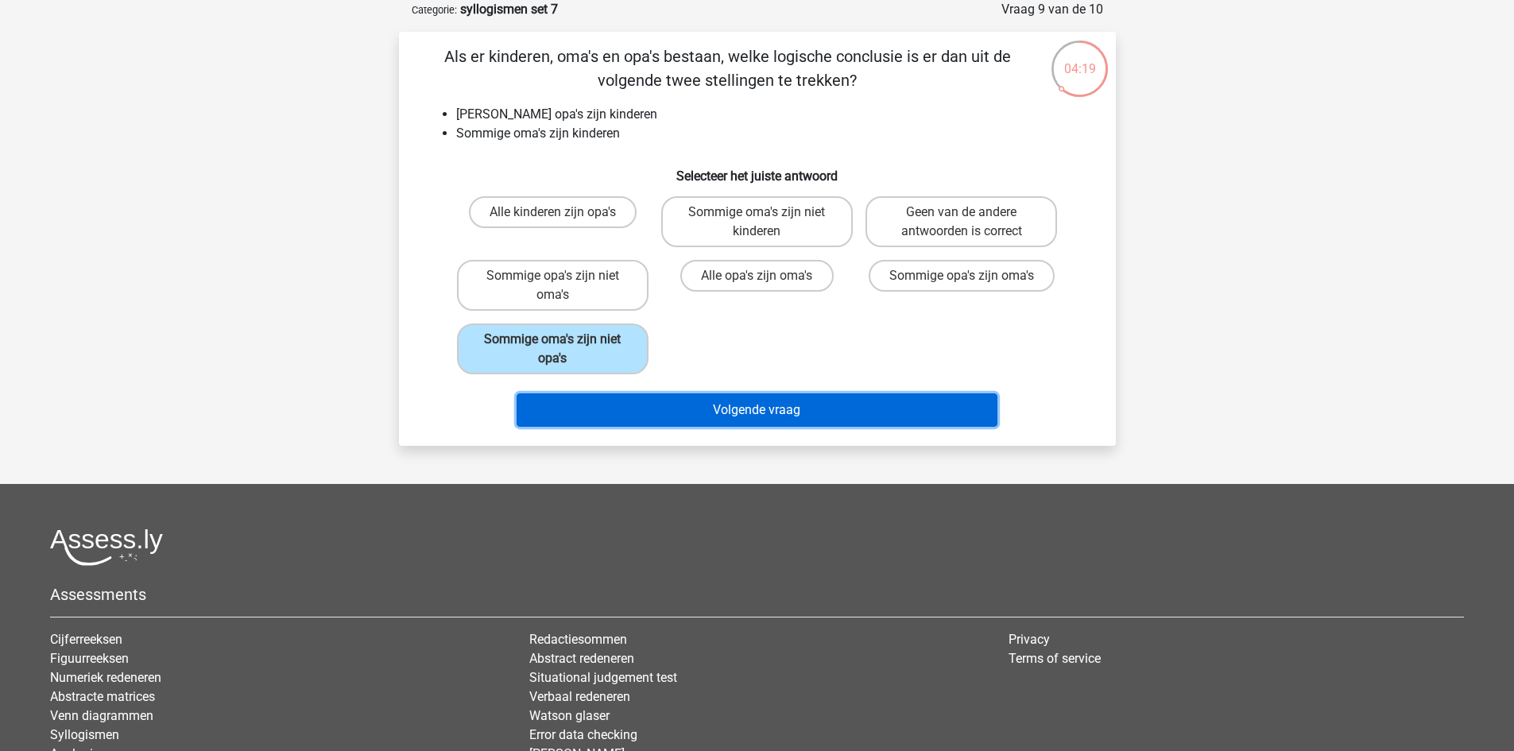
click at [690, 410] on button "Volgende vraag" at bounding box center [757, 410] width 481 height 33
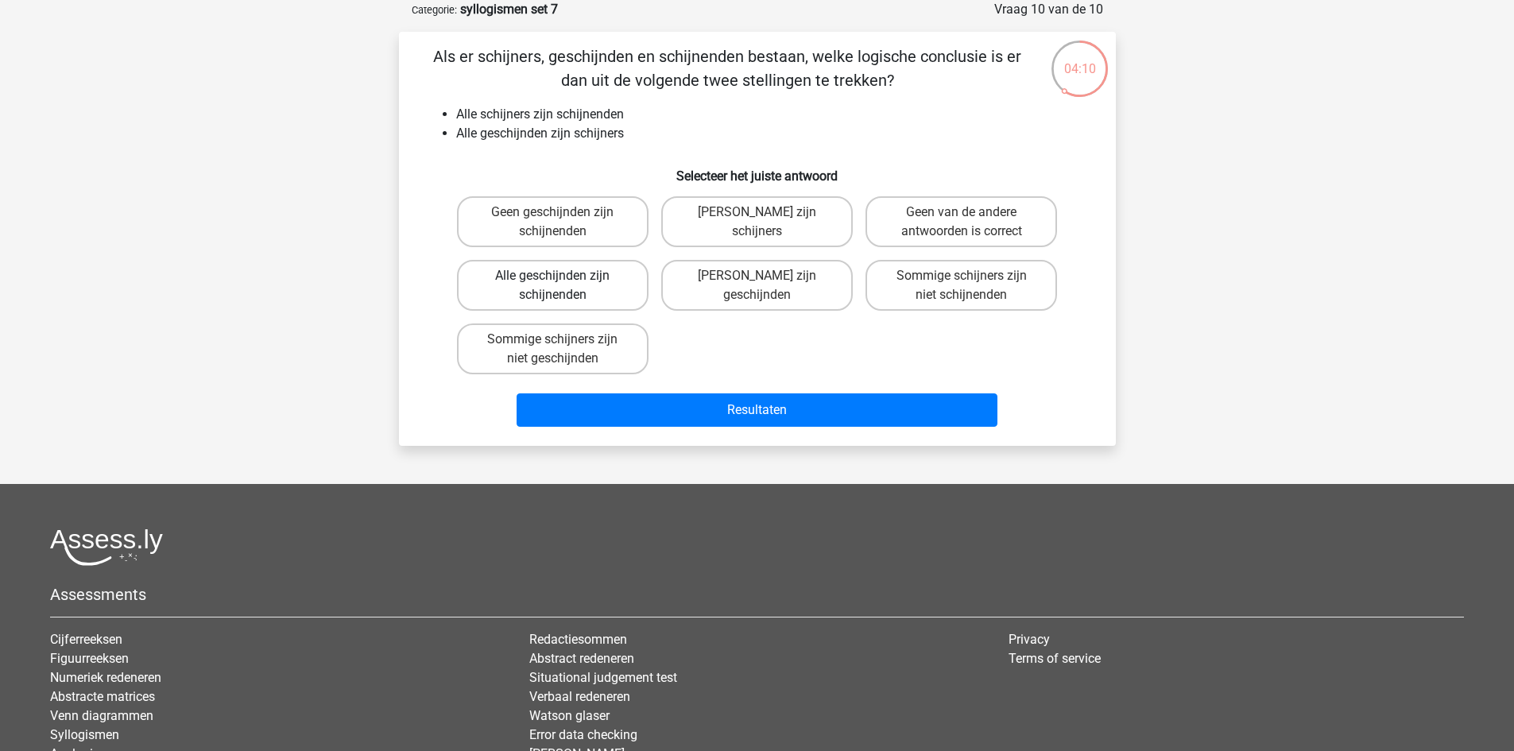
click at [588, 289] on label "Alle geschijnden zijn schijnenden" at bounding box center [553, 285] width 192 height 51
click at [563, 286] on input "Alle geschijnden zijn schijnenden" at bounding box center [557, 281] width 10 height 10
radio input "true"
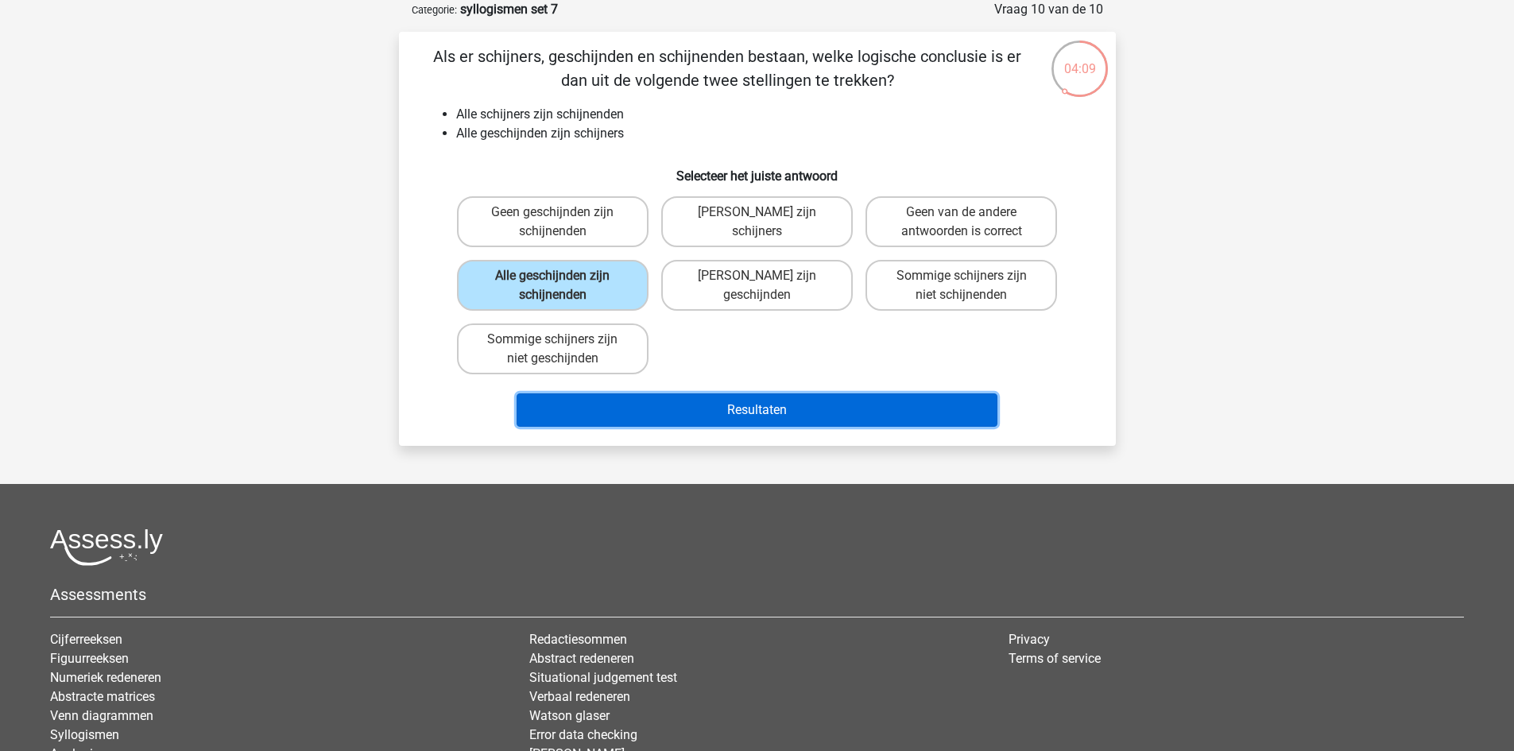
click at [739, 398] on button "Resultaten" at bounding box center [757, 410] width 481 height 33
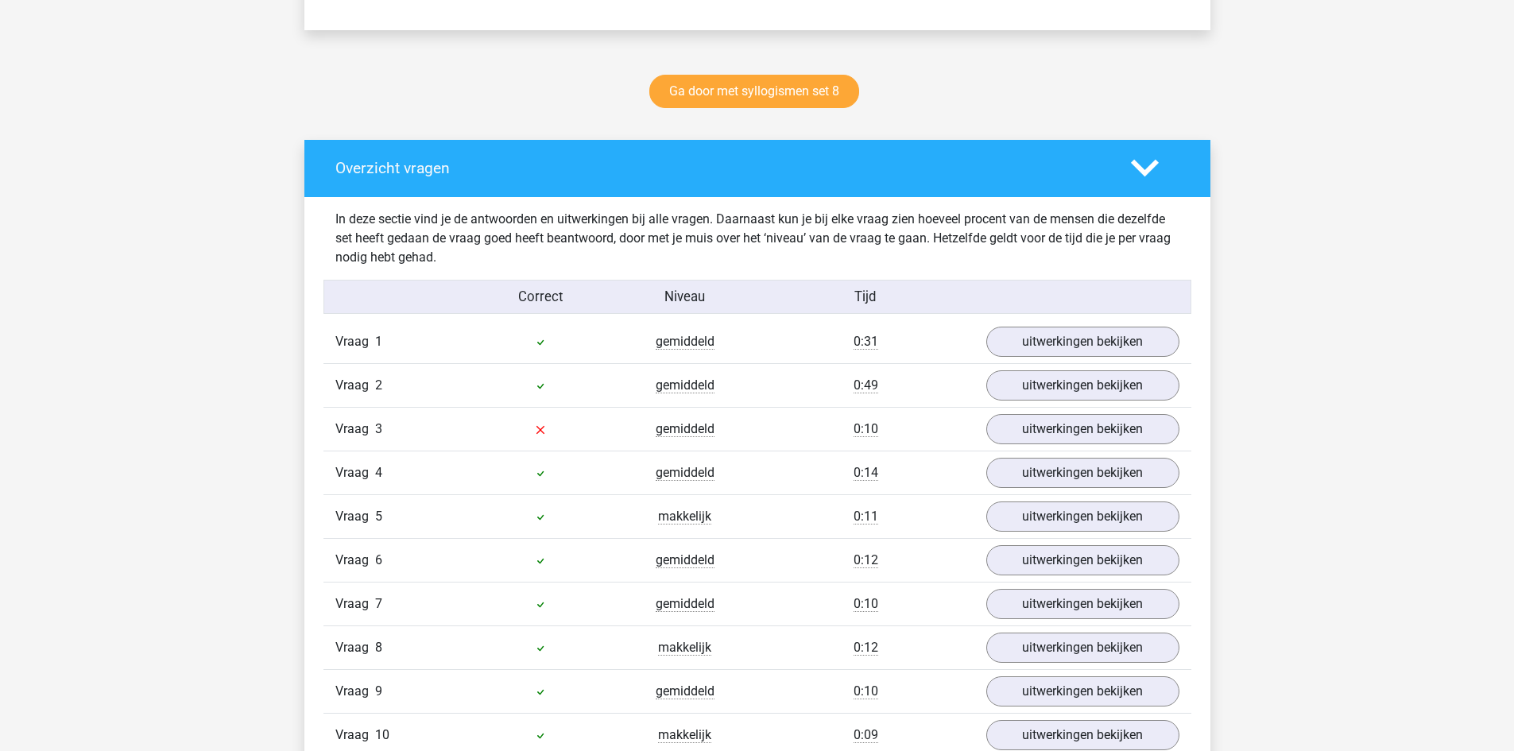
scroll to position [795, 0]
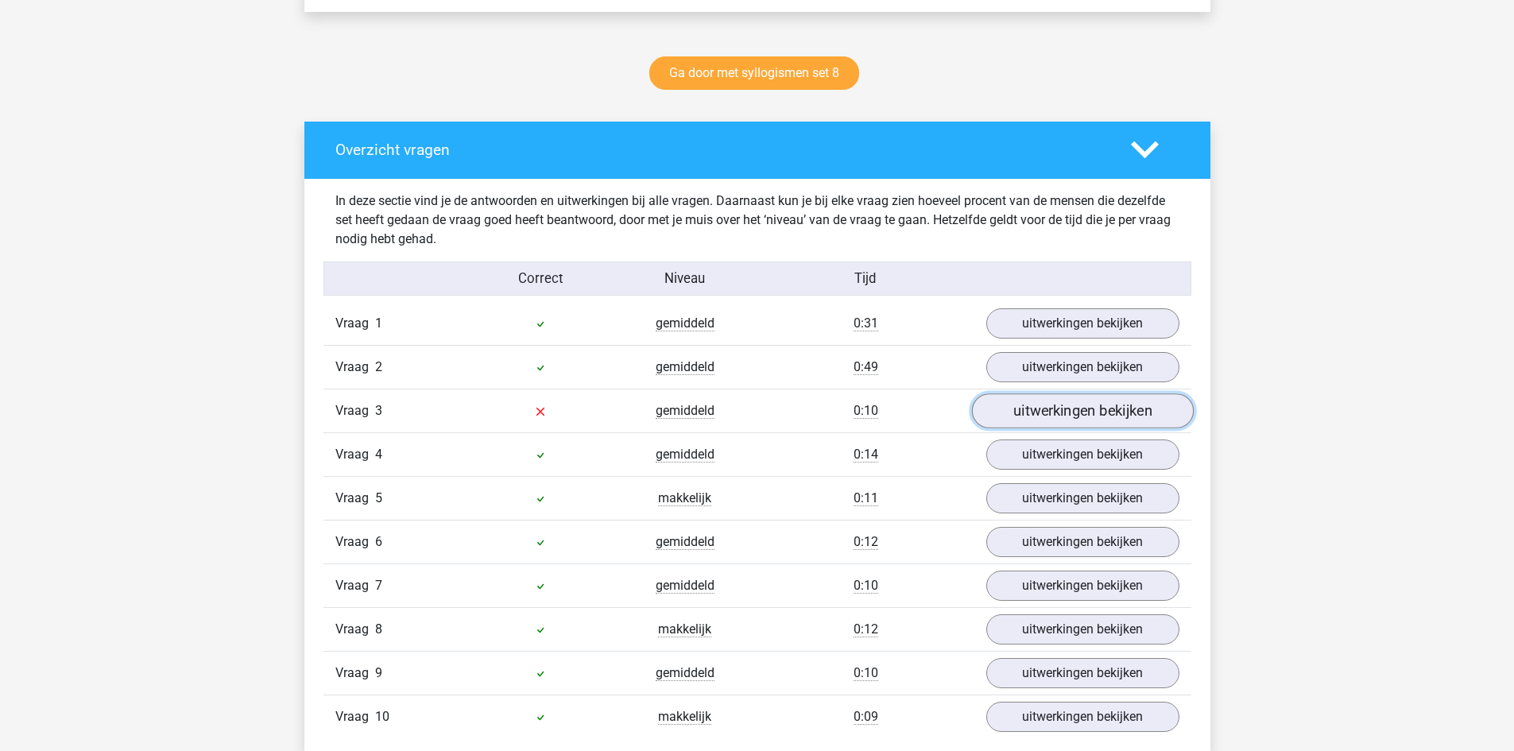
click at [1051, 419] on link "uitwerkingen bekijken" at bounding box center [1082, 411] width 222 height 35
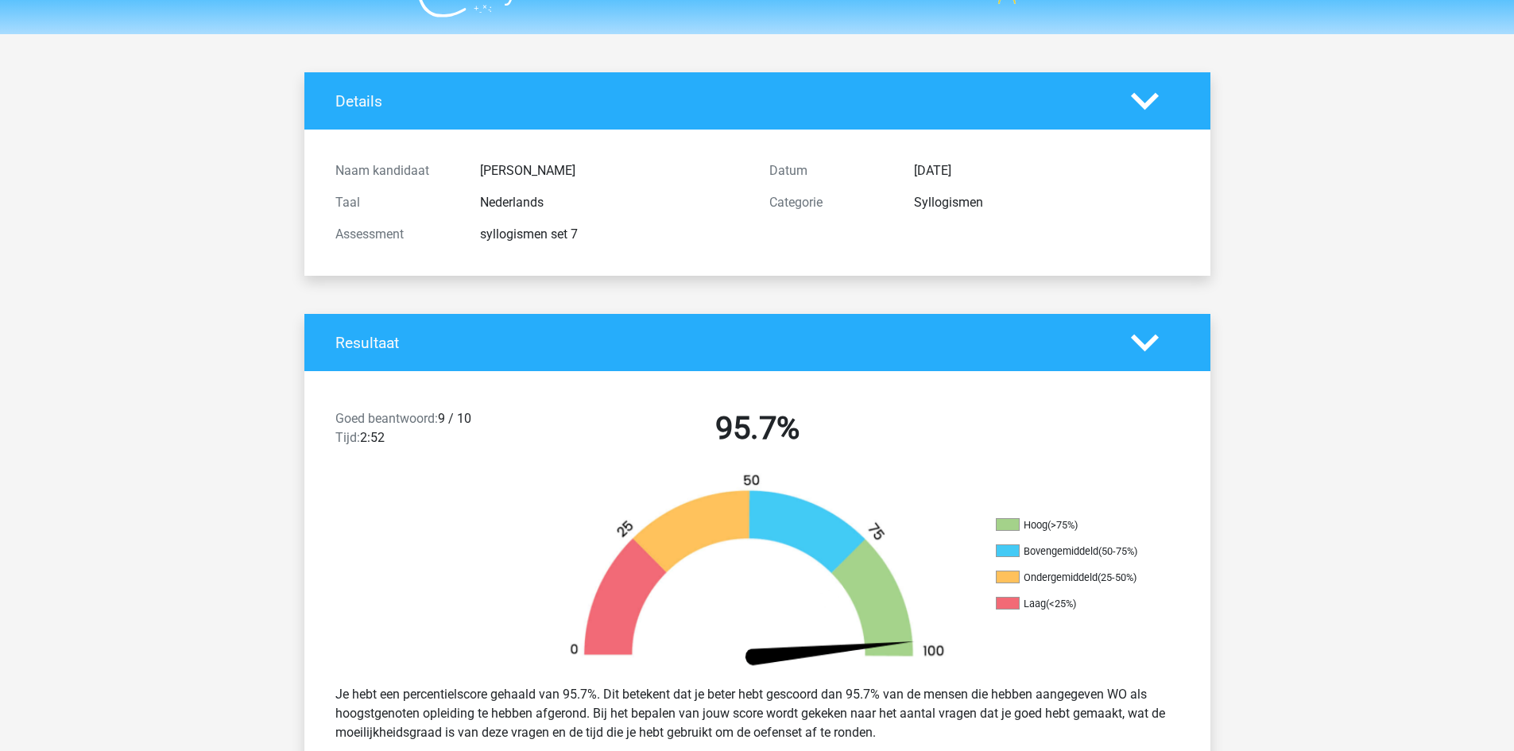
scroll to position [0, 0]
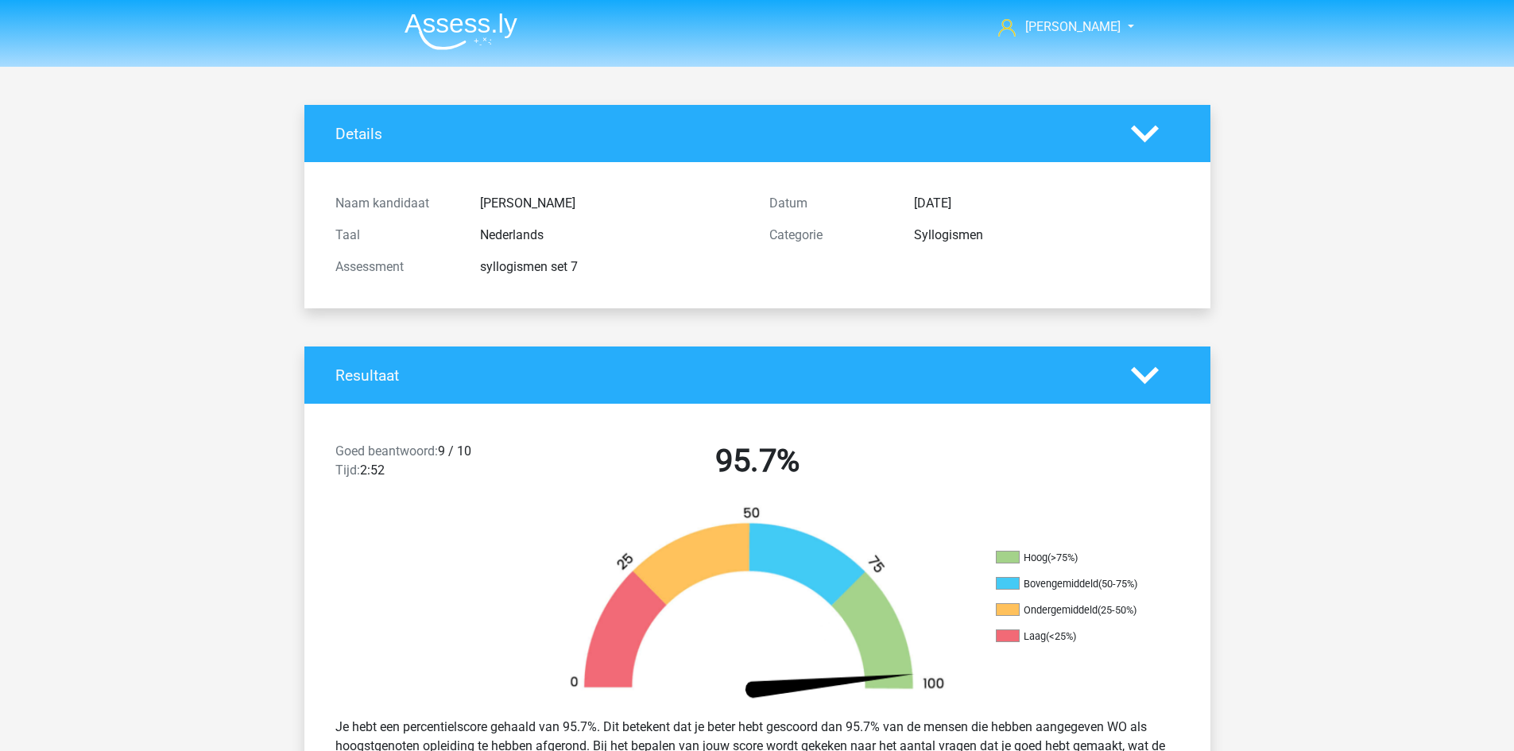
click at [486, 25] on img at bounding box center [461, 31] width 113 height 37
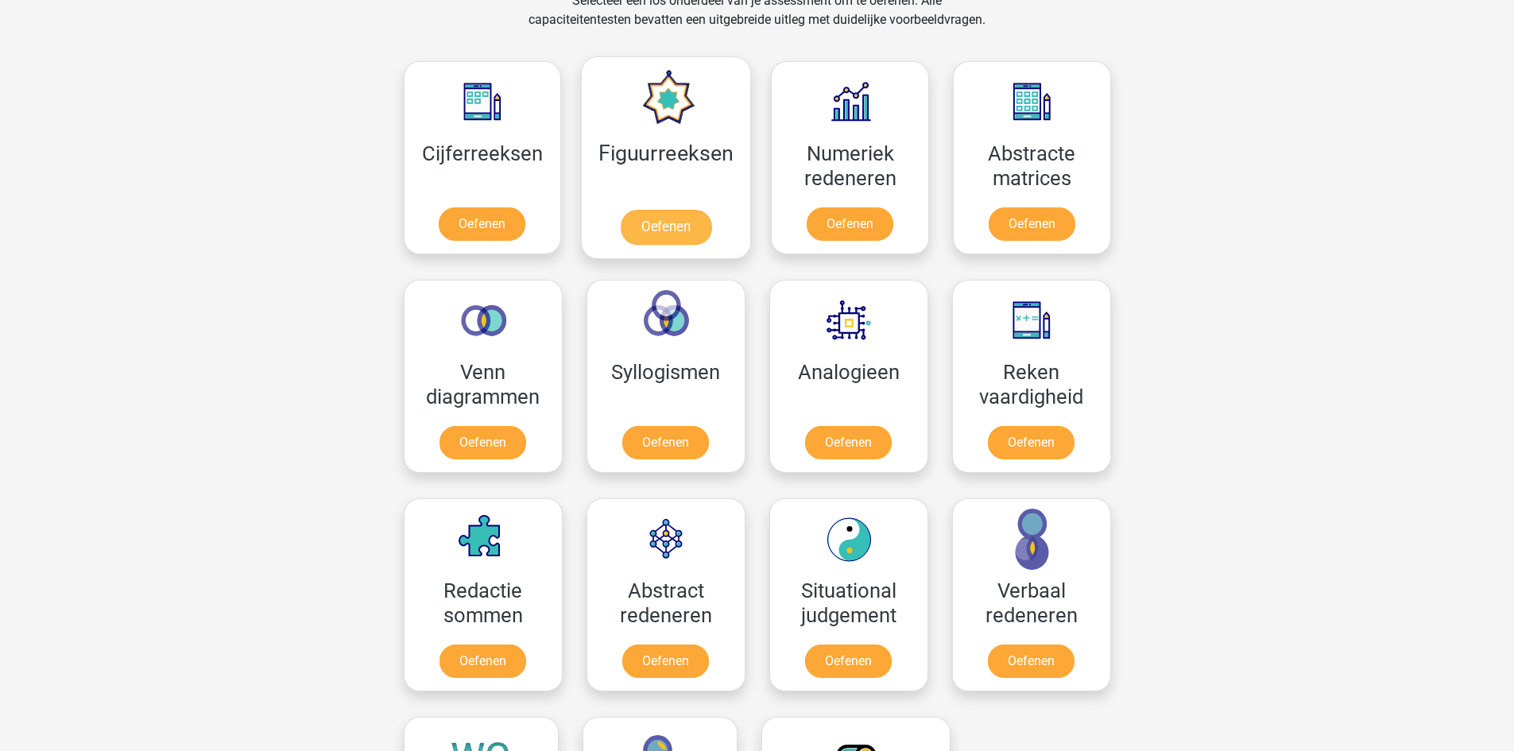
scroll to position [715, 0]
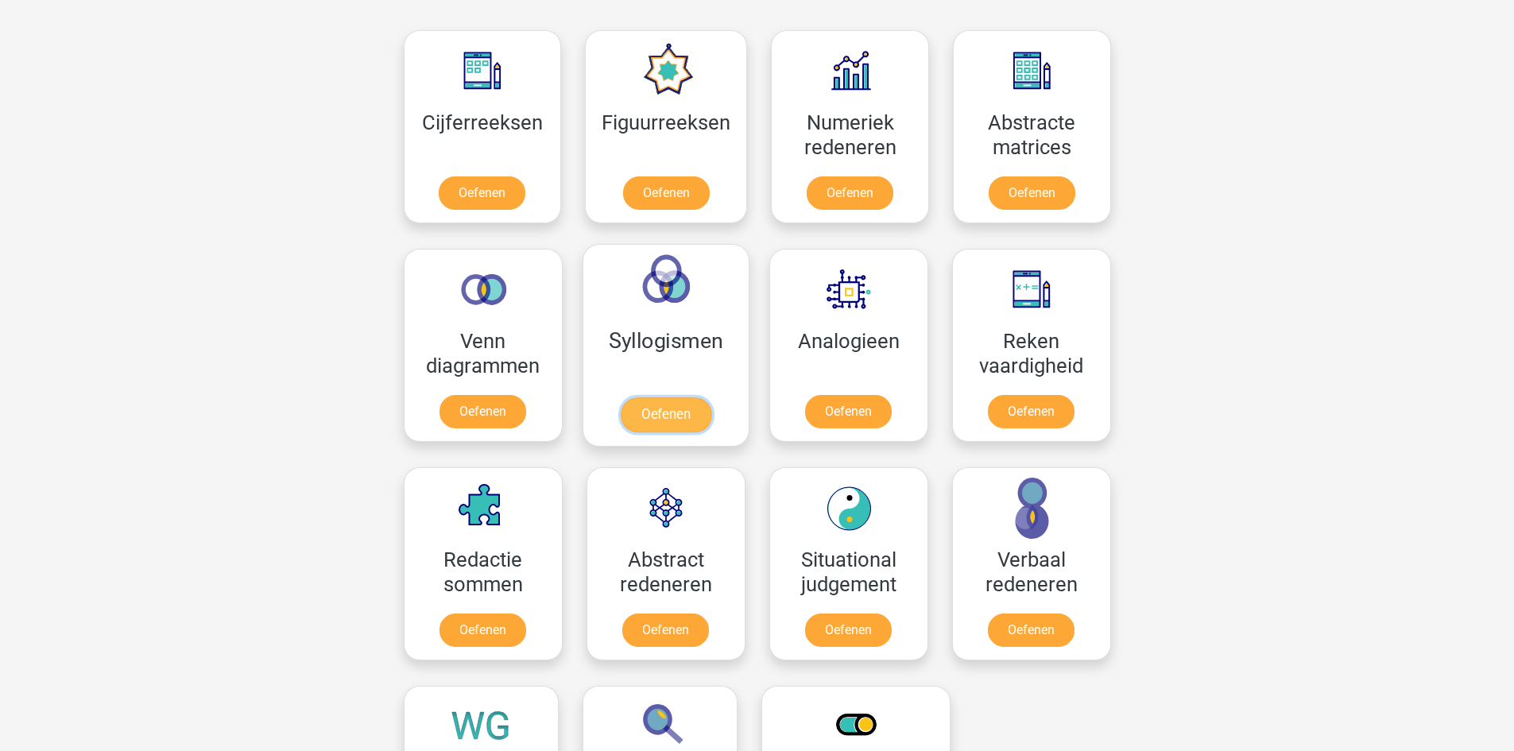
click at [669, 397] on link "Oefenen" at bounding box center [665, 414] width 91 height 35
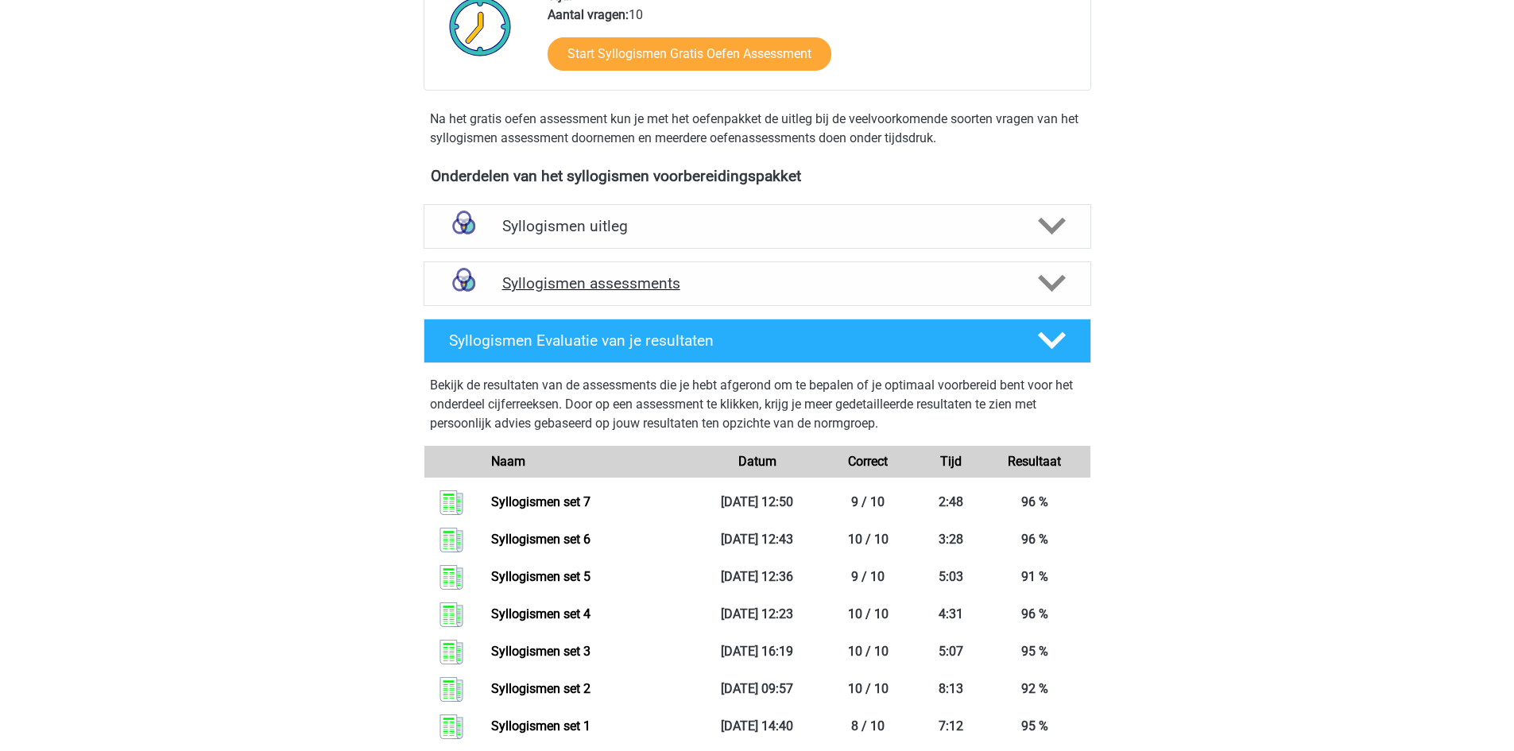
click at [657, 294] on div "Syllogismen assessments" at bounding box center [758, 284] width 668 height 45
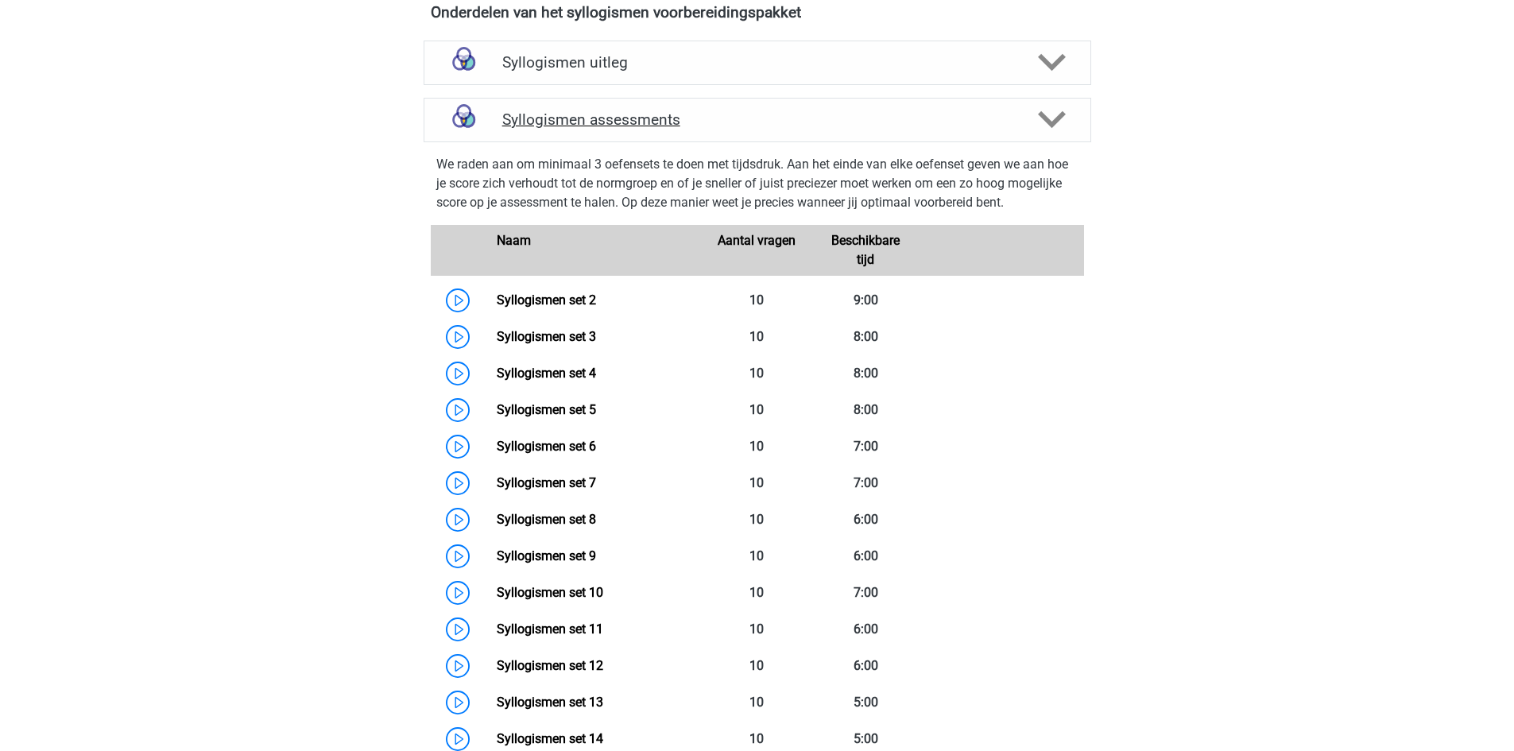
scroll to position [715, 0]
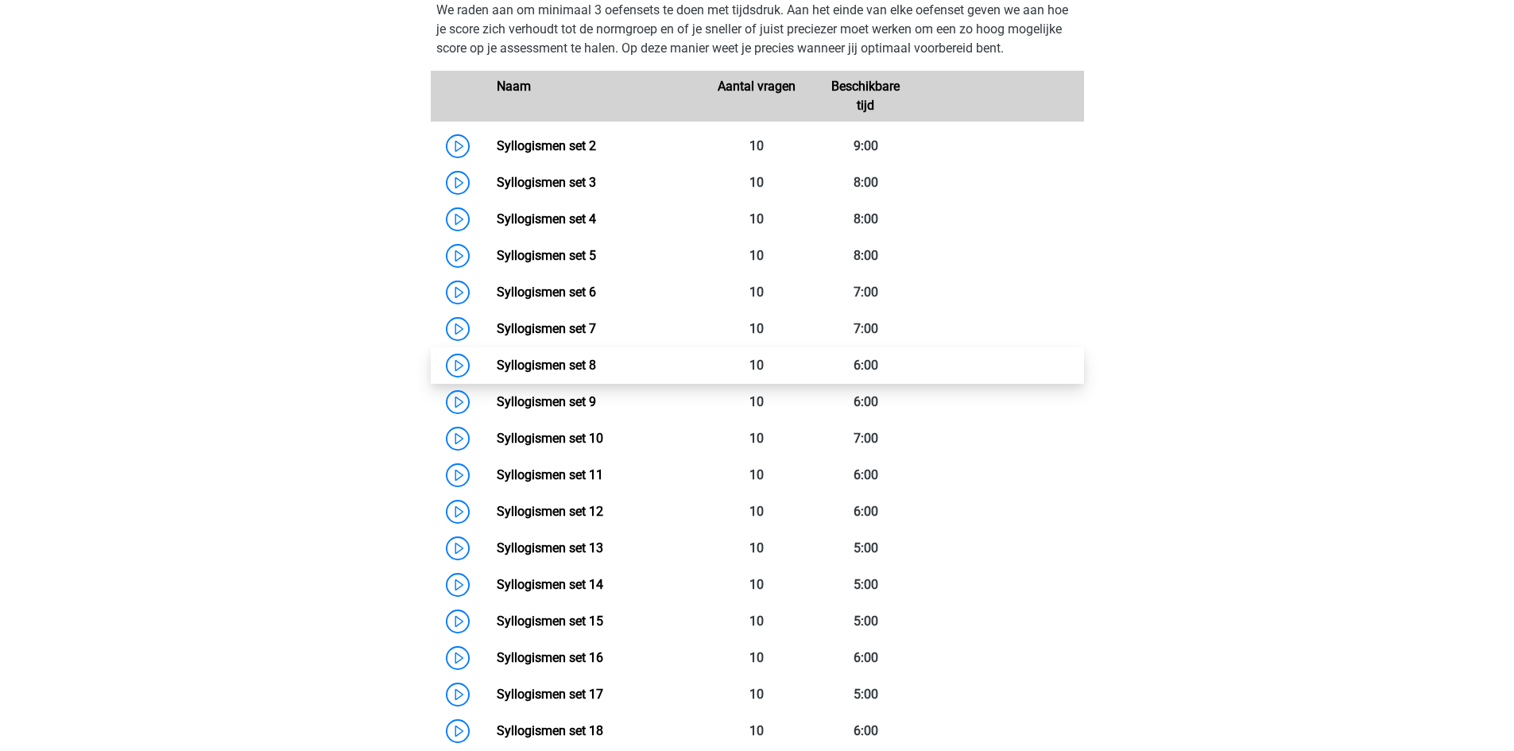
click at [596, 358] on link "Syllogismen set 8" at bounding box center [546, 365] width 99 height 15
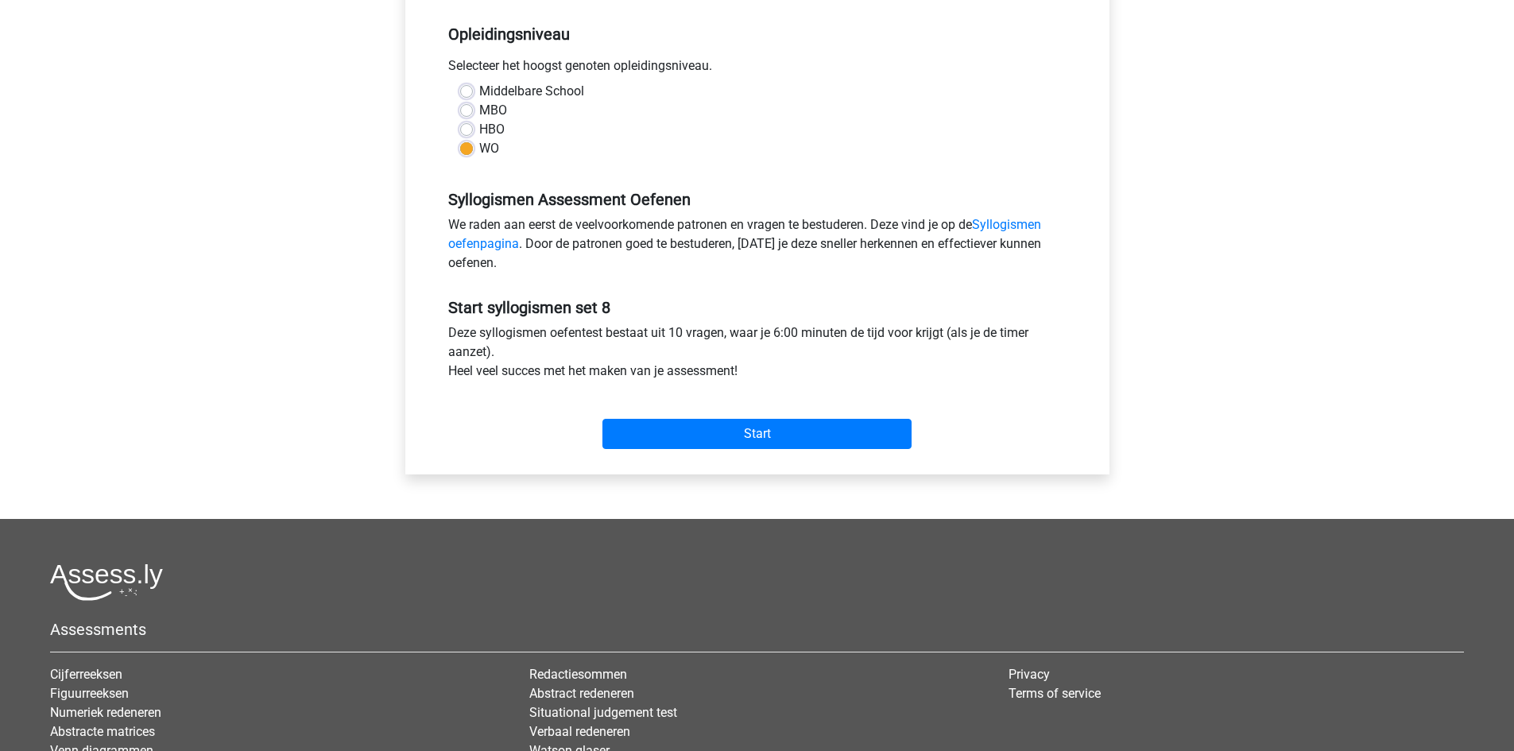
scroll to position [318, 0]
click at [823, 435] on input "Start" at bounding box center [757, 433] width 309 height 30
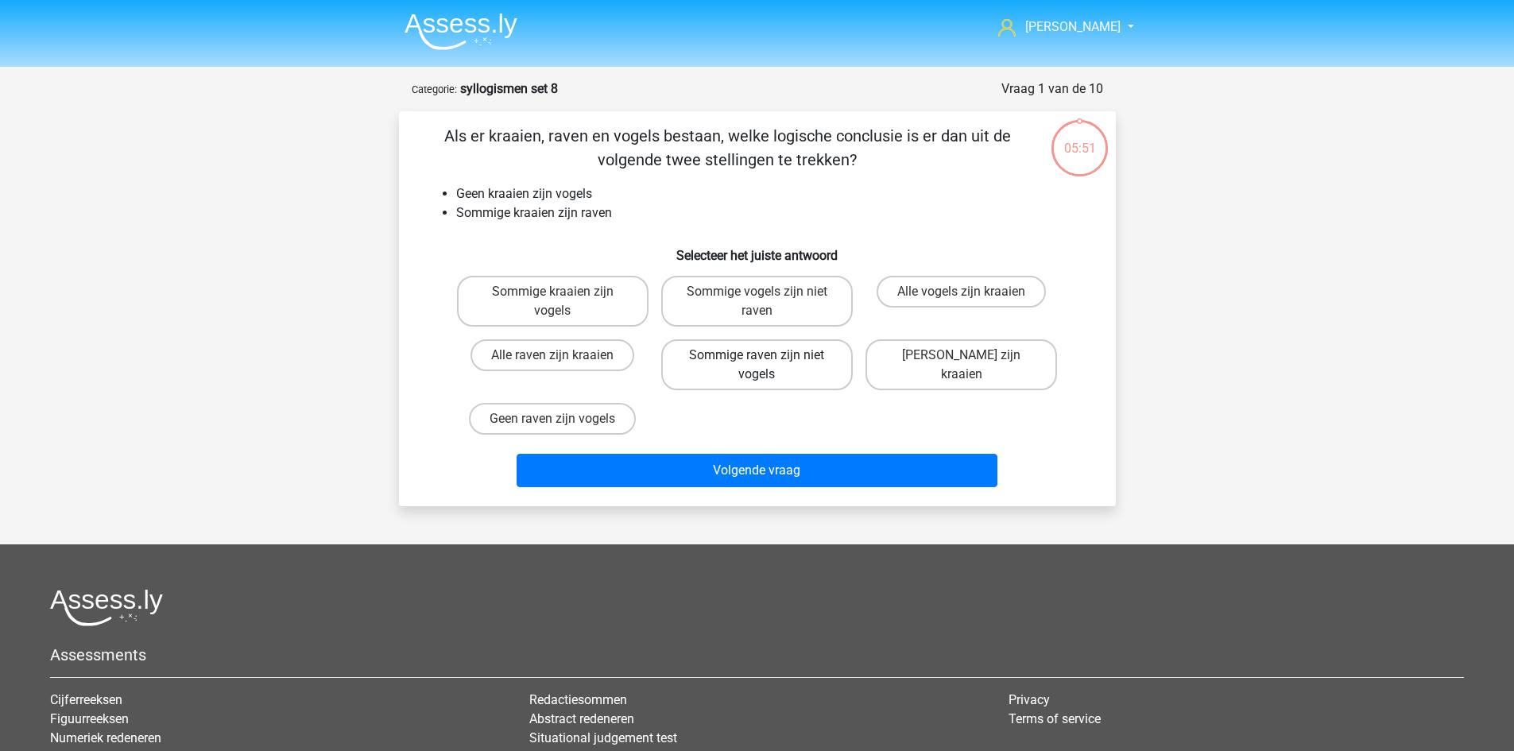
click at [785, 373] on label "Sommige raven zijn niet vogels" at bounding box center [757, 364] width 192 height 51
click at [767, 366] on input "Sommige raven zijn niet vogels" at bounding box center [762, 360] width 10 height 10
radio input "true"
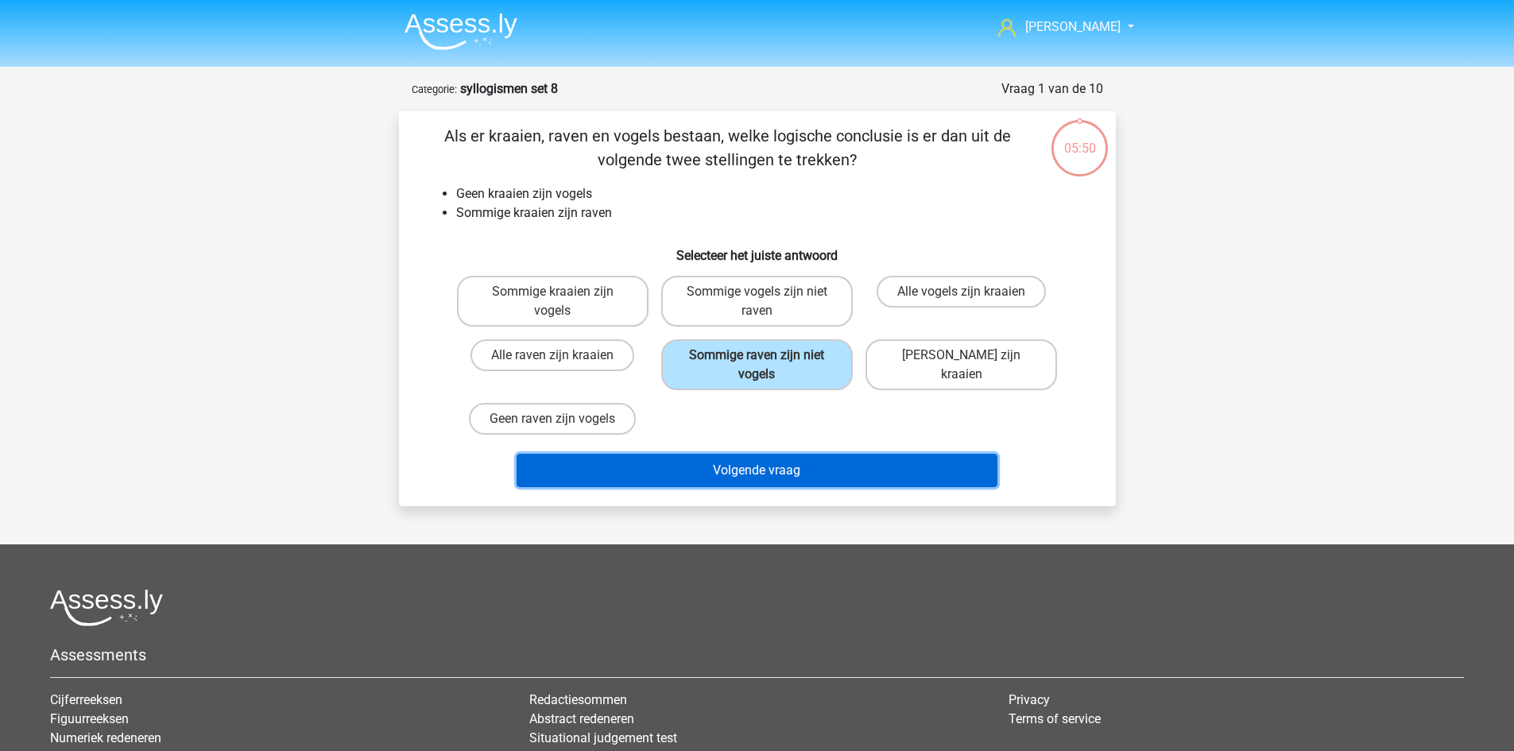
click at [801, 455] on button "Volgende vraag" at bounding box center [757, 470] width 481 height 33
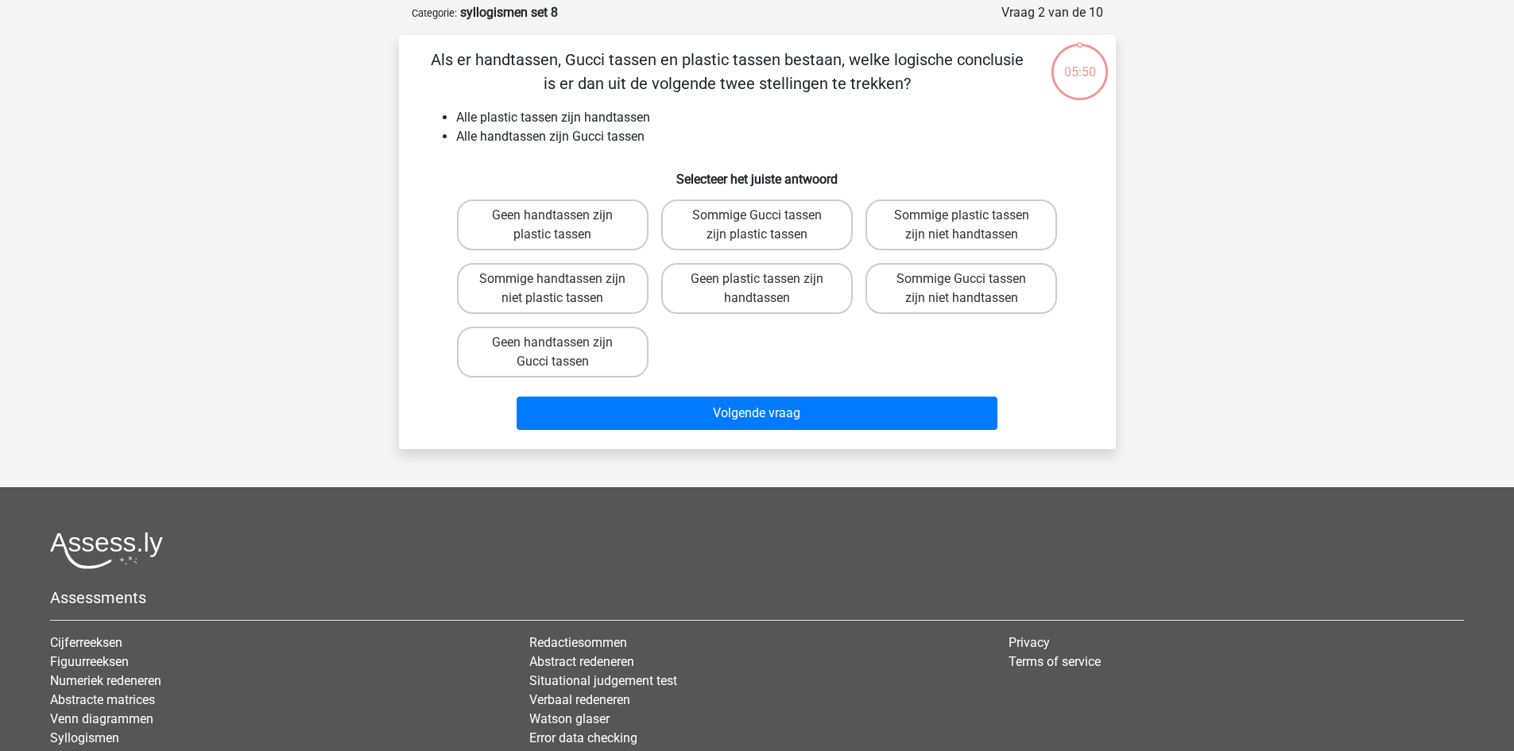
scroll to position [79, 0]
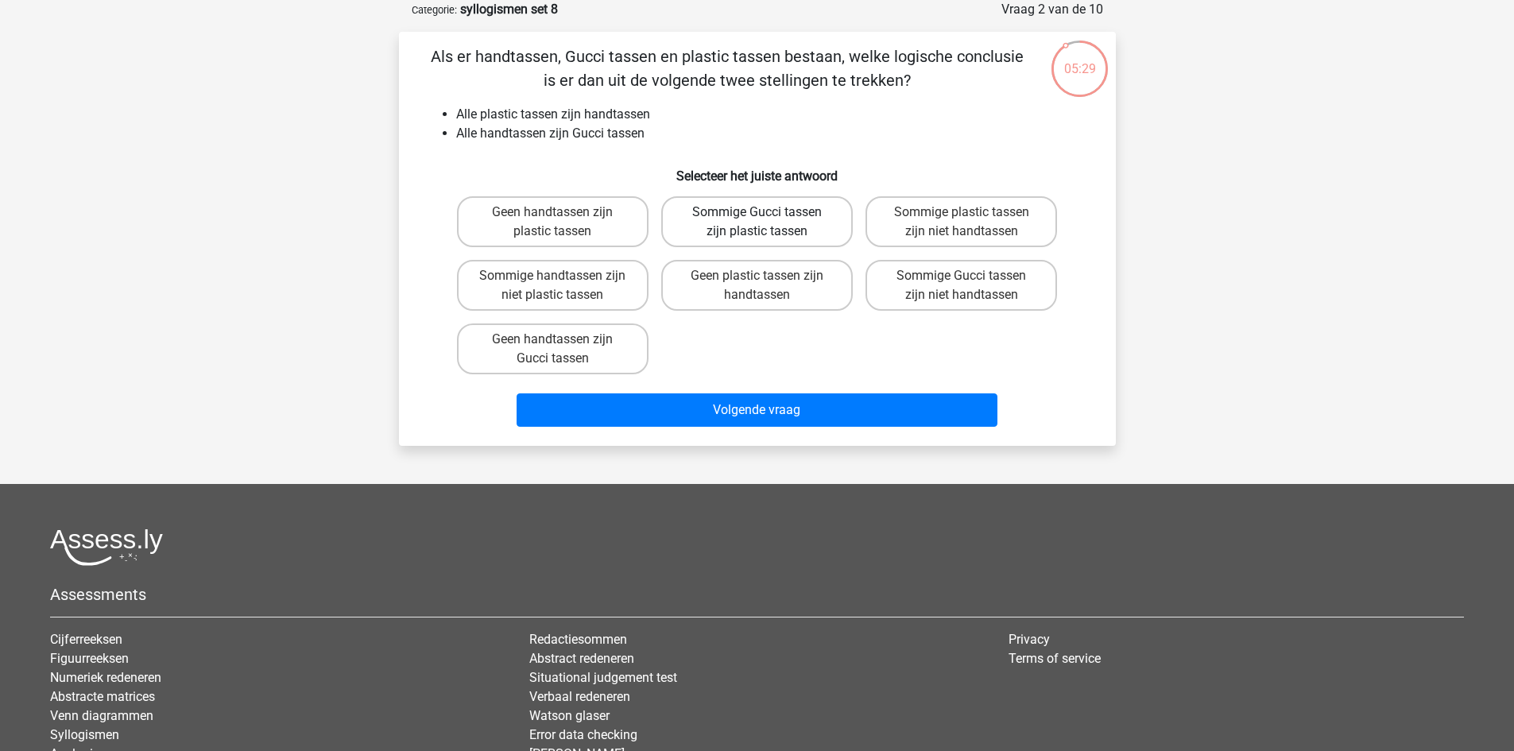
click at [794, 225] on label "Sommige Gucci tassen zijn plastic tassen" at bounding box center [757, 221] width 192 height 51
click at [767, 223] on input "Sommige Gucci tassen zijn plastic tassen" at bounding box center [762, 217] width 10 height 10
radio input "true"
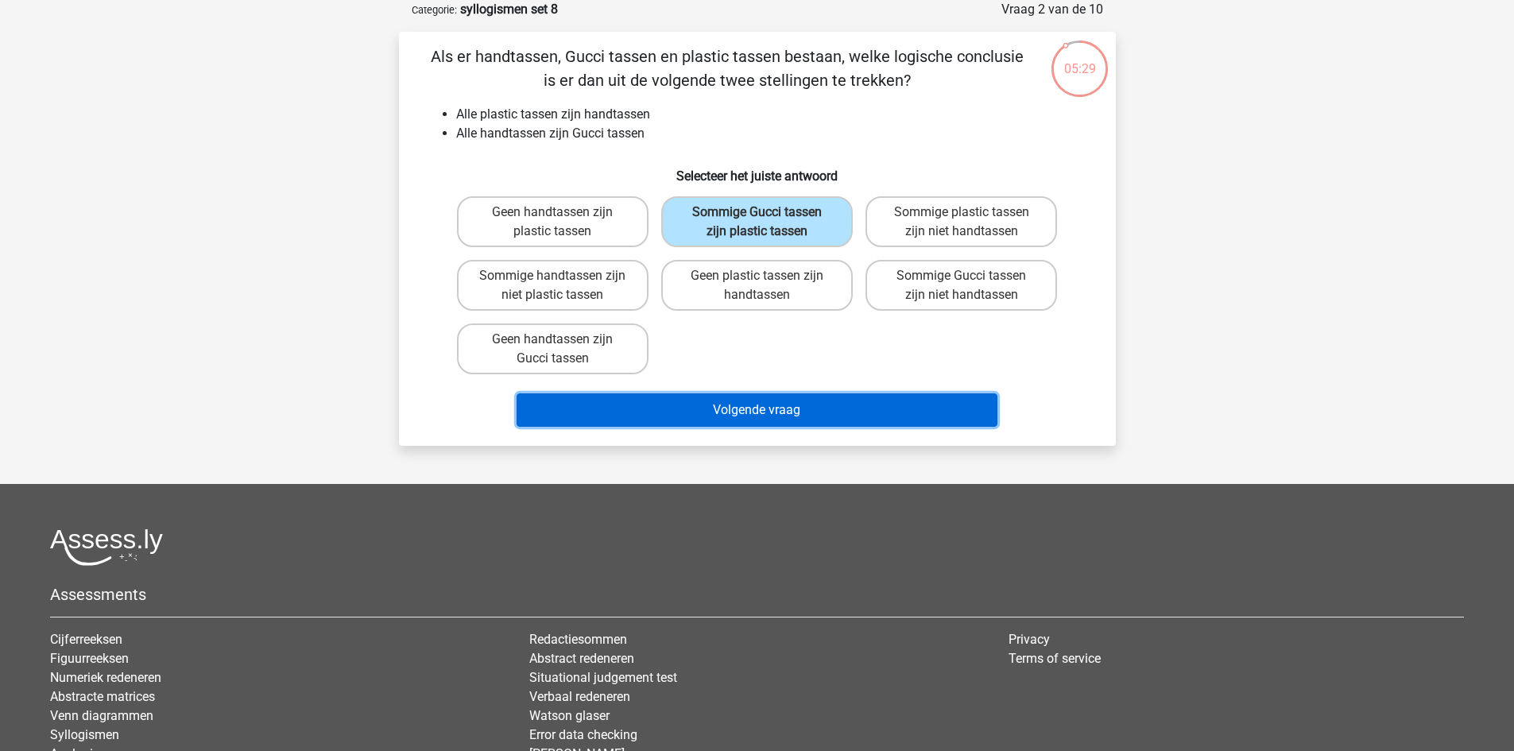
click at [814, 399] on button "Volgende vraag" at bounding box center [757, 410] width 481 height 33
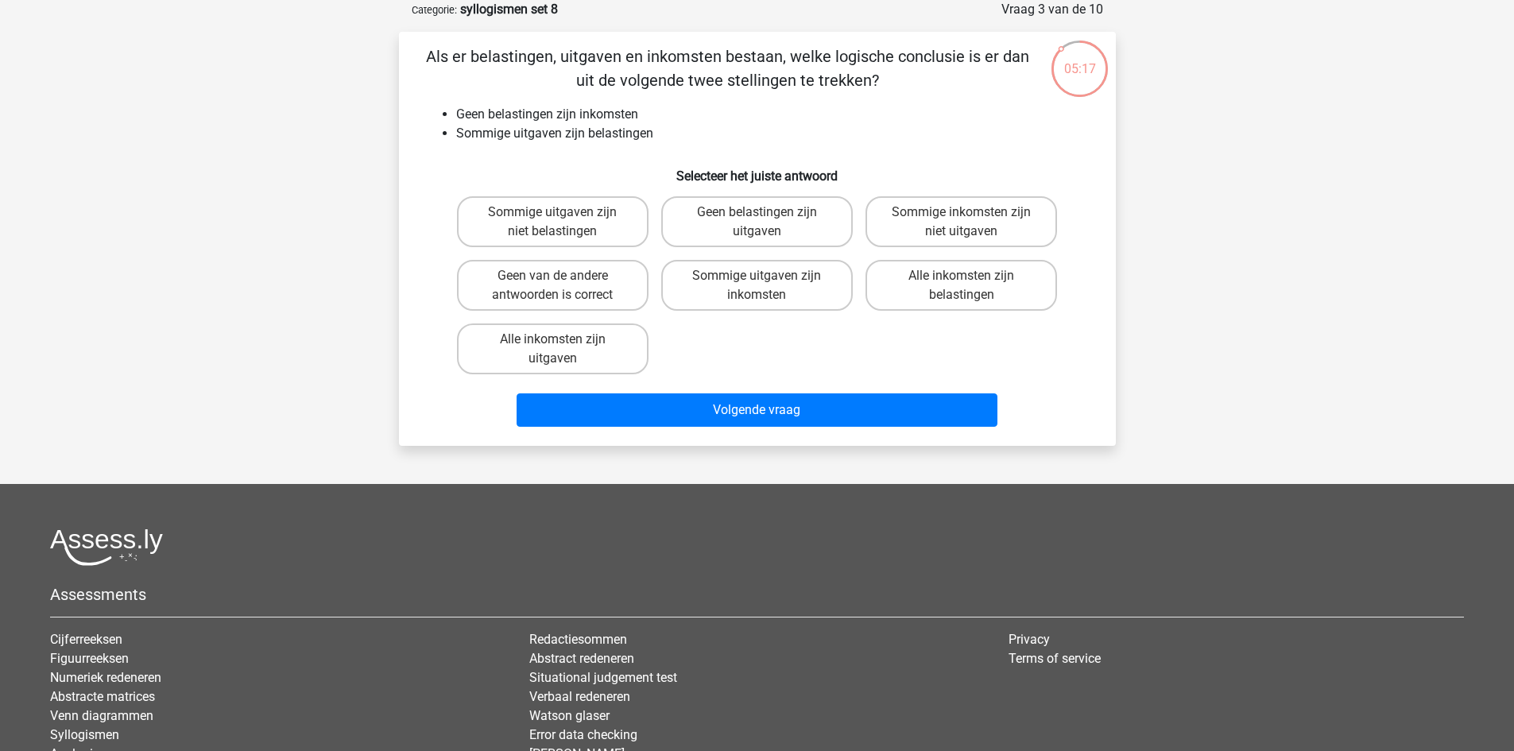
click at [559, 278] on input "Geen van de andere antwoorden is correct" at bounding box center [557, 281] width 10 height 10
radio input "true"
click at [612, 232] on label "Sommige uitgaven zijn niet belastingen" at bounding box center [553, 221] width 192 height 51
click at [563, 223] on input "Sommige uitgaven zijn niet belastingen" at bounding box center [557, 217] width 10 height 10
radio input "true"
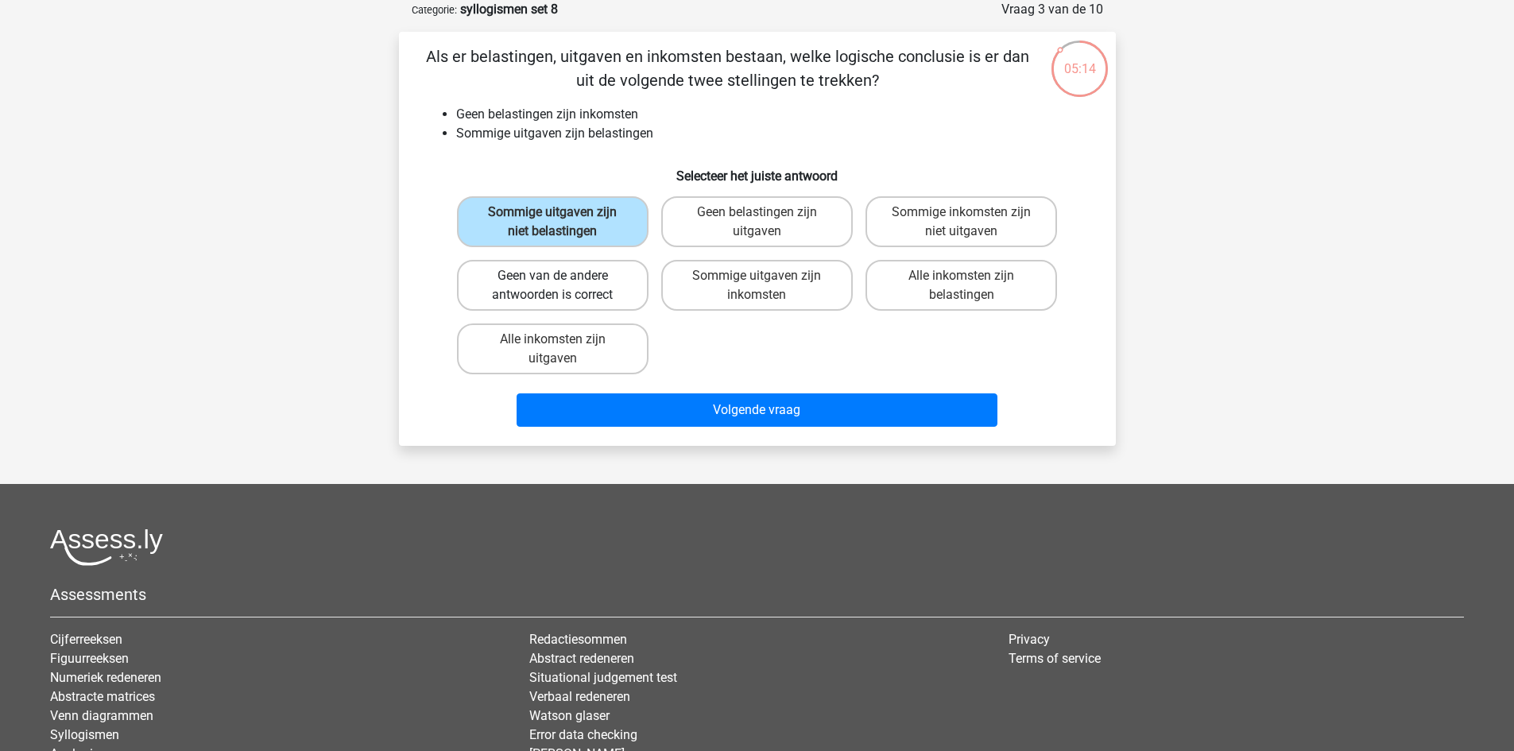
click at [605, 278] on label "Geen van de andere antwoorden is correct" at bounding box center [553, 285] width 192 height 51
click at [563, 278] on input "Geen van de andere antwoorden is correct" at bounding box center [557, 281] width 10 height 10
radio input "true"
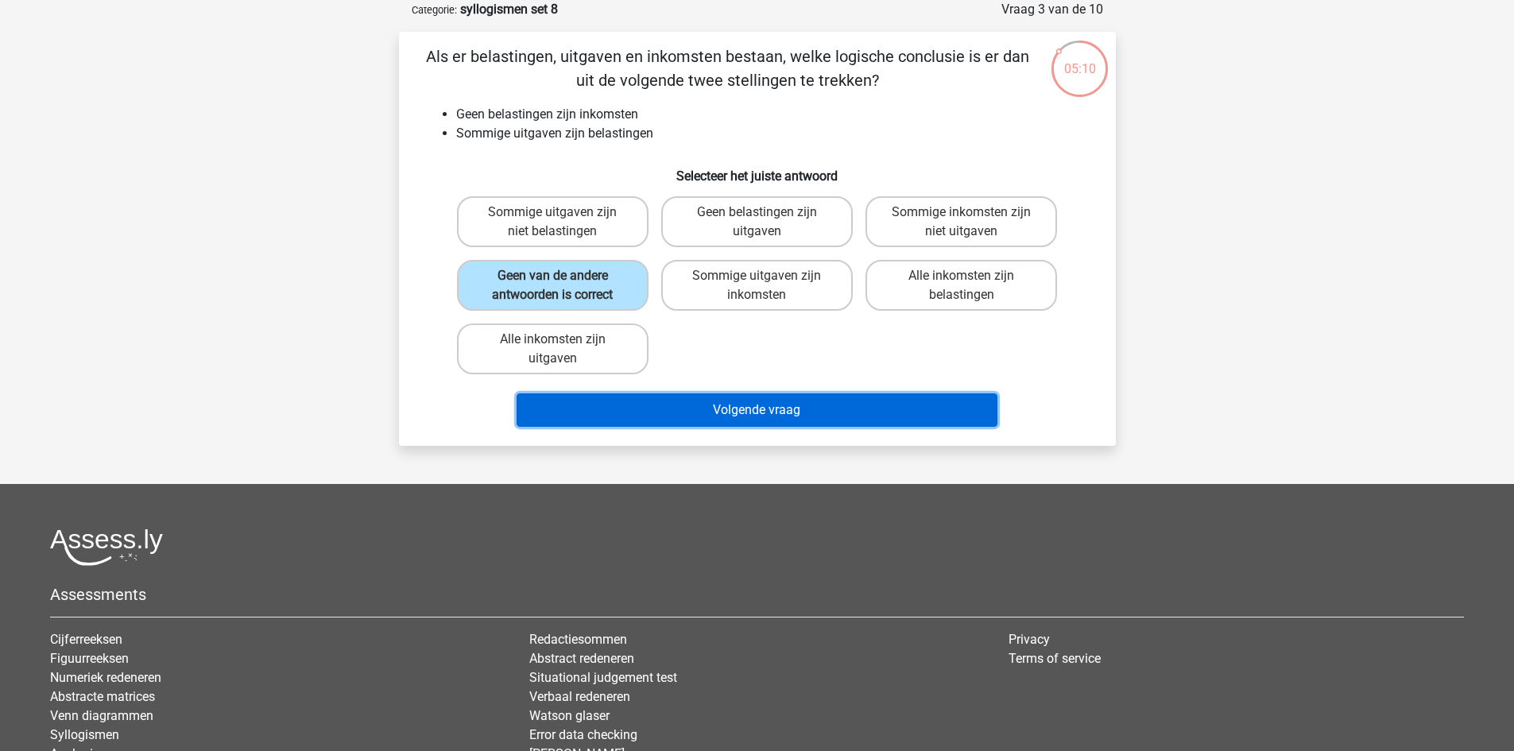
click at [799, 405] on button "Volgende vraag" at bounding box center [757, 410] width 481 height 33
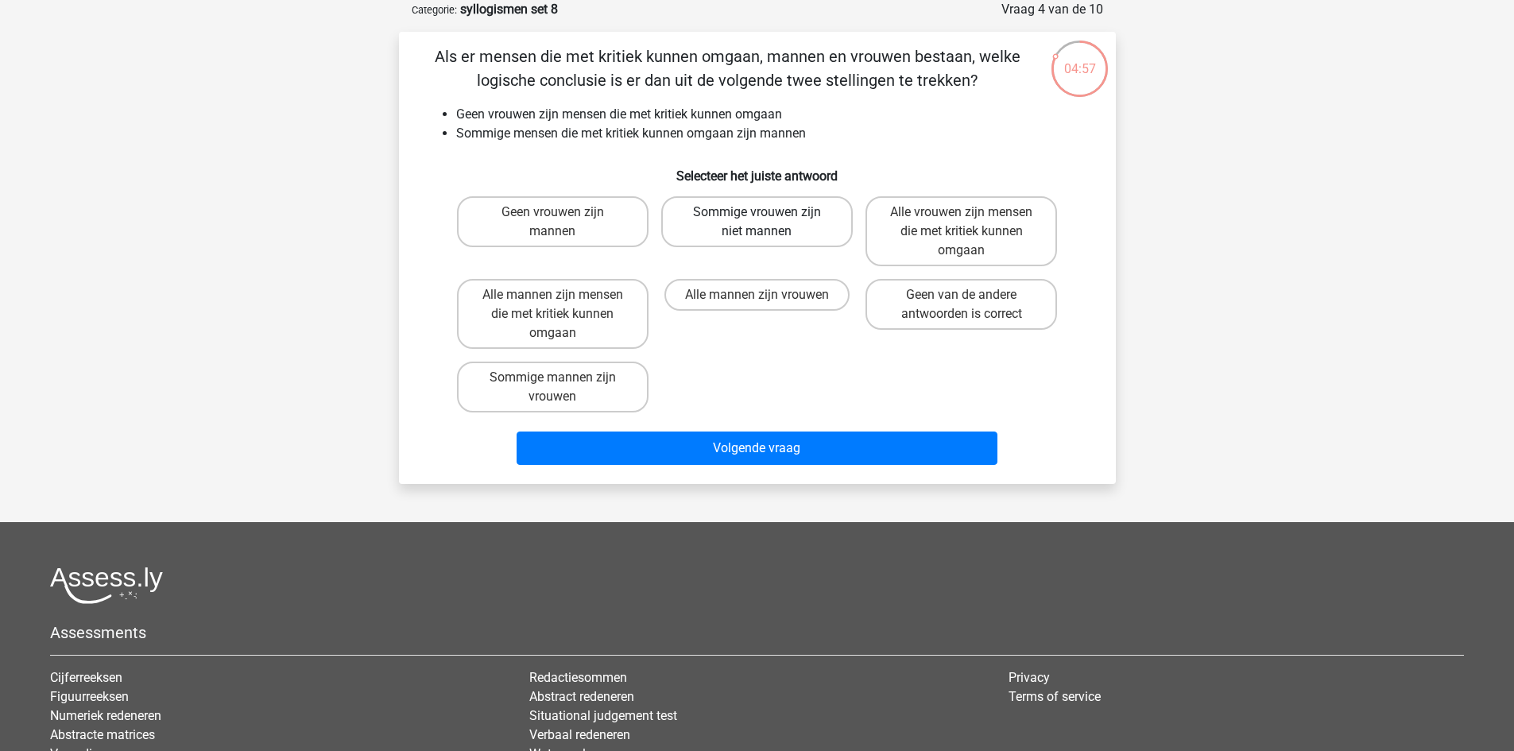
click at [750, 228] on label "Sommige vrouwen zijn niet mannen" at bounding box center [757, 221] width 192 height 51
click at [757, 223] on input "Sommige vrouwen zijn niet mannen" at bounding box center [762, 217] width 10 height 10
radio input "true"
click at [752, 295] on label "Alle mannen zijn vrouwen" at bounding box center [757, 295] width 185 height 32
click at [757, 295] on input "Alle mannen zijn vrouwen" at bounding box center [762, 300] width 10 height 10
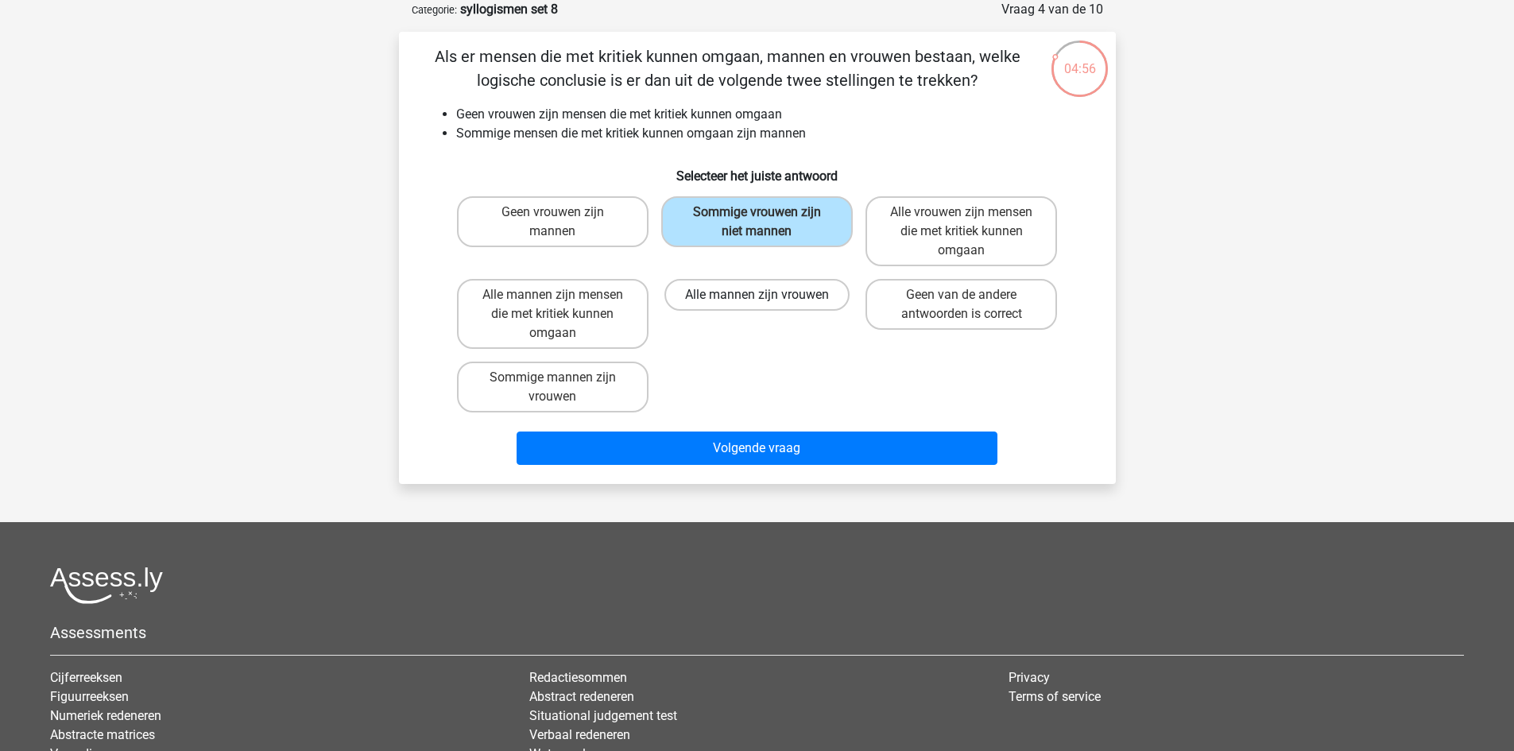
radio input "true"
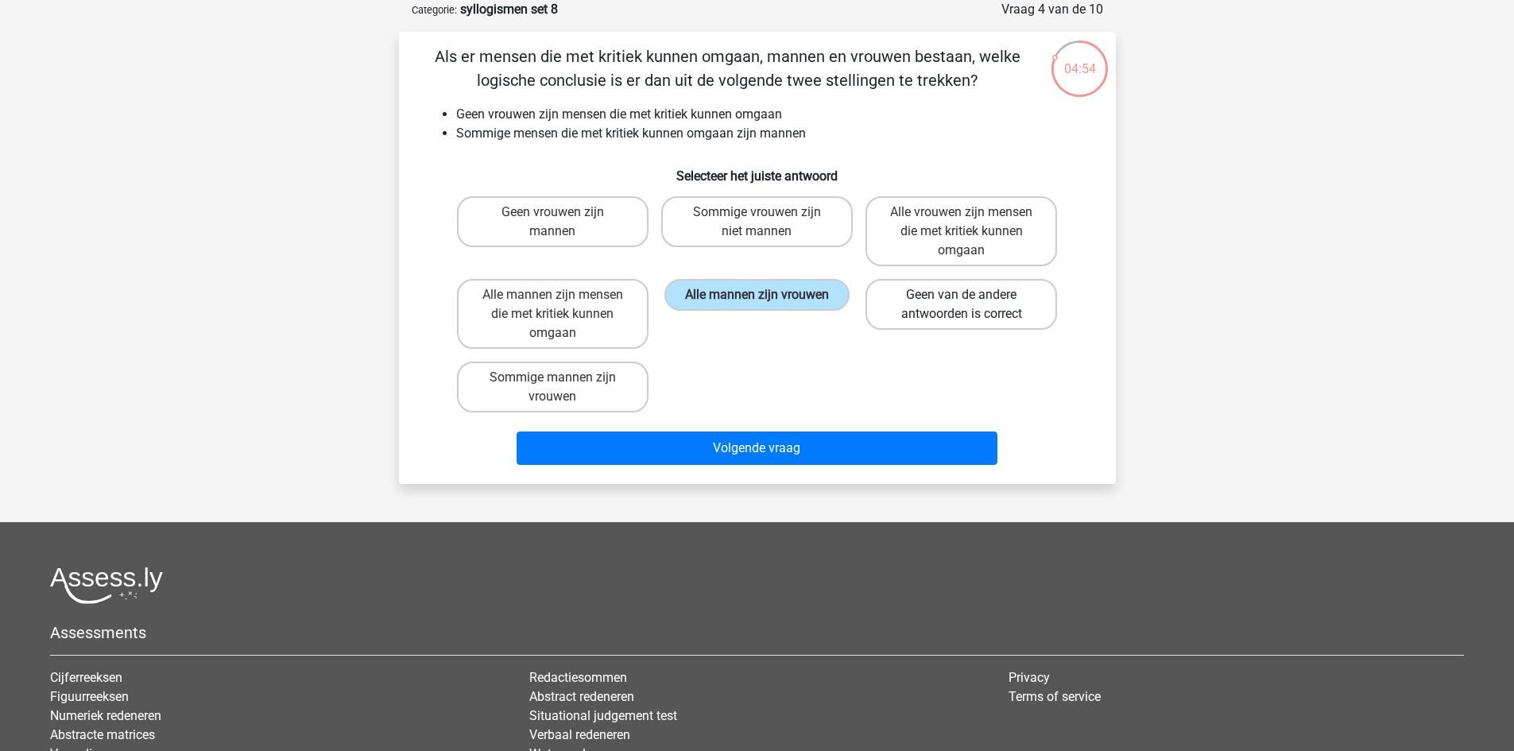
click at [983, 283] on label "Geen van de andere antwoorden is correct" at bounding box center [962, 304] width 192 height 51
click at [972, 295] on input "Geen van de andere antwoorden is correct" at bounding box center [967, 300] width 10 height 10
radio input "true"
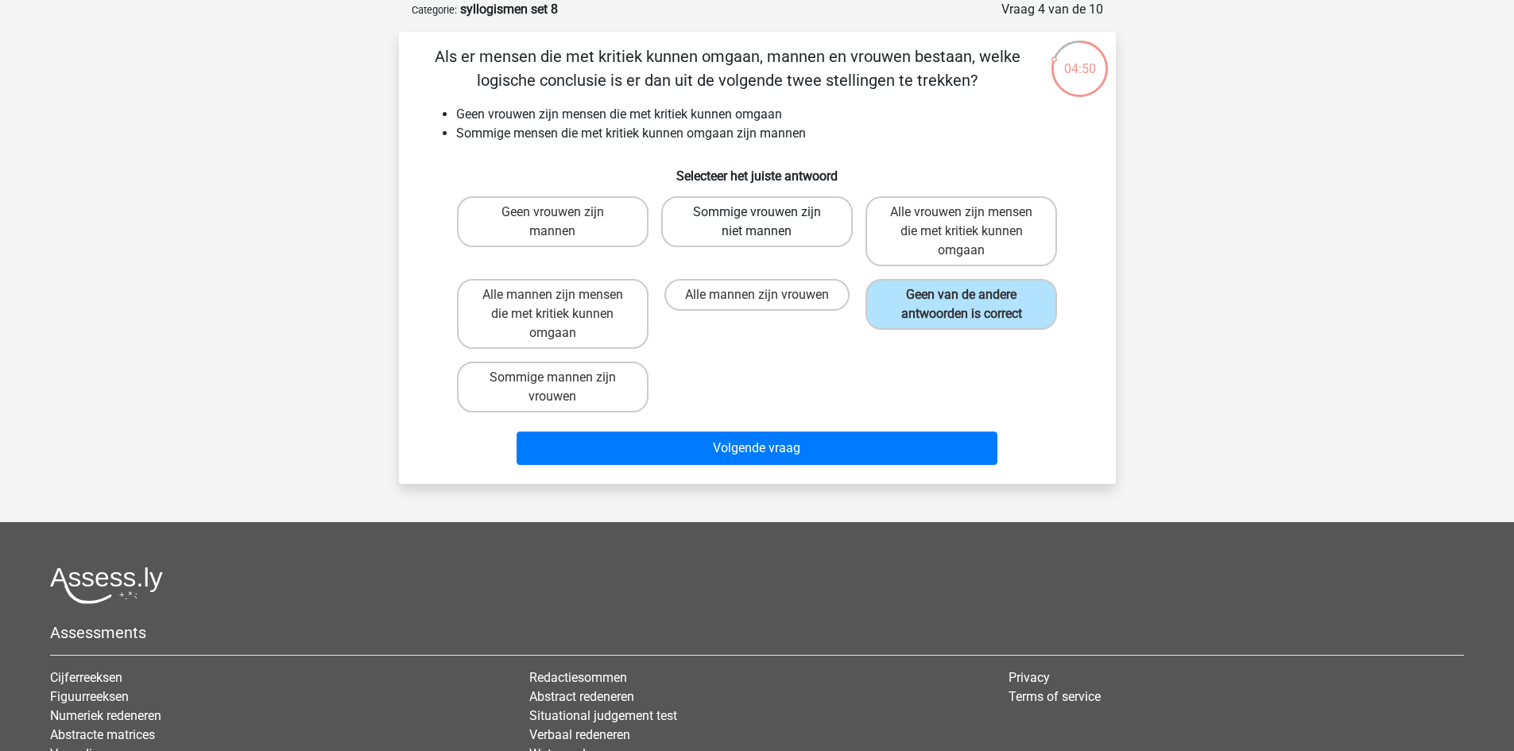
click at [790, 229] on label "Sommige vrouwen zijn niet mannen" at bounding box center [757, 221] width 192 height 51
click at [767, 223] on input "Sommige vrouwen zijn niet mannen" at bounding box center [762, 217] width 10 height 10
radio input "true"
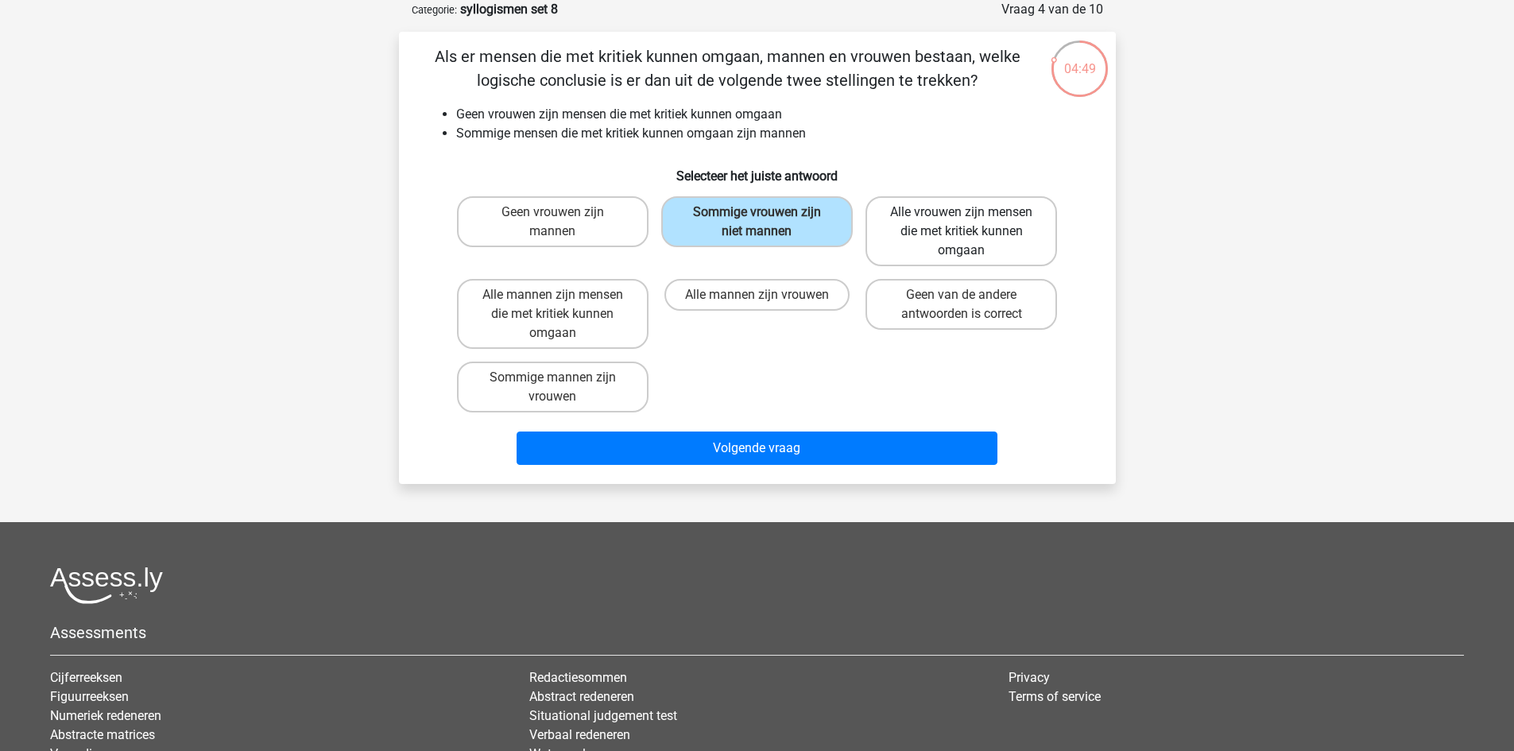
click at [925, 235] on label "Alle vrouwen zijn mensen die met kritiek kunnen omgaan" at bounding box center [962, 231] width 192 height 70
click at [962, 223] on input "Alle vrouwen zijn mensen die met kritiek kunnen omgaan" at bounding box center [967, 217] width 10 height 10
radio input "true"
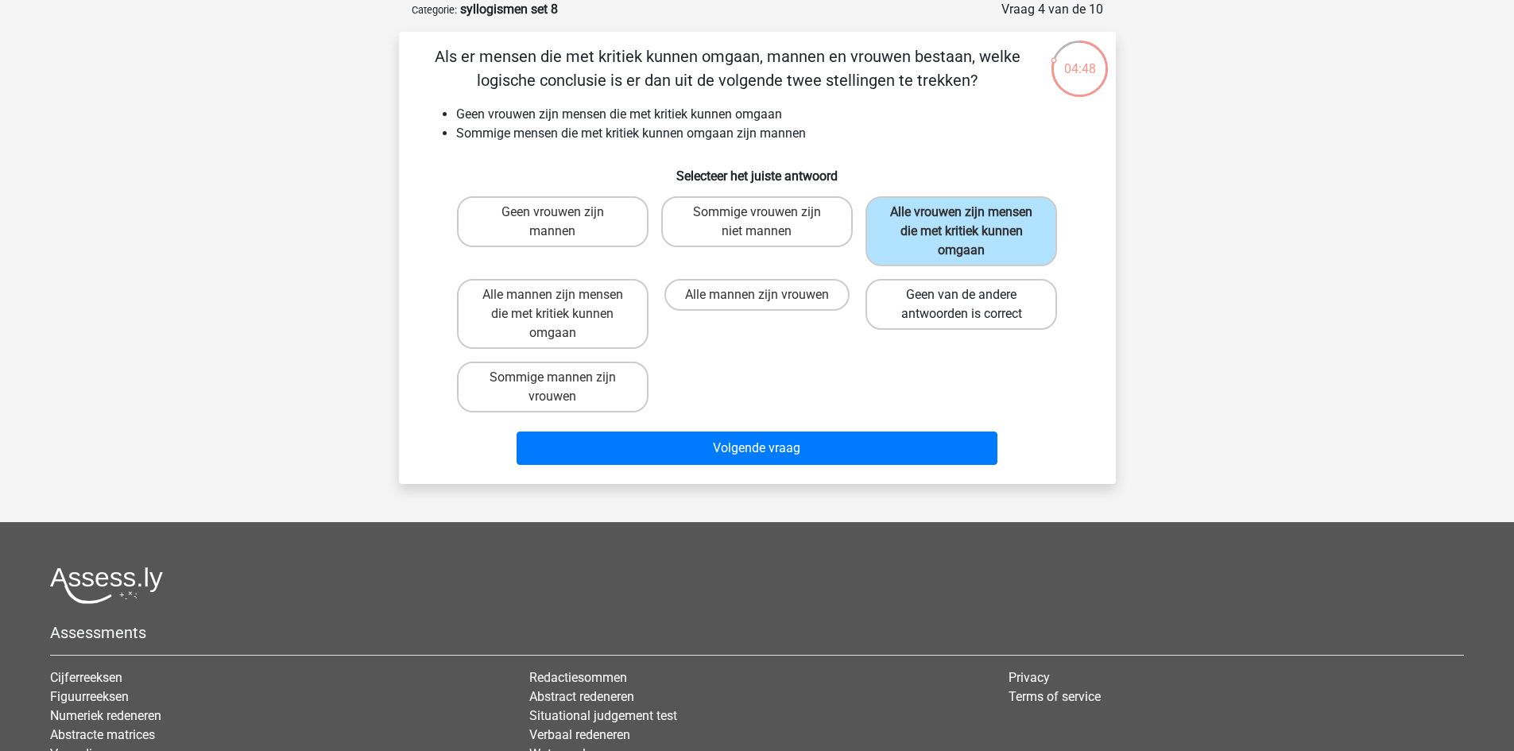
click at [889, 281] on label "Geen van de andere antwoorden is correct" at bounding box center [962, 304] width 192 height 51
click at [962, 295] on input "Geen van de andere antwoorden is correct" at bounding box center [967, 300] width 10 height 10
radio input "true"
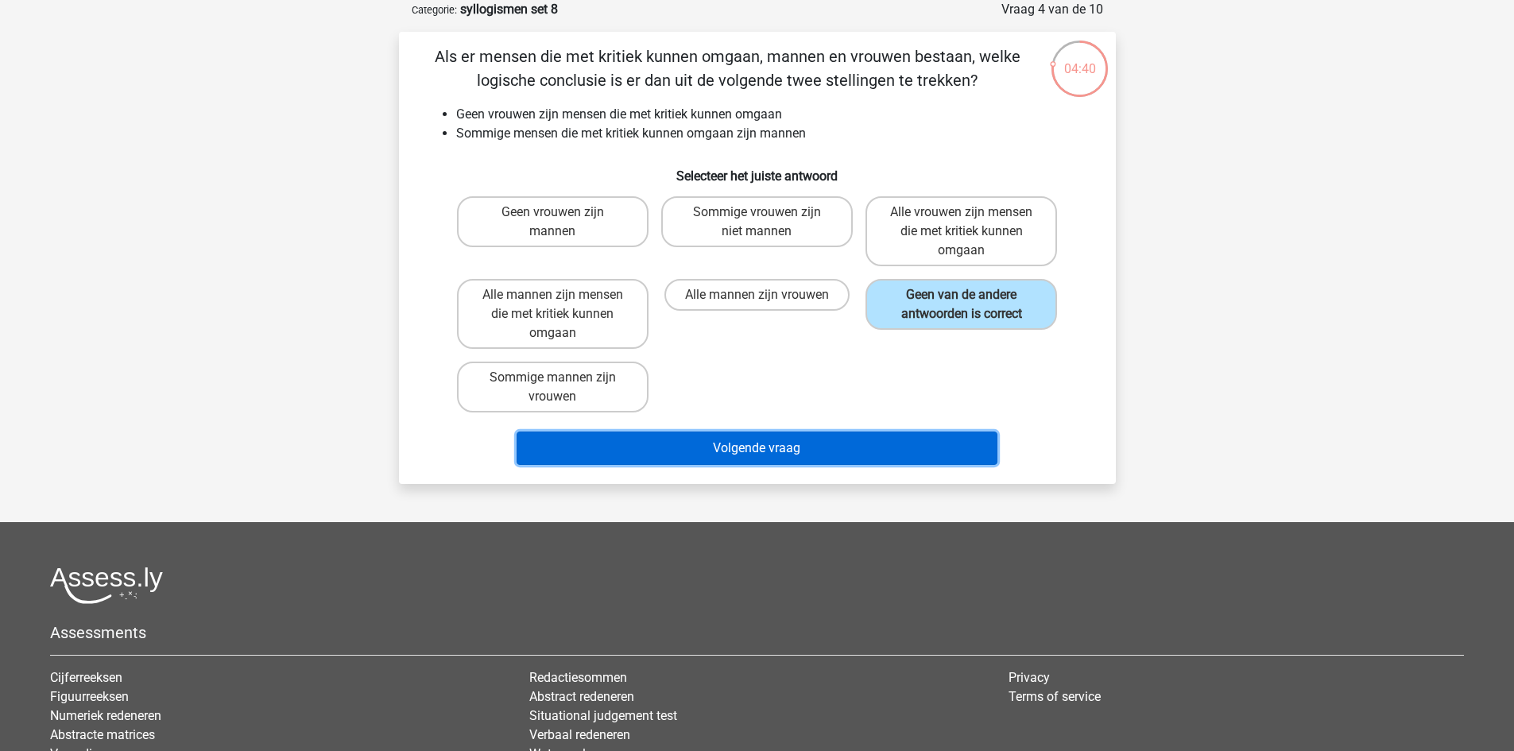
click at [750, 442] on button "Volgende vraag" at bounding box center [757, 448] width 481 height 33
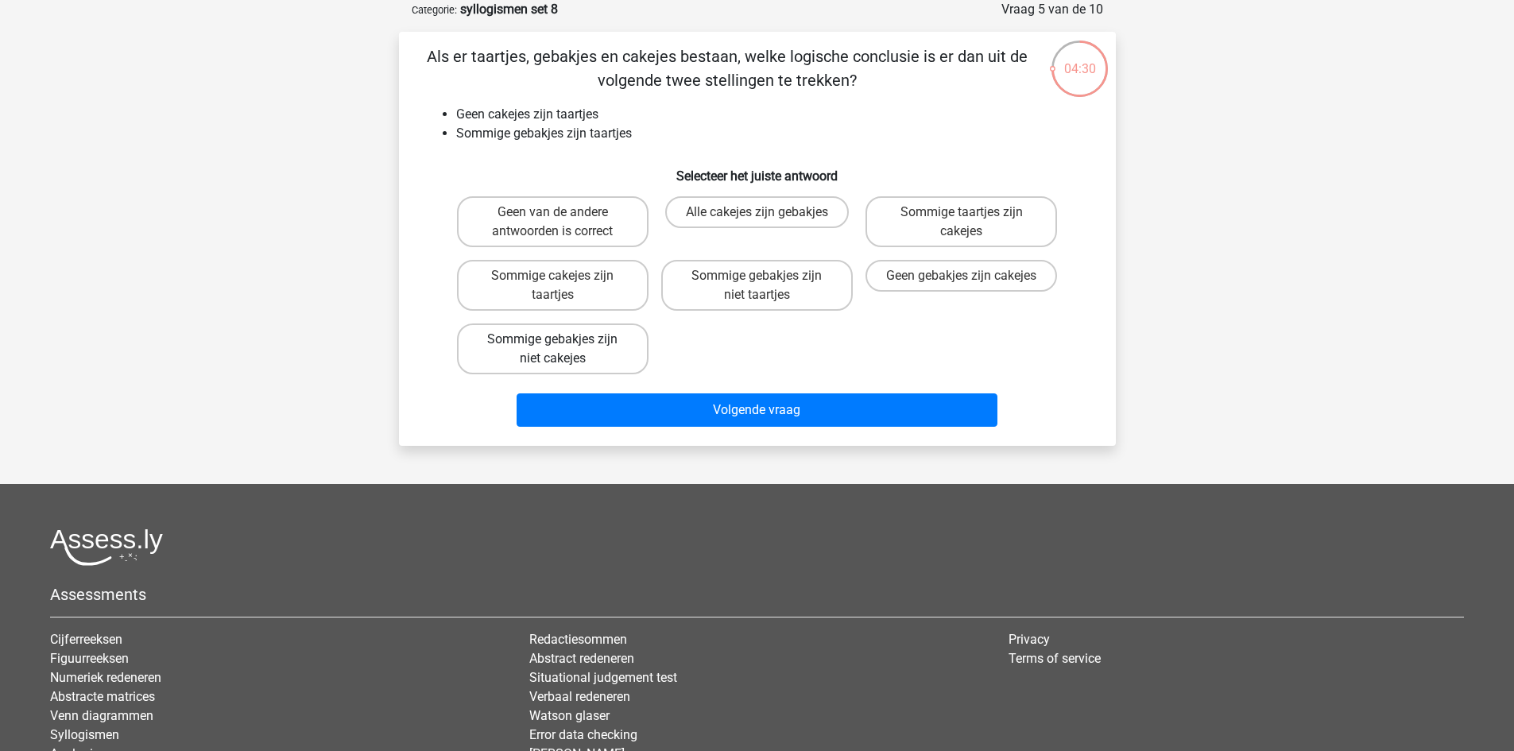
click at [549, 343] on label "Sommige gebakjes zijn niet cakejes" at bounding box center [553, 349] width 192 height 51
click at [552, 343] on input "Sommige gebakjes zijn niet cakejes" at bounding box center [557, 344] width 10 height 10
radio input "true"
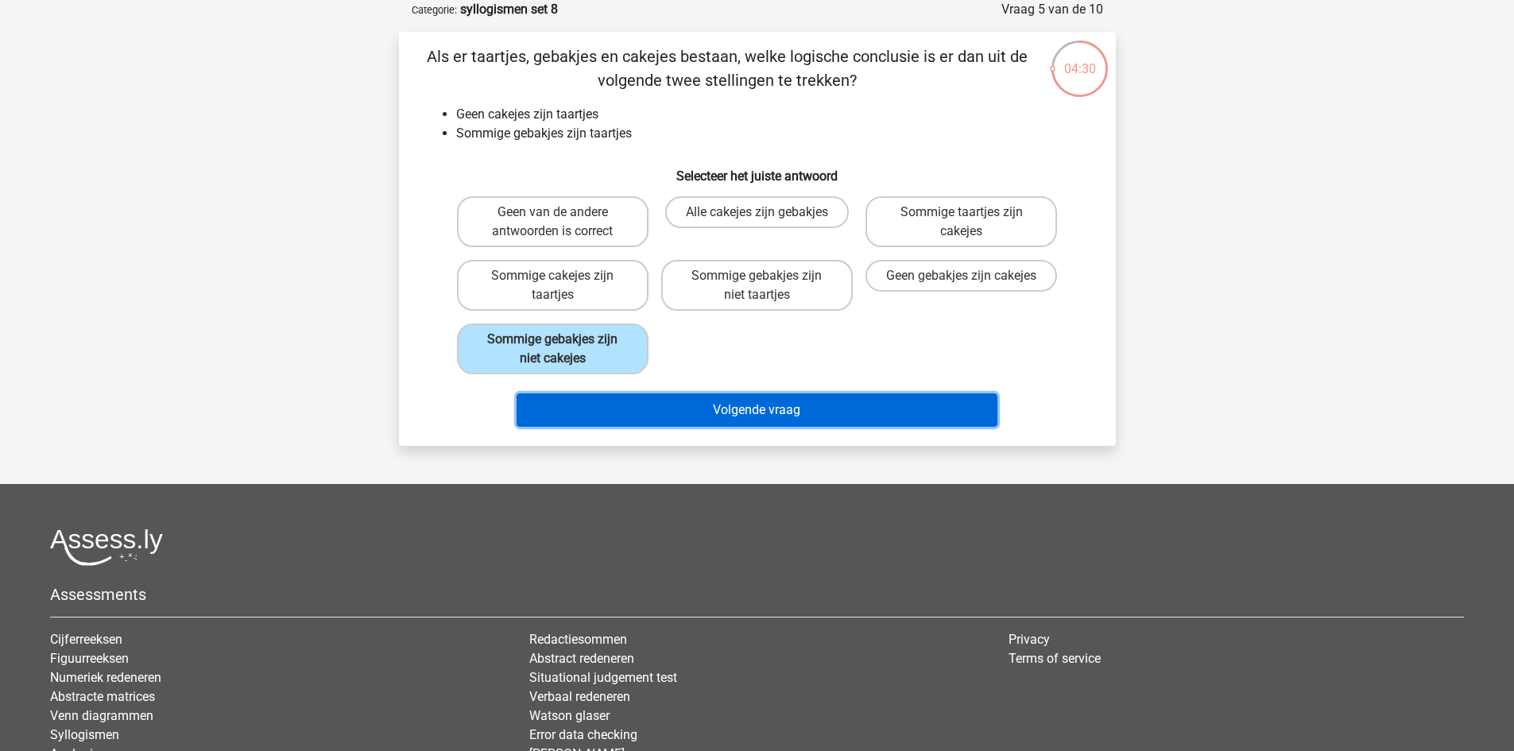
click at [653, 409] on button "Volgende vraag" at bounding box center [757, 410] width 481 height 33
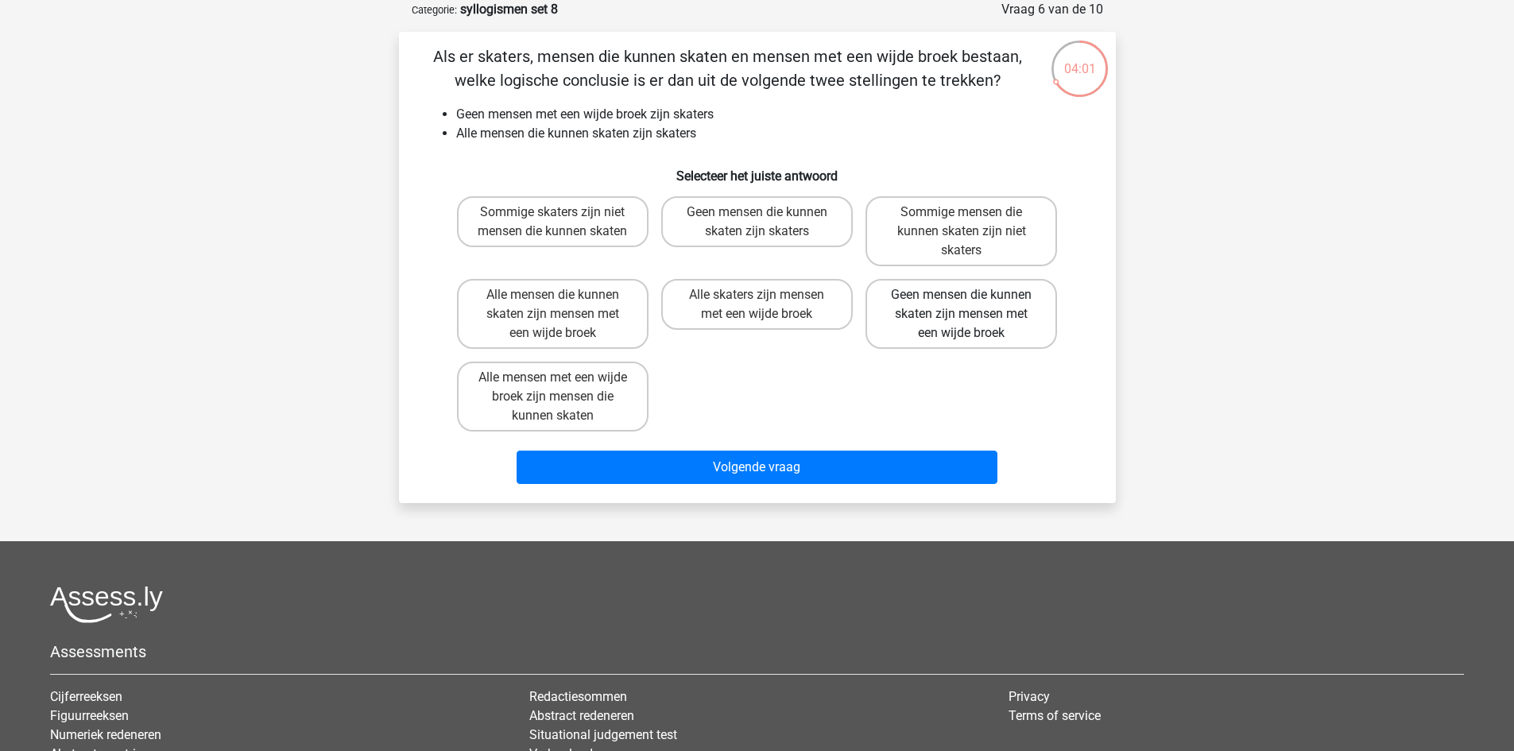
click at [991, 334] on label "Geen mensen die kunnen skaten zijn mensen met een wijde broek" at bounding box center [962, 314] width 192 height 70
click at [972, 305] on input "Geen mensen die kunnen skaten zijn mensen met een wijde broek" at bounding box center [967, 300] width 10 height 10
radio input "true"
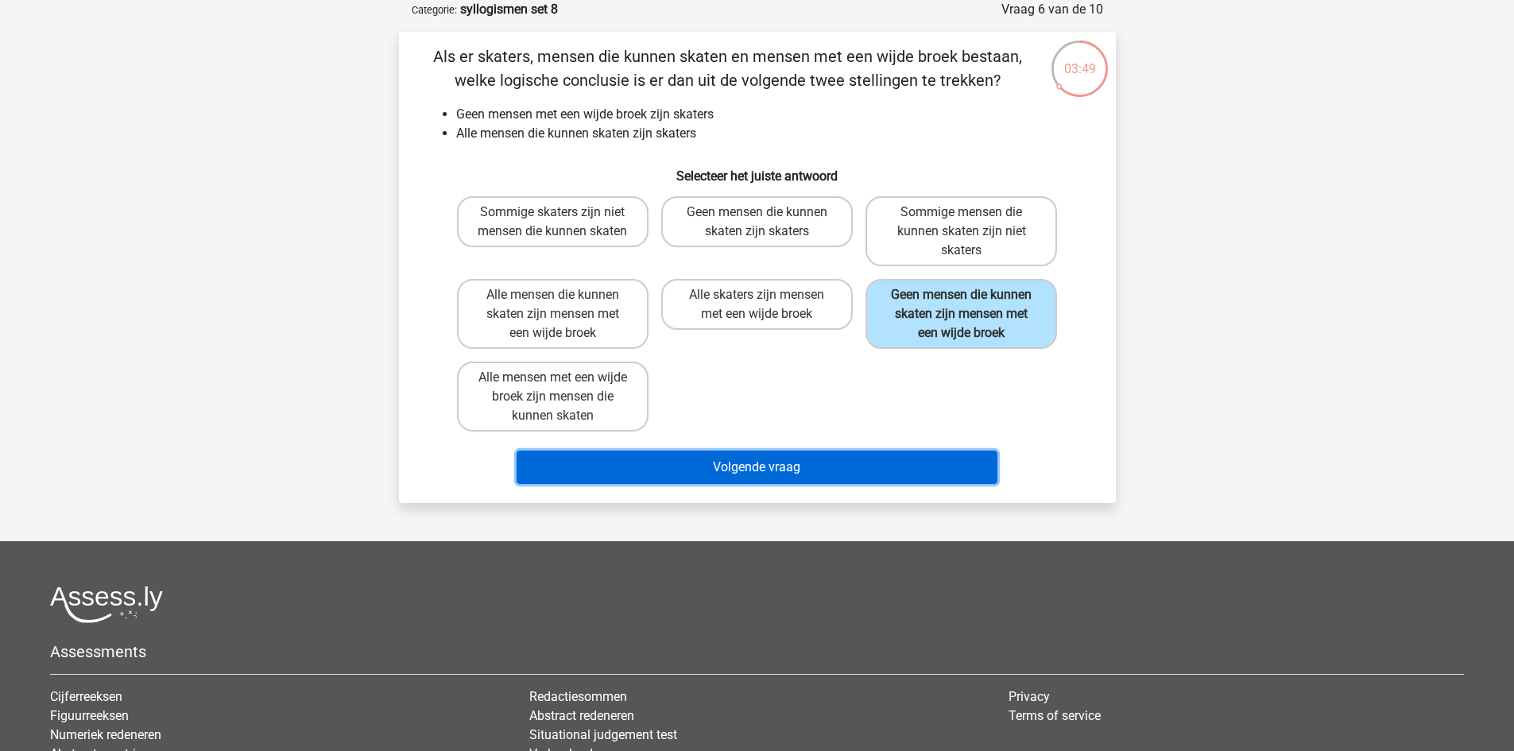
click at [855, 464] on button "Volgende vraag" at bounding box center [757, 467] width 481 height 33
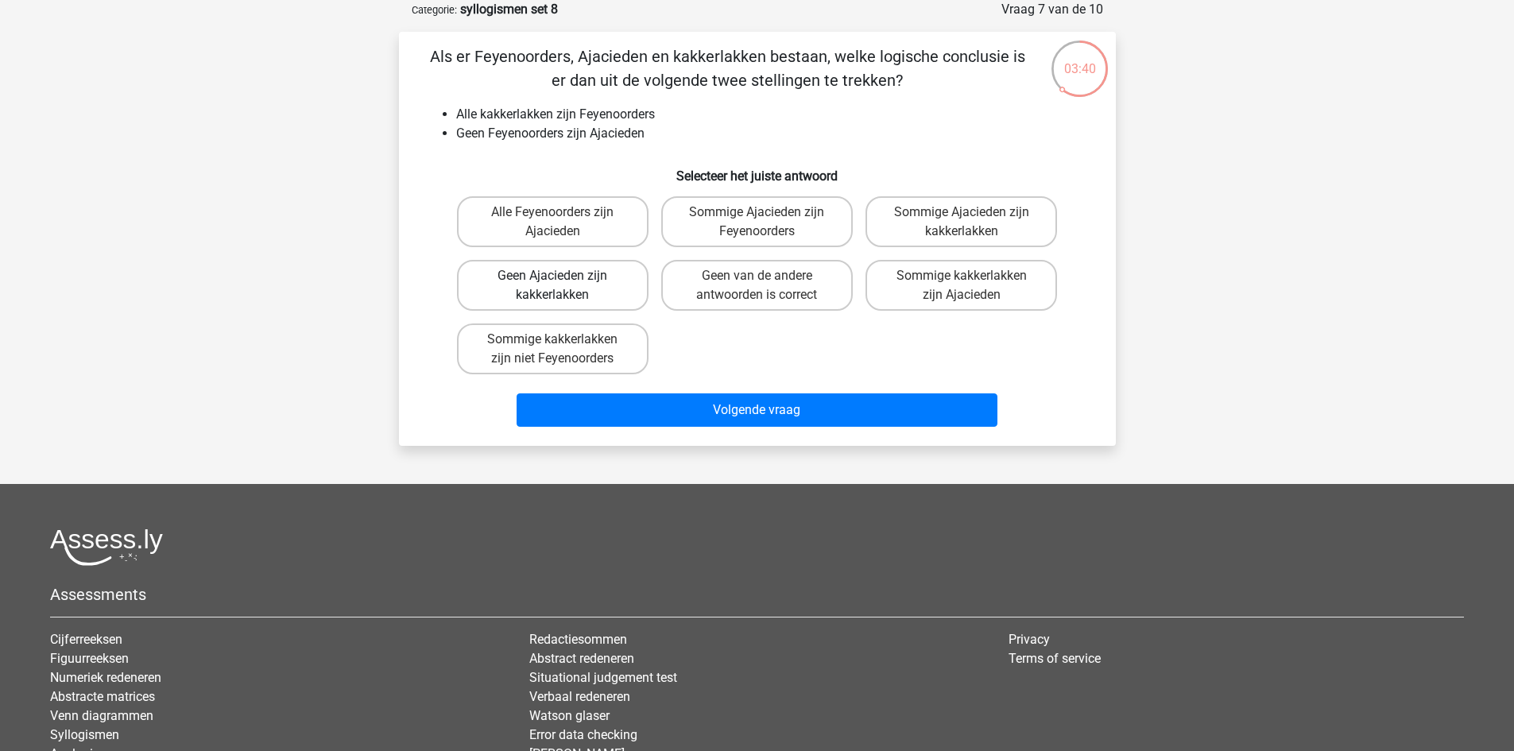
click at [606, 292] on label "Geen Ajacieden zijn kakkerlakken" at bounding box center [553, 285] width 192 height 51
click at [563, 286] on input "Geen Ajacieden zijn kakkerlakken" at bounding box center [557, 281] width 10 height 10
radio input "true"
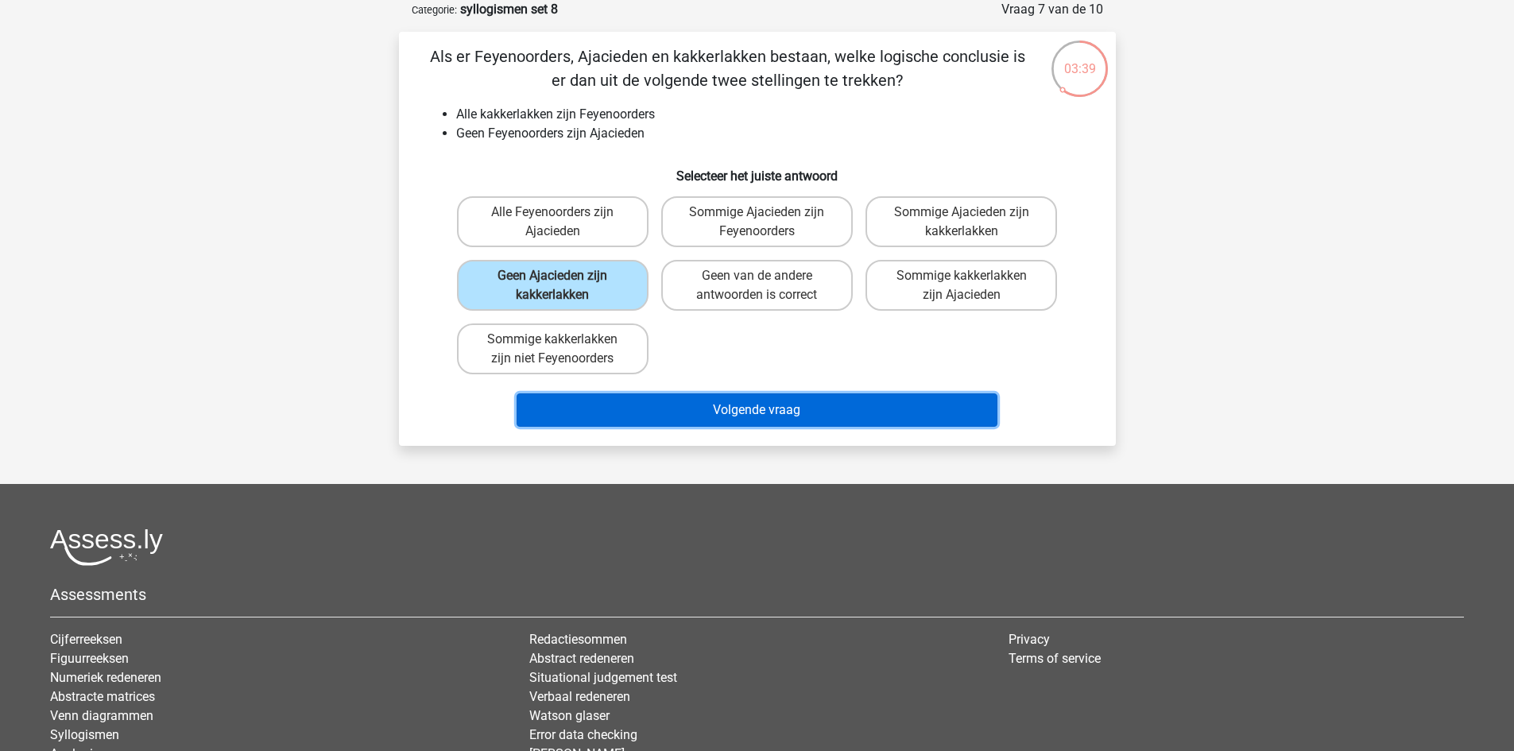
click at [727, 409] on button "Volgende vraag" at bounding box center [757, 410] width 481 height 33
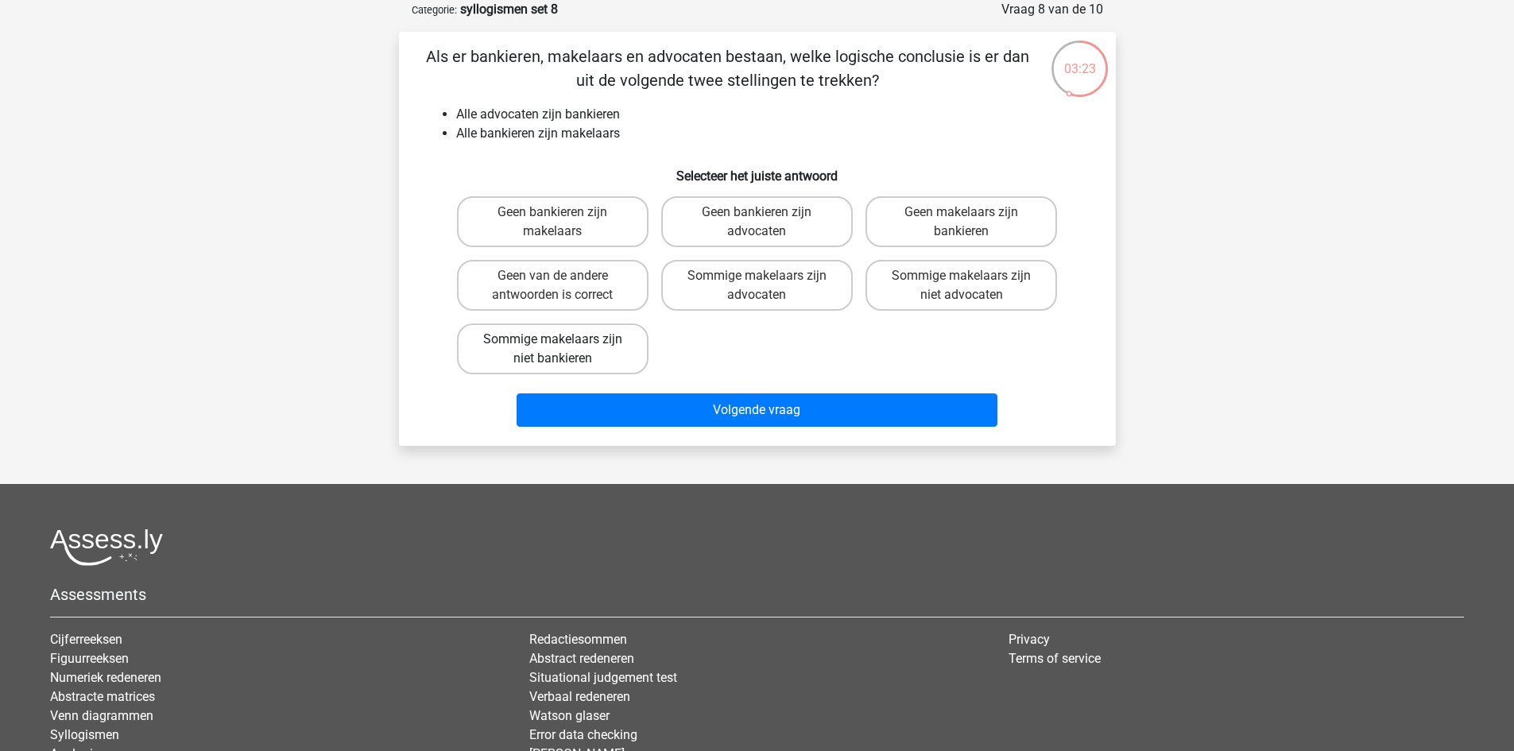
click at [592, 355] on label "Sommige makelaars zijn niet bankieren" at bounding box center [553, 349] width 192 height 51
click at [563, 350] on input "Sommige makelaars zijn niet bankieren" at bounding box center [557, 344] width 10 height 10
radio input "true"
click at [839, 295] on label "Sommige makelaars zijn advocaten" at bounding box center [757, 285] width 192 height 51
click at [767, 286] on input "Sommige makelaars zijn advocaten" at bounding box center [762, 281] width 10 height 10
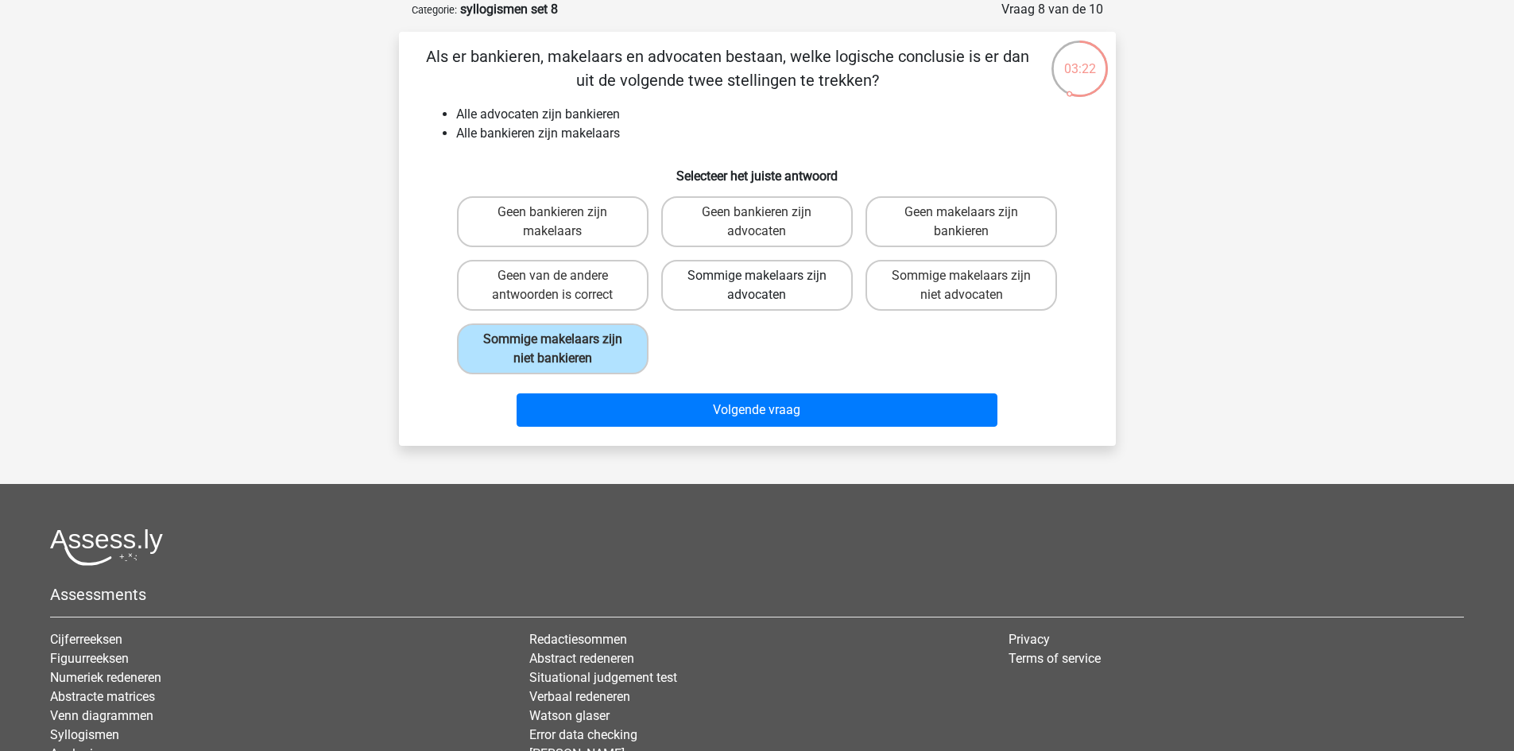
radio input "true"
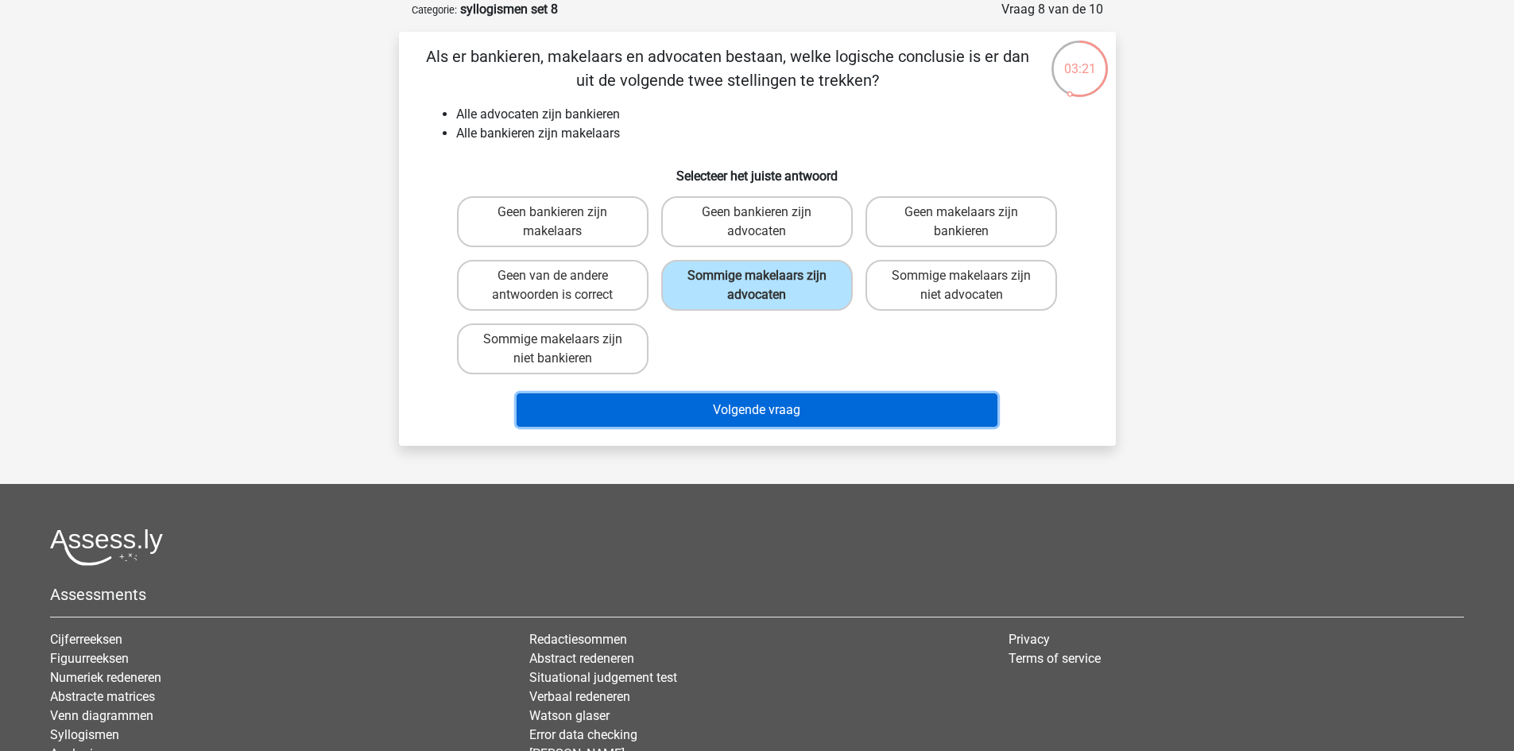
click at [849, 405] on button "Volgende vraag" at bounding box center [757, 410] width 481 height 33
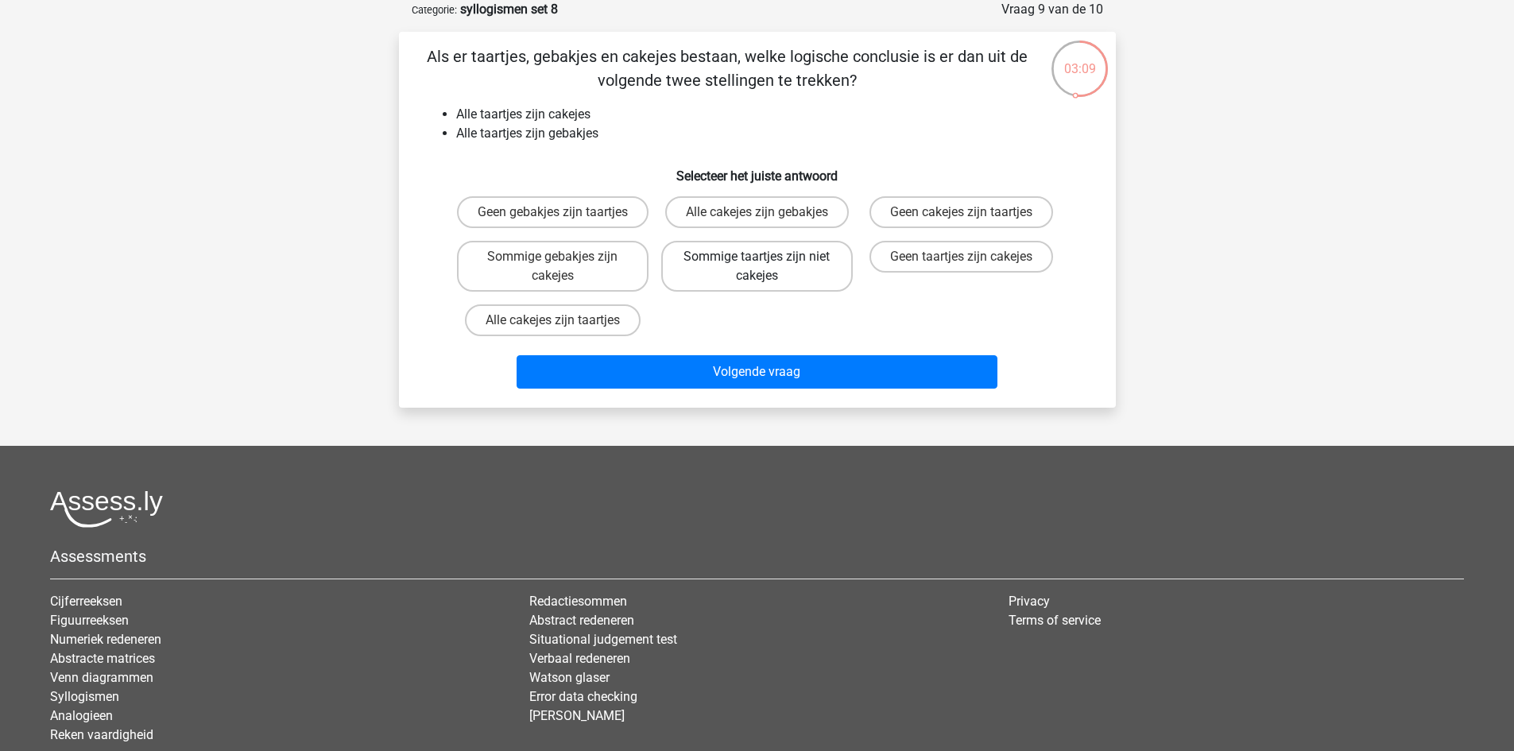
click at [737, 290] on label "Sommige taartjes zijn niet cakejes" at bounding box center [757, 266] width 192 height 51
click at [757, 267] on input "Sommige taartjes zijn niet cakejes" at bounding box center [762, 262] width 10 height 10
radio input "true"
click at [599, 286] on label "Sommige gebakjes zijn cakejes" at bounding box center [553, 266] width 192 height 51
click at [563, 267] on input "Sommige gebakjes zijn cakejes" at bounding box center [557, 262] width 10 height 10
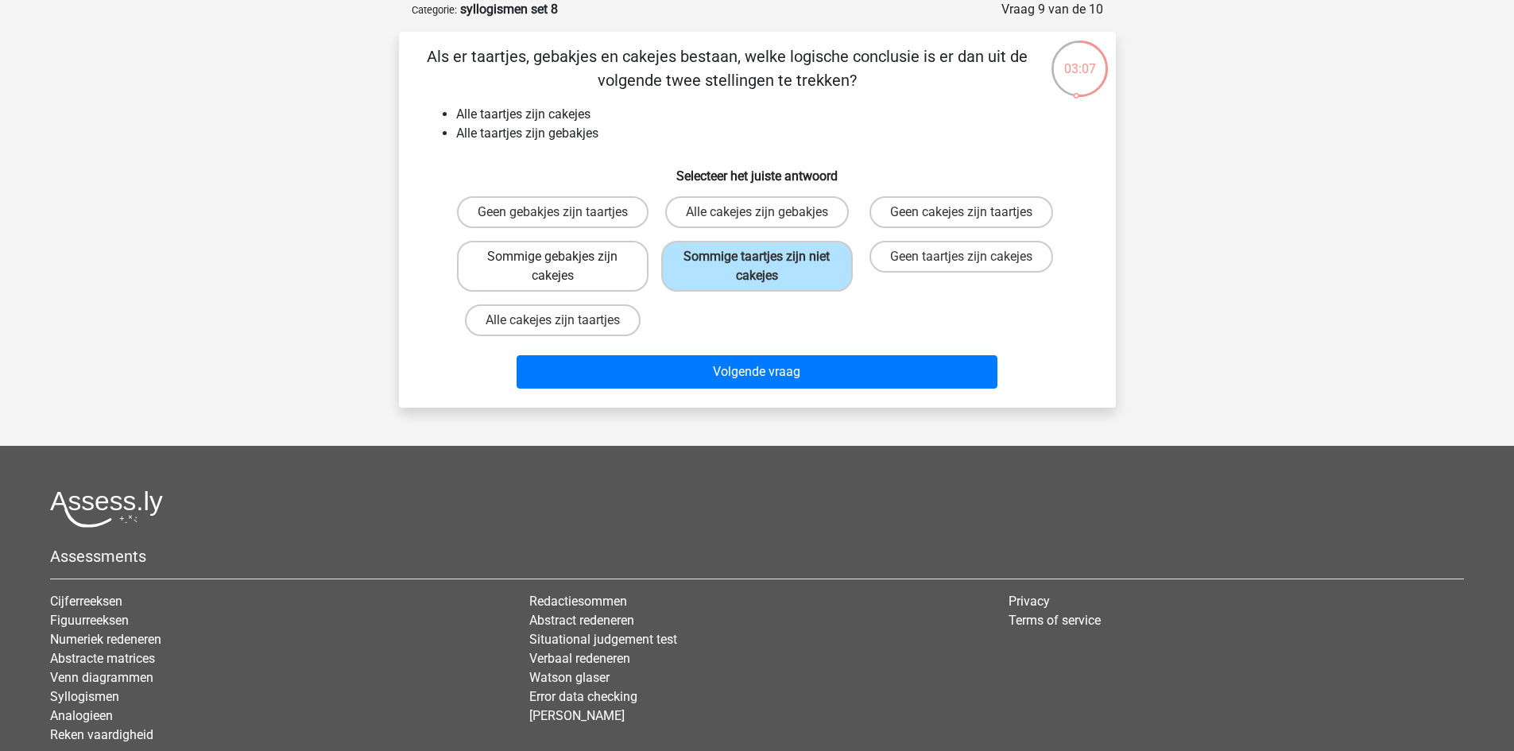
radio input "true"
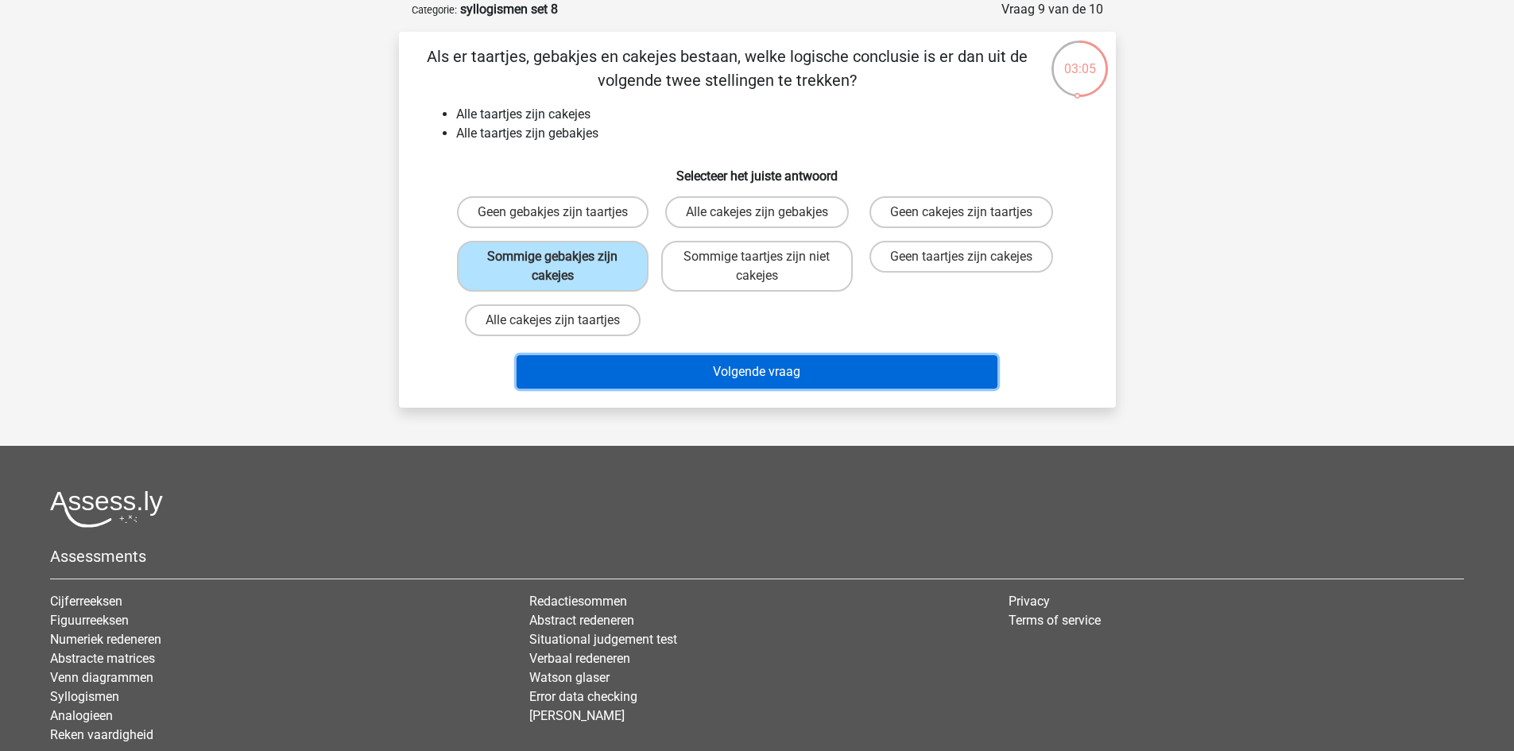
click at [674, 387] on button "Volgende vraag" at bounding box center [757, 371] width 481 height 33
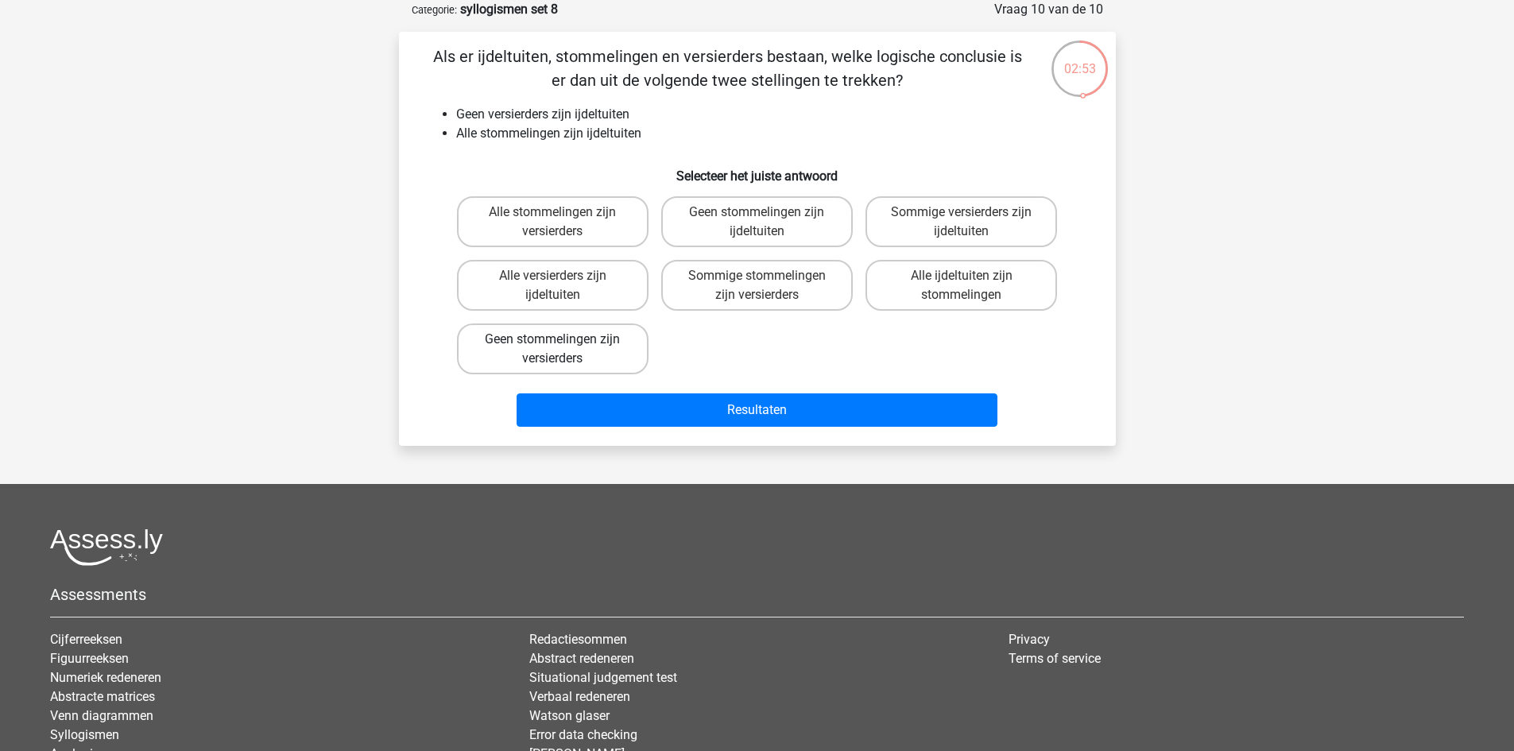
click at [580, 333] on label "Geen stommelingen zijn versierders" at bounding box center [553, 349] width 192 height 51
click at [563, 339] on input "Geen stommelingen zijn versierders" at bounding box center [557, 344] width 10 height 10
radio input "true"
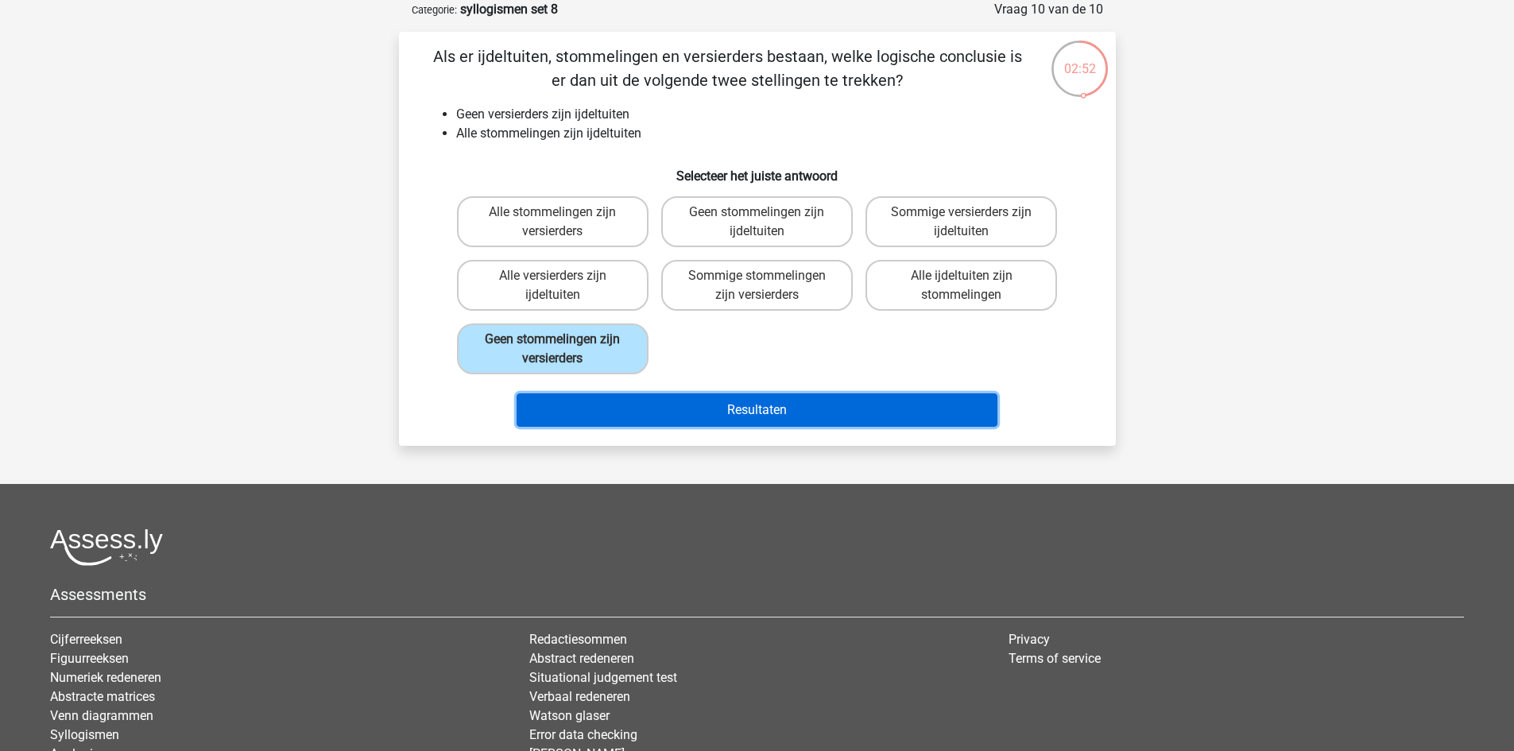
click at [686, 421] on button "Resultaten" at bounding box center [757, 410] width 481 height 33
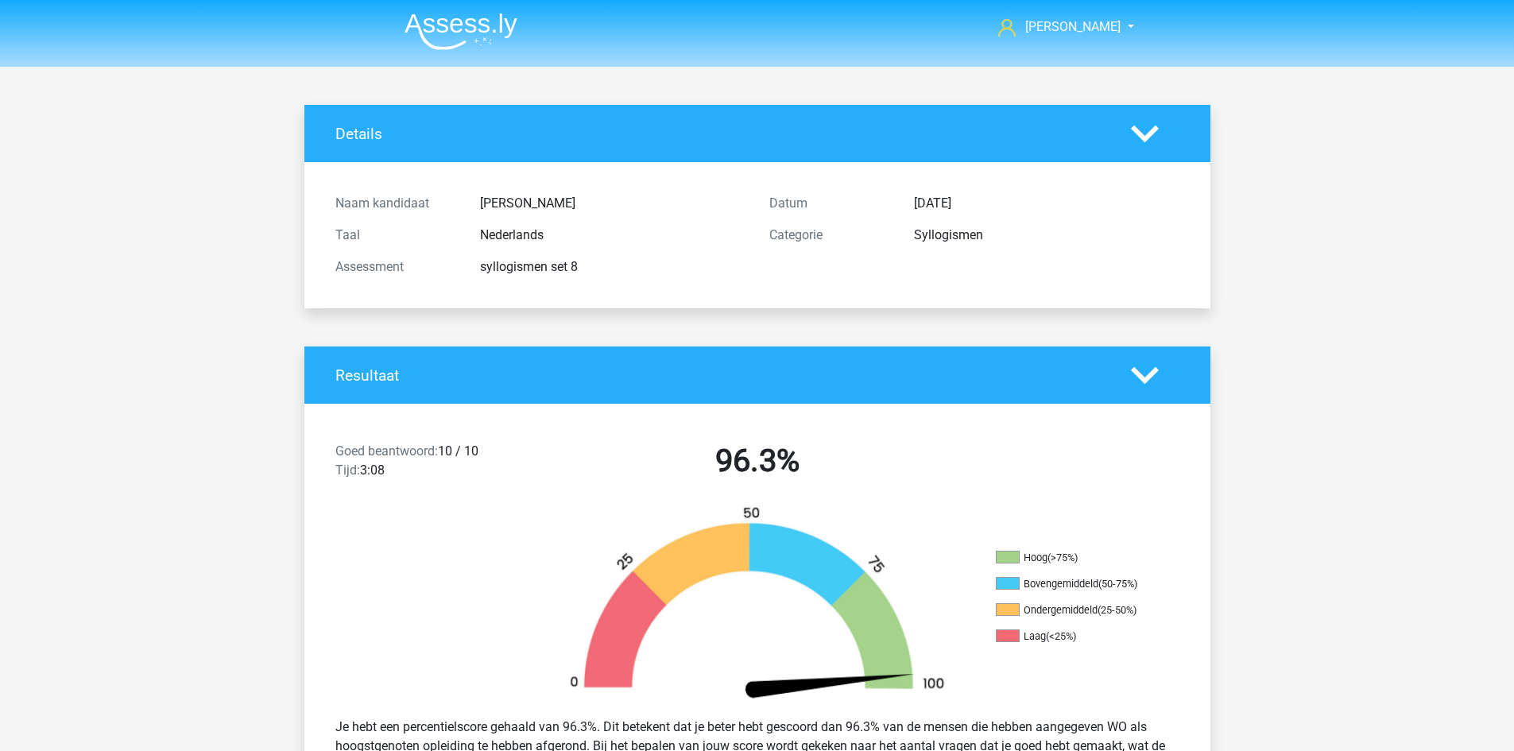
click at [440, 30] on img at bounding box center [461, 31] width 113 height 37
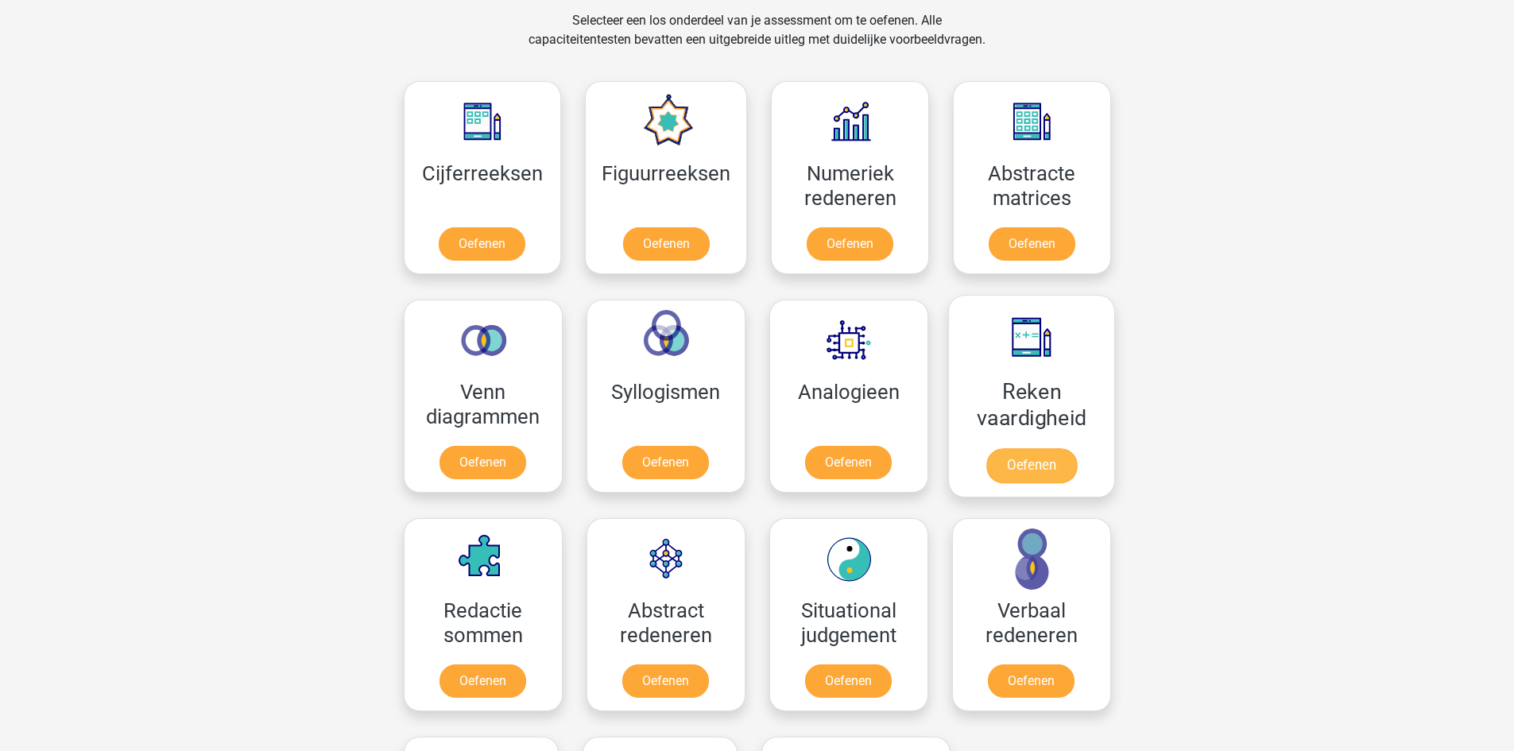
scroll to position [636, 0]
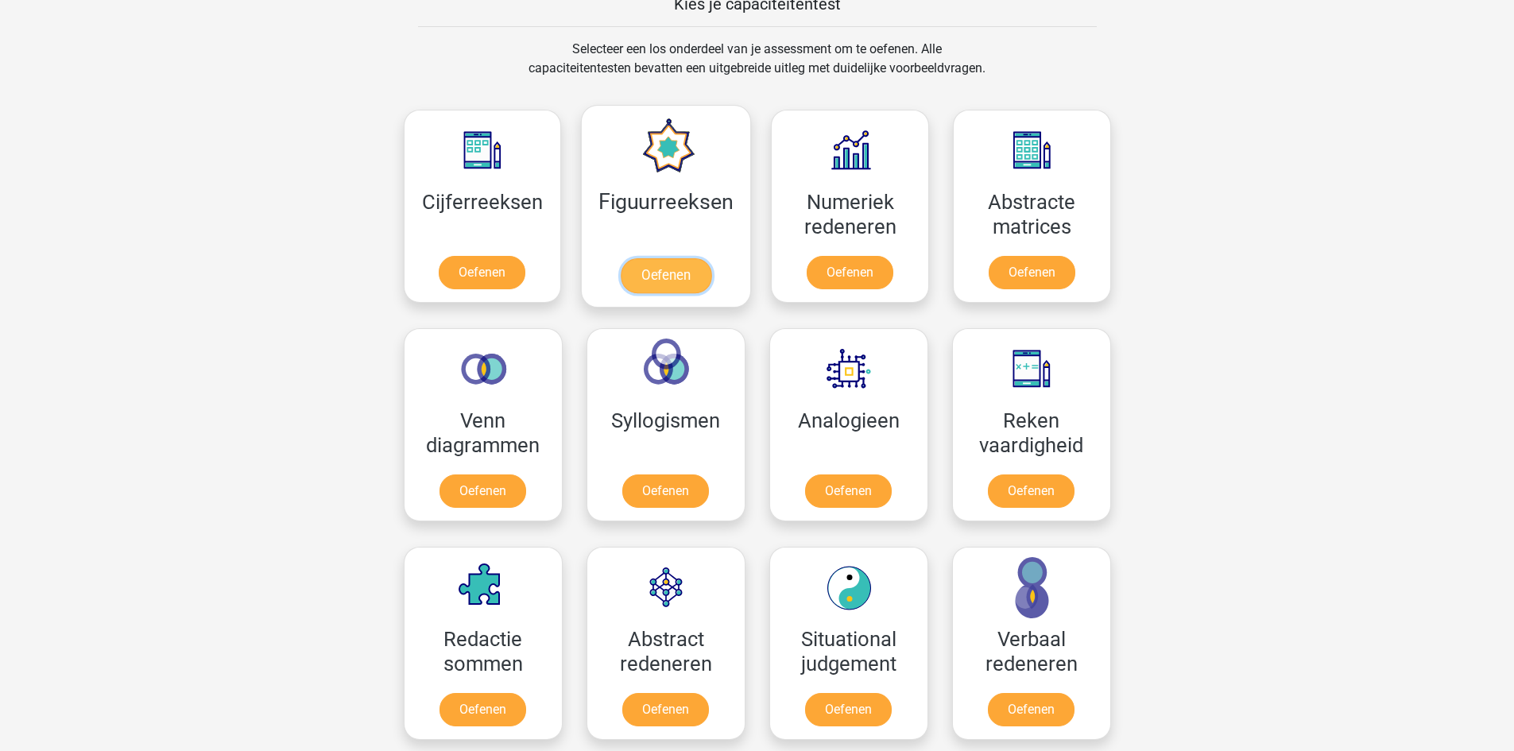
click at [641, 258] on link "Oefenen" at bounding box center [666, 275] width 91 height 35
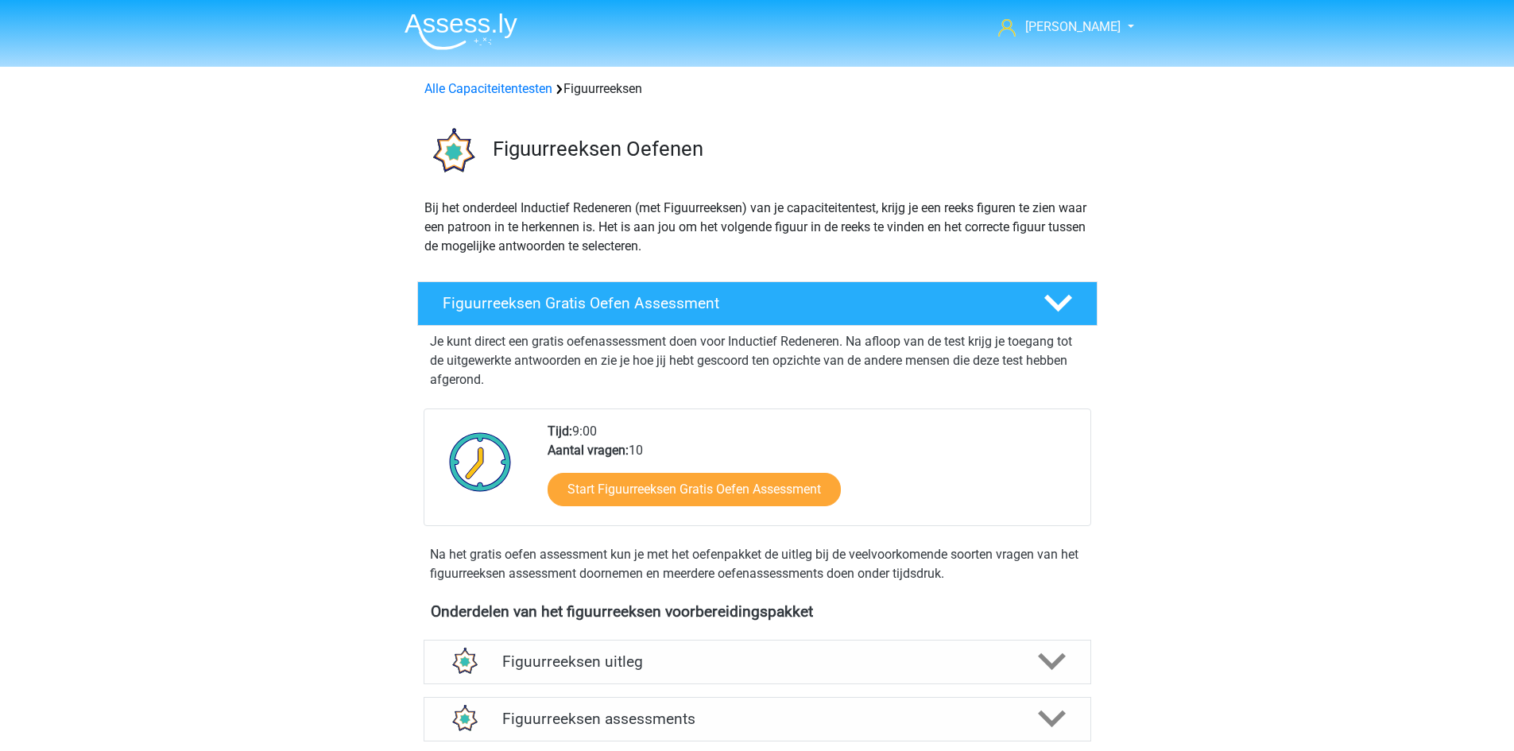
click at [462, 29] on img at bounding box center [461, 31] width 113 height 37
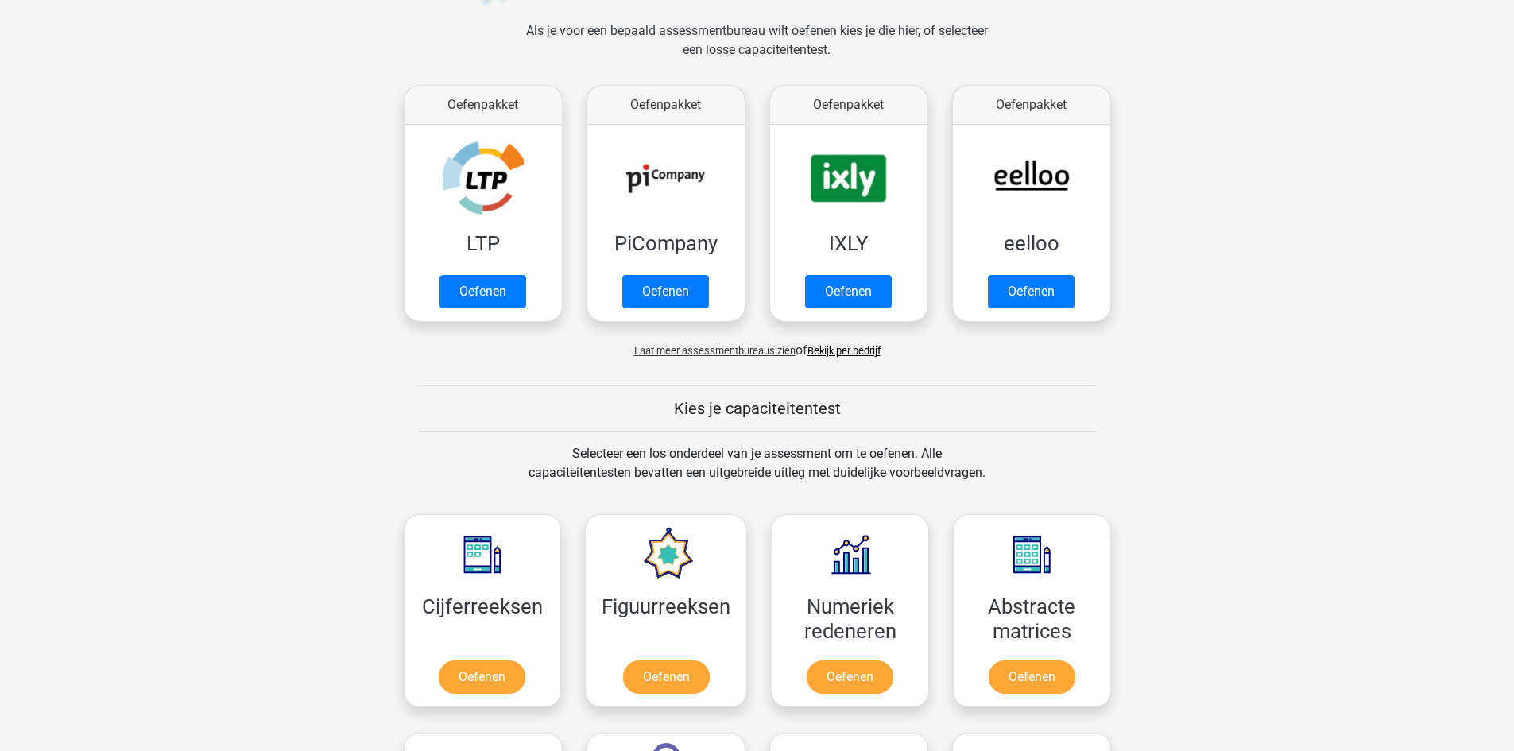
scroll to position [477, 0]
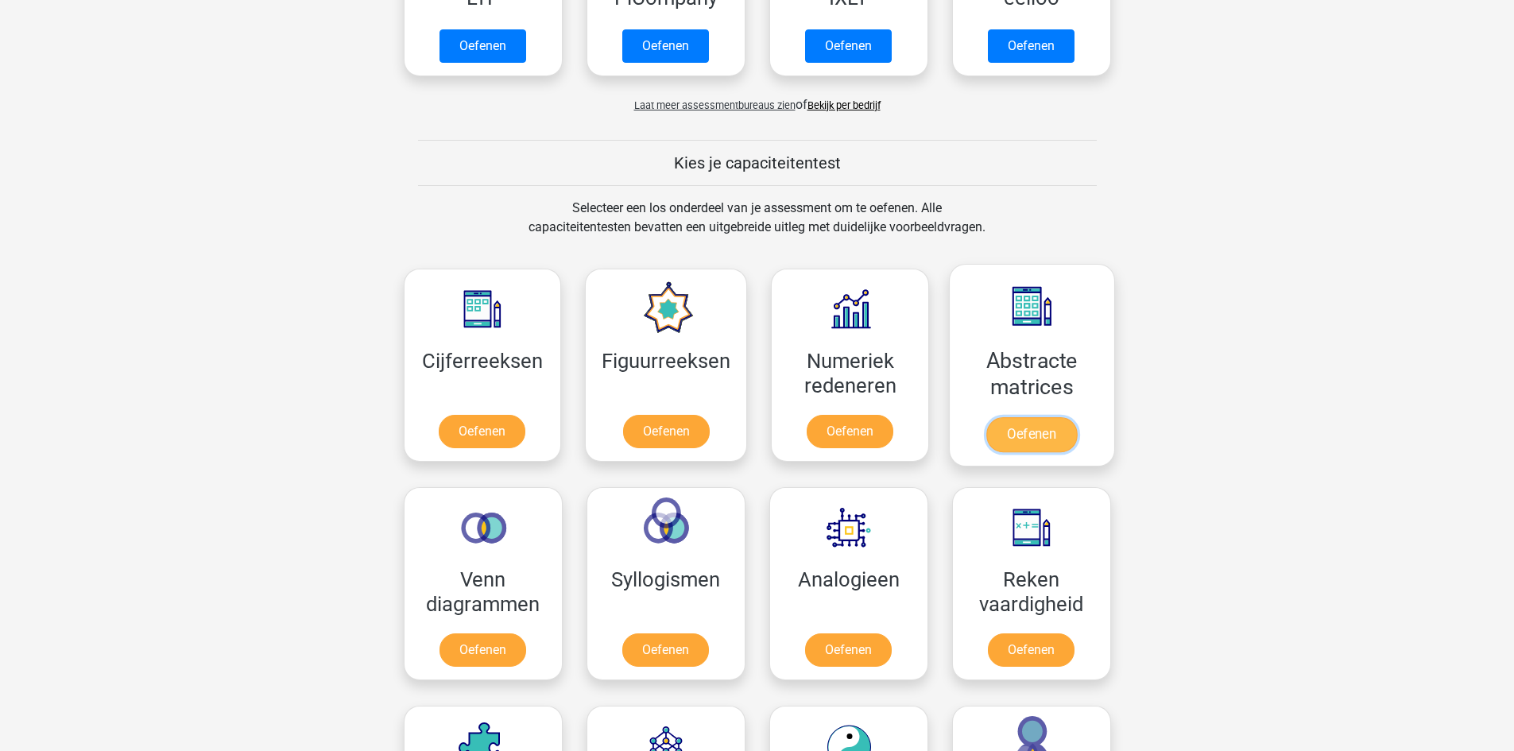
click at [1012, 417] on link "Oefenen" at bounding box center [1032, 434] width 91 height 35
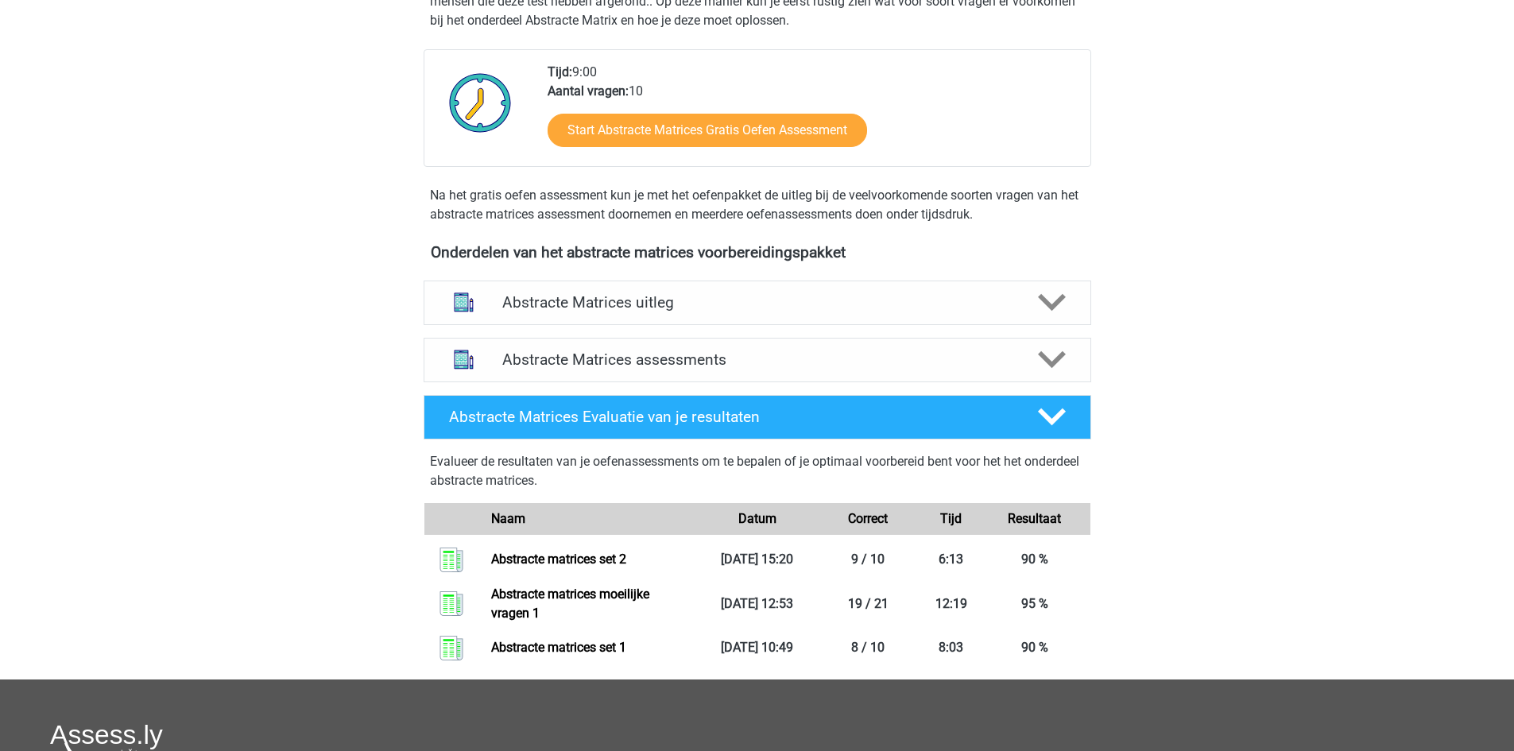
scroll to position [397, 0]
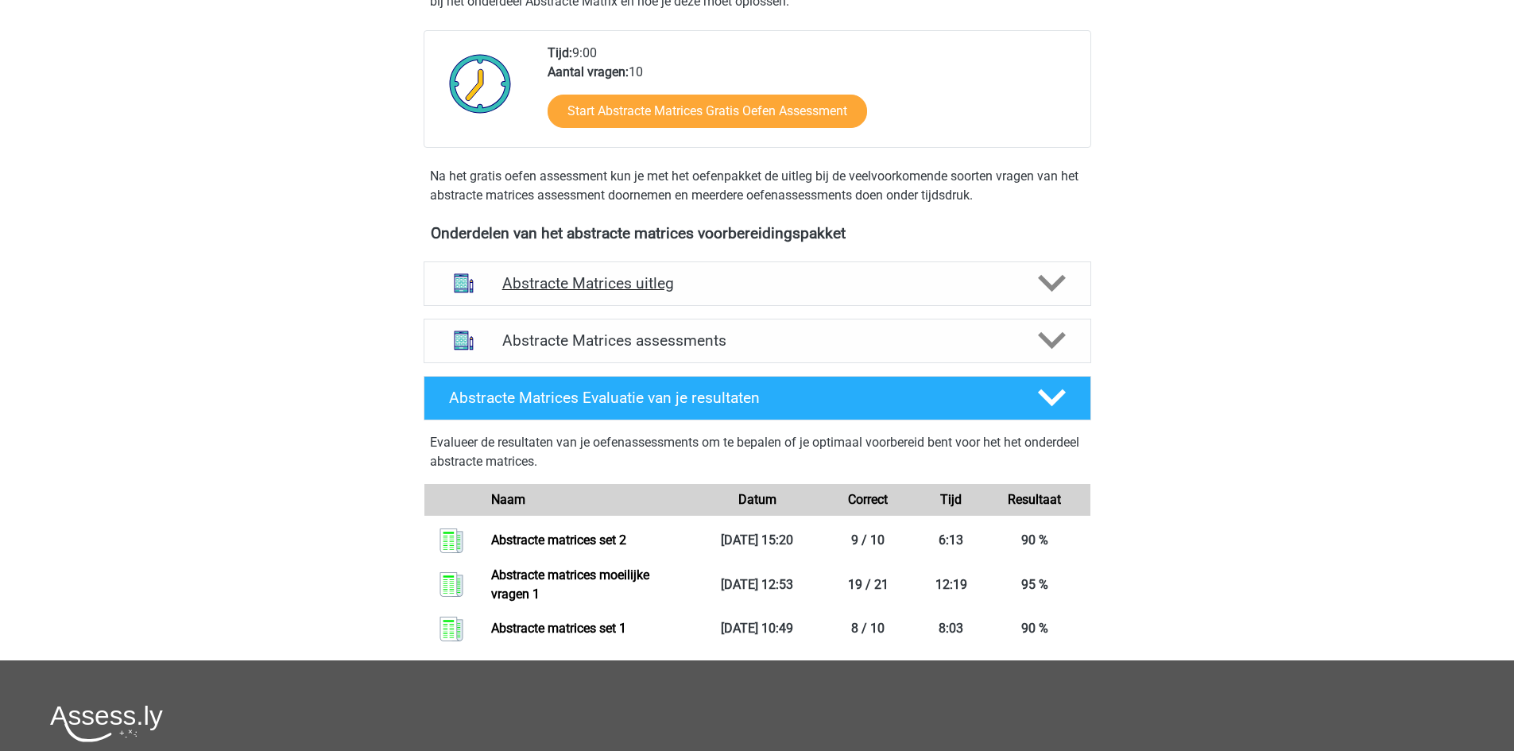
click at [642, 289] on h4 "Abstracte Matrices uitleg" at bounding box center [757, 283] width 510 height 18
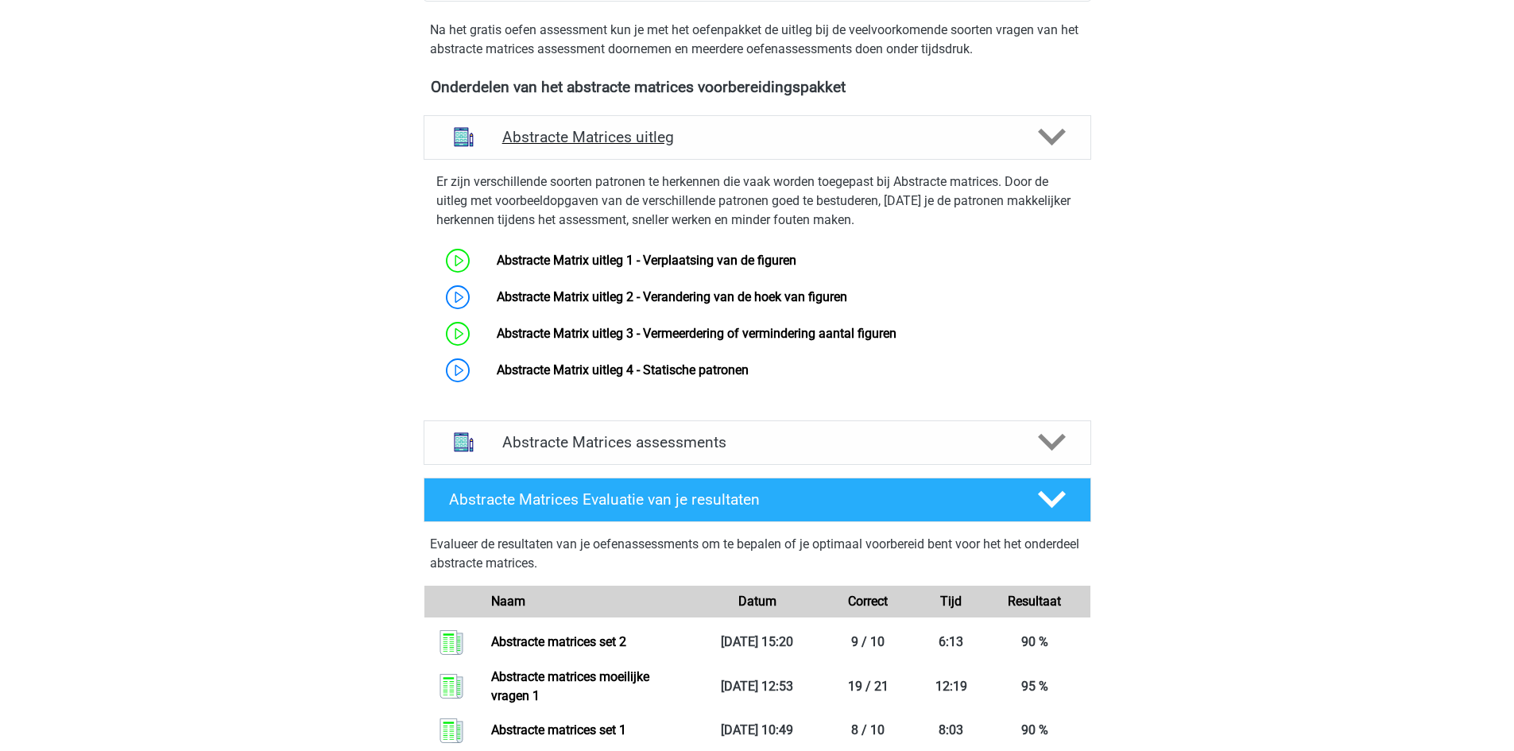
scroll to position [556, 0]
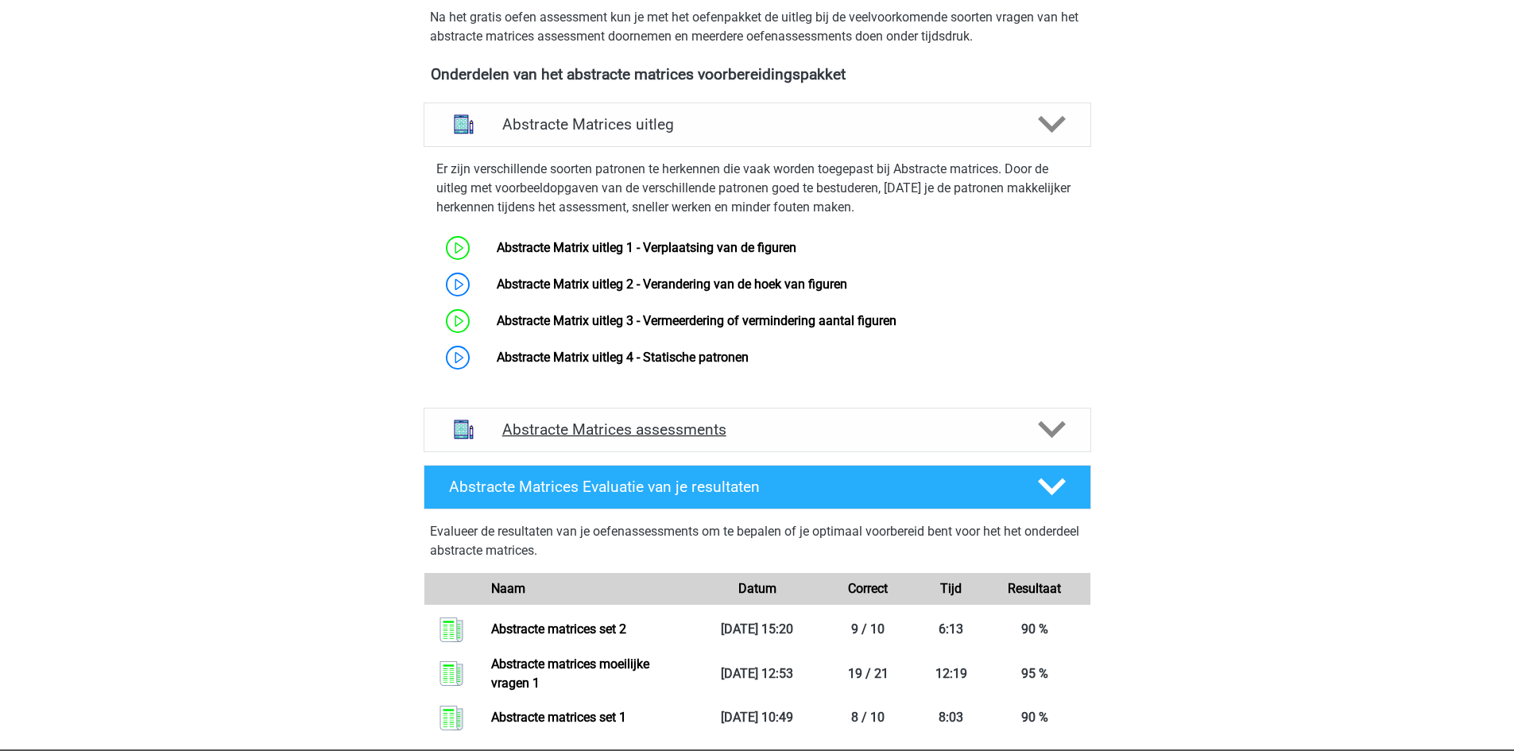
click at [743, 421] on h4 "Abstracte Matrices assessments" at bounding box center [757, 430] width 510 height 18
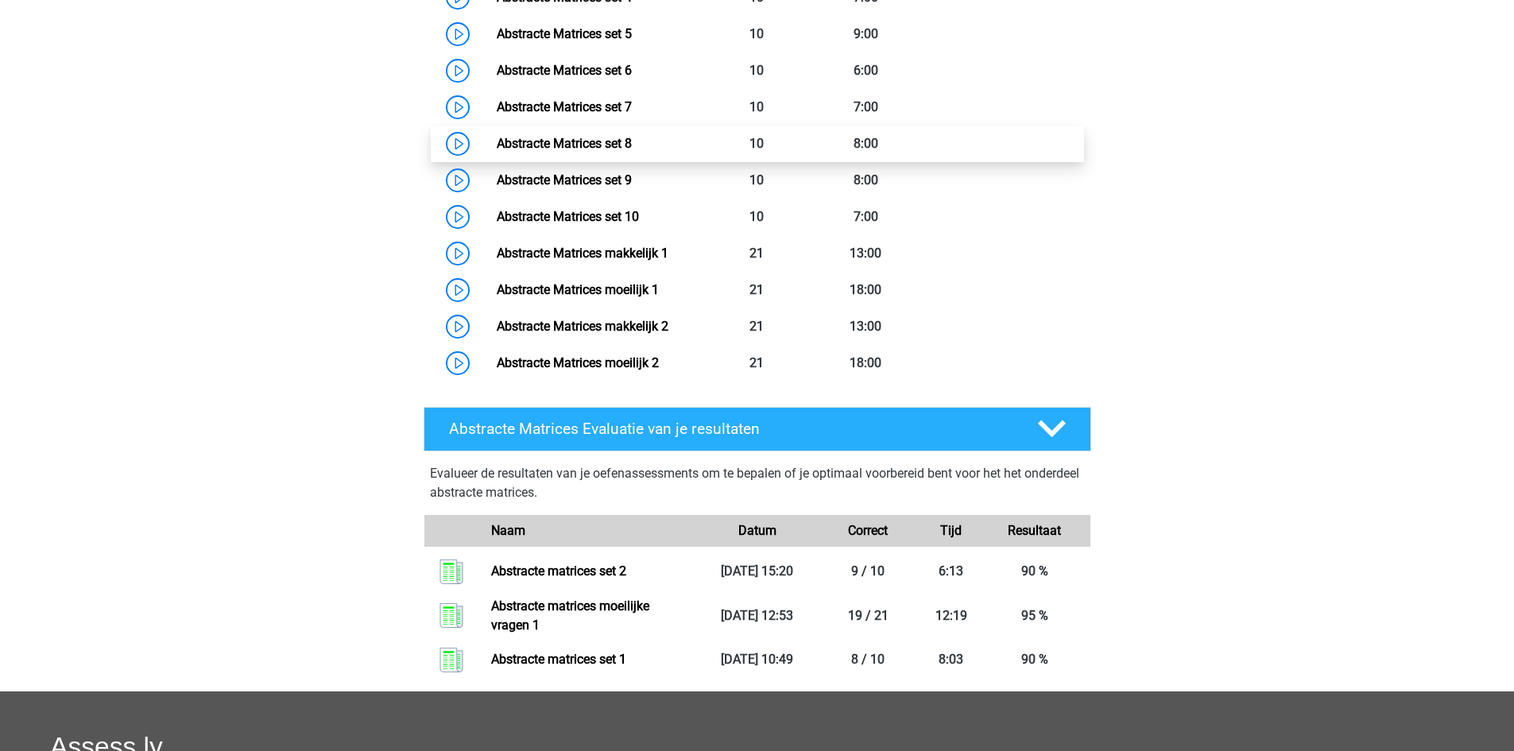
scroll to position [954, 0]
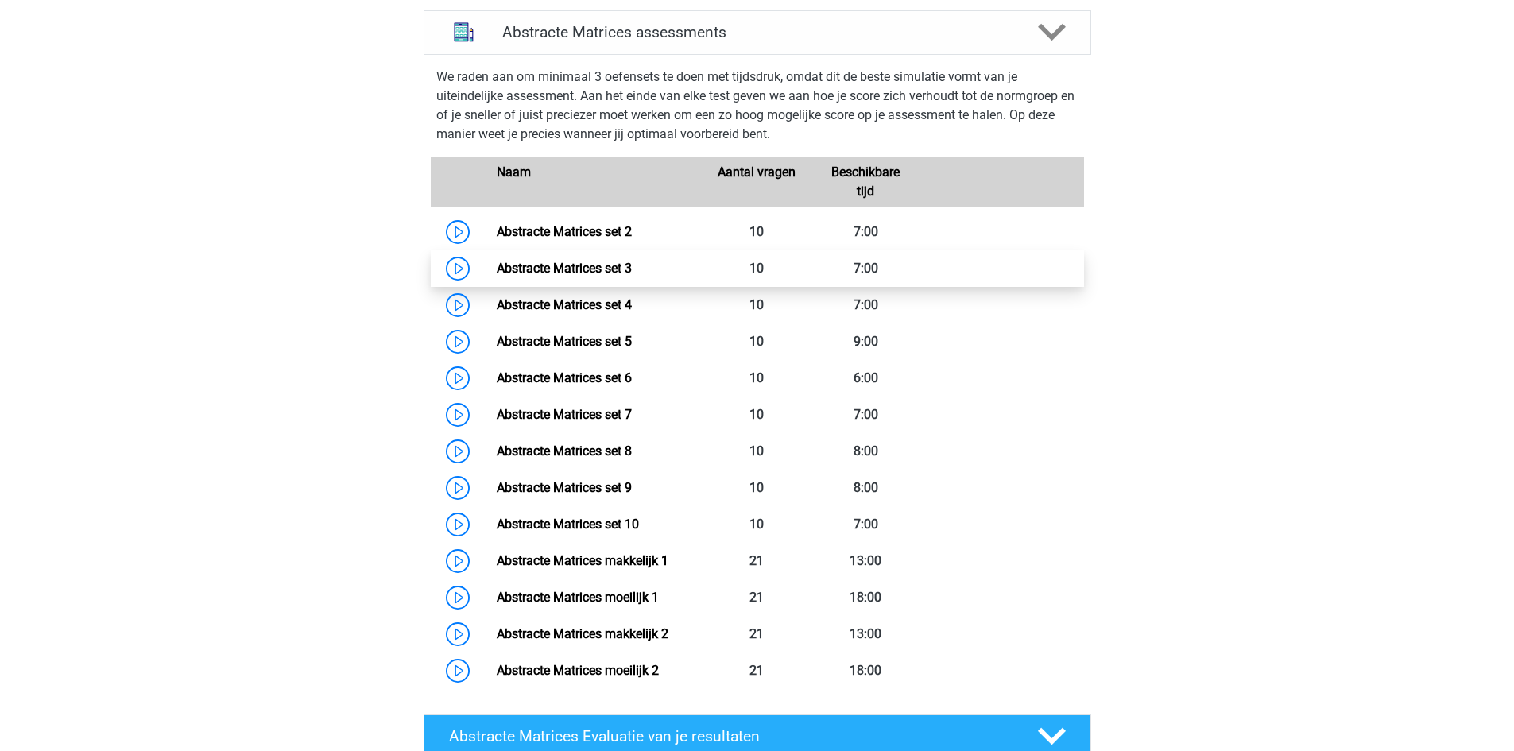
click at [632, 274] on link "Abstracte Matrices set 3" at bounding box center [564, 268] width 135 height 15
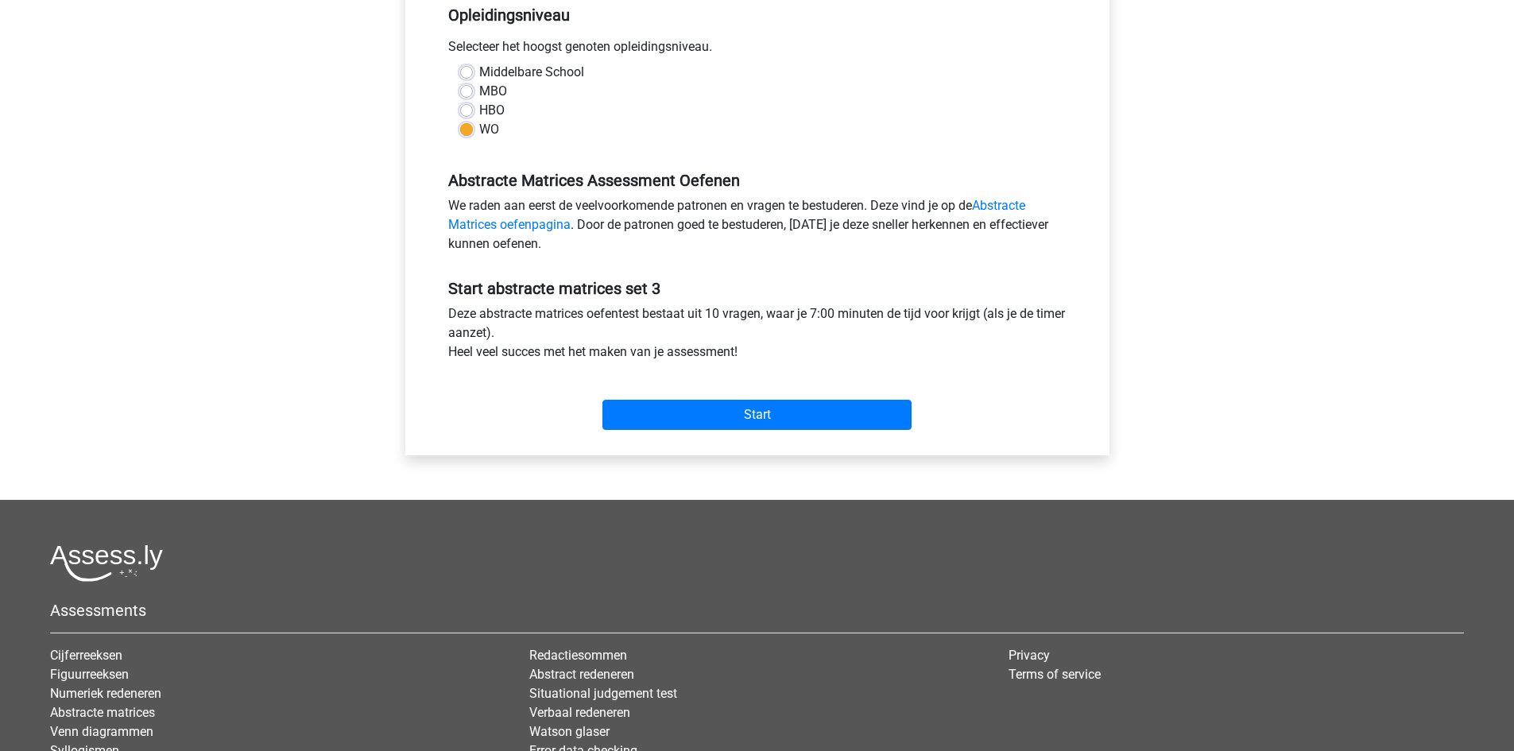
scroll to position [397, 0]
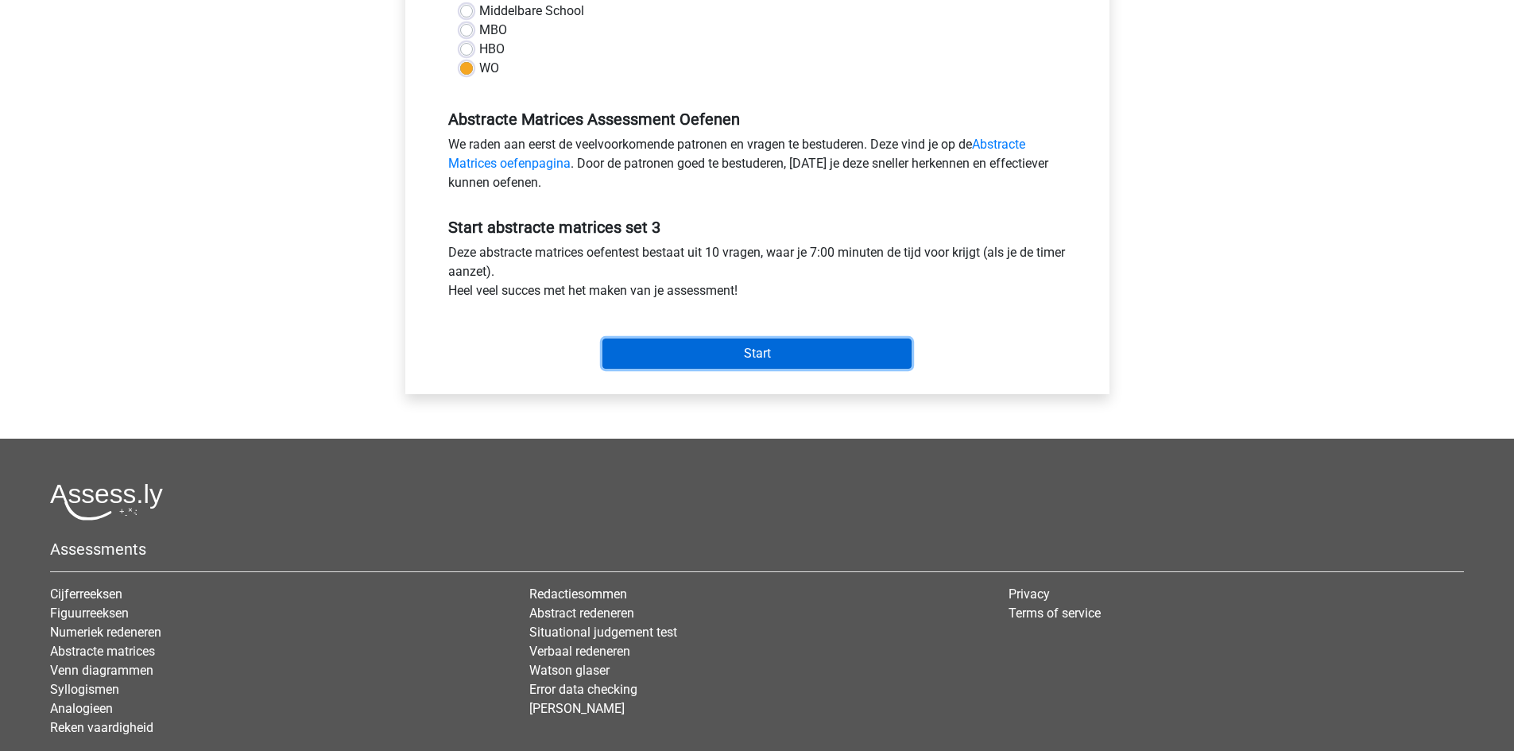
click at [820, 362] on input "Start" at bounding box center [757, 354] width 309 height 30
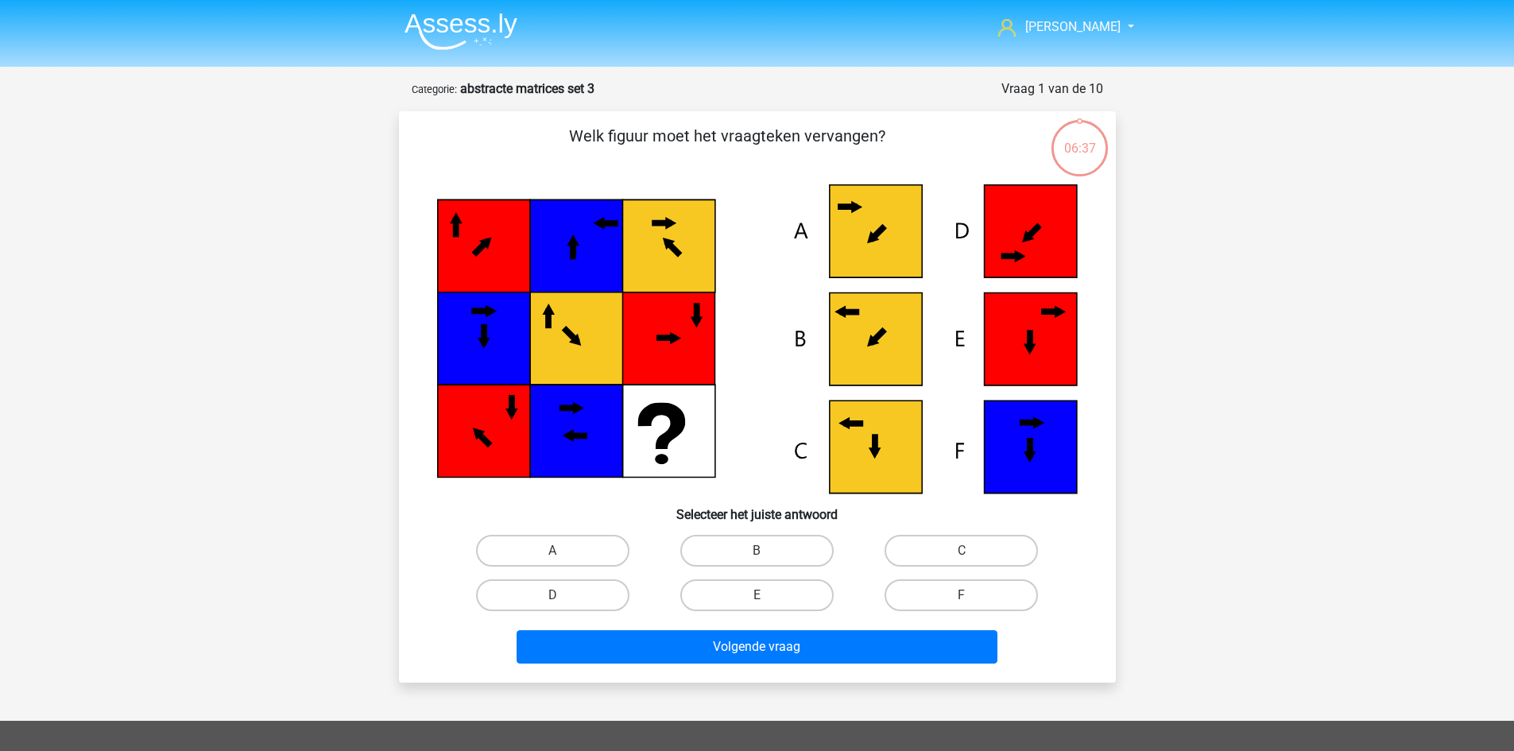
click at [839, 549] on div "B" at bounding box center [757, 551] width 192 height 32
click at [808, 550] on label "B" at bounding box center [756, 551] width 153 height 32
click at [767, 551] on input "B" at bounding box center [762, 556] width 10 height 10
radio input "true"
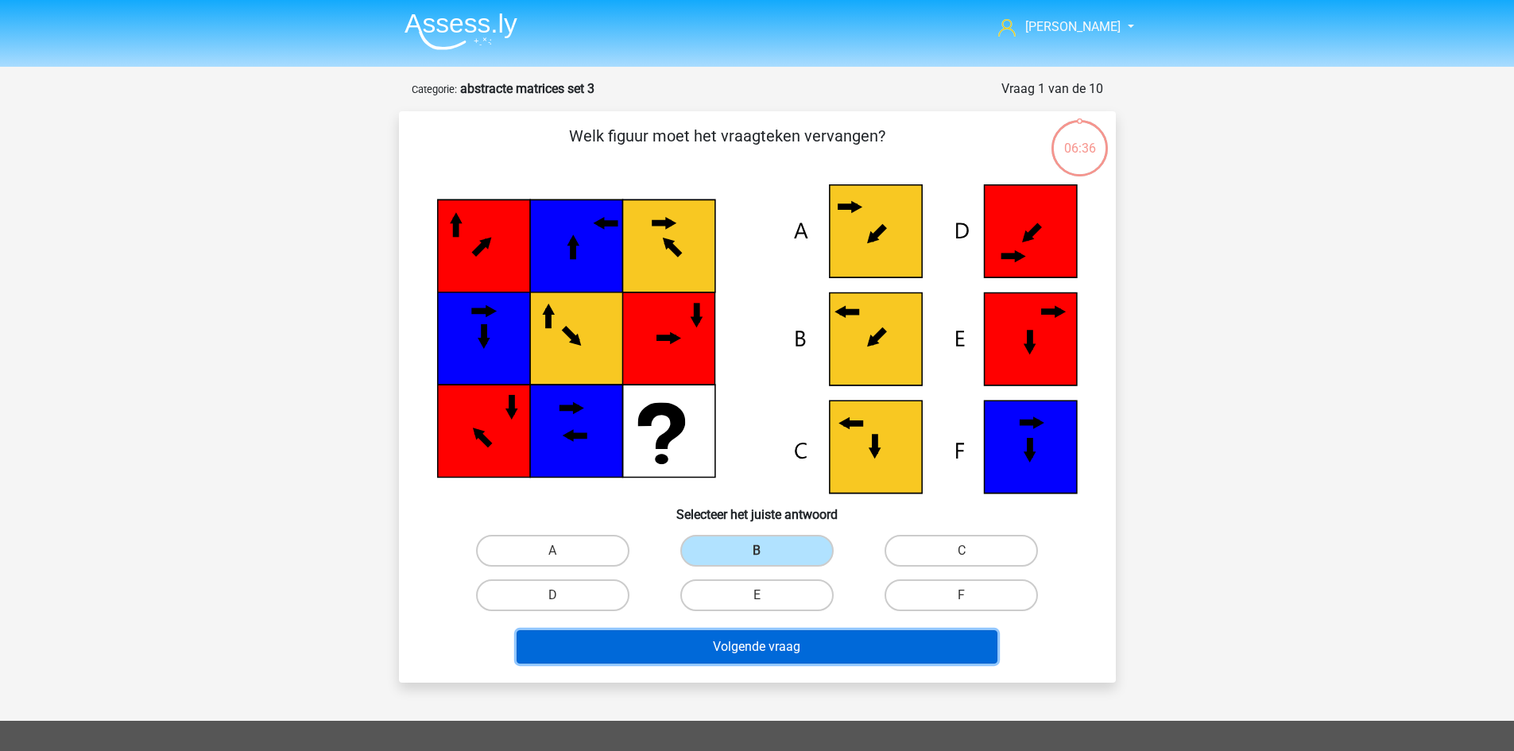
click at [804, 641] on button "Volgende vraag" at bounding box center [757, 646] width 481 height 33
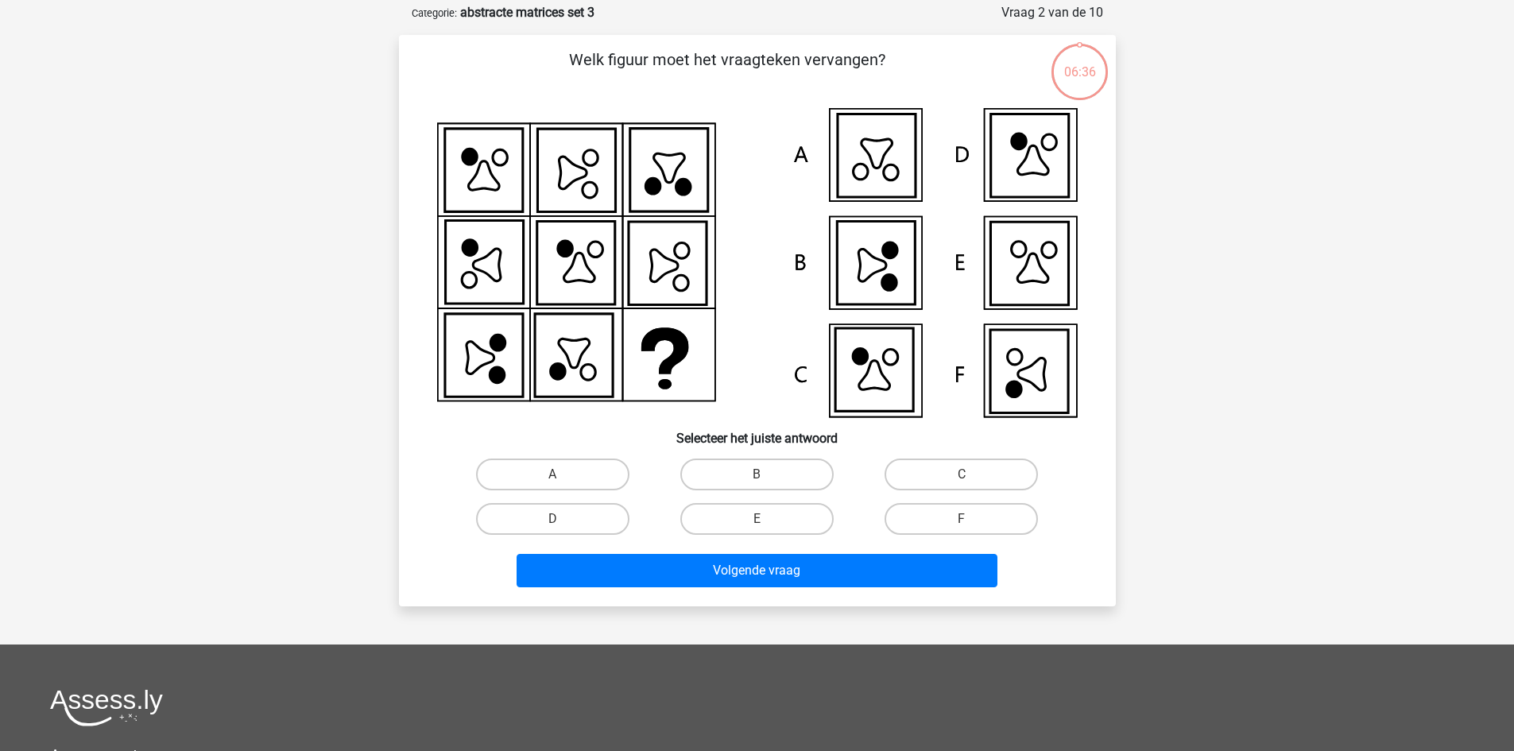
scroll to position [79, 0]
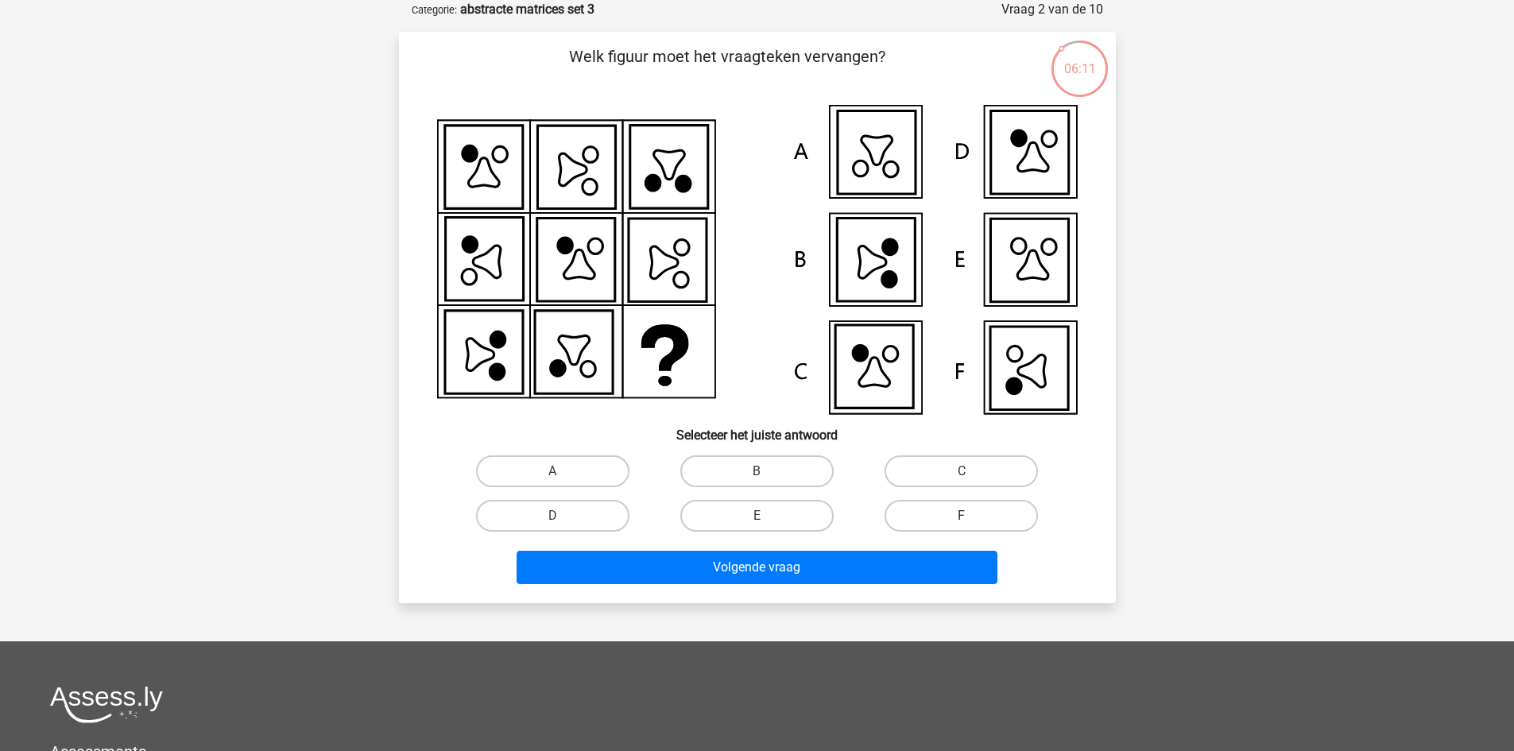
click at [944, 517] on label "F" at bounding box center [961, 516] width 153 height 32
click at [962, 517] on input "F" at bounding box center [967, 521] width 10 height 10
radio input "true"
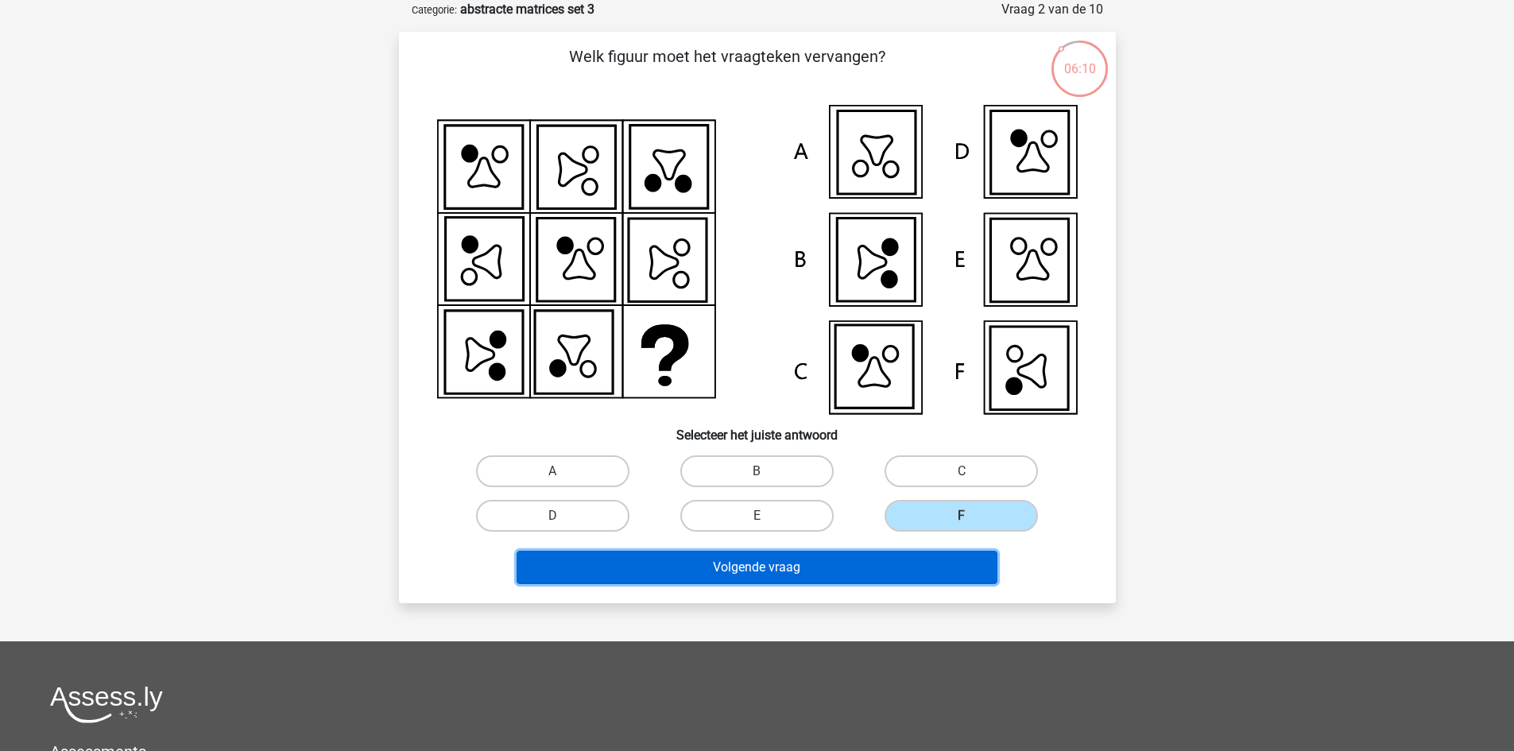
click at [921, 564] on button "Volgende vraag" at bounding box center [757, 567] width 481 height 33
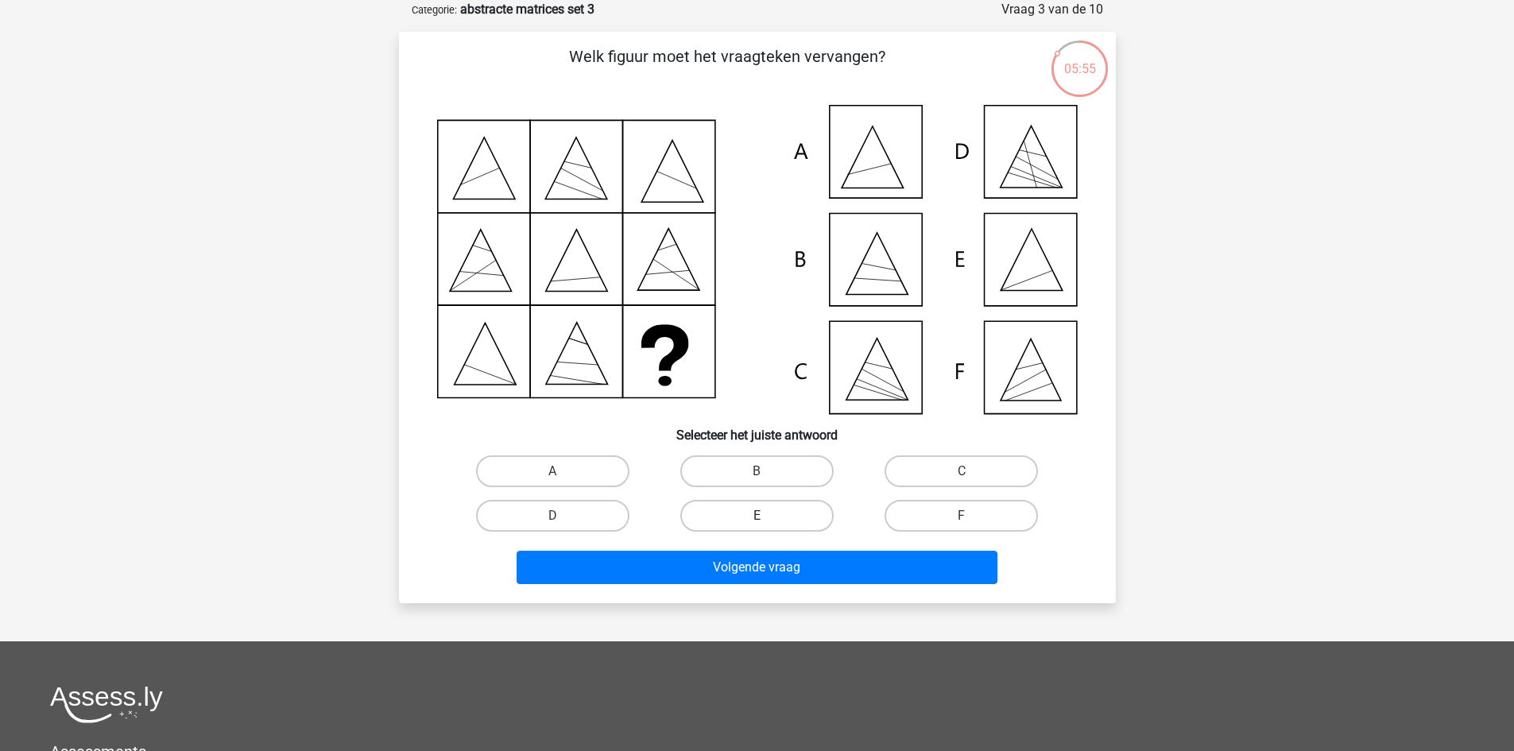
click at [777, 514] on label "E" at bounding box center [756, 516] width 153 height 32
click at [767, 516] on input "E" at bounding box center [762, 521] width 10 height 10
radio input "true"
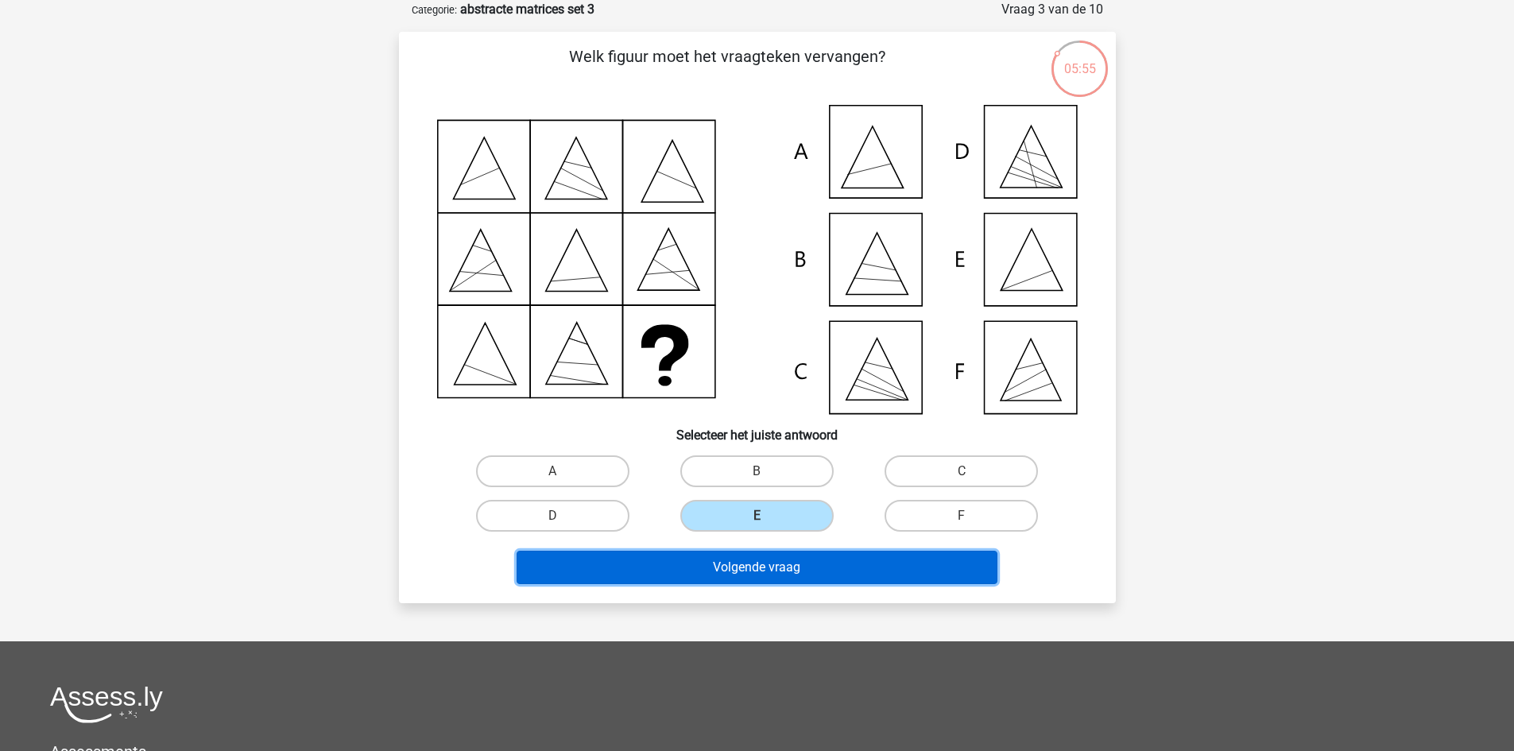
click at [791, 568] on button "Volgende vraag" at bounding box center [757, 567] width 481 height 33
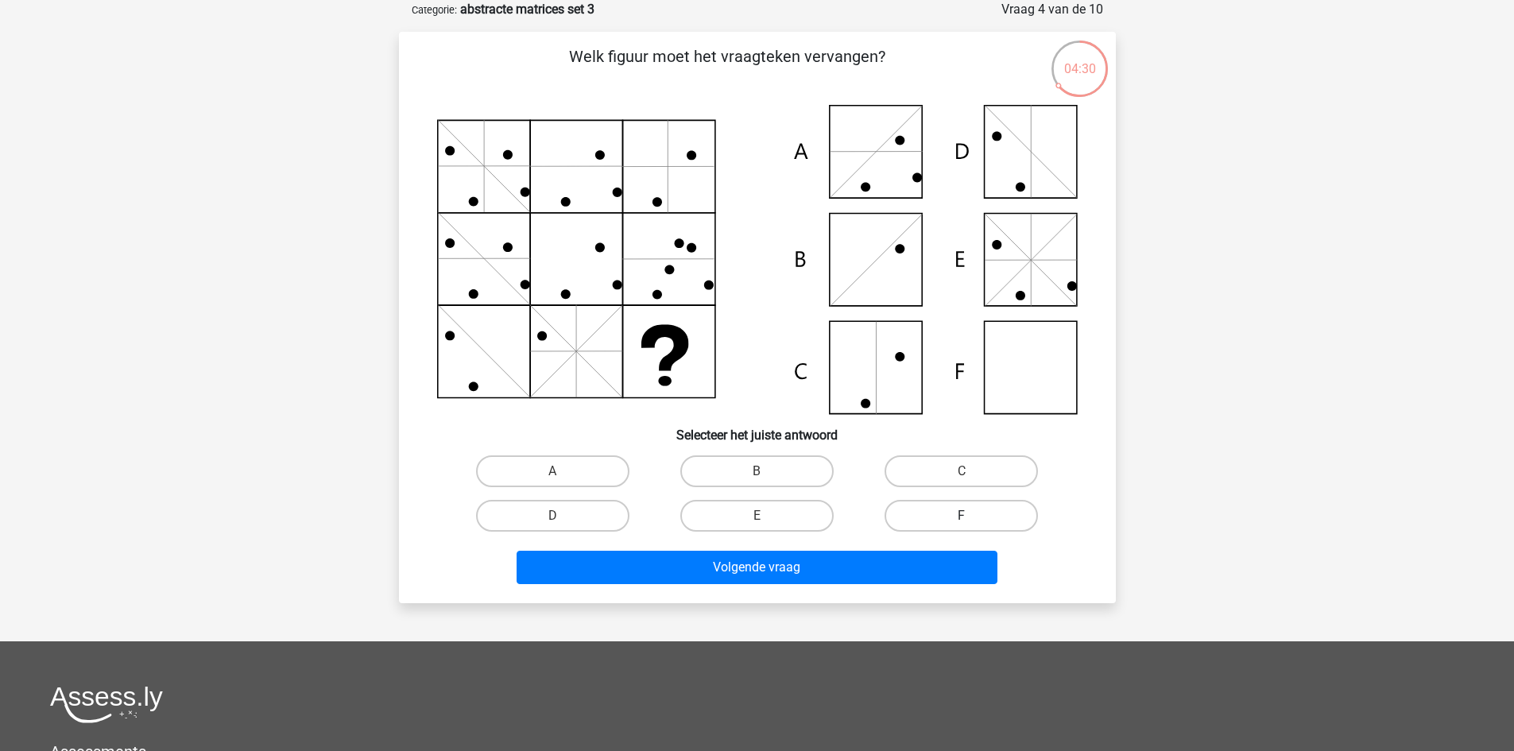
click at [907, 518] on label "F" at bounding box center [961, 516] width 153 height 32
click at [962, 518] on input "F" at bounding box center [967, 521] width 10 height 10
radio input "true"
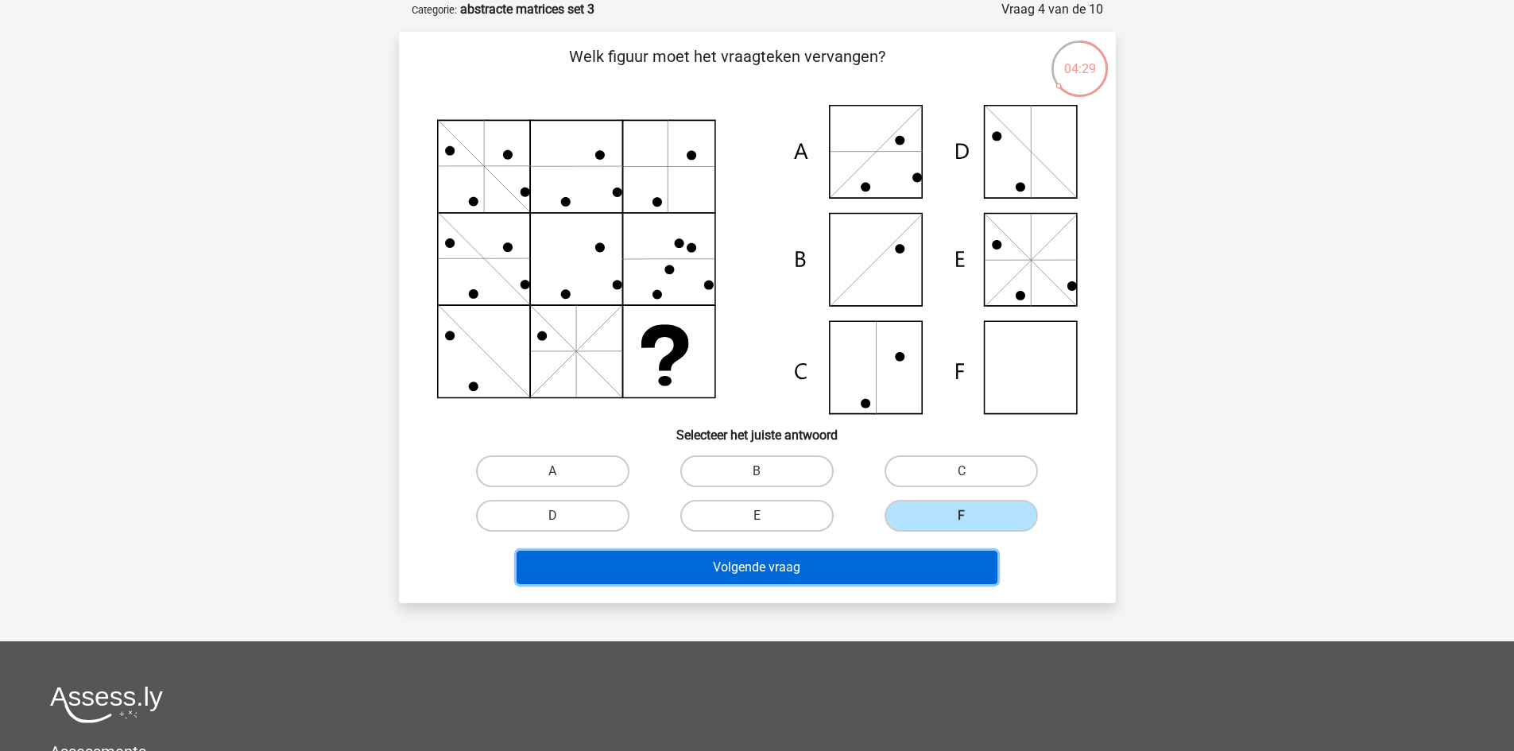
click at [872, 568] on button "Volgende vraag" at bounding box center [757, 567] width 481 height 33
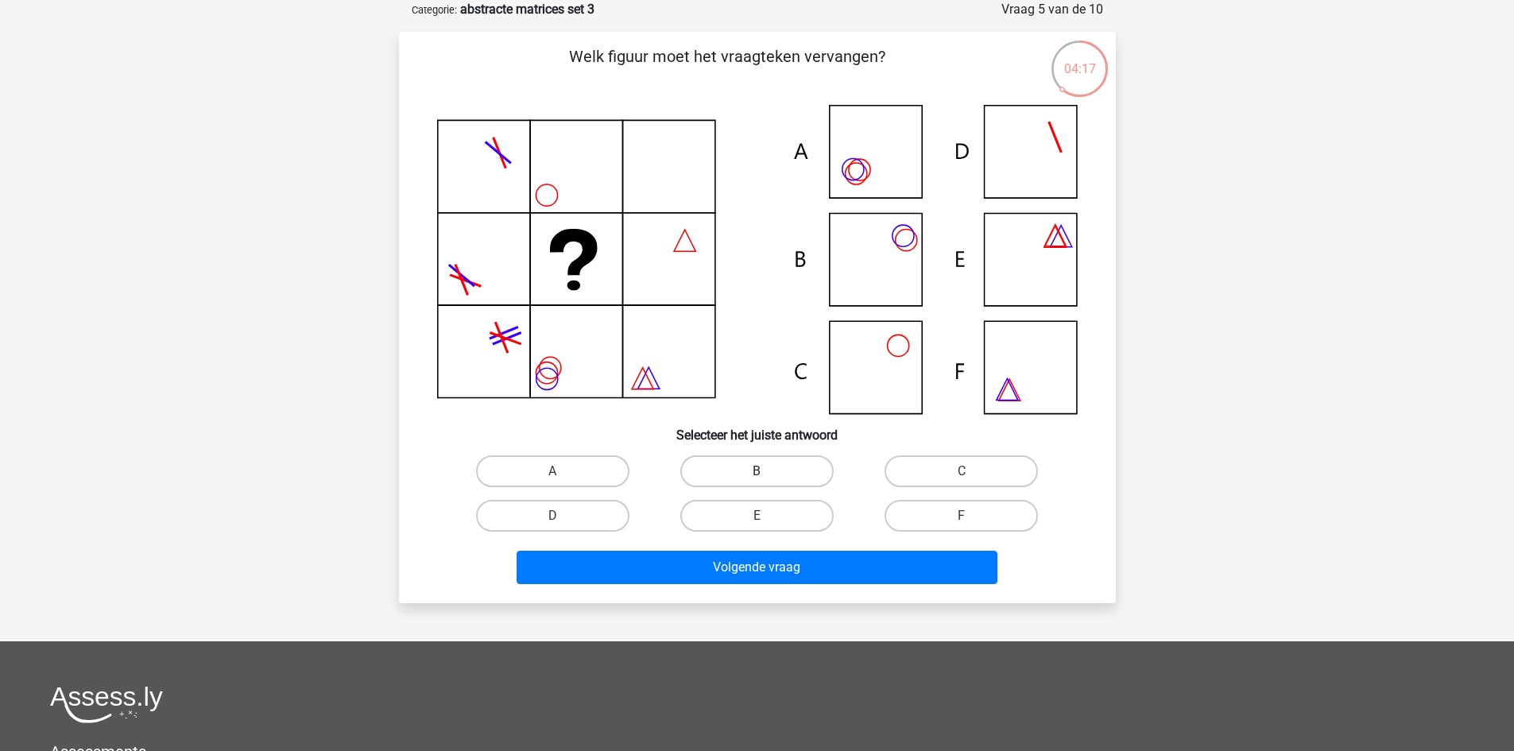
click at [781, 473] on label "B" at bounding box center [756, 472] width 153 height 32
click at [767, 473] on input "B" at bounding box center [762, 476] width 10 height 10
radio input "true"
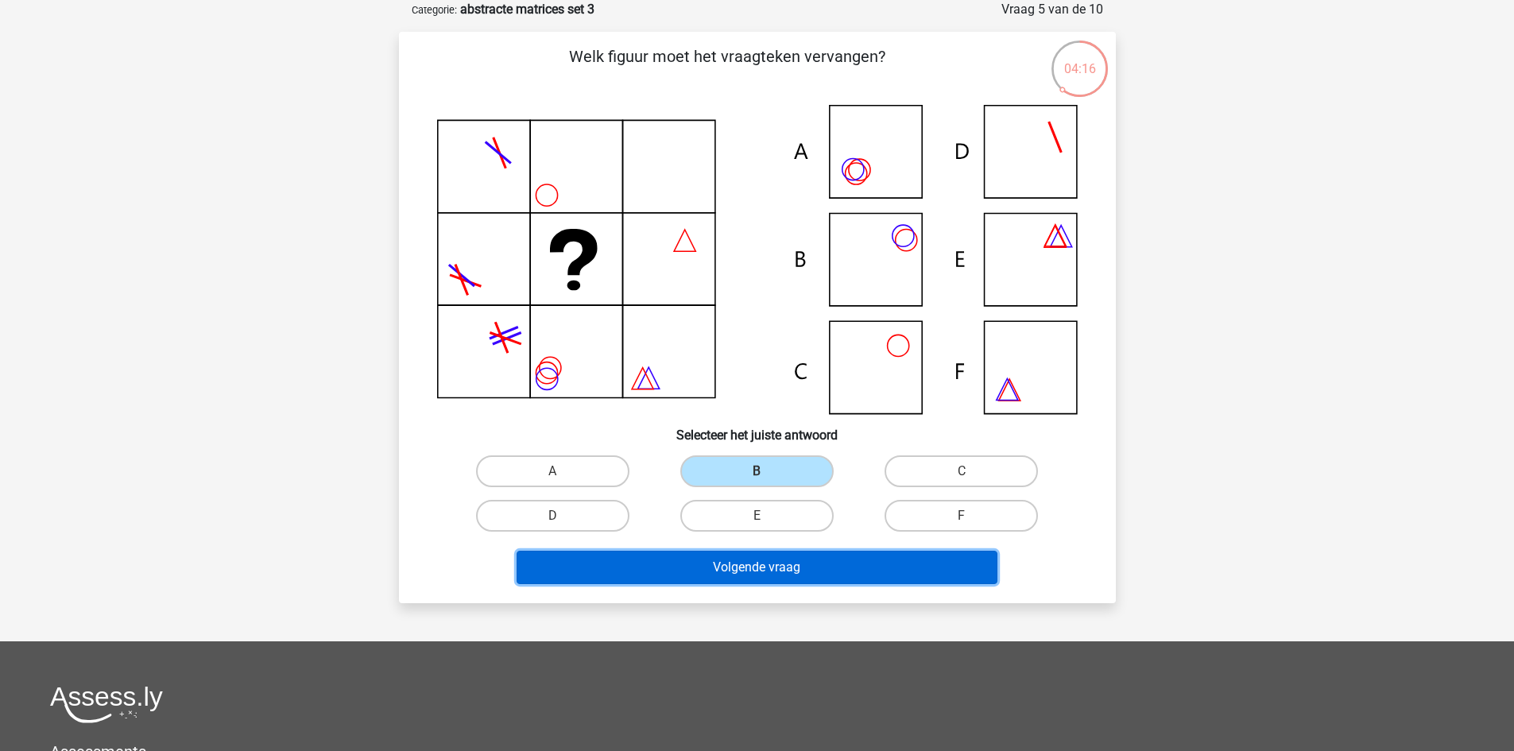
click at [787, 575] on button "Volgende vraag" at bounding box center [757, 567] width 481 height 33
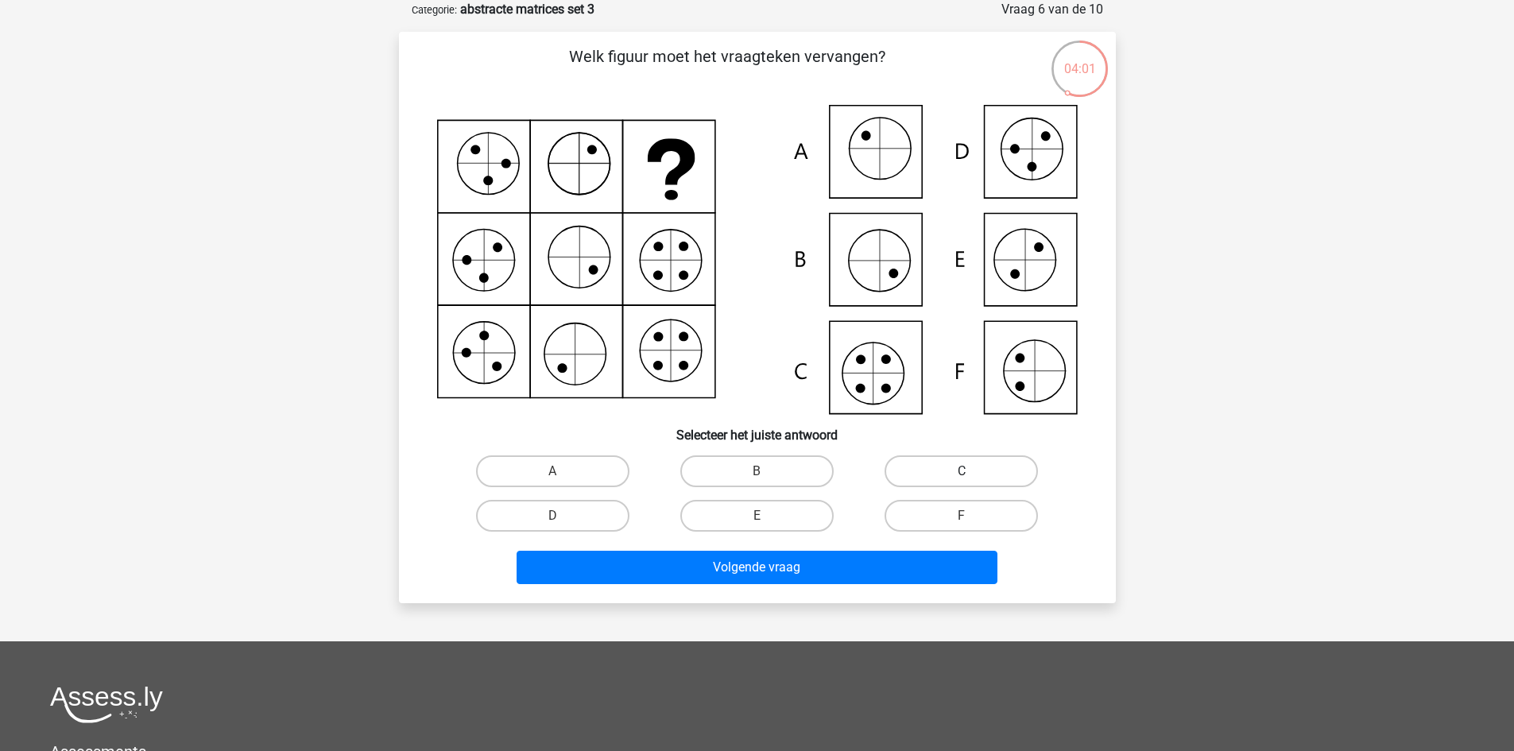
click at [905, 471] on label "C" at bounding box center [961, 472] width 153 height 32
click at [962, 471] on input "C" at bounding box center [967, 476] width 10 height 10
radio input "true"
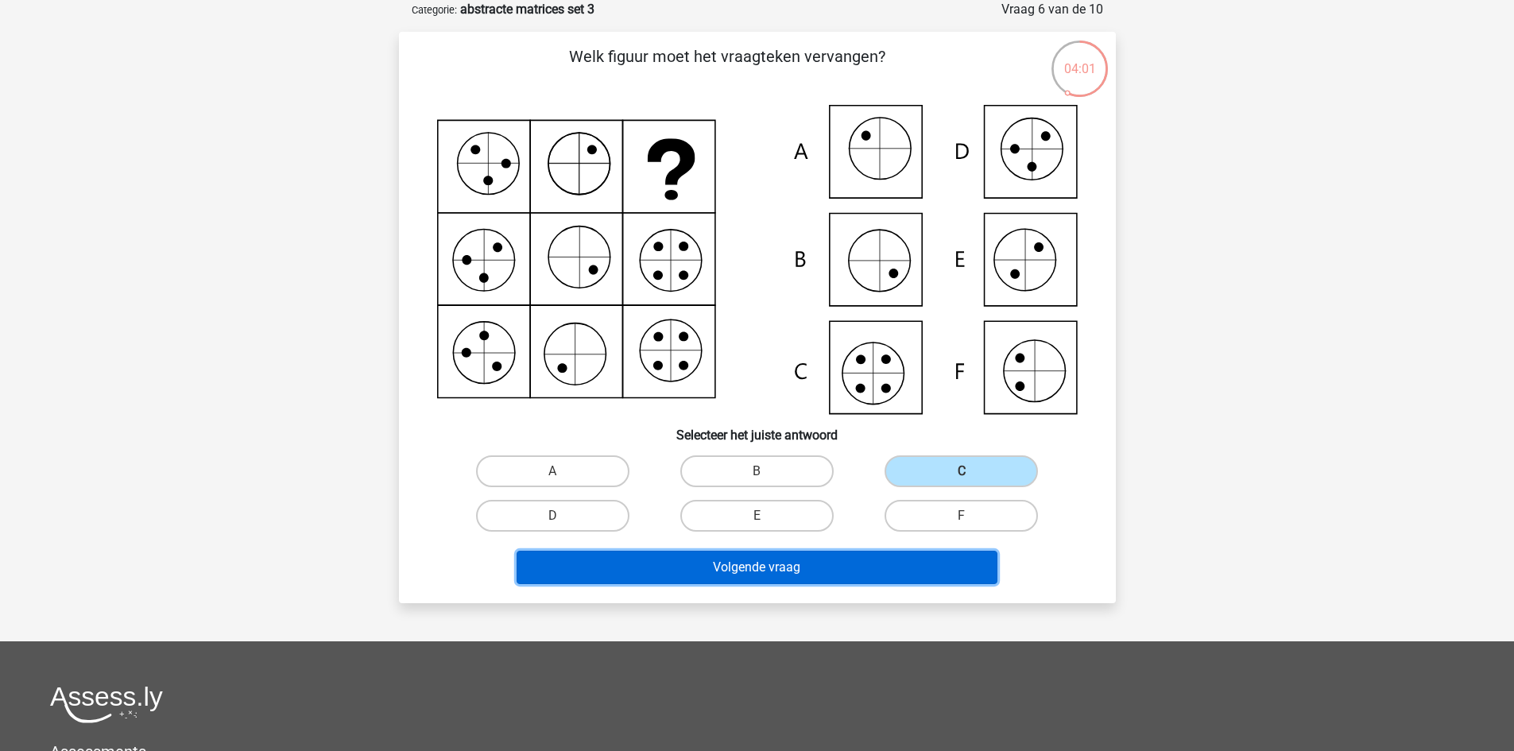
click at [860, 553] on button "Volgende vraag" at bounding box center [757, 567] width 481 height 33
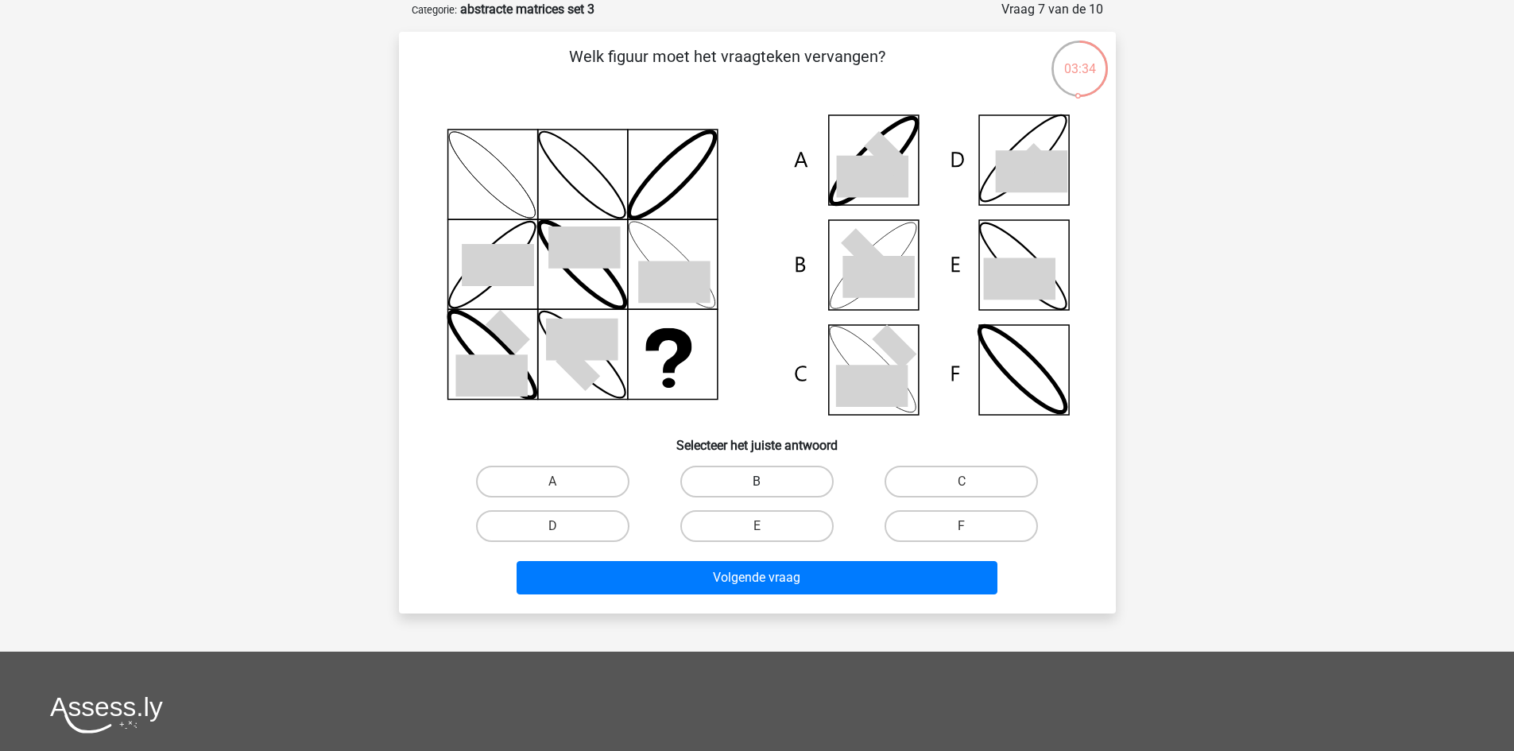
click at [811, 469] on label "B" at bounding box center [756, 482] width 153 height 32
click at [767, 482] on input "B" at bounding box center [762, 487] width 10 height 10
radio input "true"
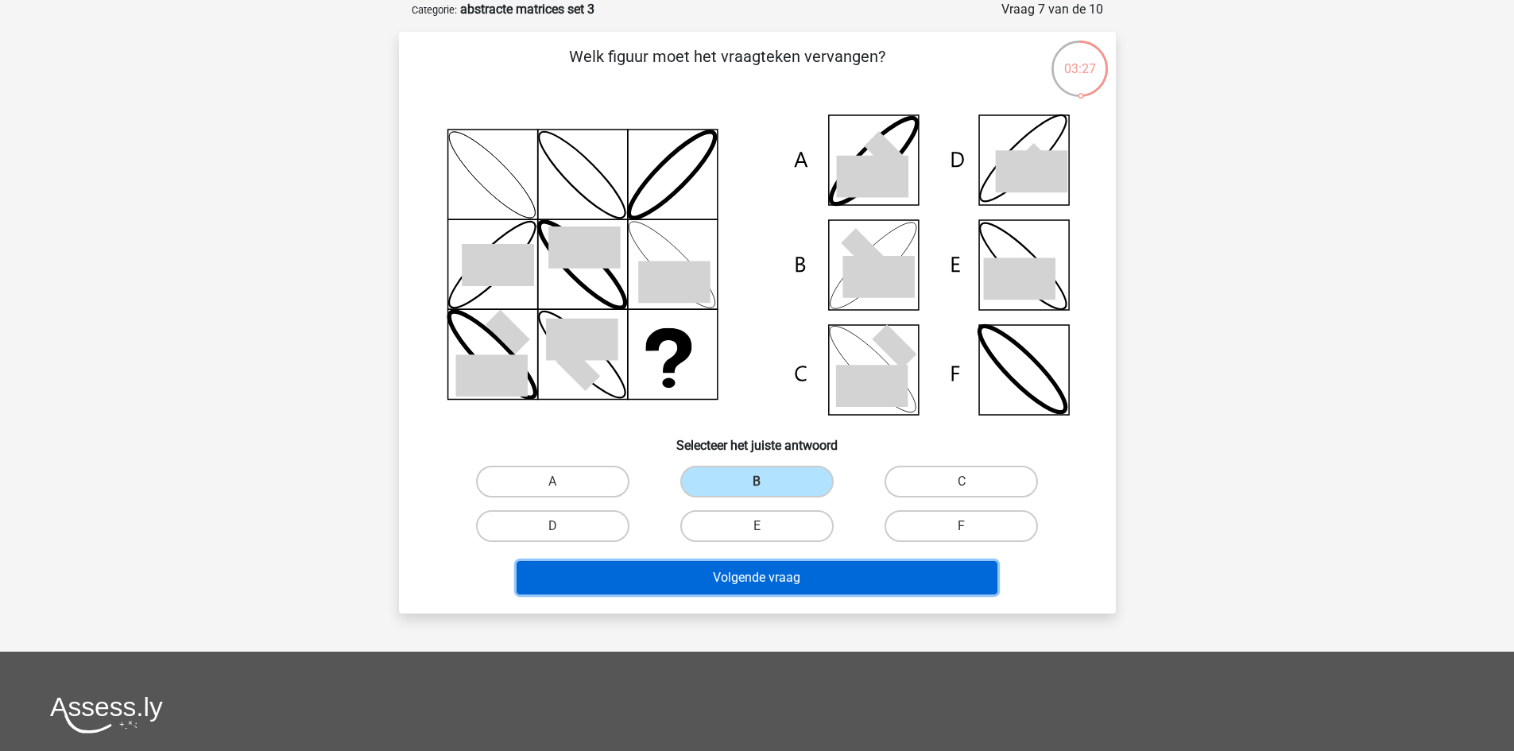
click at [844, 568] on button "Volgende vraag" at bounding box center [757, 577] width 481 height 33
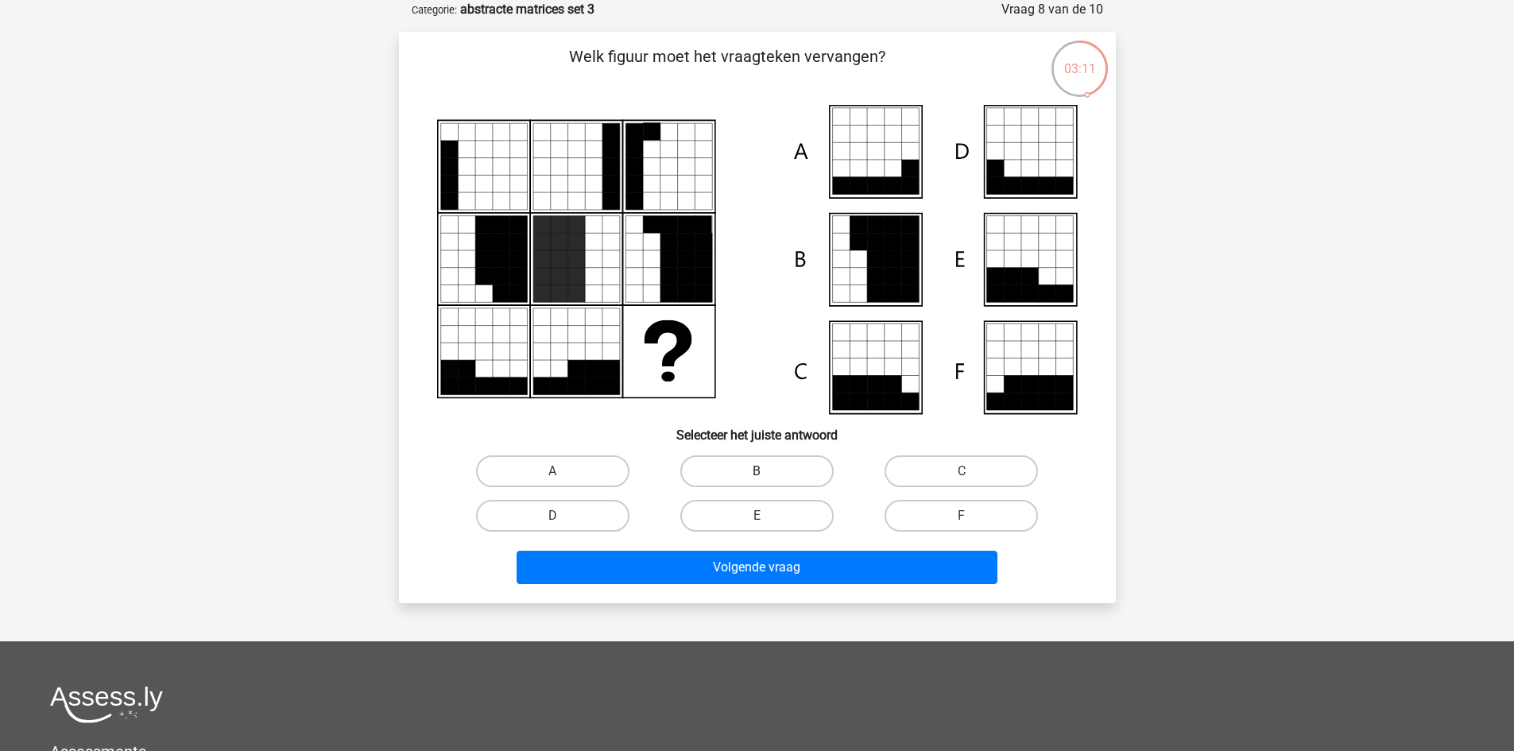
click at [788, 466] on label "B" at bounding box center [756, 472] width 153 height 32
click at [767, 471] on input "B" at bounding box center [762, 476] width 10 height 10
radio input "true"
click at [905, 468] on label "C" at bounding box center [961, 472] width 153 height 32
click at [962, 471] on input "C" at bounding box center [967, 476] width 10 height 10
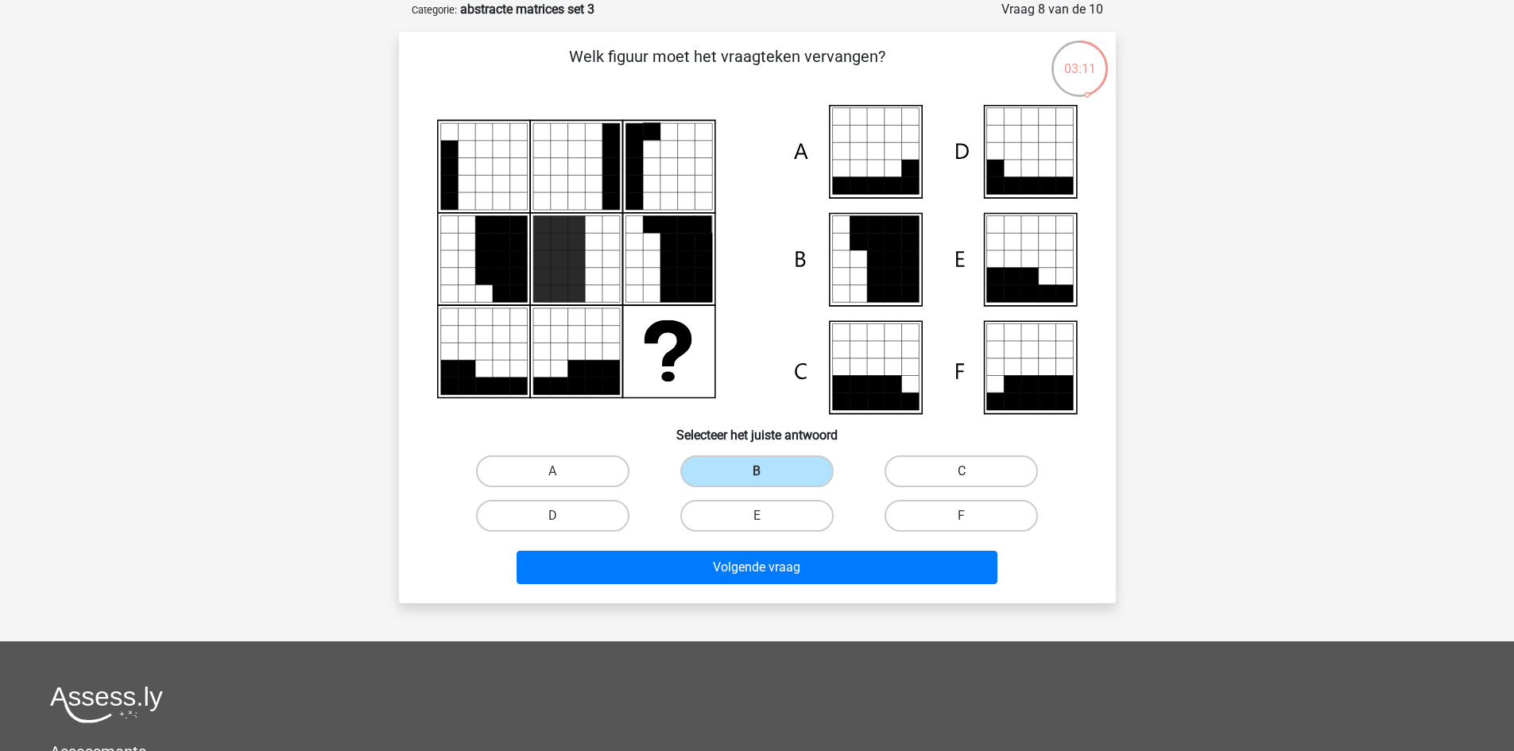
radio input "true"
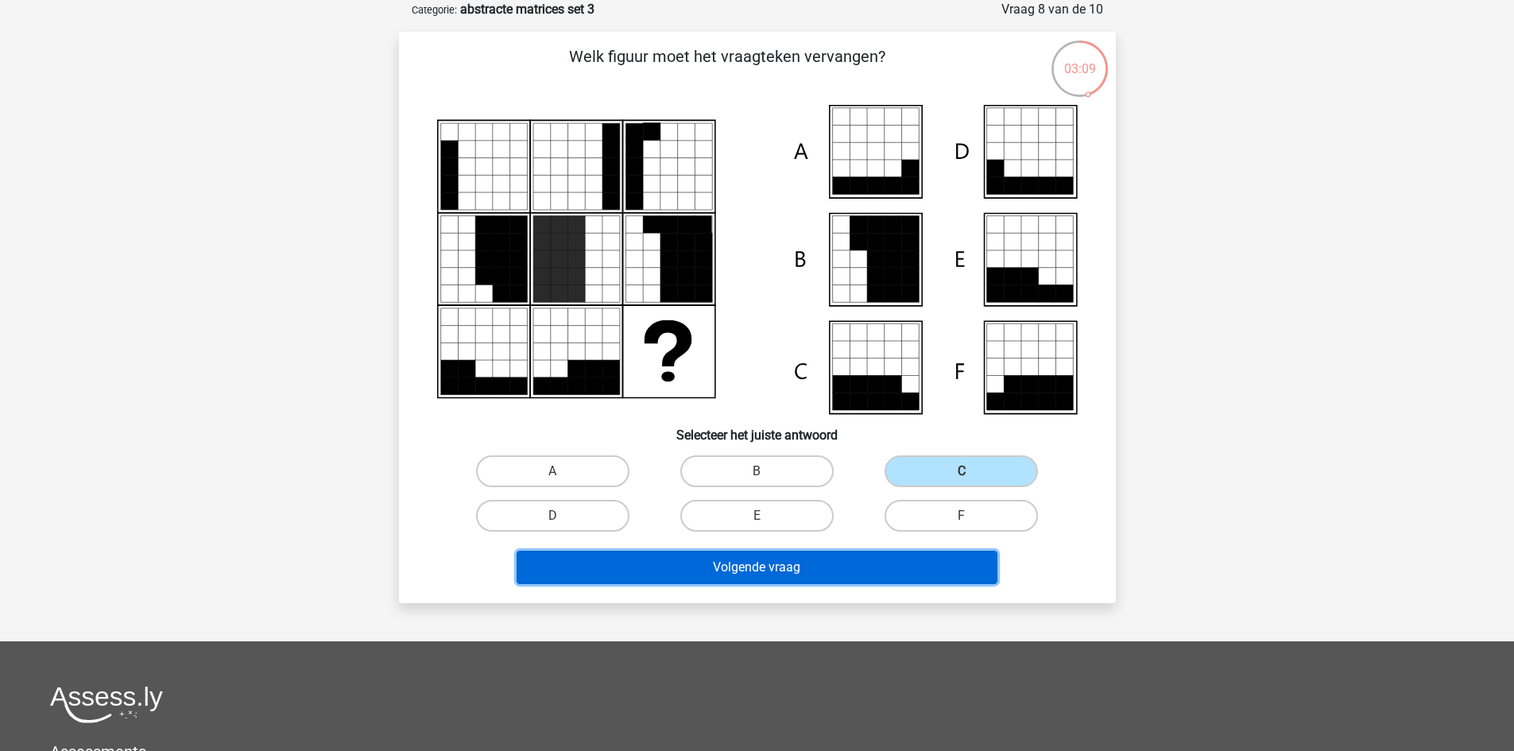
click at [865, 571] on button "Volgende vraag" at bounding box center [757, 567] width 481 height 33
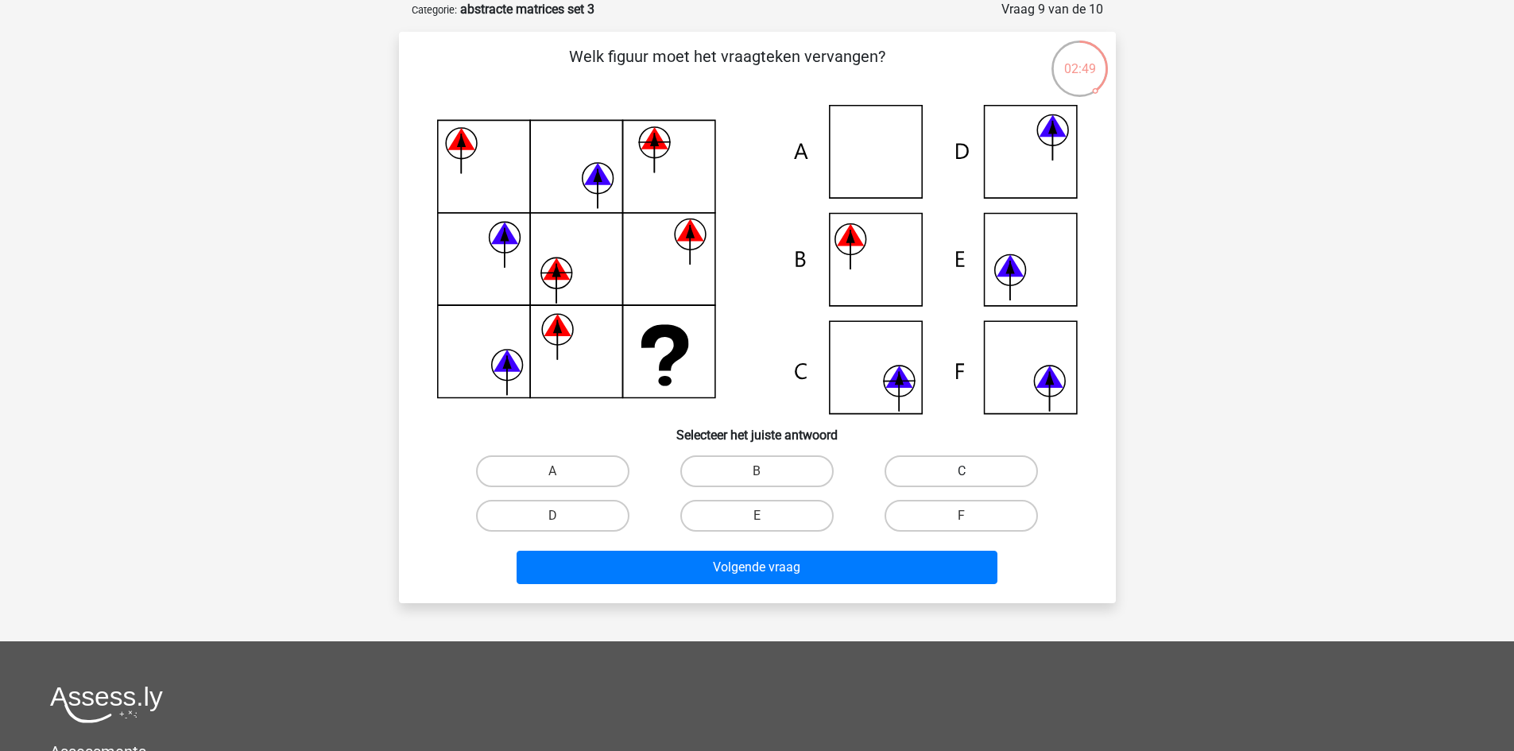
click at [894, 473] on label "C" at bounding box center [961, 472] width 153 height 32
click at [962, 473] on input "C" at bounding box center [967, 476] width 10 height 10
radio input "true"
click at [878, 547] on div "Volgende vraag" at bounding box center [758, 564] width 666 height 52
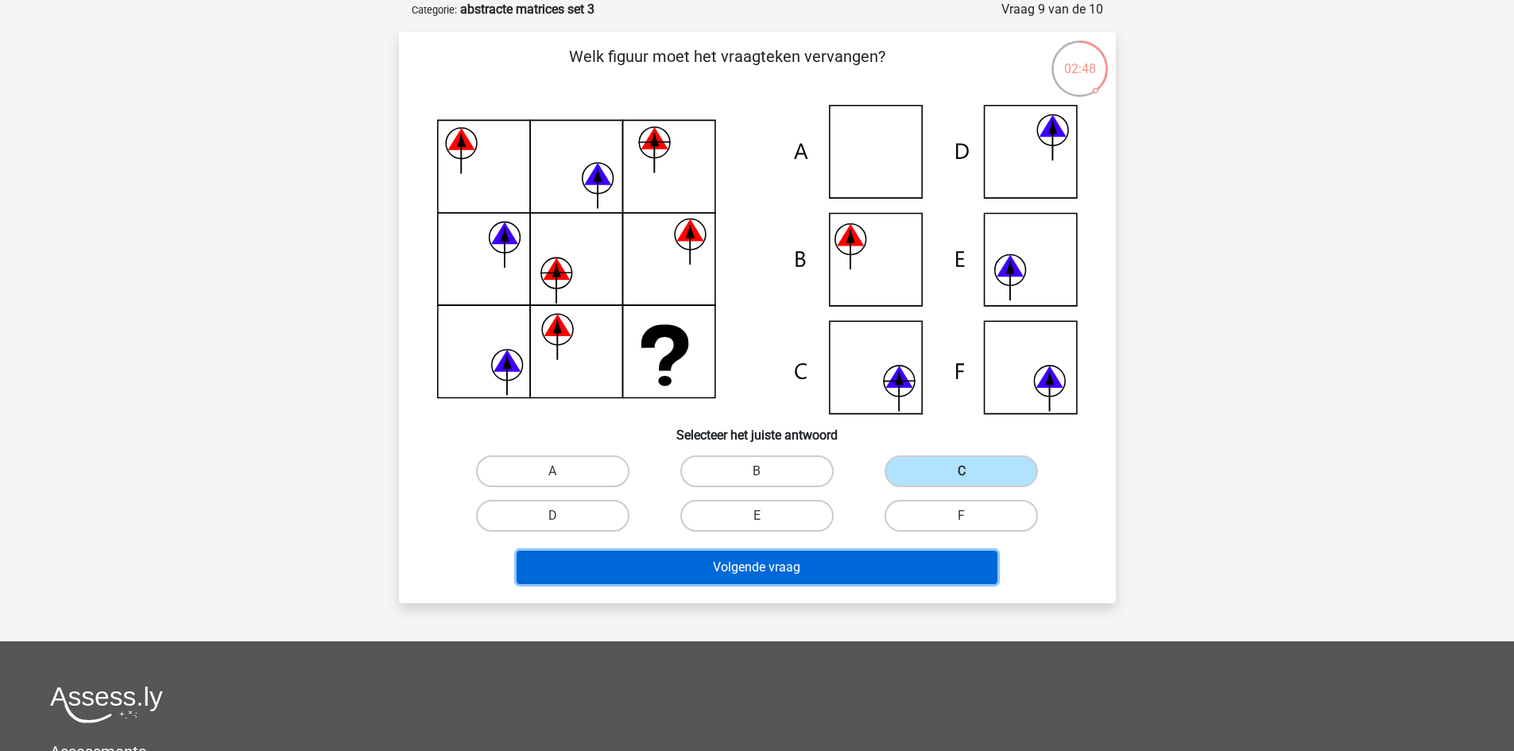
click at [874, 559] on button "Volgende vraag" at bounding box center [757, 567] width 481 height 33
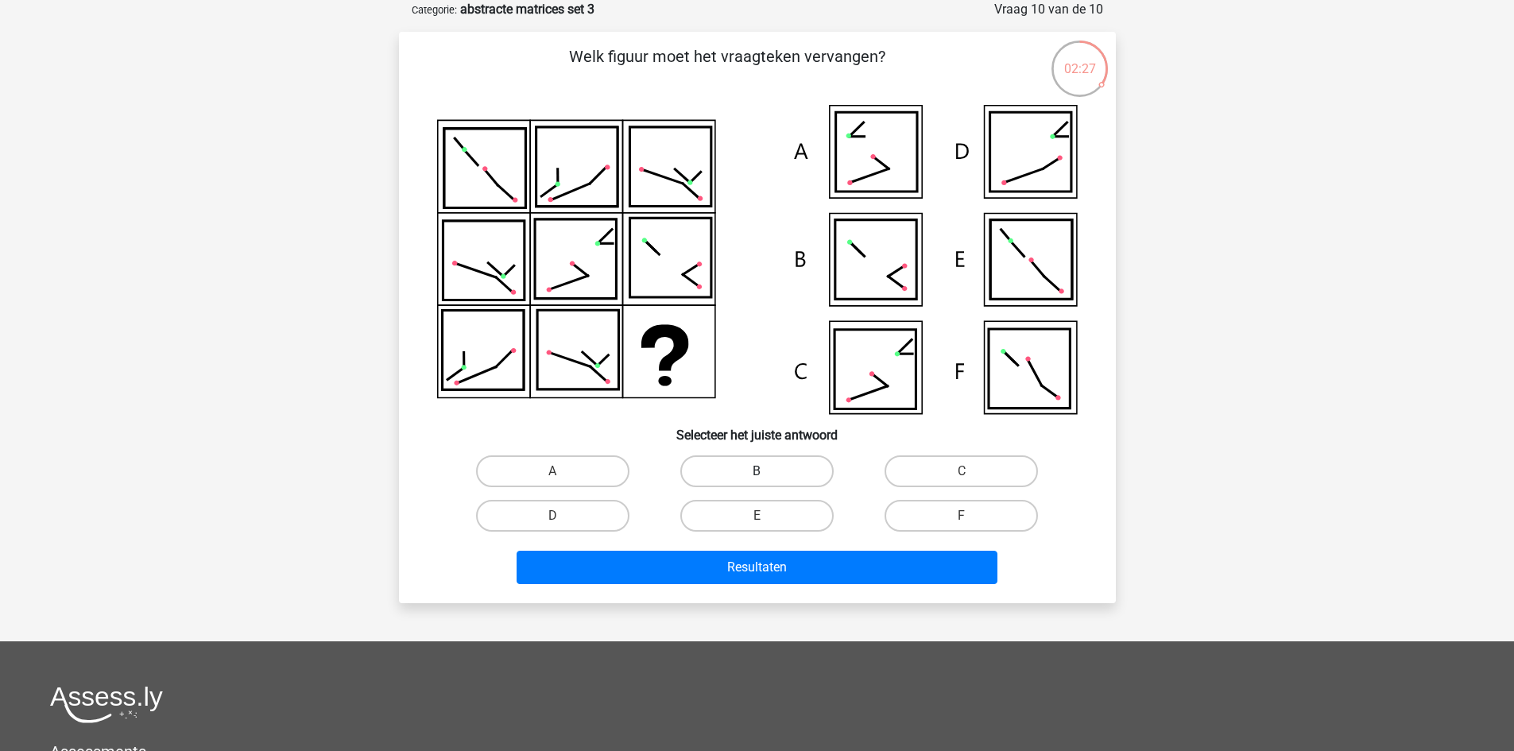
click at [801, 468] on label "B" at bounding box center [756, 472] width 153 height 32
click at [767, 471] on input "B" at bounding box center [762, 476] width 10 height 10
radio input "true"
click at [905, 467] on label "C" at bounding box center [961, 472] width 153 height 32
click at [962, 471] on input "C" at bounding box center [967, 476] width 10 height 10
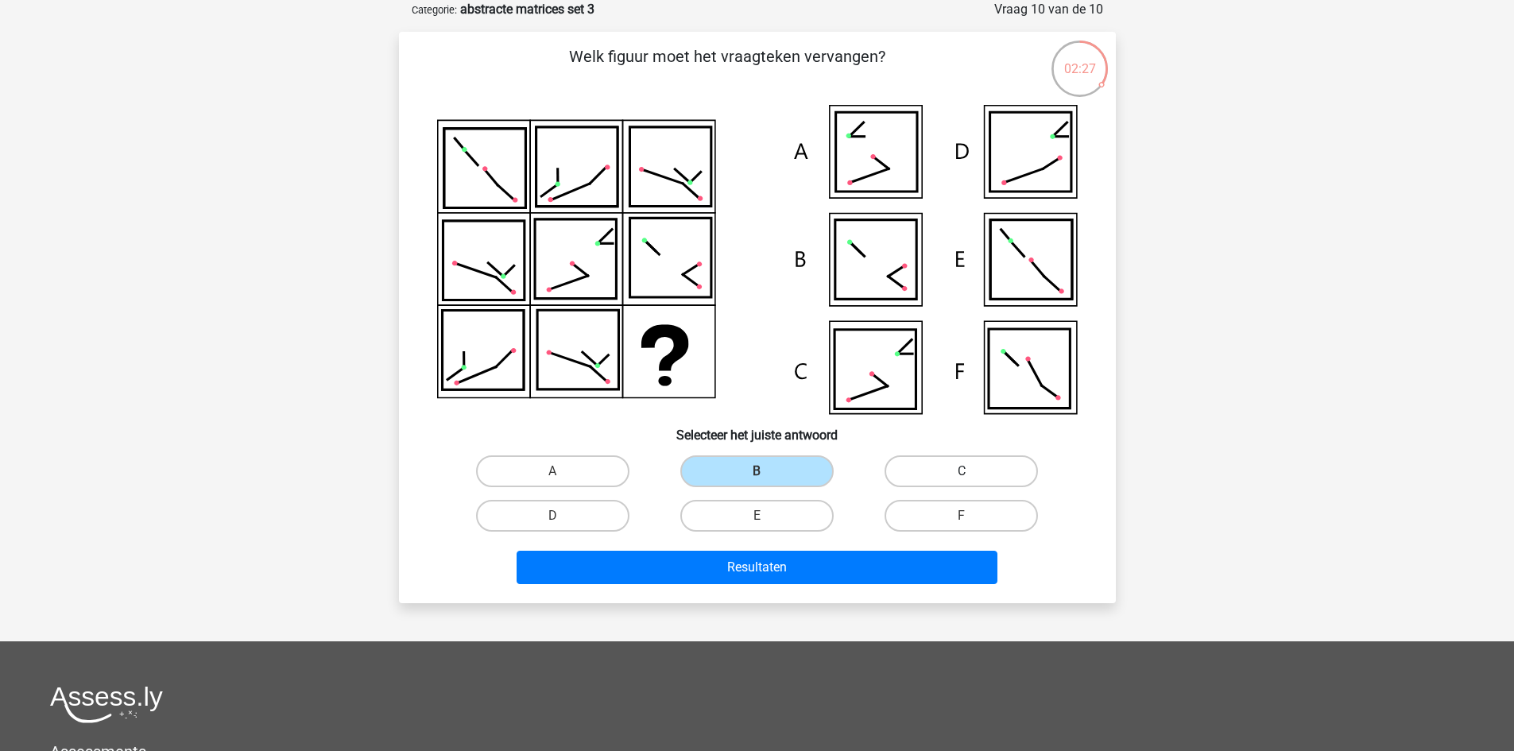
radio input "true"
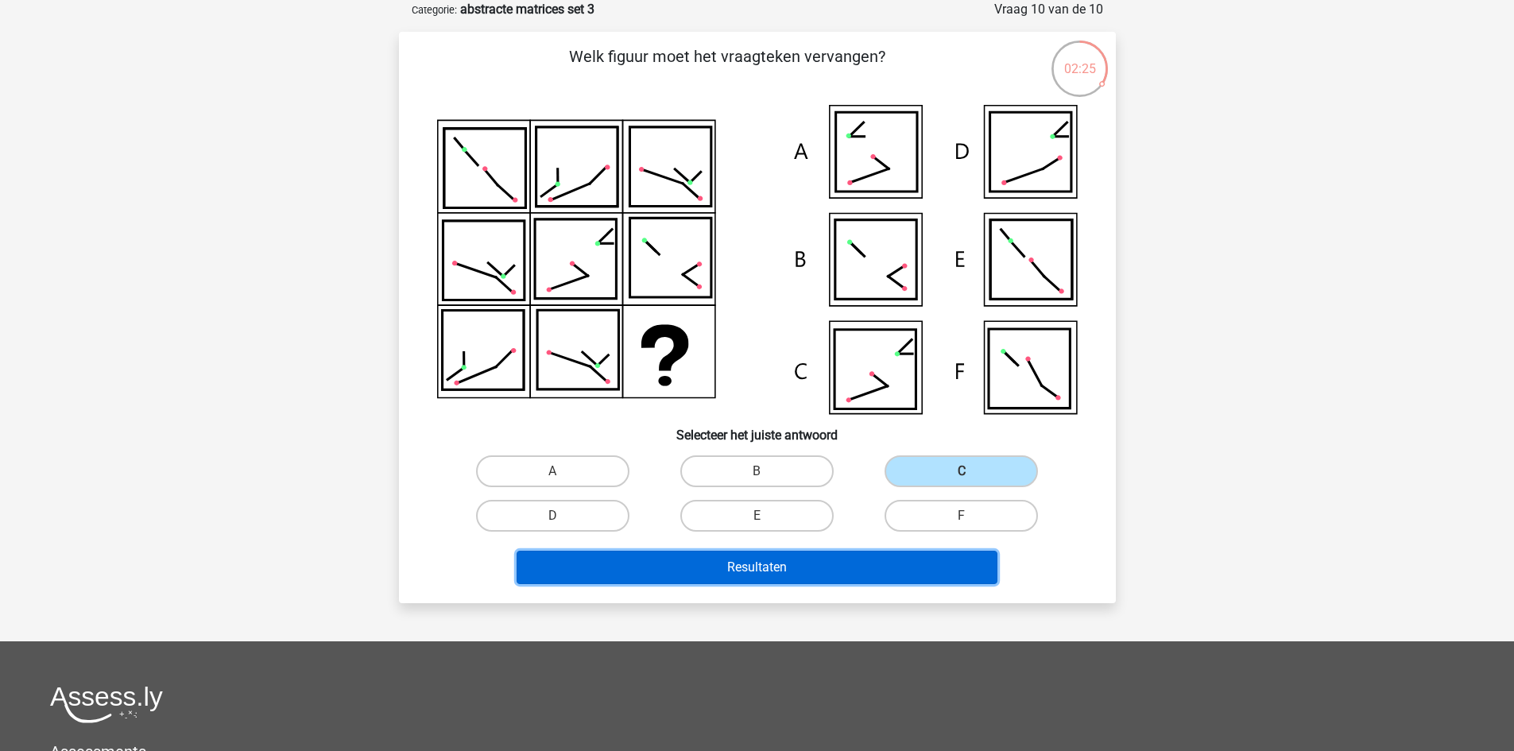
click at [861, 562] on button "Resultaten" at bounding box center [757, 567] width 481 height 33
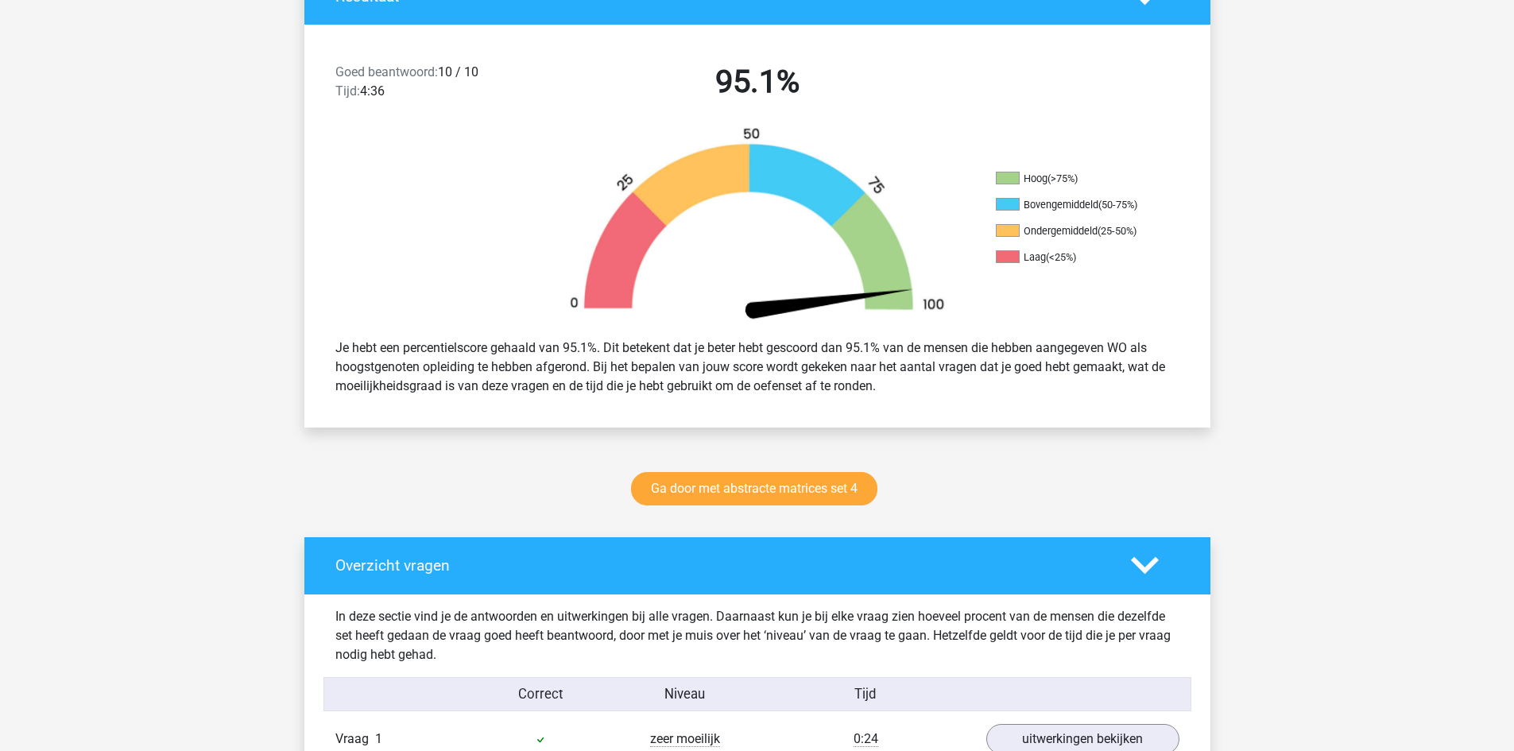
scroll to position [397, 0]
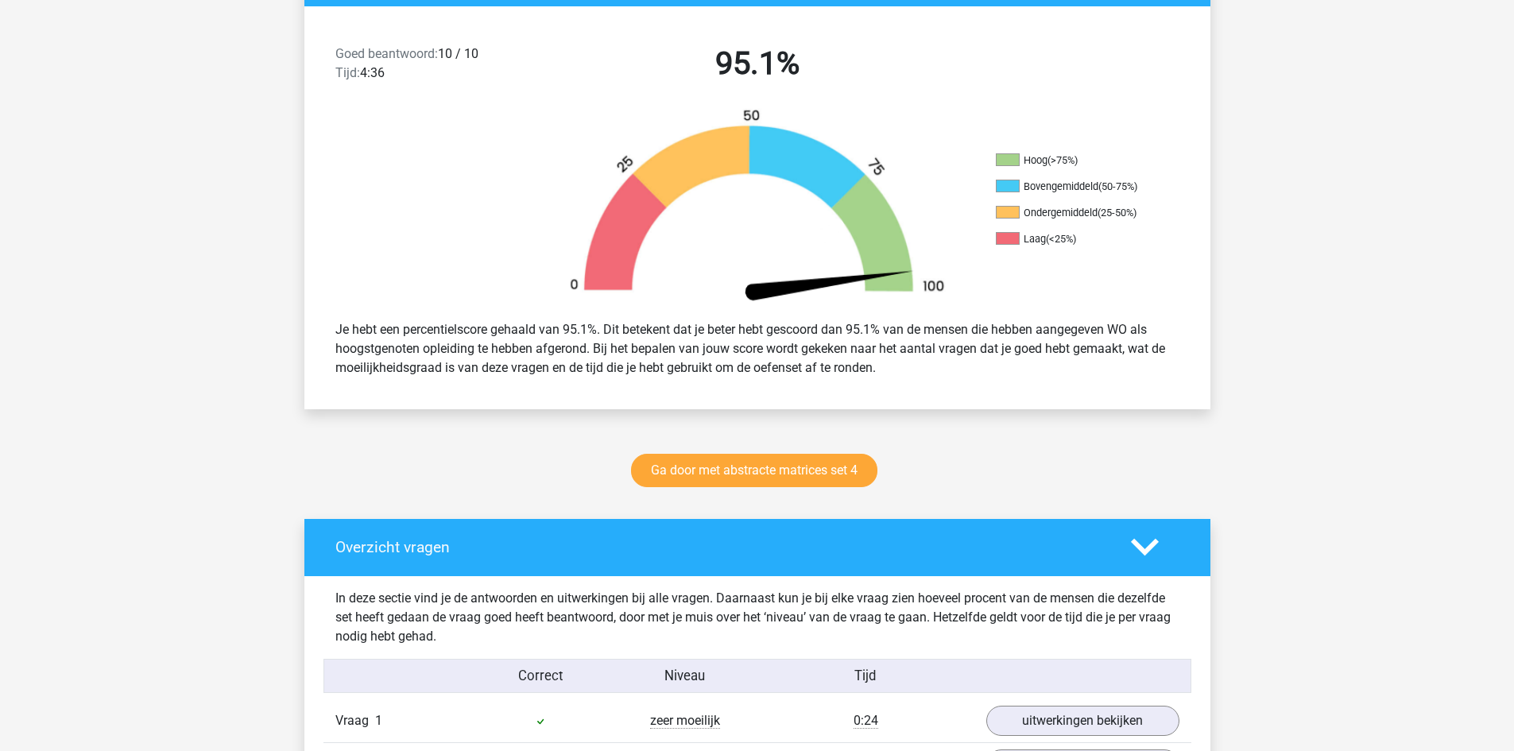
drag, startPoint x: 802, startPoint y: 498, endPoint x: 775, endPoint y: 490, distance: 28.2
click at [801, 498] on div "Ga door met abstracte matrices set 4" at bounding box center [757, 474] width 755 height 52
click at [765, 467] on link "Ga door met abstracte matrices set 4" at bounding box center [754, 470] width 246 height 33
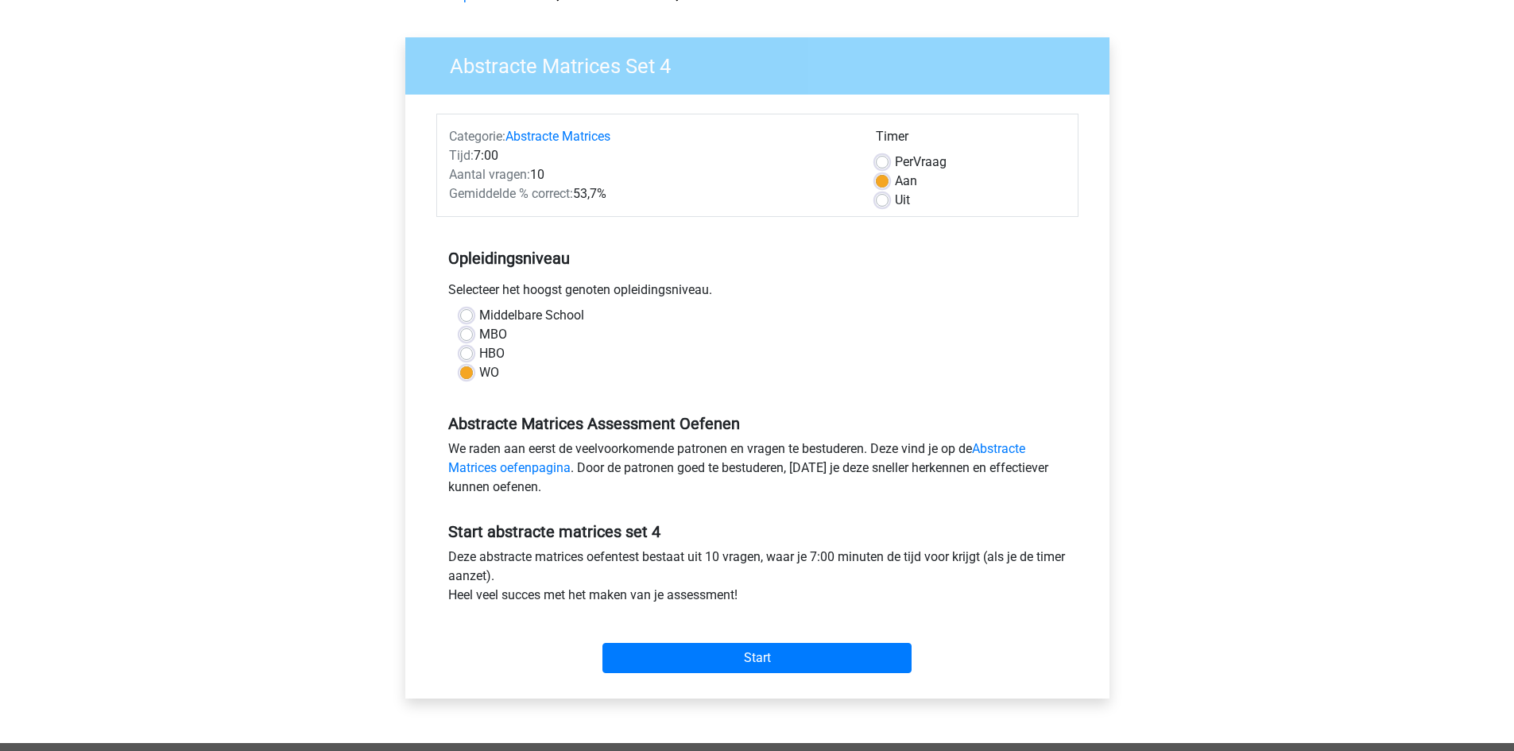
scroll to position [318, 0]
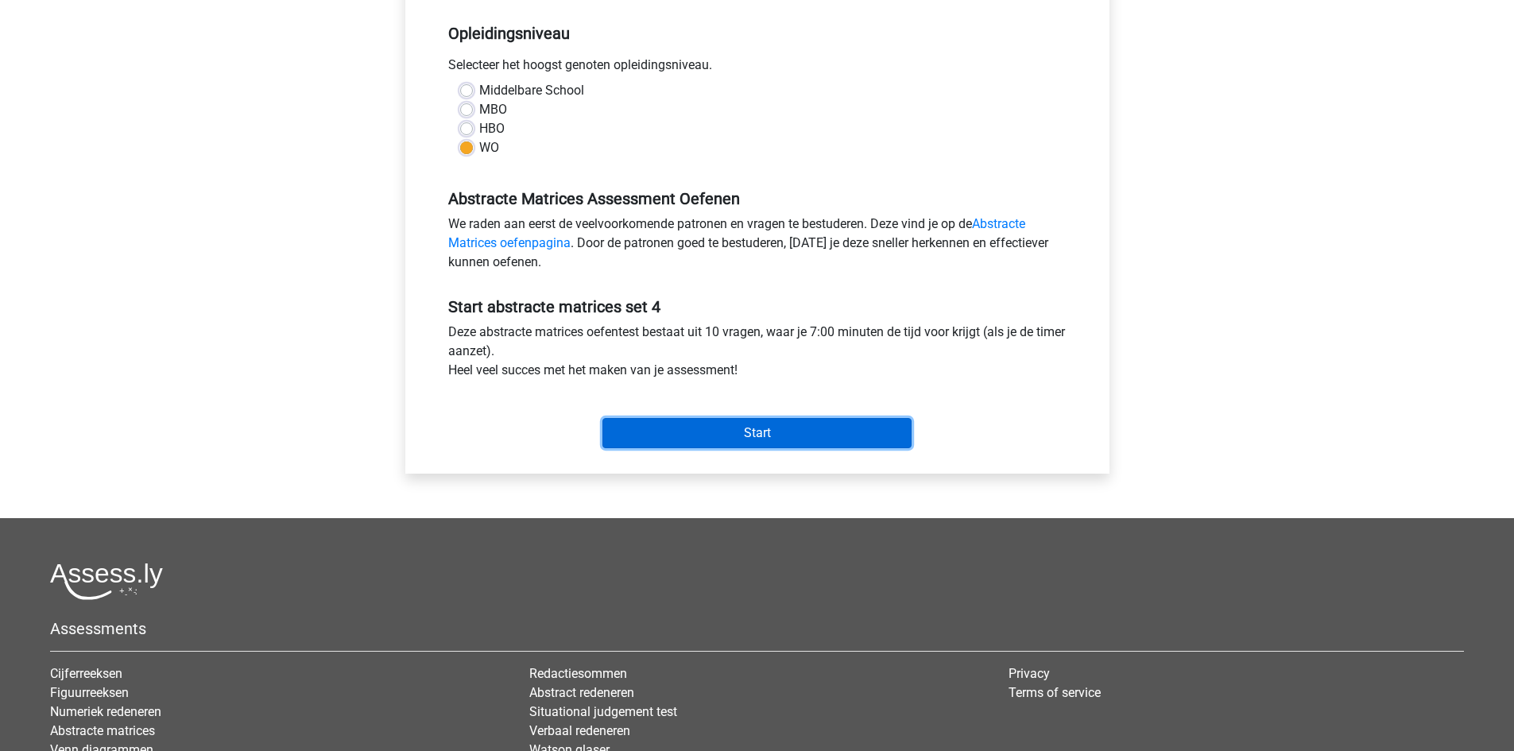
click at [750, 436] on input "Start" at bounding box center [757, 433] width 309 height 30
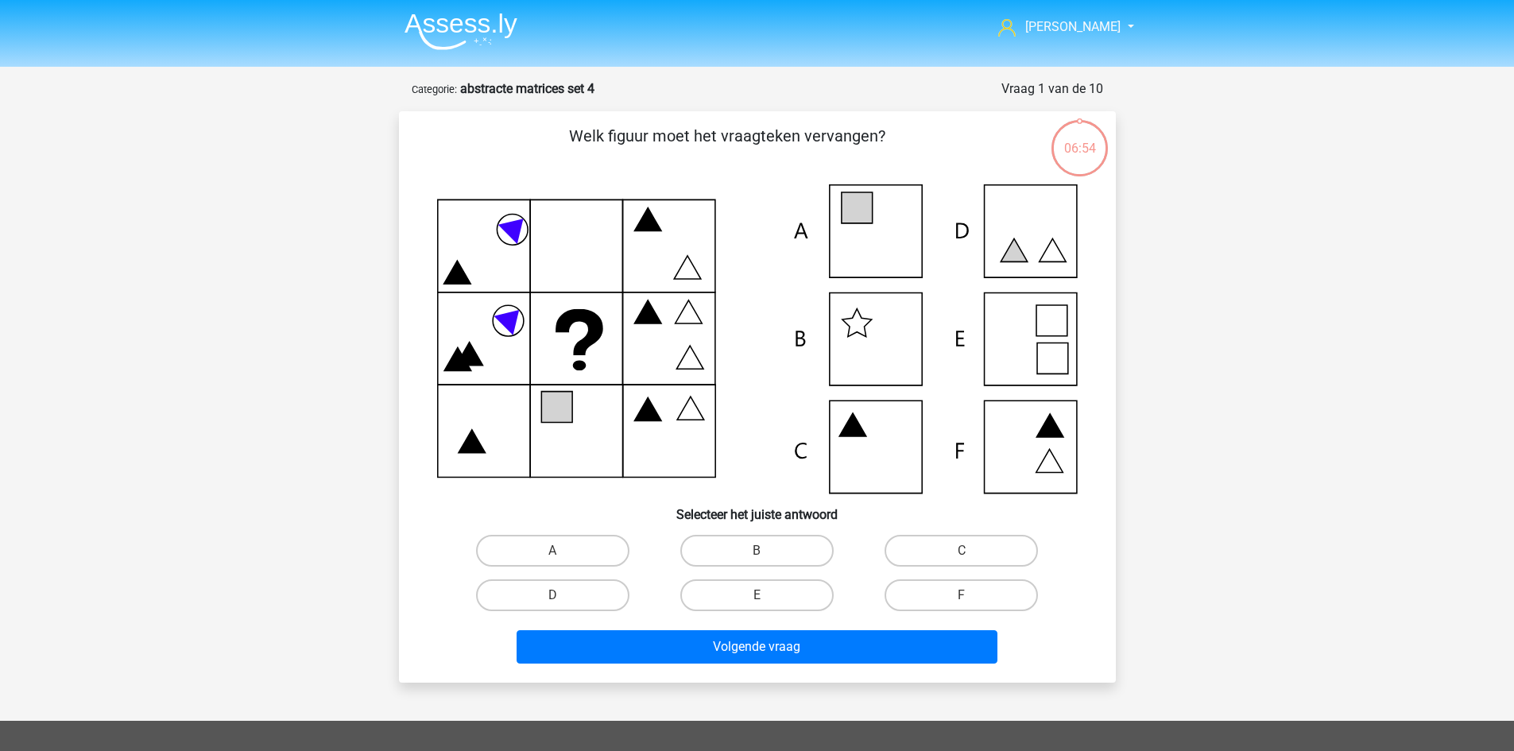
click at [633, 551] on div "A" at bounding box center [553, 551] width 192 height 32
click at [614, 552] on label "A" at bounding box center [552, 551] width 153 height 32
click at [563, 552] on input "A" at bounding box center [557, 556] width 10 height 10
radio input "true"
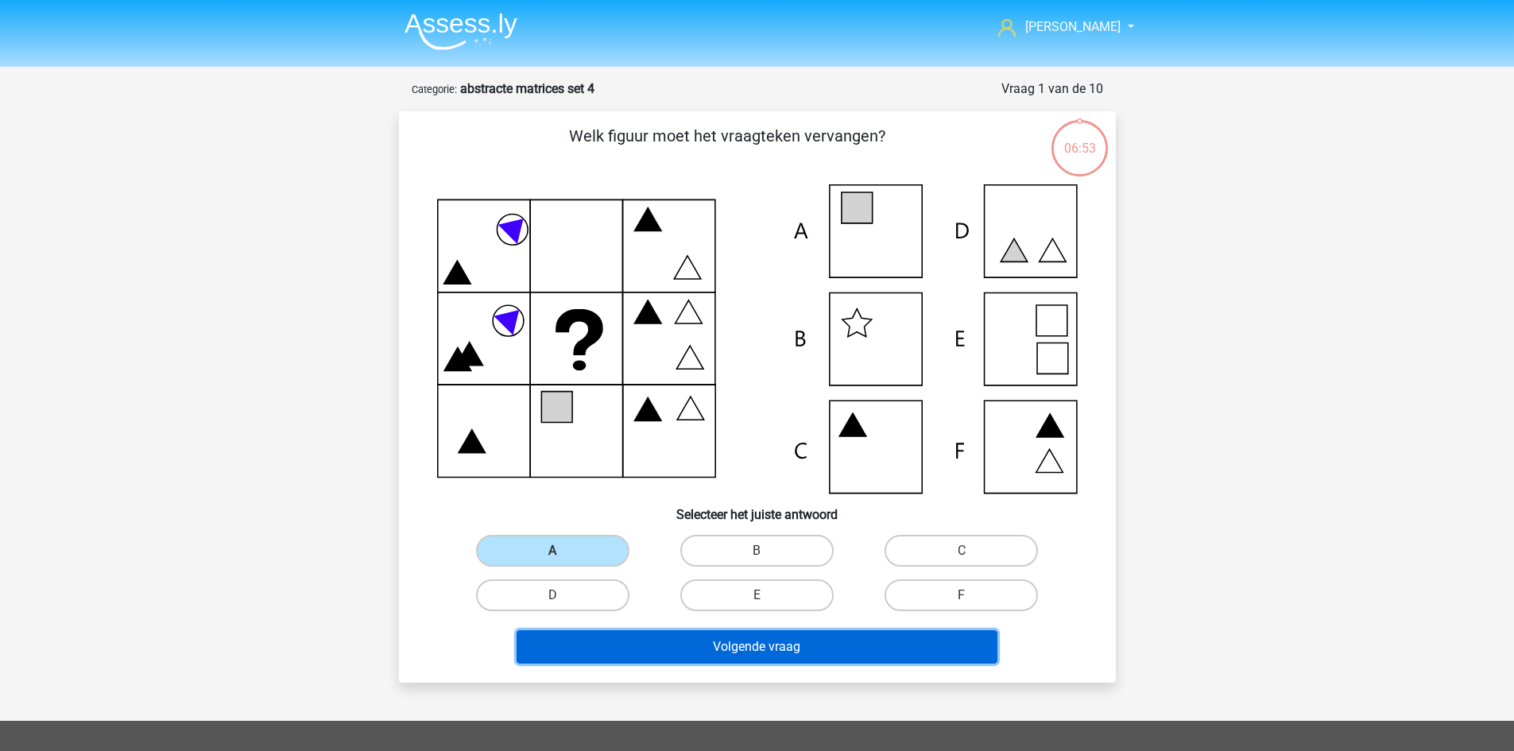
click at [672, 651] on button "Volgende vraag" at bounding box center [757, 646] width 481 height 33
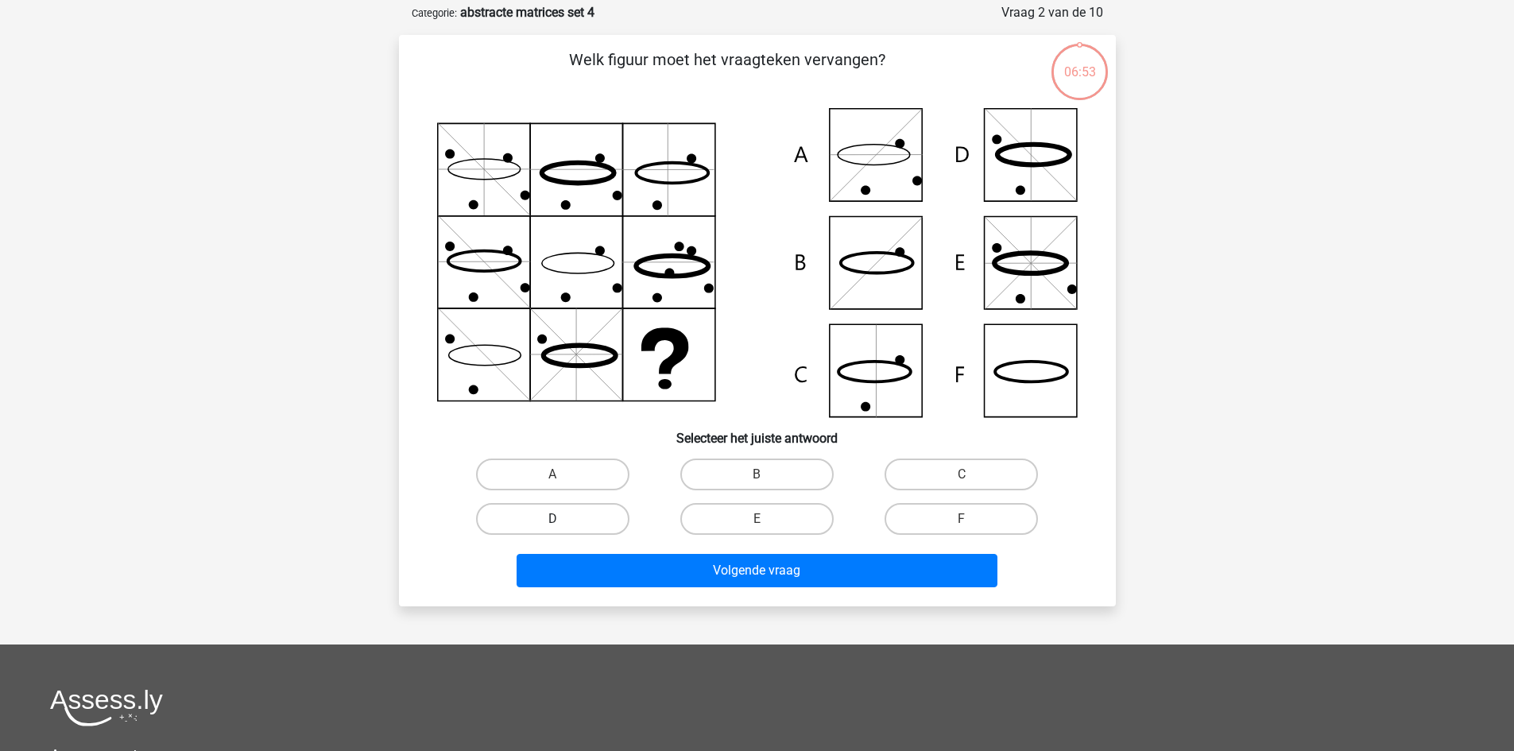
scroll to position [79, 0]
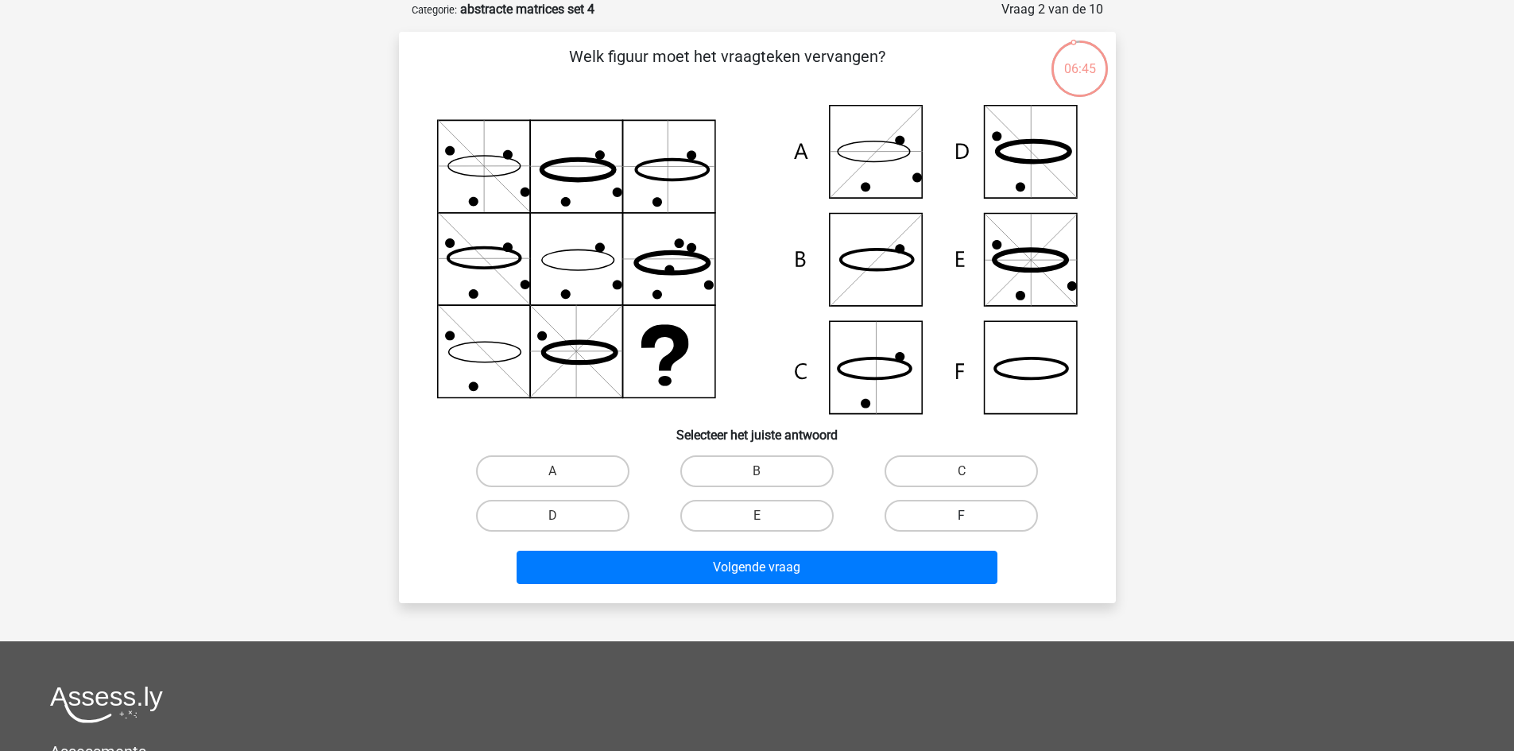
click at [958, 506] on label "F" at bounding box center [961, 516] width 153 height 32
click at [962, 516] on input "F" at bounding box center [967, 521] width 10 height 10
radio input "true"
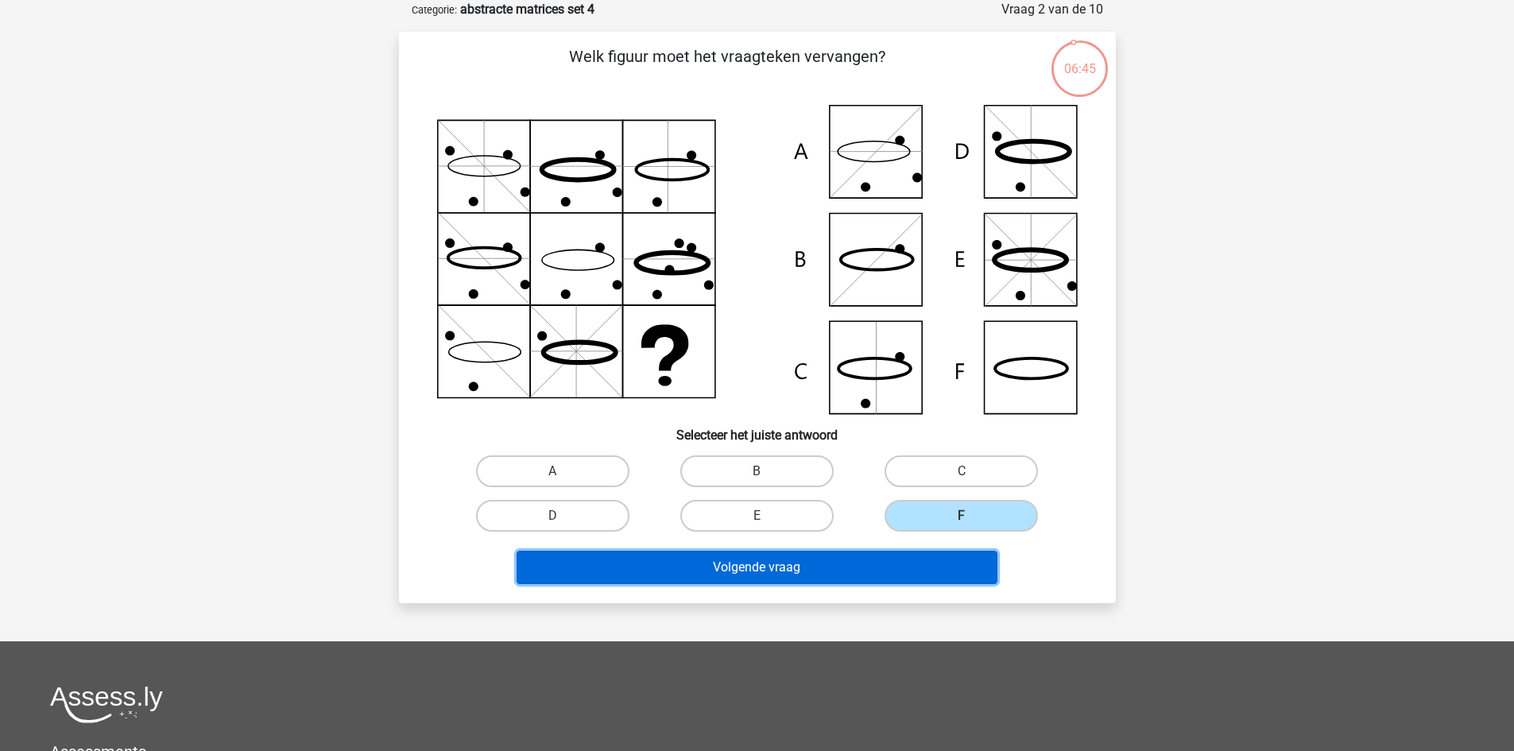
click at [911, 561] on button "Volgende vraag" at bounding box center [757, 567] width 481 height 33
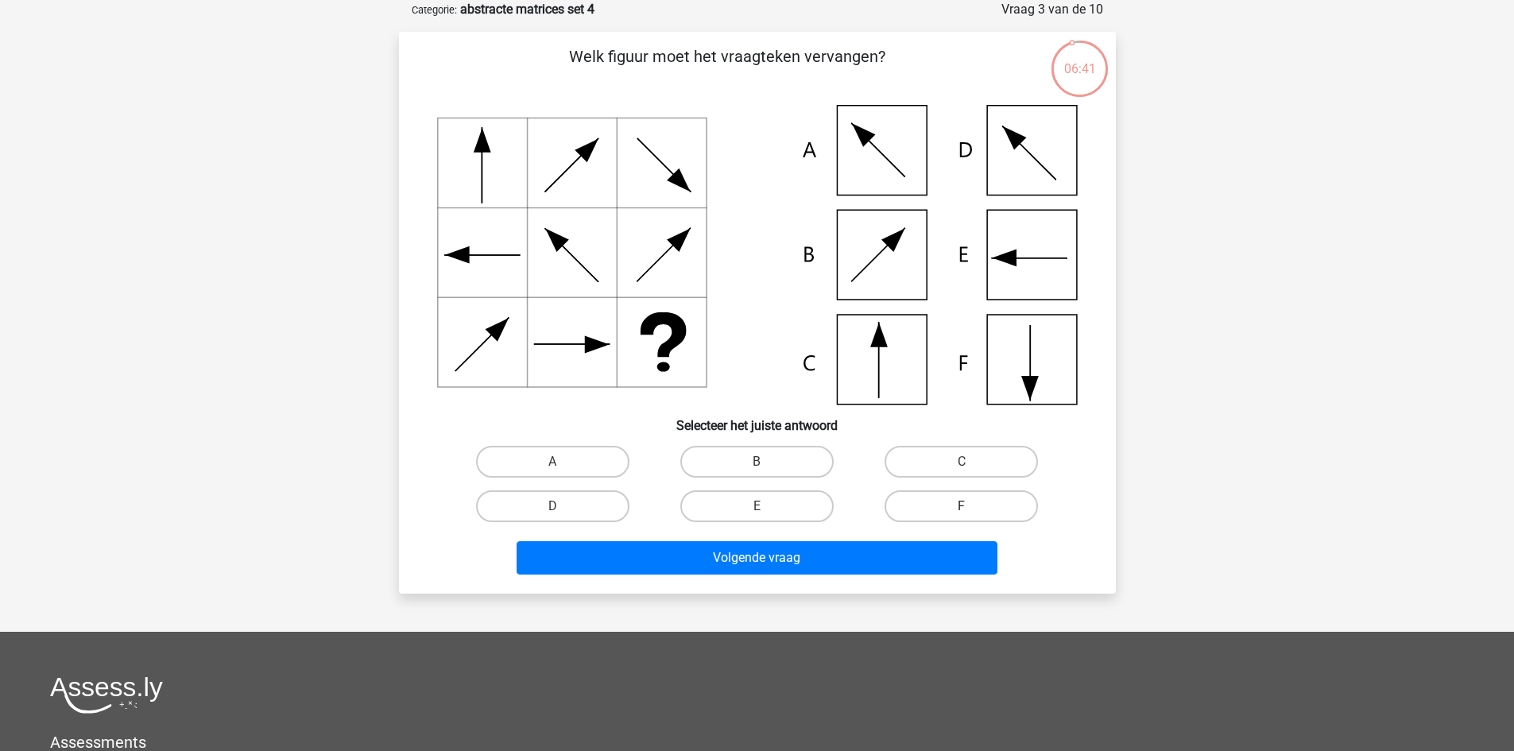
click at [919, 502] on label "F" at bounding box center [961, 506] width 153 height 32
click at [962, 506] on input "F" at bounding box center [967, 511] width 10 height 10
radio input "true"
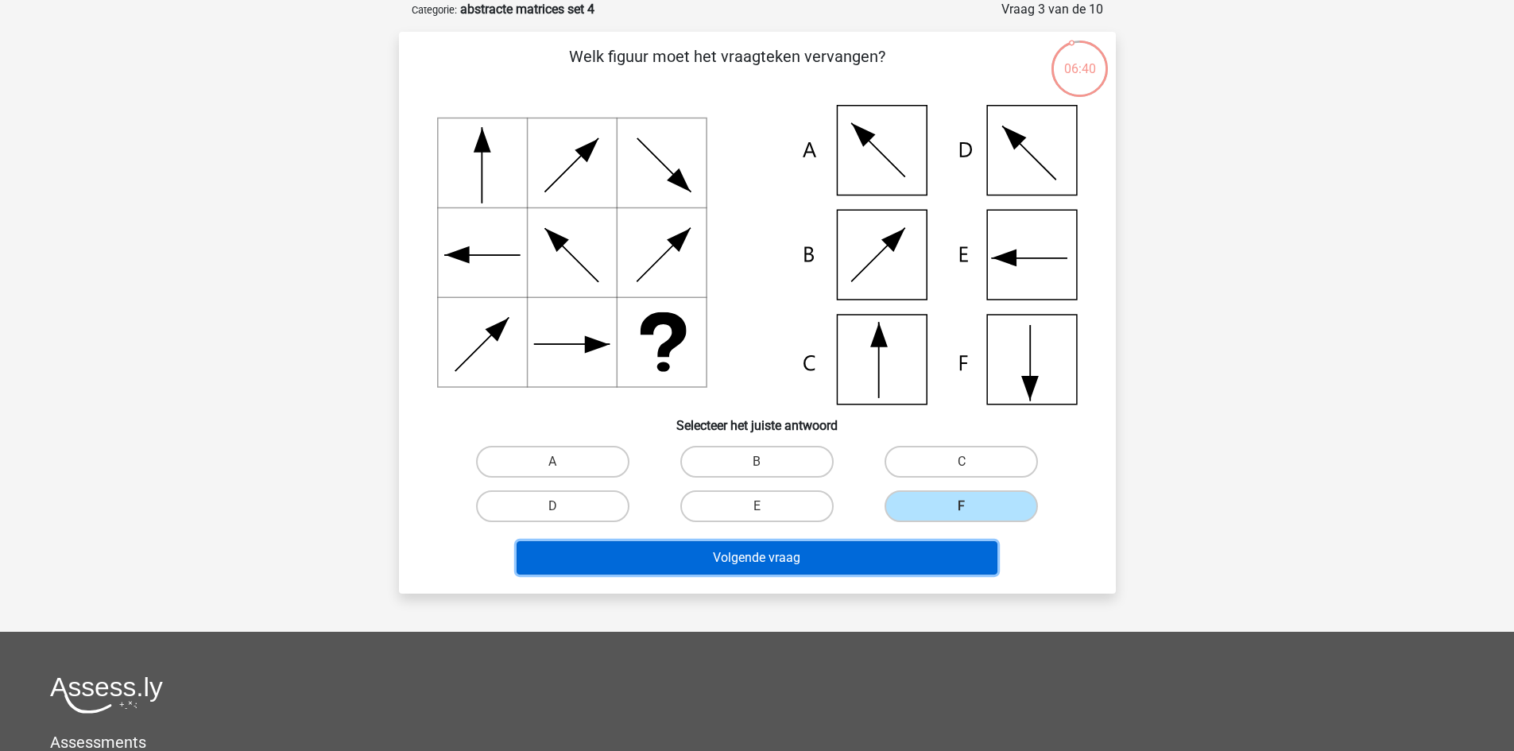
click at [893, 553] on button "Volgende vraag" at bounding box center [757, 557] width 481 height 33
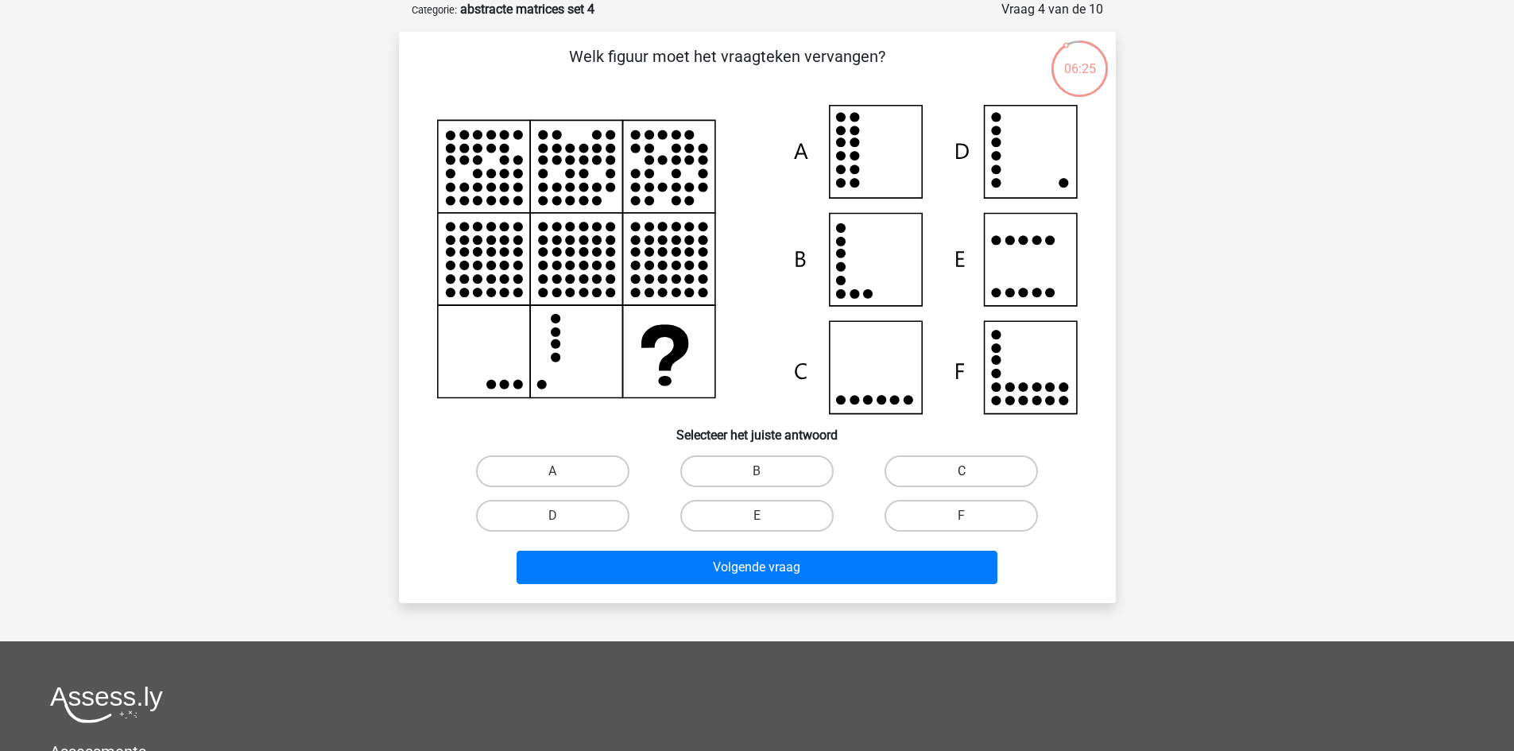
click at [917, 467] on label "C" at bounding box center [961, 472] width 153 height 32
click at [962, 471] on input "C" at bounding box center [967, 476] width 10 height 10
radio input "true"
click at [591, 518] on label "D" at bounding box center [552, 516] width 153 height 32
click at [563, 518] on input "D" at bounding box center [557, 521] width 10 height 10
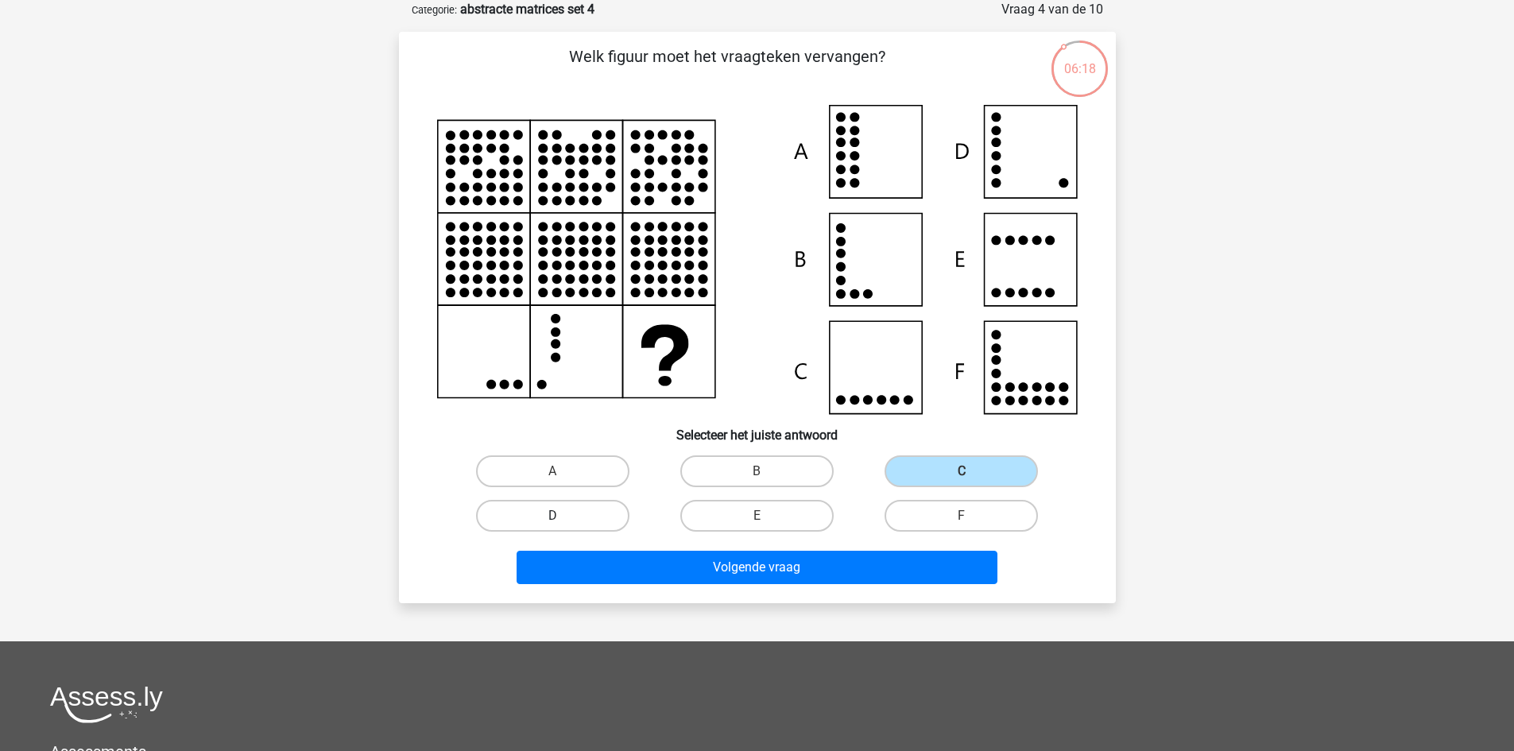
radio input "true"
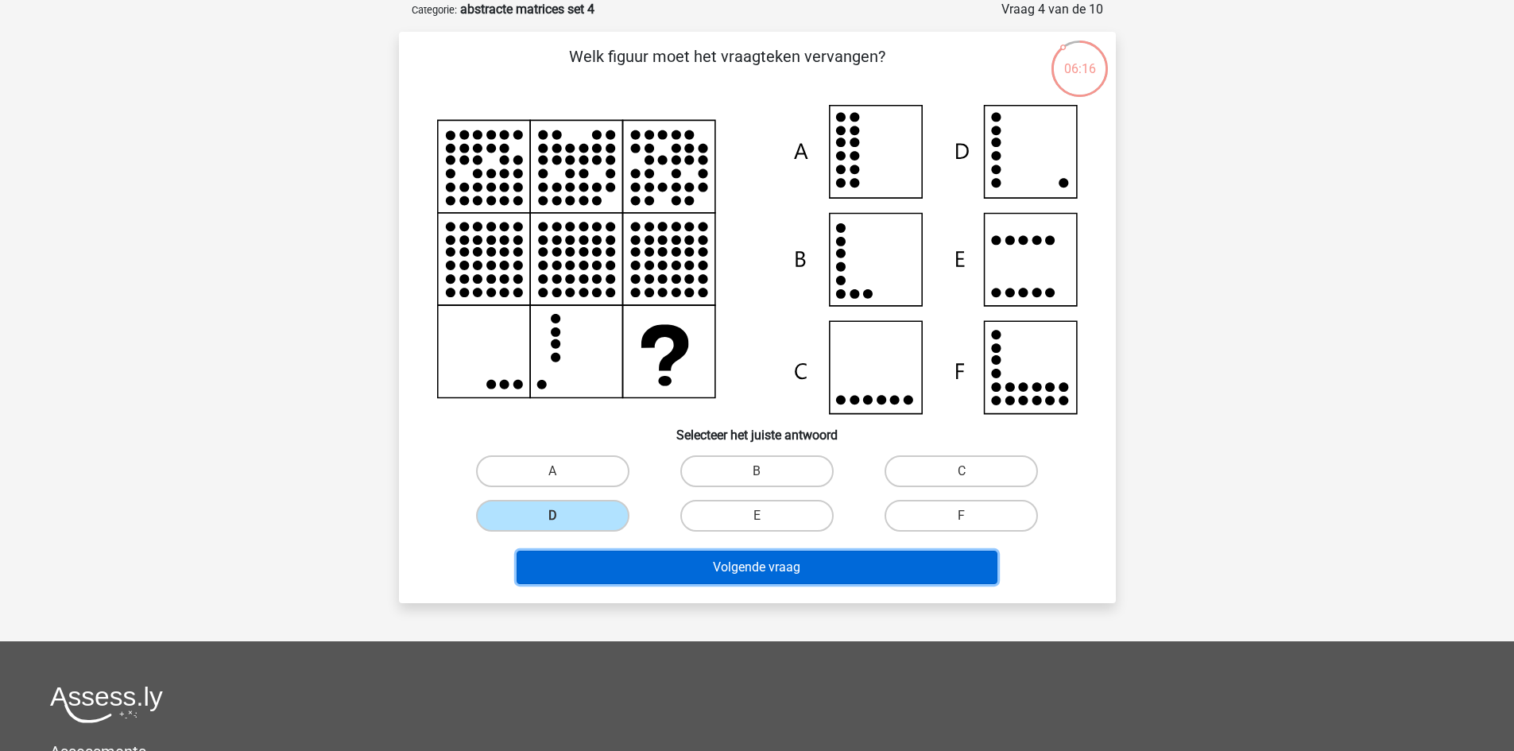
click at [824, 575] on button "Volgende vraag" at bounding box center [757, 567] width 481 height 33
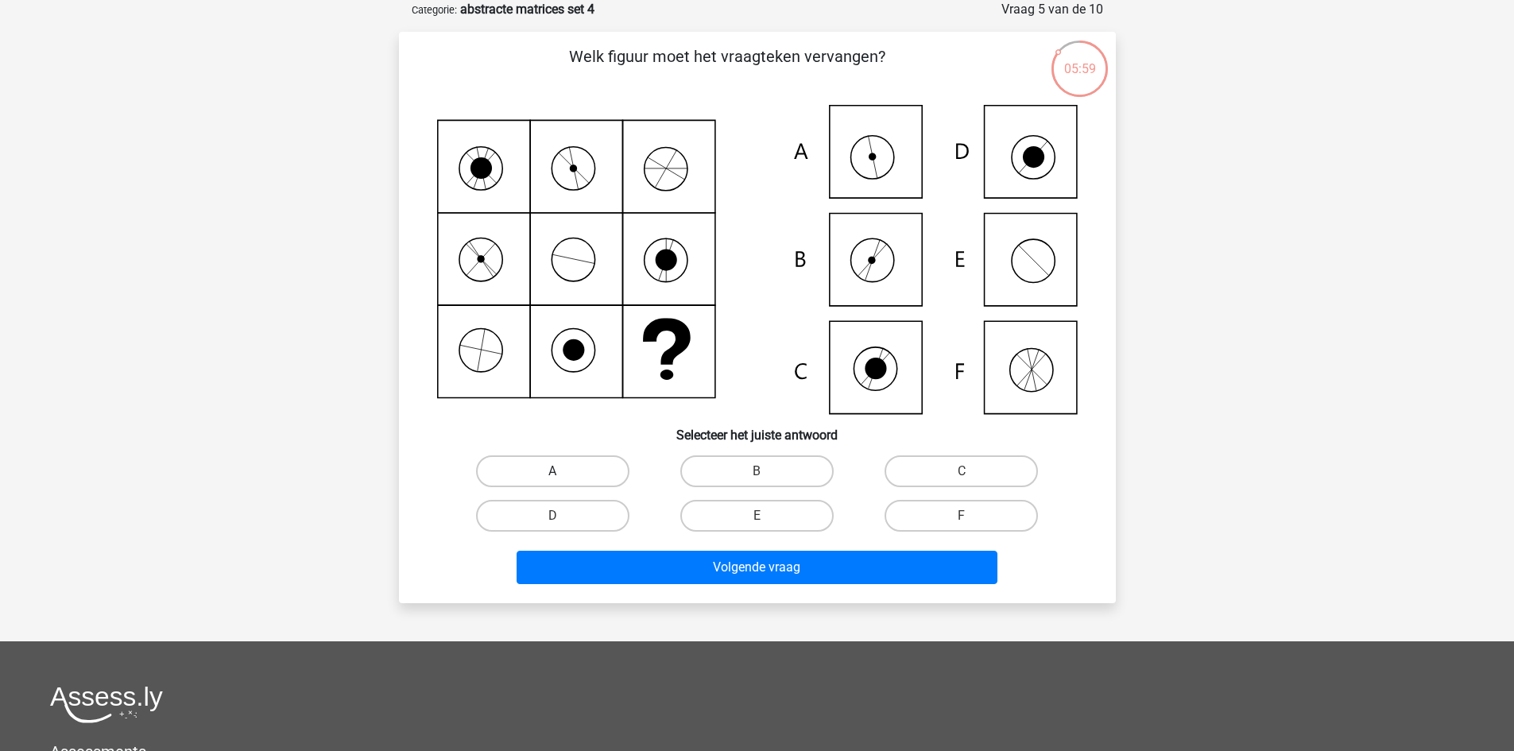
click at [583, 479] on label "A" at bounding box center [552, 472] width 153 height 32
click at [563, 479] on input "A" at bounding box center [557, 476] width 10 height 10
radio input "true"
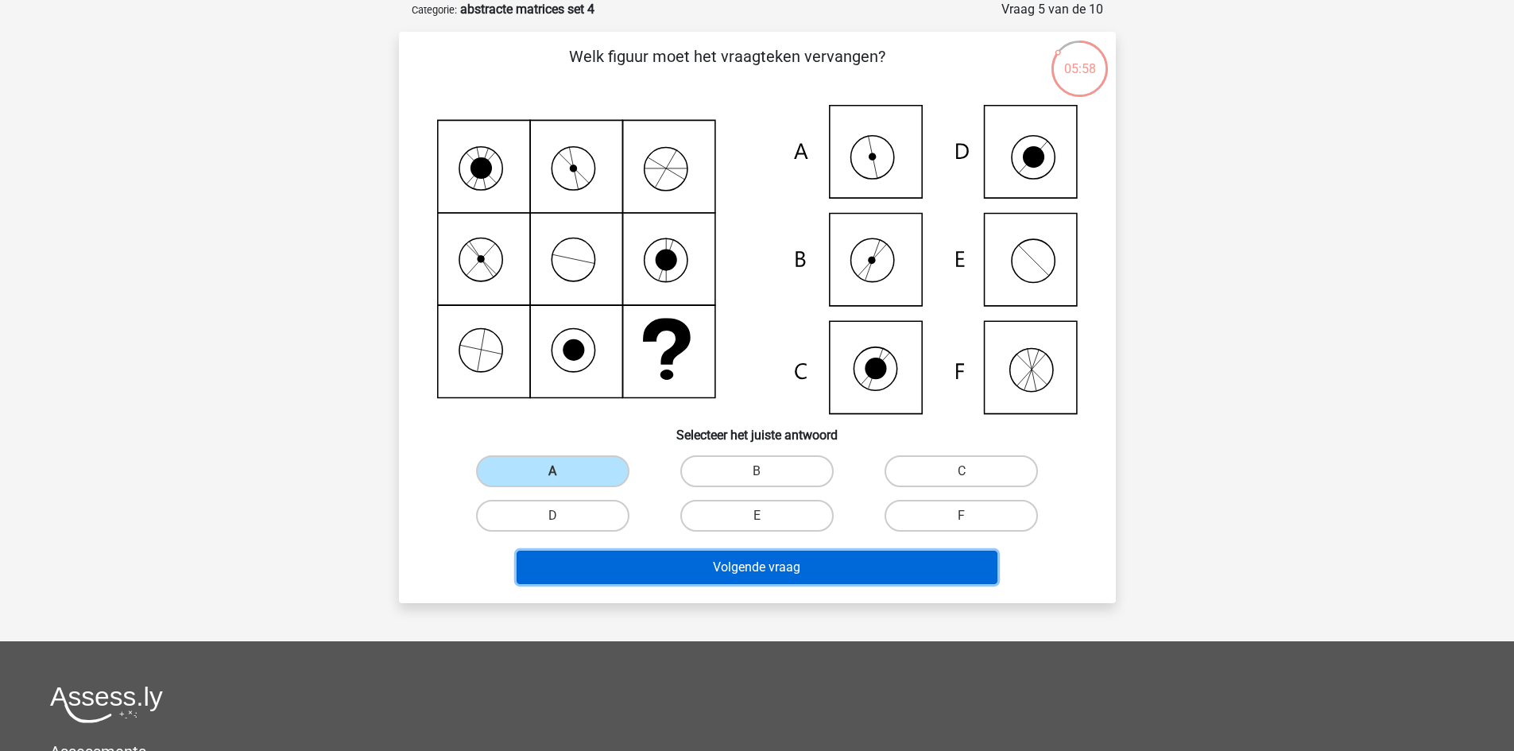
click at [820, 567] on button "Volgende vraag" at bounding box center [757, 567] width 481 height 33
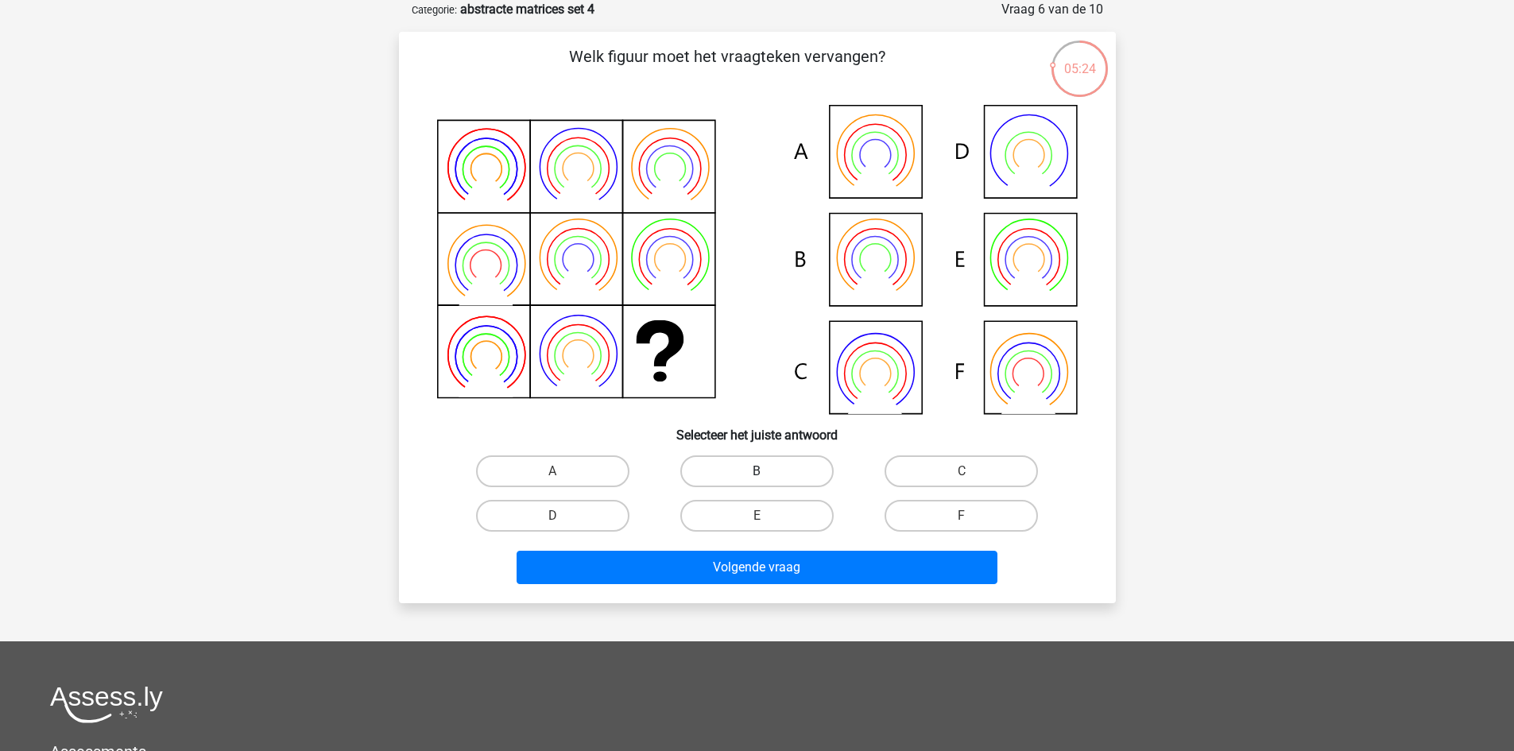
click at [788, 478] on label "B" at bounding box center [756, 472] width 153 height 32
click at [767, 478] on input "B" at bounding box center [762, 476] width 10 height 10
radio input "true"
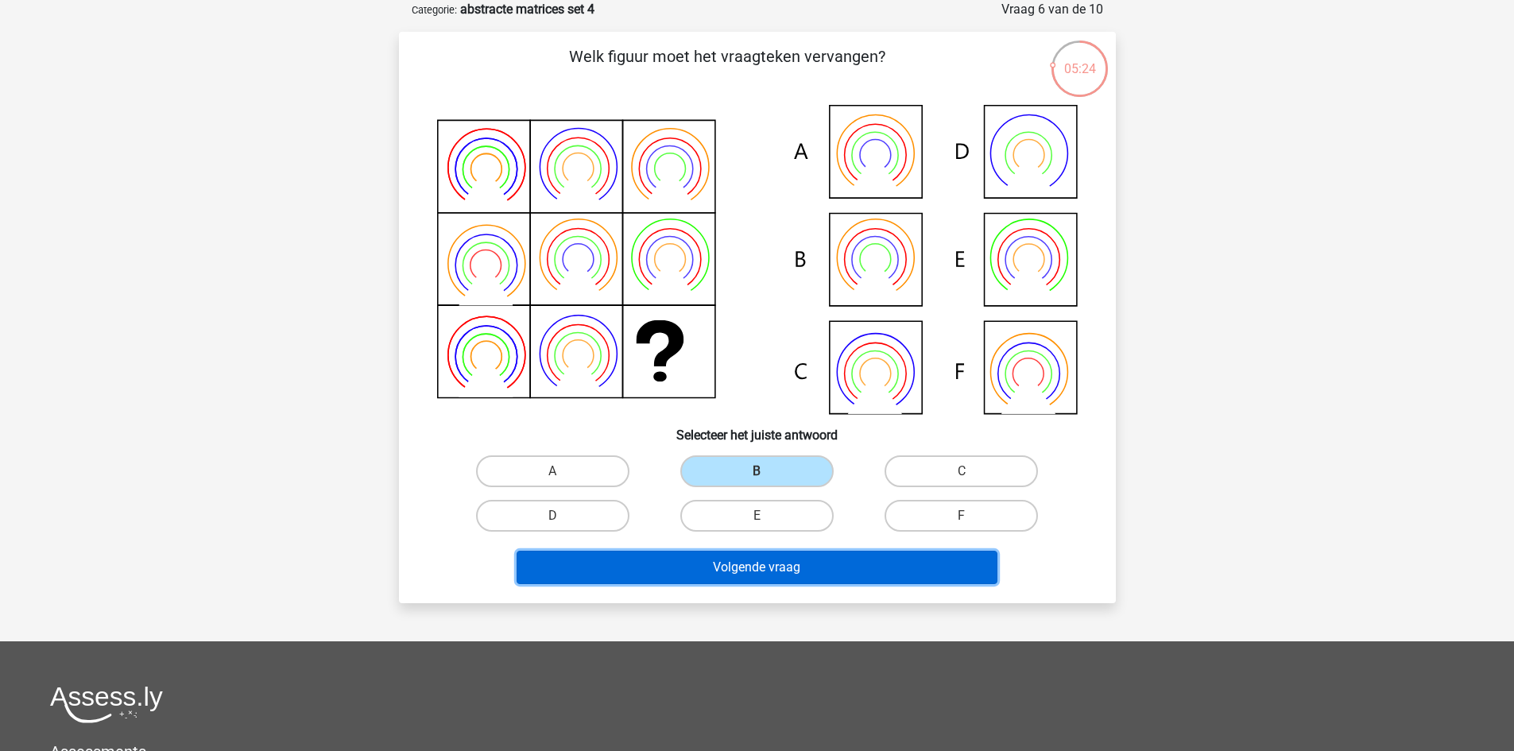
click at [809, 567] on button "Volgende vraag" at bounding box center [757, 567] width 481 height 33
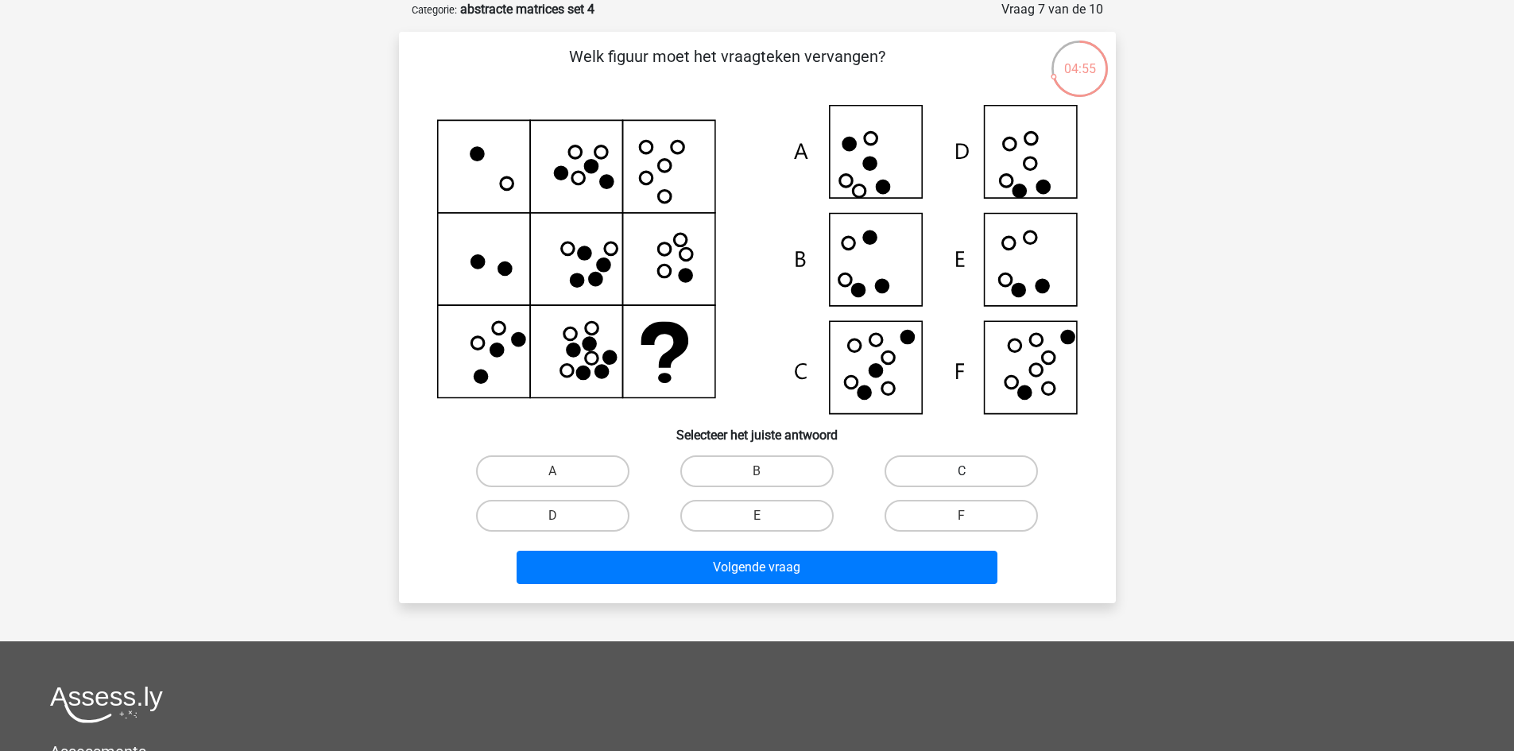
click at [907, 474] on label "C" at bounding box center [961, 472] width 153 height 32
click at [962, 474] on input "C" at bounding box center [967, 476] width 10 height 10
radio input "true"
click at [933, 518] on label "F" at bounding box center [961, 516] width 153 height 32
click at [962, 518] on input "F" at bounding box center [967, 521] width 10 height 10
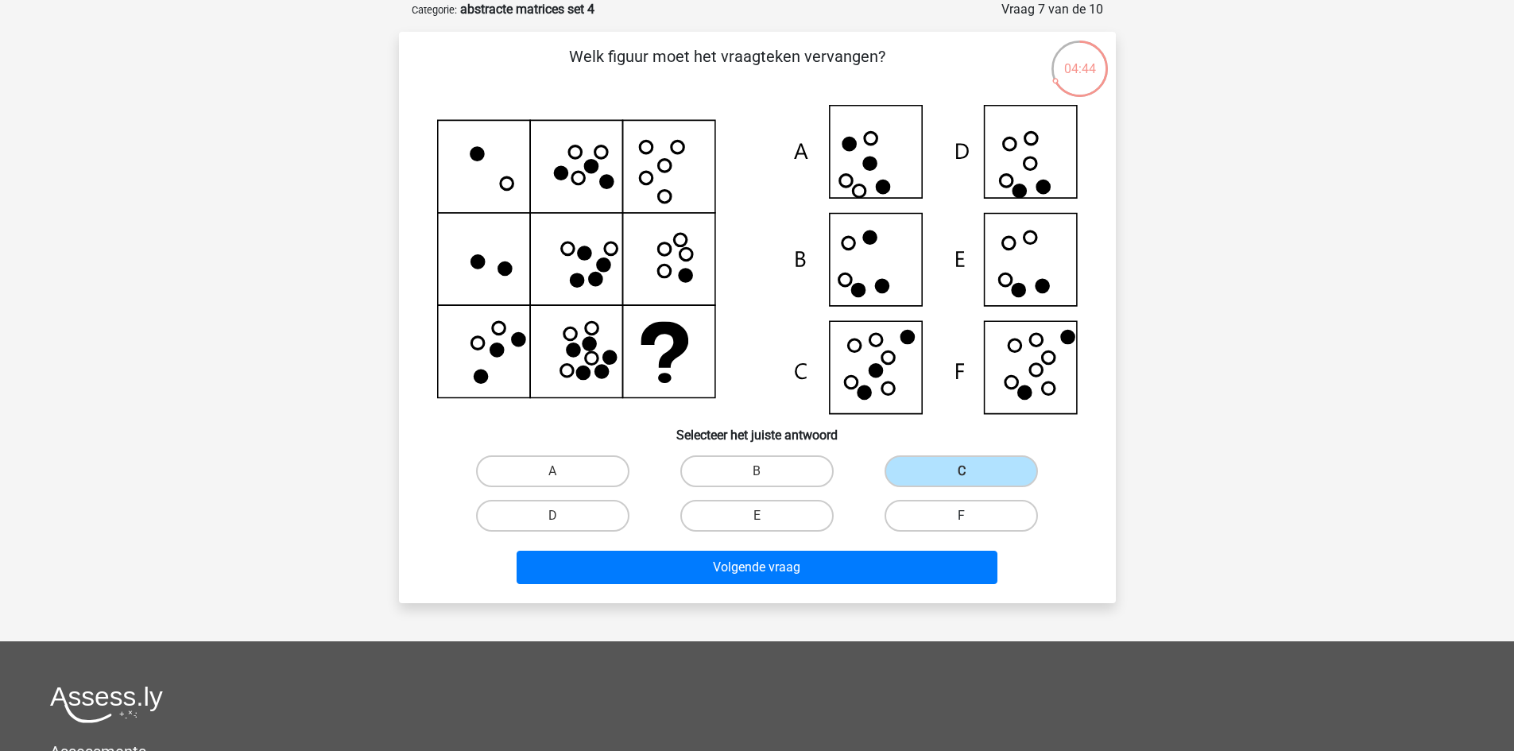
radio input "true"
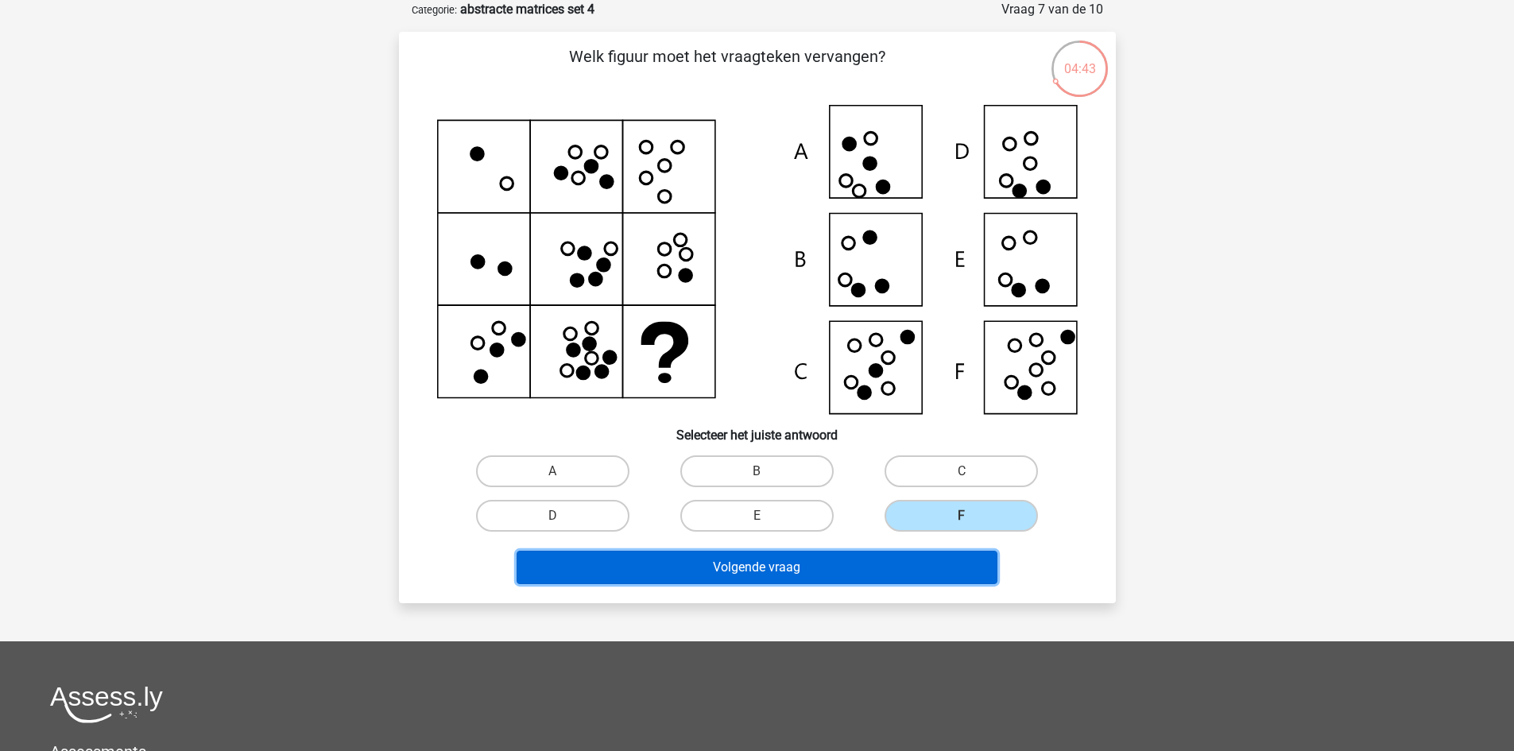
click at [921, 562] on button "Volgende vraag" at bounding box center [757, 567] width 481 height 33
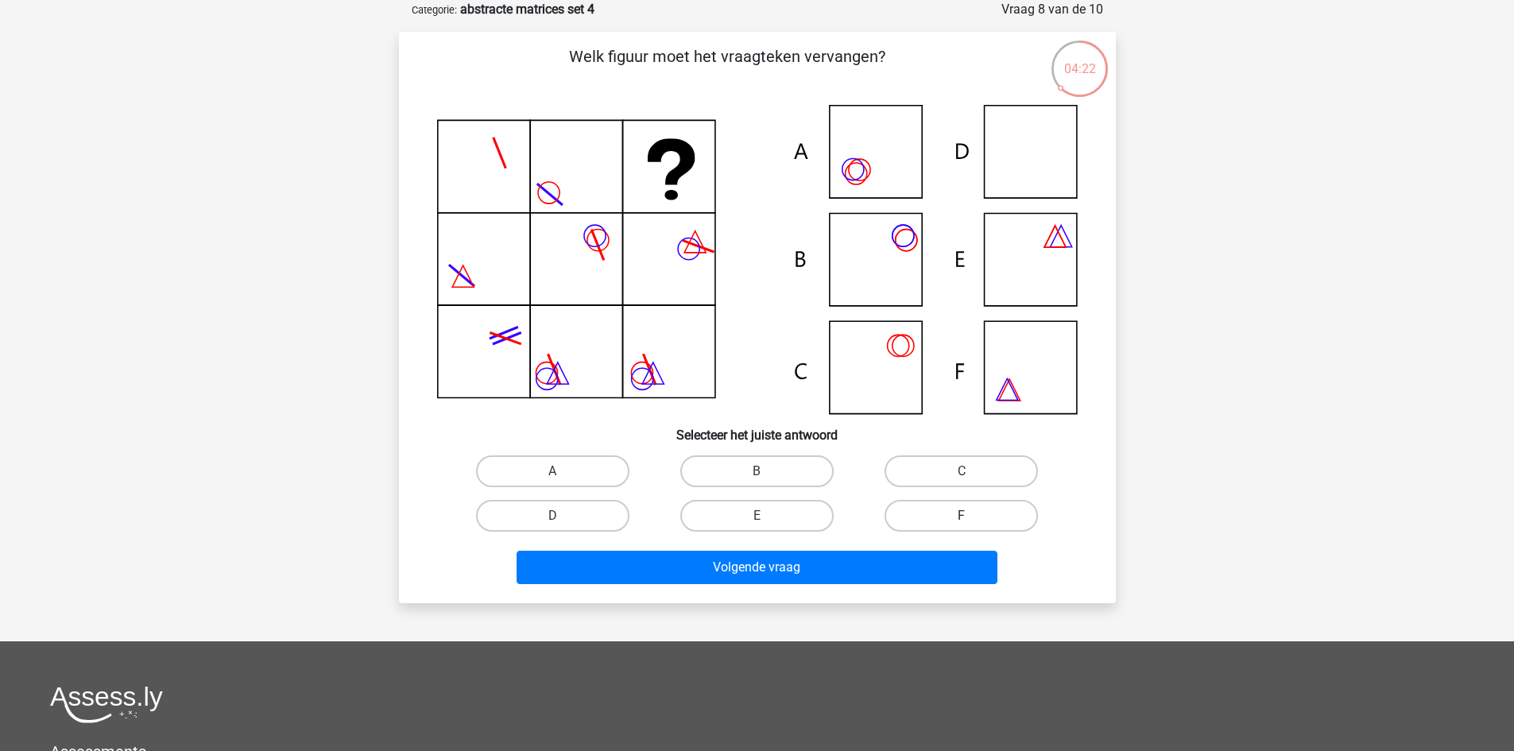
click at [897, 510] on label "F" at bounding box center [961, 516] width 153 height 32
click at [962, 516] on input "F" at bounding box center [967, 521] width 10 height 10
radio input "true"
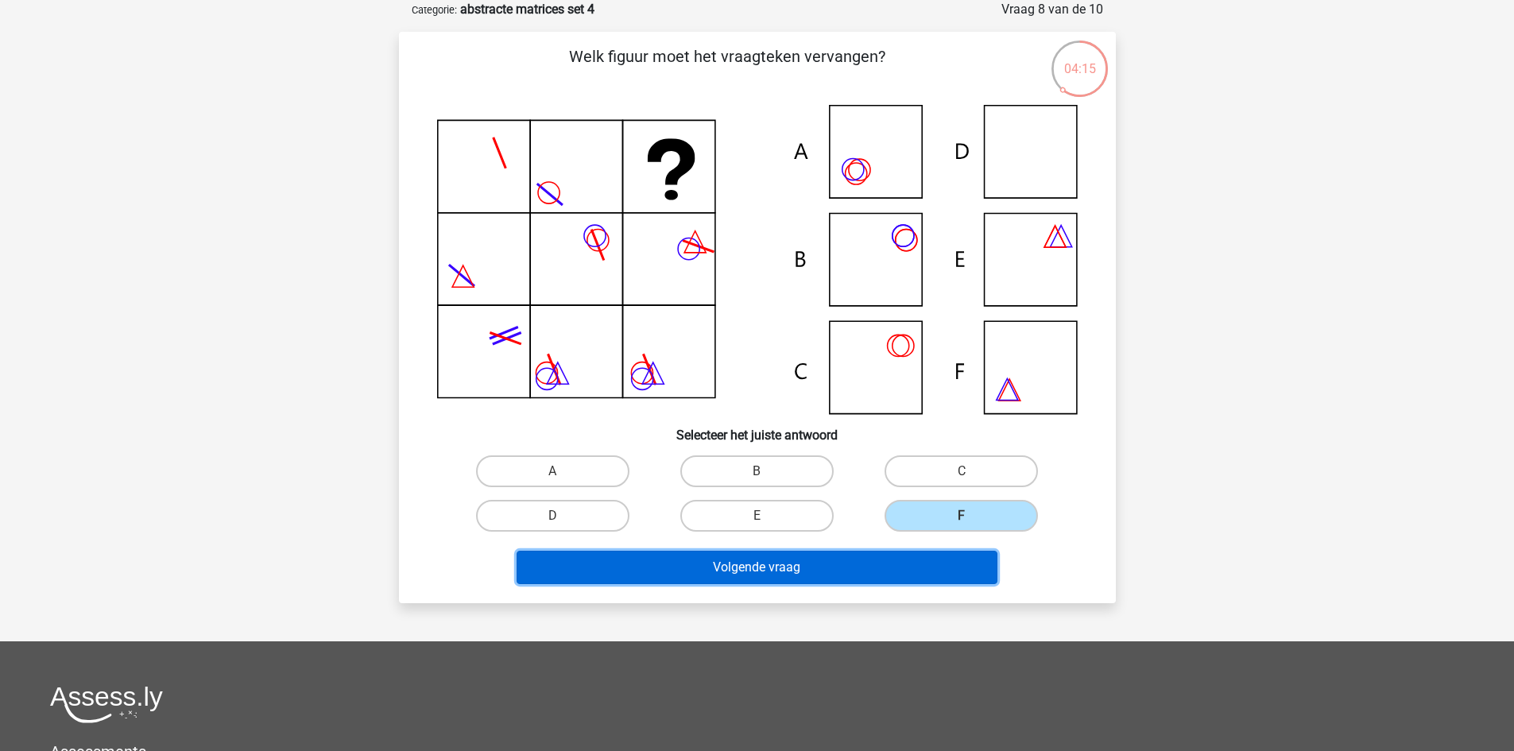
click at [869, 561] on button "Volgende vraag" at bounding box center [757, 567] width 481 height 33
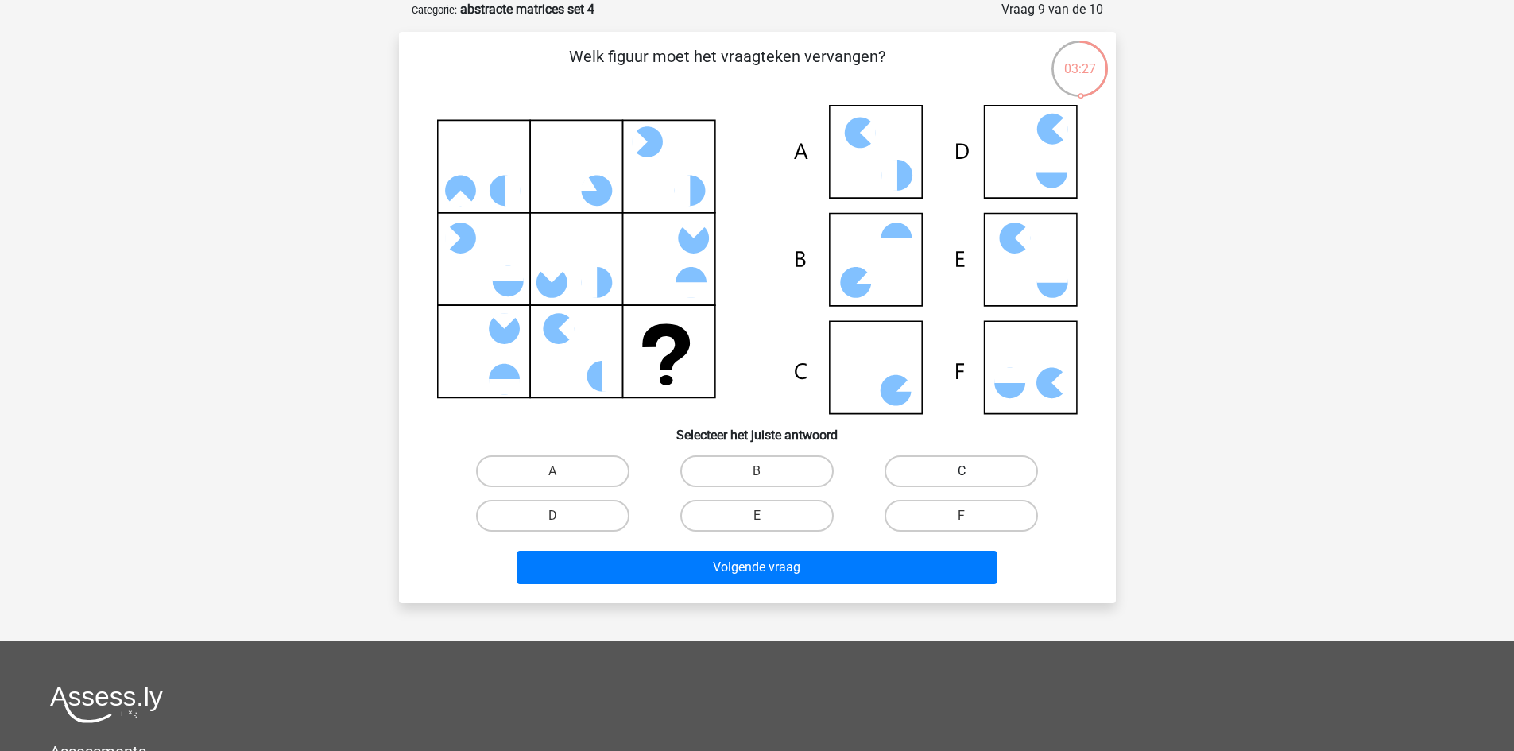
click at [941, 467] on label "C" at bounding box center [961, 472] width 153 height 32
click at [962, 471] on input "C" at bounding box center [967, 476] width 10 height 10
radio input "true"
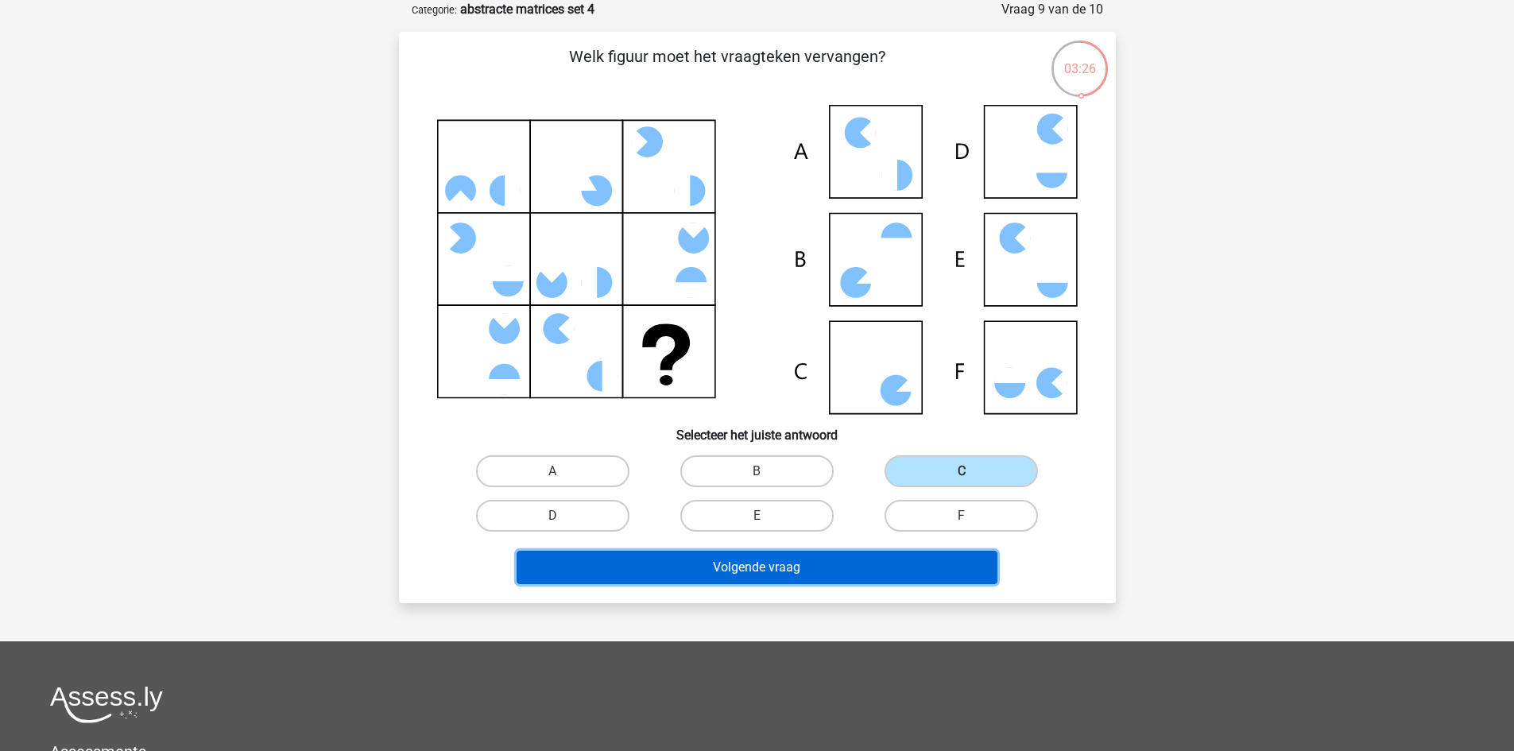
click at [867, 554] on button "Volgende vraag" at bounding box center [757, 567] width 481 height 33
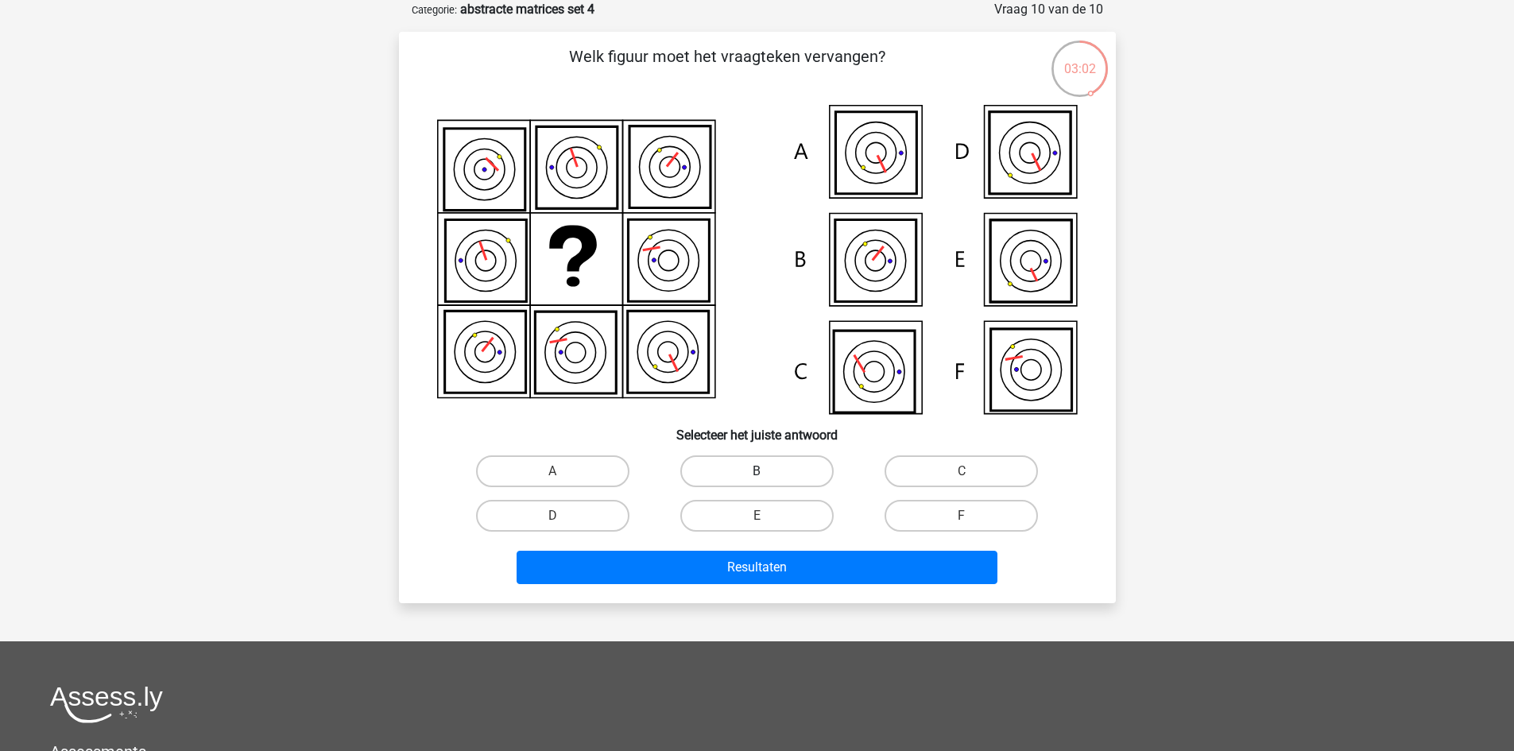
click at [776, 454] on div "B" at bounding box center [757, 471] width 204 height 45
click at [778, 464] on label "B" at bounding box center [756, 472] width 153 height 32
click at [767, 471] on input "B" at bounding box center [762, 476] width 10 height 10
radio input "true"
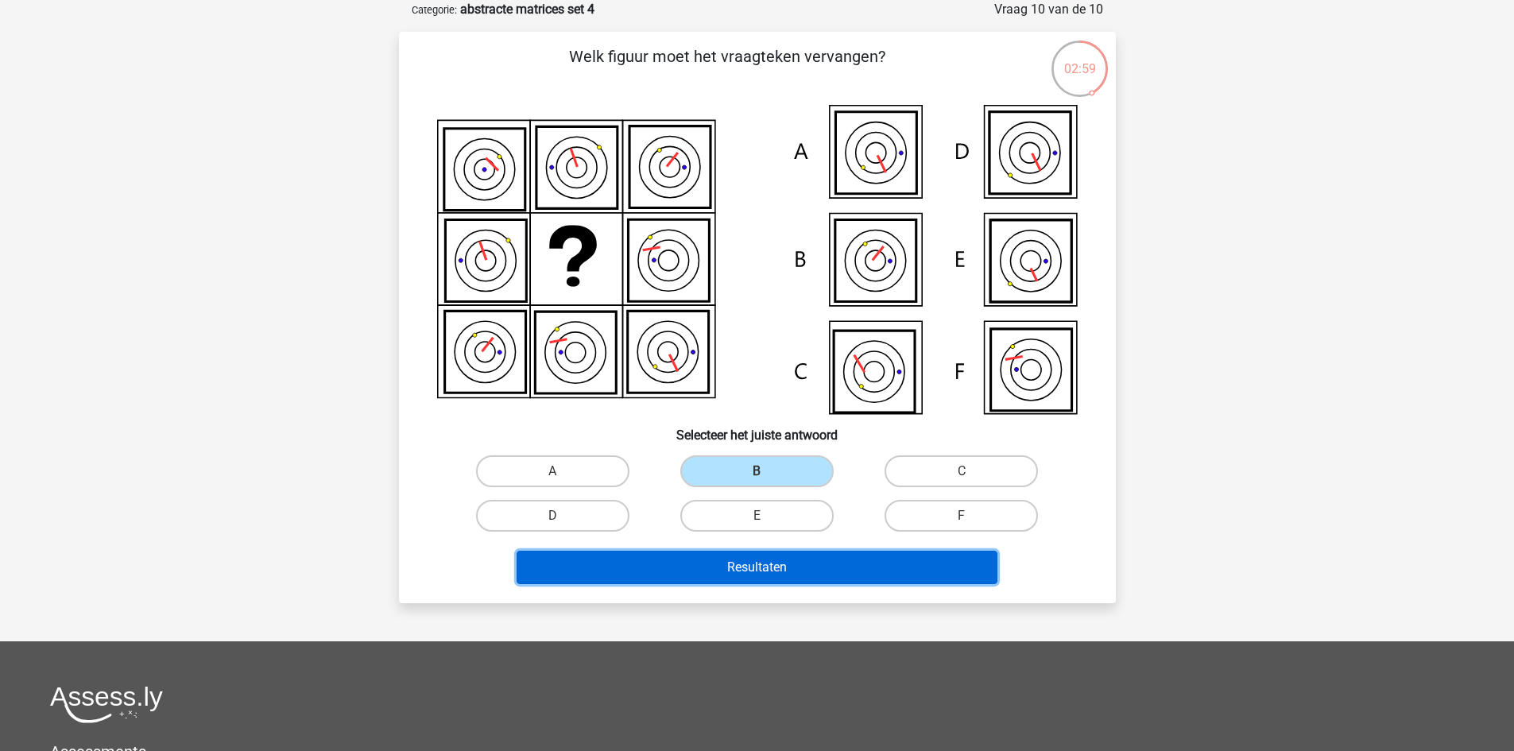
click at [905, 554] on button "Resultaten" at bounding box center [757, 567] width 481 height 33
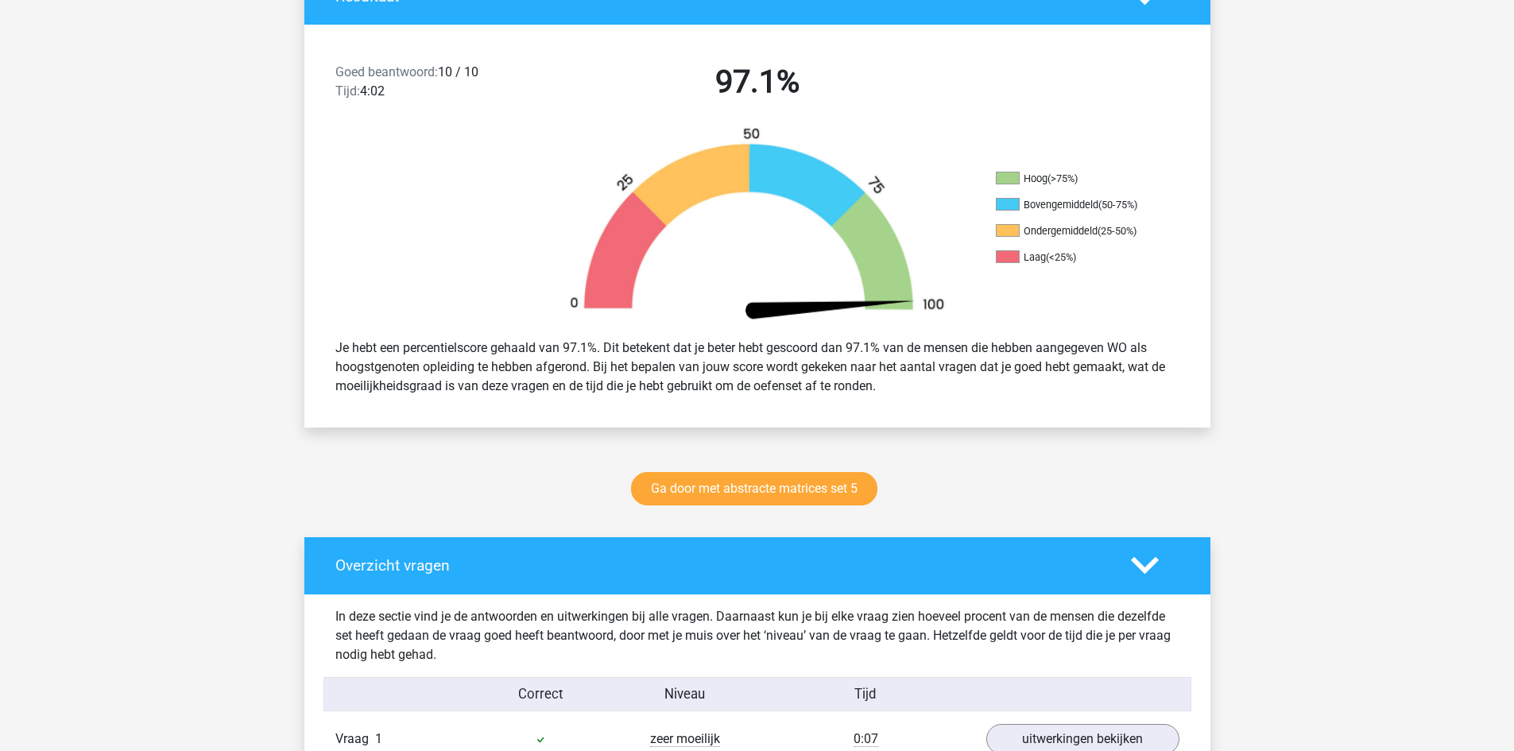
scroll to position [397, 0]
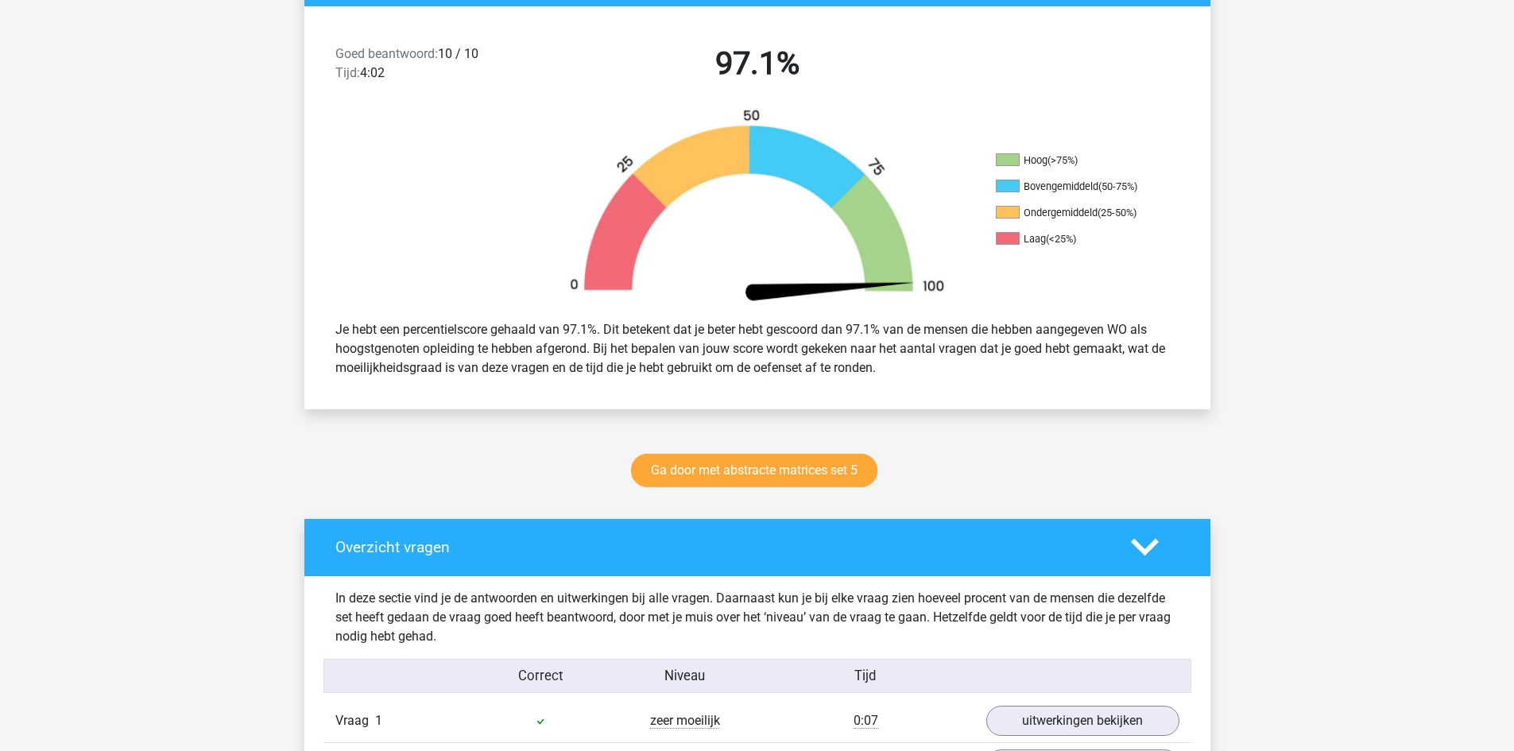
drag, startPoint x: 710, startPoint y: 438, endPoint x: 714, endPoint y: 455, distance: 17.2
click at [712, 467] on link "Ga door met abstracte matrices set 5" at bounding box center [754, 470] width 246 height 33
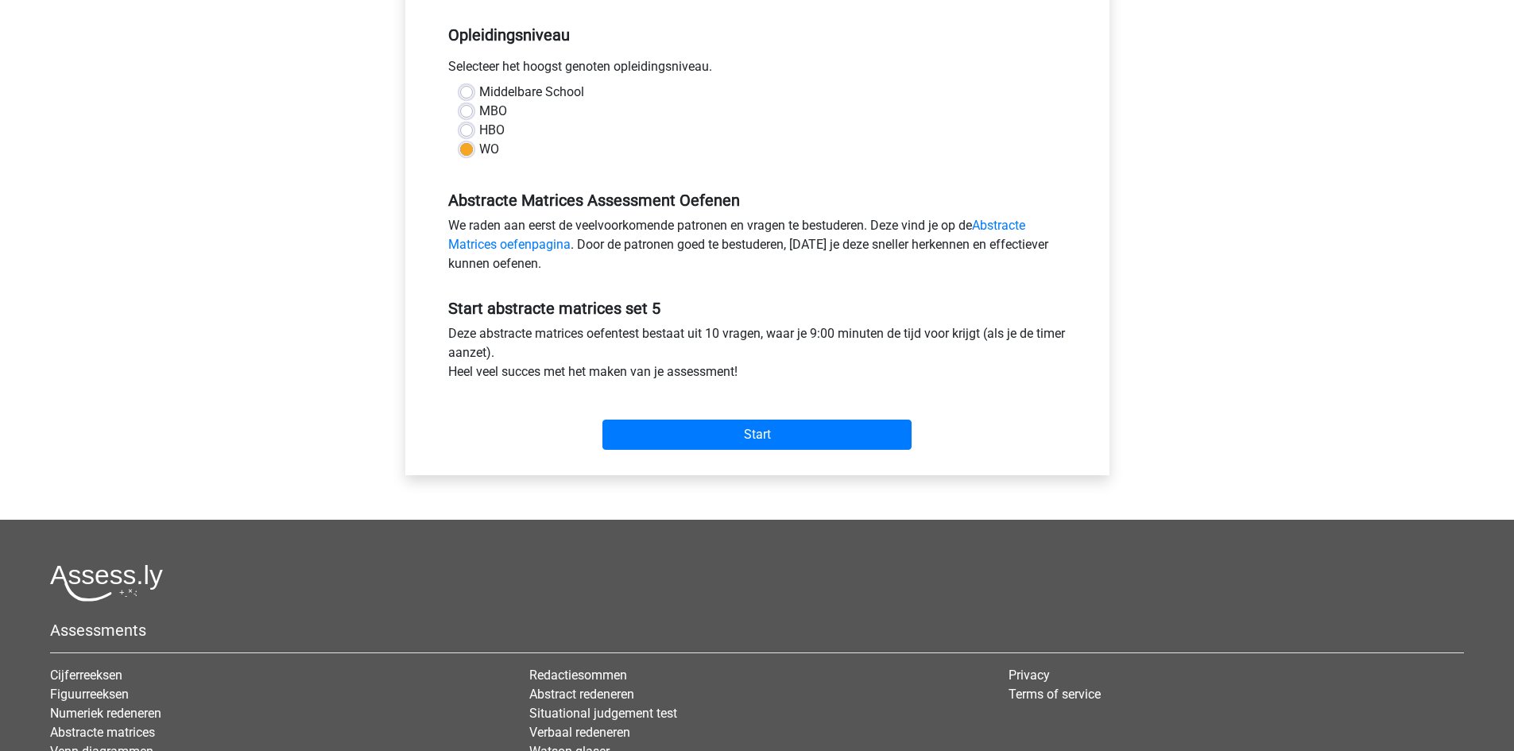
scroll to position [477, 0]
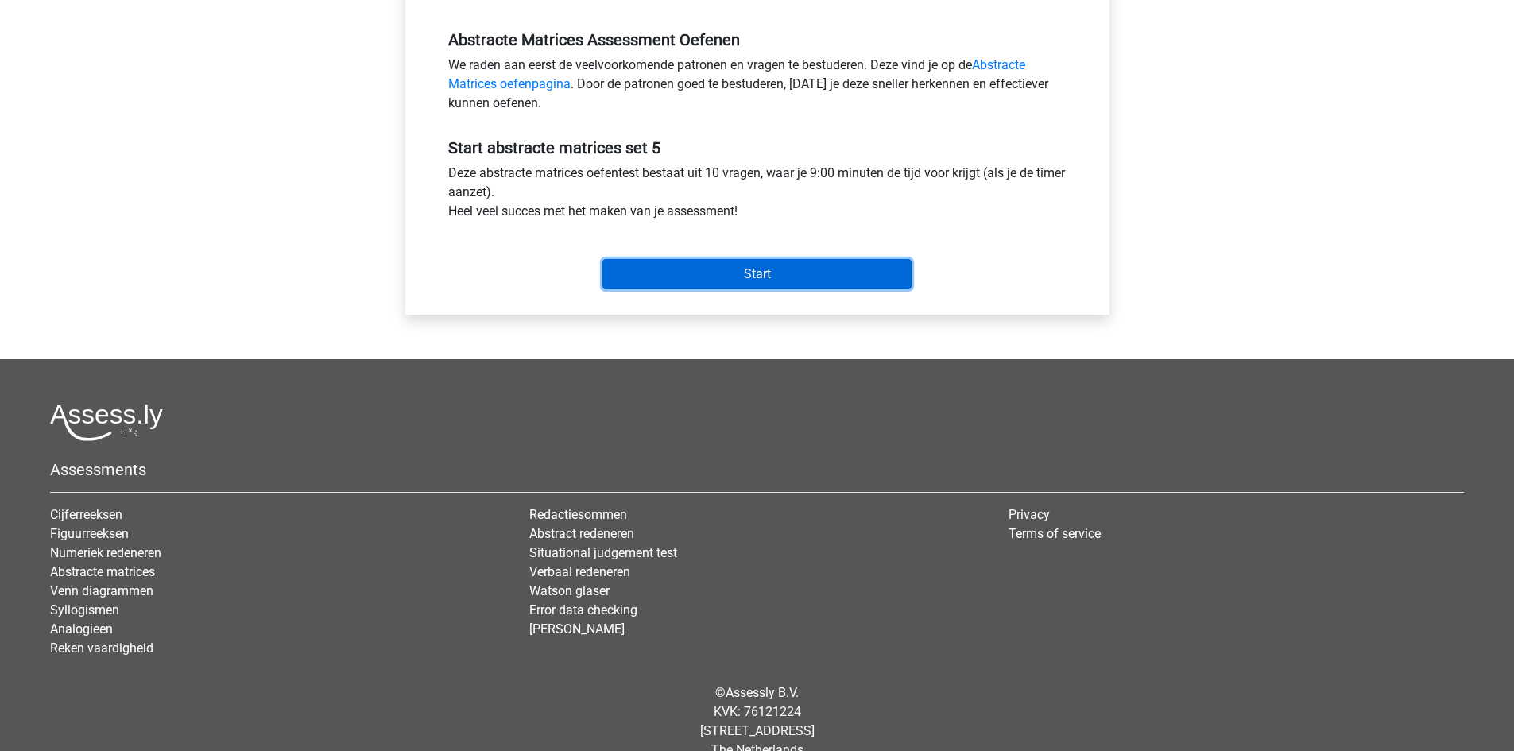
click at [750, 265] on input "Start" at bounding box center [757, 274] width 309 height 30
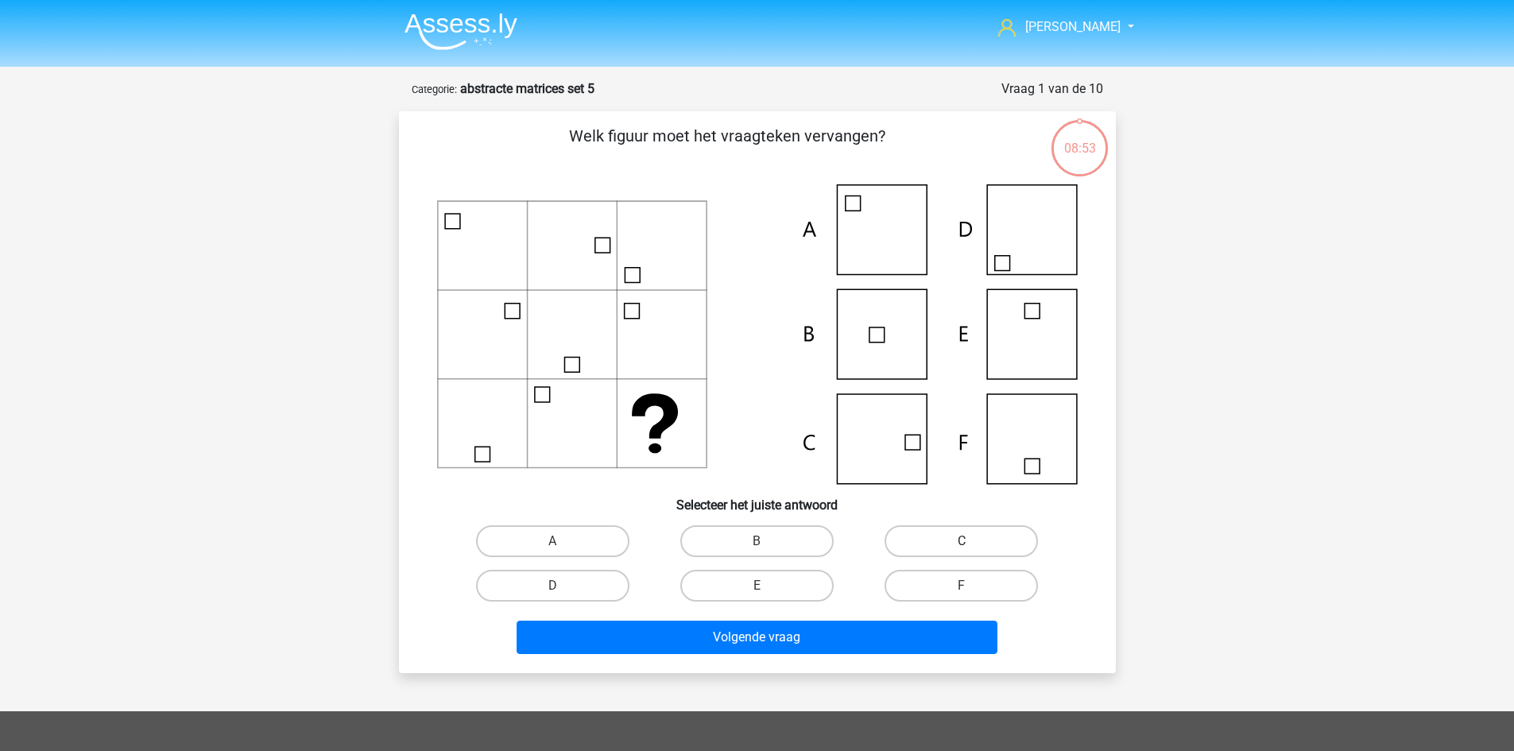
click at [928, 549] on label "C" at bounding box center [961, 541] width 153 height 32
click at [962, 549] on input "C" at bounding box center [967, 546] width 10 height 10
radio input "true"
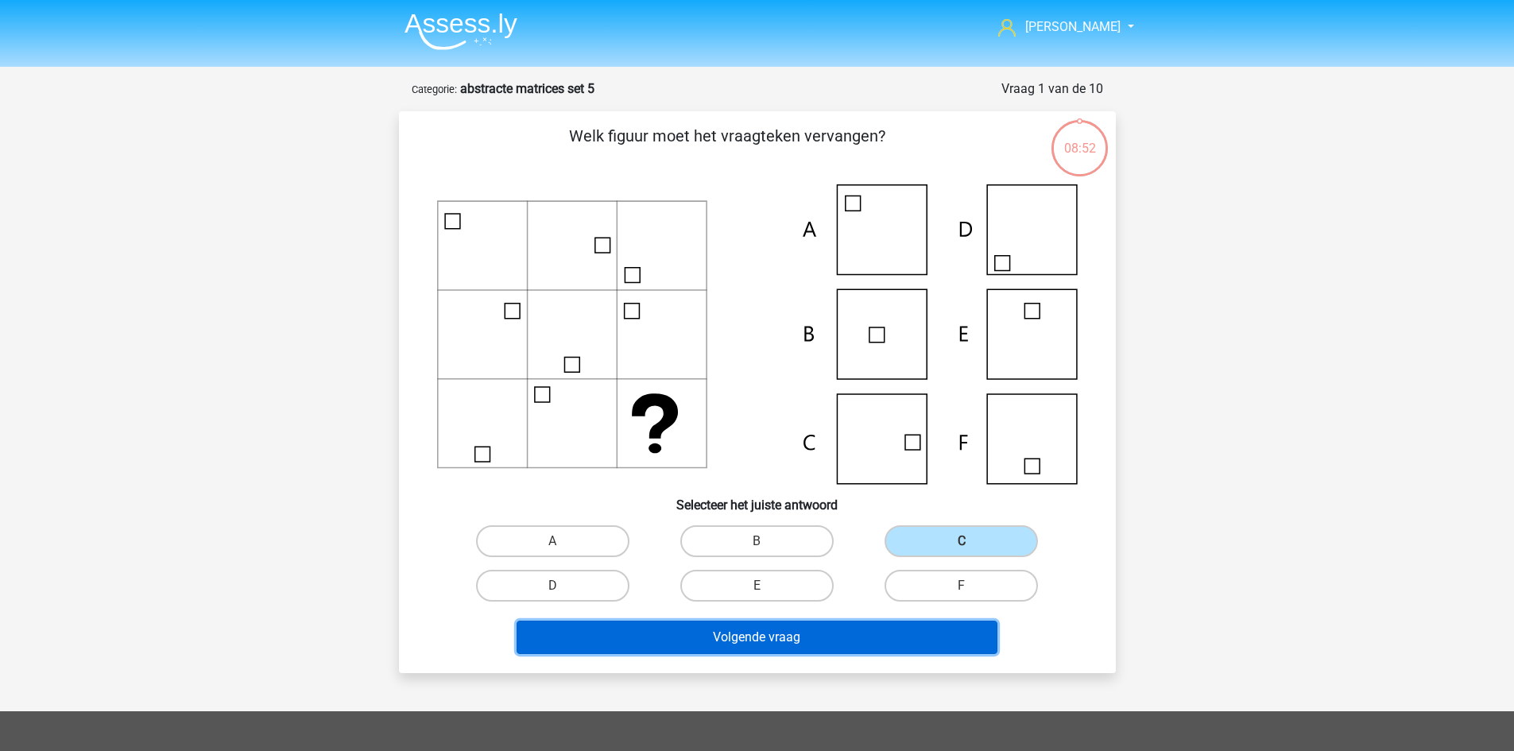
click at [913, 641] on button "Volgende vraag" at bounding box center [757, 637] width 481 height 33
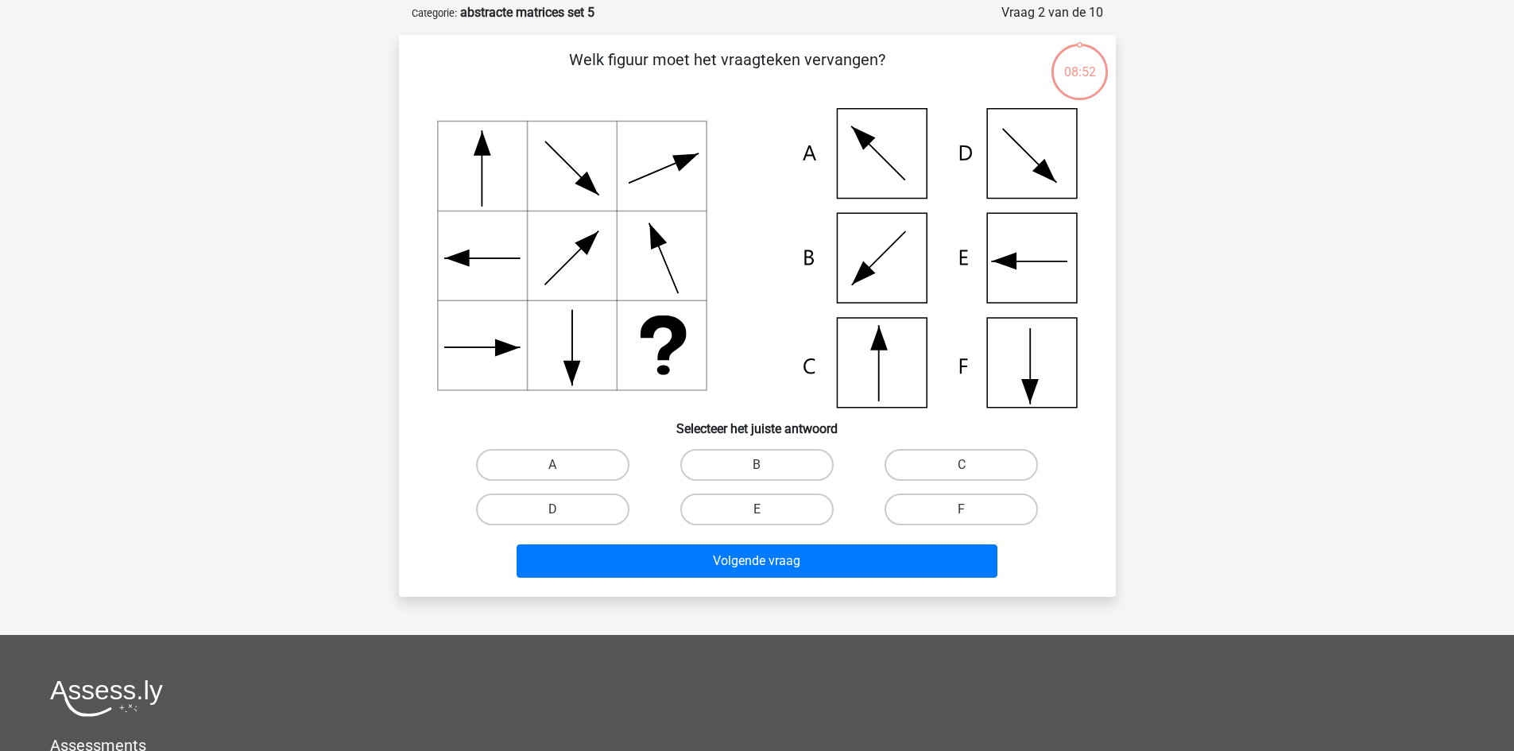
scroll to position [79, 0]
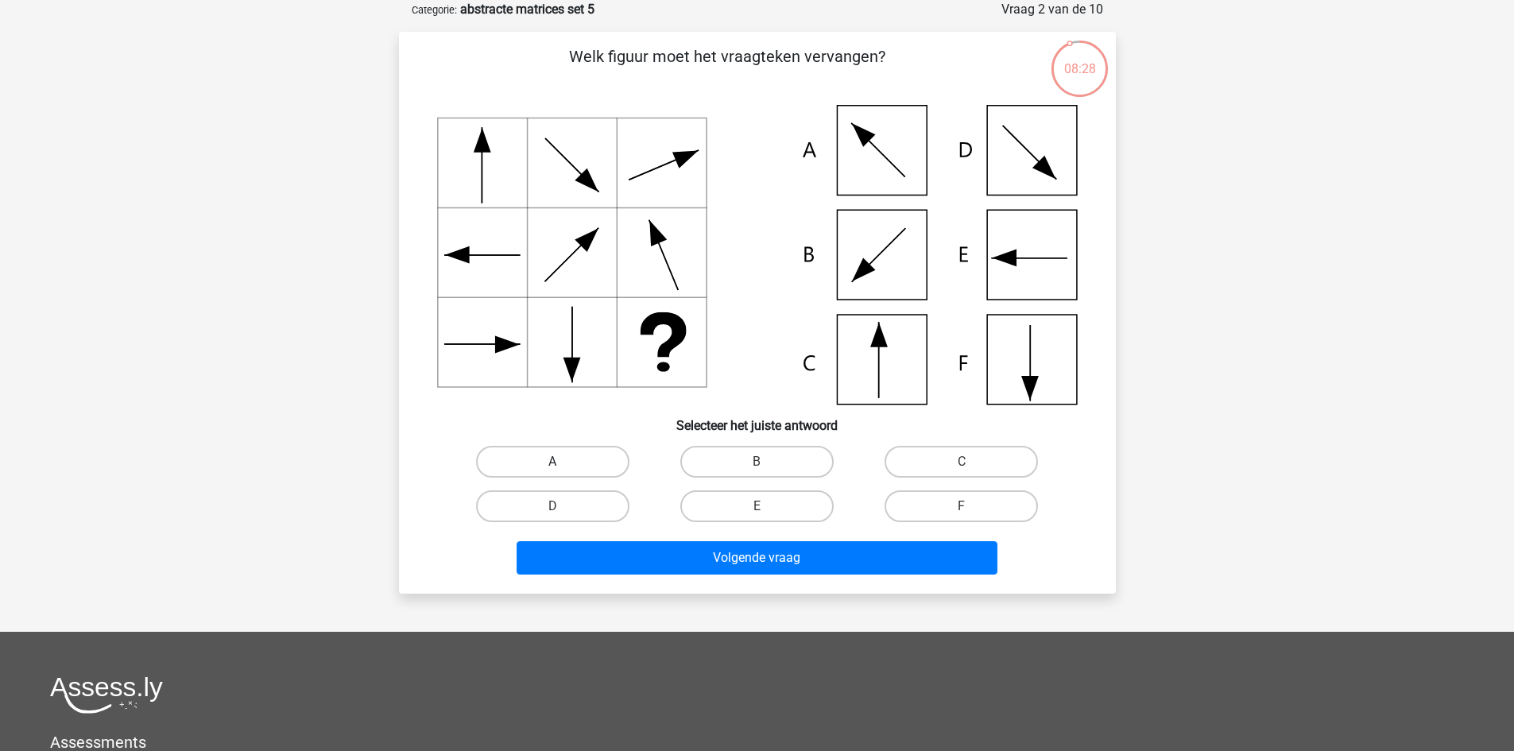
click at [588, 458] on label "A" at bounding box center [552, 462] width 153 height 32
click at [563, 462] on input "A" at bounding box center [557, 467] width 10 height 10
radio input "true"
click at [596, 504] on label "D" at bounding box center [552, 506] width 153 height 32
click at [563, 506] on input "D" at bounding box center [557, 511] width 10 height 10
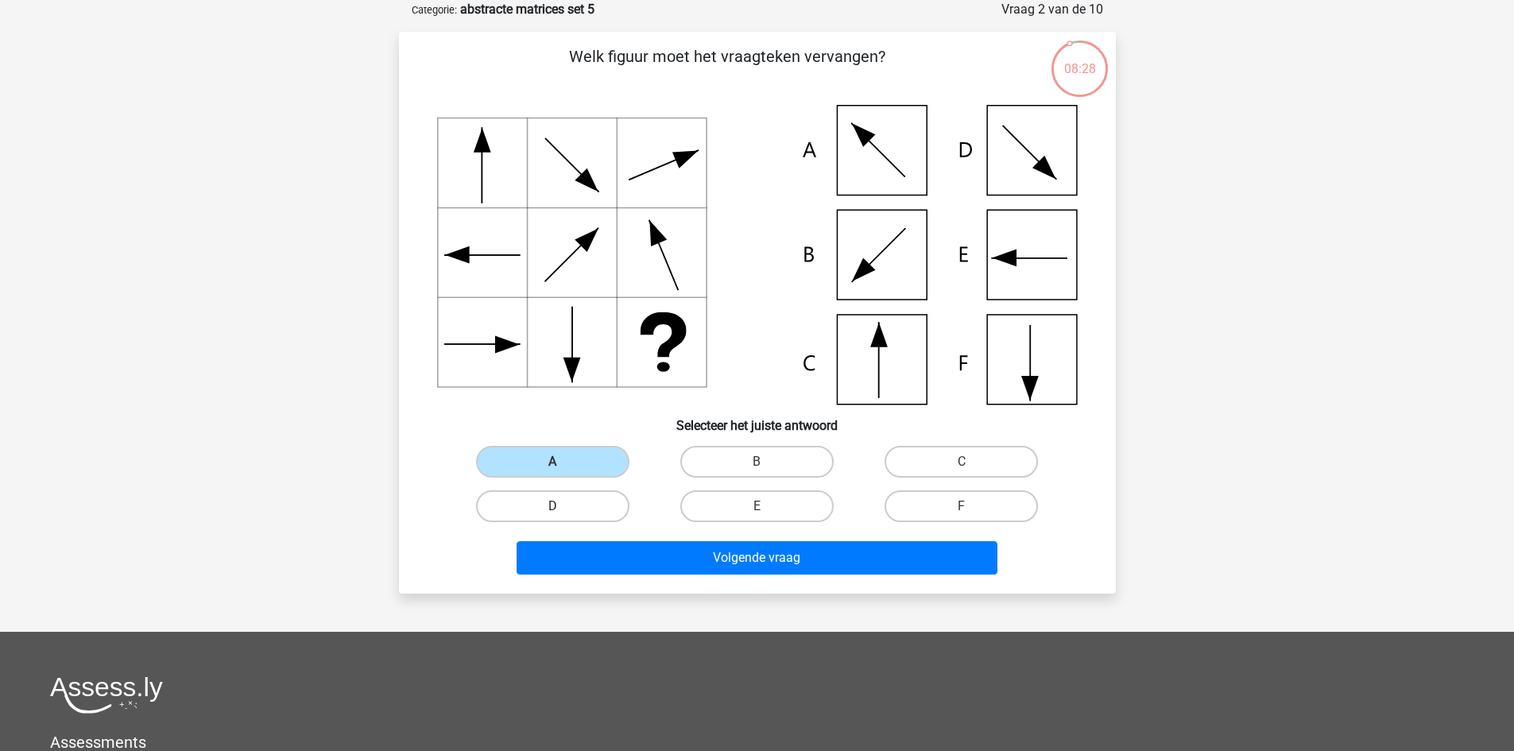
radio input "true"
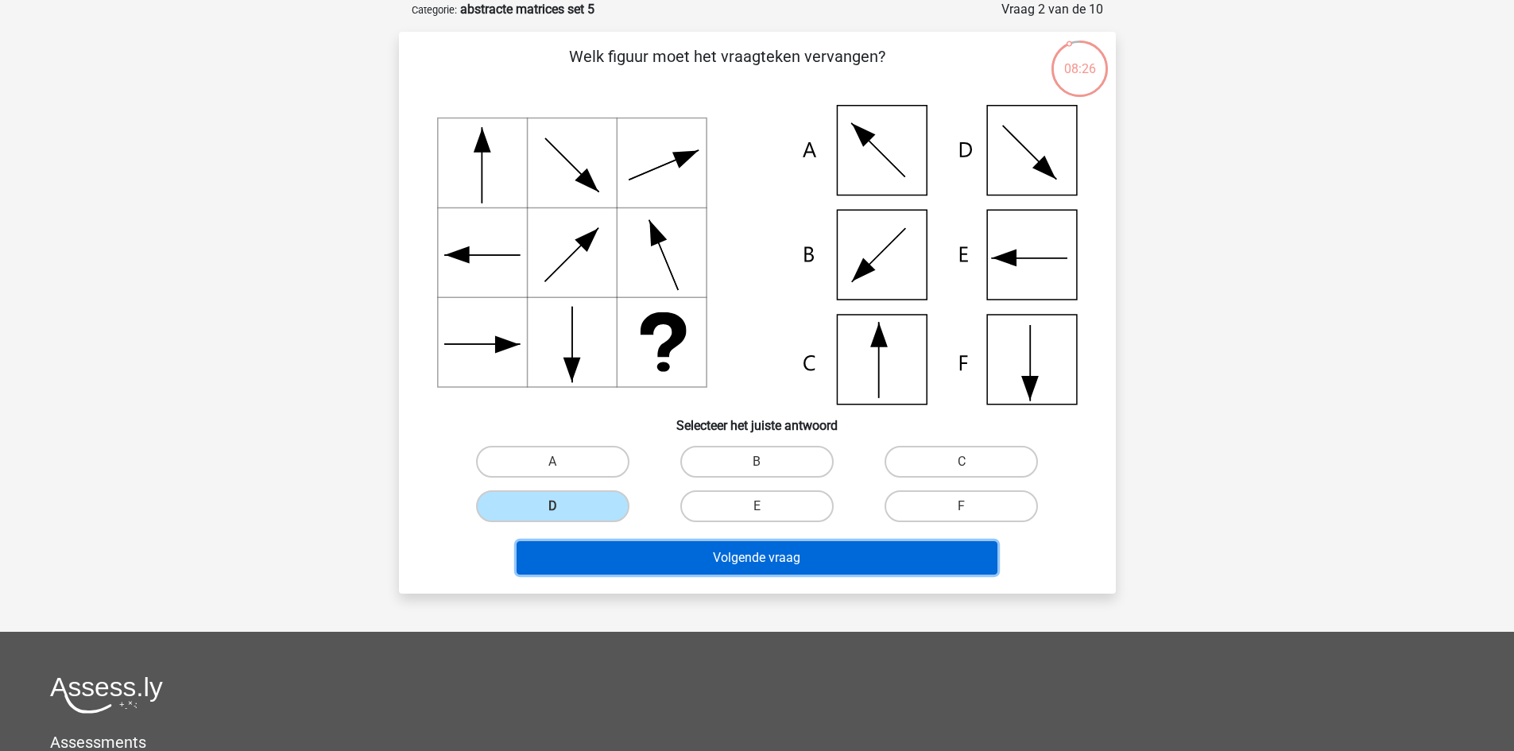
click at [894, 550] on button "Volgende vraag" at bounding box center [757, 557] width 481 height 33
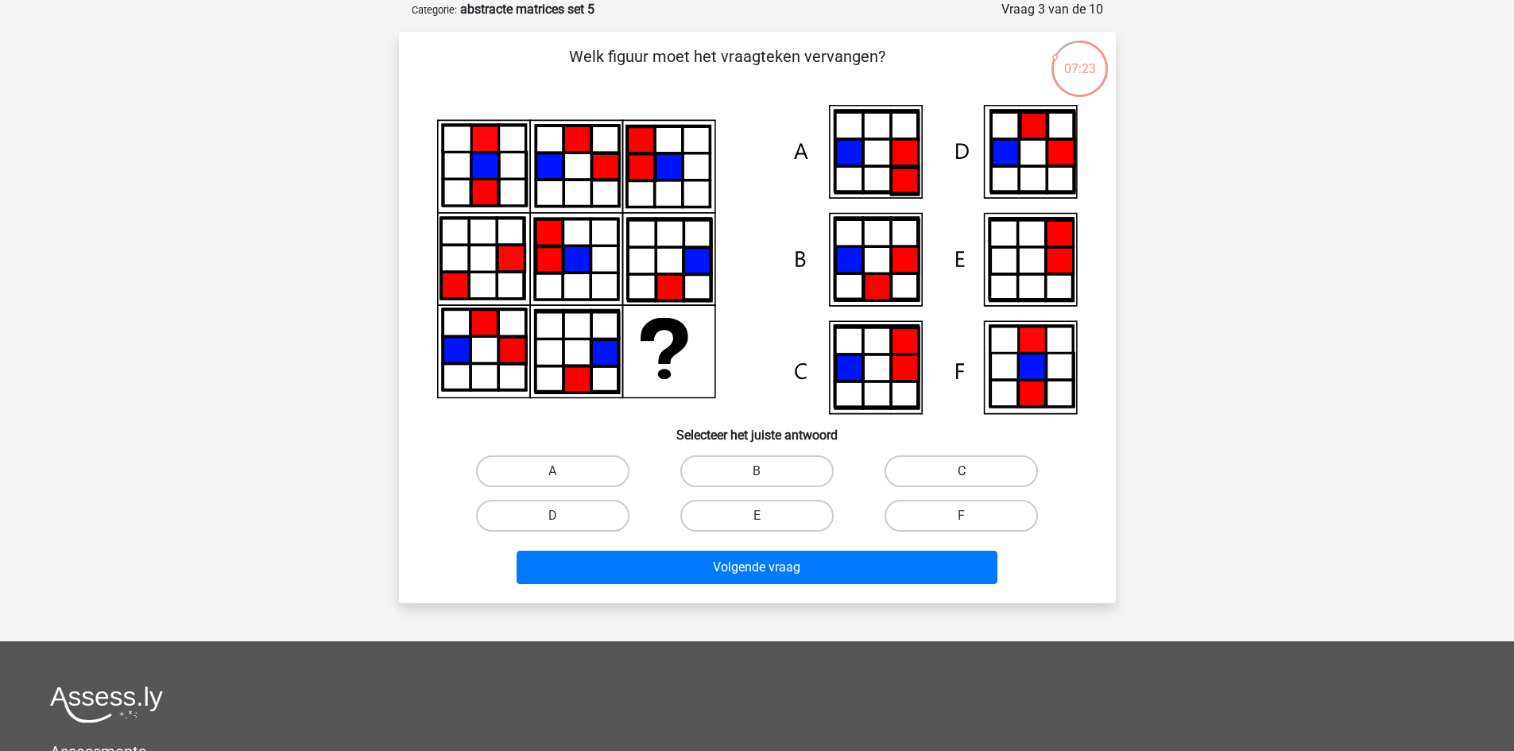
click at [941, 456] on label "C" at bounding box center [961, 472] width 153 height 32
click at [962, 471] on input "C" at bounding box center [967, 476] width 10 height 10
radio input "true"
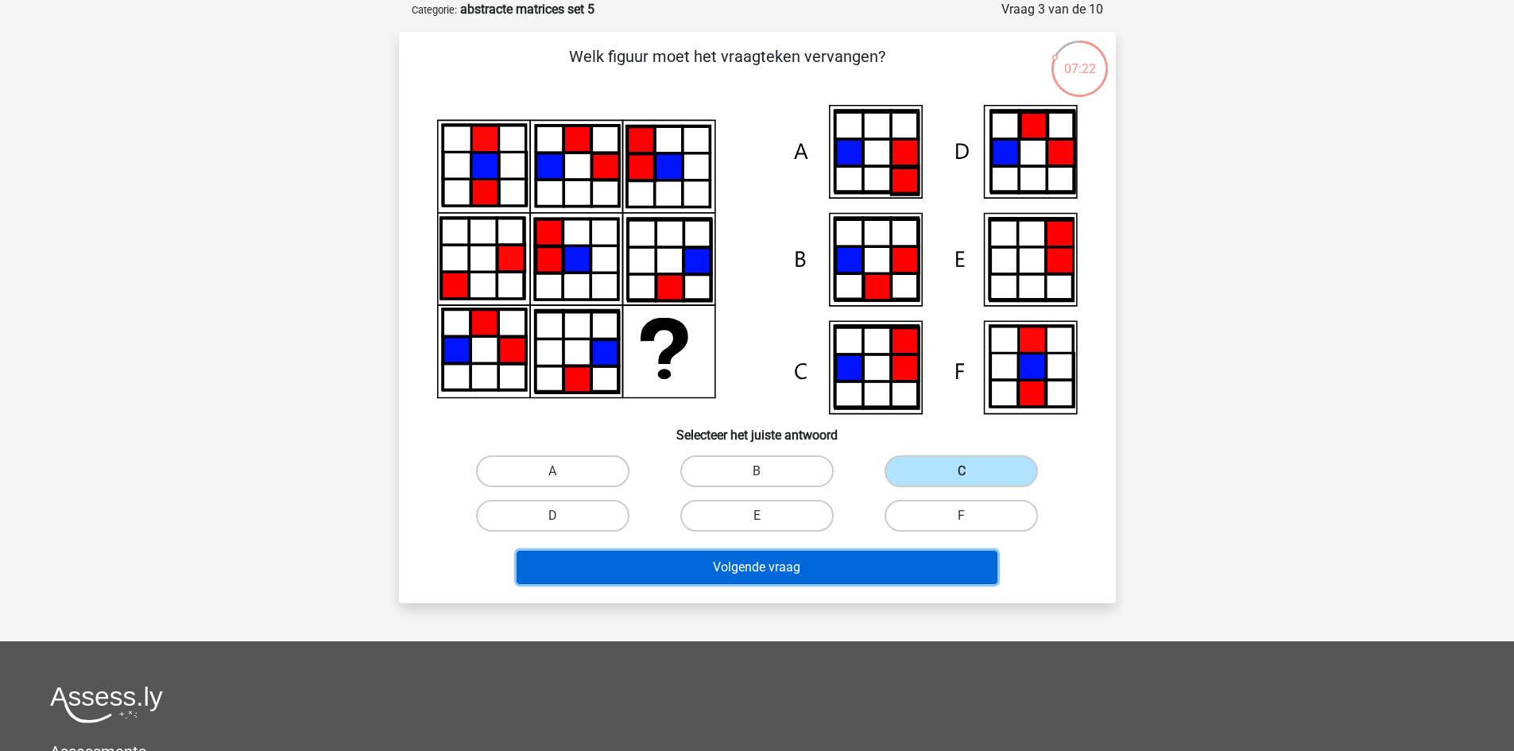
click at [914, 554] on button "Volgende vraag" at bounding box center [757, 567] width 481 height 33
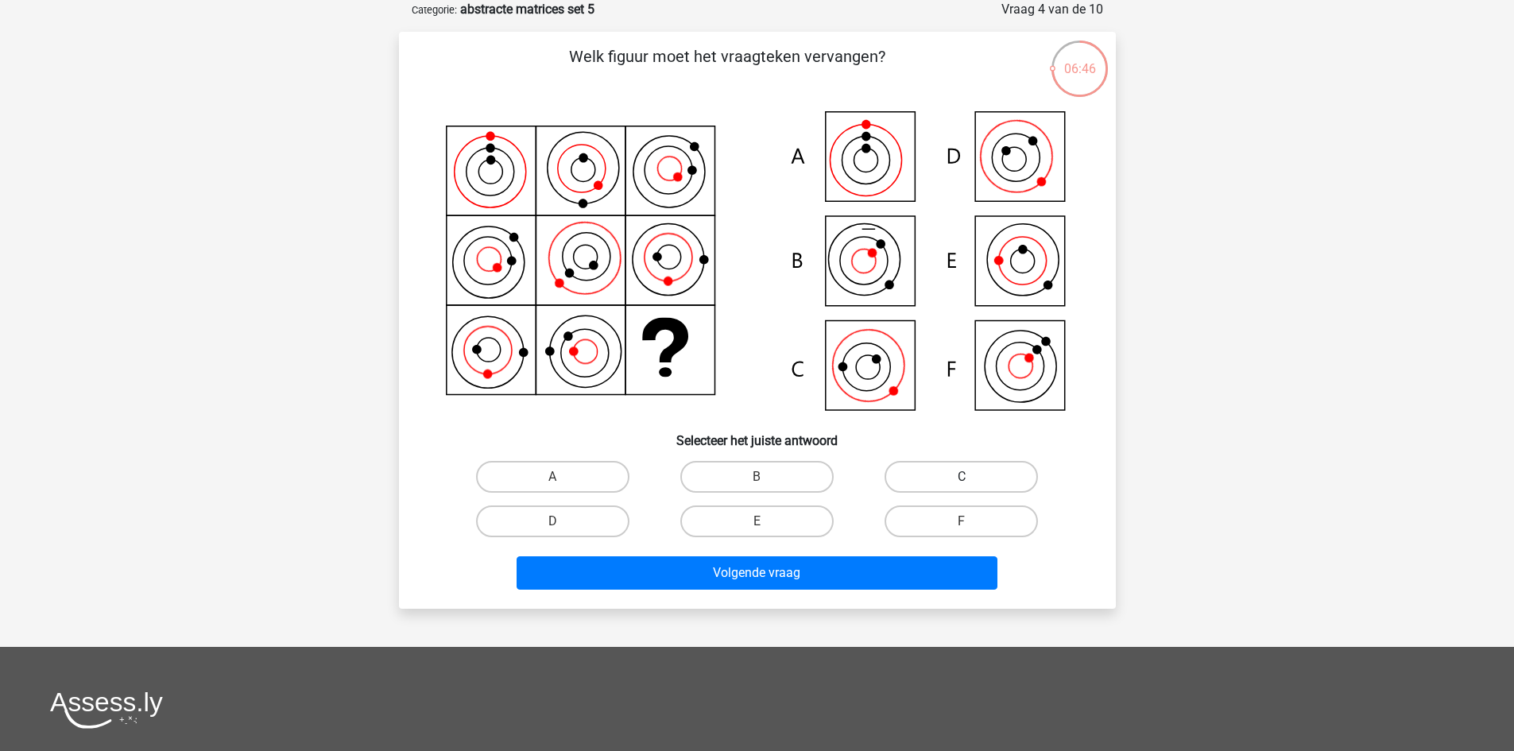
click at [908, 483] on label "C" at bounding box center [961, 477] width 153 height 32
click at [962, 483] on input "C" at bounding box center [967, 482] width 10 height 10
radio input "true"
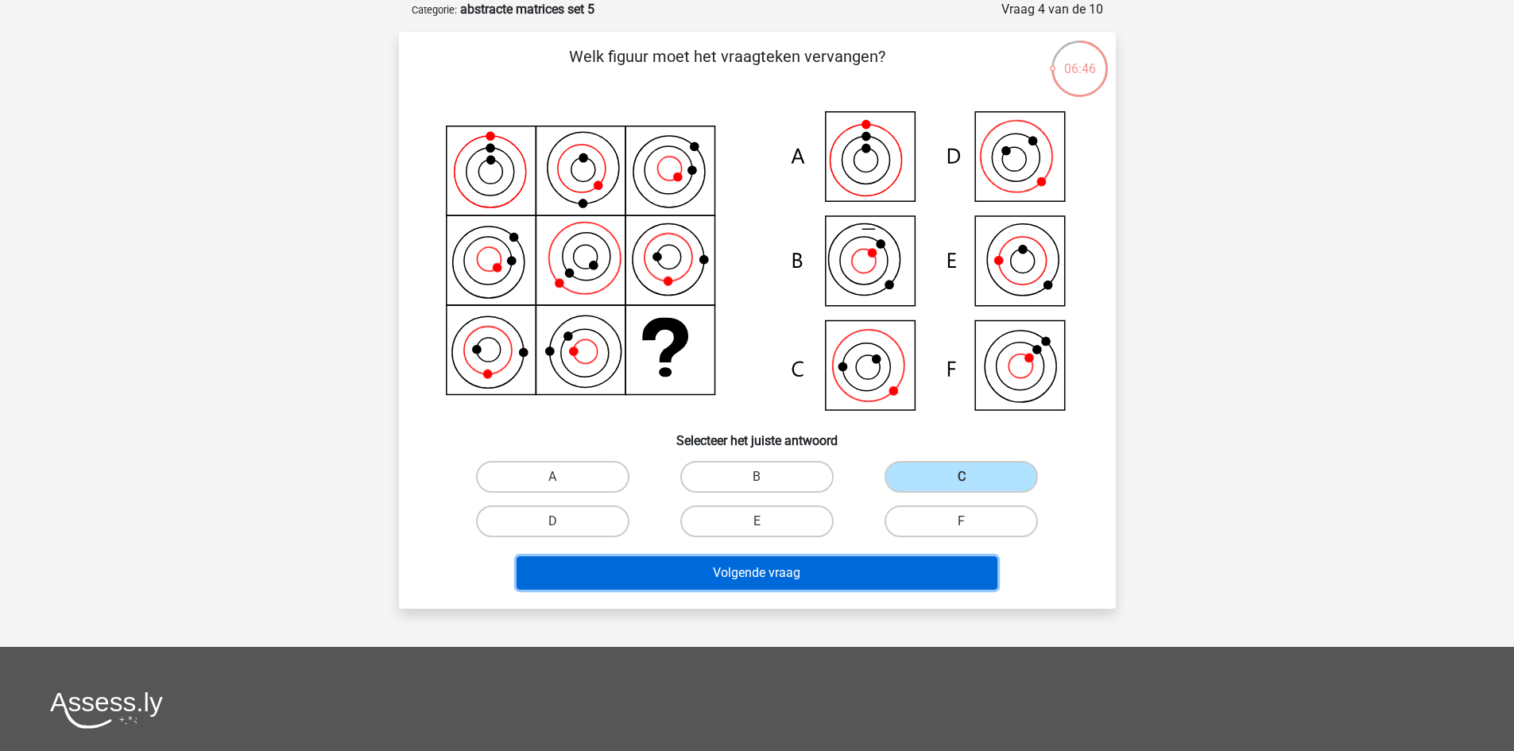
click at [885, 559] on button "Volgende vraag" at bounding box center [757, 572] width 481 height 33
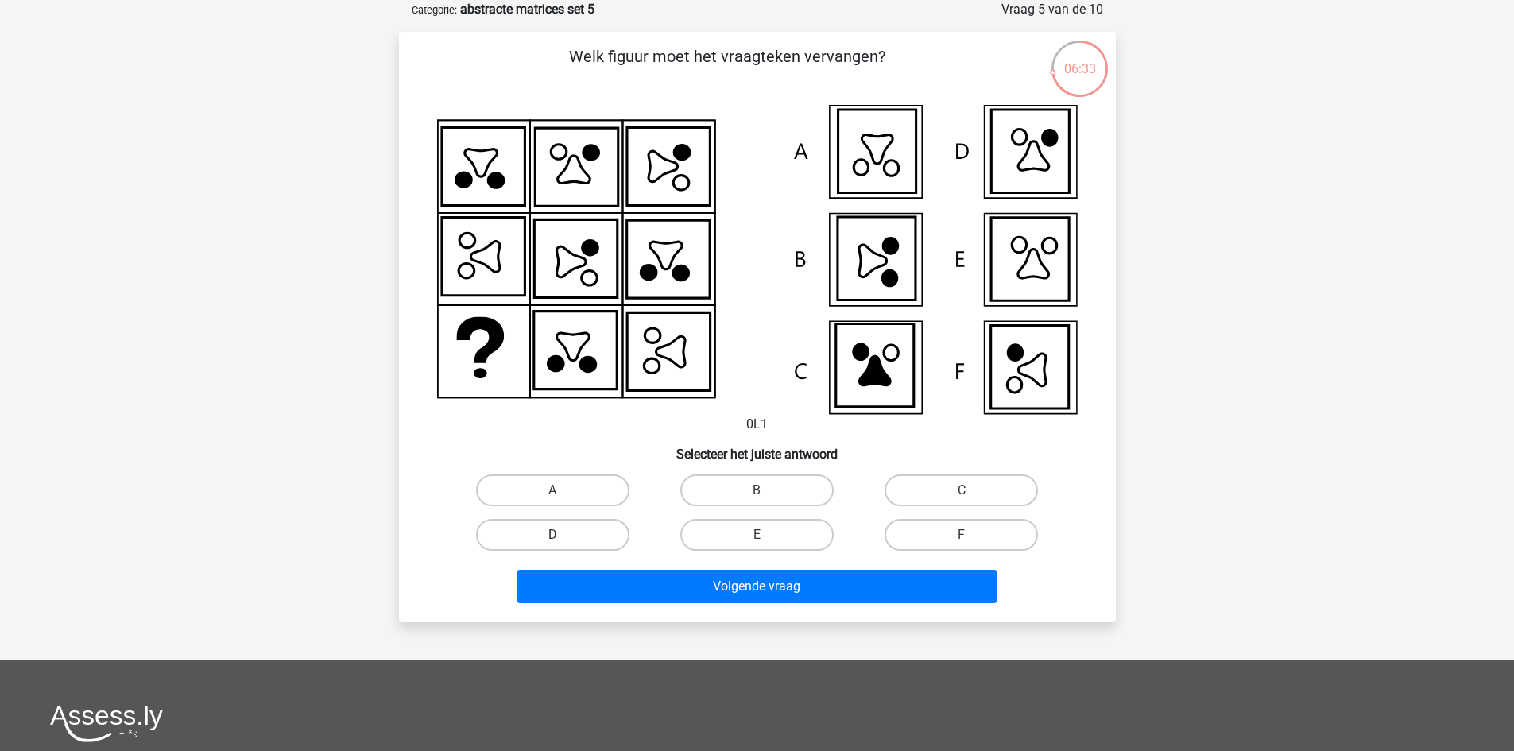
click at [612, 525] on label "D" at bounding box center [552, 535] width 153 height 32
click at [563, 535] on input "D" at bounding box center [557, 540] width 10 height 10
radio input "true"
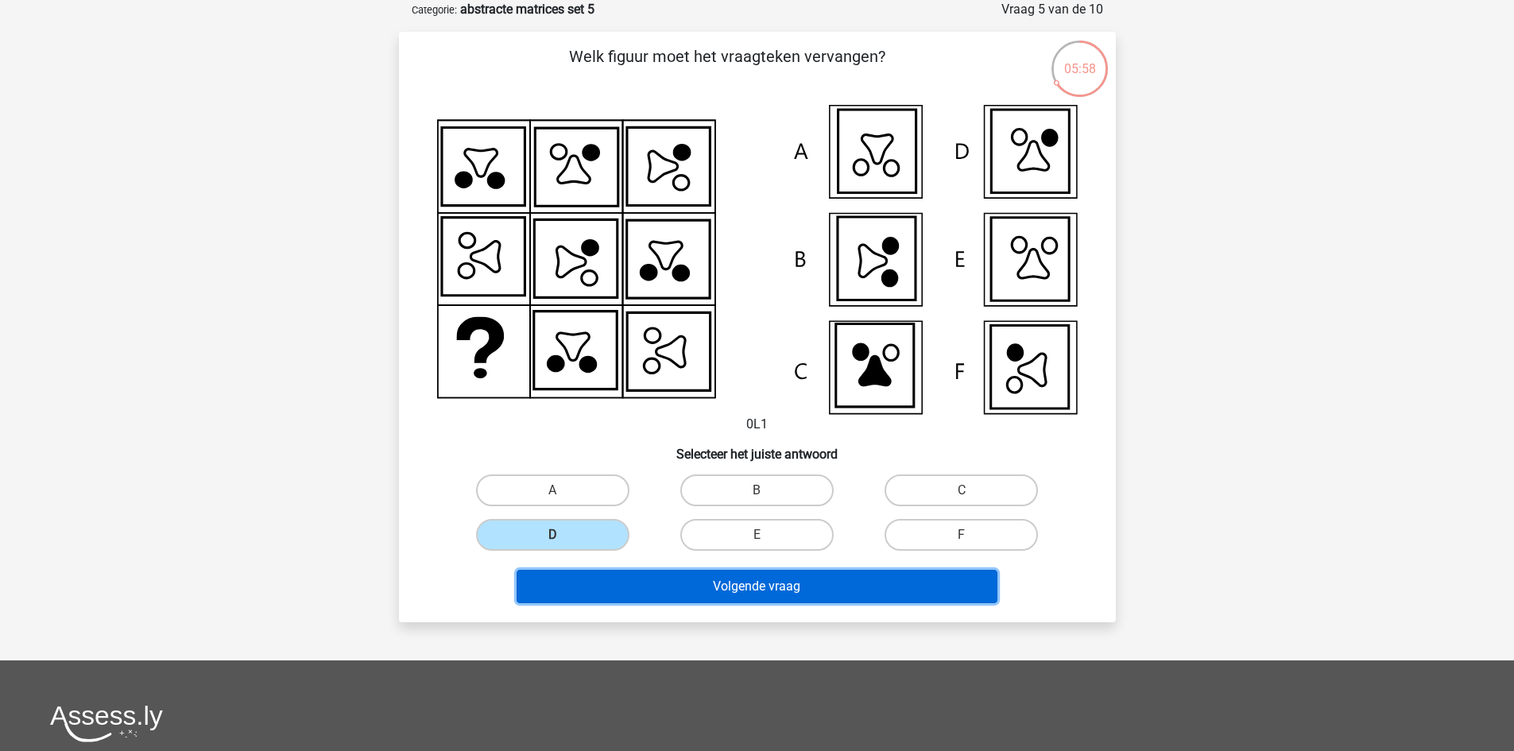
click at [873, 587] on button "Volgende vraag" at bounding box center [757, 586] width 481 height 33
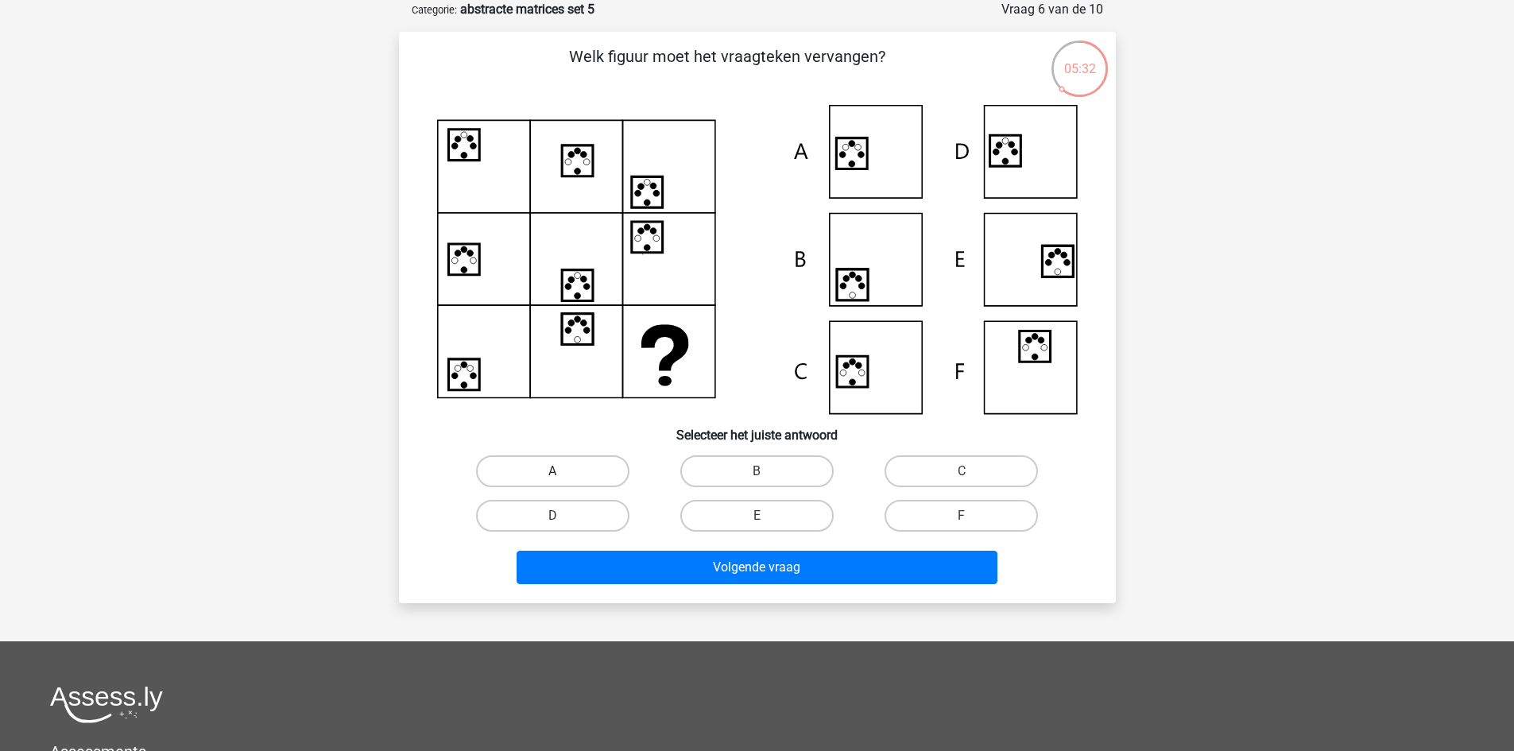
click at [587, 465] on label "A" at bounding box center [552, 472] width 153 height 32
click at [563, 471] on input "A" at bounding box center [557, 476] width 10 height 10
radio input "true"
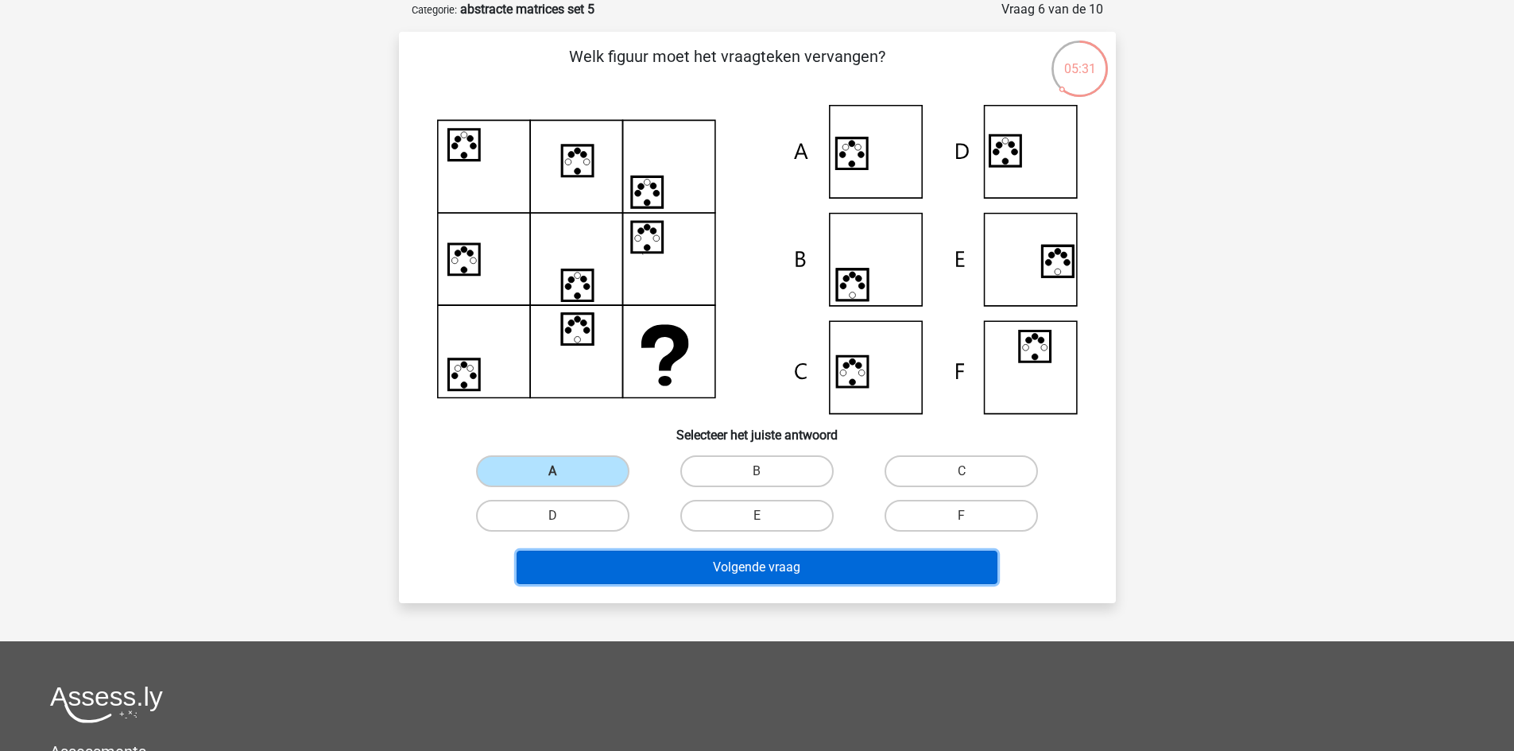
click at [794, 570] on button "Volgende vraag" at bounding box center [757, 567] width 481 height 33
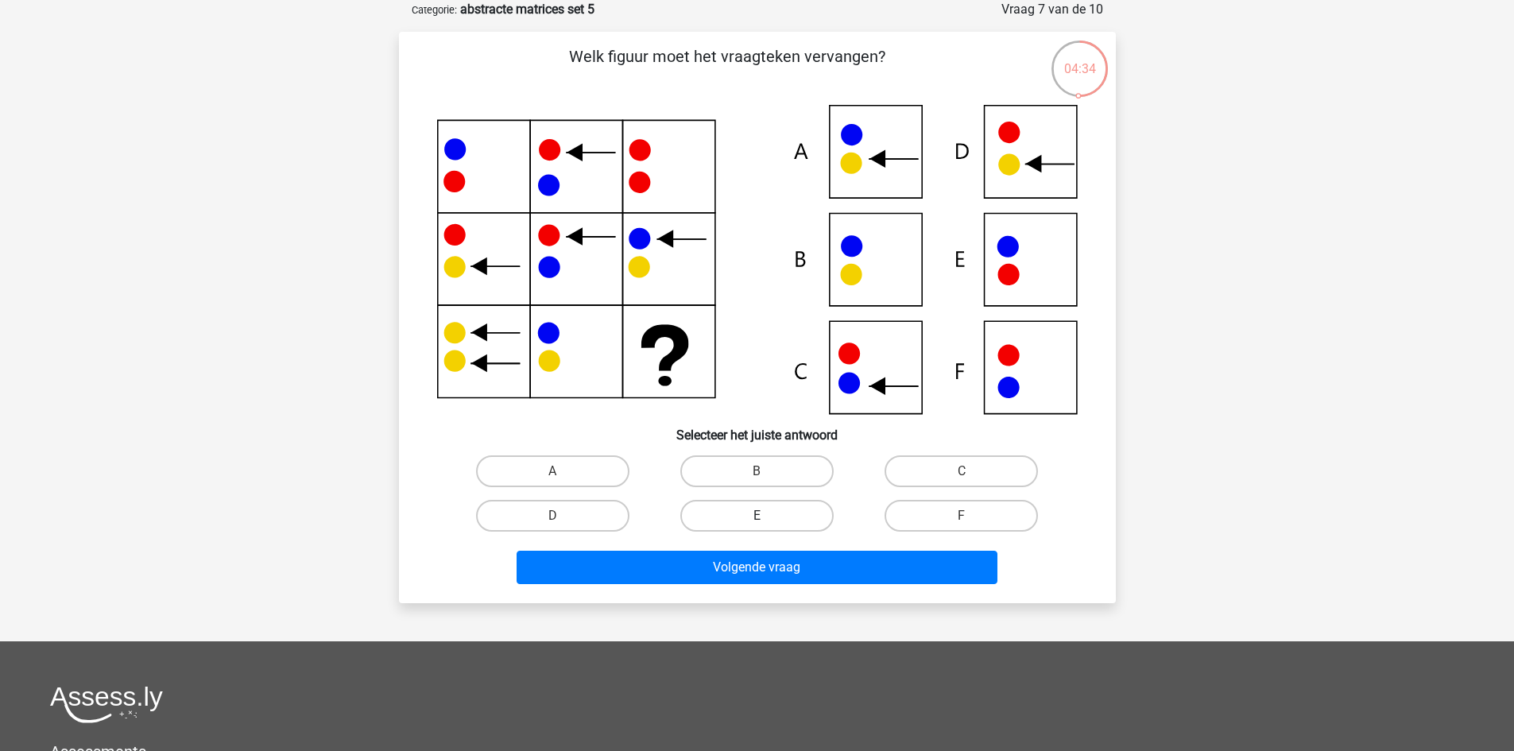
click at [741, 509] on label "E" at bounding box center [756, 516] width 153 height 32
click at [757, 516] on input "E" at bounding box center [762, 521] width 10 height 10
radio input "true"
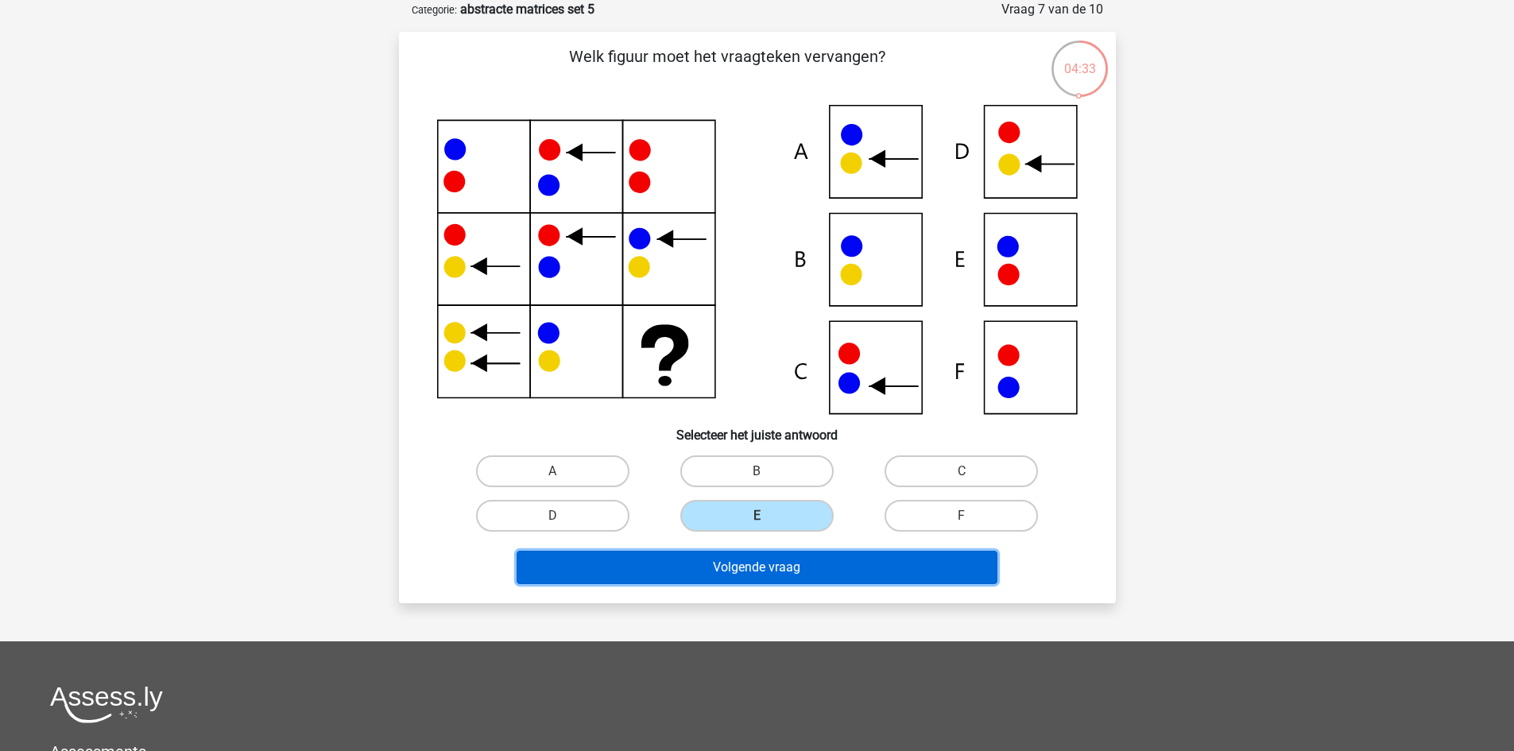
click at [866, 575] on button "Volgende vraag" at bounding box center [757, 567] width 481 height 33
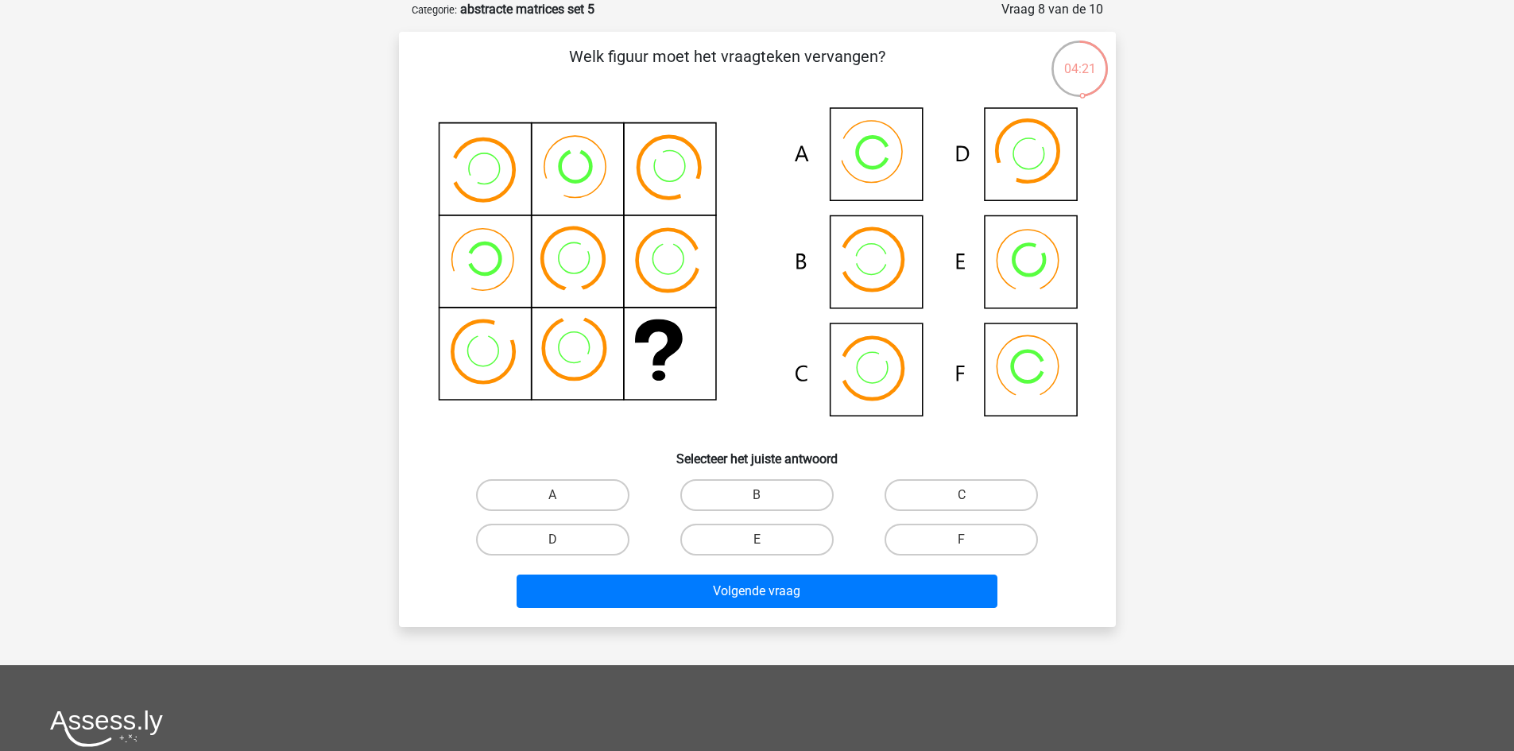
click at [574, 516] on div "A" at bounding box center [553, 495] width 204 height 45
click at [578, 502] on label "A" at bounding box center [552, 495] width 153 height 32
click at [563, 502] on input "A" at bounding box center [557, 500] width 10 height 10
radio input "true"
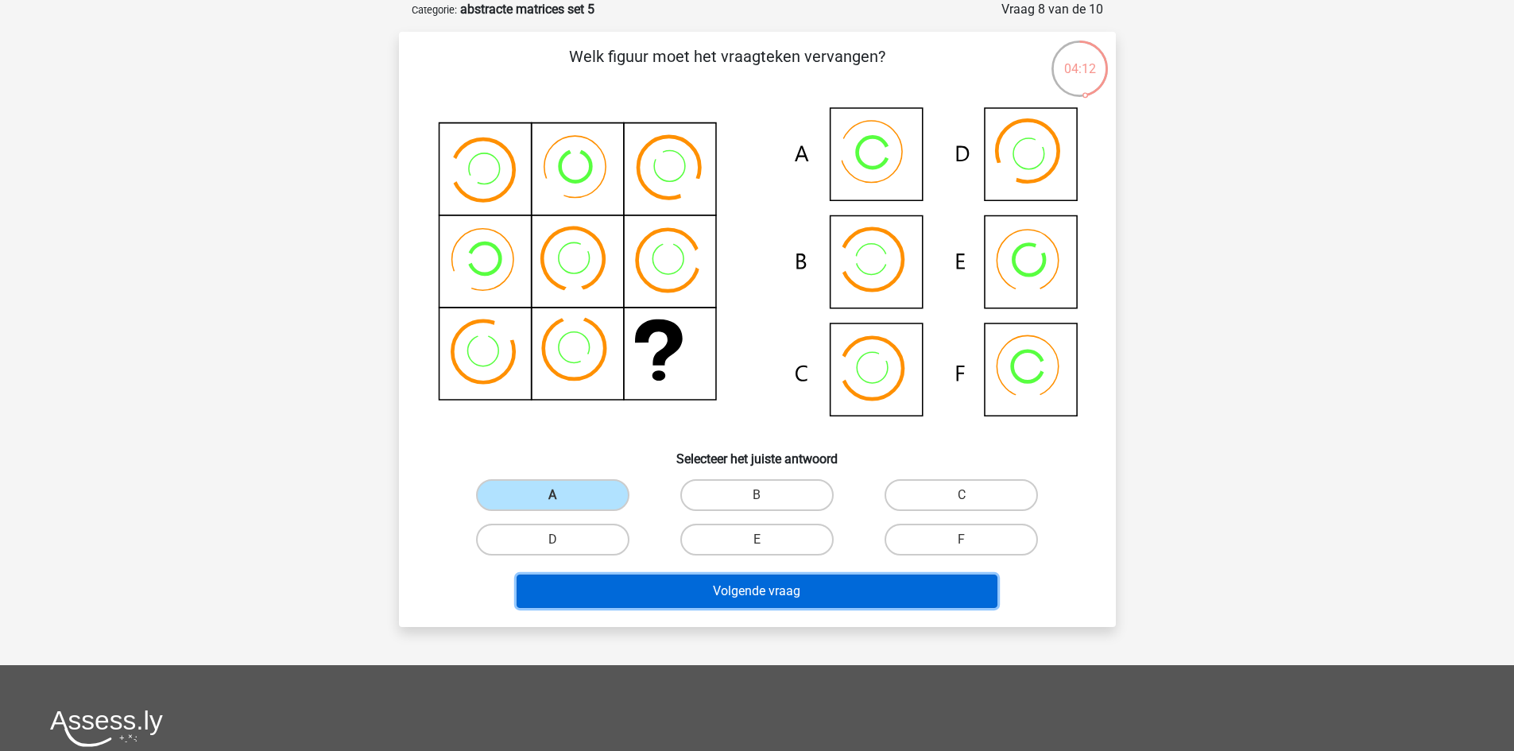
click at [825, 597] on button "Volgende vraag" at bounding box center [757, 591] width 481 height 33
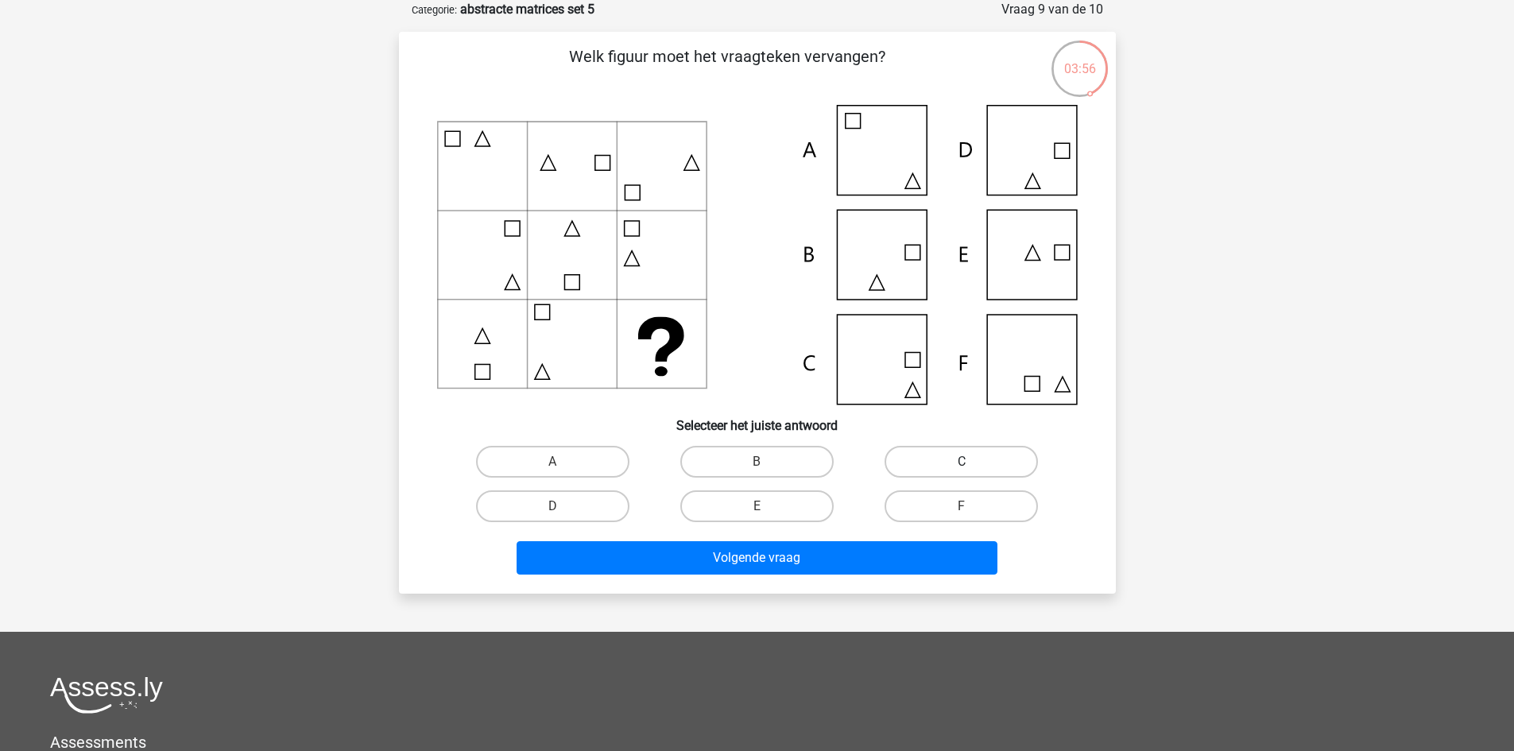
click at [908, 461] on label "C" at bounding box center [961, 462] width 153 height 32
click at [962, 462] on input "C" at bounding box center [967, 467] width 10 height 10
radio input "true"
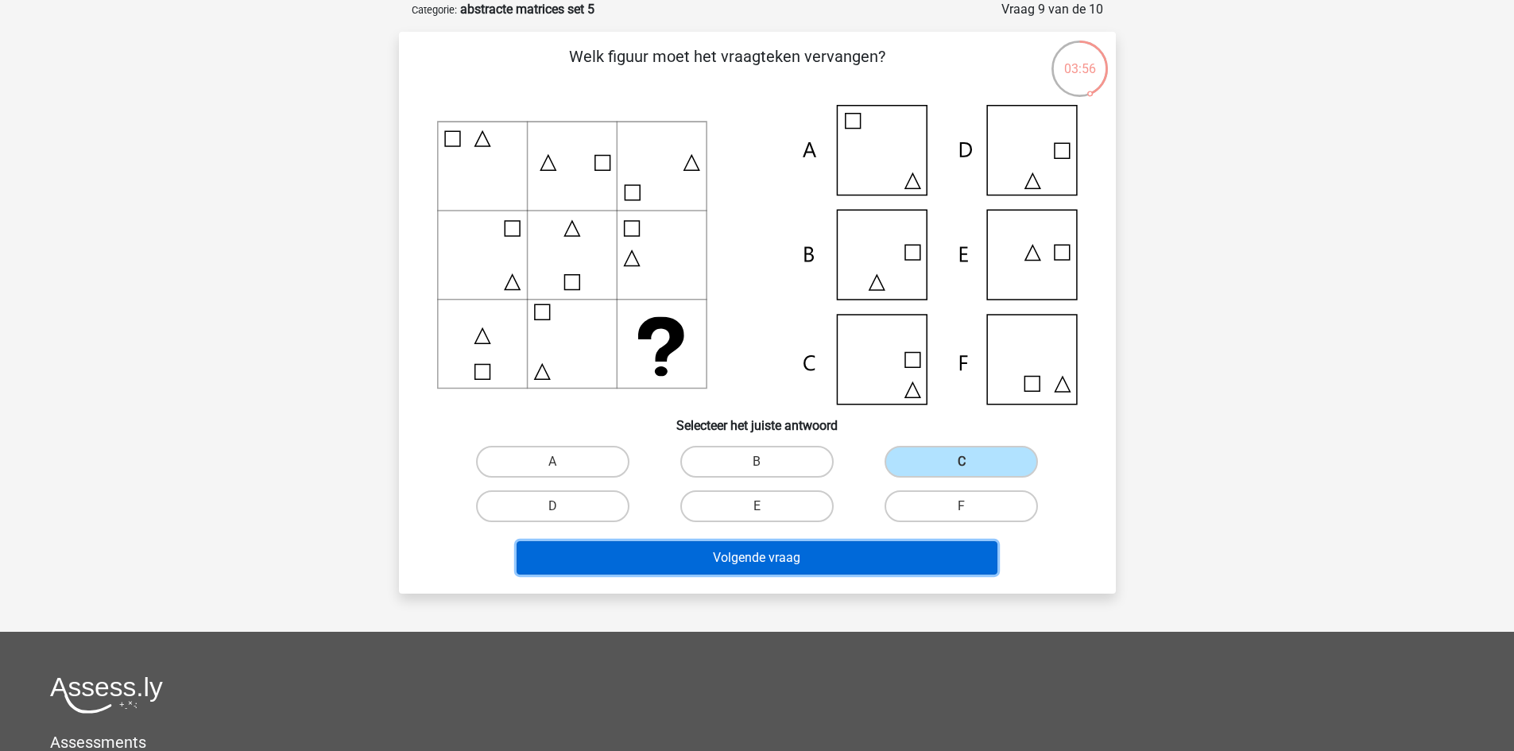
click at [870, 546] on button "Volgende vraag" at bounding box center [757, 557] width 481 height 33
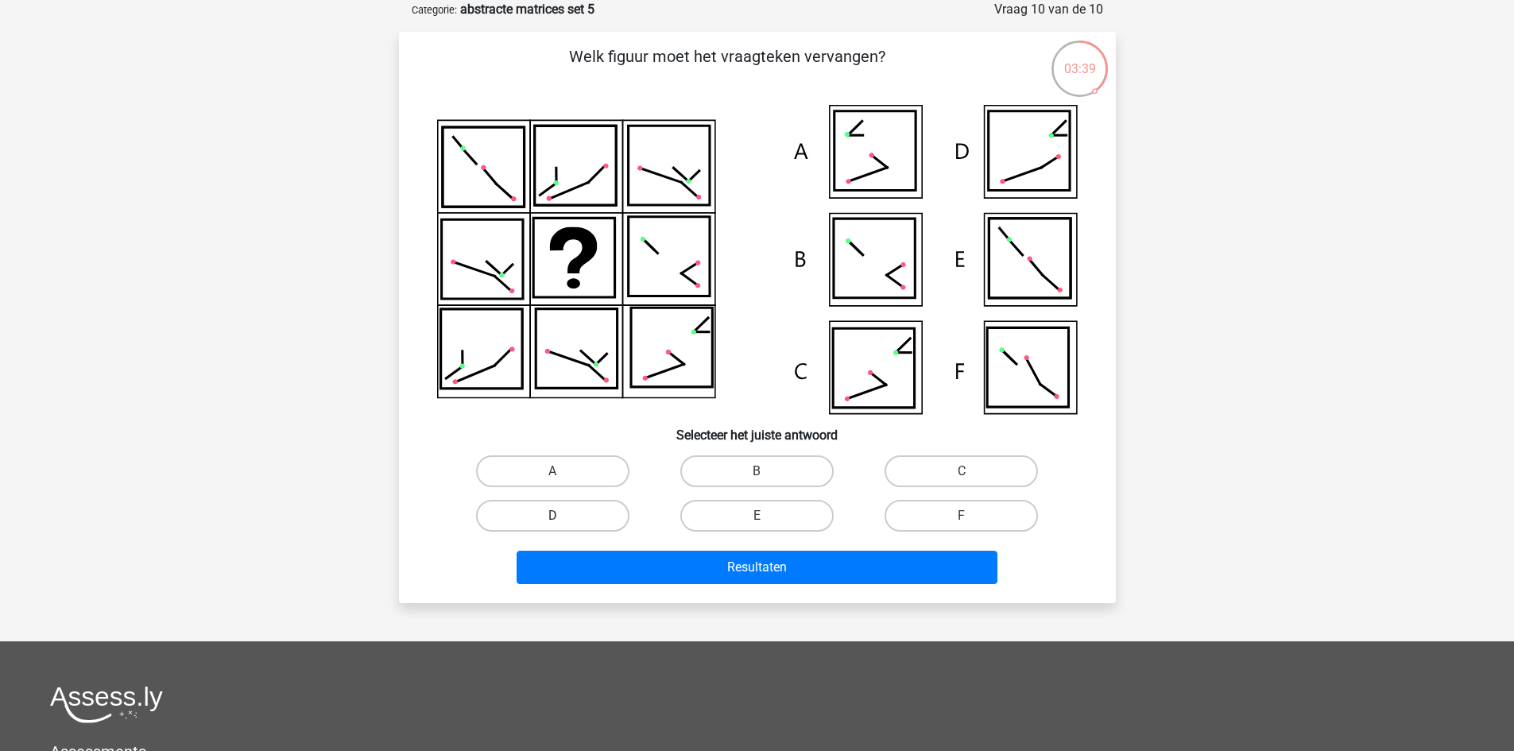
click at [607, 514] on label "D" at bounding box center [552, 516] width 153 height 32
click at [563, 516] on input "D" at bounding box center [557, 521] width 10 height 10
radio input "true"
click at [677, 550] on div "Resultaten" at bounding box center [758, 564] width 666 height 52
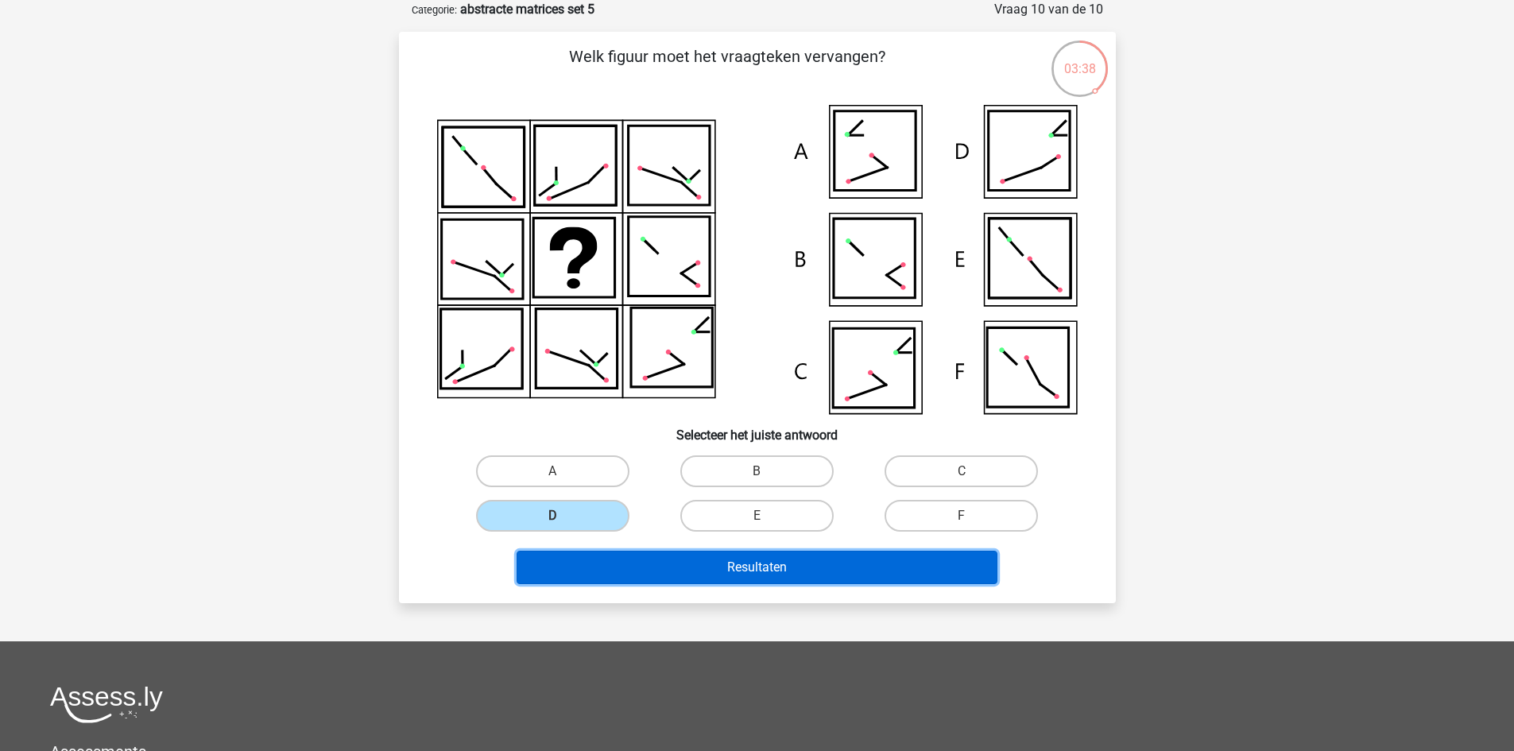
click at [678, 570] on button "Resultaten" at bounding box center [757, 567] width 481 height 33
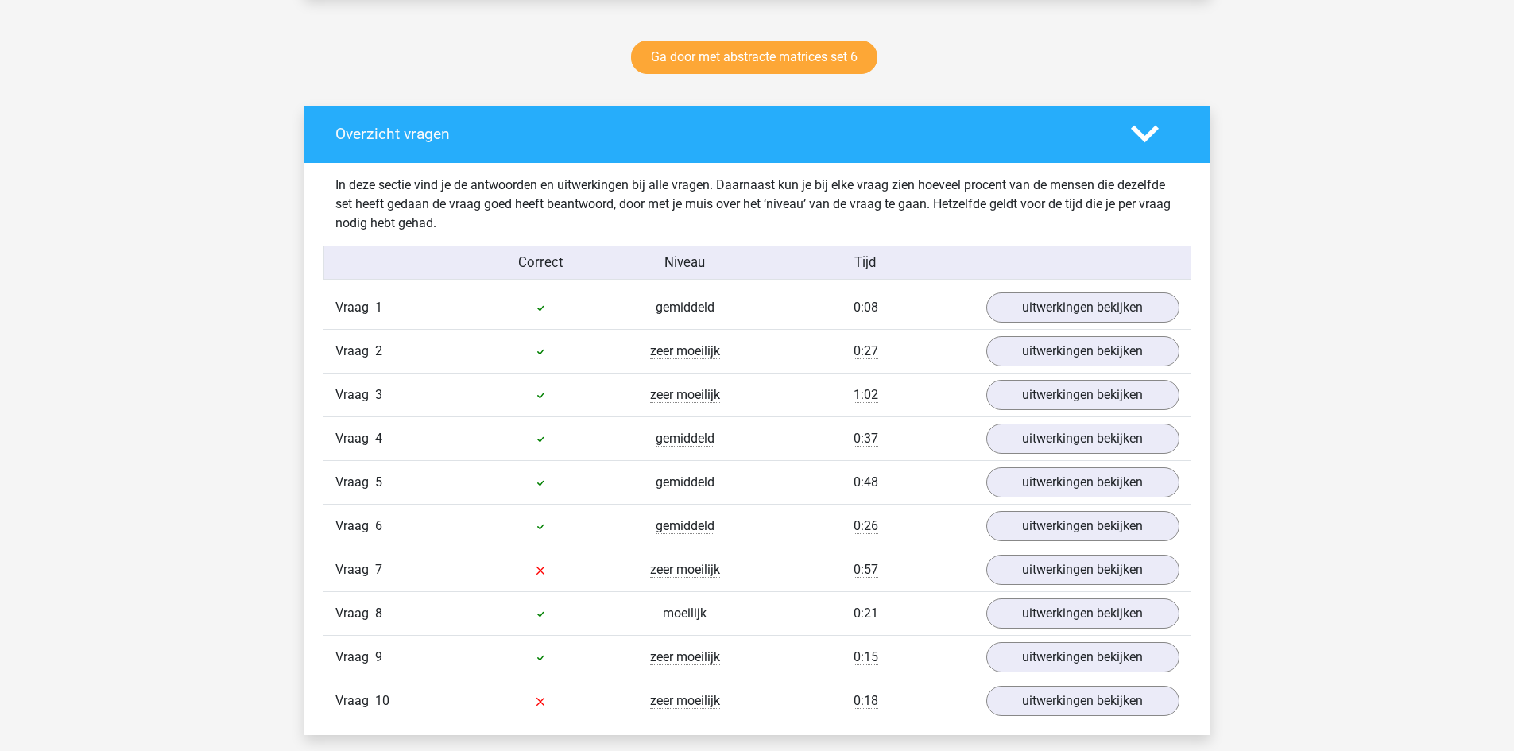
scroll to position [874, 0]
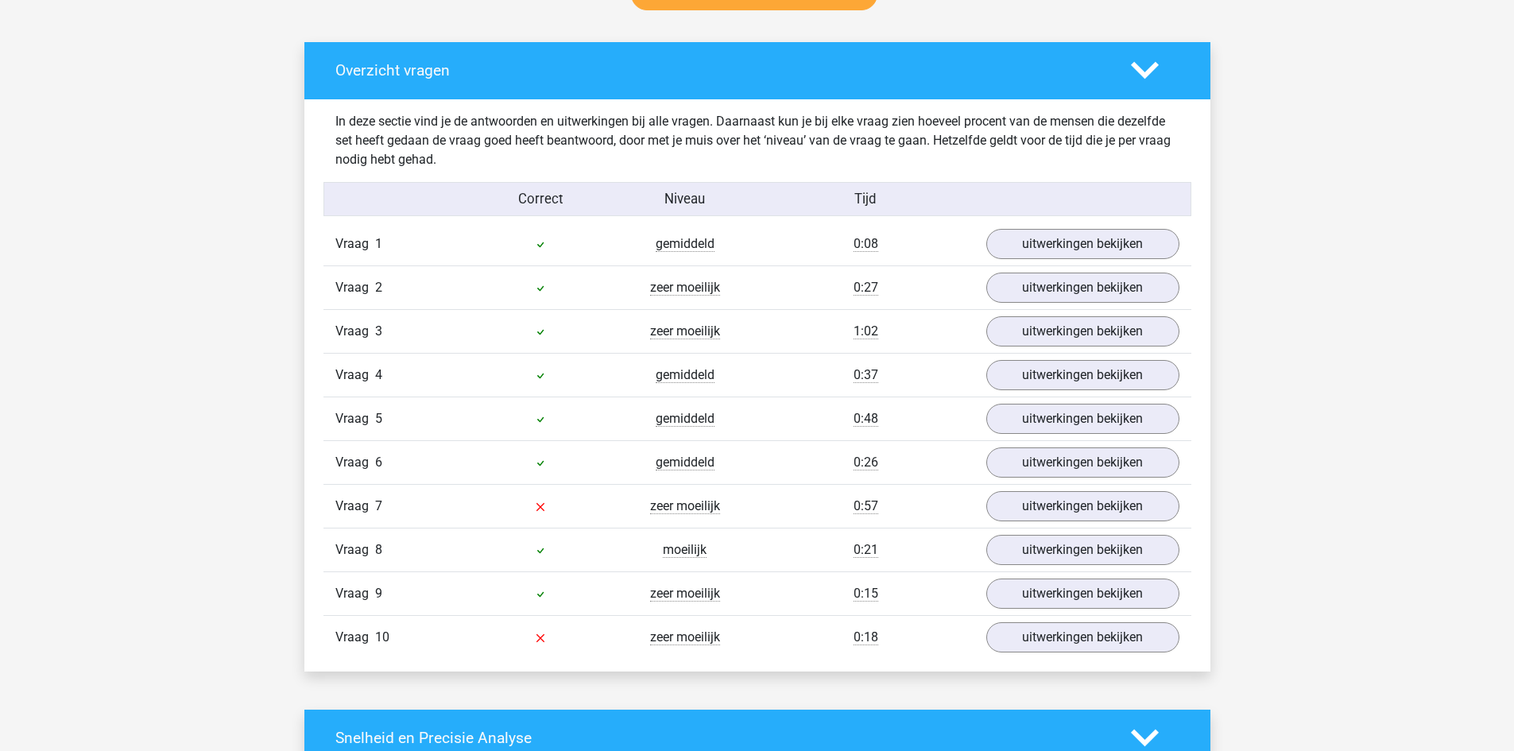
click at [1021, 620] on div "Vraag 10 zeer moeilijk 0:18 uitwerkingen bekijken" at bounding box center [758, 637] width 868 height 44
click at [1023, 638] on link "uitwerkingen bekijken" at bounding box center [1082, 637] width 222 height 35
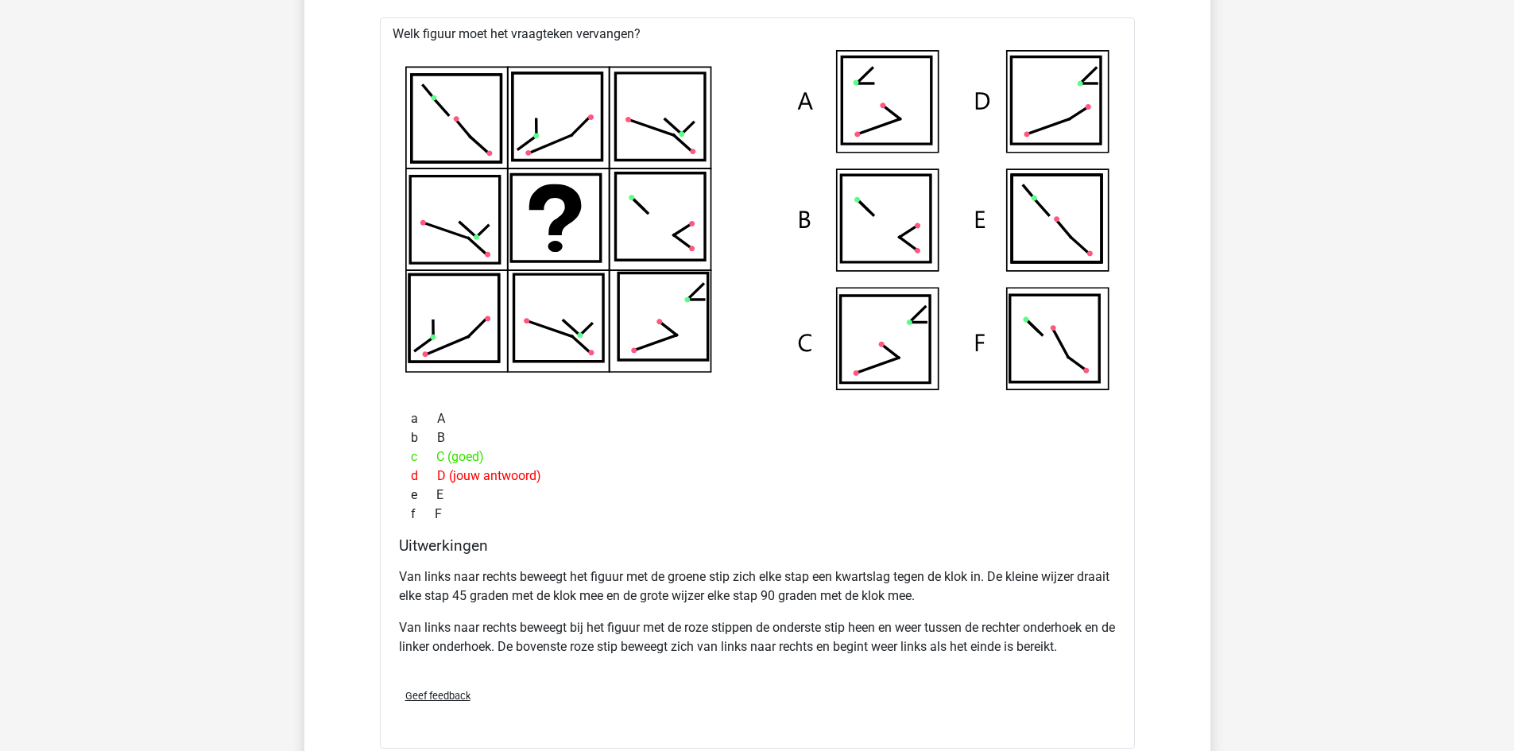
scroll to position [1510, 0]
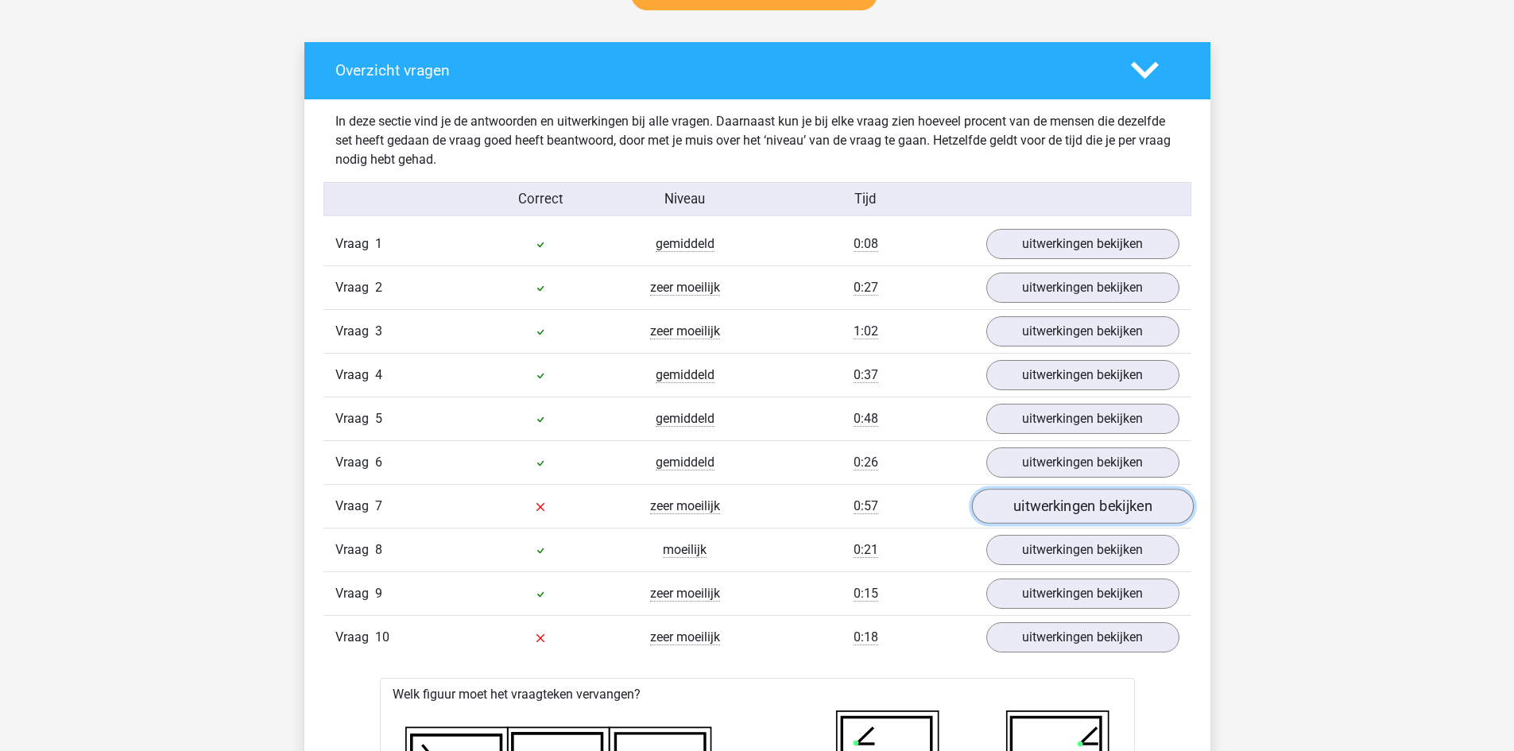
click at [1052, 510] on link "uitwerkingen bekijken" at bounding box center [1082, 506] width 222 height 35
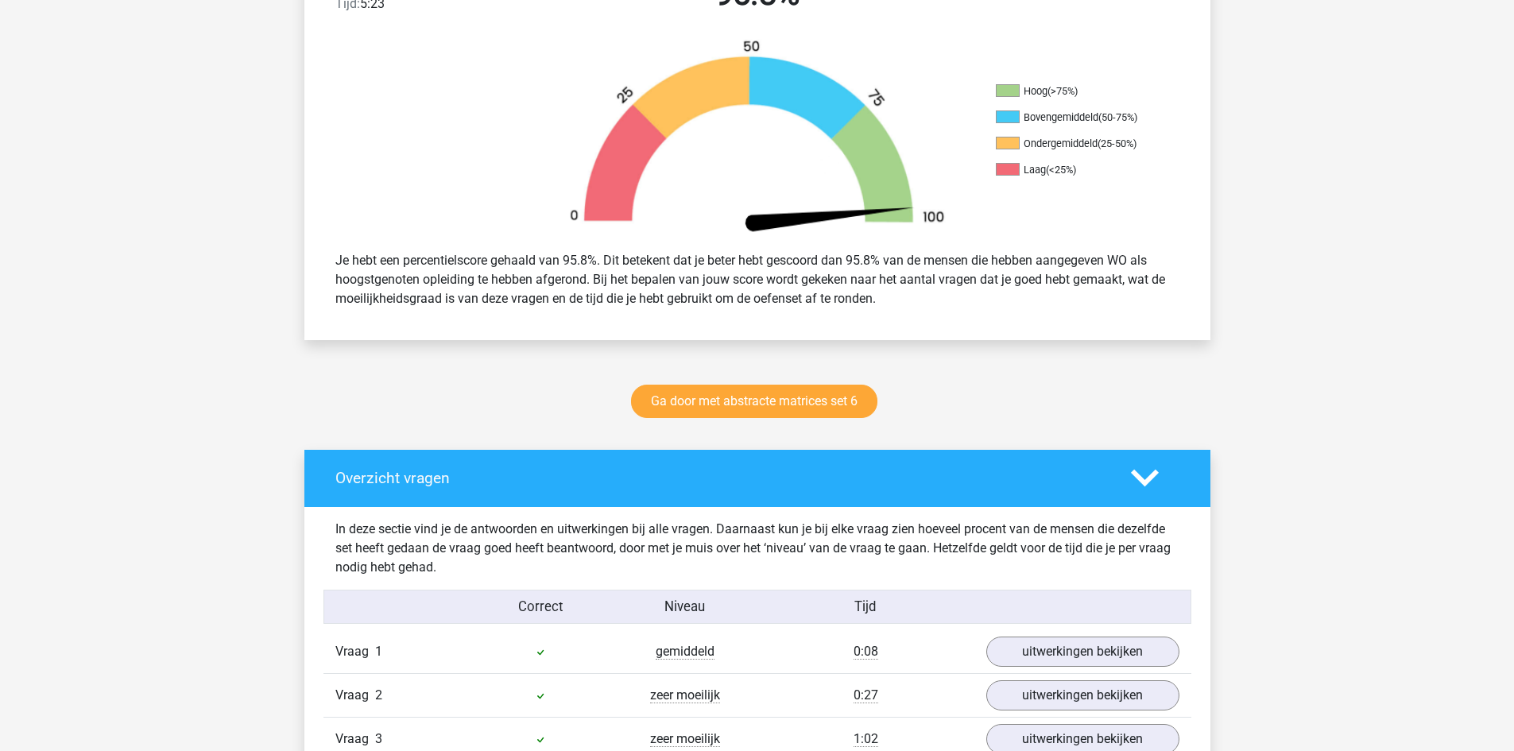
scroll to position [397, 0]
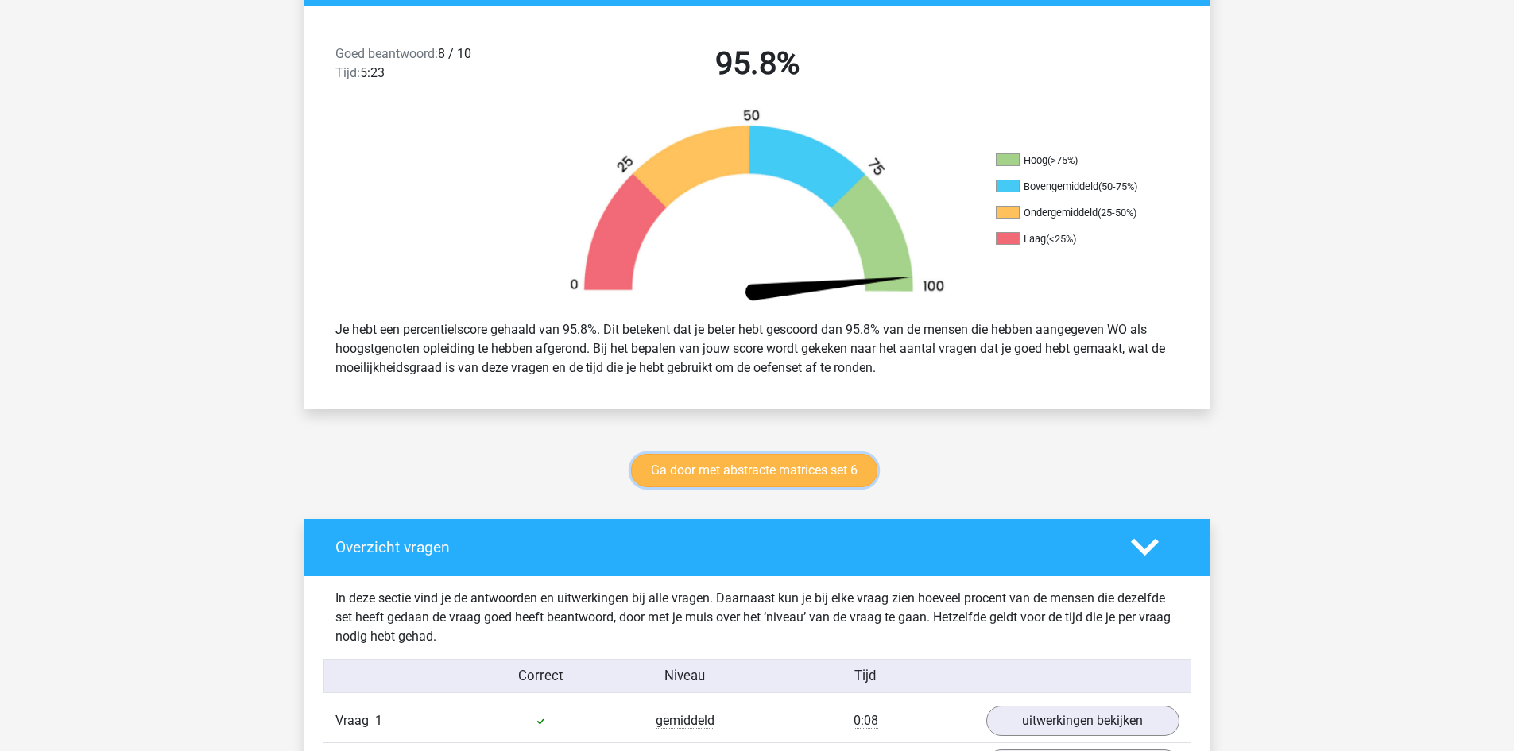
click at [775, 472] on link "Ga door met abstracte matrices set 6" at bounding box center [754, 470] width 246 height 33
